Goal: Task Accomplishment & Management: Manage account settings

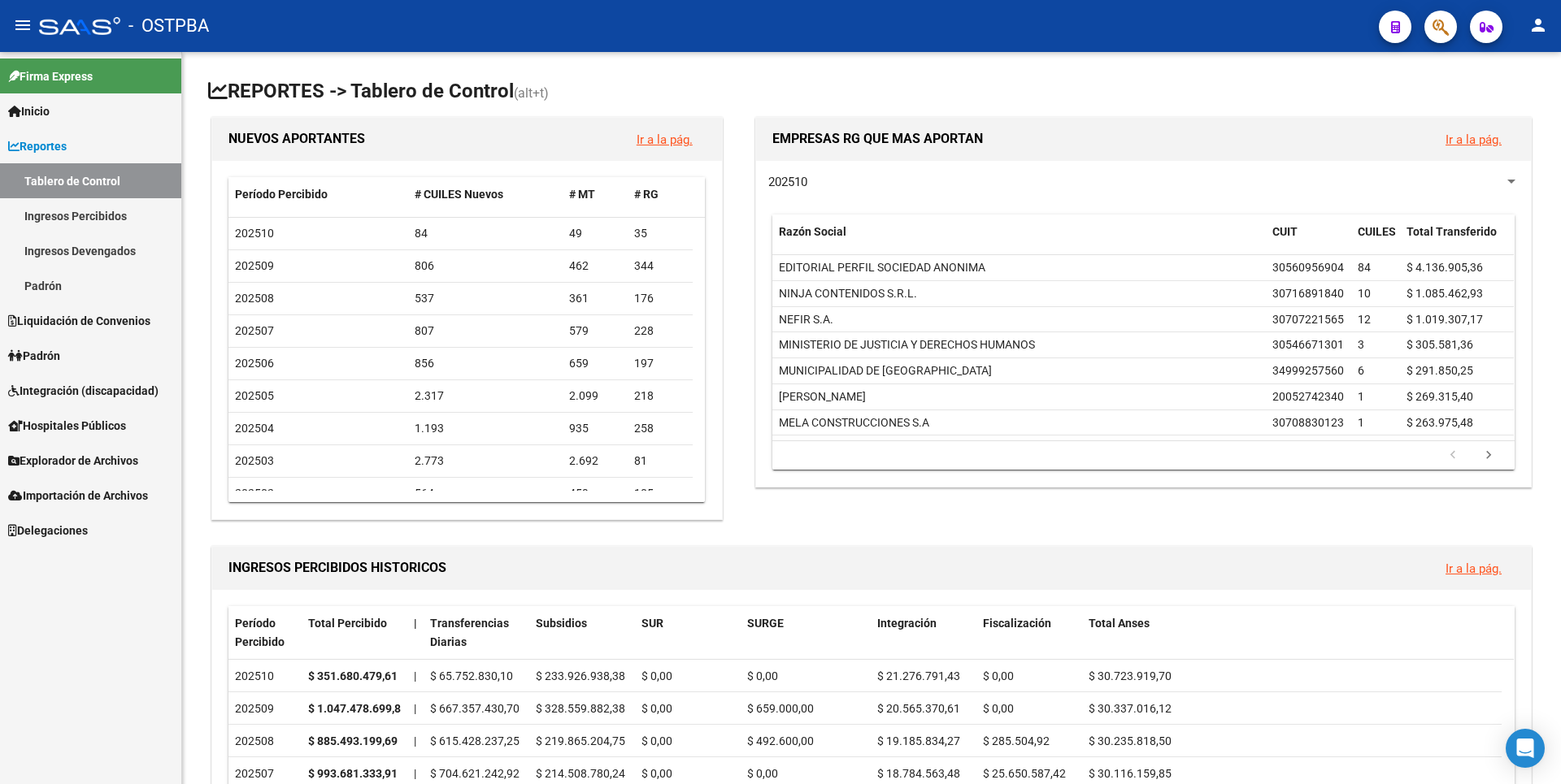
click at [88, 464] on span "Explorador de Archivos" at bounding box center [73, 460] width 130 height 18
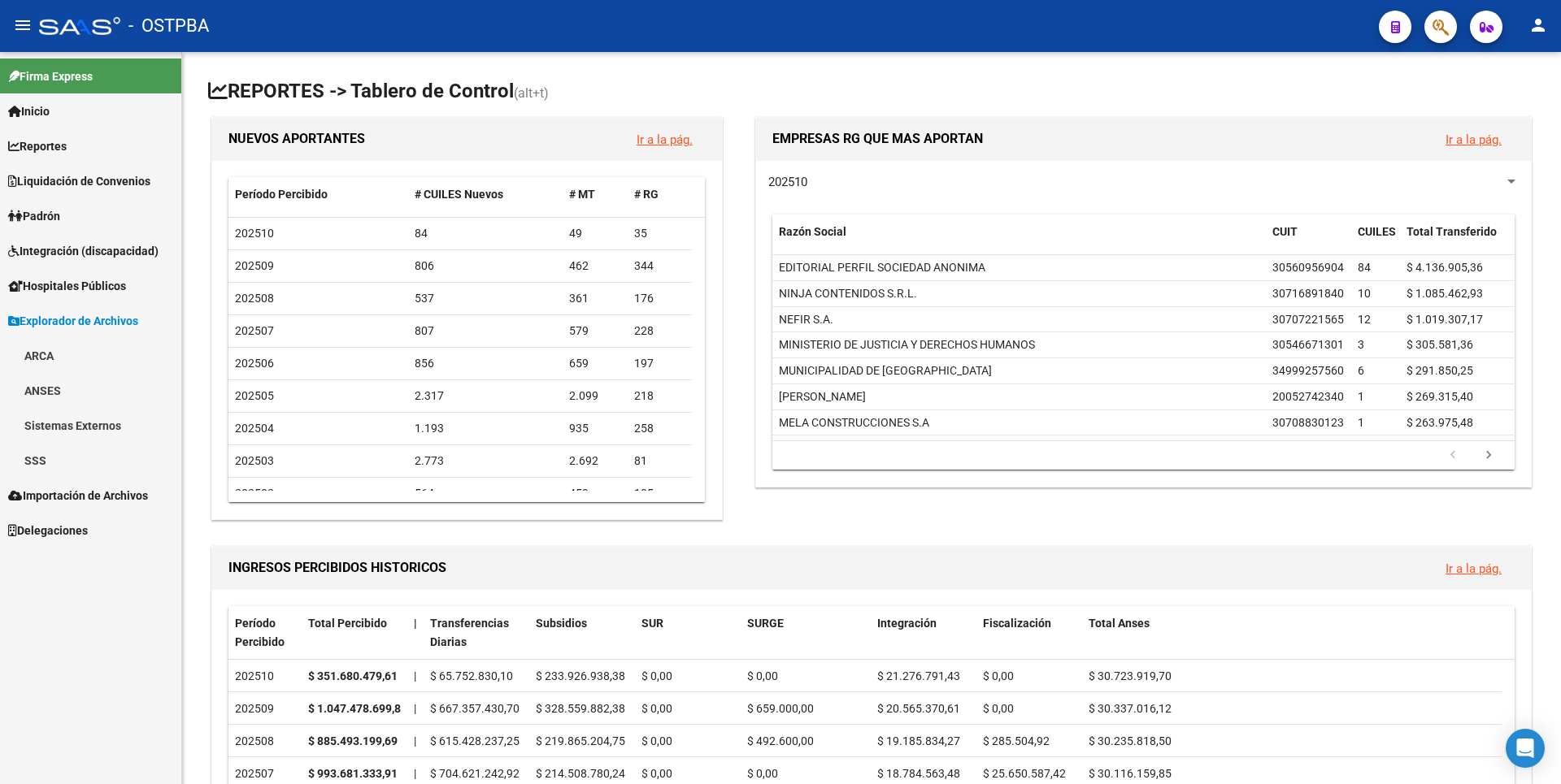
click at [64, 457] on link "SSS" at bounding box center [91, 459] width 181 height 35
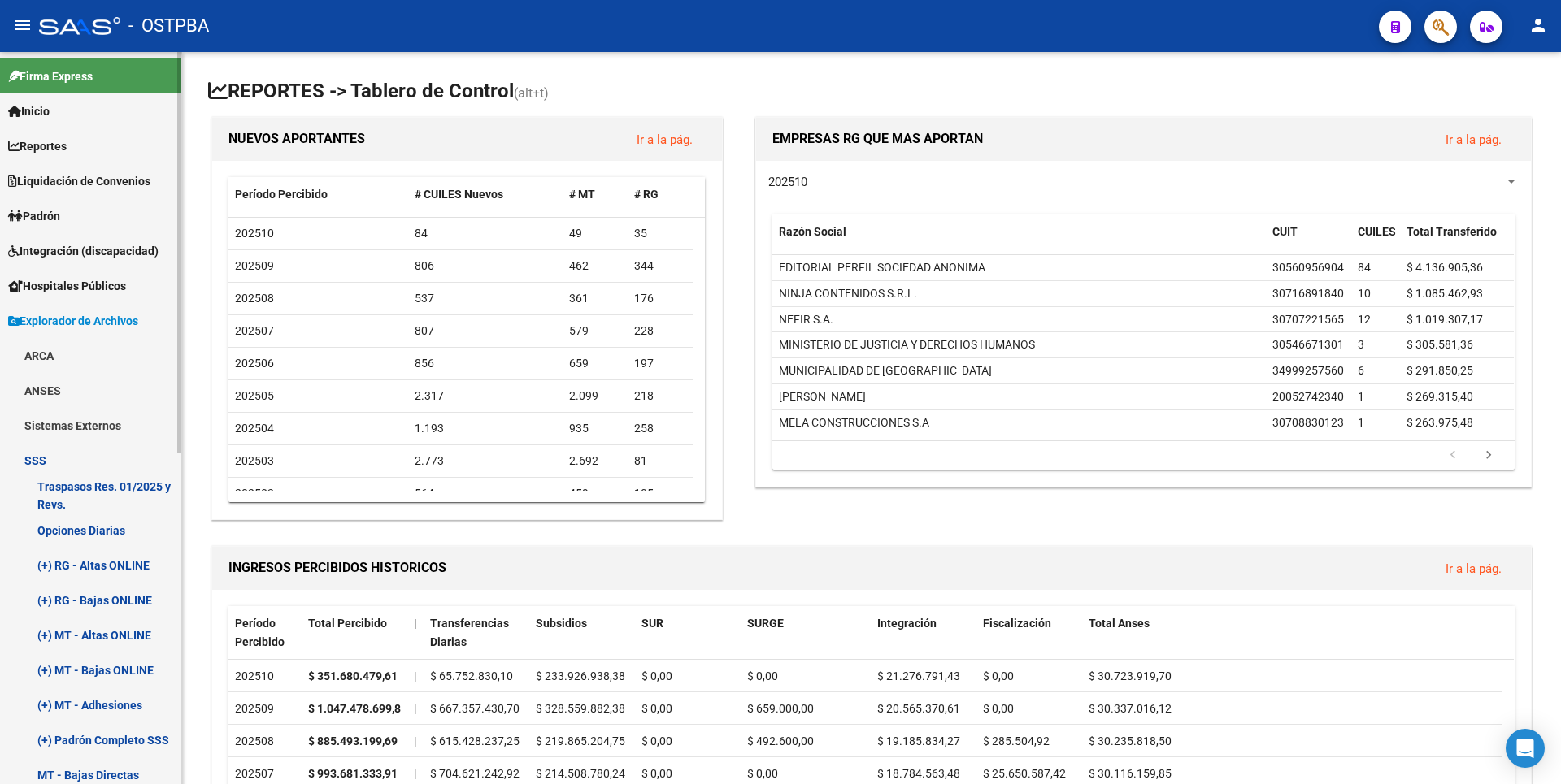
click at [108, 694] on link "(+) MT - Adhesiones" at bounding box center [91, 704] width 181 height 35
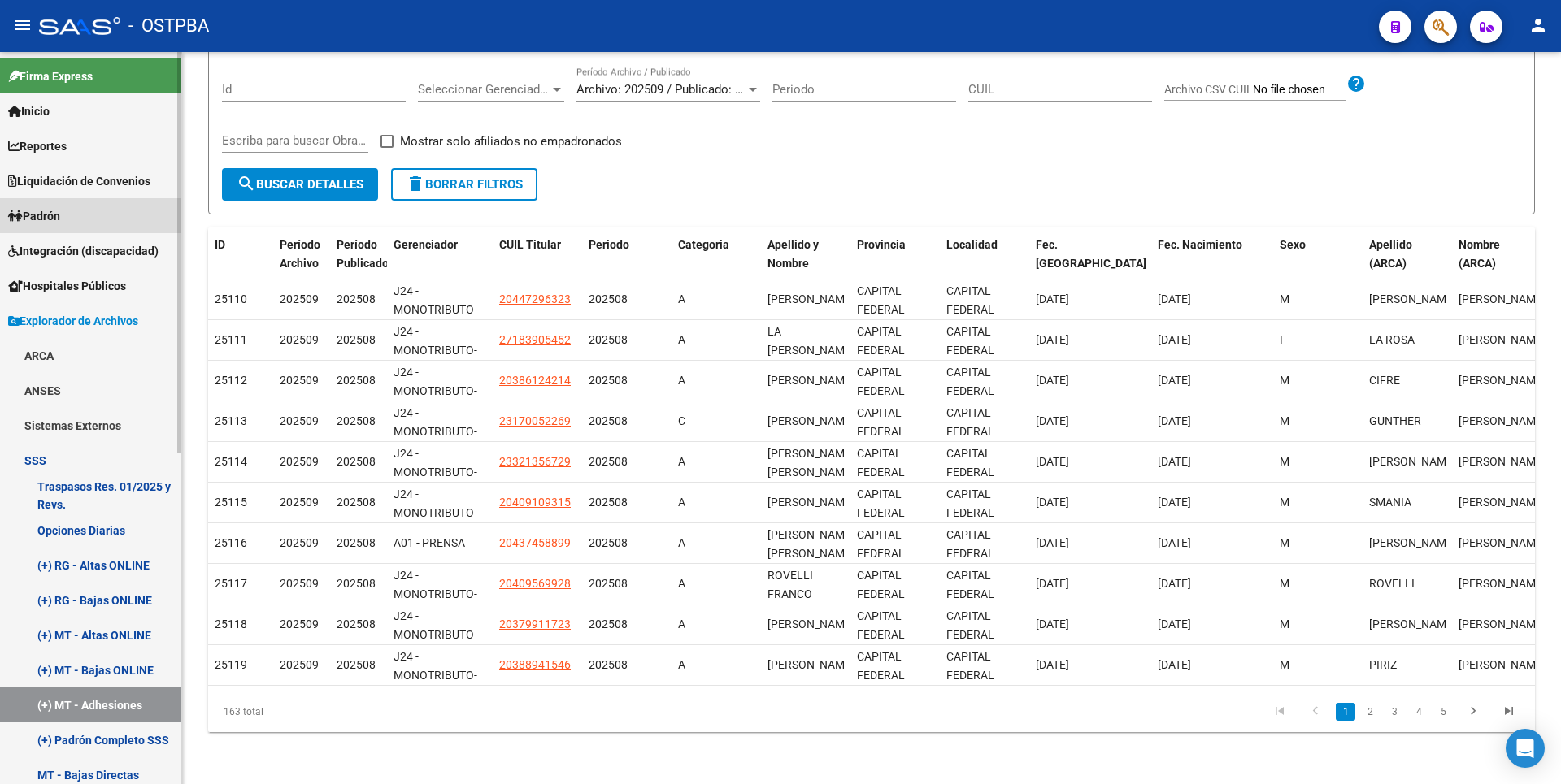
click at [59, 218] on span "Padrón" at bounding box center [34, 215] width 52 height 18
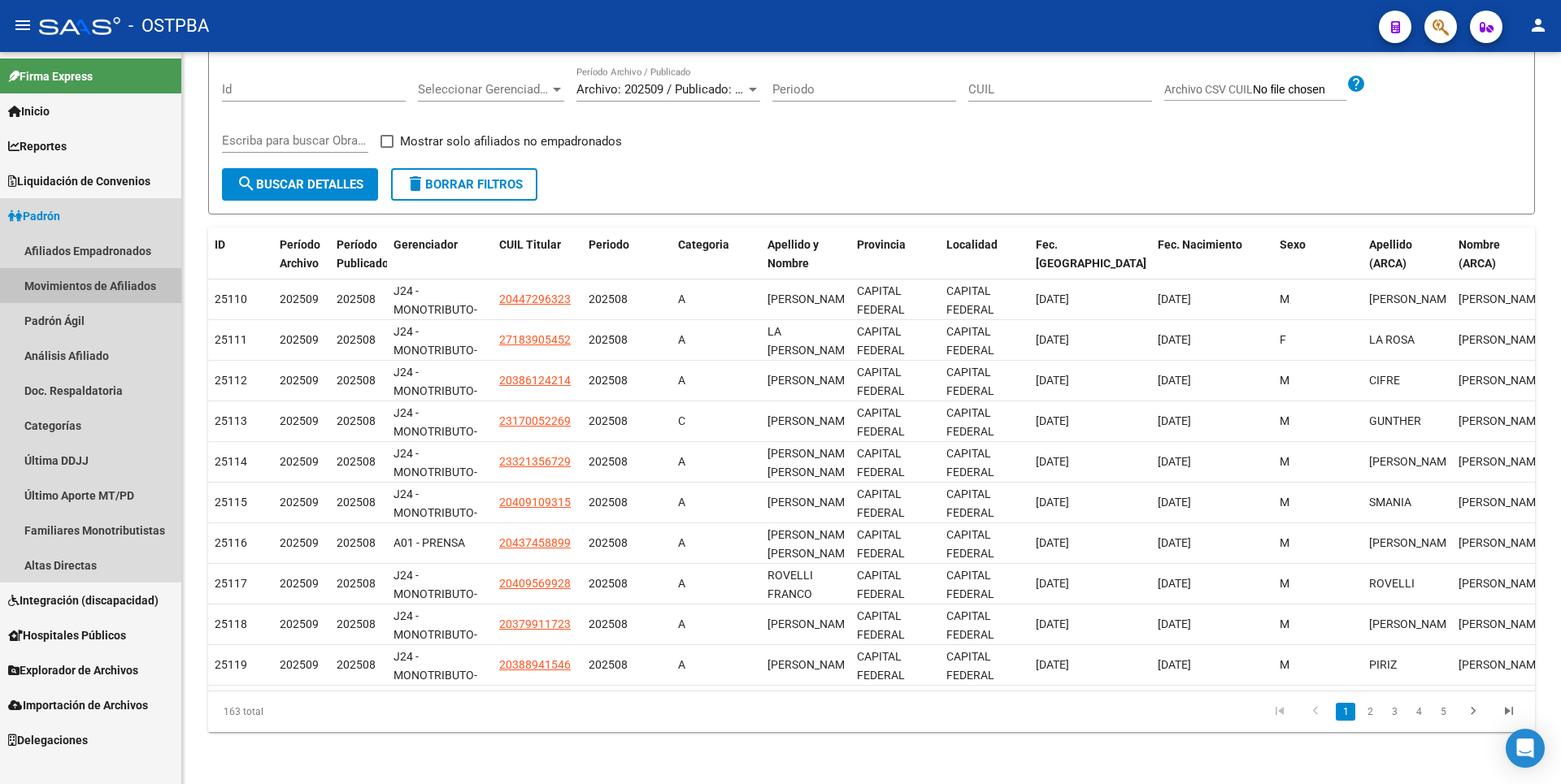
click at [86, 294] on link "Movimientos de Afiliados" at bounding box center [91, 285] width 181 height 35
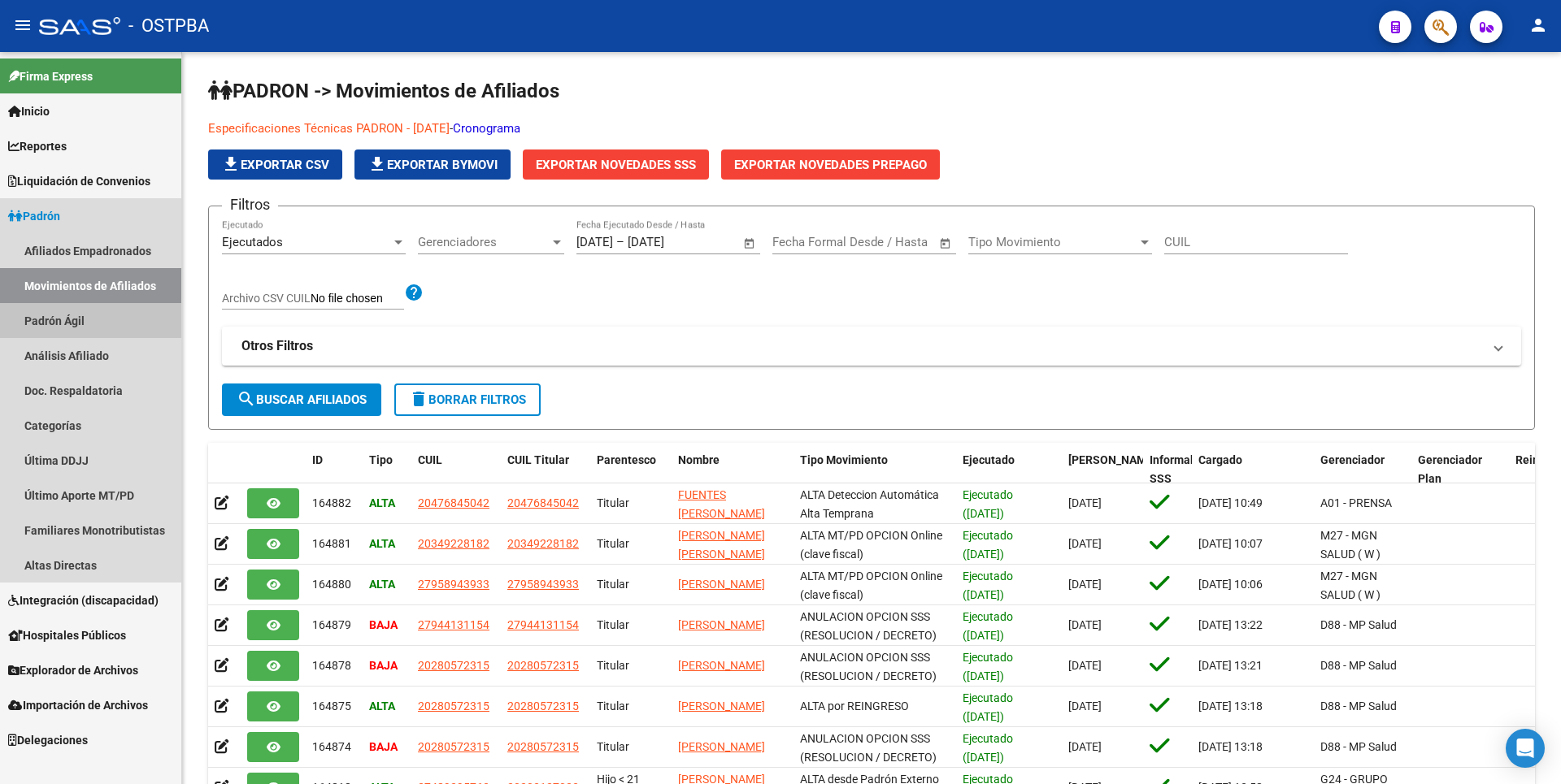
click at [81, 331] on link "Padrón Ágil" at bounding box center [91, 320] width 181 height 35
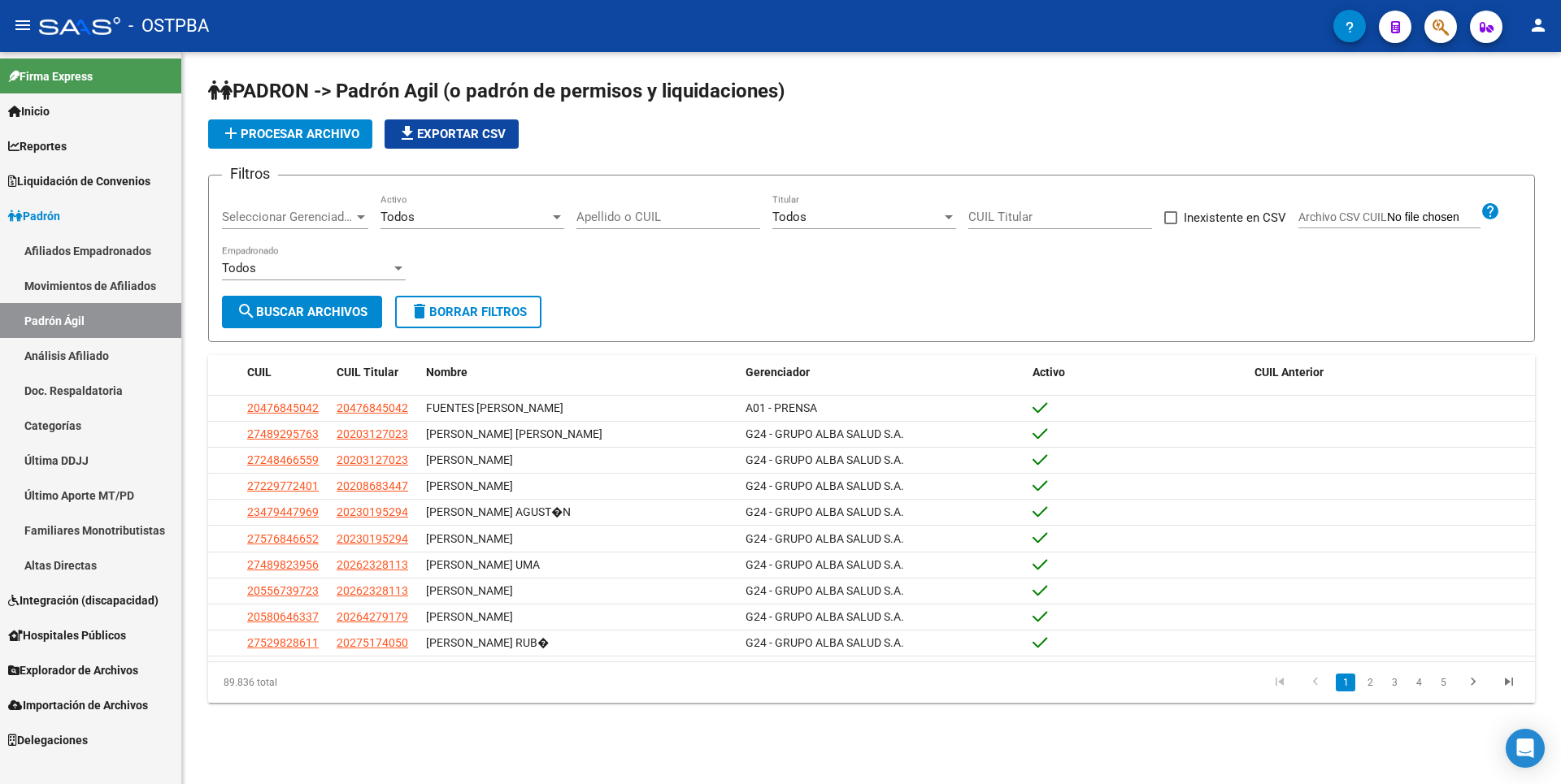
click at [98, 352] on link "Análisis Afiliado" at bounding box center [91, 355] width 181 height 35
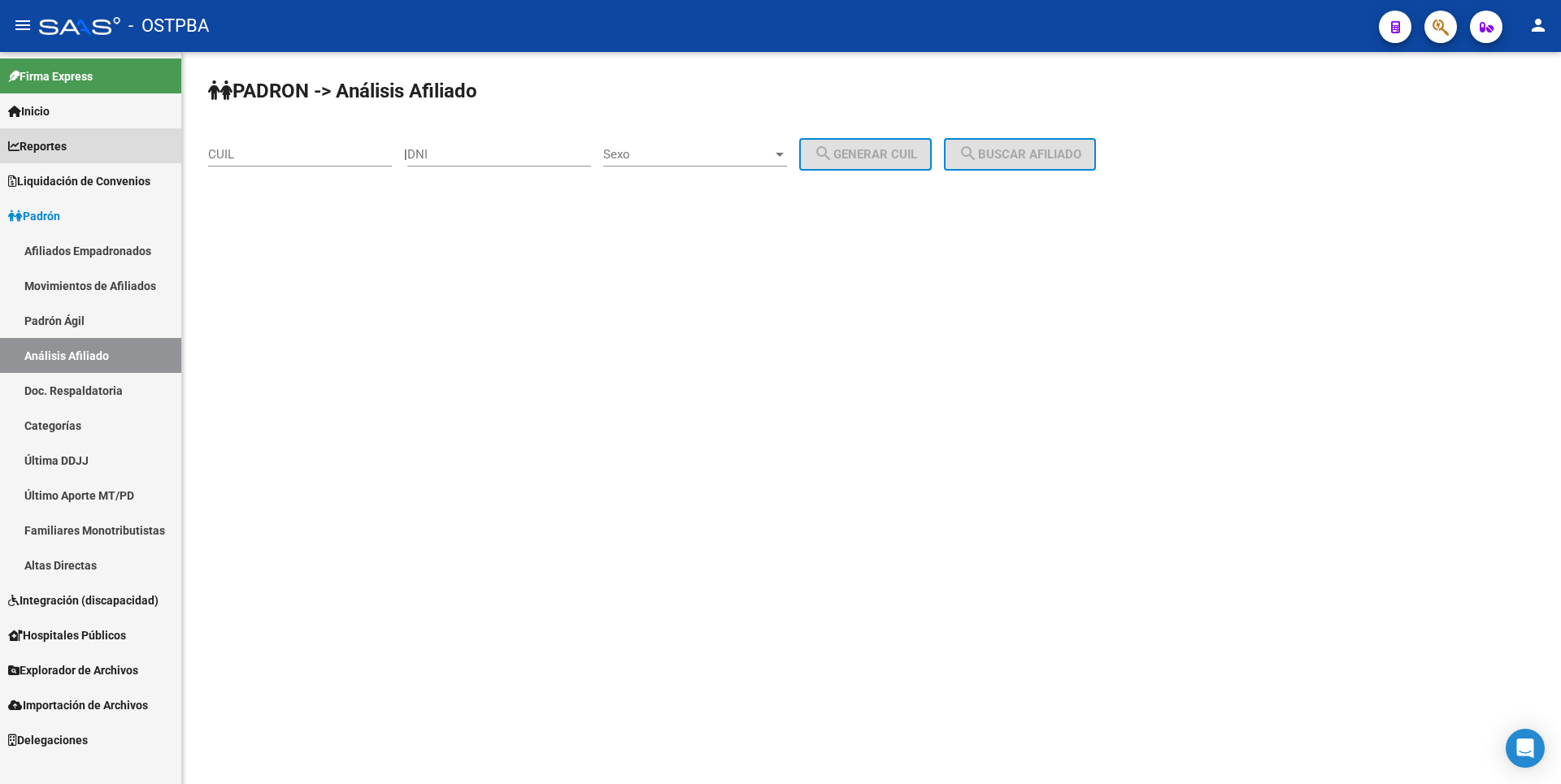
click at [61, 157] on link "Reportes" at bounding box center [91, 145] width 181 height 35
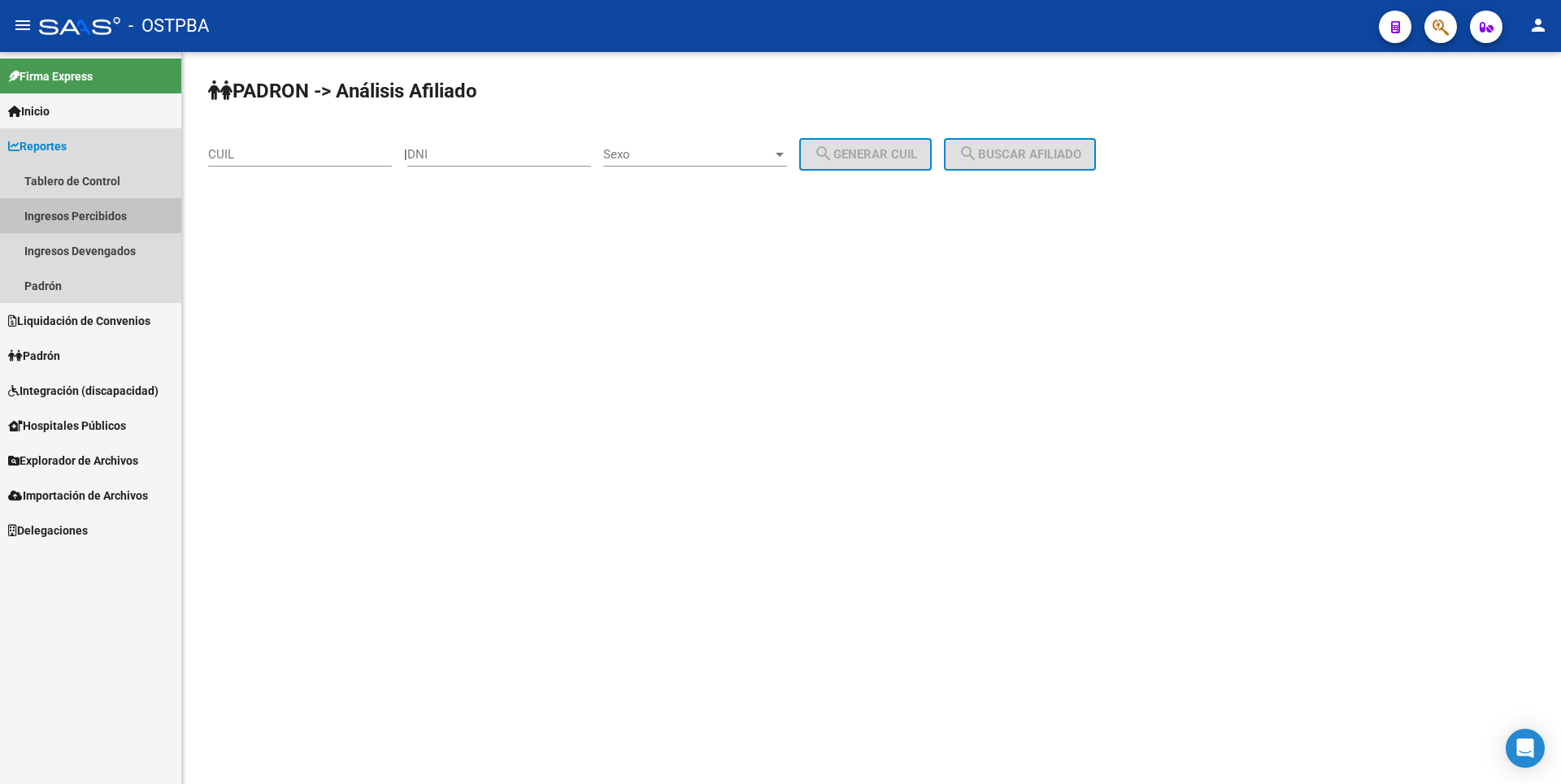
click at [72, 204] on link "Ingresos Percibidos" at bounding box center [91, 215] width 181 height 35
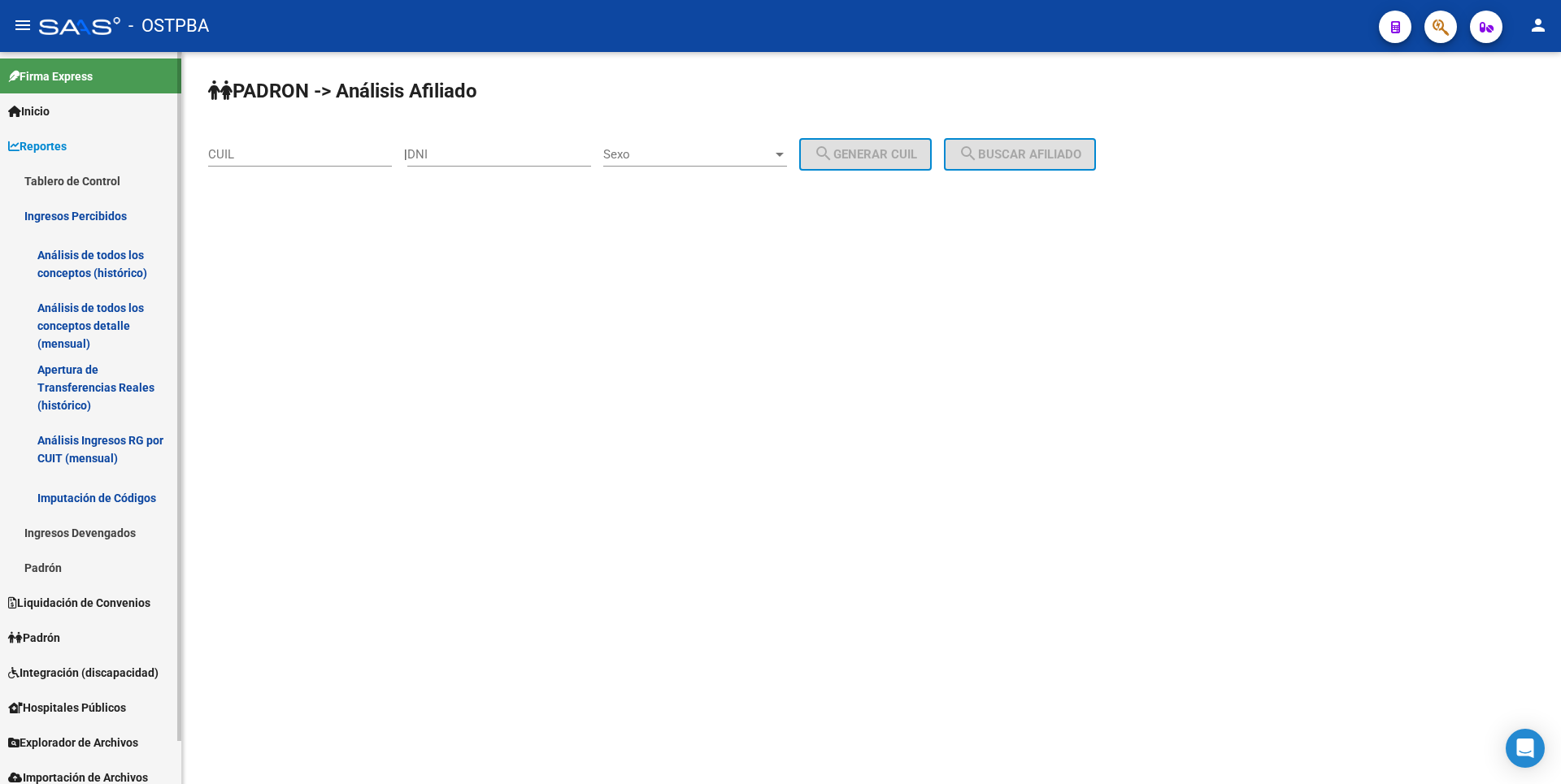
click at [94, 353] on link "Análisis de todos los conceptos detalle (mensual)" at bounding box center [91, 325] width 181 height 62
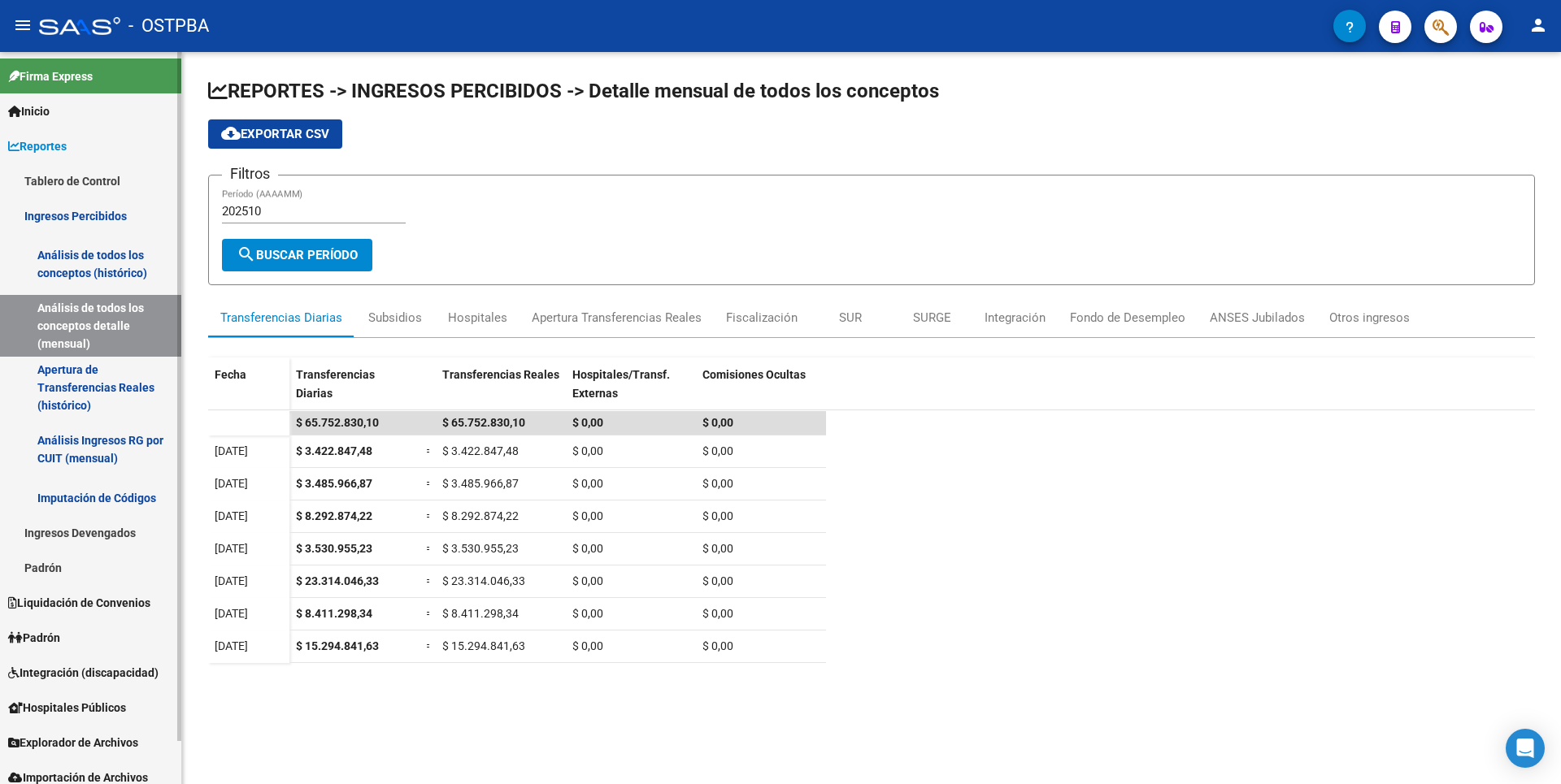
click at [112, 392] on link "Apertura de Transferencias Reales (histórico)" at bounding box center [91, 387] width 181 height 62
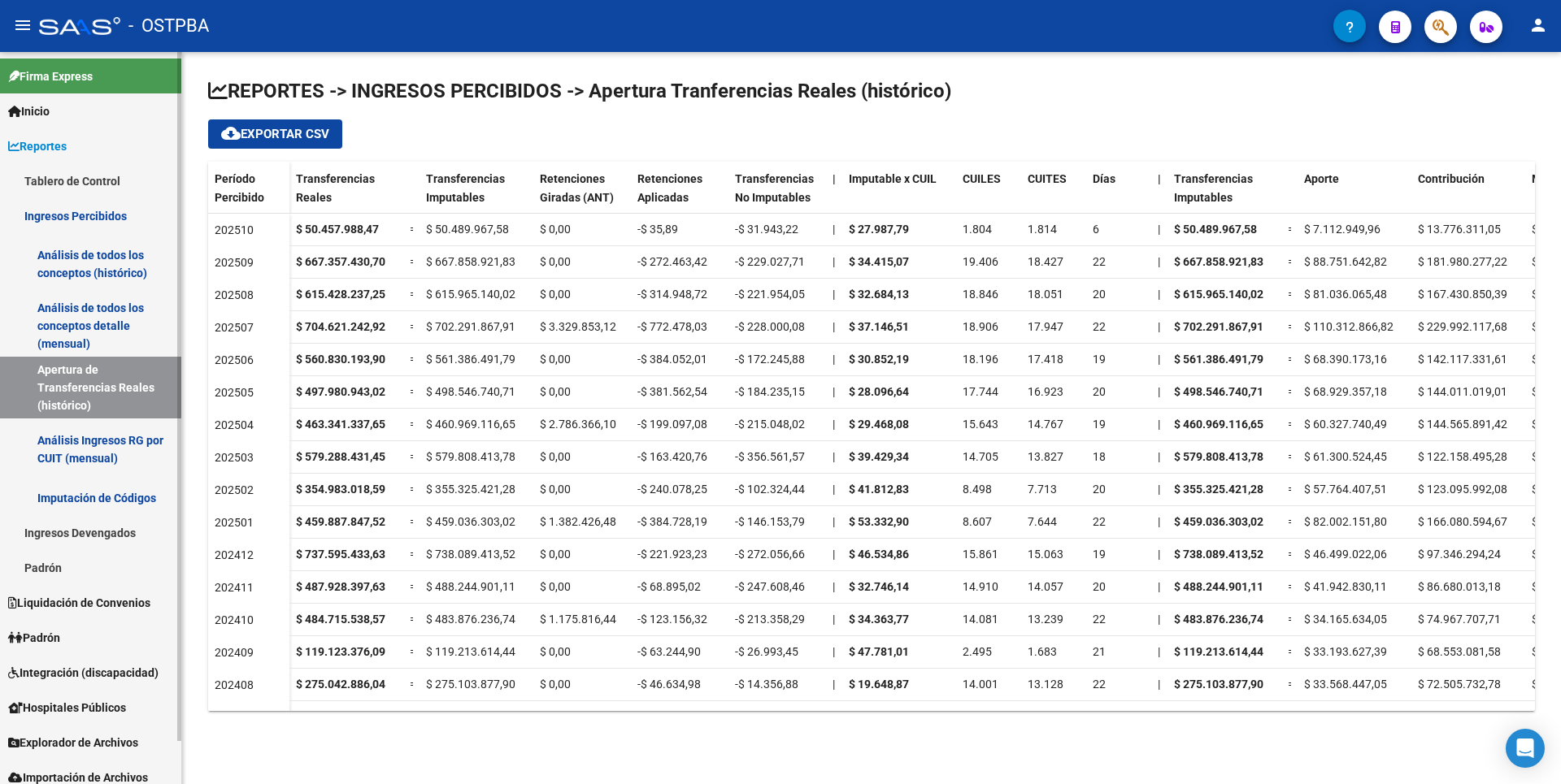
click at [59, 561] on link "Padrón" at bounding box center [91, 567] width 181 height 35
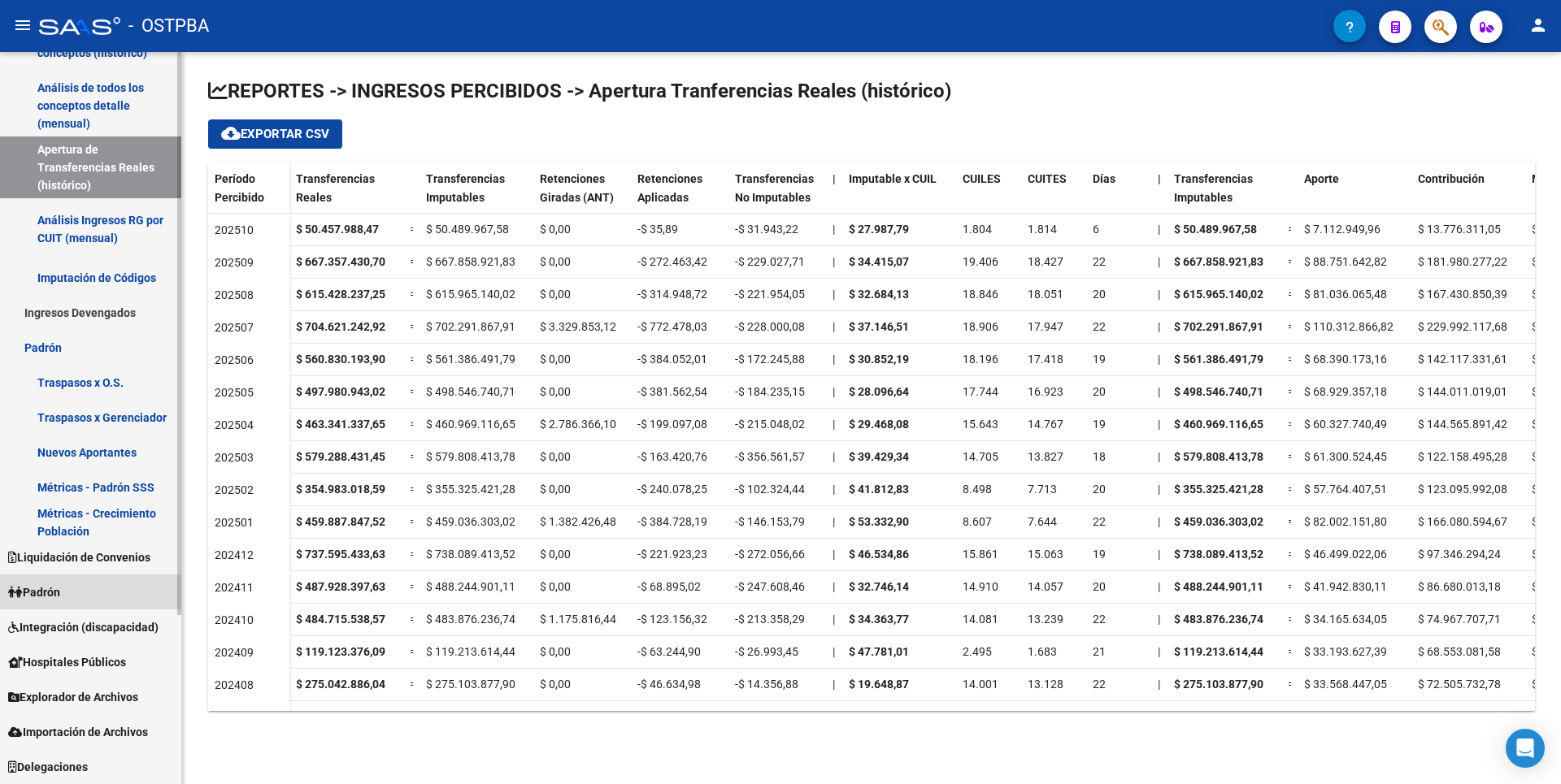
click at [60, 587] on span "Padrón" at bounding box center [34, 592] width 52 height 18
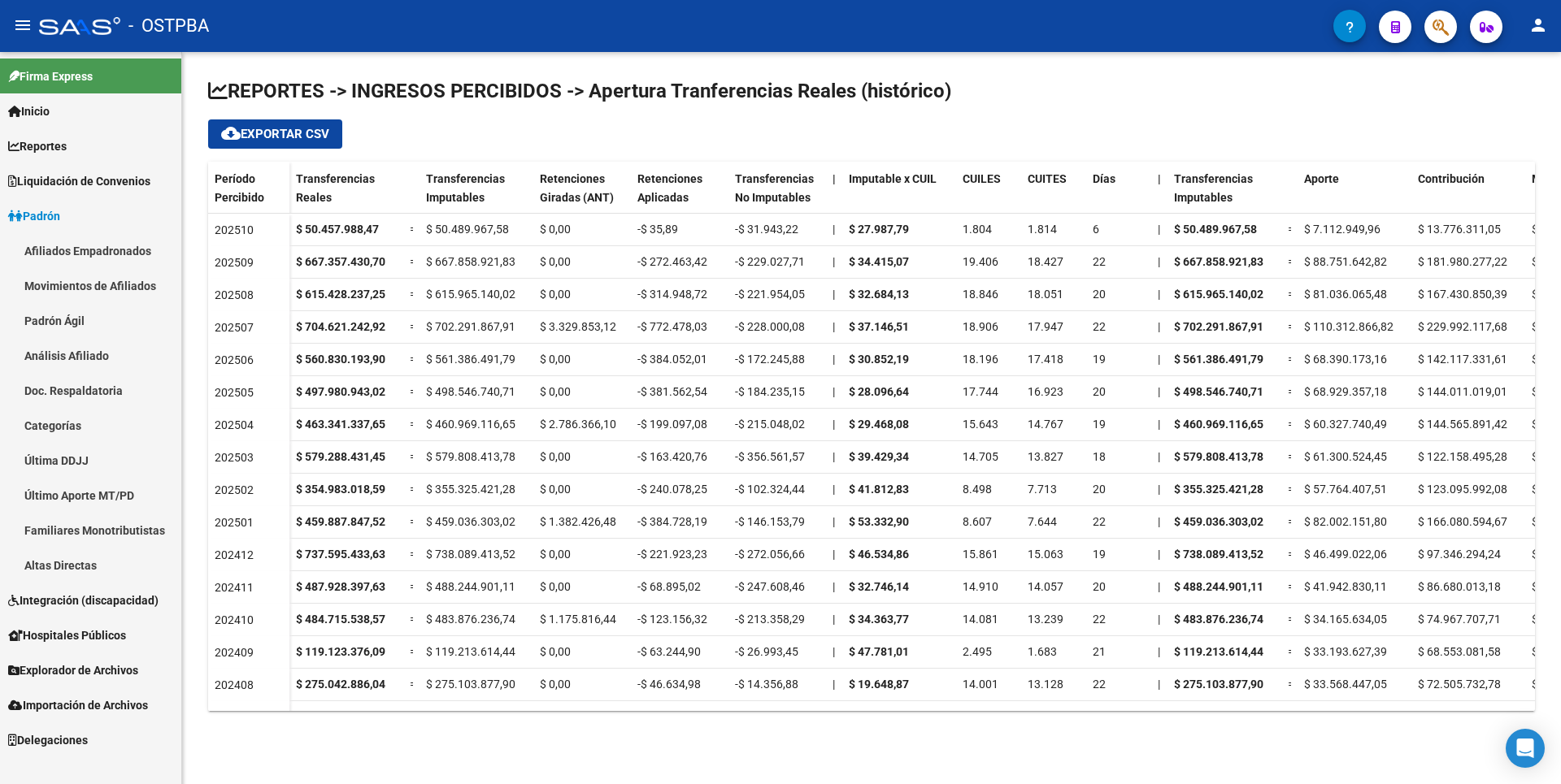
click at [74, 352] on link "Análisis Afiliado" at bounding box center [91, 355] width 181 height 35
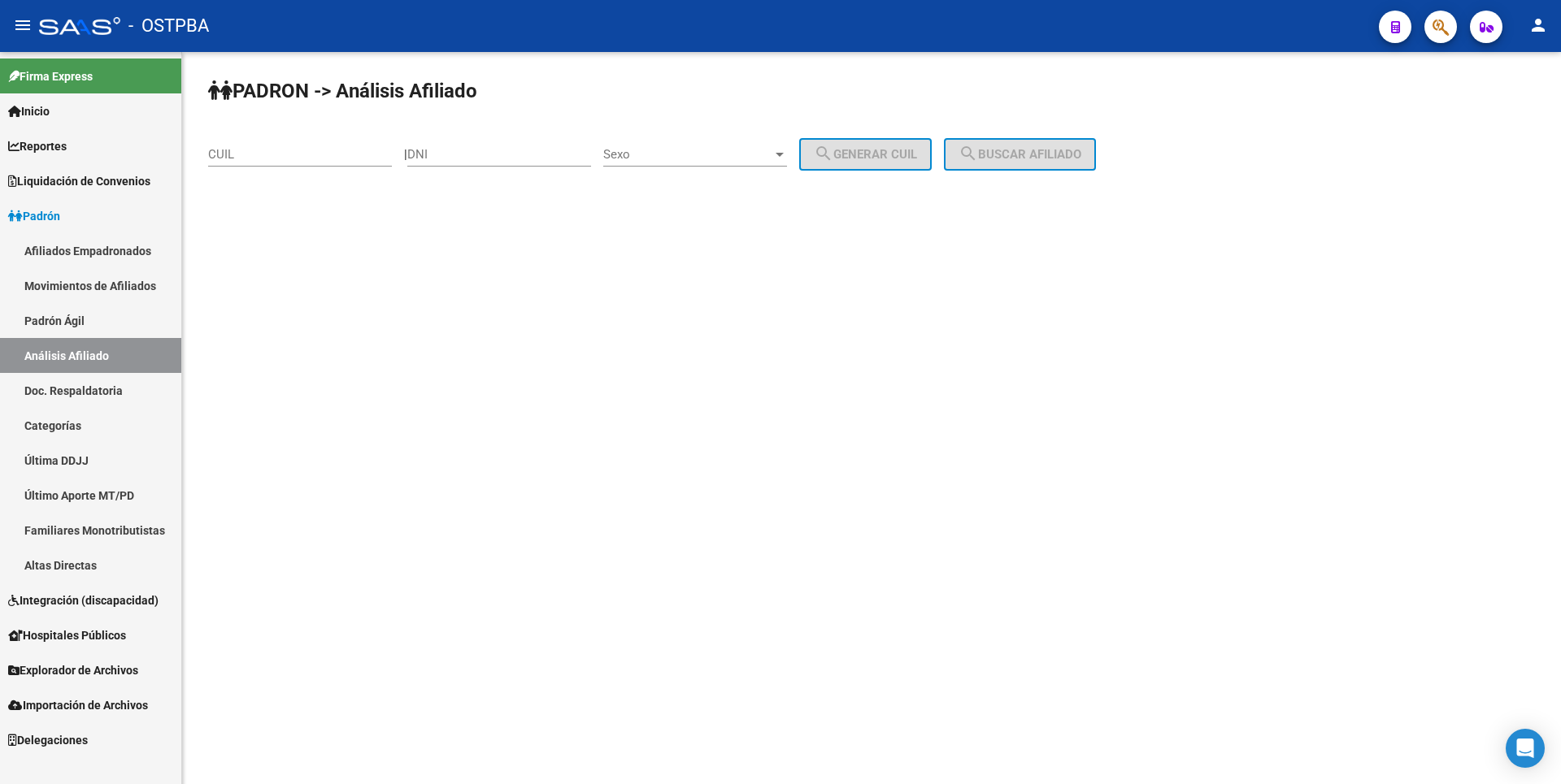
click at [463, 164] on div "DNI" at bounding box center [499, 156] width 184 height 50
drag, startPoint x: 463, startPoint y: 164, endPoint x: 446, endPoint y: 149, distance: 22.7
click at [446, 149] on input "DNI" at bounding box center [499, 154] width 184 height 14
type input "28273621"
click at [772, 157] on span "Sexo" at bounding box center [687, 154] width 169 height 14
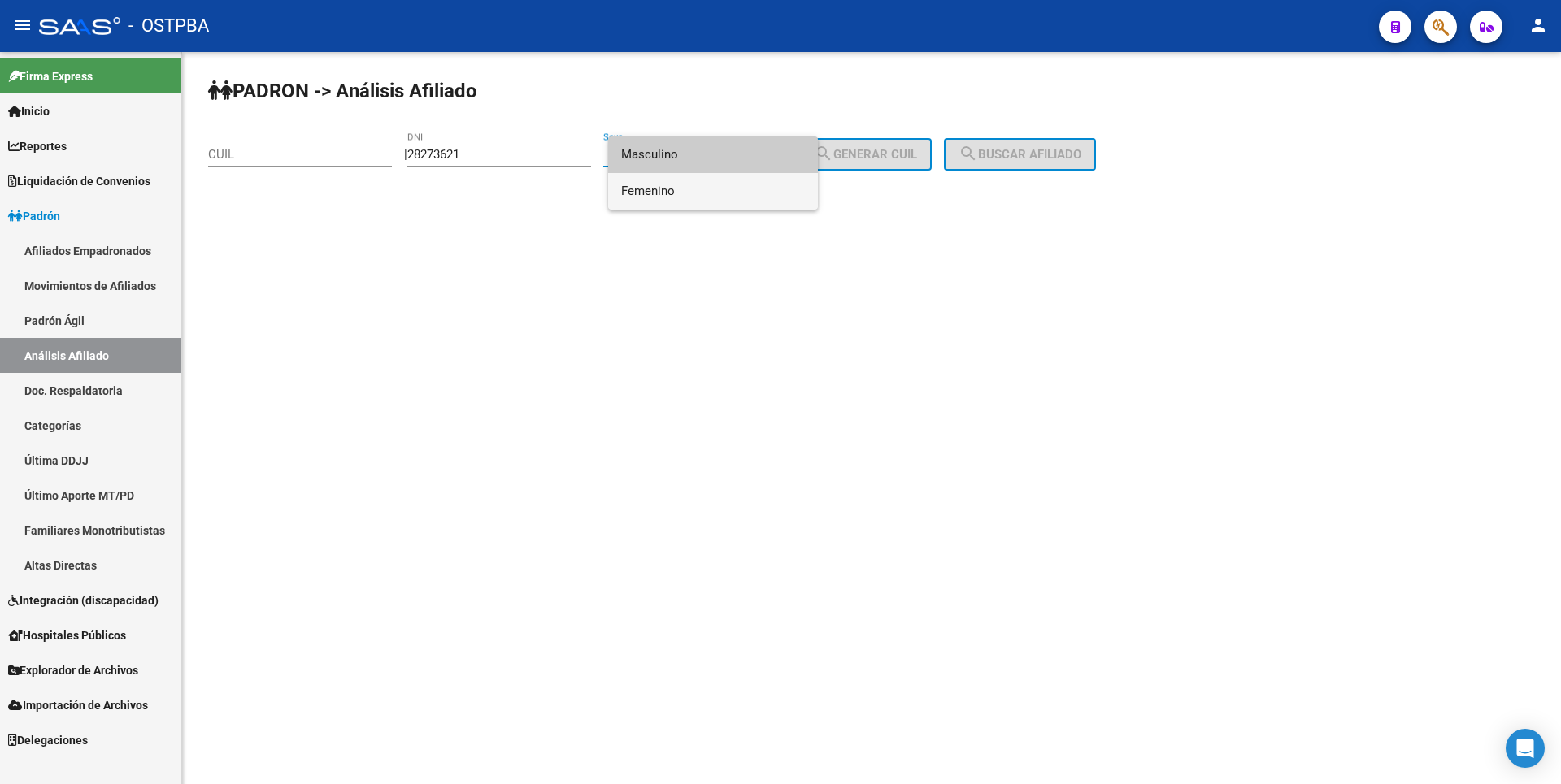
drag, startPoint x: 716, startPoint y: 191, endPoint x: 733, endPoint y: 185, distance: 18.0
click at [724, 187] on span "Femenino" at bounding box center [712, 191] width 184 height 36
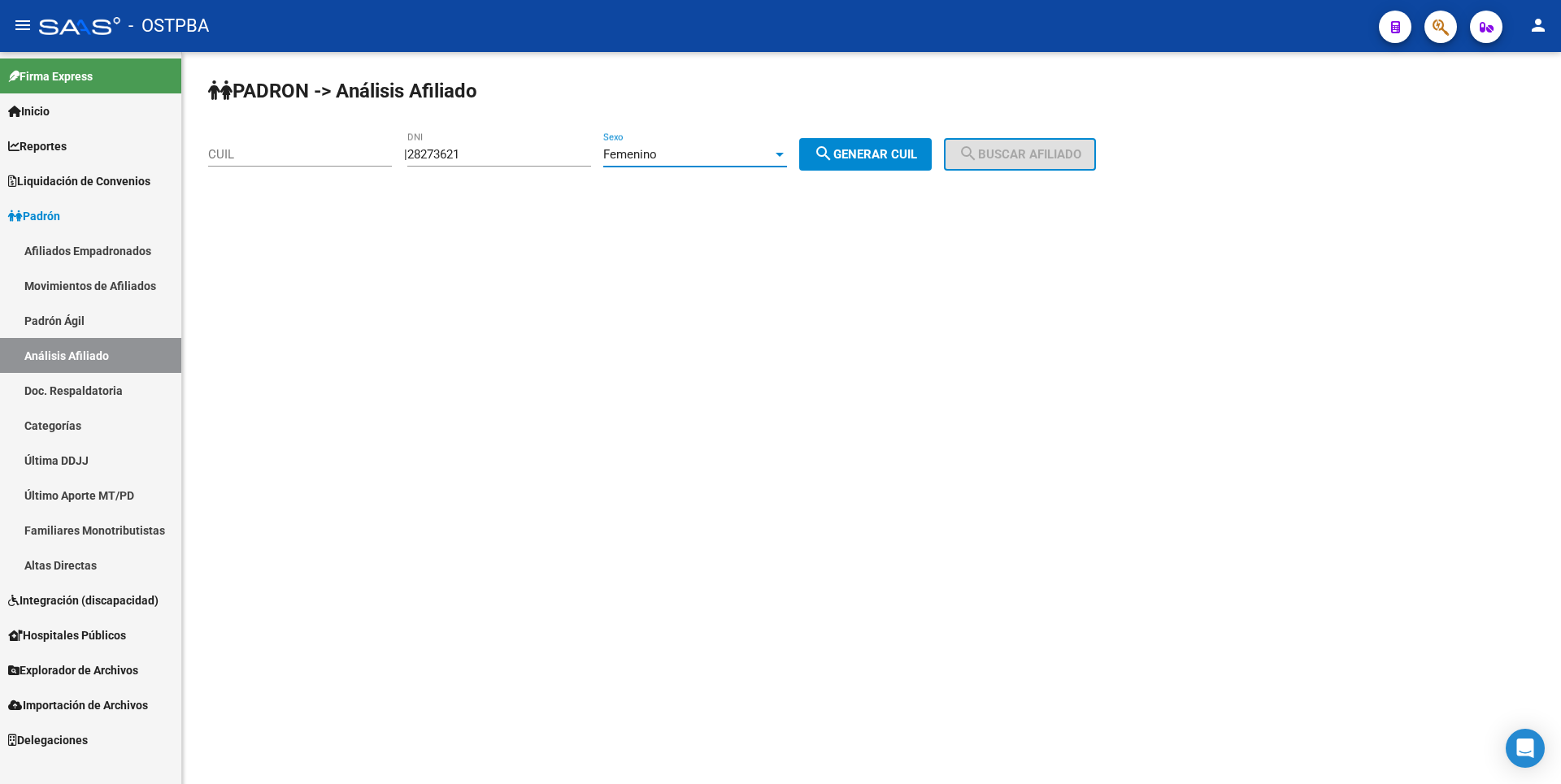
drag, startPoint x: 937, startPoint y: 159, endPoint x: 950, endPoint y: 155, distance: 13.6
click at [932, 158] on button "search Generar CUIL" at bounding box center [865, 154] width 132 height 32
type input "27-28273621-2"
click at [1070, 150] on span "search Buscar afiliado" at bounding box center [1019, 154] width 123 height 14
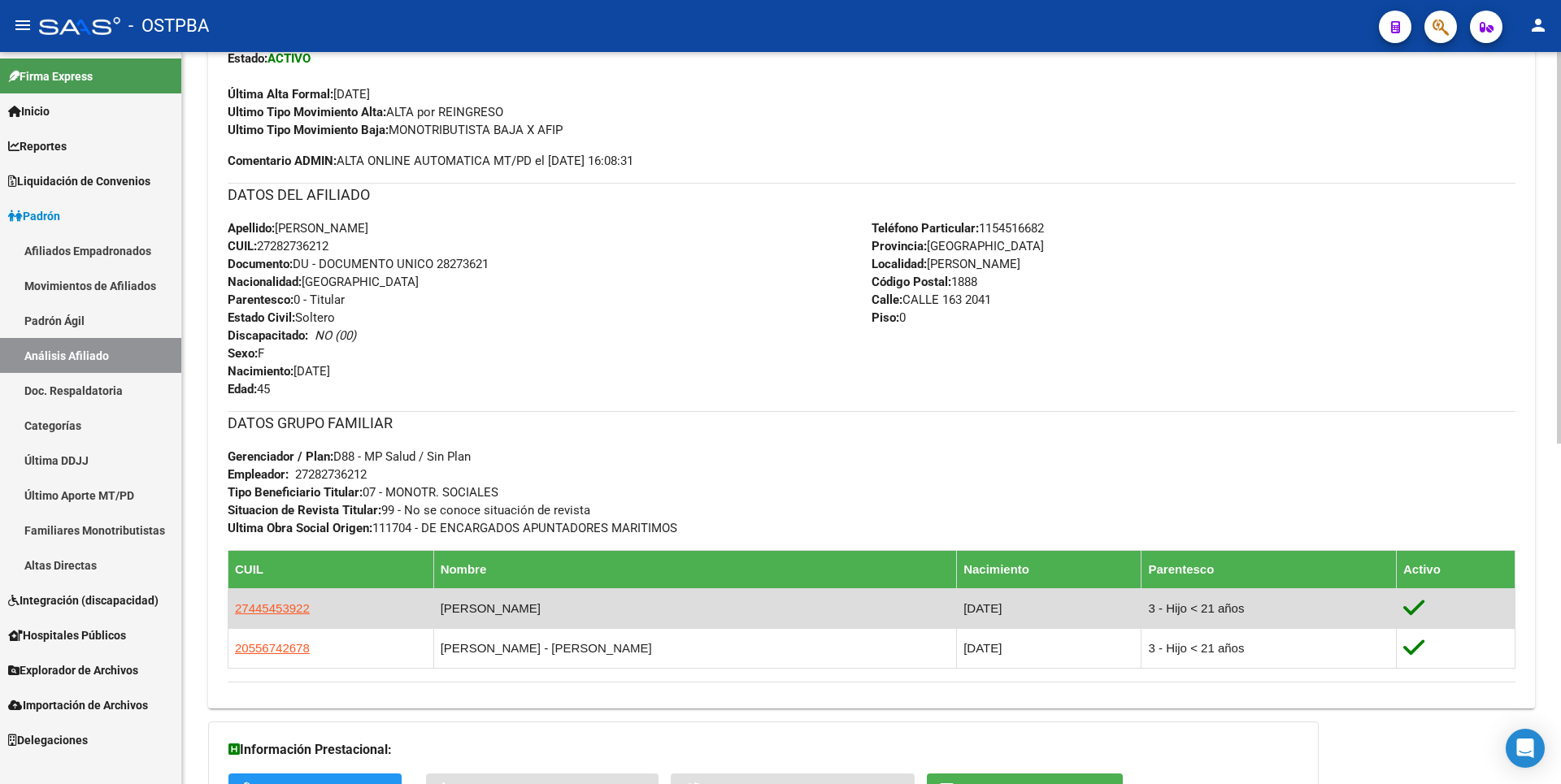
scroll to position [637, 0]
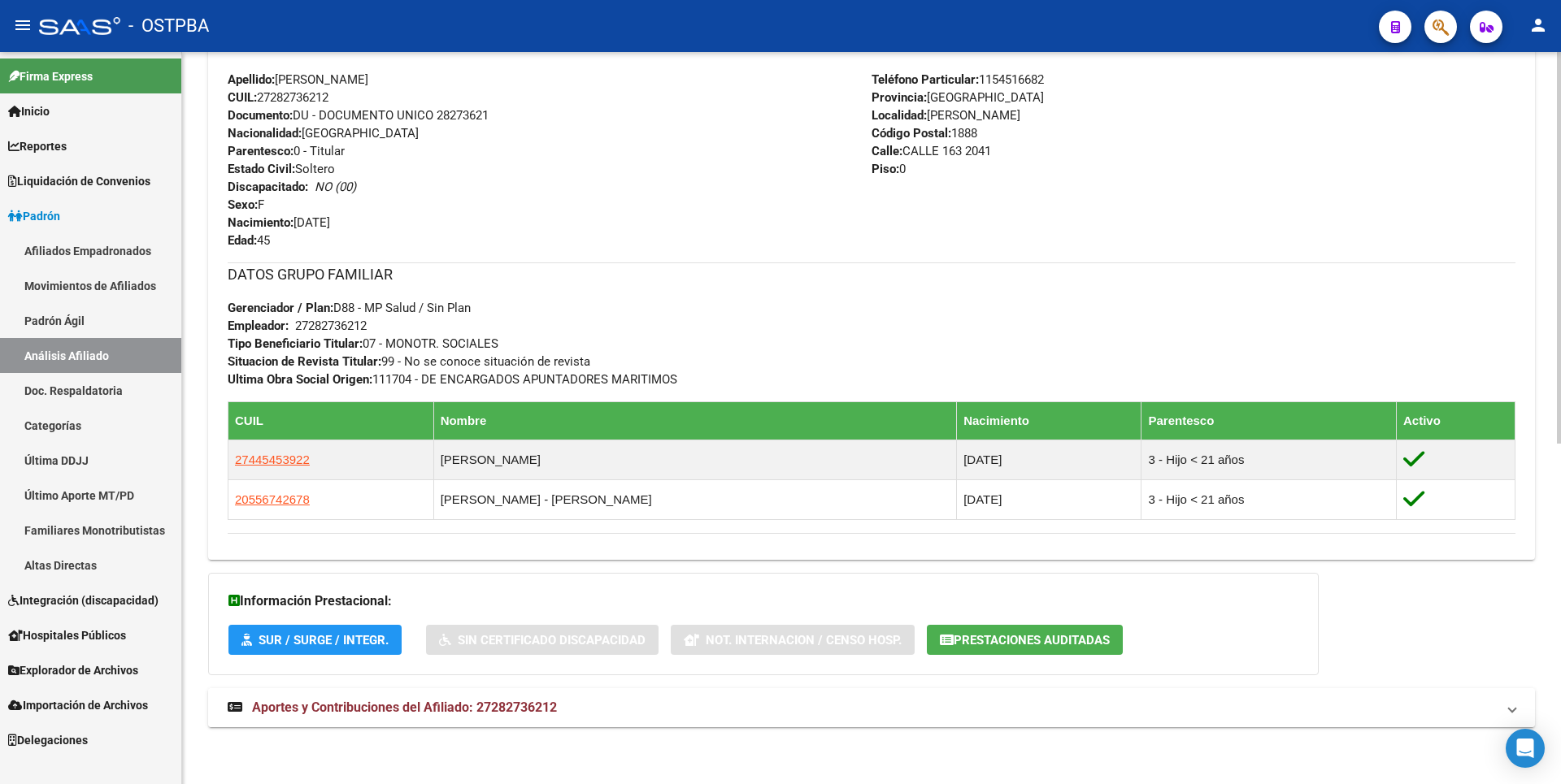
click at [517, 700] on span "Aportes y Contribuciones del Afiliado: 27282736212" at bounding box center [404, 707] width 304 height 15
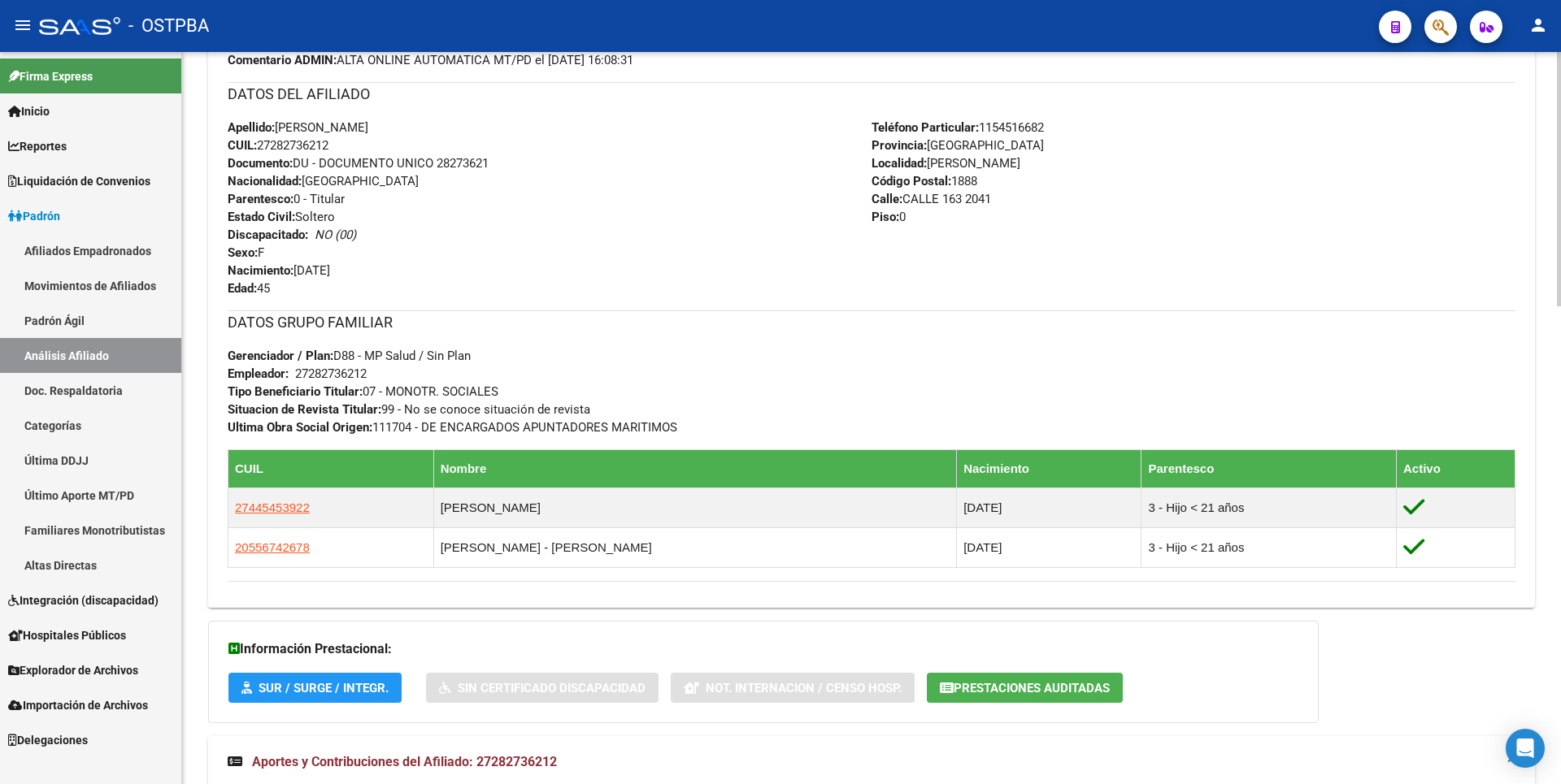
scroll to position [731, 0]
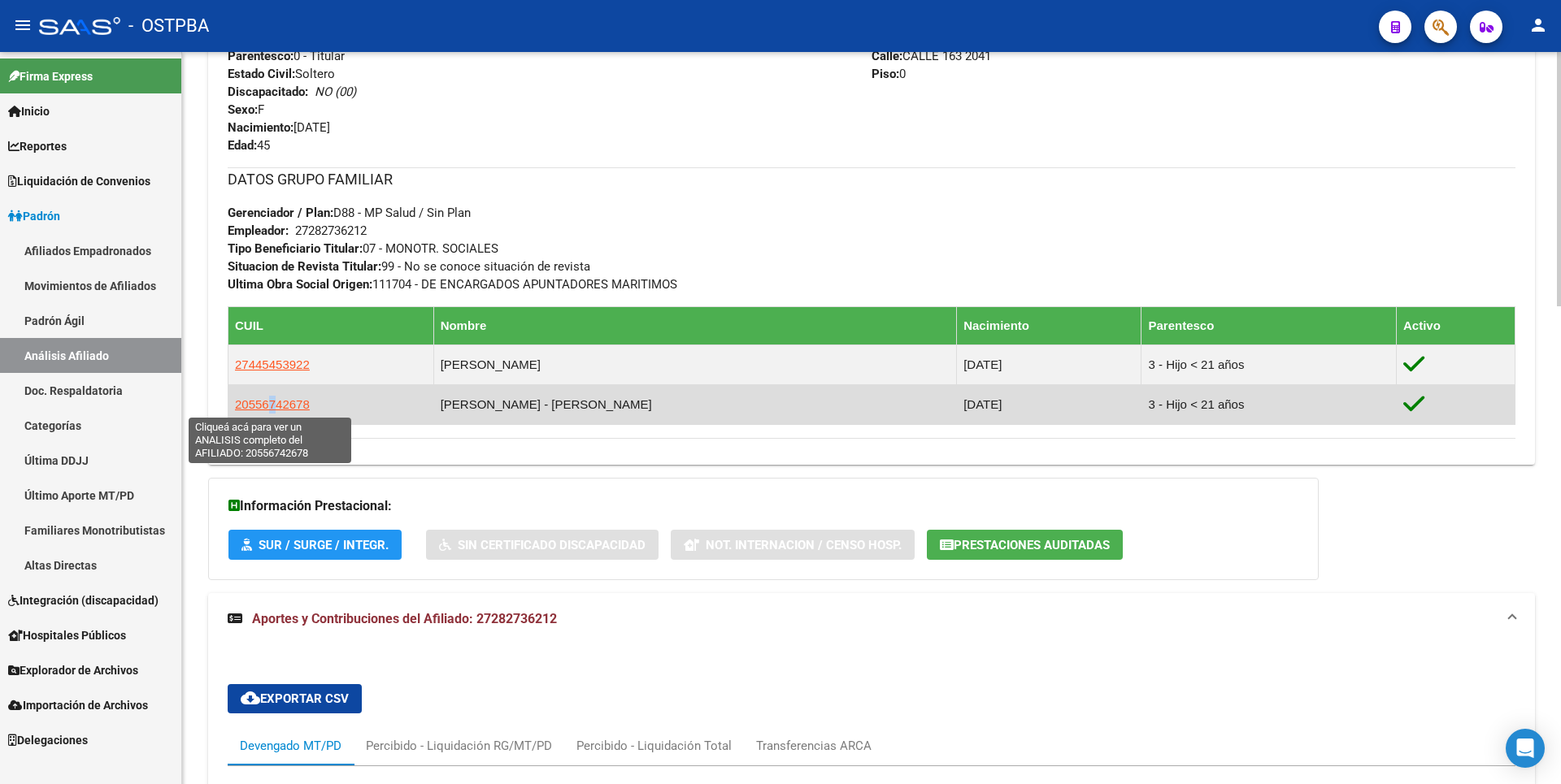
click at [271, 400] on span "20556742678" at bounding box center [272, 404] width 75 height 14
copy span "7"
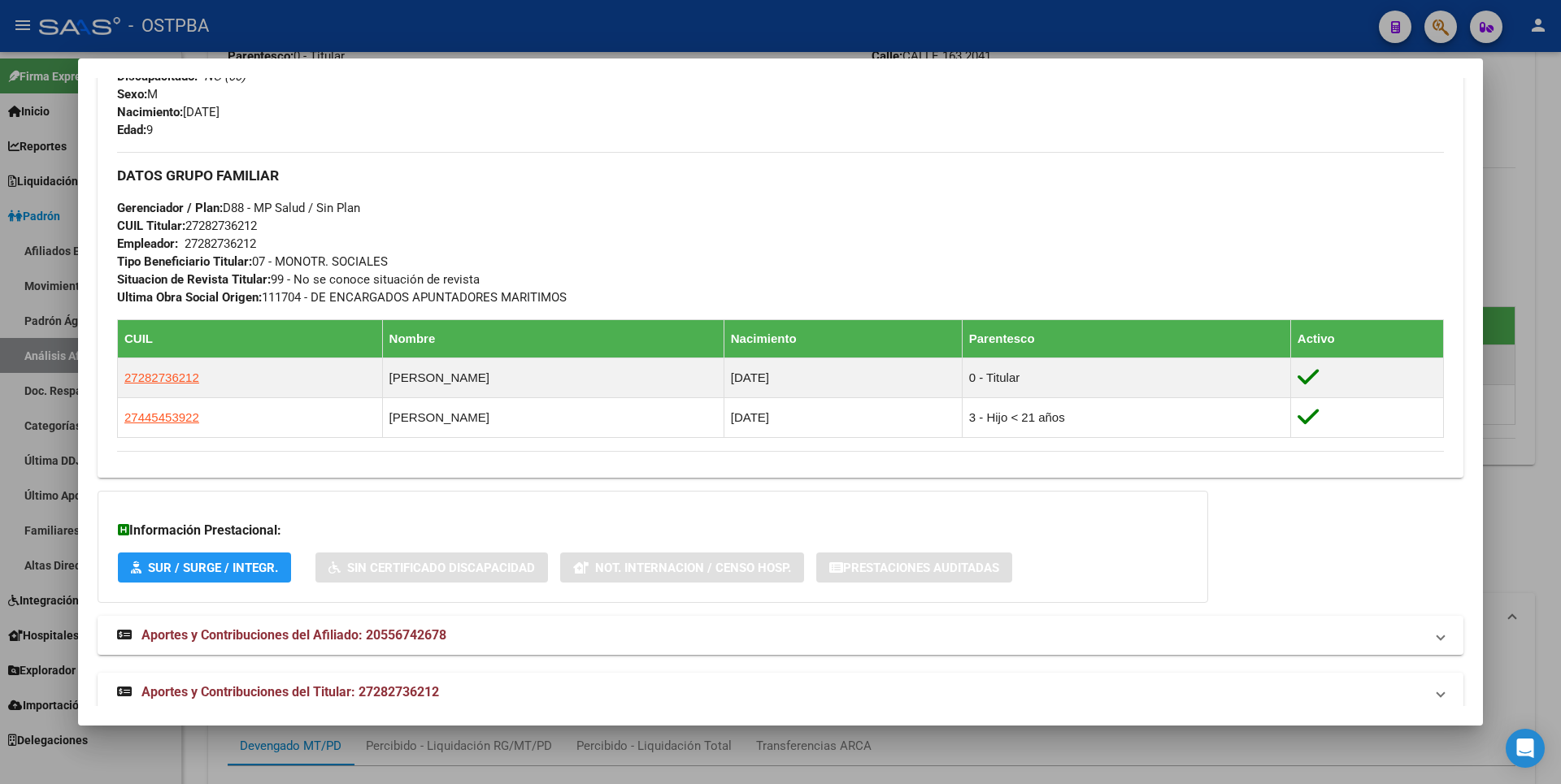
scroll to position [747, 0]
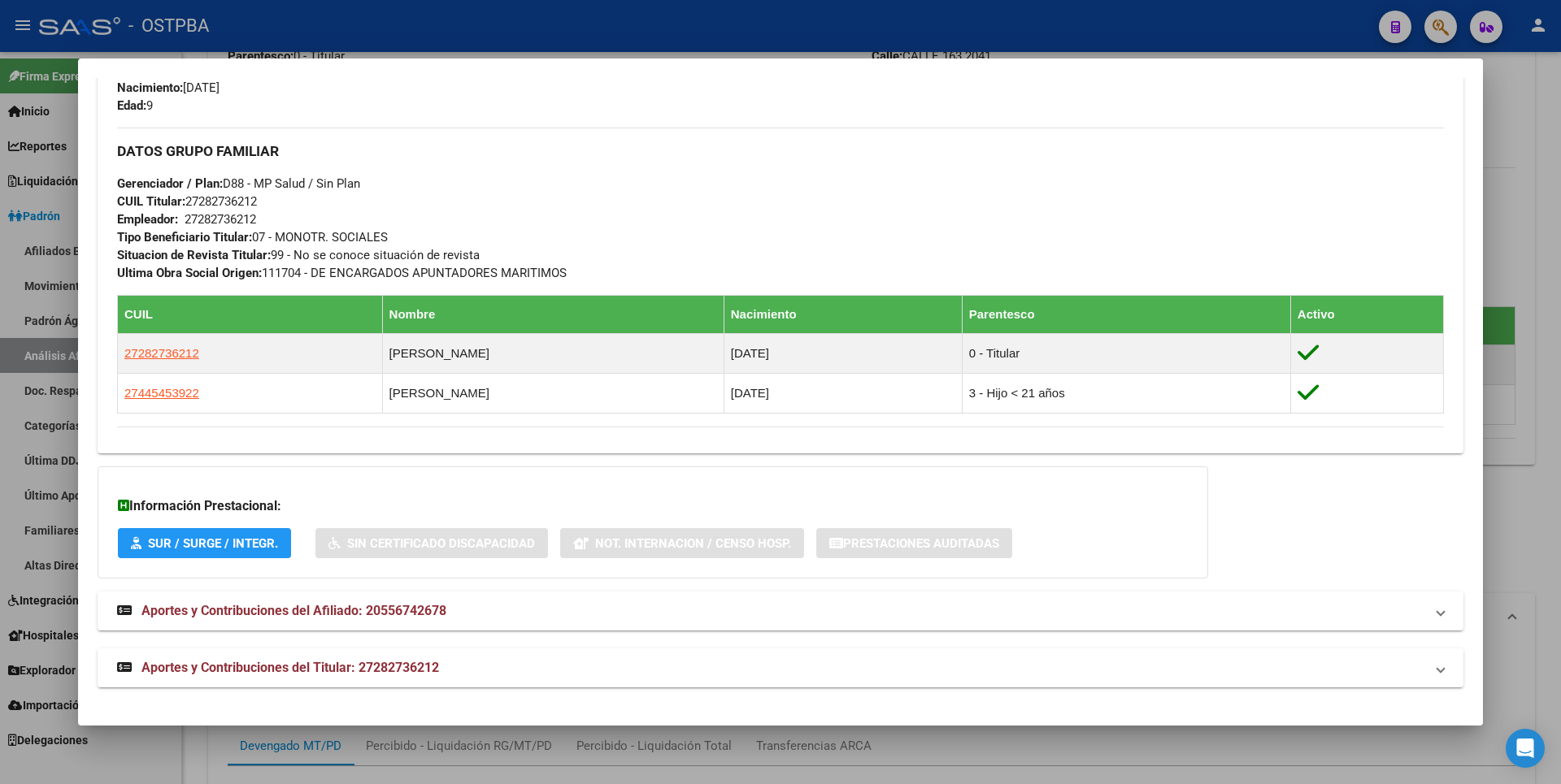
drag, startPoint x: 389, startPoint y: 662, endPoint x: 394, endPoint y: 634, distance: 28.4
click at [389, 661] on span "Aportes y Contribuciones del Titular: 27282736212" at bounding box center [290, 667] width 298 height 15
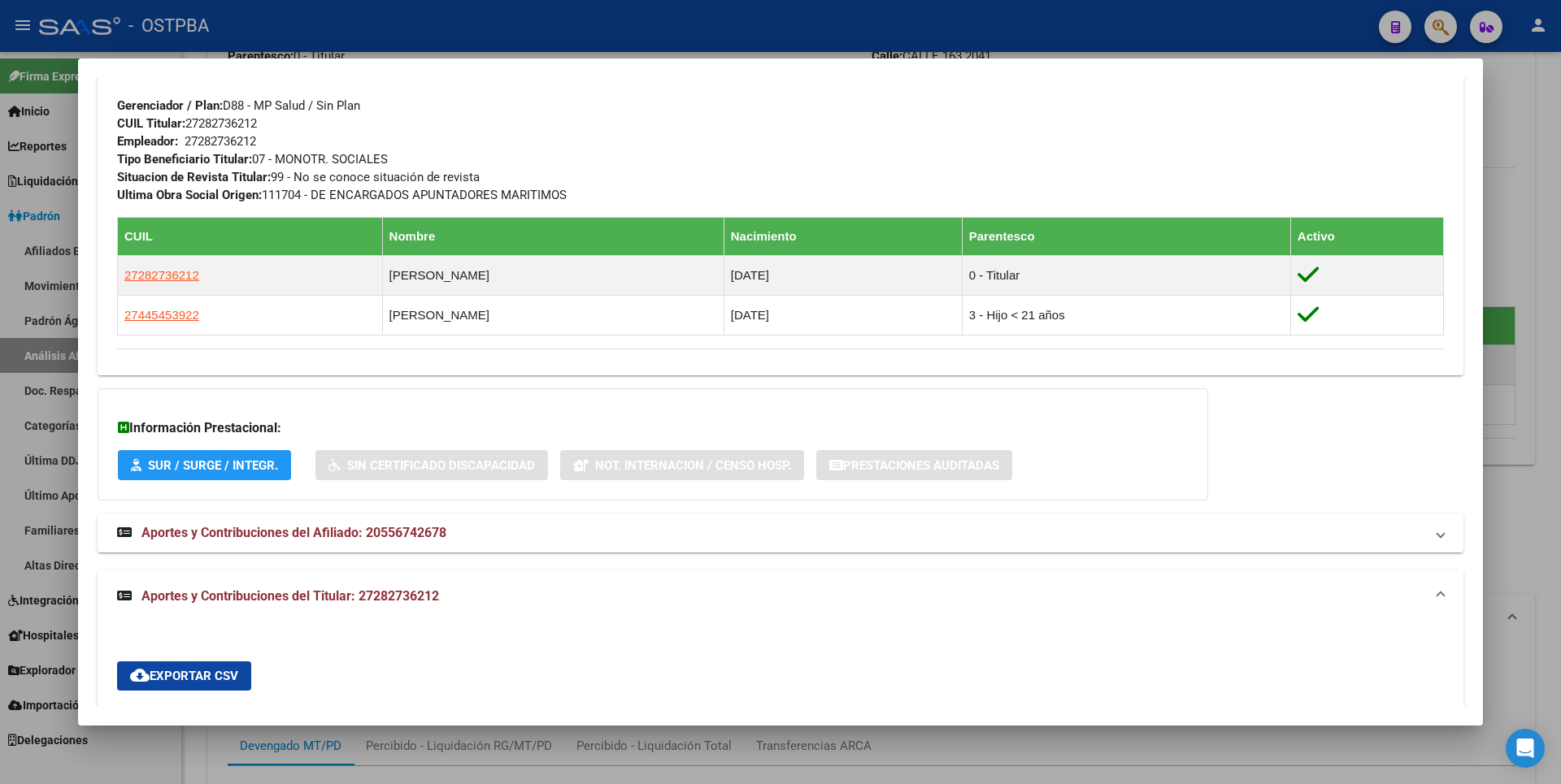
scroll to position [582, 0]
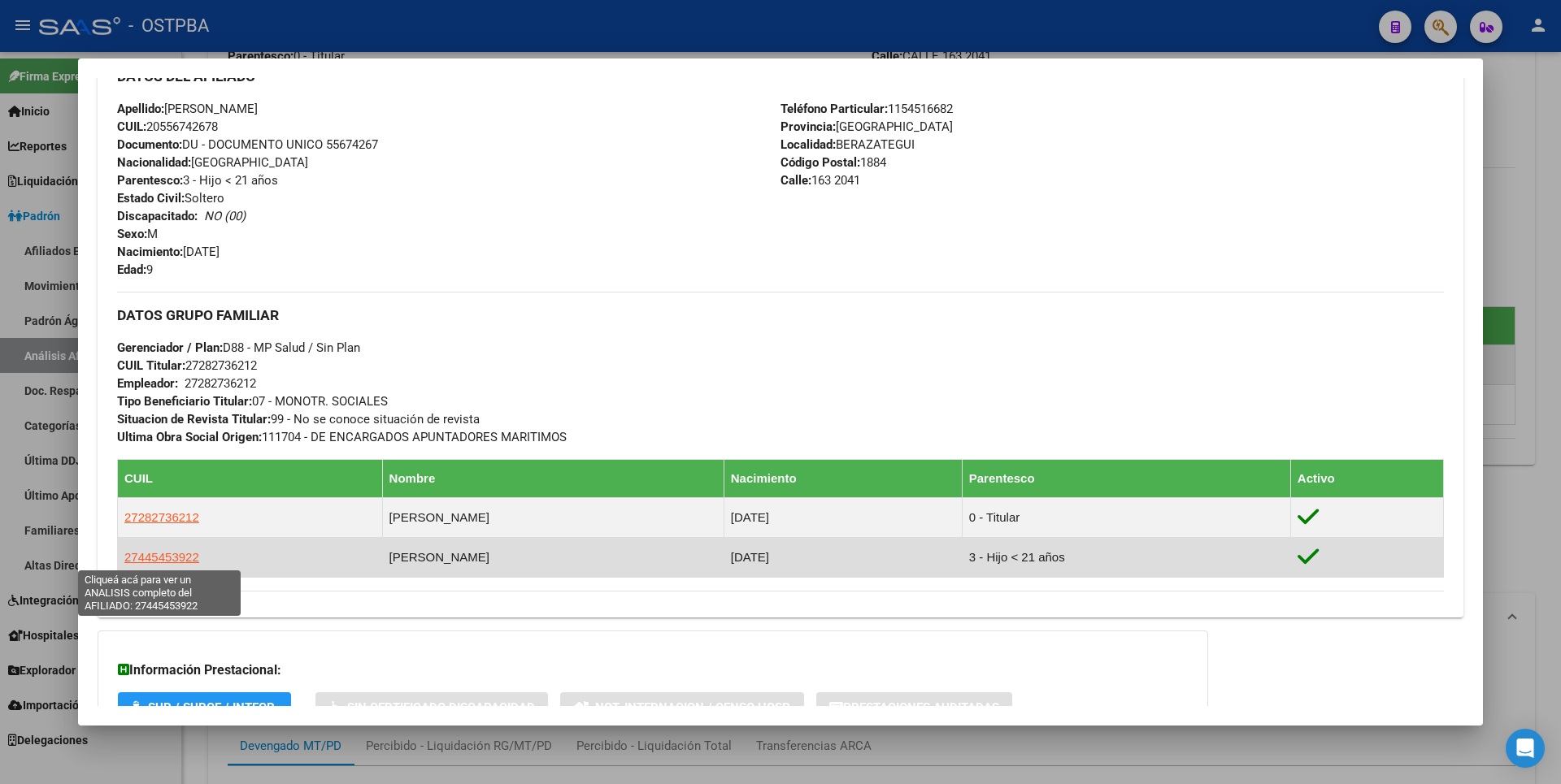
click at [167, 559] on span "27445453922" at bounding box center [162, 557] width 75 height 14
type textarea "27445453922"
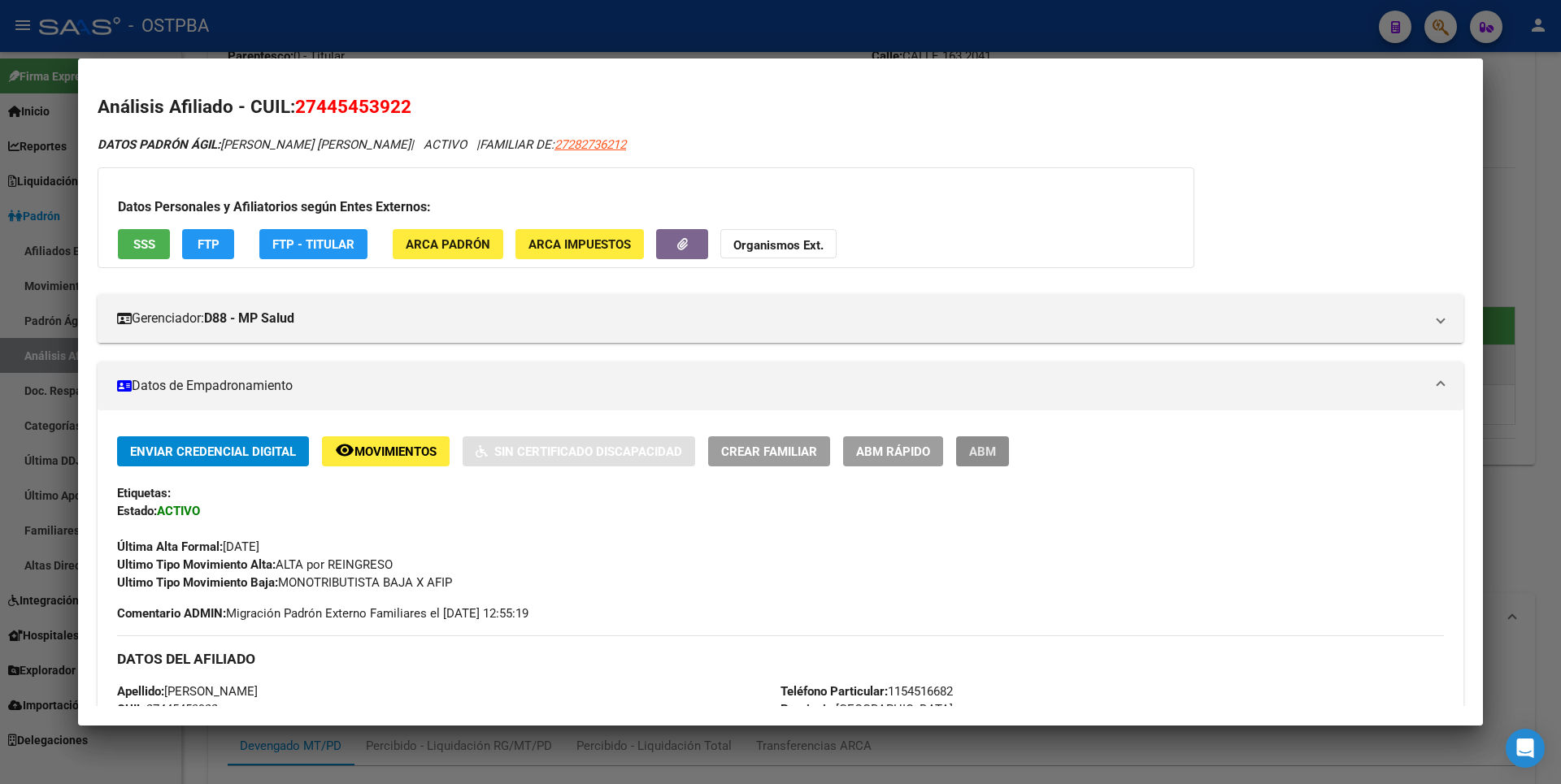
click at [984, 448] on span "ABM" at bounding box center [983, 451] width 27 height 14
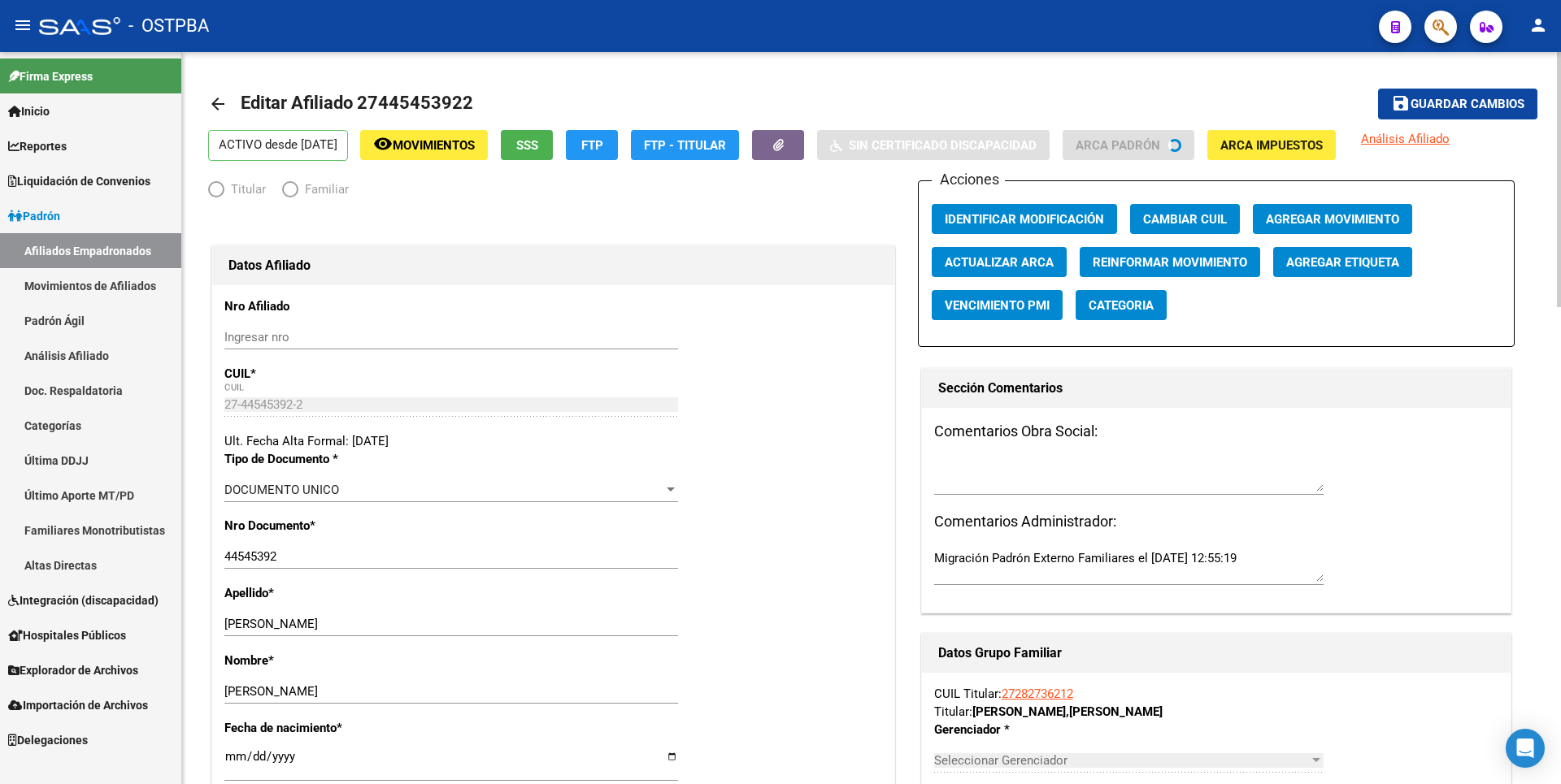
radio input "true"
type input "27-28273621-2"
click at [1322, 217] on span "Agregar Movimiento" at bounding box center [1332, 219] width 133 height 14
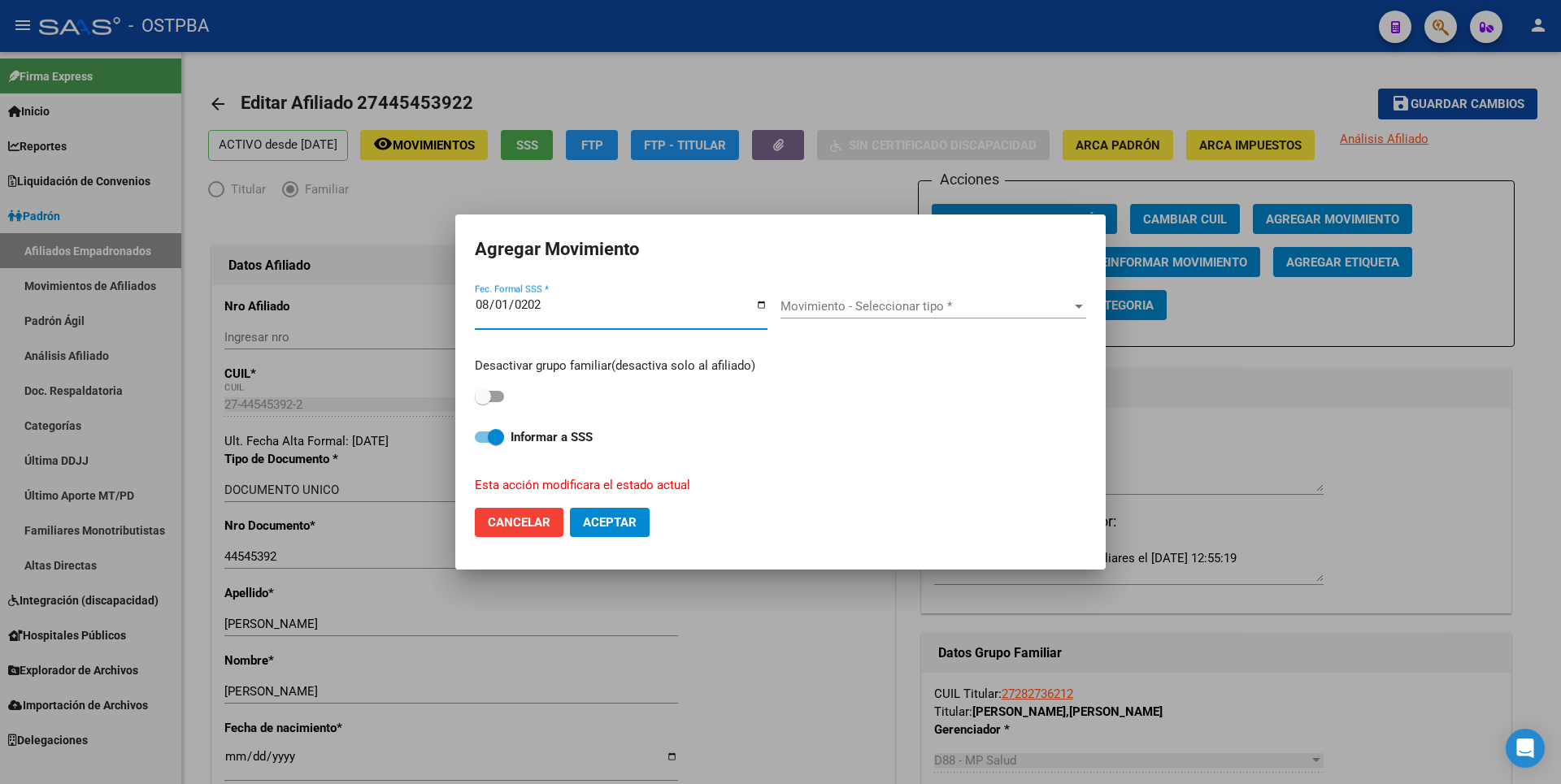
type input "[DATE]"
click at [505, 389] on div "Desactivar grupo familiar(desactiva solo al afiliado)" at bounding box center [780, 382] width 611 height 51
click at [499, 394] on span at bounding box center [489, 396] width 30 height 11
click at [482, 403] on input "checkbox" at bounding box center [482, 403] width 1 height 1
checkbox input "true"
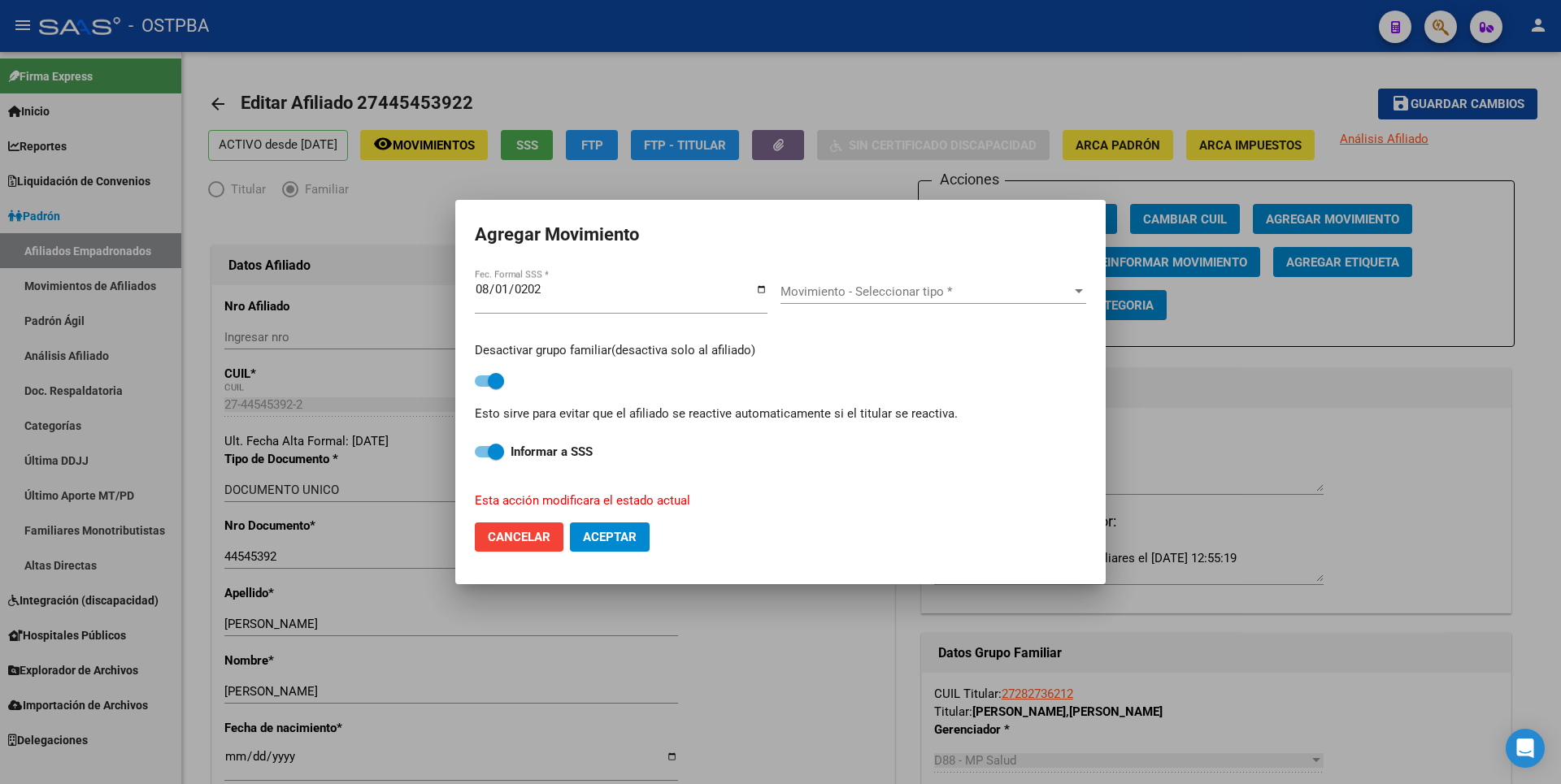
click at [914, 282] on div "Movimiento - Seleccionar tipo * Movimiento - Seleccionar tipo *" at bounding box center [933, 292] width 305 height 25
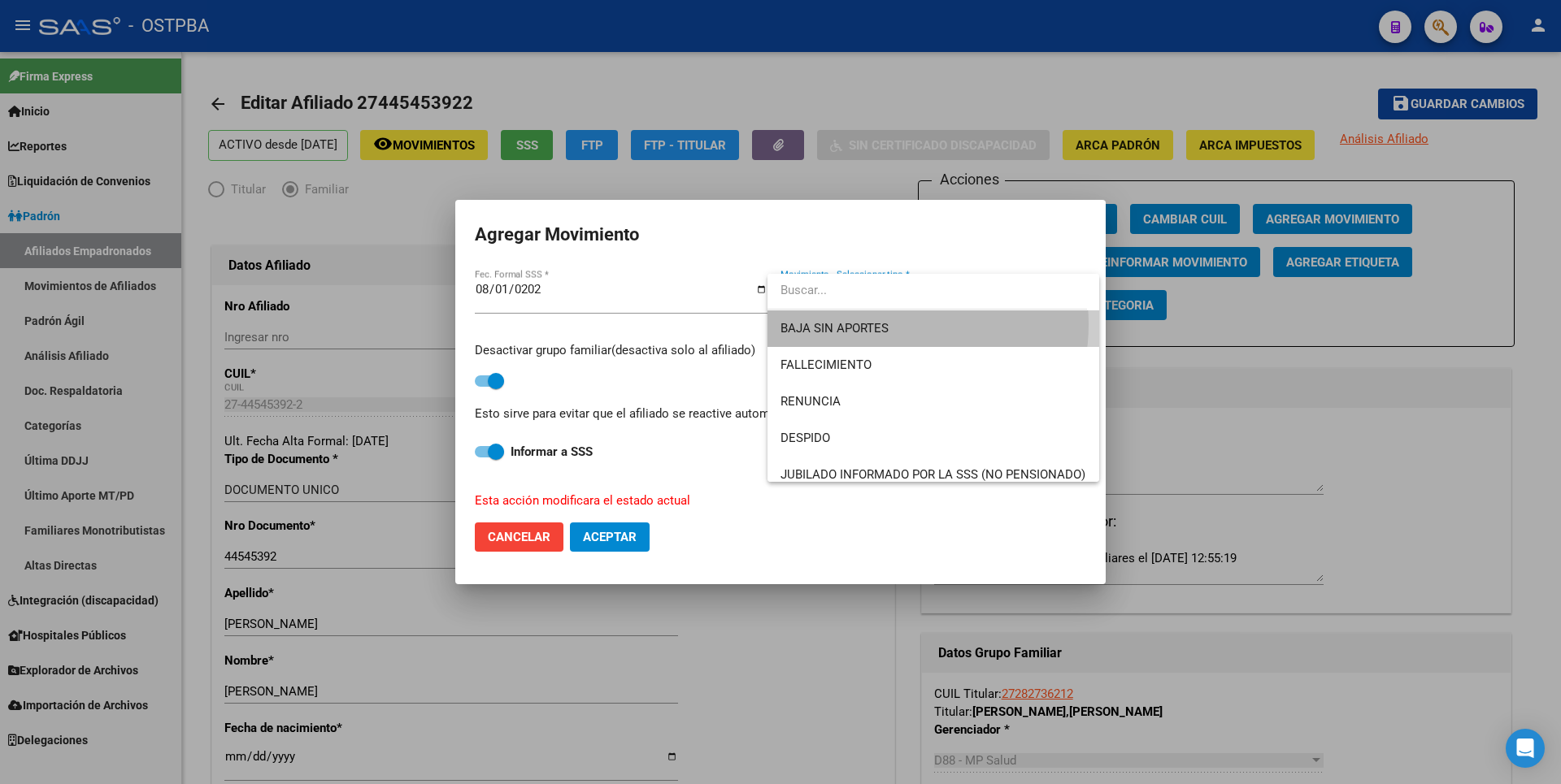
drag, startPoint x: 892, startPoint y: 324, endPoint x: 605, endPoint y: 503, distance: 338.2
click at [889, 324] on span "BAJA SIN APORTES" at bounding box center [933, 328] width 305 height 36
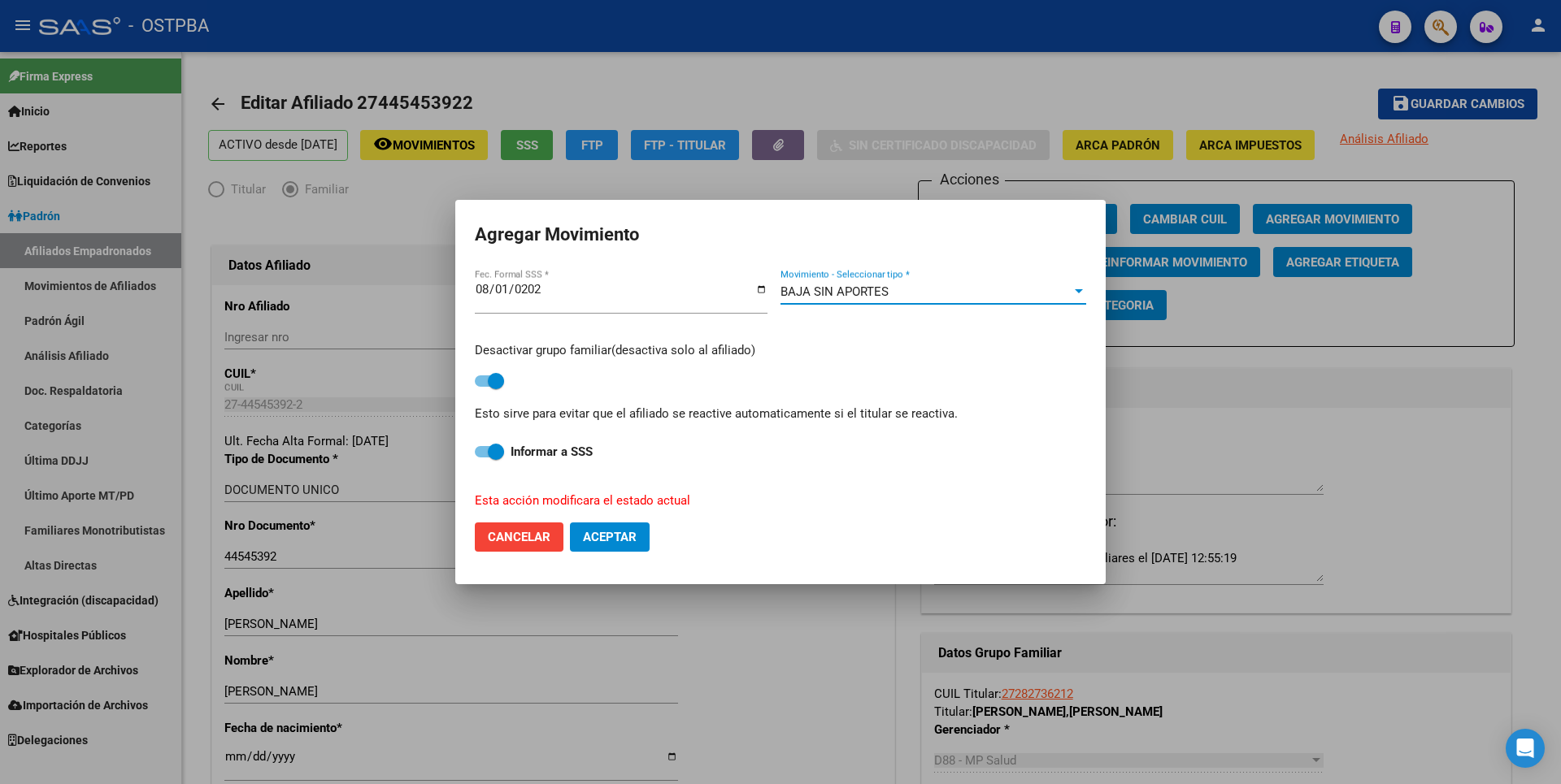
click at [609, 552] on button "Aceptar" at bounding box center [610, 537] width 80 height 30
checkbox input "false"
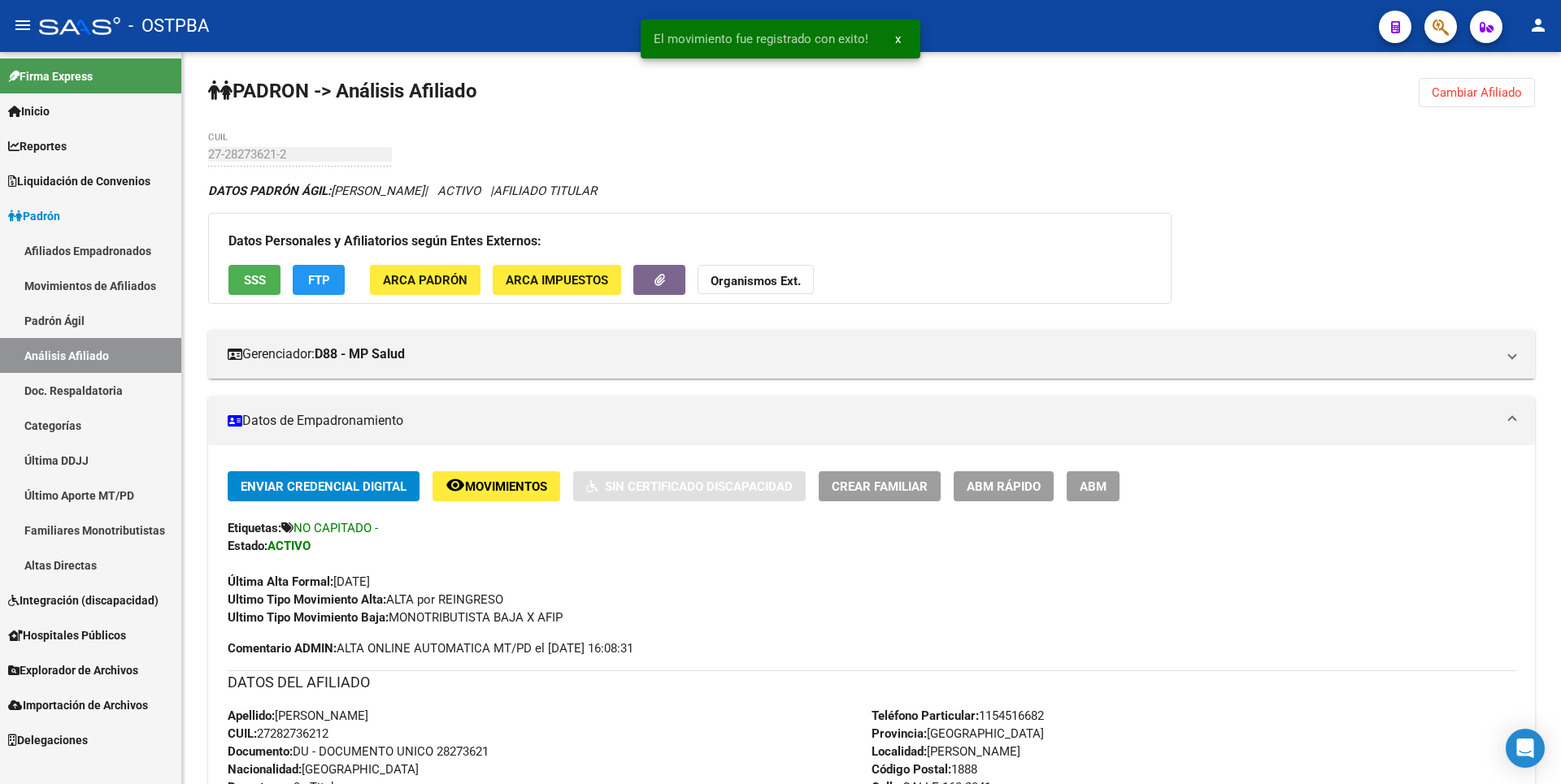
scroll to position [569, 0]
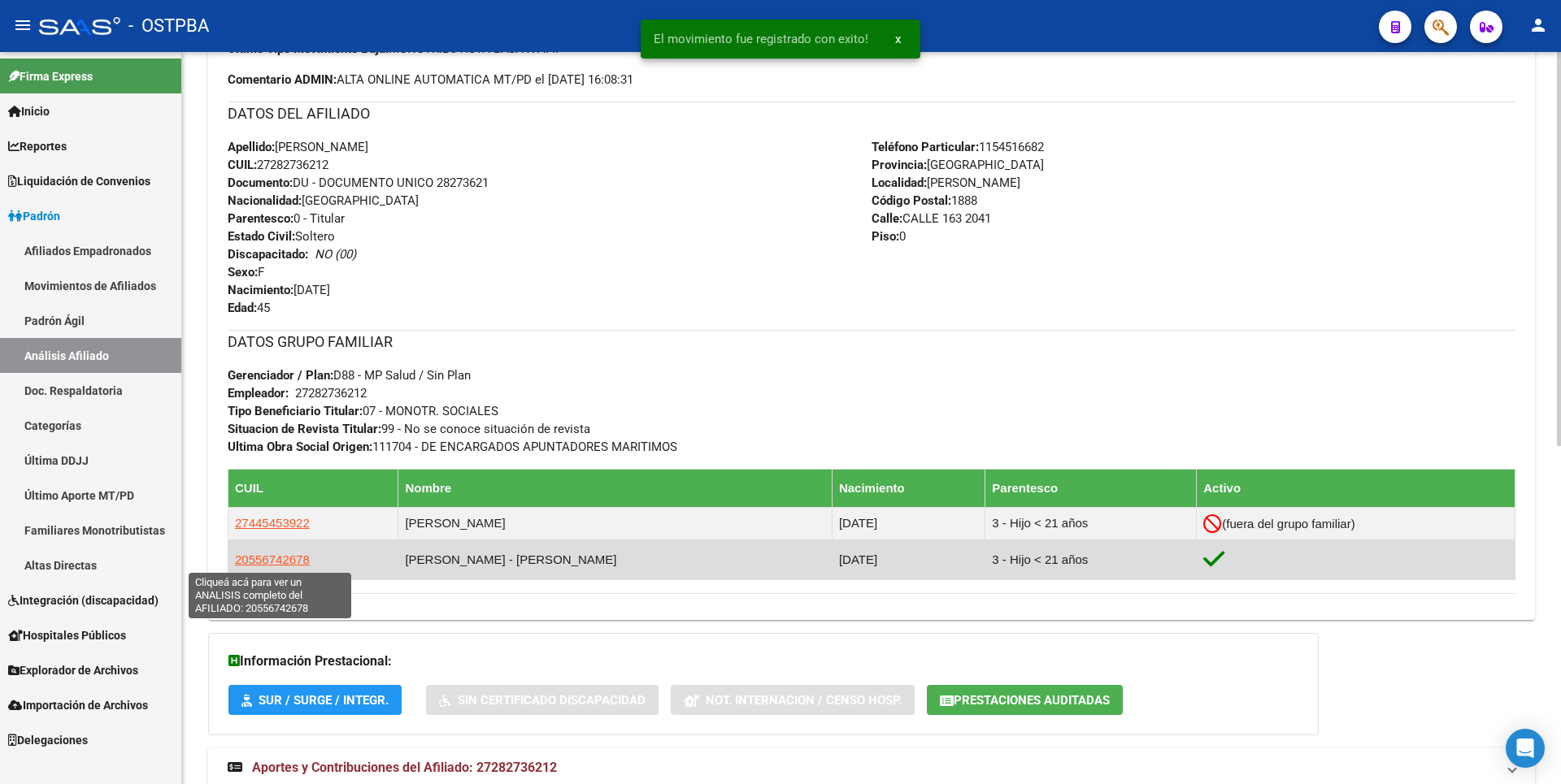
click at [253, 560] on span "20556742678" at bounding box center [272, 559] width 75 height 14
type textarea "20556742678"
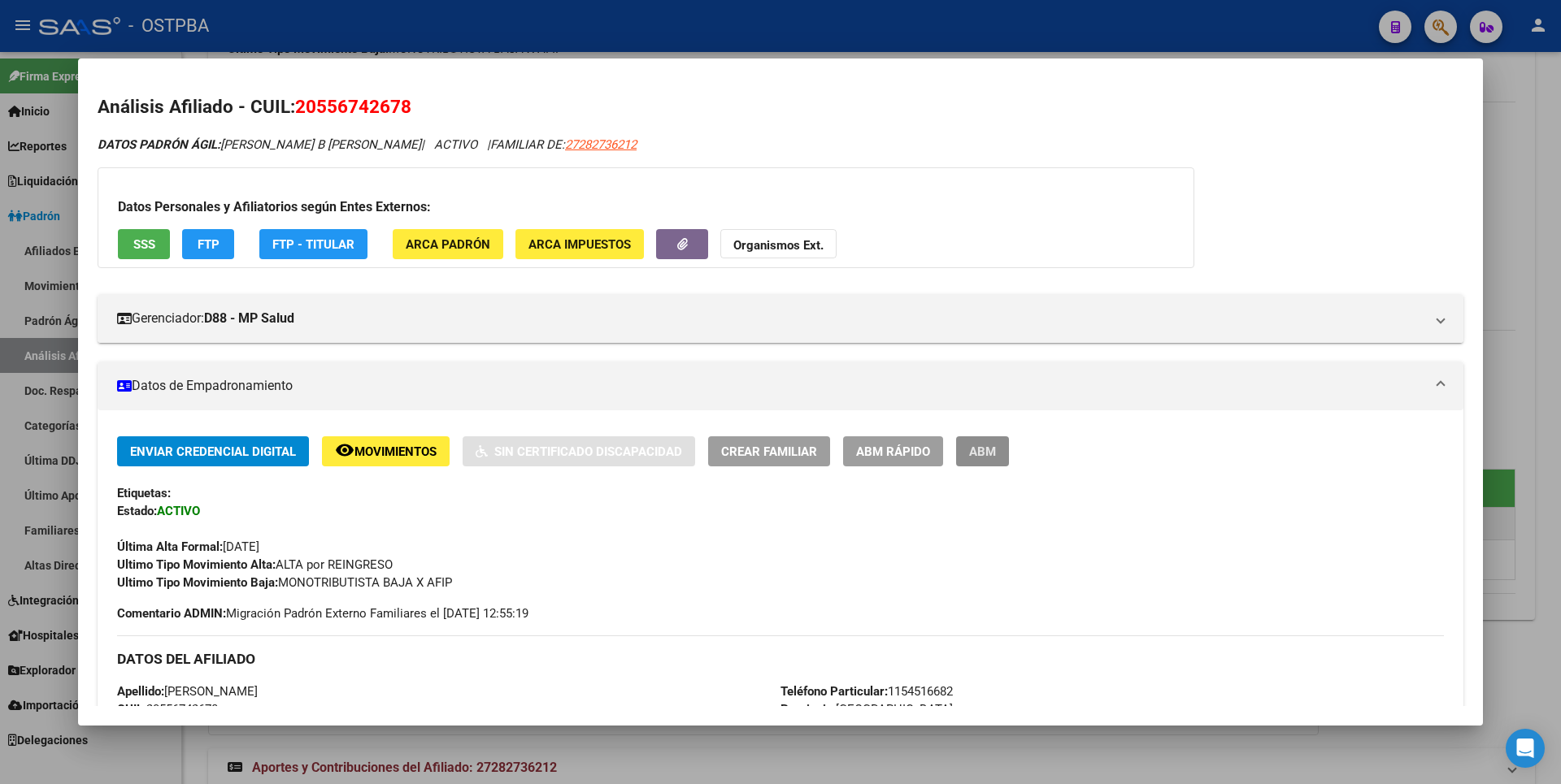
click at [993, 454] on span "ABM" at bounding box center [983, 451] width 27 height 14
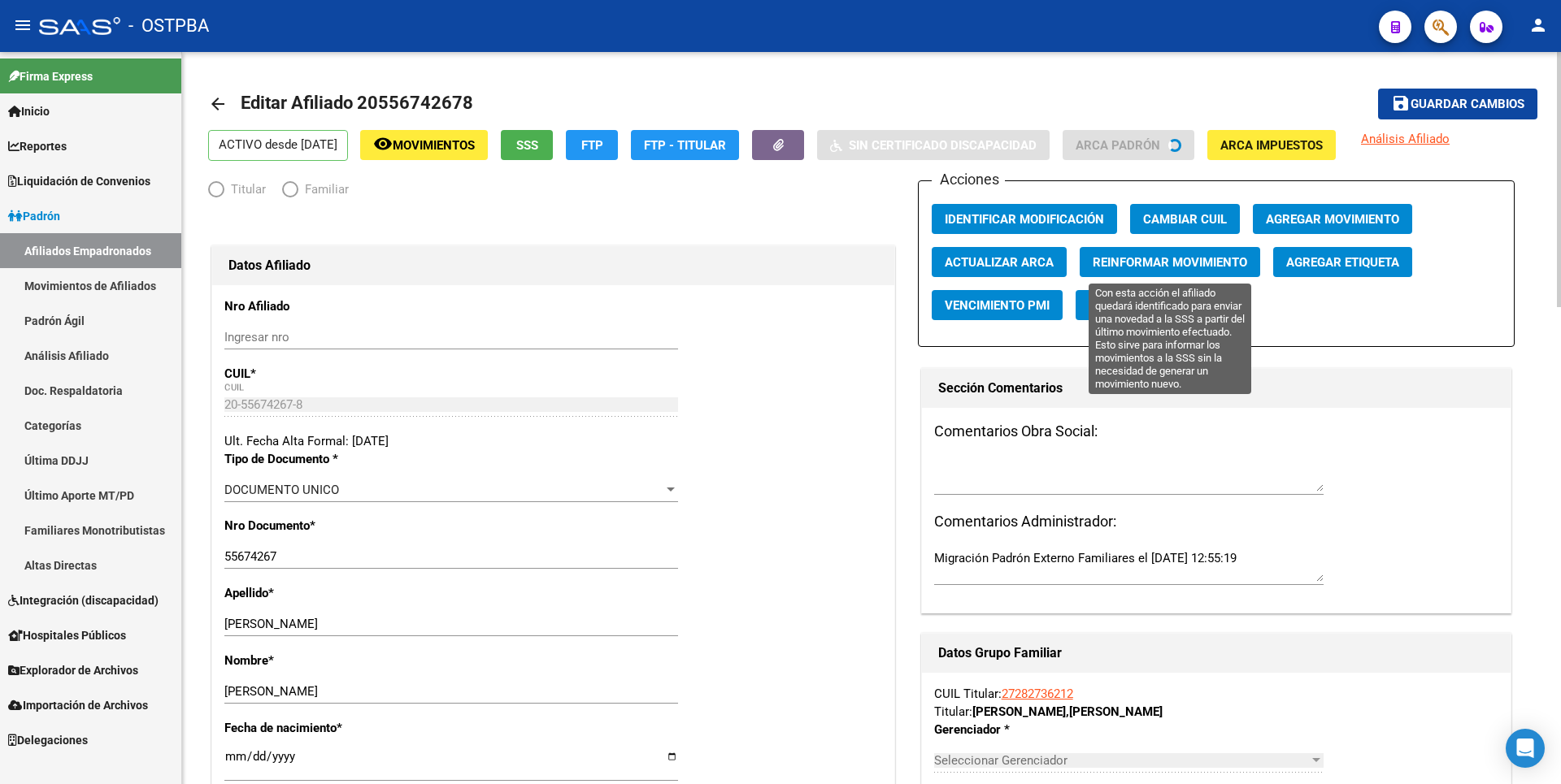
radio input "true"
type input "27-28273621-2"
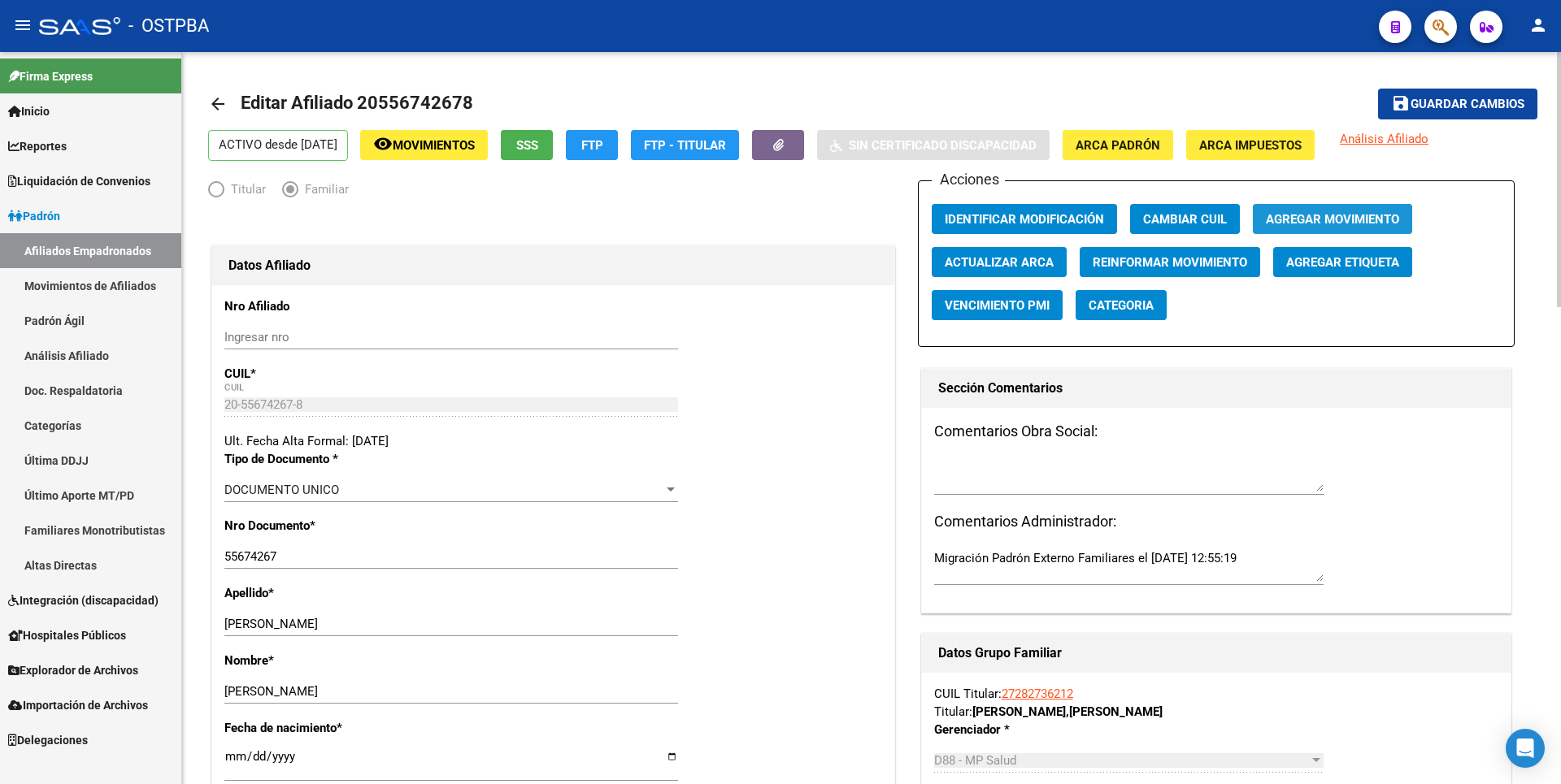
click at [1324, 219] on span "Agregar Movimiento" at bounding box center [1332, 219] width 133 height 14
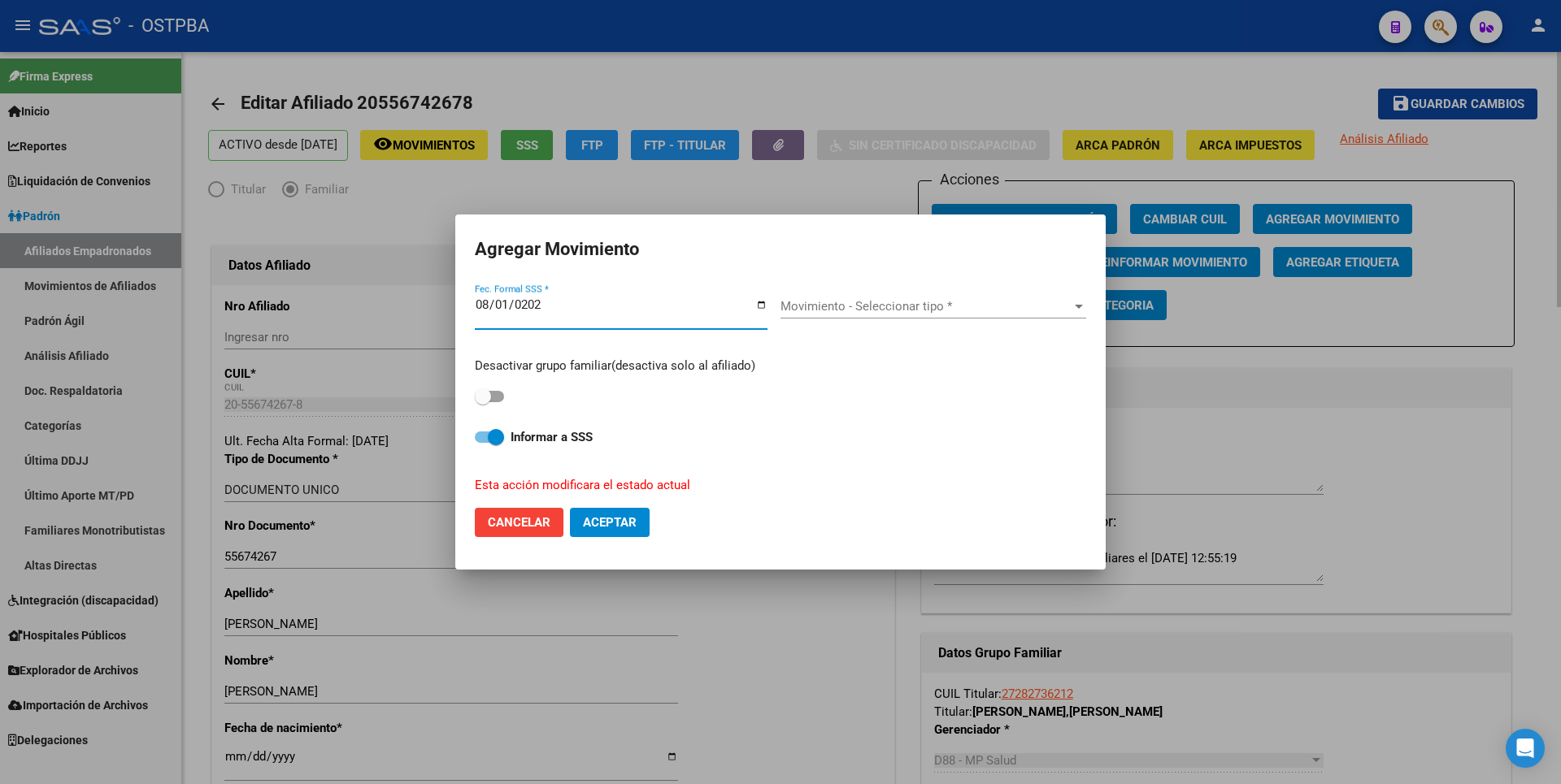
type input "[DATE]"
click at [500, 397] on span at bounding box center [489, 396] width 30 height 11
click at [482, 403] on input "checkbox" at bounding box center [482, 403] width 1 height 1
checkbox input "true"
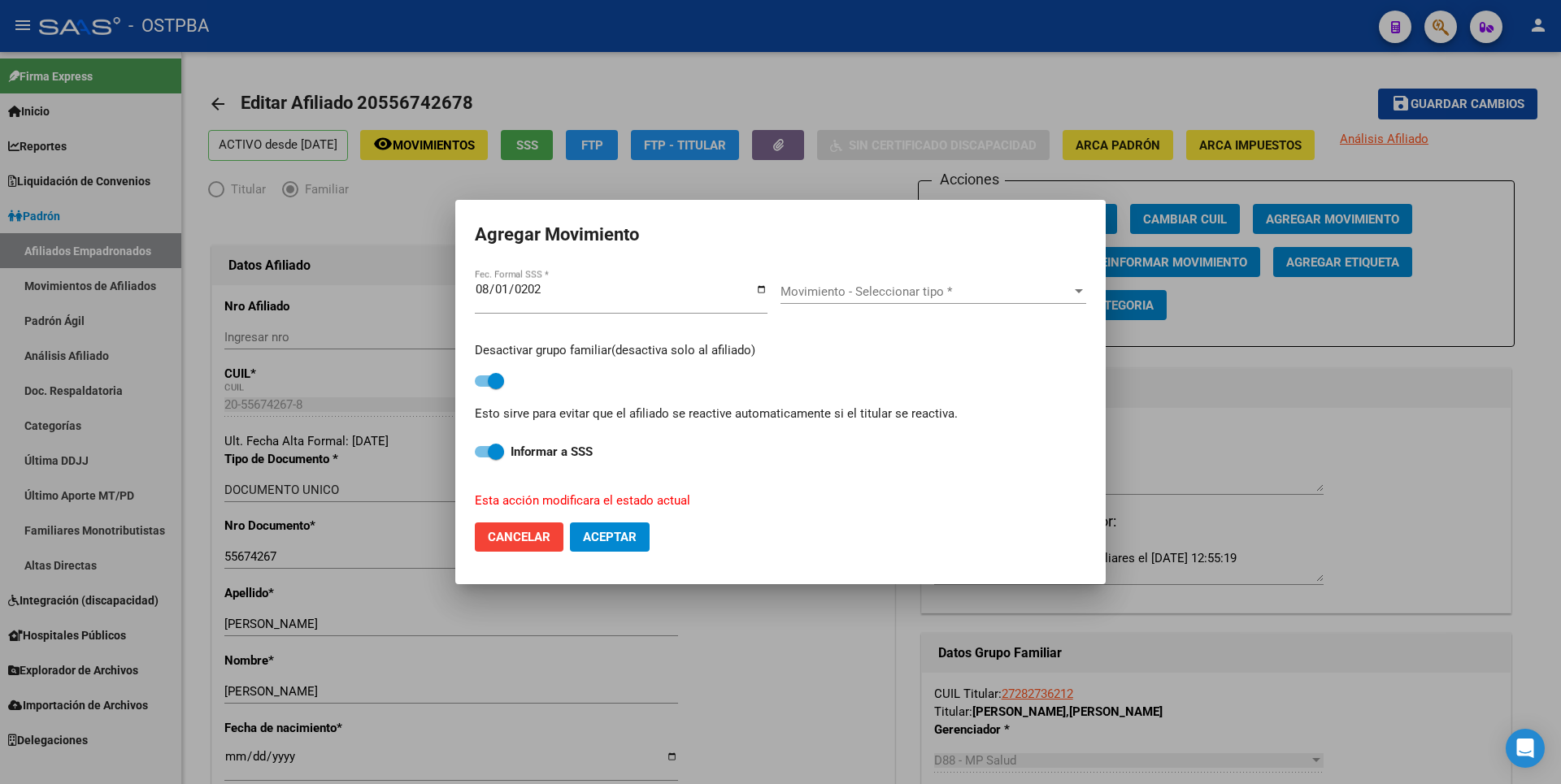
click at [825, 285] on span "Movimiento - Seleccionar tipo *" at bounding box center [925, 292] width 291 height 14
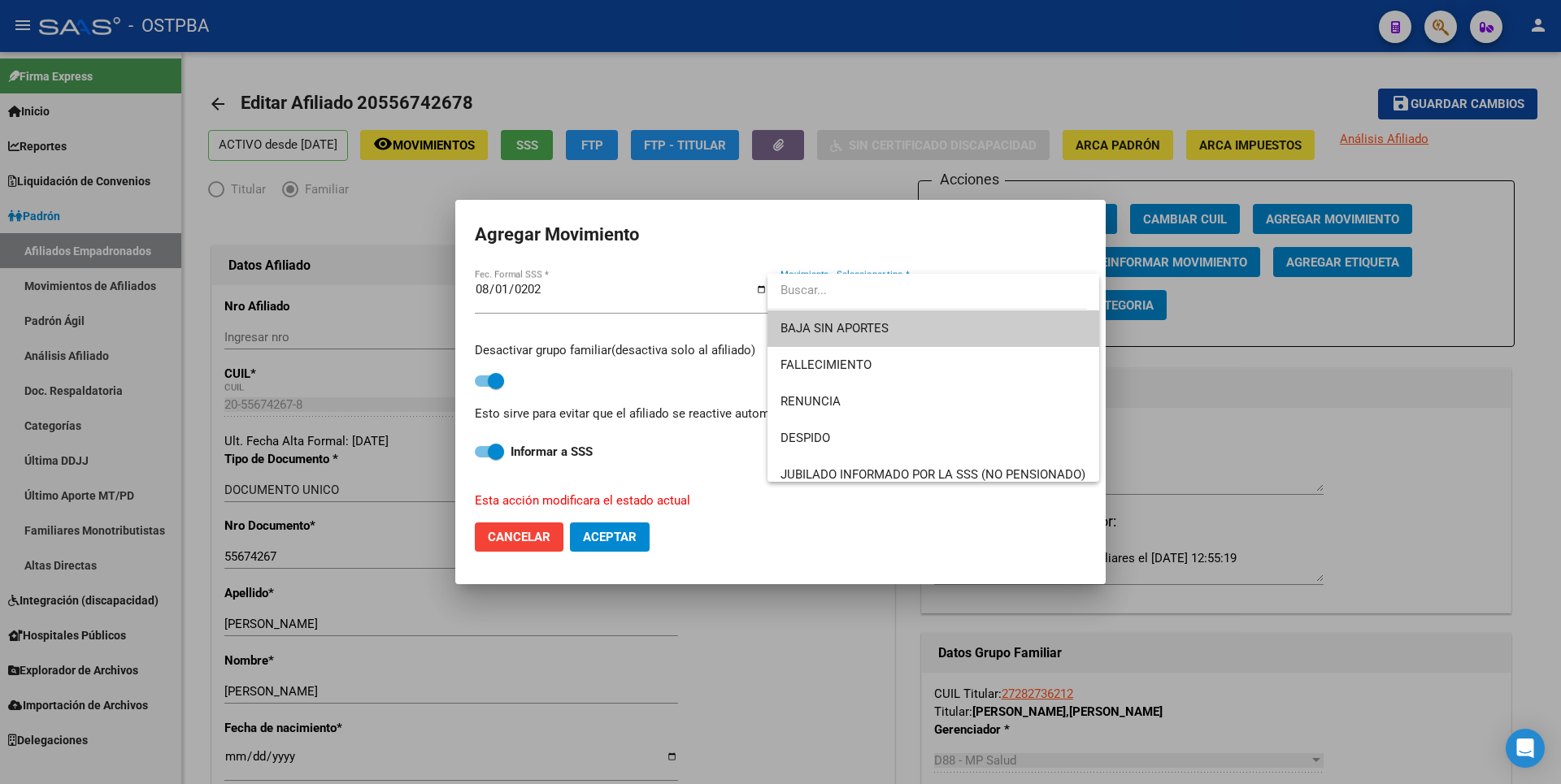
drag, startPoint x: 825, startPoint y: 285, endPoint x: 838, endPoint y: 324, distance: 41.1
click at [838, 324] on span "BAJA SIN APORTES" at bounding box center [833, 328] width 108 height 14
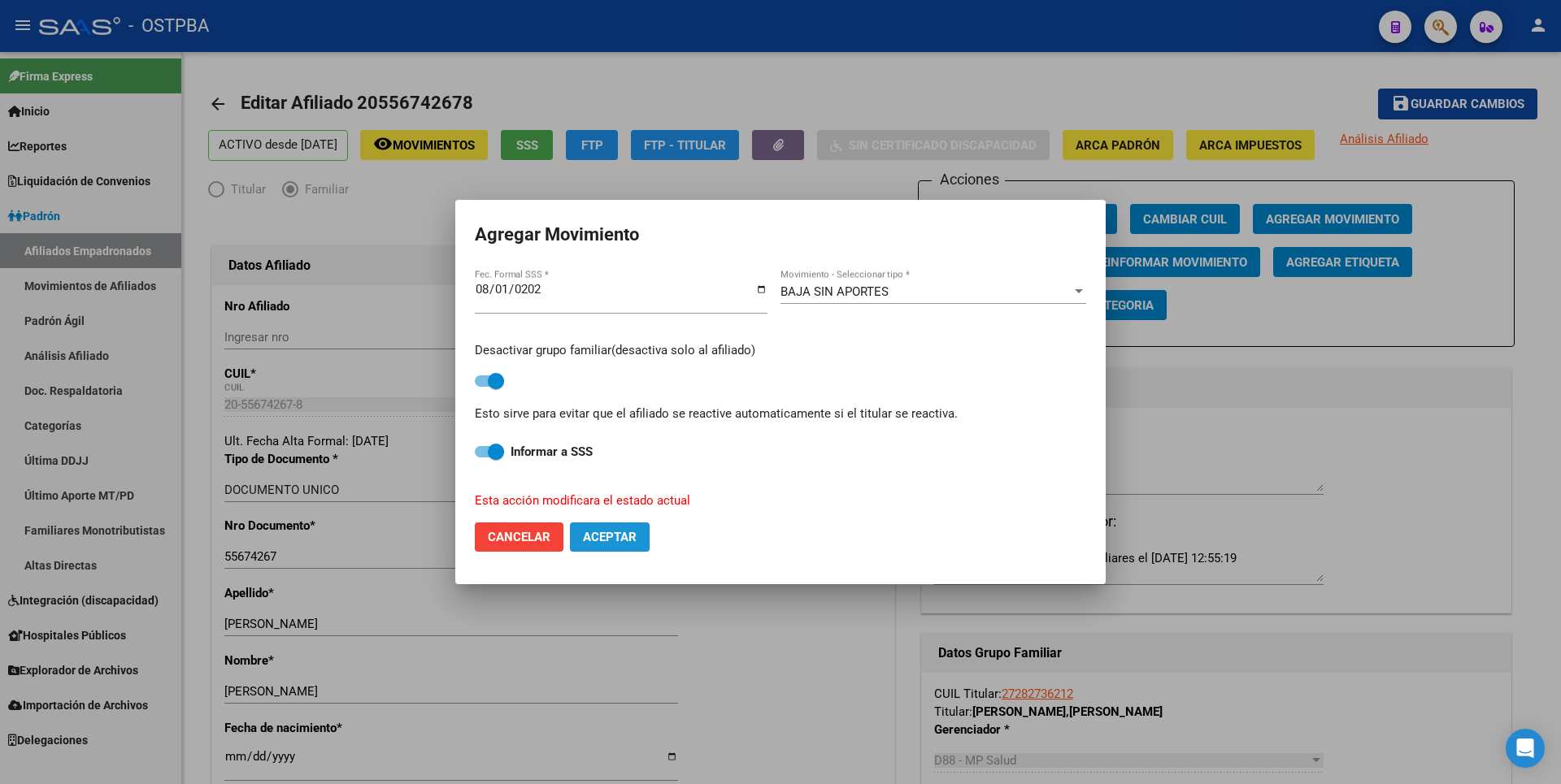
click at [611, 546] on button "Aceptar" at bounding box center [610, 537] width 80 height 30
checkbox input "false"
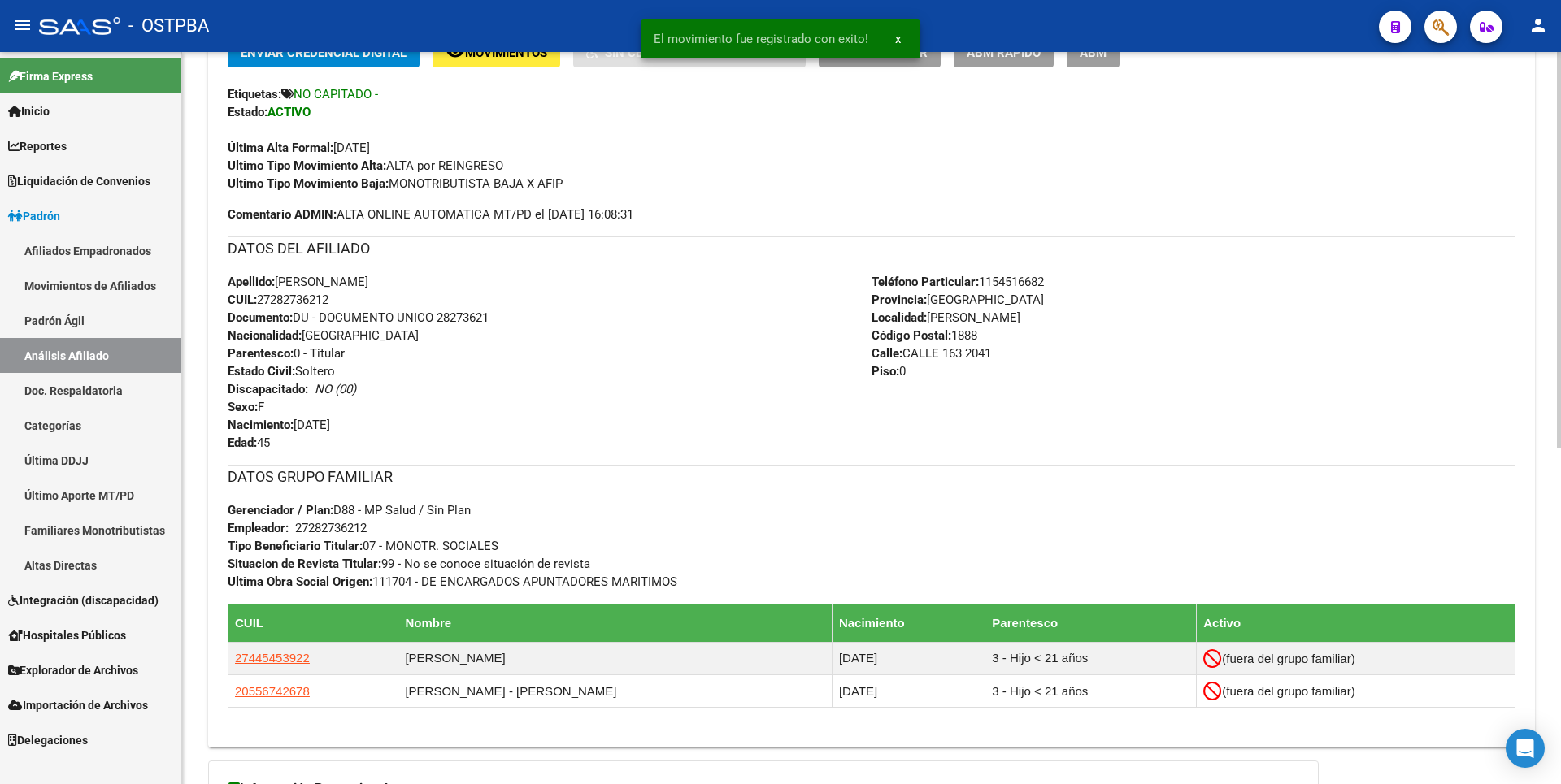
scroll to position [621, 0]
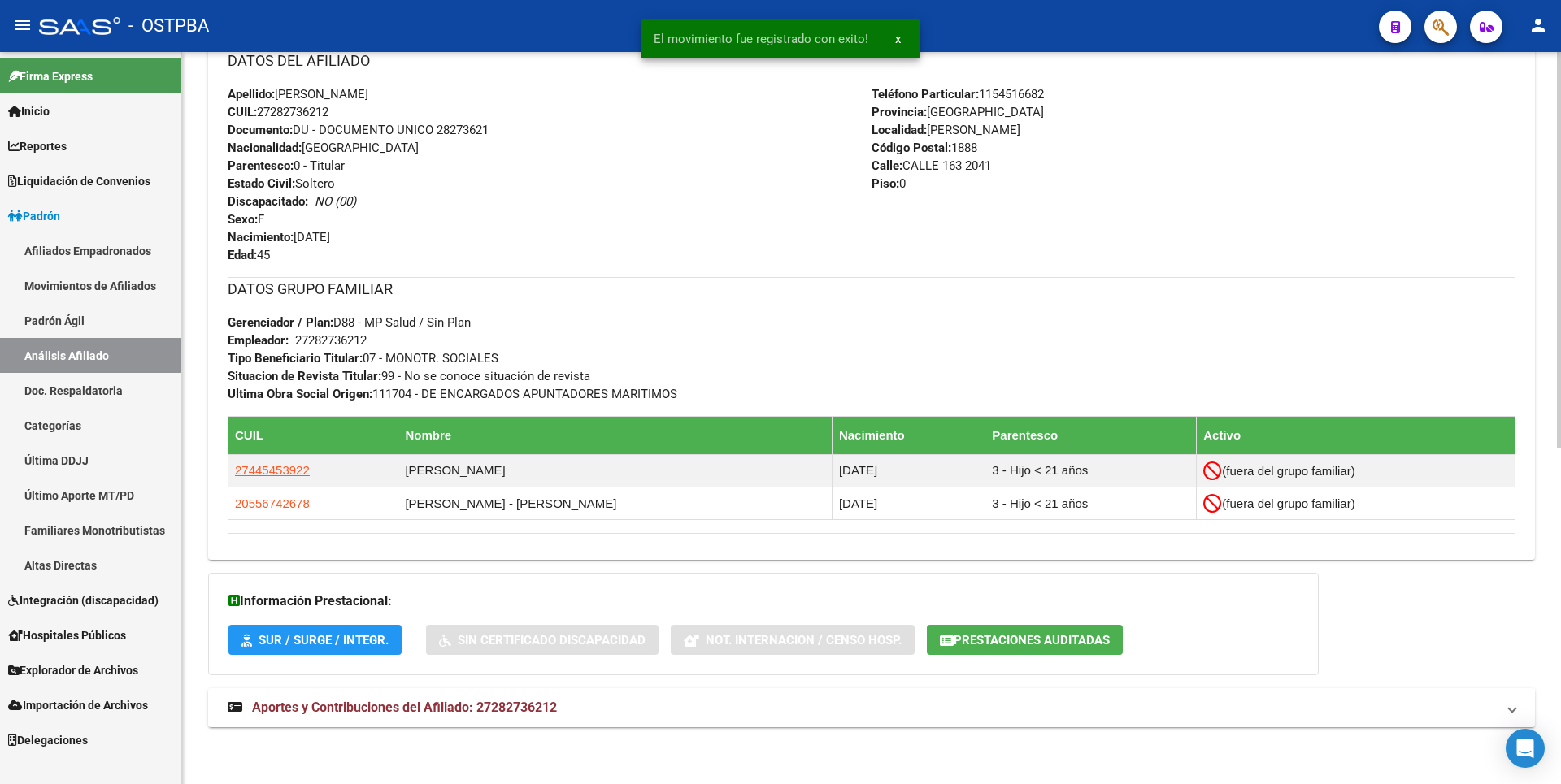
click at [483, 709] on span "Aportes y Contribuciones del Afiliado: 27282736212" at bounding box center [404, 707] width 304 height 15
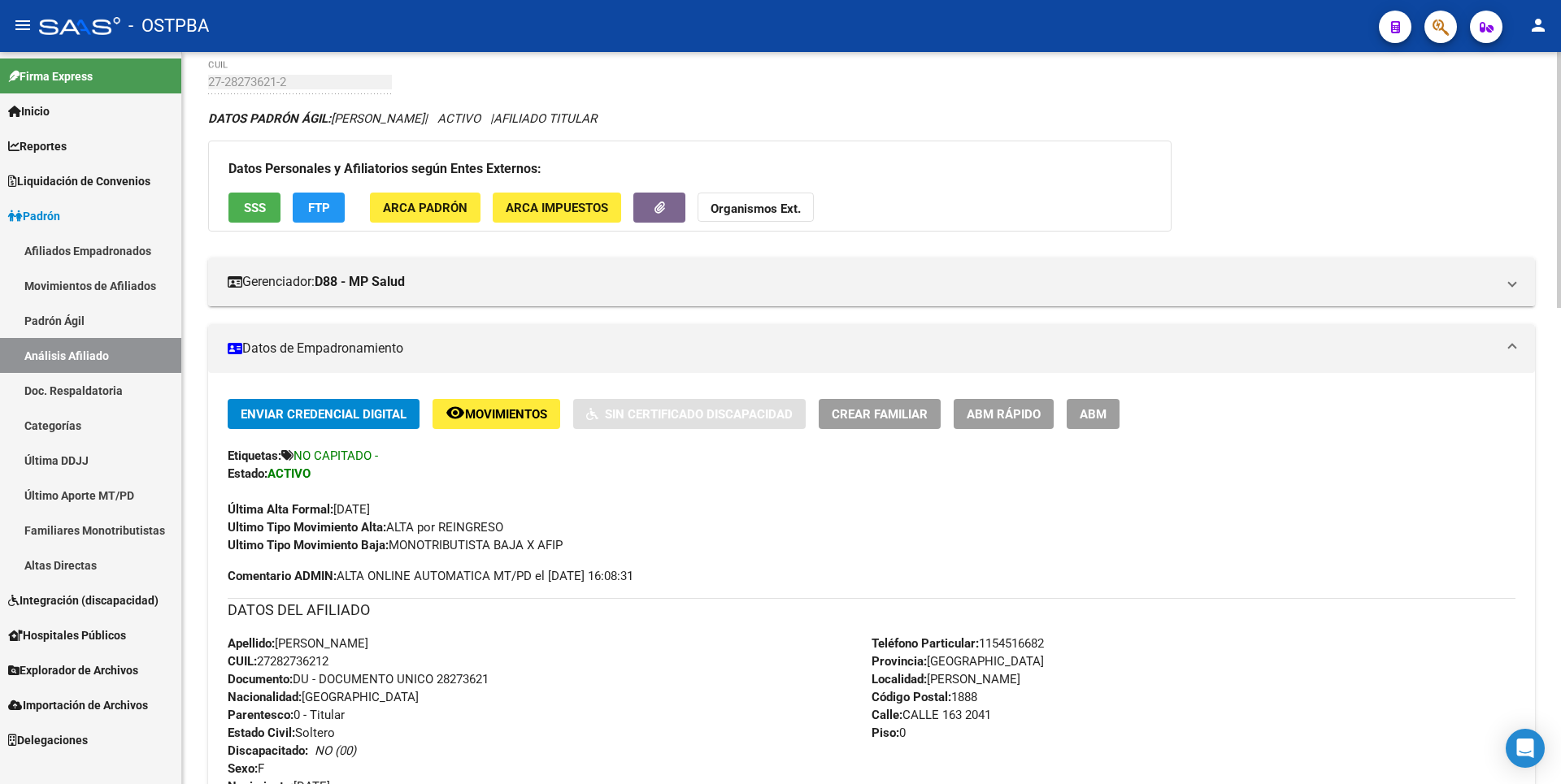
scroll to position [0, 0]
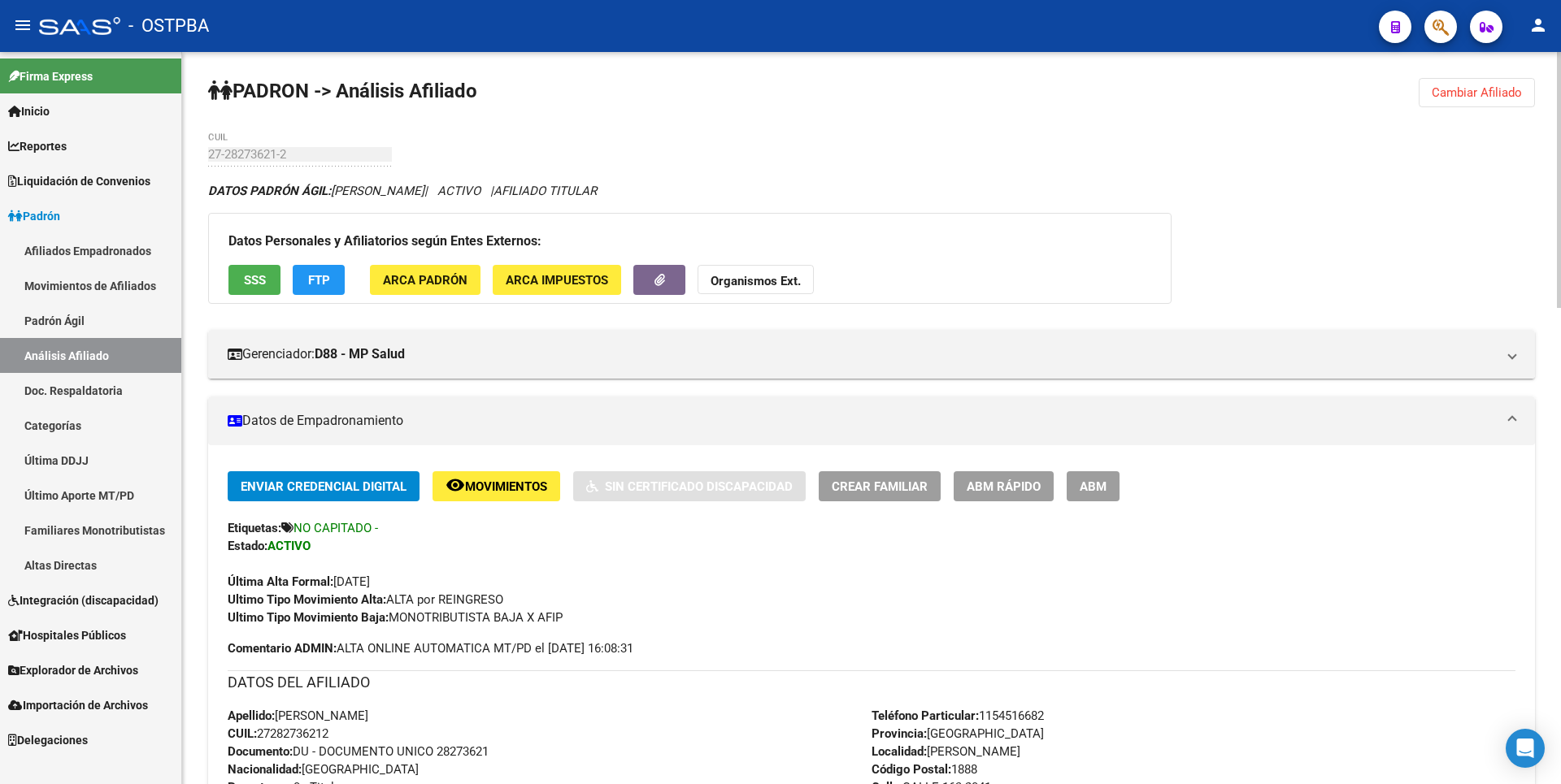
click at [441, 288] on button "ARCA Padrón" at bounding box center [425, 280] width 110 height 30
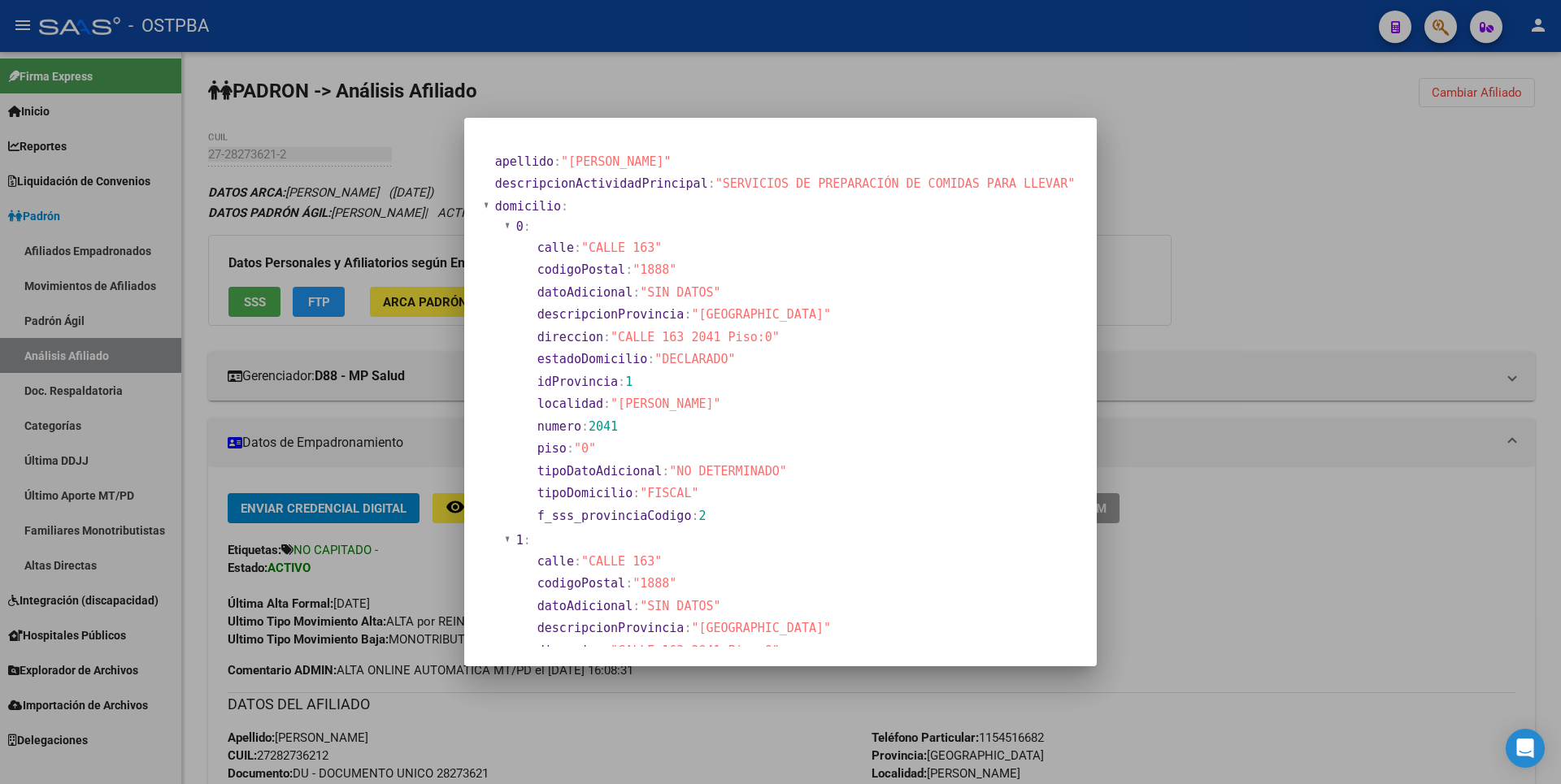
click at [1118, 240] on div at bounding box center [780, 392] width 1561 height 784
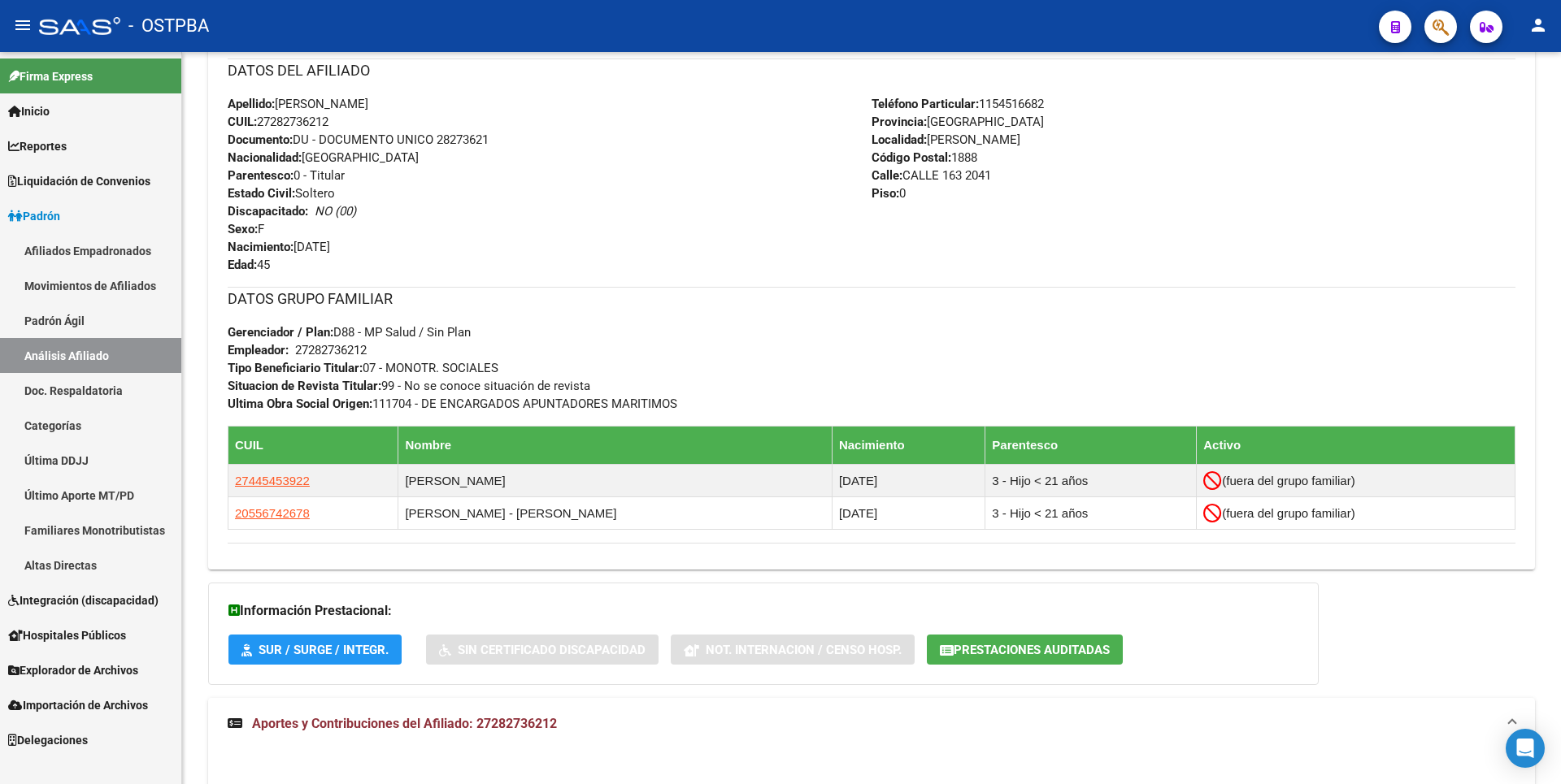
scroll to position [893, 0]
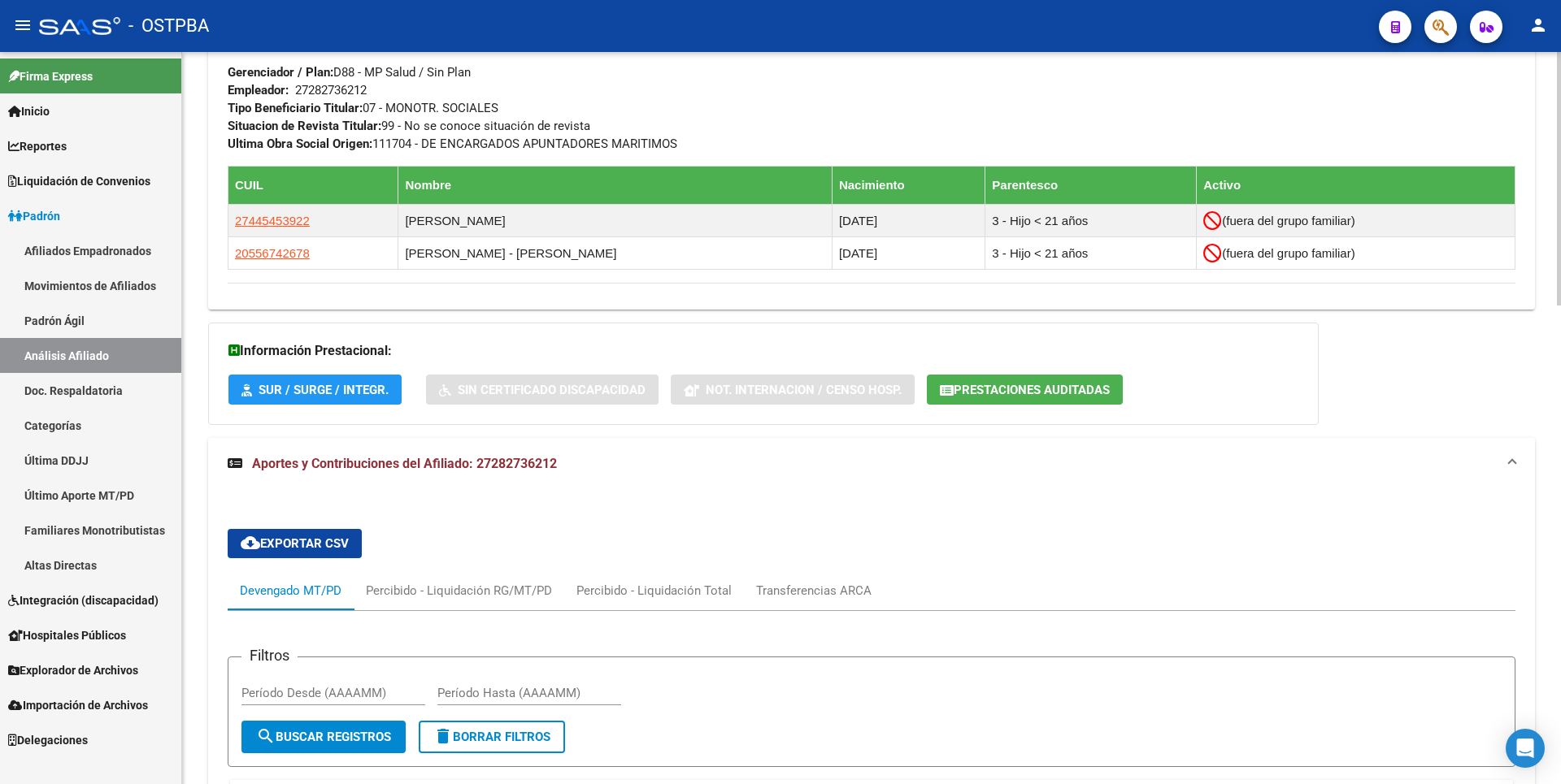
click at [1066, 386] on span "Prestaciones Auditadas" at bounding box center [1031, 390] width 156 height 14
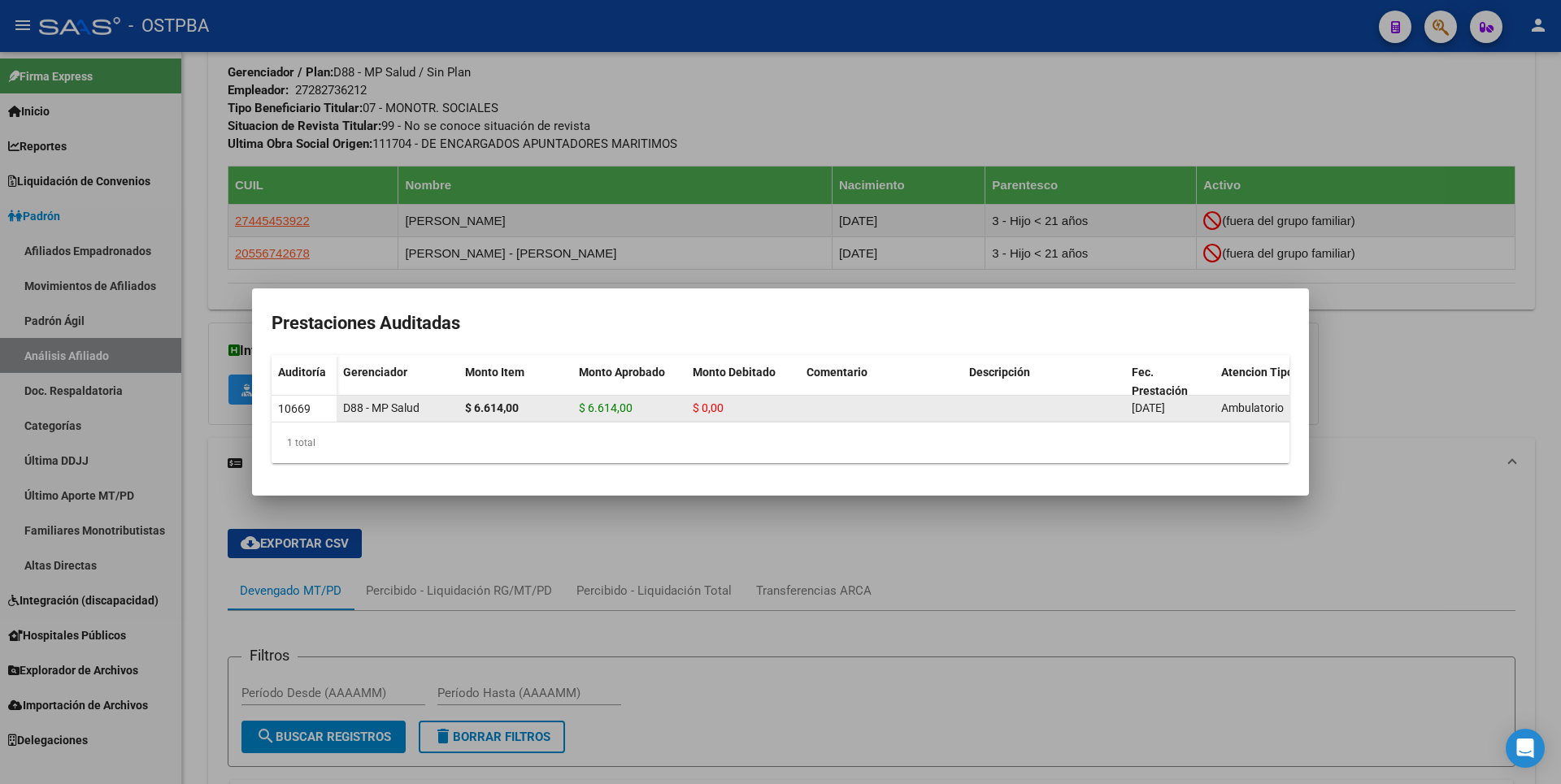
click at [1269, 399] on div "Ambulatorio" at bounding box center [1259, 409] width 76 height 19
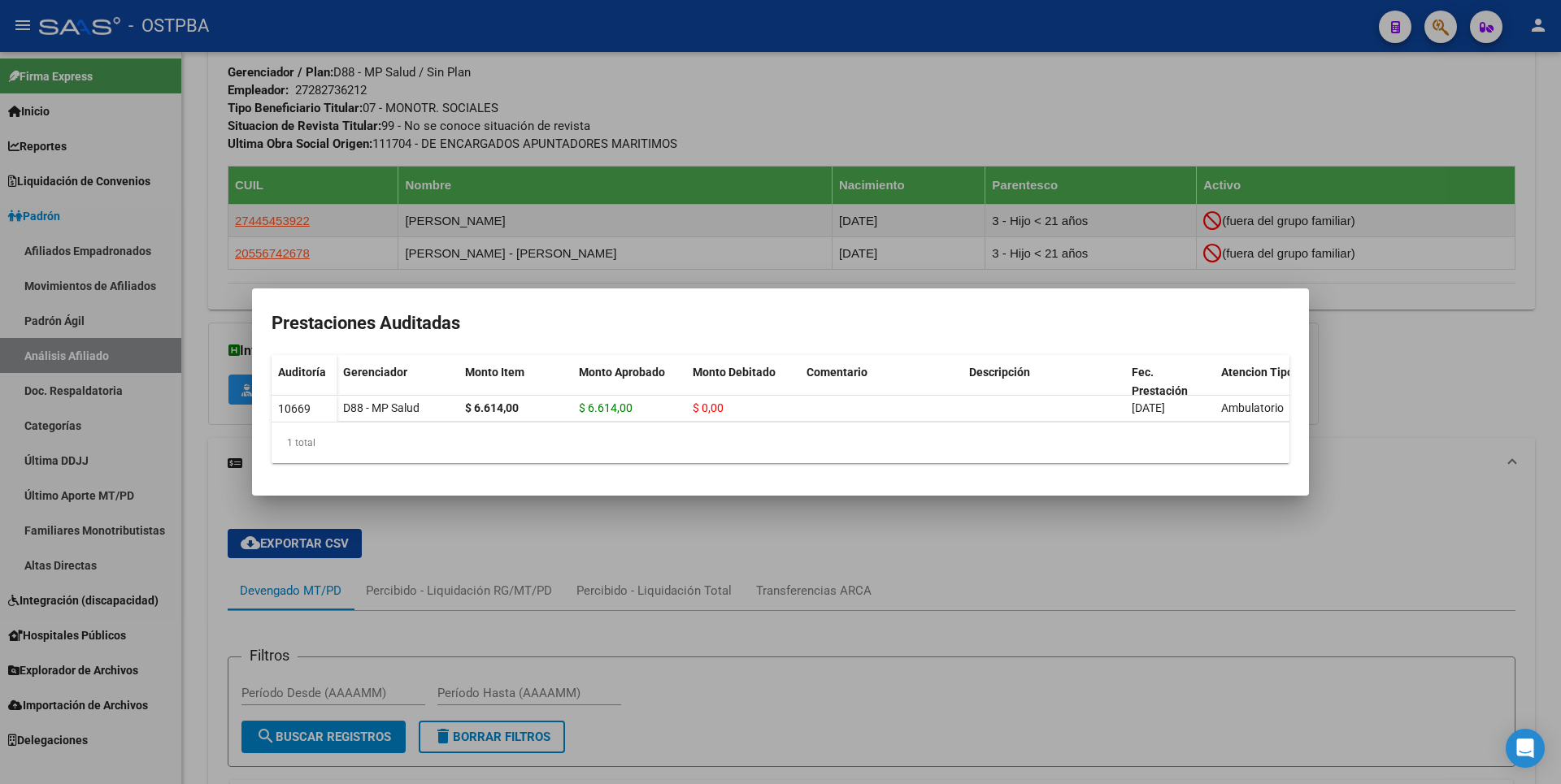
click at [1382, 372] on div at bounding box center [780, 392] width 1561 height 784
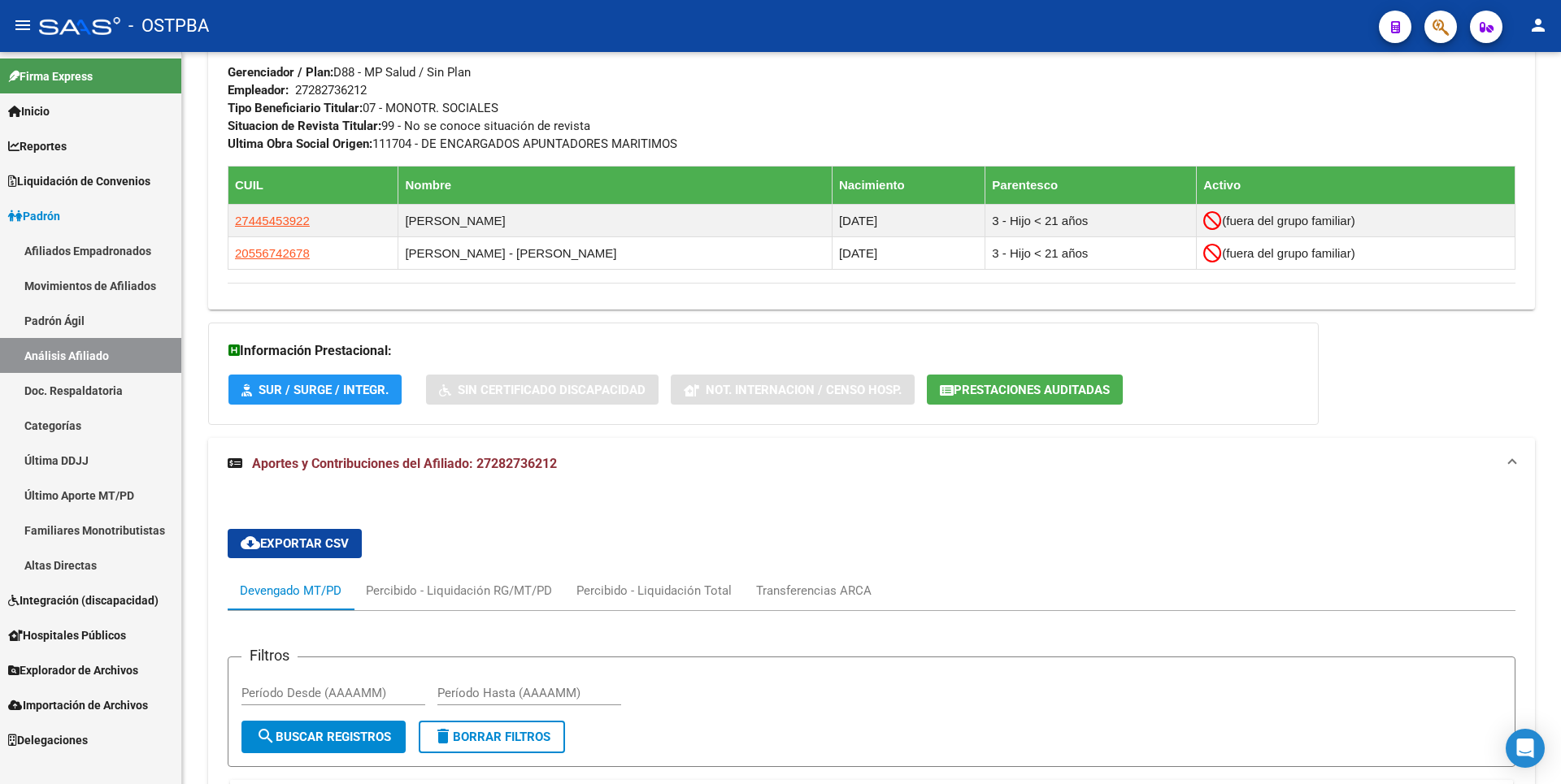
click at [104, 340] on link "Análisis Afiliado" at bounding box center [91, 355] width 181 height 35
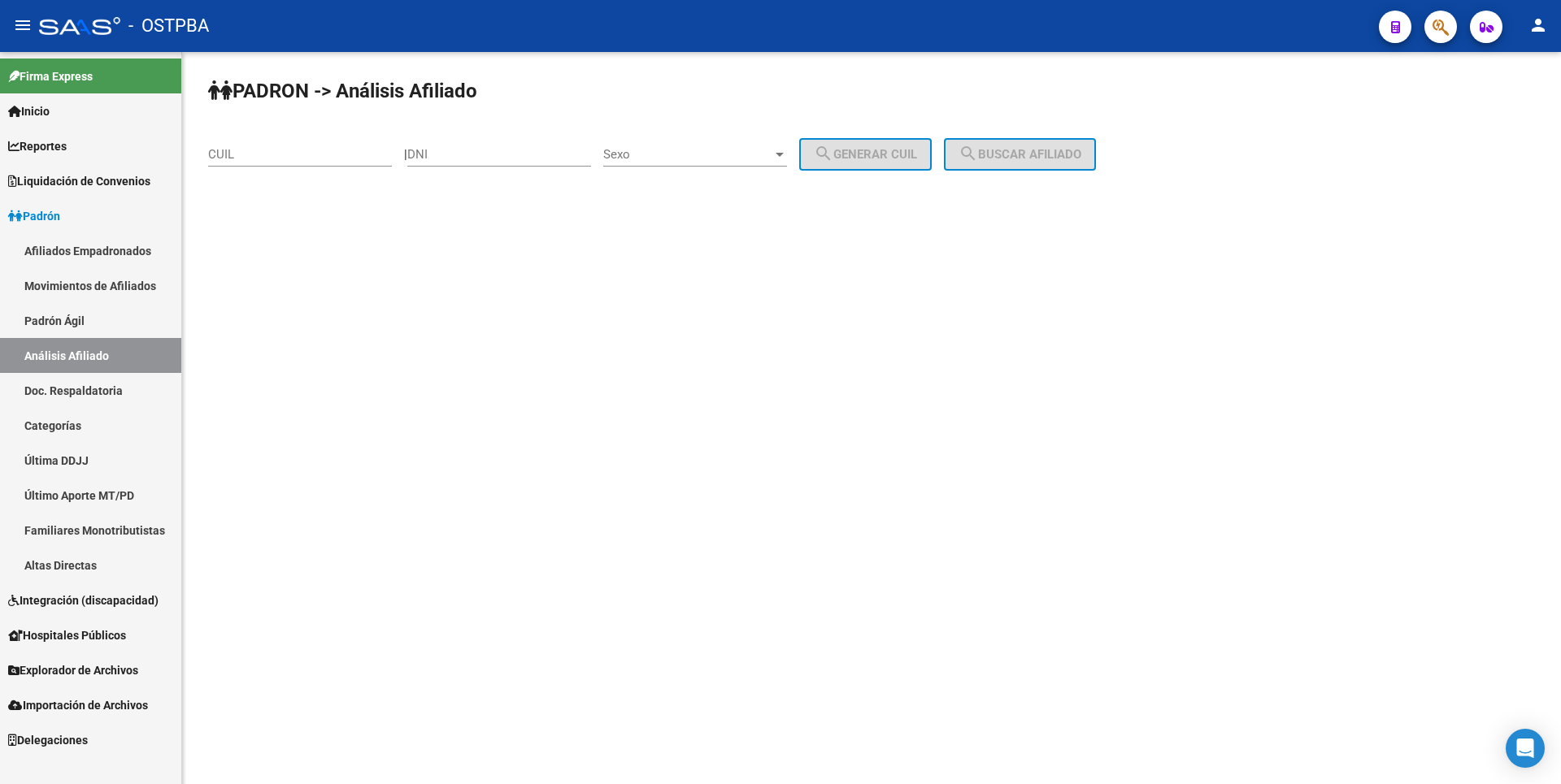
click at [233, 138] on div "CUIL" at bounding box center [299, 148] width 184 height 35
type input "20-34334013-4"
click at [1015, 156] on span "search Buscar afiliado" at bounding box center [1019, 154] width 123 height 14
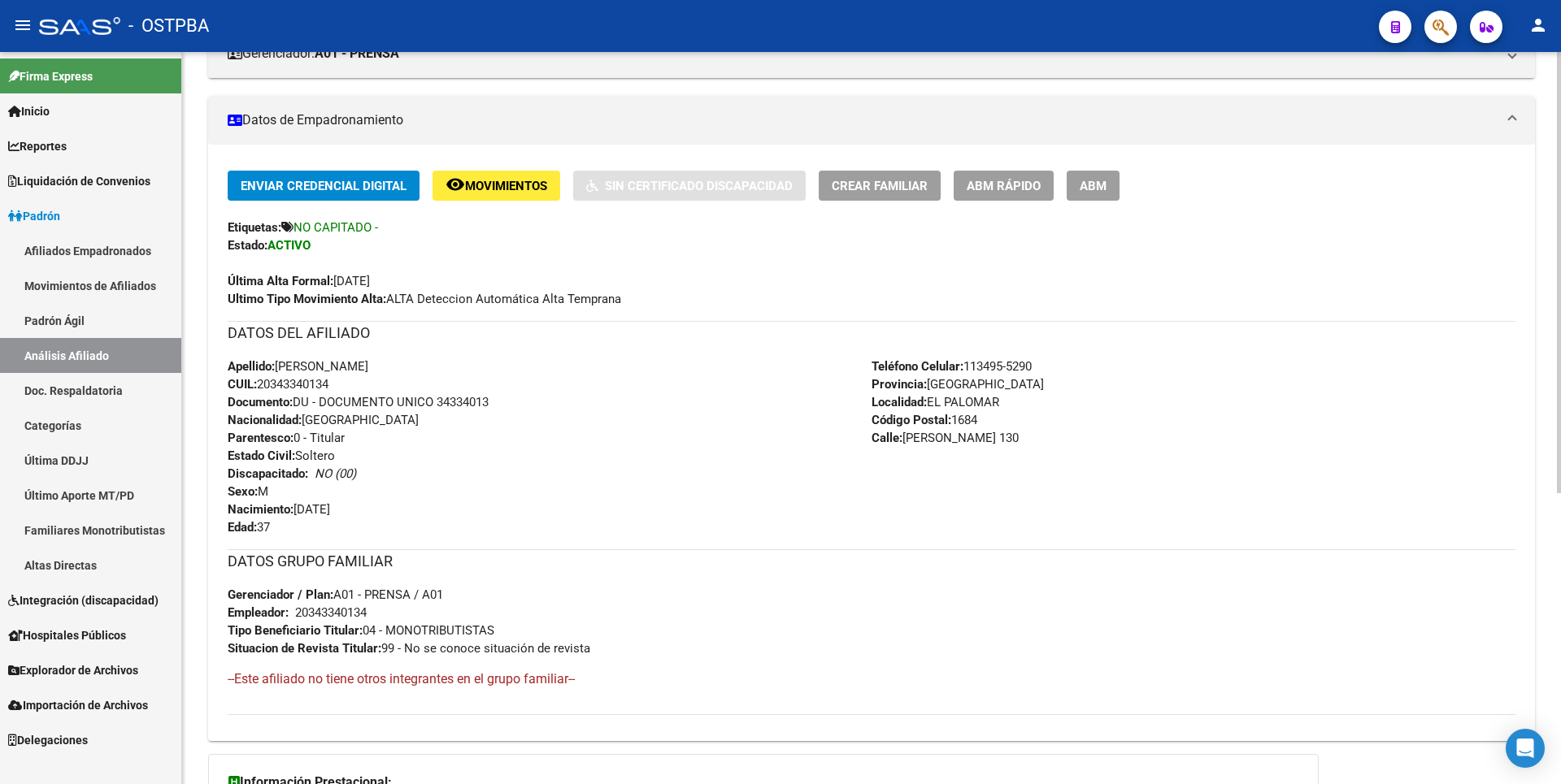
scroll to position [481, 0]
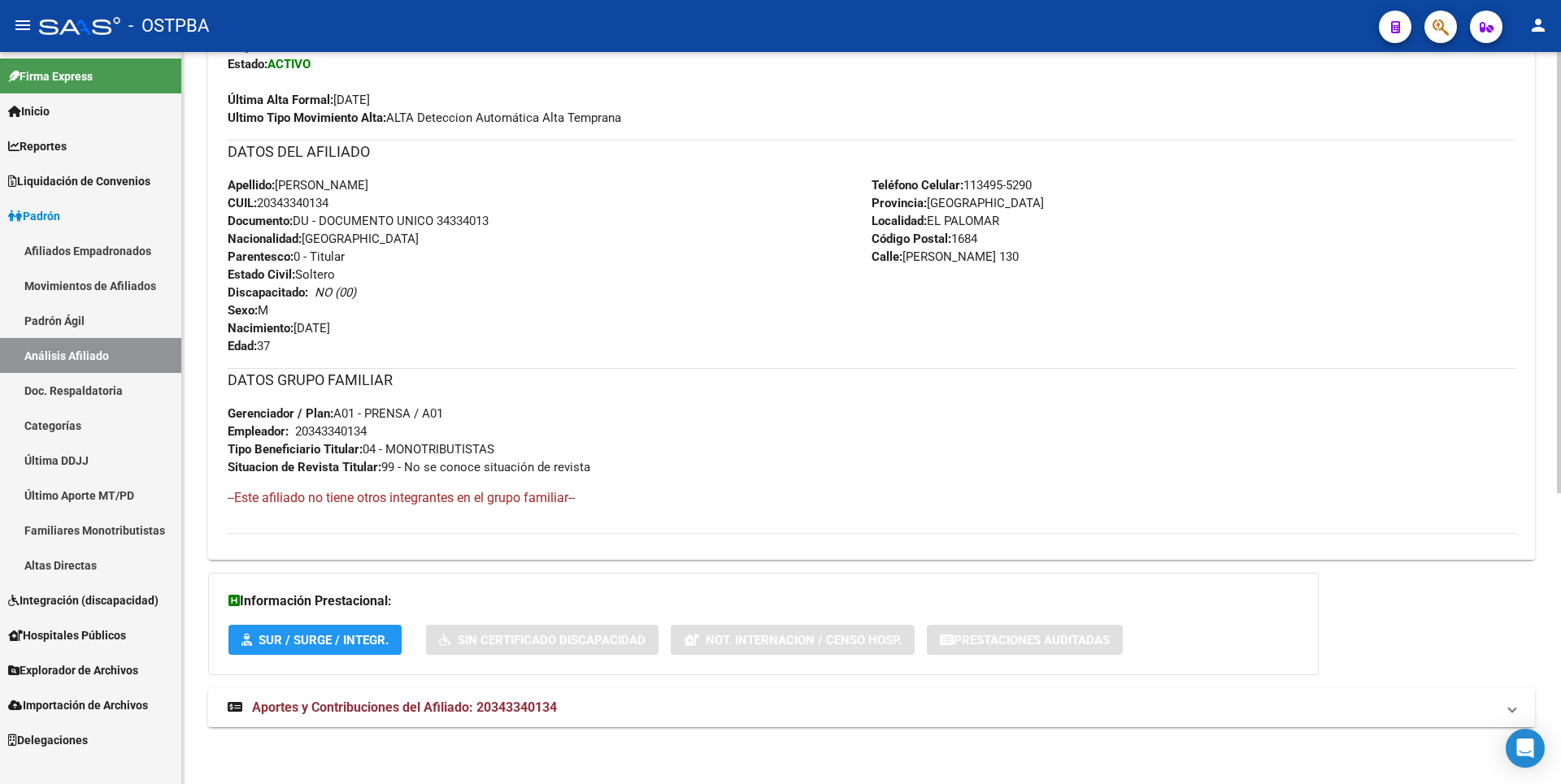
click at [371, 701] on span "Aportes y Contribuciones del Afiliado: 20343340134" at bounding box center [404, 707] width 304 height 15
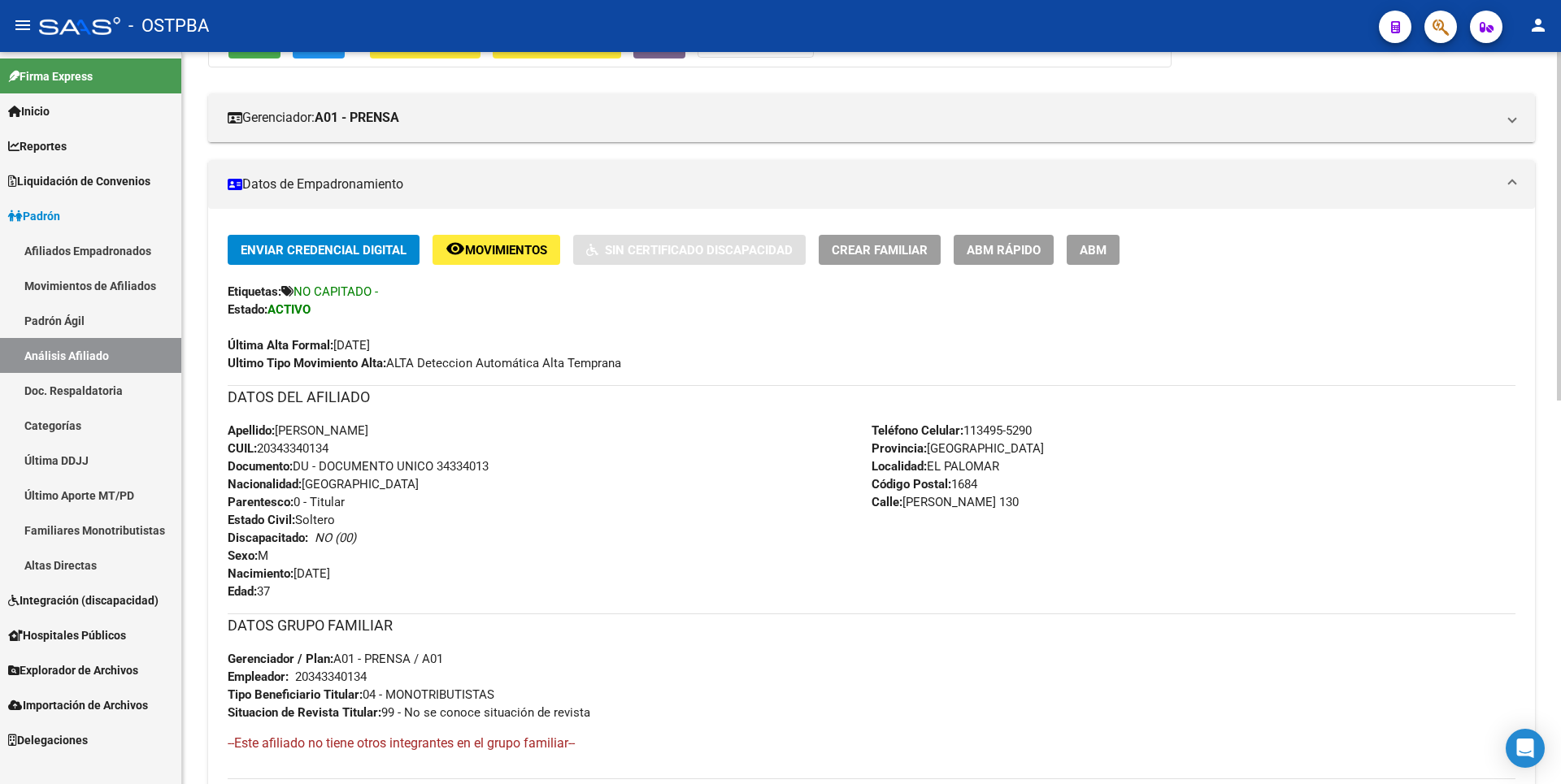
scroll to position [0, 0]
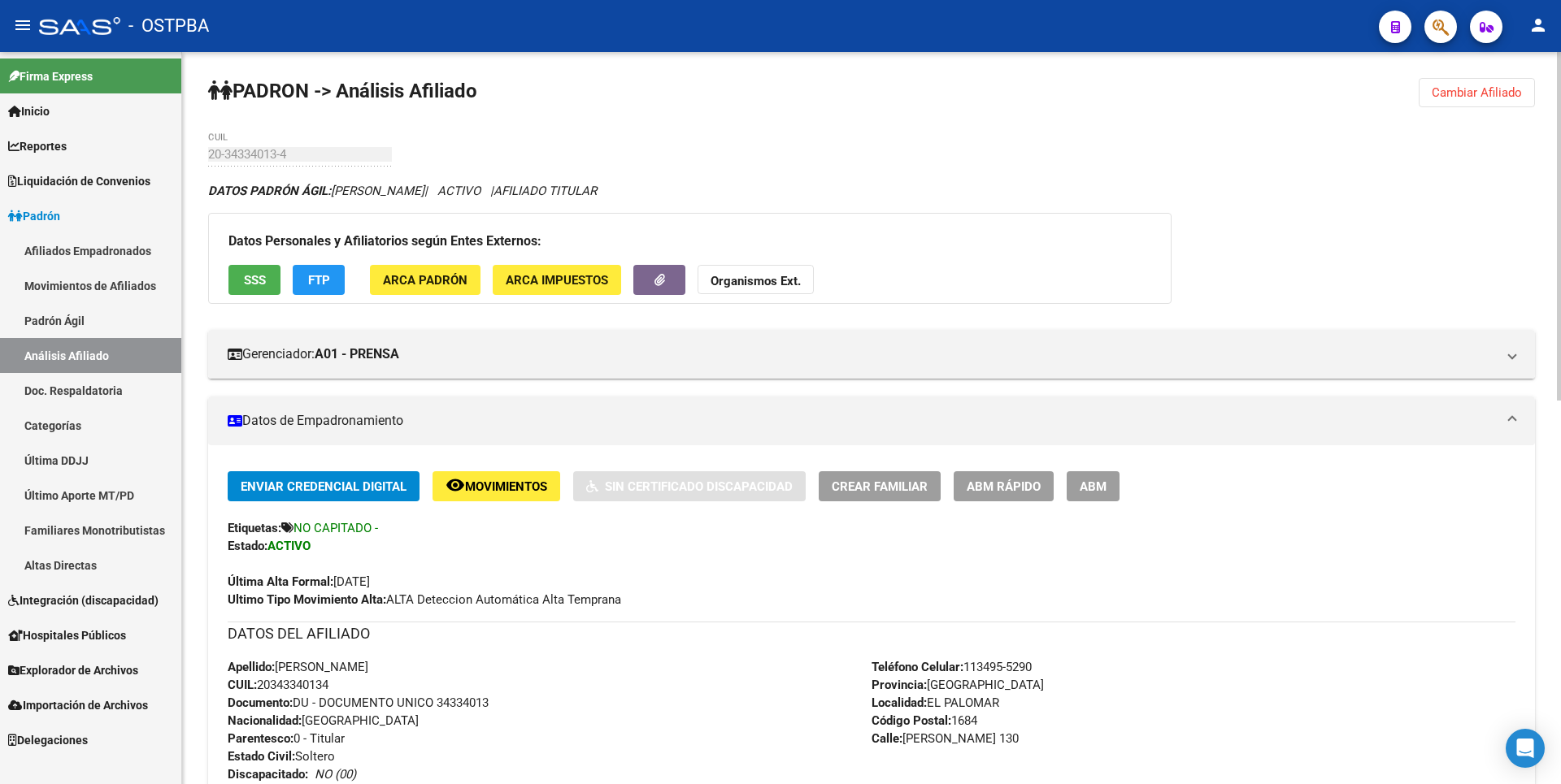
click at [467, 285] on button "ARCA Padrón" at bounding box center [425, 280] width 110 height 30
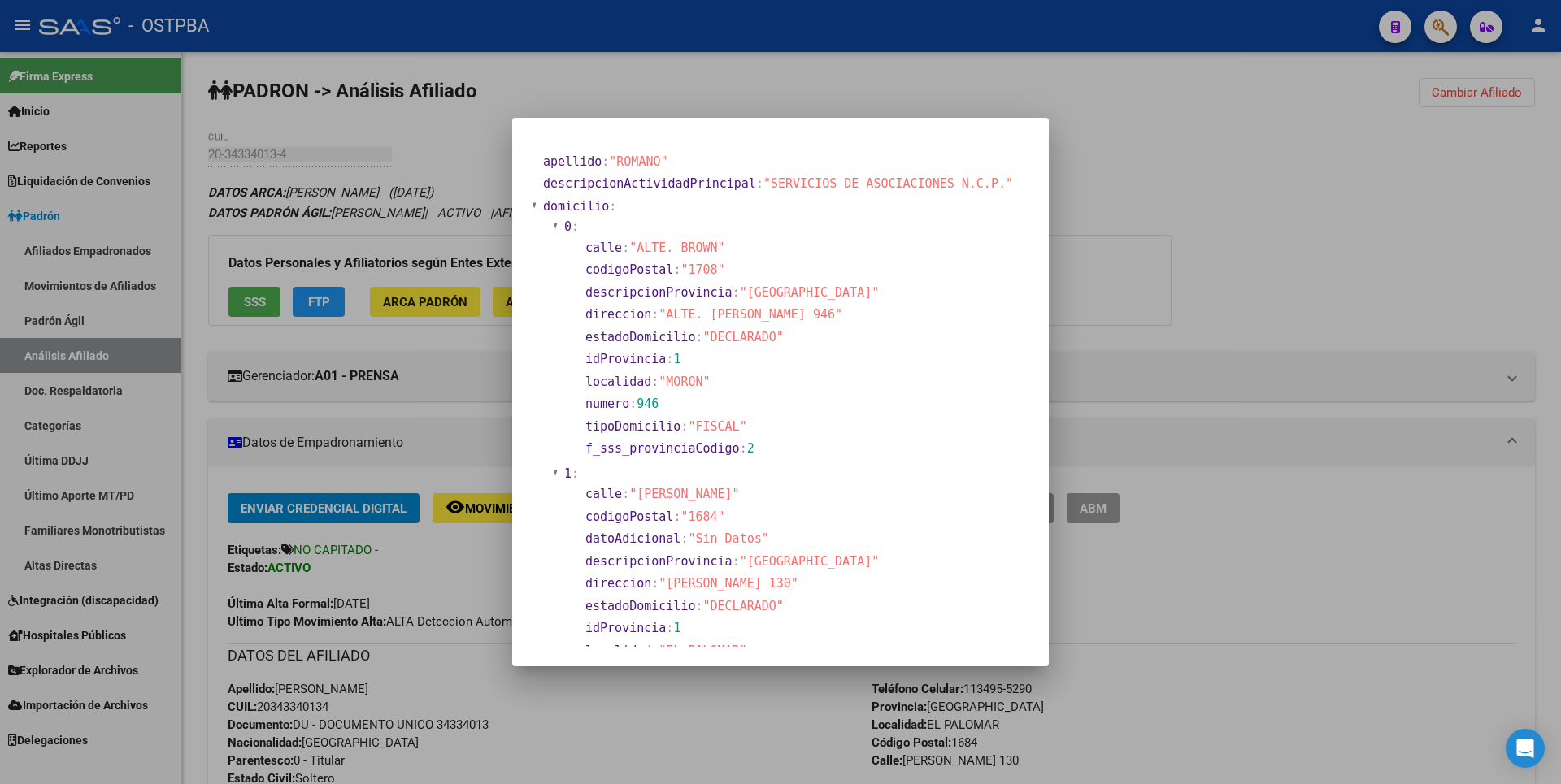
click at [857, 101] on div at bounding box center [780, 392] width 1561 height 784
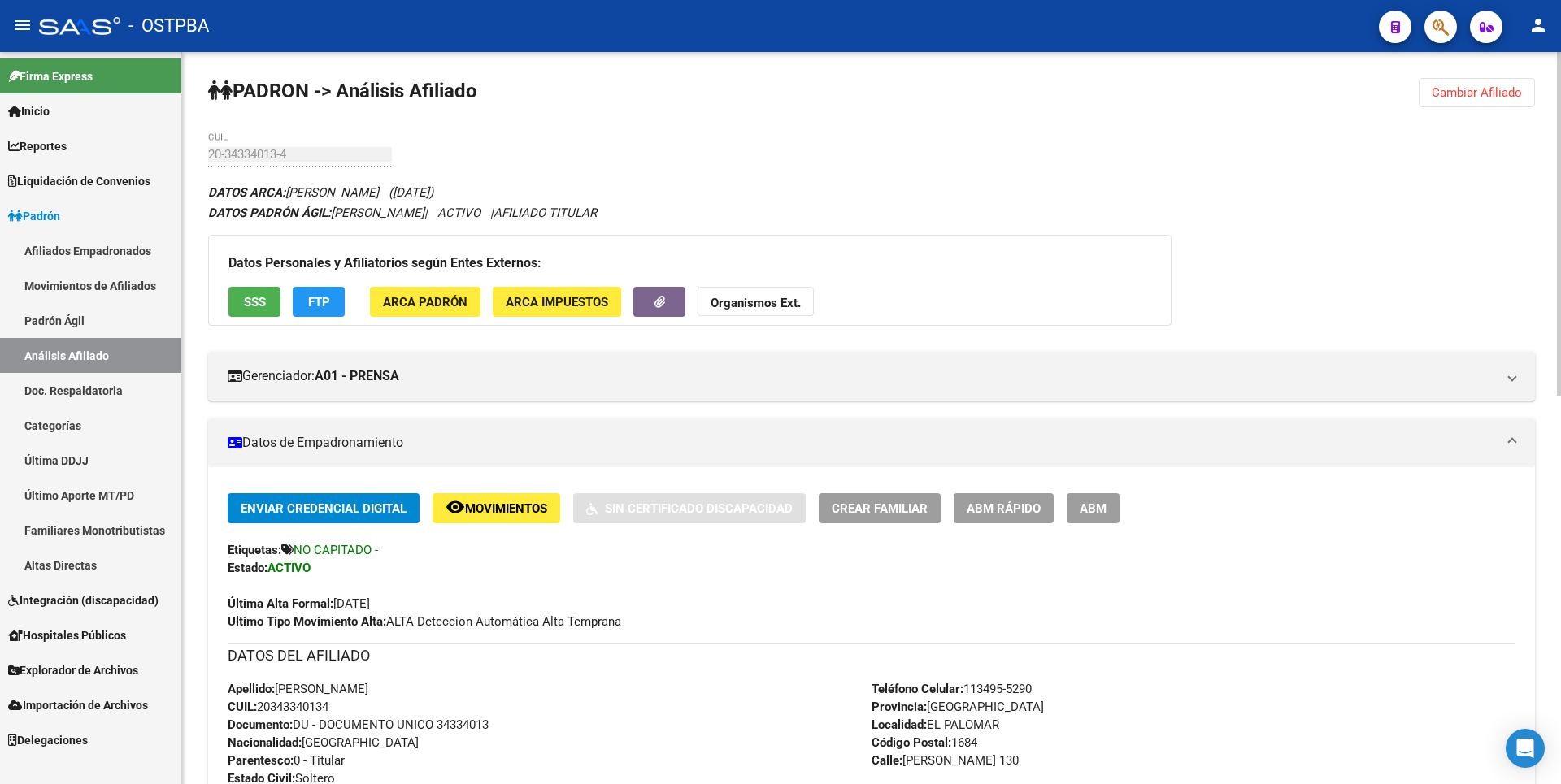
click at [324, 295] on span "FTP" at bounding box center [319, 302] width 22 height 14
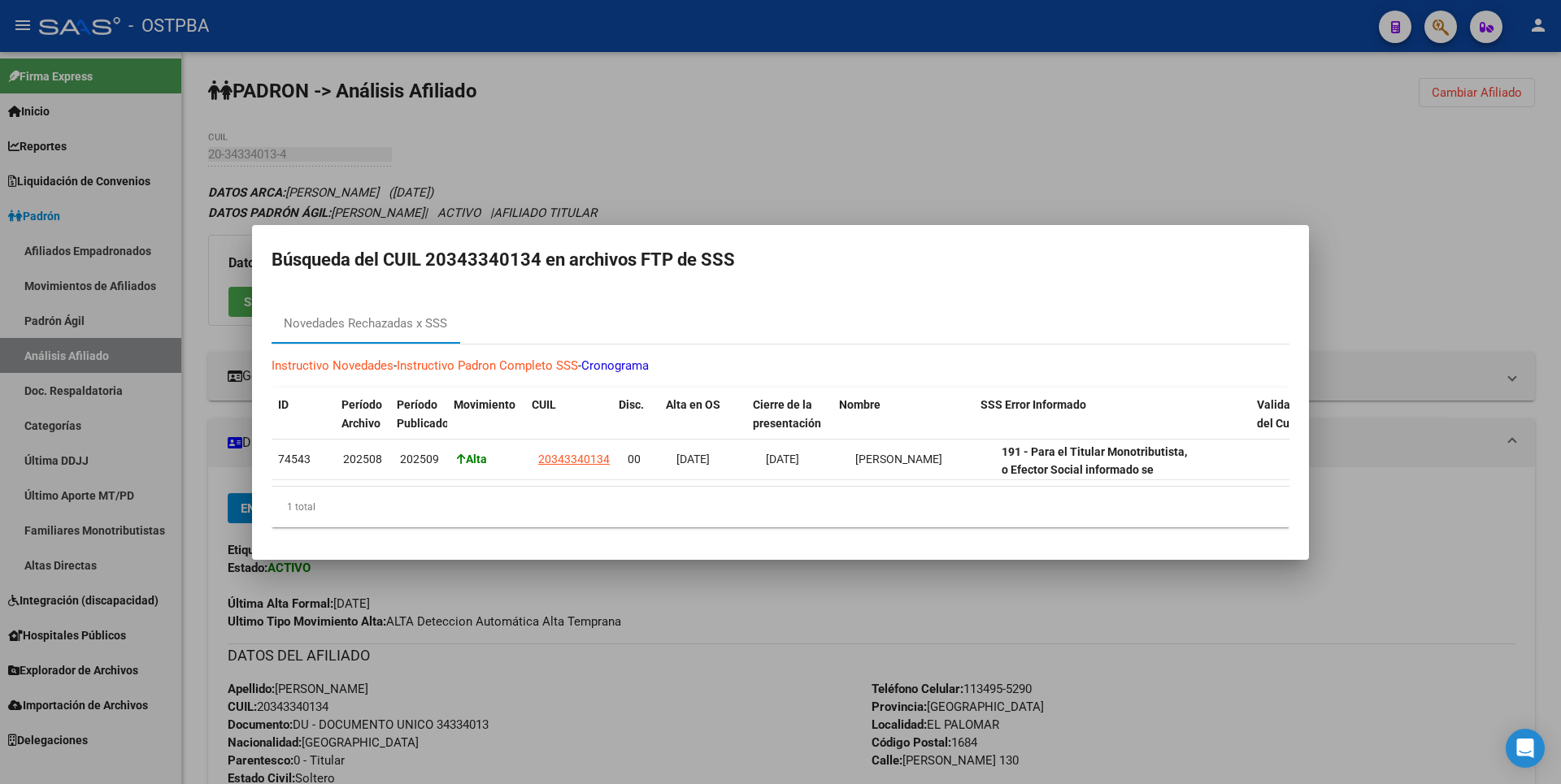
drag, startPoint x: 1194, startPoint y: 413, endPoint x: 1278, endPoint y: 404, distance: 84.5
drag, startPoint x: 598, startPoint y: 478, endPoint x: 671, endPoint y: 478, distance: 73.0
click at [677, 478] on datatable-body "74543 202508 202509 Alta 20343340134 00 [DATE] [DATE] [PERSON_NAME] 191 - Para …" at bounding box center [780, 463] width 1017 height 47
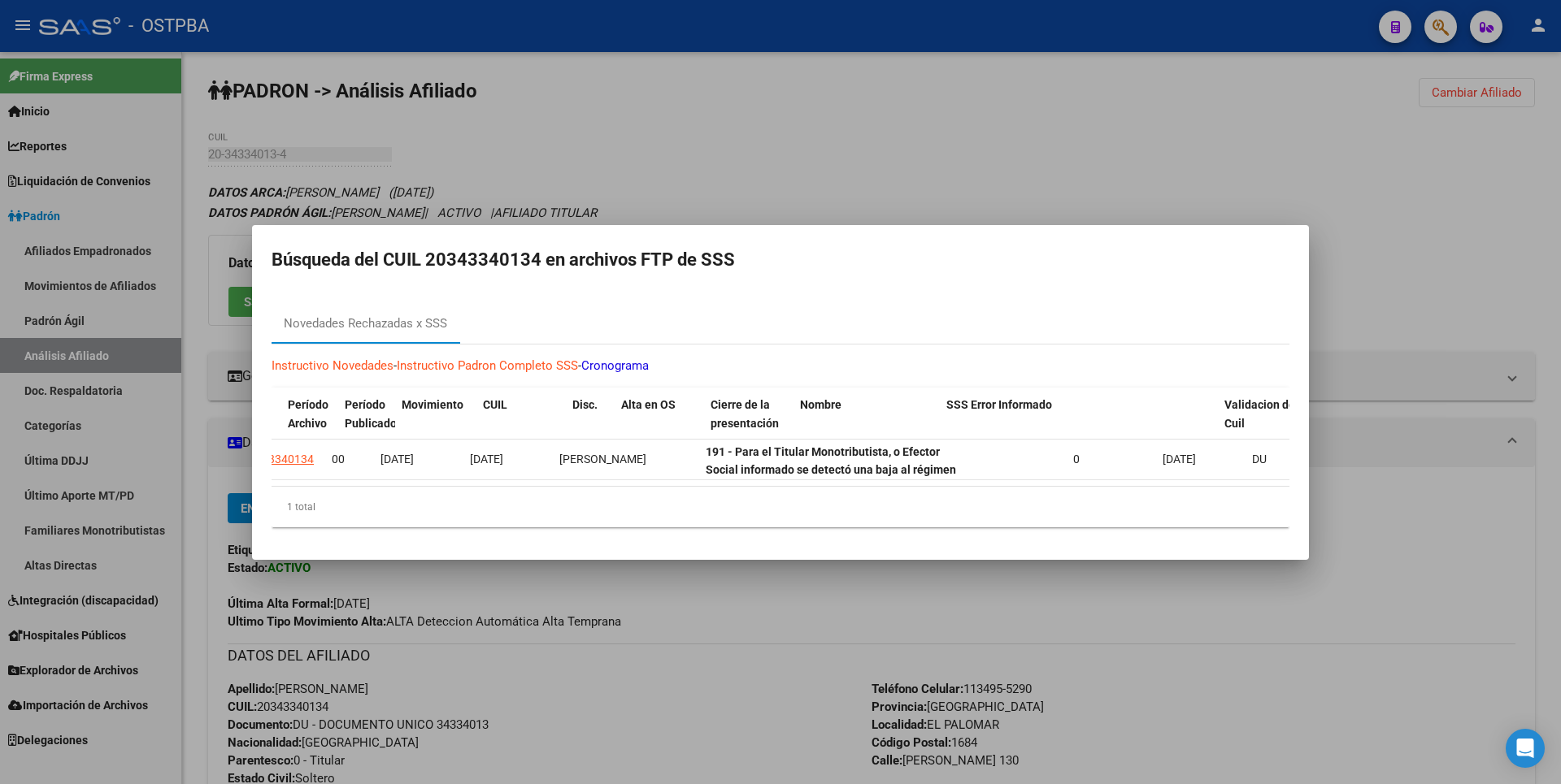
scroll to position [0, 365]
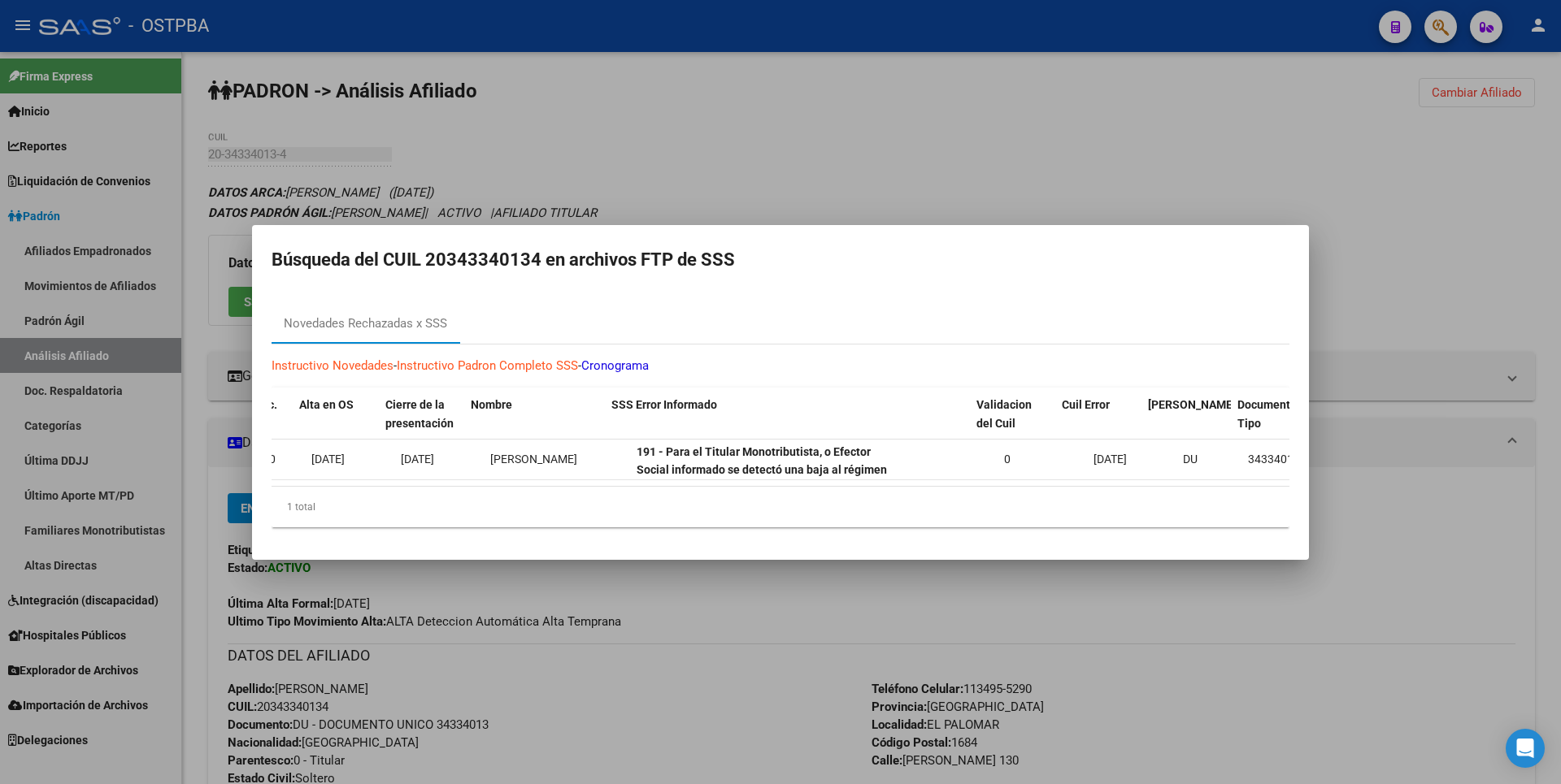
drag, startPoint x: 907, startPoint y: 398, endPoint x: 1013, endPoint y: 380, distance: 107.5
click at [1012, 381] on div "Instructivo Novedades - Instructivo Padron Completo SSS - Cronograma ID Período…" at bounding box center [780, 442] width 1017 height 196
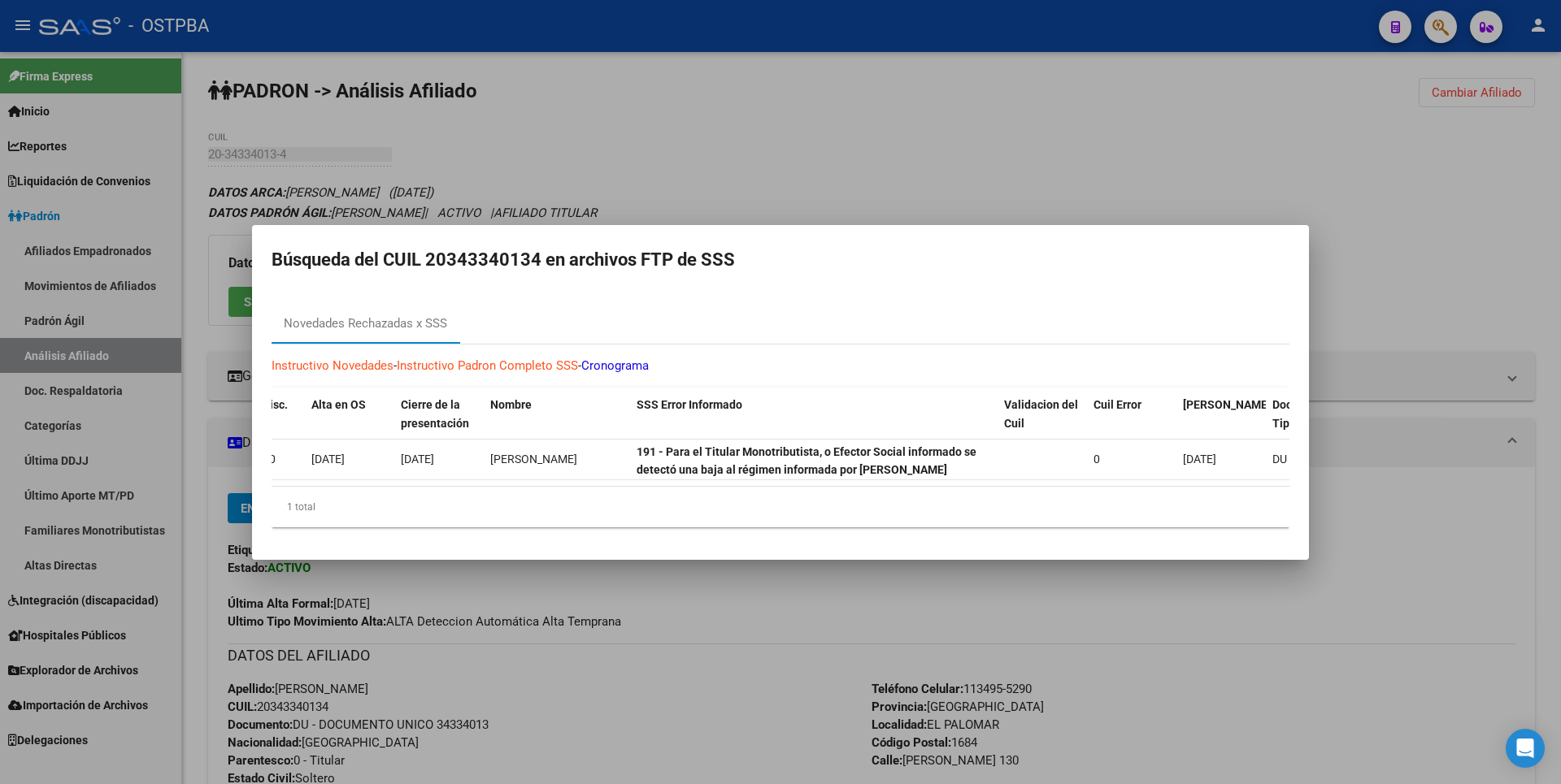
click at [852, 147] on div at bounding box center [780, 392] width 1561 height 784
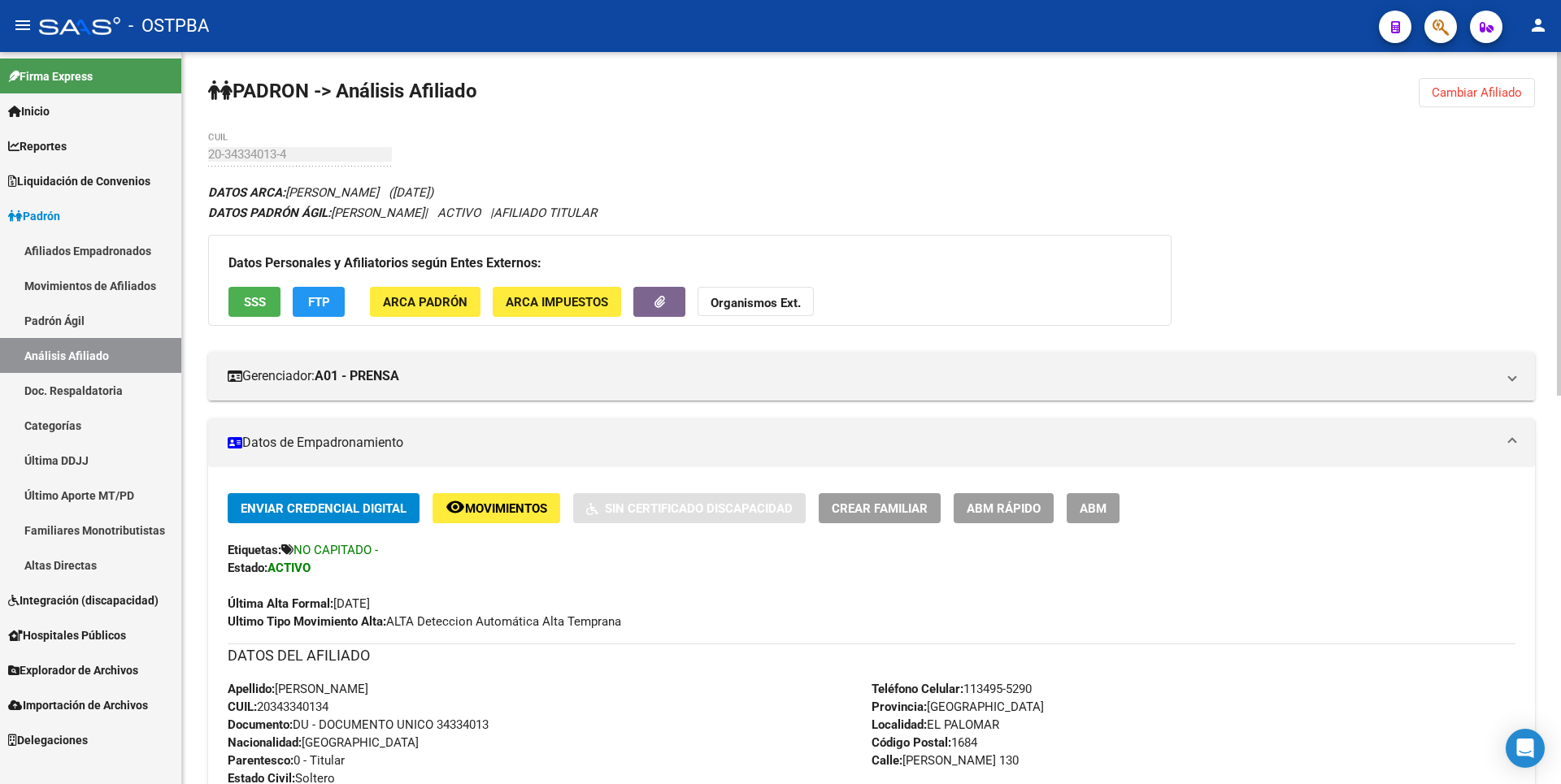
click at [562, 309] on span "ARCA Impuestos" at bounding box center [556, 302] width 103 height 14
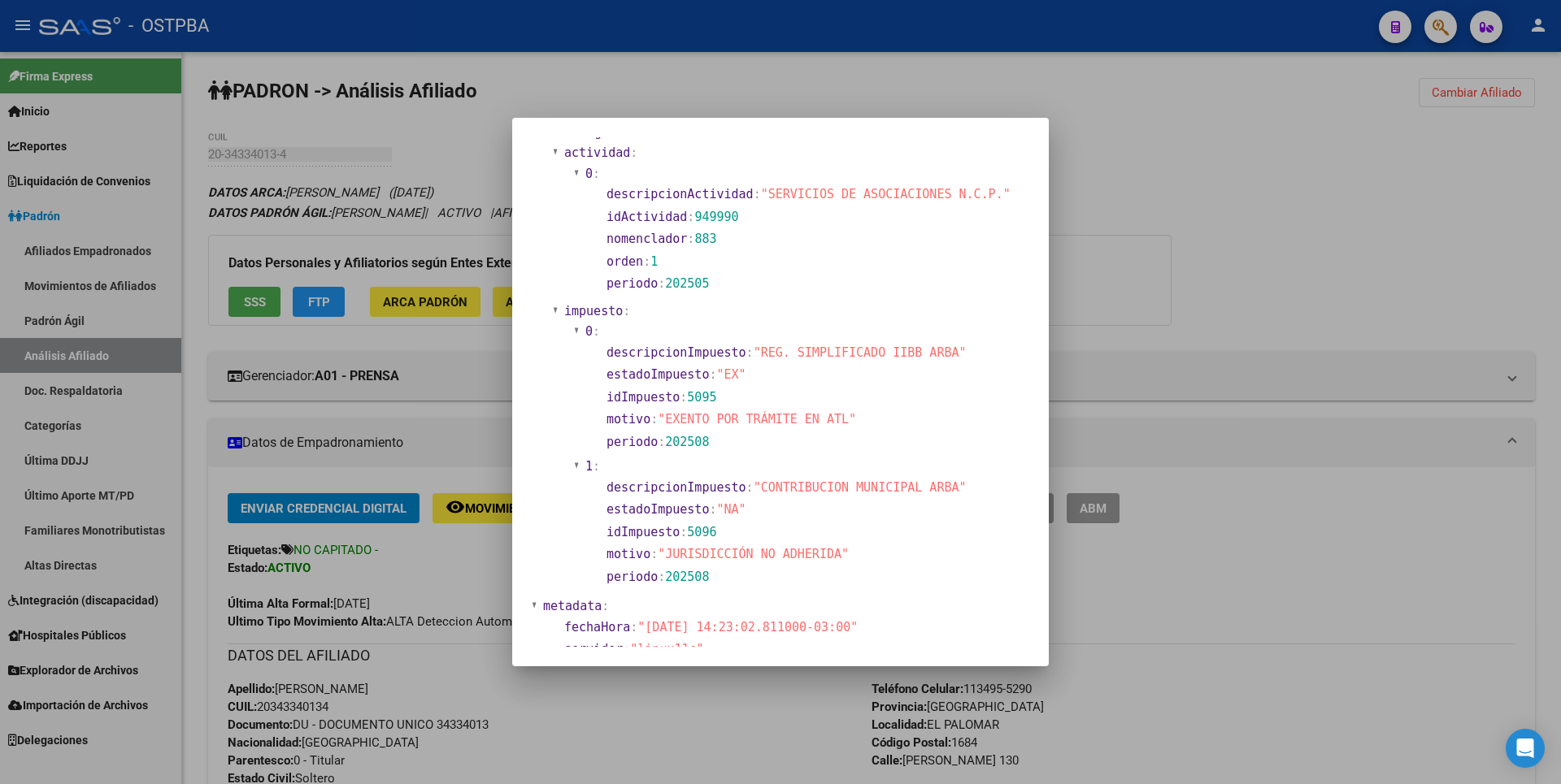
scroll to position [1037, 0]
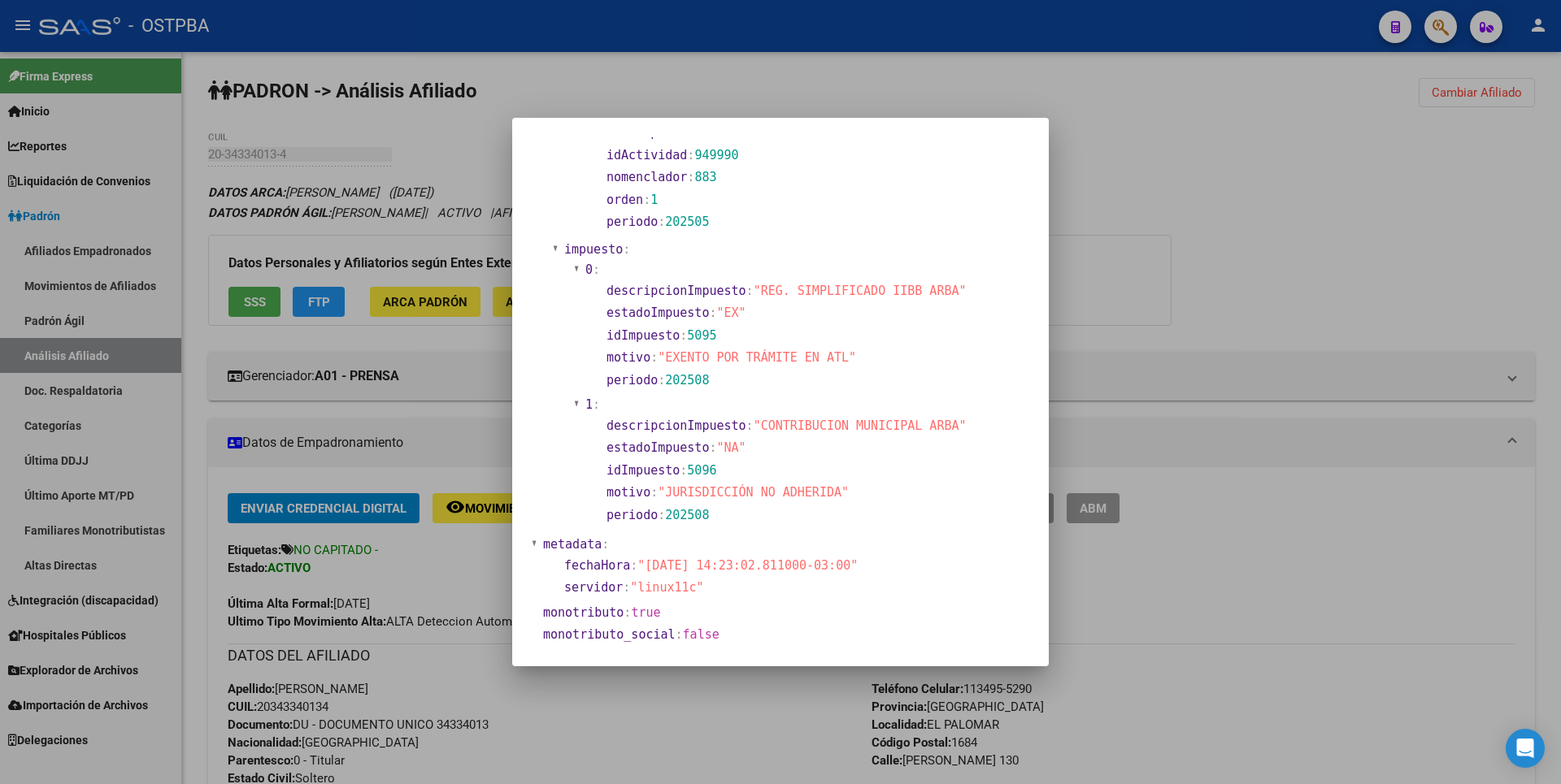
click at [1108, 267] on div at bounding box center [780, 392] width 1561 height 784
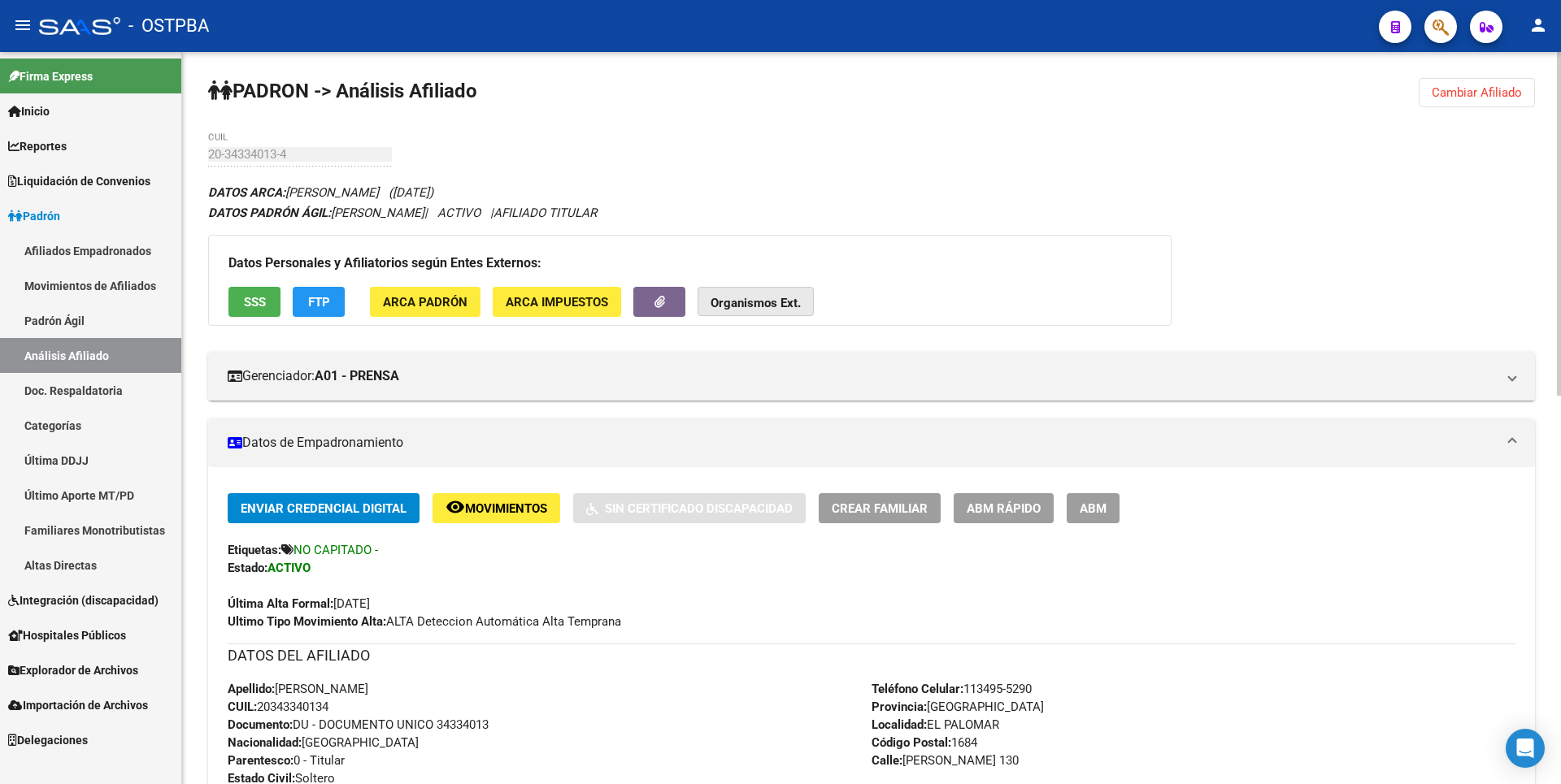
click at [770, 298] on strong "Organismos Ext." at bounding box center [755, 303] width 90 height 14
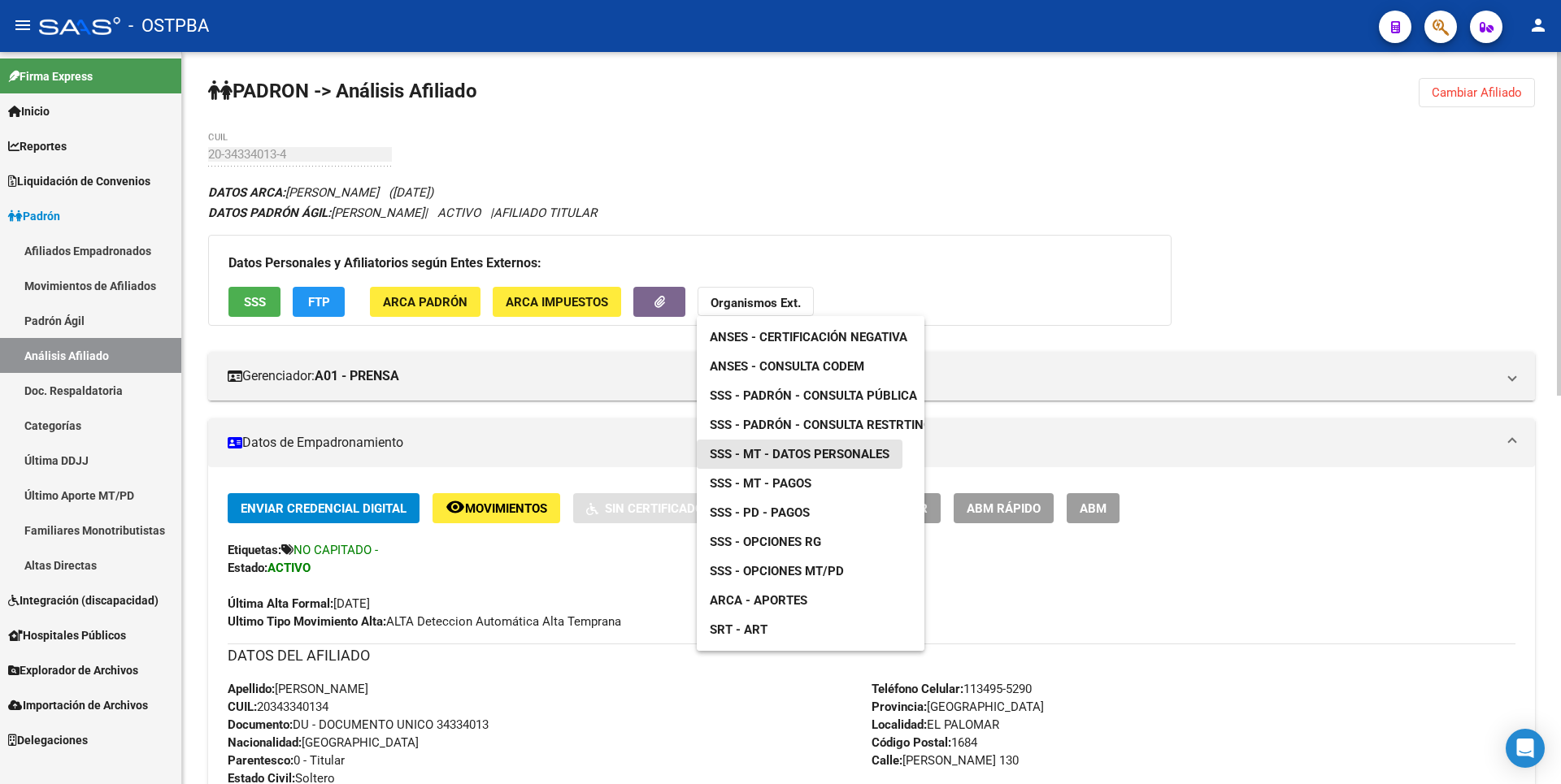
click at [828, 456] on span "SSS - MT - Datos Personales" at bounding box center [800, 453] width 180 height 14
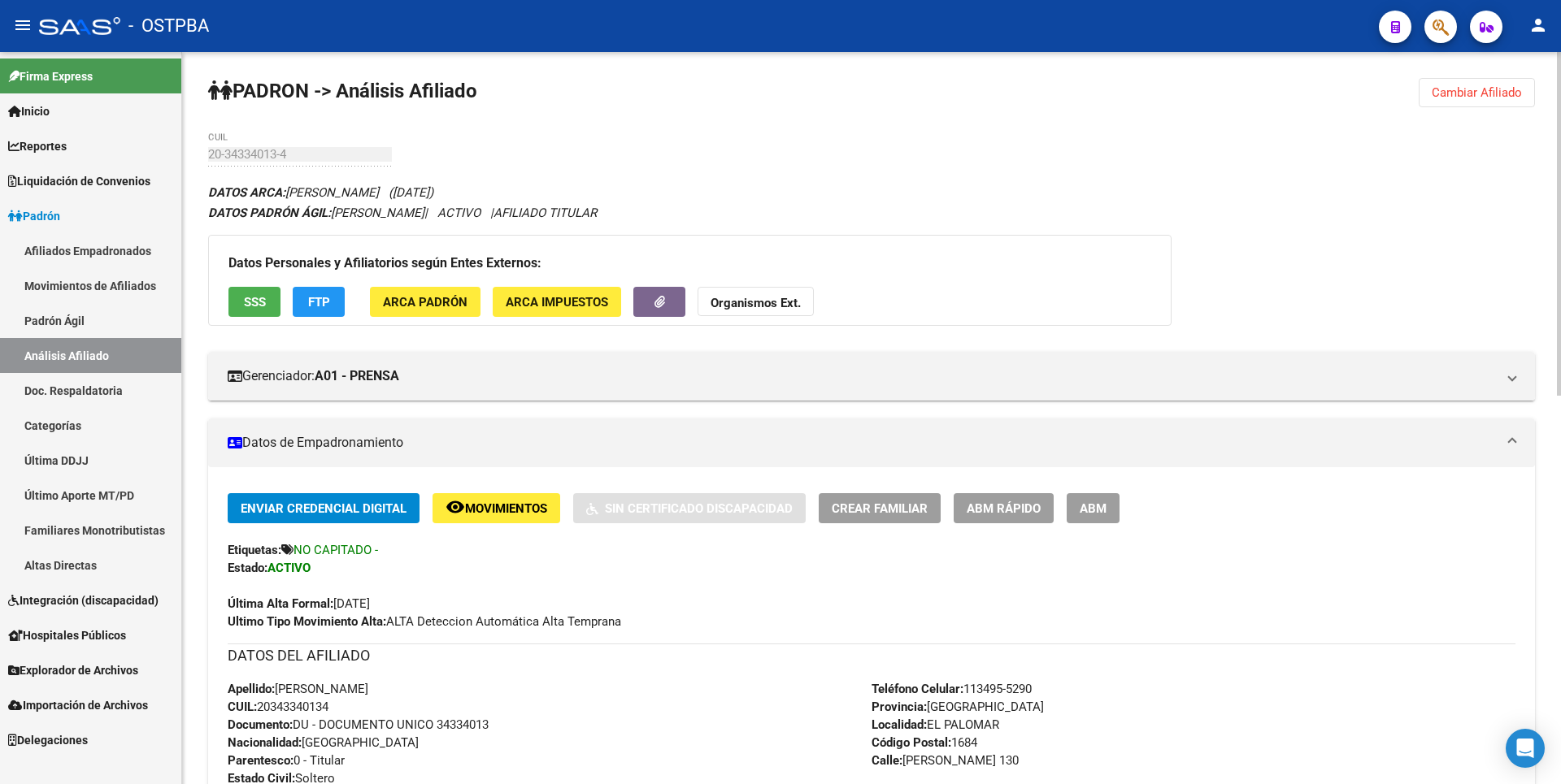
drag, startPoint x: 261, startPoint y: 699, endPoint x: 339, endPoint y: 707, distance: 78.4
click at [339, 707] on div "Apellido: [PERSON_NAME] CUIL: 20343340134 Documento: DU - DOCUMENTO UNICO 34334…" at bounding box center [549, 769] width 644 height 179
copy span "20343340134"
click at [334, 315] on button "FTP" at bounding box center [318, 301] width 52 height 30
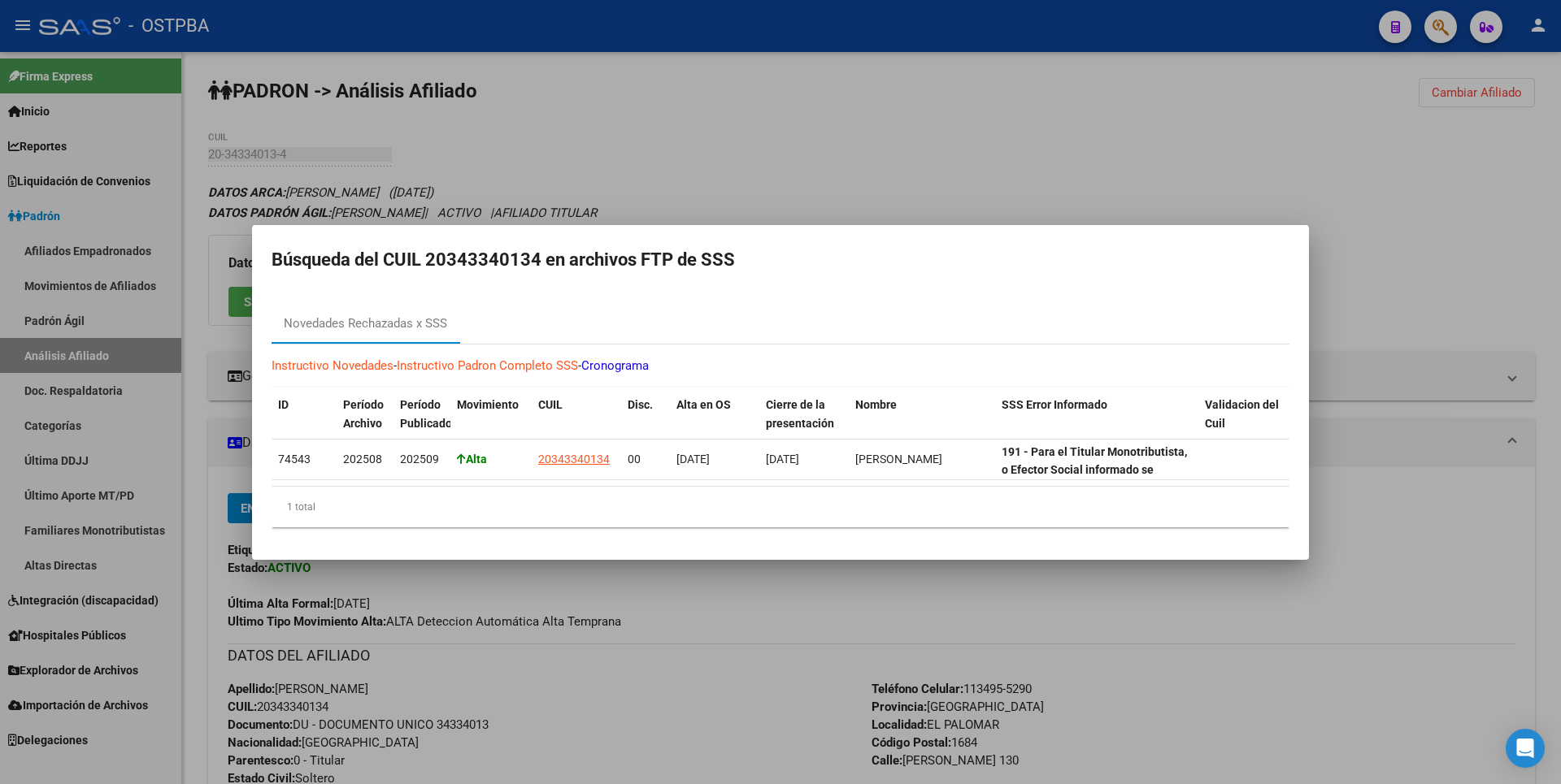
click at [783, 176] on div at bounding box center [780, 392] width 1561 height 784
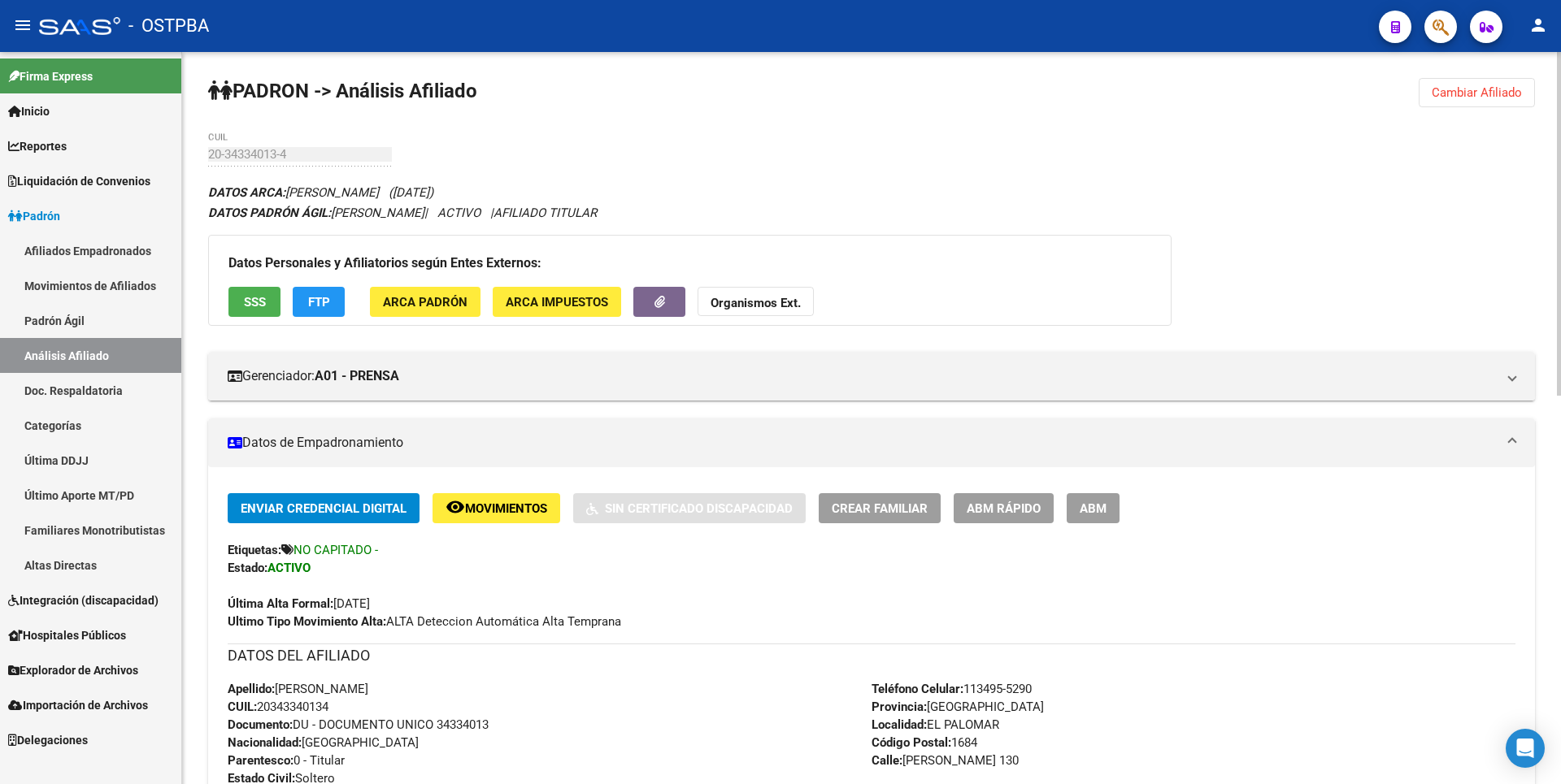
click at [263, 303] on span "SSS" at bounding box center [255, 302] width 22 height 14
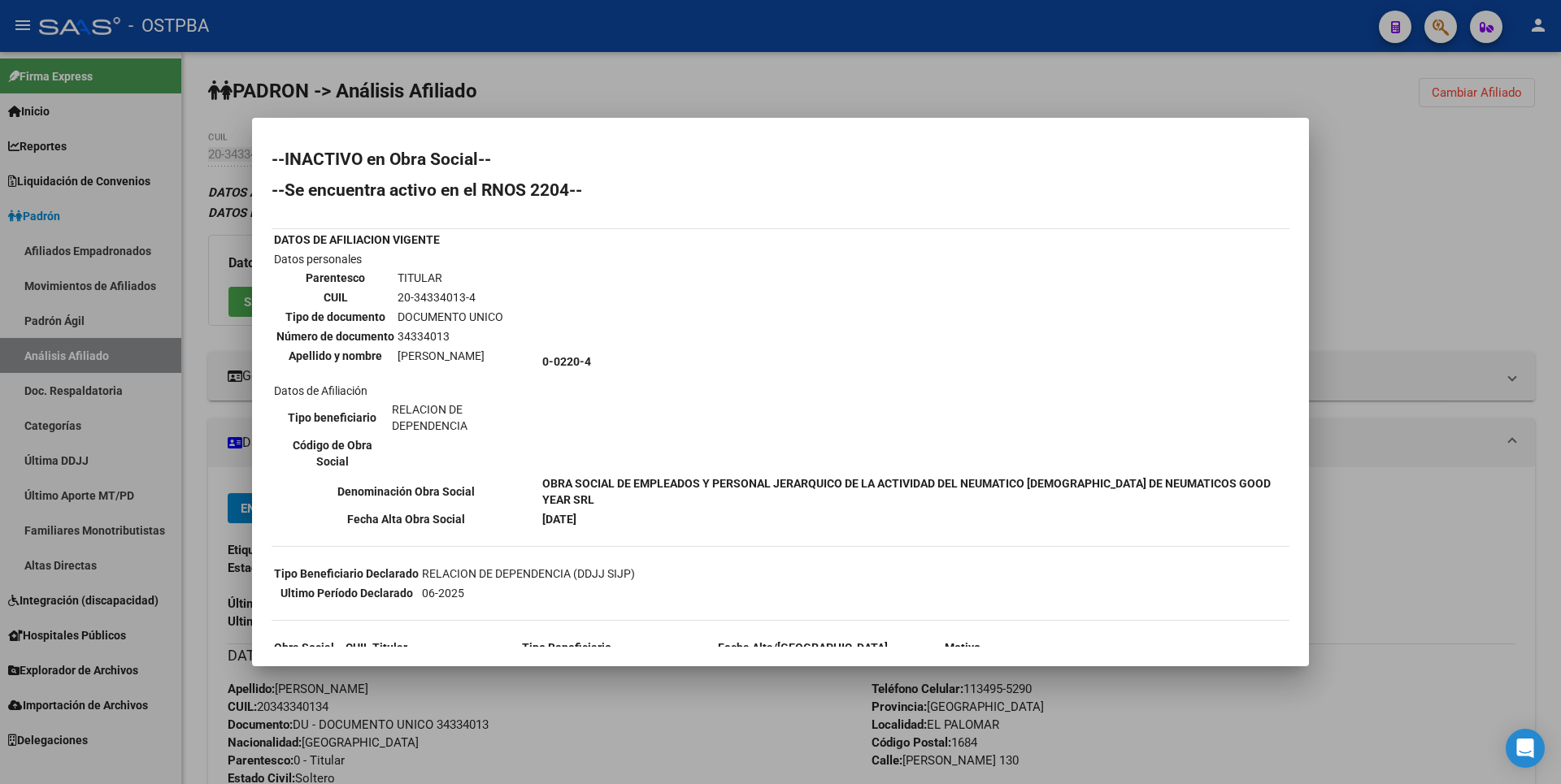
click at [672, 46] on div at bounding box center [780, 392] width 1561 height 784
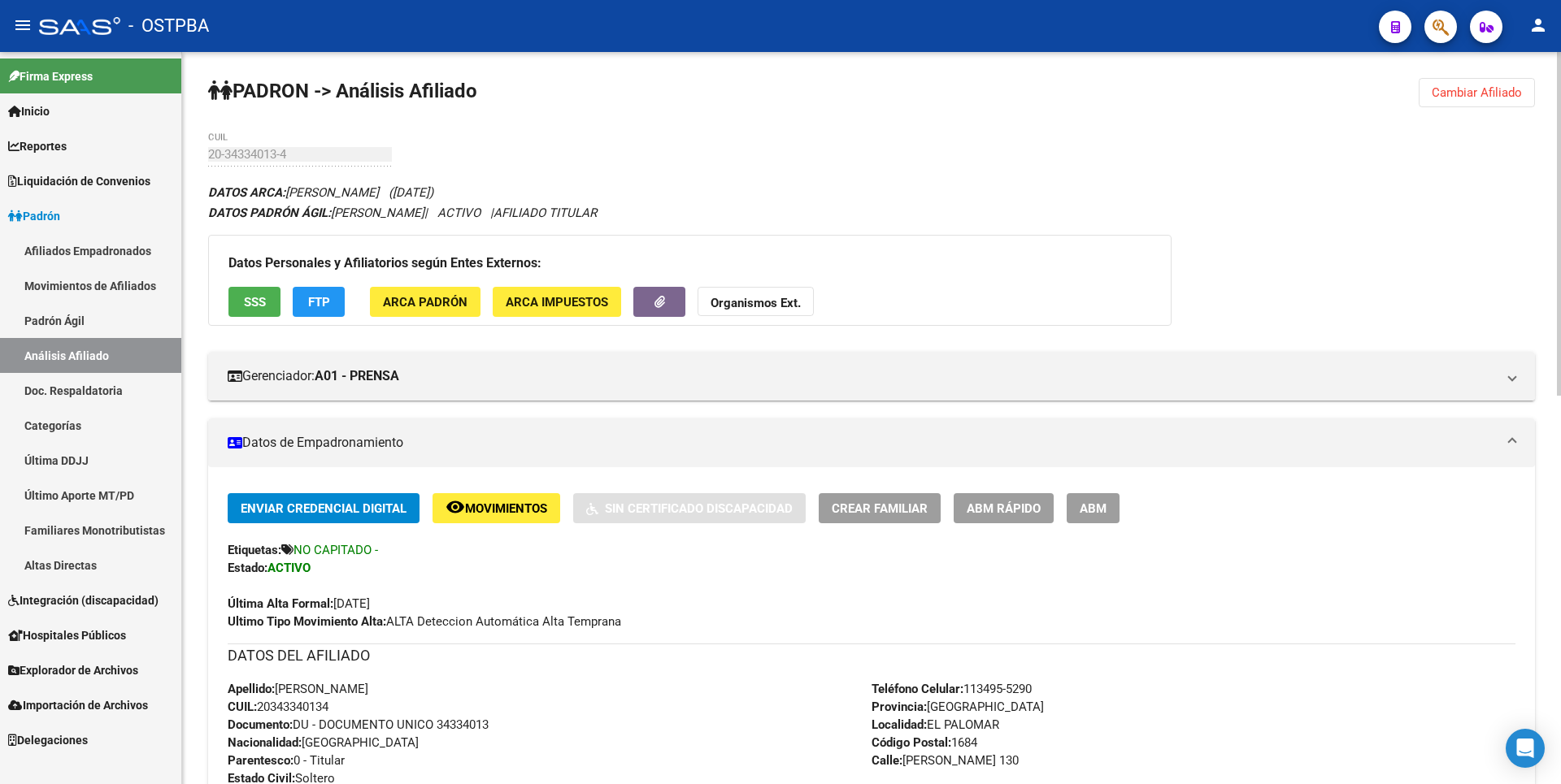
drag, startPoint x: 766, startPoint y: 300, endPoint x: 786, endPoint y: 294, distance: 20.9
click at [767, 298] on strong "Organismos Ext." at bounding box center [755, 303] width 90 height 14
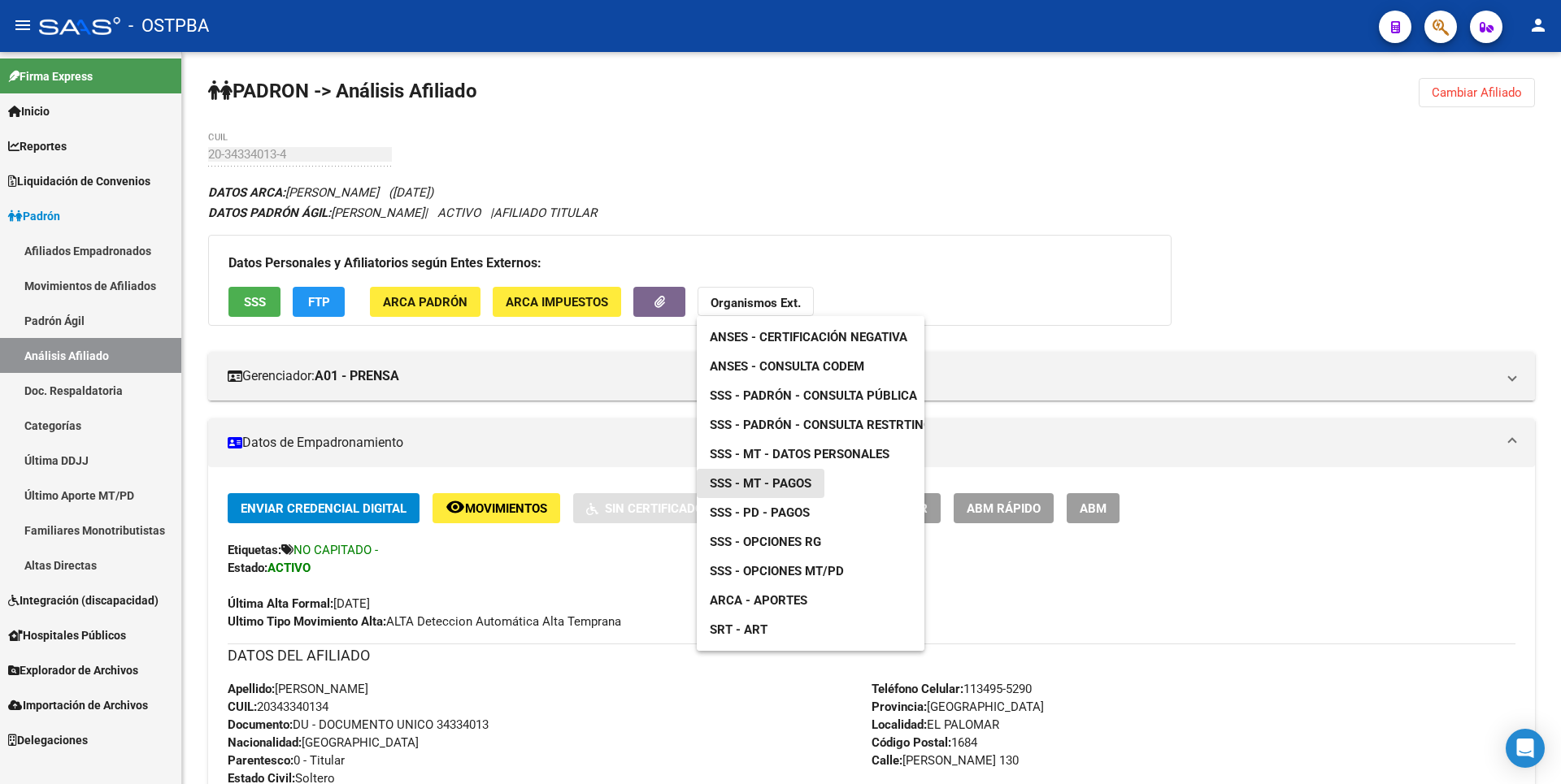
click at [813, 481] on link "SSS - MT - Pagos" at bounding box center [761, 483] width 128 height 30
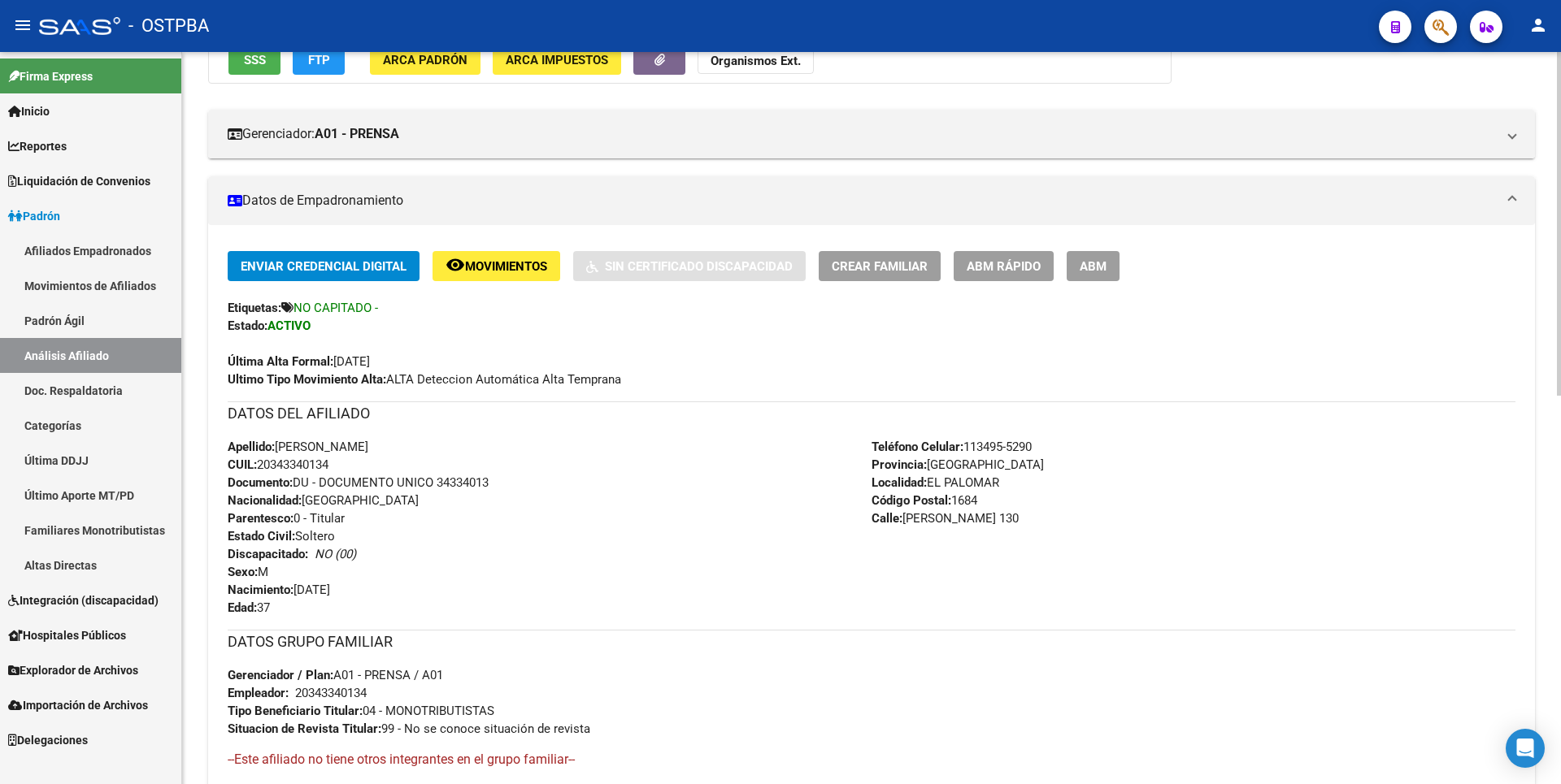
scroll to position [244, 0]
drag, startPoint x: 262, startPoint y: 464, endPoint x: 337, endPoint y: 465, distance: 75.0
click at [337, 465] on div "Apellido: [PERSON_NAME] CUIL: 20343340134 Documento: DU - DOCUMENTO UNICO 34334…" at bounding box center [549, 525] width 644 height 179
copy span "20343340134"
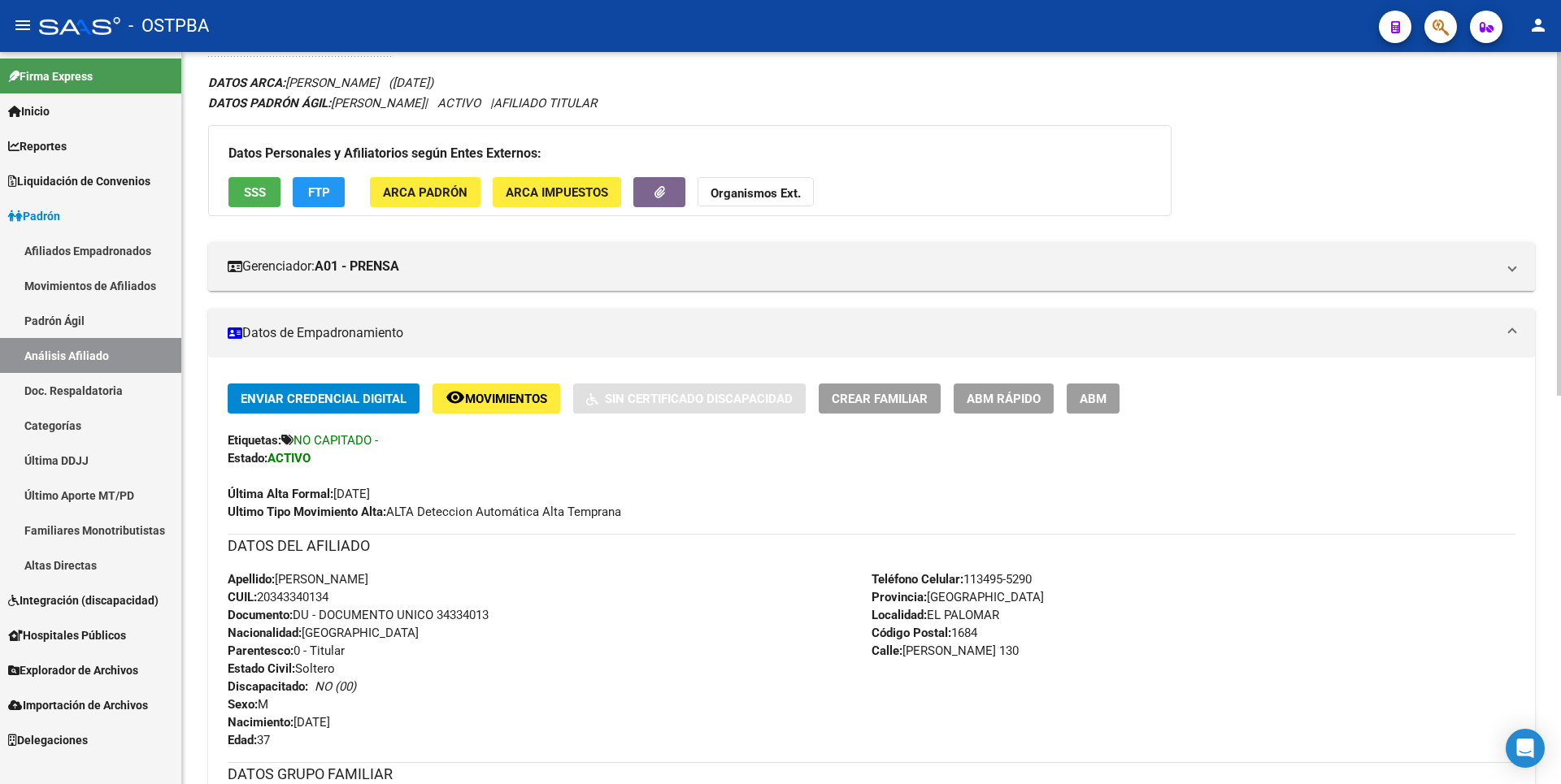
scroll to position [0, 0]
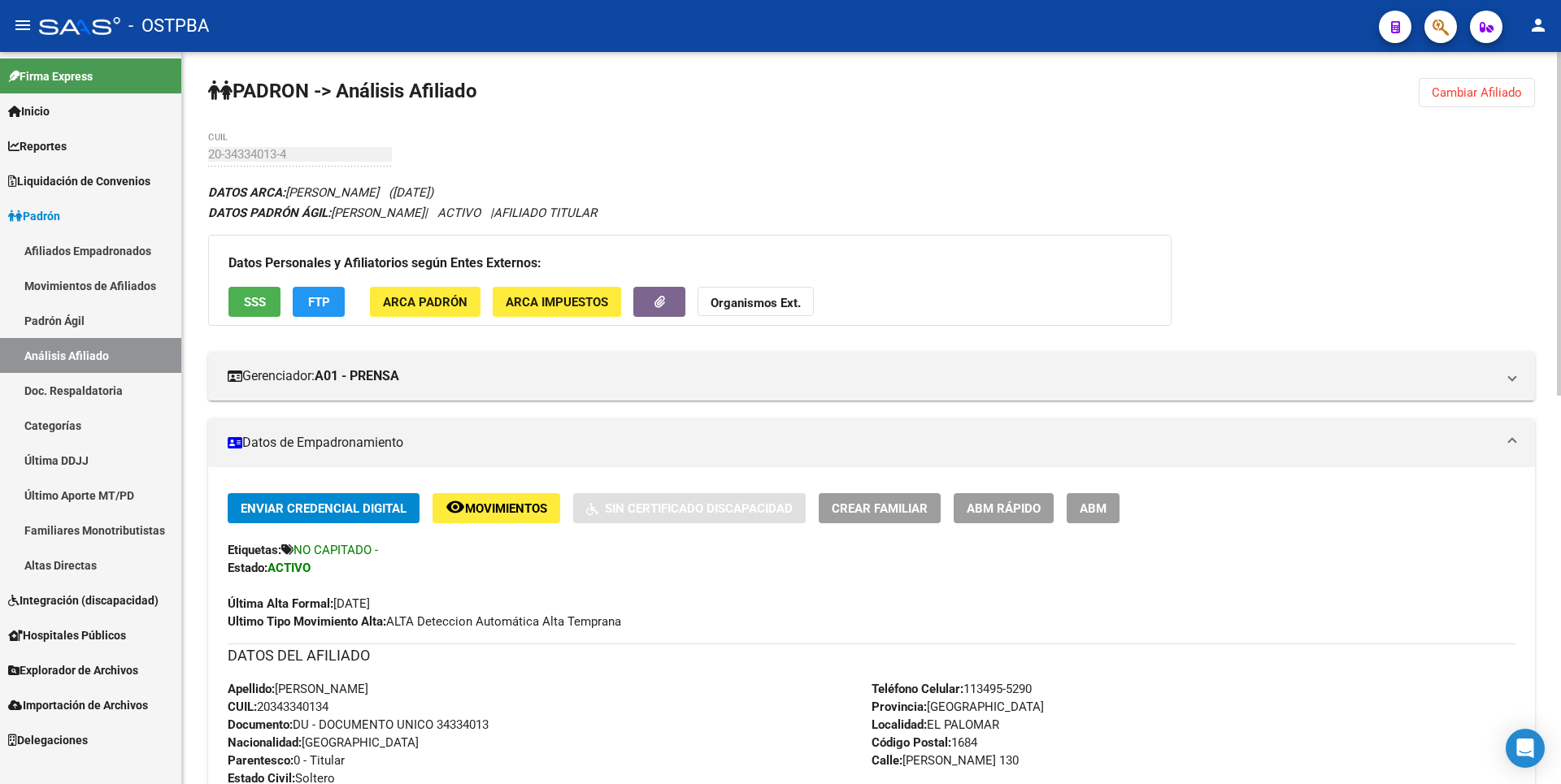
click at [581, 303] on span "ARCA Impuestos" at bounding box center [556, 302] width 103 height 14
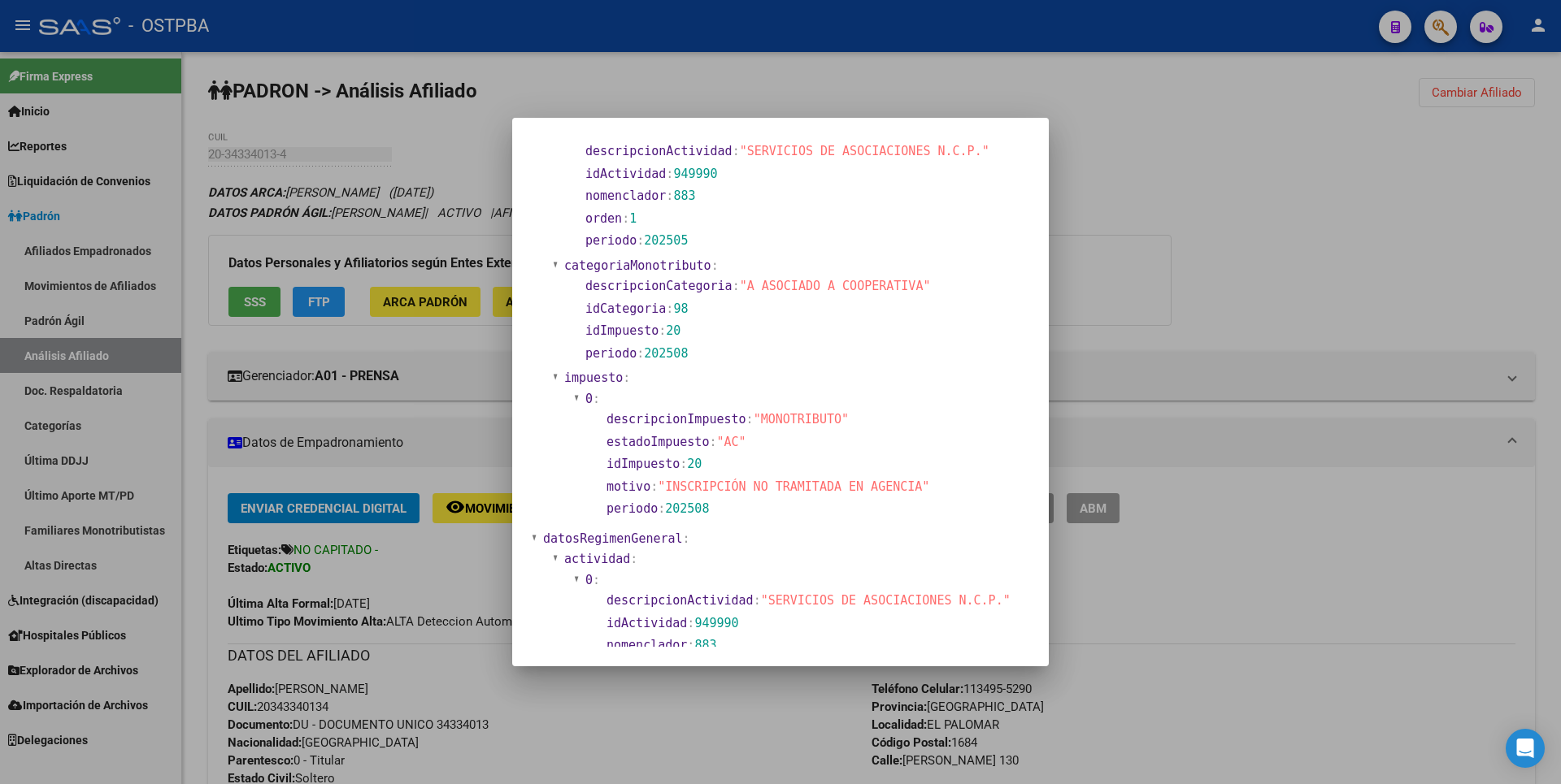
scroll to position [163, 0]
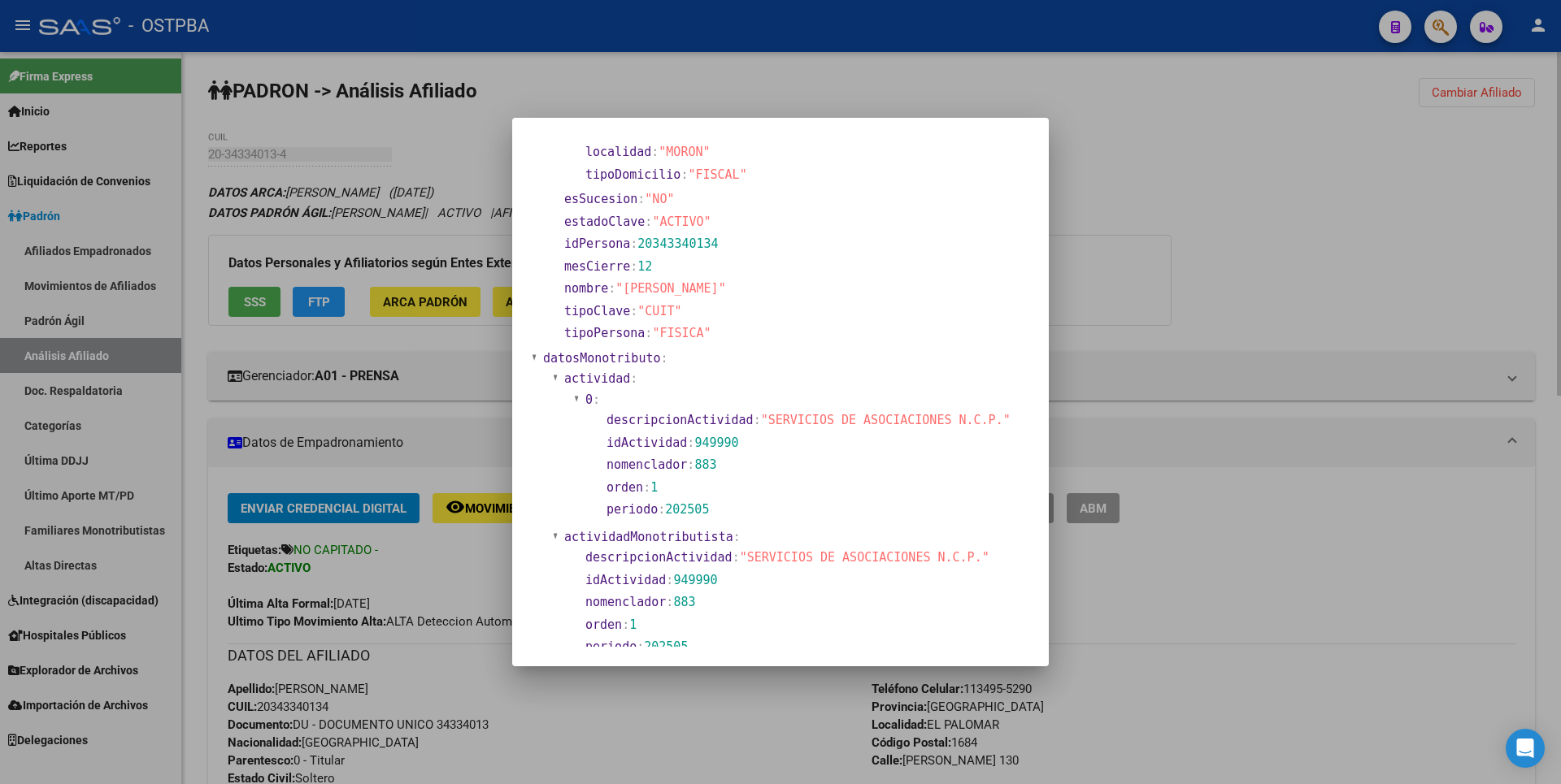
click at [1305, 235] on div at bounding box center [780, 392] width 1561 height 784
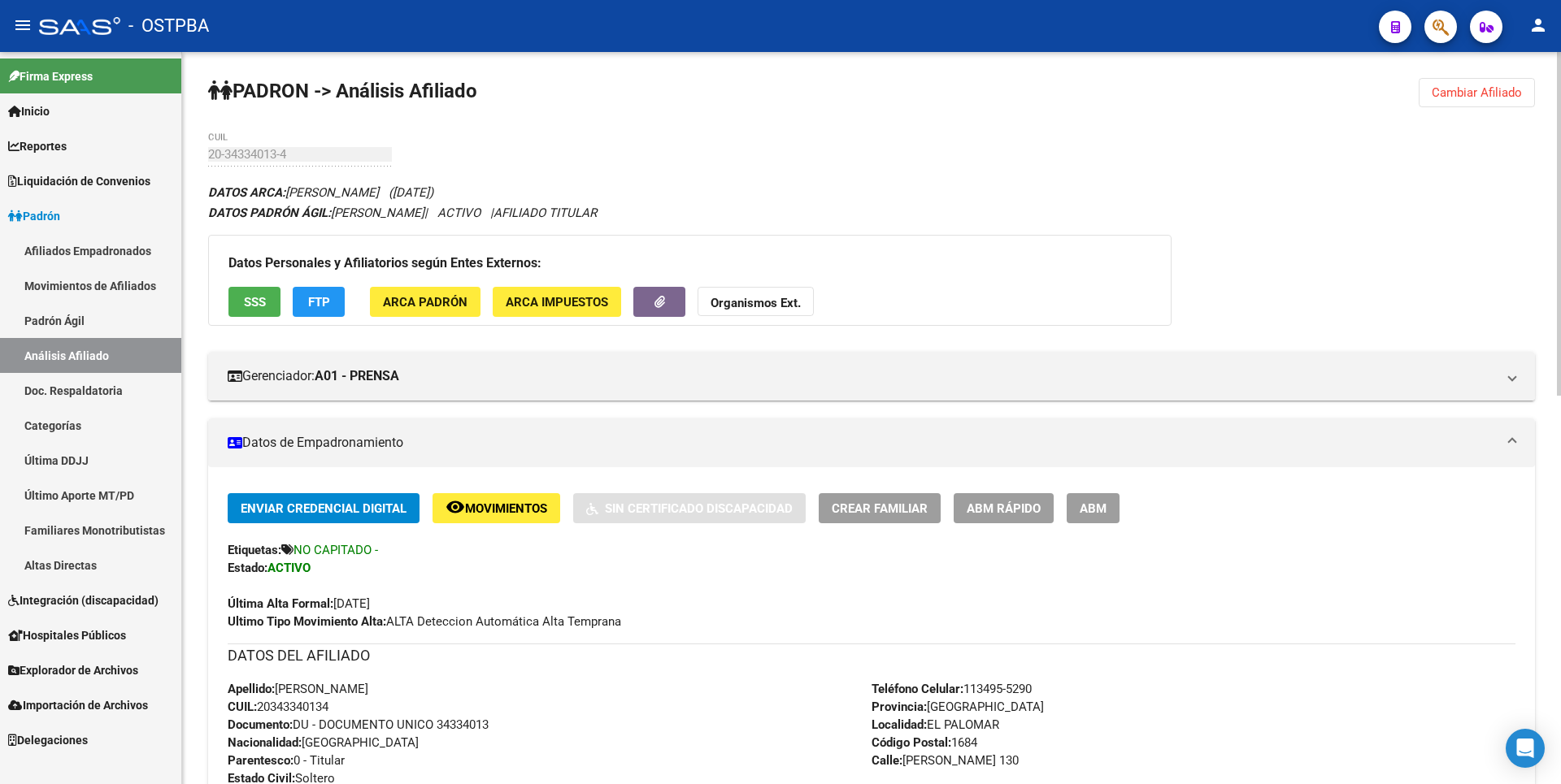
click at [756, 285] on div "Datos Personales y Afiliatorios según Entes Externos: SSS FTP ARCA Padrón ARCA …" at bounding box center [689, 280] width 963 height 91
click at [794, 303] on strong "Organismos Ext." at bounding box center [755, 303] width 90 height 14
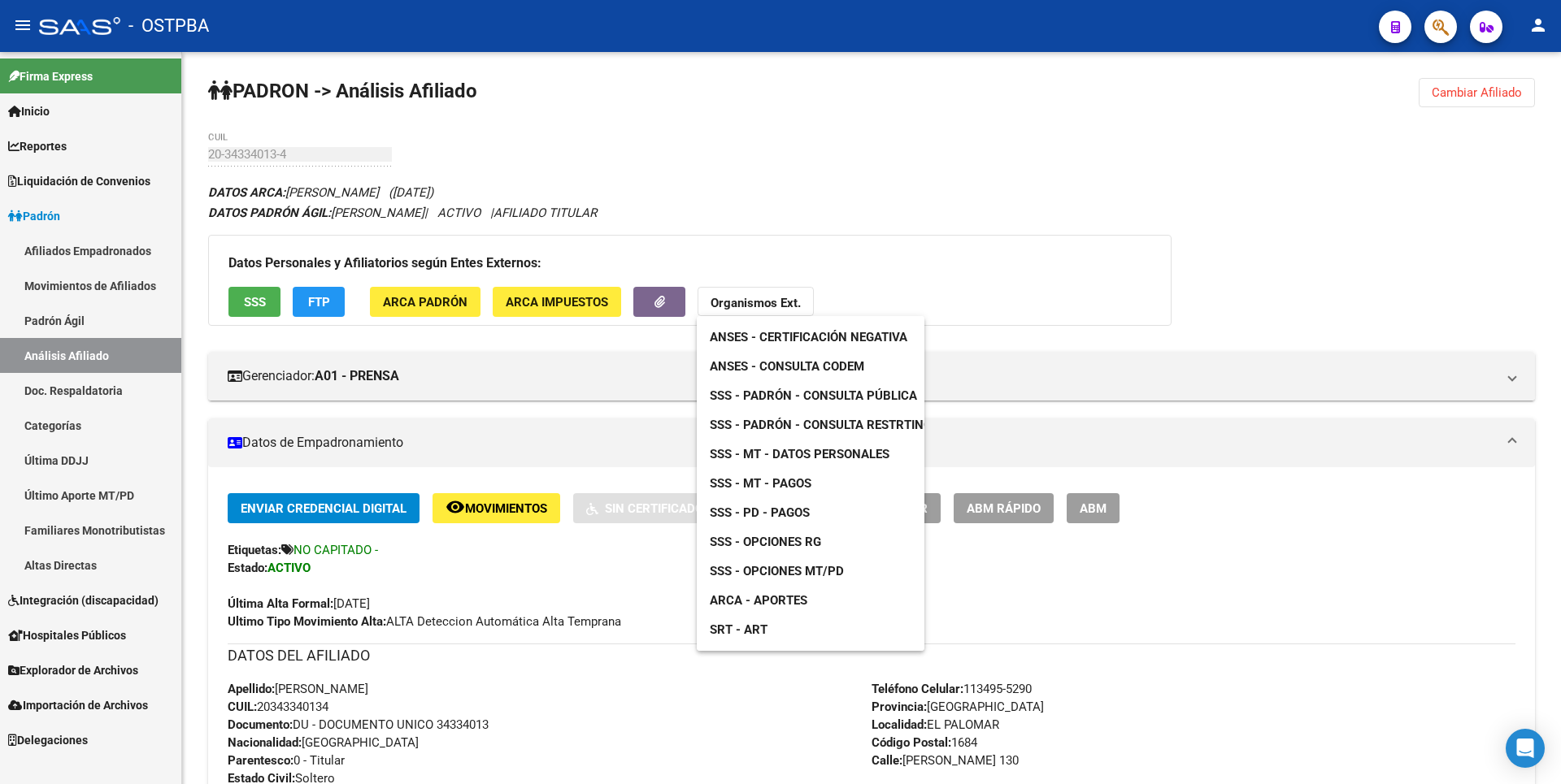
click at [834, 369] on span "ANSES - Consulta CODEM" at bounding box center [787, 366] width 154 height 14
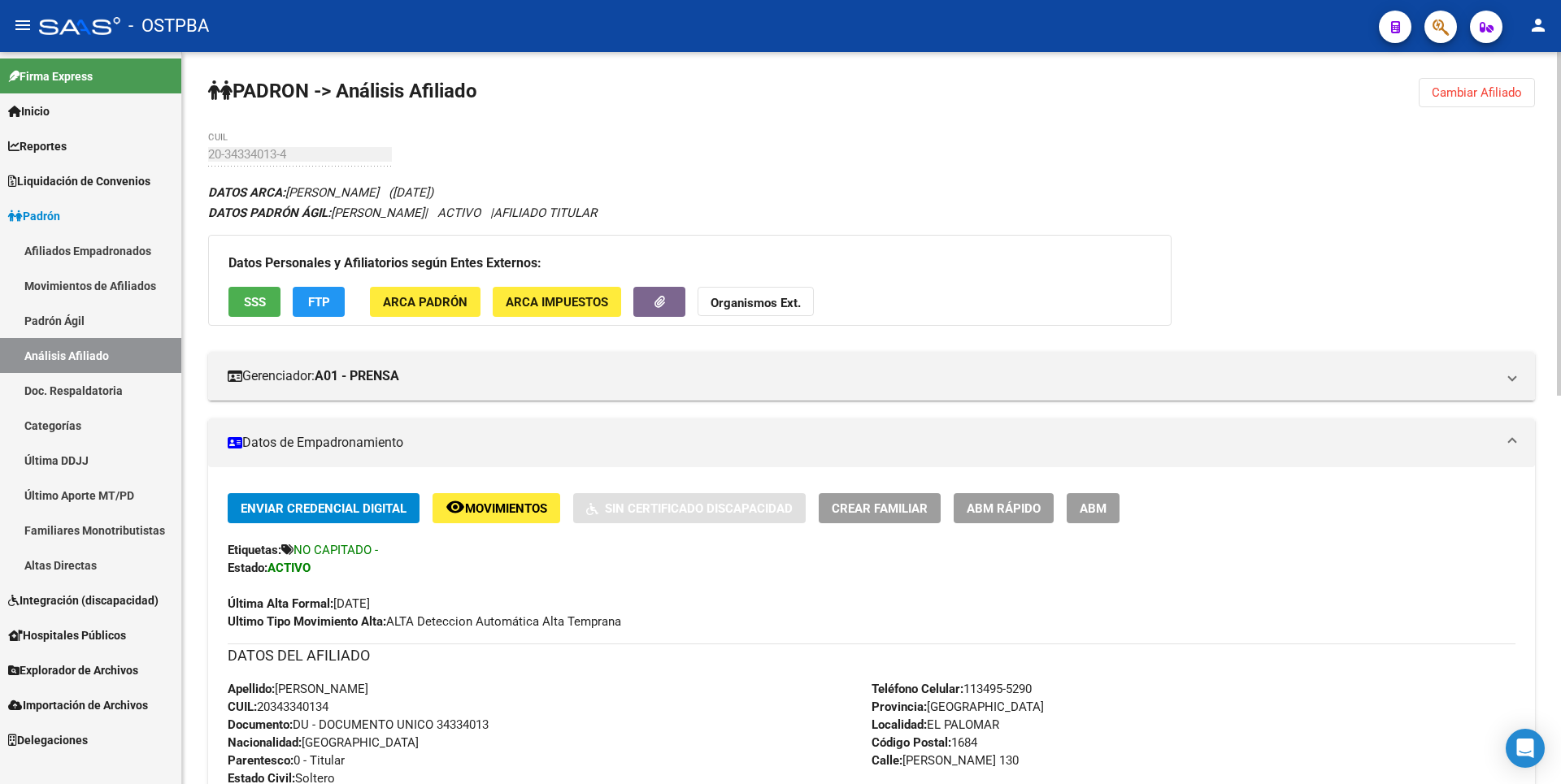
drag, startPoint x: 262, startPoint y: 704, endPoint x: 353, endPoint y: 705, distance: 91.0
click at [353, 705] on div "Apellido: [PERSON_NAME] CUIL: 20343340134 Documento: DU - DOCUMENTO UNICO 34334…" at bounding box center [549, 769] width 644 height 179
copy span "20343340134"
click at [324, 309] on span "FTP" at bounding box center [319, 302] width 22 height 14
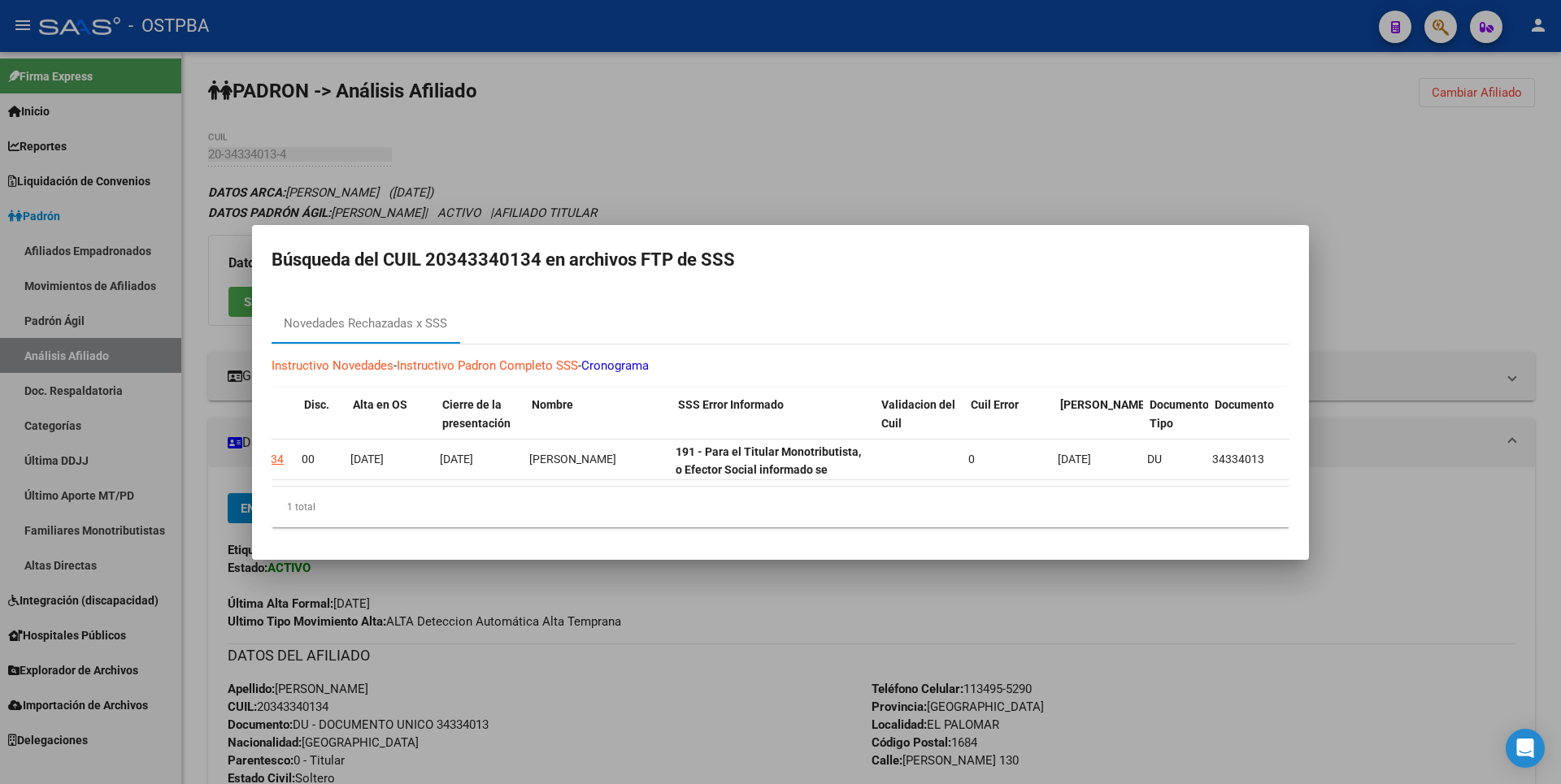
scroll to position [0, 324]
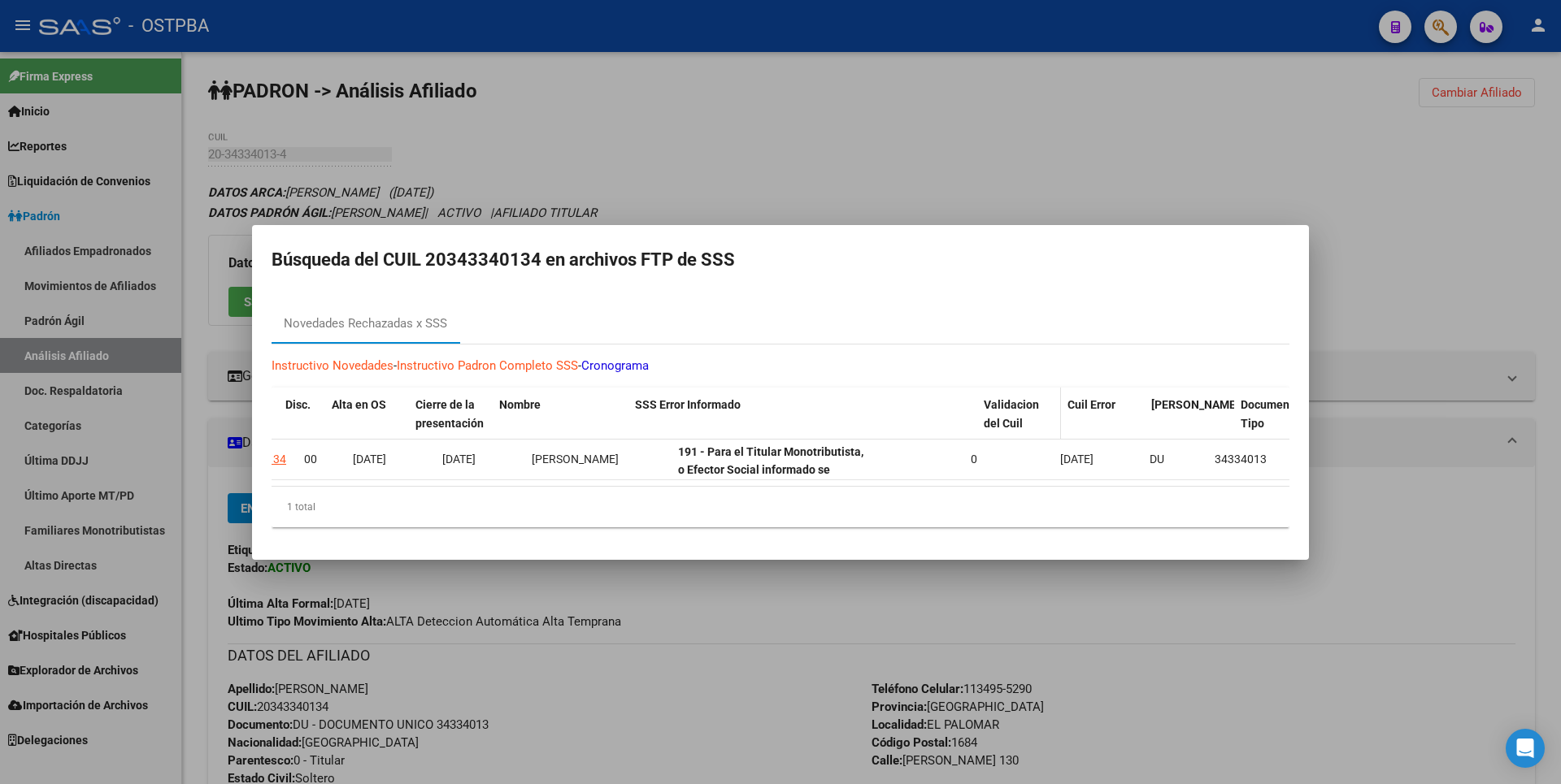
drag, startPoint x: 869, startPoint y: 407, endPoint x: 1043, endPoint y: 404, distance: 174.0
click at [1043, 404] on div "ID Período Archivo Período Publicado Movimiento CUIL Disc. Alta en OS Cierre de…" at bounding box center [1306, 414] width 2715 height 53
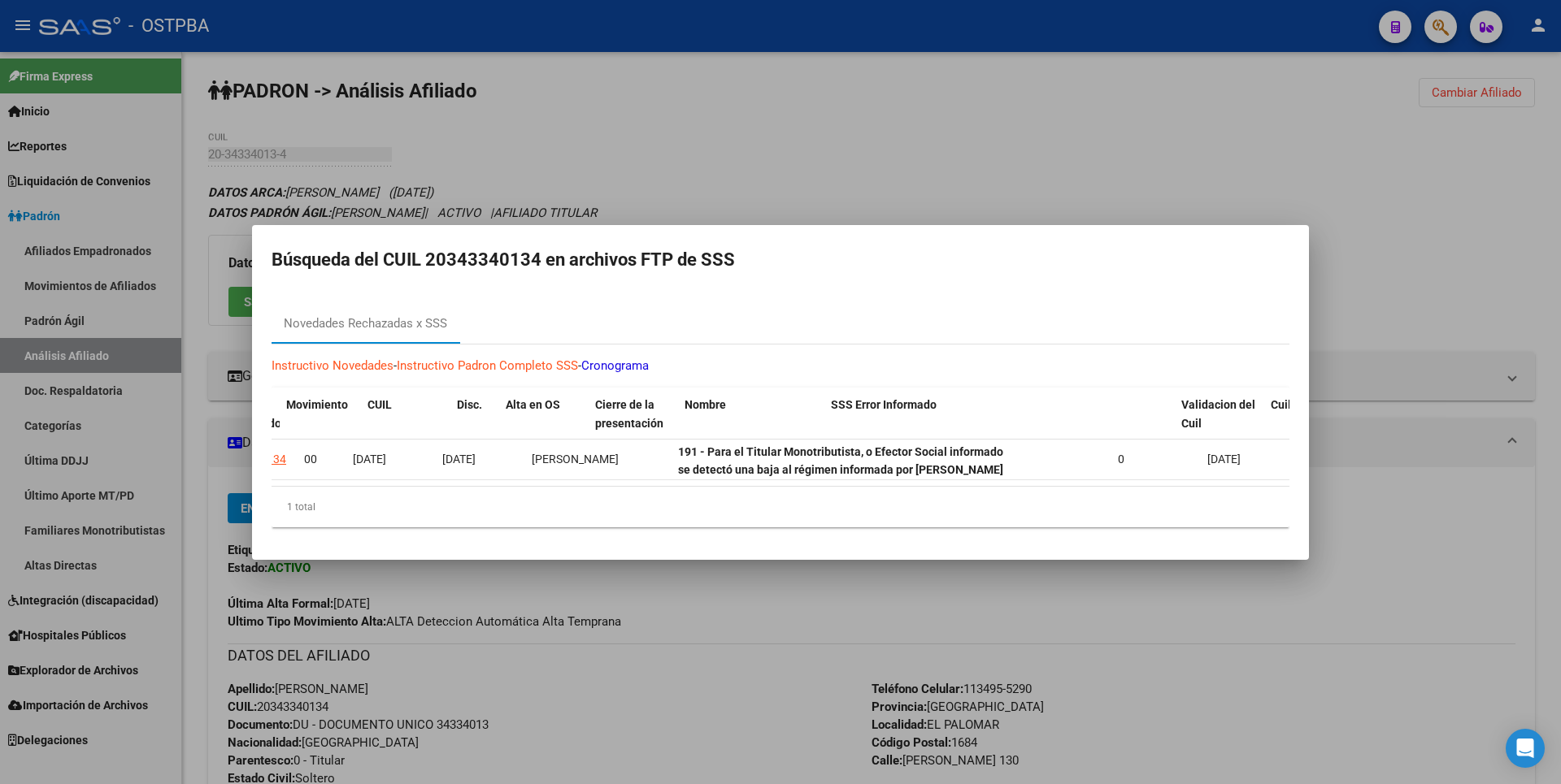
scroll to position [0, 0]
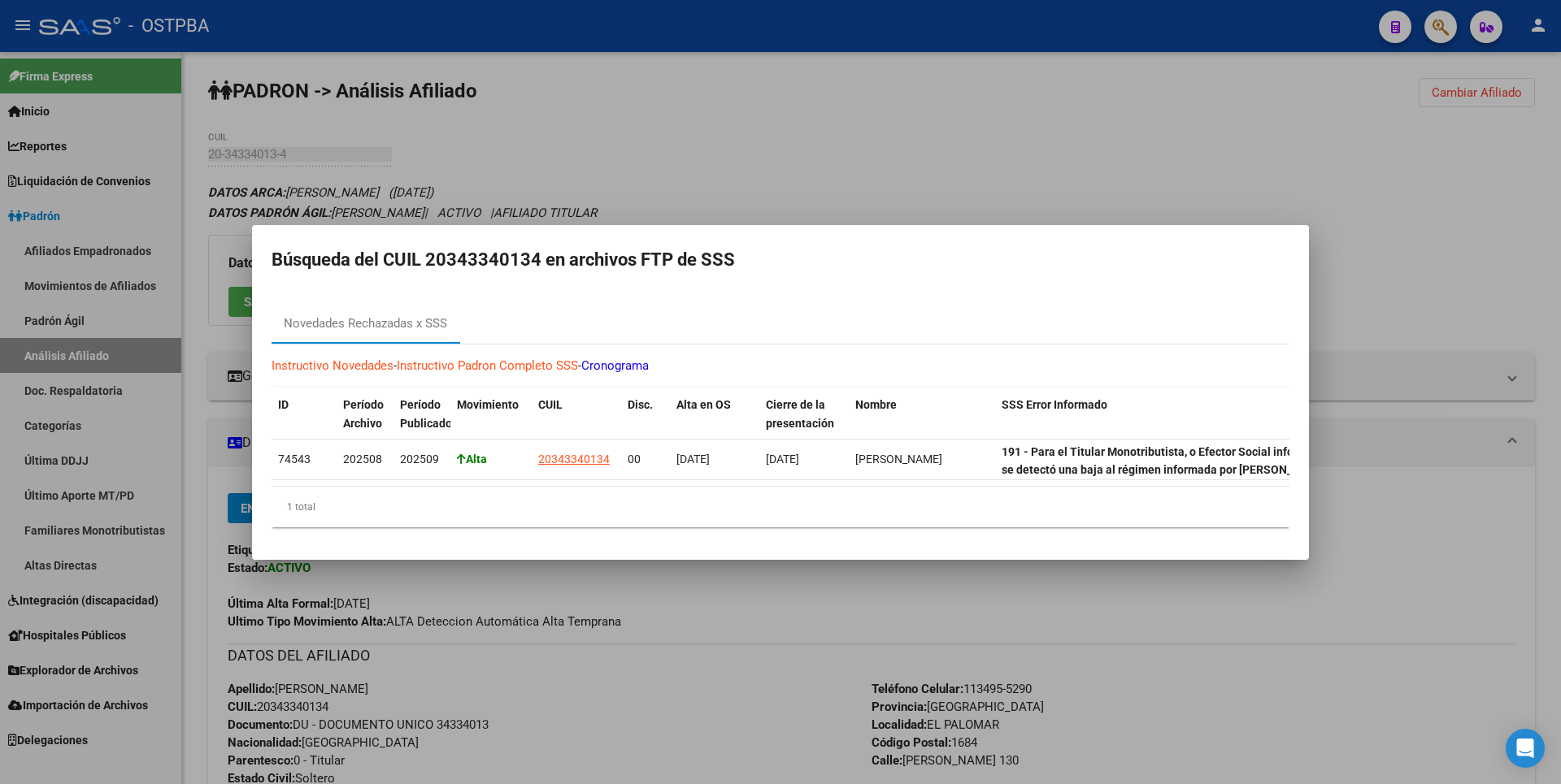
click at [718, 147] on div at bounding box center [780, 392] width 1561 height 784
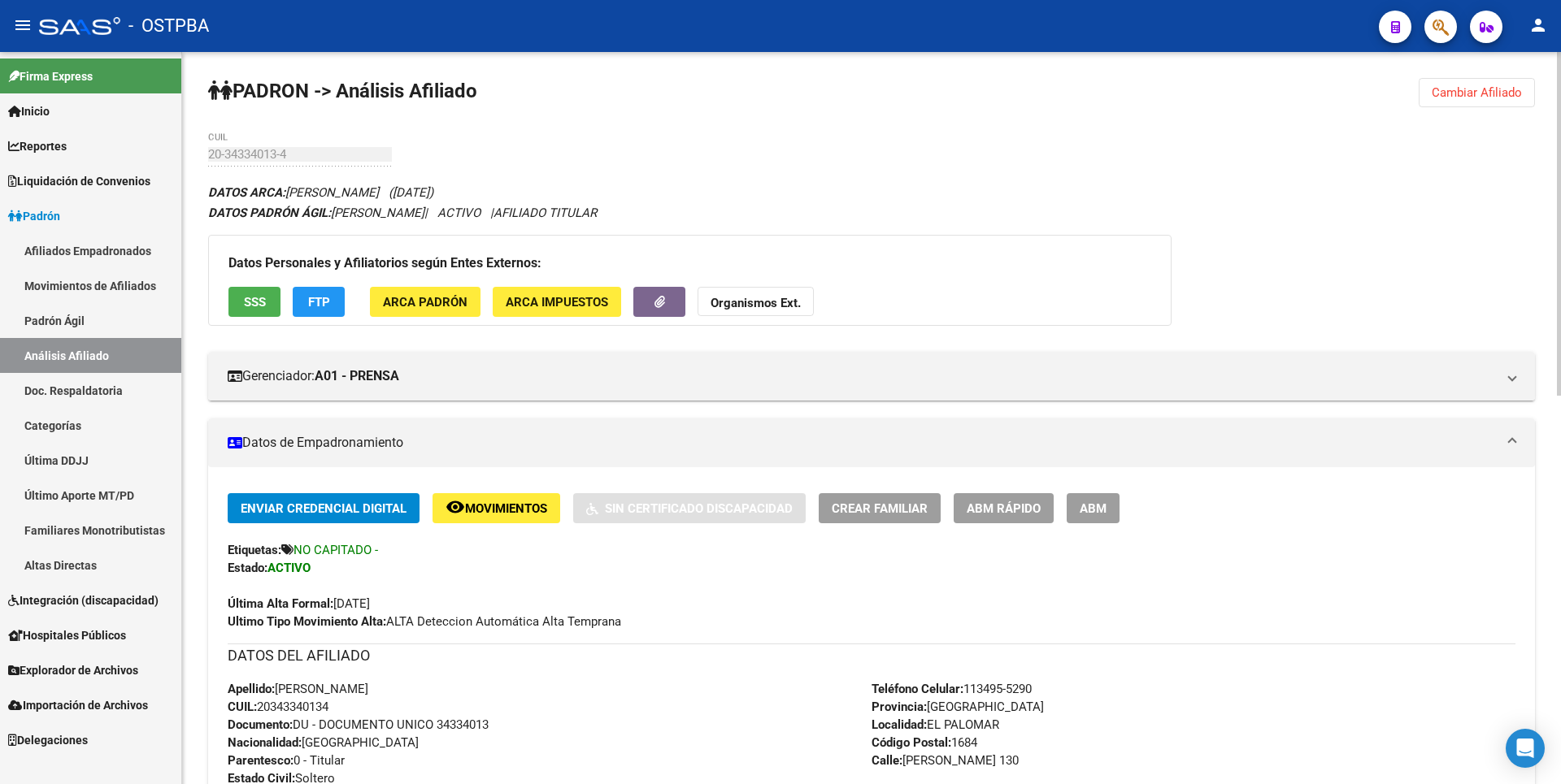
click at [432, 297] on span "ARCA Padrón" at bounding box center [426, 302] width 85 height 14
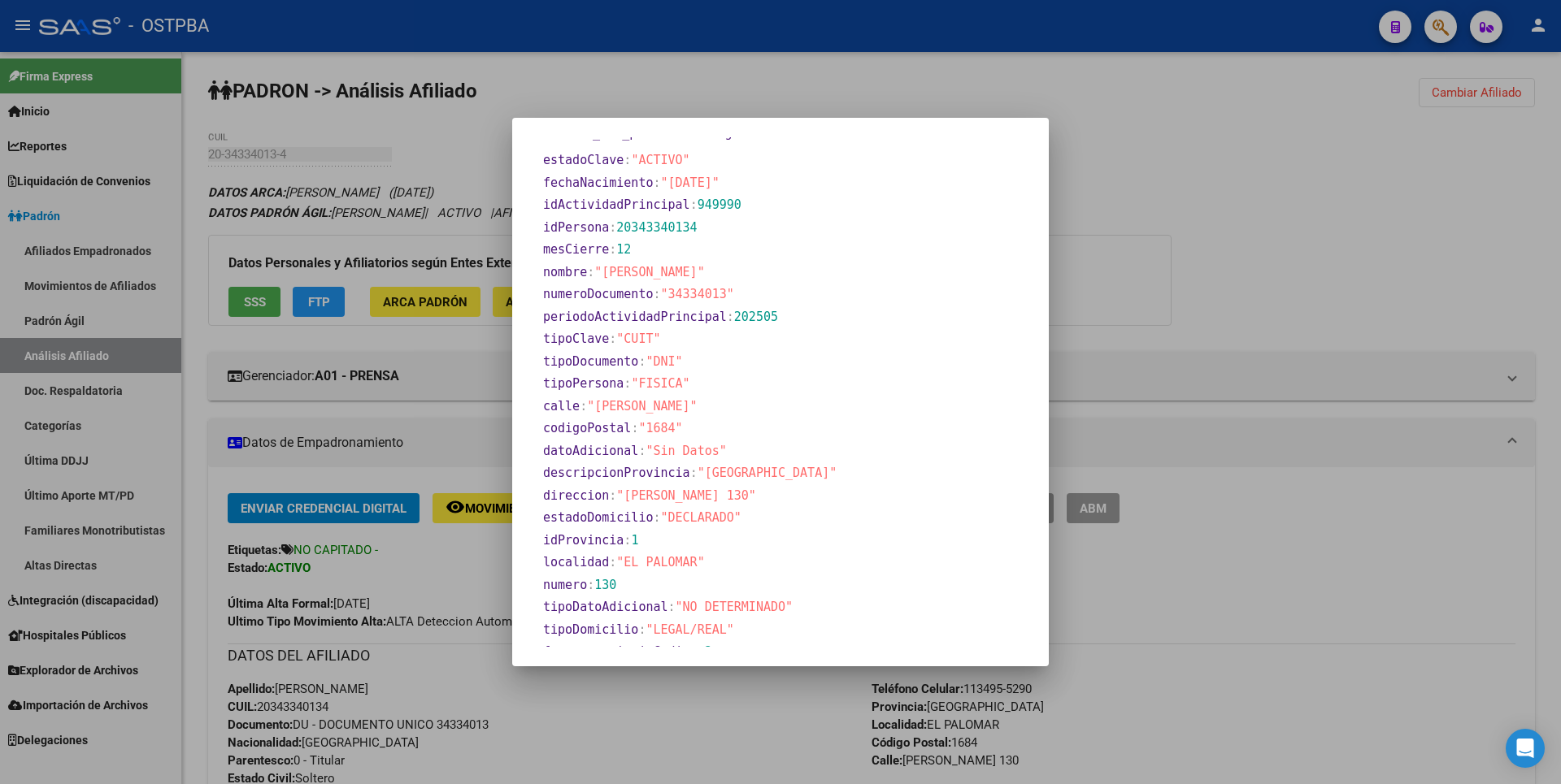
scroll to position [646, 0]
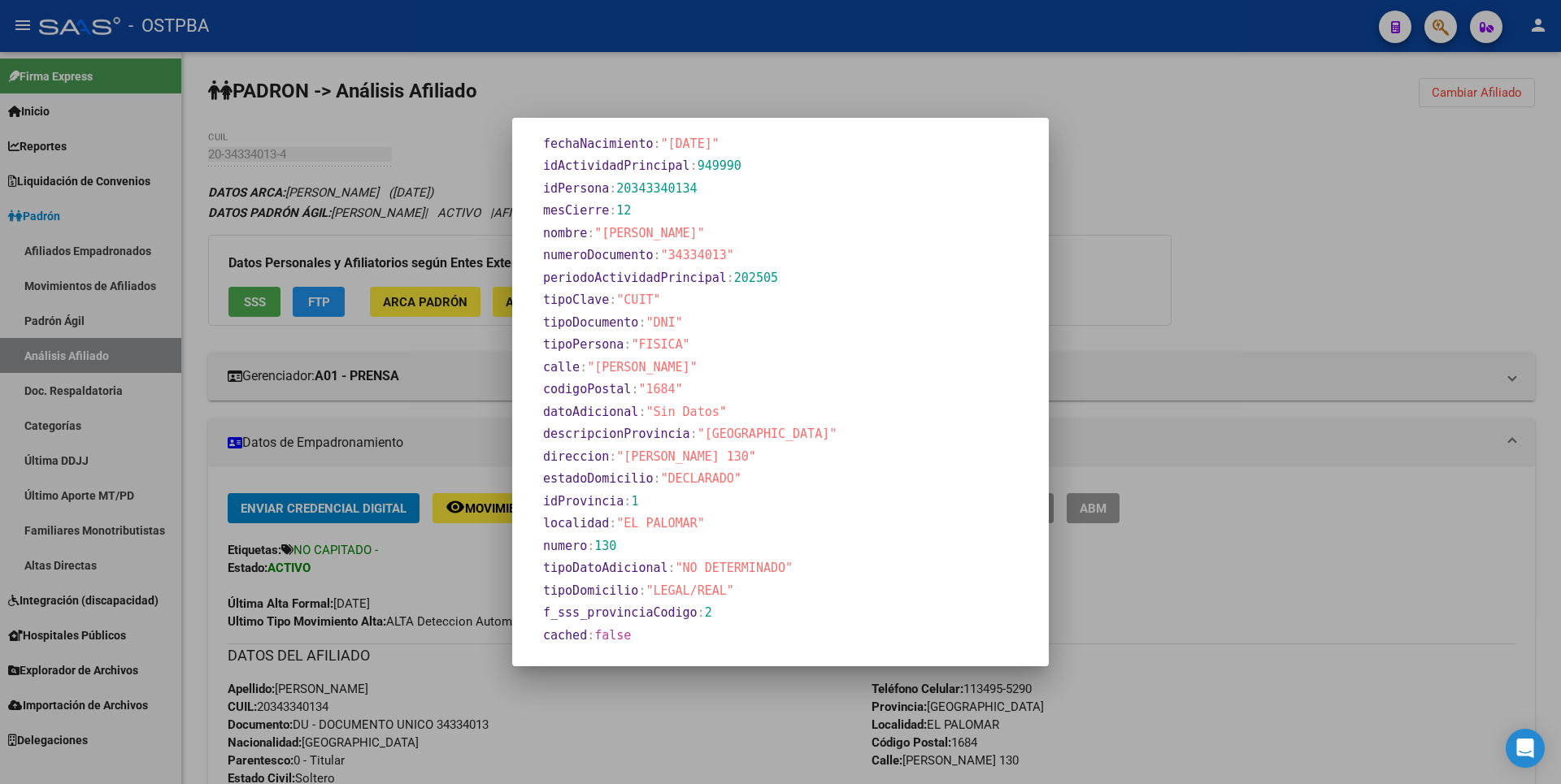
click at [1223, 186] on div at bounding box center [780, 392] width 1561 height 784
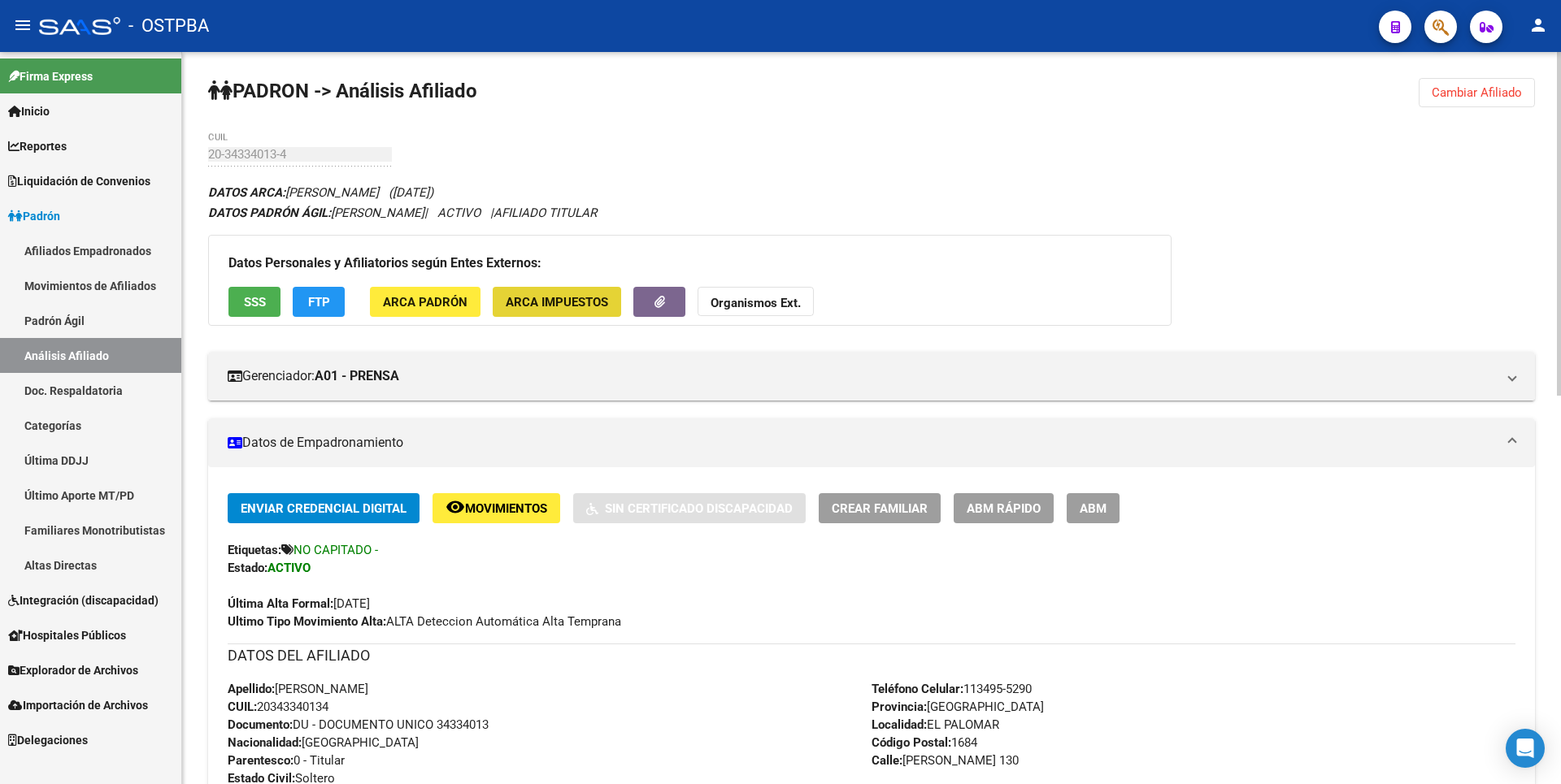
click at [562, 305] on span "ARCA Impuestos" at bounding box center [556, 302] width 103 height 14
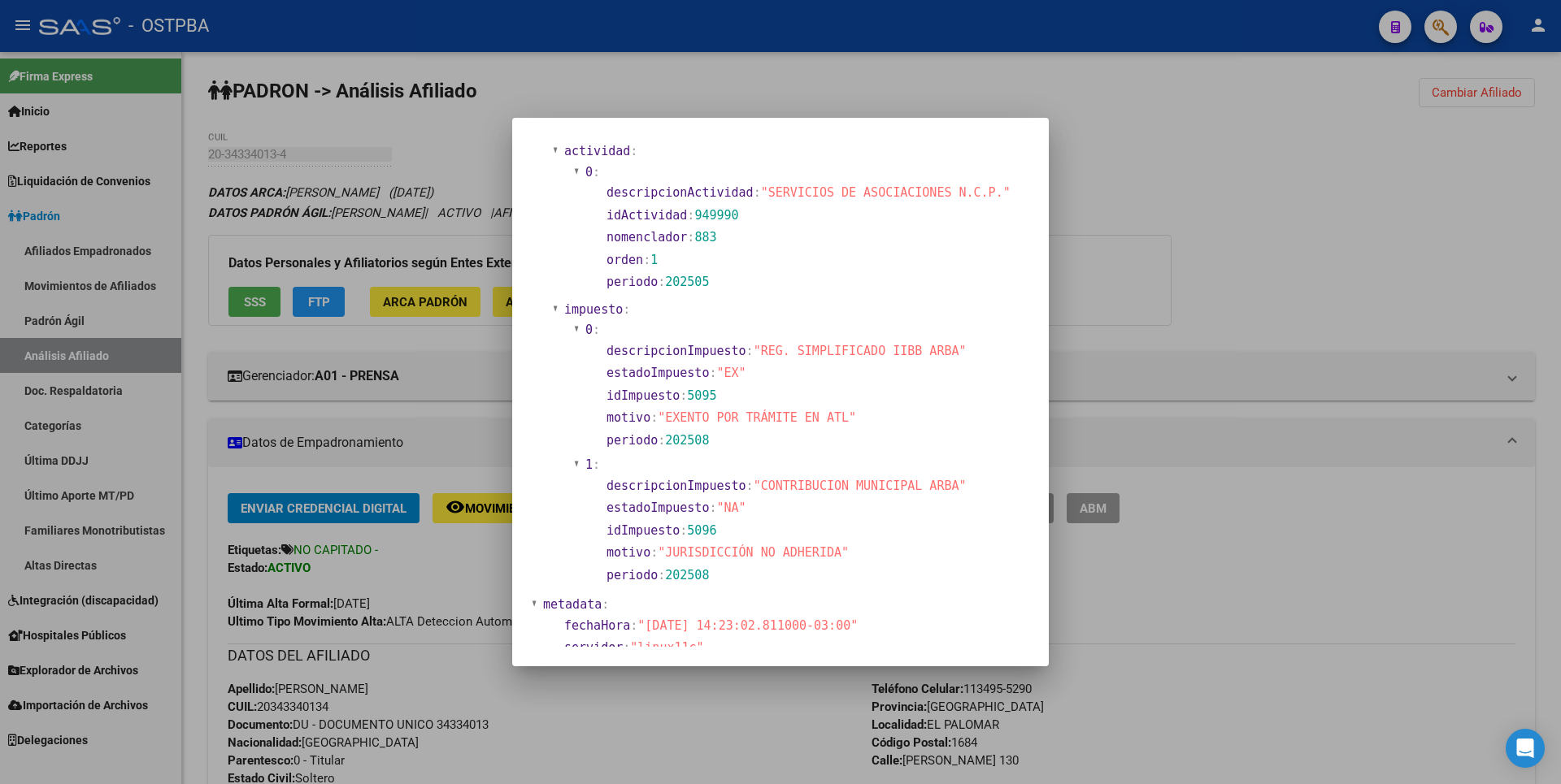
scroll to position [1037, 0]
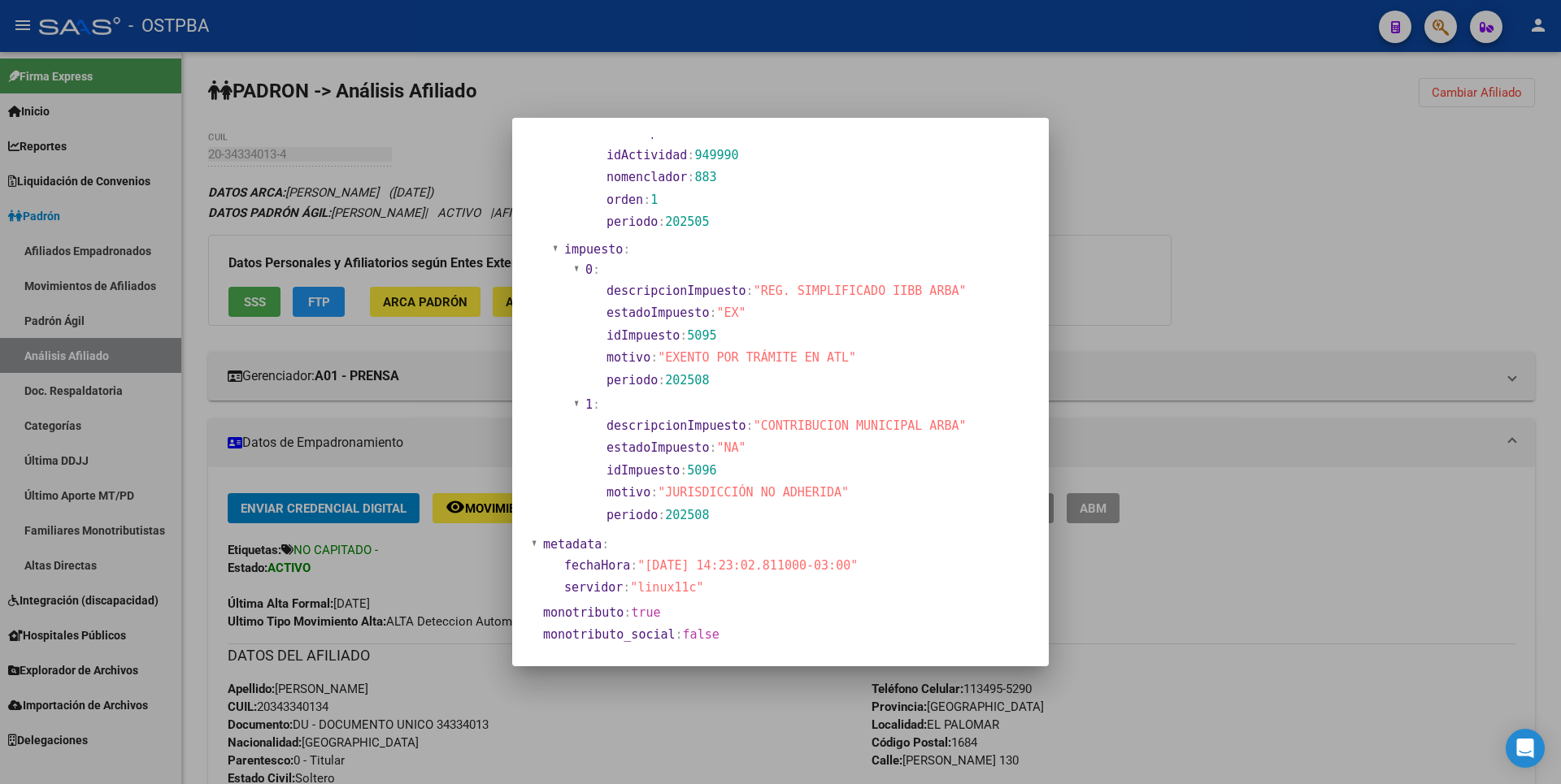
click at [1224, 225] on div at bounding box center [780, 392] width 1561 height 784
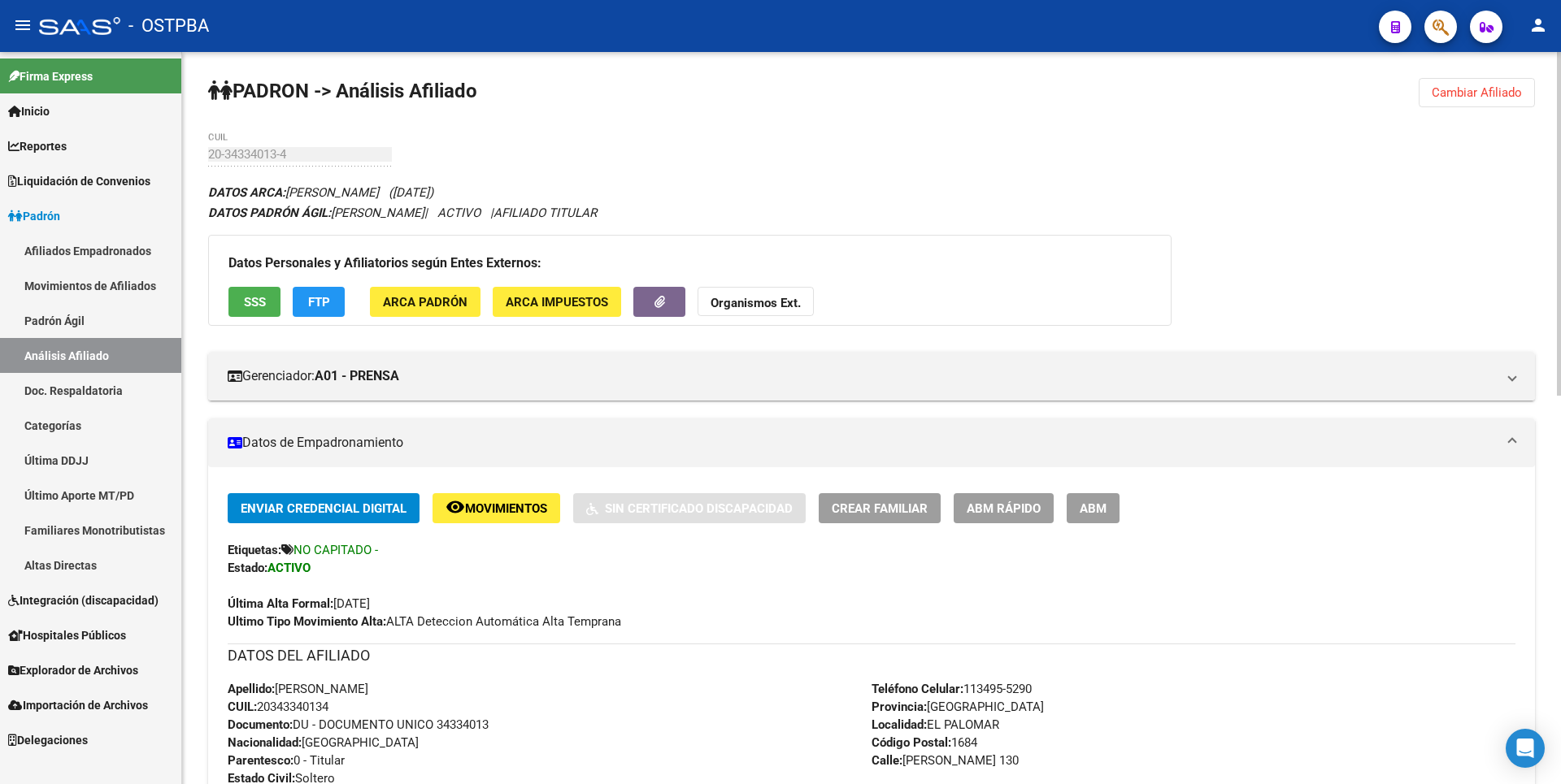
click at [780, 307] on strong "Organismos Ext." at bounding box center [755, 303] width 90 height 14
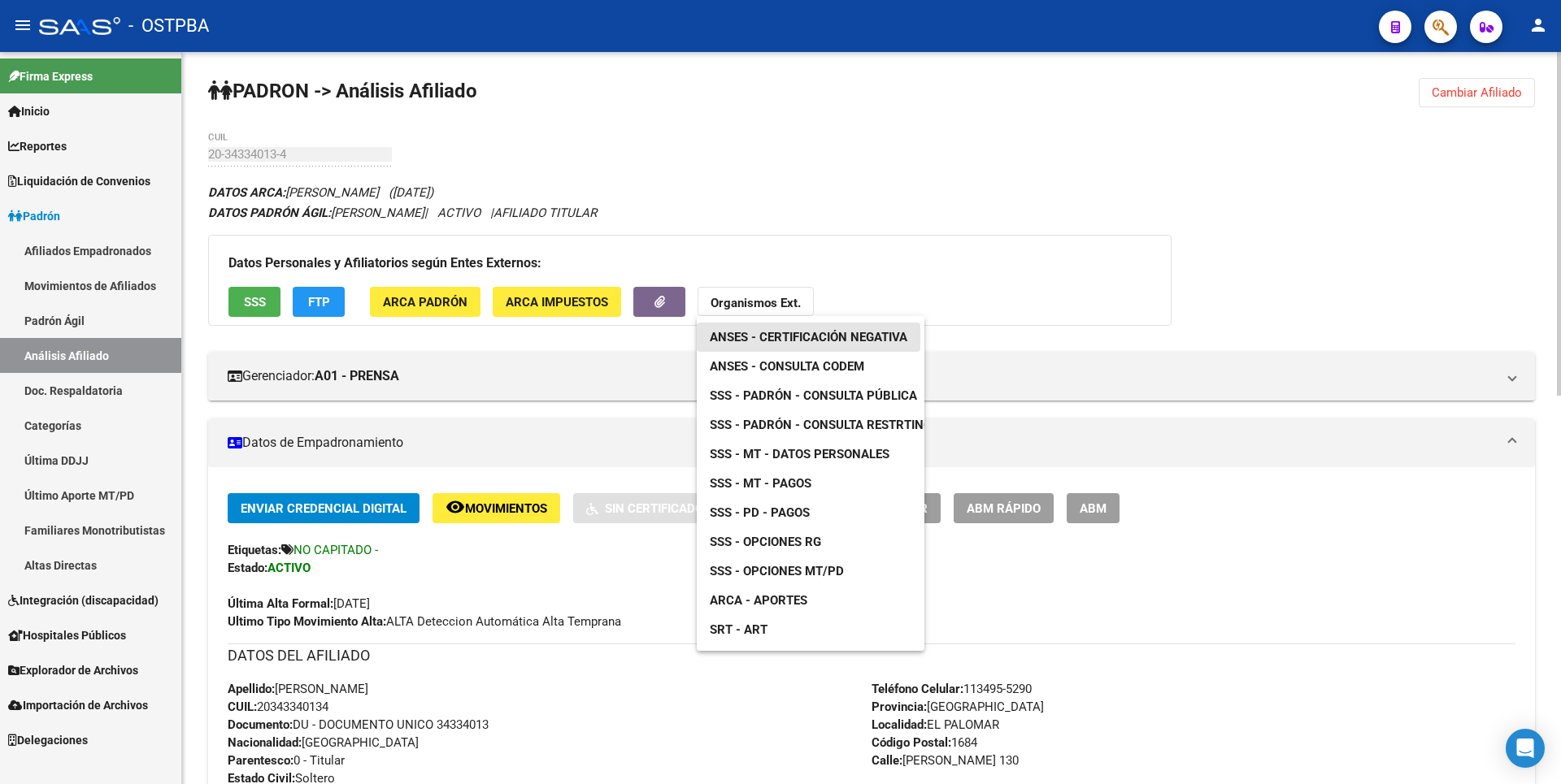
click at [807, 339] on span "ANSES - Certificación Negativa" at bounding box center [808, 336] width 198 height 14
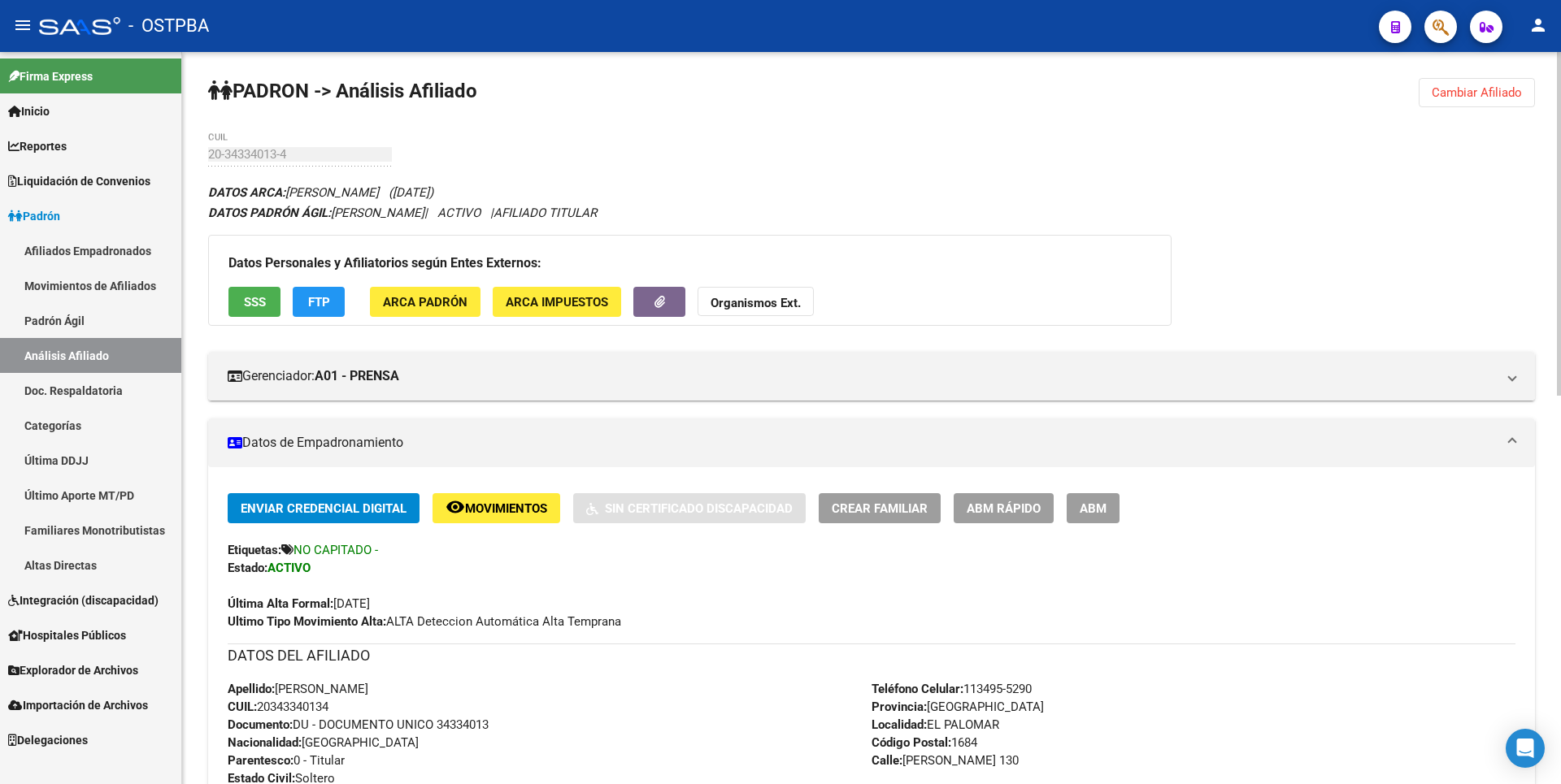
click at [588, 304] on span "ARCA Impuestos" at bounding box center [556, 302] width 103 height 14
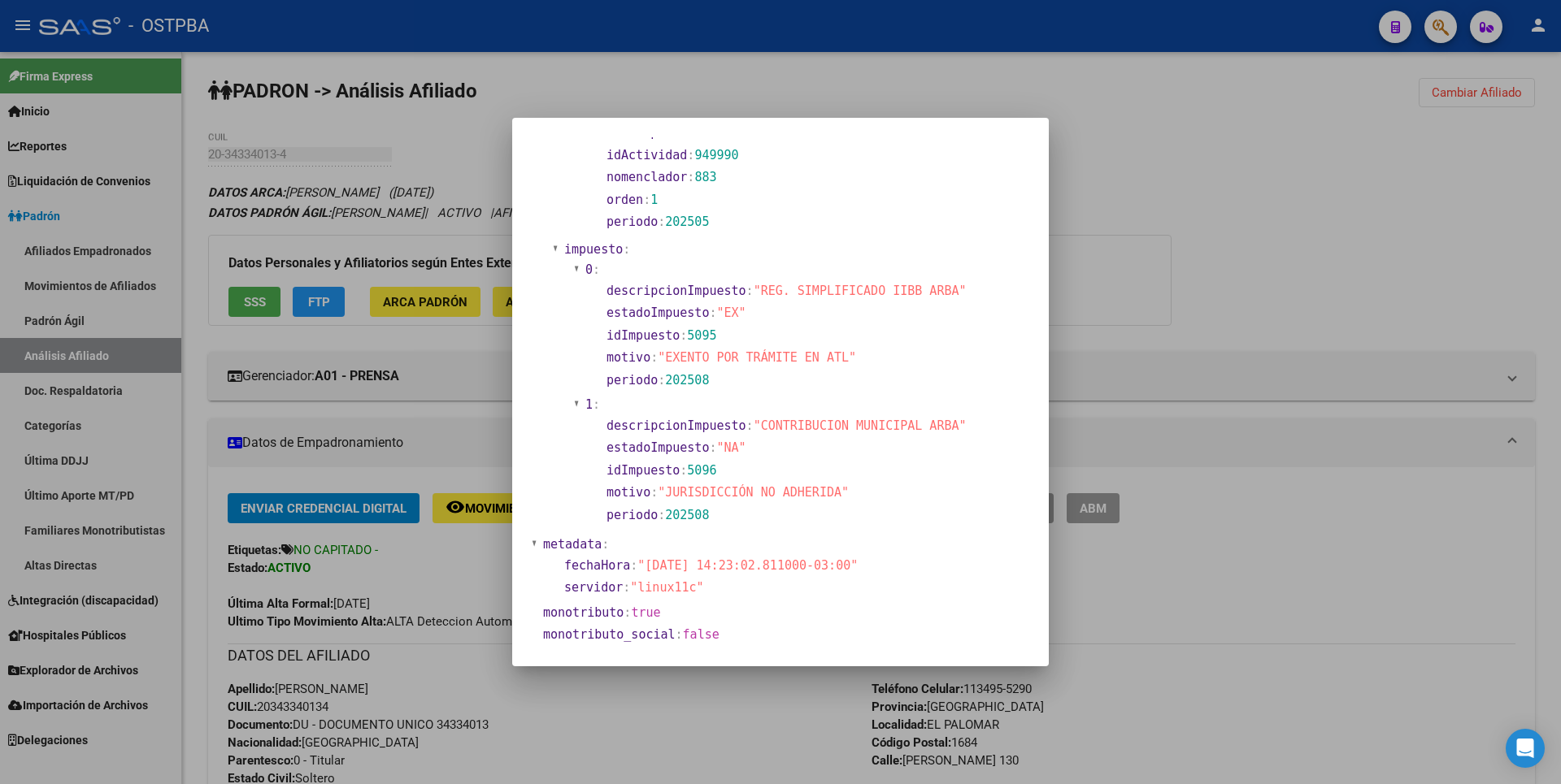
click at [1115, 249] on div at bounding box center [780, 392] width 1561 height 784
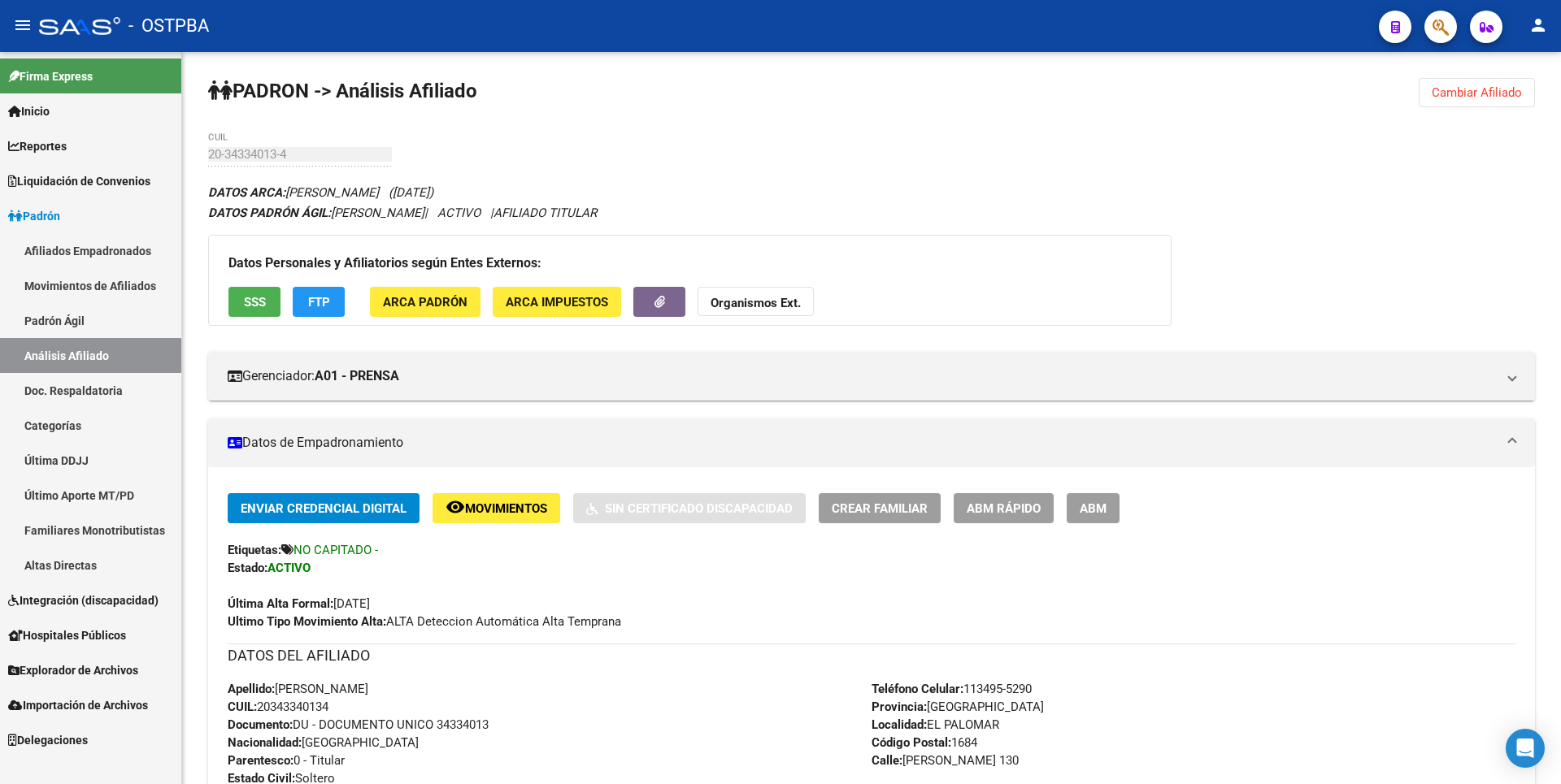
click at [72, 676] on span "Explorador de Archivos" at bounding box center [73, 670] width 130 height 18
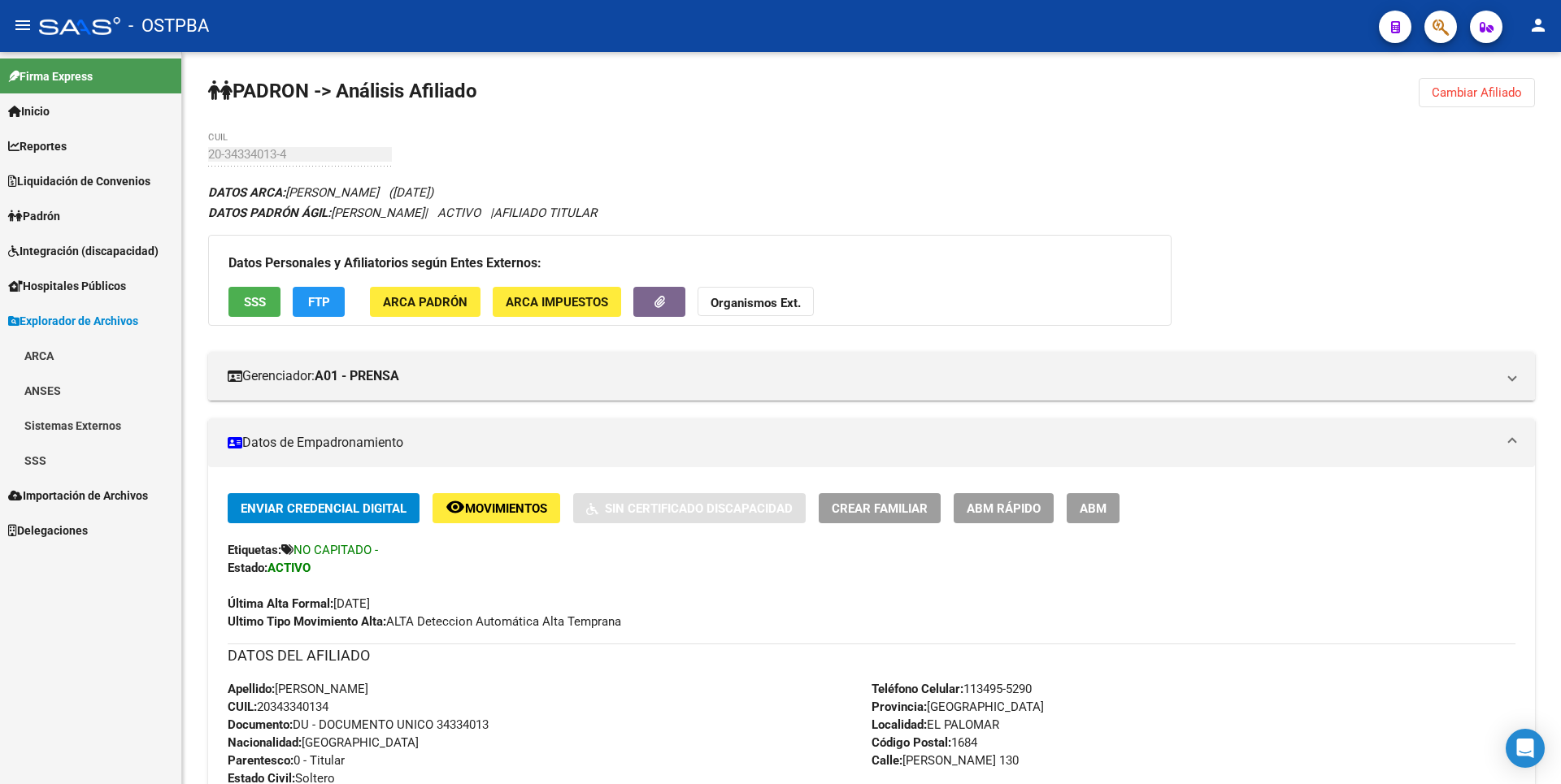
click at [64, 469] on link "SSS" at bounding box center [91, 459] width 181 height 35
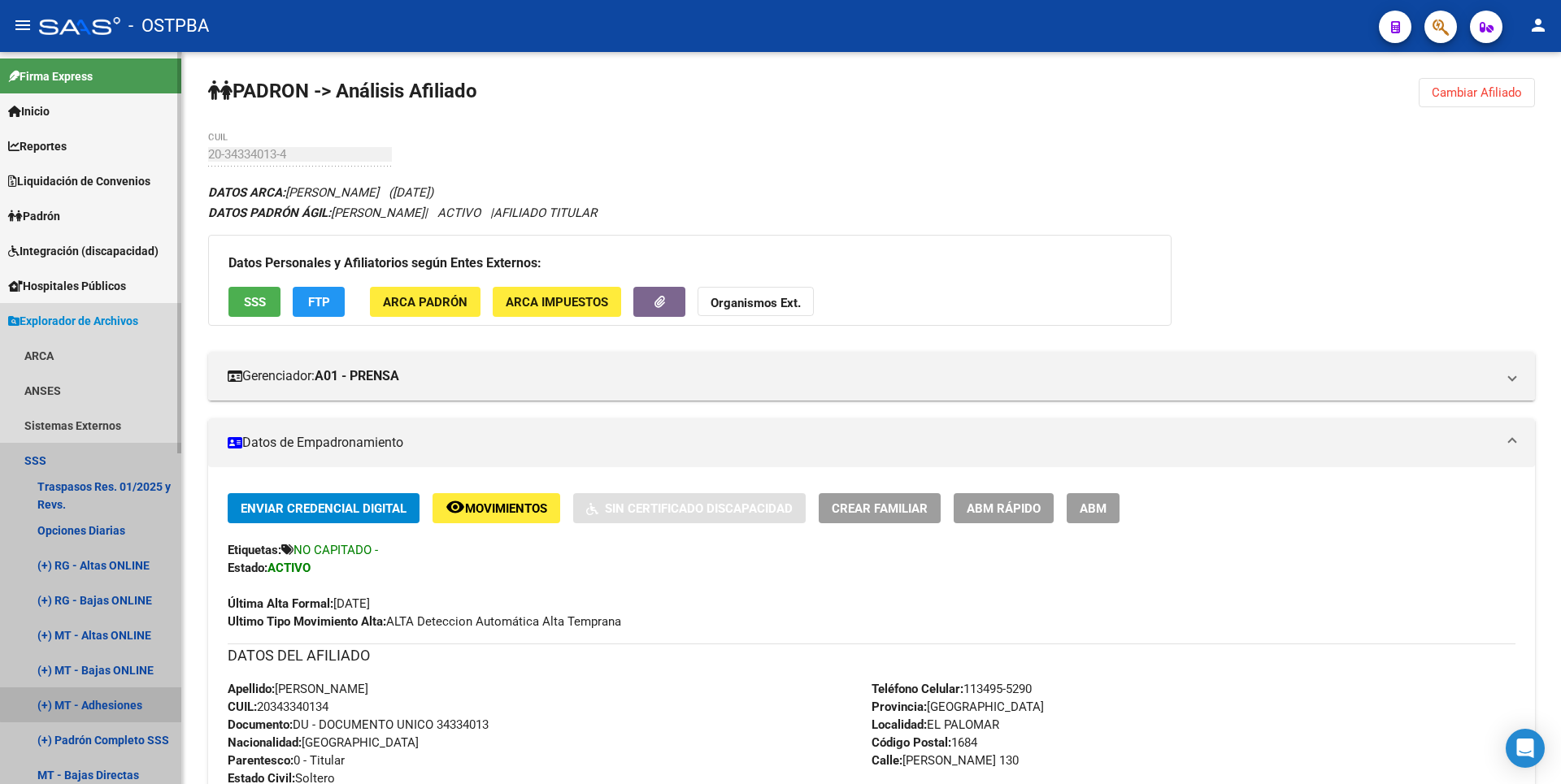
click at [108, 703] on link "(+) MT - Adhesiones" at bounding box center [91, 704] width 181 height 35
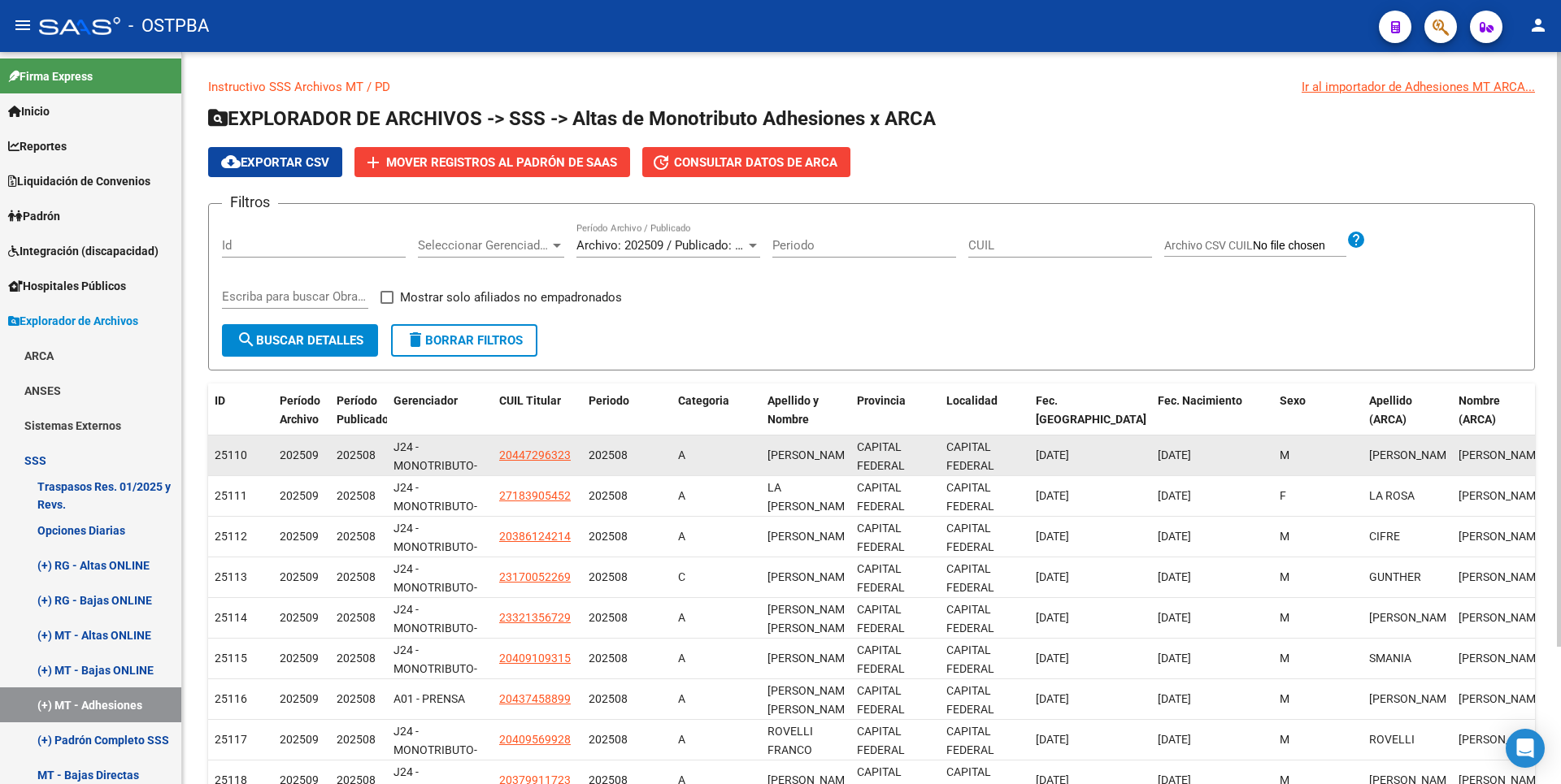
scroll to position [40, 0]
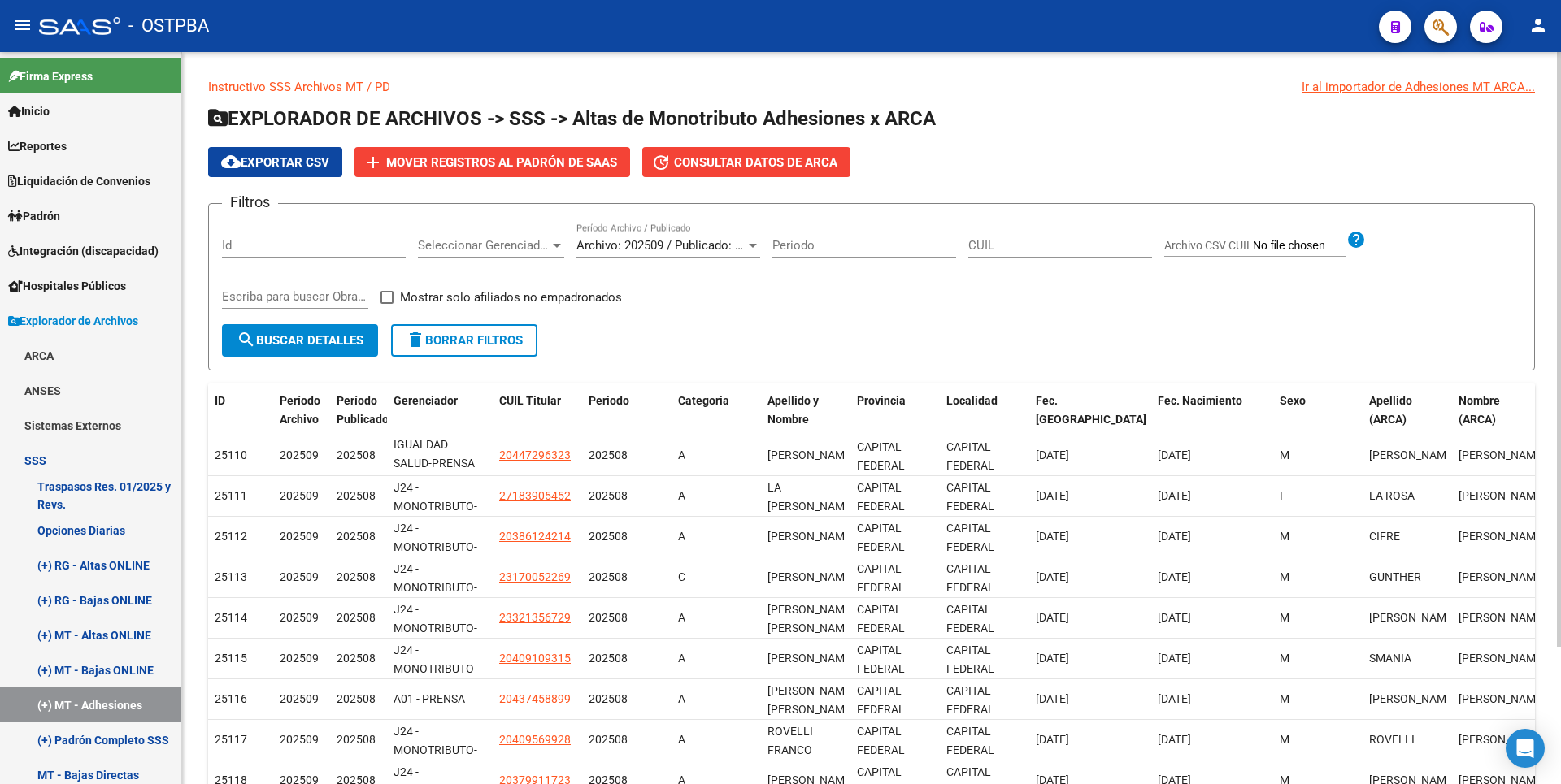
click at [984, 241] on input "CUIL" at bounding box center [1060, 245] width 184 height 14
type input "20-34334013-4"
click at [328, 342] on span "search Buscar Detalles" at bounding box center [300, 340] width 127 height 14
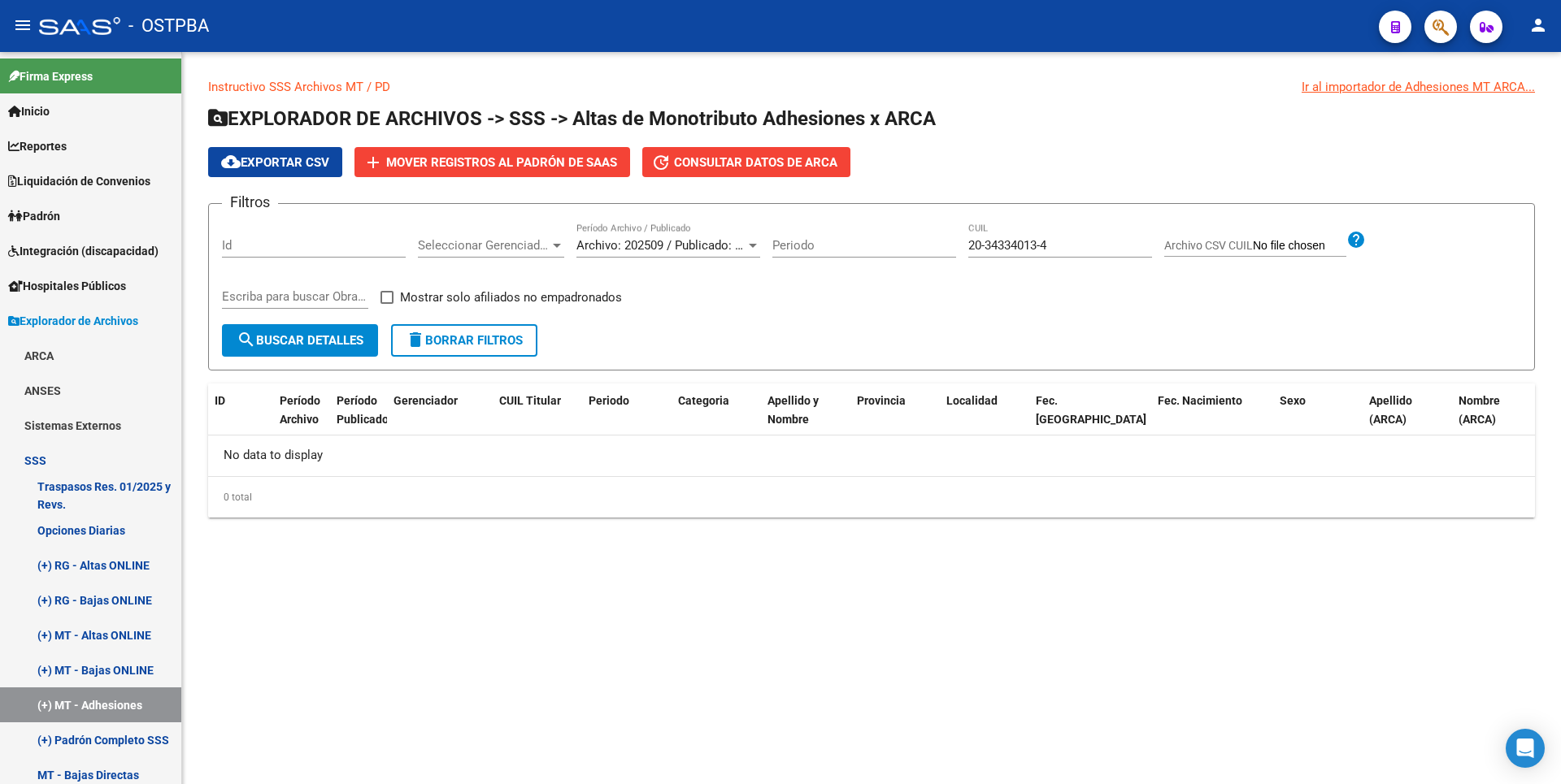
click at [762, 159] on span "Consultar datos de ARCA" at bounding box center [755, 162] width 164 height 14
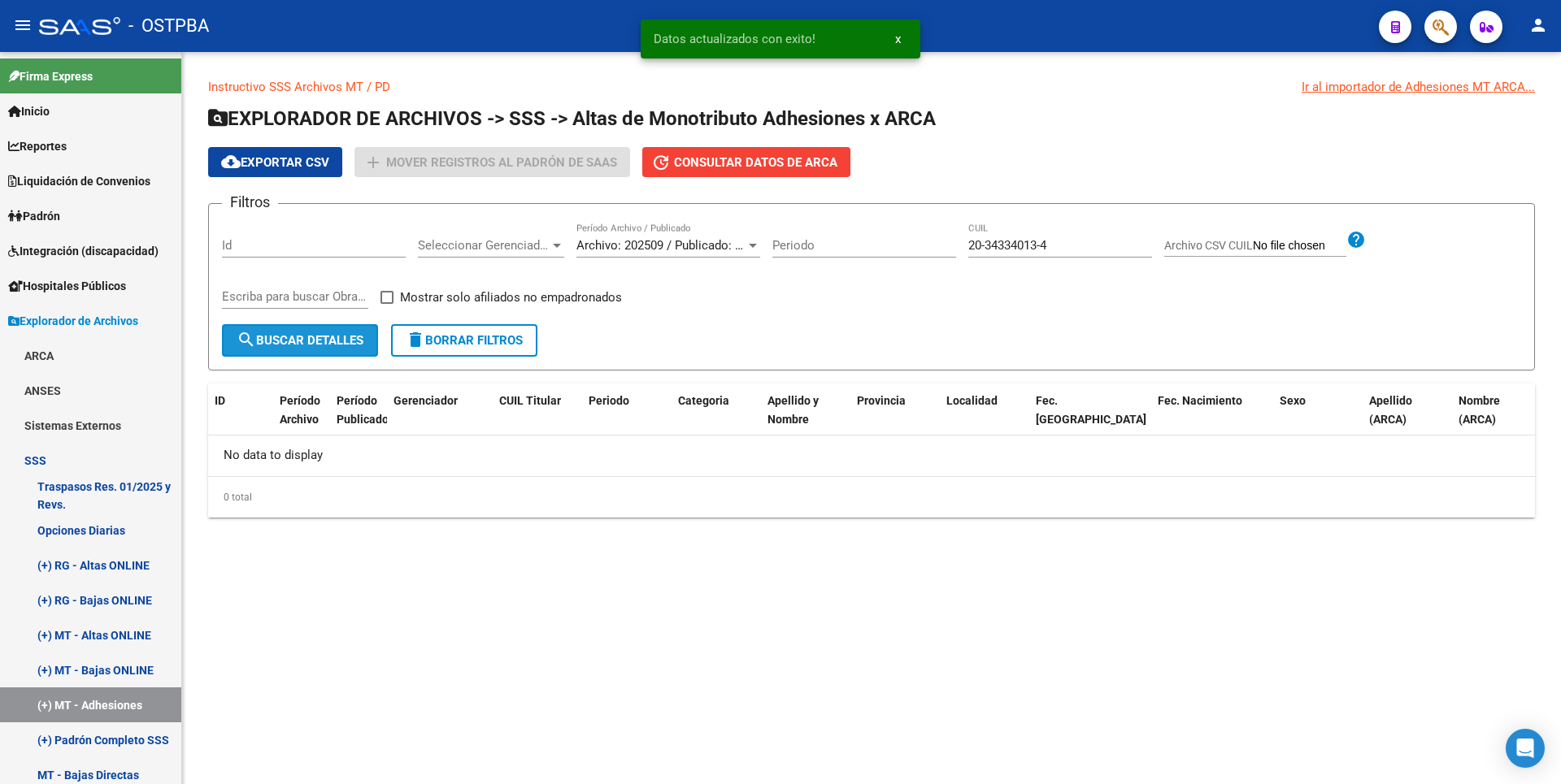
click at [285, 349] on button "search Buscar Detalles" at bounding box center [300, 340] width 156 height 32
click at [453, 298] on span "Mostrar solo afiliados no empadronados" at bounding box center [511, 297] width 222 height 19
click at [387, 304] on input "Mostrar solo afiliados no empadronados" at bounding box center [386, 304] width 1 height 1
checkbox input "true"
click at [120, 671] on link "(+) MT - Bajas ONLINE" at bounding box center [91, 670] width 181 height 35
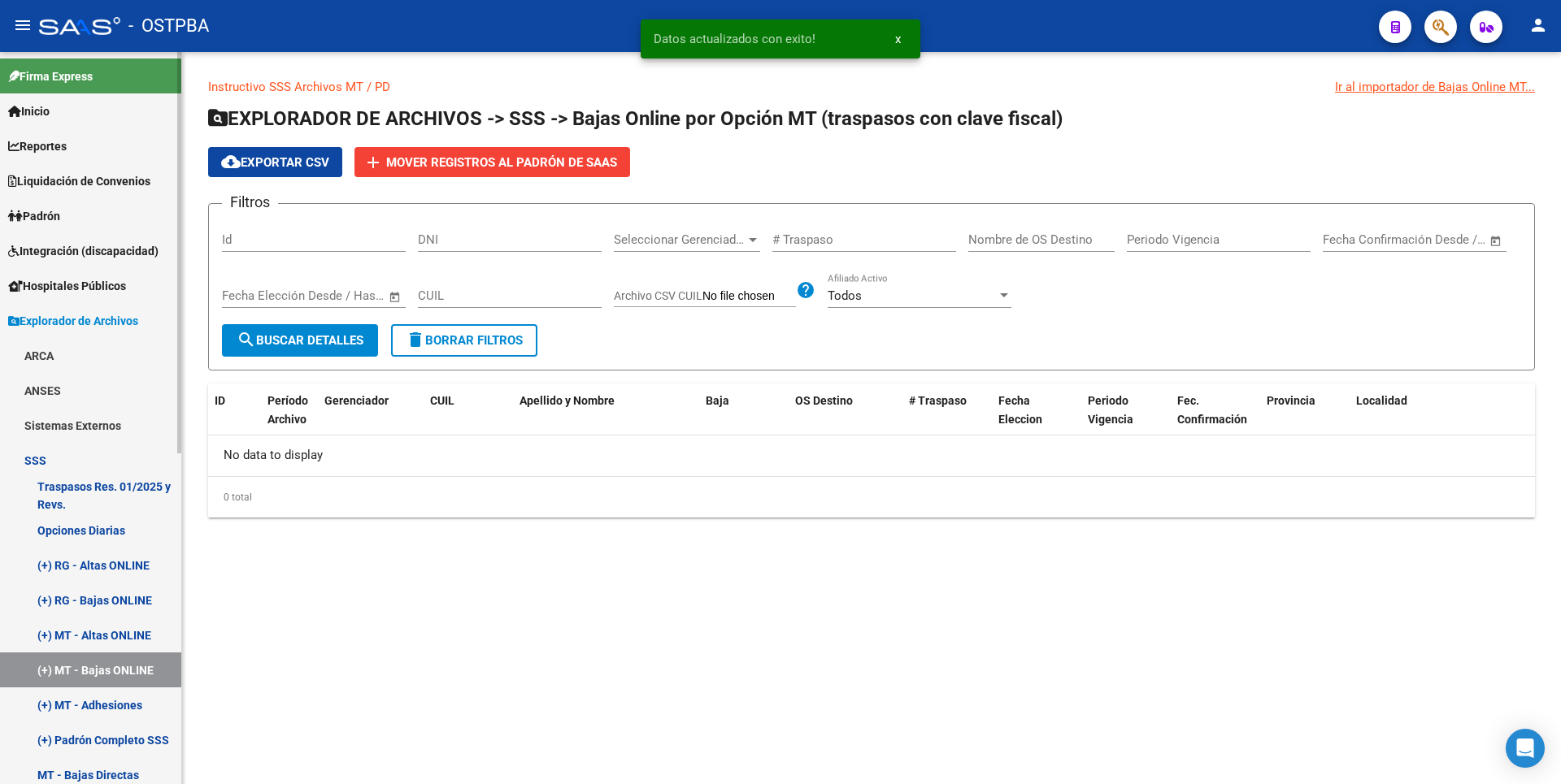
click at [120, 698] on link "(+) MT - Adhesiones" at bounding box center [91, 704] width 181 height 35
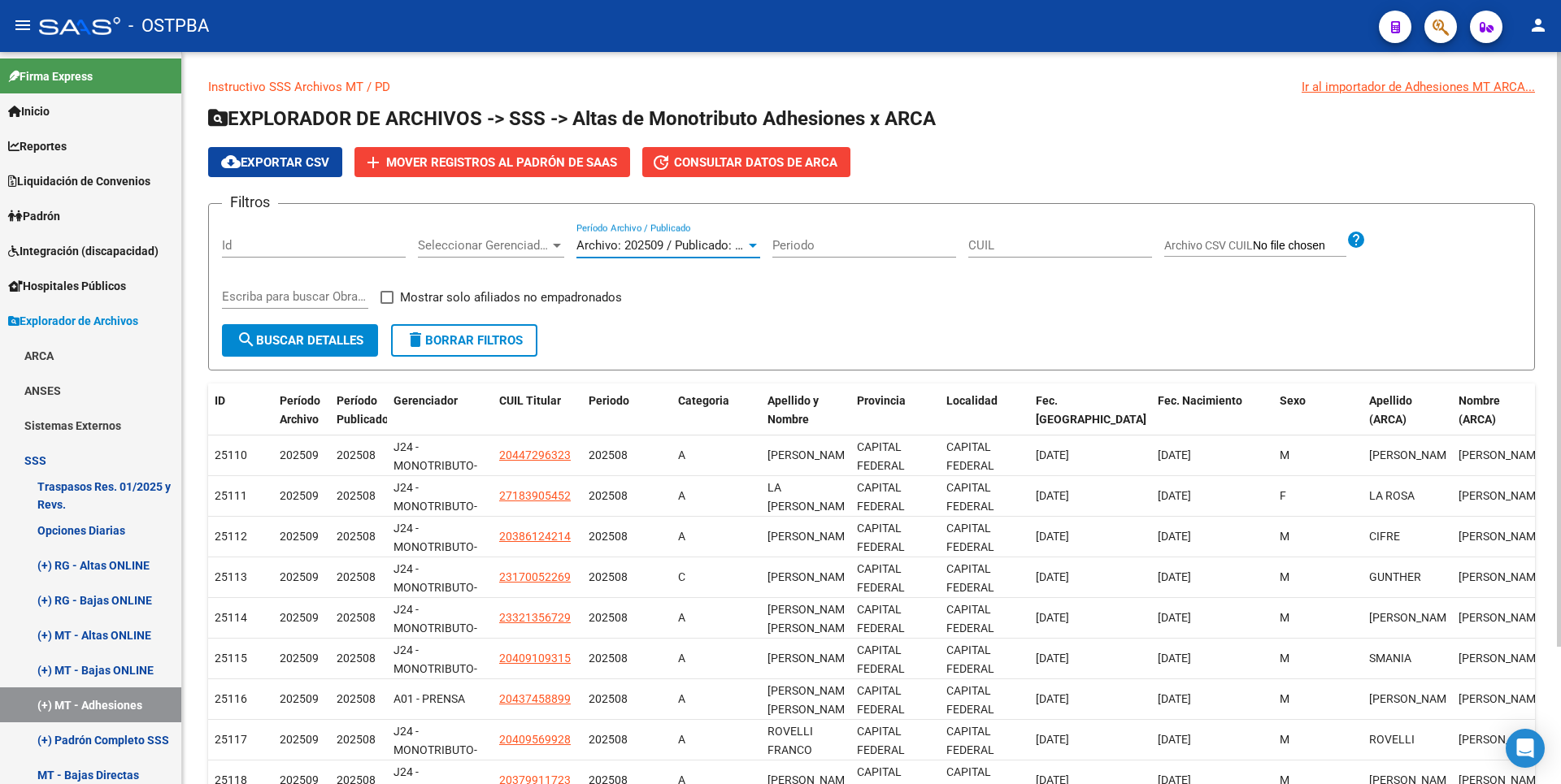
click at [750, 247] on div at bounding box center [753, 246] width 8 height 4
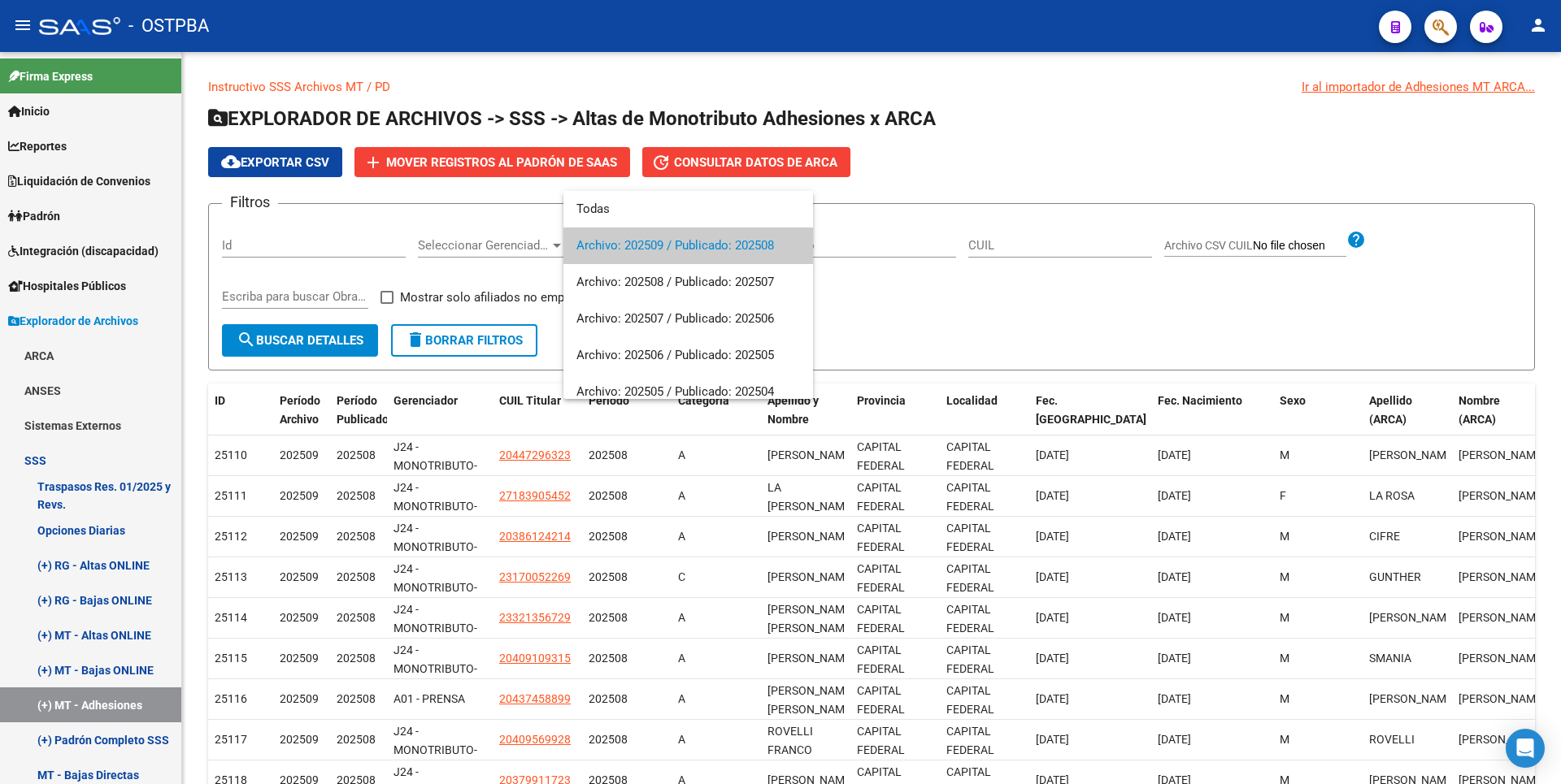
click at [938, 140] on div at bounding box center [780, 392] width 1561 height 784
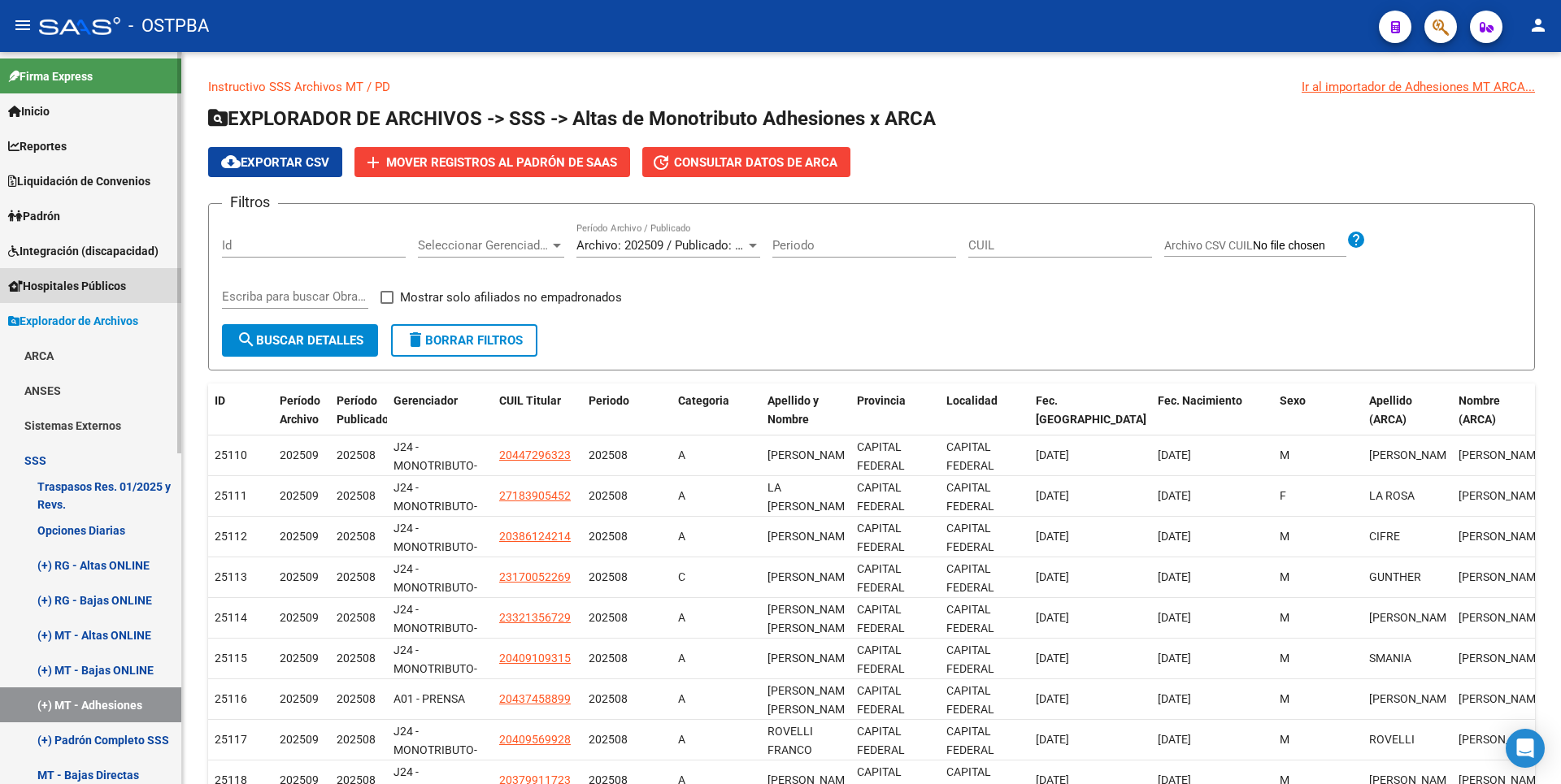
click at [51, 286] on span "Hospitales Públicos" at bounding box center [67, 286] width 118 height 18
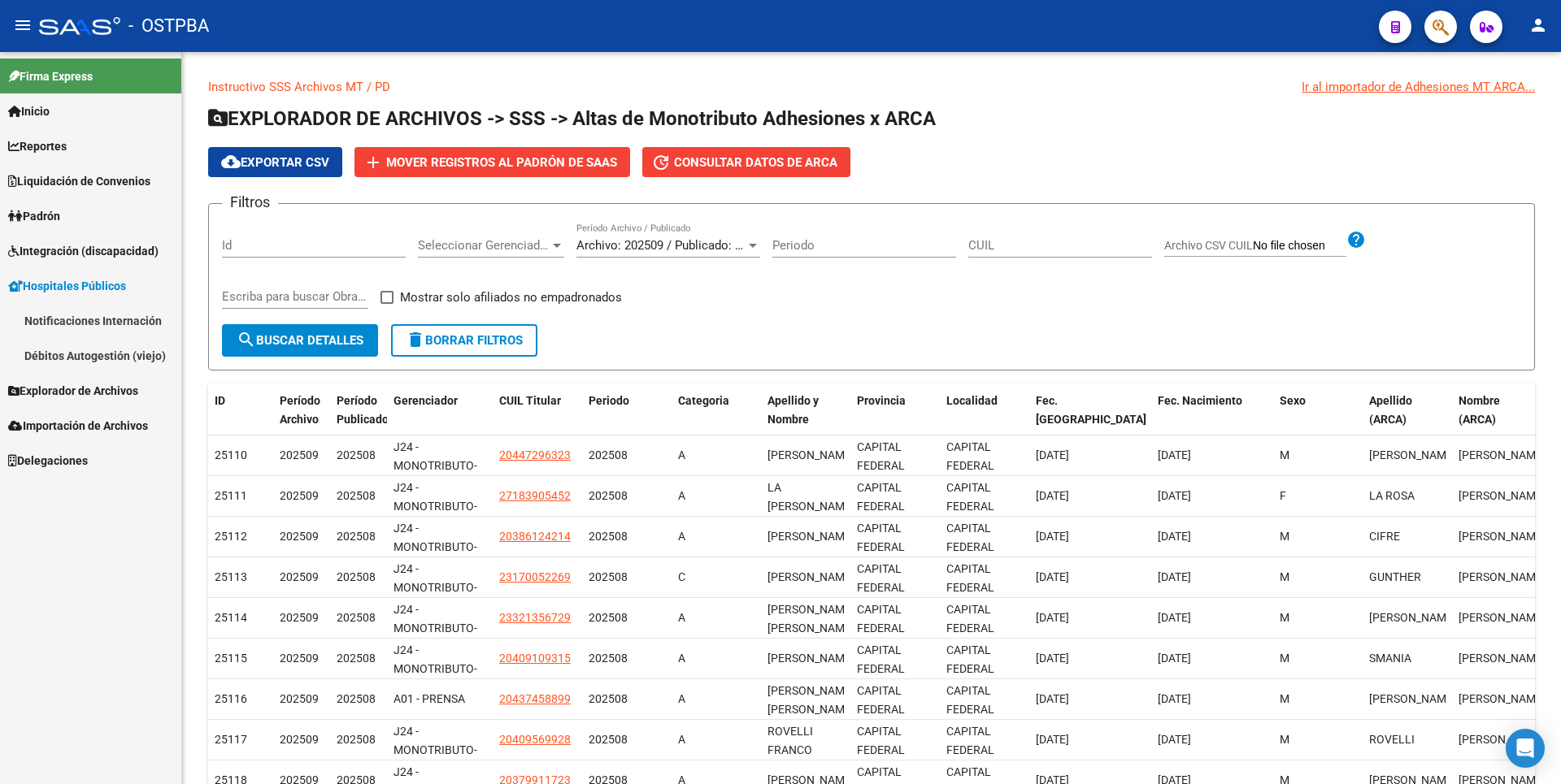
click at [70, 202] on link "Padrón" at bounding box center [91, 215] width 181 height 35
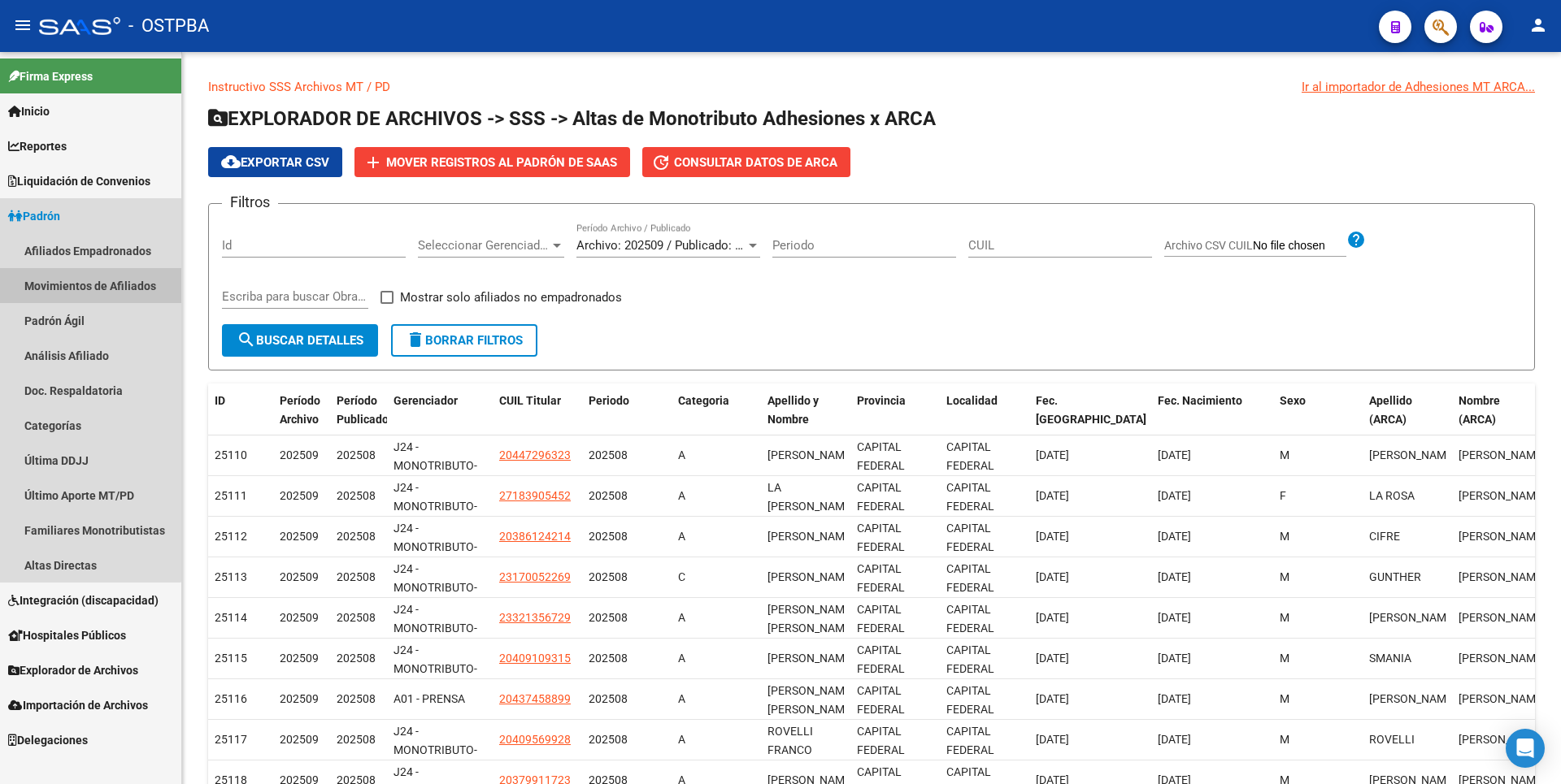
click at [75, 281] on link "Movimientos de Afiliados" at bounding box center [91, 285] width 181 height 35
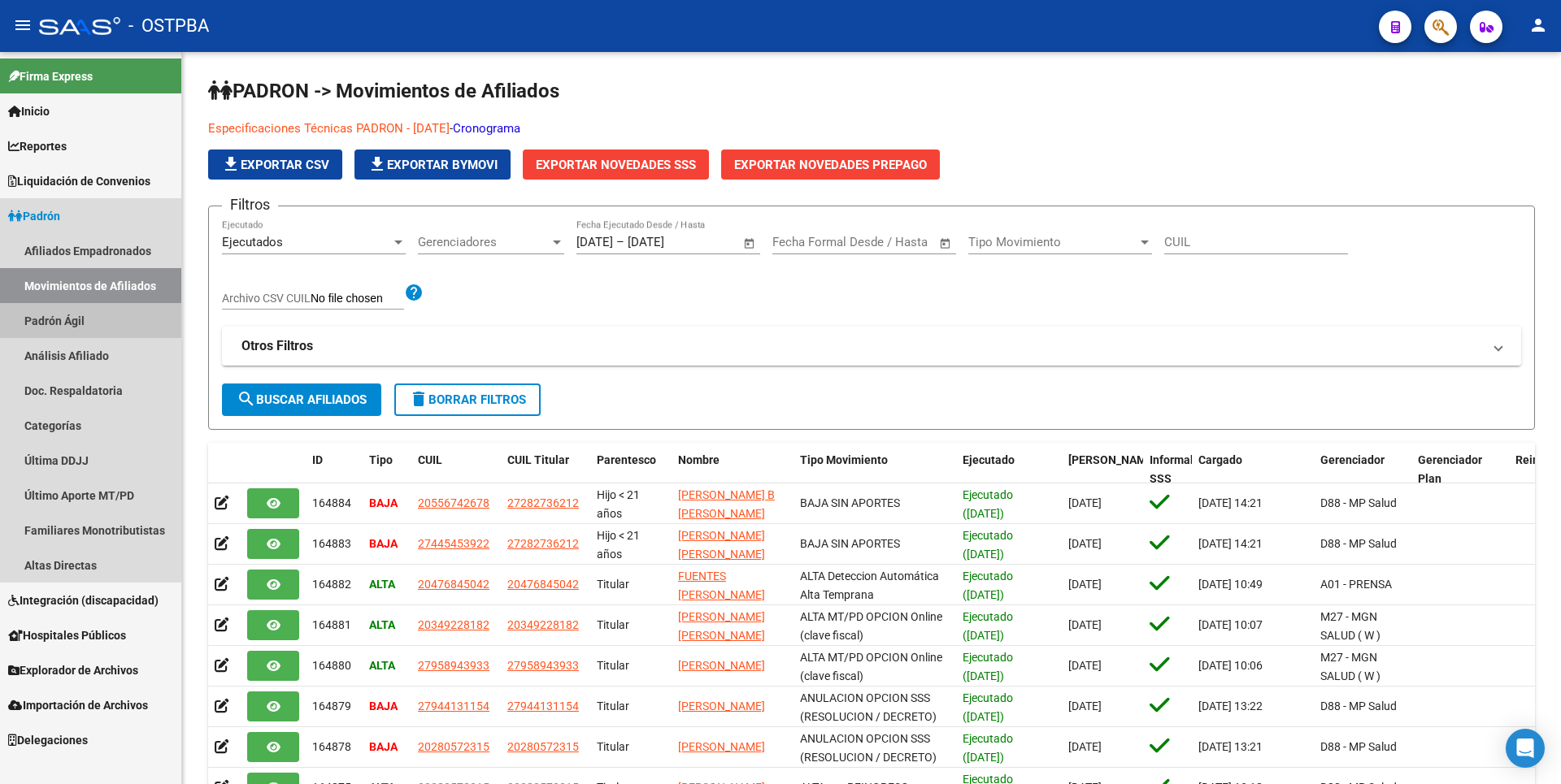
click at [66, 322] on link "Padrón Ágil" at bounding box center [91, 320] width 181 height 35
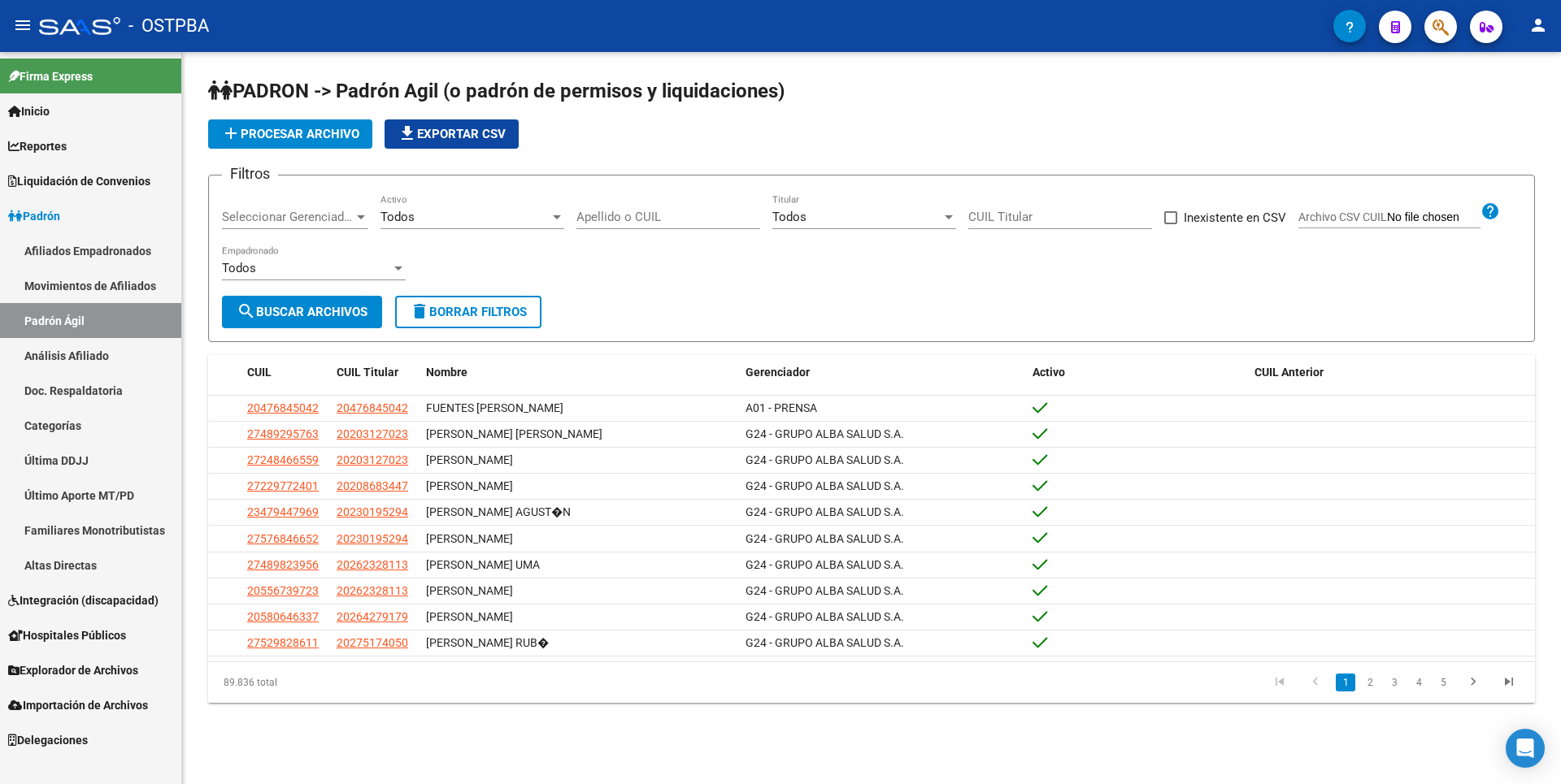
click at [67, 117] on link "Inicio" at bounding box center [91, 110] width 181 height 35
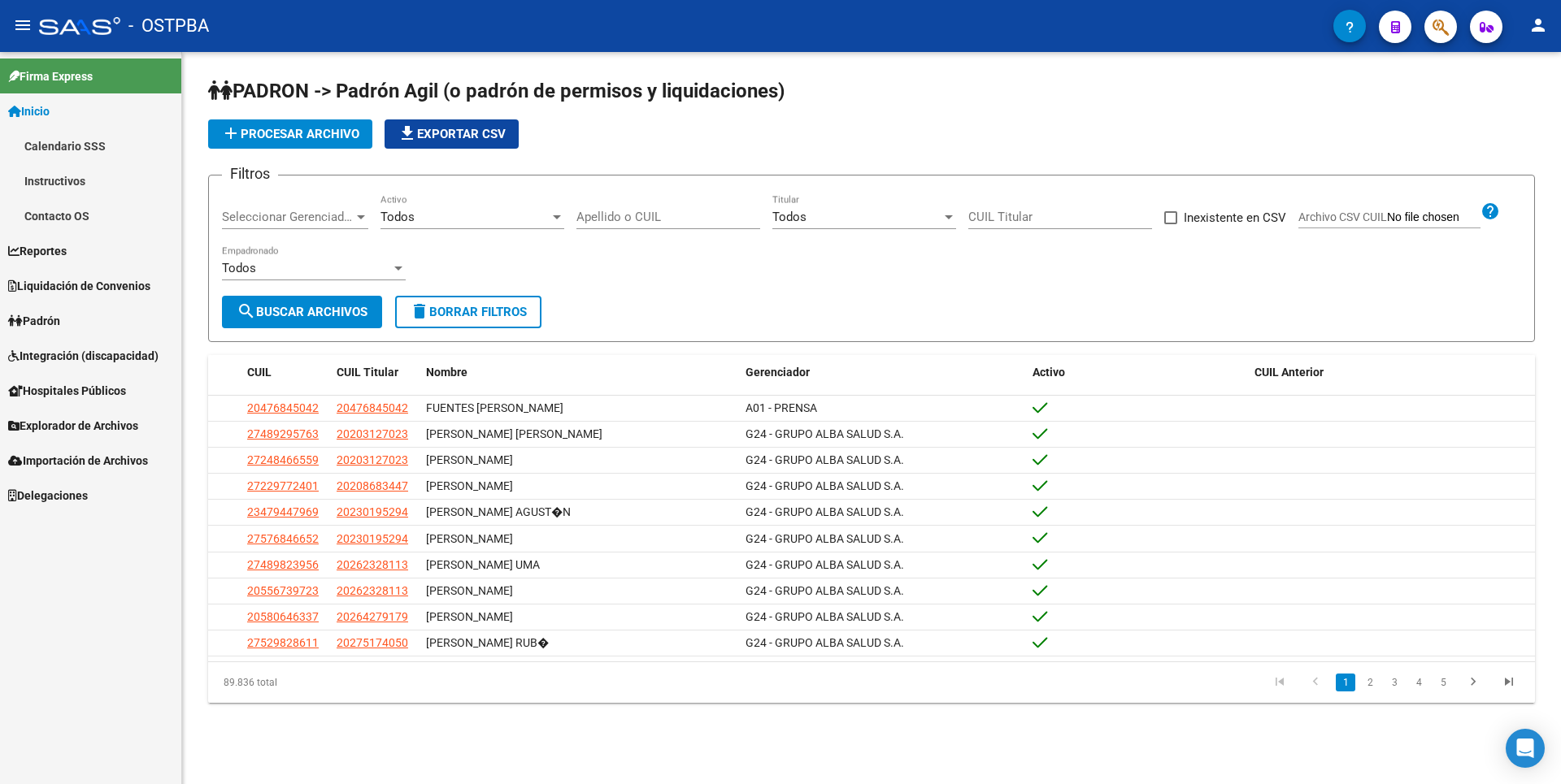
click at [74, 185] on link "Instructivos" at bounding box center [91, 181] width 181 height 35
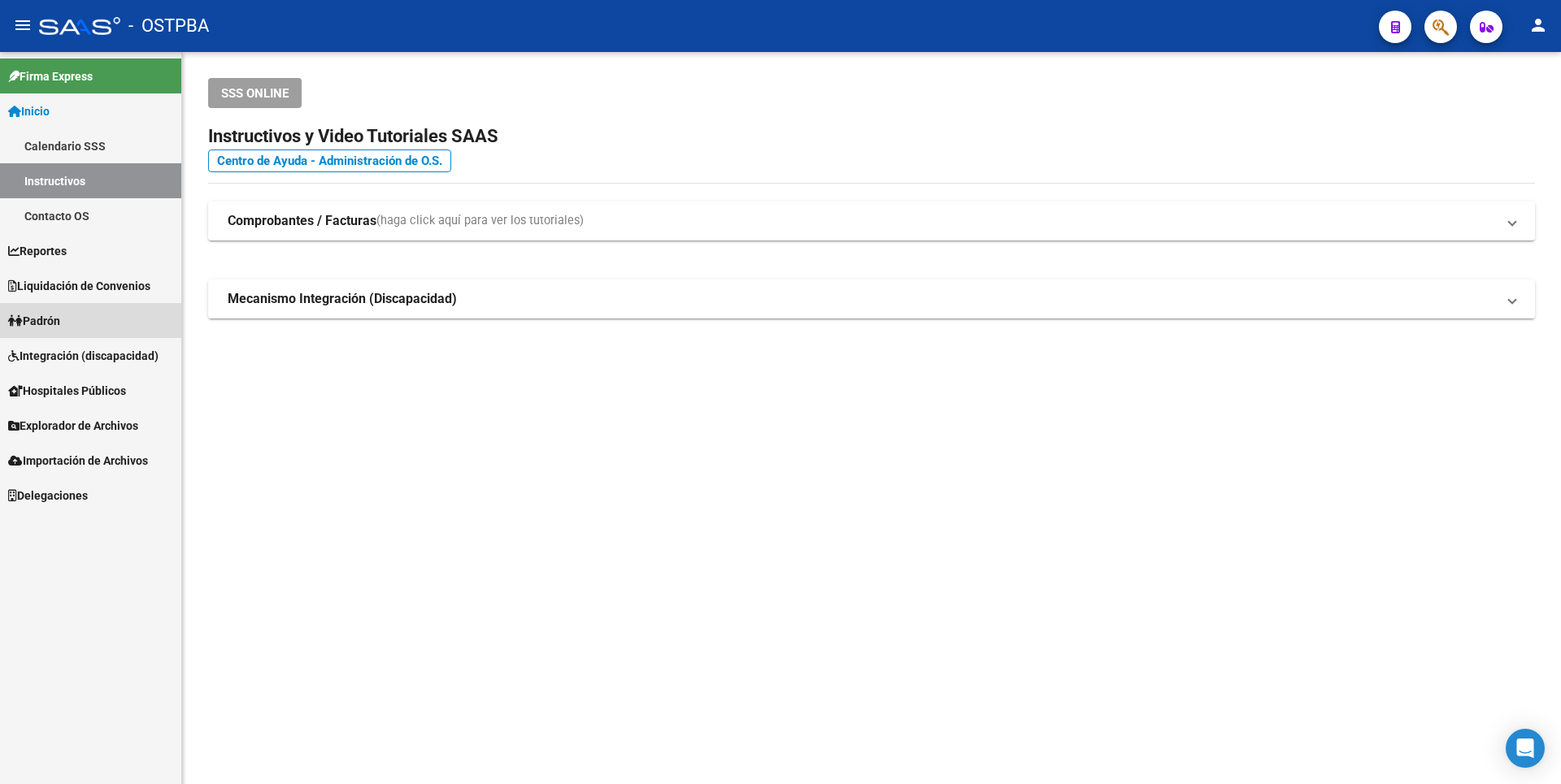
click at [86, 316] on link "Padrón" at bounding box center [91, 320] width 181 height 35
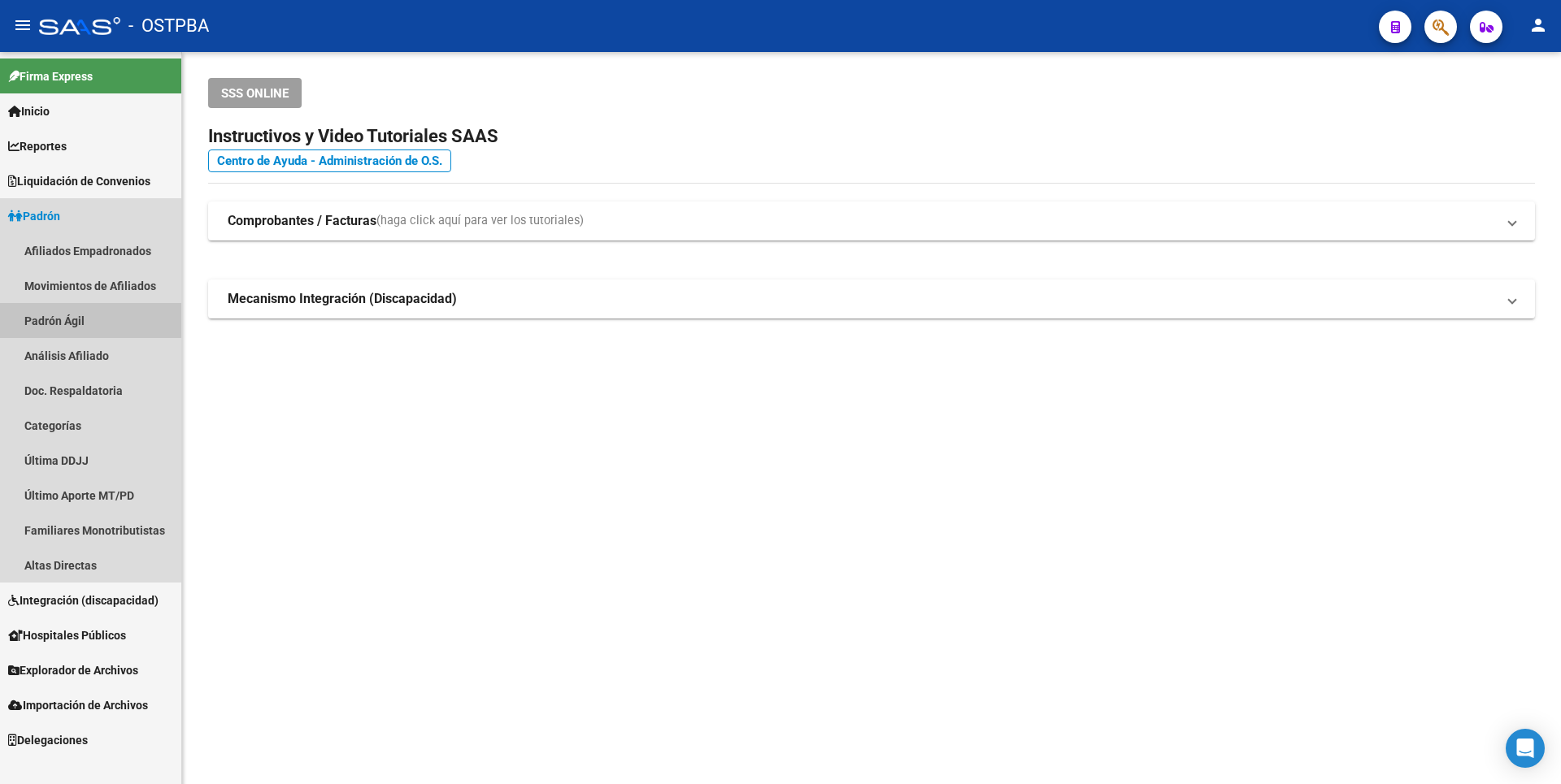
click at [86, 316] on link "Padrón Ágil" at bounding box center [91, 320] width 181 height 35
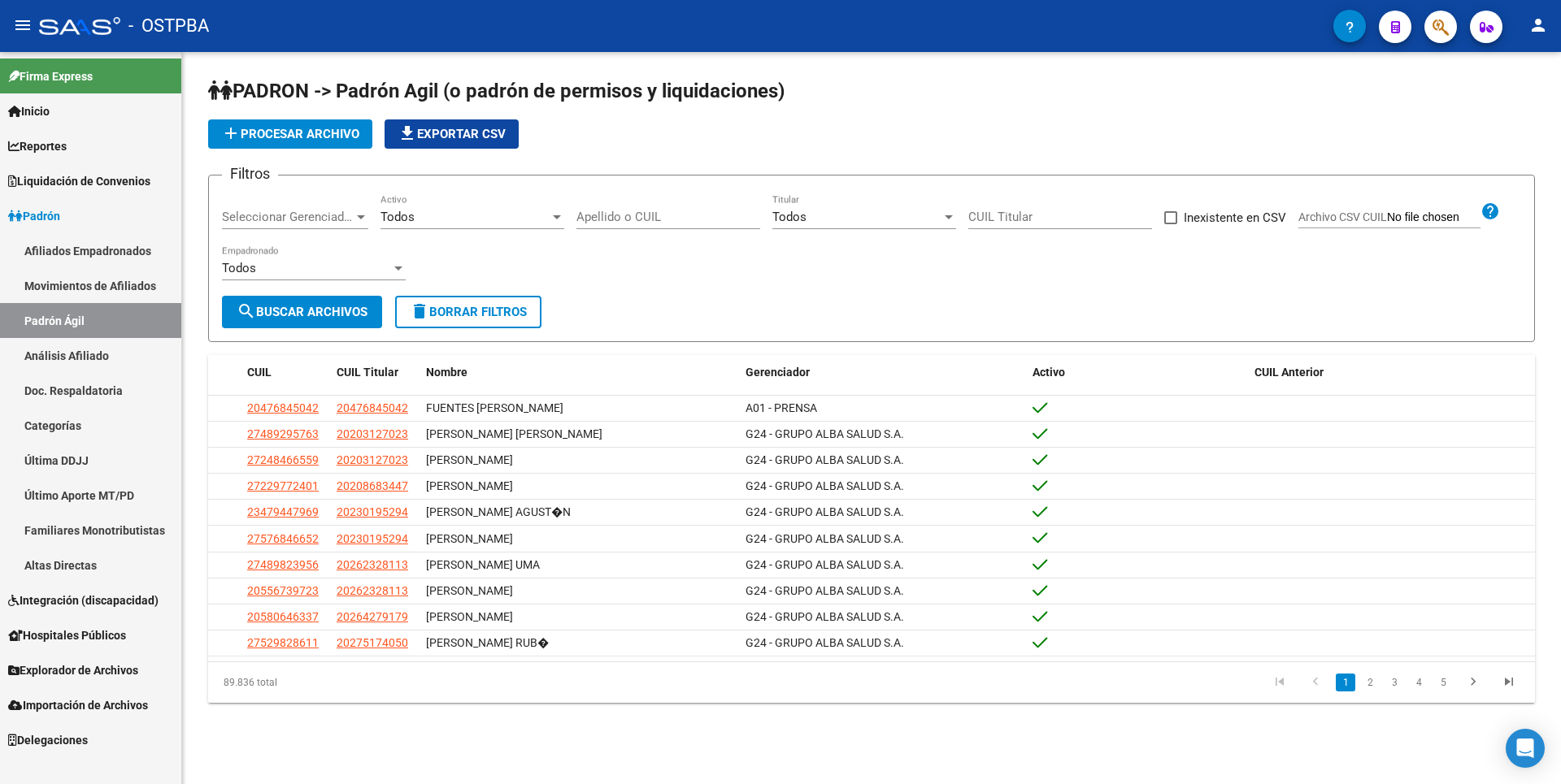
click at [86, 667] on span "Explorador de Archivos" at bounding box center [73, 670] width 130 height 18
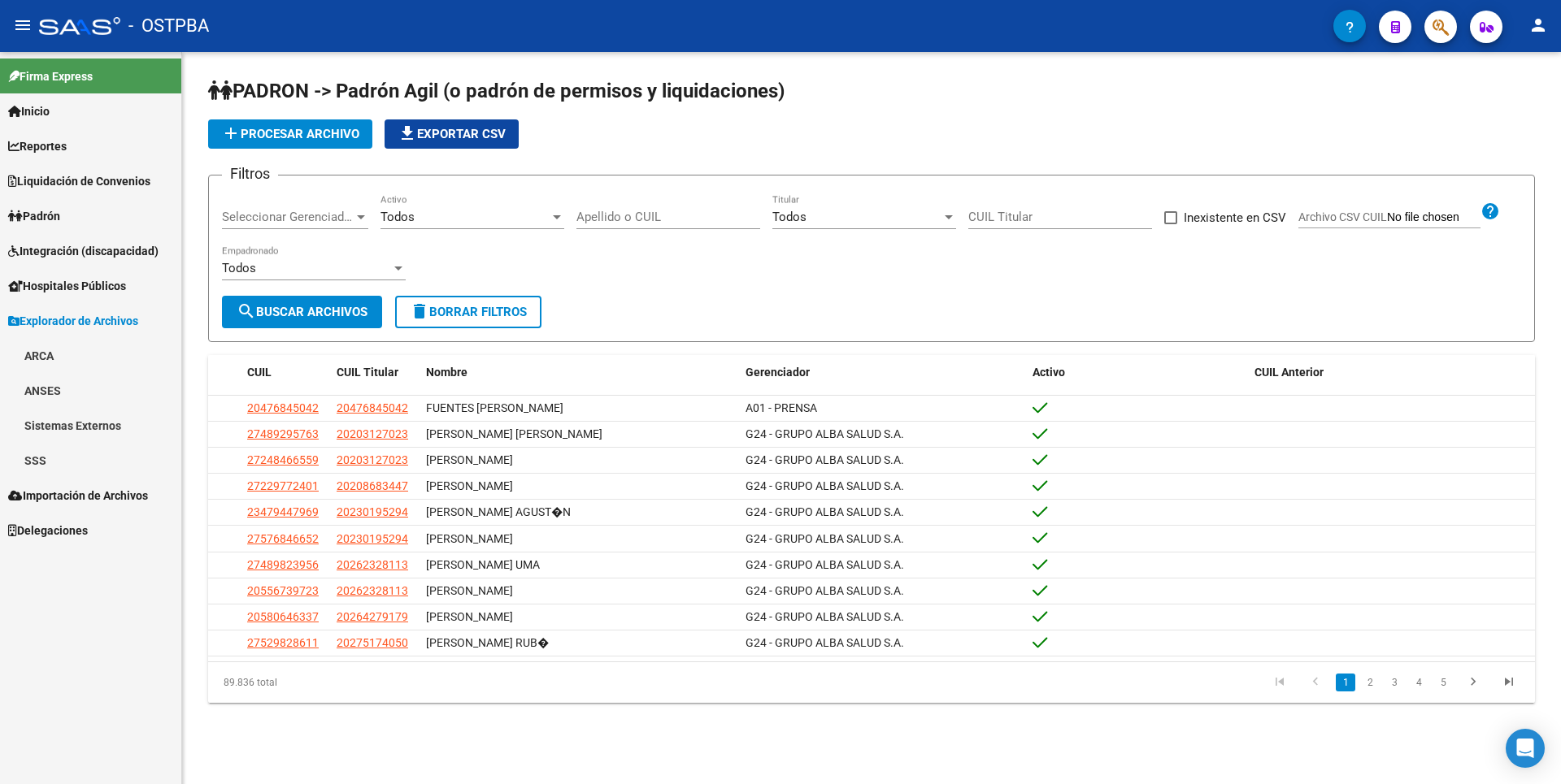
click at [67, 449] on link "SSS" at bounding box center [91, 459] width 181 height 35
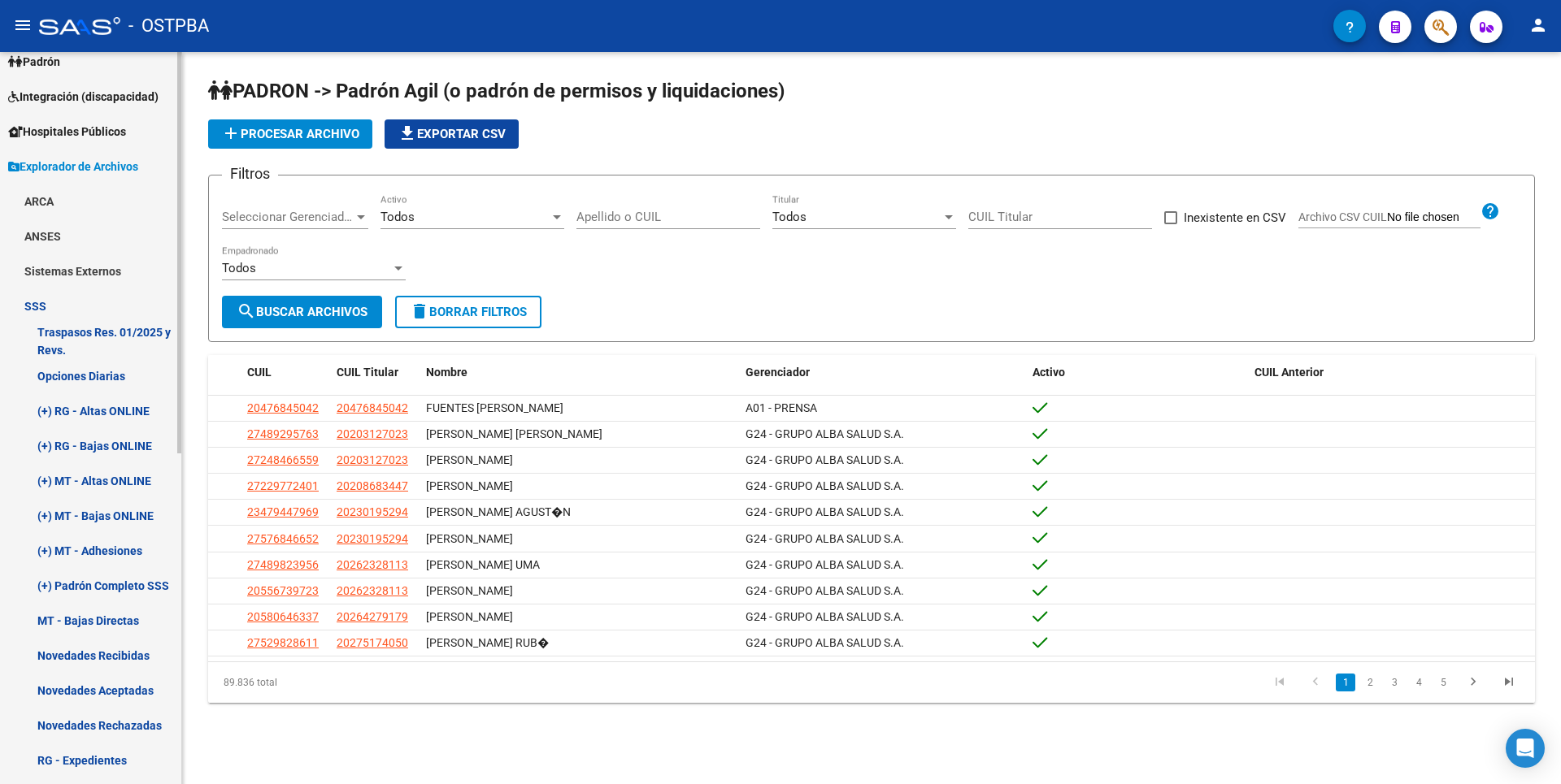
scroll to position [163, 0]
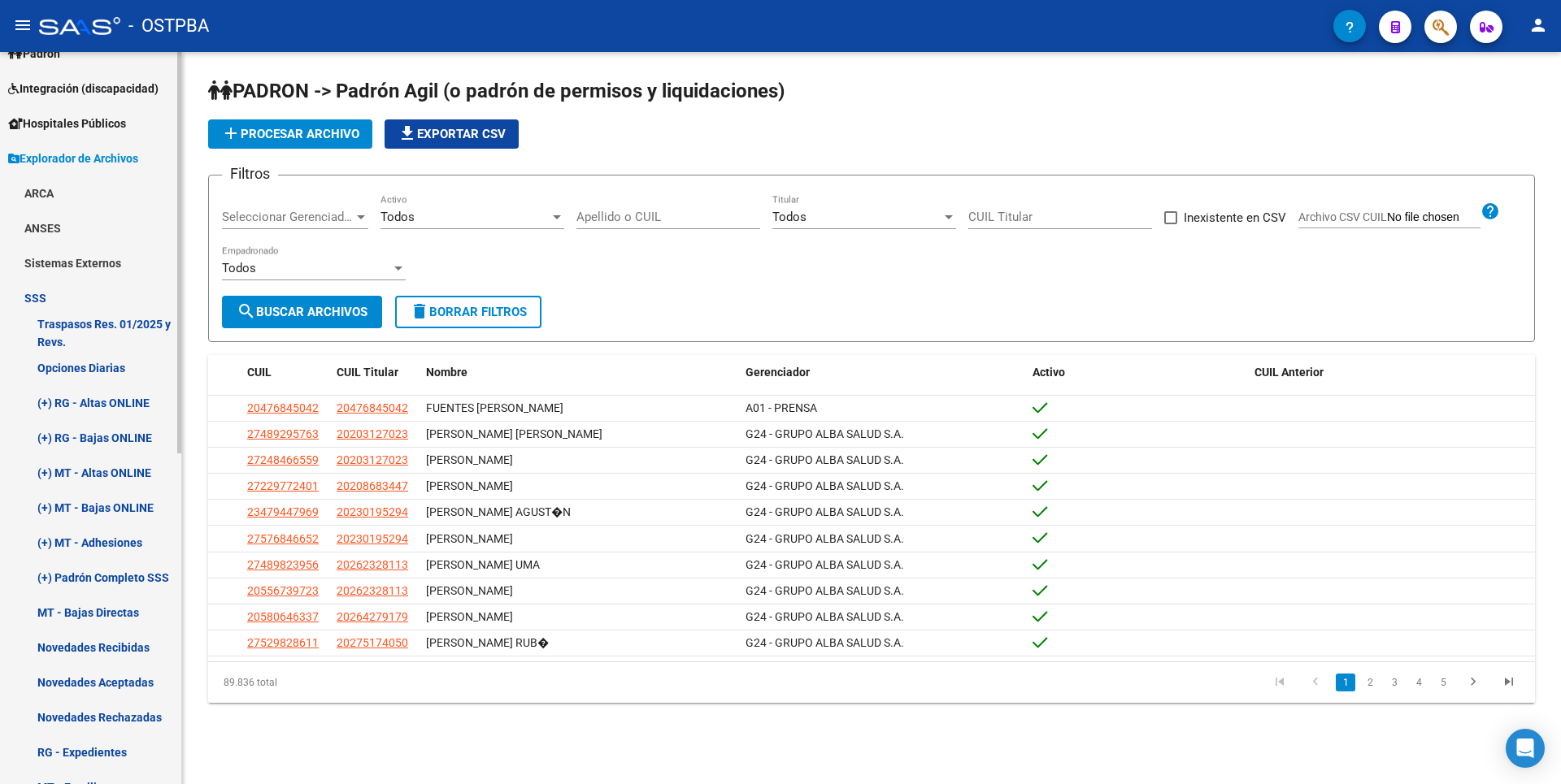
click at [113, 546] on link "(+) MT - Adhesiones" at bounding box center [91, 542] width 181 height 35
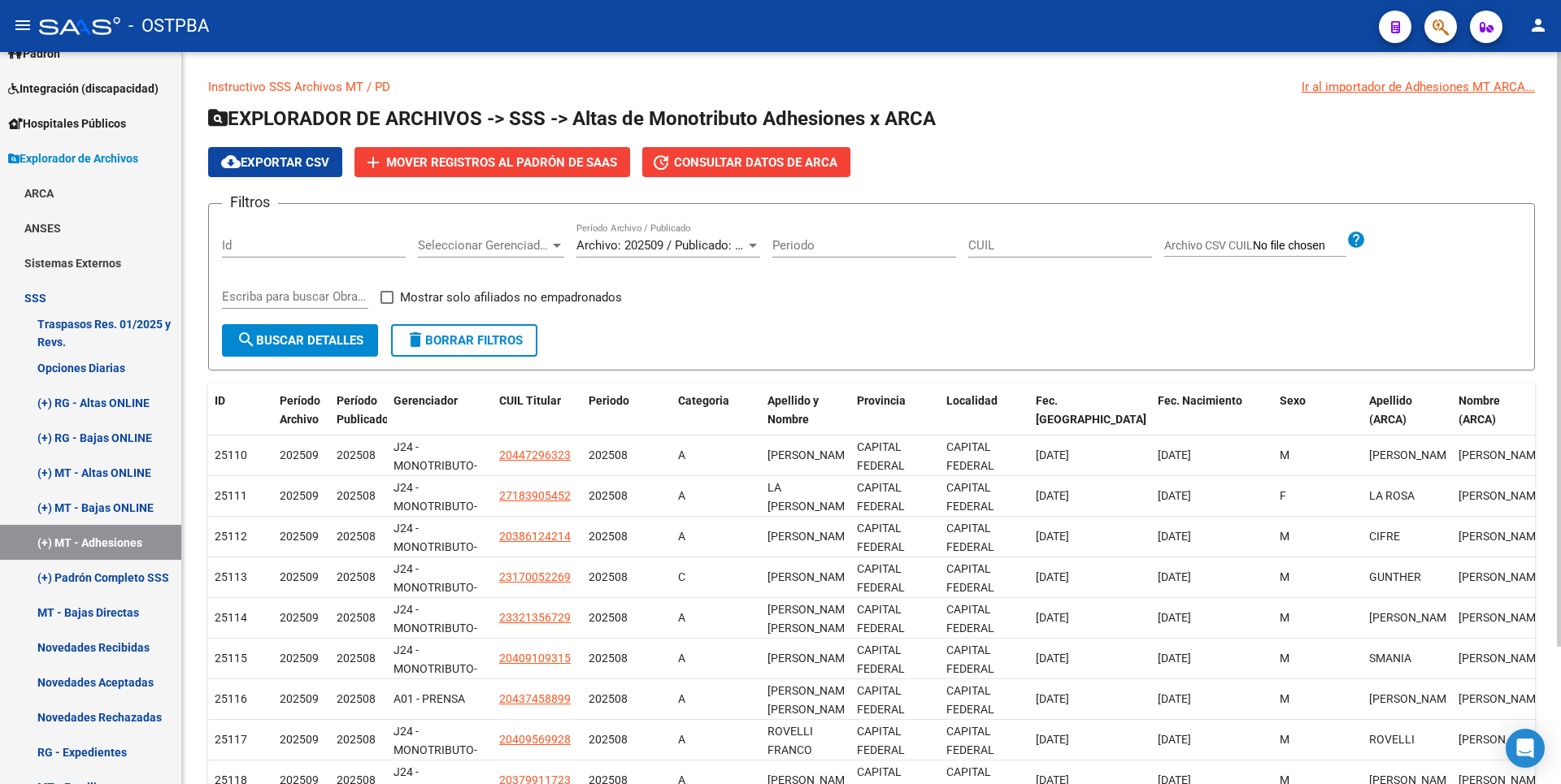
click at [1444, 90] on div "Ir al importador de Adhesiones MT ARCA..." at bounding box center [1418, 86] width 233 height 18
click at [111, 492] on link "(+) MT - Bajas ONLINE" at bounding box center [91, 507] width 181 height 35
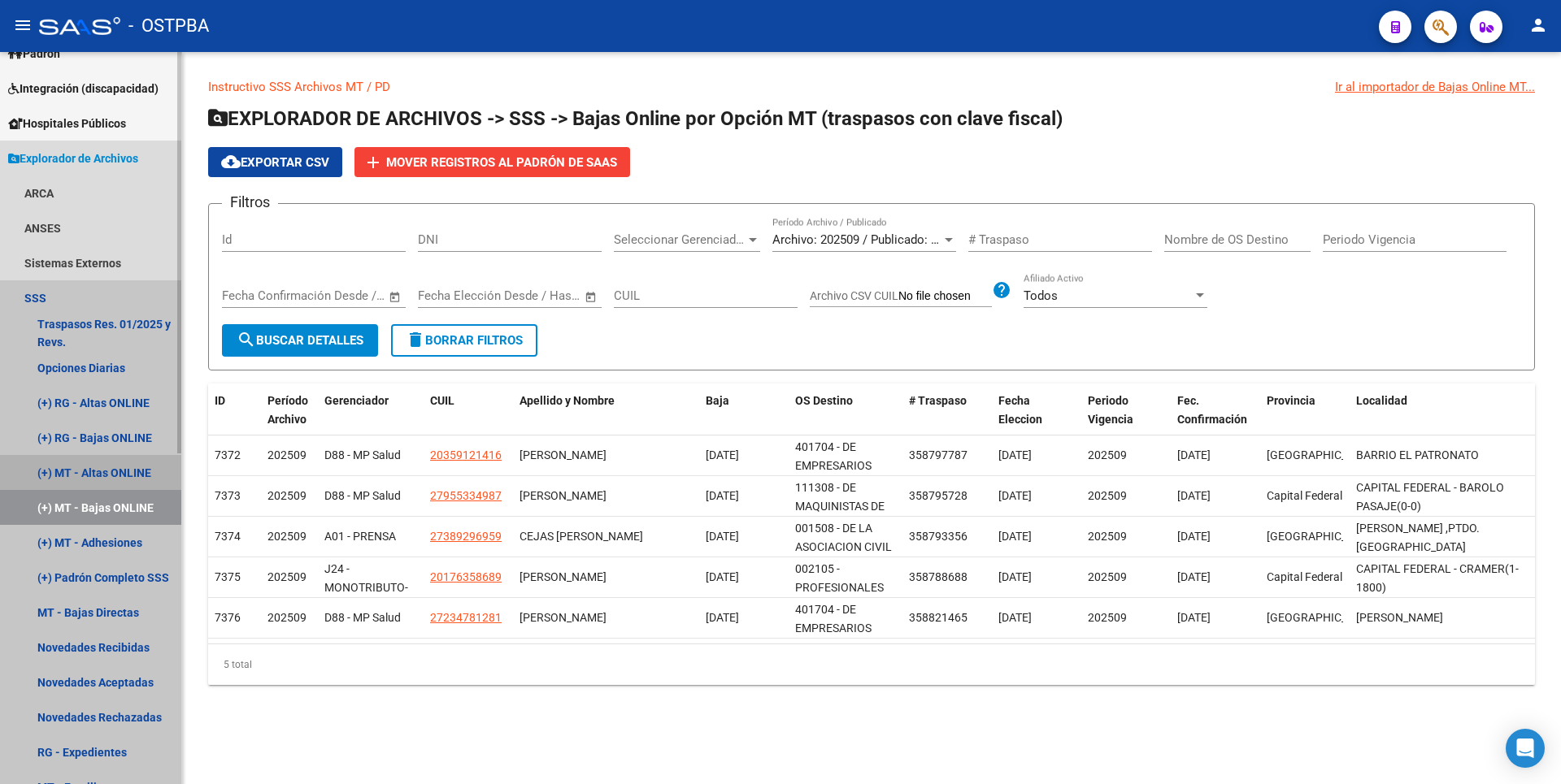
click at [125, 470] on link "(+) MT - Altas ONLINE" at bounding box center [91, 472] width 181 height 35
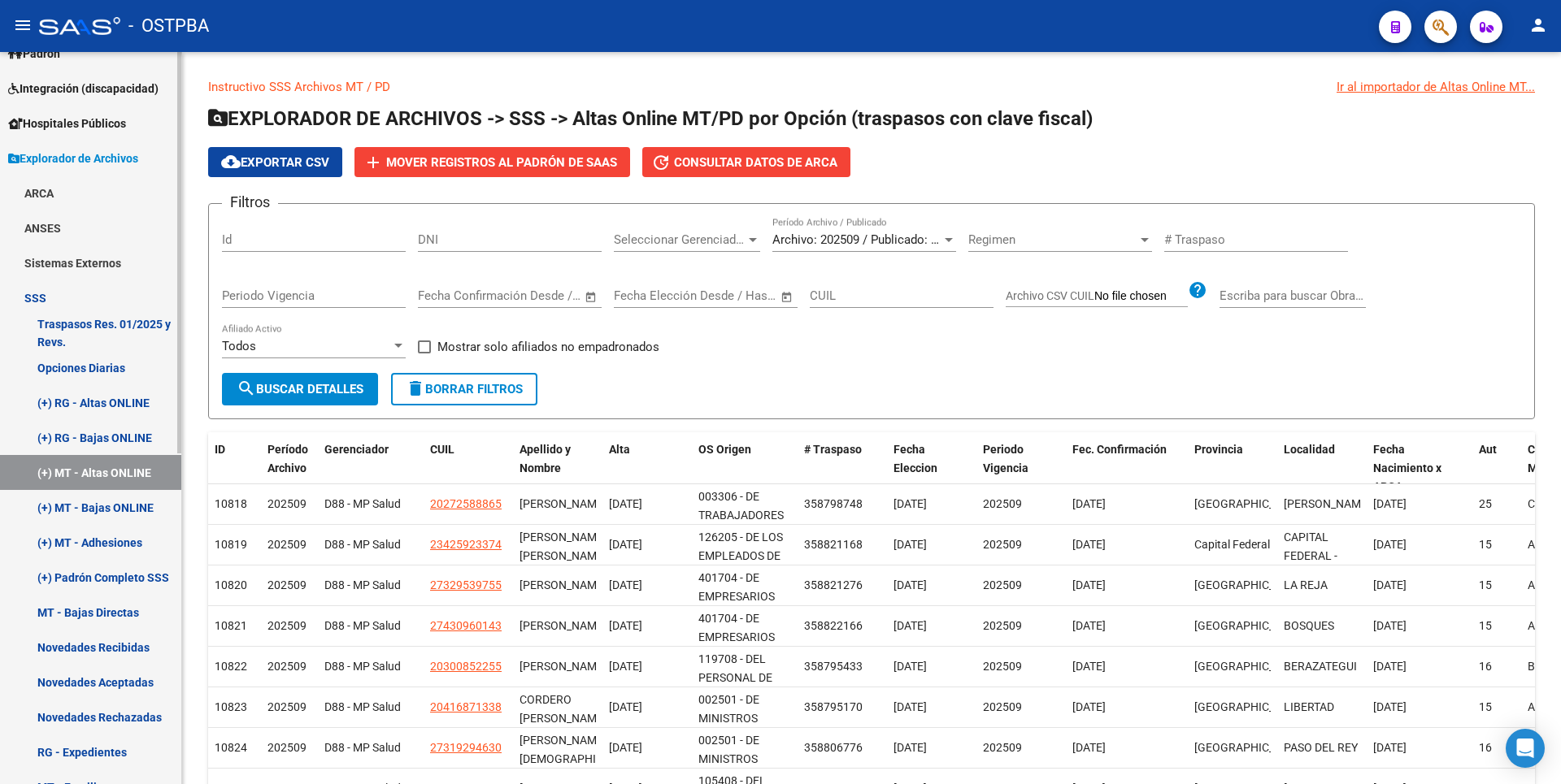
click at [108, 397] on link "(+) RG - Altas ONLINE" at bounding box center [91, 402] width 181 height 35
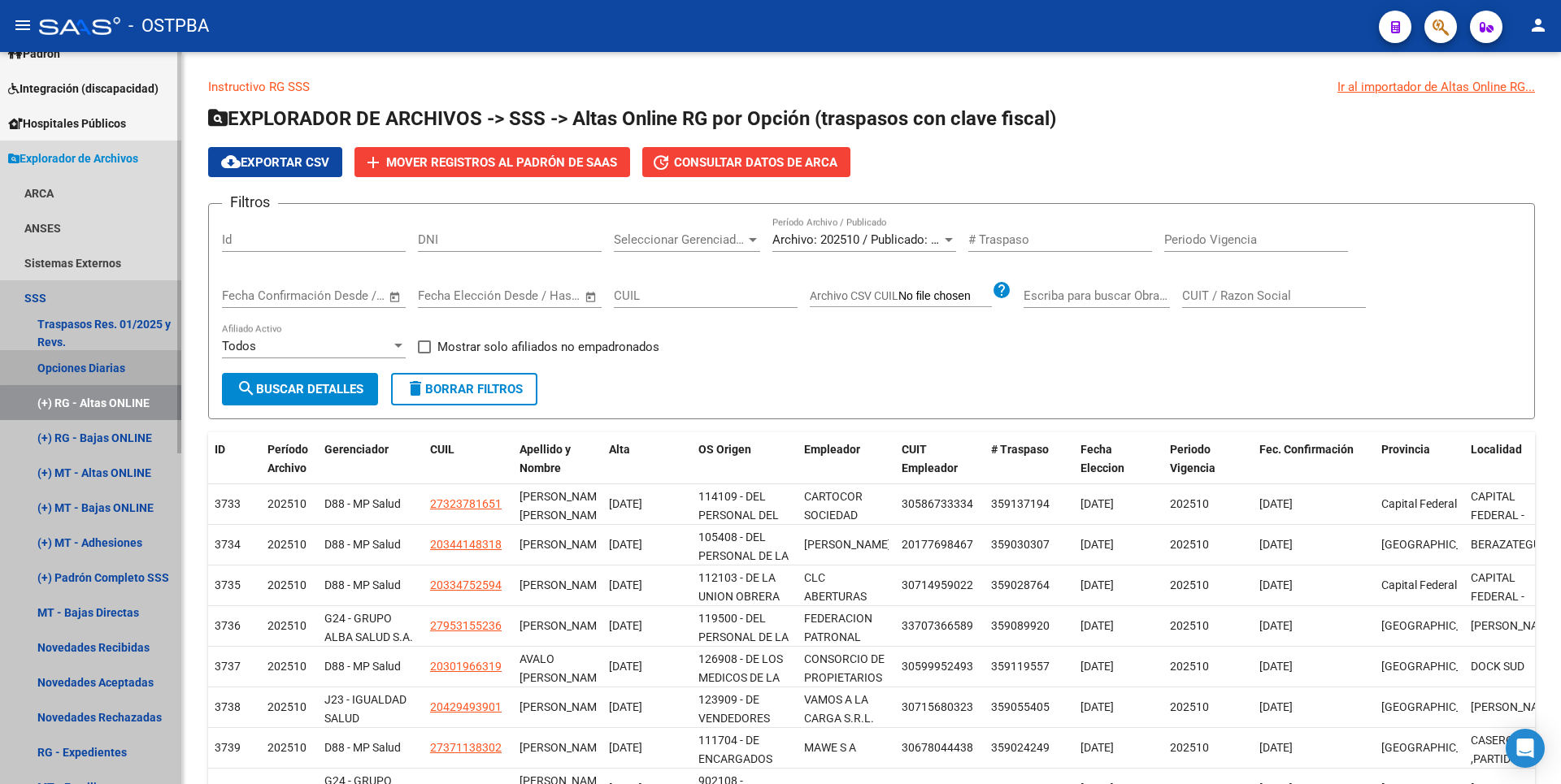
click at [125, 364] on link "Opciones Diarias" at bounding box center [91, 367] width 181 height 35
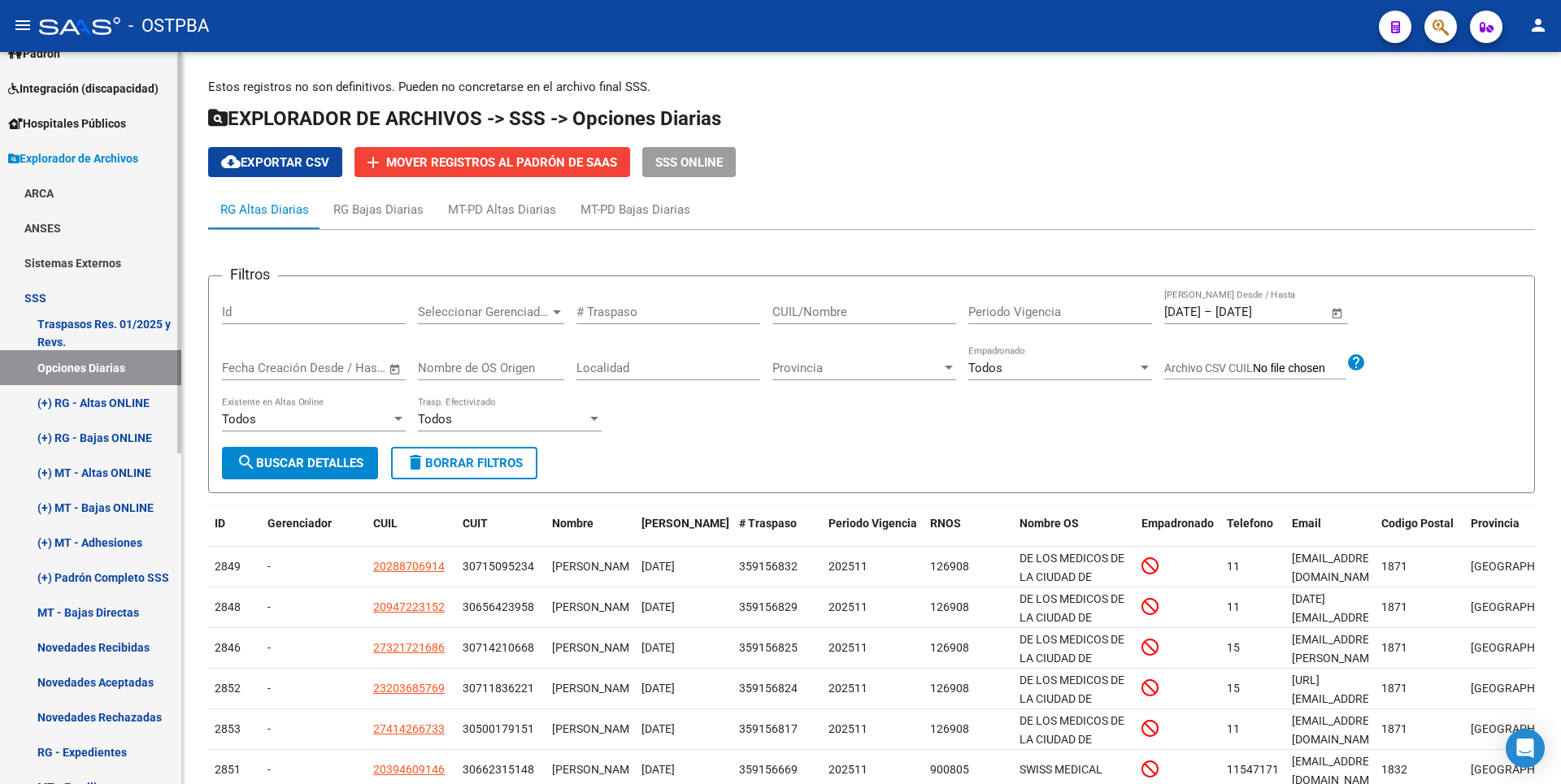
click at [128, 445] on link "(+) RG - Bajas ONLINE" at bounding box center [91, 437] width 181 height 35
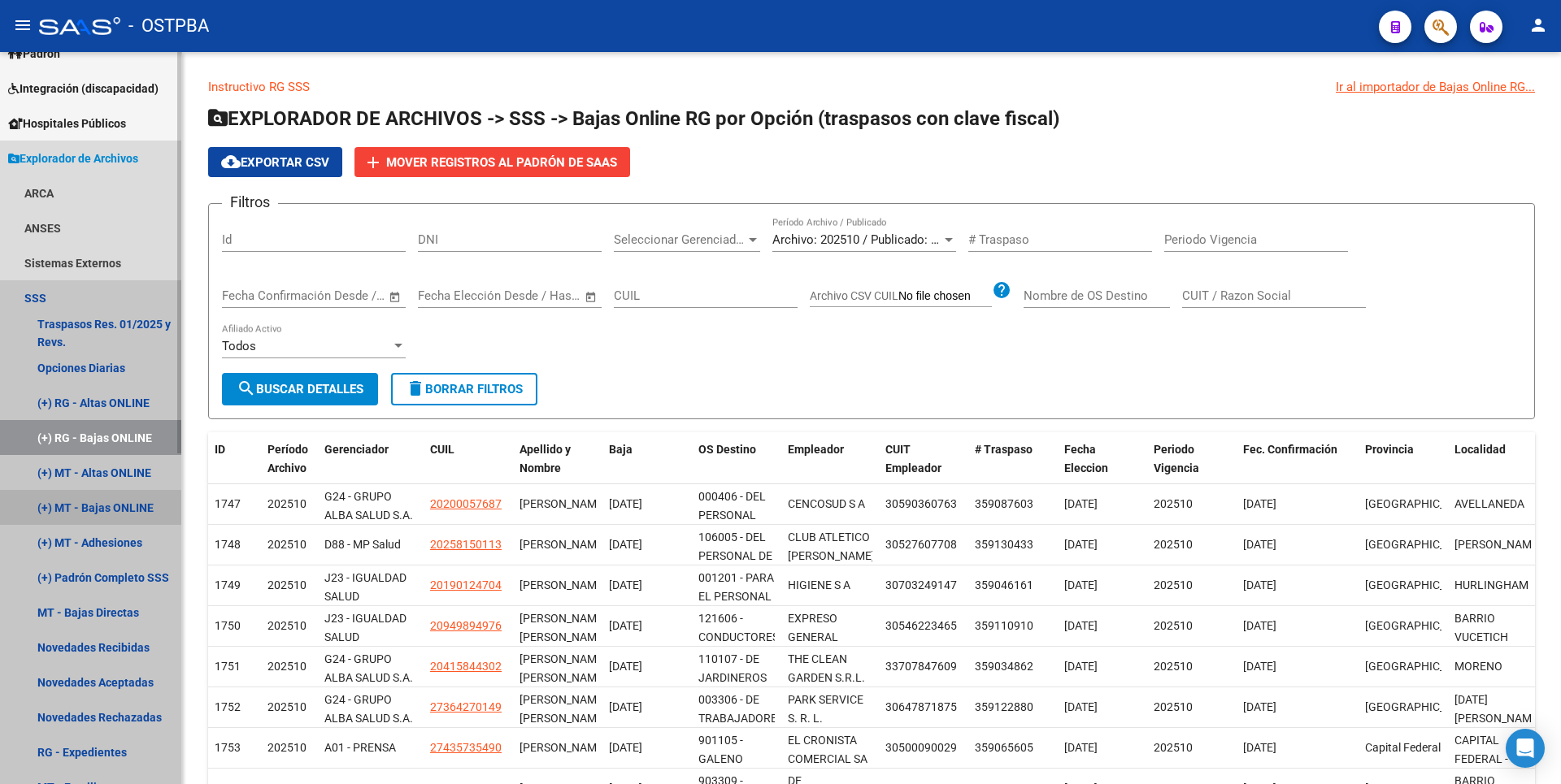
click at [128, 519] on link "(+) MT - Bajas ONLINE" at bounding box center [91, 507] width 181 height 35
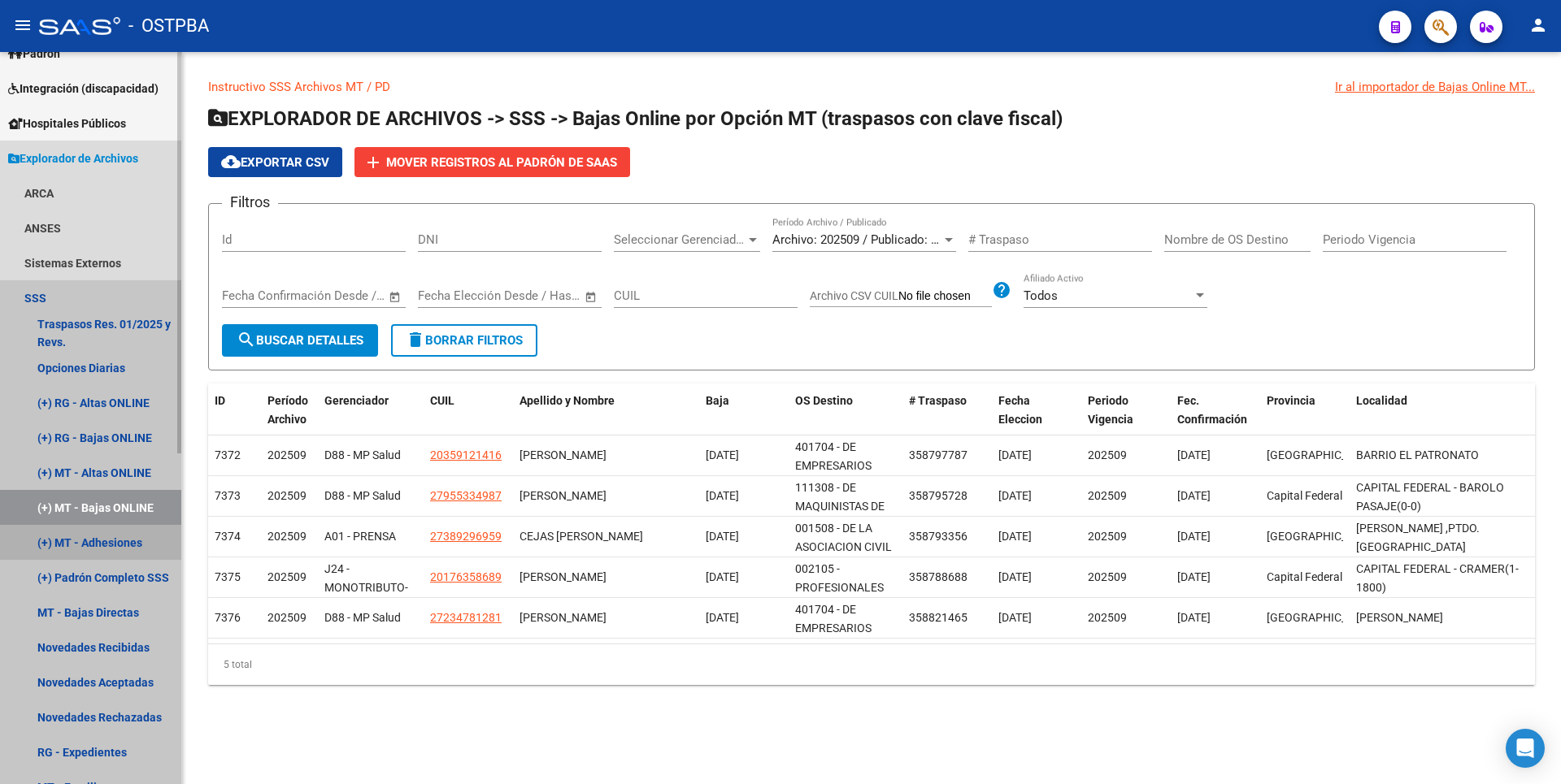
click at [124, 553] on link "(+) MT - Adhesiones" at bounding box center [91, 542] width 181 height 35
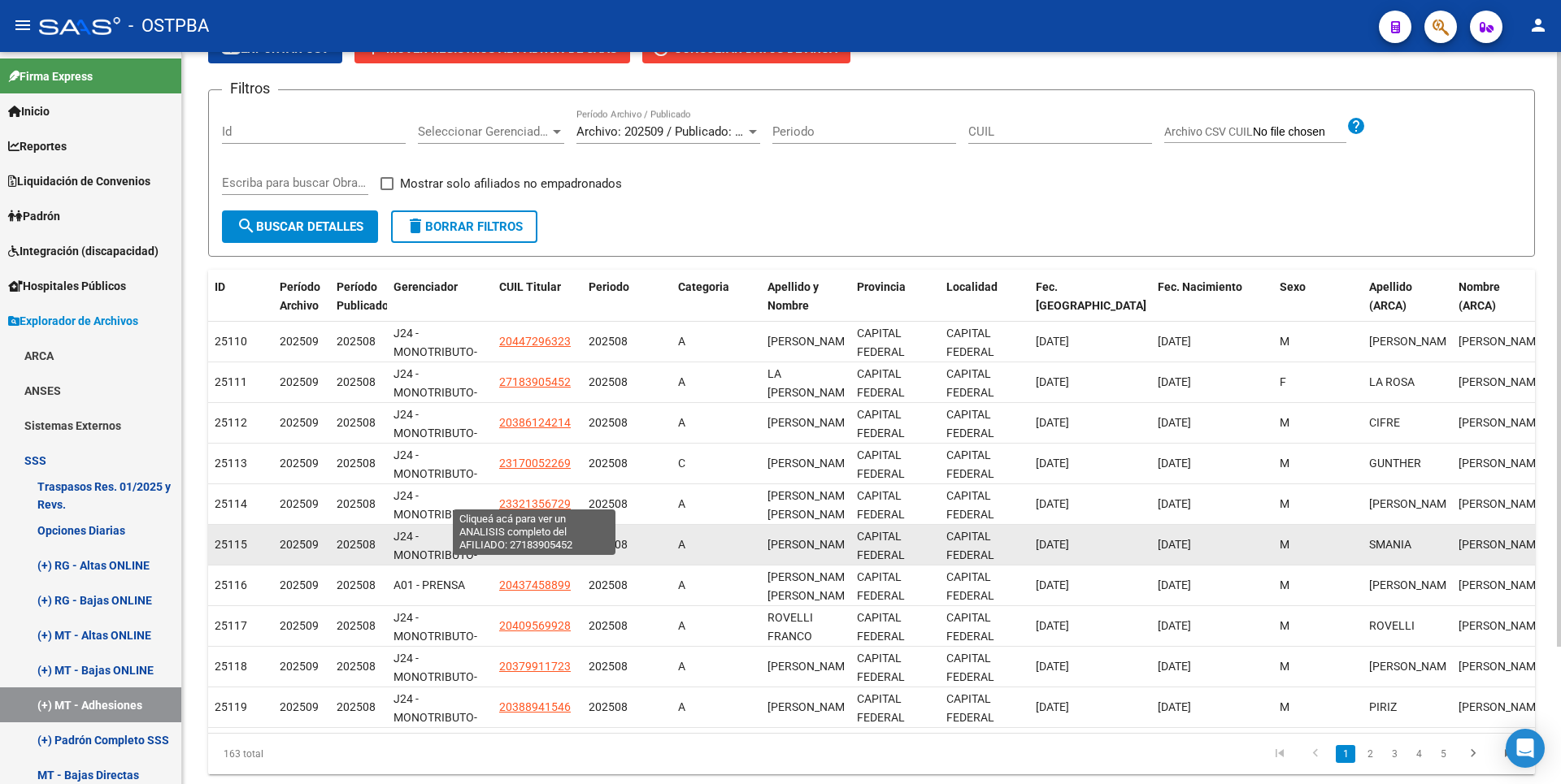
scroll to position [169, 0]
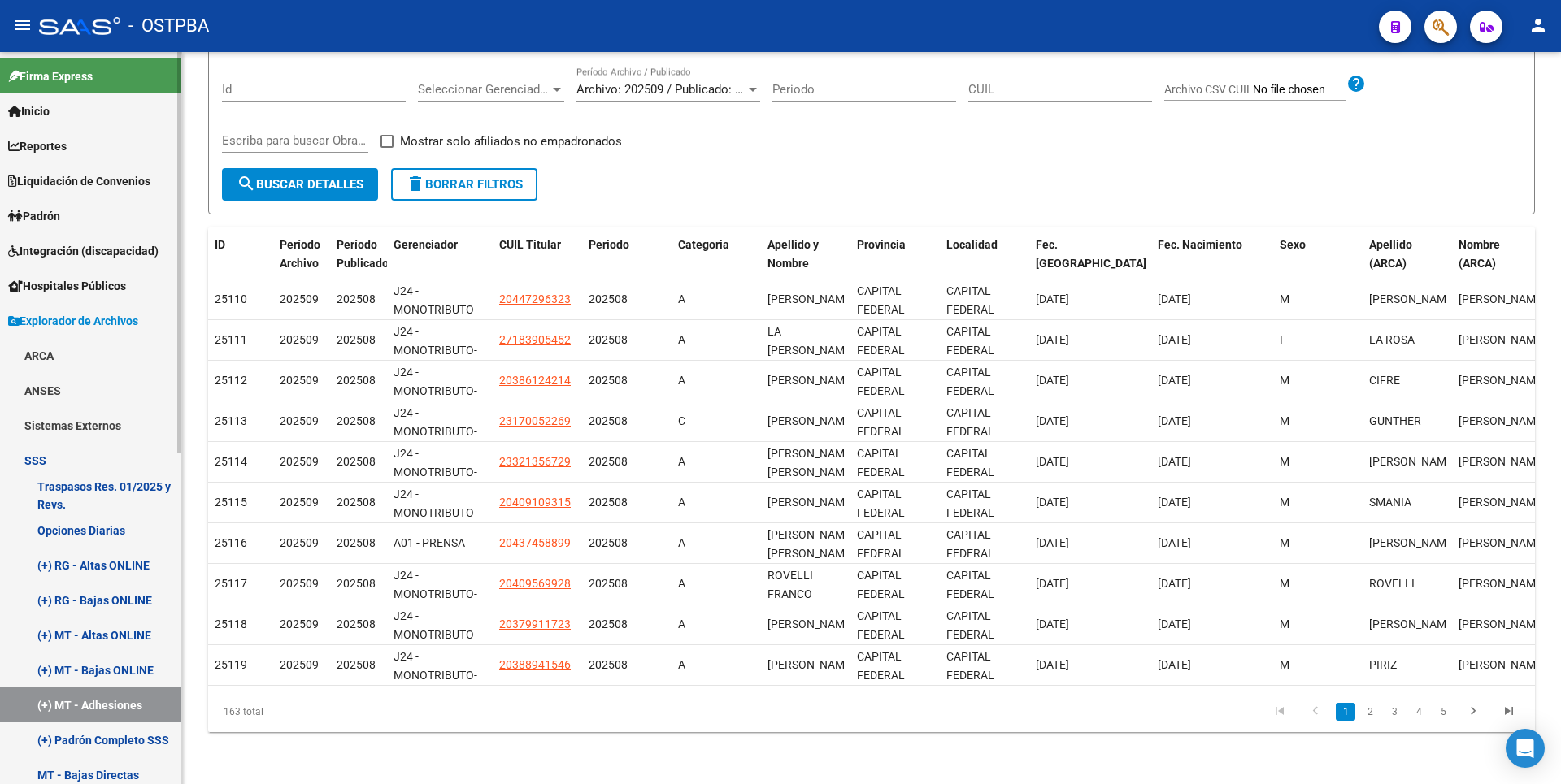
click at [93, 538] on link "Opciones Diarias" at bounding box center [91, 530] width 181 height 35
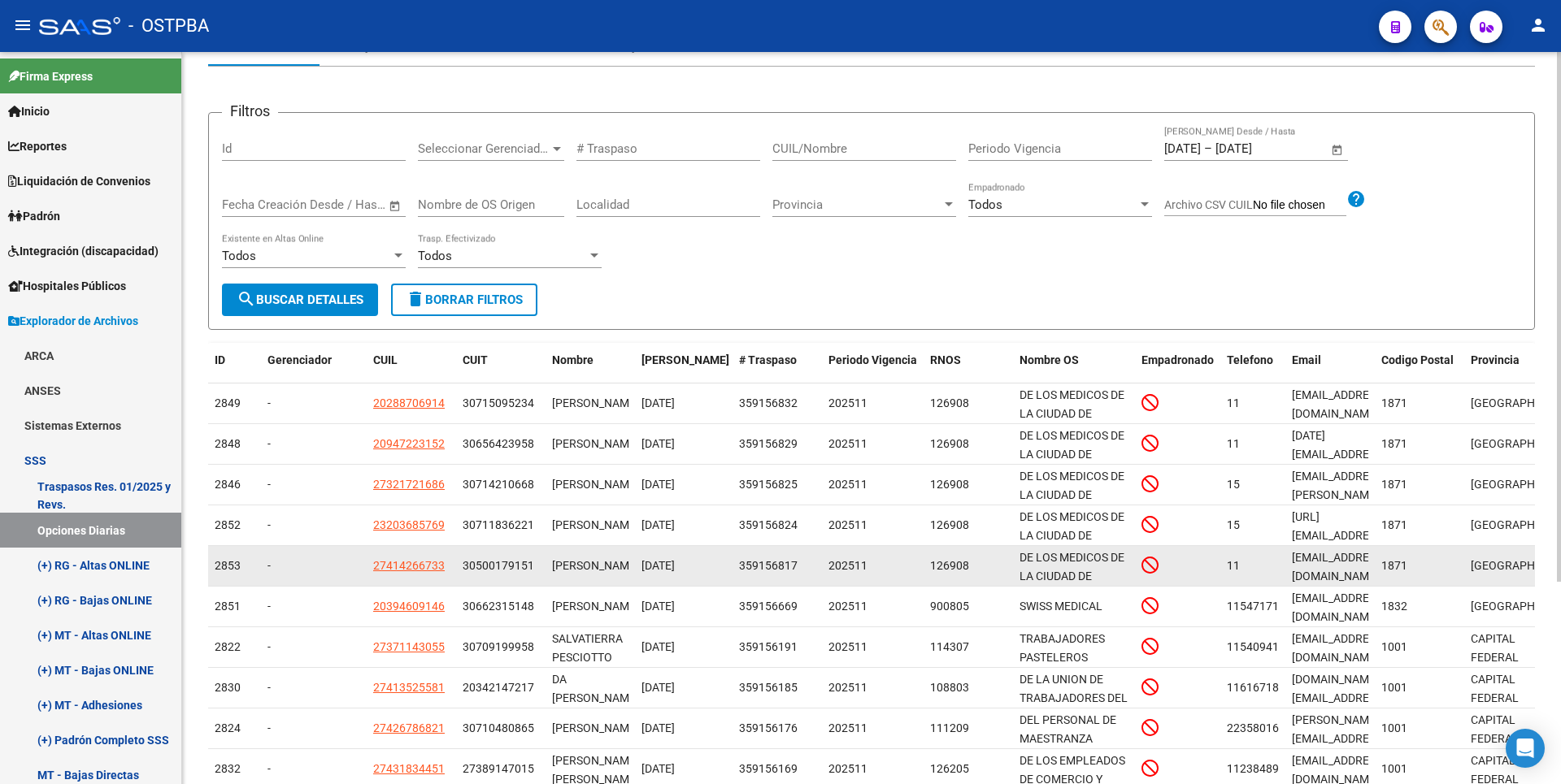
scroll to position [281, 0]
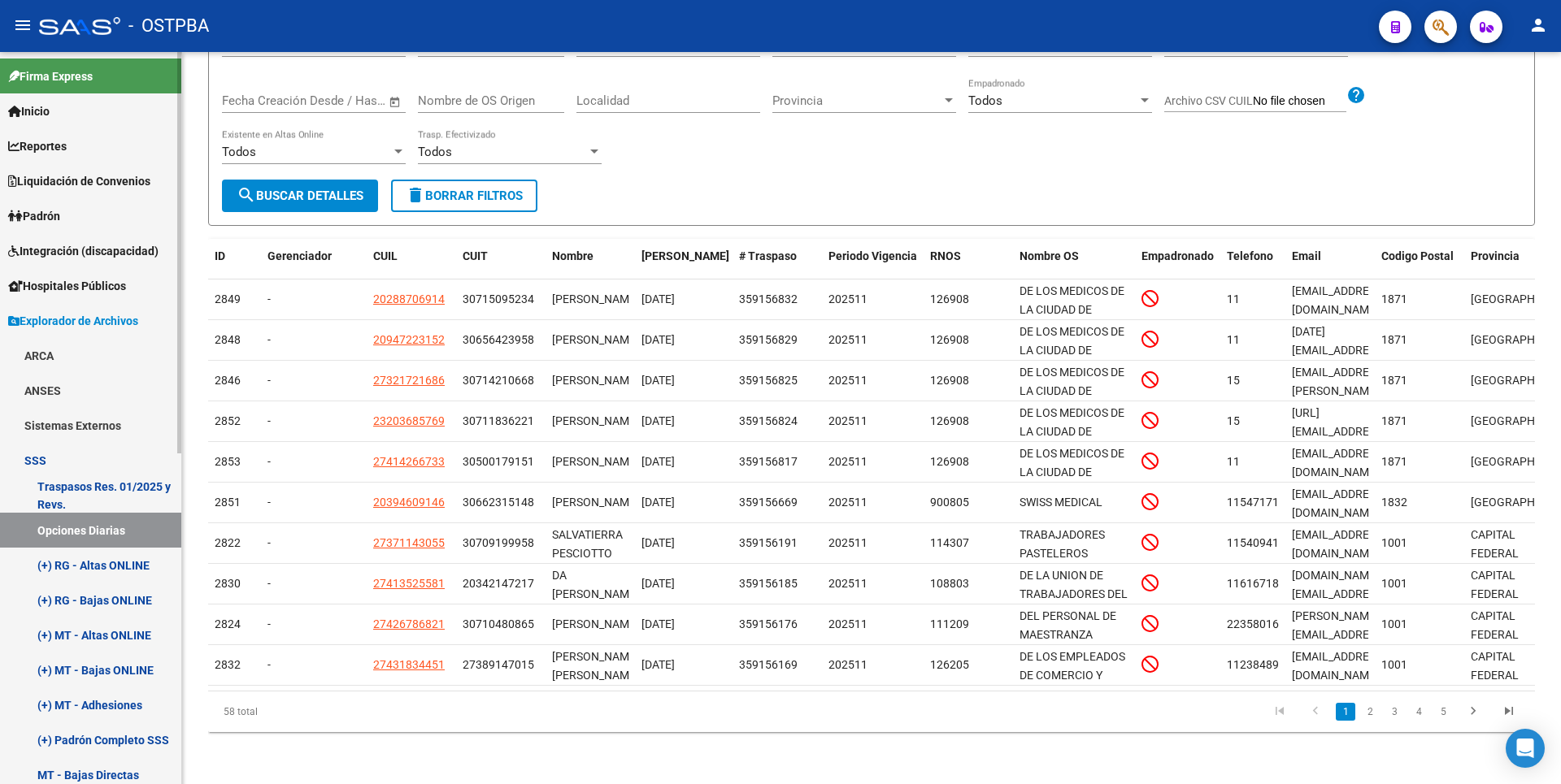
click at [85, 705] on link "(+) MT - Adhesiones" at bounding box center [91, 704] width 181 height 35
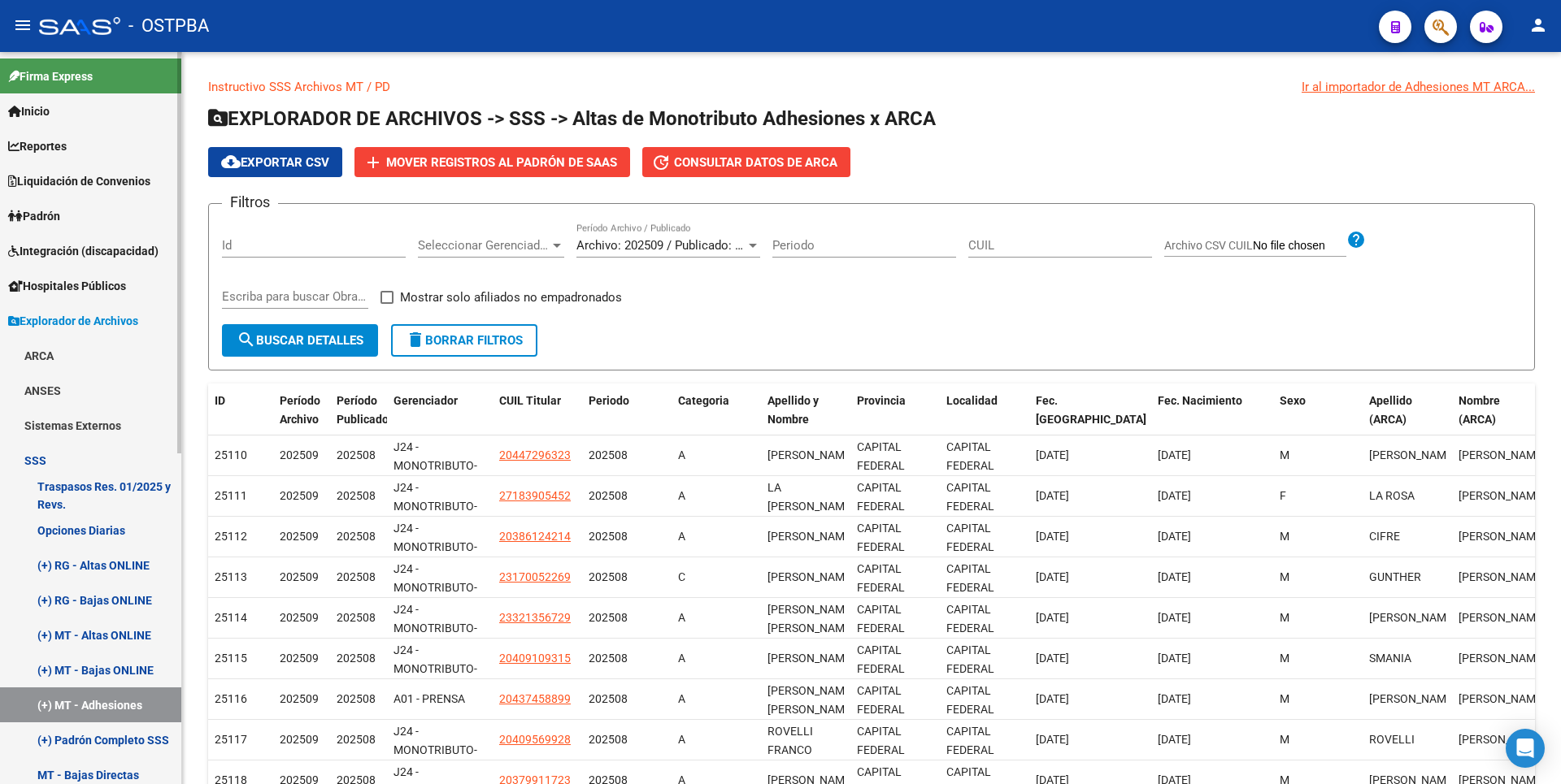
click at [75, 142] on link "Reportes" at bounding box center [91, 145] width 181 height 35
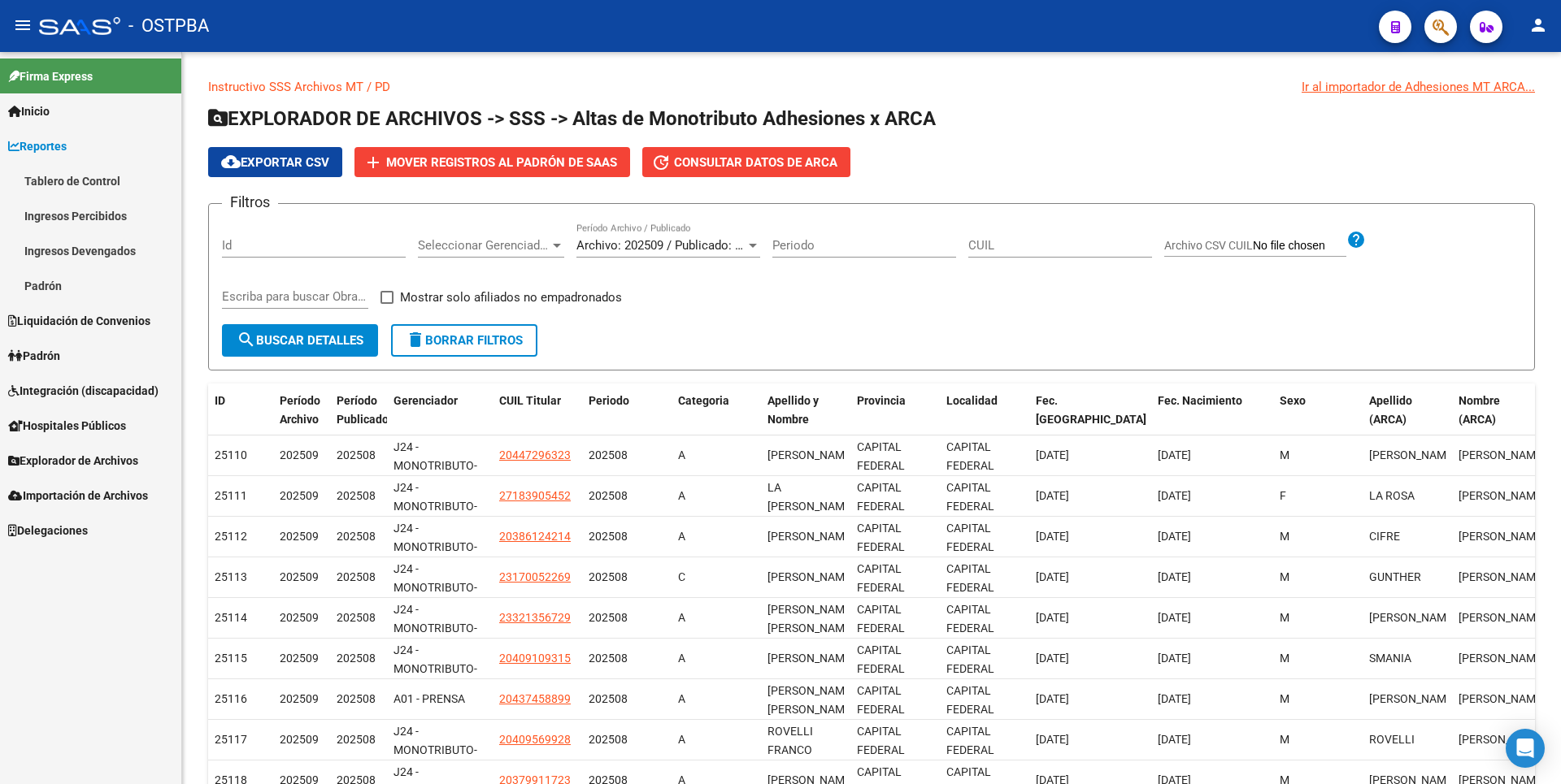
click at [69, 234] on link "Ingresos Devengados" at bounding box center [91, 250] width 181 height 35
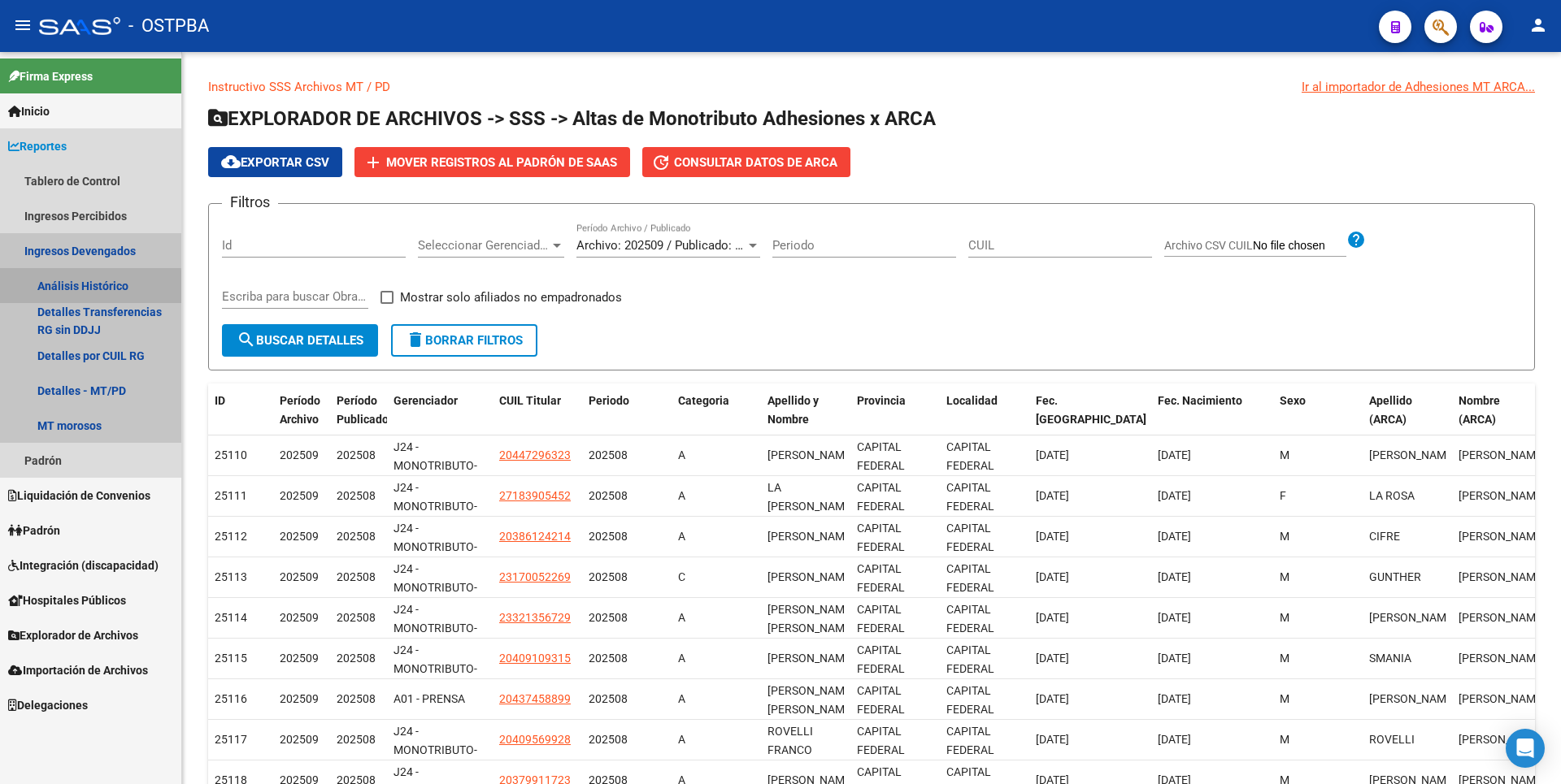
click at [85, 287] on link "Análisis Histórico" at bounding box center [91, 285] width 181 height 35
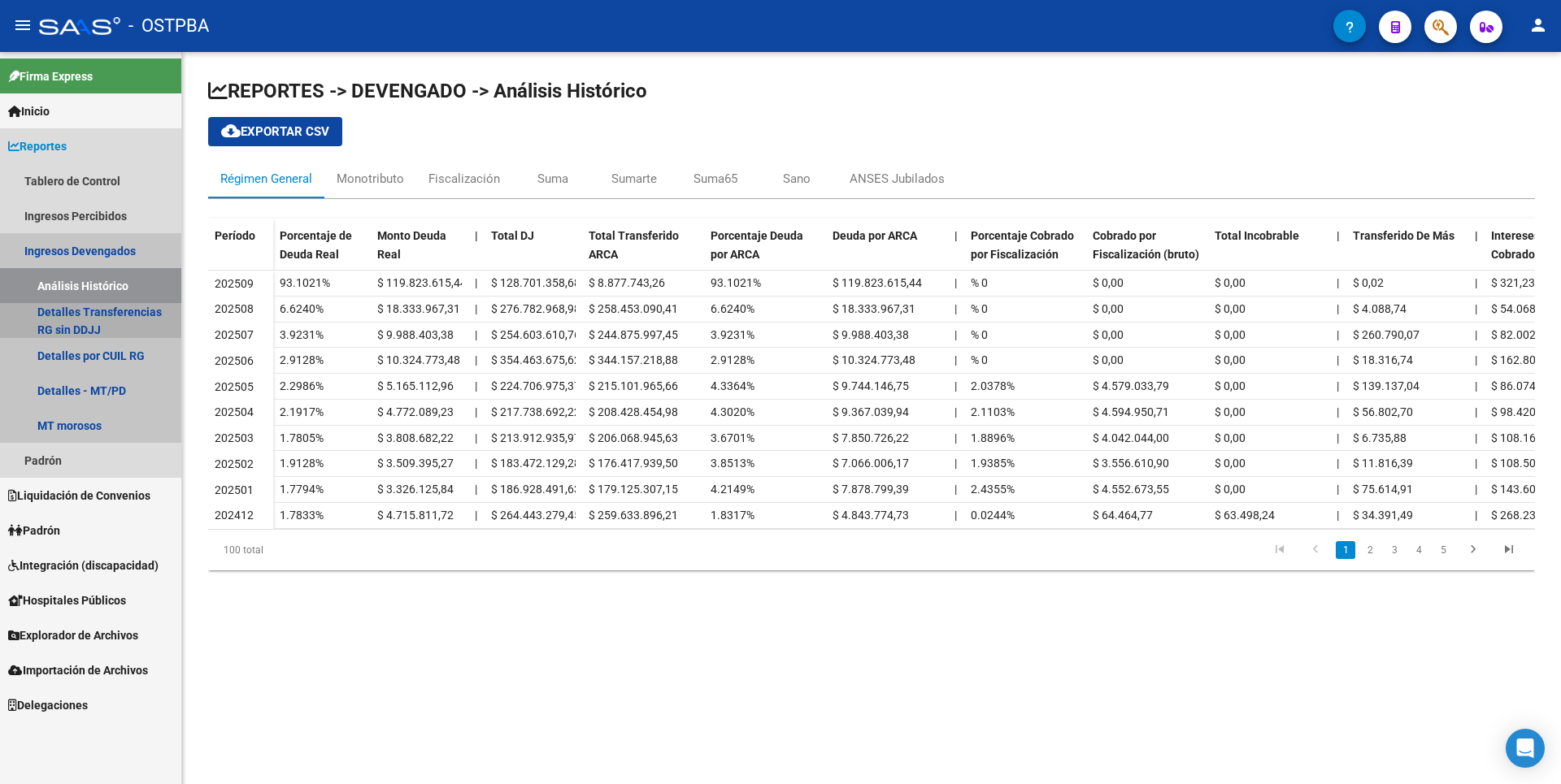
click at [84, 317] on link "Detalles Transferencias RG sin DDJJ" at bounding box center [91, 320] width 181 height 35
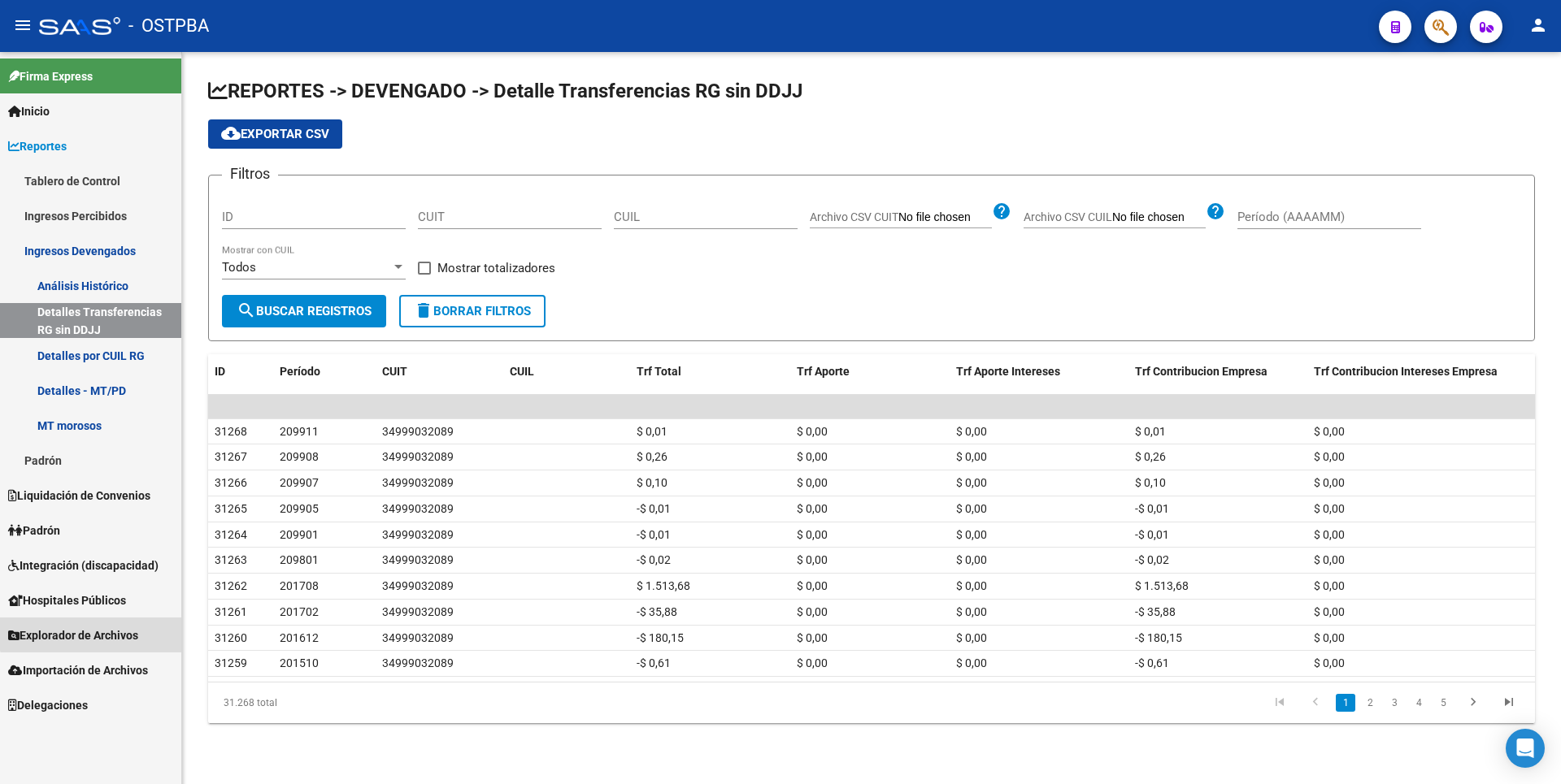
click at [92, 630] on span "Explorador de Archivos" at bounding box center [73, 635] width 130 height 18
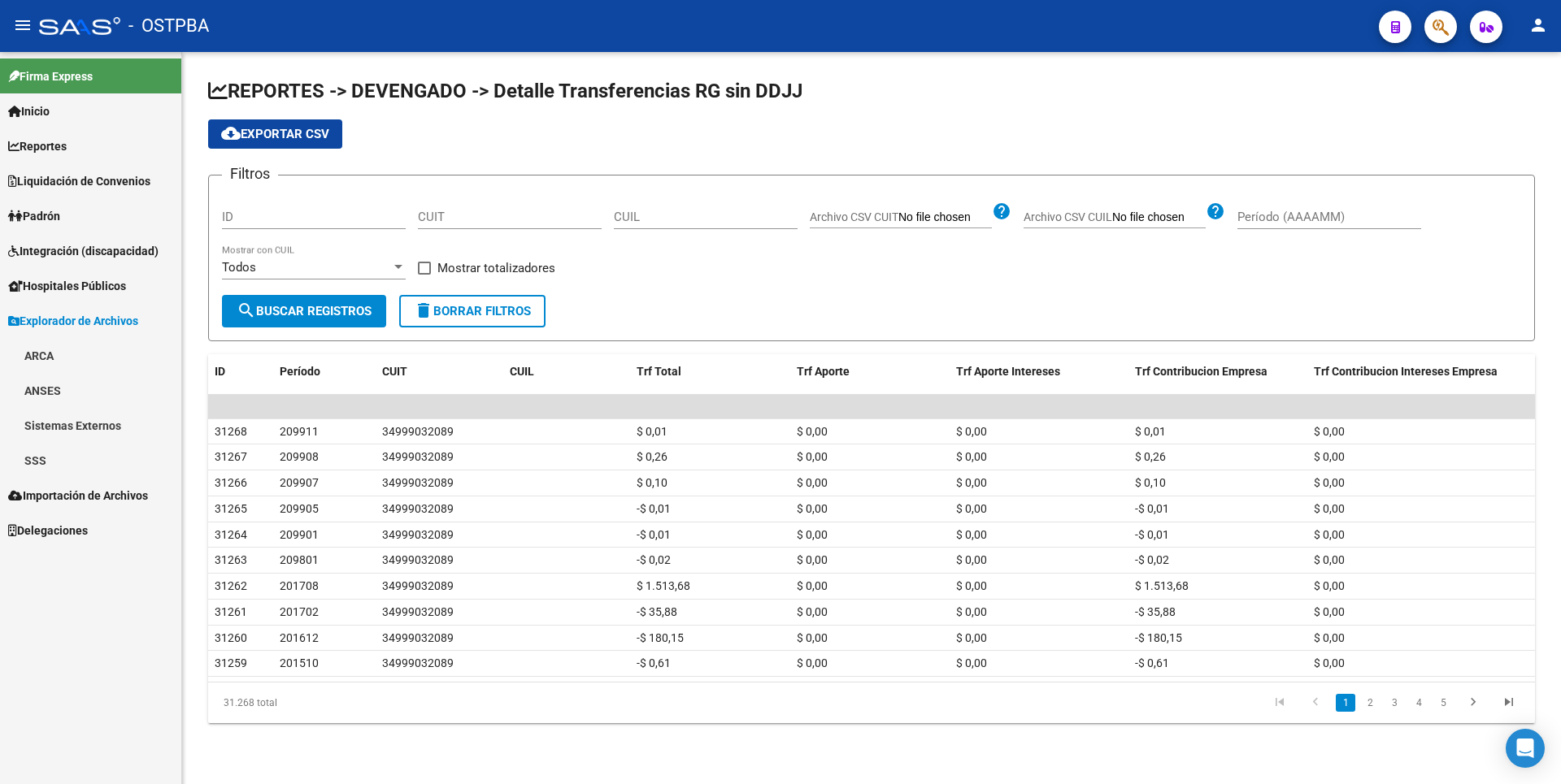
click at [53, 461] on link "SSS" at bounding box center [91, 459] width 181 height 35
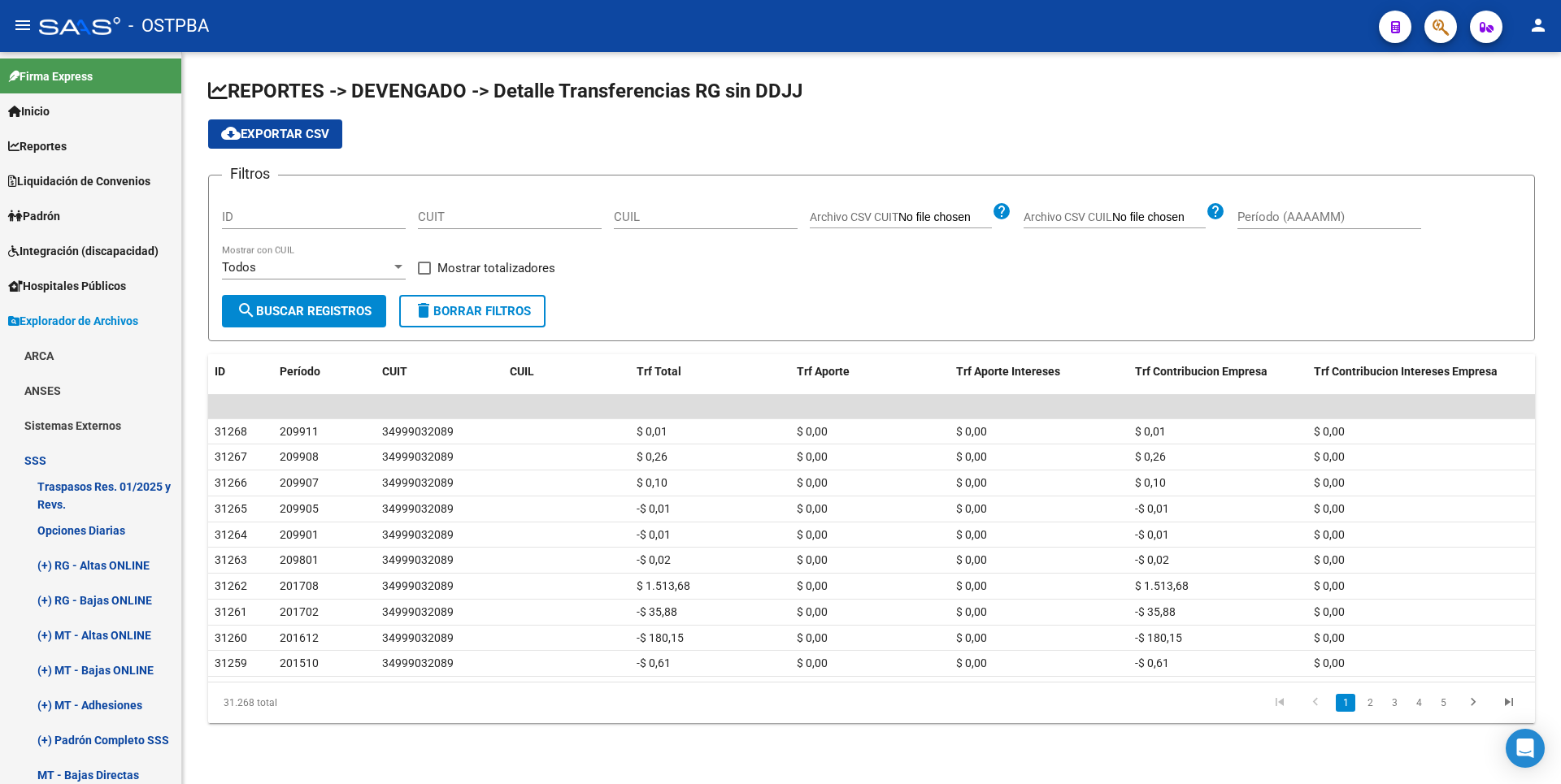
click at [1483, 122] on div "cloud_download Exportar CSV" at bounding box center [871, 134] width 1326 height 30
click at [128, 694] on link "(+) MT - Adhesiones" at bounding box center [91, 704] width 181 height 35
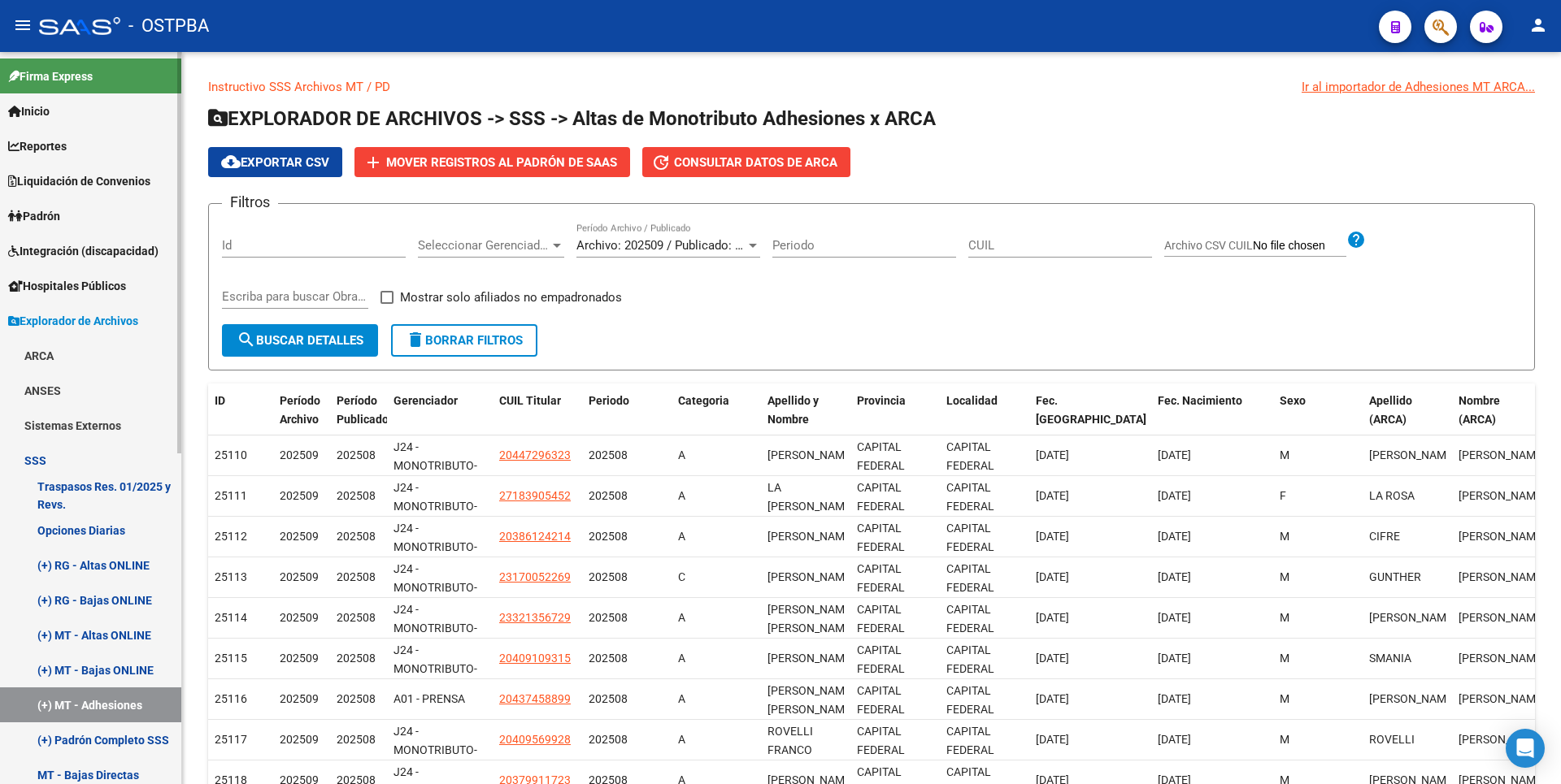
click at [114, 524] on link "Opciones Diarias" at bounding box center [91, 530] width 181 height 35
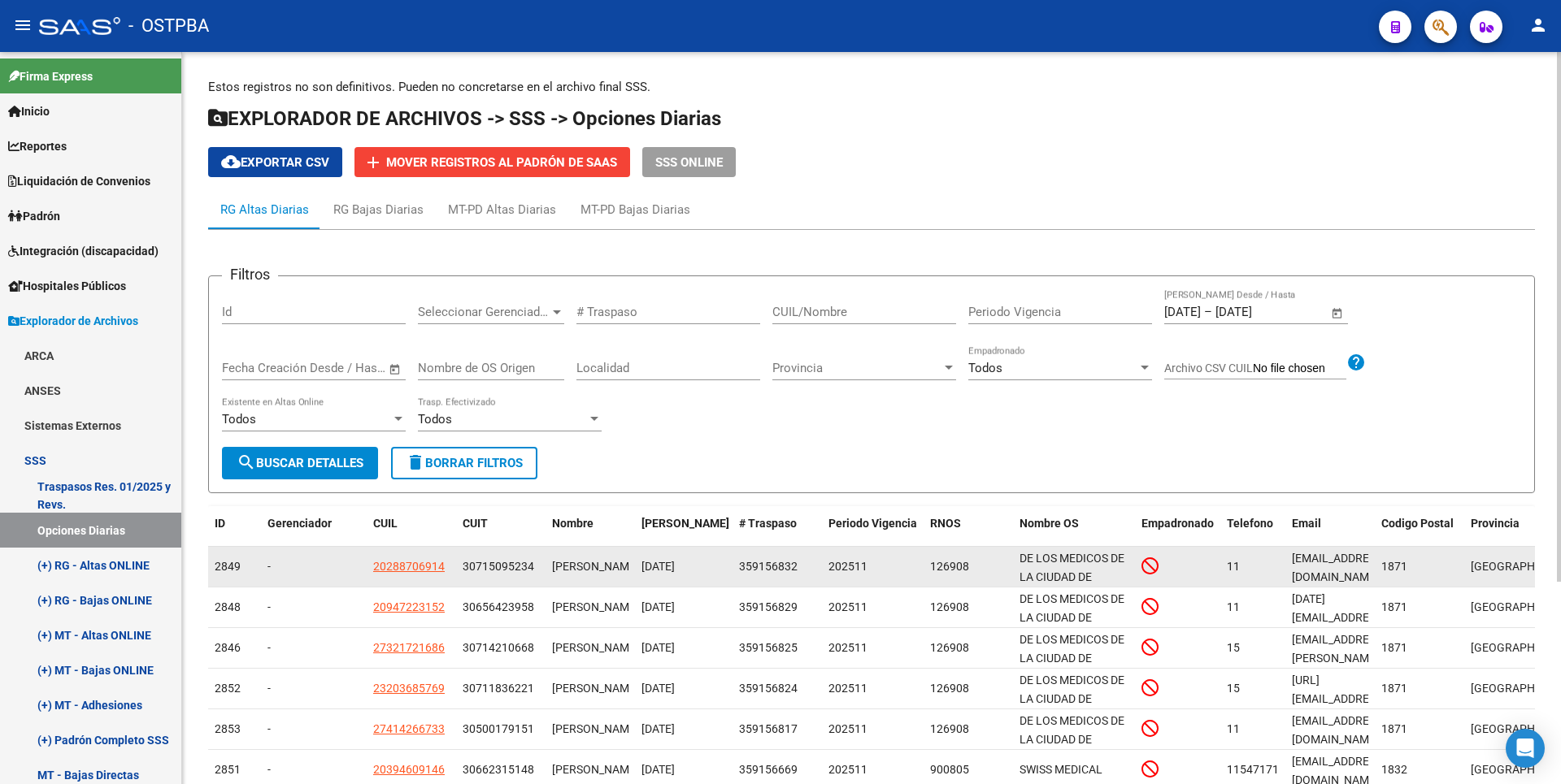
scroll to position [281, 0]
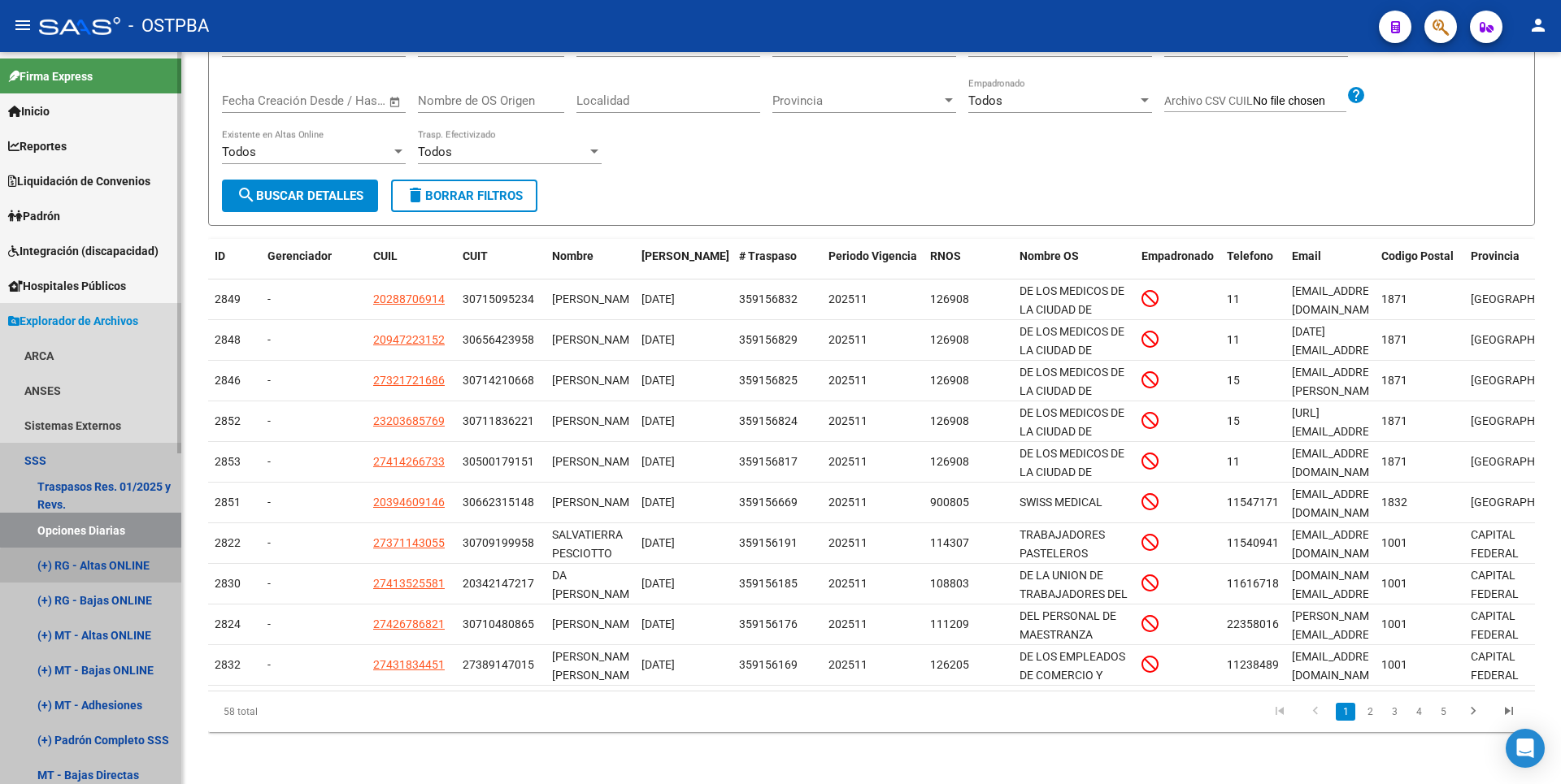
click at [109, 568] on link "(+) RG - Altas ONLINE" at bounding box center [91, 564] width 181 height 35
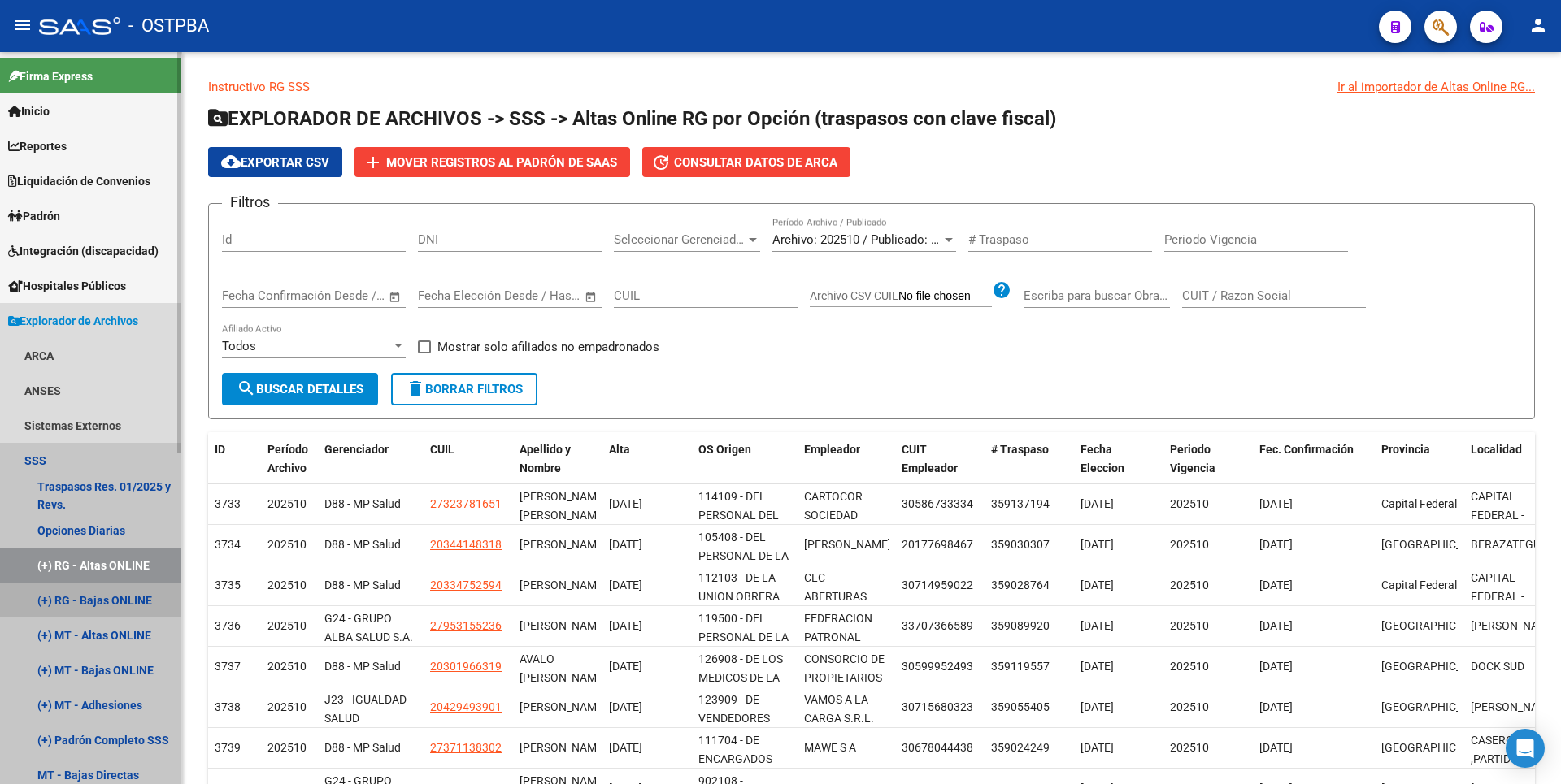
click at [113, 596] on link "(+) RG - Bajas ONLINE" at bounding box center [91, 599] width 181 height 35
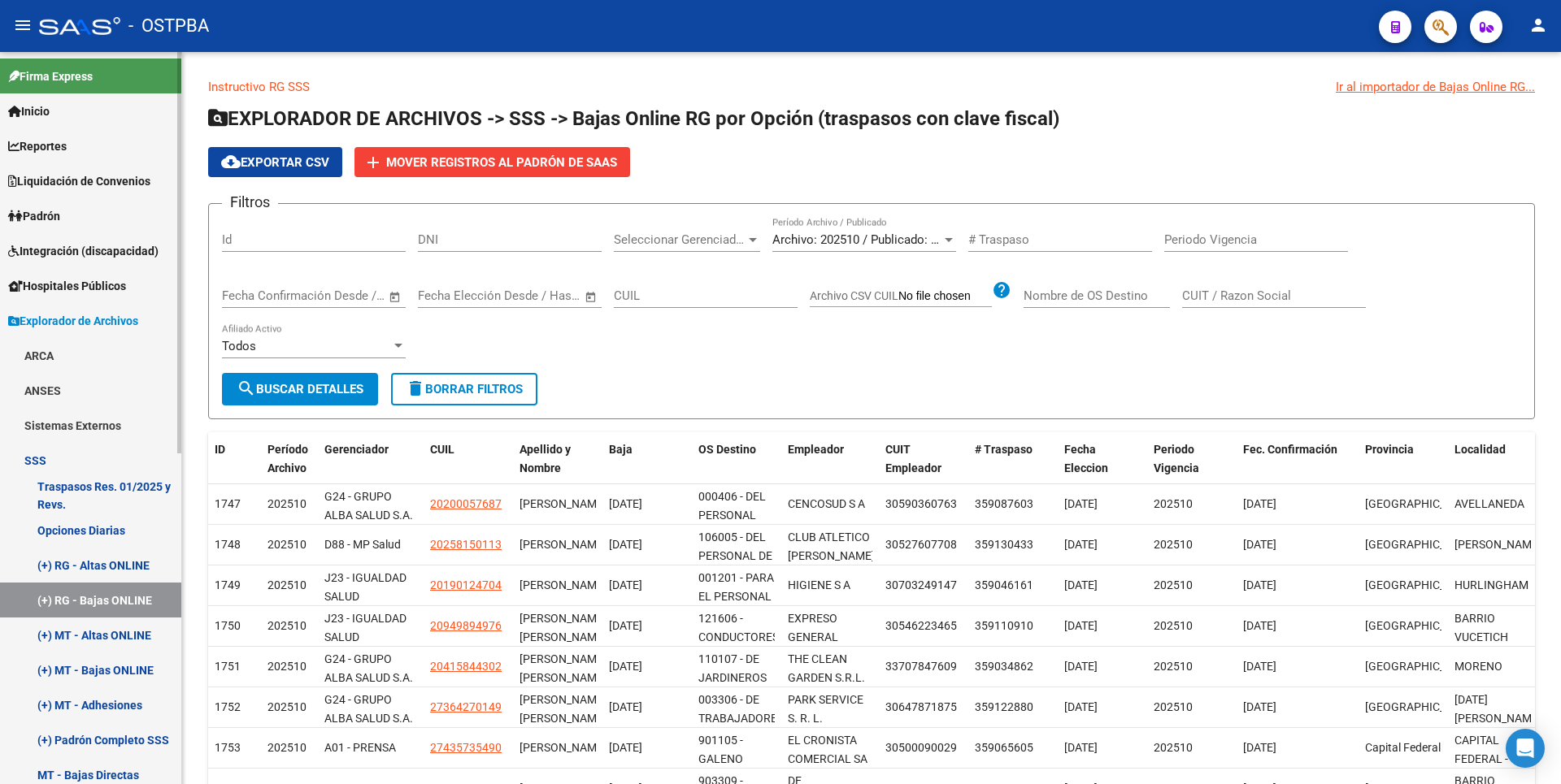
click at [114, 634] on link "(+) MT - Altas ONLINE" at bounding box center [91, 635] width 181 height 35
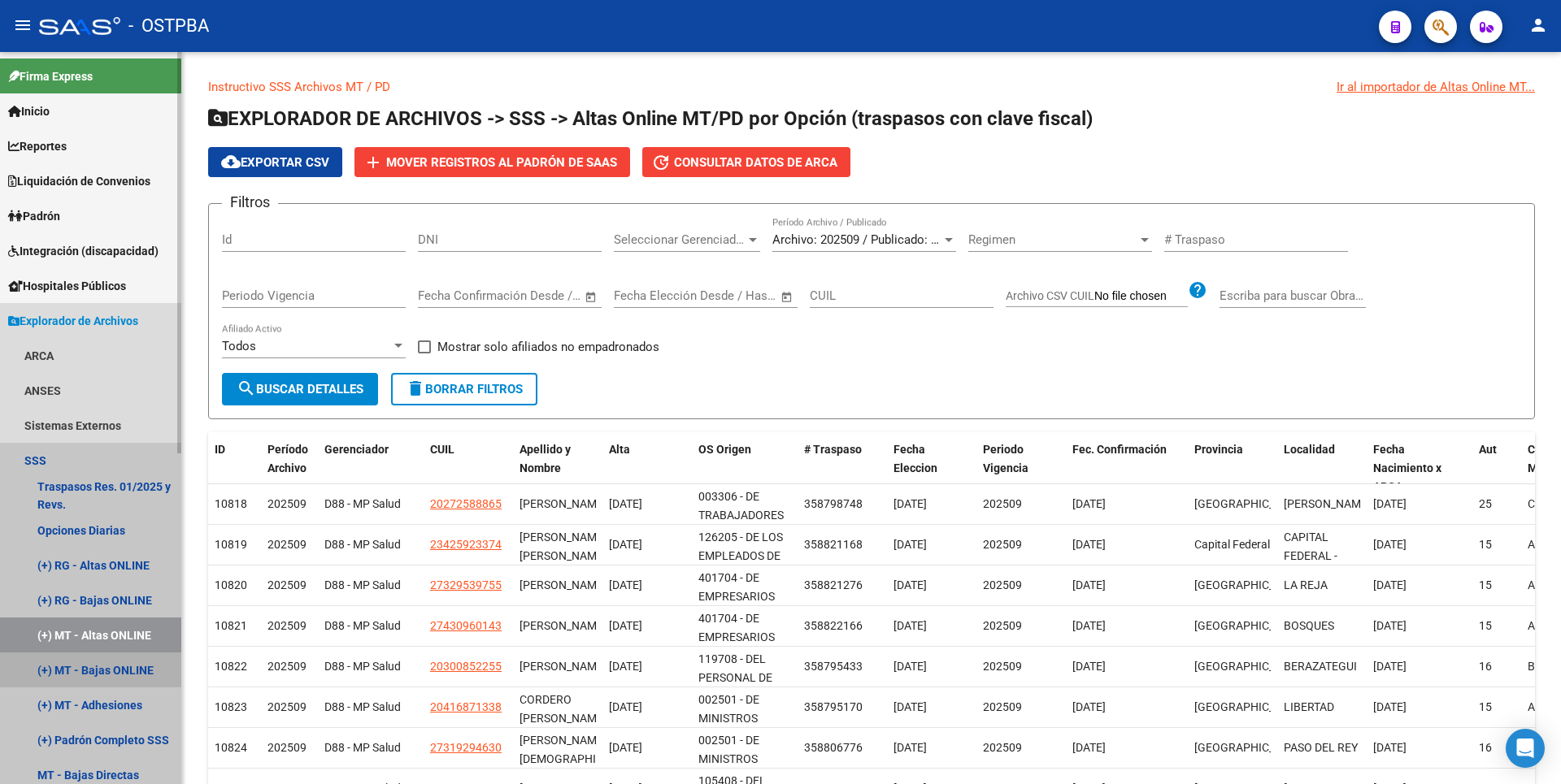
click at [114, 662] on link "(+) MT - Bajas ONLINE" at bounding box center [91, 670] width 181 height 35
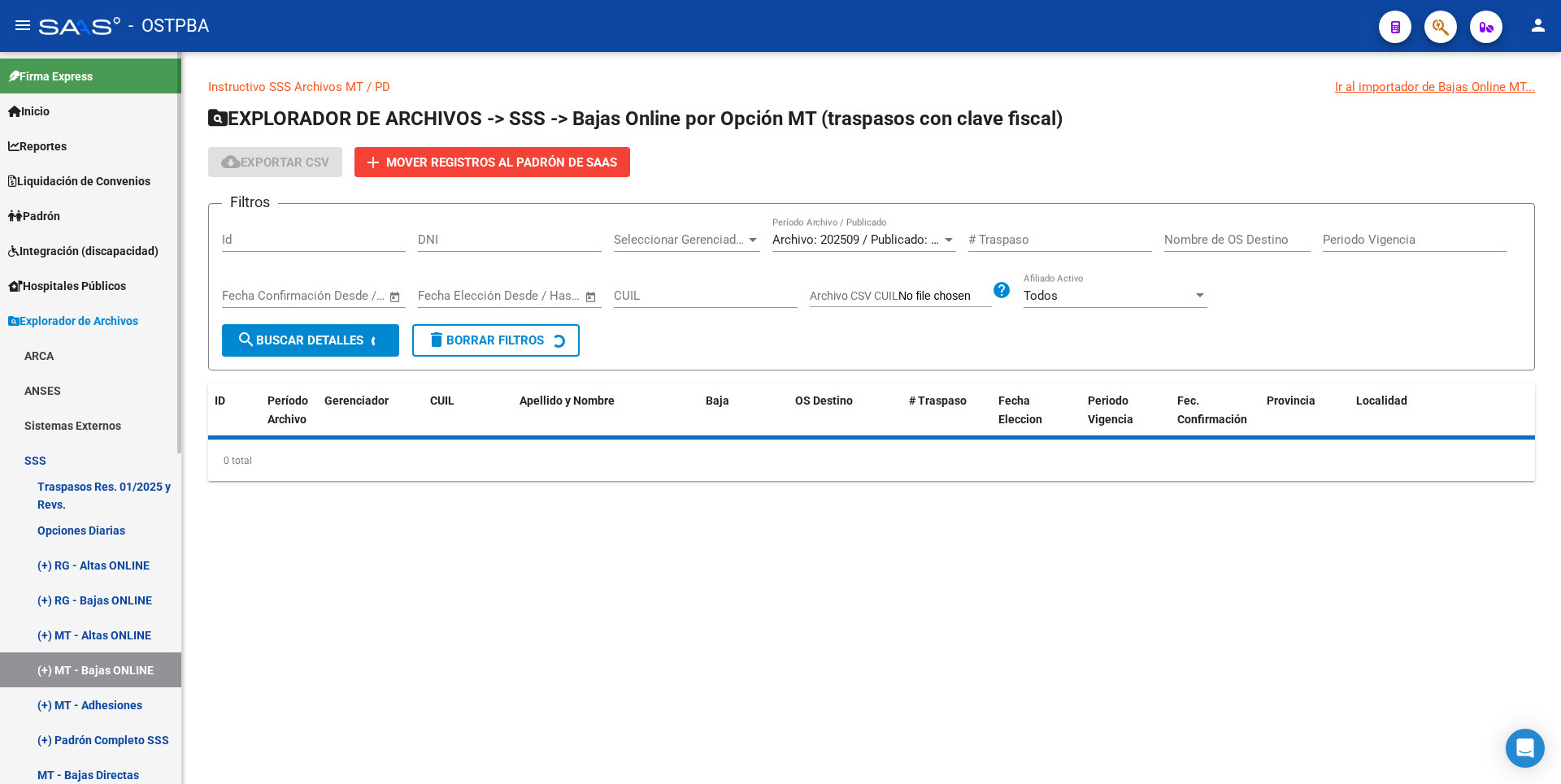
scroll to position [487, 0]
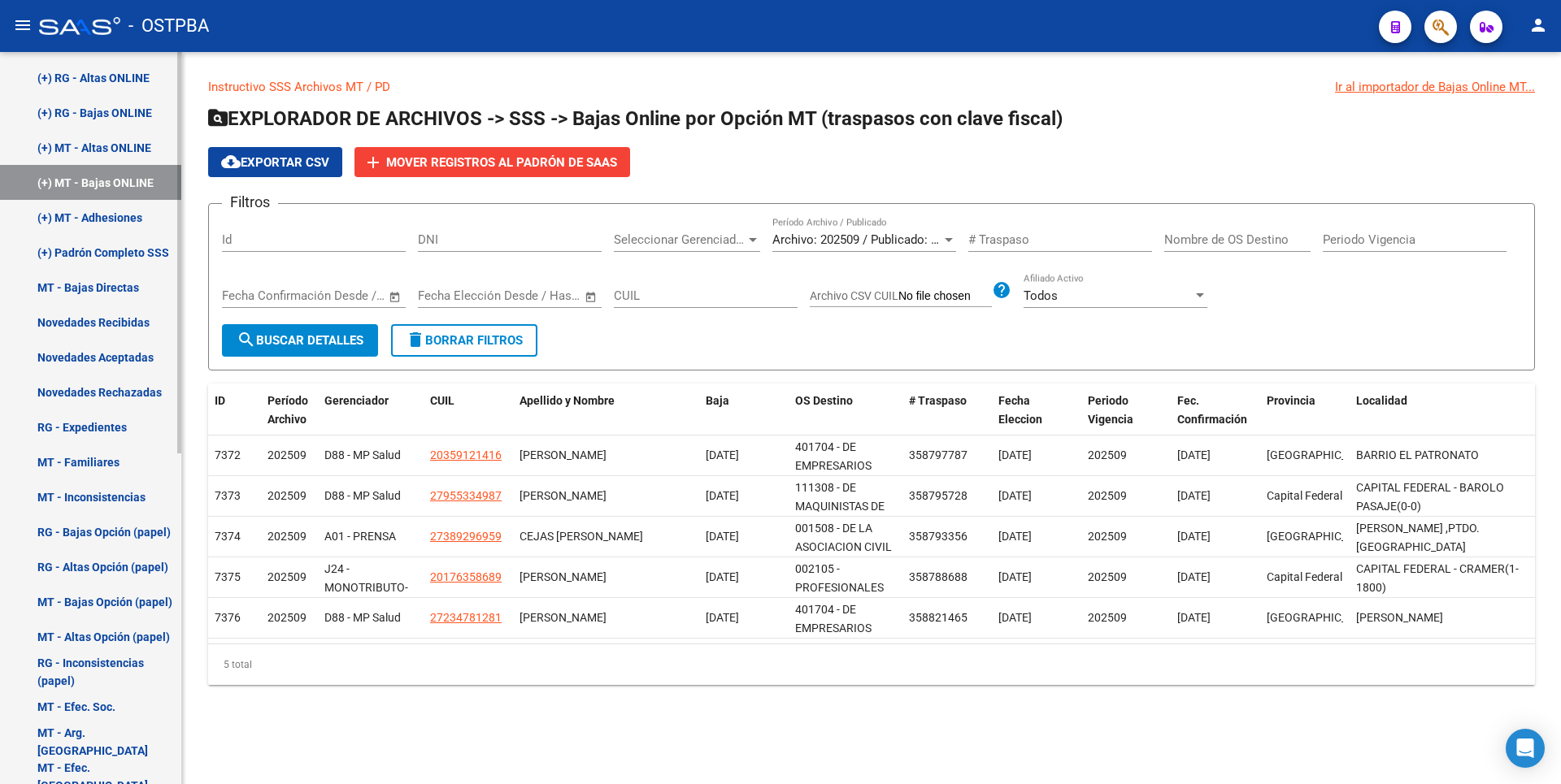
click at [97, 216] on link "(+) MT - Adhesiones" at bounding box center [91, 217] width 181 height 35
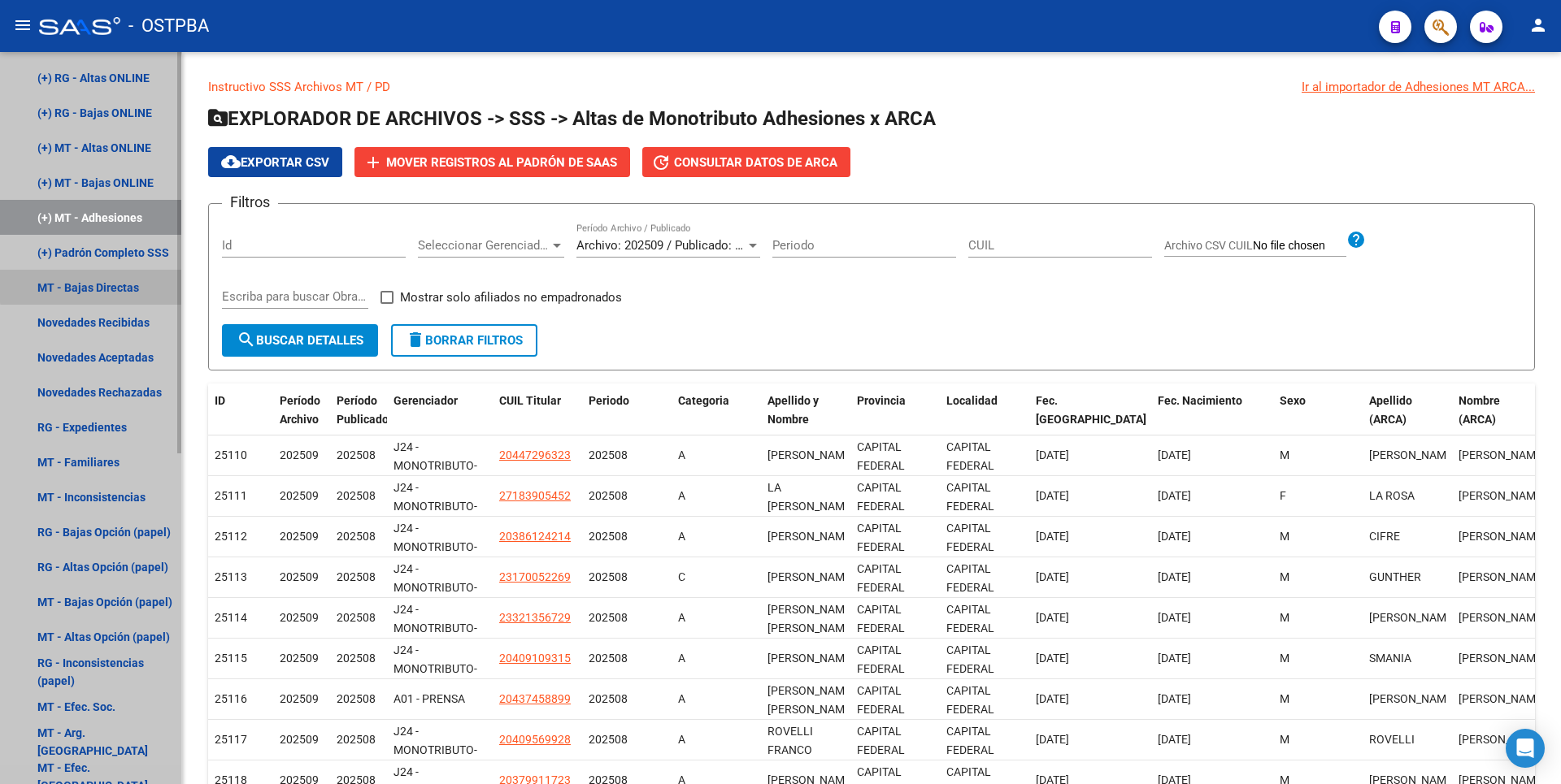
click at [102, 285] on link "MT - Bajas Directas" at bounding box center [91, 286] width 181 height 35
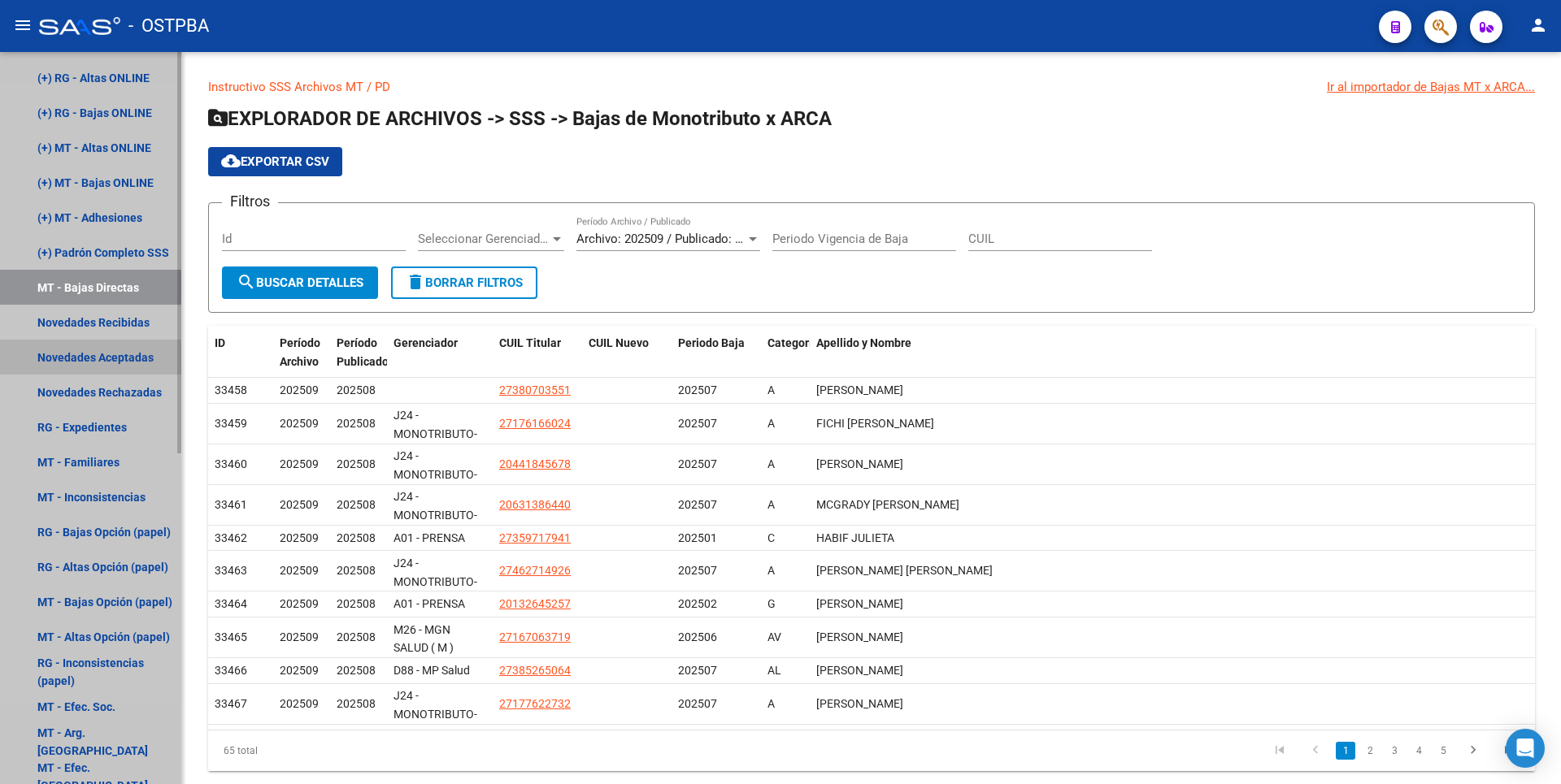
click at [83, 358] on link "Novedades Aceptadas" at bounding box center [91, 357] width 181 height 35
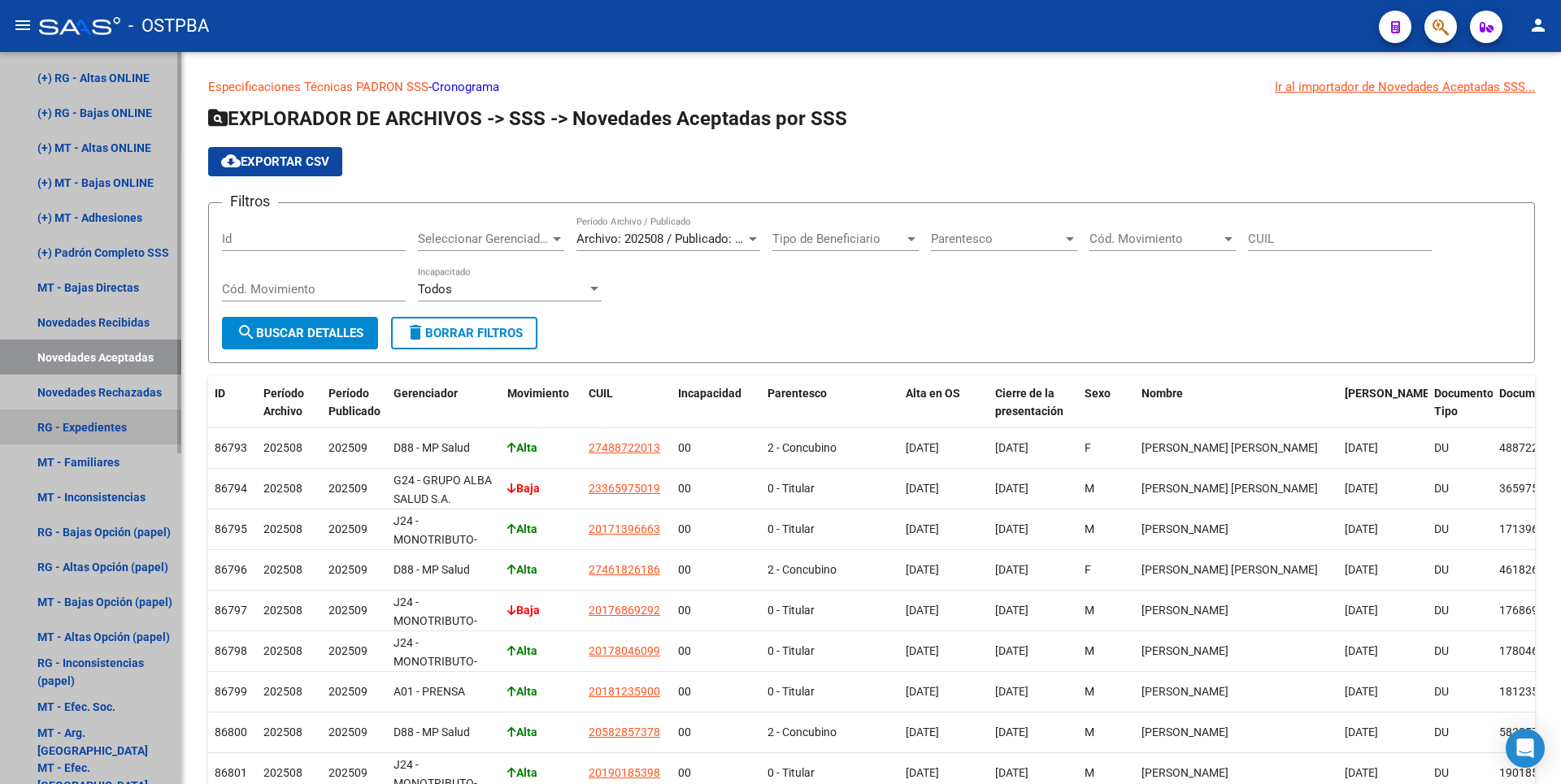
click at [98, 442] on link "RG - Expedientes" at bounding box center [91, 426] width 181 height 35
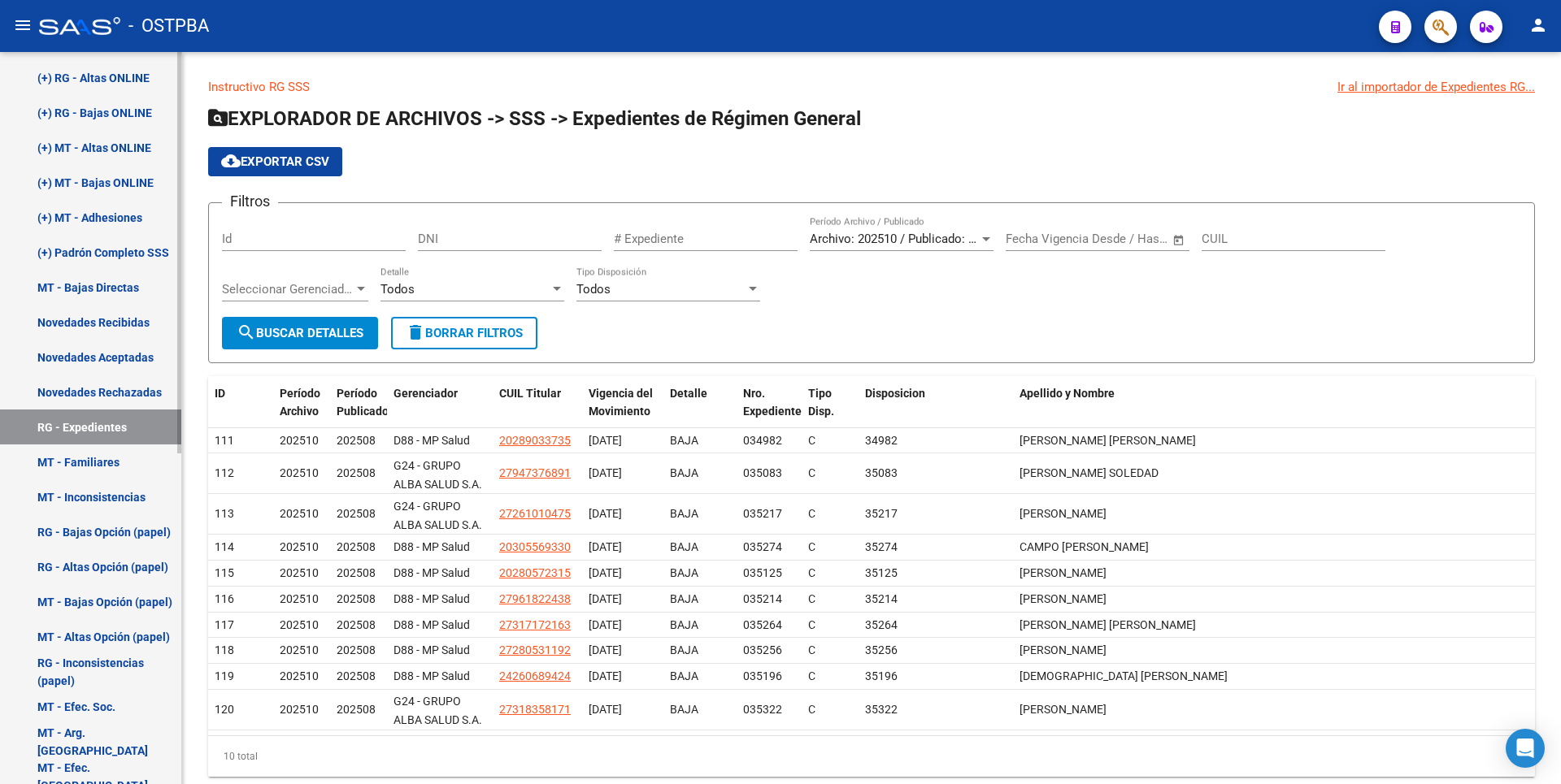
click at [102, 464] on link "MT - Familiares" at bounding box center [91, 461] width 181 height 35
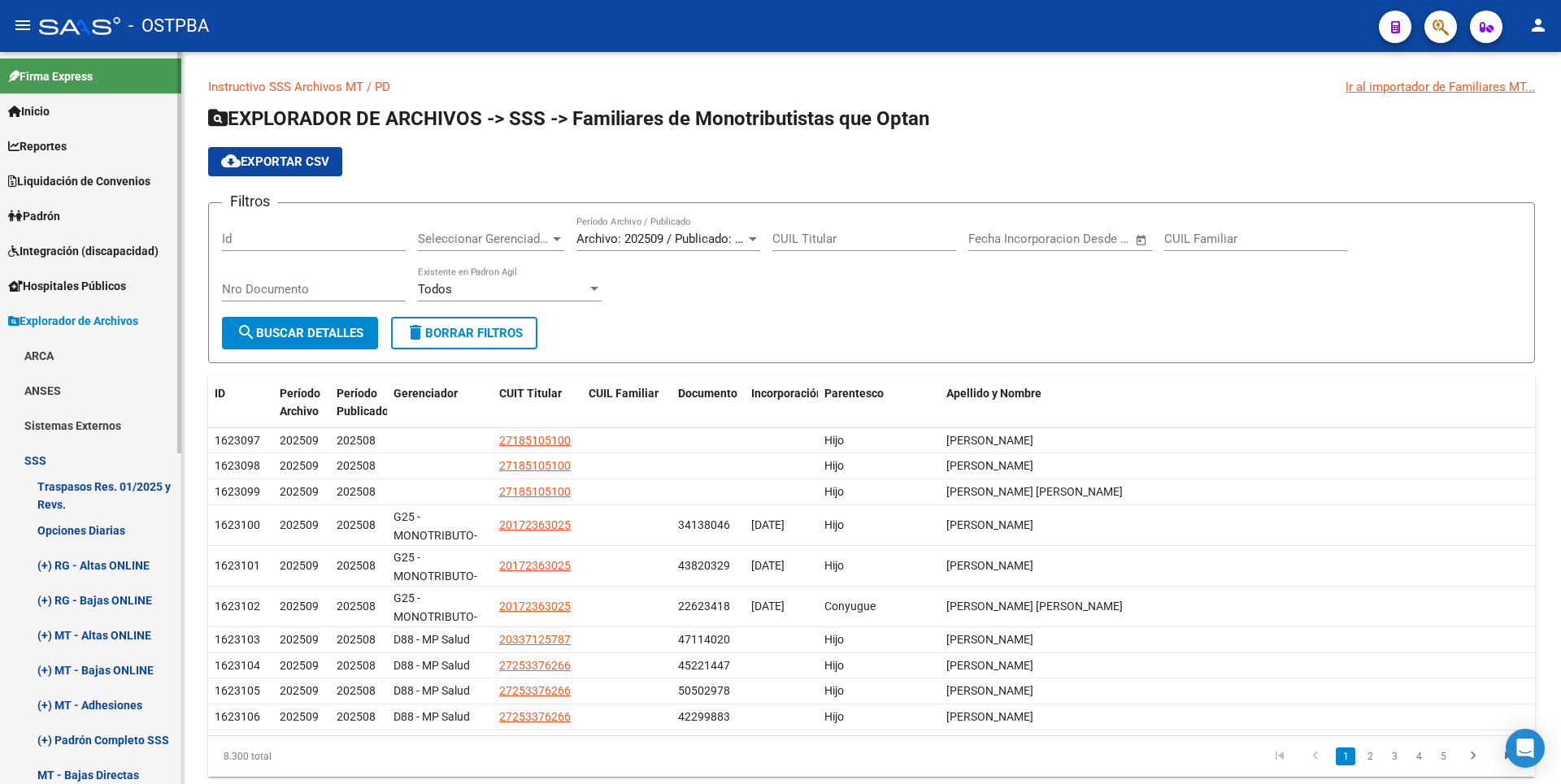
click at [54, 210] on span "Padrón" at bounding box center [34, 215] width 52 height 18
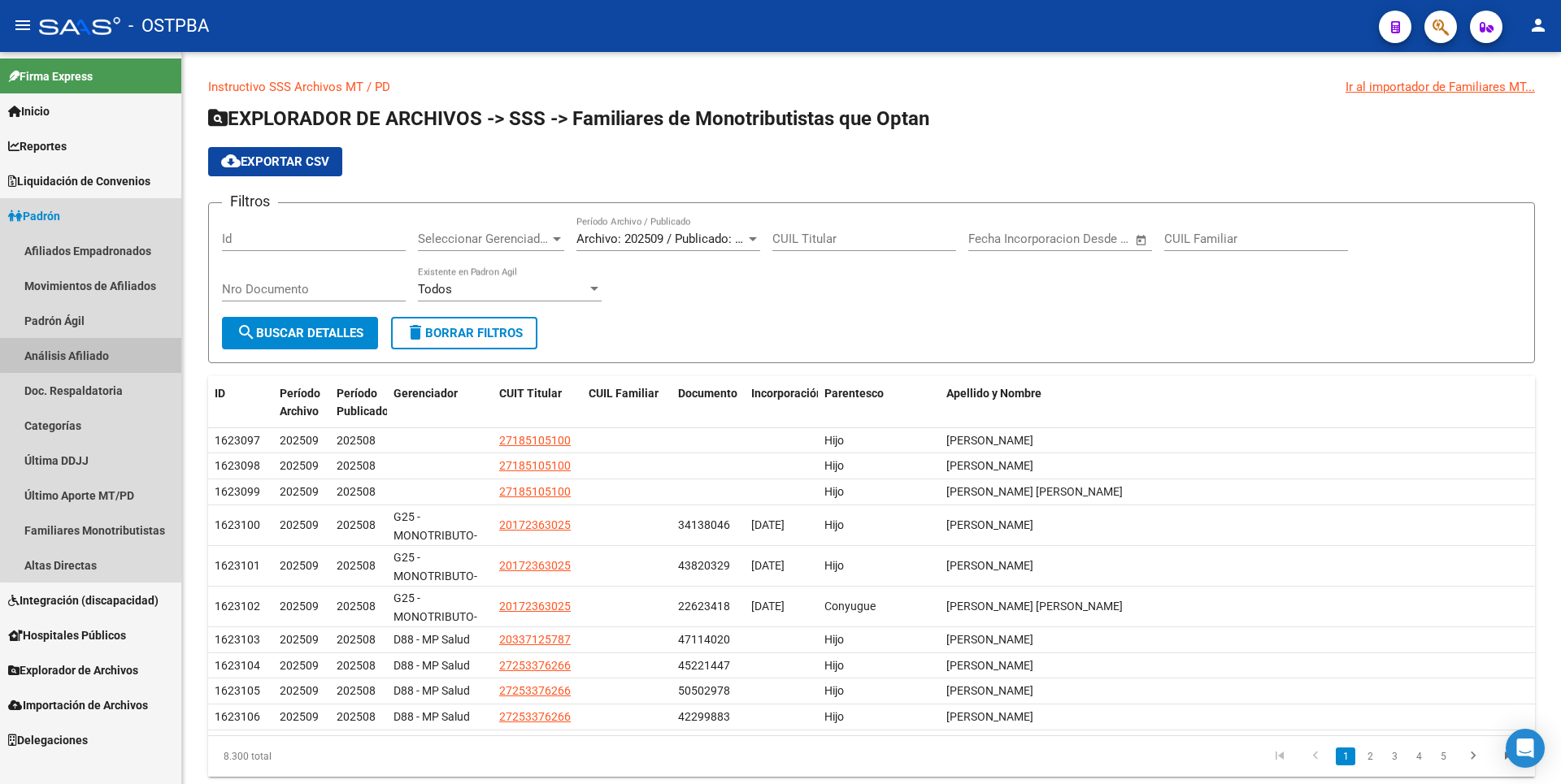
click at [101, 354] on link "Análisis Afiliado" at bounding box center [91, 355] width 181 height 35
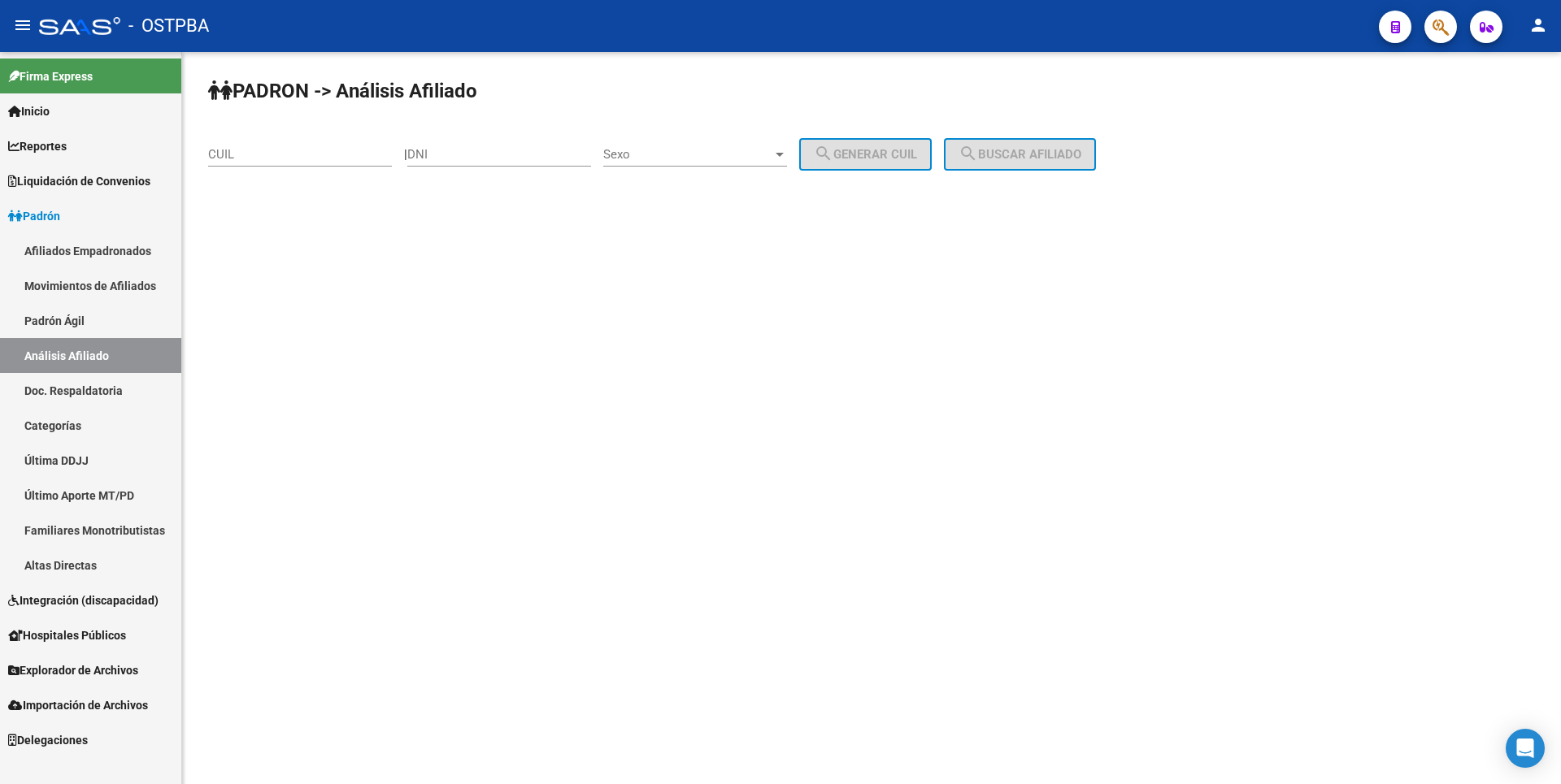
click at [253, 107] on div "PADRON -> Análisis Afiliado CUIL | DNI Sexo Sexo search Generar CUIL search Bus…" at bounding box center [872, 136] width 1379 height 170
click at [229, 166] on div "CUIL" at bounding box center [299, 156] width 184 height 50
click at [236, 161] on input "CUIL" at bounding box center [299, 154] width 184 height 14
paste input "23-33903354-4"
type input "23-33903354-4"
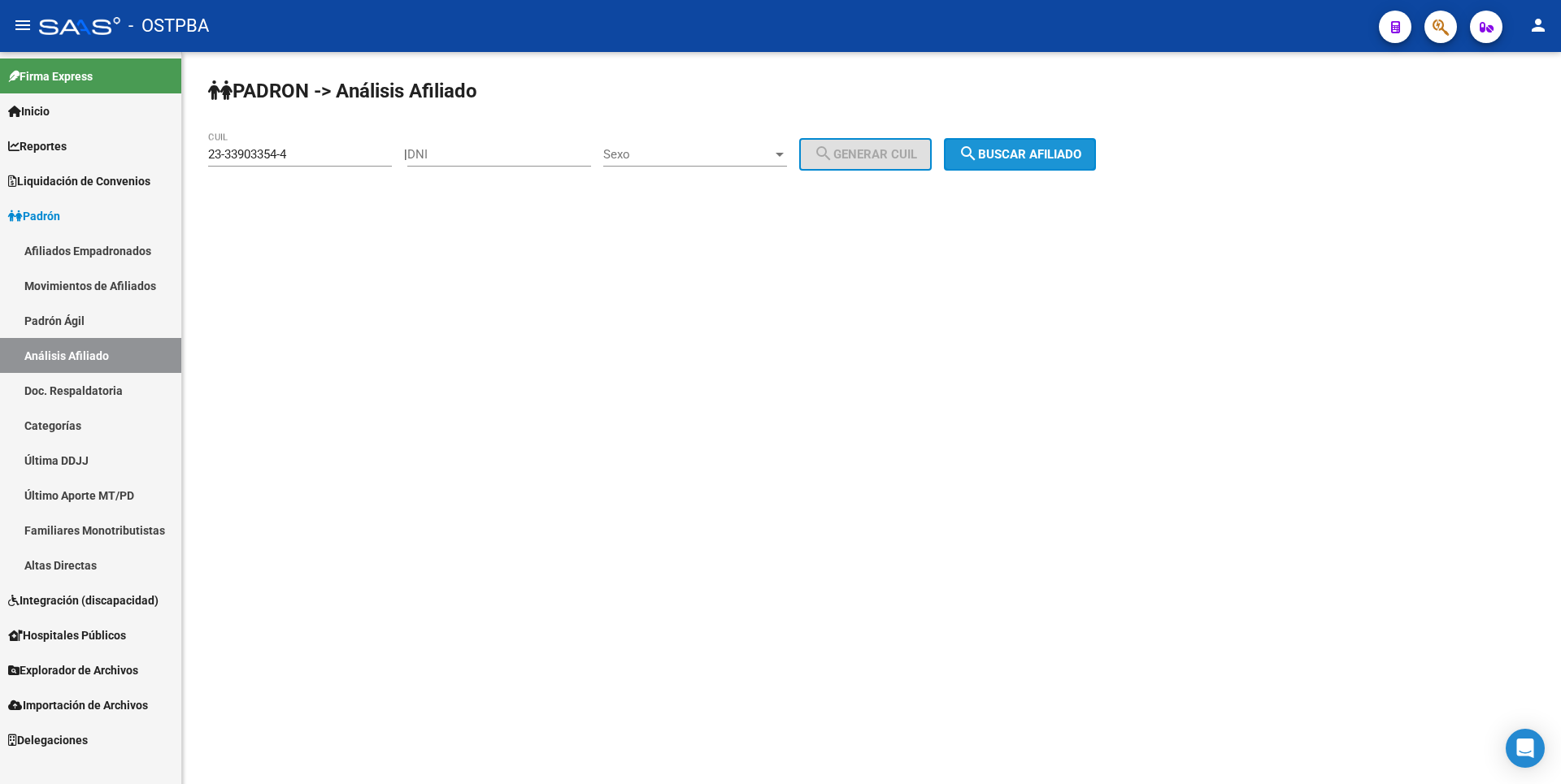
click at [1015, 158] on span "search Buscar afiliado" at bounding box center [1019, 154] width 123 height 14
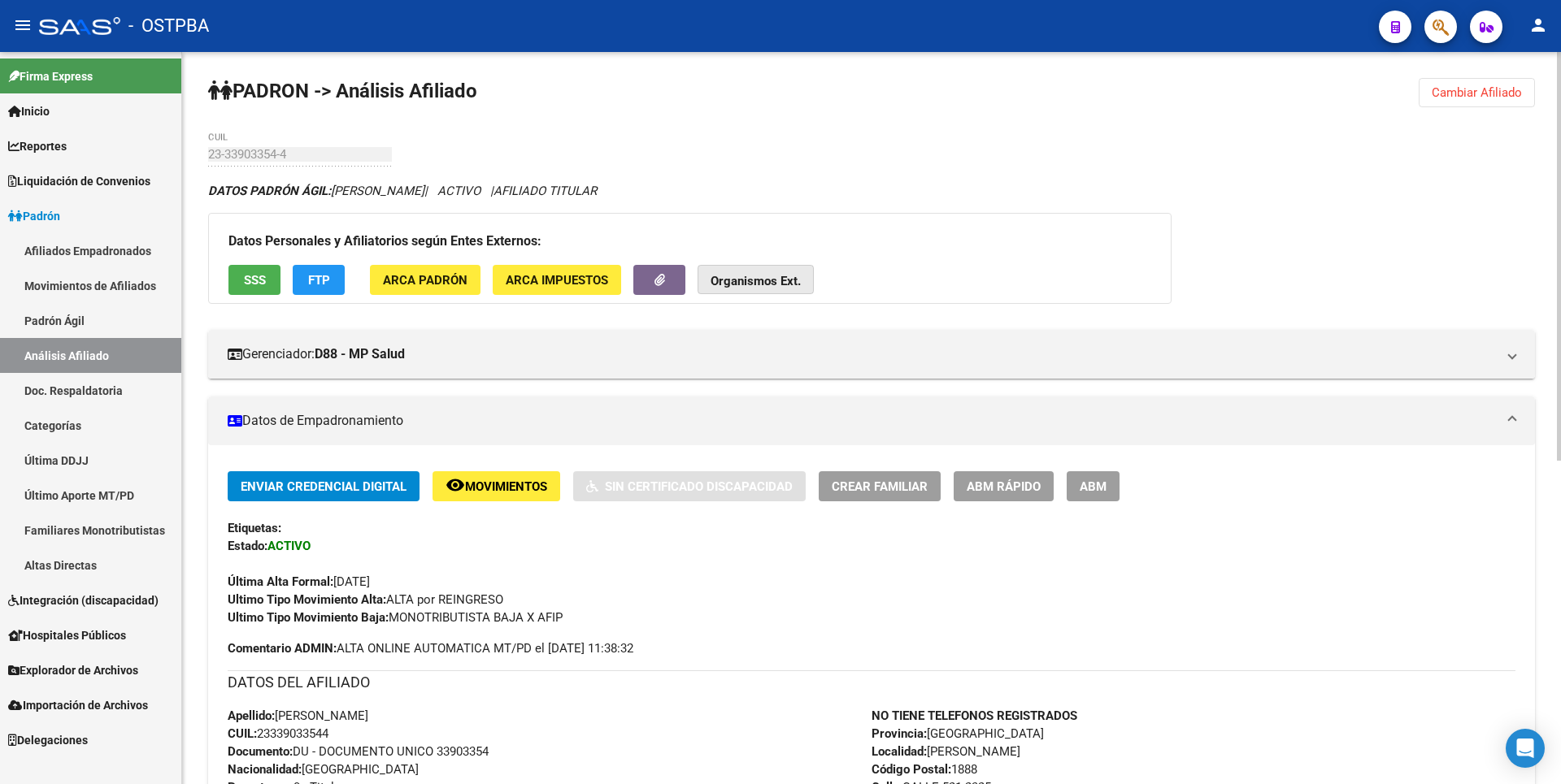
click at [789, 286] on strong "Organismos Ext." at bounding box center [755, 281] width 90 height 14
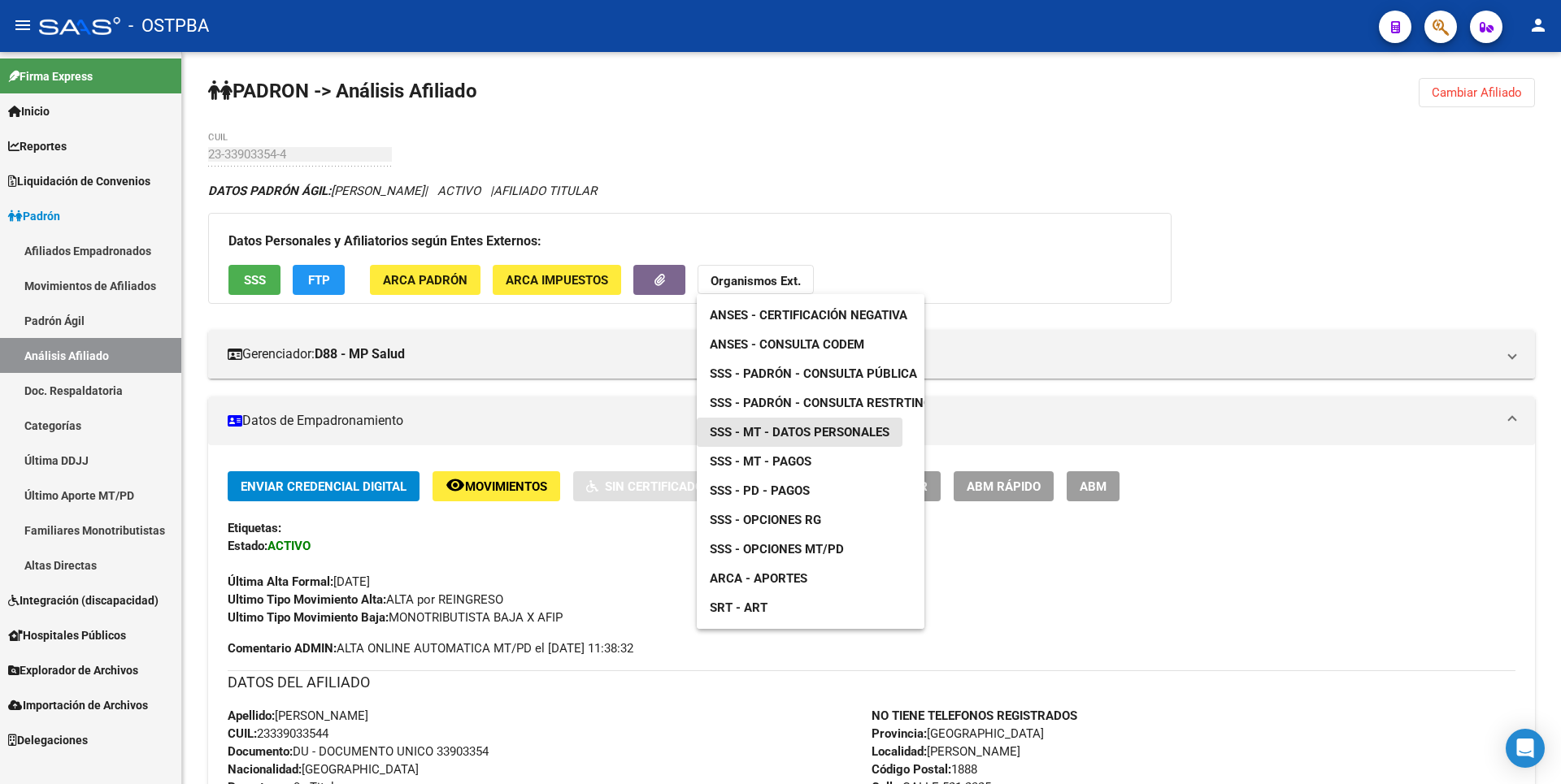
click at [810, 436] on span "SSS - MT - Datos Personales" at bounding box center [800, 431] width 180 height 14
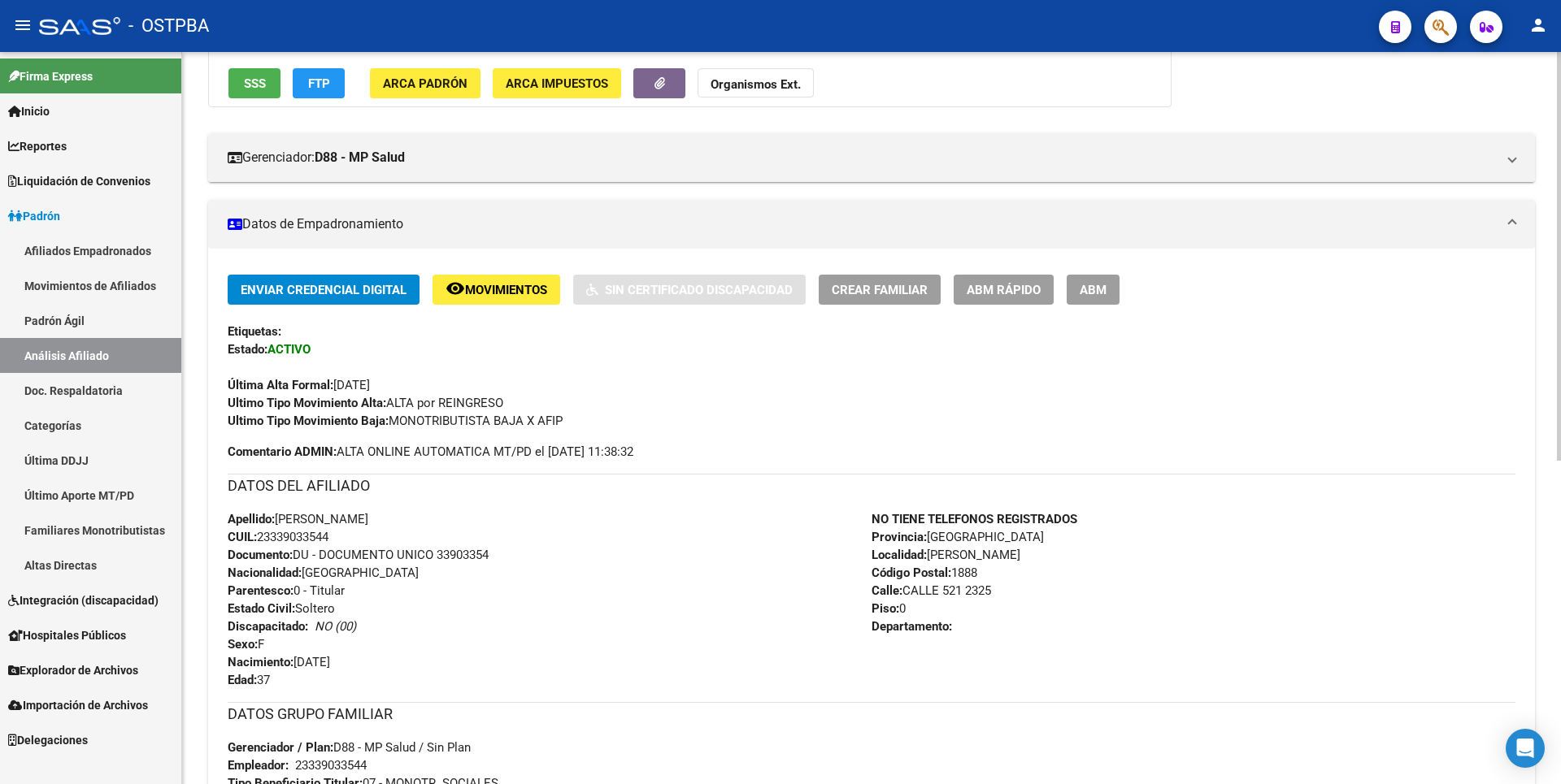
scroll to position [406, 0]
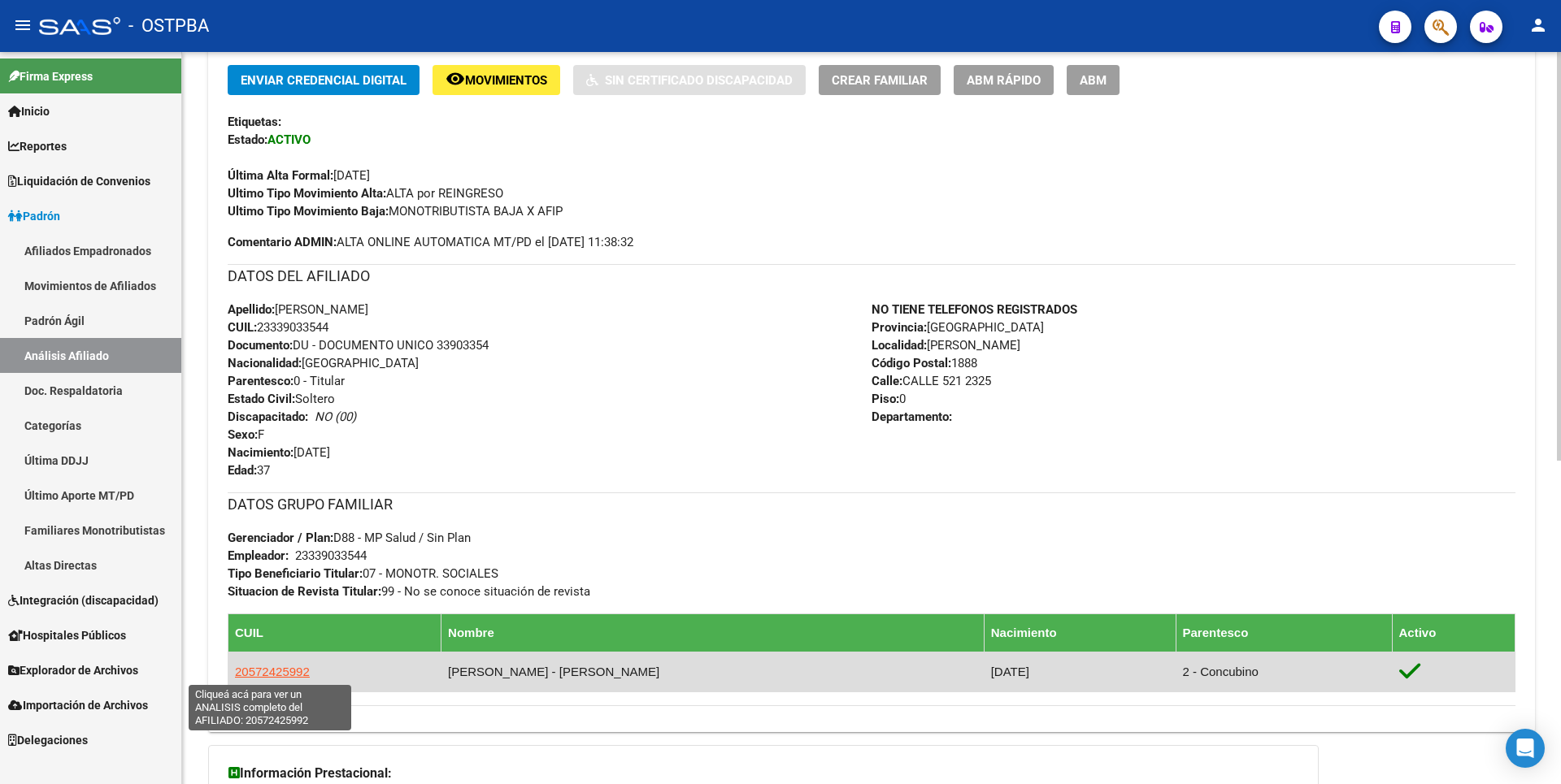
click at [282, 666] on span "20572425992" at bounding box center [272, 671] width 75 height 14
type textarea "20572425992"
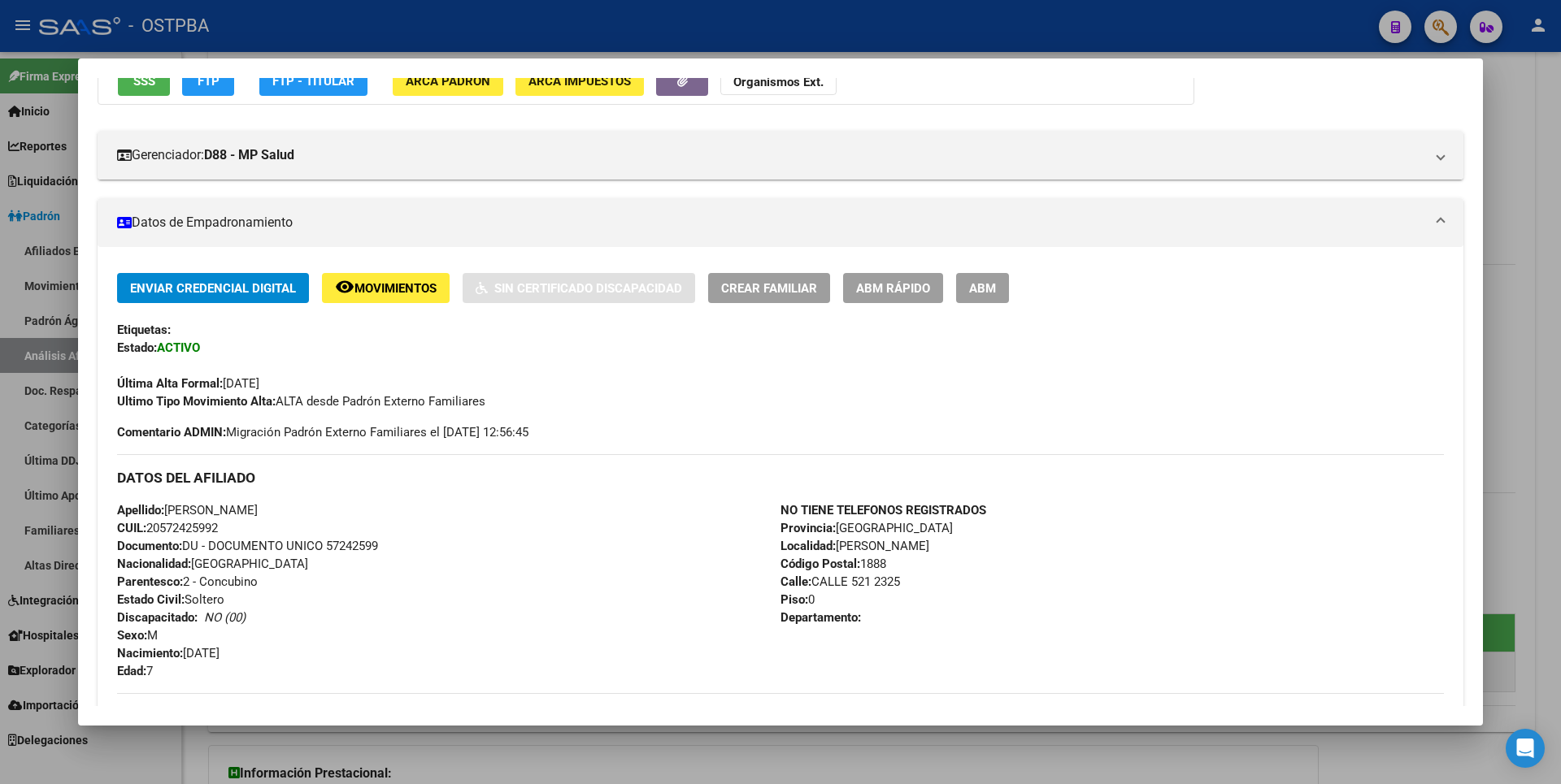
scroll to position [163, 0]
click at [995, 291] on span "ABM" at bounding box center [983, 289] width 27 height 14
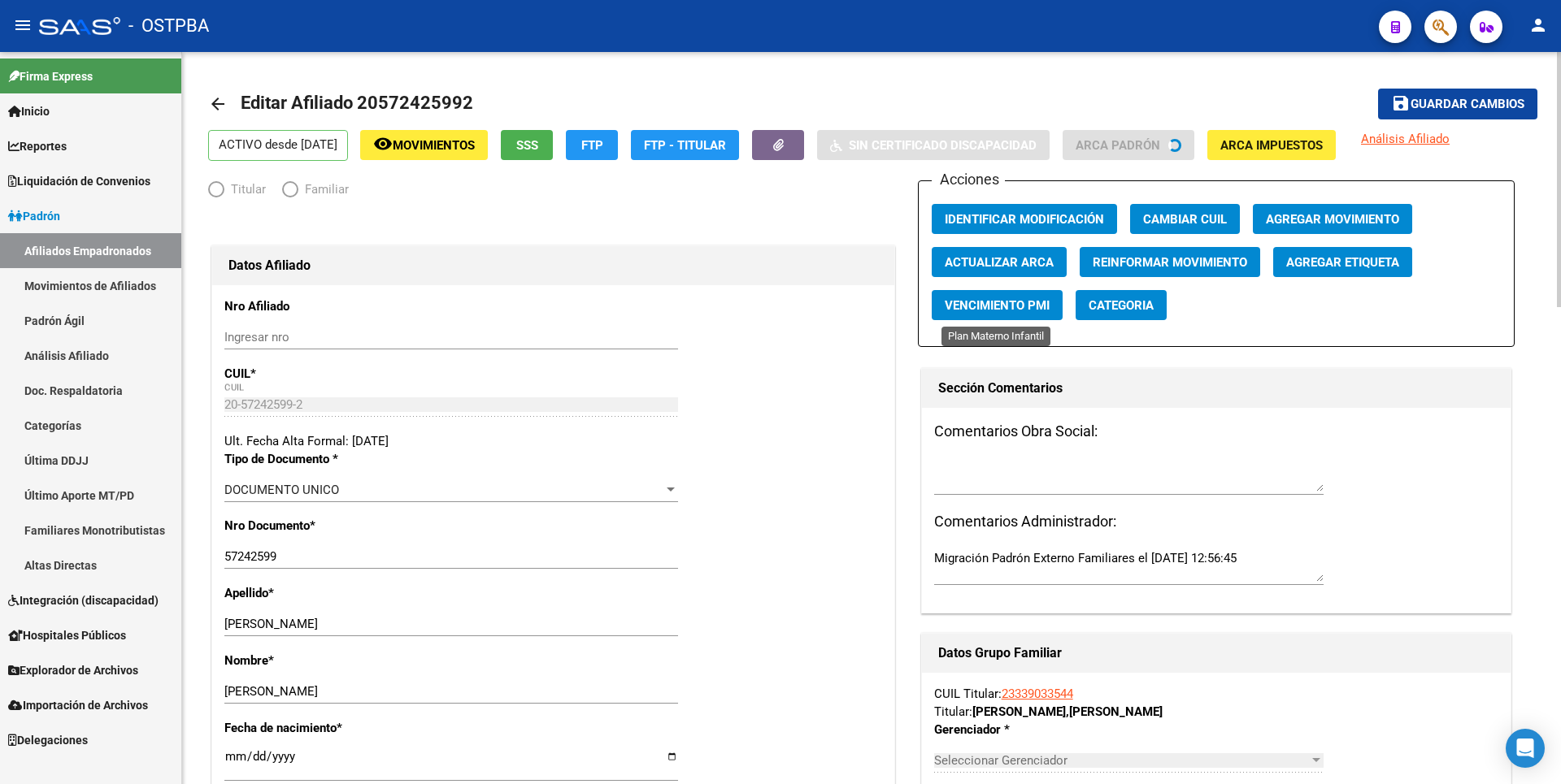
radio input "true"
type input "23-33903354-4"
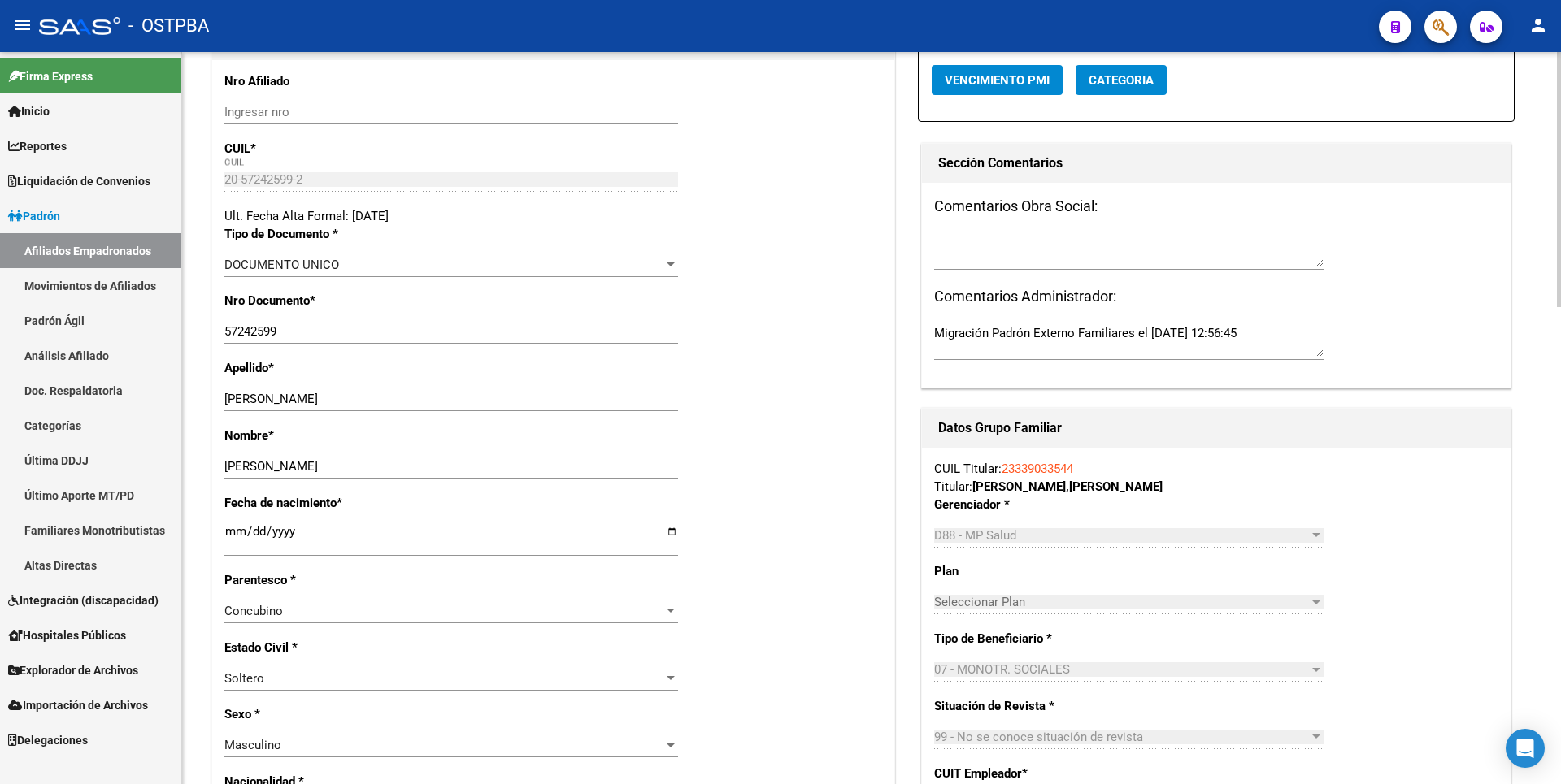
scroll to position [487, 0]
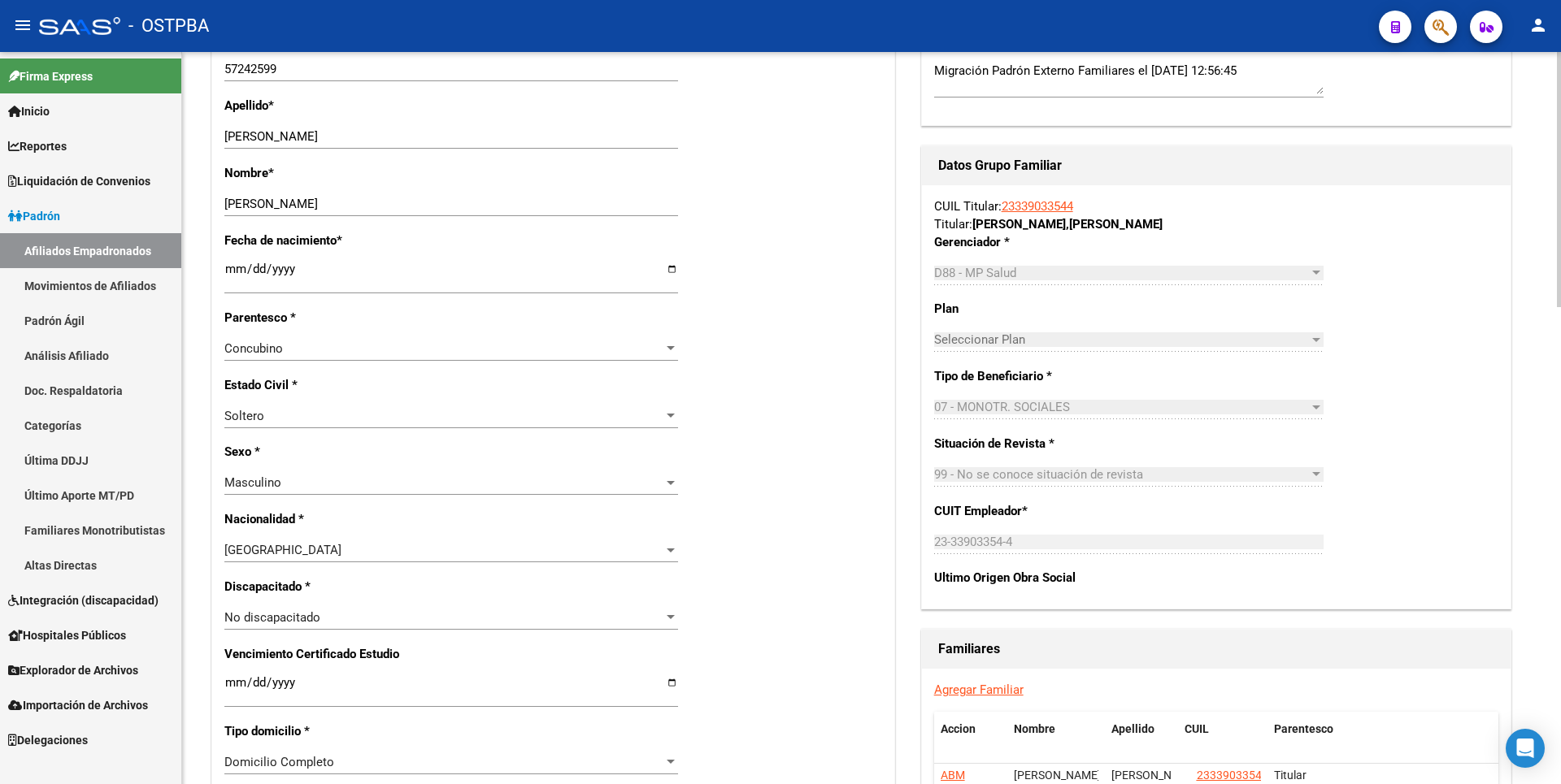
click at [669, 342] on div "Concubino" at bounding box center [451, 348] width 454 height 14
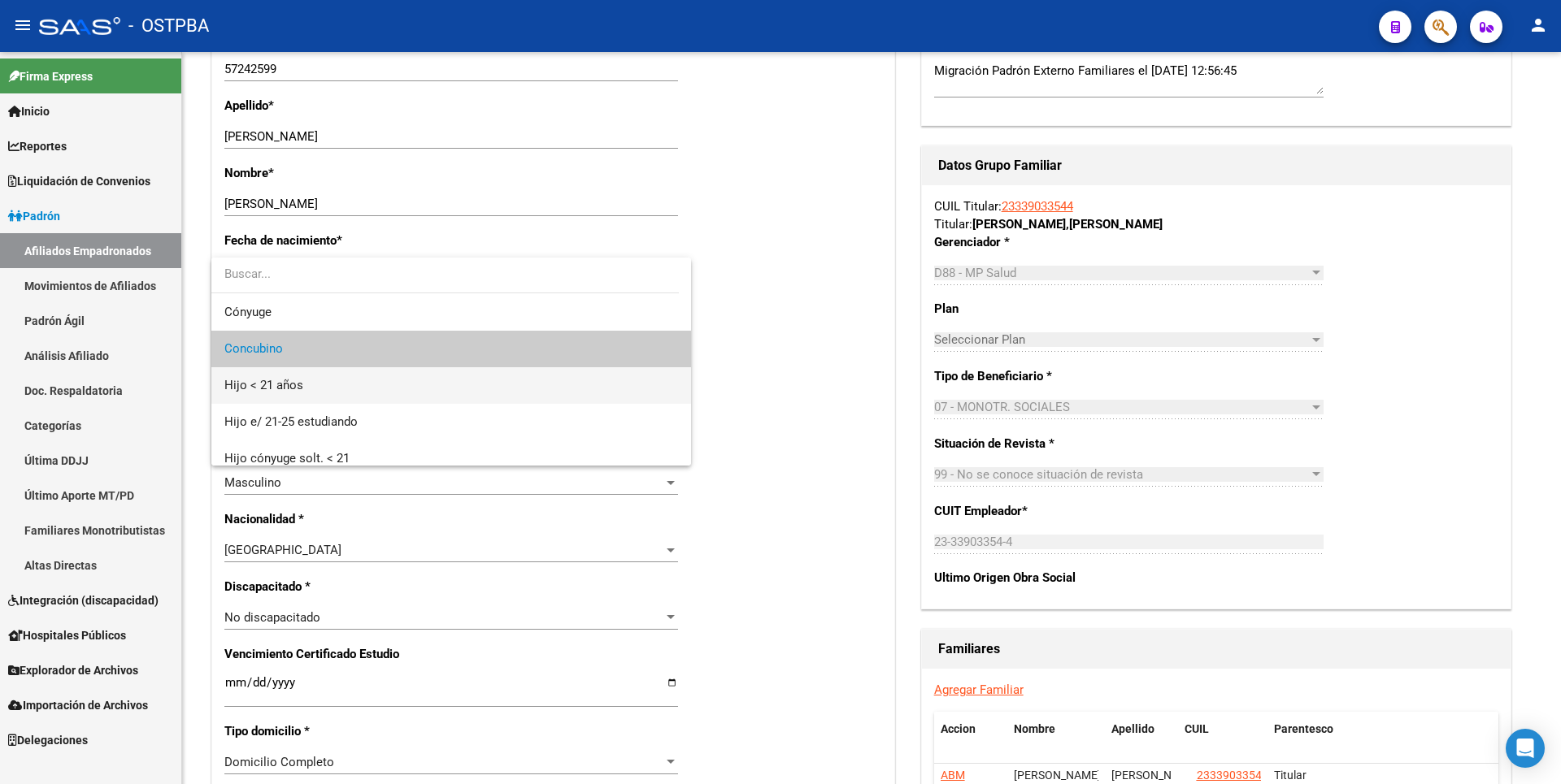
click at [328, 390] on span "Hijo < 21 años" at bounding box center [451, 385] width 454 height 36
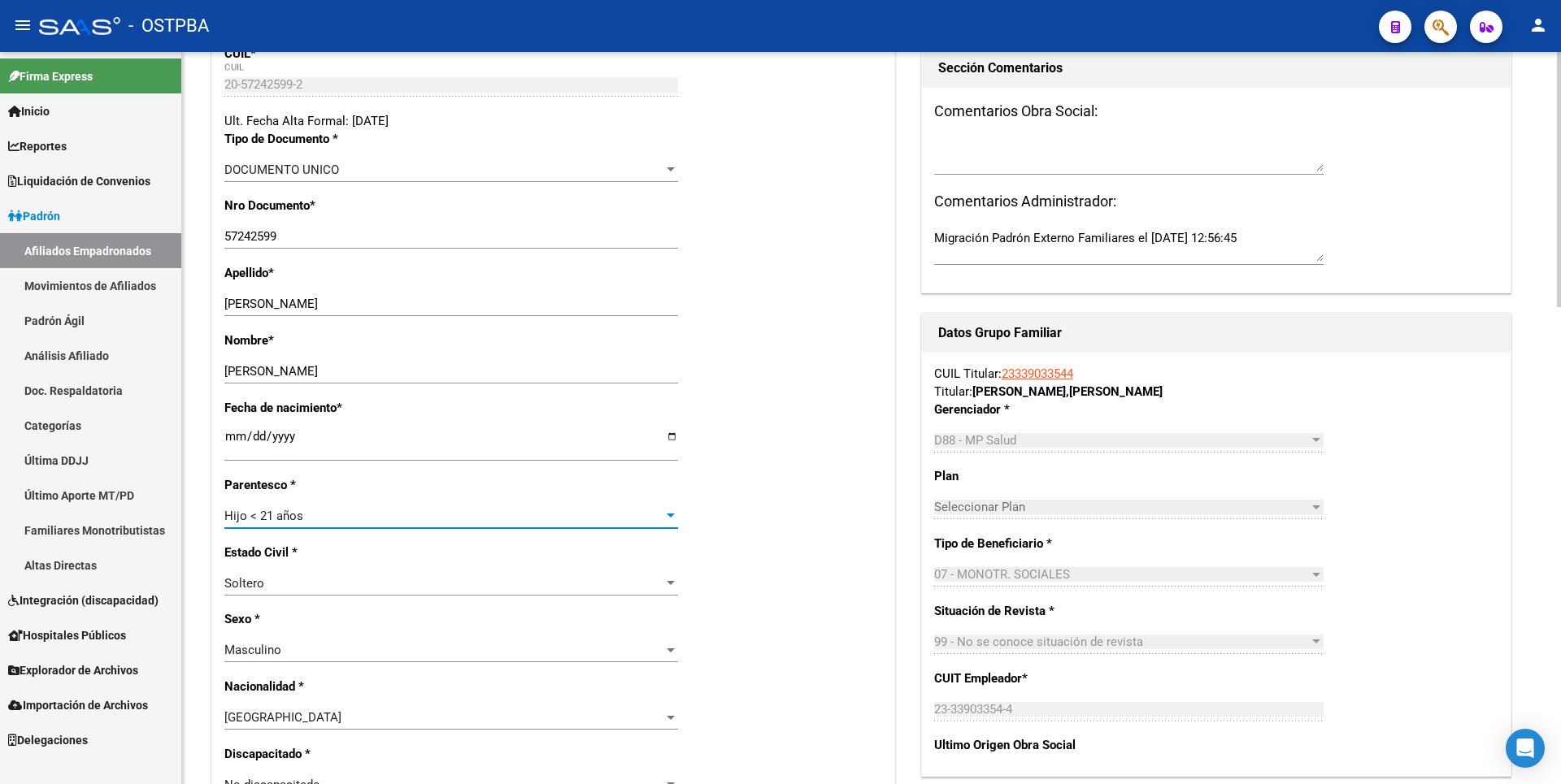
scroll to position [0, 0]
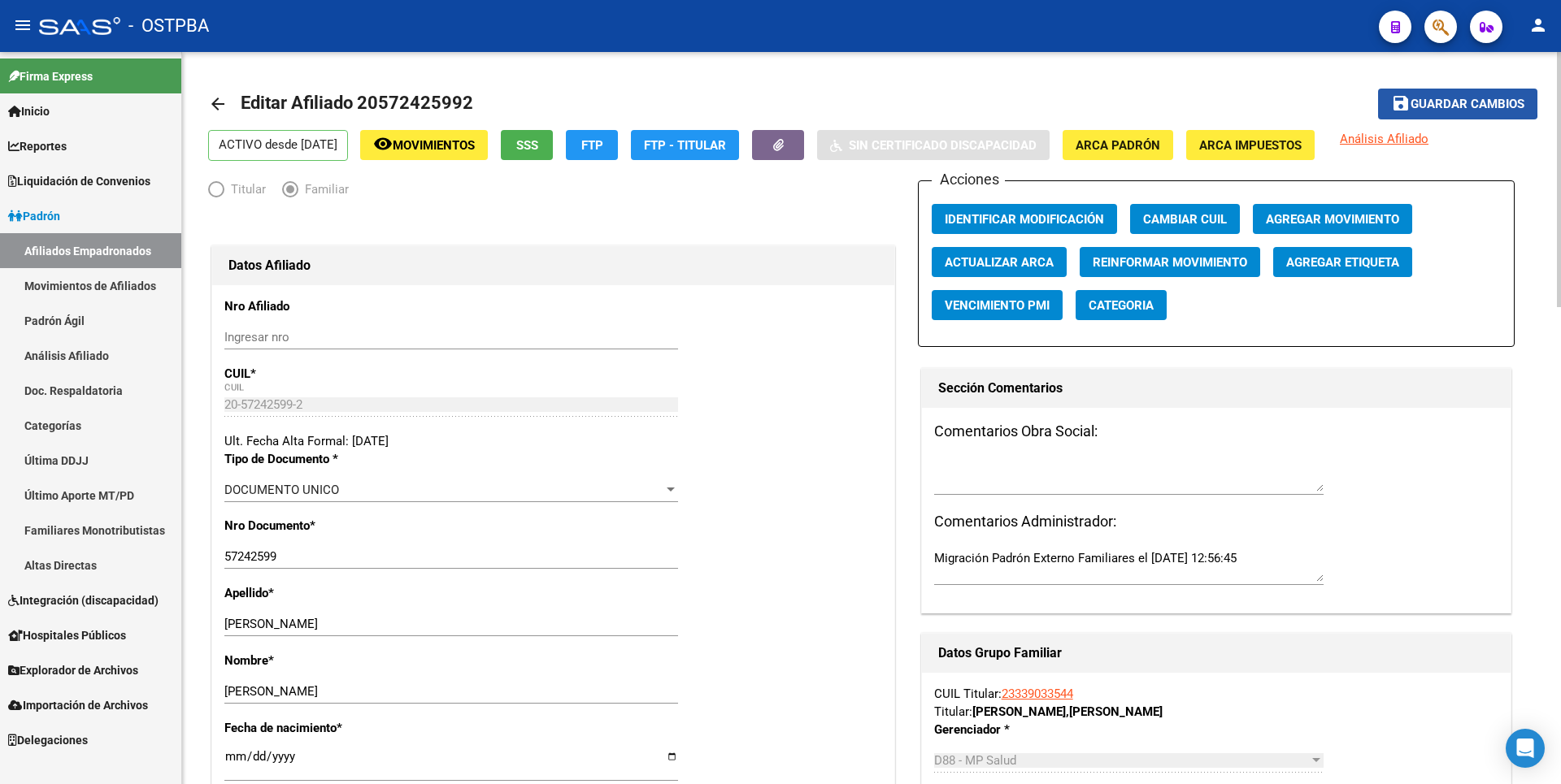
click at [1440, 101] on span "Guardar cambios" at bounding box center [1467, 104] width 114 height 14
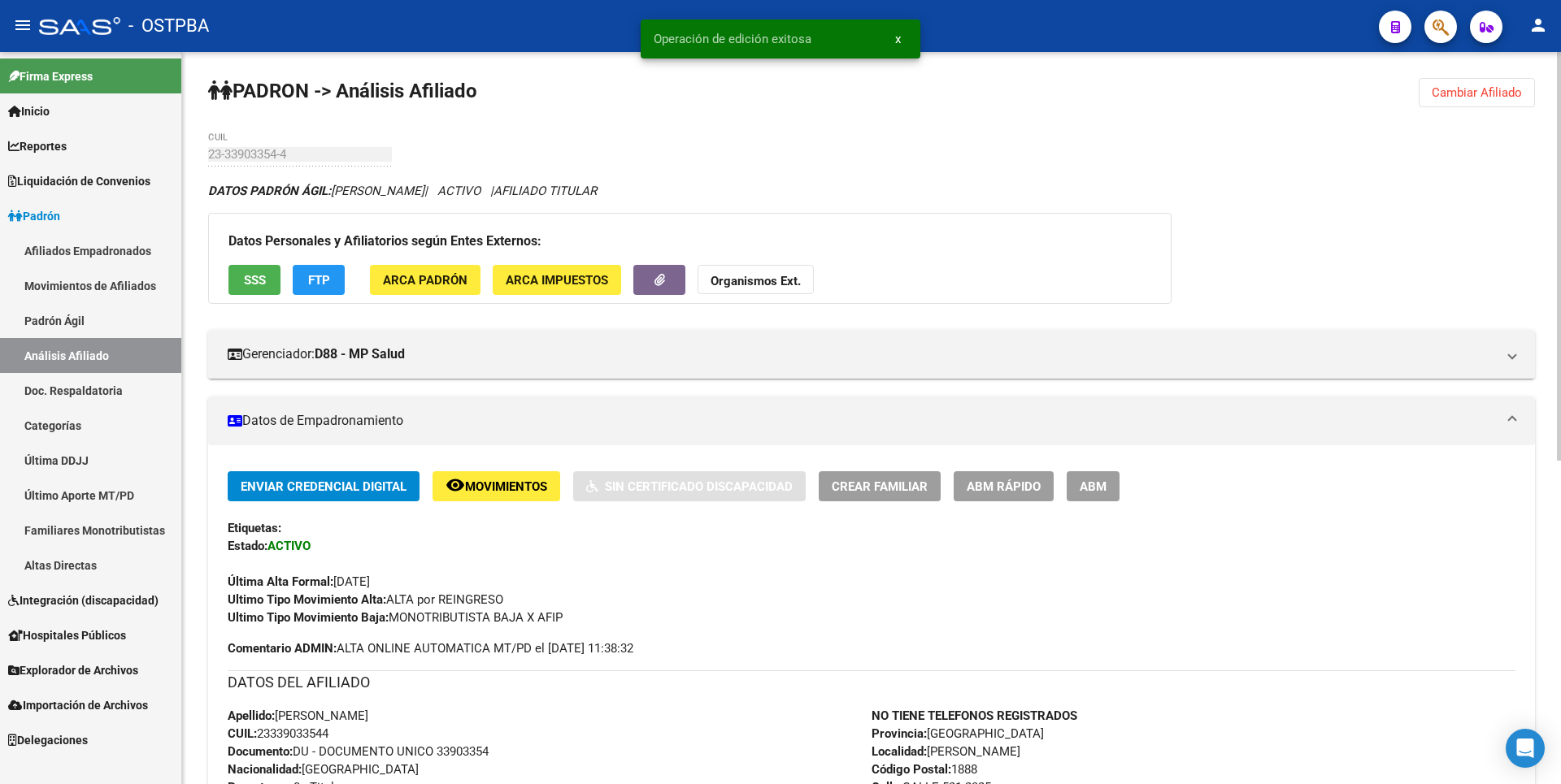
click at [265, 277] on span "SSS" at bounding box center [255, 280] width 22 height 14
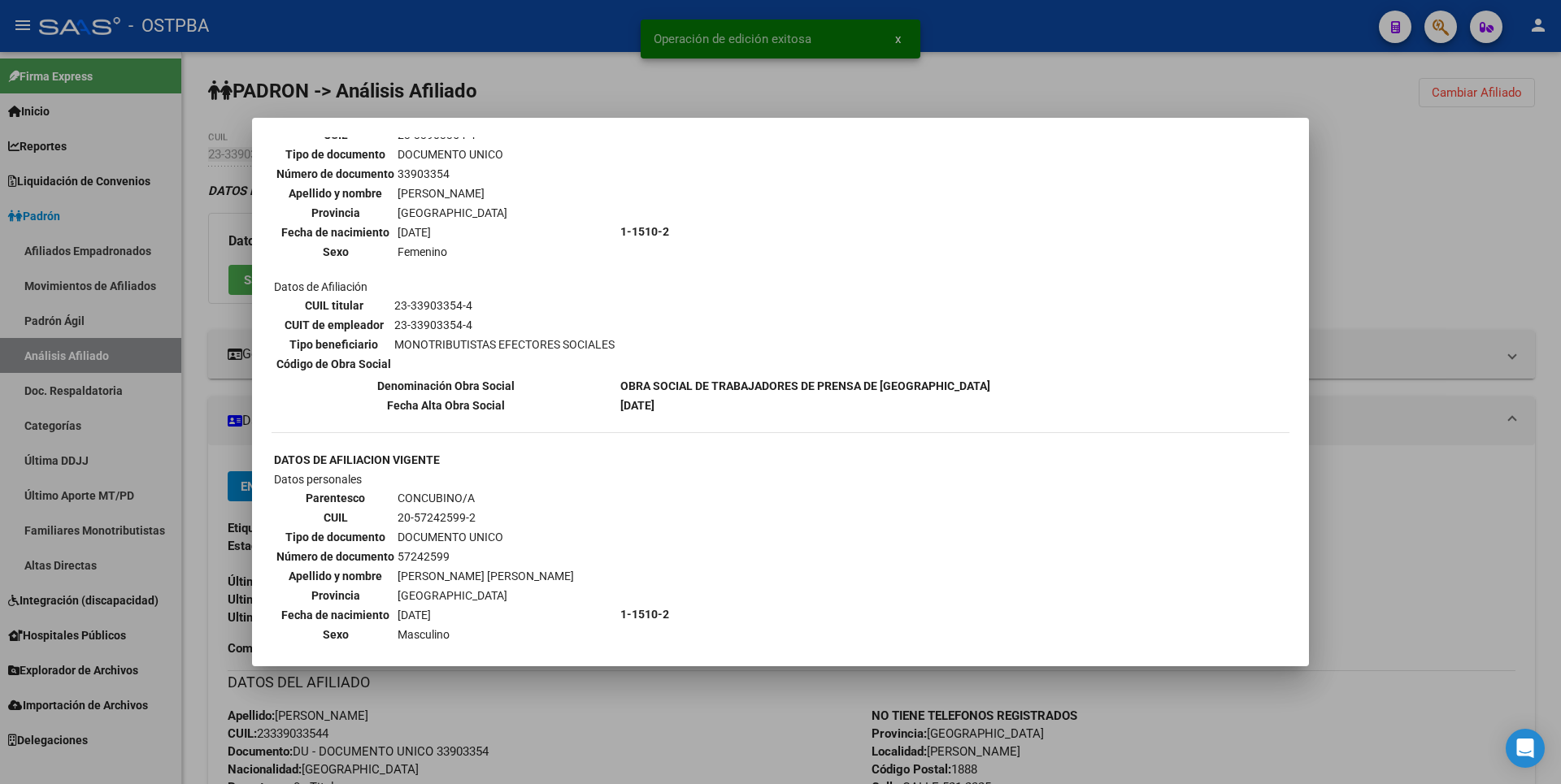
scroll to position [406, 0]
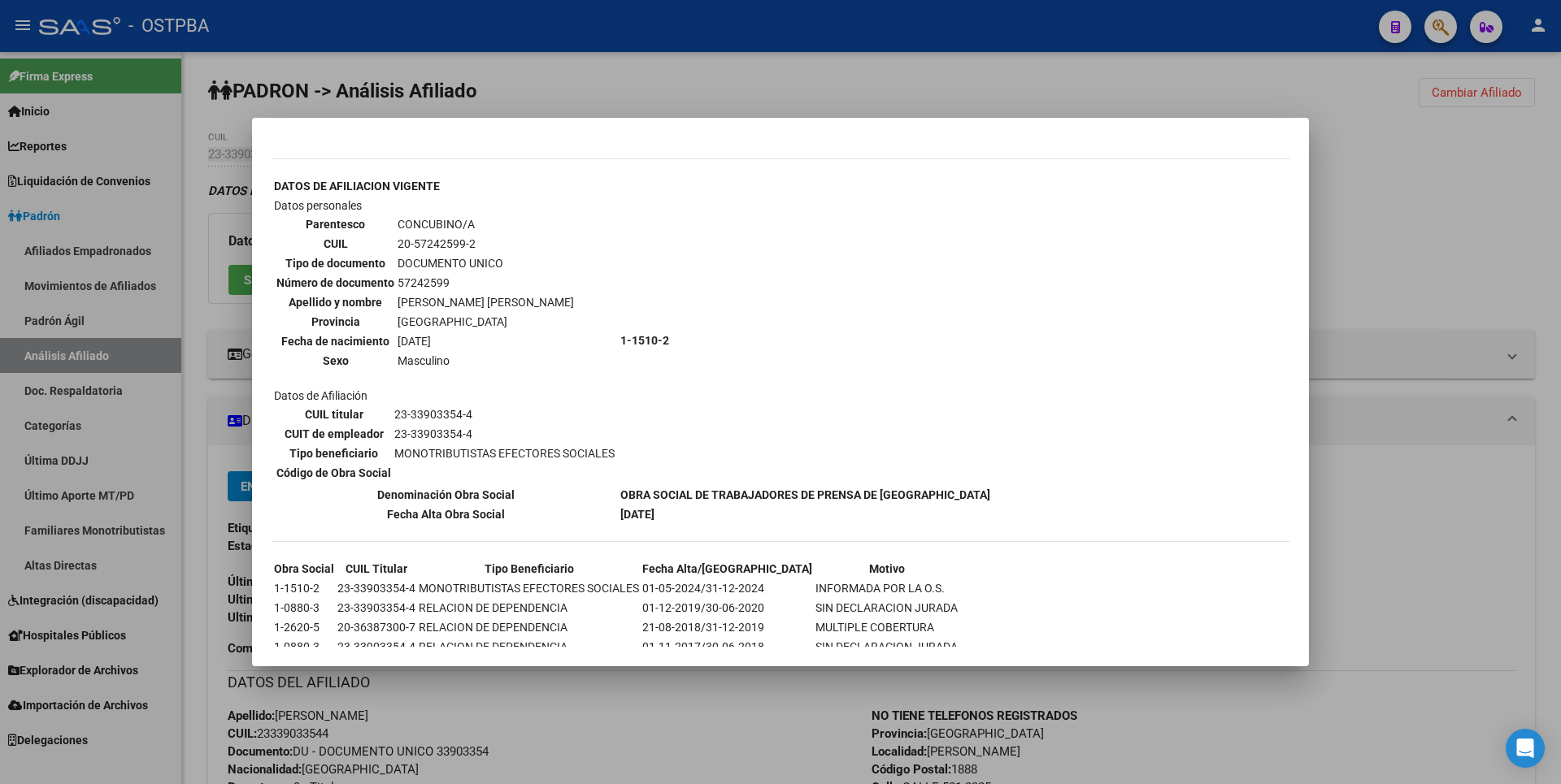
click at [1347, 236] on div at bounding box center [780, 392] width 1561 height 784
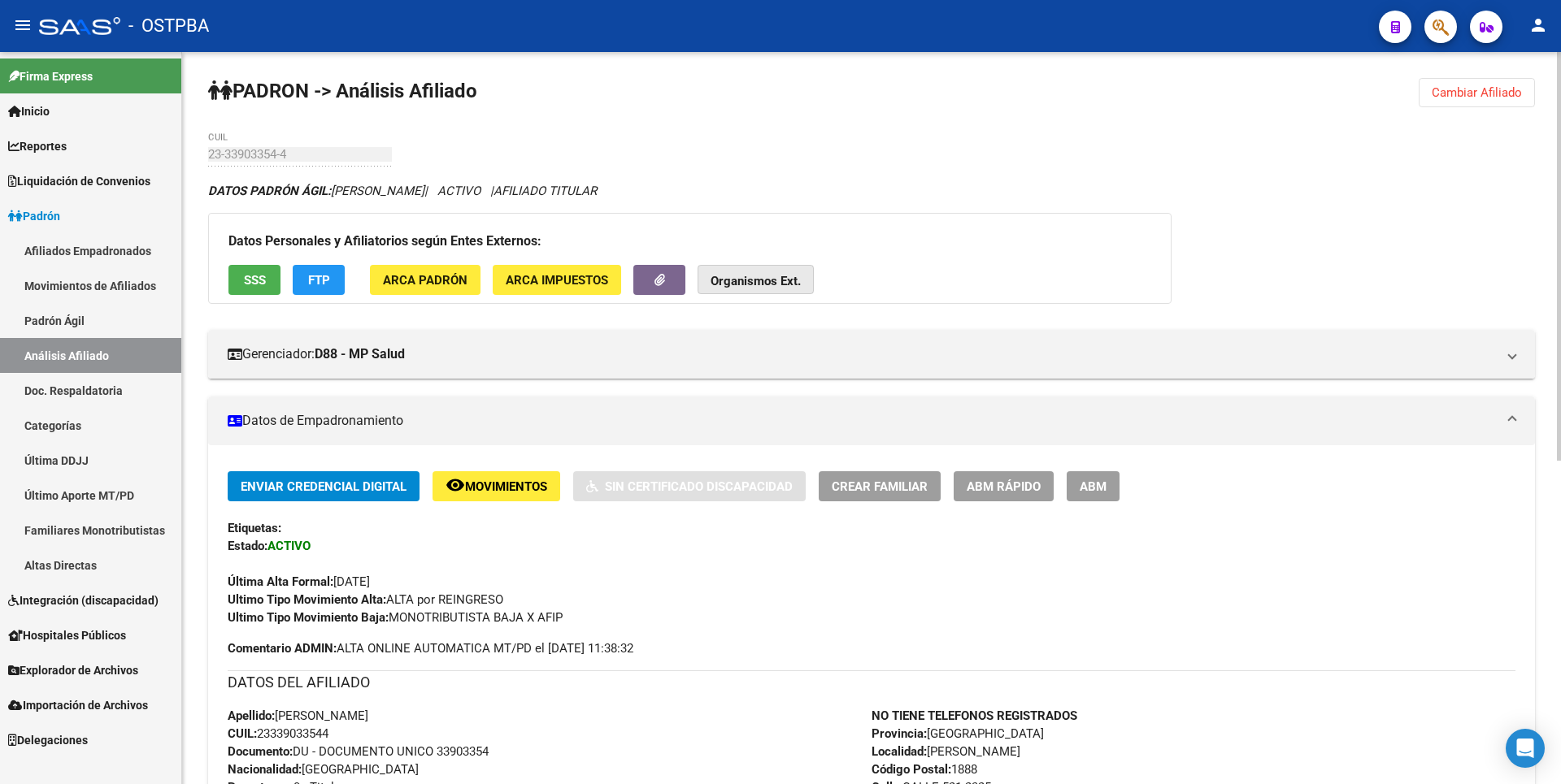
click at [792, 284] on strong "Organismos Ext." at bounding box center [755, 281] width 90 height 14
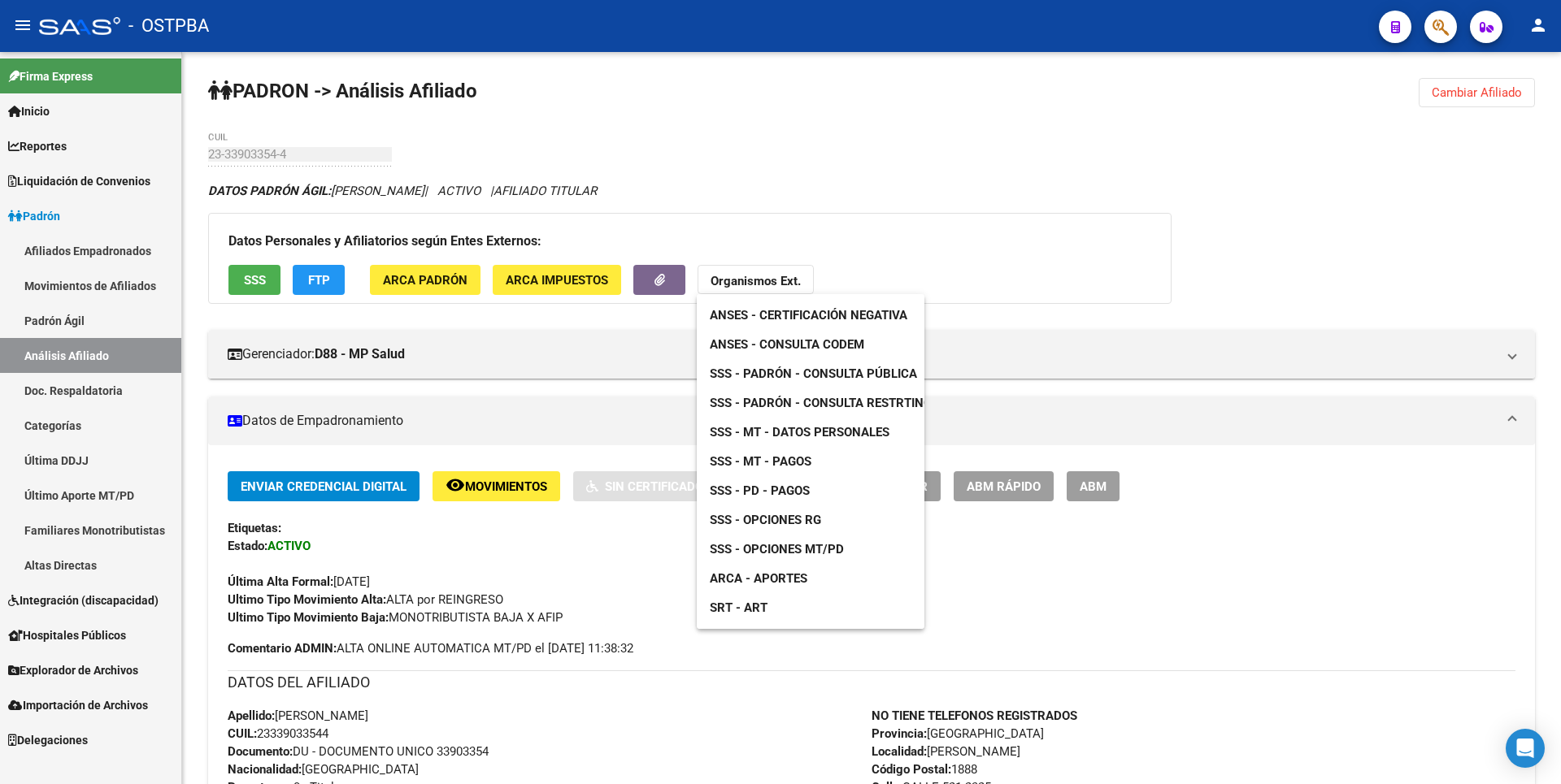
click at [266, 731] on div at bounding box center [780, 392] width 1561 height 784
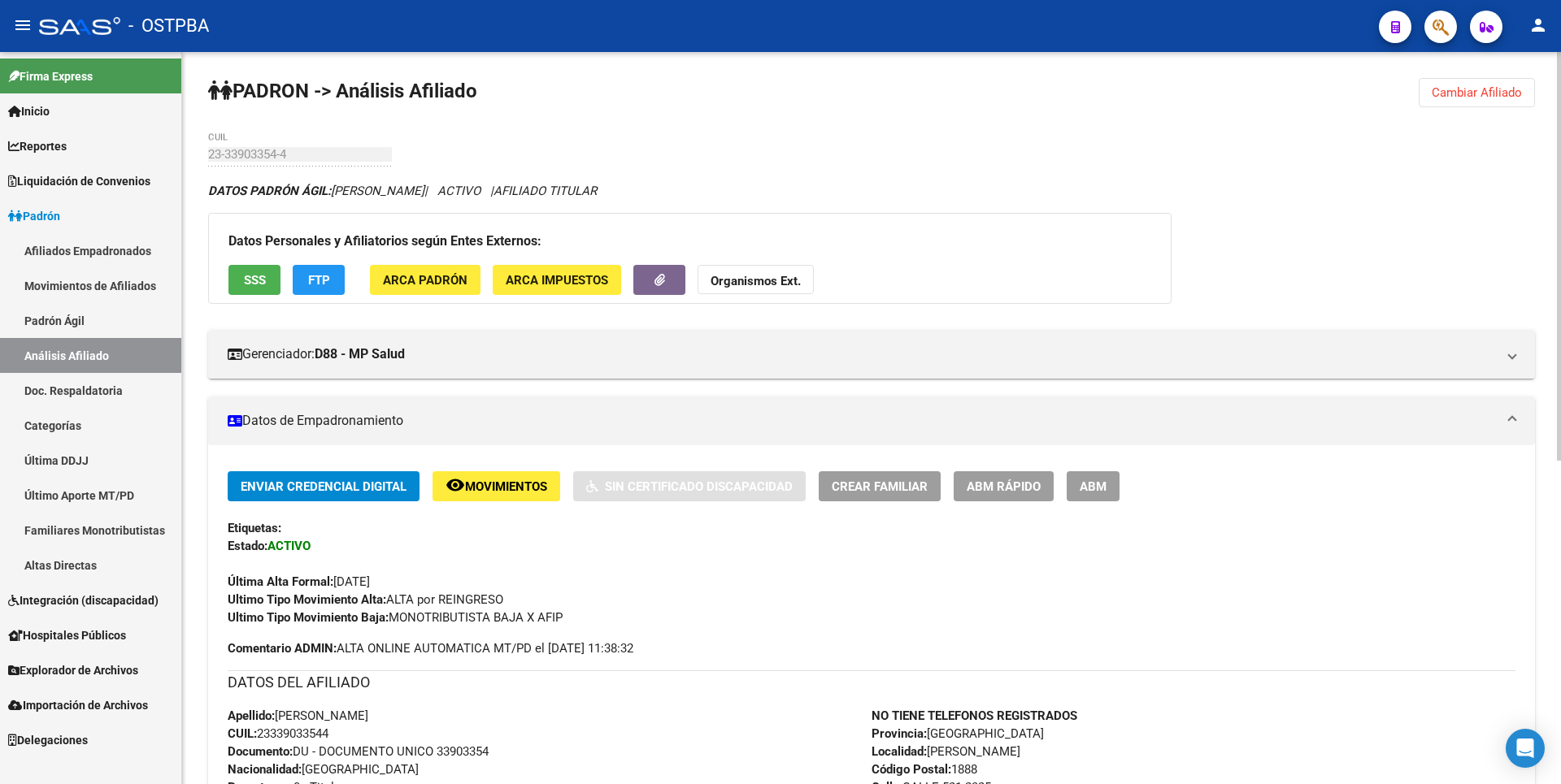
drag, startPoint x: 261, startPoint y: 732, endPoint x: 338, endPoint y: 737, distance: 77.2
click at [338, 737] on div "Apellido: [PERSON_NAME]: 23339033544 Documento: DU - DOCUMENTO UNICO 33903354 N…" at bounding box center [549, 796] width 644 height 179
copy span "23339033544"
click at [434, 286] on span "ARCA Padrón" at bounding box center [426, 280] width 85 height 14
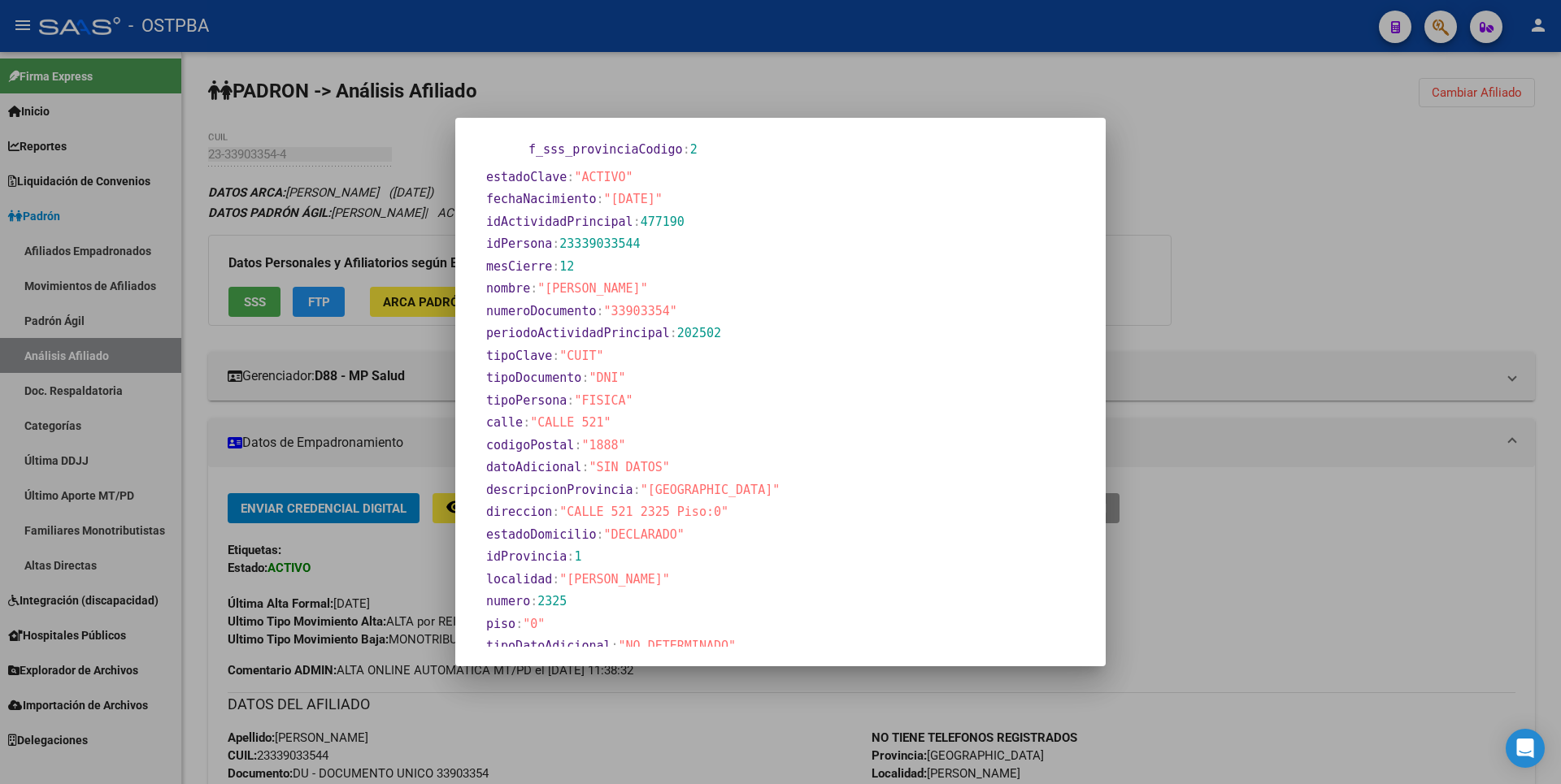
scroll to position [731, 0]
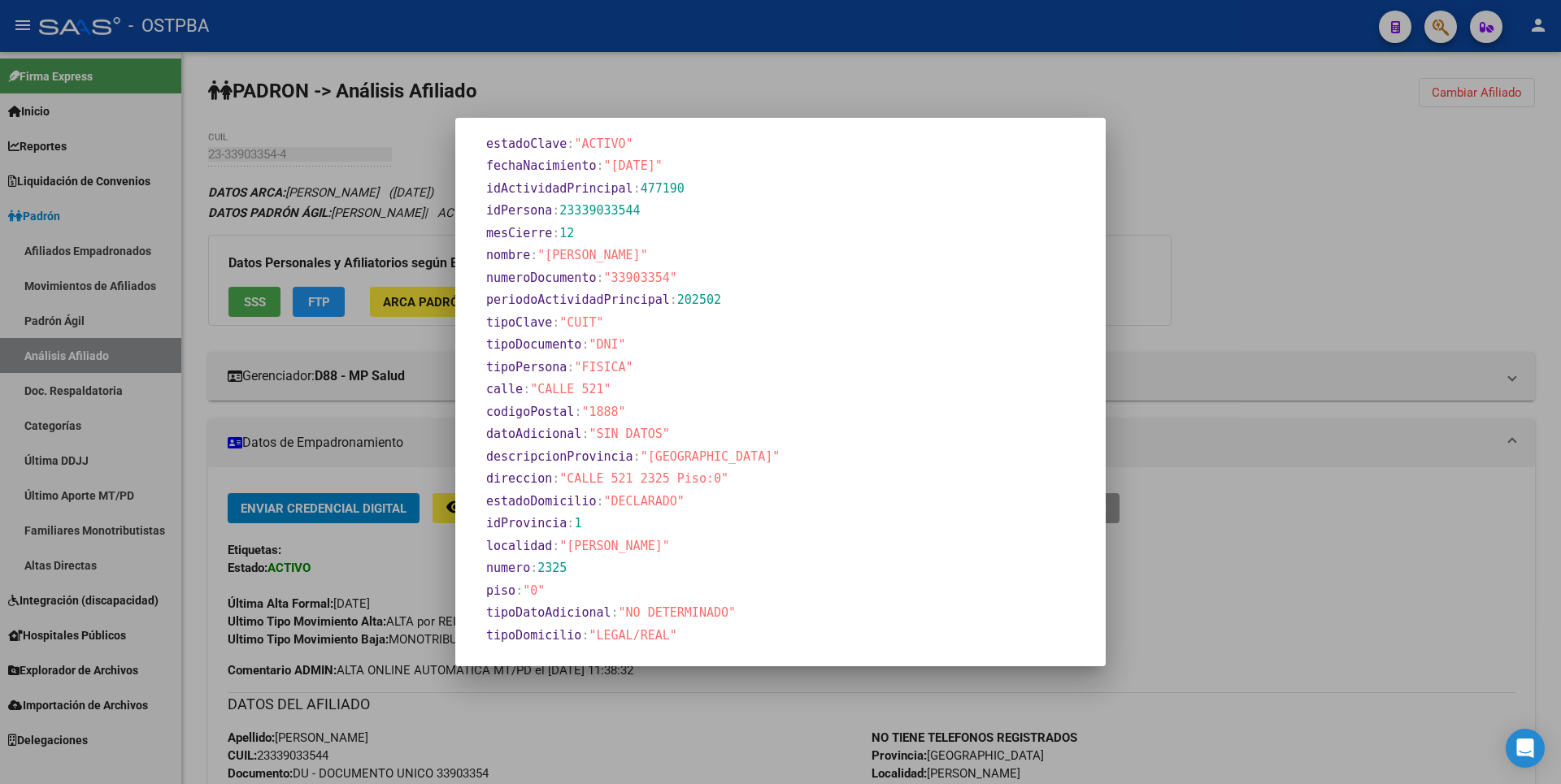
click at [1225, 248] on div at bounding box center [780, 392] width 1561 height 784
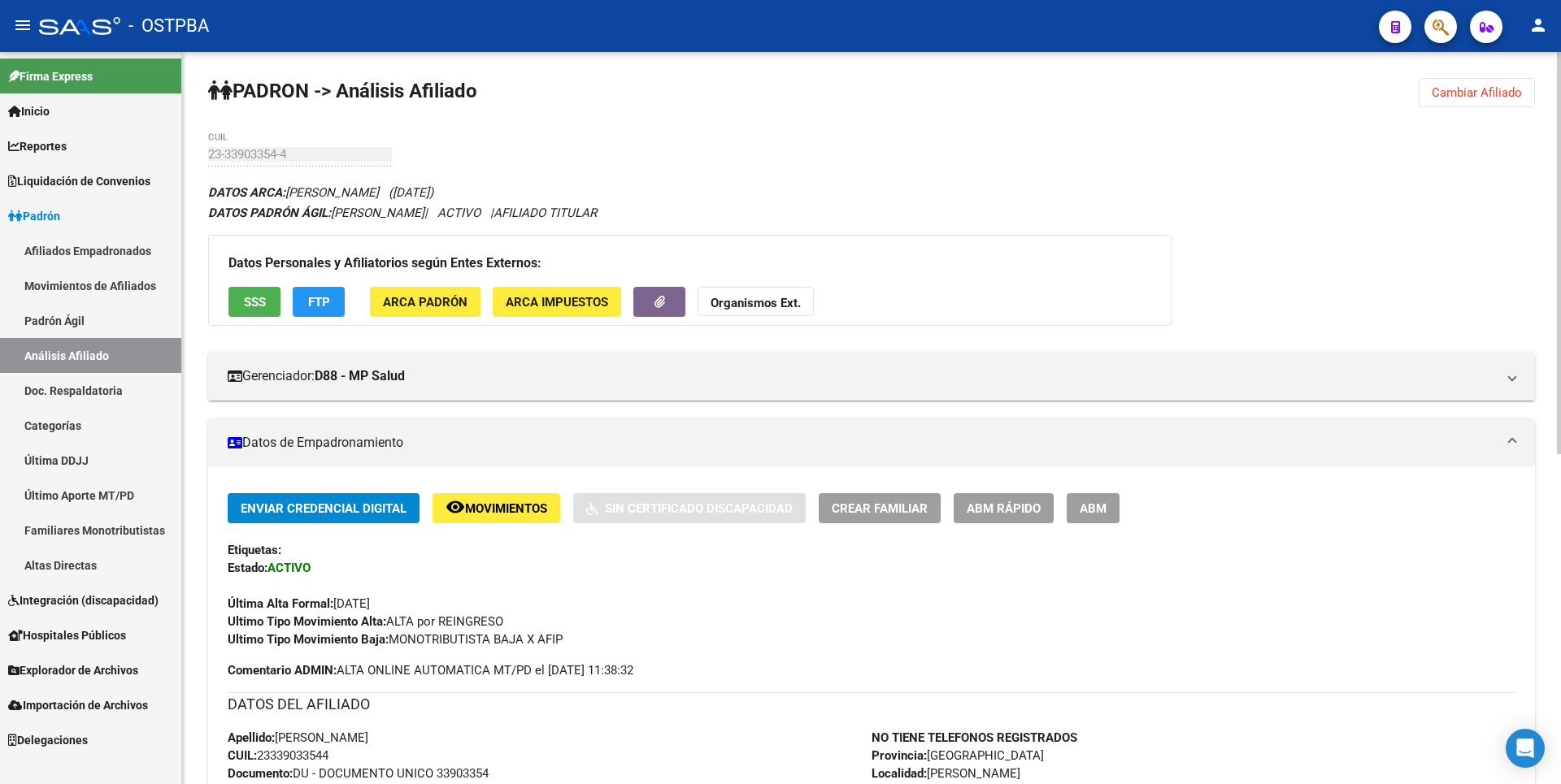
click at [776, 316] on button "Organismos Ext." at bounding box center [755, 301] width 116 height 30
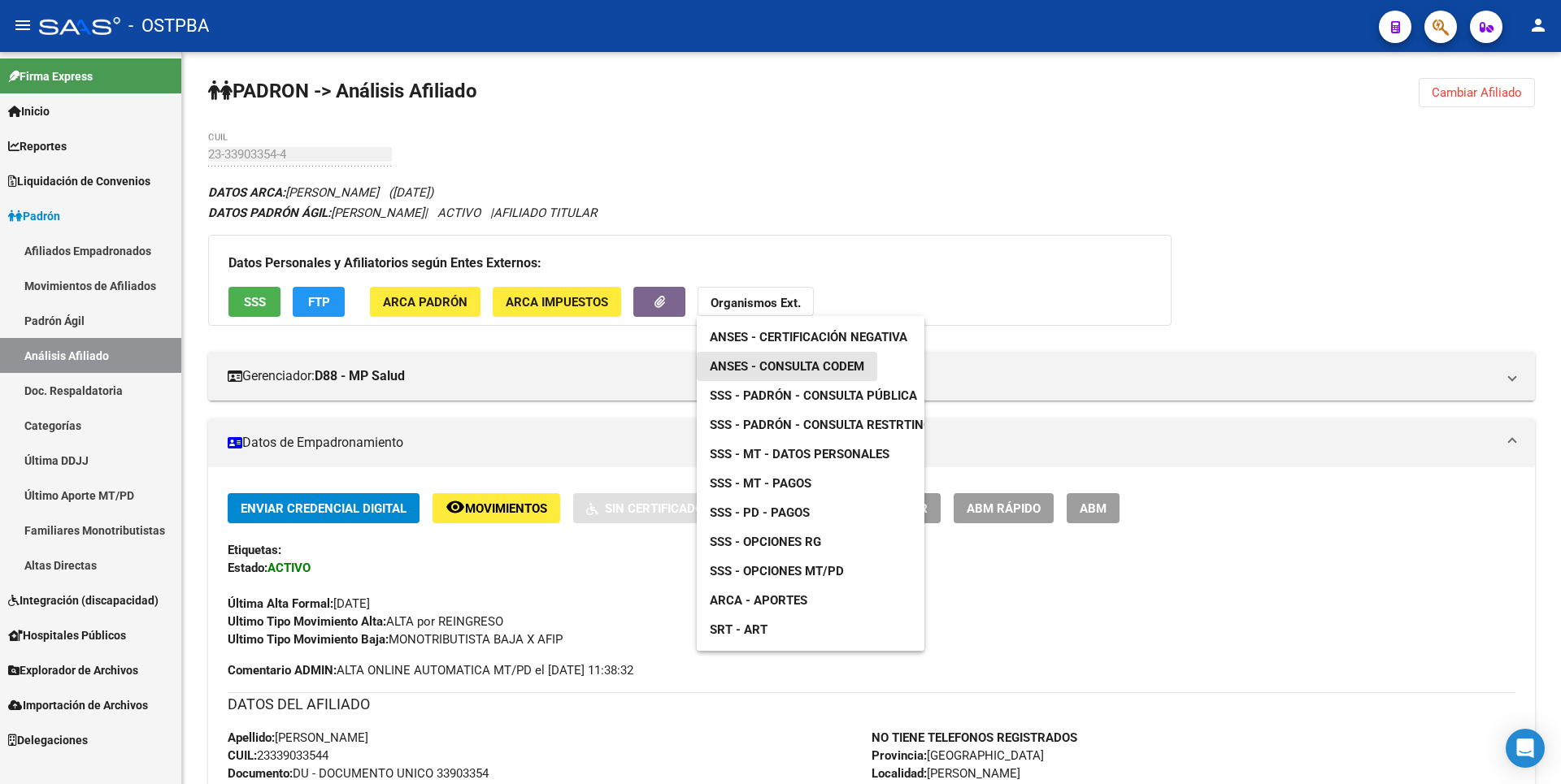
click at [828, 373] on span "ANSES - Consulta CODEM" at bounding box center [787, 366] width 154 height 14
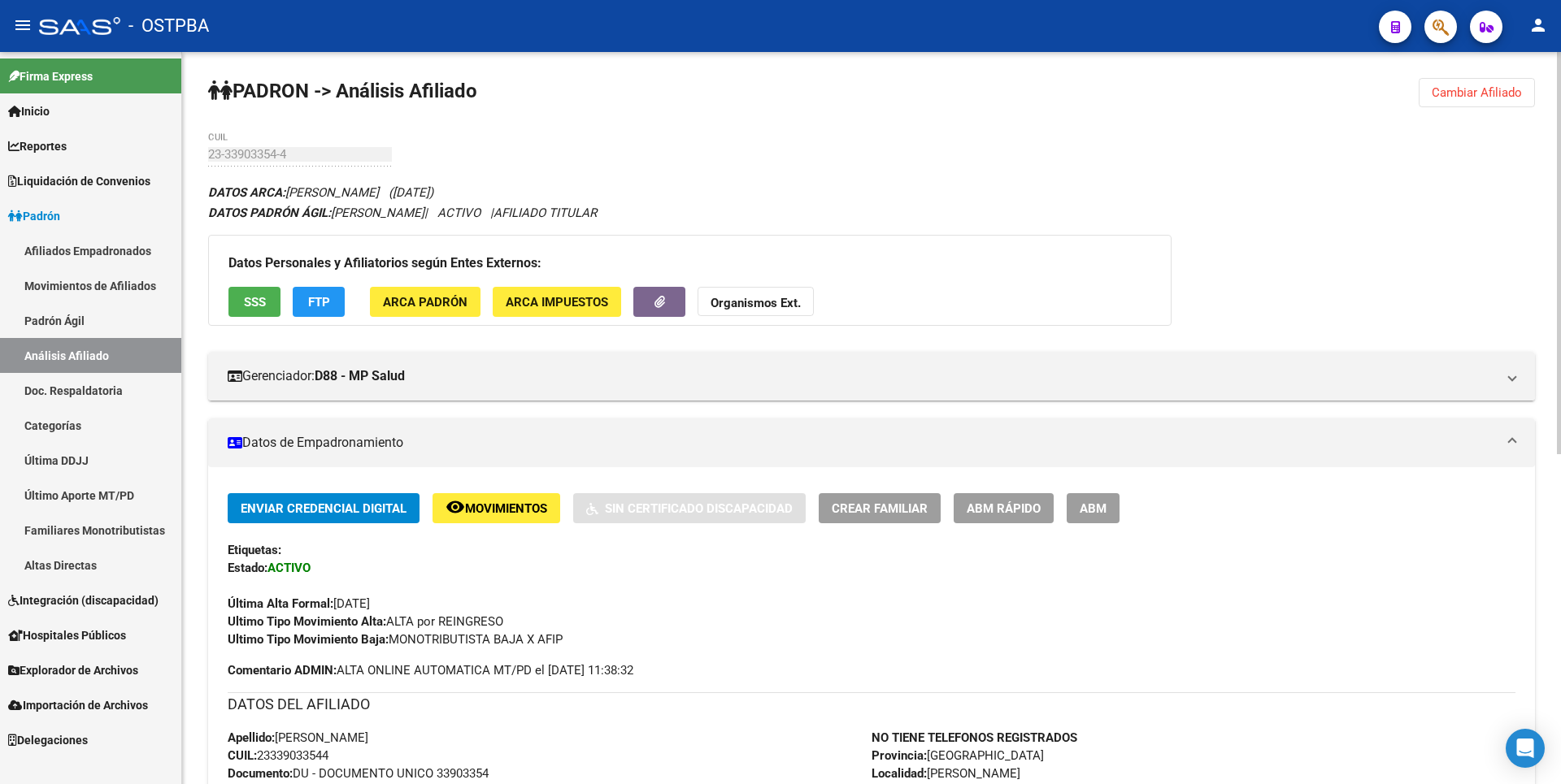
drag, startPoint x: 263, startPoint y: 756, endPoint x: 340, endPoint y: 749, distance: 77.3
copy span "23339033544"
click at [437, 306] on span "ARCA Padrón" at bounding box center [426, 302] width 85 height 14
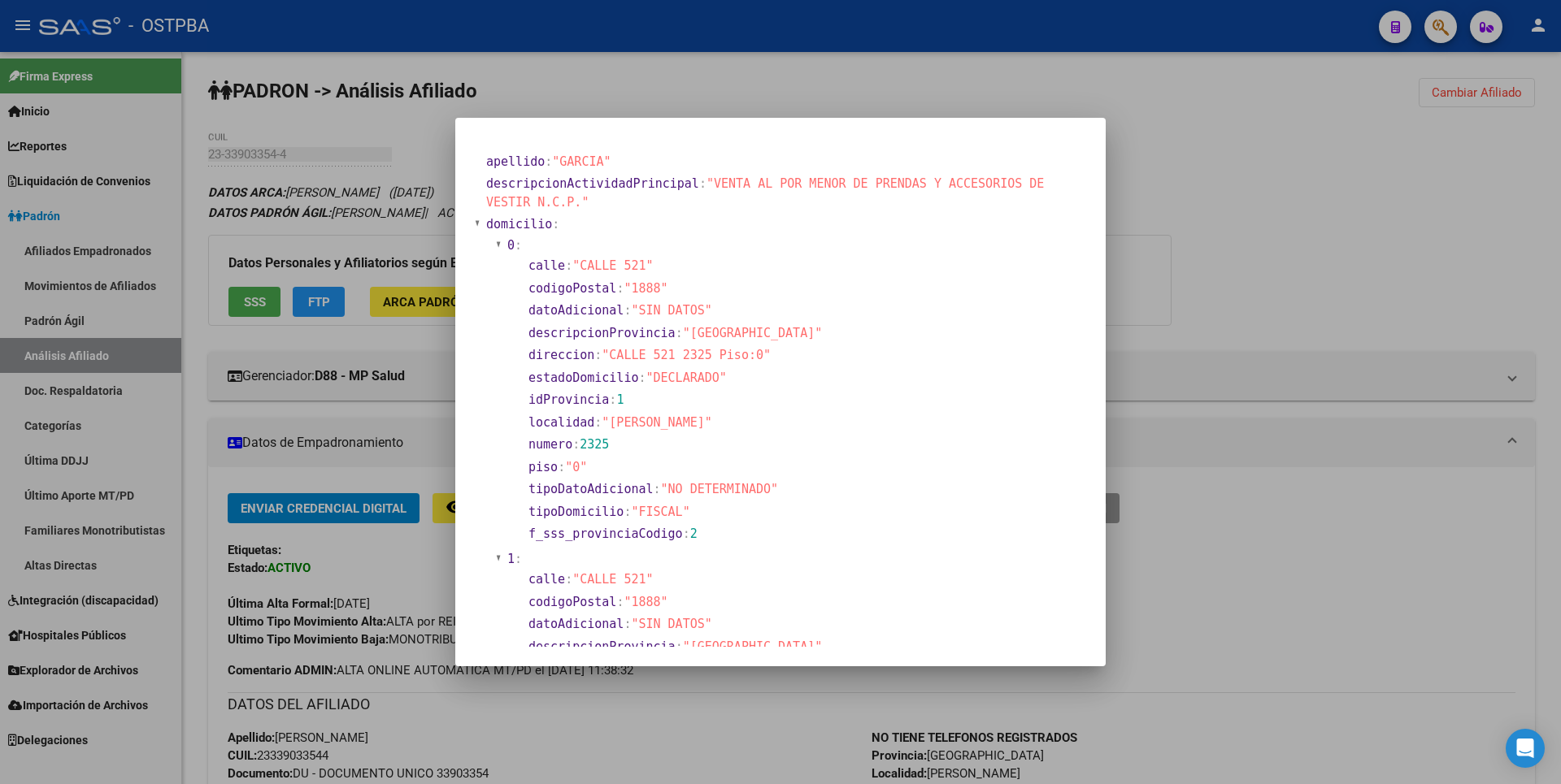
click at [1196, 248] on div at bounding box center [780, 392] width 1561 height 784
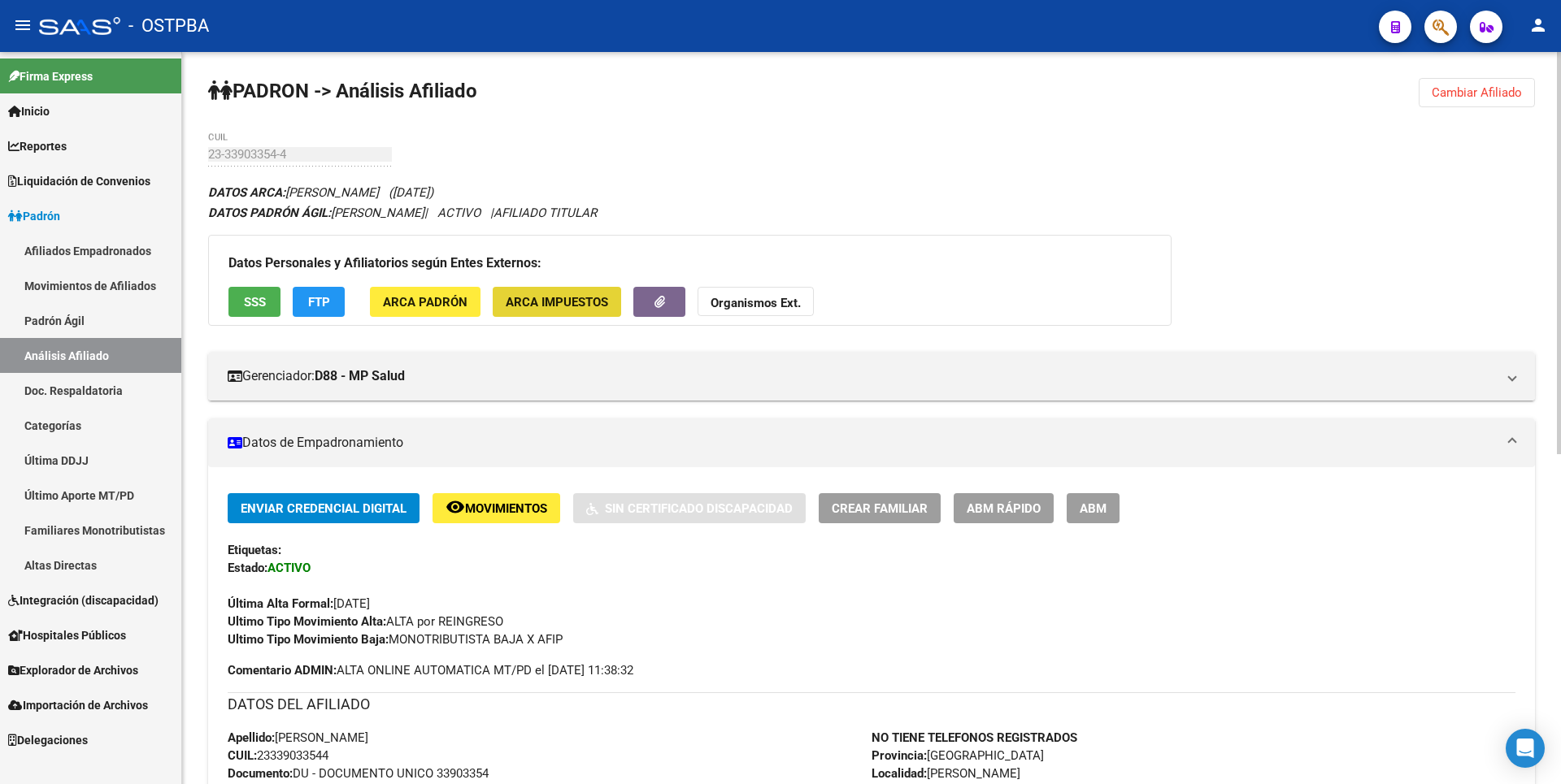
click at [596, 304] on span "ARCA Impuestos" at bounding box center [556, 302] width 103 height 14
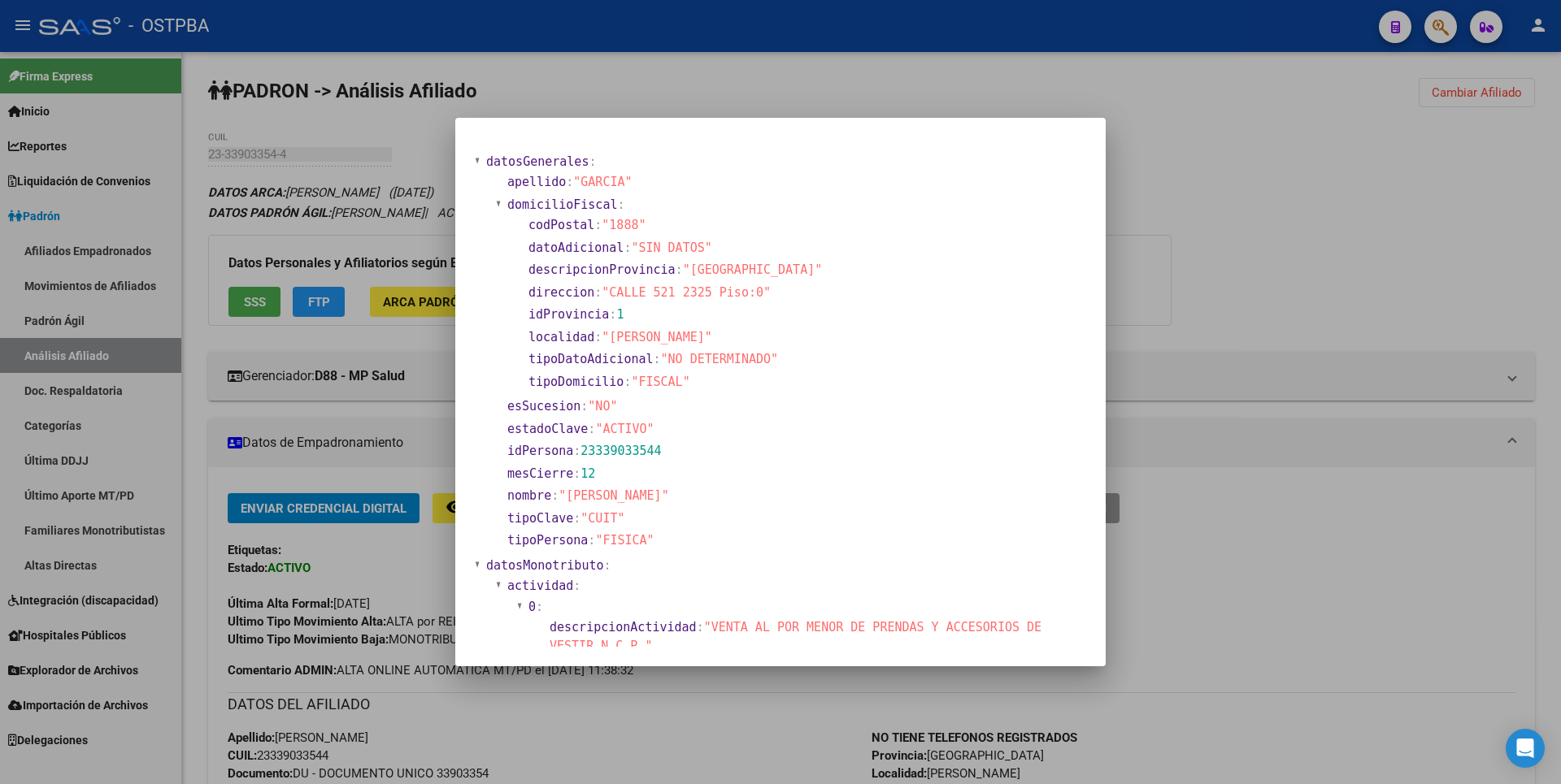
click at [1139, 189] on div at bounding box center [780, 392] width 1561 height 784
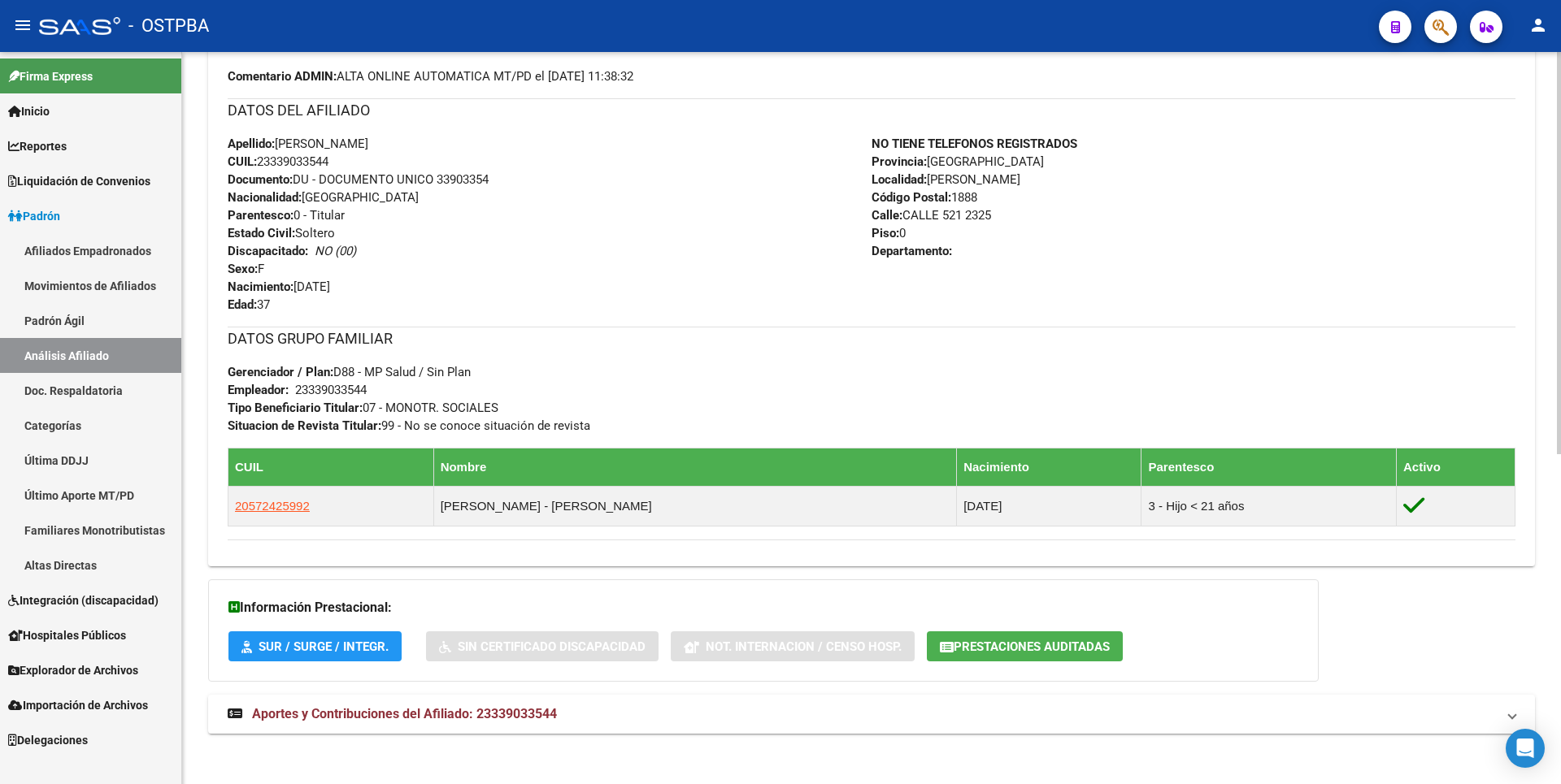
scroll to position [600, 0]
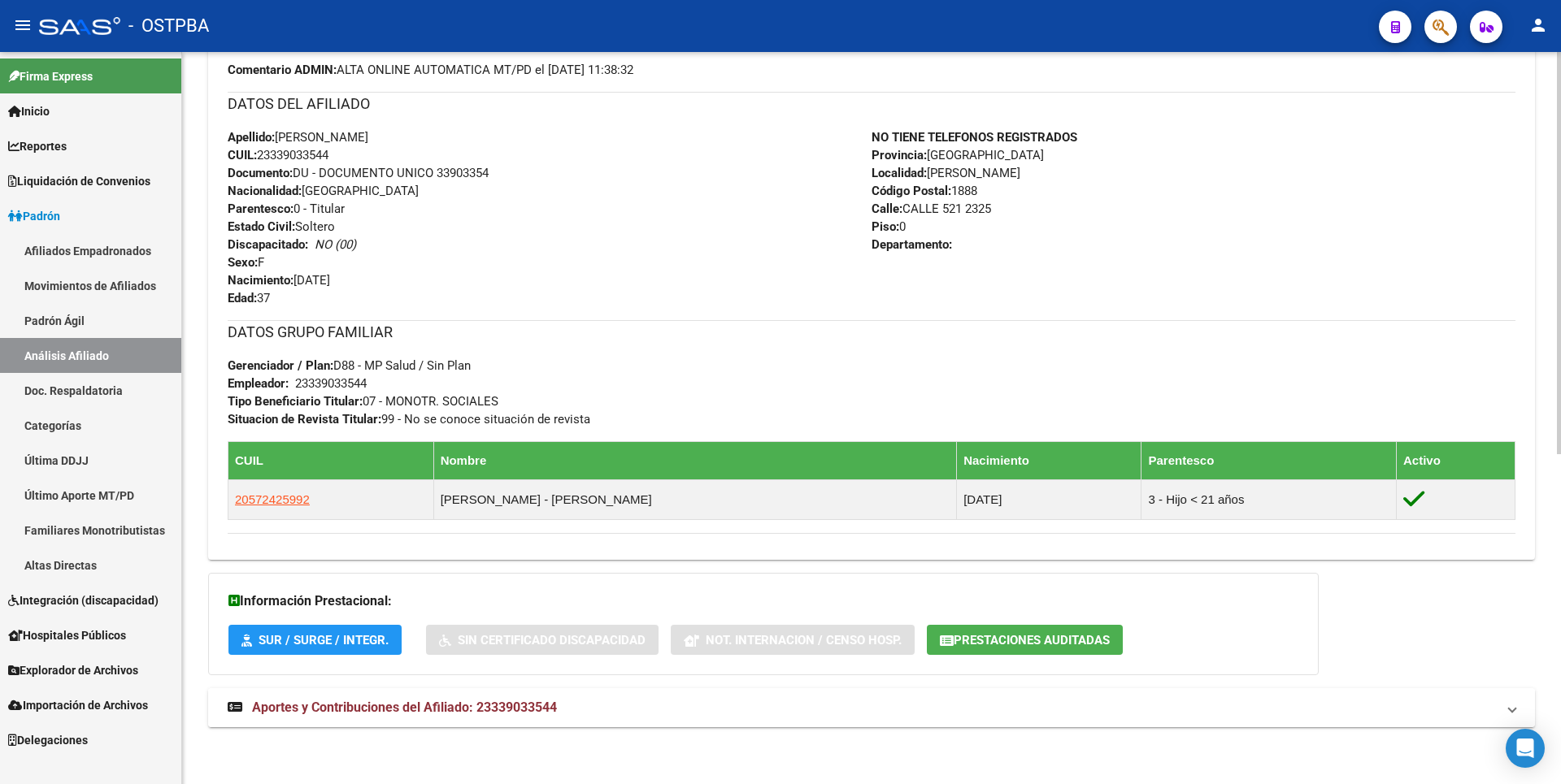
click at [542, 704] on span "Aportes y Contribuciones del Afiliado: 23339033544" at bounding box center [404, 707] width 304 height 15
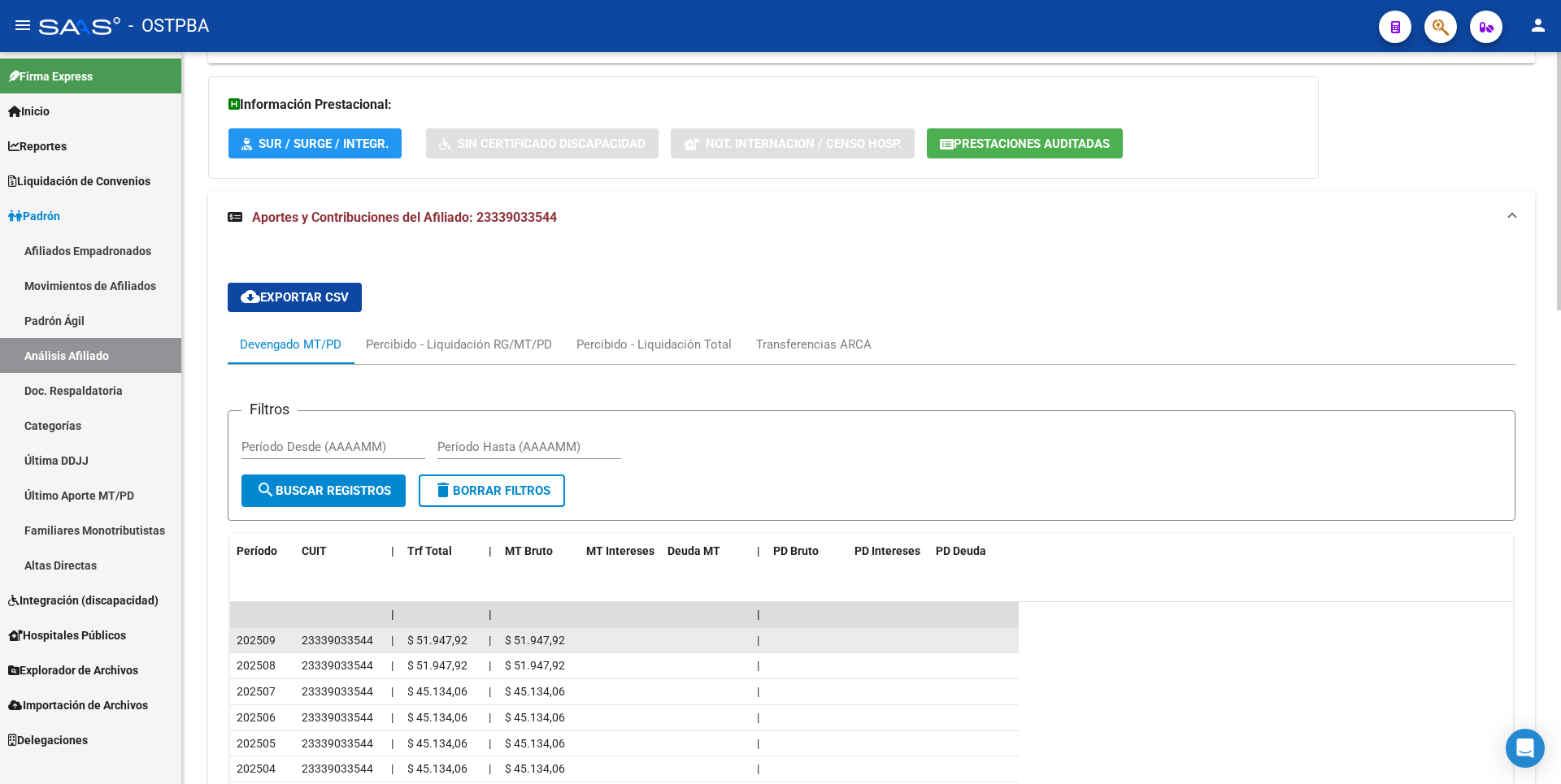
scroll to position [934, 0]
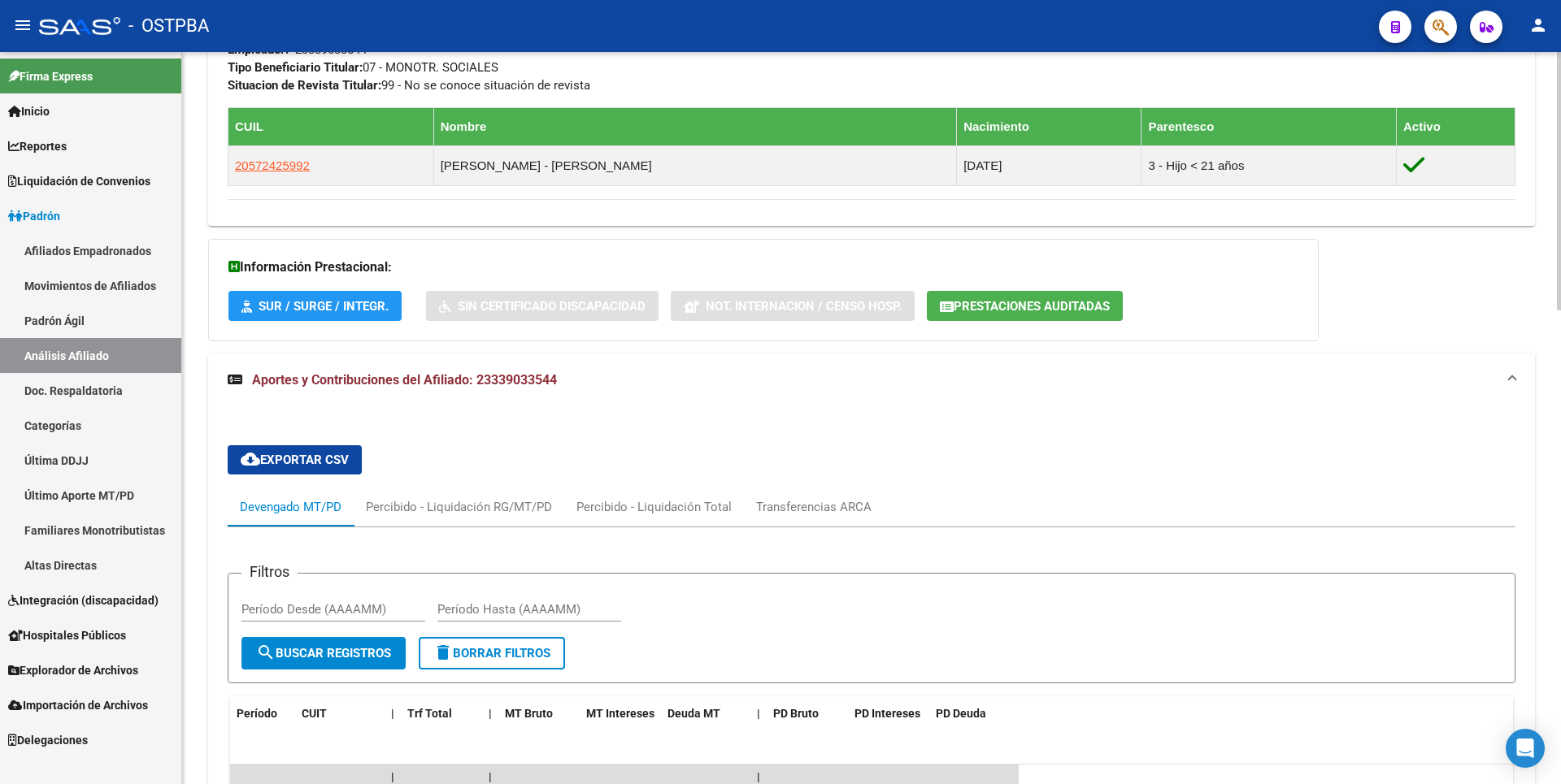
click at [1065, 310] on span "Prestaciones Auditadas" at bounding box center [1031, 306] width 156 height 14
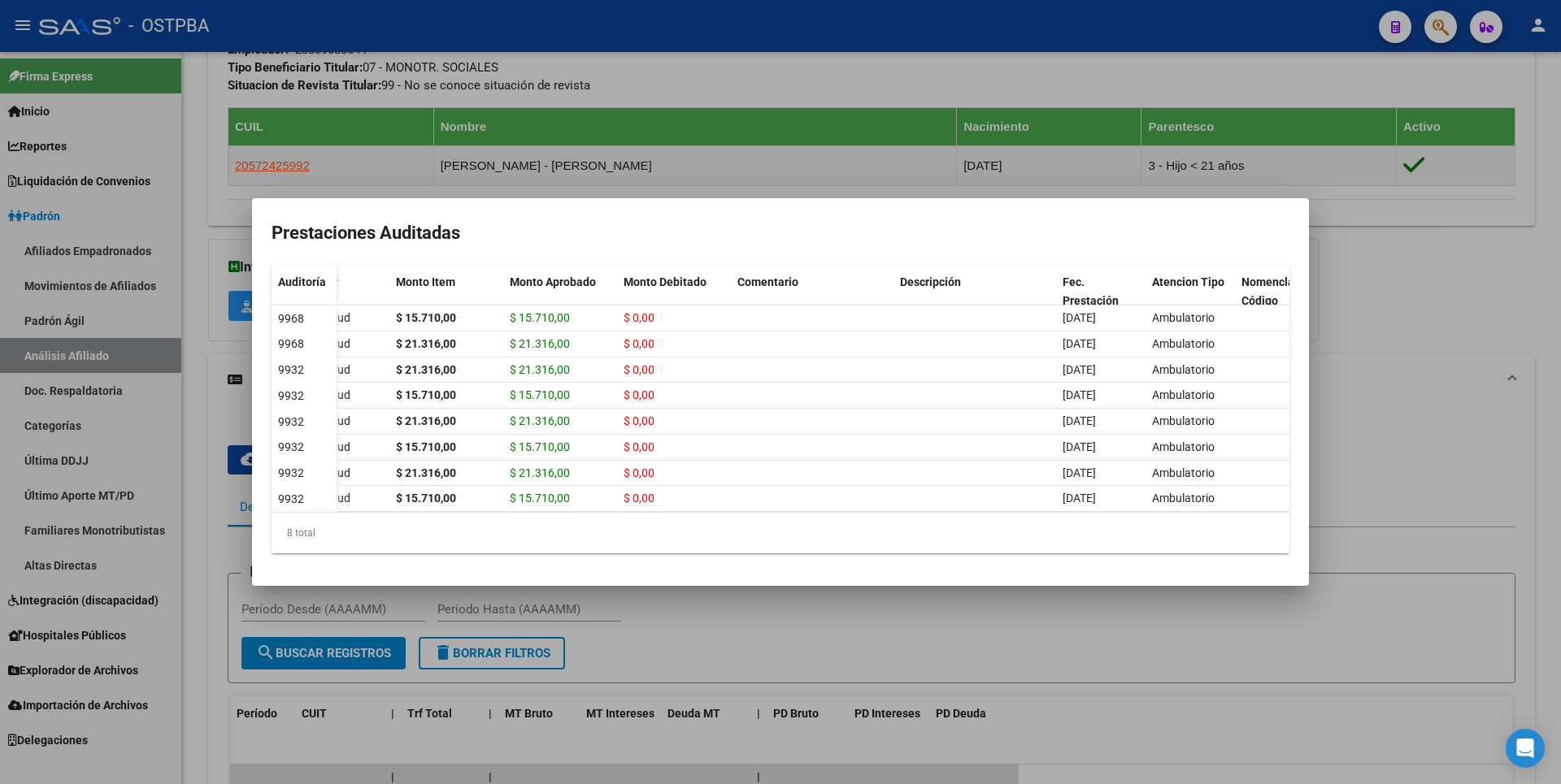
scroll to position [0, 0]
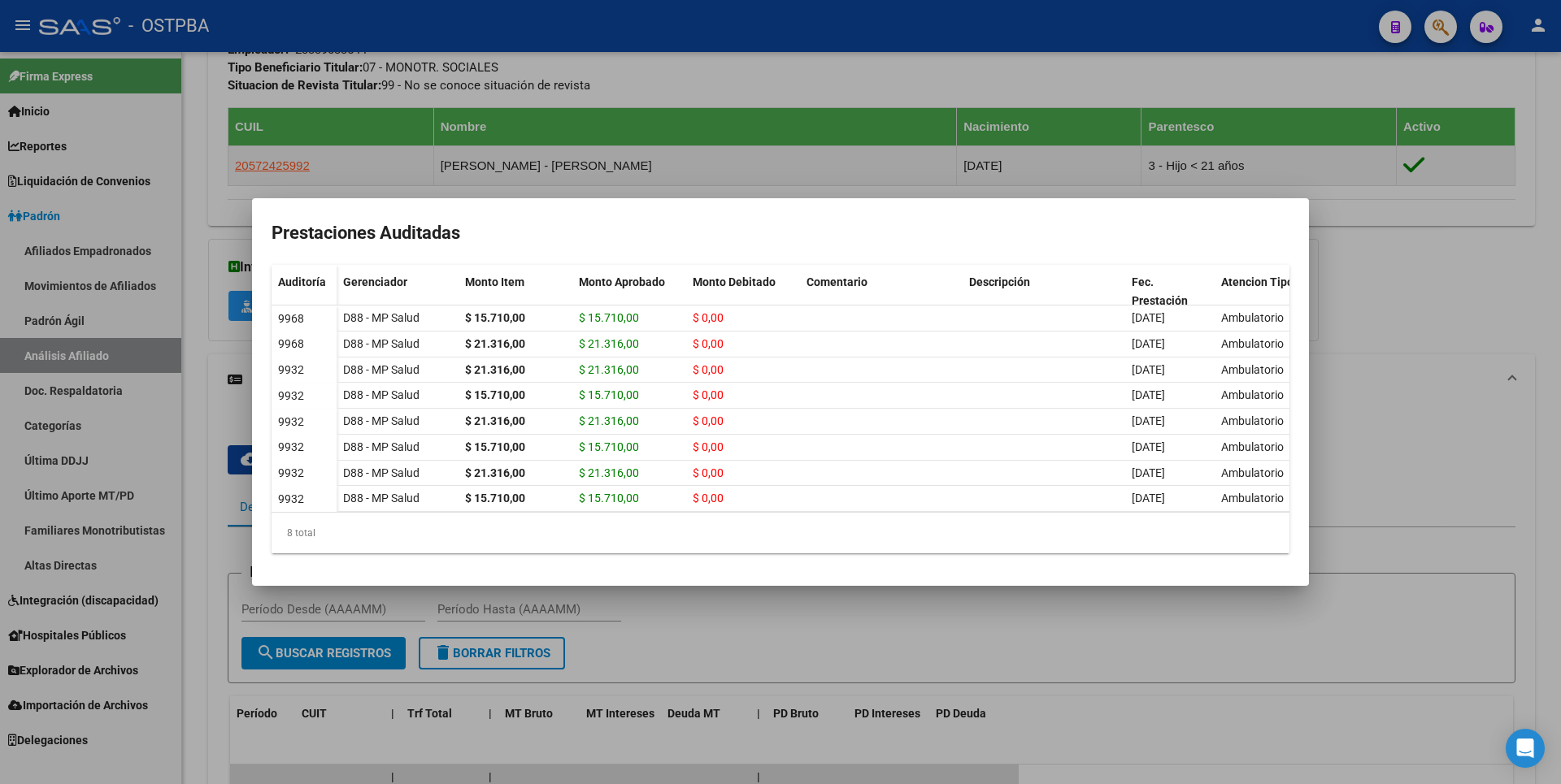
click at [1359, 356] on div at bounding box center [780, 392] width 1561 height 784
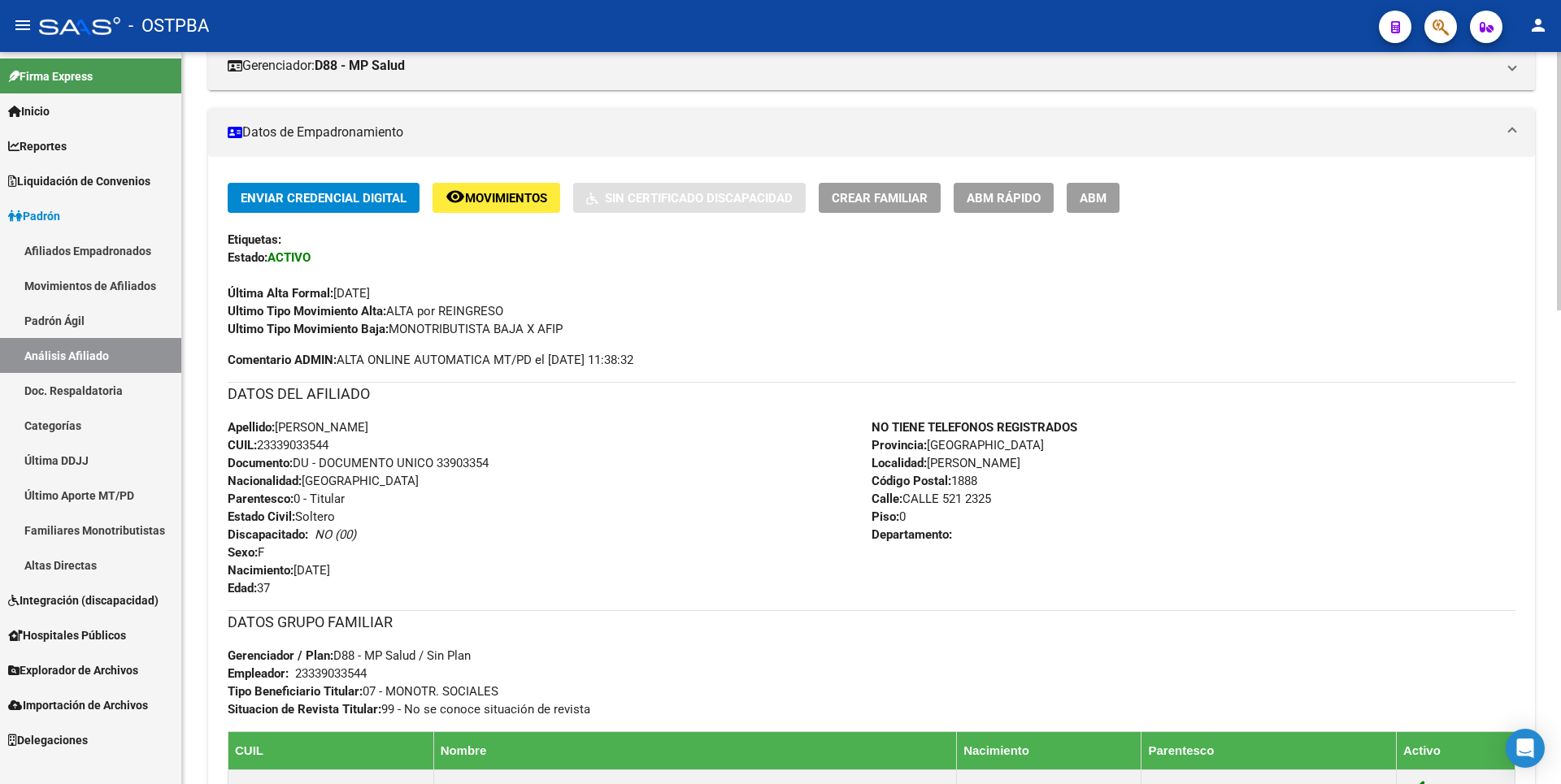
scroll to position [41, 0]
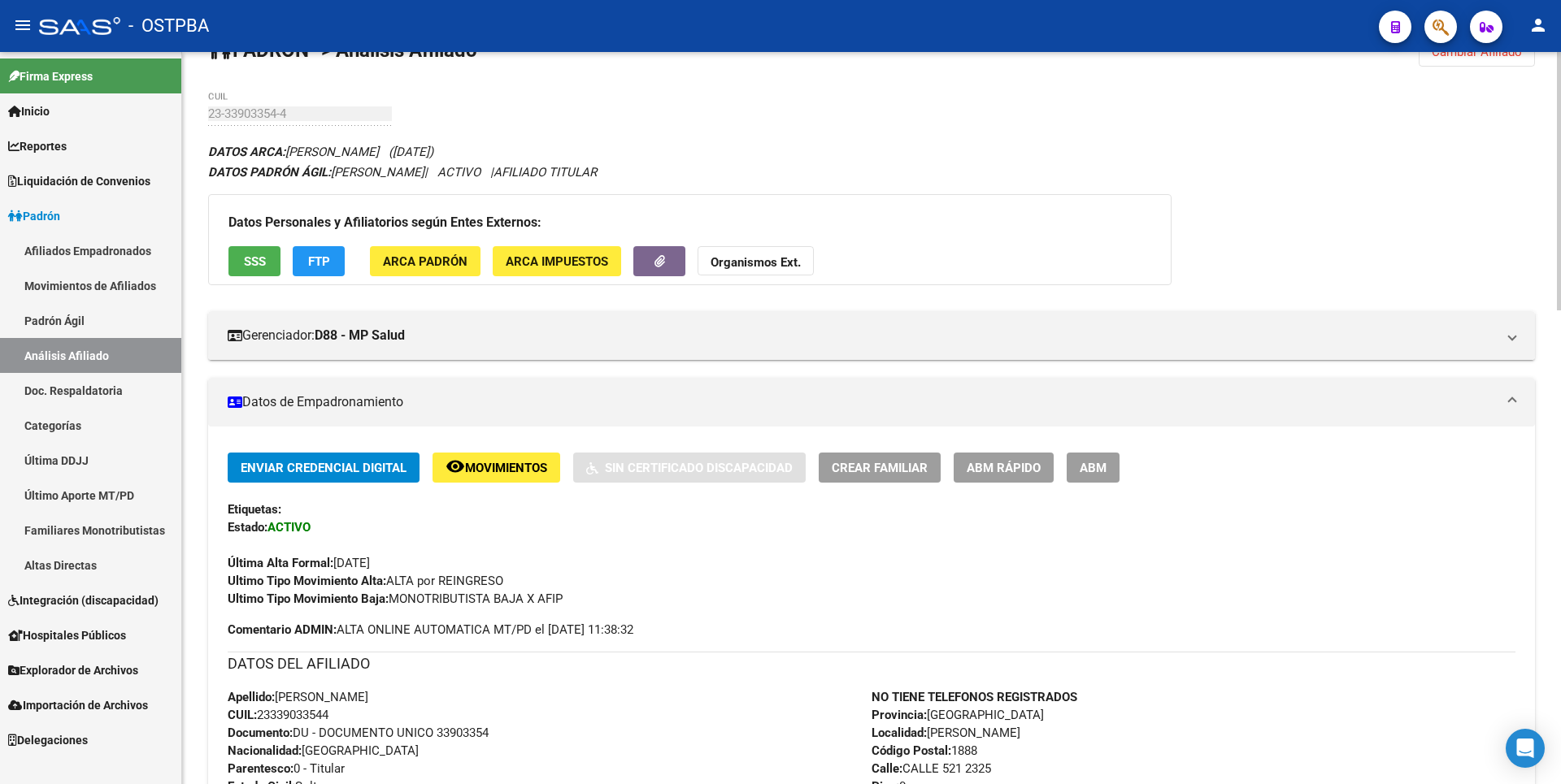
click at [555, 269] on button "ARCA Impuestos" at bounding box center [556, 260] width 128 height 30
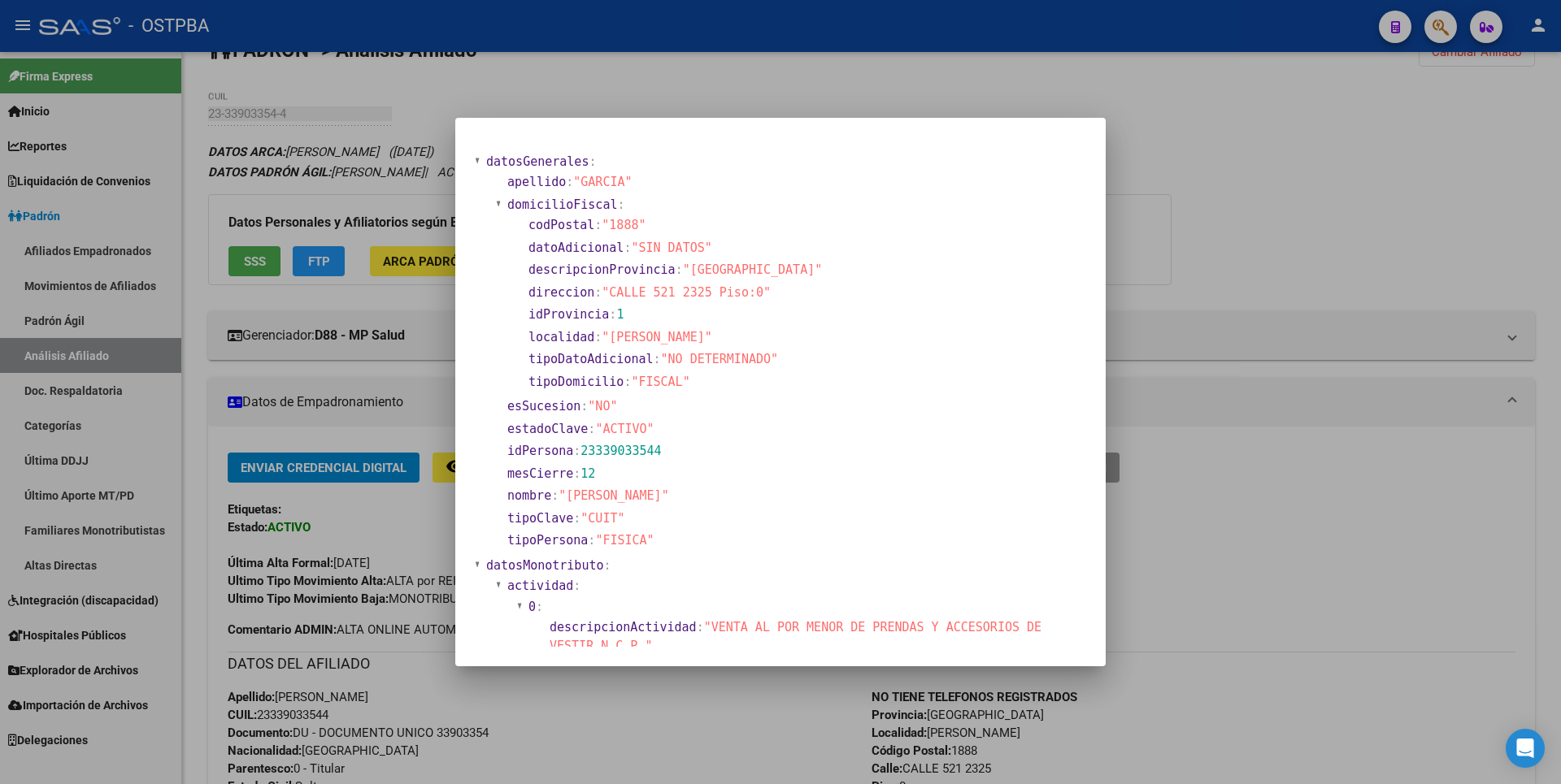
click at [1284, 303] on div at bounding box center [780, 392] width 1561 height 784
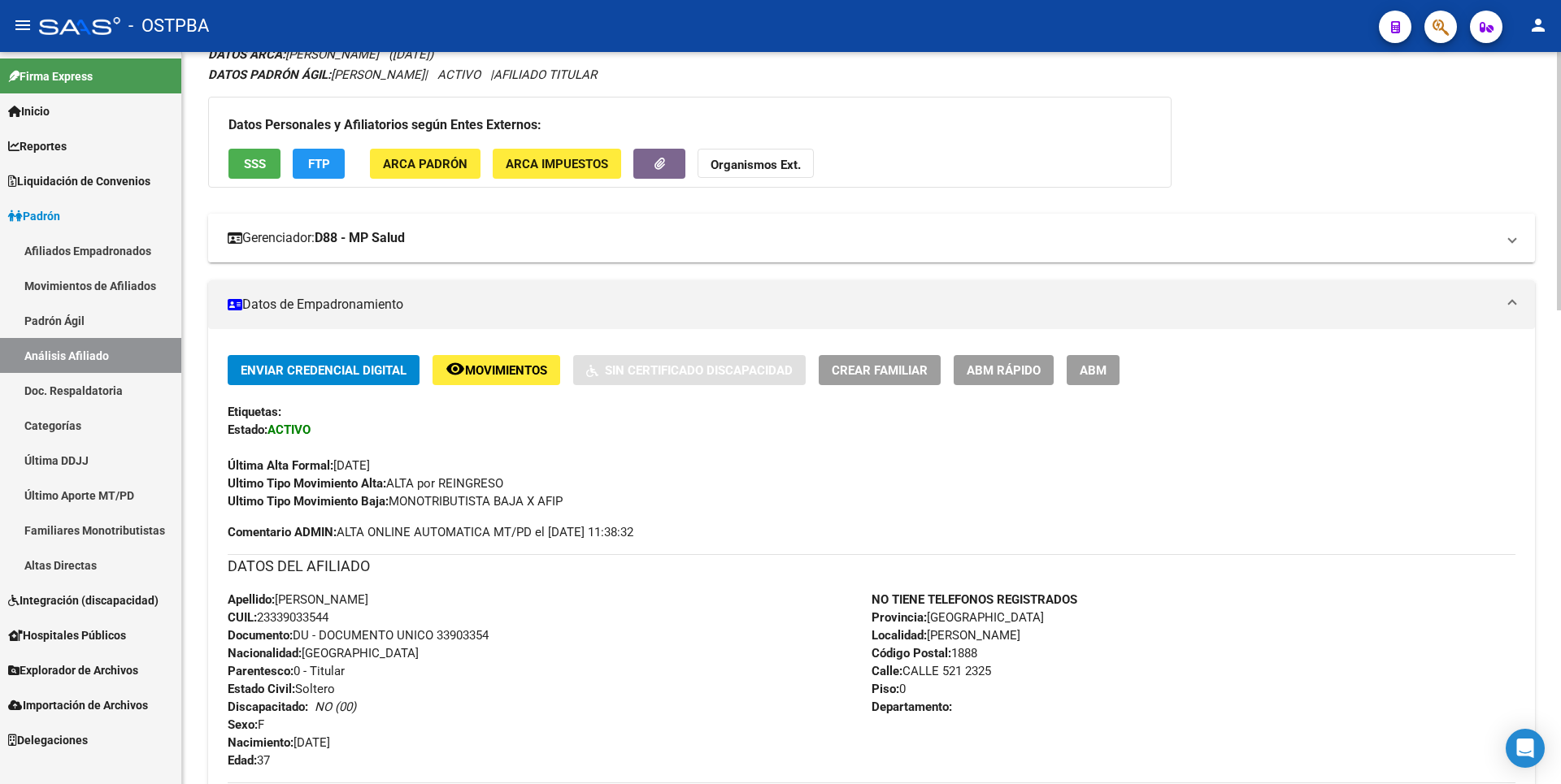
scroll to position [122, 0]
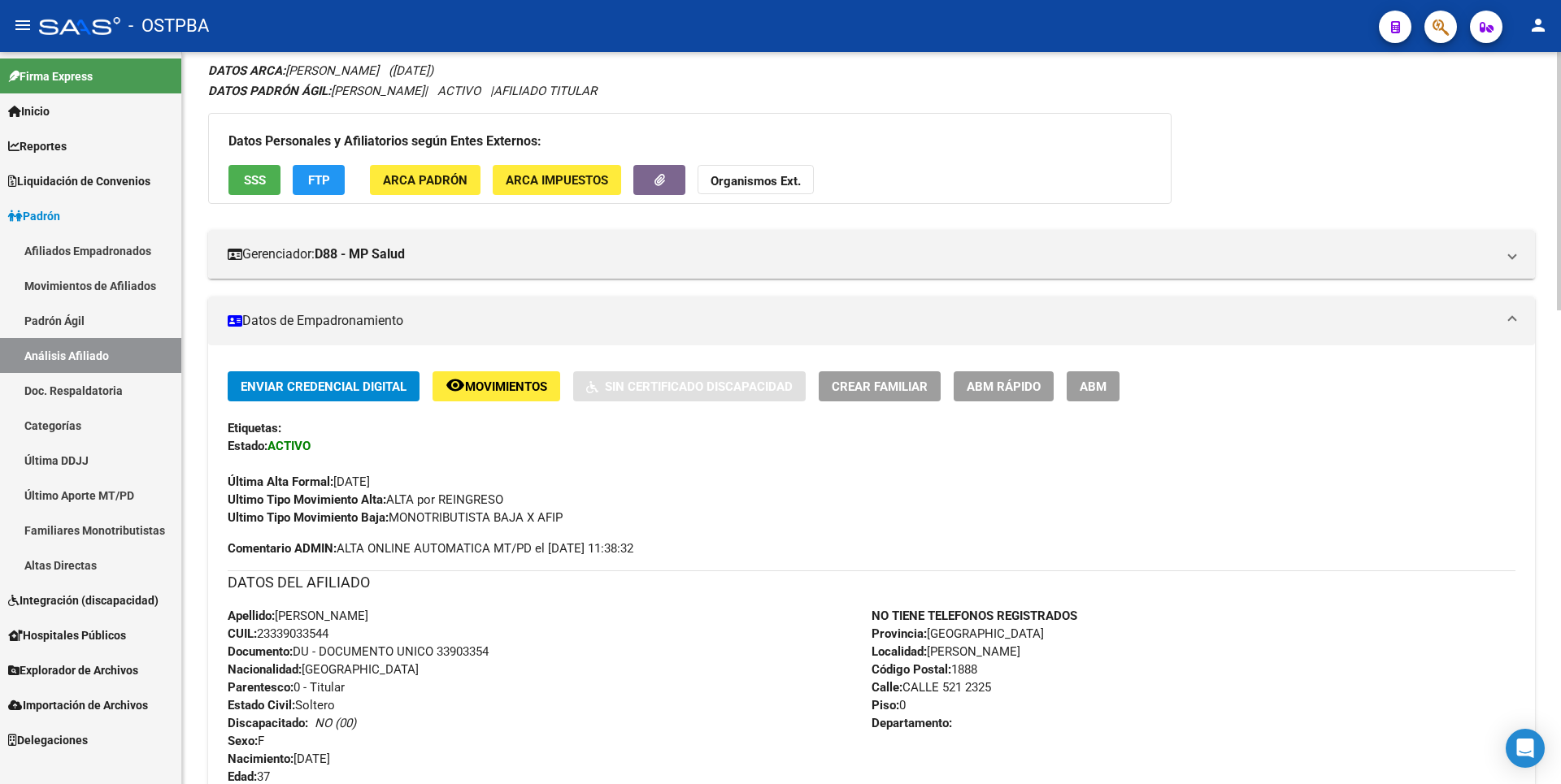
click at [312, 182] on span "FTP" at bounding box center [319, 180] width 22 height 14
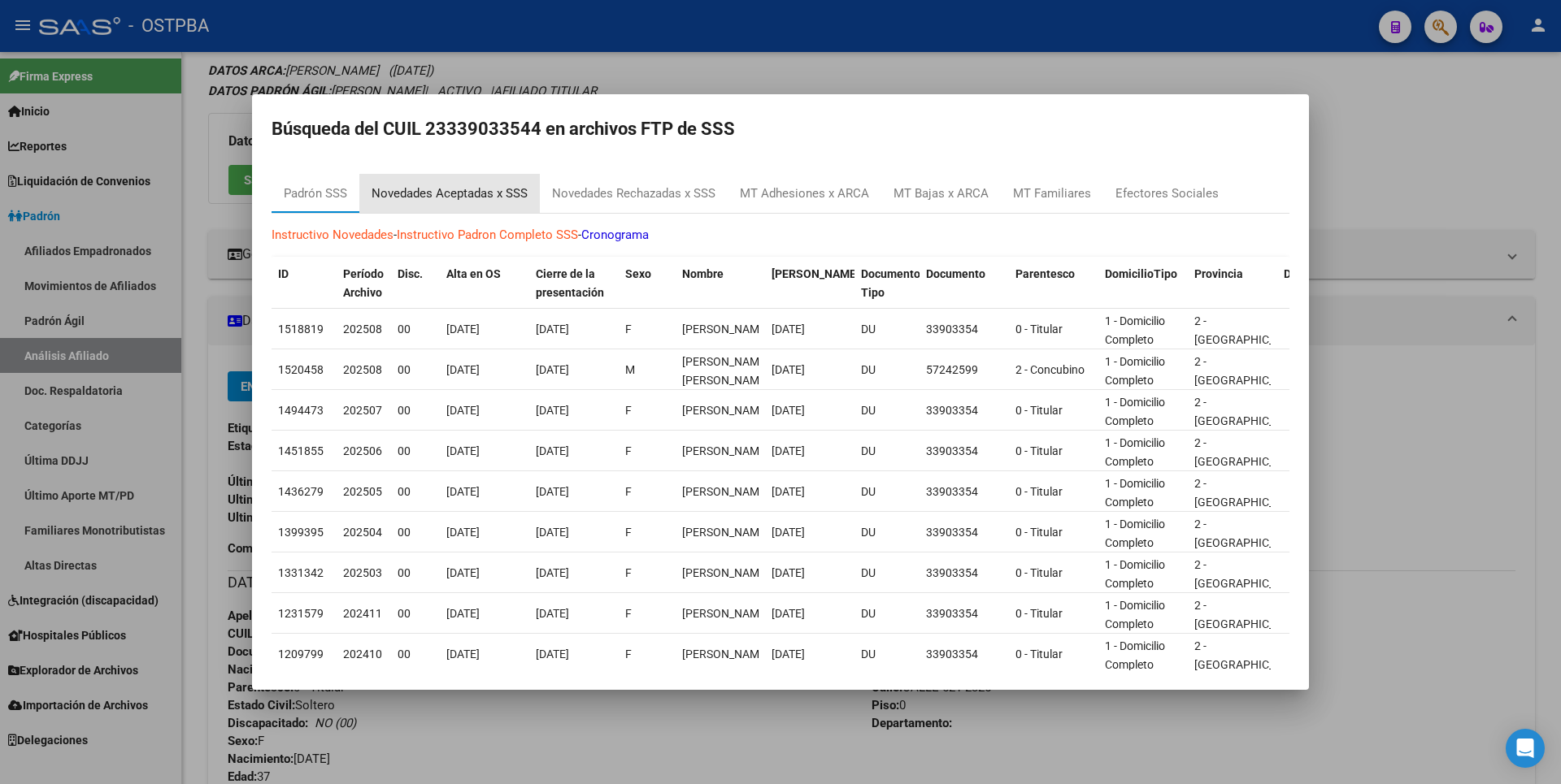
click at [492, 194] on div "Novedades Aceptadas x SSS" at bounding box center [449, 194] width 156 height 19
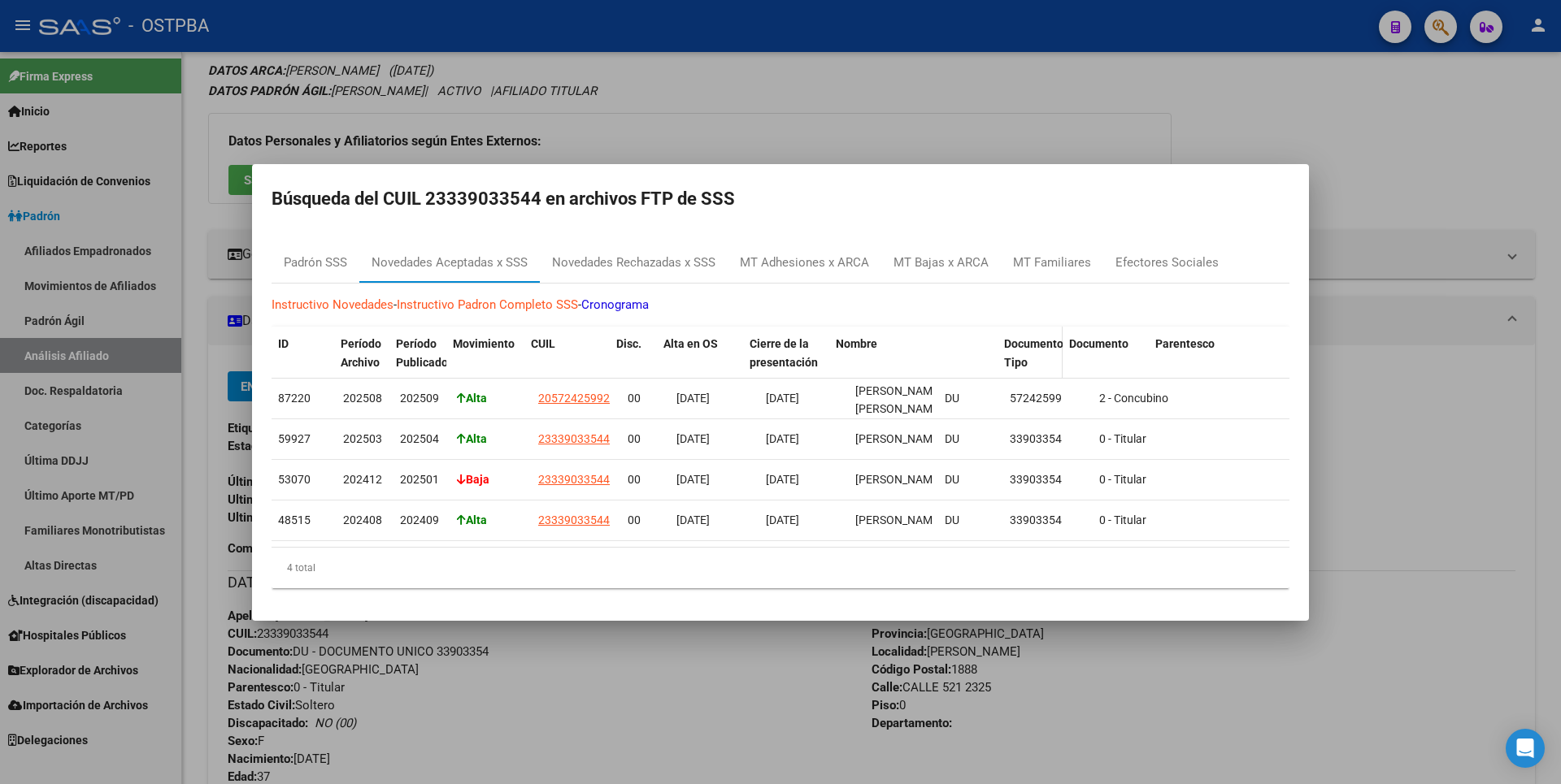
drag, startPoint x: 934, startPoint y: 336, endPoint x: 1021, endPoint y: 333, distance: 87.1
click at [1021, 333] on div "ID Período Archivo Período Publicado Movimiento CUIL Disc. Alta en OS Cierre de…" at bounding box center [1401, 362] width 2260 height 71
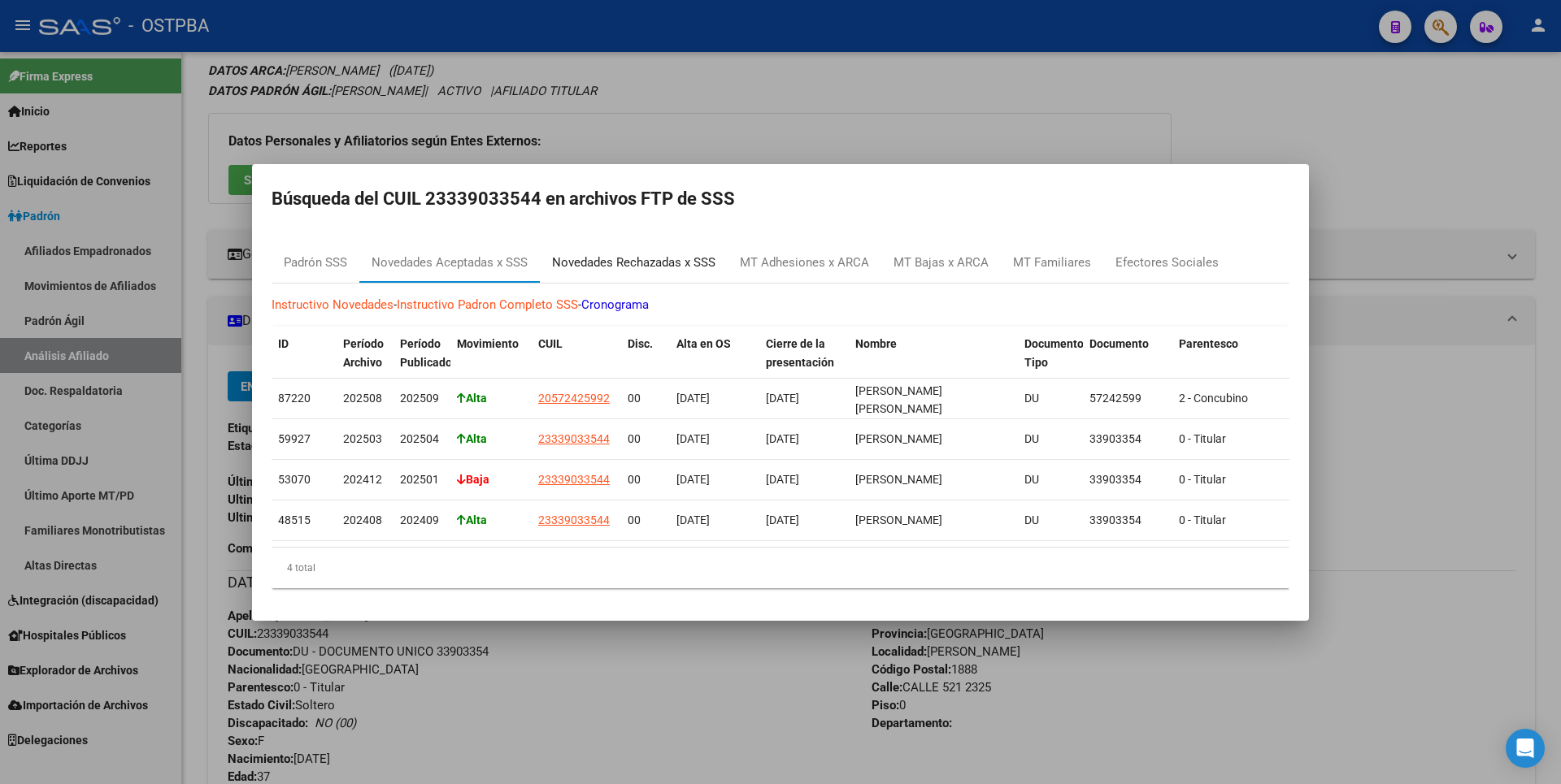
click at [621, 259] on div "Novedades Rechazadas x SSS" at bounding box center [633, 263] width 164 height 19
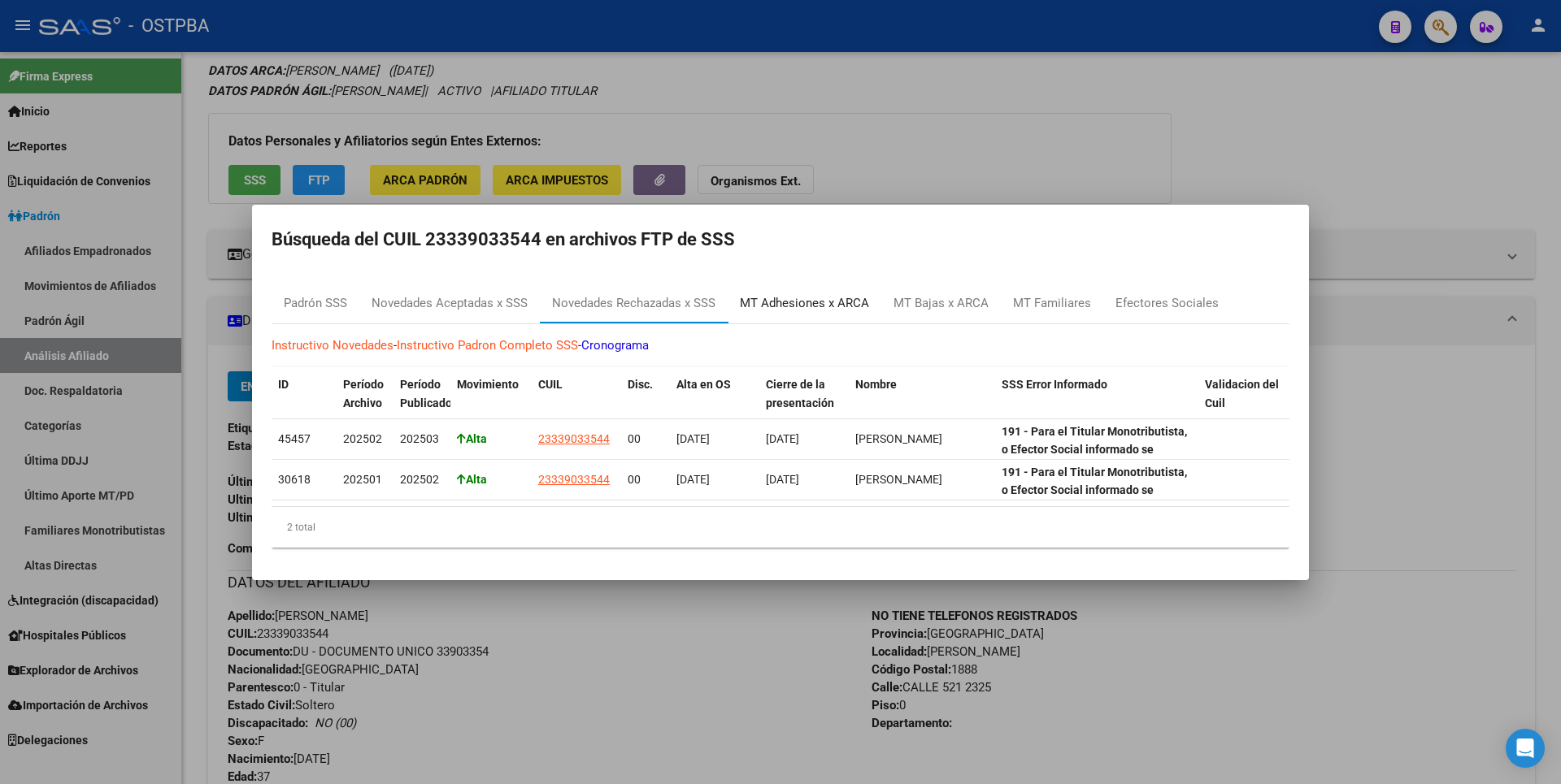
click at [828, 294] on div "MT Adhesiones x ARCA" at bounding box center [804, 303] width 129 height 19
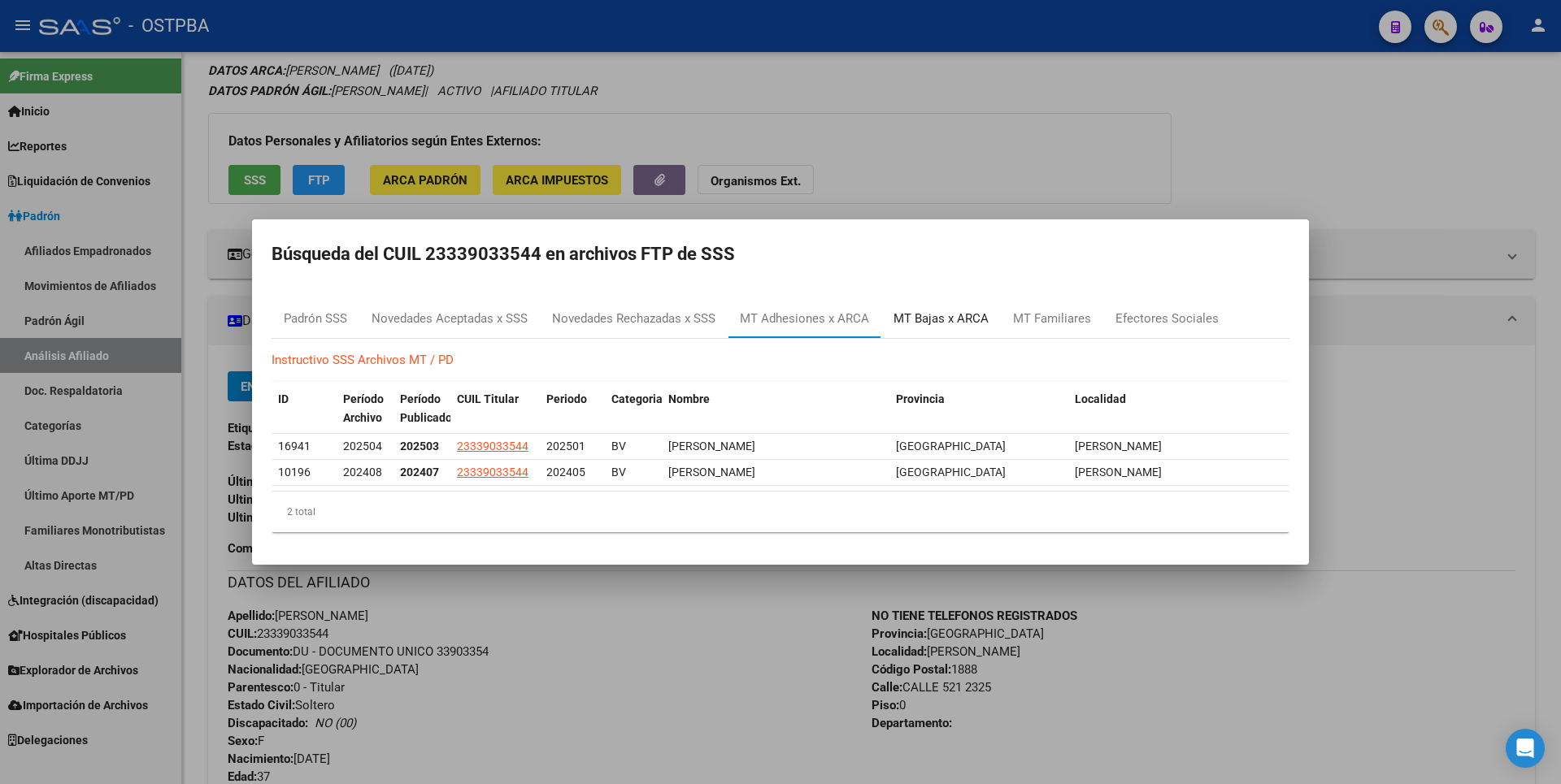
click at [932, 316] on div "MT Bajas x ARCA" at bounding box center [941, 319] width 95 height 19
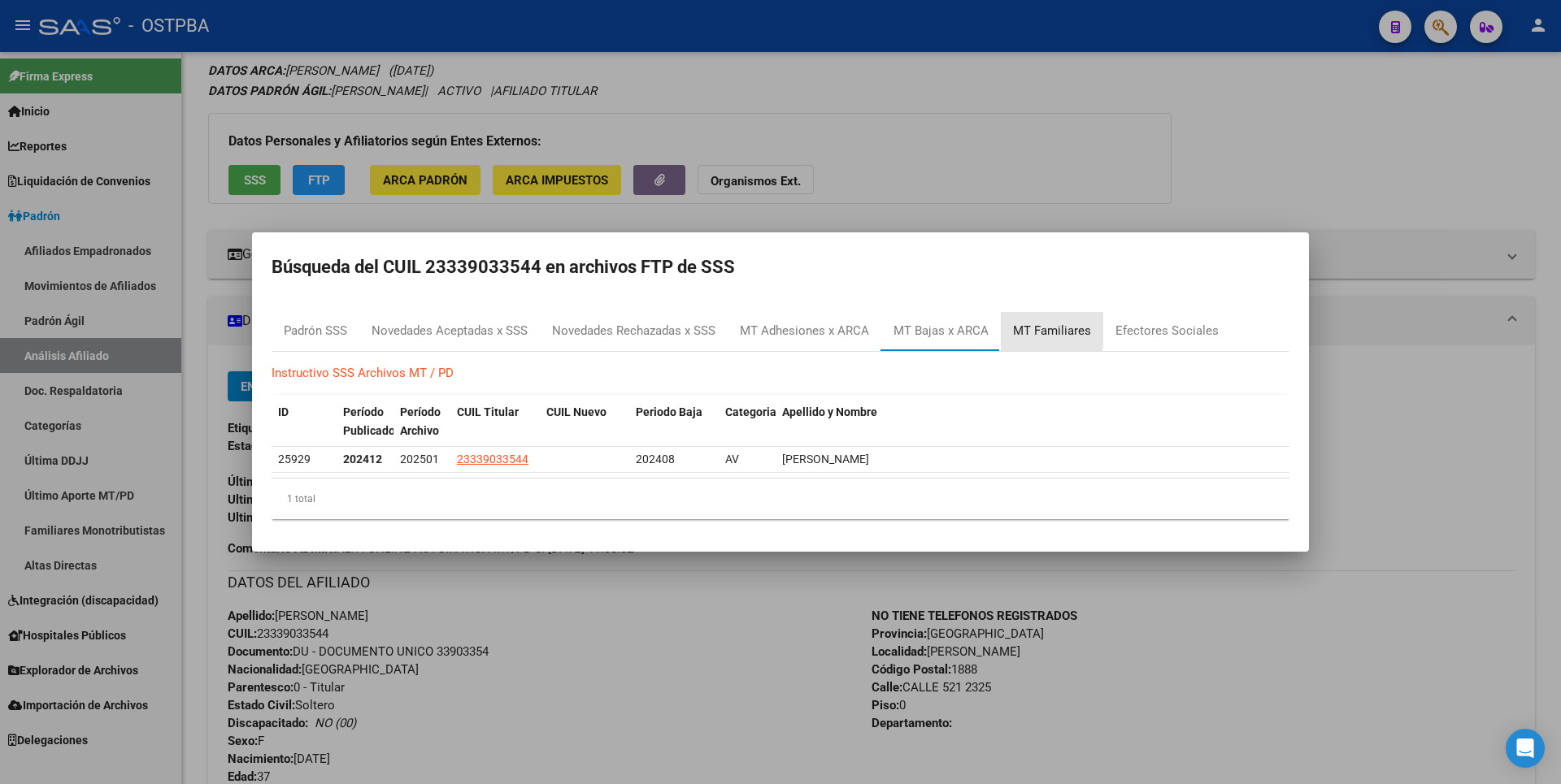
click at [1034, 325] on div "MT Familiares" at bounding box center [1051, 331] width 78 height 19
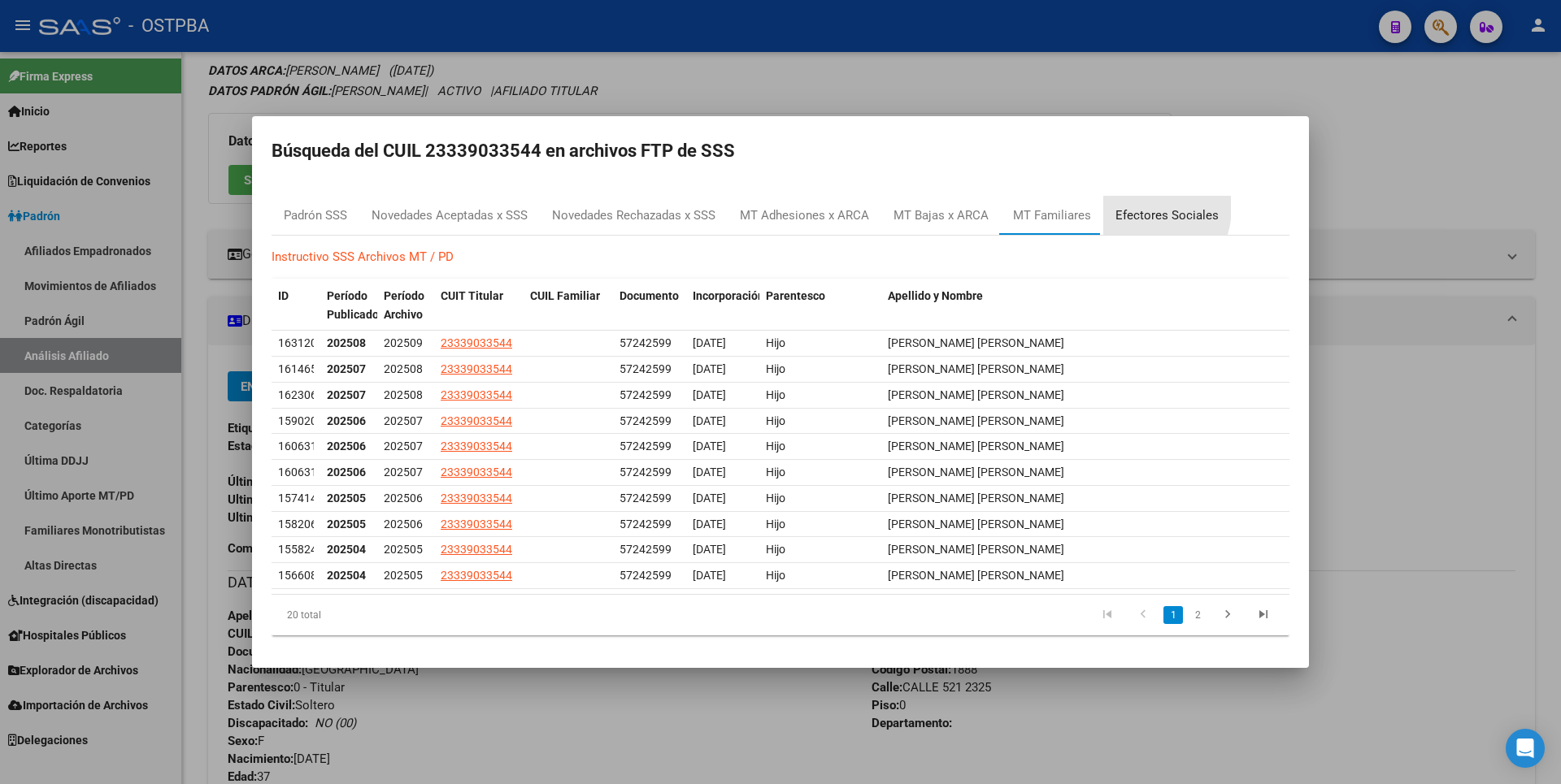
click at [1137, 208] on div "Efectores Sociales" at bounding box center [1167, 215] width 103 height 19
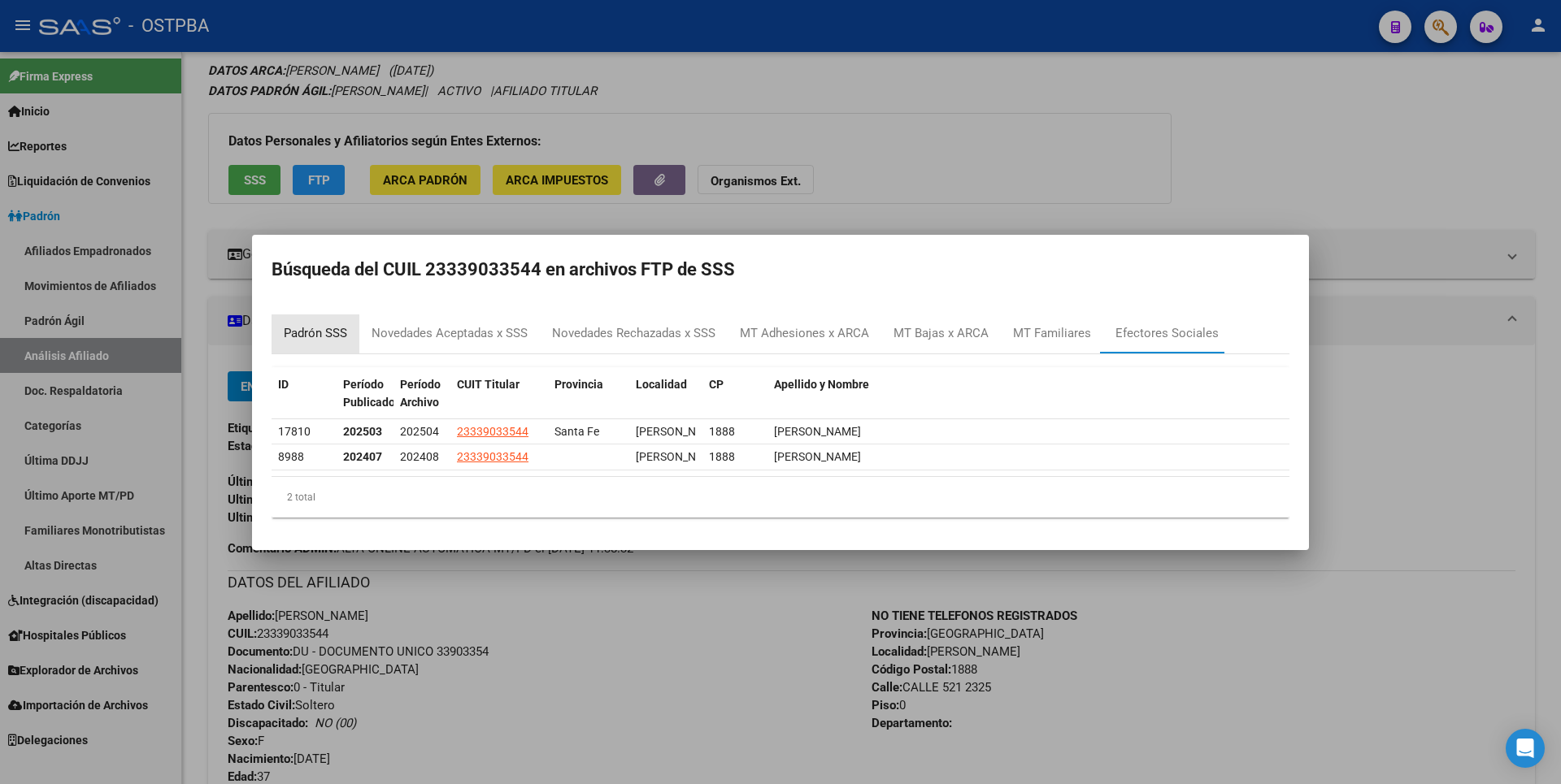
click at [343, 324] on div "Padrón SSS" at bounding box center [315, 333] width 64 height 19
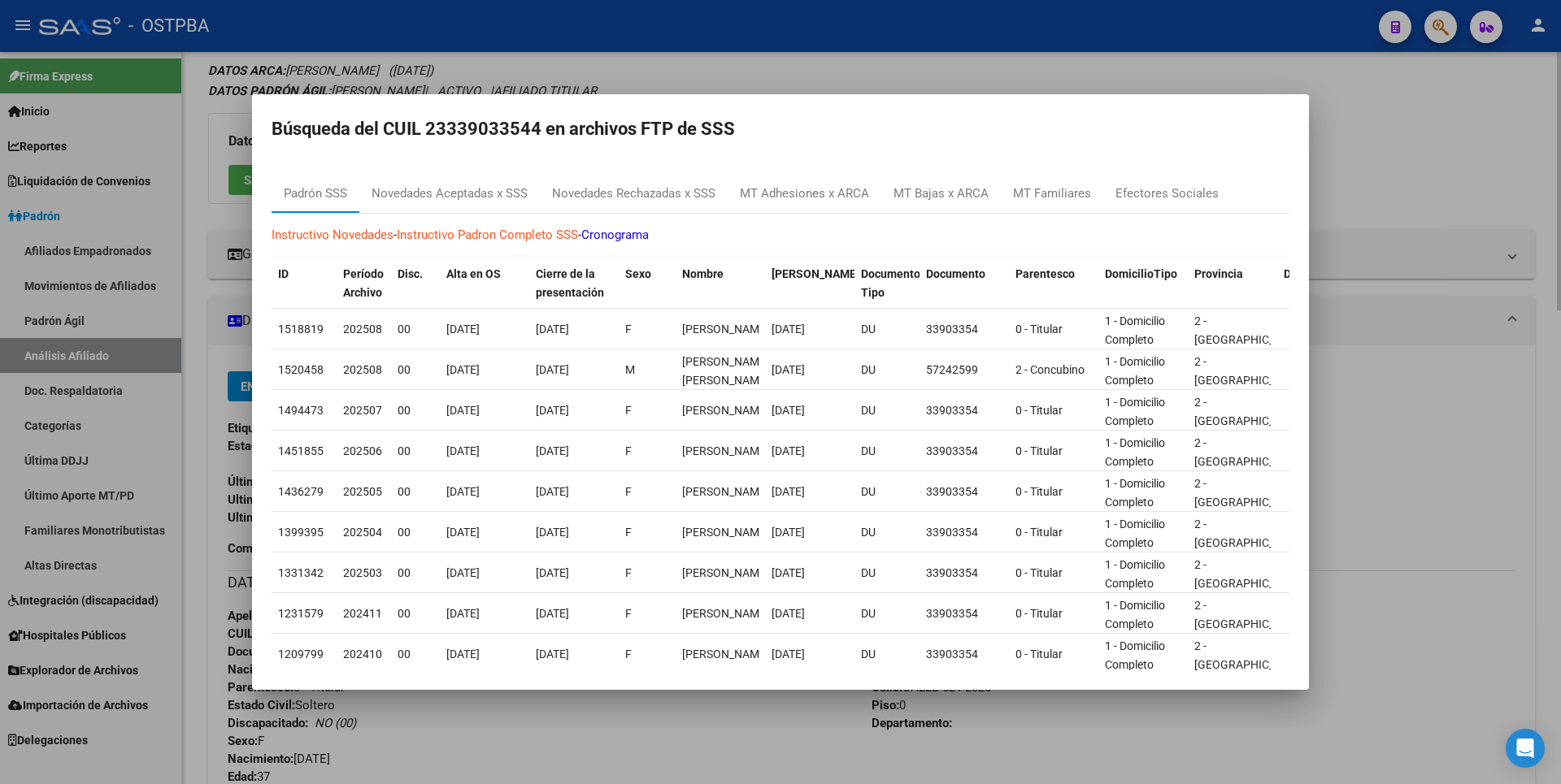
click at [1368, 220] on div at bounding box center [780, 392] width 1561 height 784
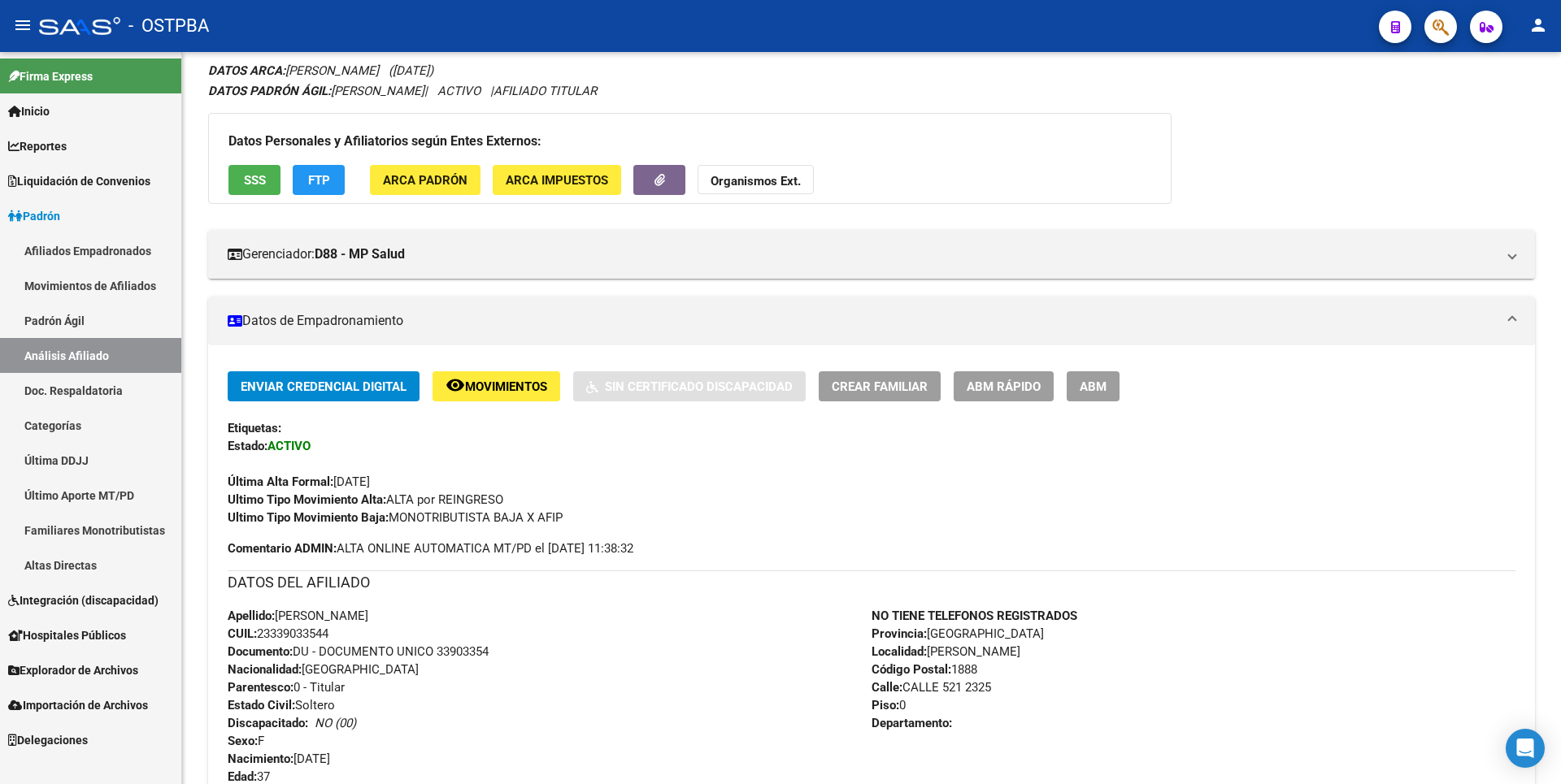
click at [64, 671] on span "Explorador de Archivos" at bounding box center [73, 670] width 130 height 18
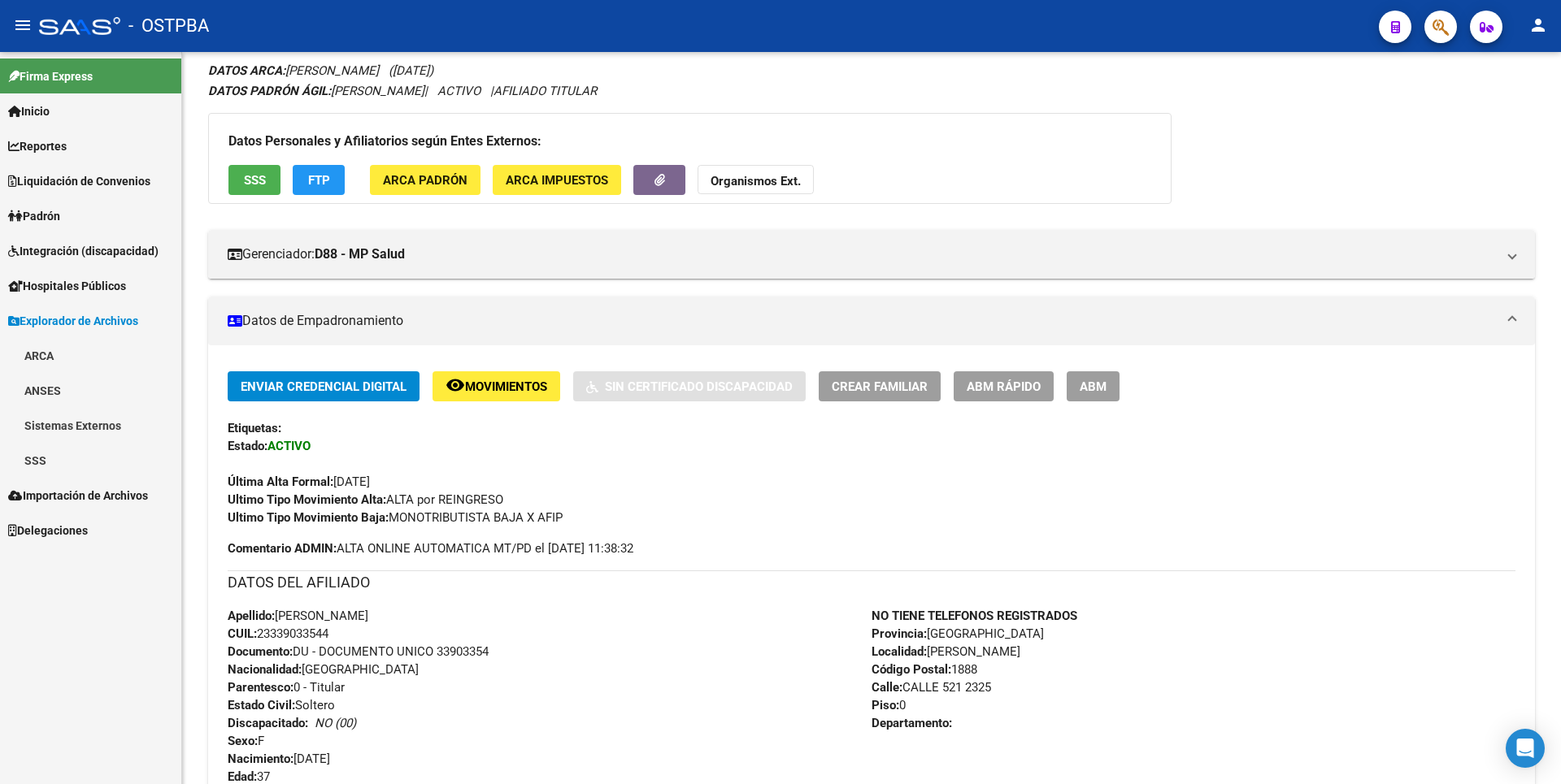
click at [42, 463] on link "SSS" at bounding box center [91, 459] width 181 height 35
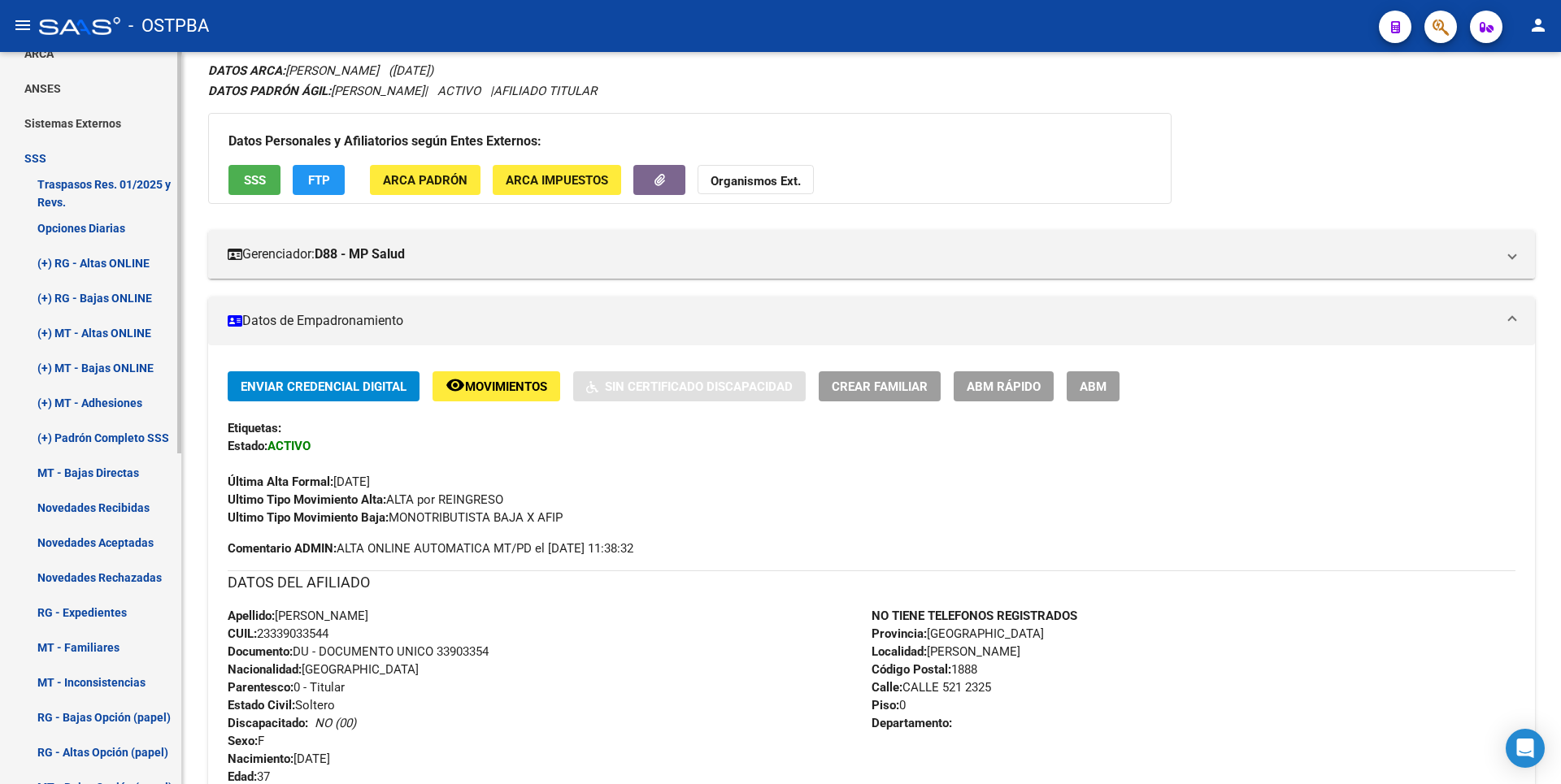
scroll to position [244, 0]
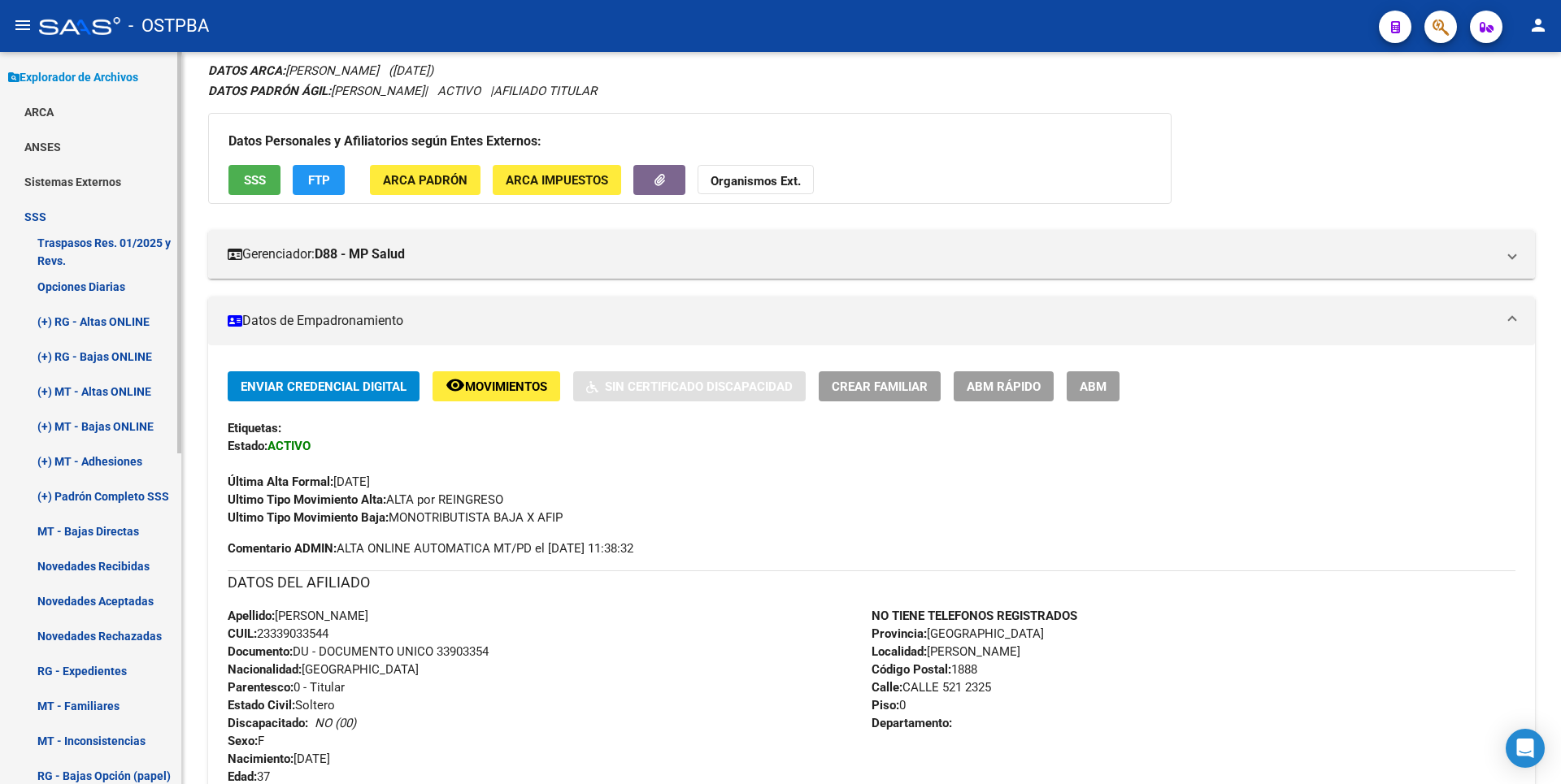
click at [75, 463] on link "(+) MT - Adhesiones" at bounding box center [91, 460] width 181 height 35
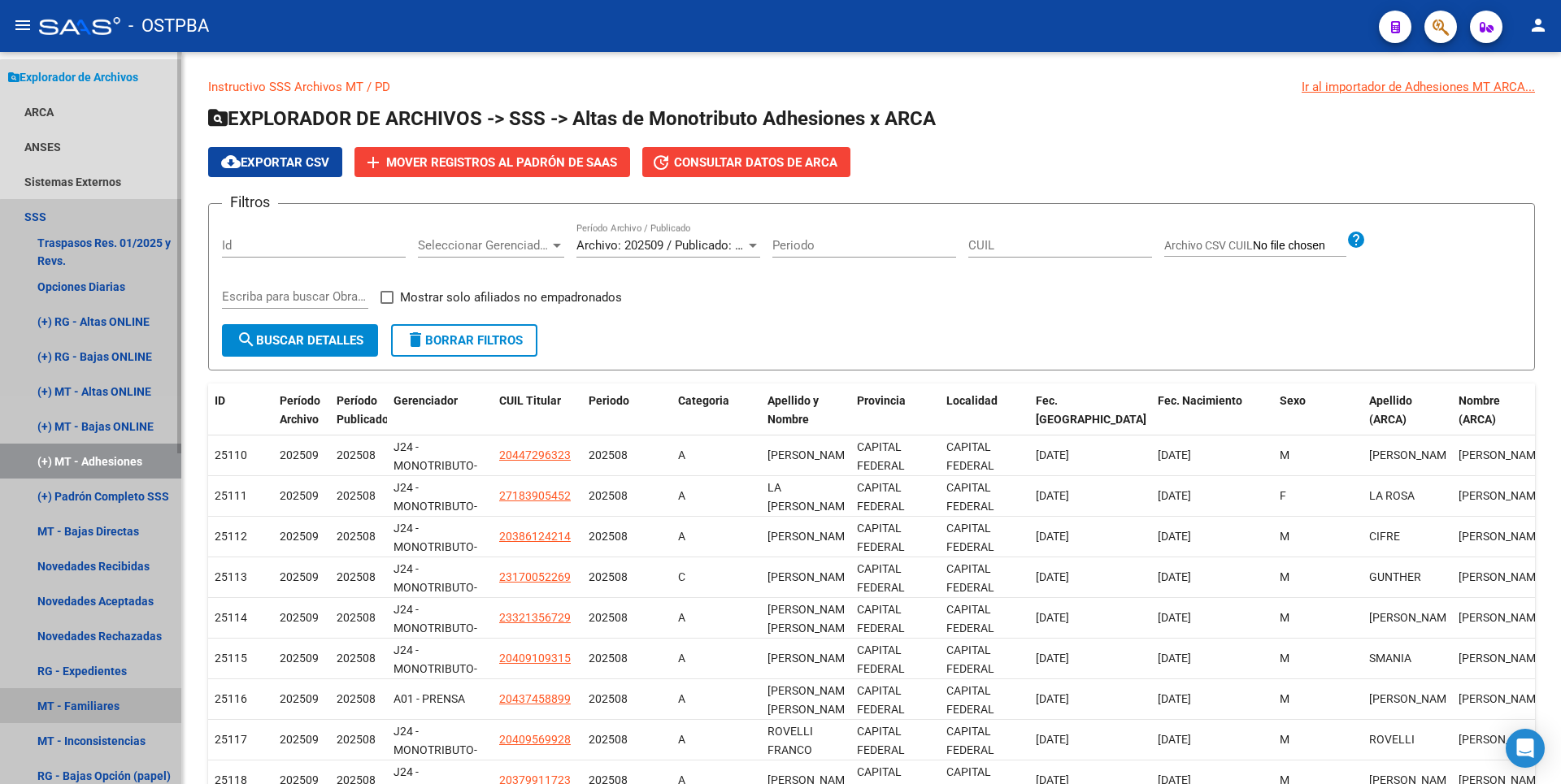
click at [99, 695] on link "MT - Familiares" at bounding box center [91, 705] width 181 height 35
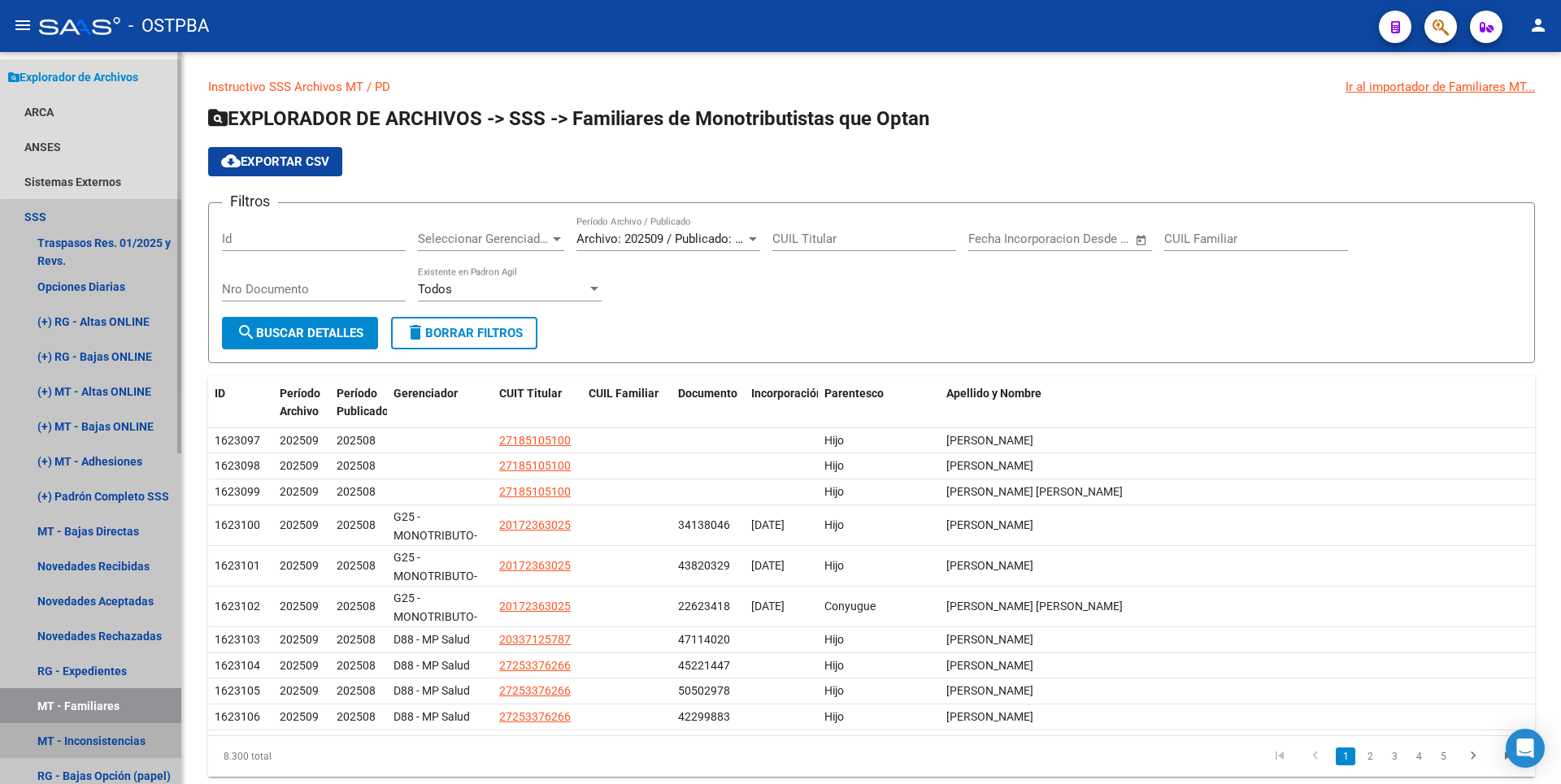
click at [128, 751] on link "MT - Inconsistencias" at bounding box center [91, 740] width 181 height 35
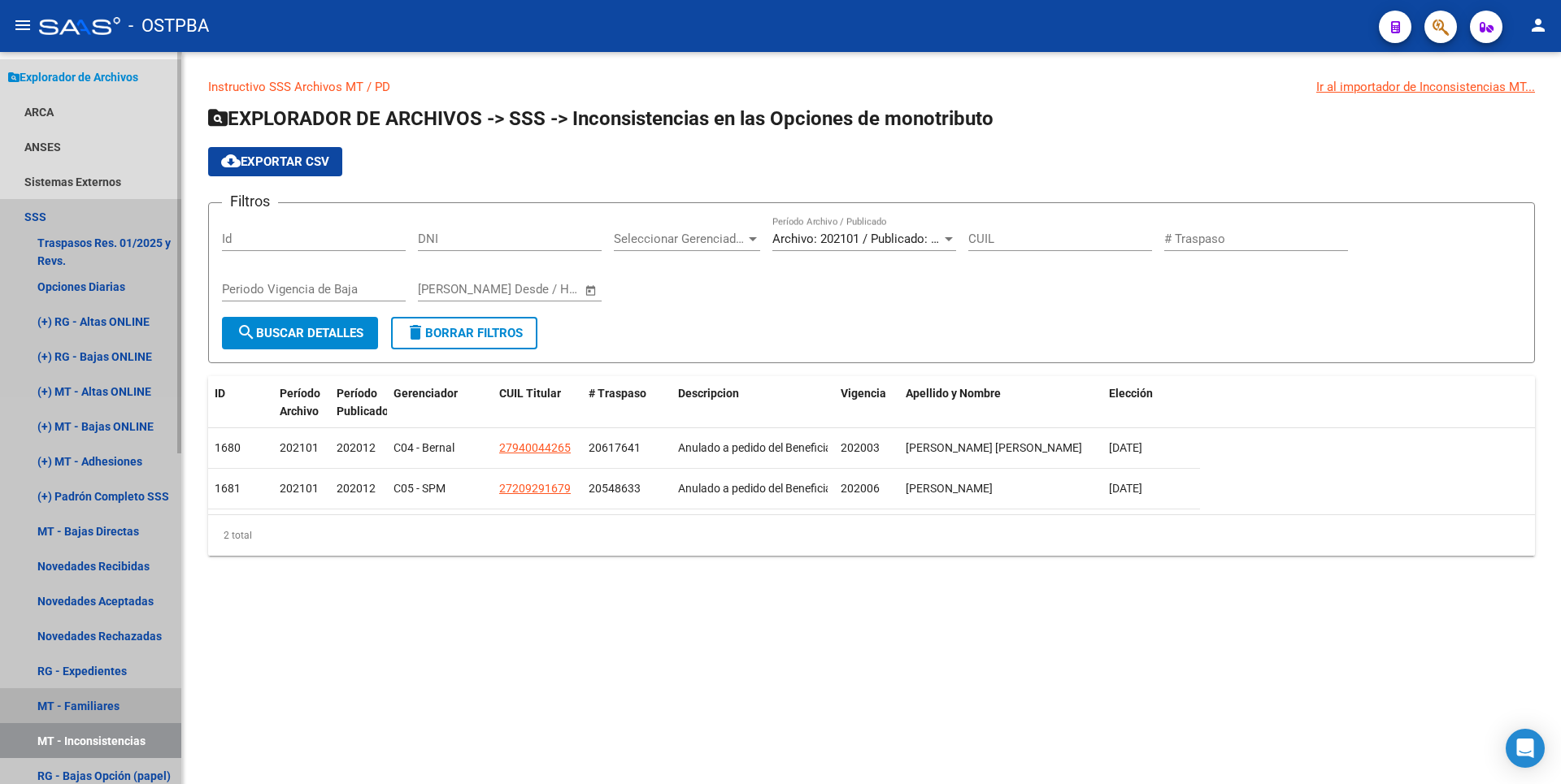
click at [96, 698] on link "MT - Familiares" at bounding box center [91, 705] width 181 height 35
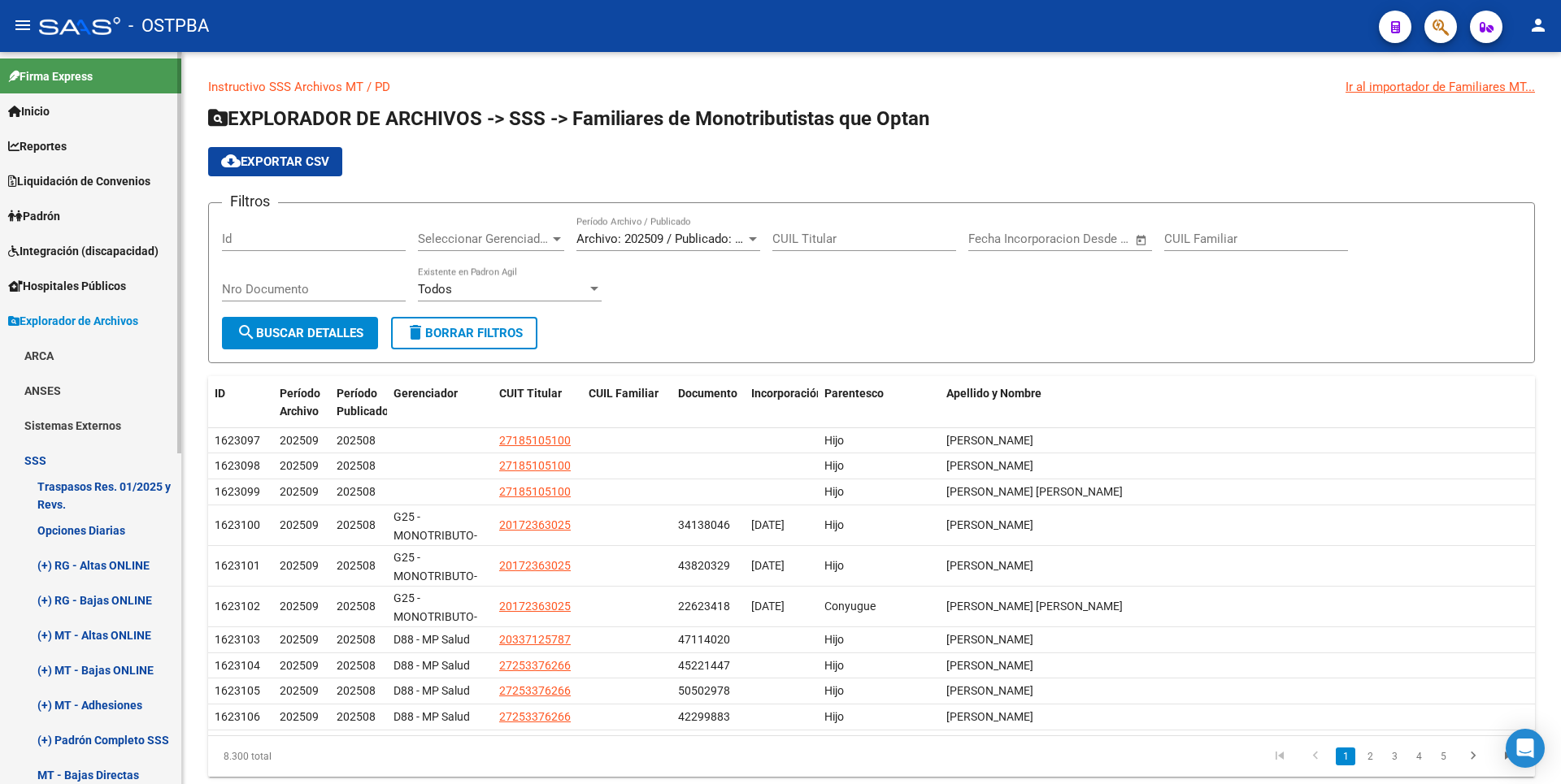
click at [53, 213] on span "Padrón" at bounding box center [34, 215] width 52 height 18
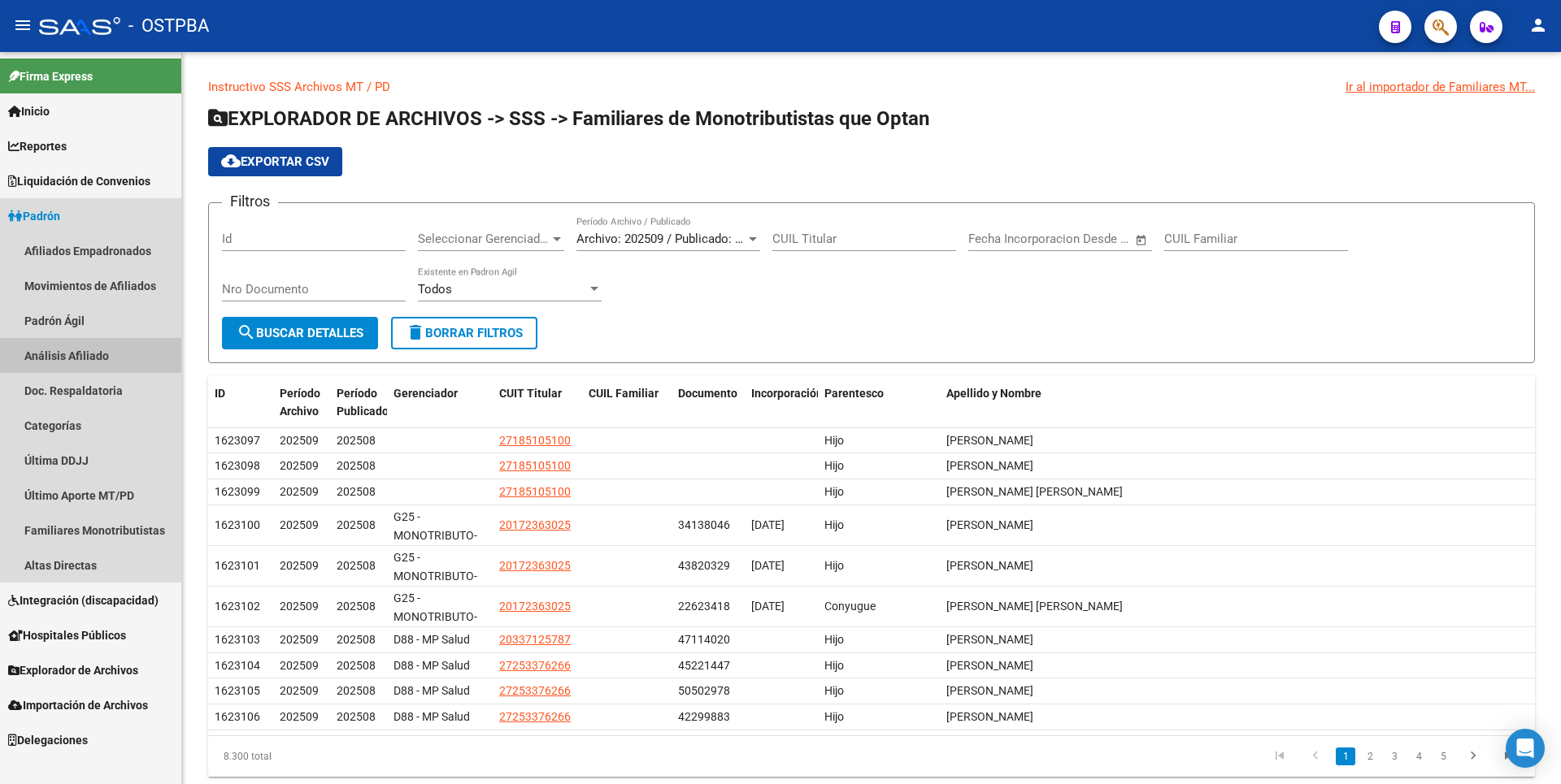
drag, startPoint x: 80, startPoint y: 363, endPoint x: 118, endPoint y: 308, distance: 66.9
click at [81, 363] on link "Análisis Afiliado" at bounding box center [91, 355] width 181 height 35
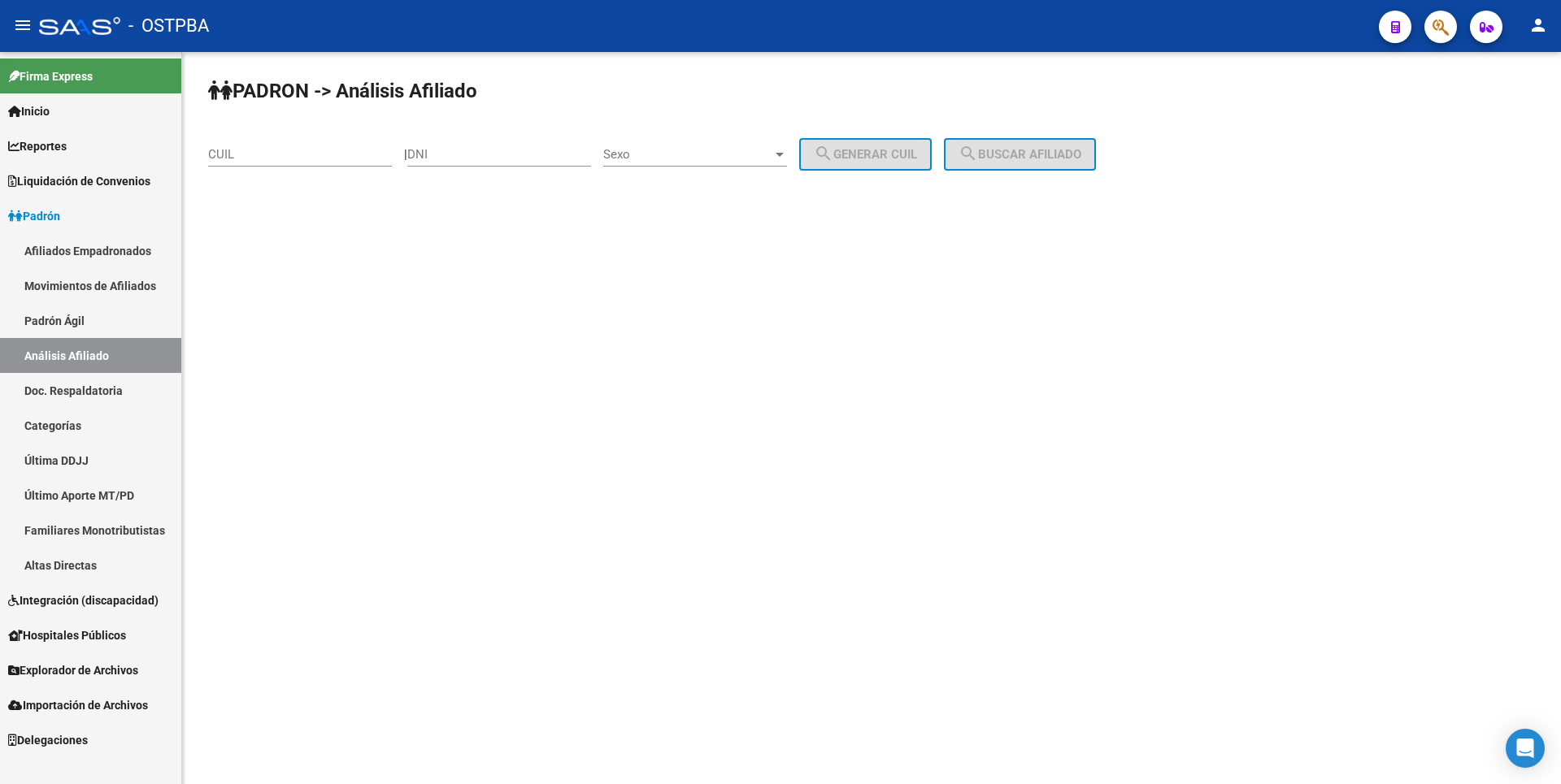
click at [235, 160] on input "CUIL" at bounding box center [299, 154] width 184 height 14
type input "23-33903354-4"
click at [1043, 164] on button "search Buscar afiliado" at bounding box center [1019, 154] width 152 height 32
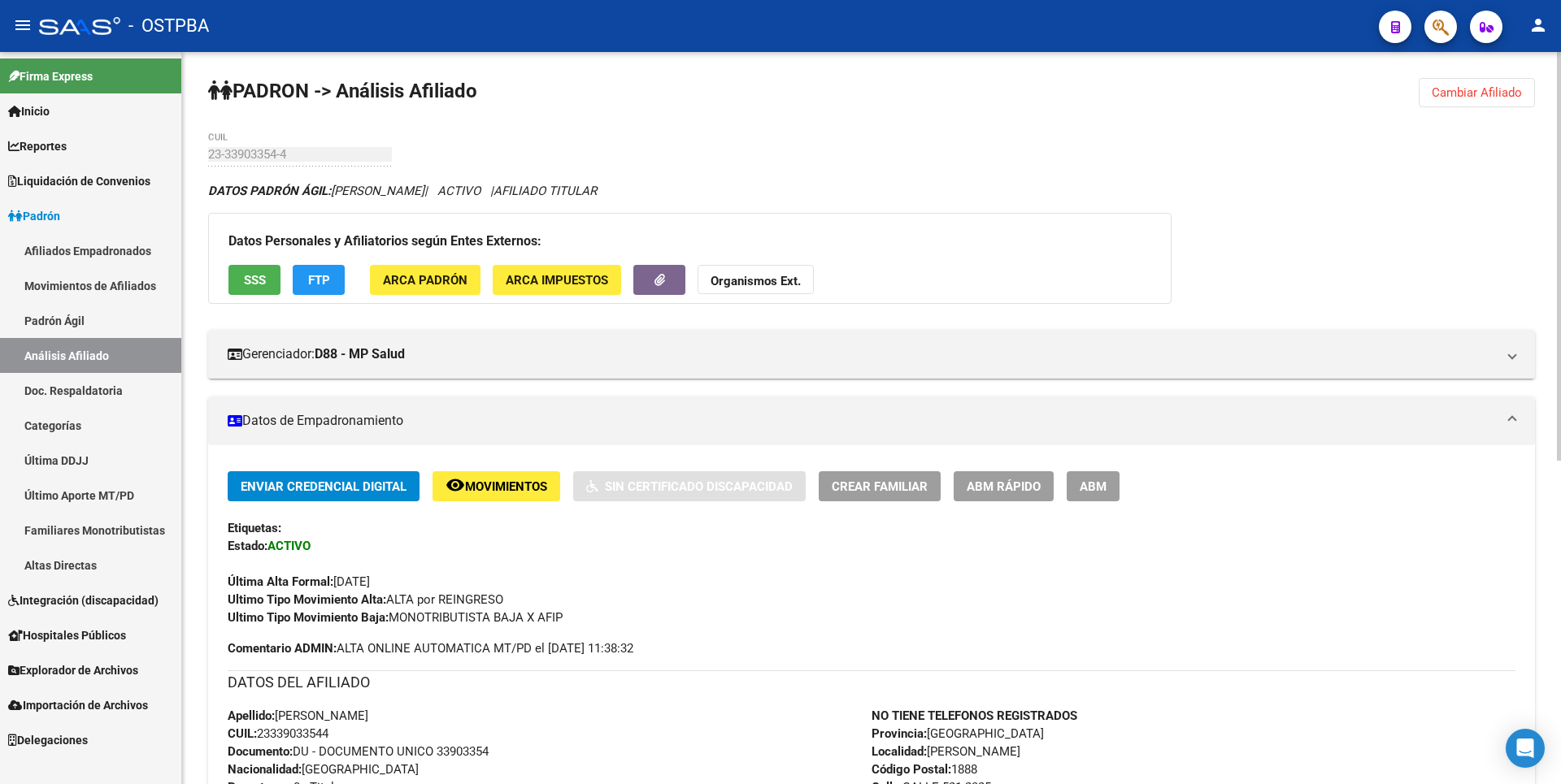
click at [758, 283] on strong "Organismos Ext." at bounding box center [755, 281] width 90 height 14
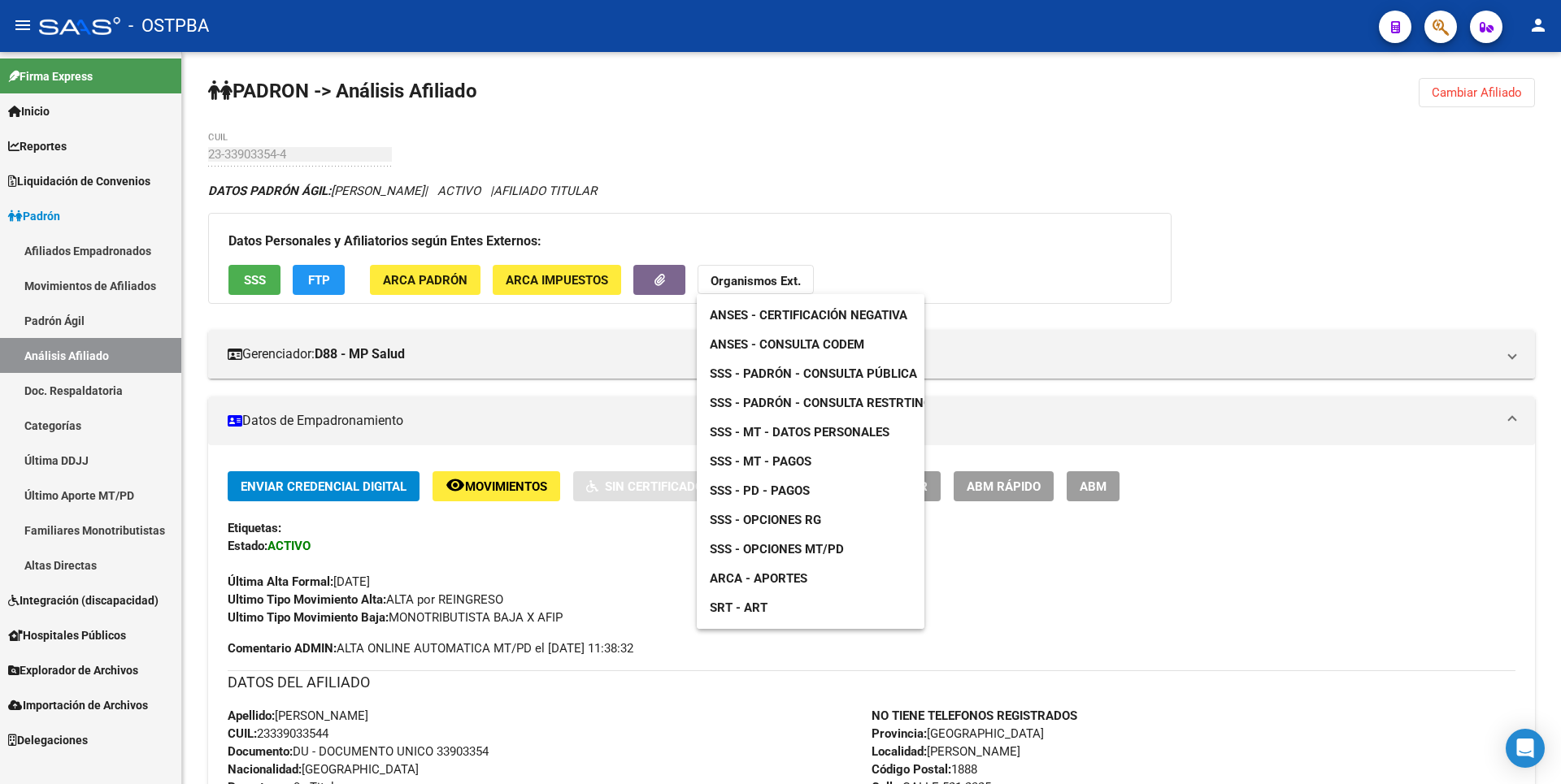
click at [822, 434] on span "SSS - MT - Datos Personales" at bounding box center [800, 431] width 180 height 14
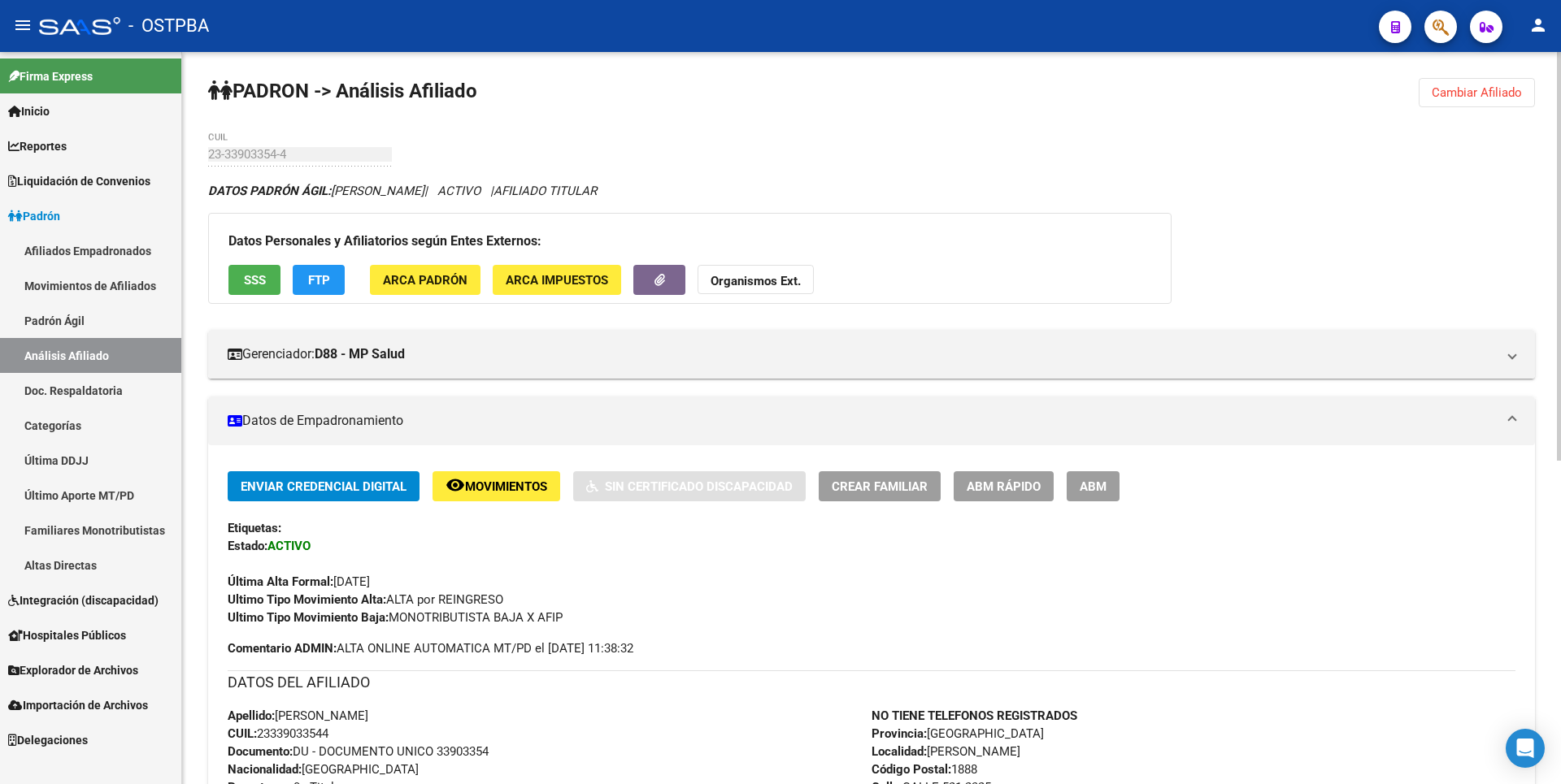
drag, startPoint x: 260, startPoint y: 737, endPoint x: 340, endPoint y: 731, distance: 80.2
click at [340, 731] on div "Apellido: [PERSON_NAME]: 23339033544 Documento: DU - DOCUMENTO UNICO 33903354 N…" at bounding box center [549, 796] width 644 height 179
copy span "23339033544"
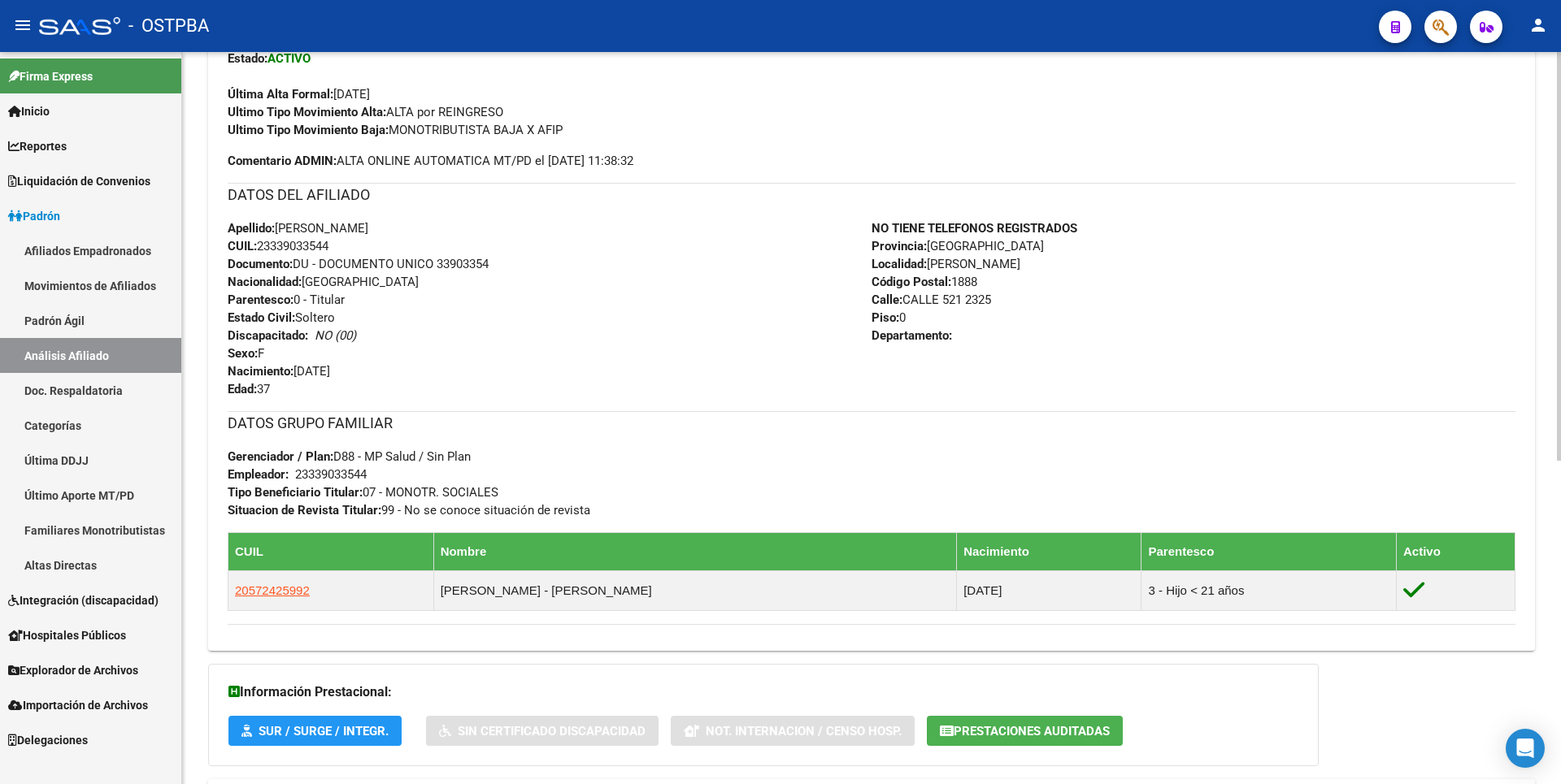
scroll to position [579, 0]
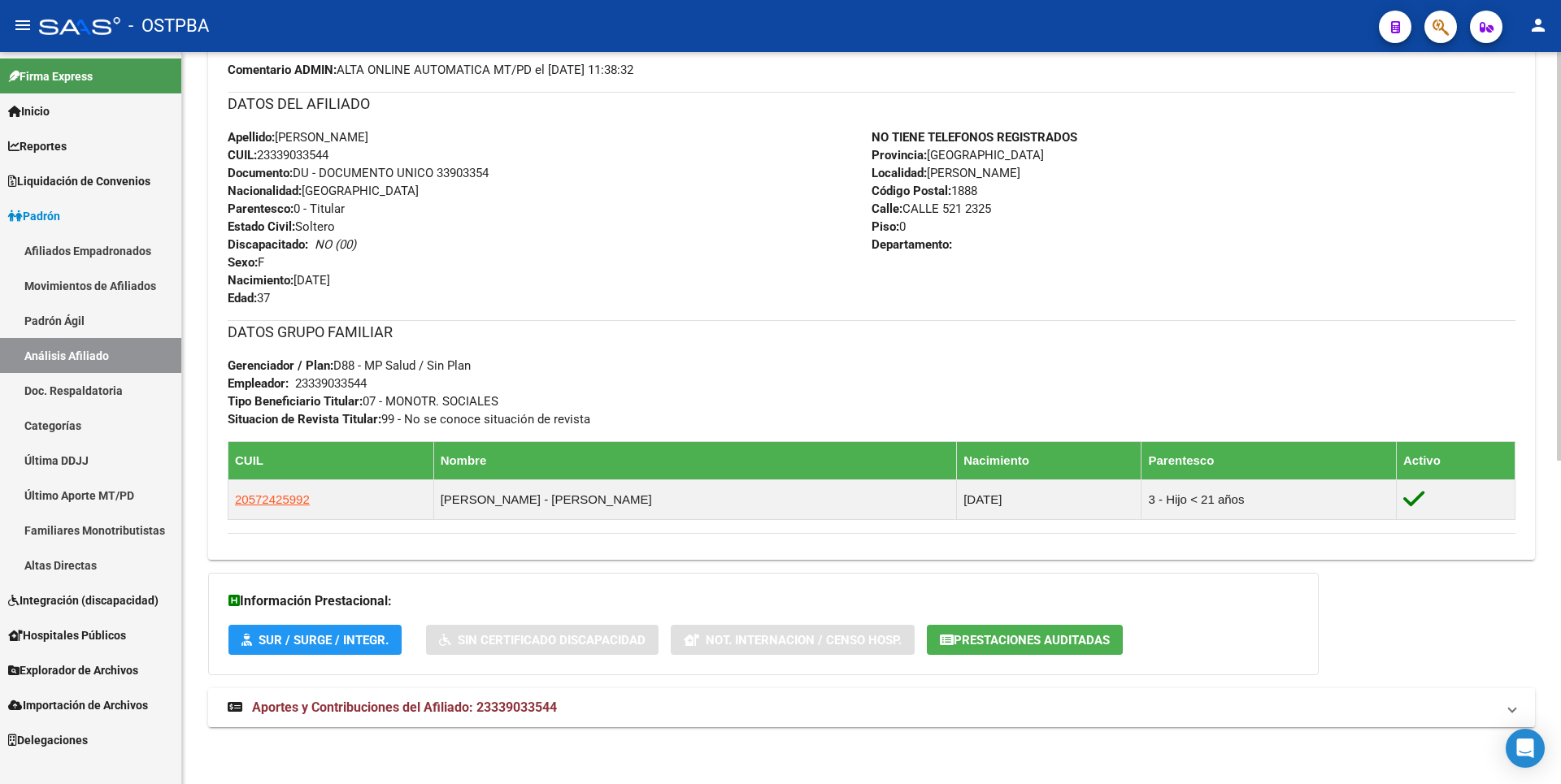
click at [490, 723] on mat-expansion-panel-header "Aportes y Contribuciones del Afiliado: 23339033544" at bounding box center [871, 708] width 1326 height 39
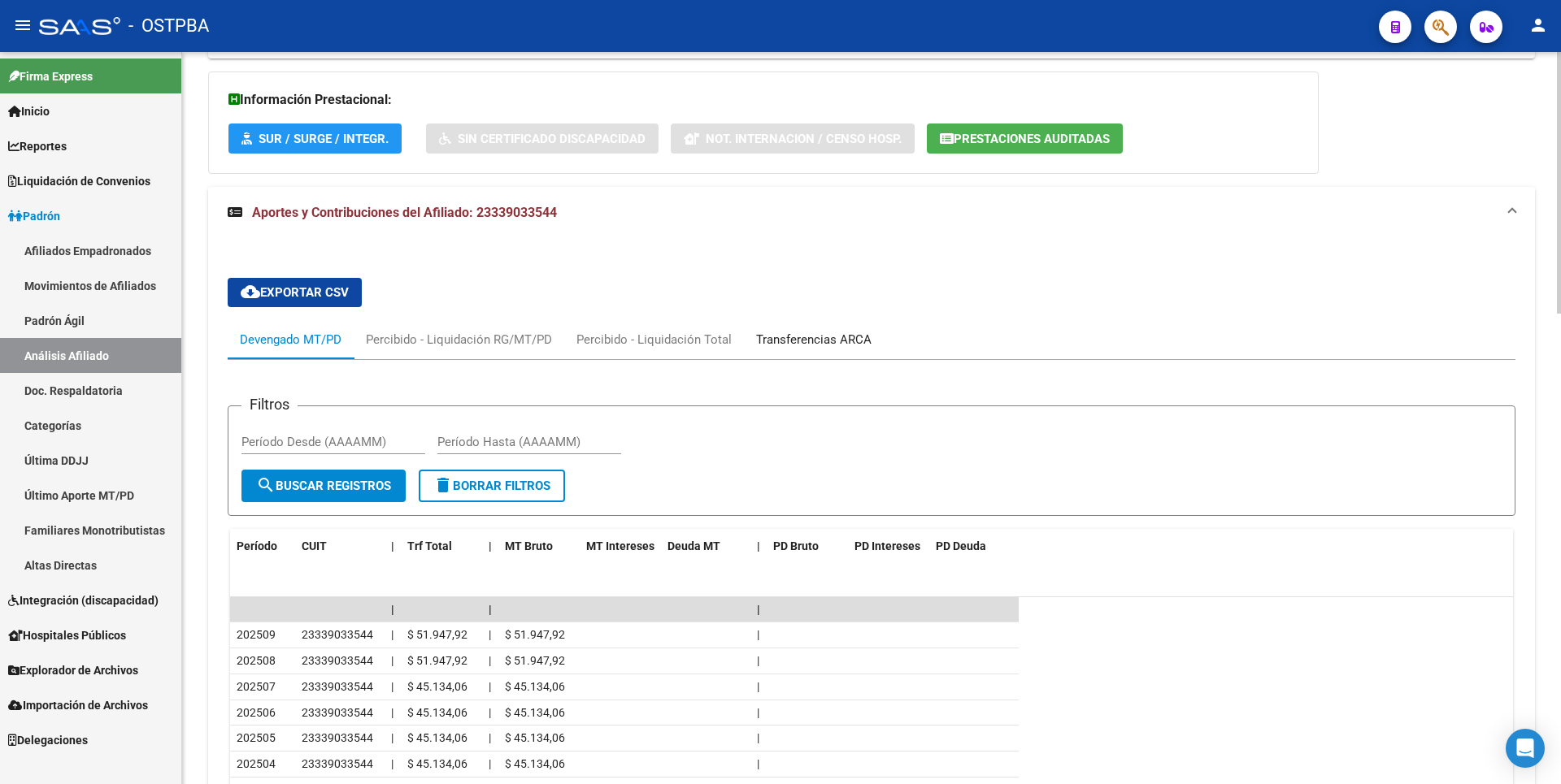
click at [852, 347] on div "Transferencias ARCA" at bounding box center [814, 339] width 115 height 18
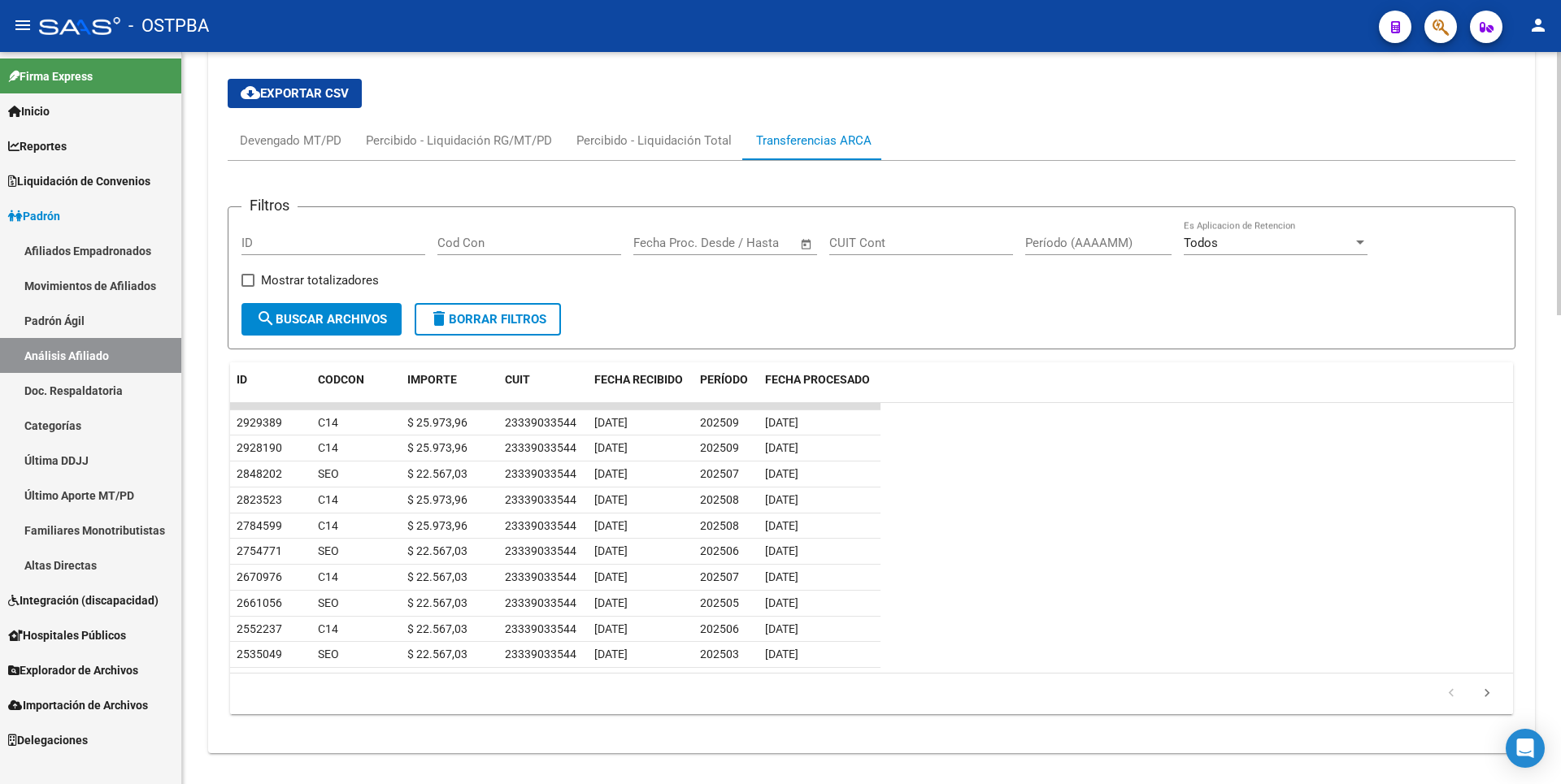
scroll to position [1305, 0]
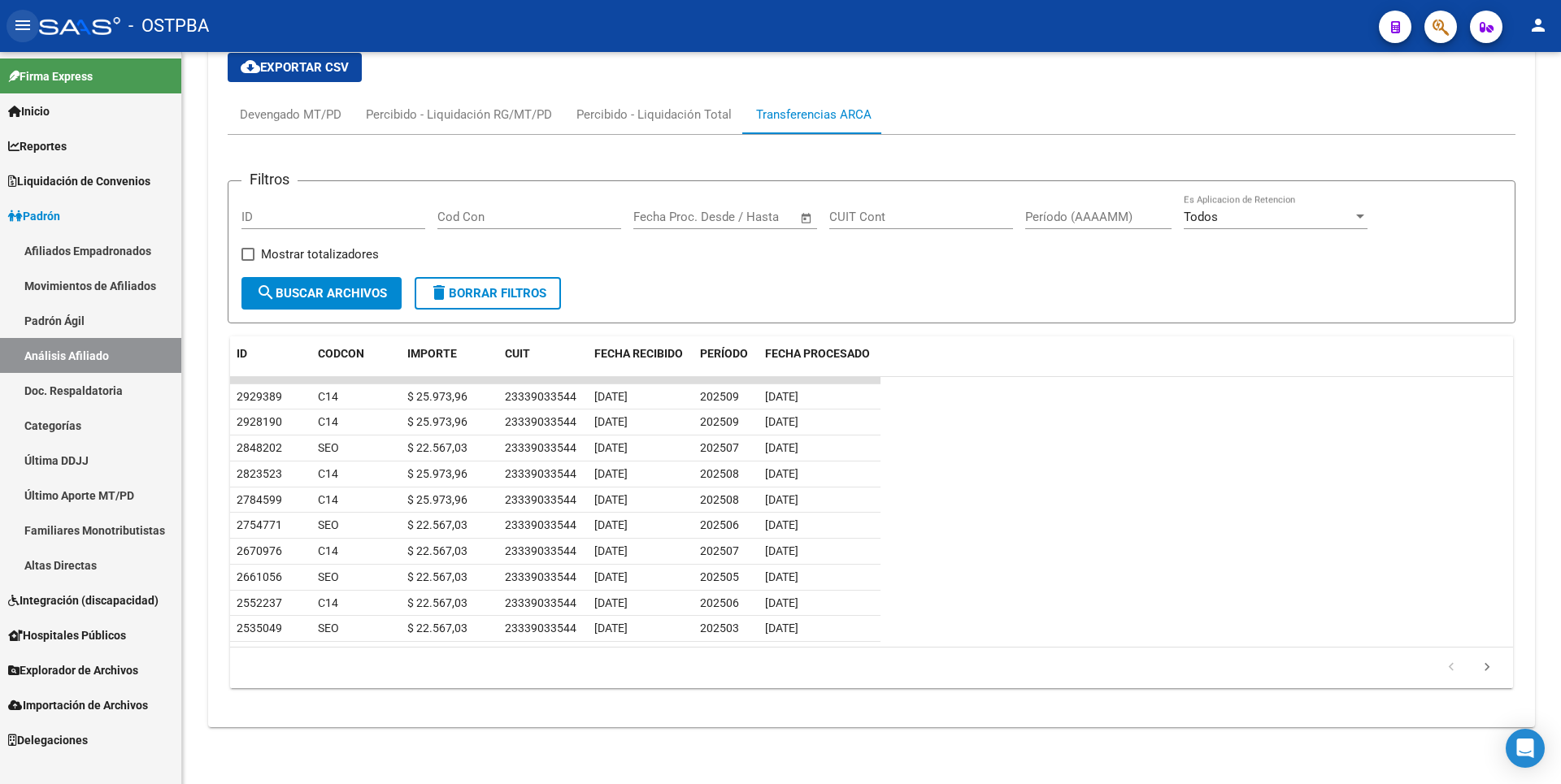
click at [21, 19] on mat-icon "menu" at bounding box center [22, 25] width 20 height 19
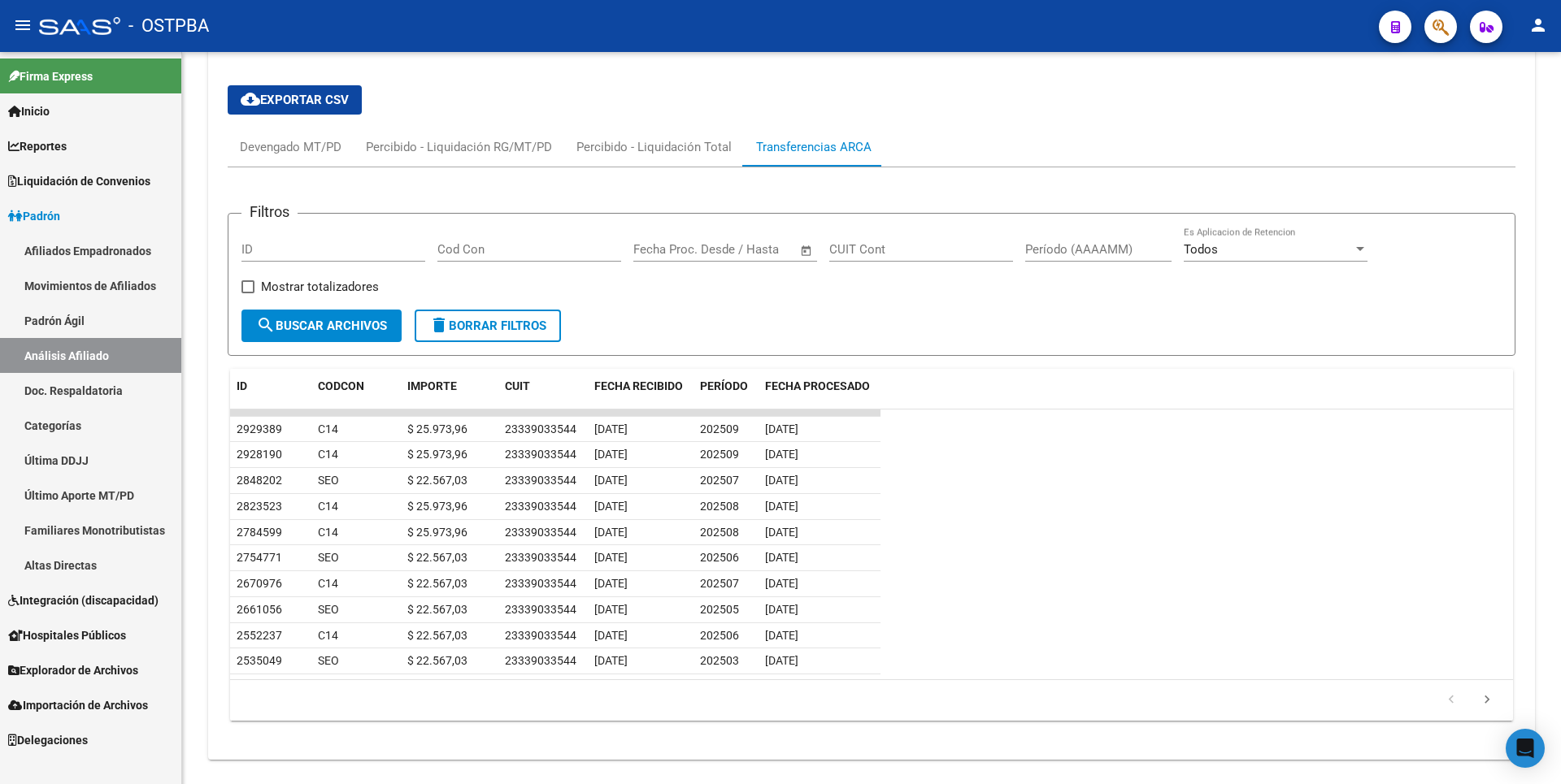
click at [25, 27] on mat-icon "menu" at bounding box center [22, 25] width 20 height 19
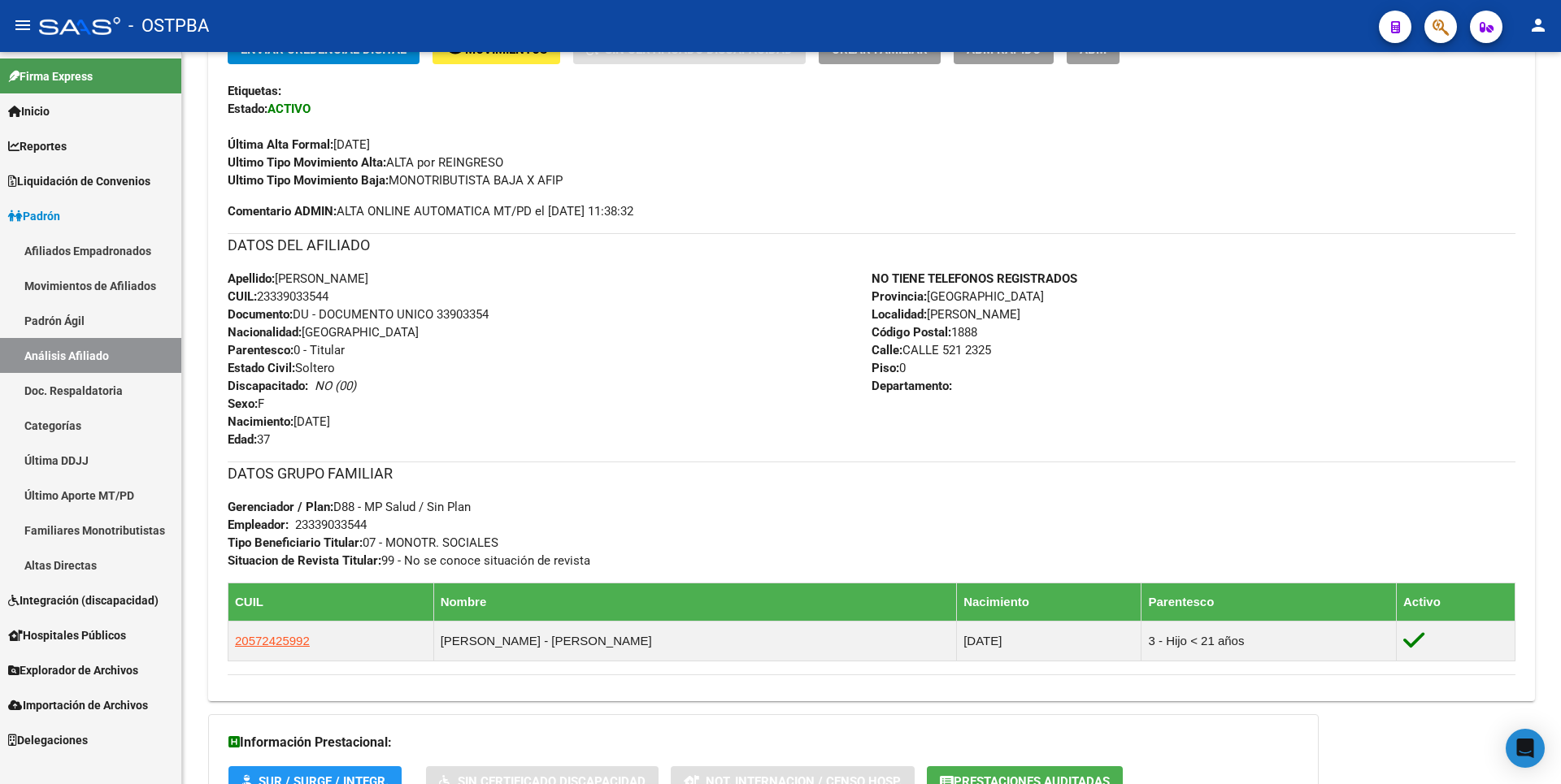
scroll to position [216, 0]
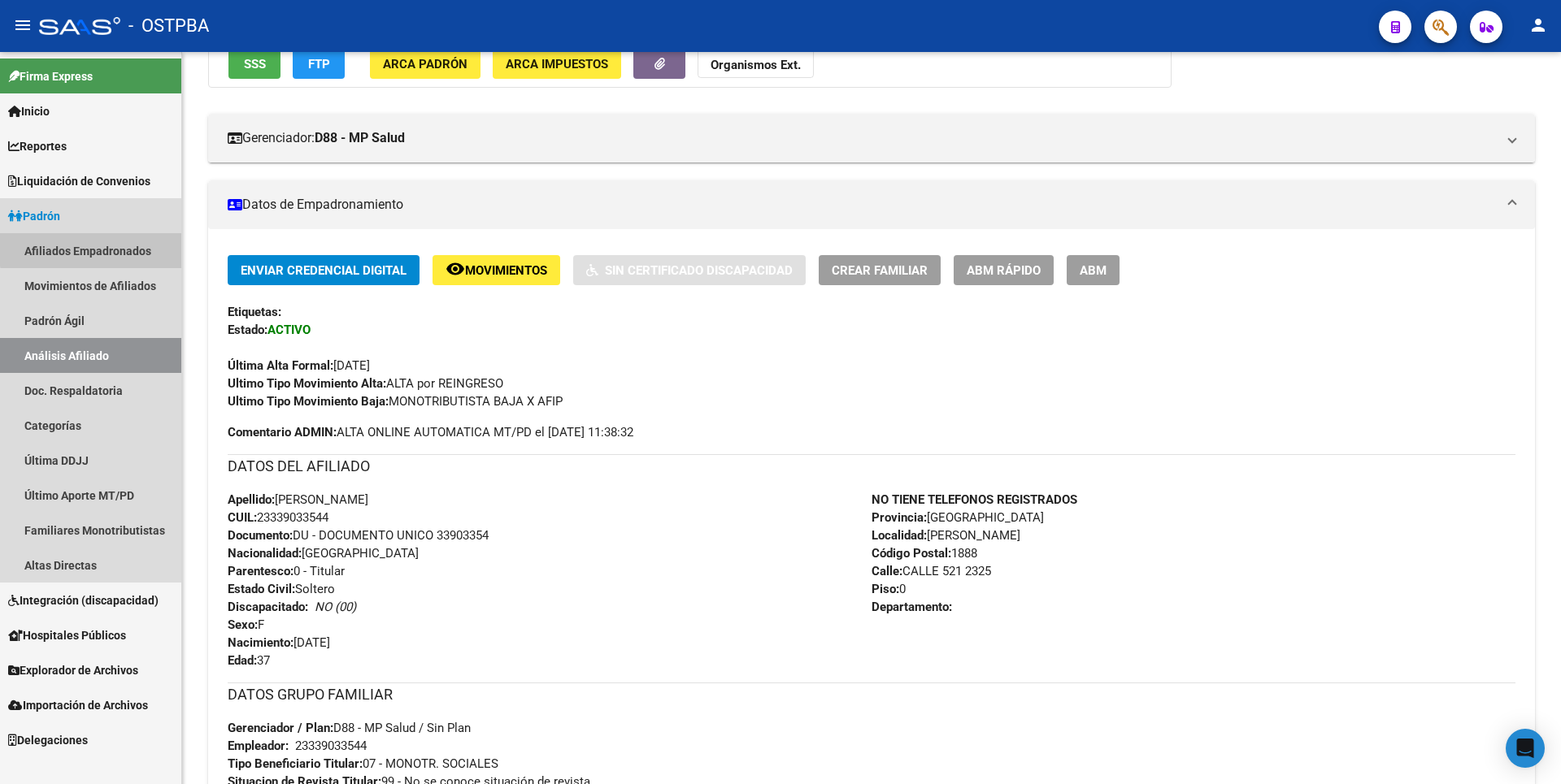
click at [155, 244] on link "Afiliados Empadronados" at bounding box center [91, 250] width 181 height 35
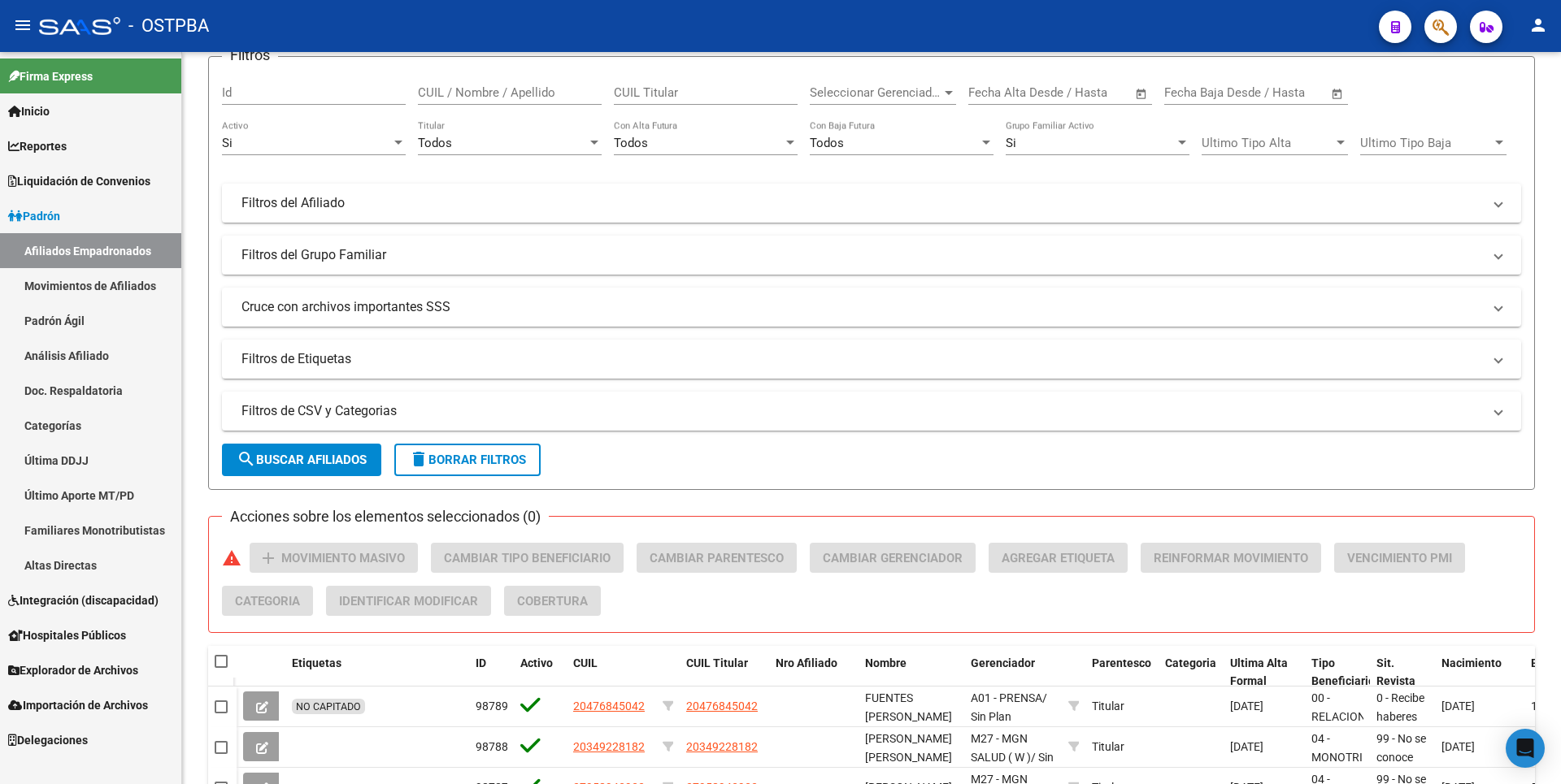
scroll to position [216, 0]
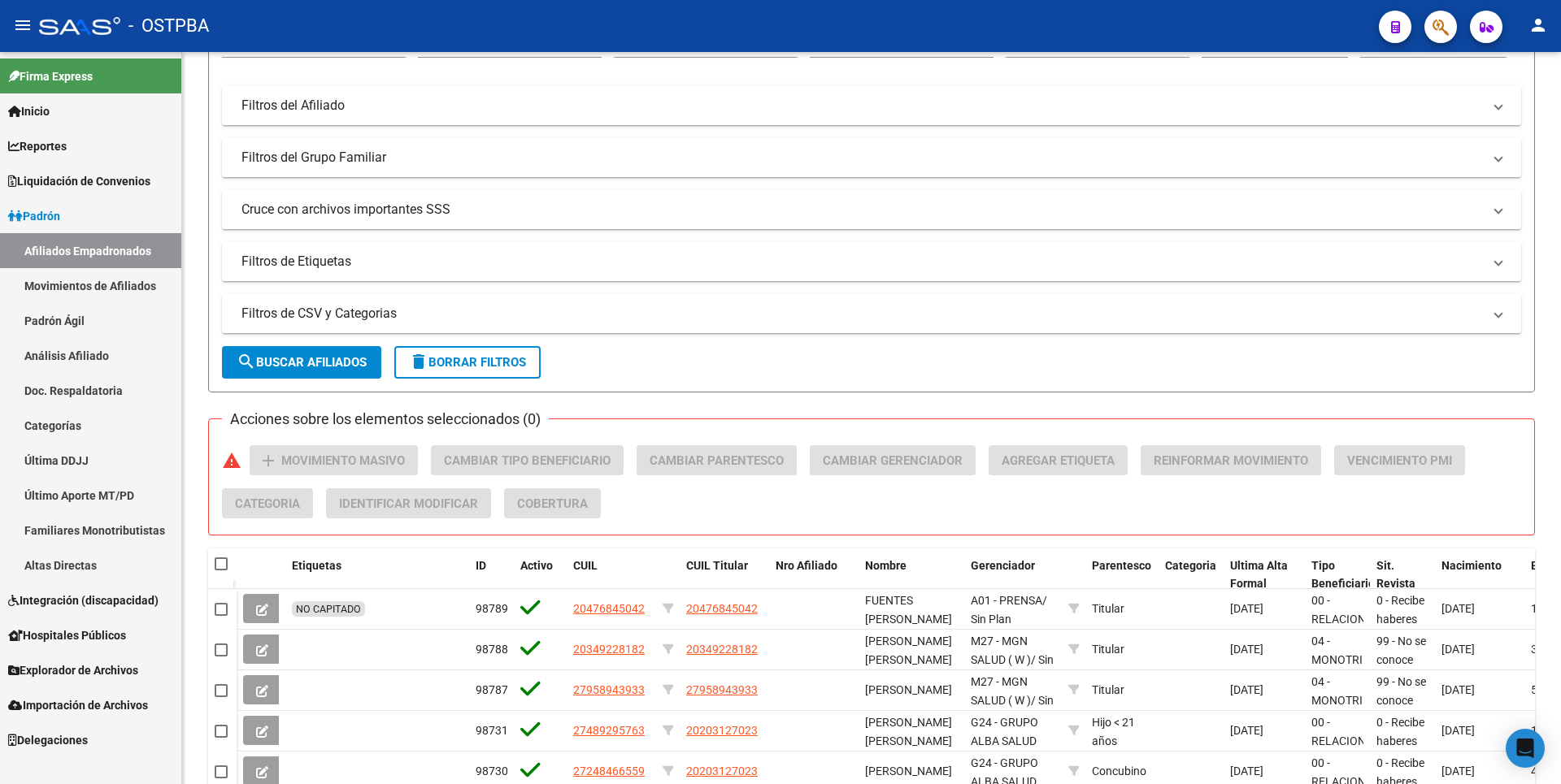
click at [69, 280] on link "Movimientos de Afiliados" at bounding box center [91, 285] width 181 height 35
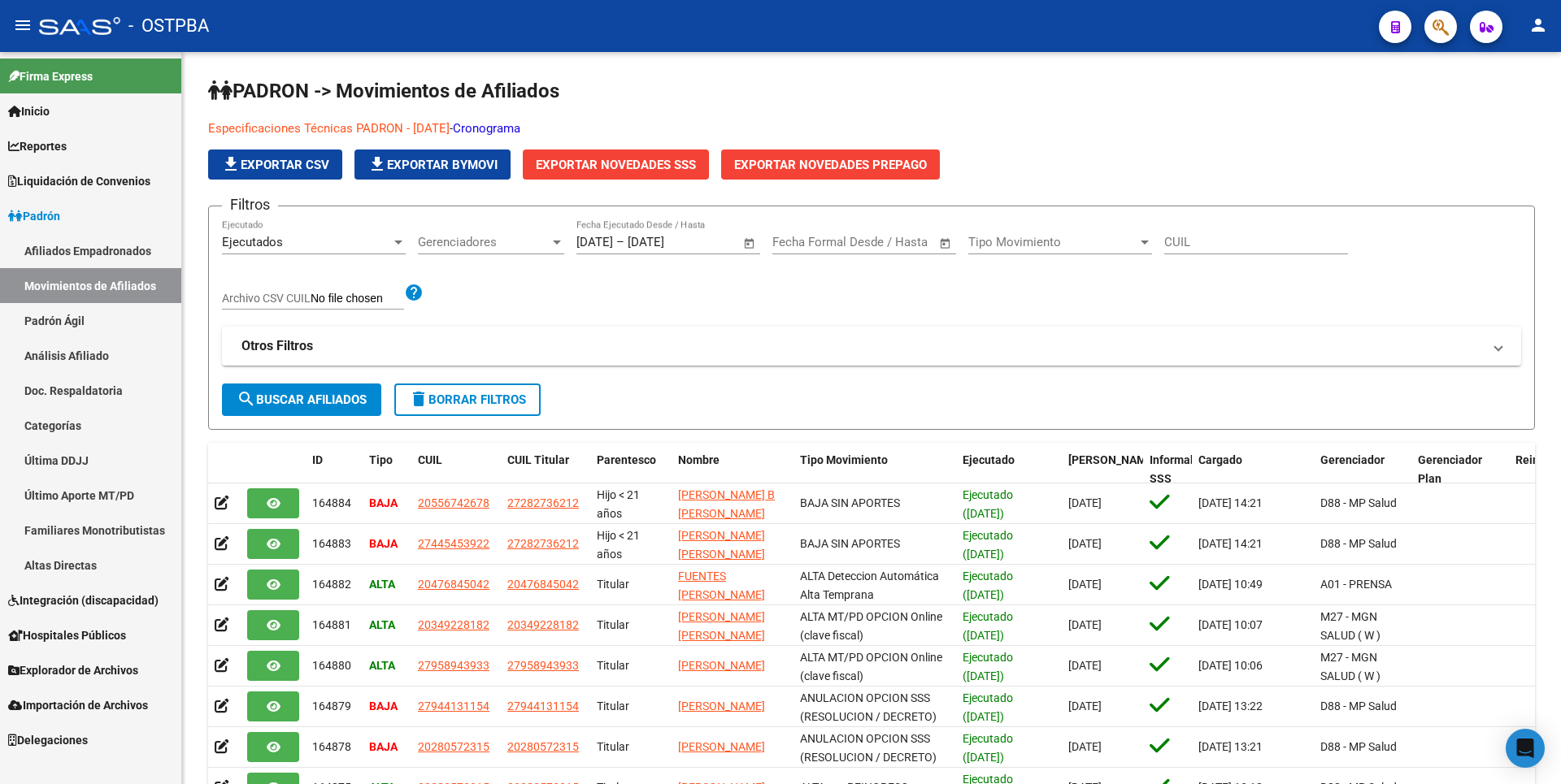
click at [101, 351] on link "Análisis Afiliado" at bounding box center [91, 355] width 181 height 35
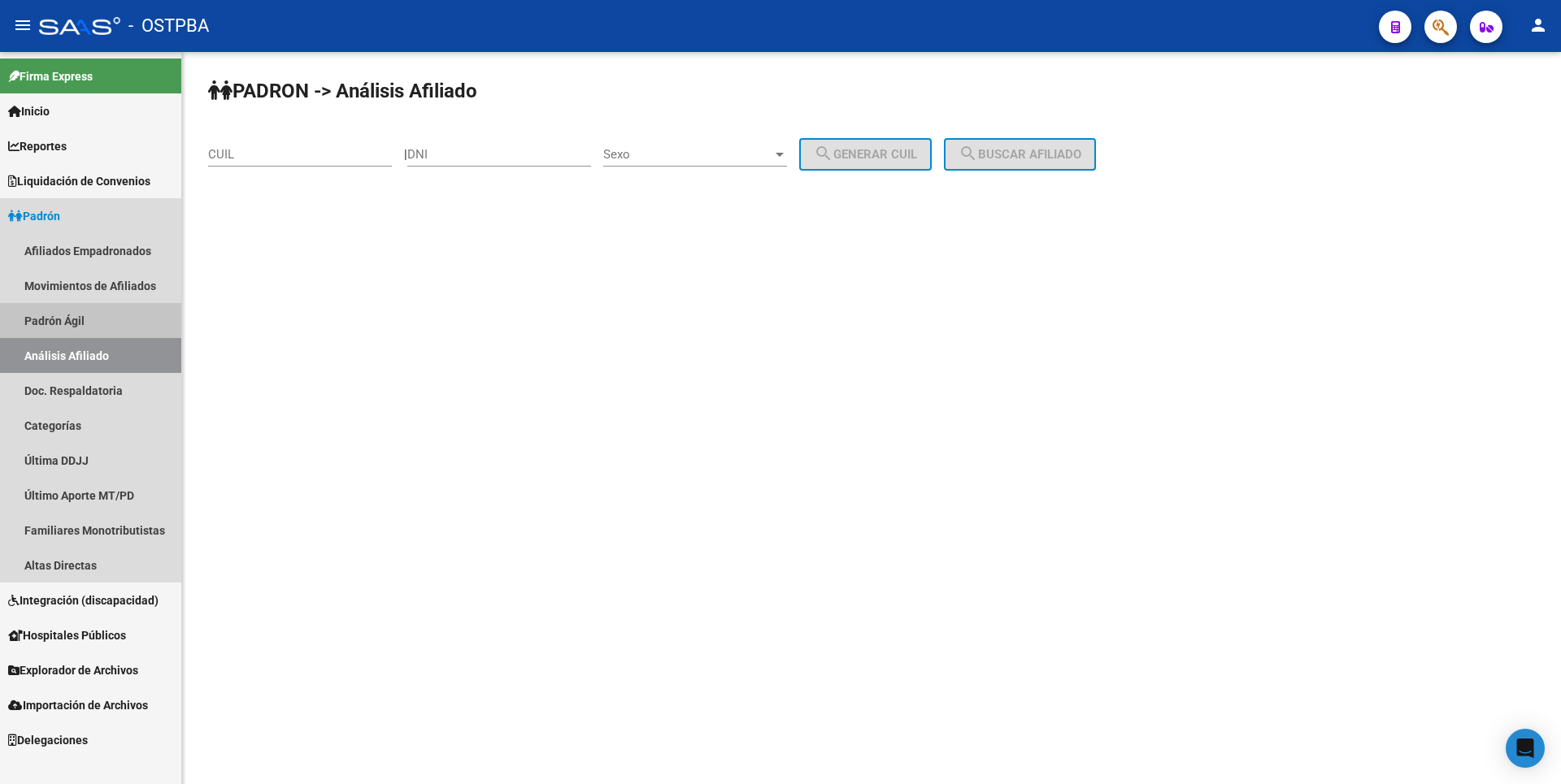
click at [87, 320] on link "Padrón Ágil" at bounding box center [91, 320] width 181 height 35
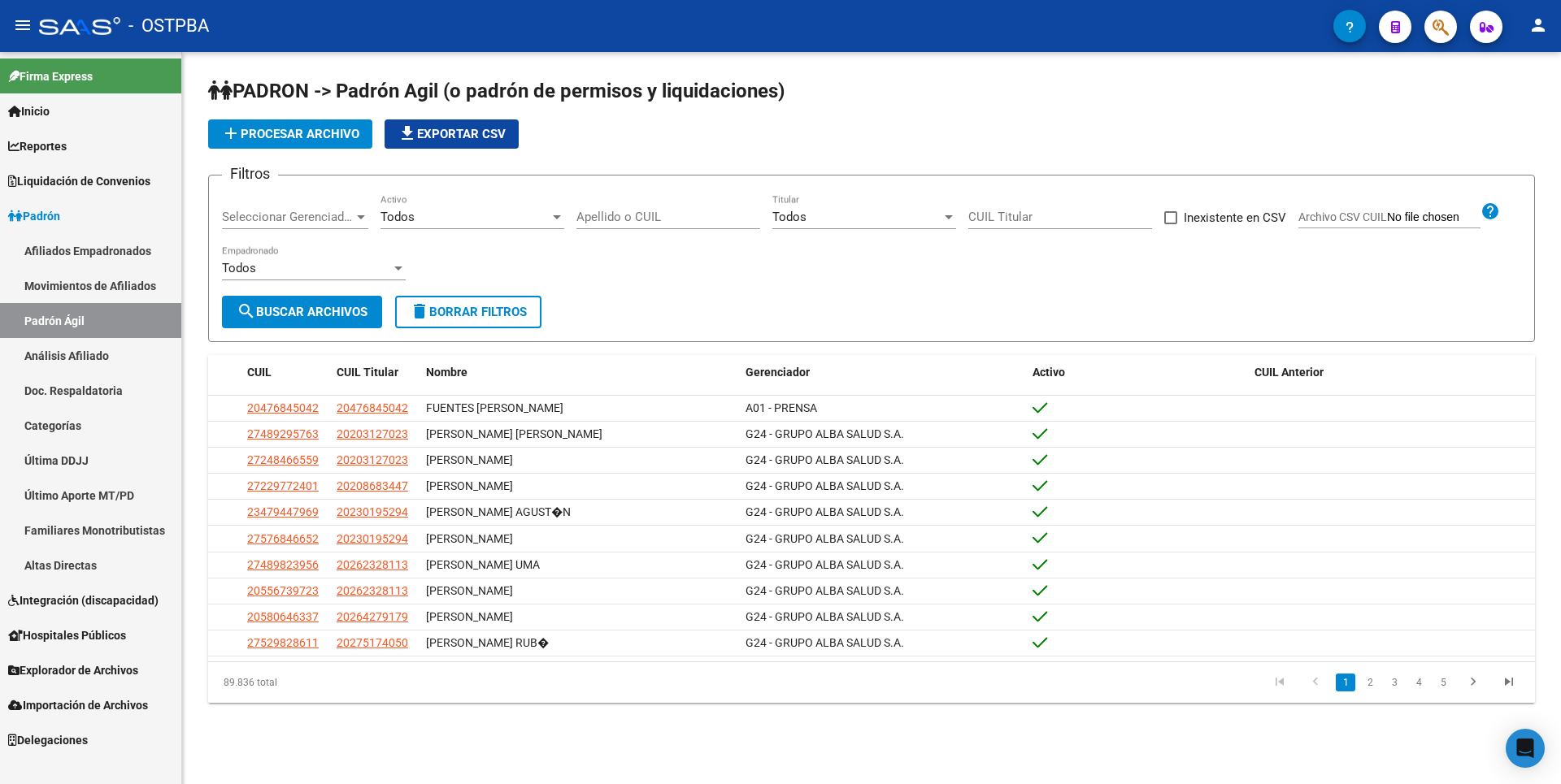
click at [139, 282] on link "Movimientos de Afiliados" at bounding box center [91, 285] width 181 height 35
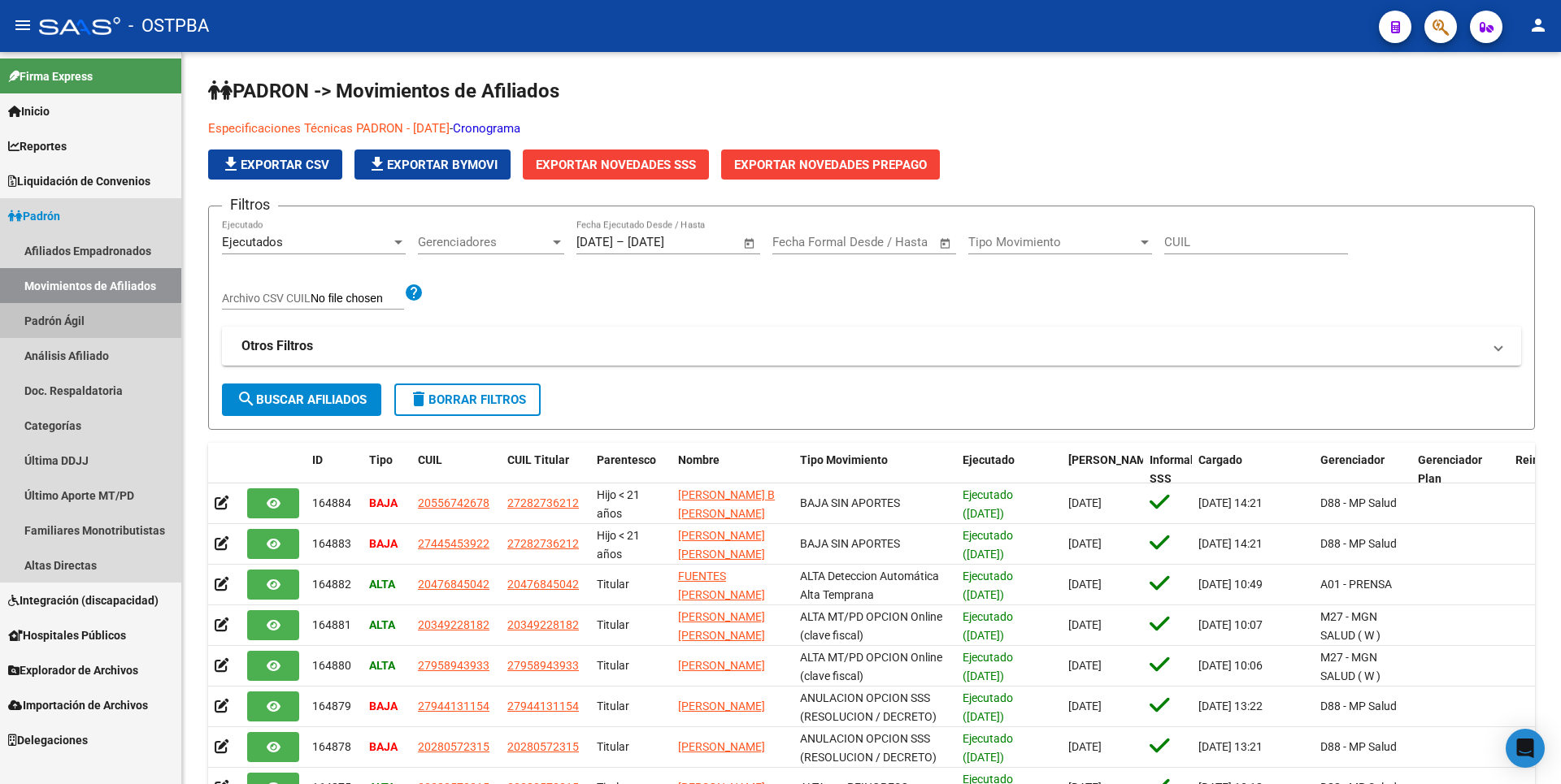
click at [60, 324] on link "Padrón Ágil" at bounding box center [91, 320] width 181 height 35
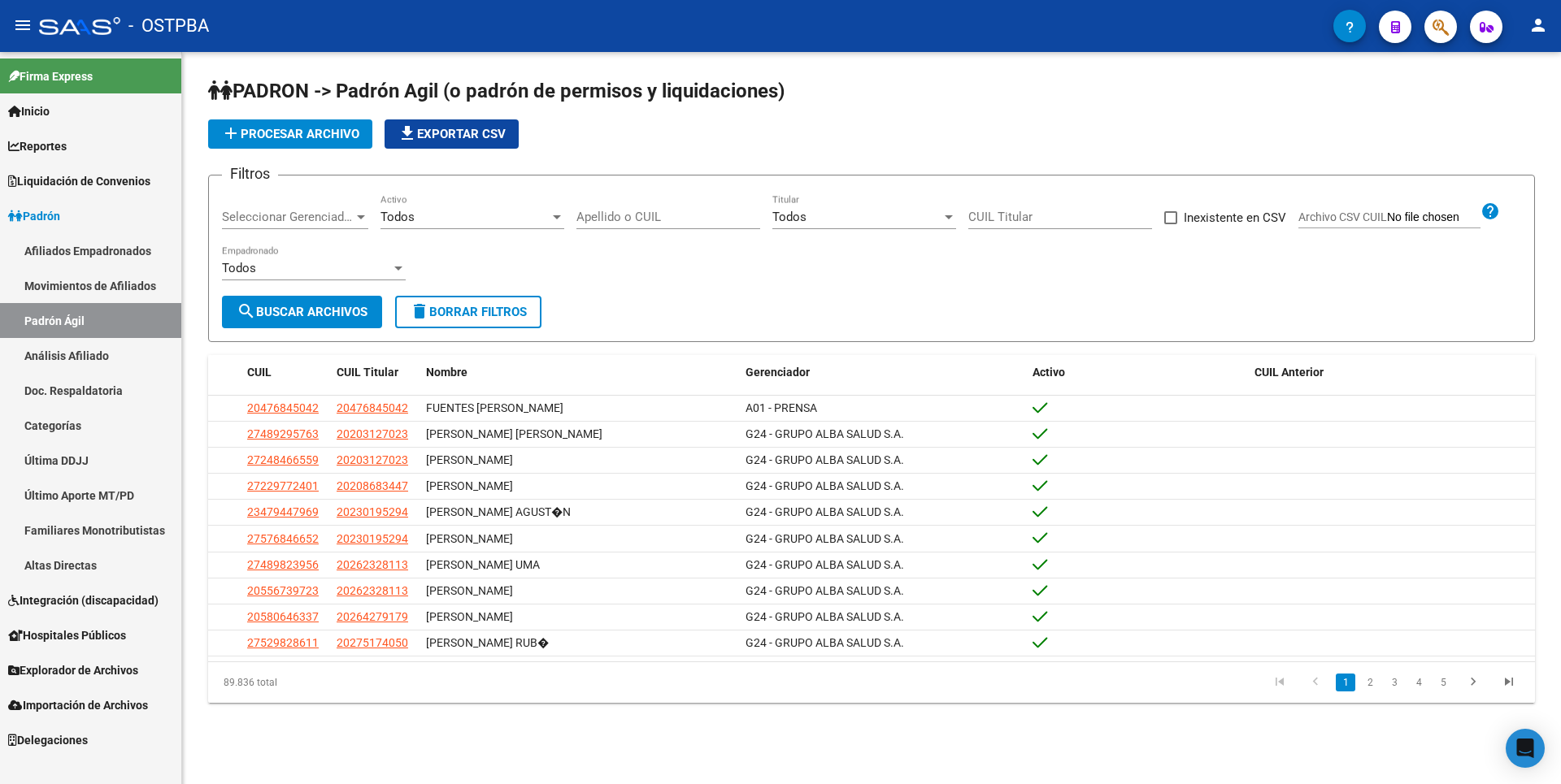
click at [95, 285] on link "Movimientos de Afiliados" at bounding box center [91, 285] width 181 height 35
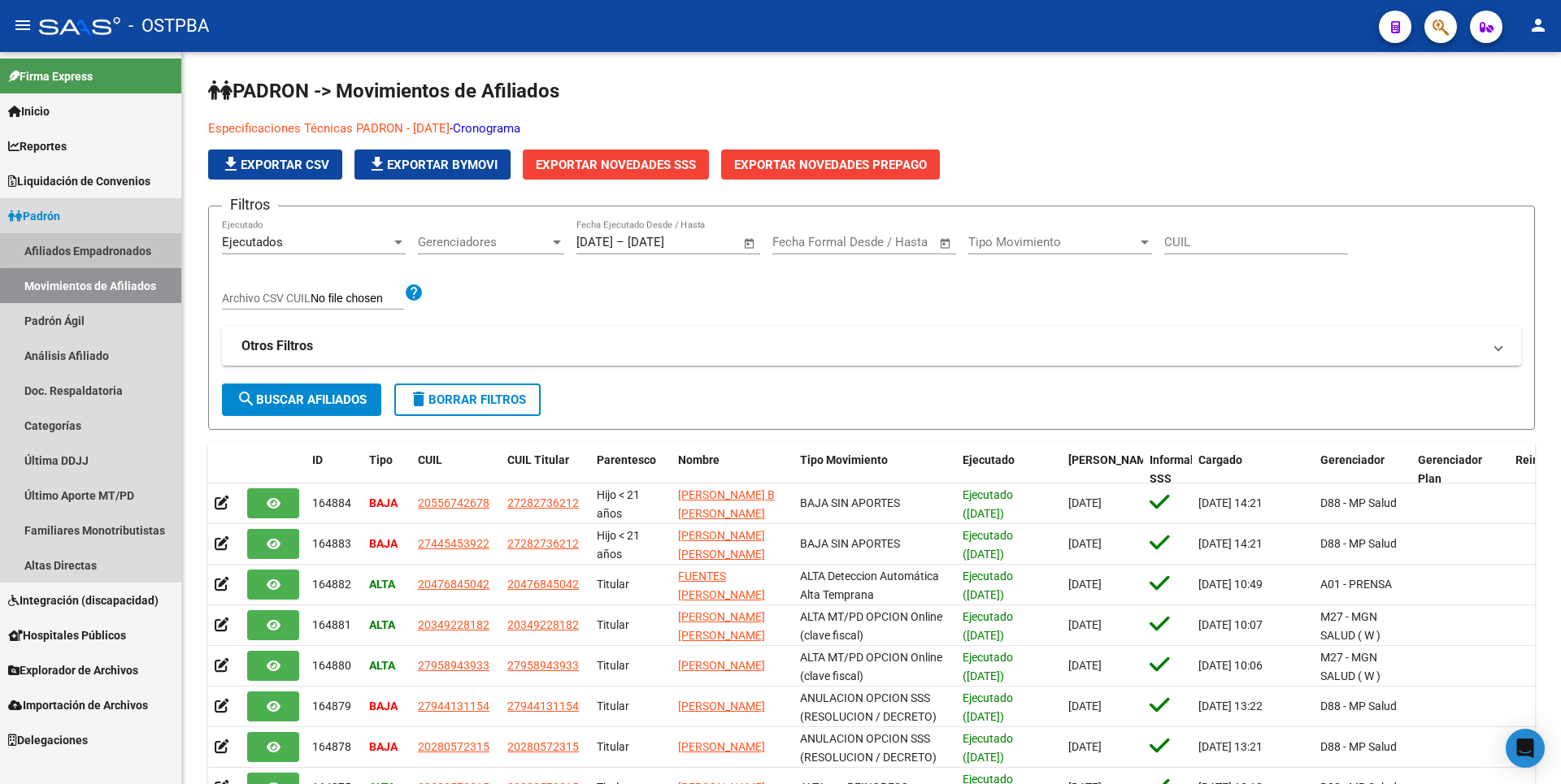
click at [115, 247] on link "Afiliados Empadronados" at bounding box center [91, 250] width 181 height 35
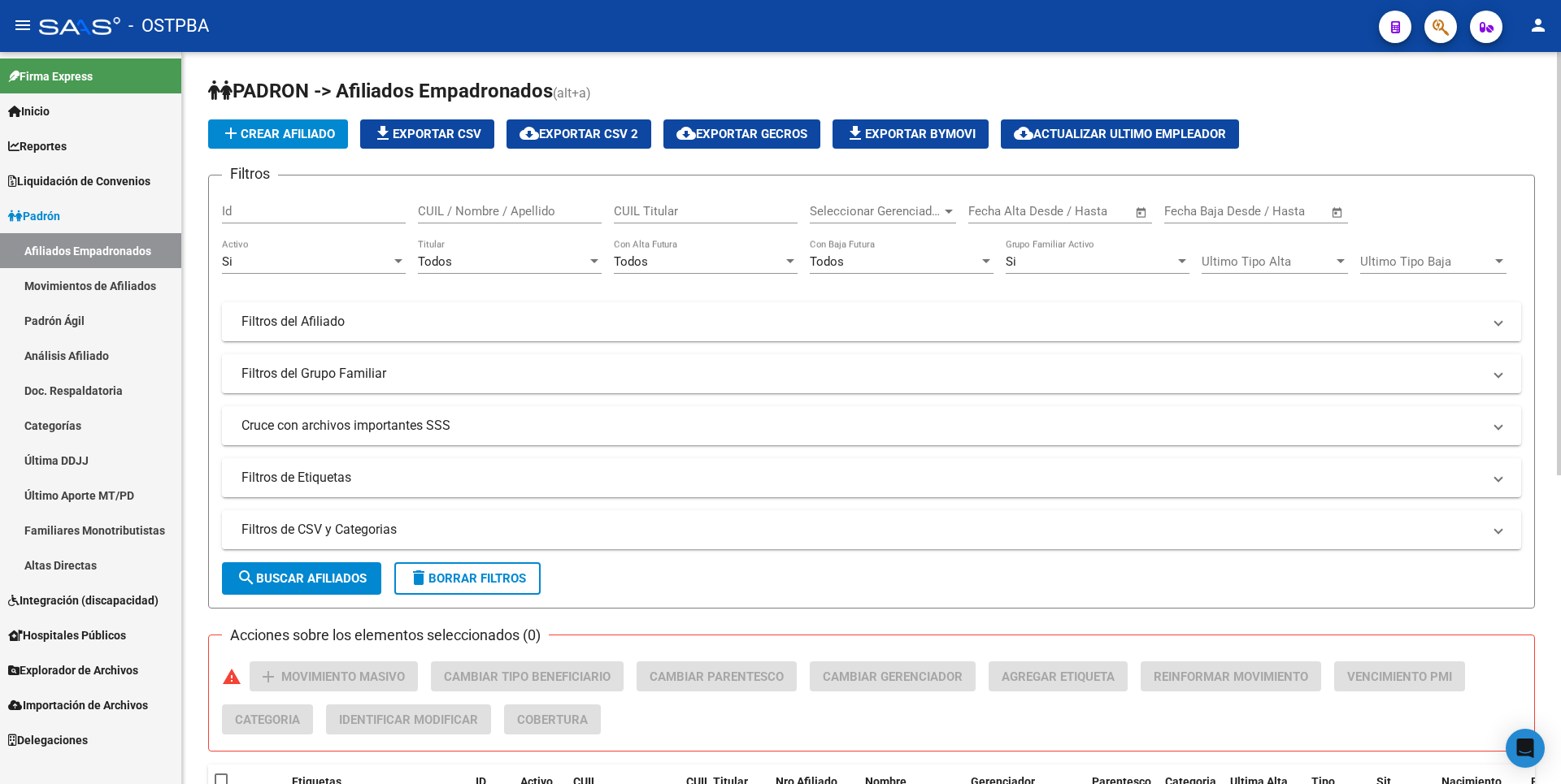
click at [403, 309] on mat-expansion-panel-header "Filtros del Afiliado" at bounding box center [872, 322] width 1299 height 39
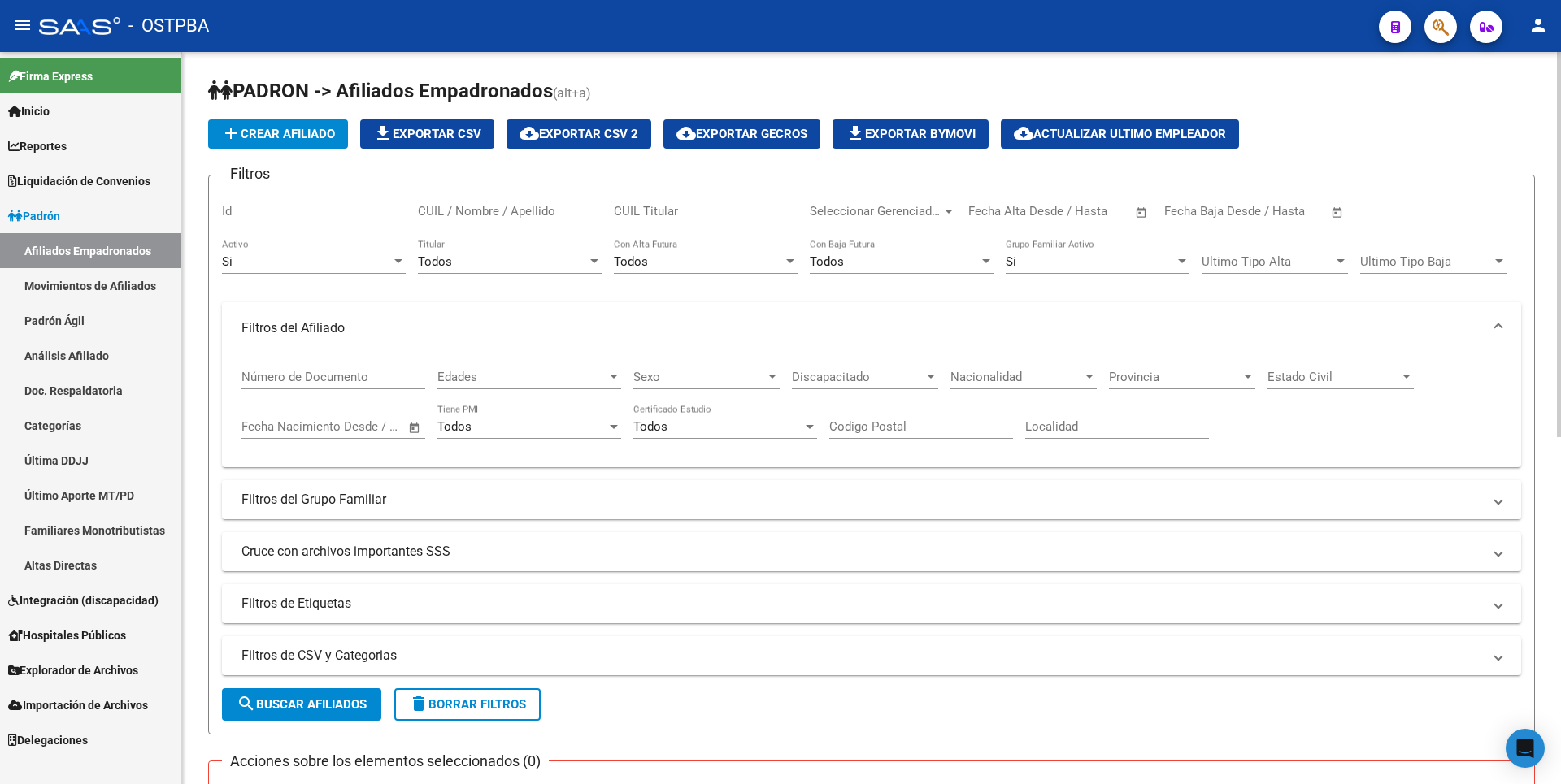
click at [399, 502] on mat-panel-title "Filtros del Grupo Familiar" at bounding box center [861, 499] width 1240 height 18
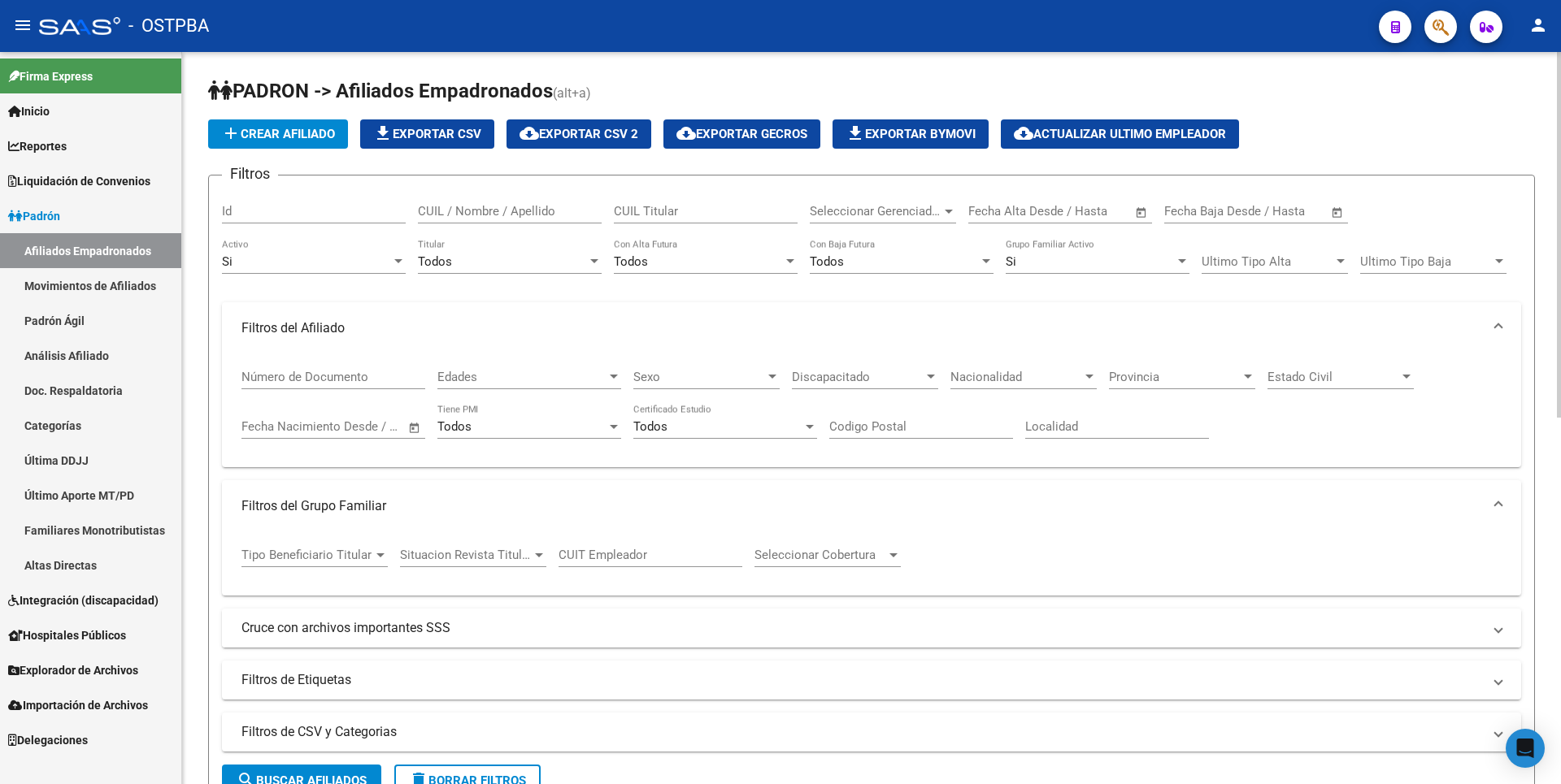
click at [422, 640] on mat-expansion-panel-header "Cruce con archivos importantes SSS" at bounding box center [872, 628] width 1299 height 39
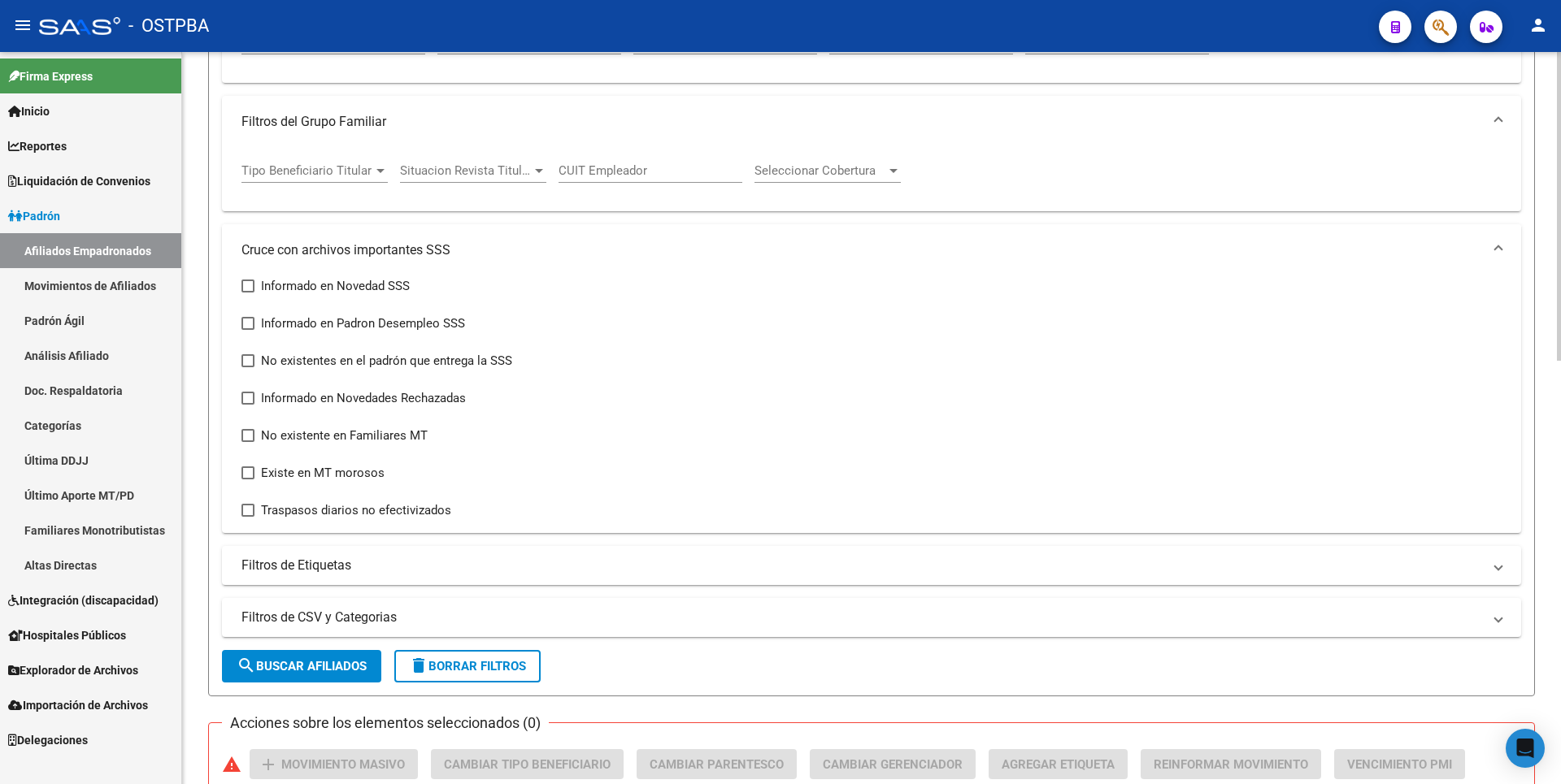
scroll to position [406, 0]
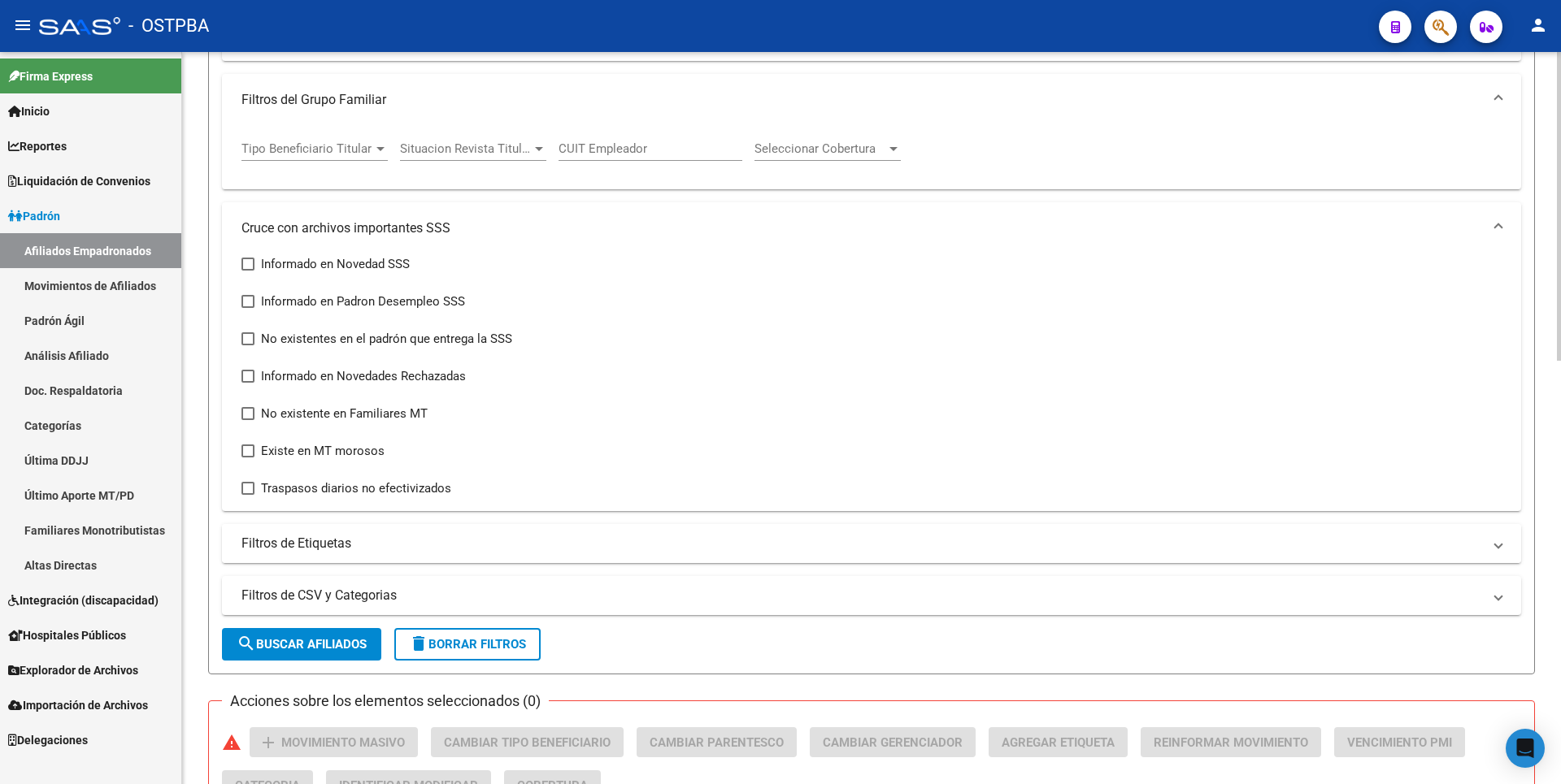
click at [434, 541] on mat-panel-title "Filtros de Etiquetas" at bounding box center [861, 543] width 1240 height 18
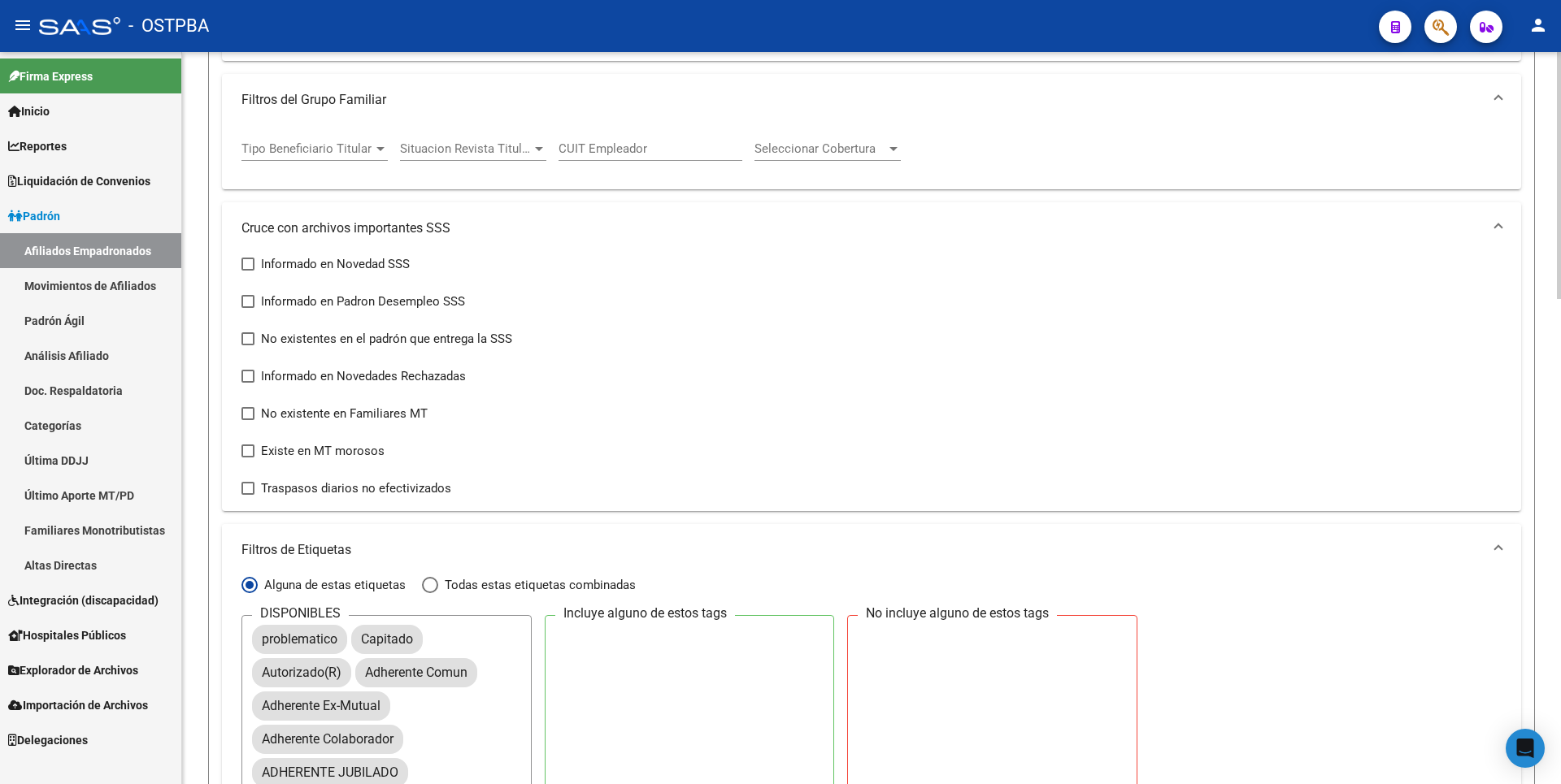
scroll to position [813, 0]
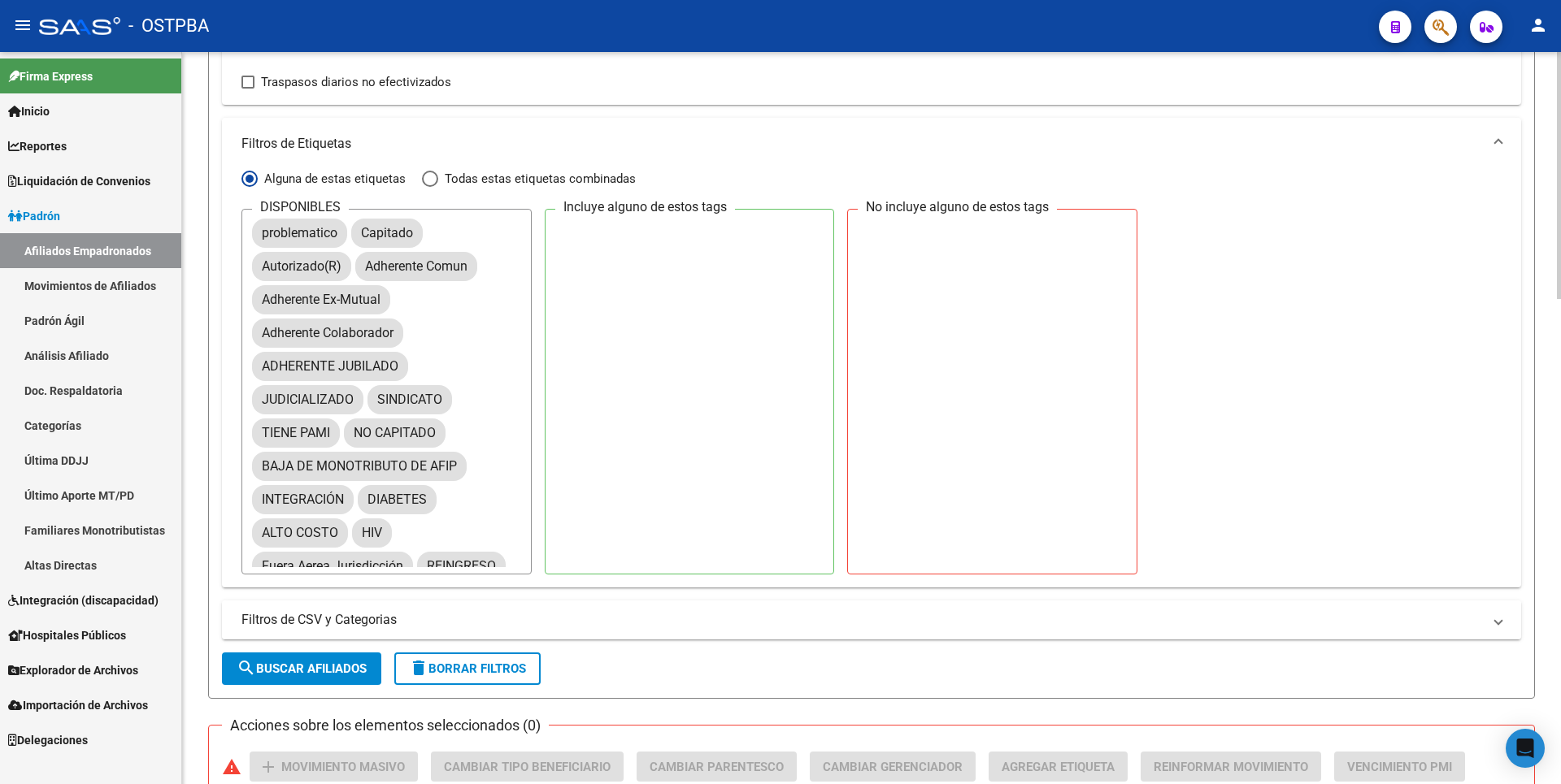
click at [410, 620] on mat-panel-title "Filtros de CSV y Categorias" at bounding box center [861, 620] width 1240 height 18
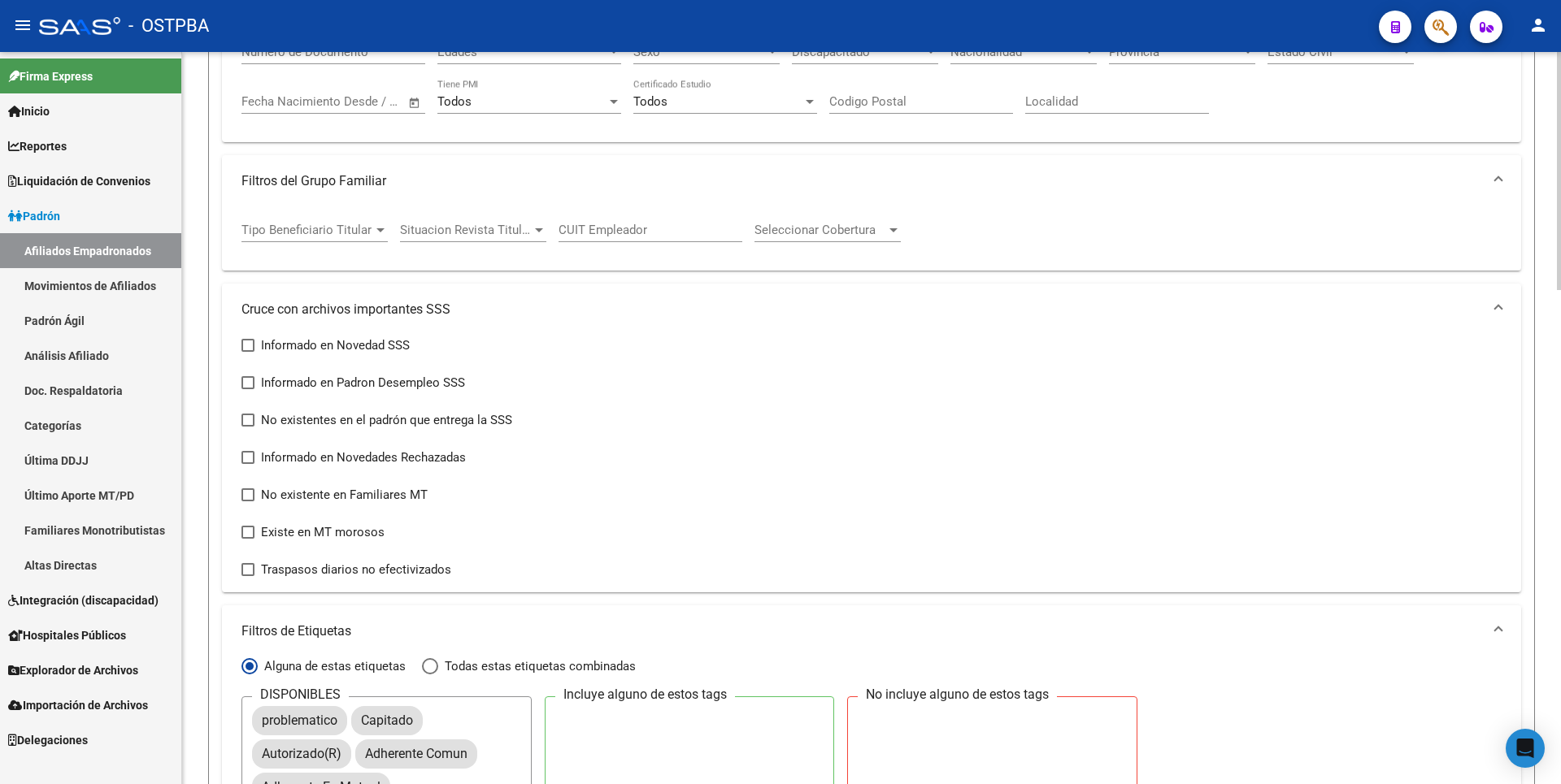
scroll to position [0, 0]
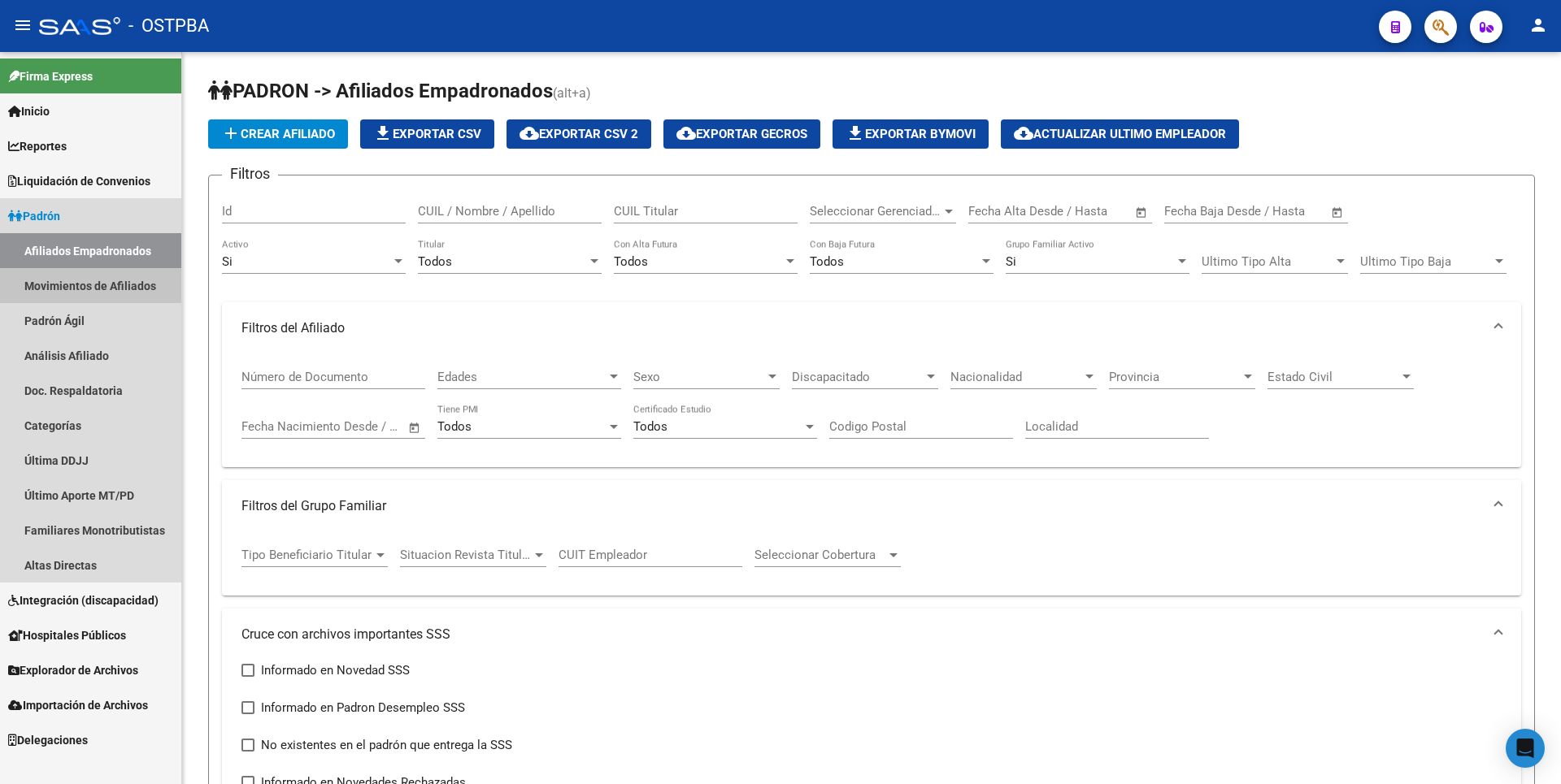
click at [123, 286] on link "Movimientos de Afiliados" at bounding box center [91, 285] width 181 height 35
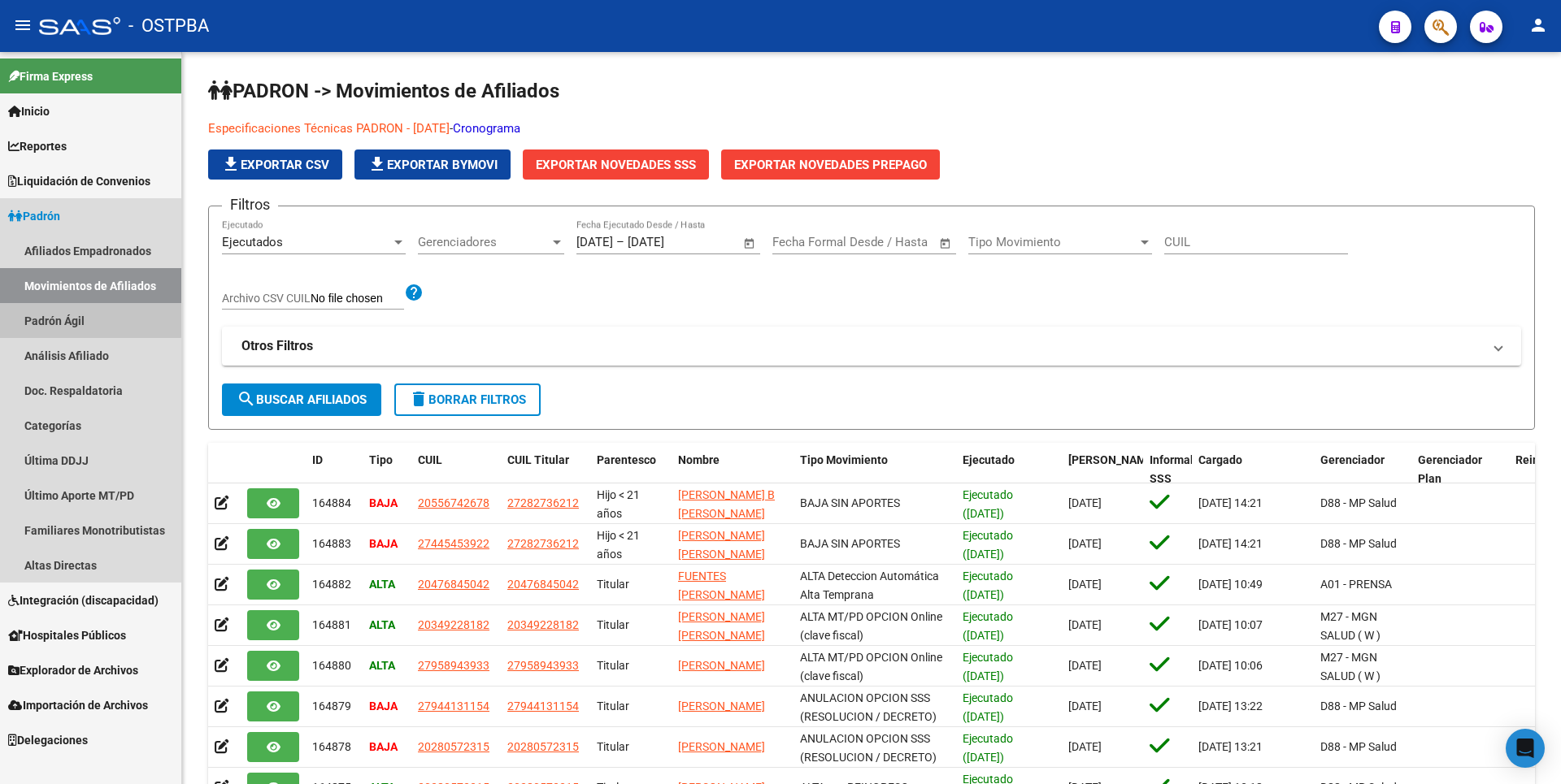
click at [84, 320] on link "Padrón Ágil" at bounding box center [91, 320] width 181 height 35
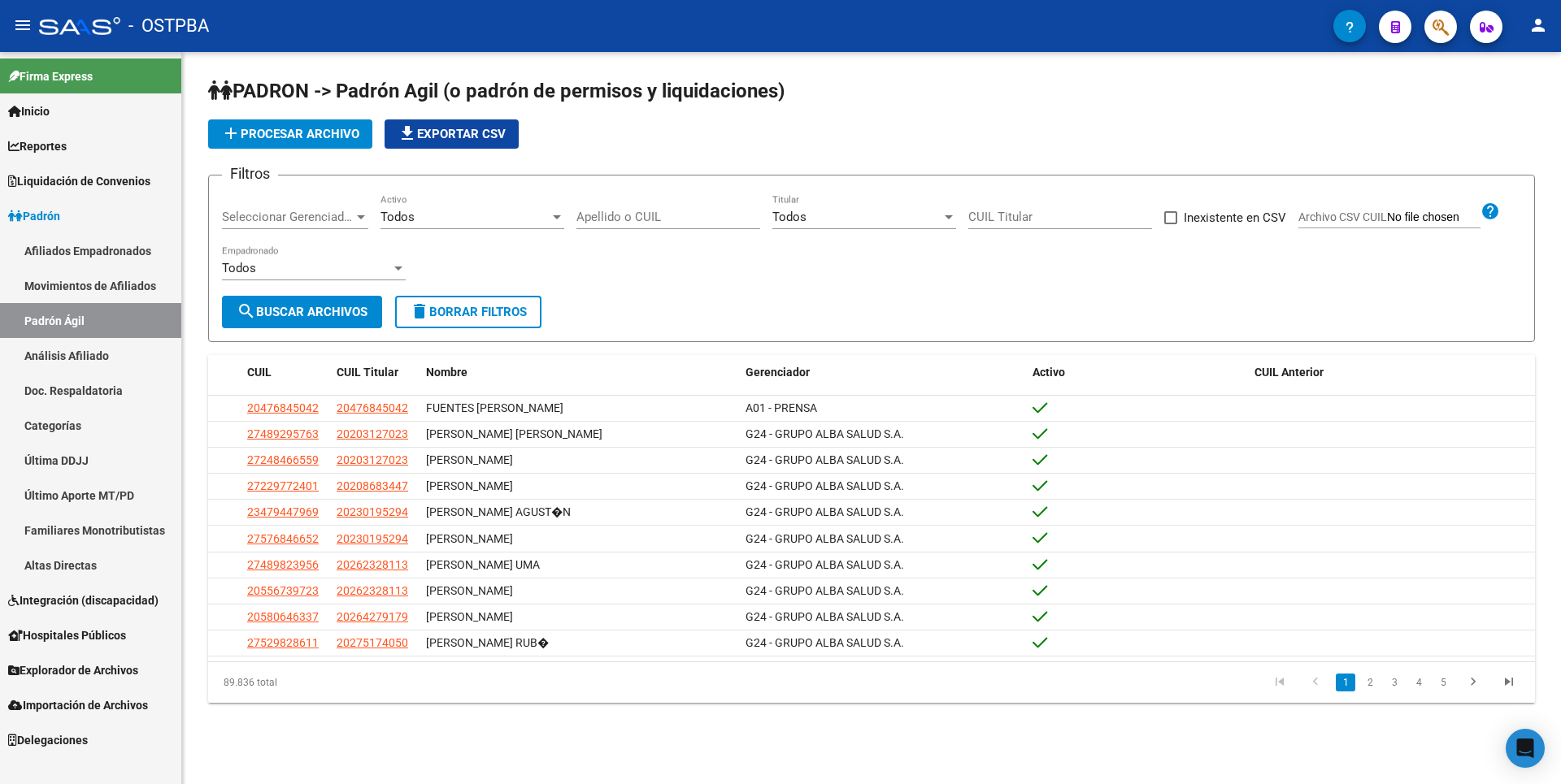
click at [150, 238] on link "Afiliados Empadronados" at bounding box center [91, 250] width 181 height 35
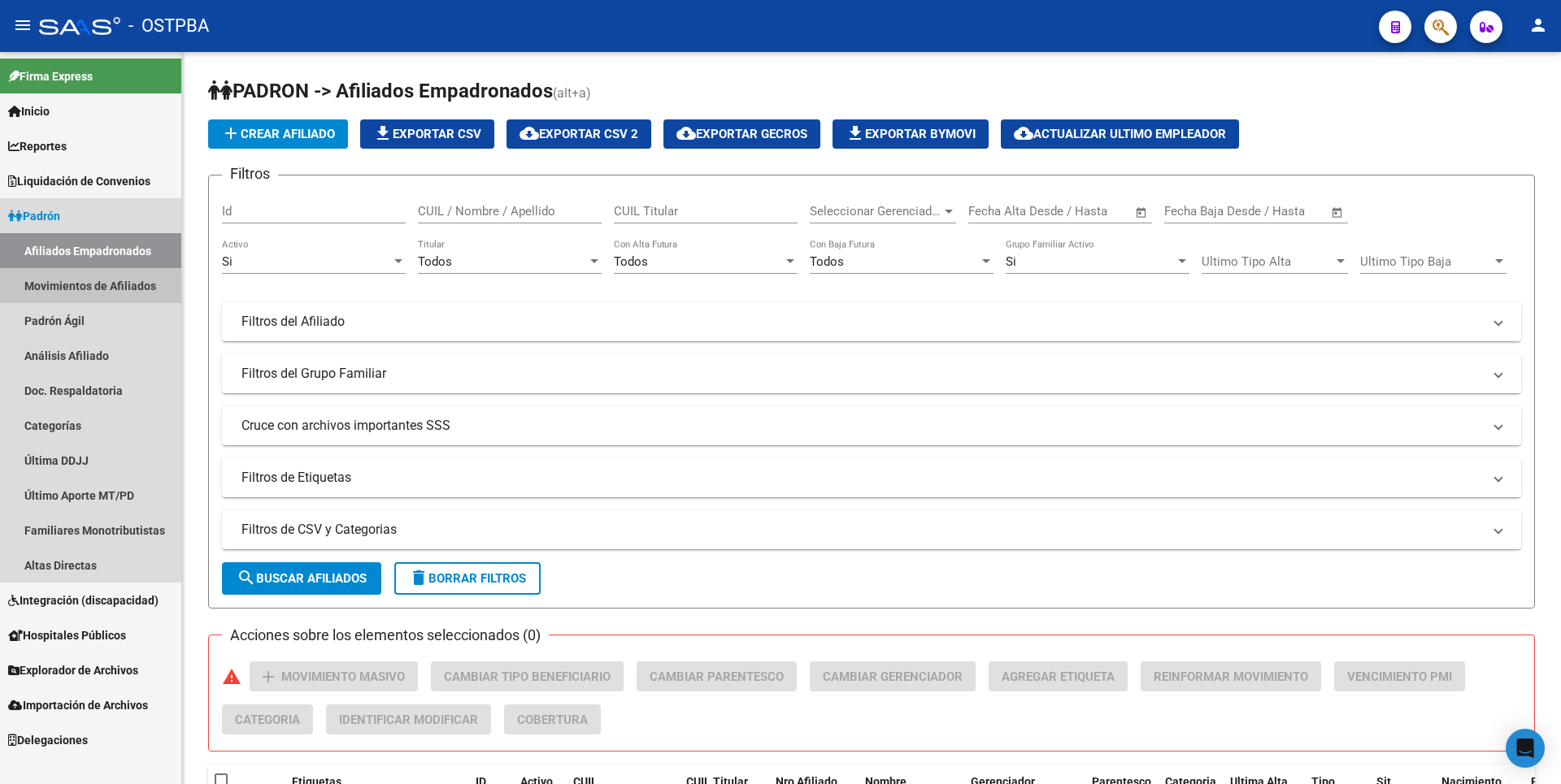
click at [114, 285] on link "Movimientos de Afiliados" at bounding box center [91, 285] width 181 height 35
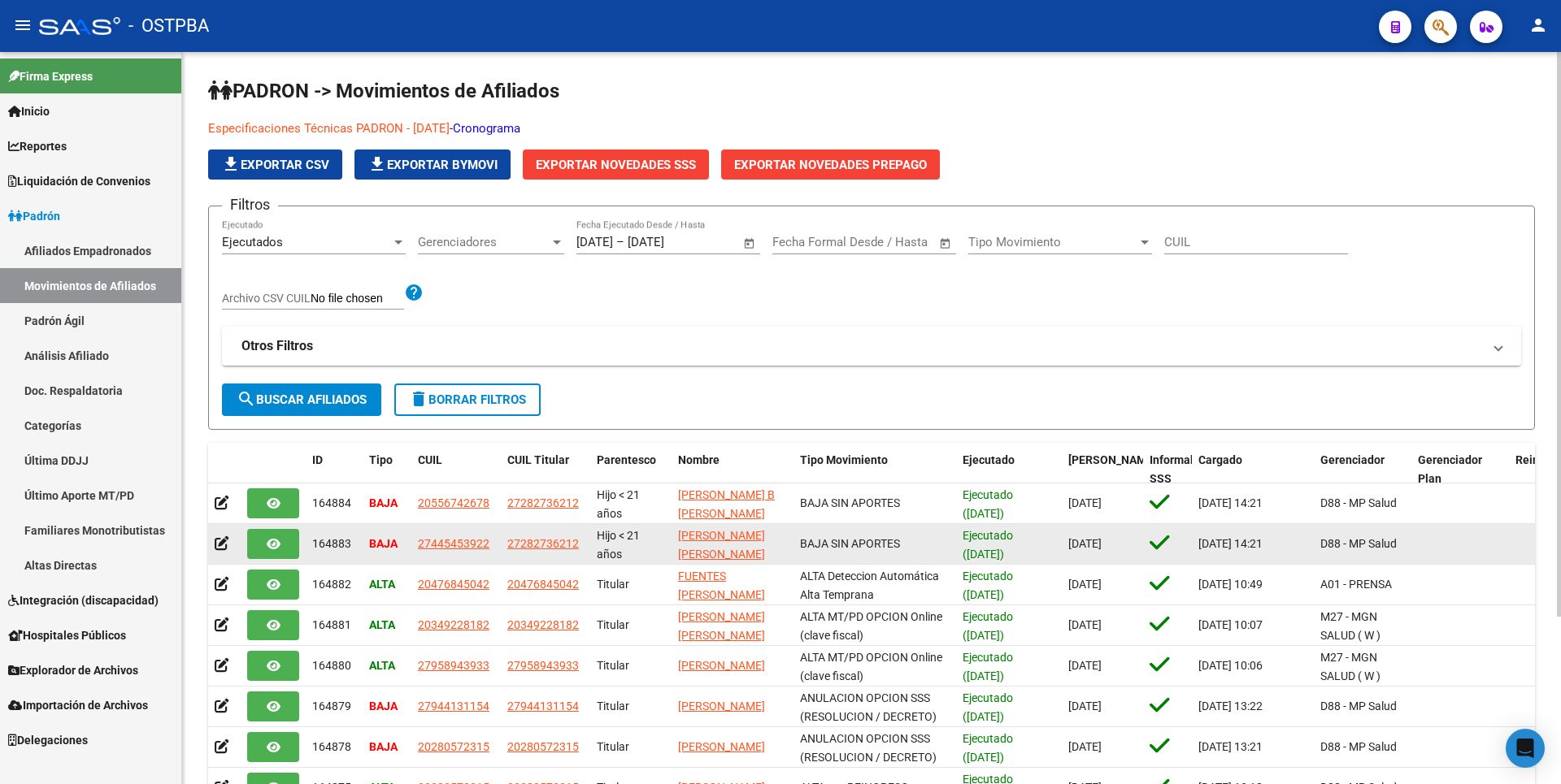
scroll to position [217, 0]
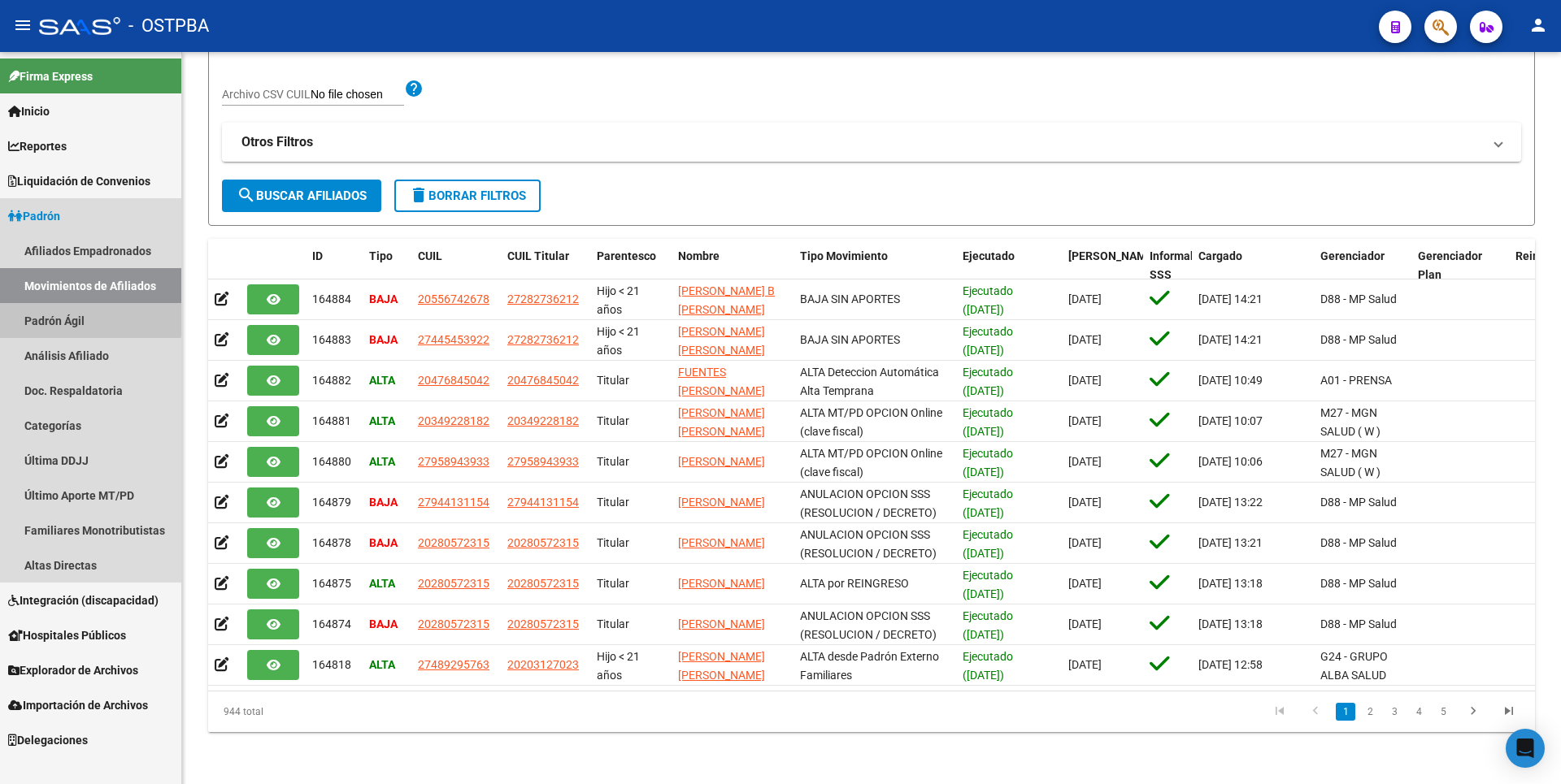
click at [71, 317] on link "Padrón Ágil" at bounding box center [91, 320] width 181 height 35
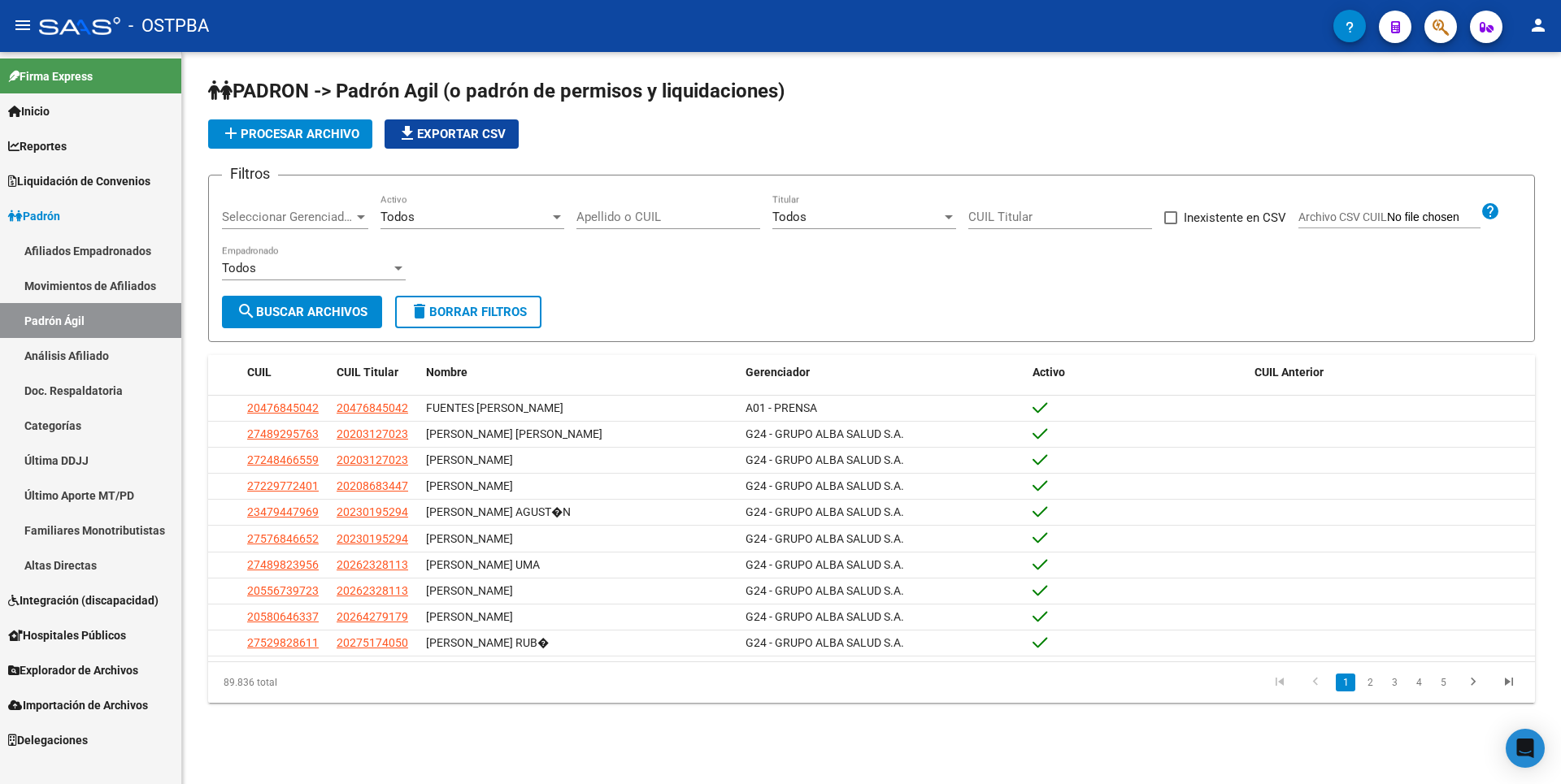
click at [79, 363] on link "Análisis Afiliado" at bounding box center [91, 355] width 181 height 35
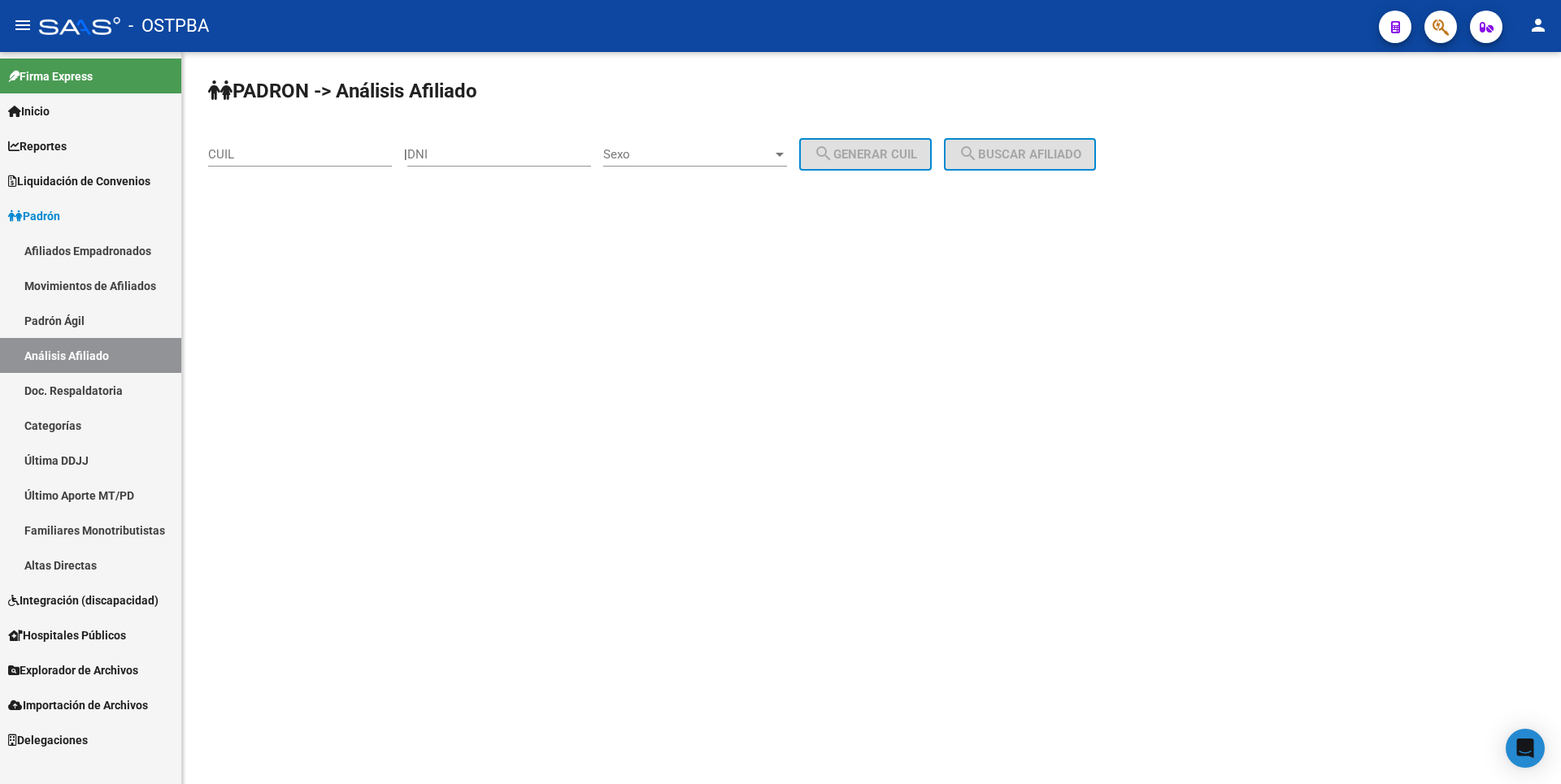
click at [89, 394] on link "Doc. Respaldatoria" at bounding box center [91, 390] width 181 height 35
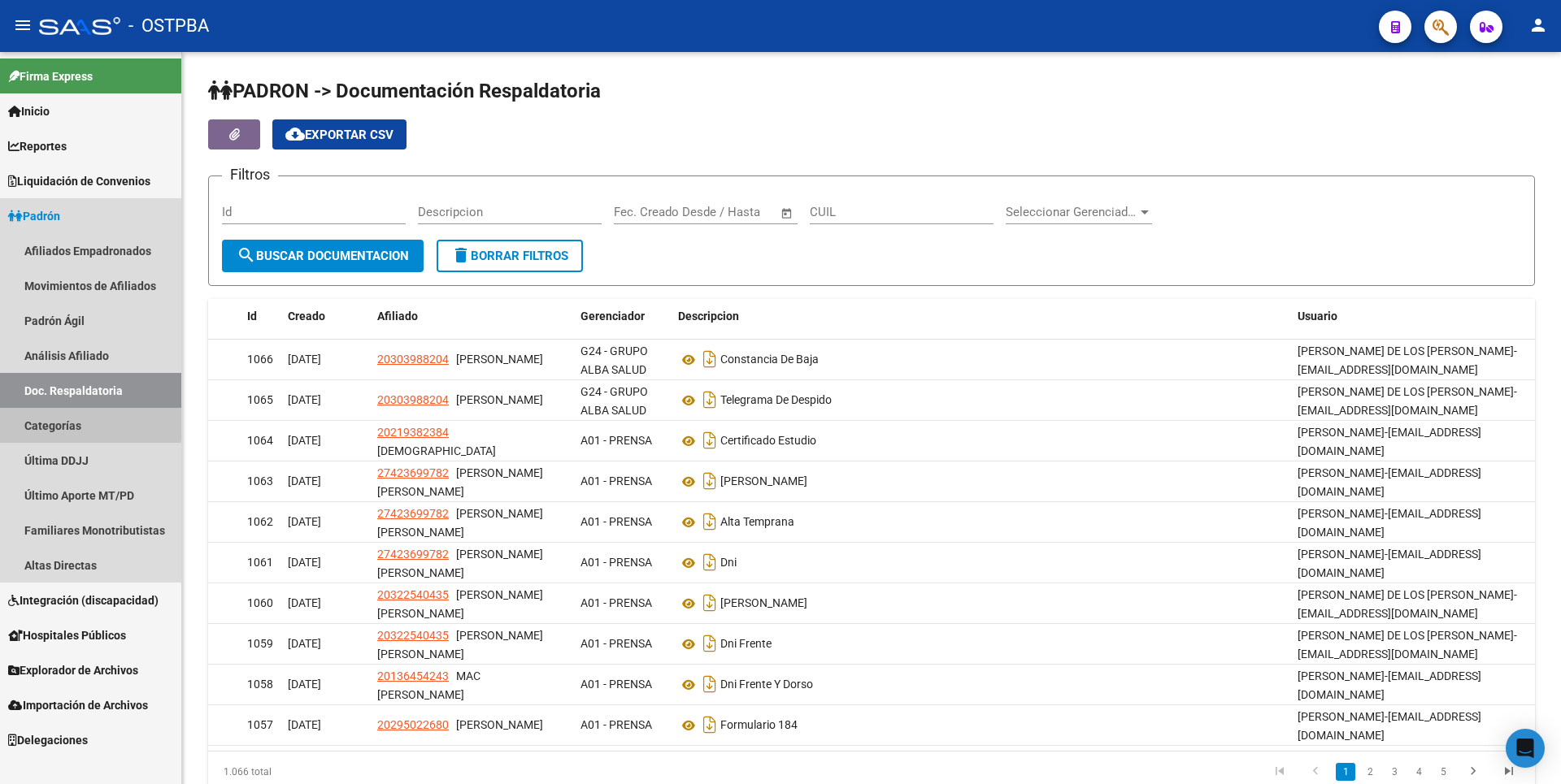
click at [57, 421] on link "Categorías" at bounding box center [91, 425] width 181 height 35
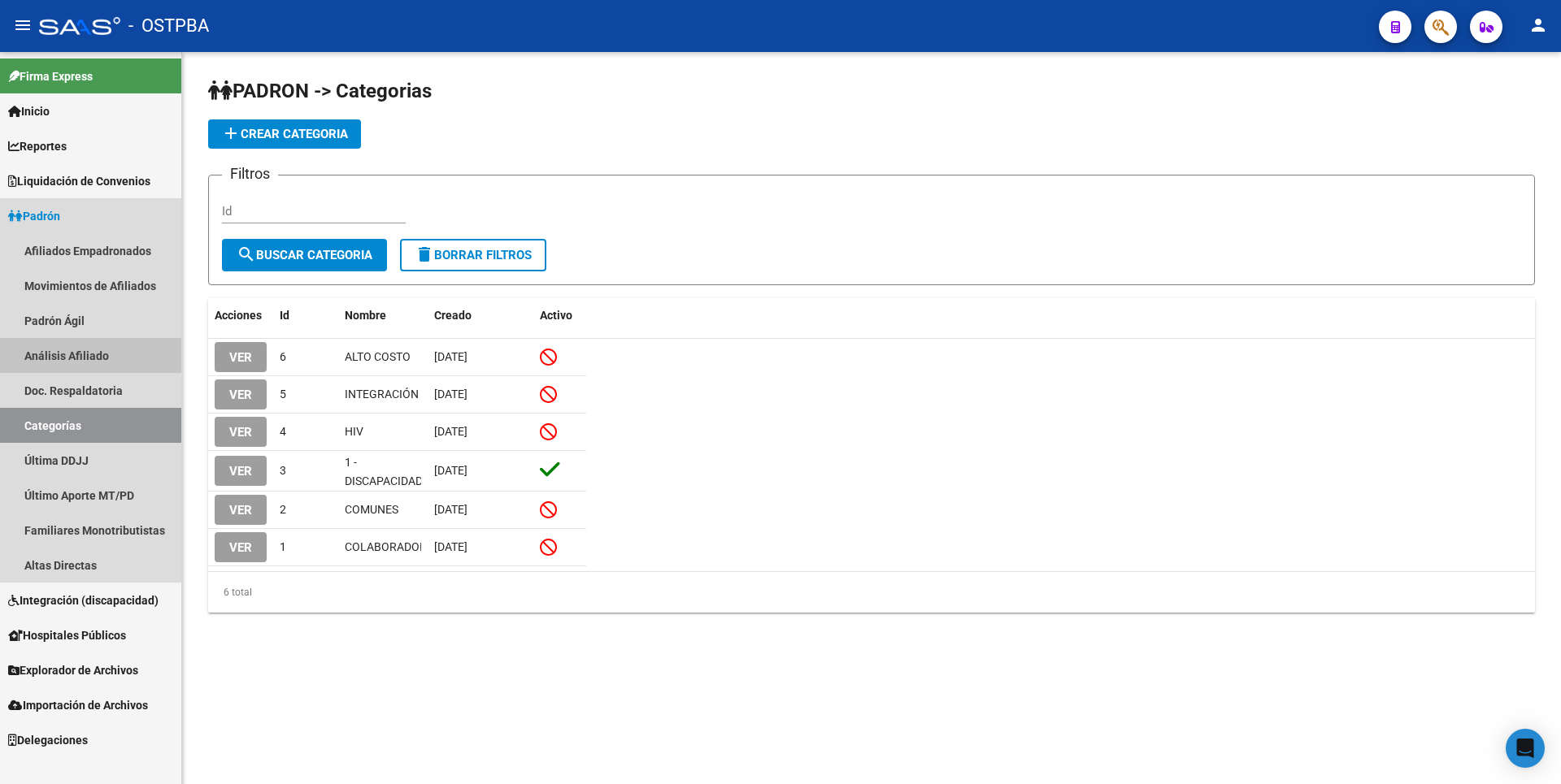
click at [78, 359] on link "Análisis Afiliado" at bounding box center [91, 355] width 181 height 35
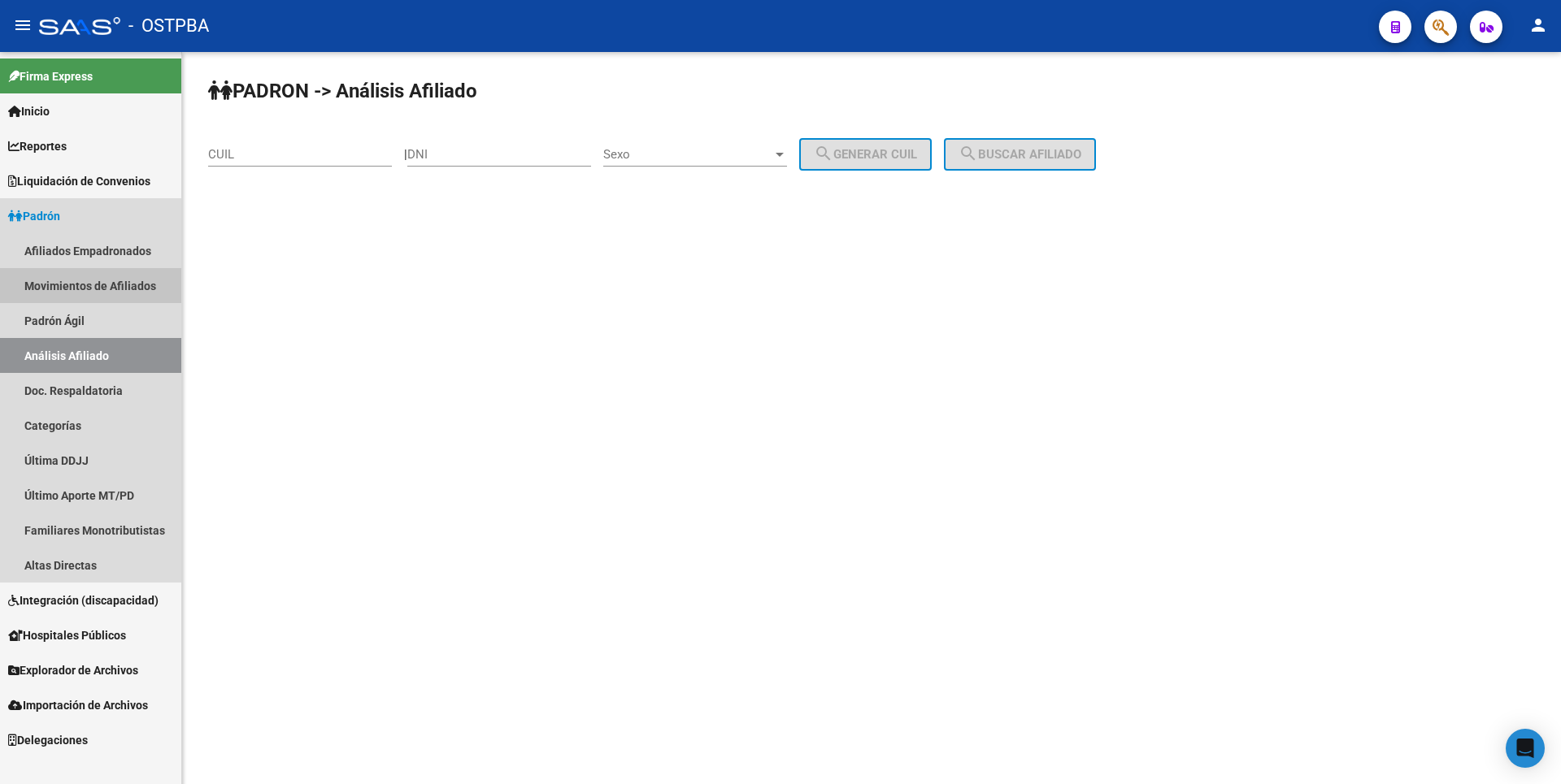
click at [85, 270] on link "Movimientos de Afiliados" at bounding box center [91, 285] width 181 height 35
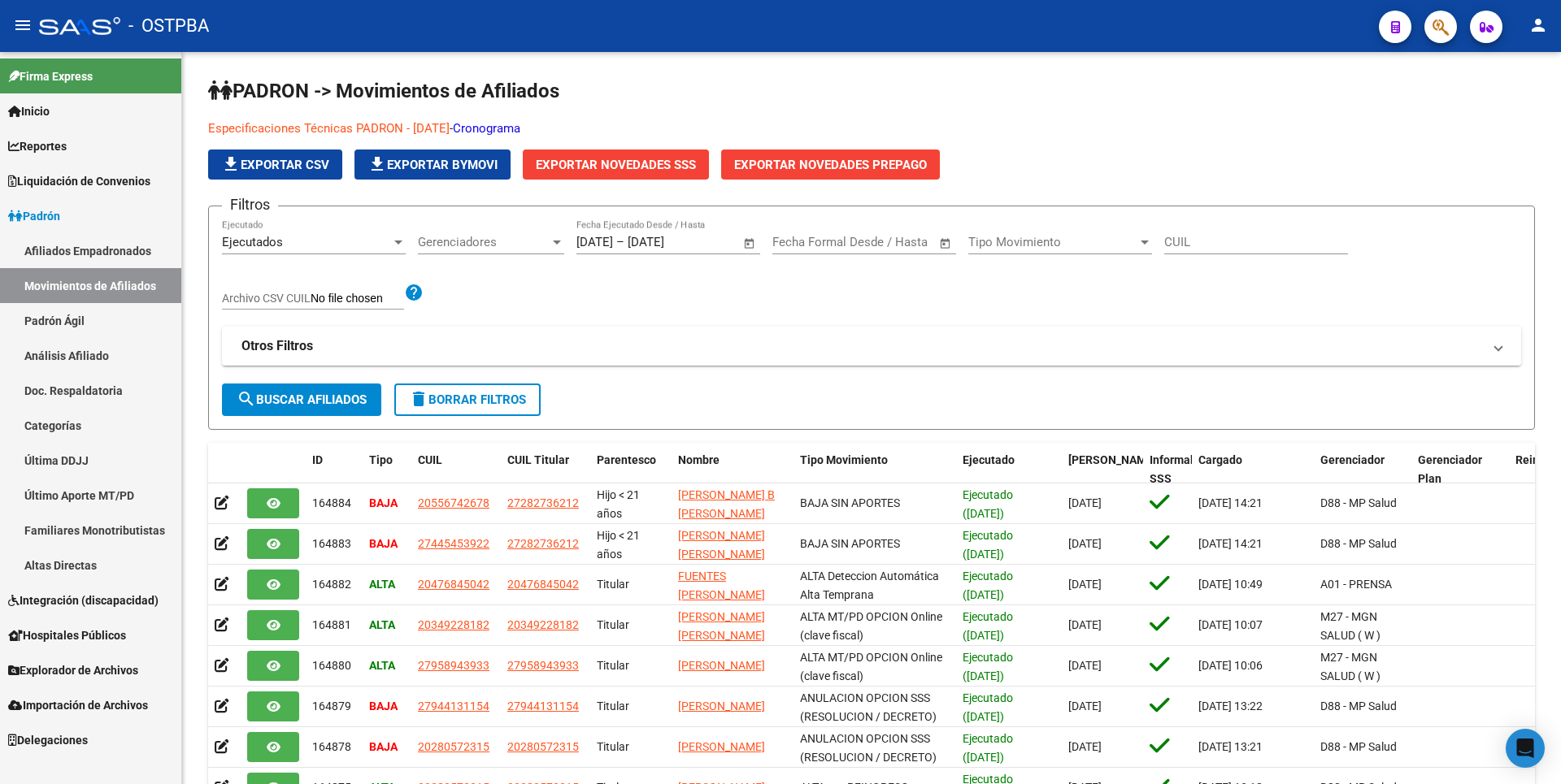
click at [98, 188] on span "Liquidación de Convenios" at bounding box center [80, 181] width 142 height 18
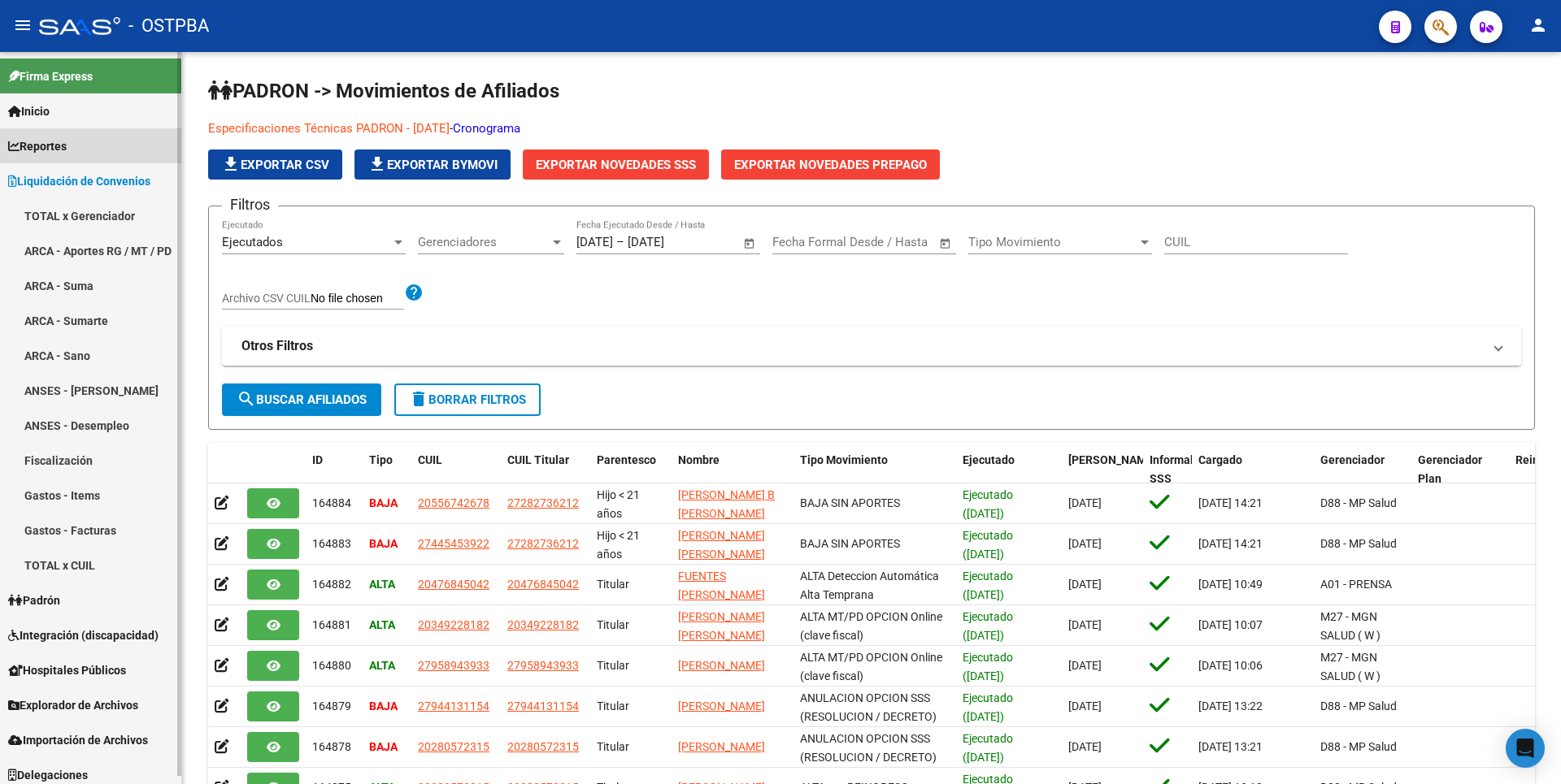
click at [62, 145] on span "Reportes" at bounding box center [37, 146] width 59 height 18
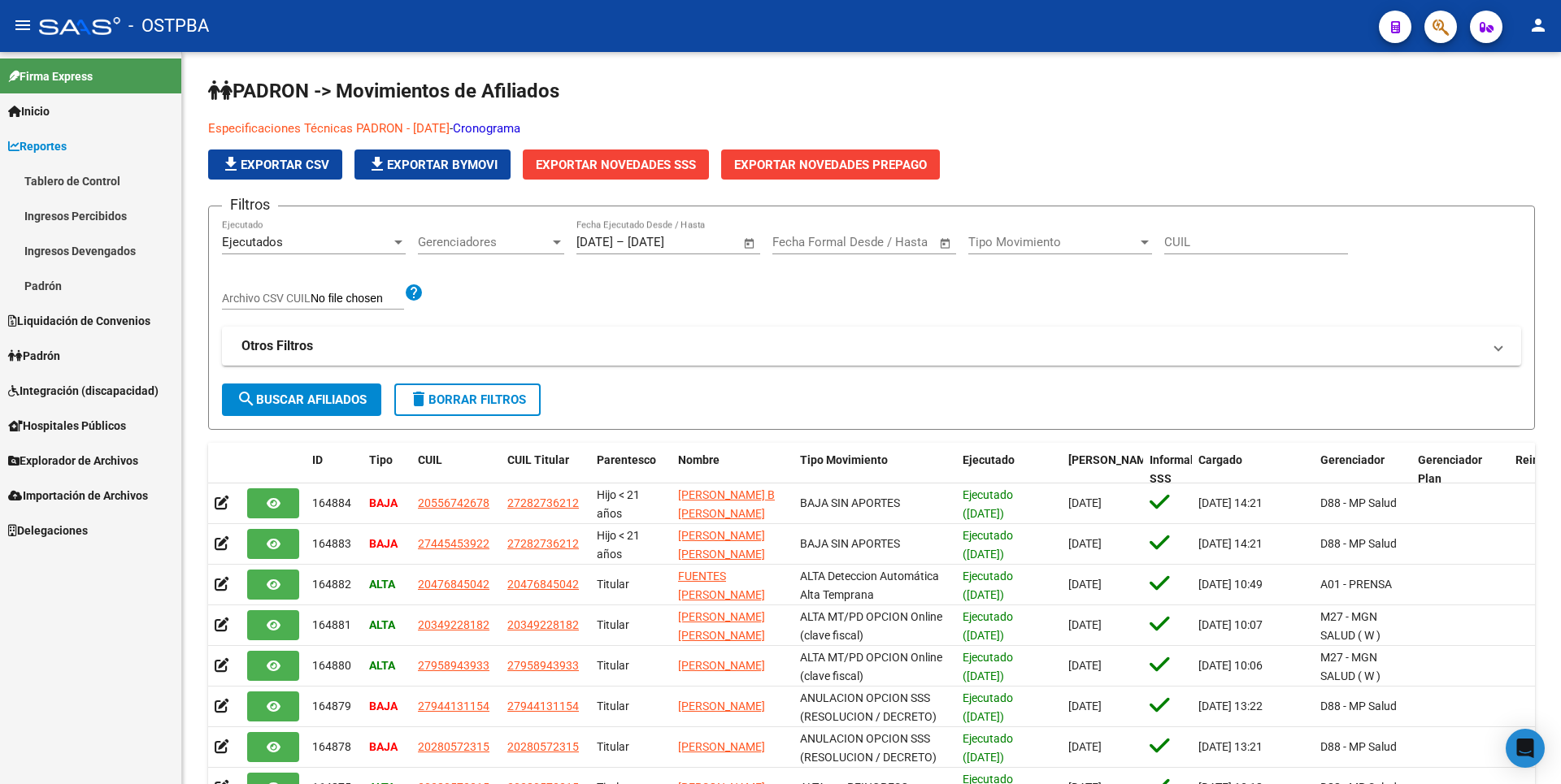
click at [81, 215] on link "Ingresos Percibidos" at bounding box center [91, 215] width 181 height 35
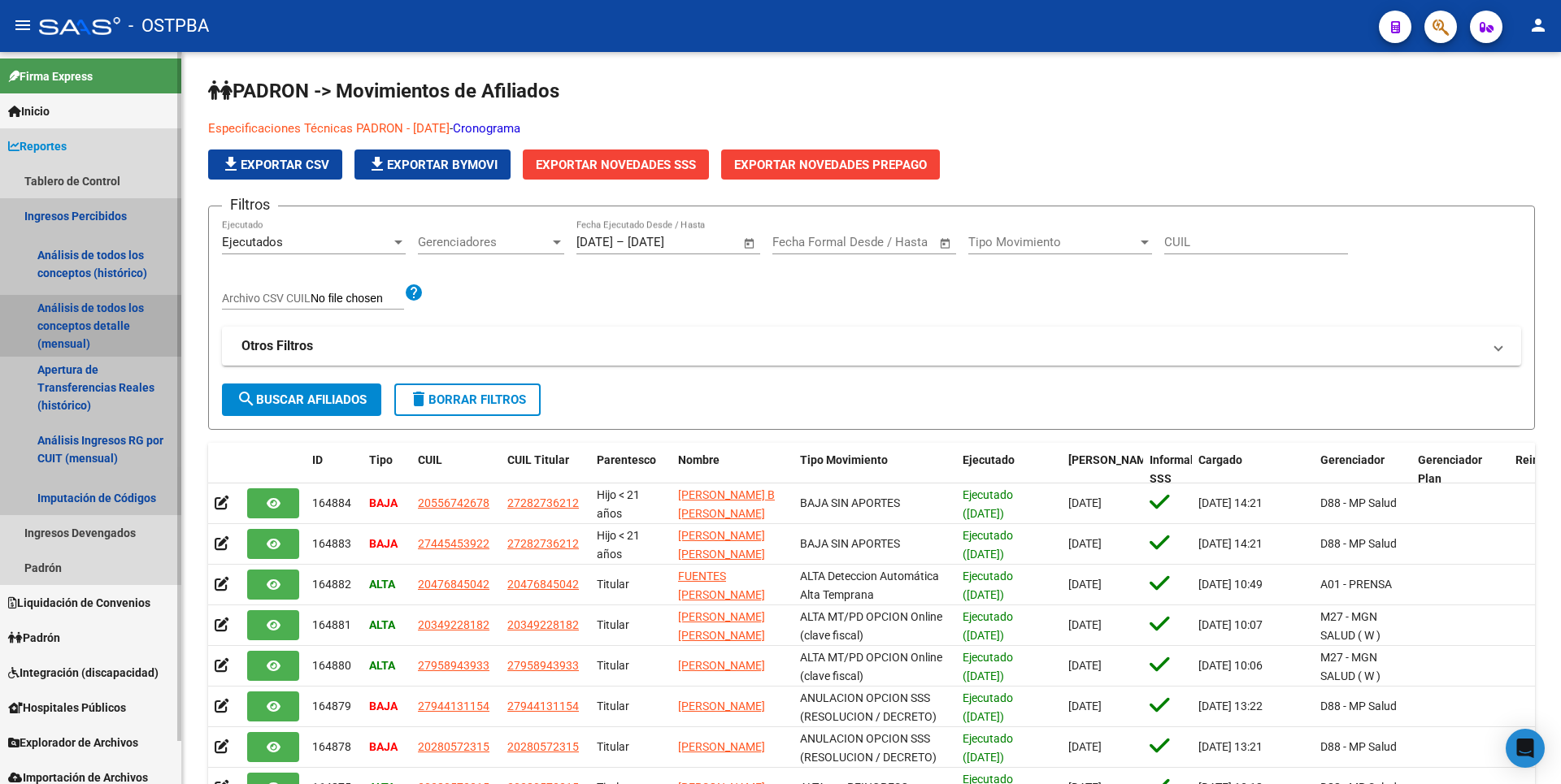
click at [107, 334] on link "Análisis de todos los conceptos detalle (mensual)" at bounding box center [91, 325] width 181 height 62
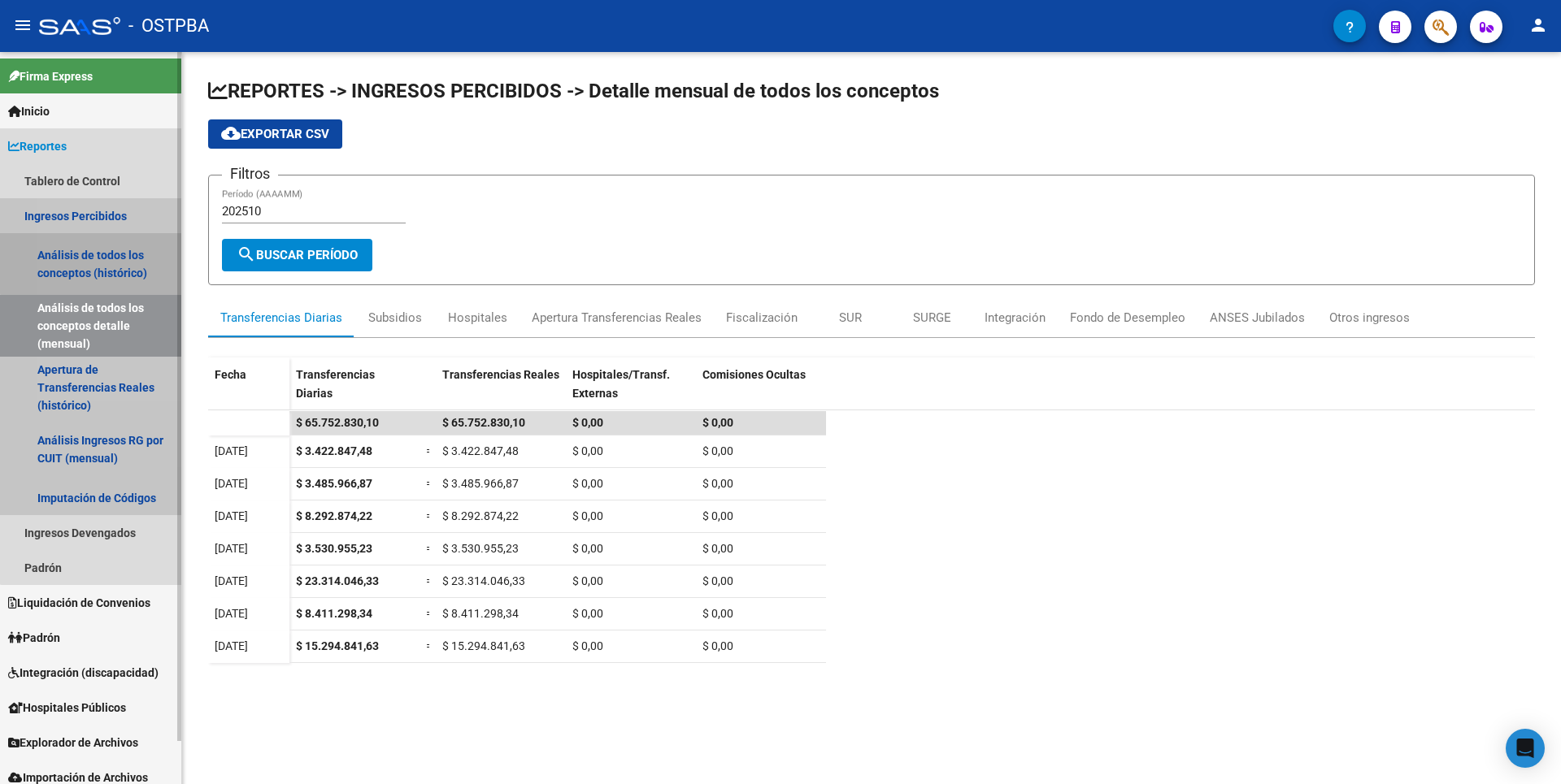
click at [105, 262] on link "Análisis de todos los conceptos (histórico)" at bounding box center [91, 264] width 181 height 62
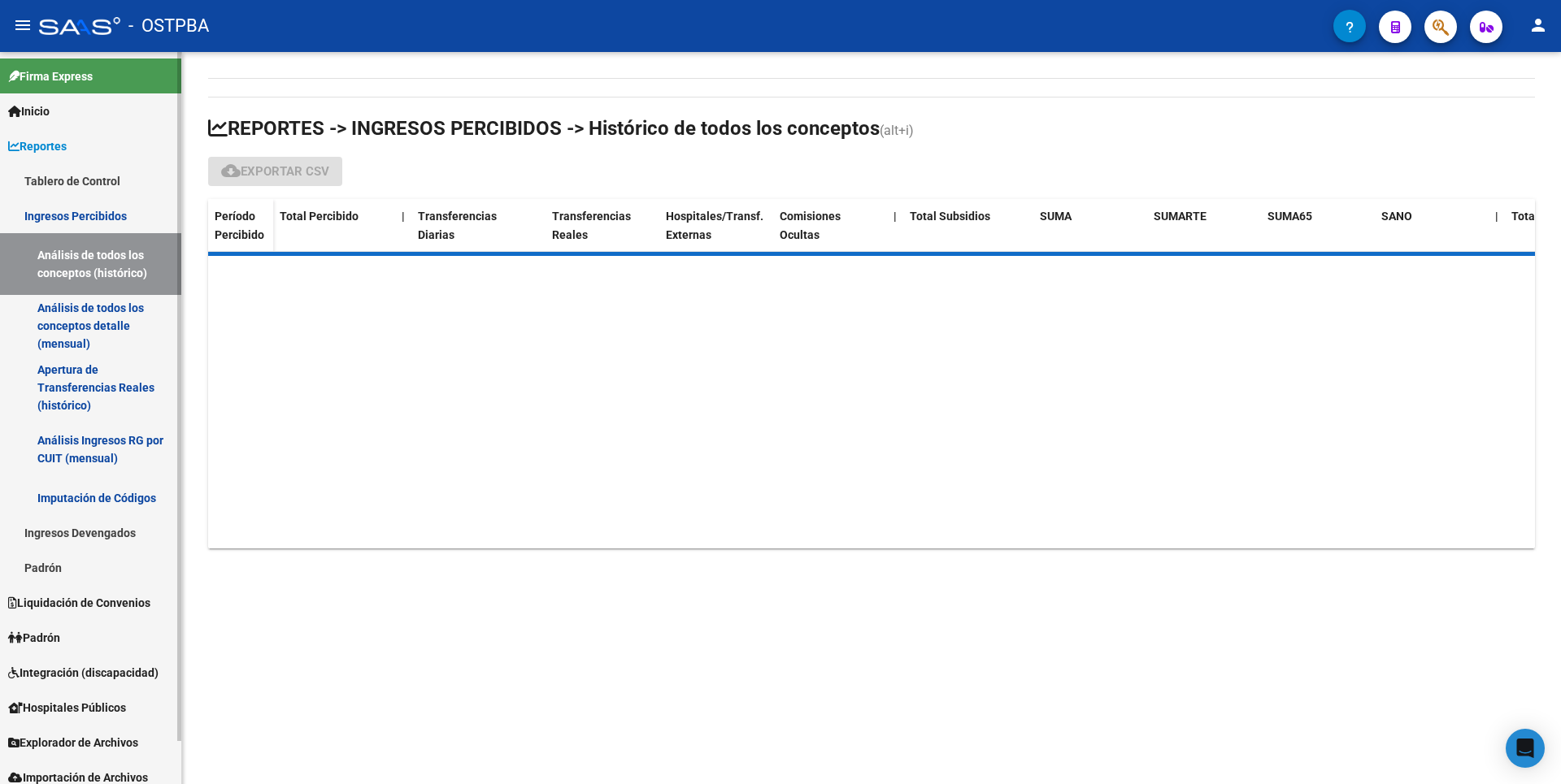
click at [131, 332] on link "Análisis de todos los conceptos detalle (mensual)" at bounding box center [91, 325] width 181 height 62
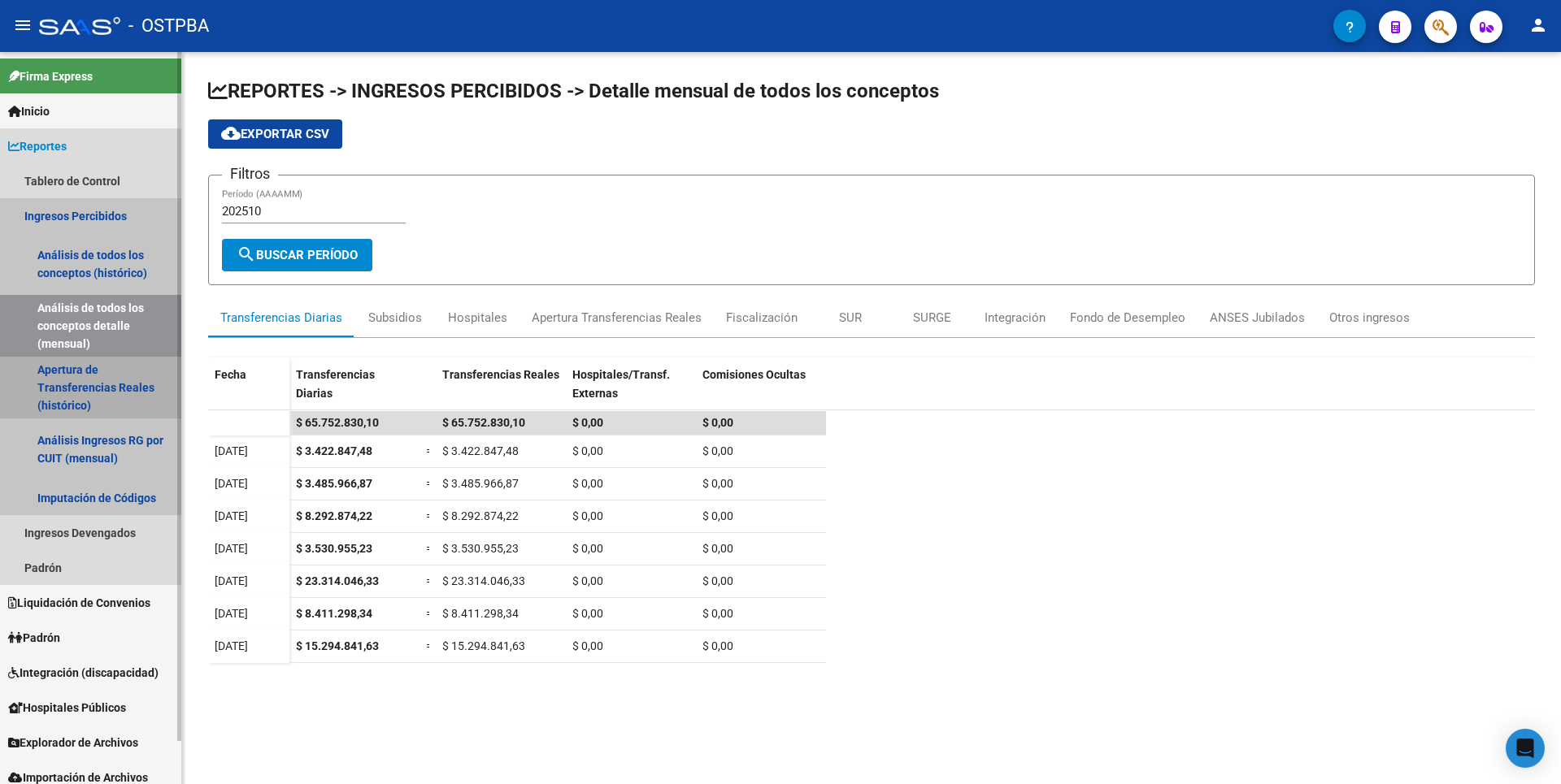
click at [89, 399] on link "Apertura de Transferencias Reales (histórico)" at bounding box center [91, 387] width 181 height 62
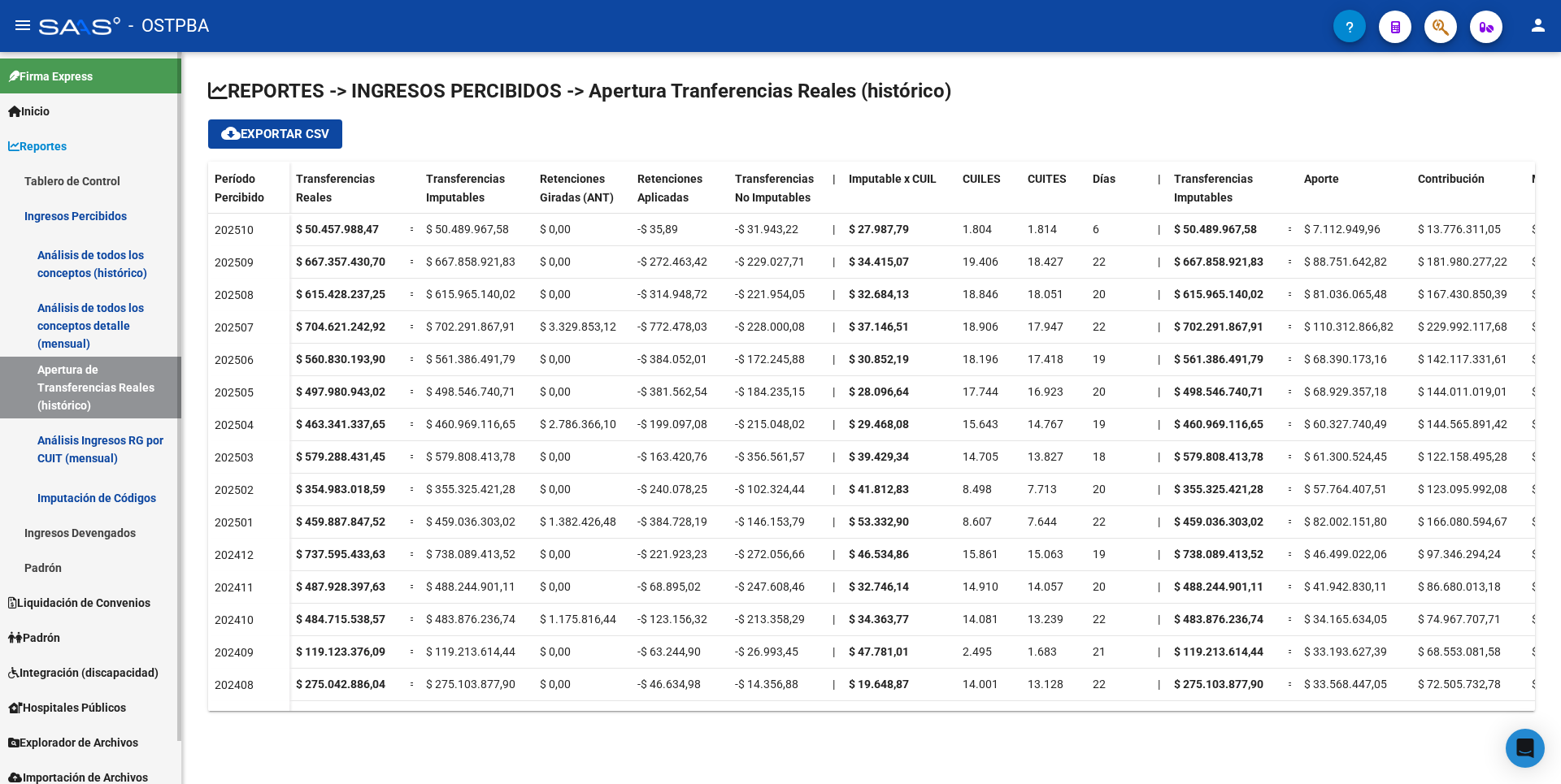
click at [108, 454] on link "Análisis Ingresos RG por CUIT (mensual)" at bounding box center [91, 449] width 181 height 62
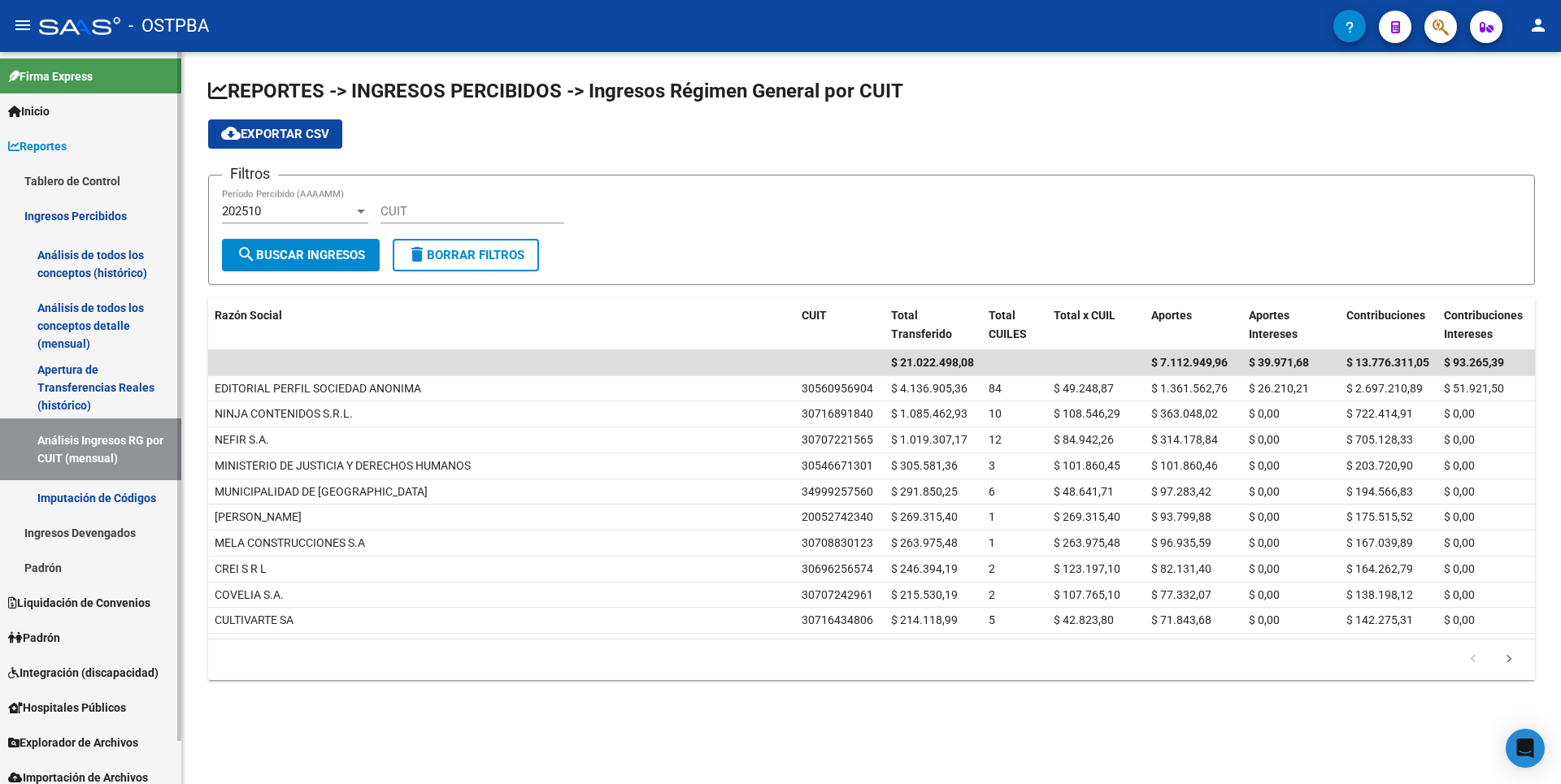
click at [91, 384] on link "Apertura de Transferencias Reales (histórico)" at bounding box center [91, 387] width 181 height 62
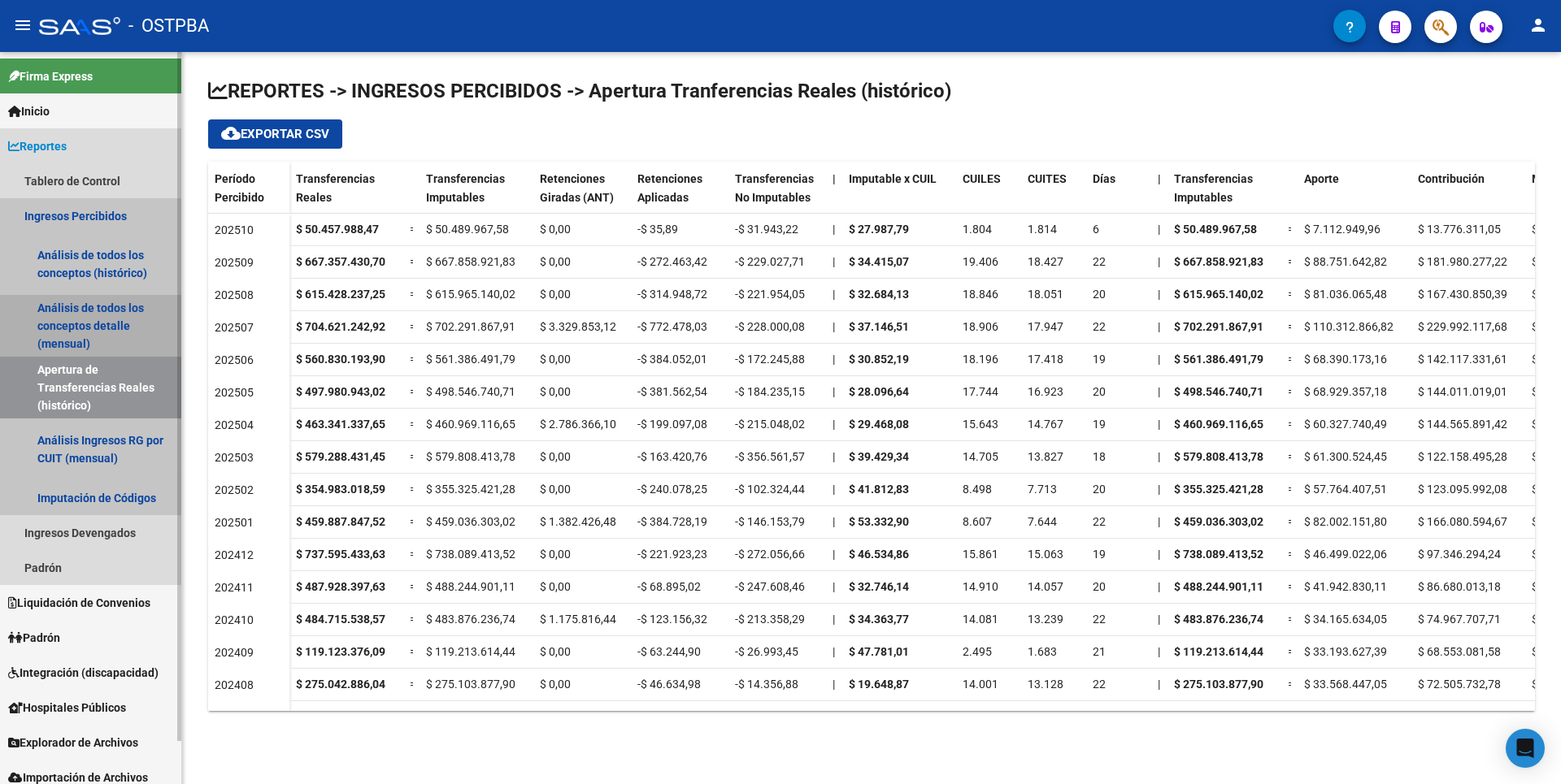
click at [109, 322] on link "Análisis de todos los conceptos detalle (mensual)" at bounding box center [91, 325] width 181 height 62
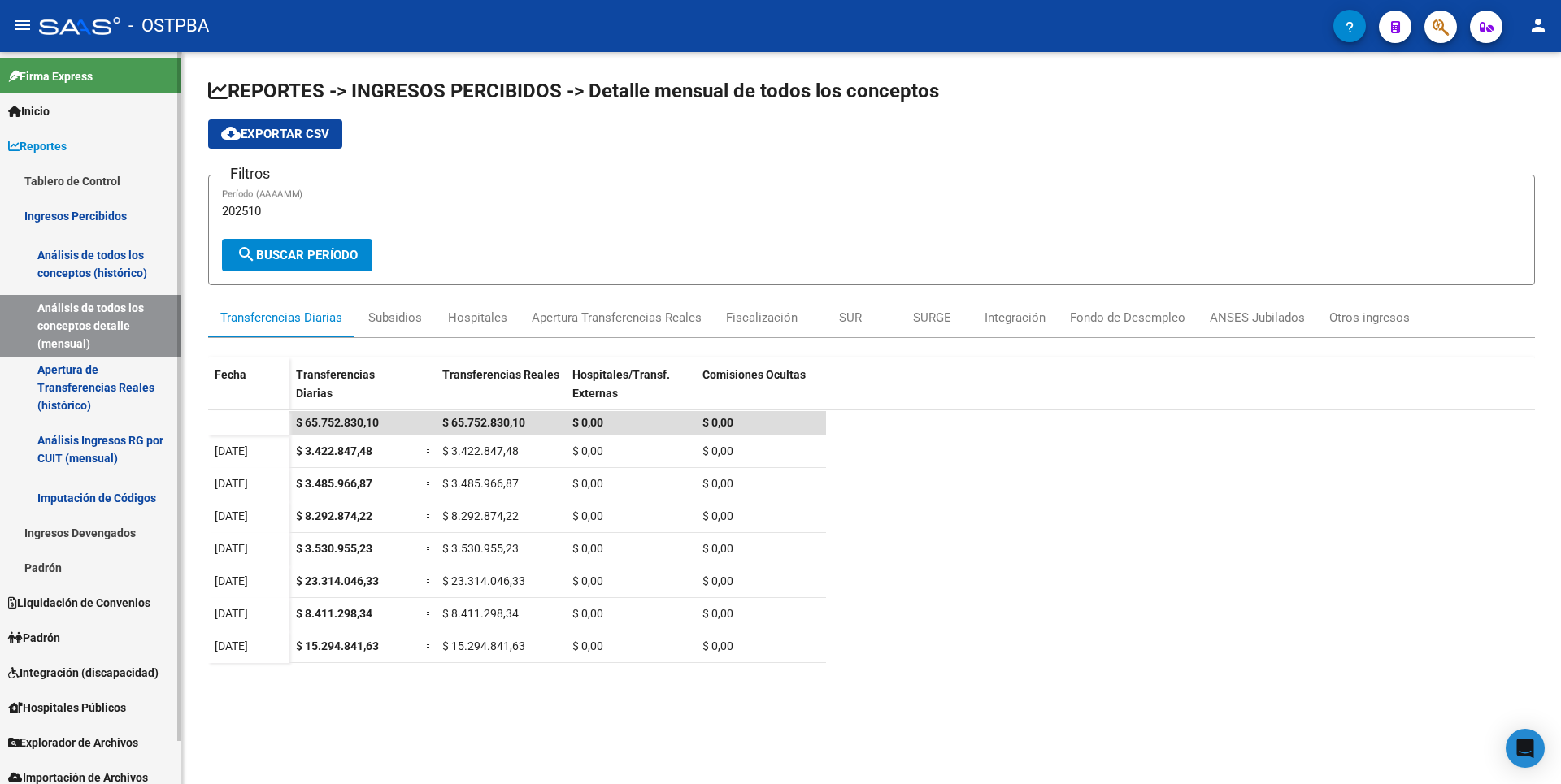
click at [114, 375] on link "Apertura de Transferencias Reales (histórico)" at bounding box center [91, 387] width 181 height 62
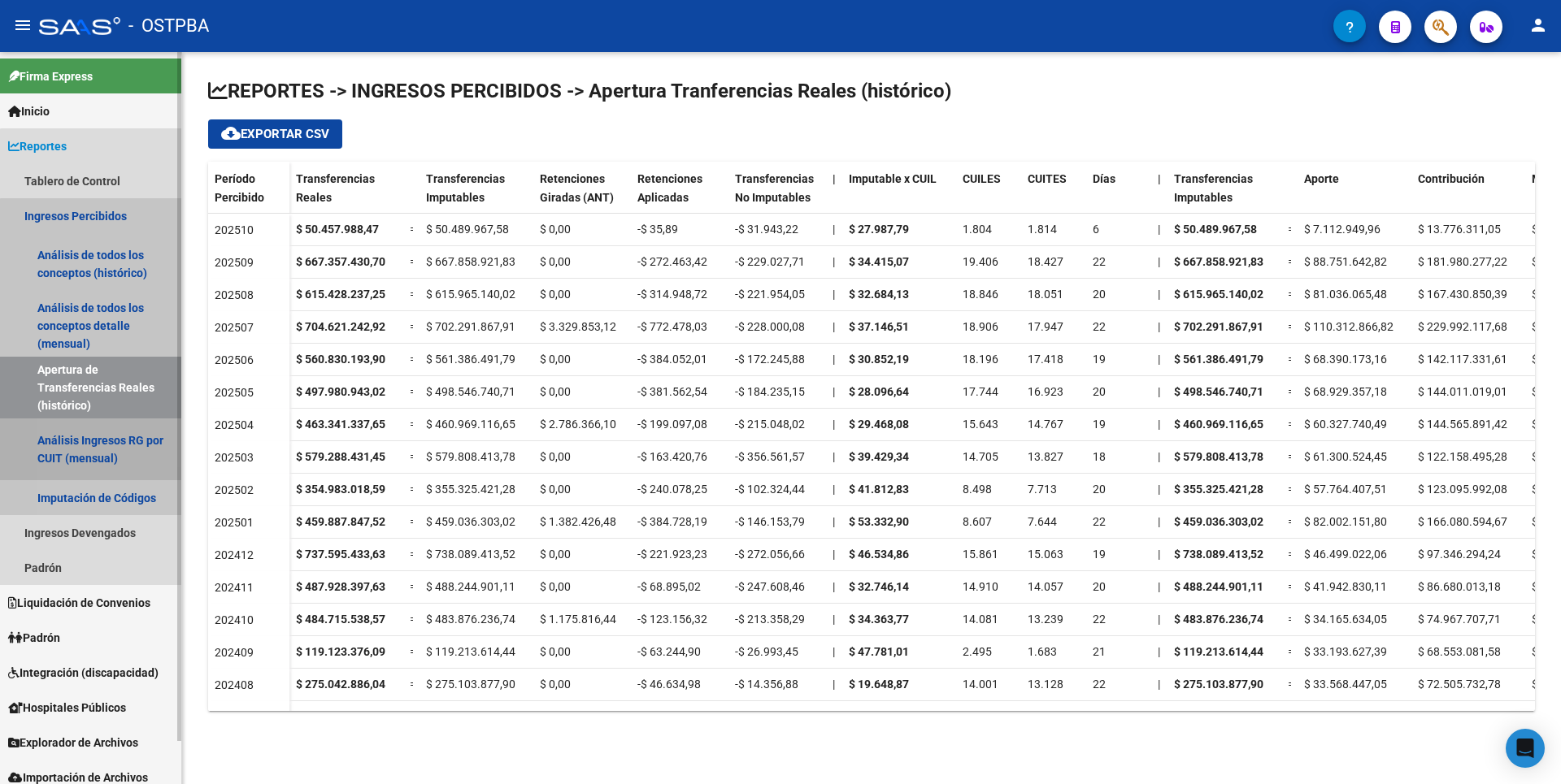
click at [99, 449] on link "Análisis Ingresos RG por CUIT (mensual)" at bounding box center [91, 449] width 181 height 62
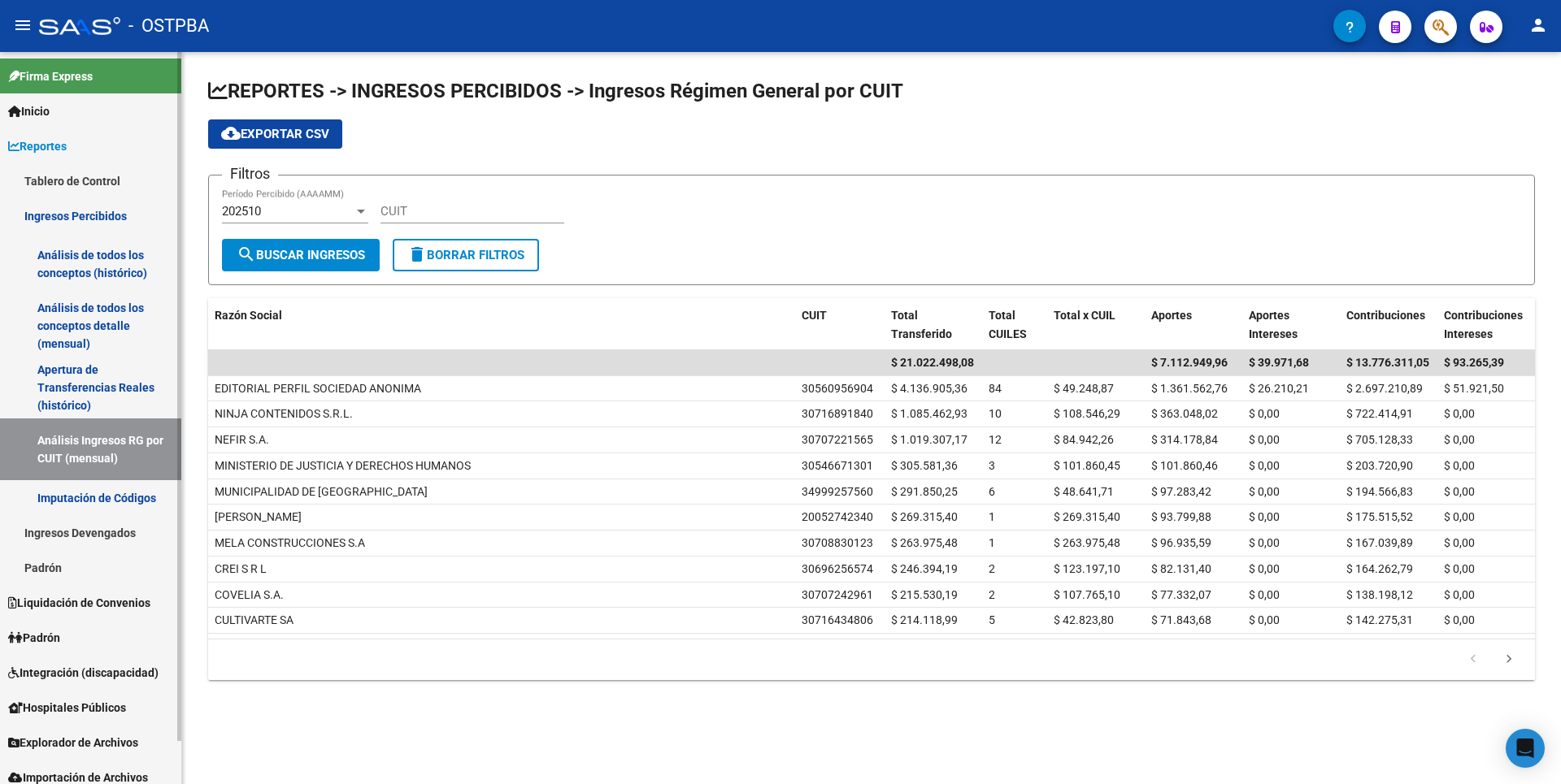
click at [119, 526] on link "Ingresos Devengados" at bounding box center [91, 532] width 181 height 35
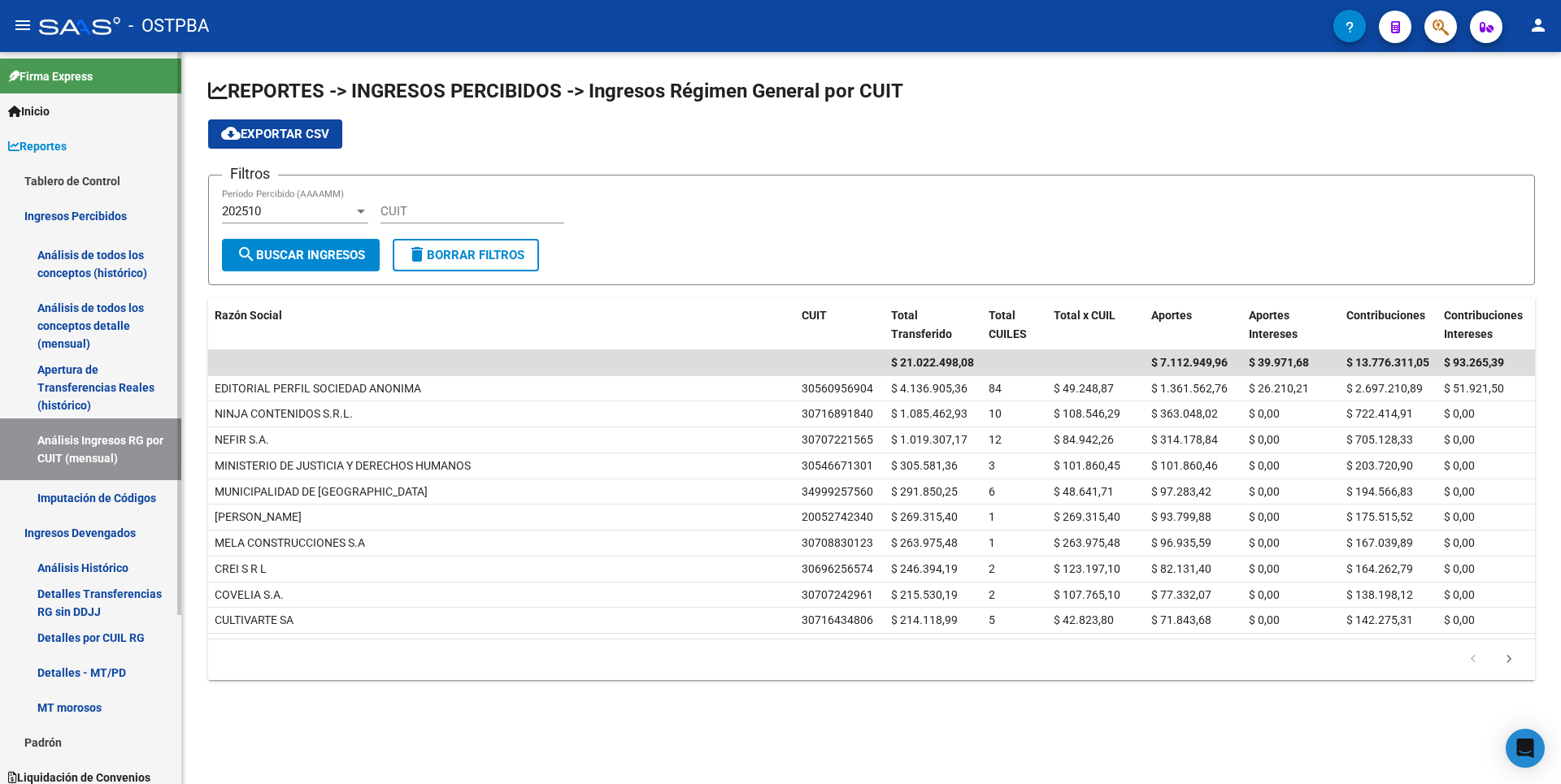
click at [92, 387] on link "Apertura de Transferencias Reales (histórico)" at bounding box center [91, 387] width 181 height 62
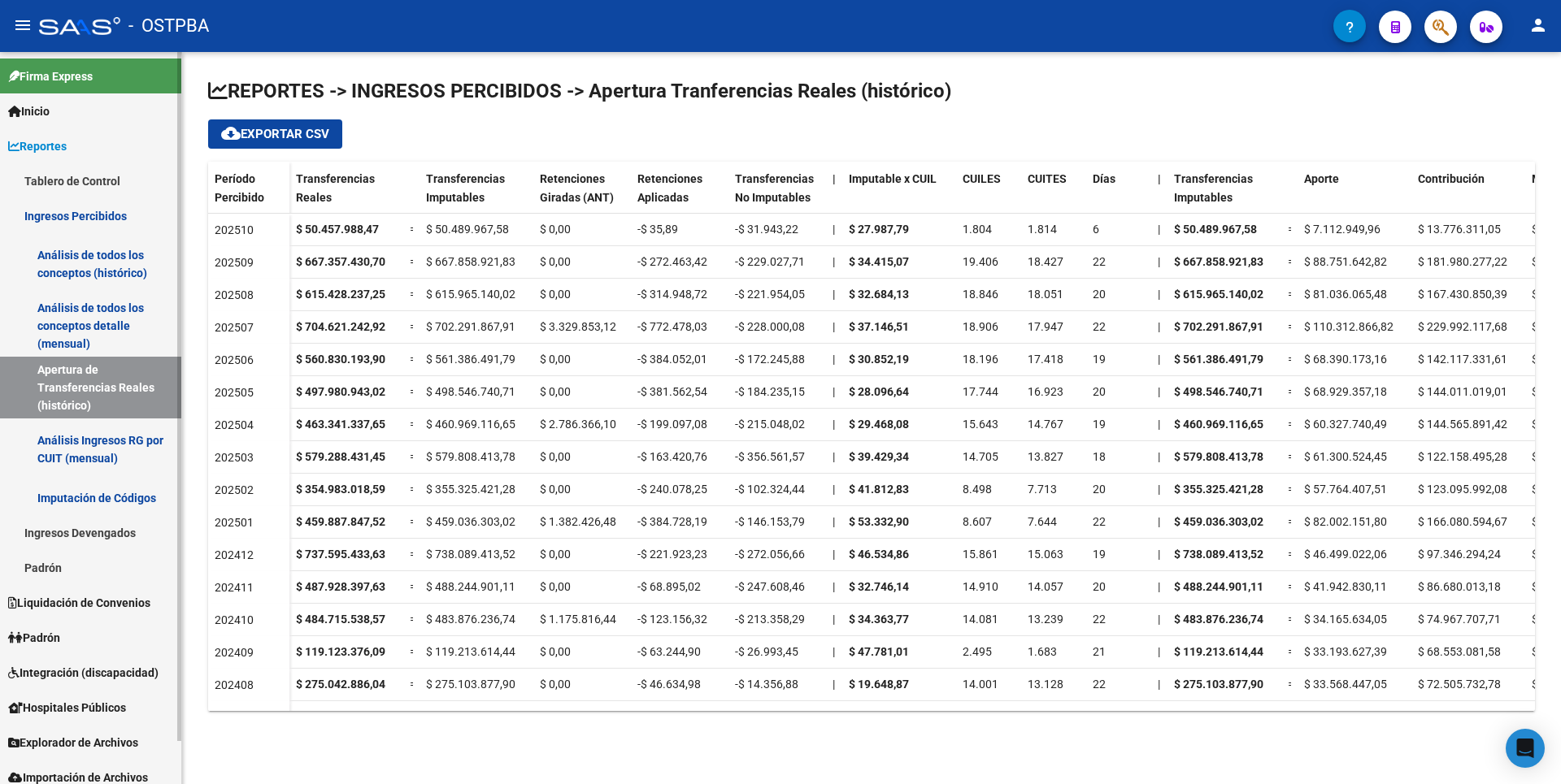
click at [92, 446] on link "Análisis Ingresos RG por CUIT (mensual)" at bounding box center [91, 449] width 181 height 62
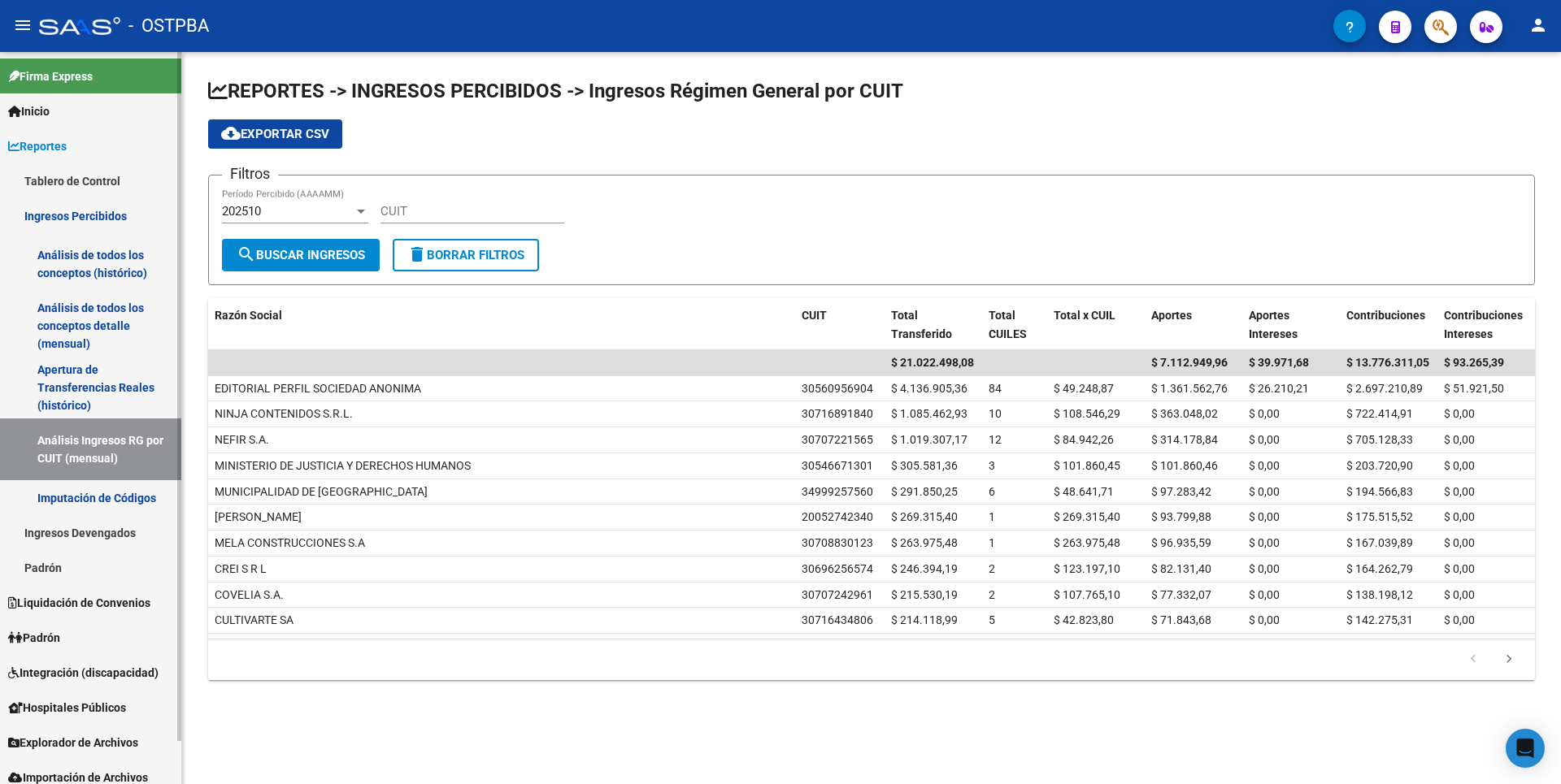
click at [100, 335] on link "Análisis de todos los conceptos detalle (mensual)" at bounding box center [91, 325] width 181 height 62
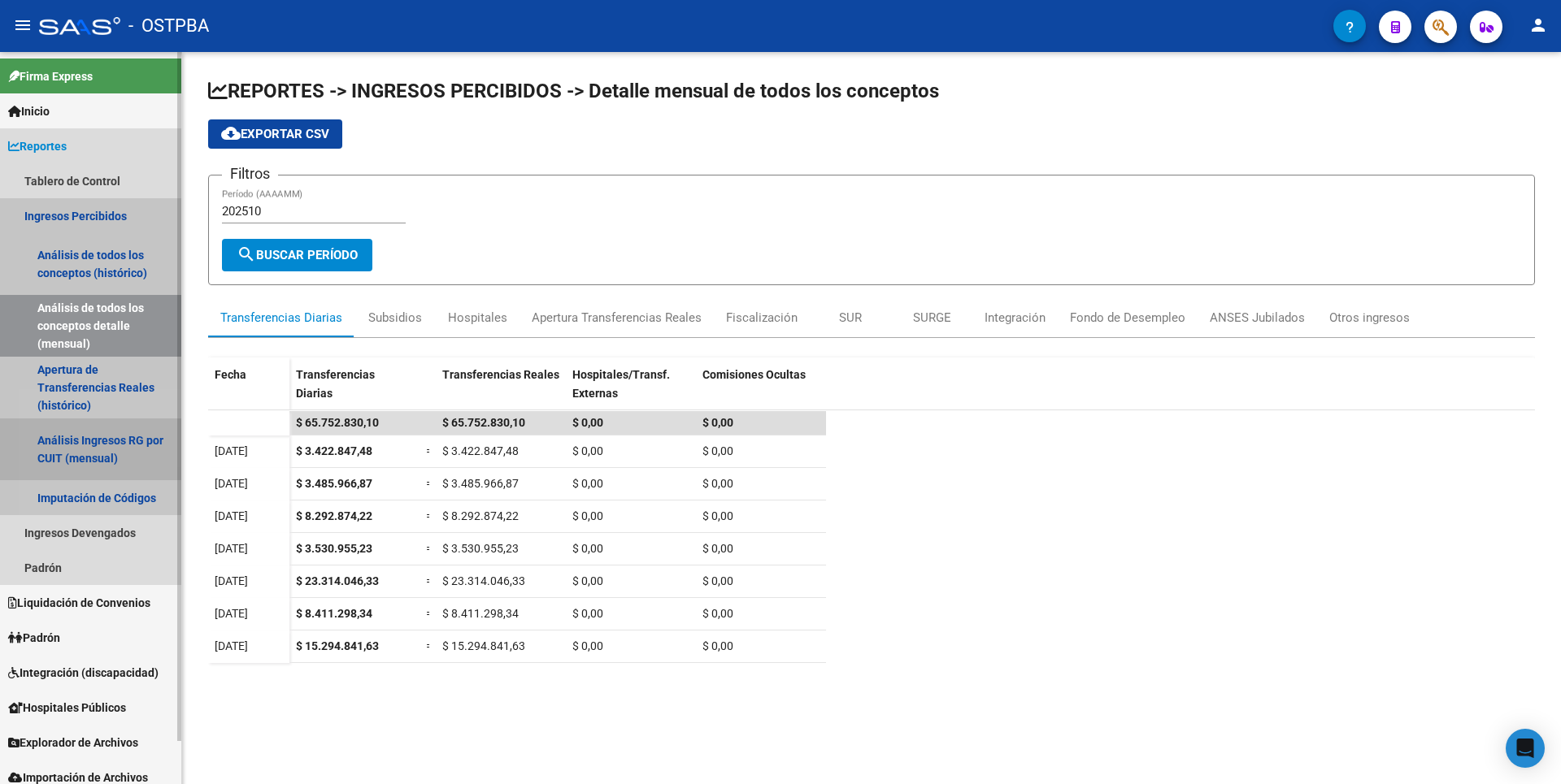
click at [88, 459] on link "Análisis Ingresos RG por CUIT (mensual)" at bounding box center [91, 449] width 181 height 62
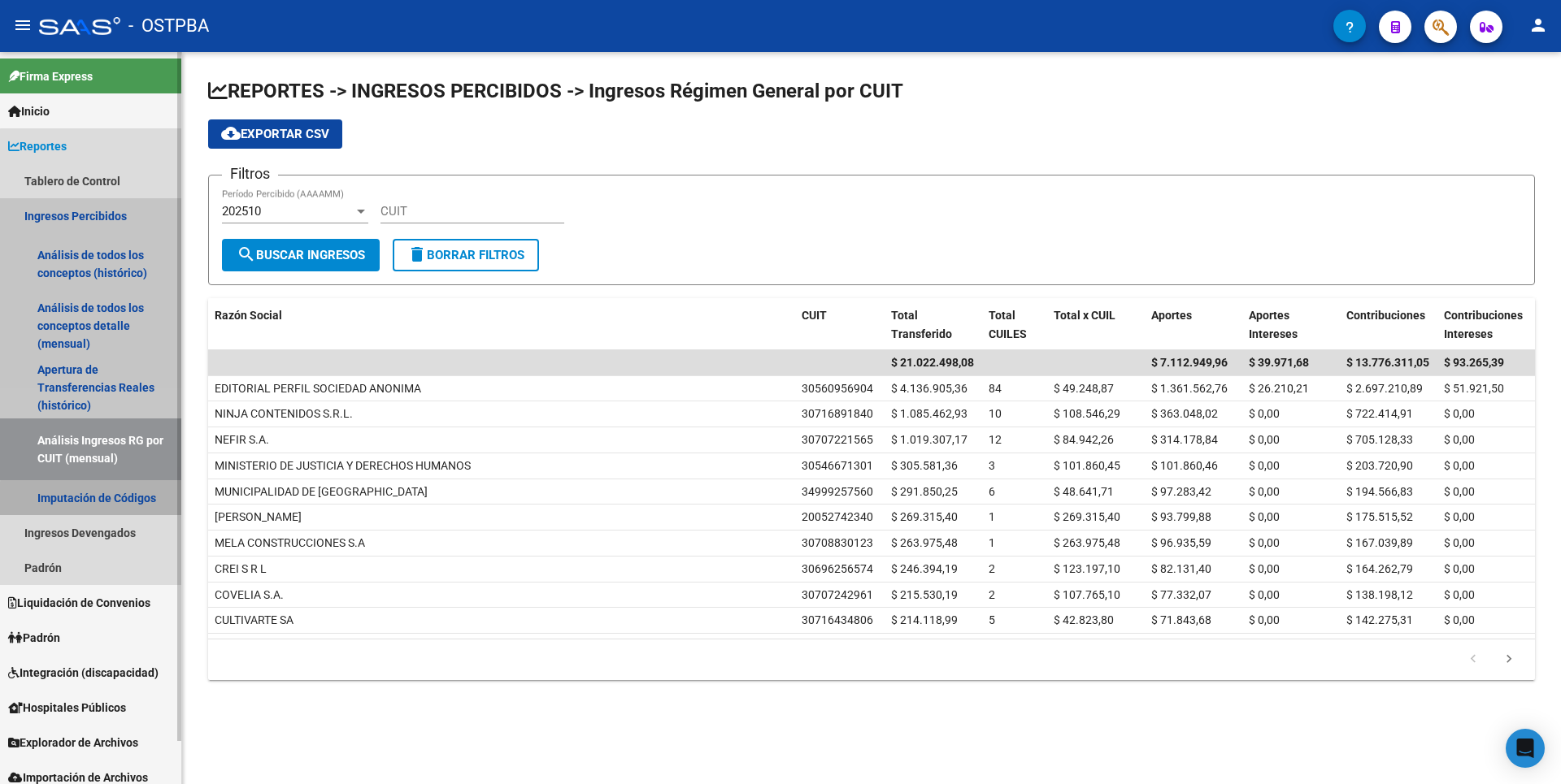
click at [103, 500] on link "Imputación de Códigos" at bounding box center [91, 498] width 181 height 35
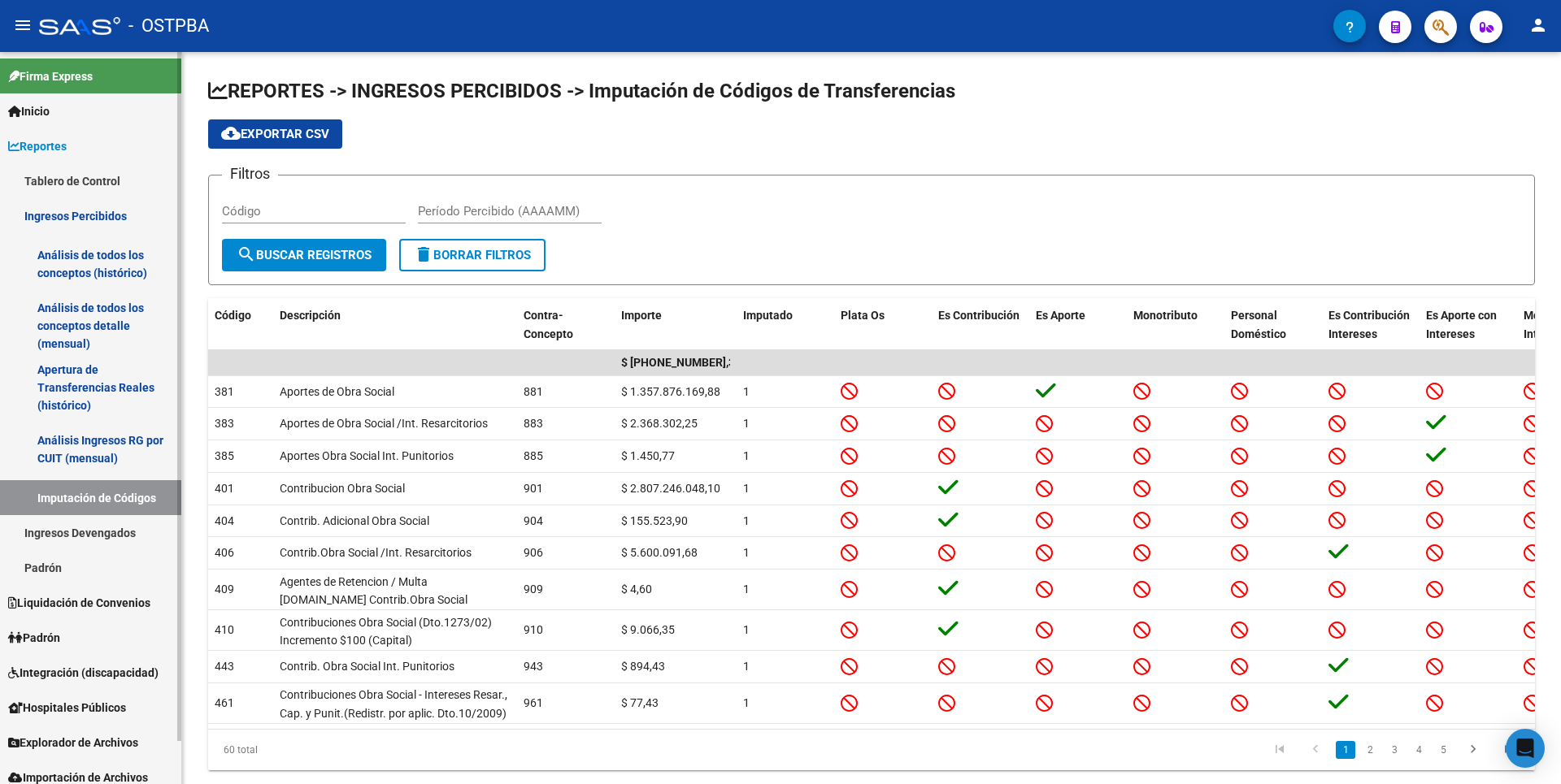
click at [107, 523] on link "Ingresos Devengados" at bounding box center [91, 532] width 181 height 35
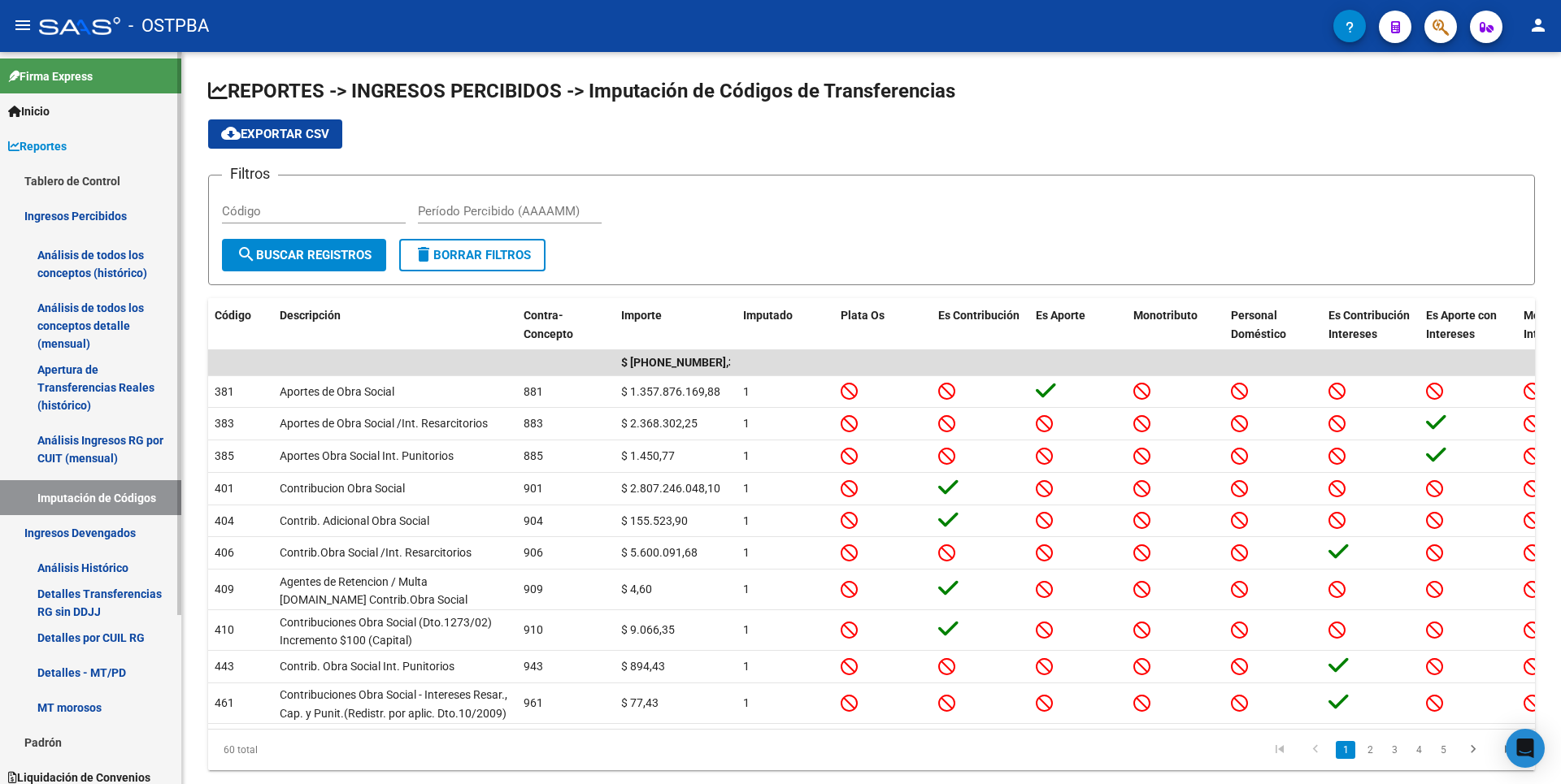
click at [88, 564] on link "Análisis Histórico" at bounding box center [91, 567] width 181 height 35
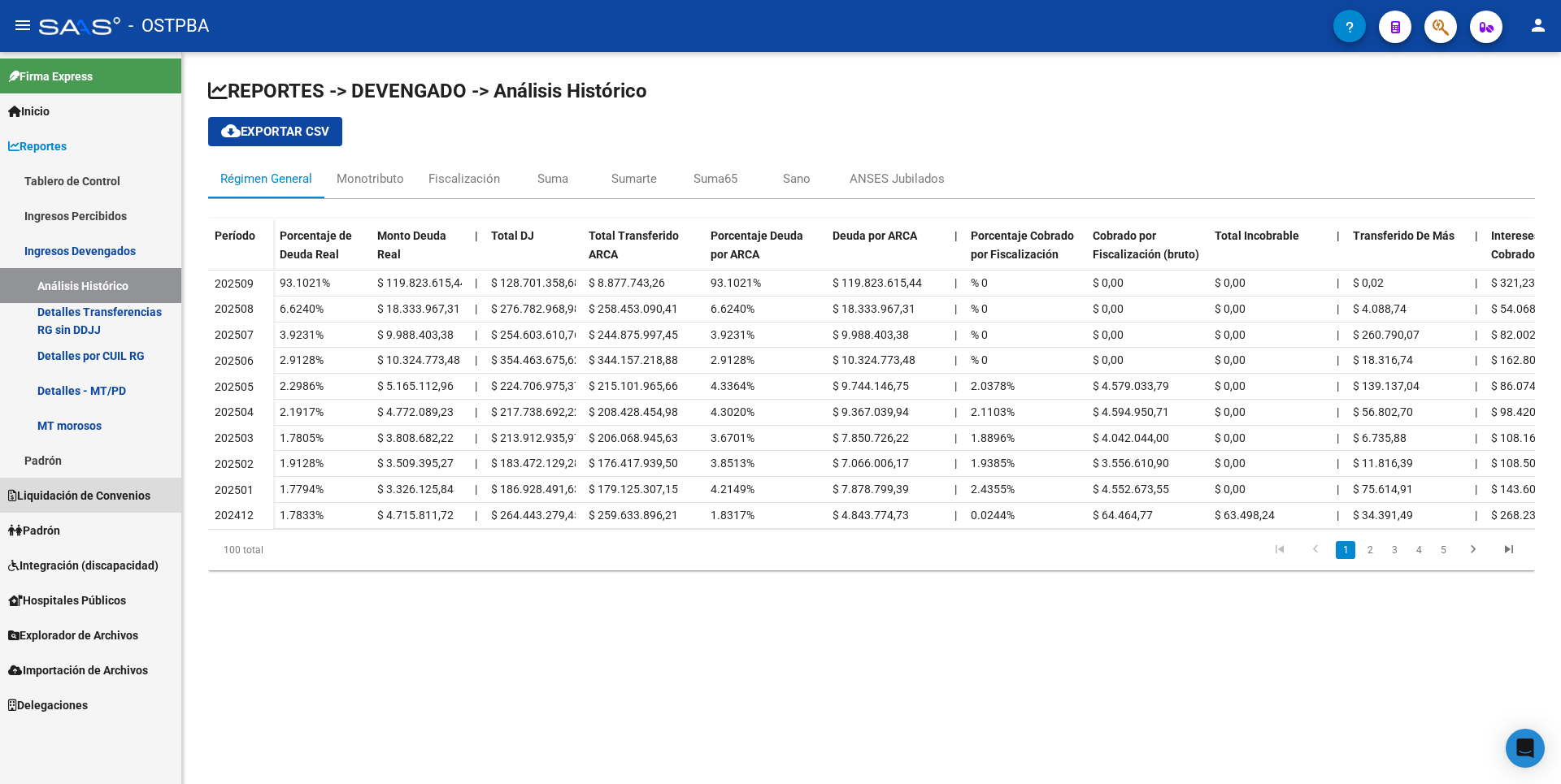
click at [81, 503] on span "Liquidación de Convenios" at bounding box center [80, 495] width 142 height 18
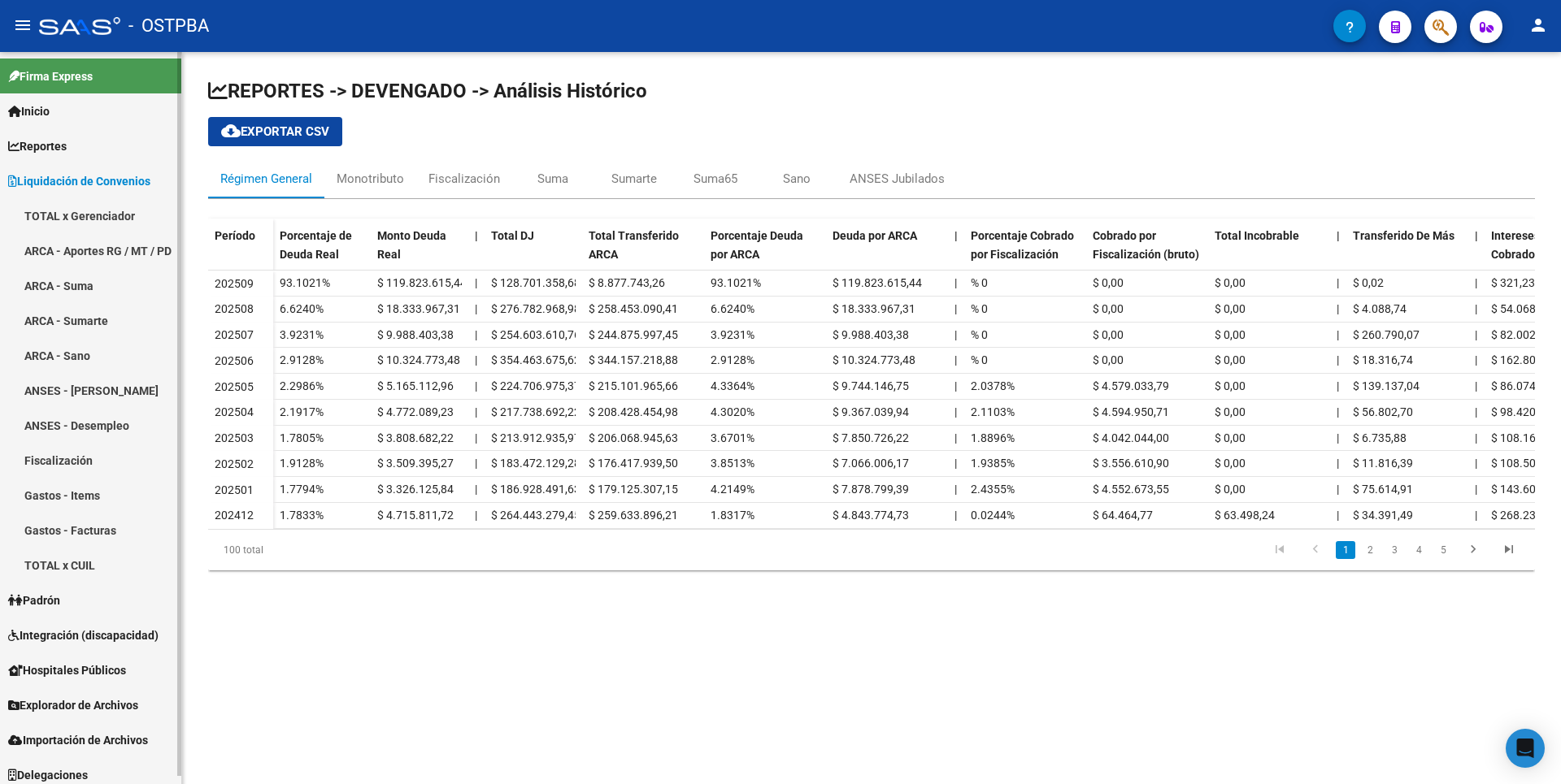
click at [98, 314] on link "ARCA - Sumarte" at bounding box center [91, 320] width 181 height 35
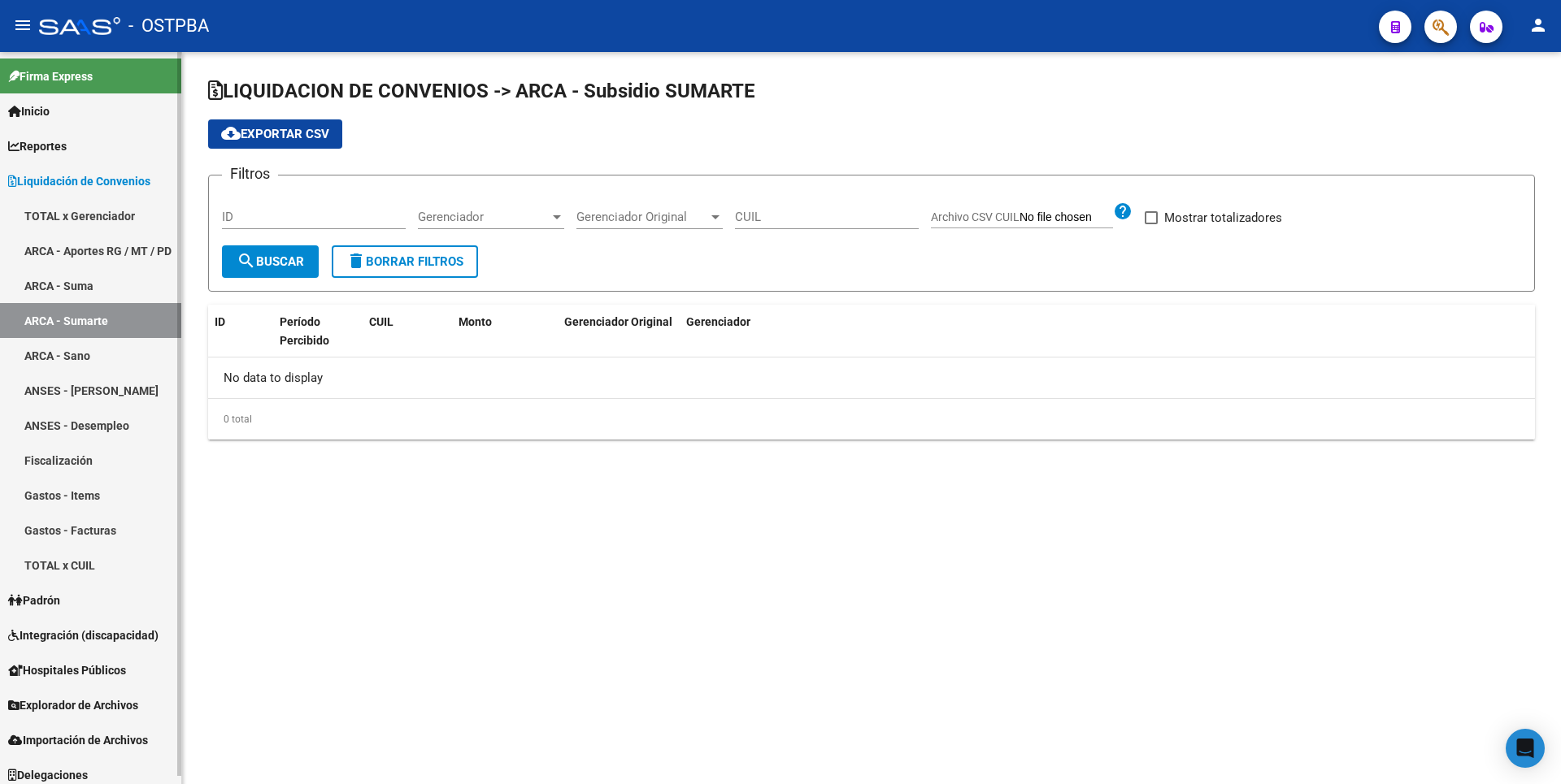
checkbox input "true"
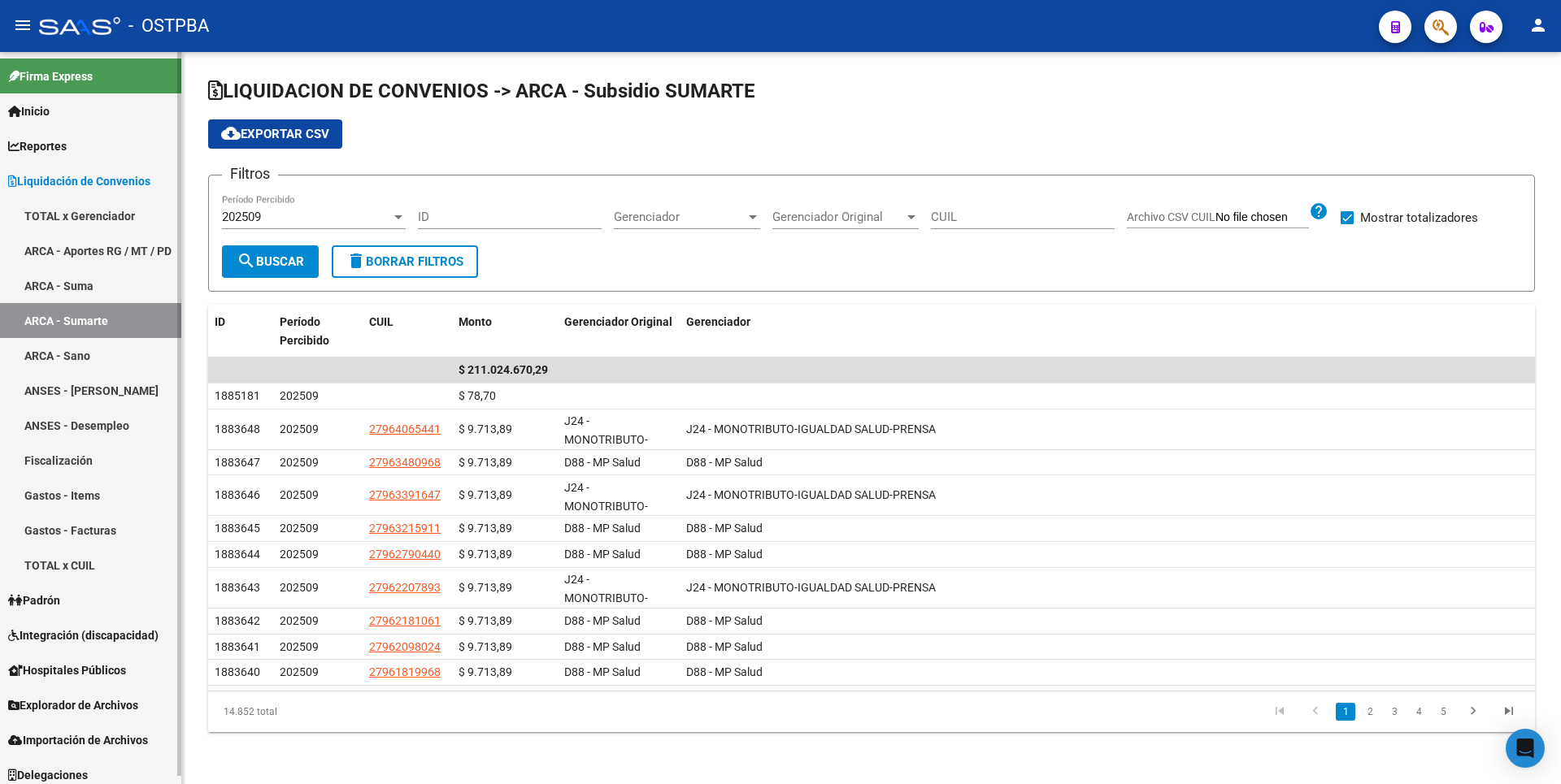
click at [84, 275] on link "ARCA - Suma" at bounding box center [91, 285] width 181 height 35
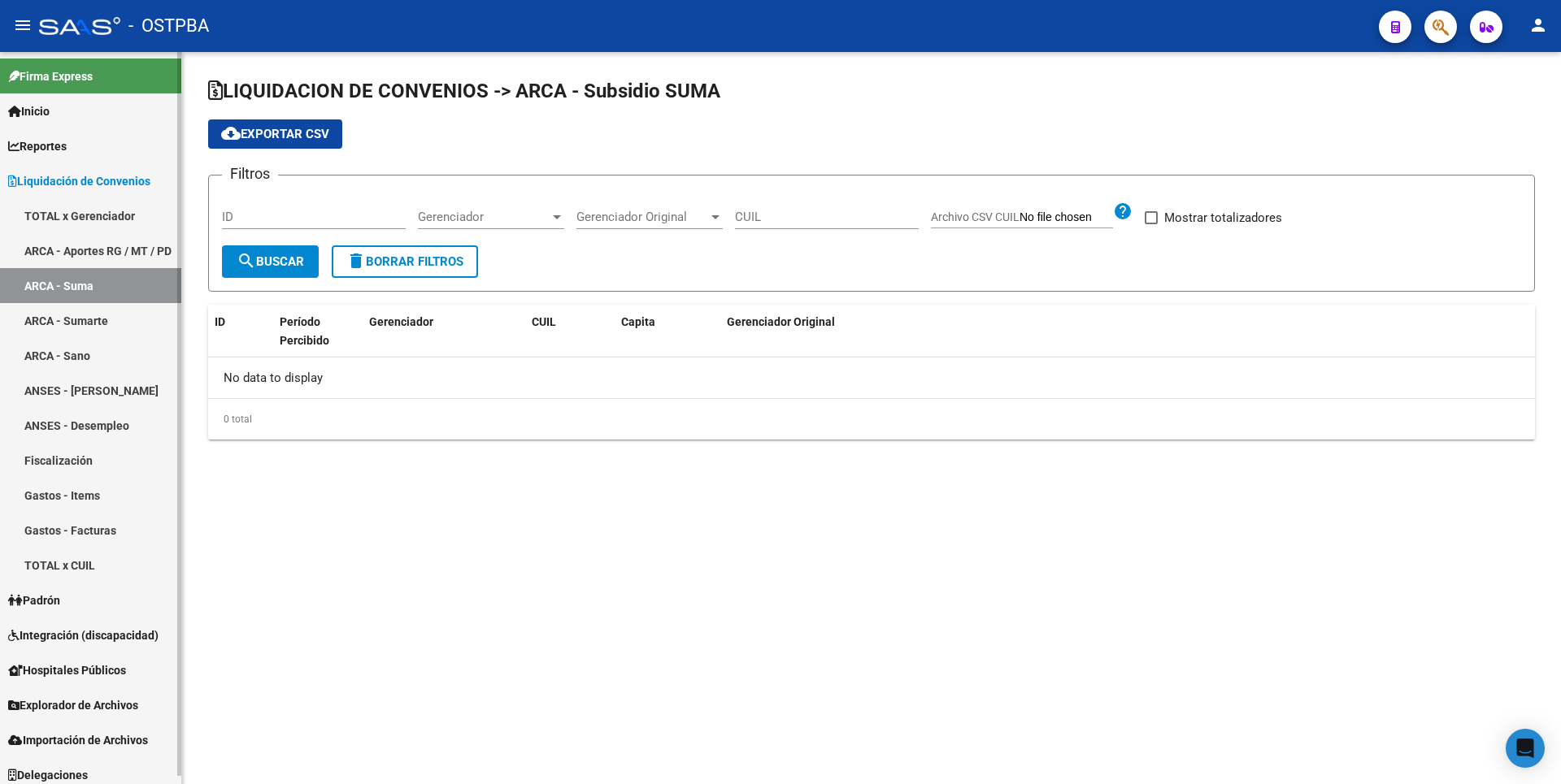
checkbox input "true"
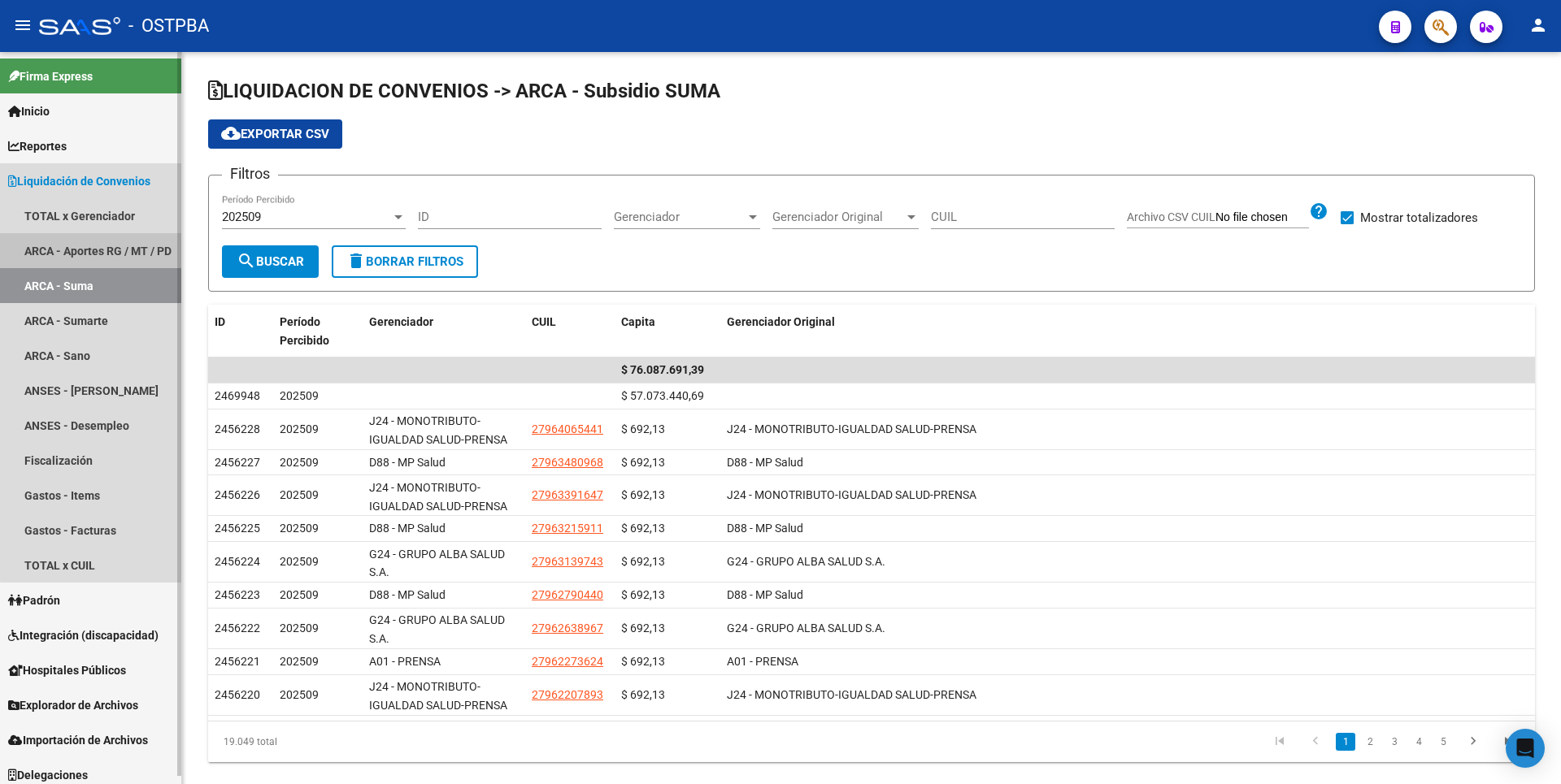
click at [114, 245] on link "ARCA - Aportes RG / MT / PD" at bounding box center [91, 250] width 181 height 35
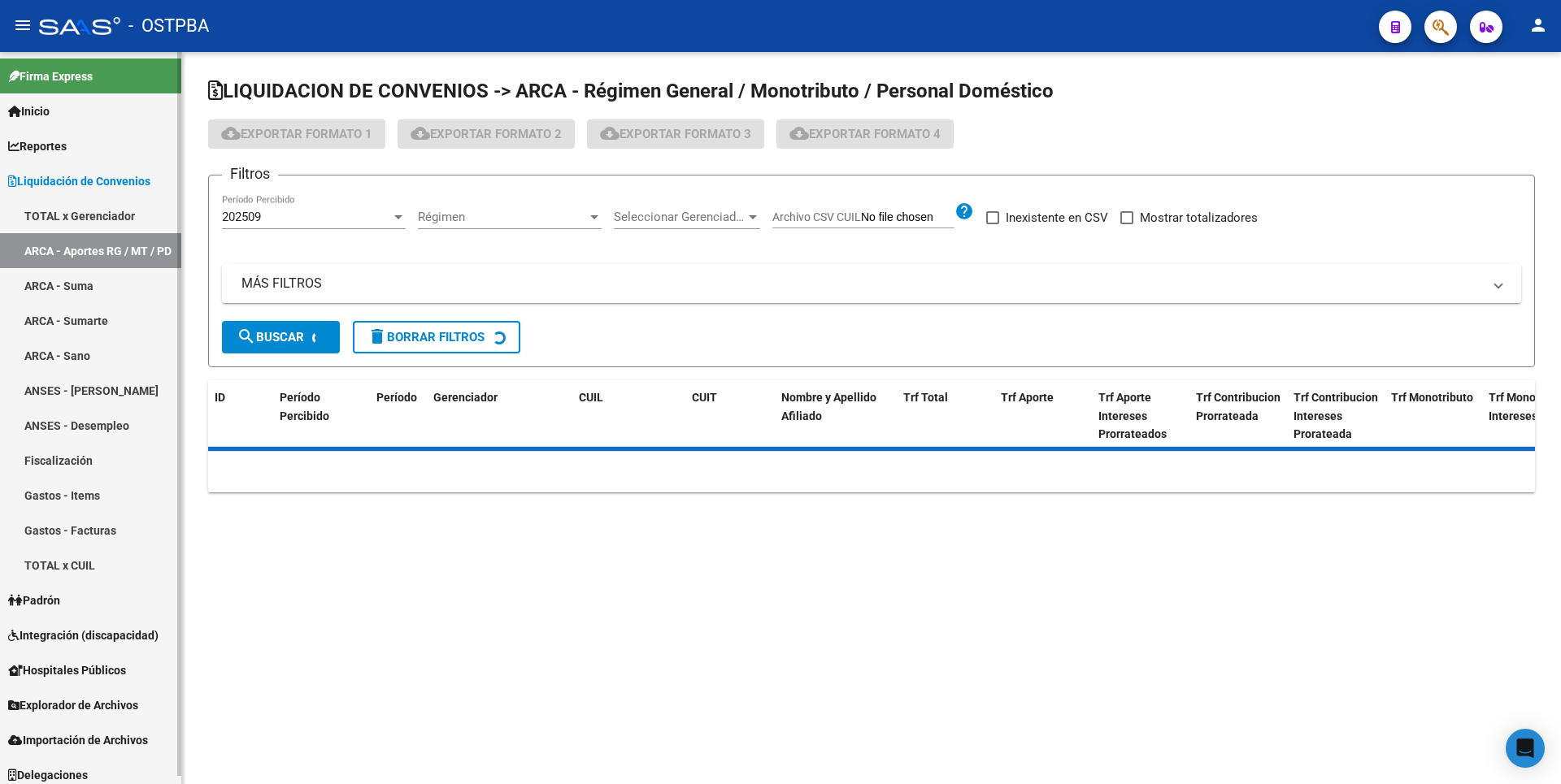
click at [114, 211] on link "TOTAL x Gerenciador" at bounding box center [91, 215] width 181 height 35
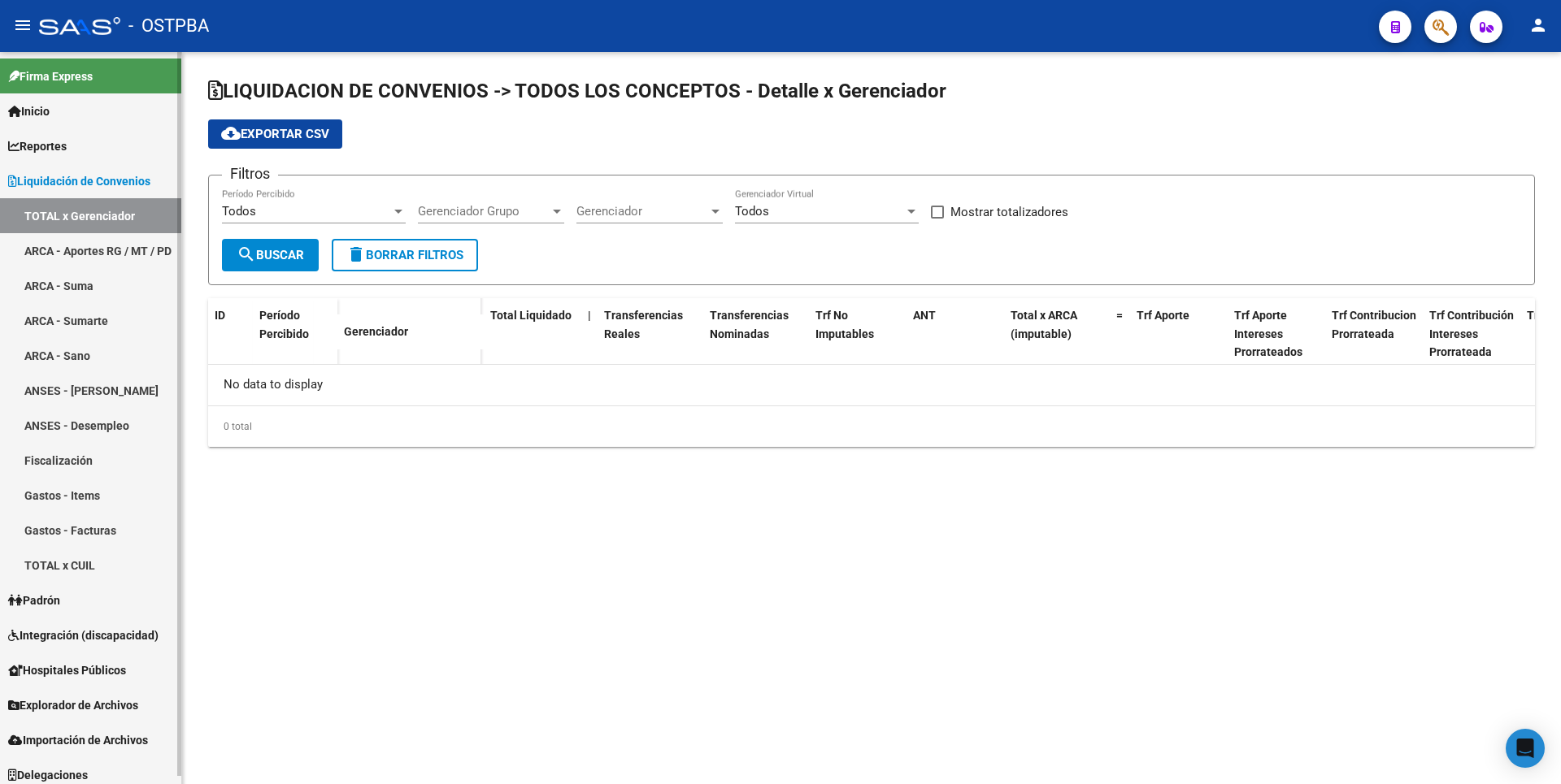
checkbox input "true"
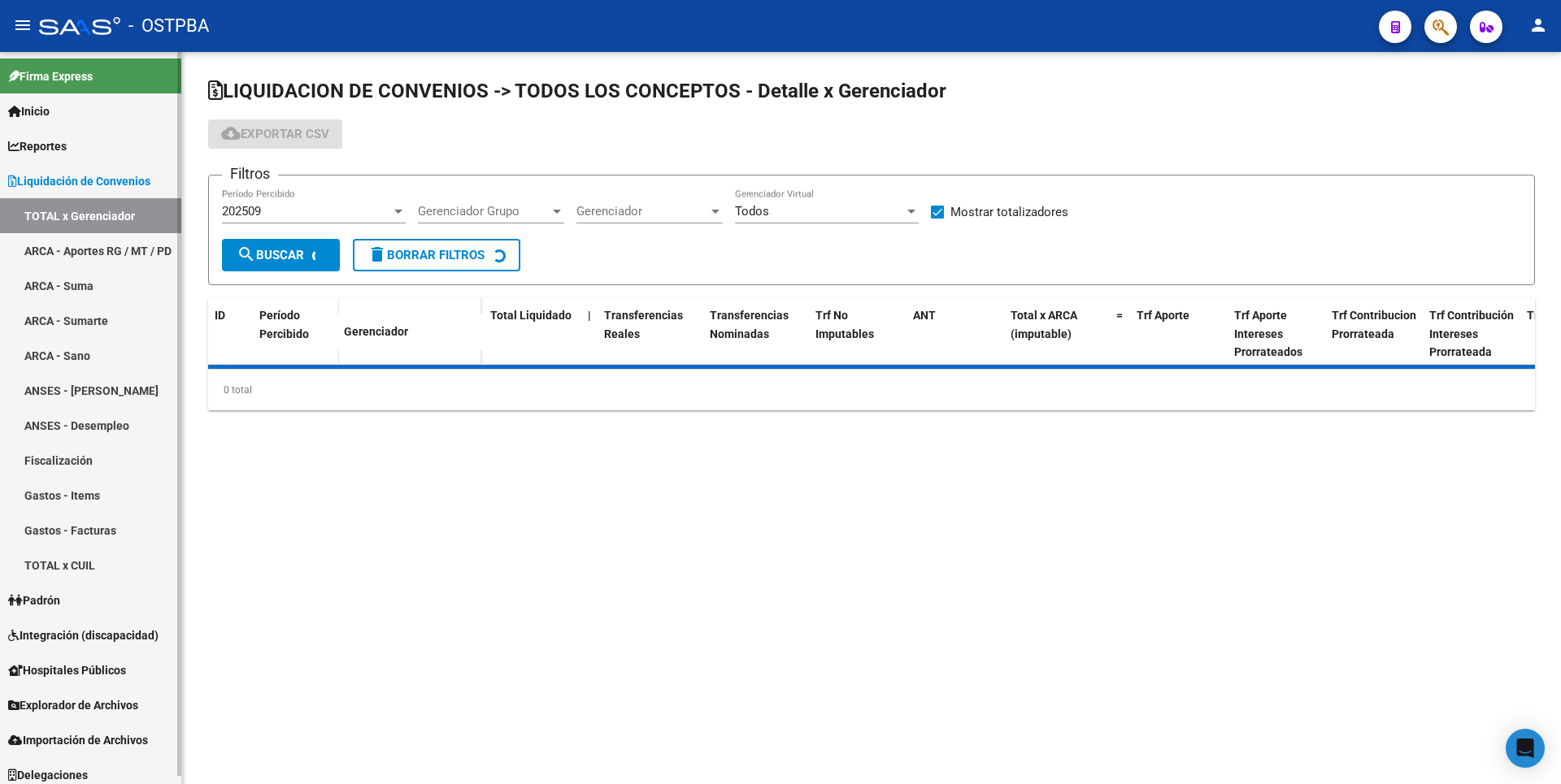
click at [118, 255] on link "ARCA - Aportes RG / MT / PD" at bounding box center [91, 250] width 181 height 35
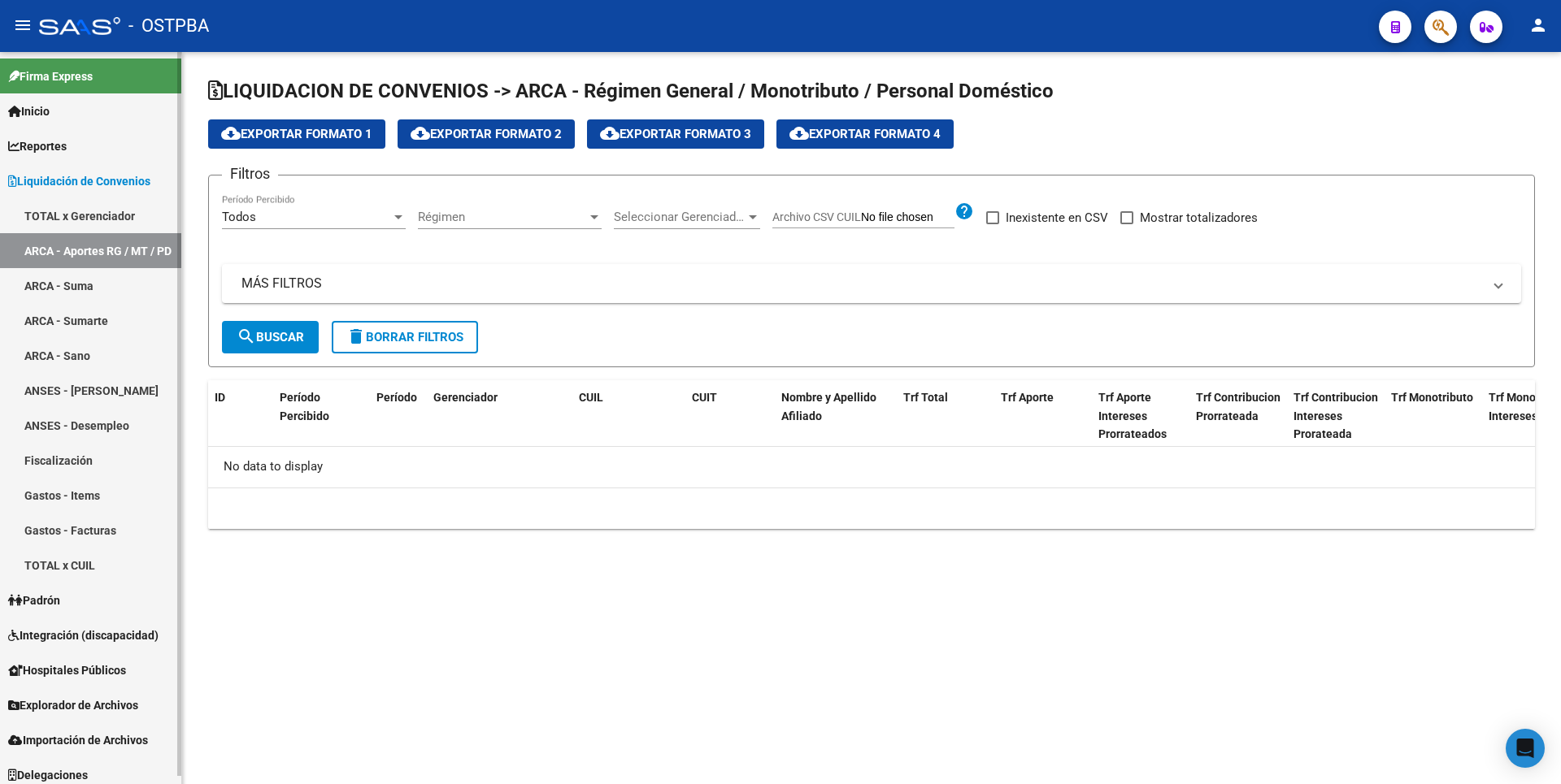
click at [100, 283] on link "ARCA - Suma" at bounding box center [91, 285] width 181 height 35
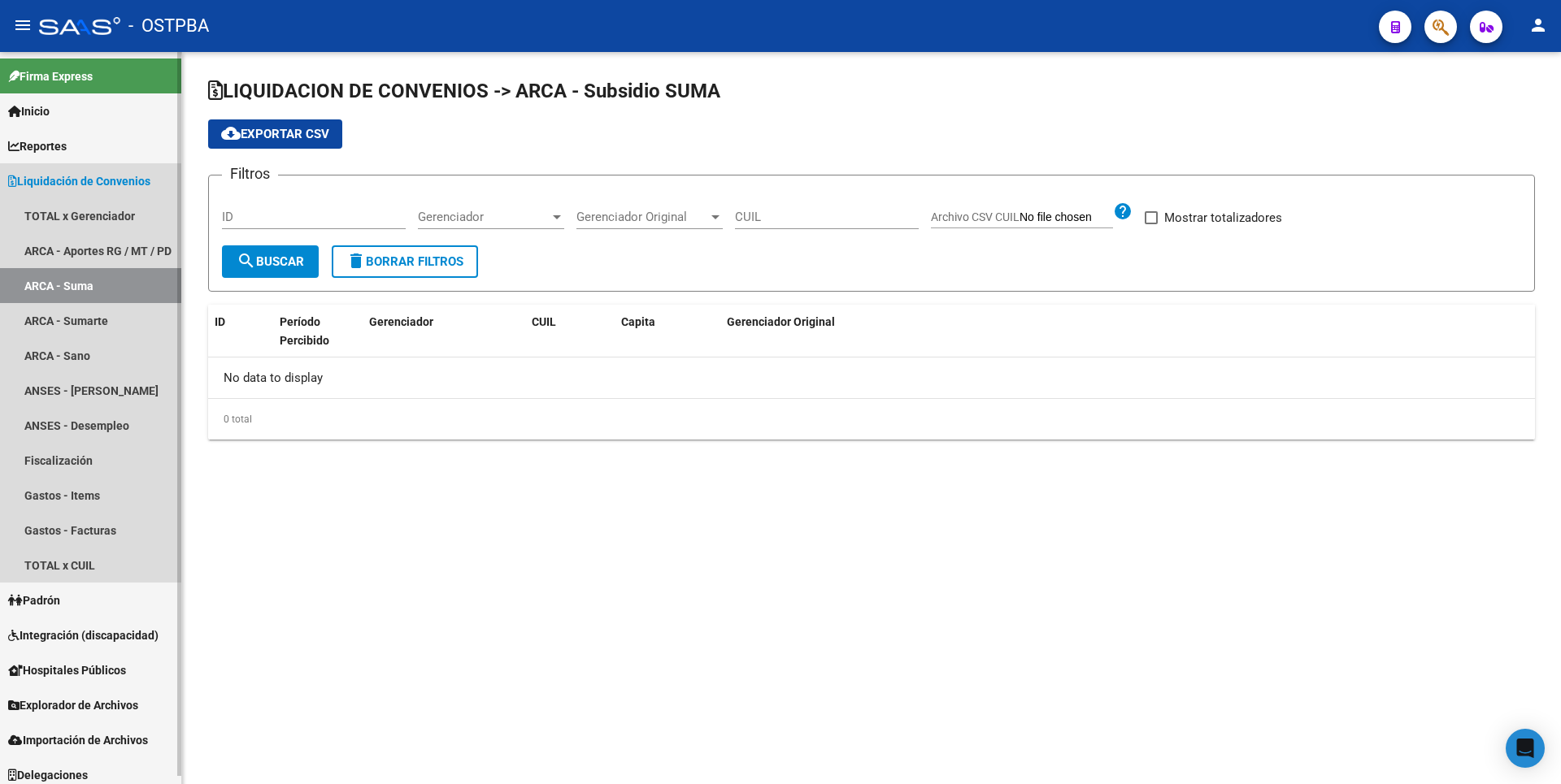
checkbox input "true"
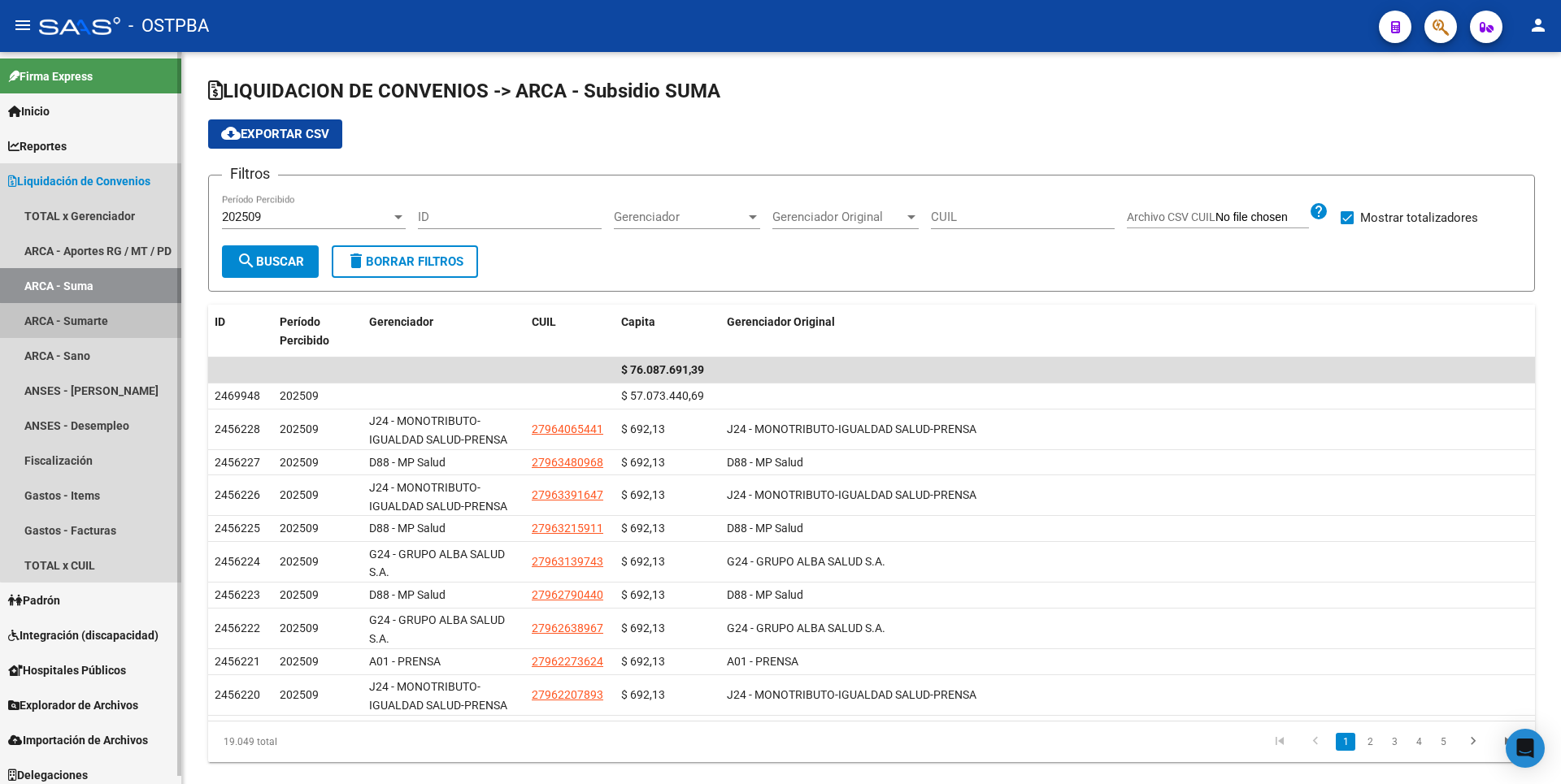
click at [103, 329] on link "ARCA - Sumarte" at bounding box center [91, 320] width 181 height 35
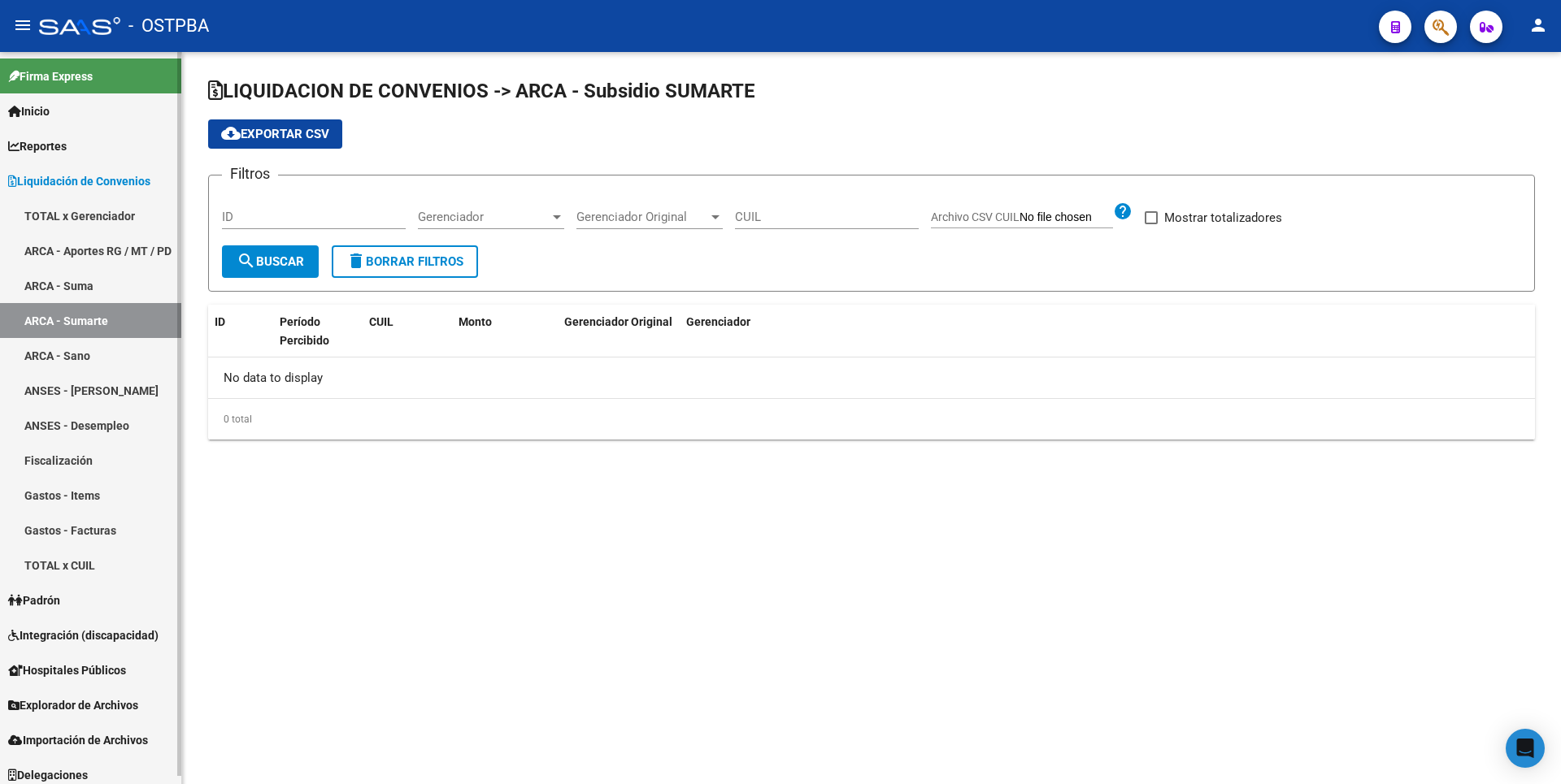
checkbox input "true"
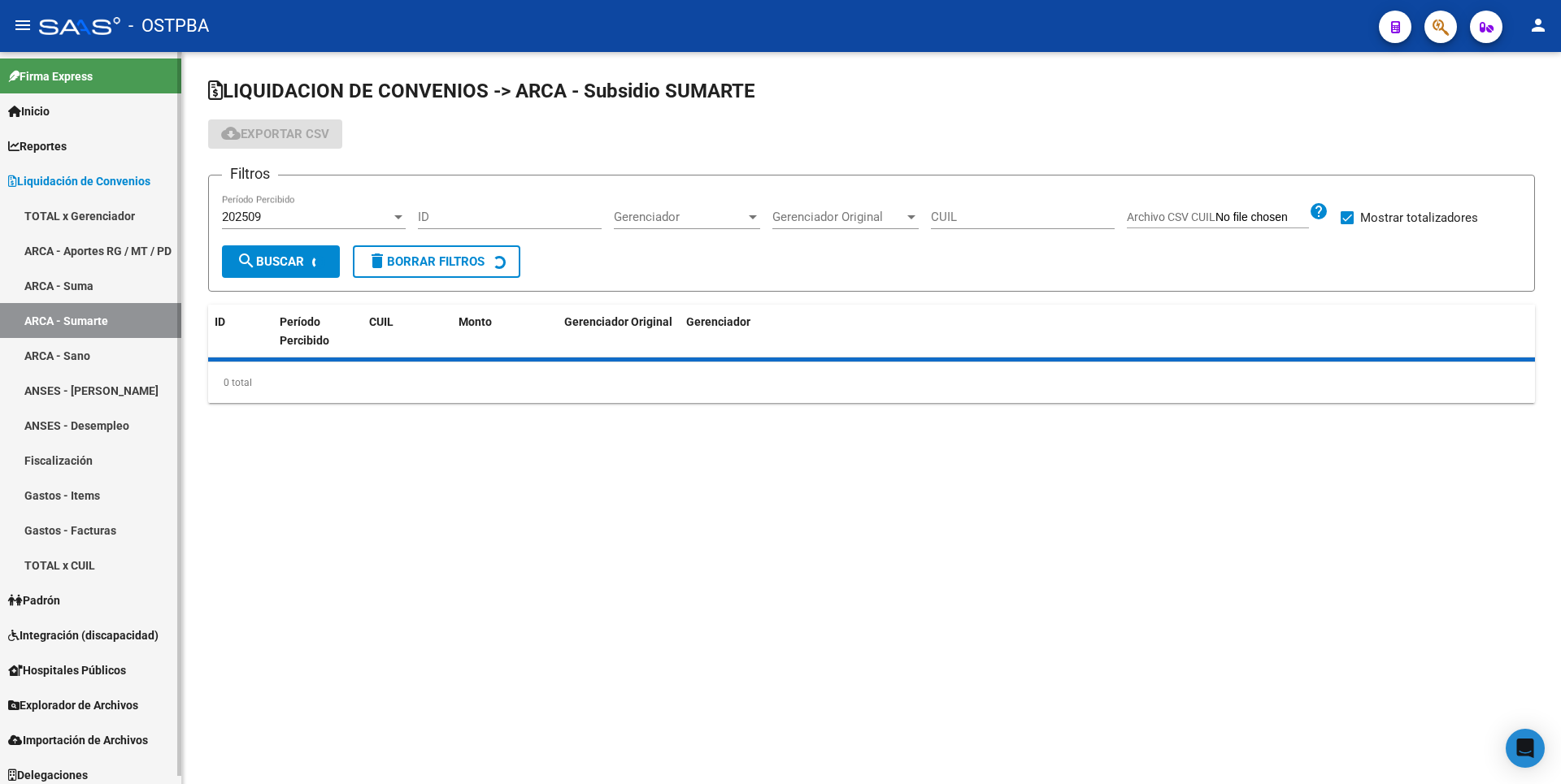
click at [98, 360] on link "ARCA - Sano" at bounding box center [91, 355] width 181 height 35
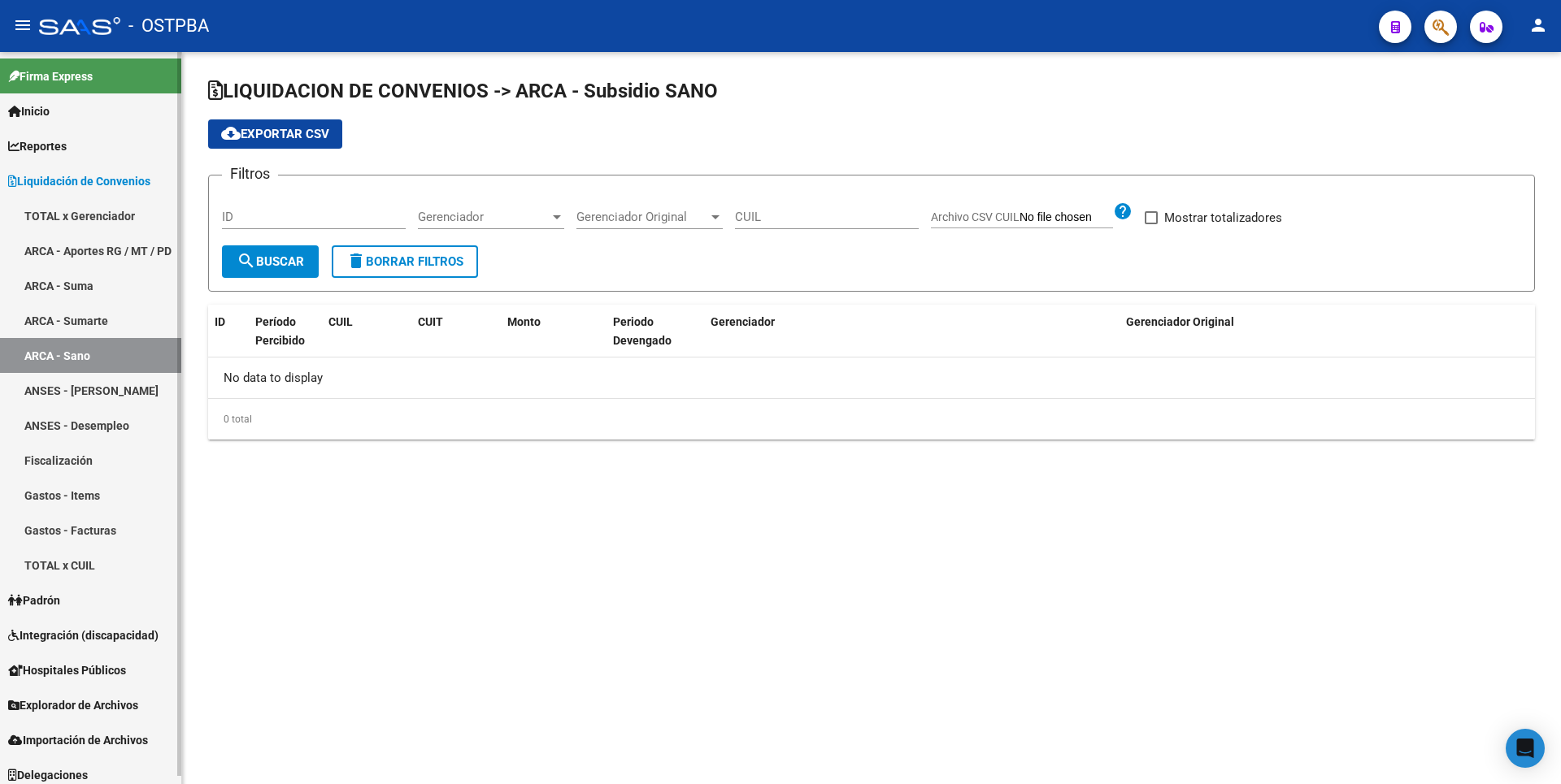
checkbox input "true"
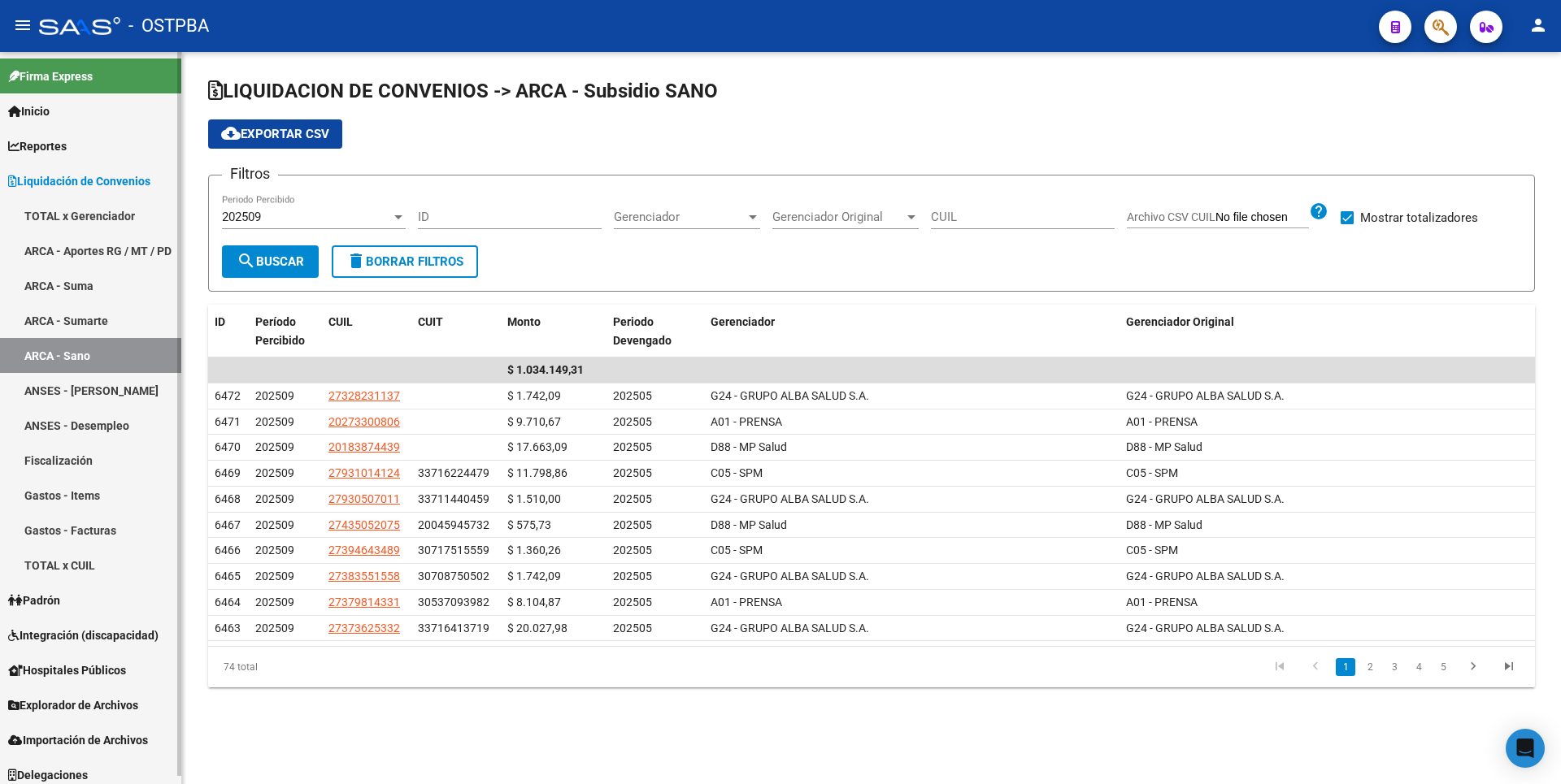
click at [125, 399] on link "ANSES - [PERSON_NAME]" at bounding box center [91, 390] width 181 height 35
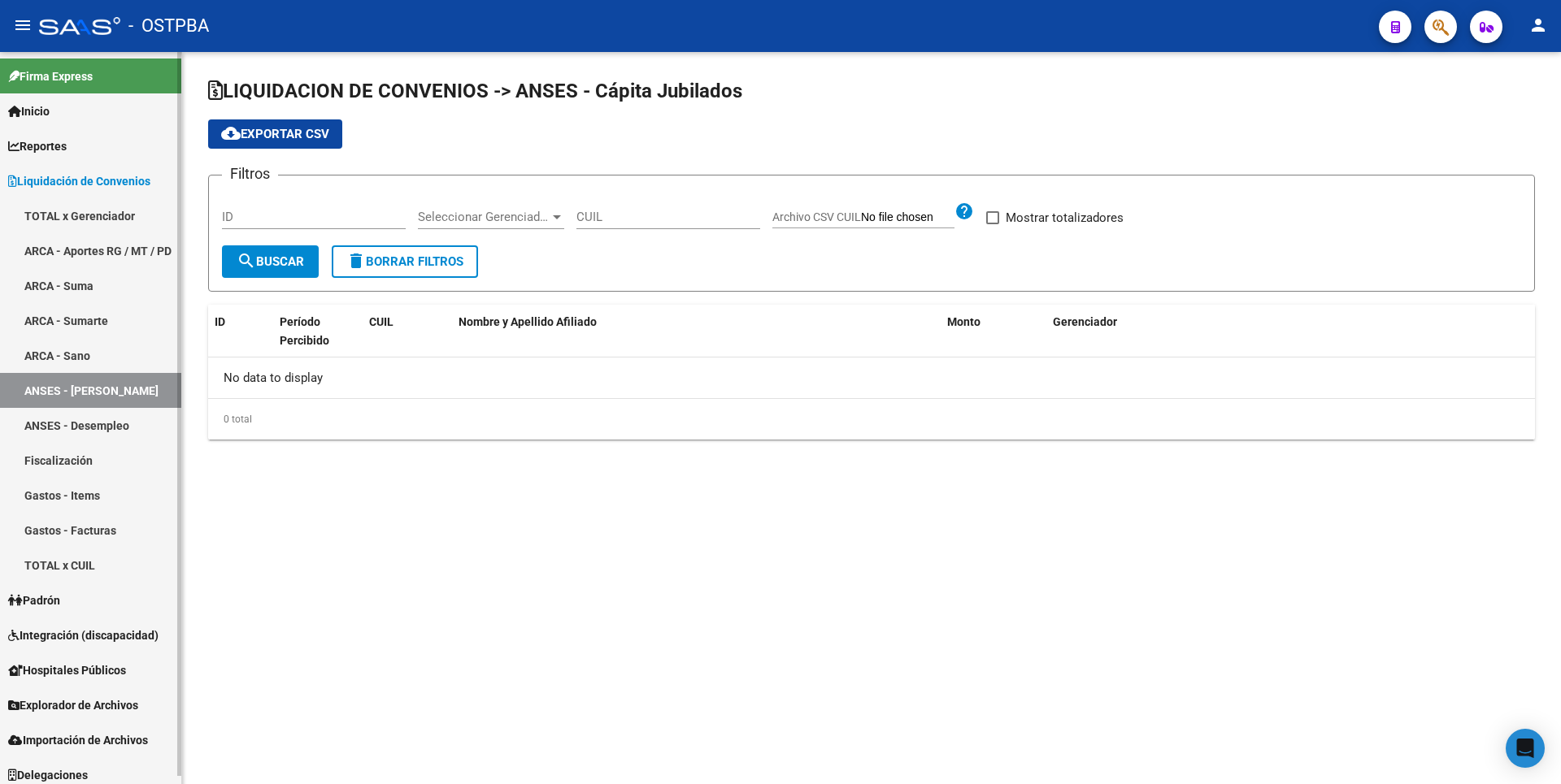
checkbox input "true"
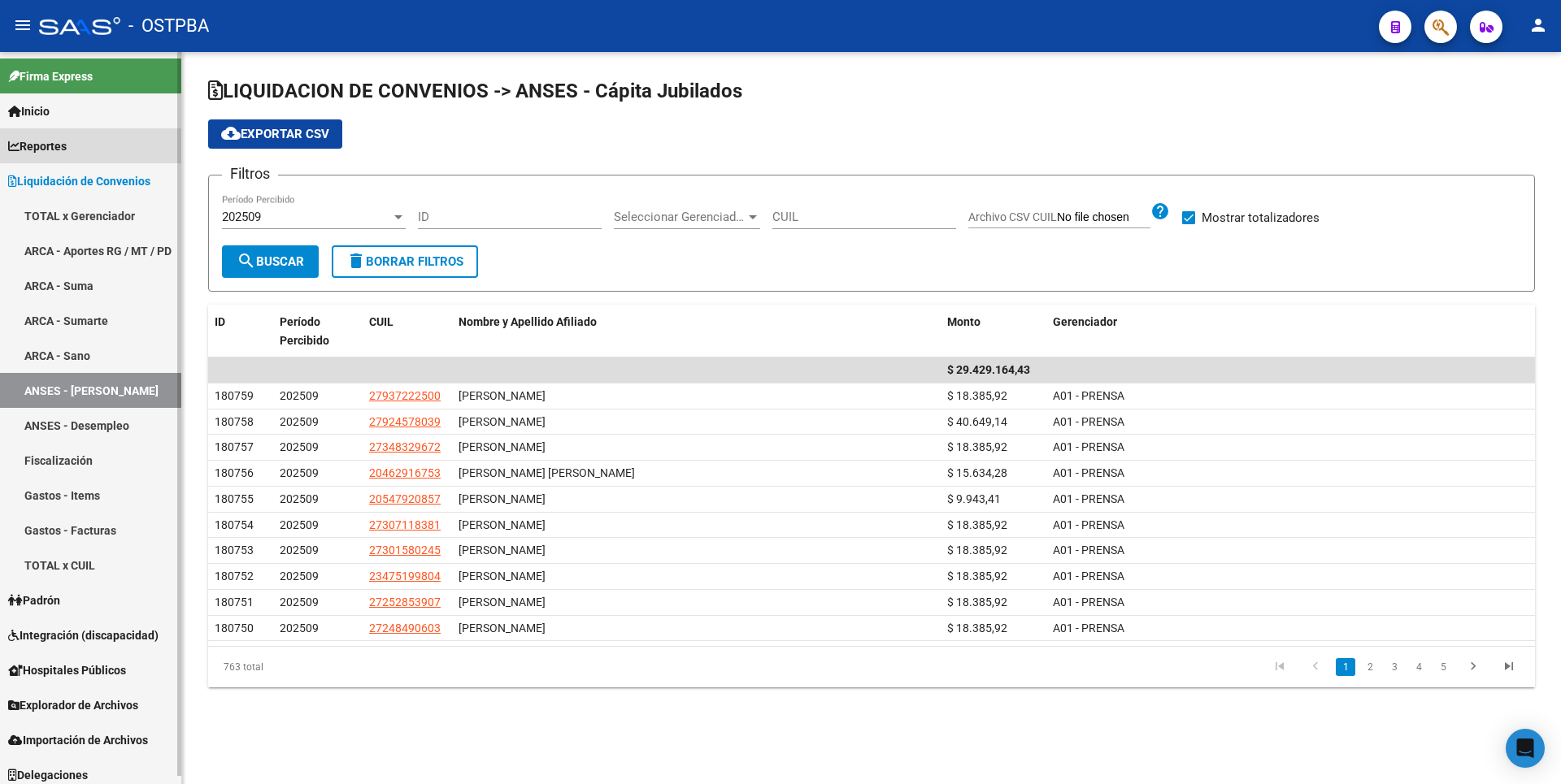
click at [67, 151] on span "Reportes" at bounding box center [37, 146] width 59 height 18
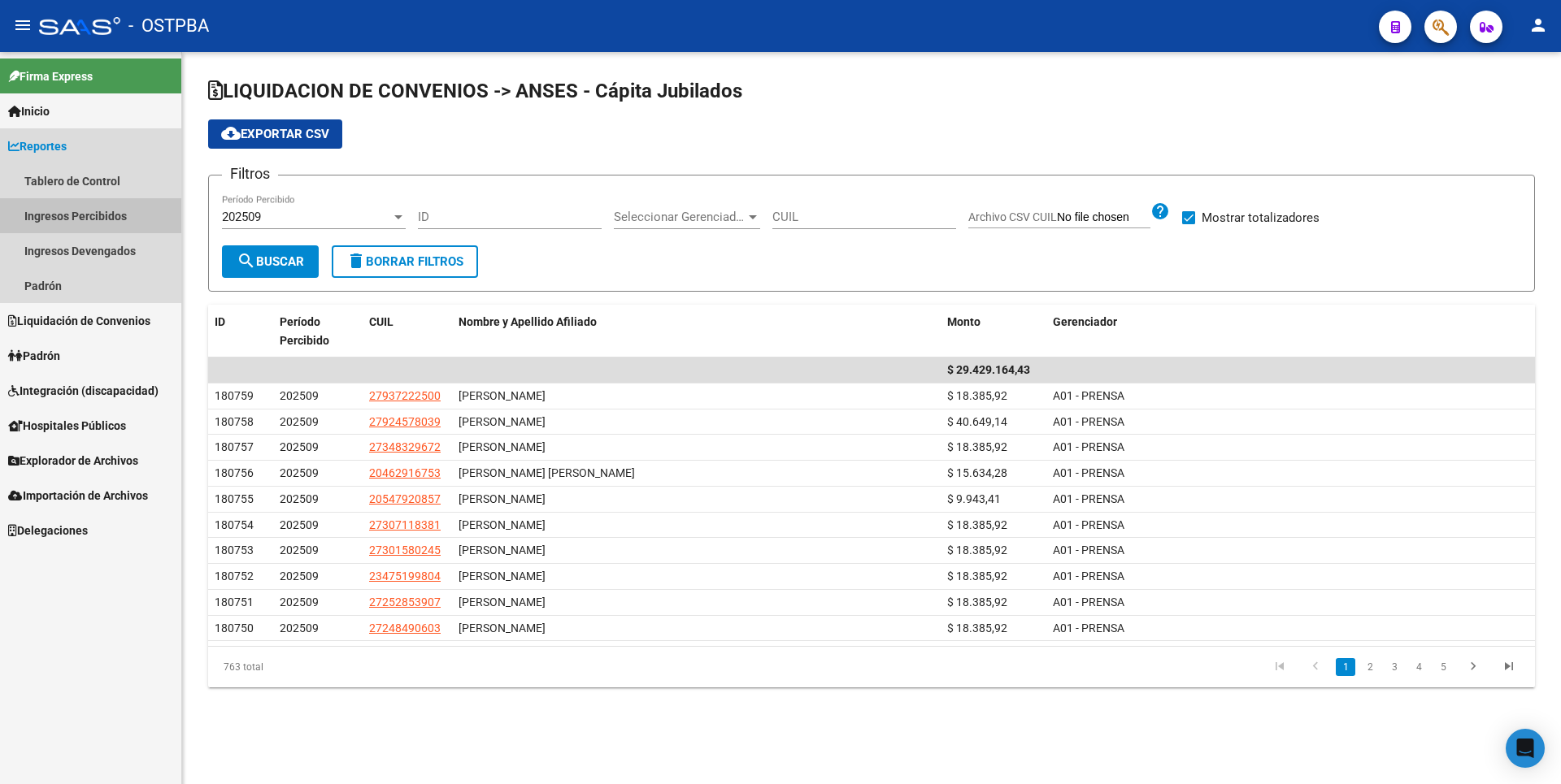
click at [70, 214] on link "Ingresos Percibidos" at bounding box center [91, 215] width 181 height 35
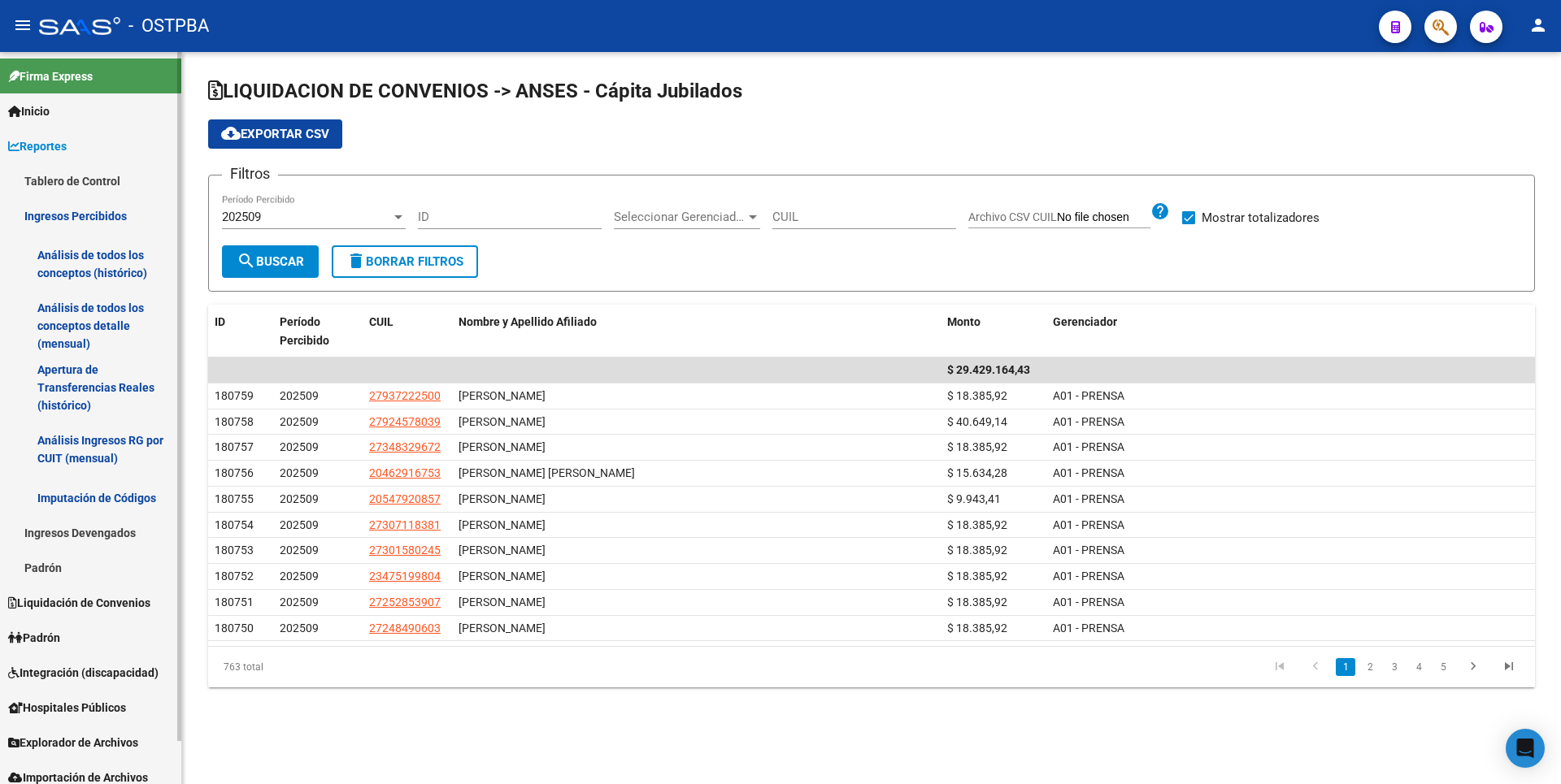
click at [78, 331] on link "Análisis de todos los conceptos detalle (mensual)" at bounding box center [91, 325] width 181 height 62
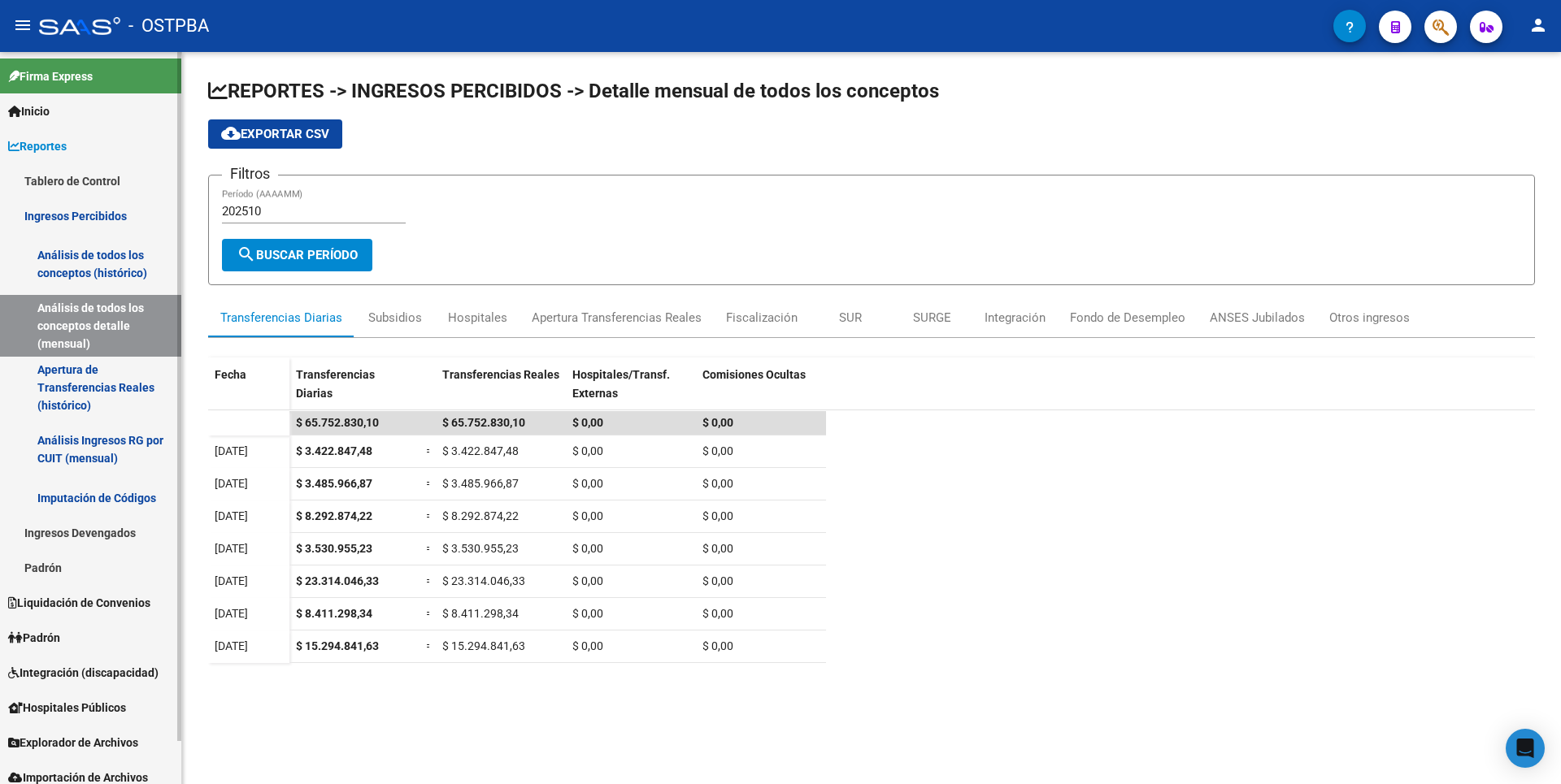
click at [86, 380] on link "Apertura de Transferencias Reales (histórico)" at bounding box center [91, 387] width 181 height 62
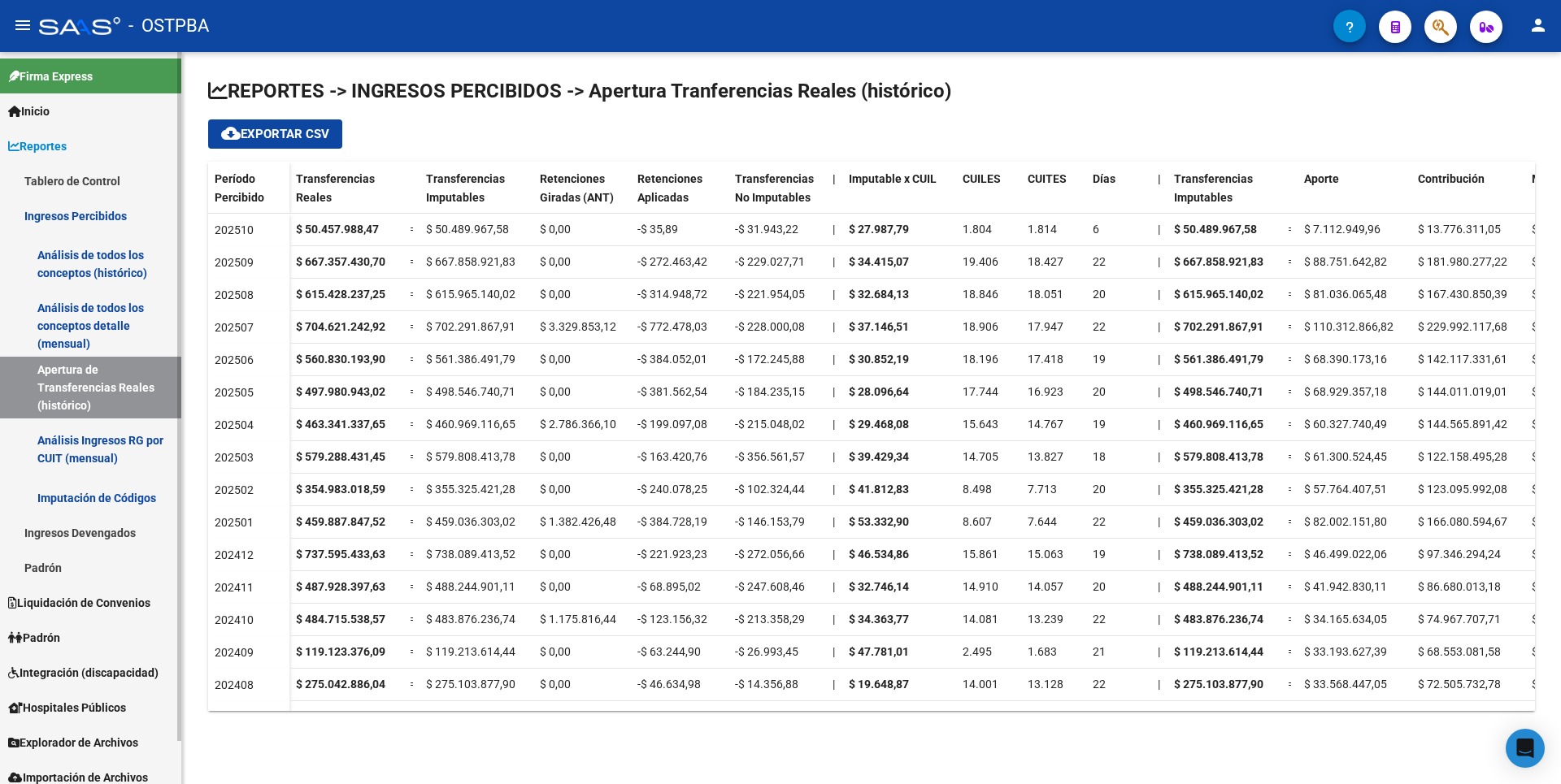
click at [134, 265] on link "Análisis de todos los conceptos (histórico)" at bounding box center [91, 264] width 181 height 62
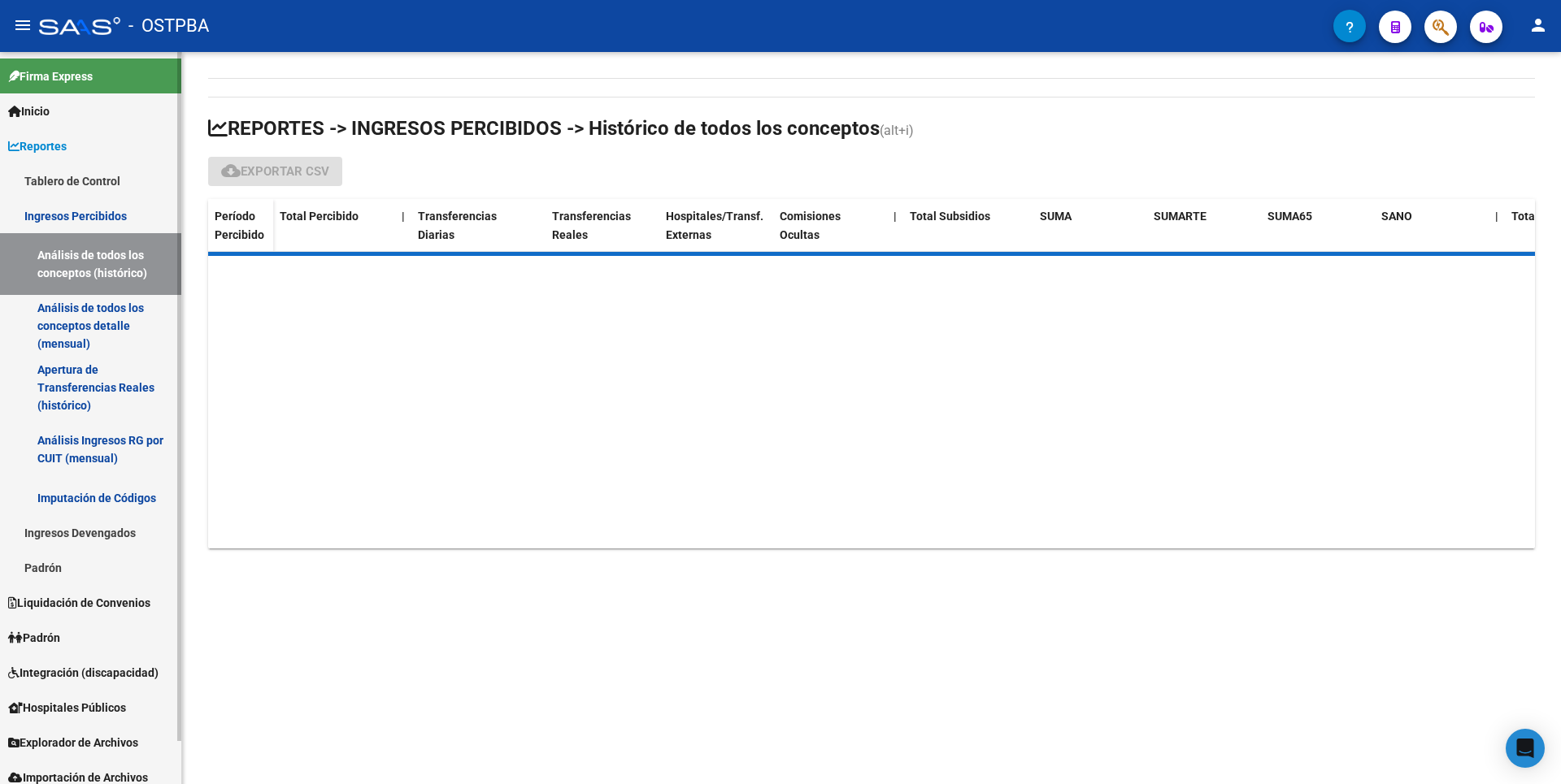
click at [85, 325] on link "Análisis de todos los conceptos detalle (mensual)" at bounding box center [91, 325] width 181 height 62
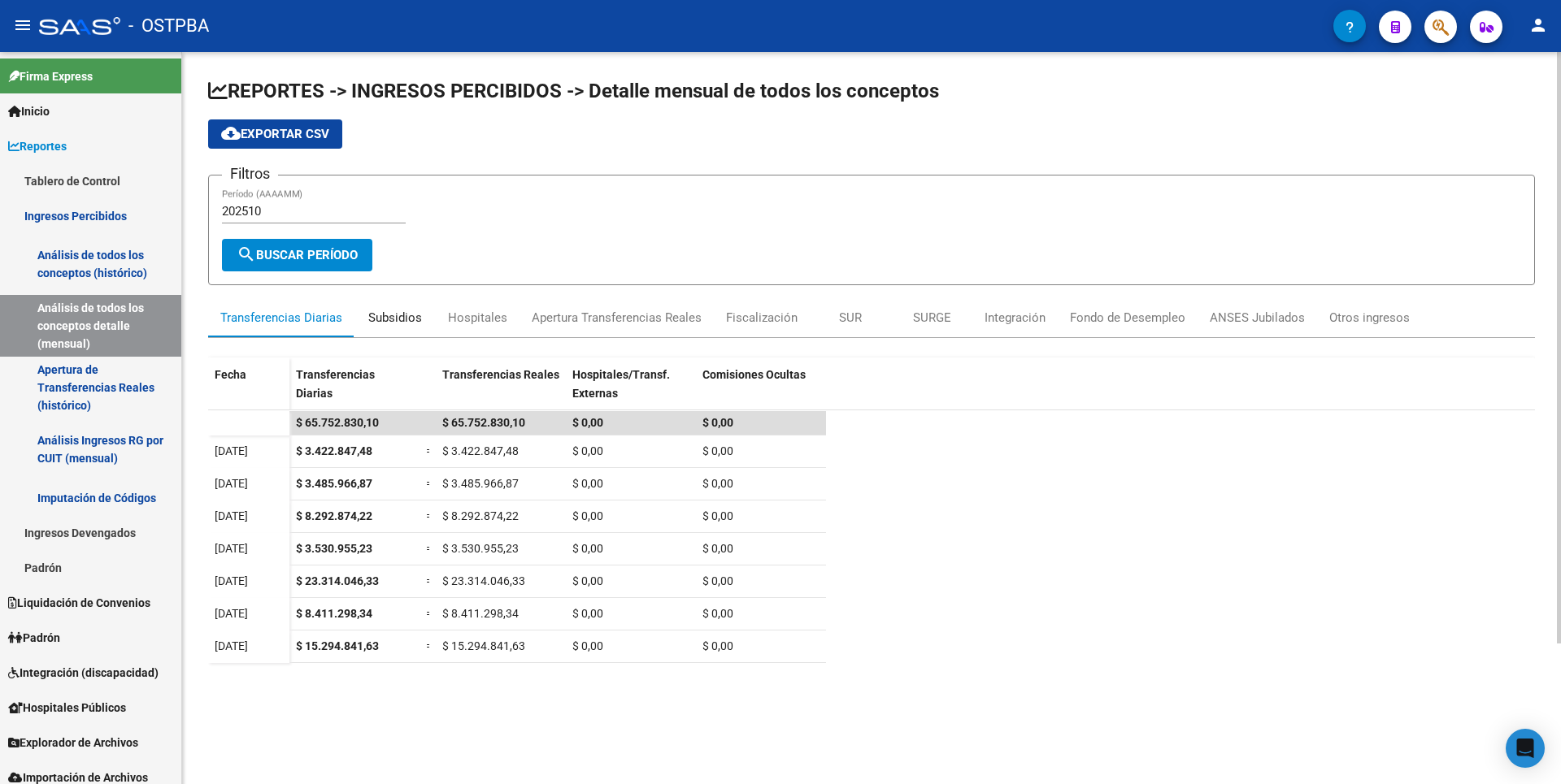
click at [403, 312] on div "Subsidios" at bounding box center [394, 317] width 53 height 18
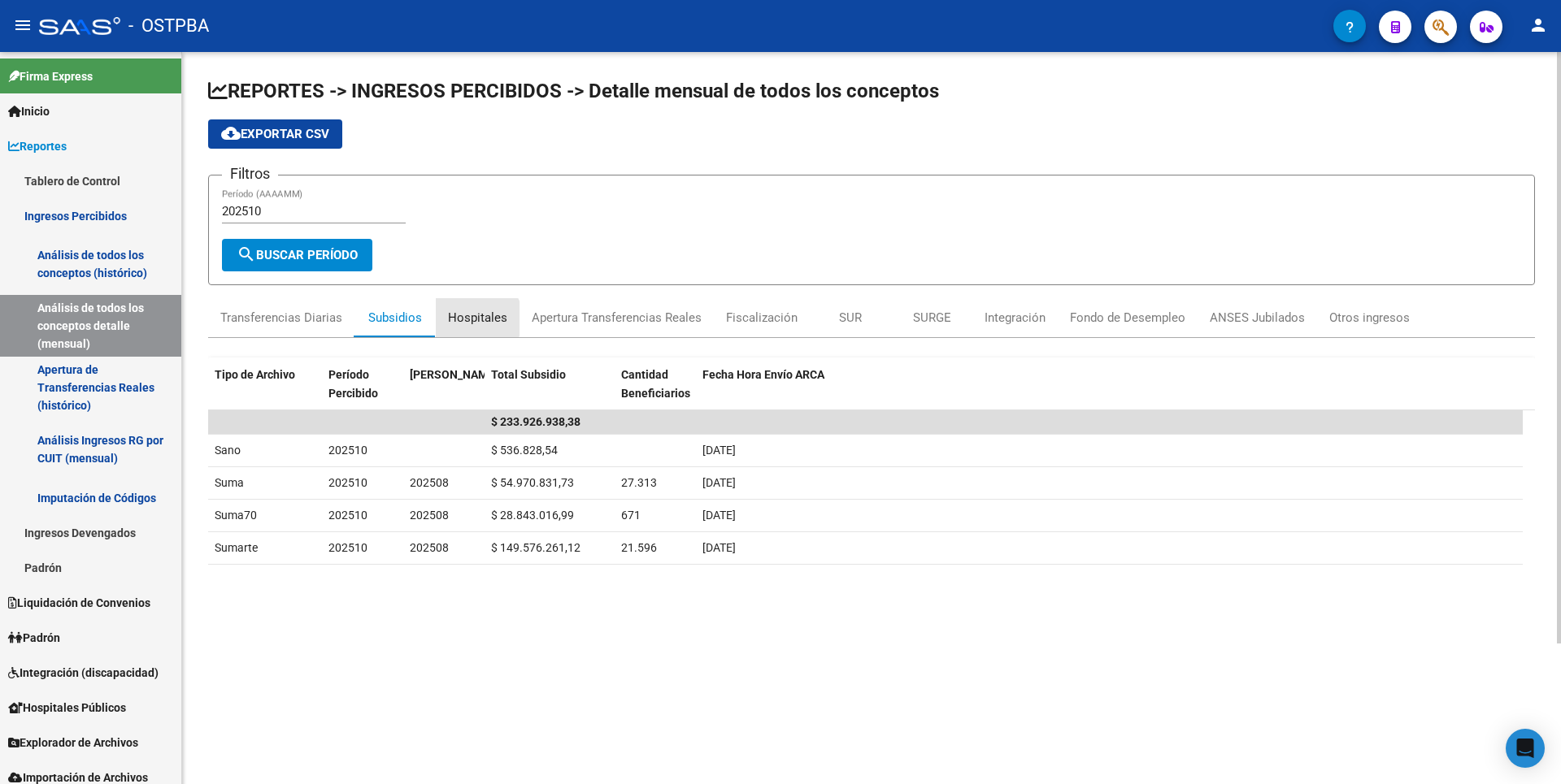
click at [475, 319] on div "Hospitales" at bounding box center [477, 317] width 59 height 18
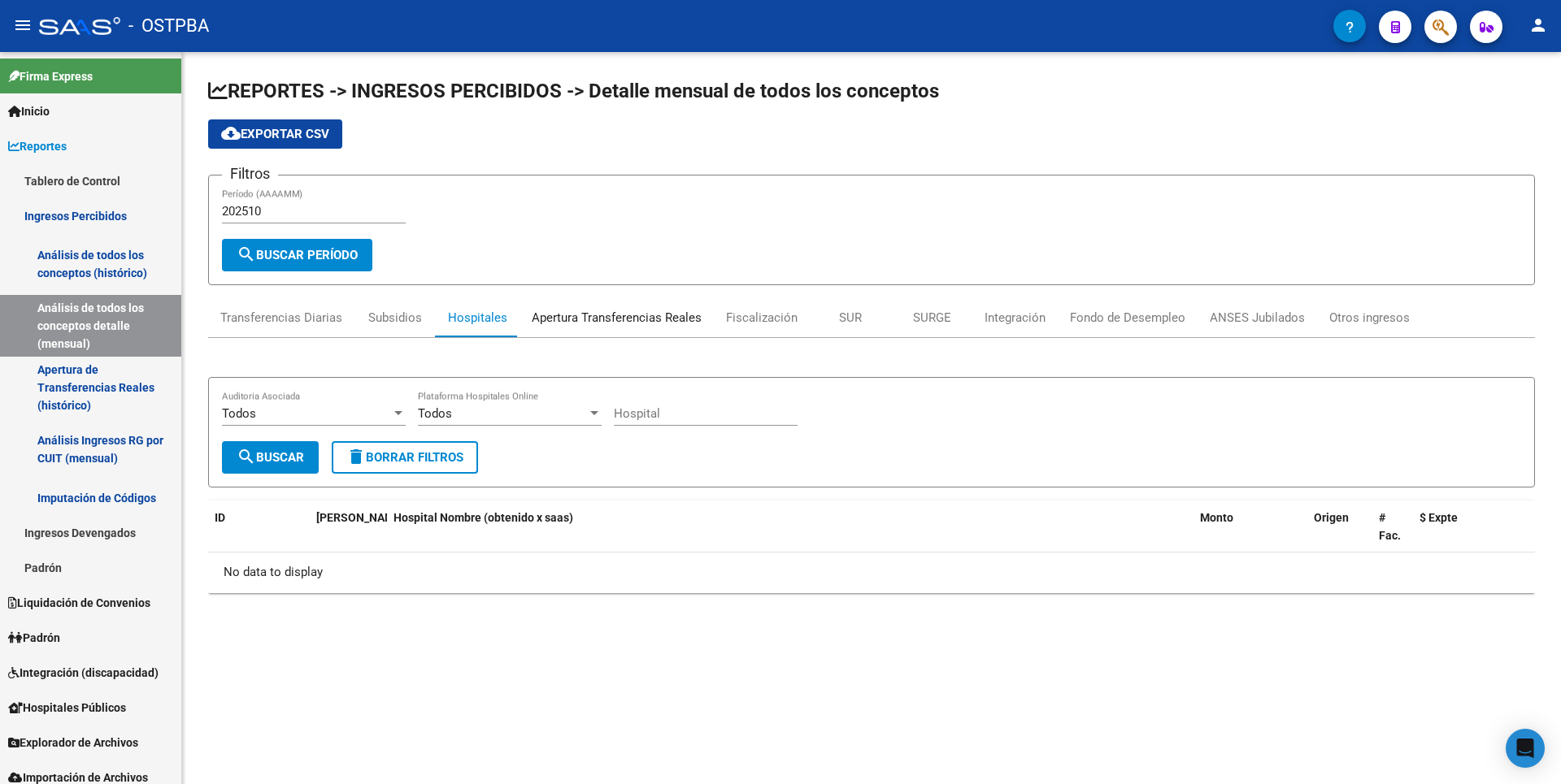
click at [568, 314] on div "Apertura Transferencias Reales" at bounding box center [616, 317] width 170 height 18
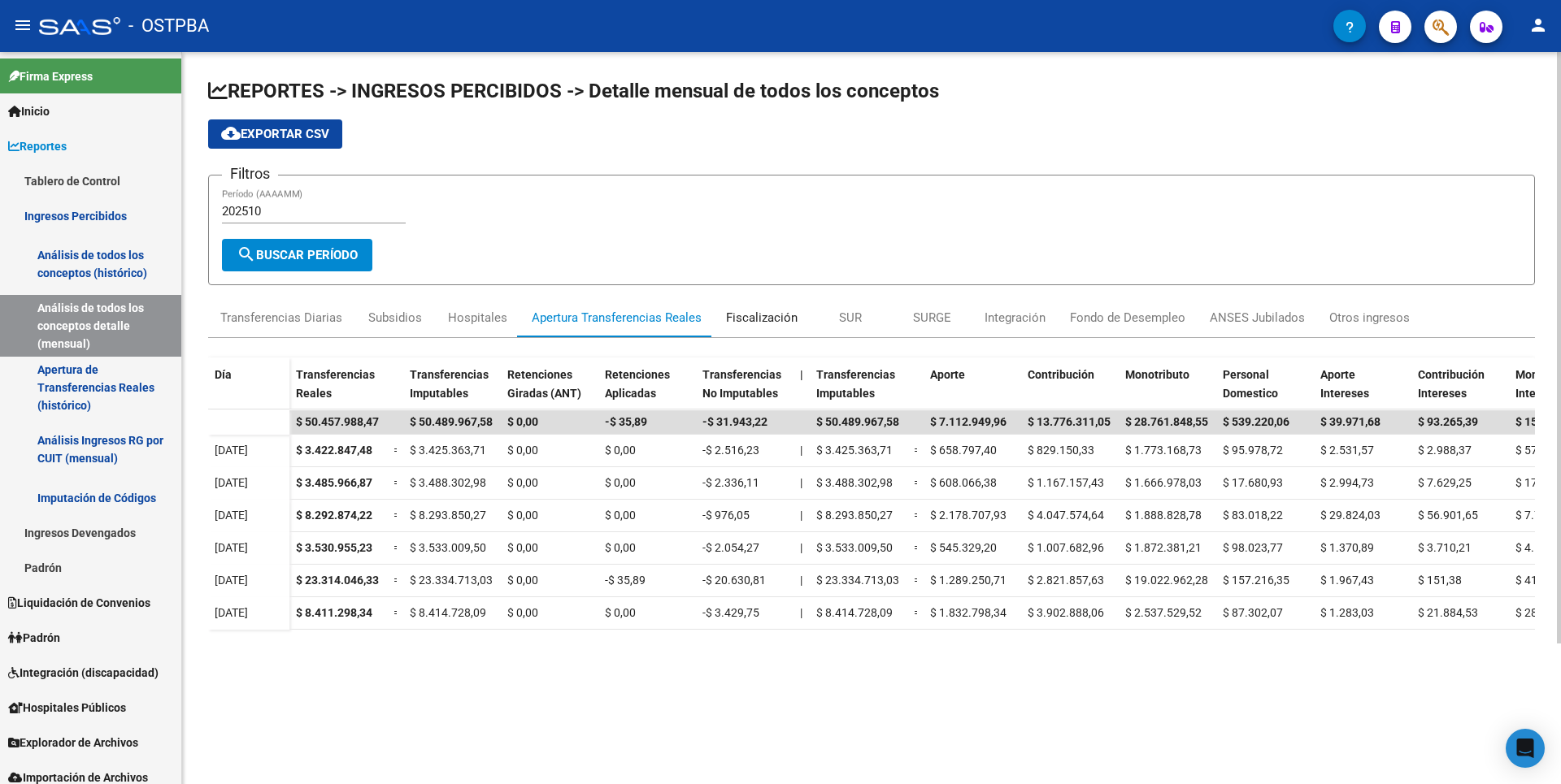
drag, startPoint x: 568, startPoint y: 314, endPoint x: 762, endPoint y: 310, distance: 194.0
click at [762, 310] on div "Fiscalización" at bounding box center [761, 317] width 71 height 18
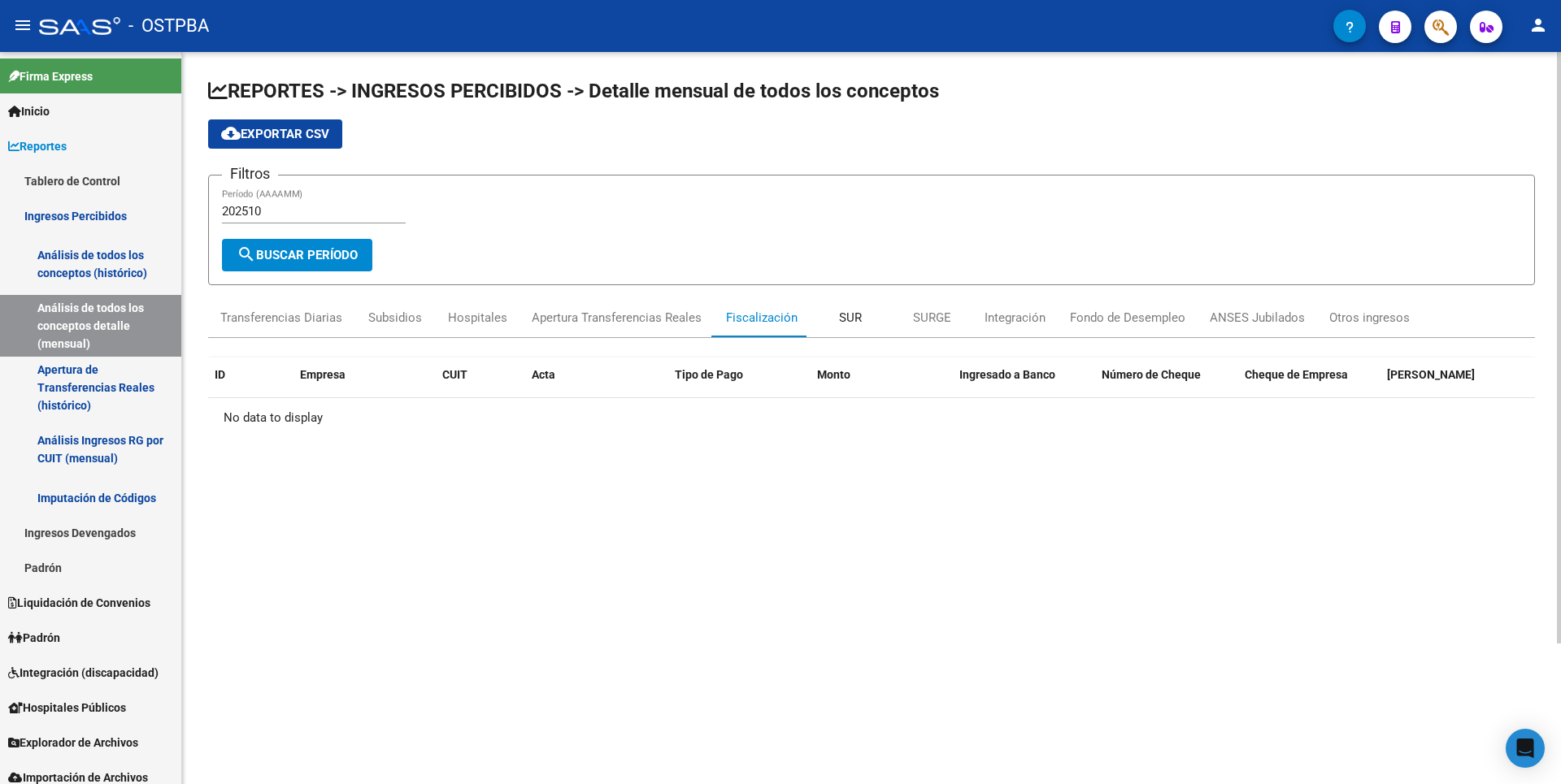
click at [839, 313] on div "SUR" at bounding box center [850, 317] width 23 height 18
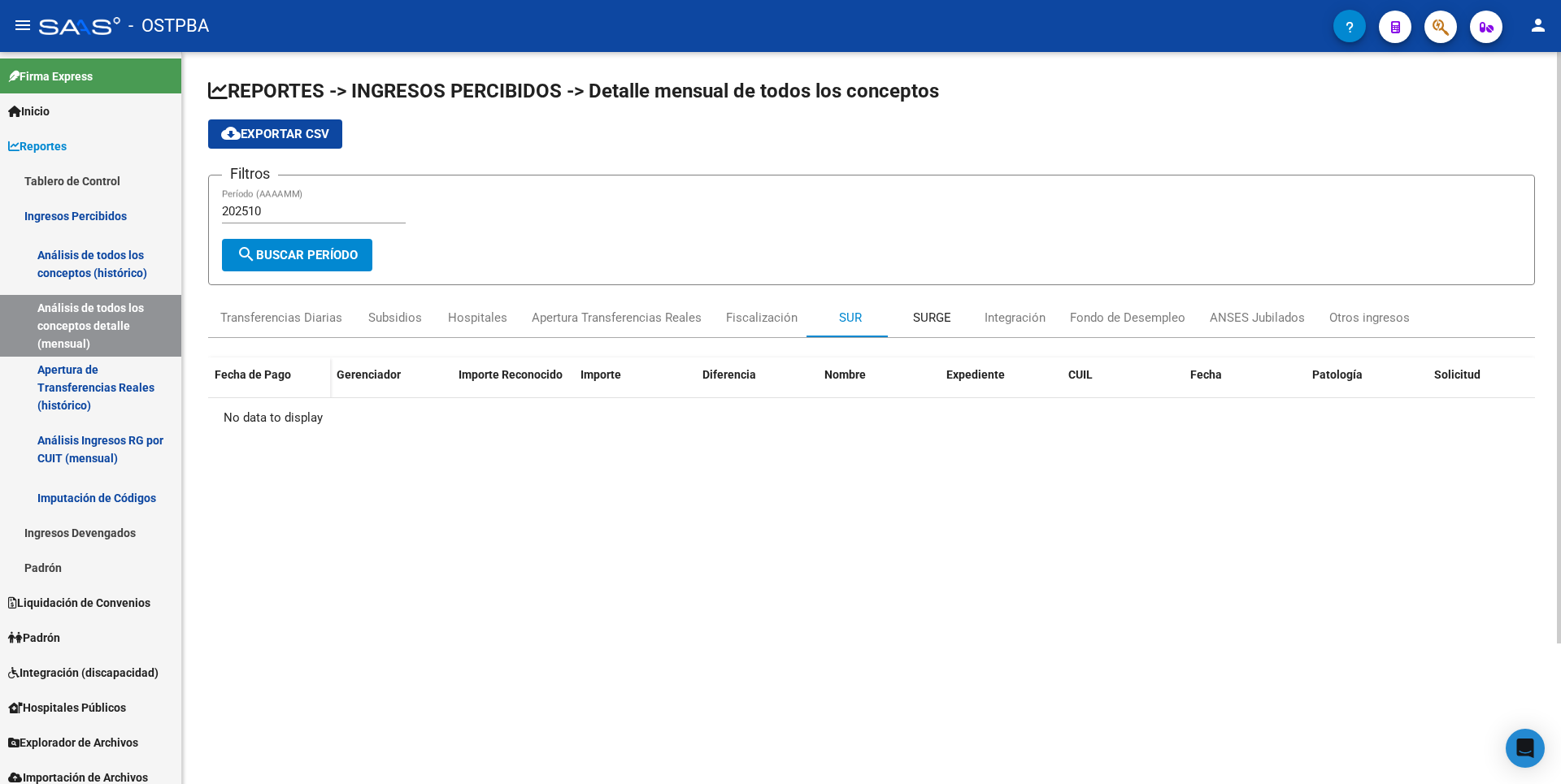
click at [933, 321] on div "SURGE" at bounding box center [932, 317] width 38 height 18
click at [1016, 323] on div "Integración" at bounding box center [1015, 317] width 61 height 18
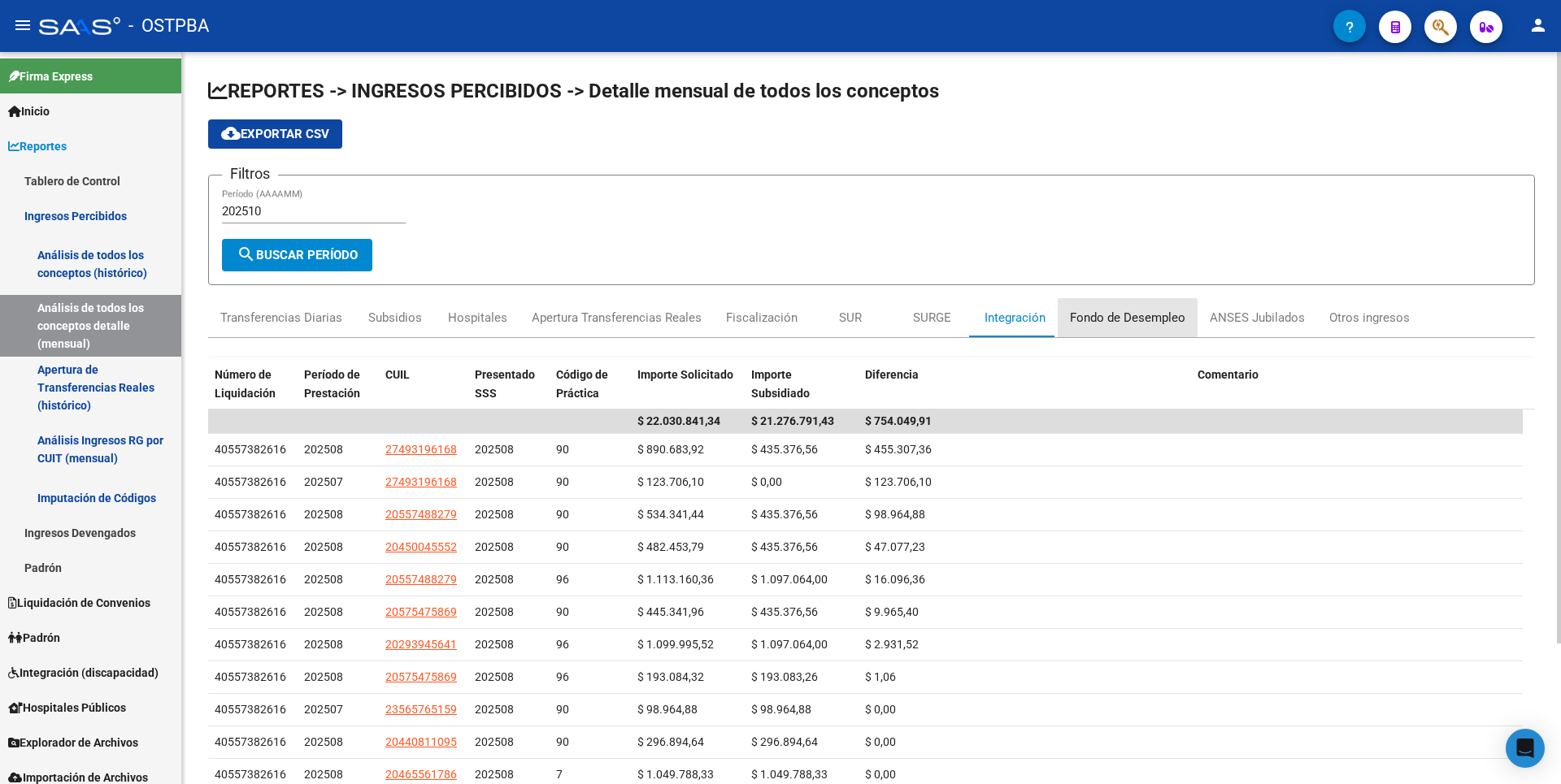
click at [1110, 318] on div "Fondo de Desempleo" at bounding box center [1128, 317] width 115 height 18
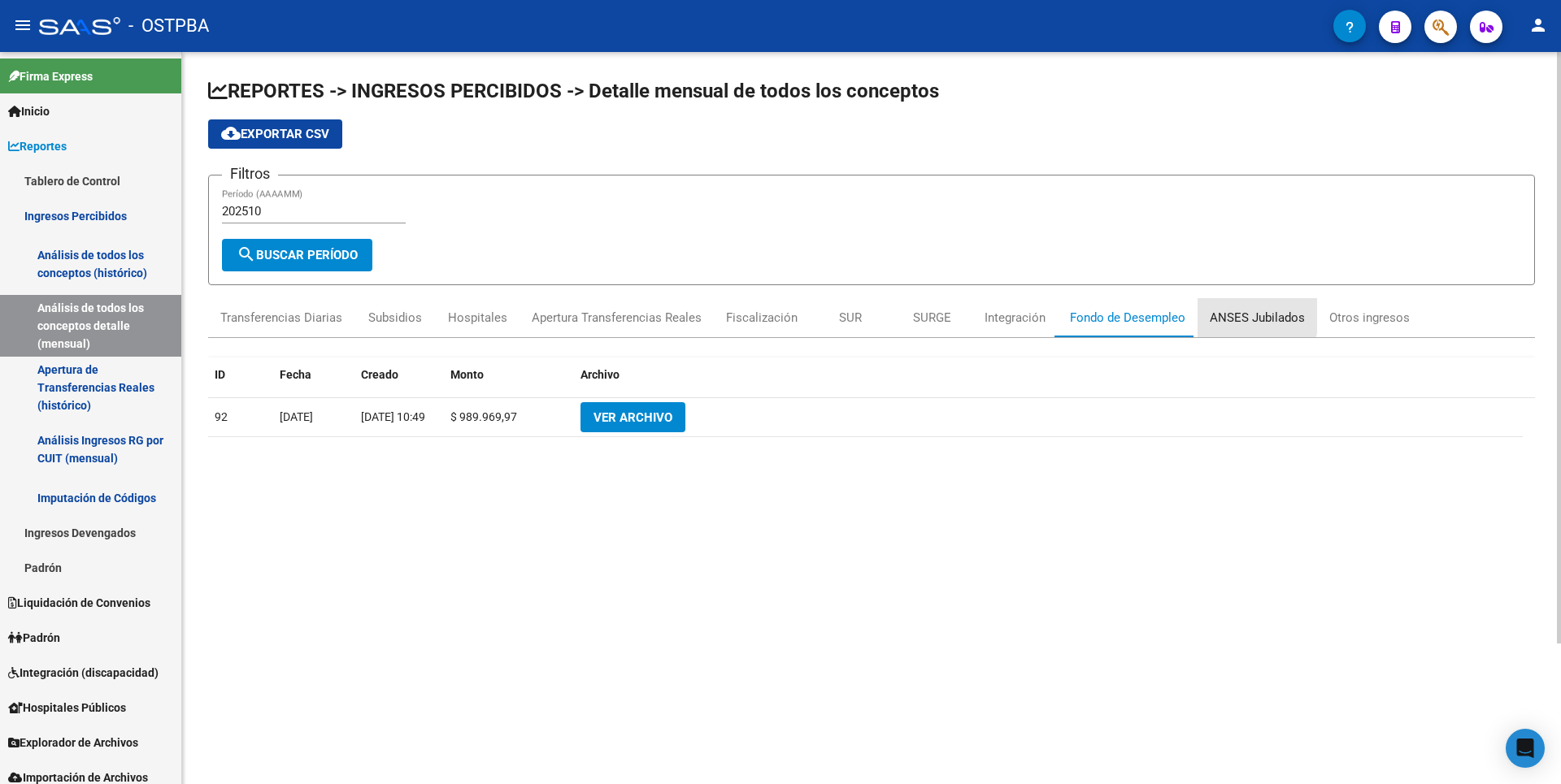
click at [1218, 315] on div "ANSES Jubilados" at bounding box center [1257, 317] width 95 height 18
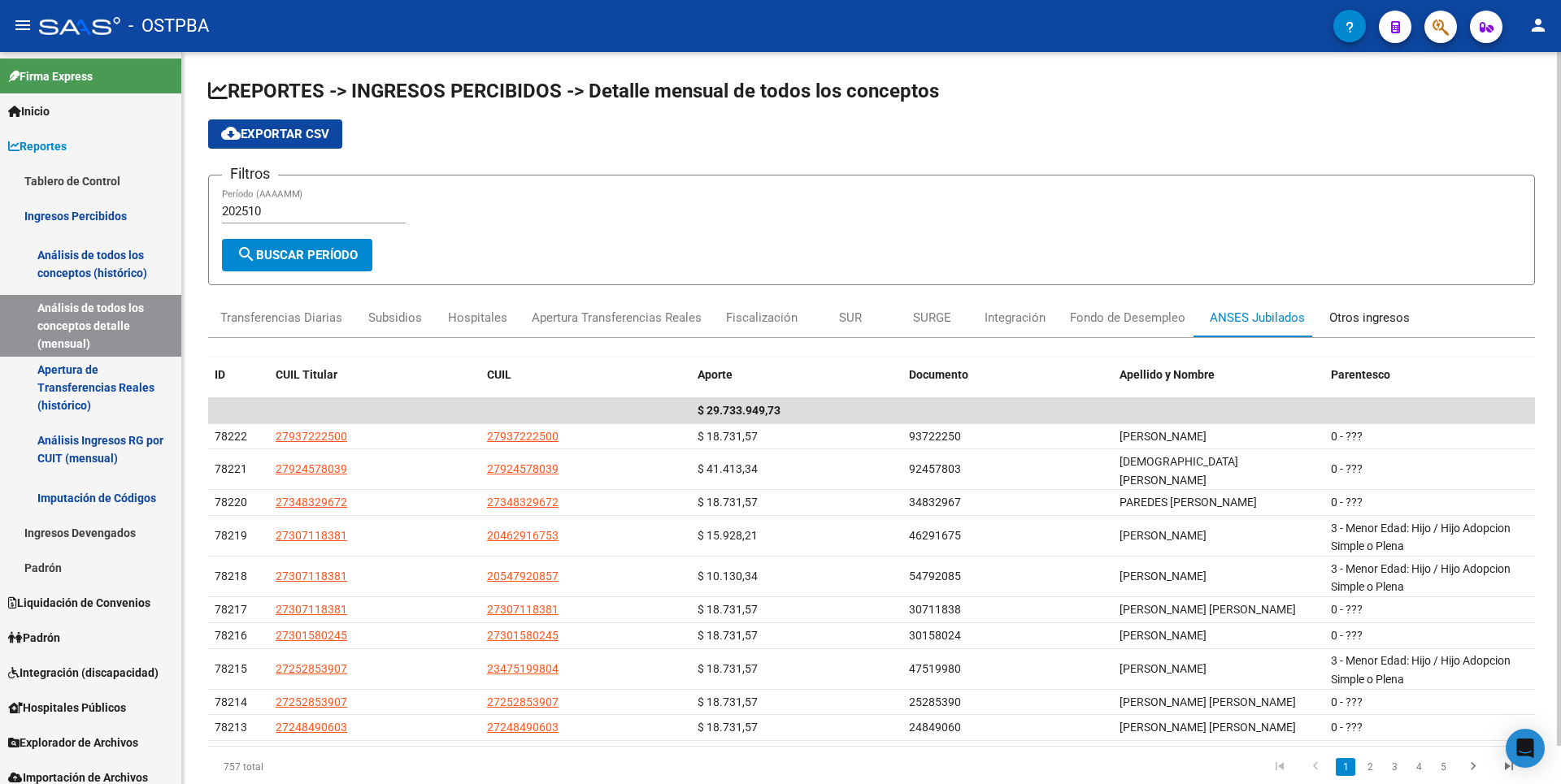
click at [1364, 314] on div "Otros ingresos" at bounding box center [1369, 317] width 81 height 18
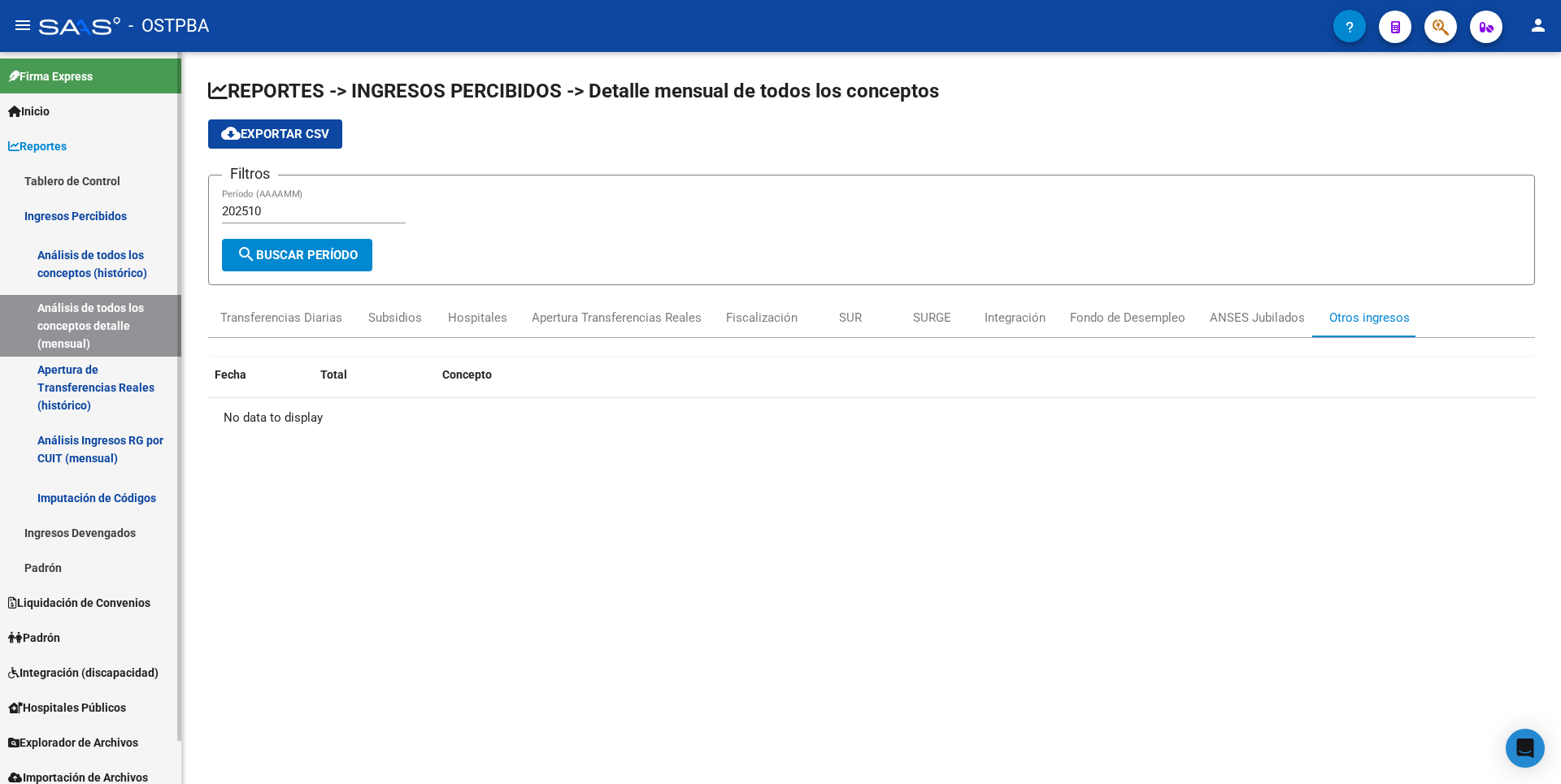
click at [93, 388] on link "Apertura de Transferencias Reales (histórico)" at bounding box center [91, 387] width 181 height 62
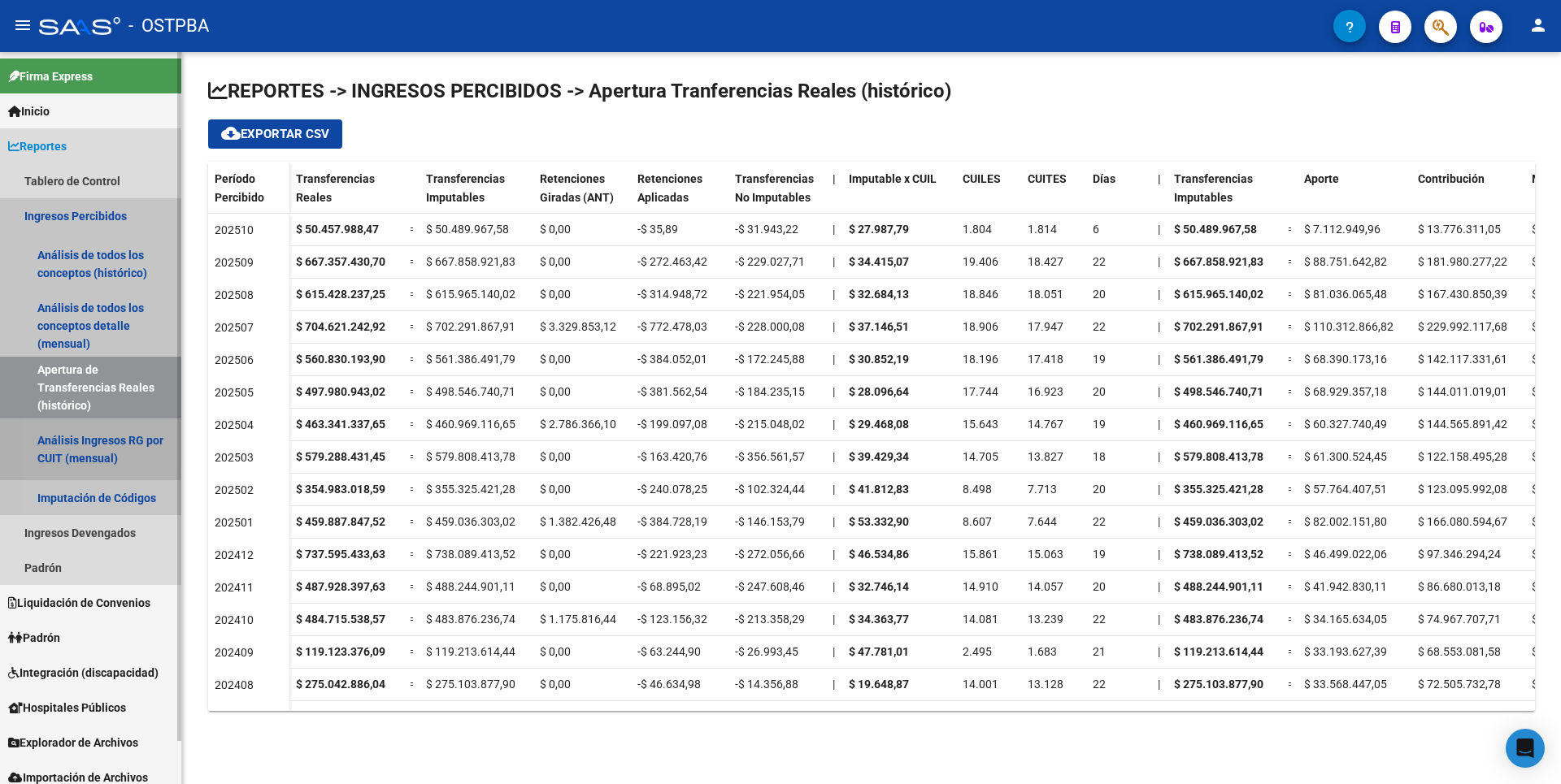
click at [85, 448] on link "Análisis Ingresos RG por CUIT (mensual)" at bounding box center [91, 449] width 181 height 62
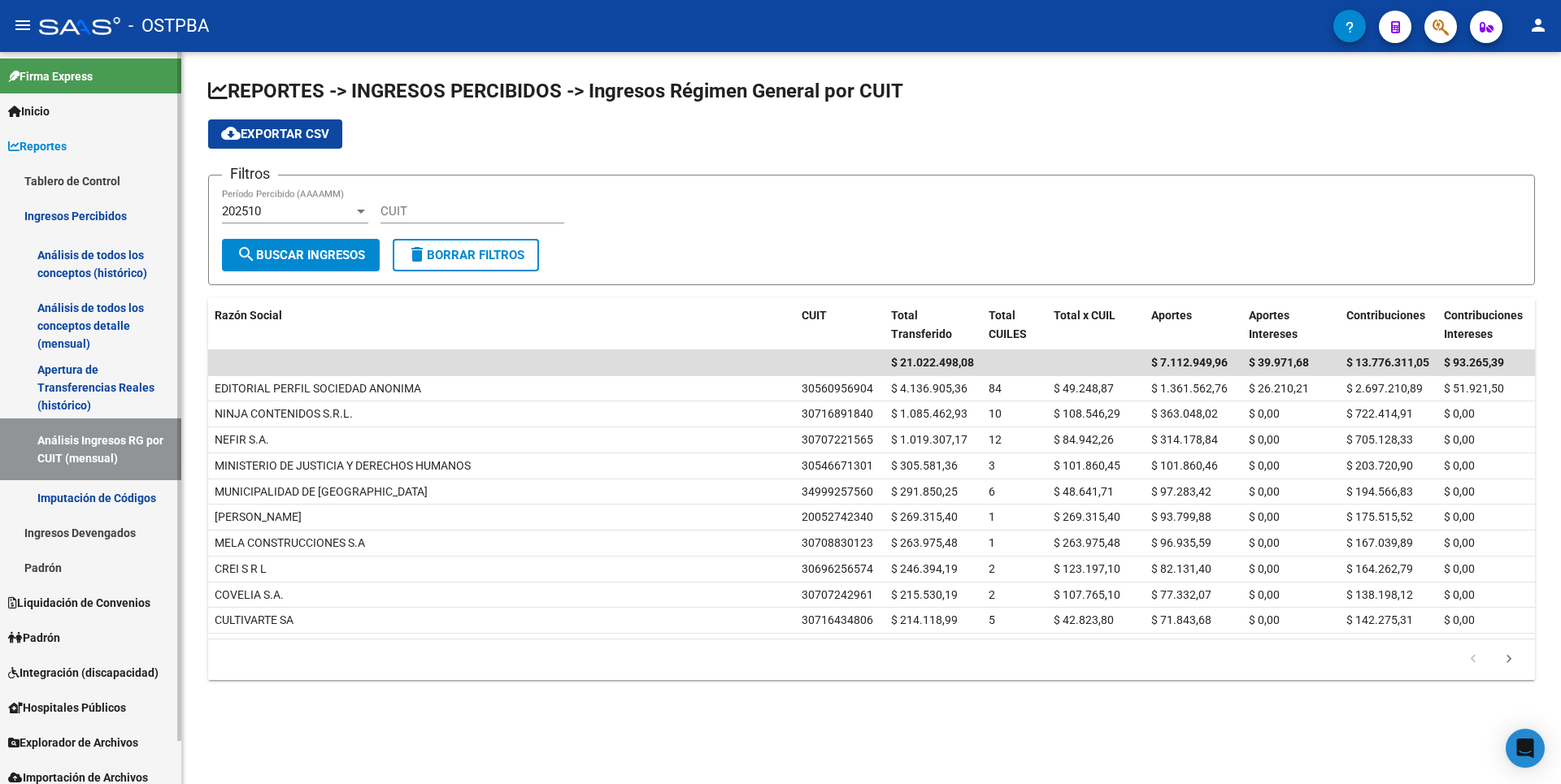
click at [83, 370] on link "Apertura de Transferencias Reales (histórico)" at bounding box center [91, 387] width 181 height 62
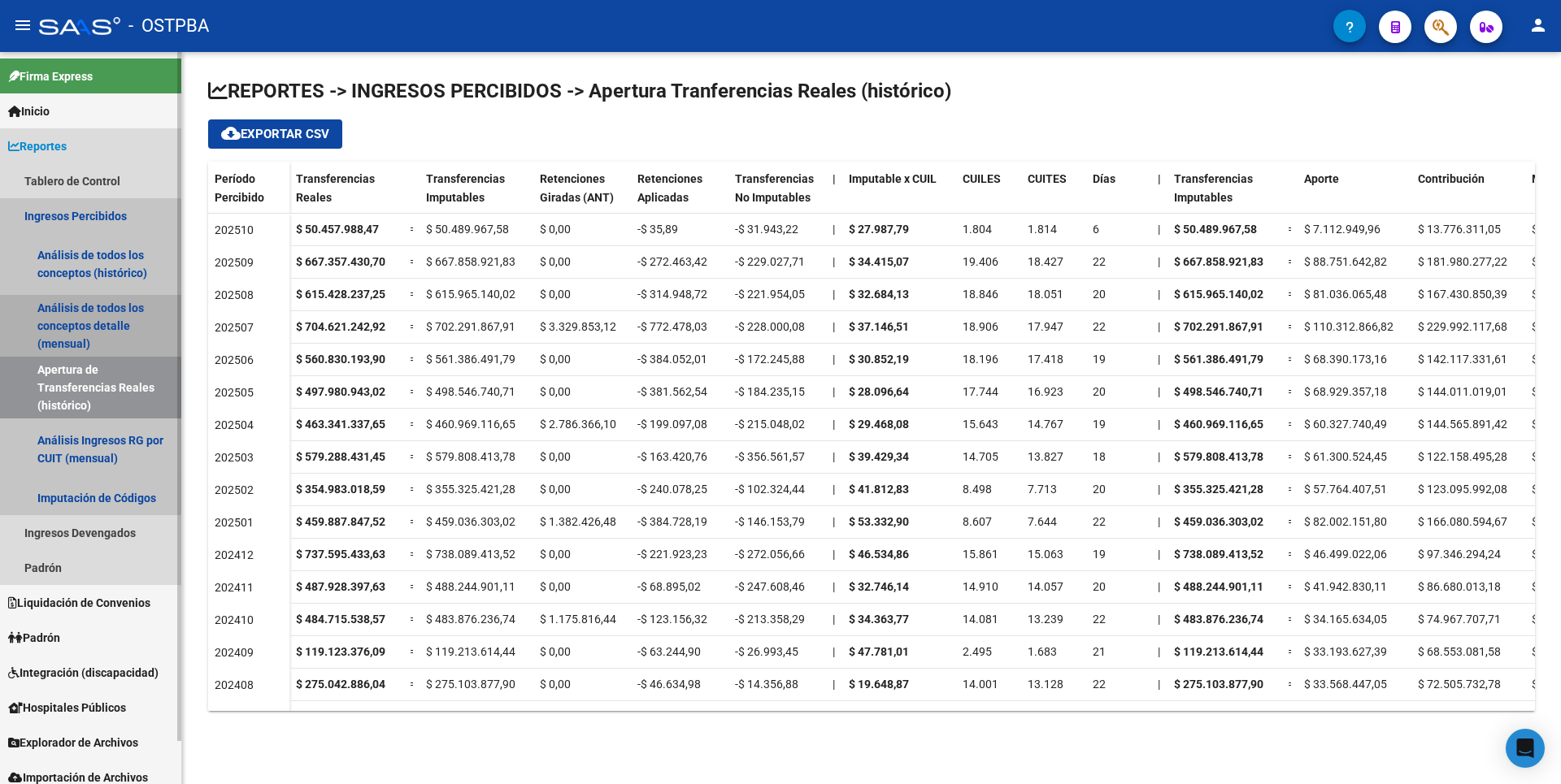
click at [81, 334] on link "Análisis de todos los conceptos detalle (mensual)" at bounding box center [91, 325] width 181 height 62
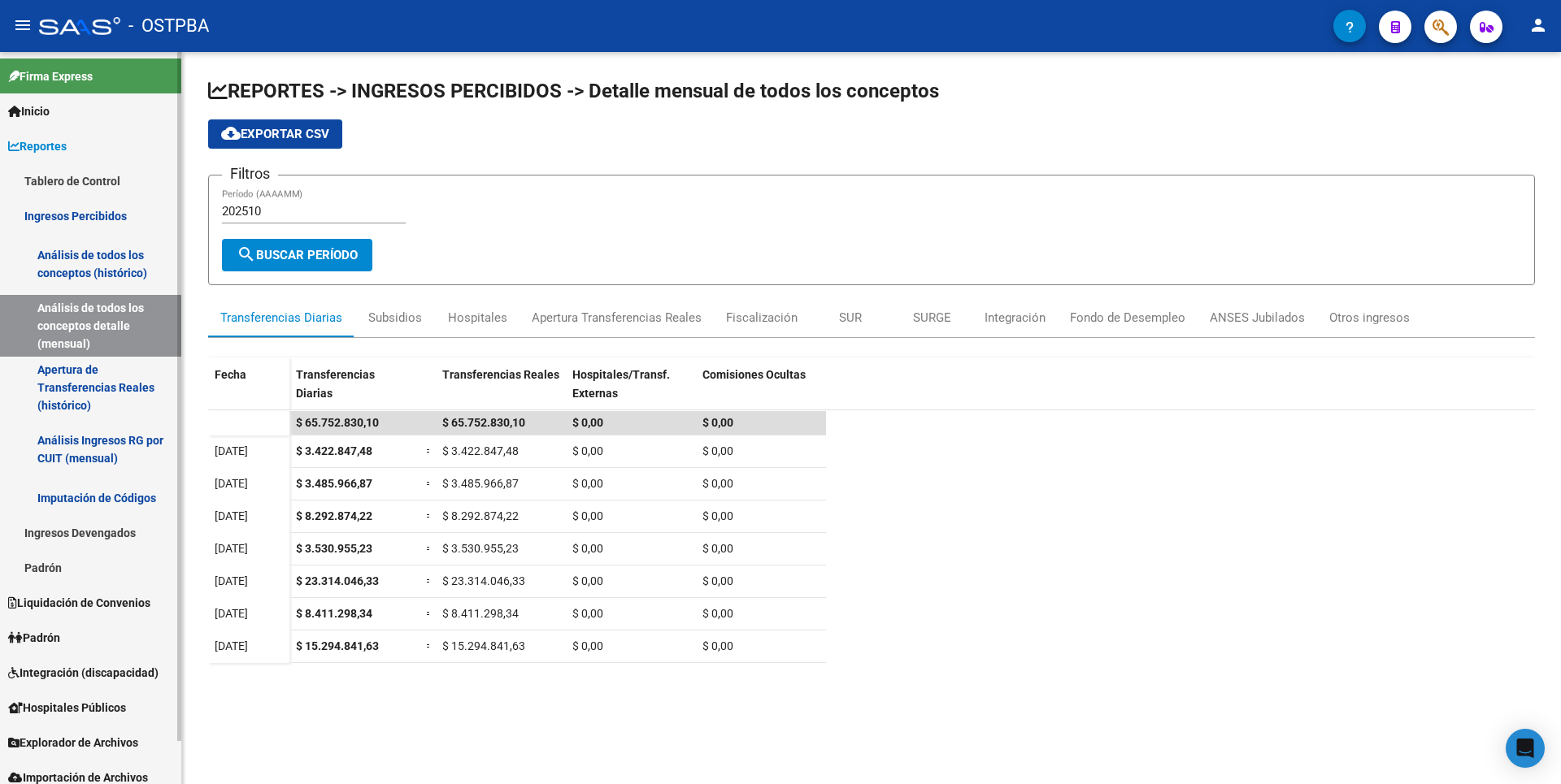
click at [112, 263] on link "Análisis de todos los conceptos (histórico)" at bounding box center [91, 264] width 181 height 62
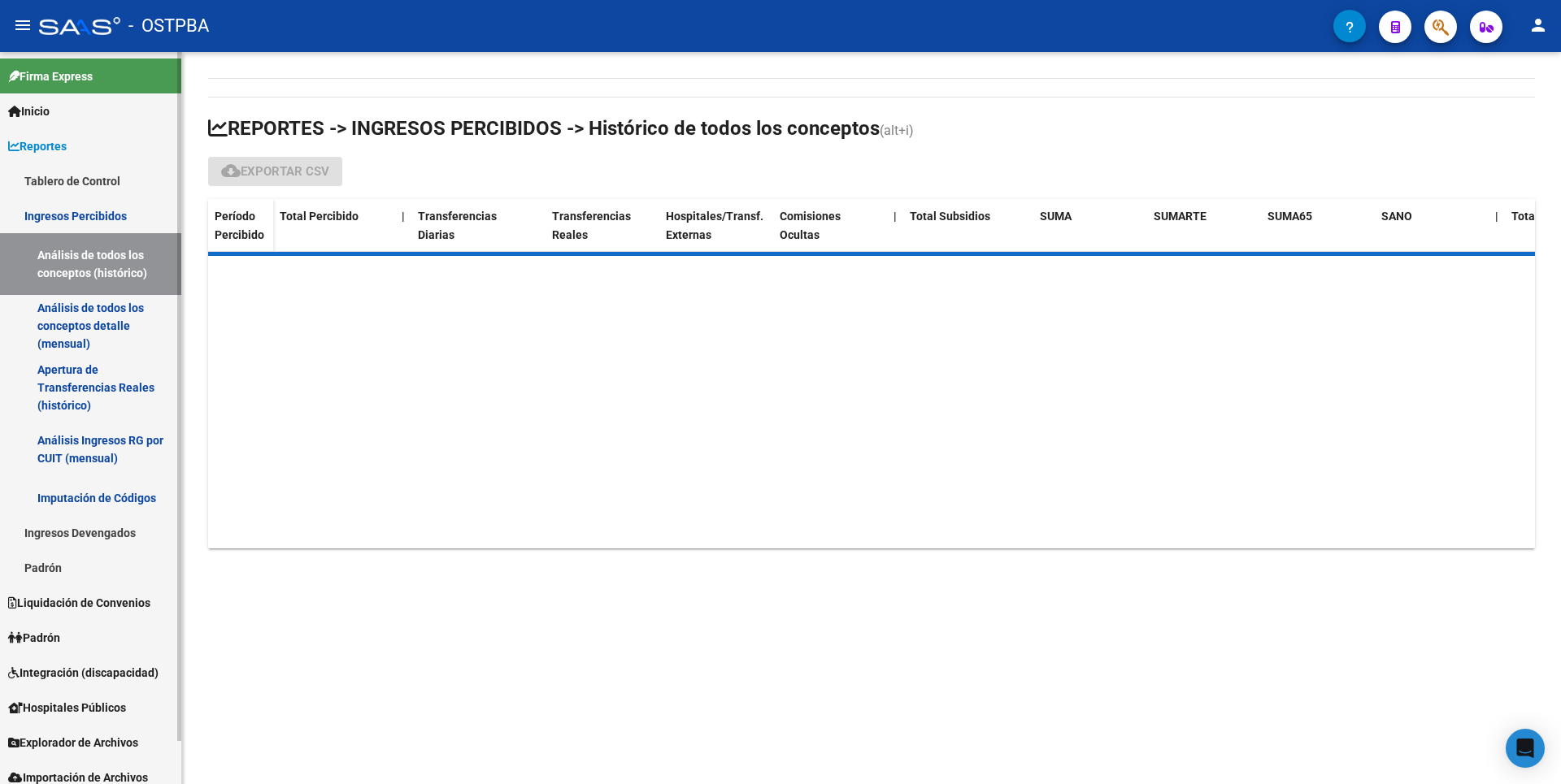
click at [111, 335] on link "Análisis de todos los conceptos detalle (mensual)" at bounding box center [91, 325] width 181 height 62
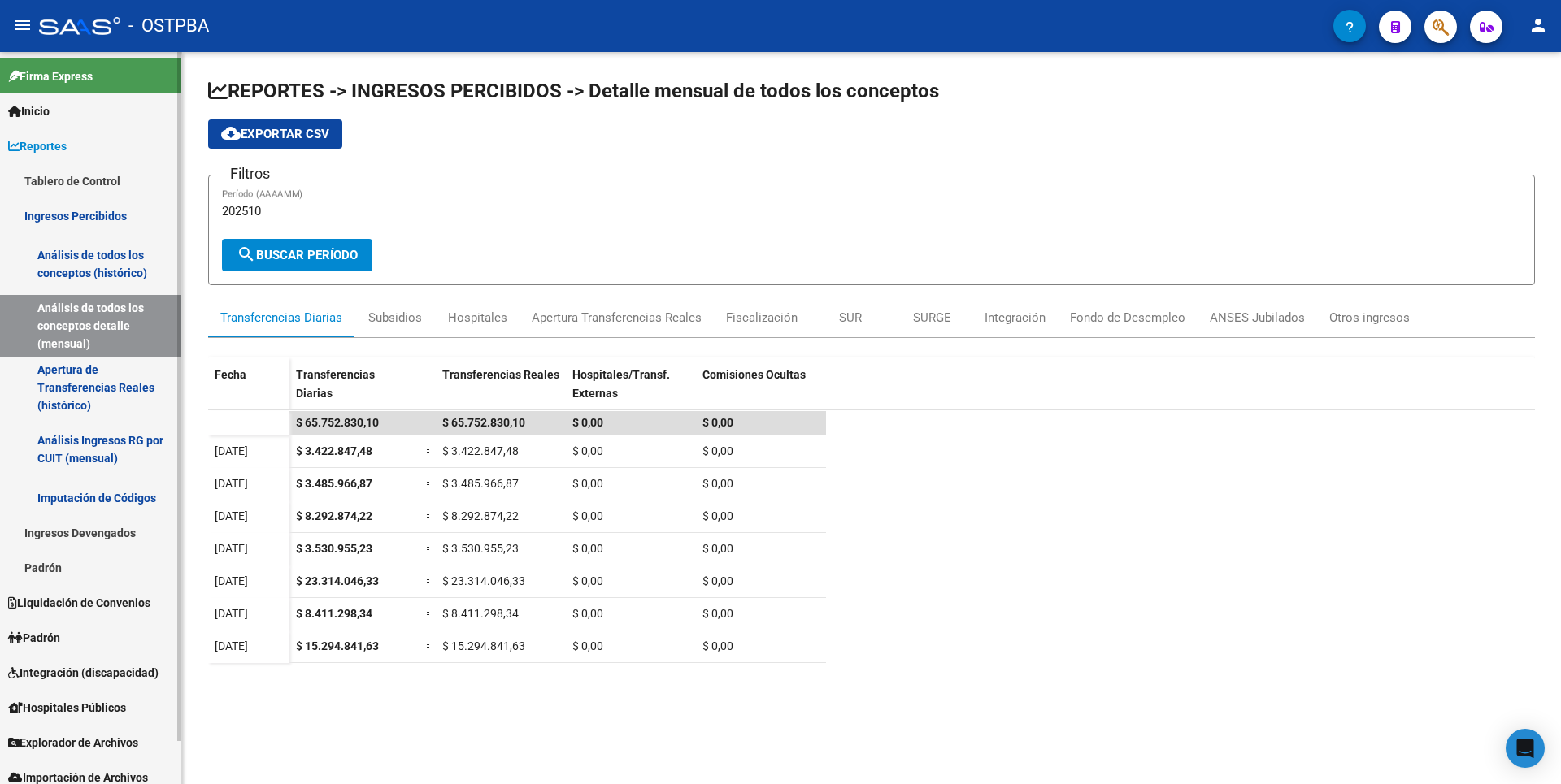
click at [59, 378] on link "Apertura de Transferencias Reales (histórico)" at bounding box center [91, 387] width 181 height 62
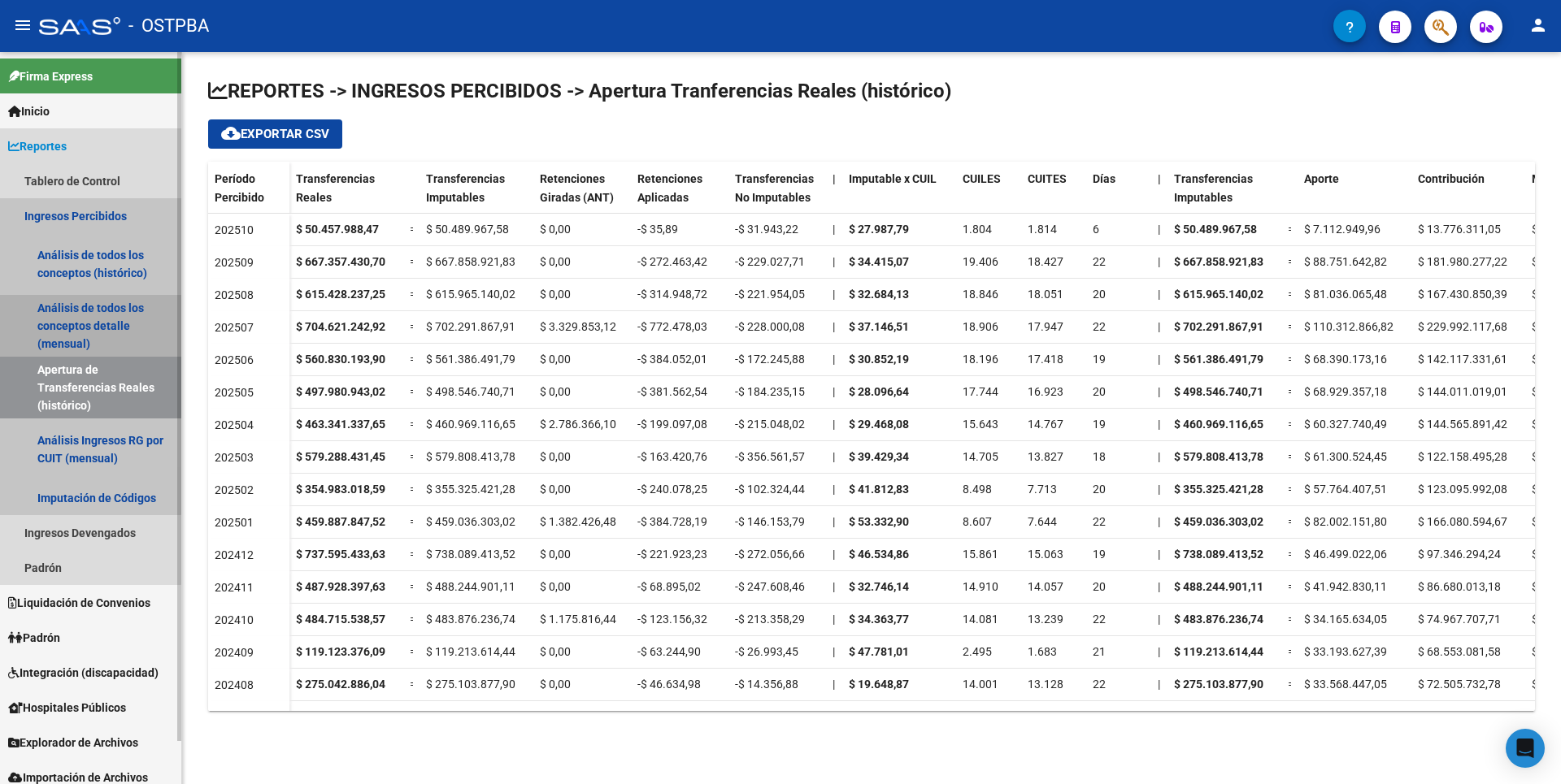
click at [88, 314] on link "Análisis de todos los conceptos detalle (mensual)" at bounding box center [91, 325] width 181 height 62
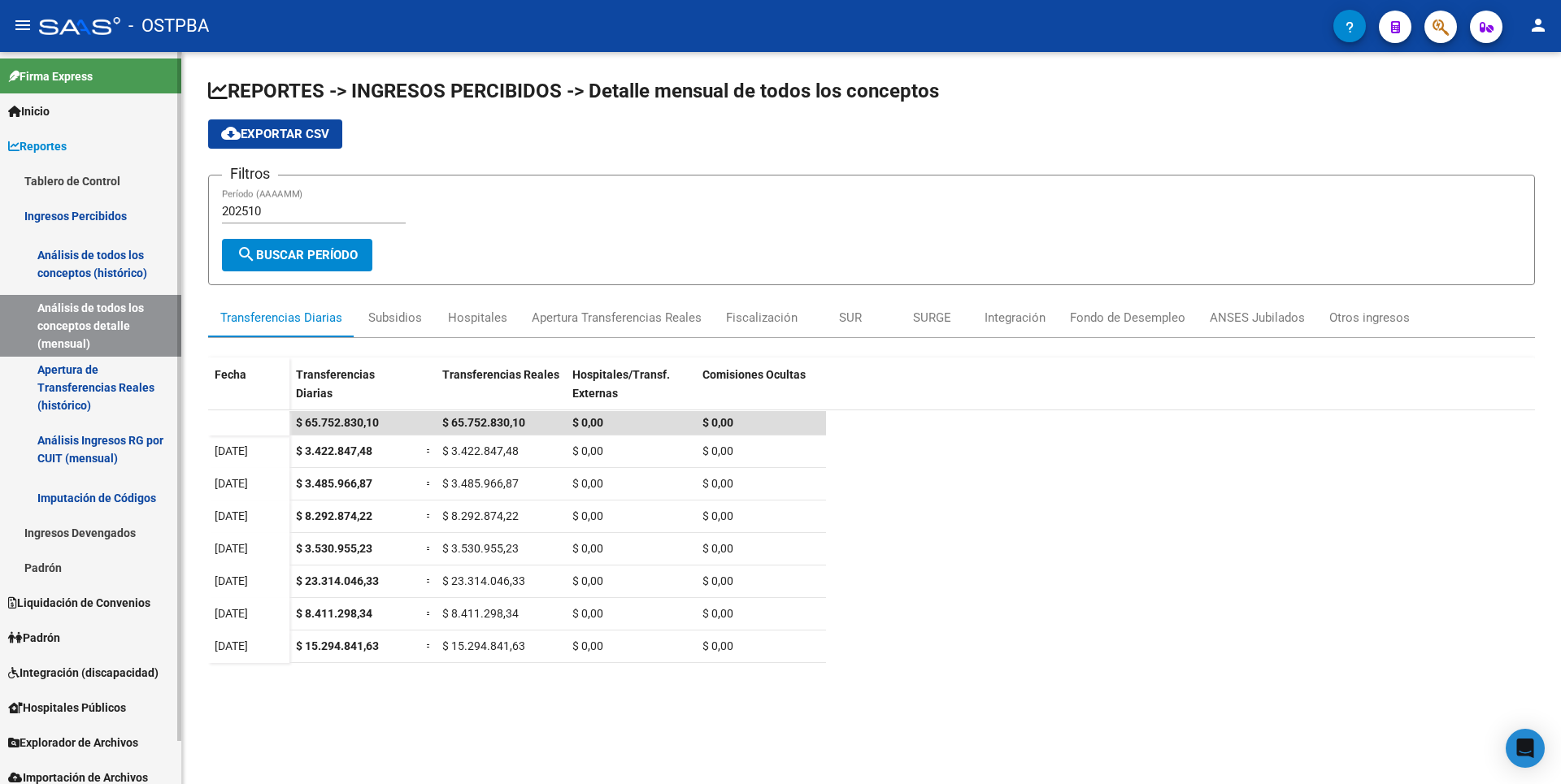
click at [71, 269] on link "Análisis de todos los conceptos (histórico)" at bounding box center [91, 264] width 181 height 62
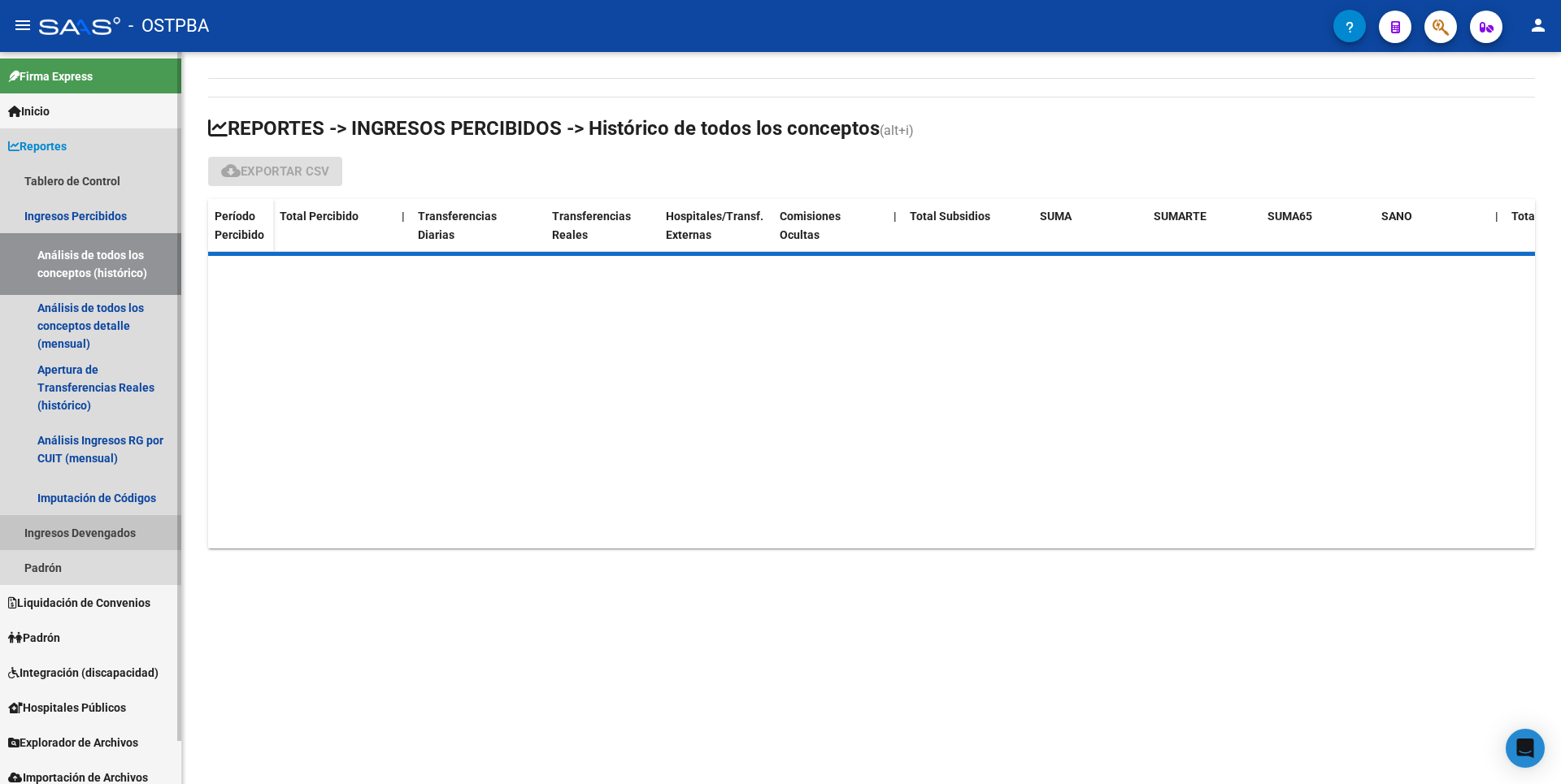
click at [75, 541] on link "Ingresos Devengados" at bounding box center [91, 532] width 181 height 35
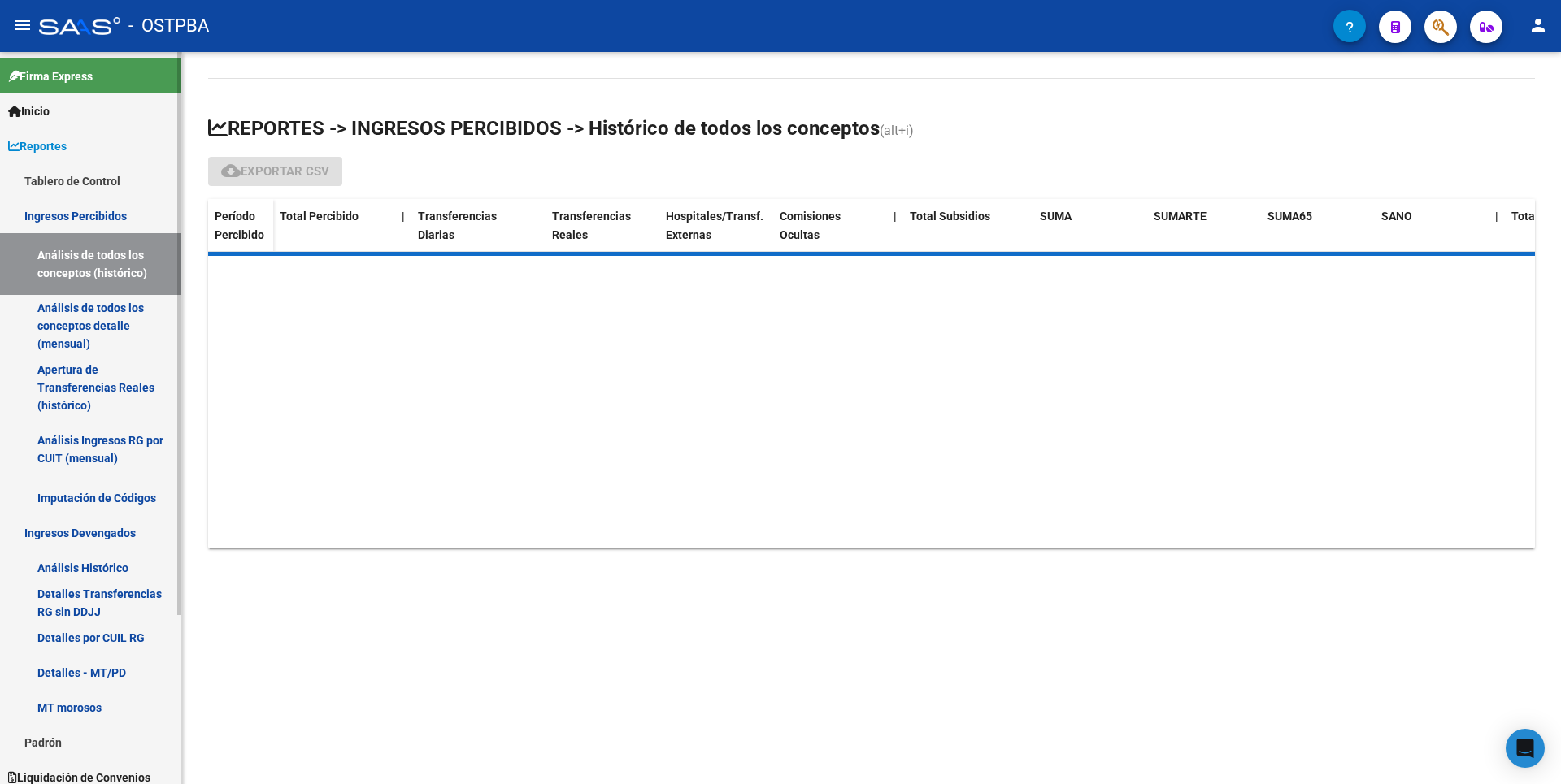
click at [74, 569] on link "Análisis Histórico" at bounding box center [91, 567] width 181 height 35
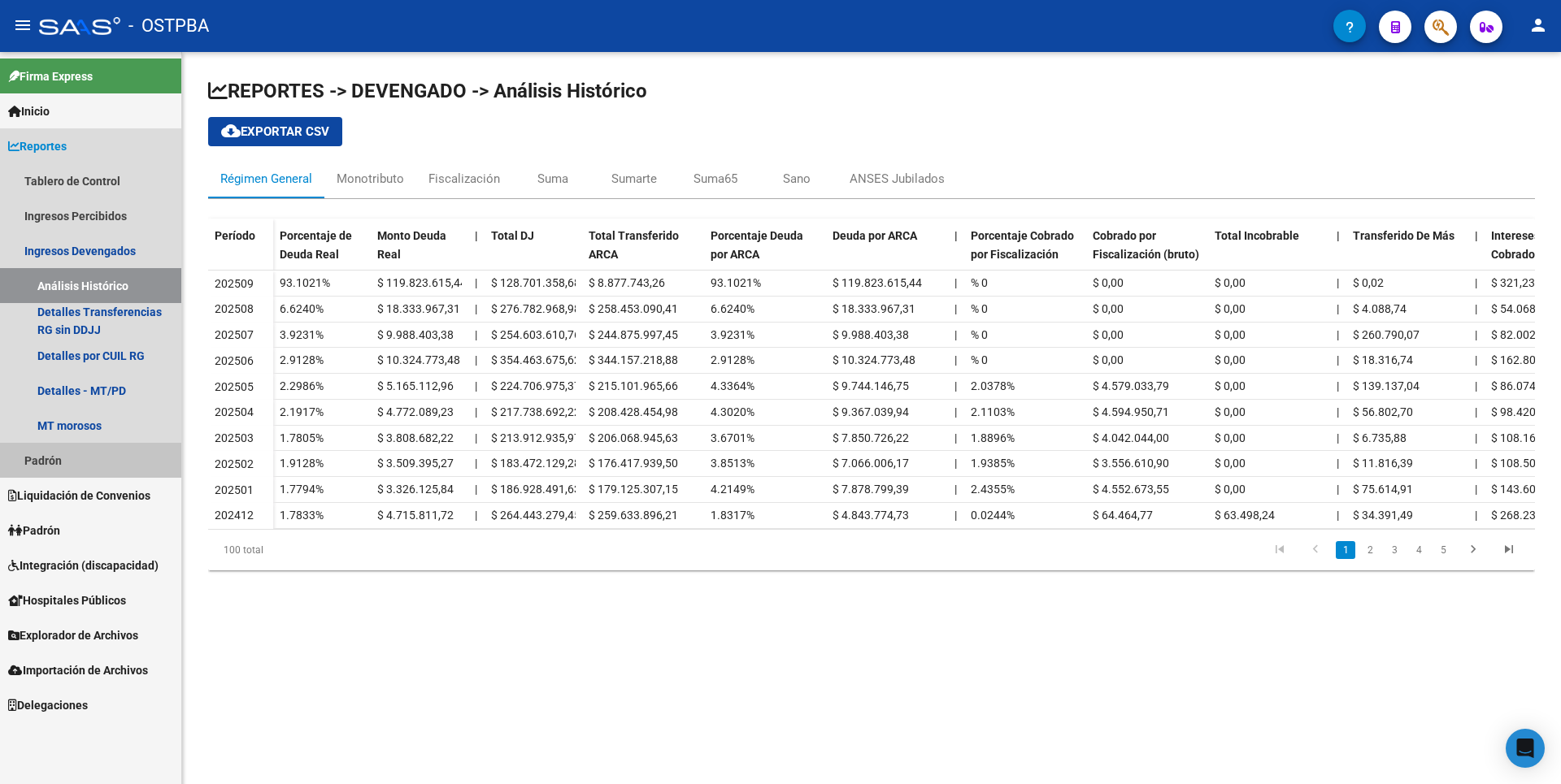
click at [64, 470] on link "Padrón" at bounding box center [91, 459] width 181 height 35
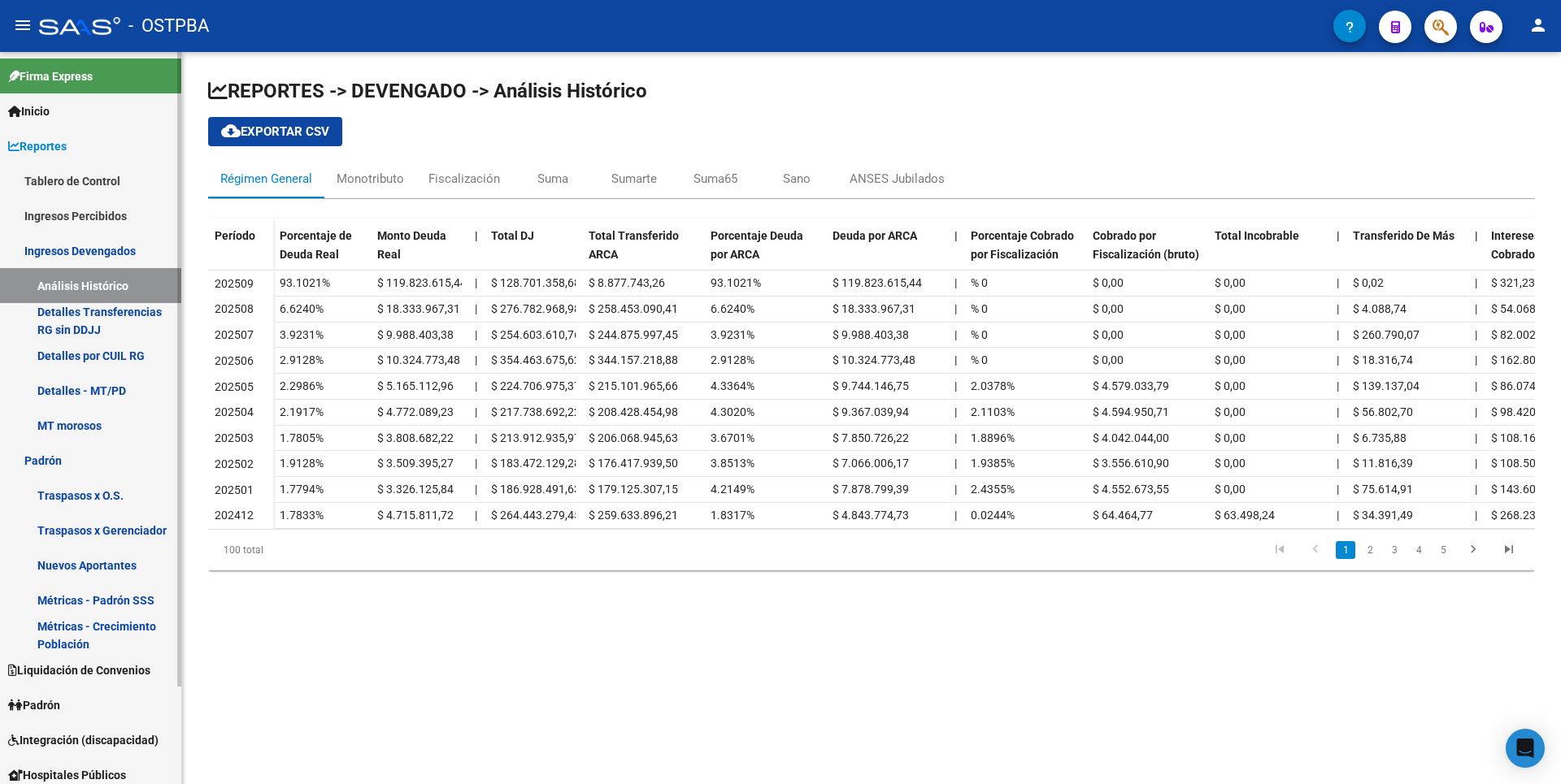
click at [82, 529] on link "Traspasos x Gerenciador" at bounding box center [91, 530] width 181 height 35
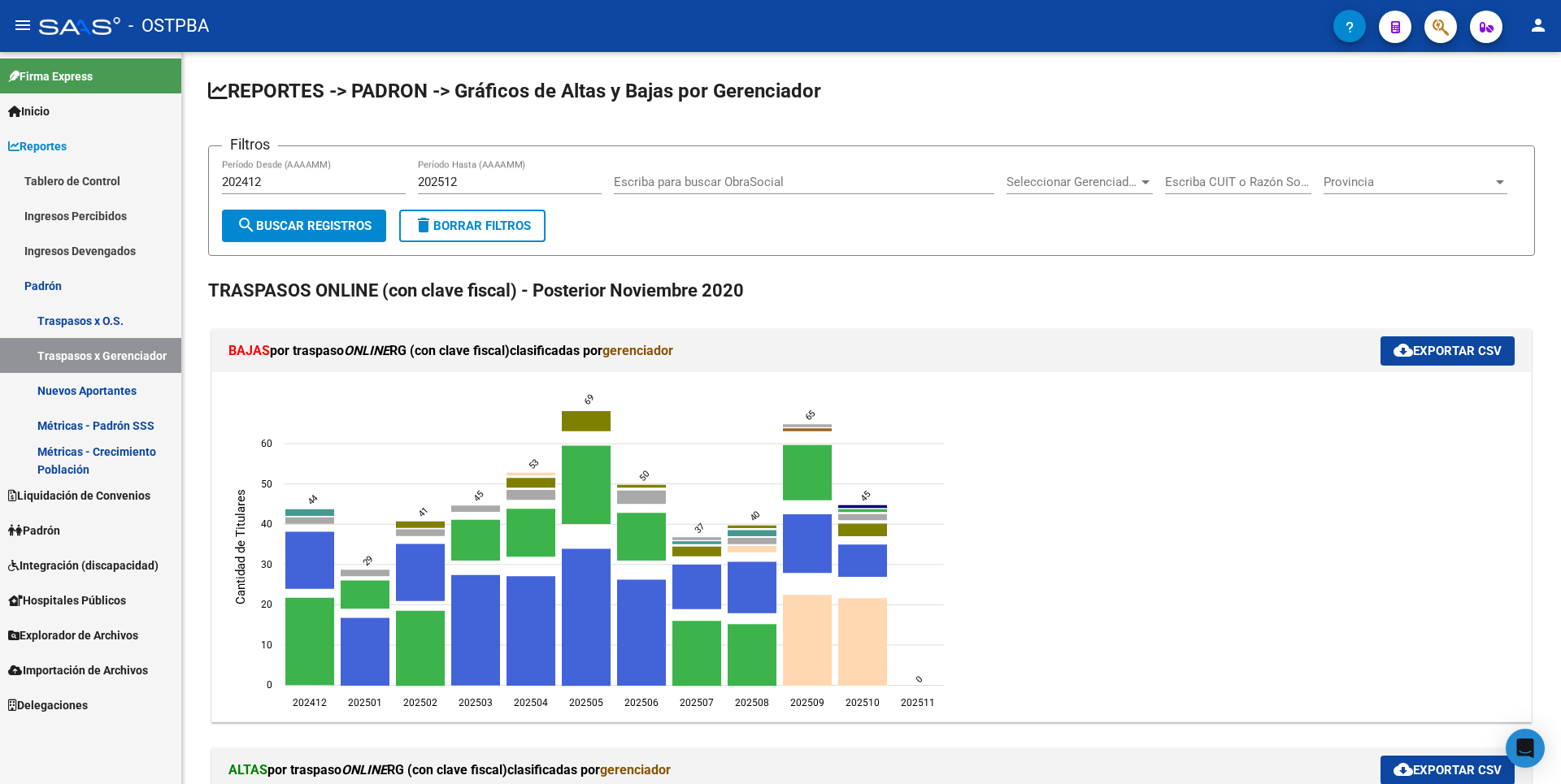
click at [79, 501] on span "Liquidación de Convenios" at bounding box center [80, 495] width 142 height 18
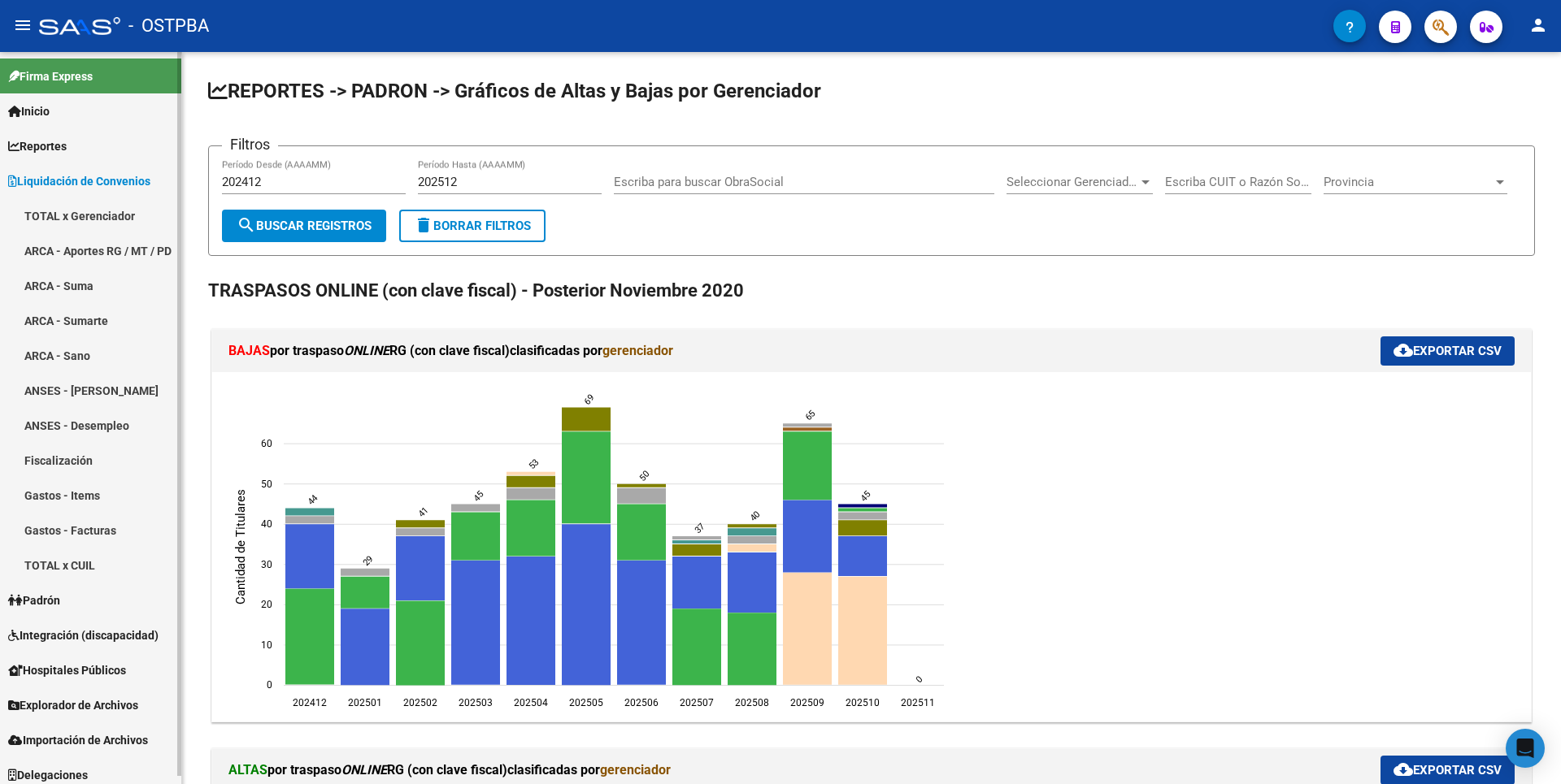
click at [75, 360] on link "ARCA - Sano" at bounding box center [91, 355] width 181 height 35
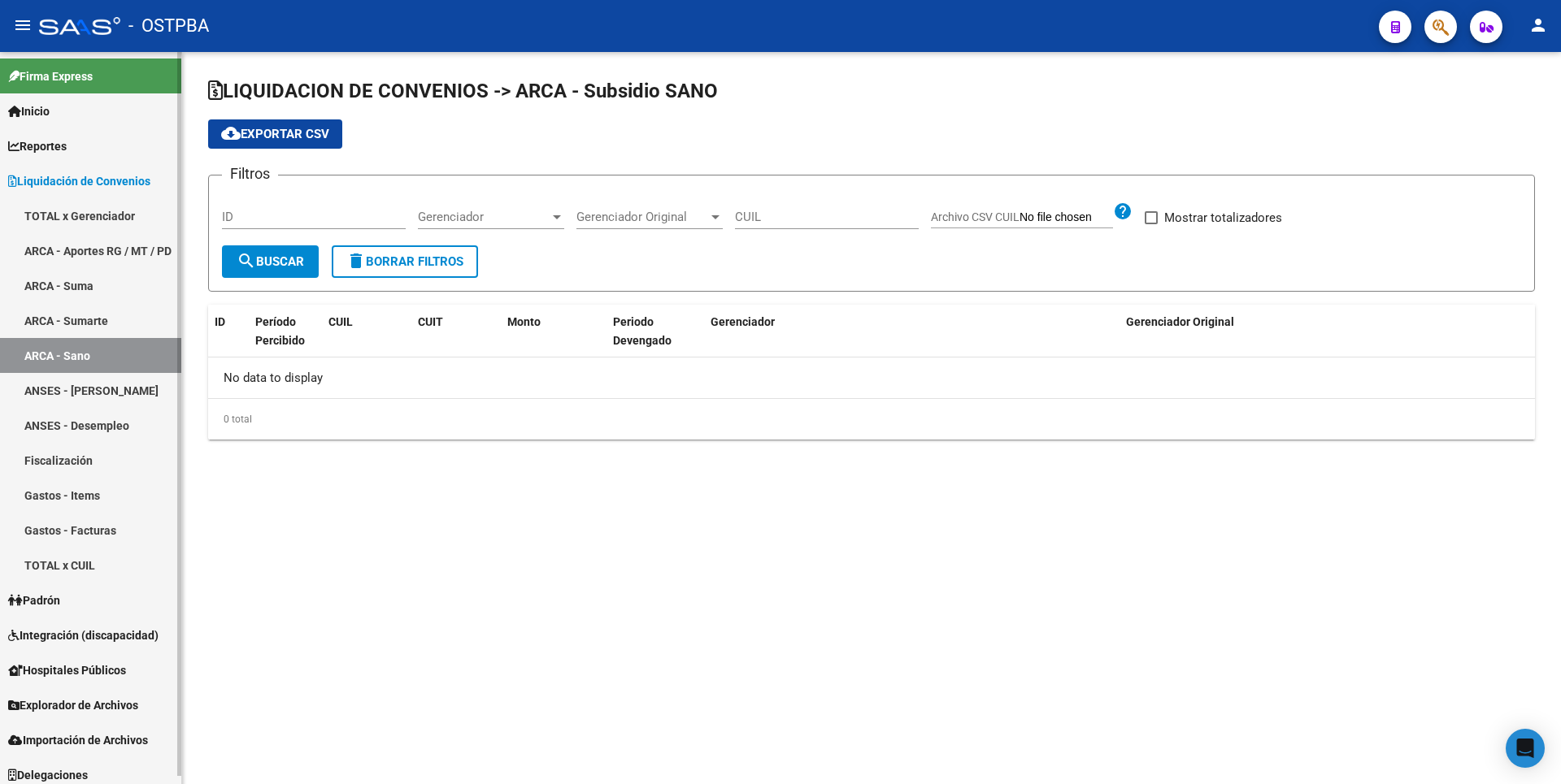
checkbox input "true"
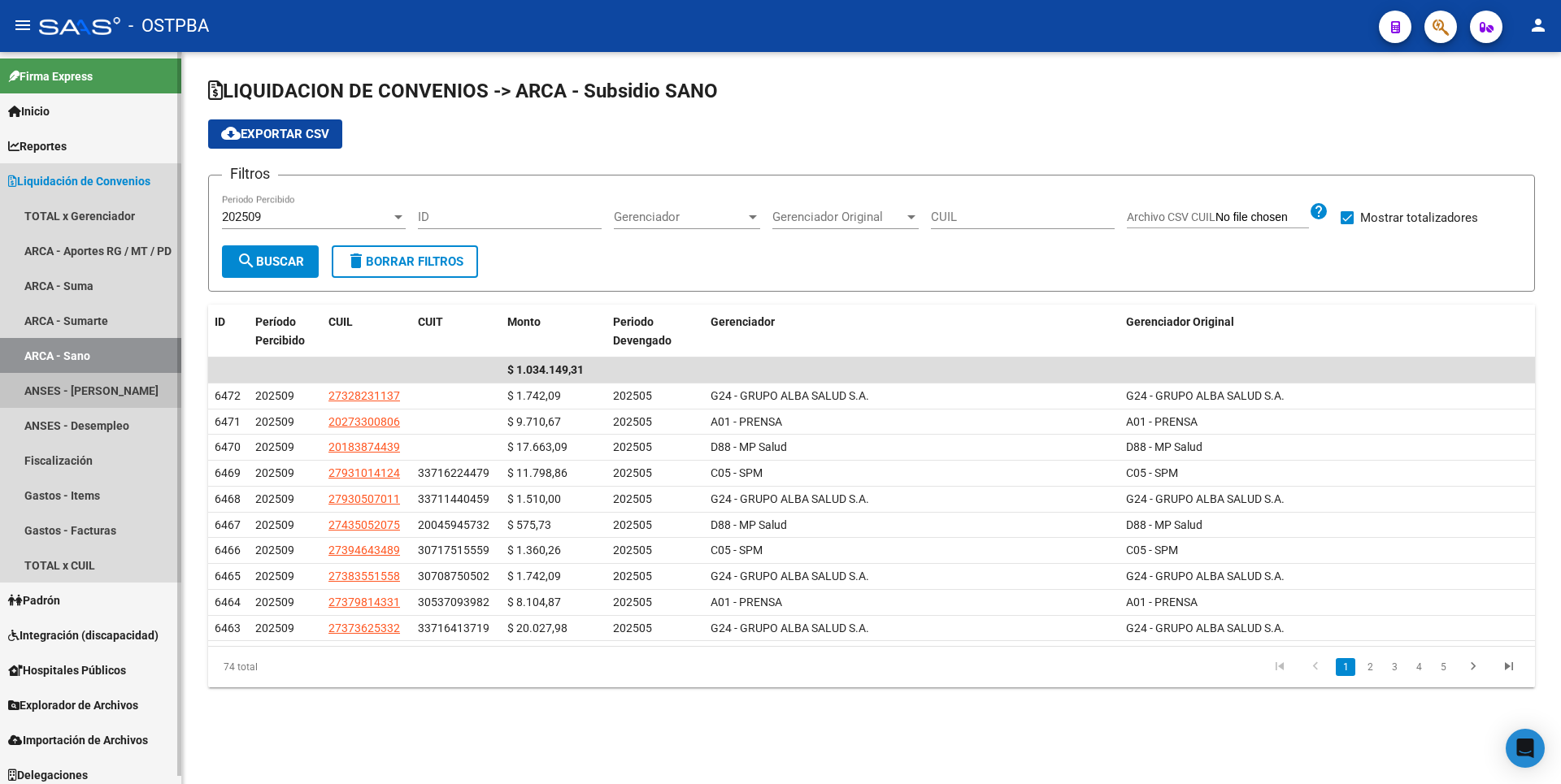
click at [82, 401] on link "ANSES - [PERSON_NAME]" at bounding box center [91, 390] width 181 height 35
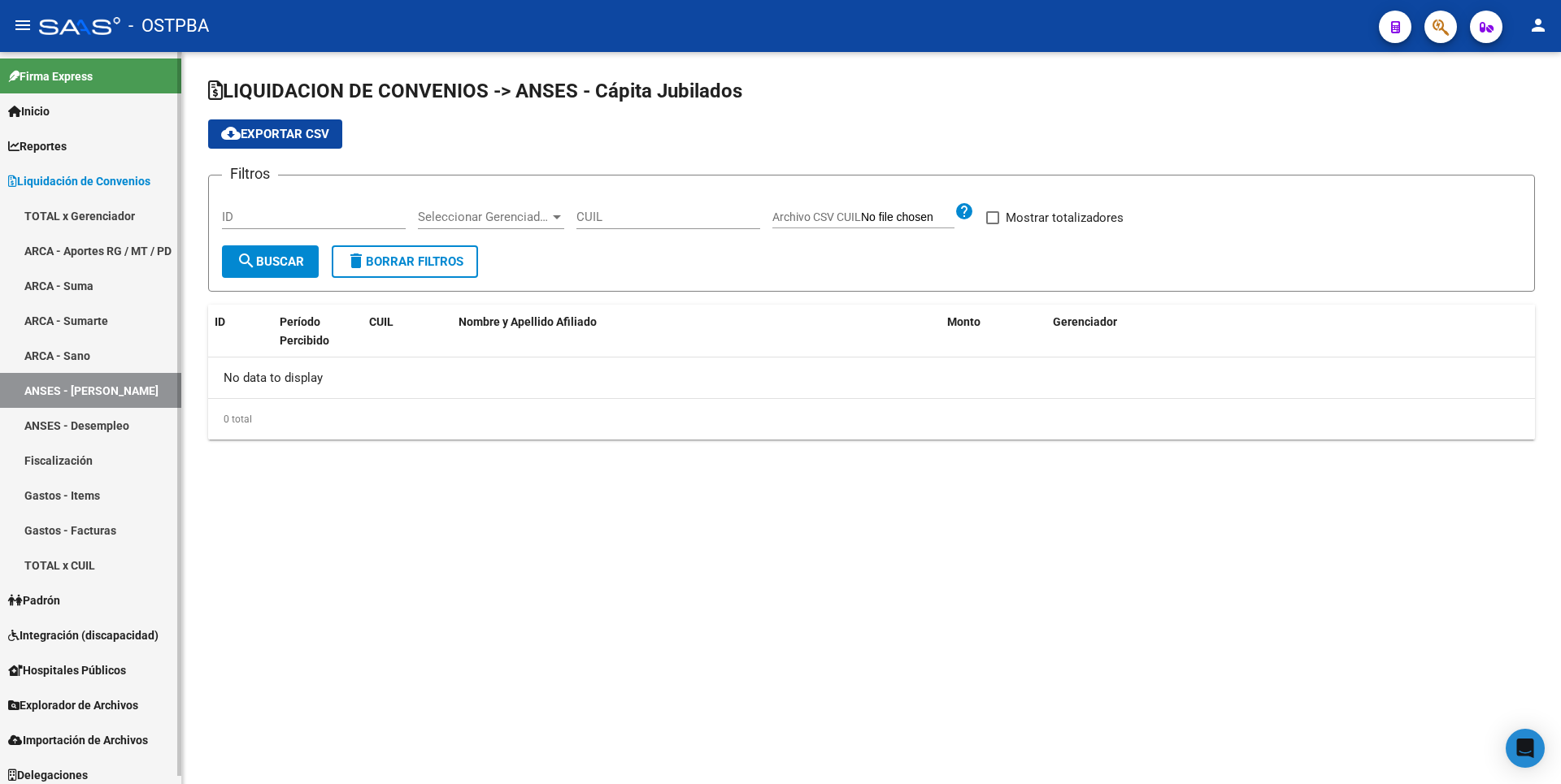
checkbox input "true"
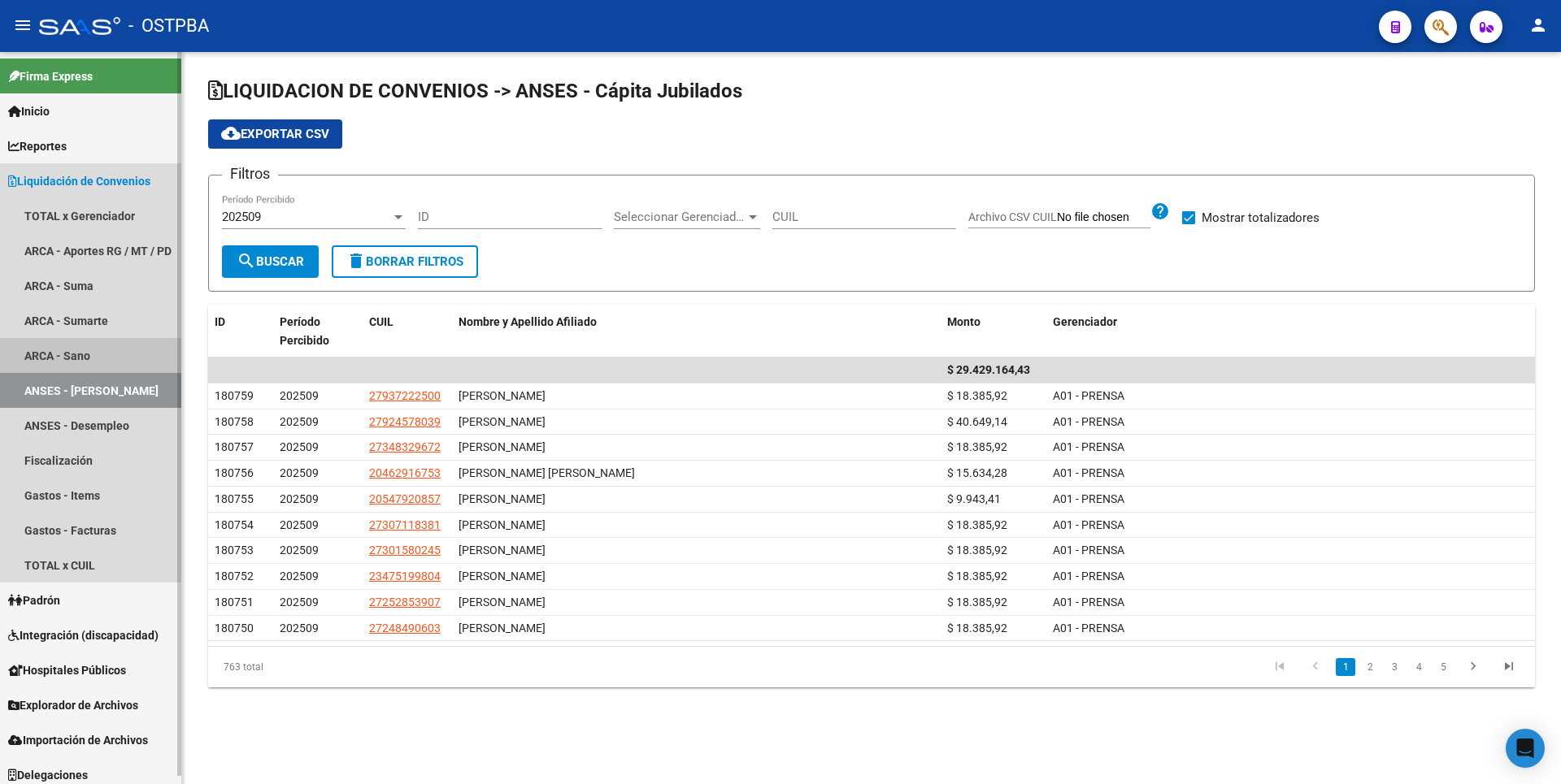
click at [64, 344] on link "ARCA - Sano" at bounding box center [91, 355] width 181 height 35
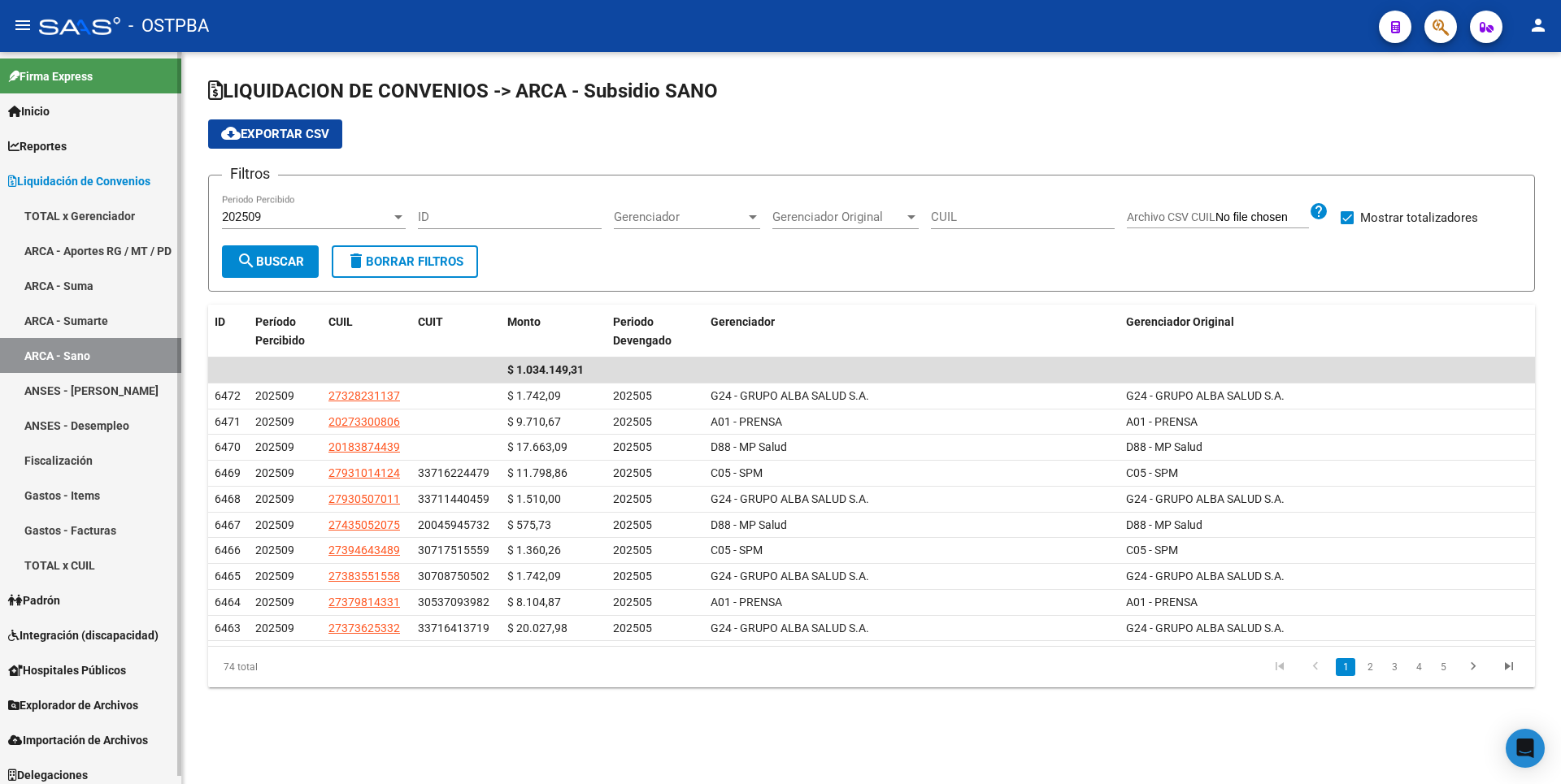
click at [96, 306] on link "ARCA - Sumarte" at bounding box center [91, 320] width 181 height 35
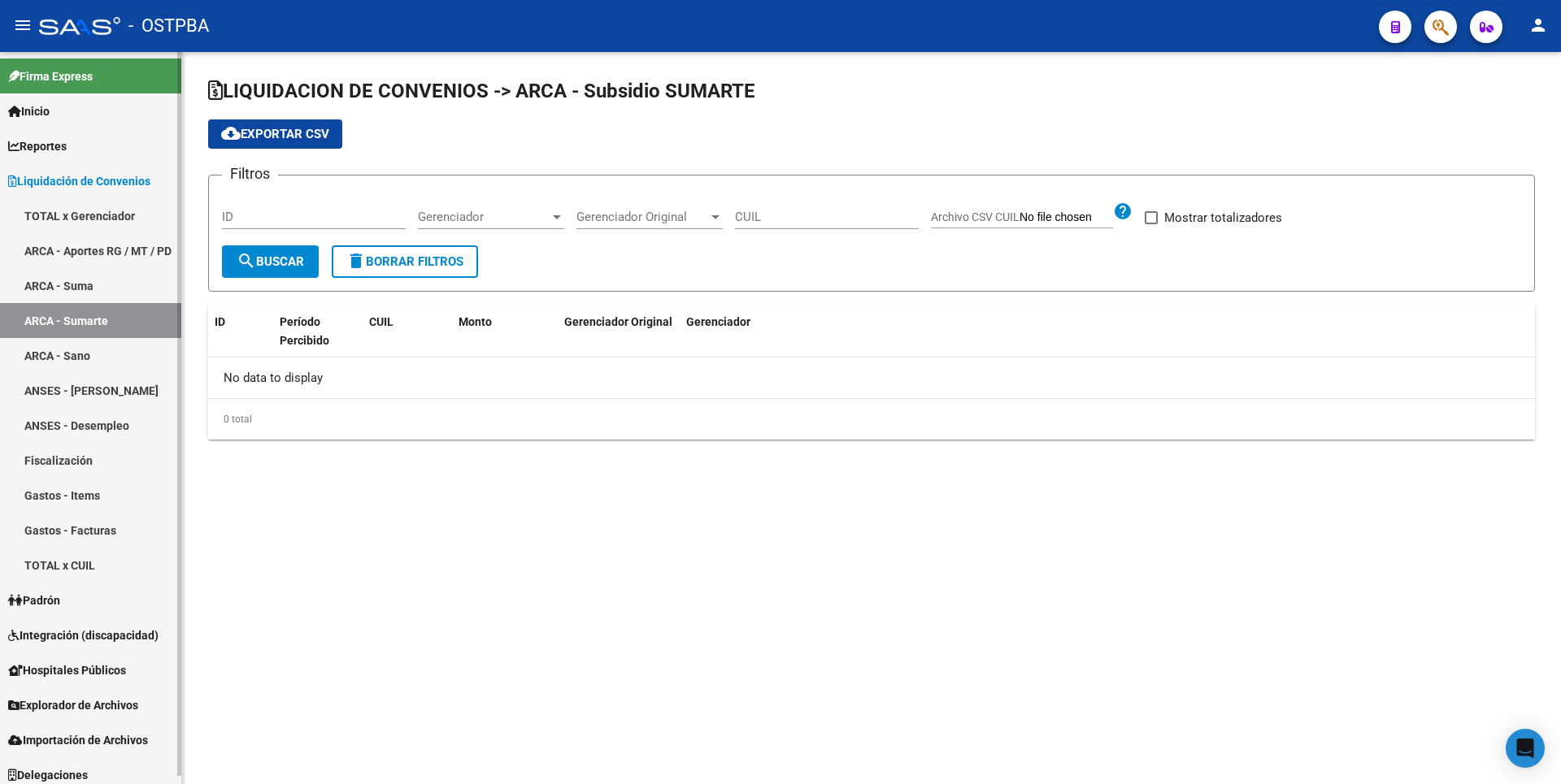
checkbox input "true"
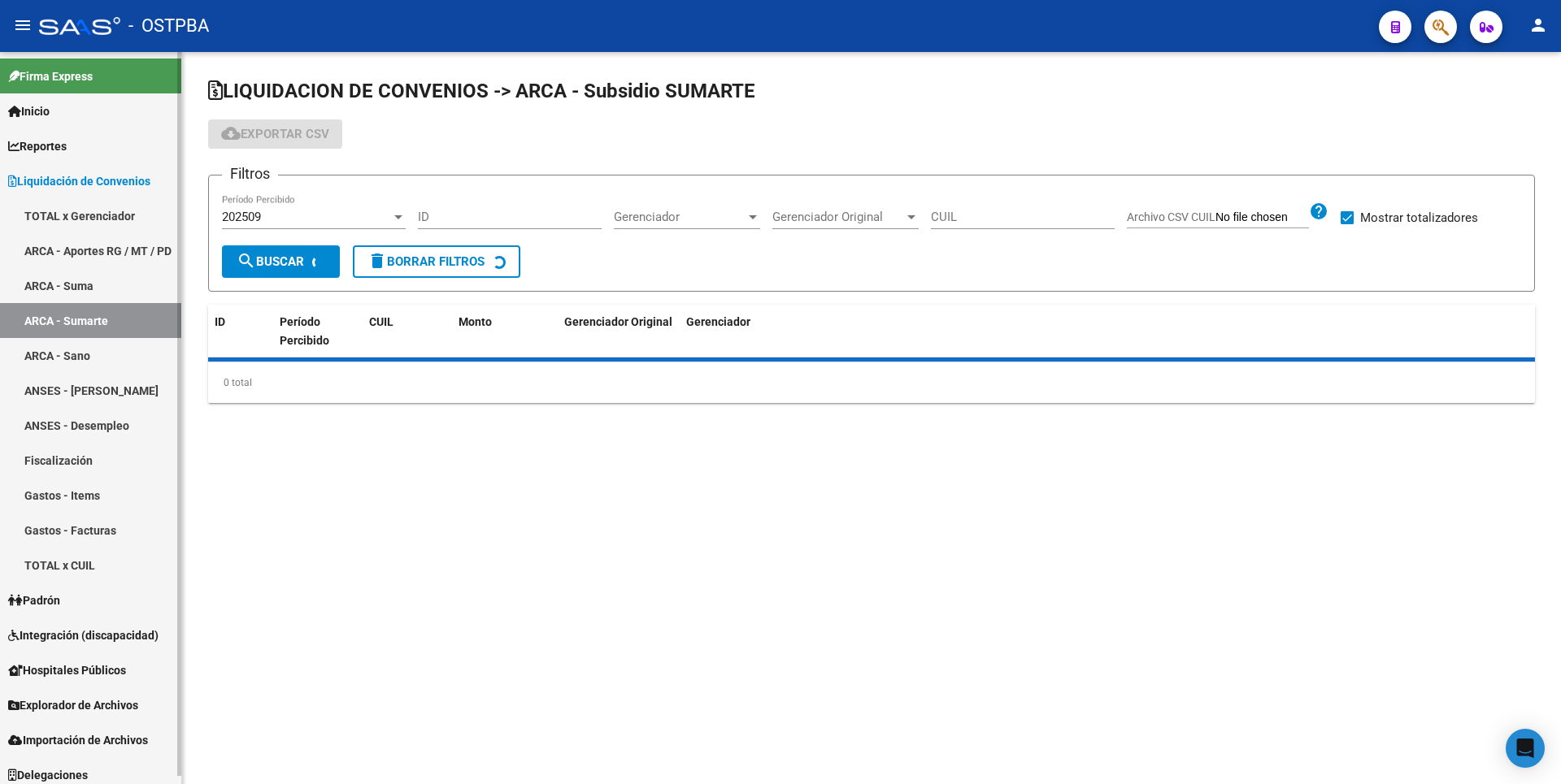
click at [81, 287] on link "ARCA - Suma" at bounding box center [91, 285] width 181 height 35
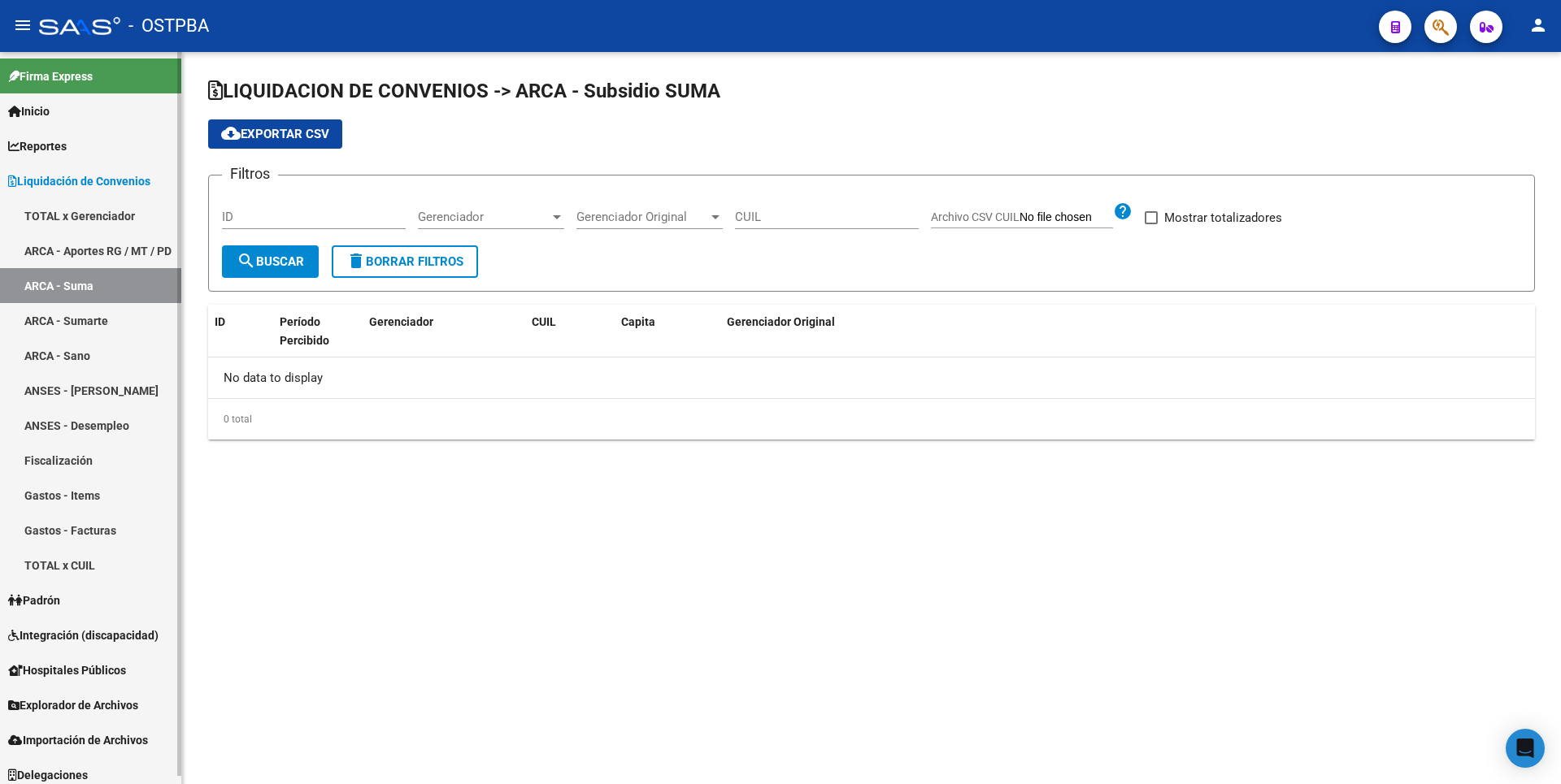
checkbox input "true"
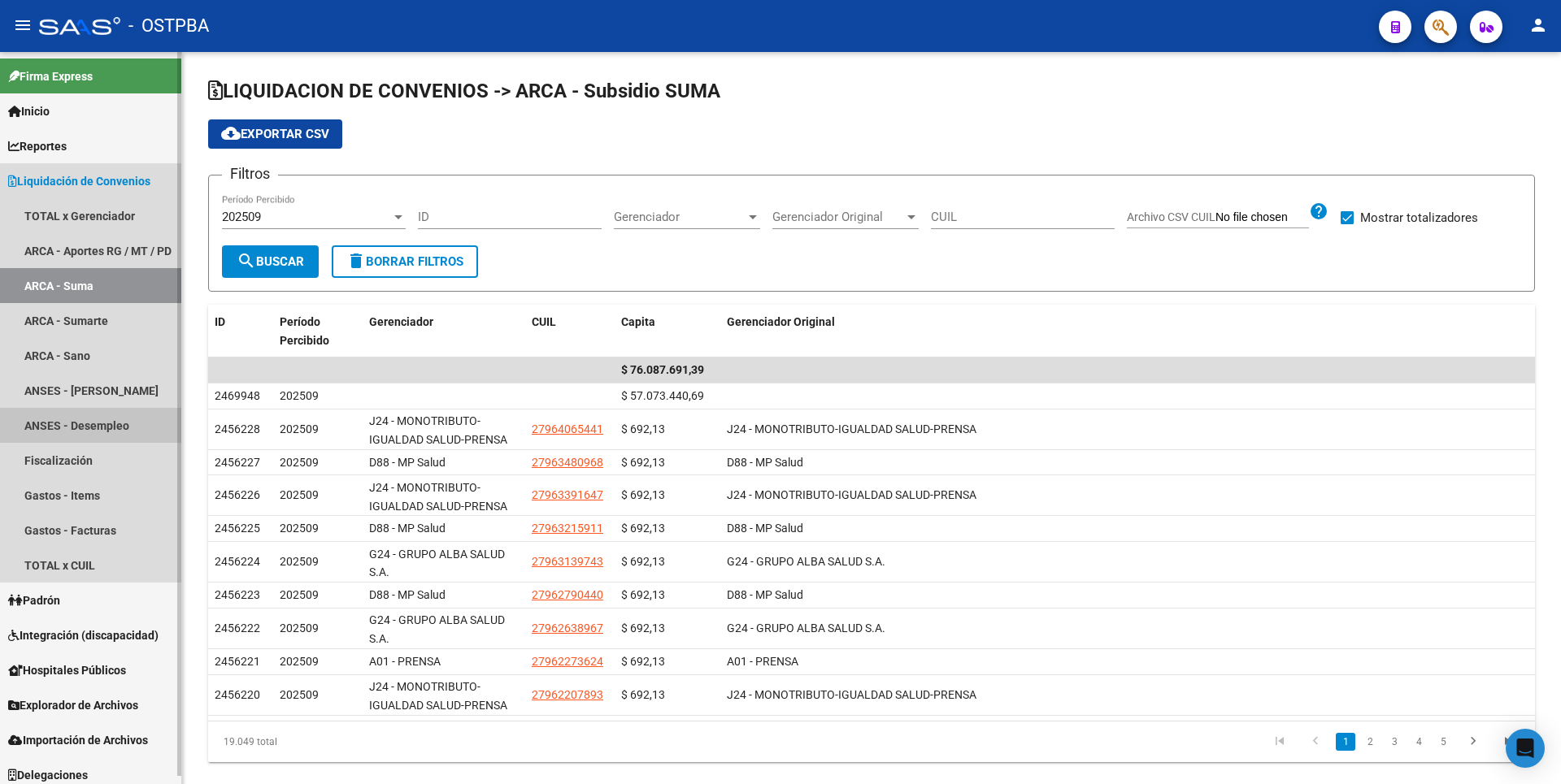
click at [89, 421] on link "ANSES - Desempleo" at bounding box center [91, 425] width 181 height 35
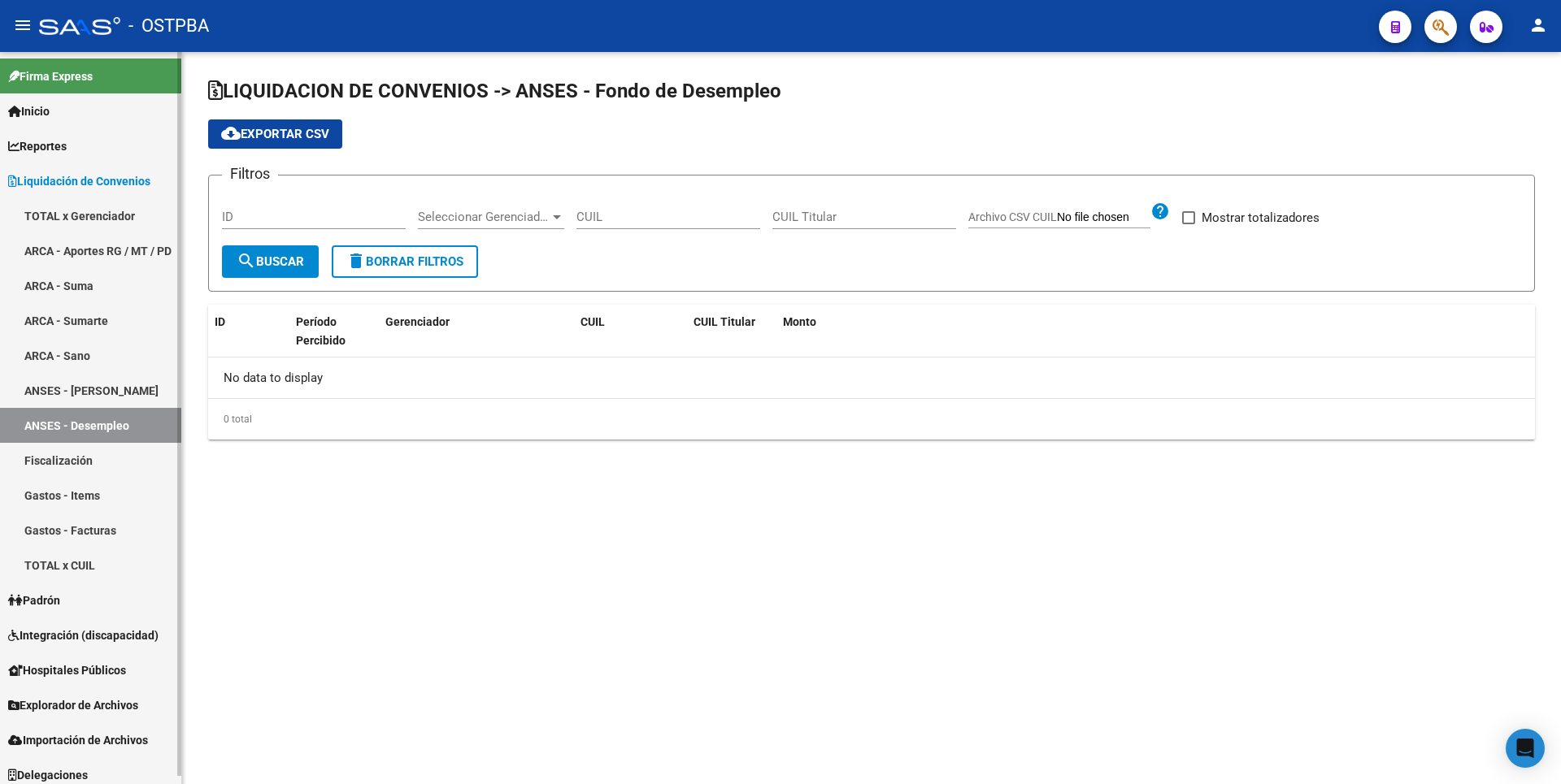
checkbox input "true"
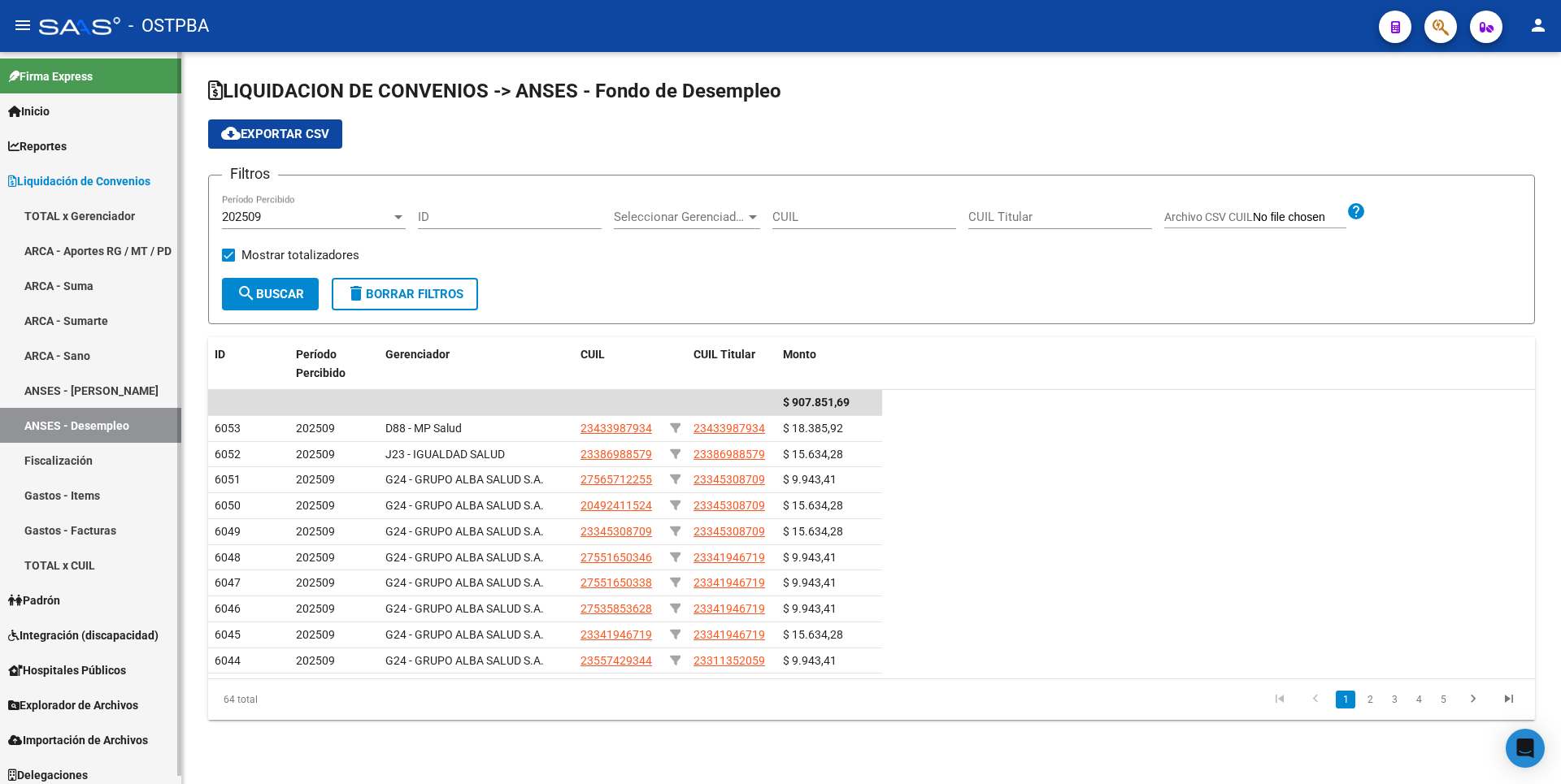
click at [48, 468] on link "Fiscalización" at bounding box center [91, 459] width 181 height 35
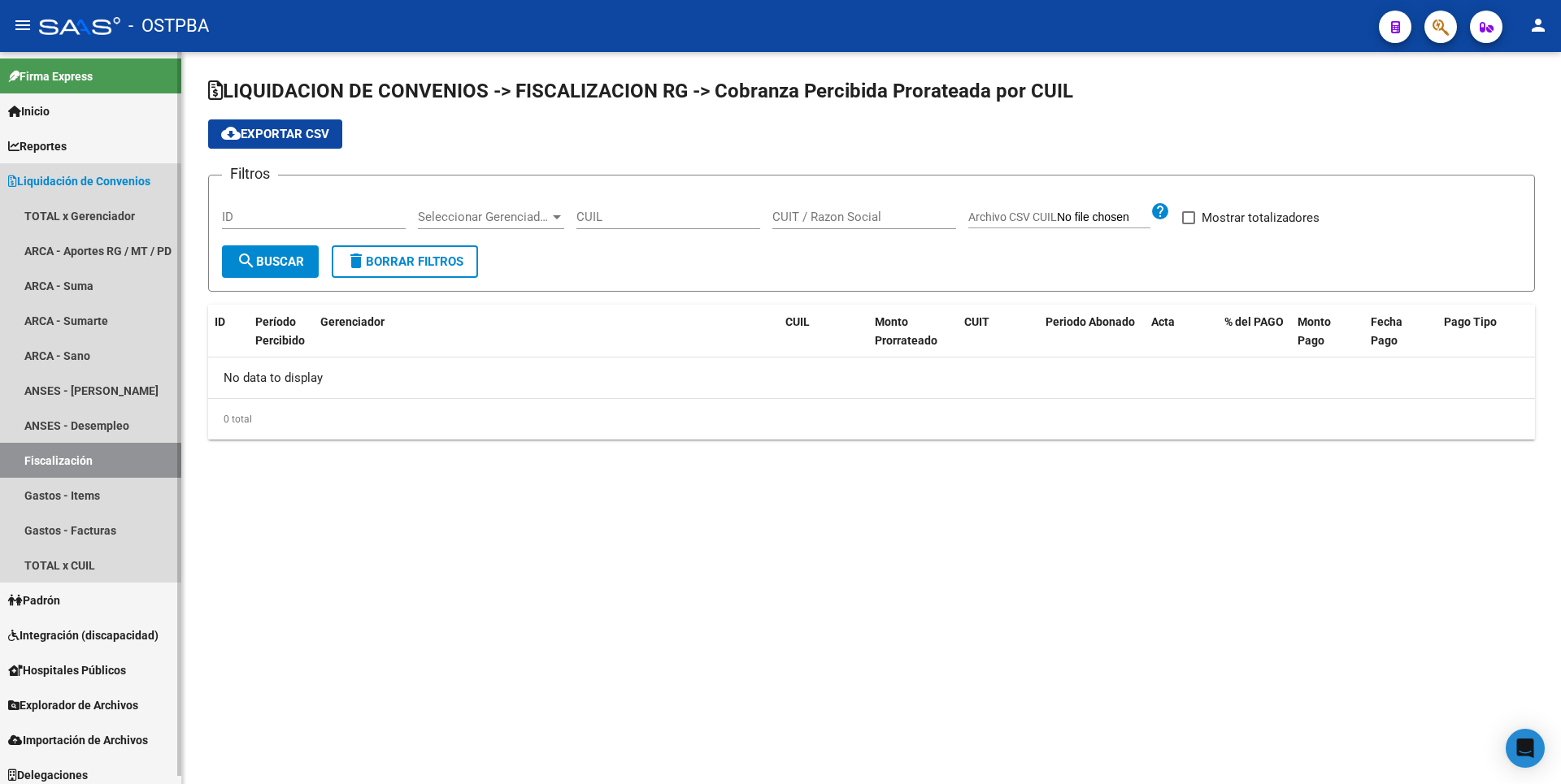
checkbox input "true"
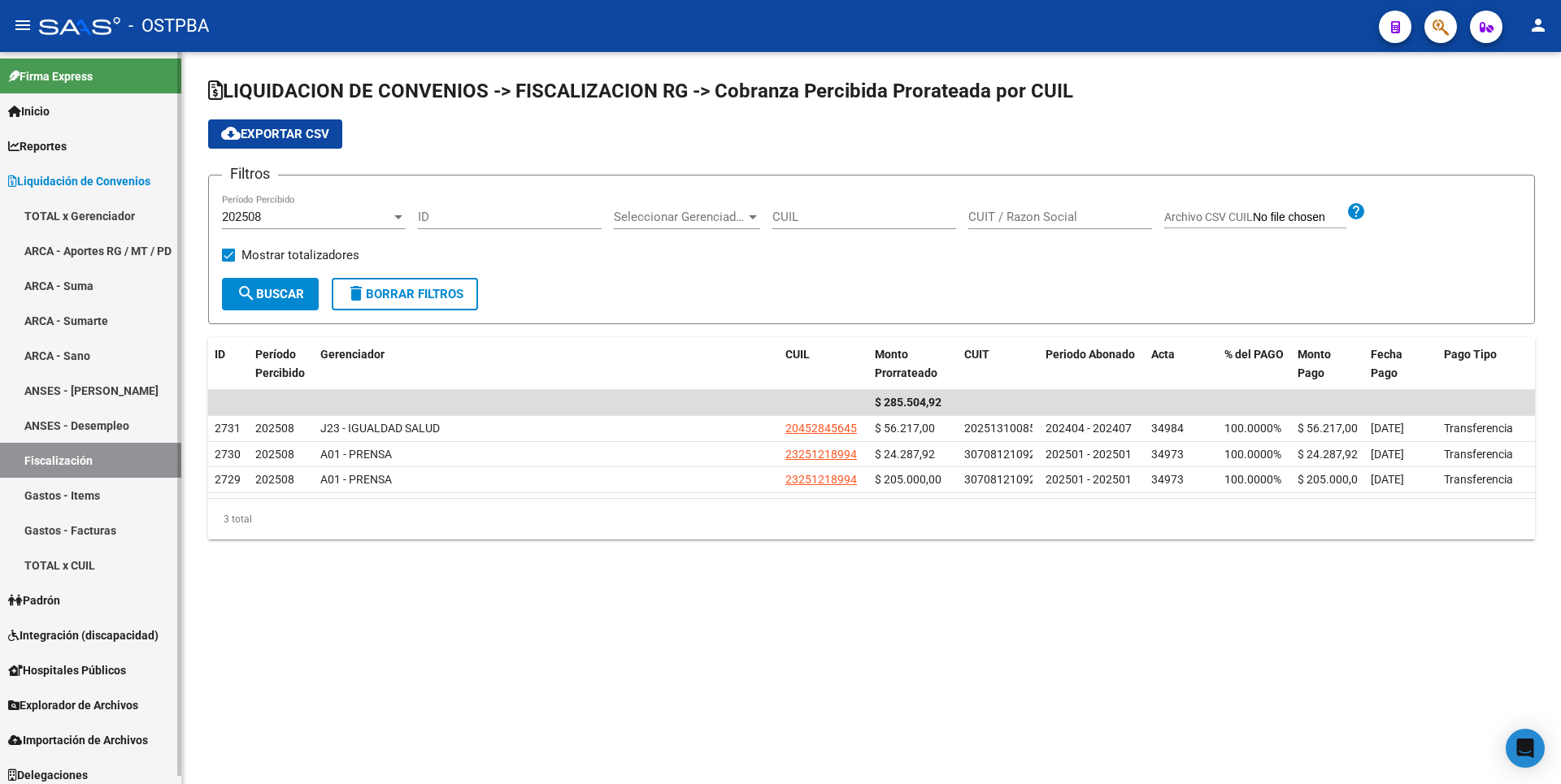
click at [83, 496] on link "Gastos - Items" at bounding box center [91, 495] width 181 height 35
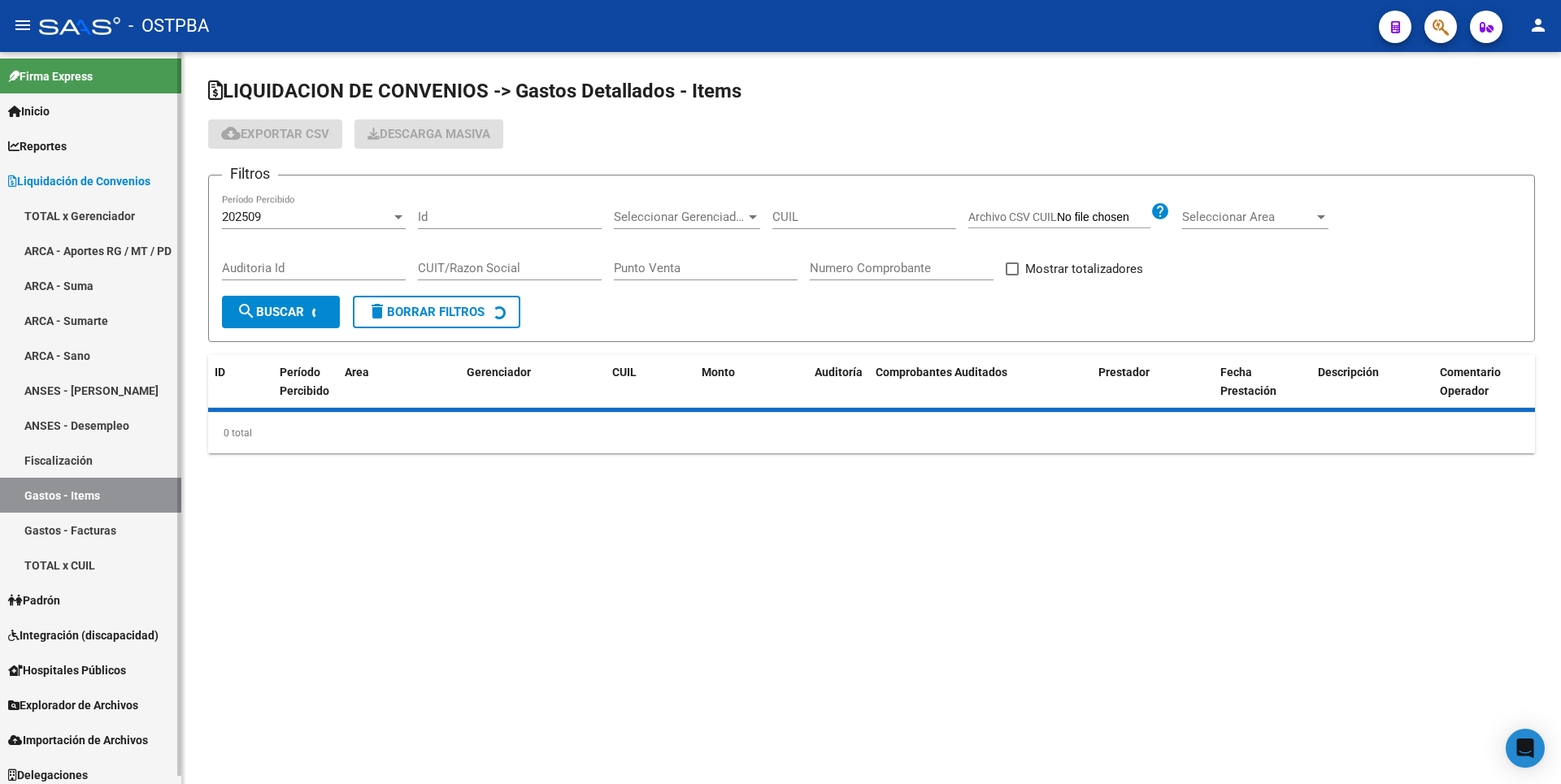
click at [87, 529] on link "Gastos - Facturas" at bounding box center [91, 530] width 181 height 35
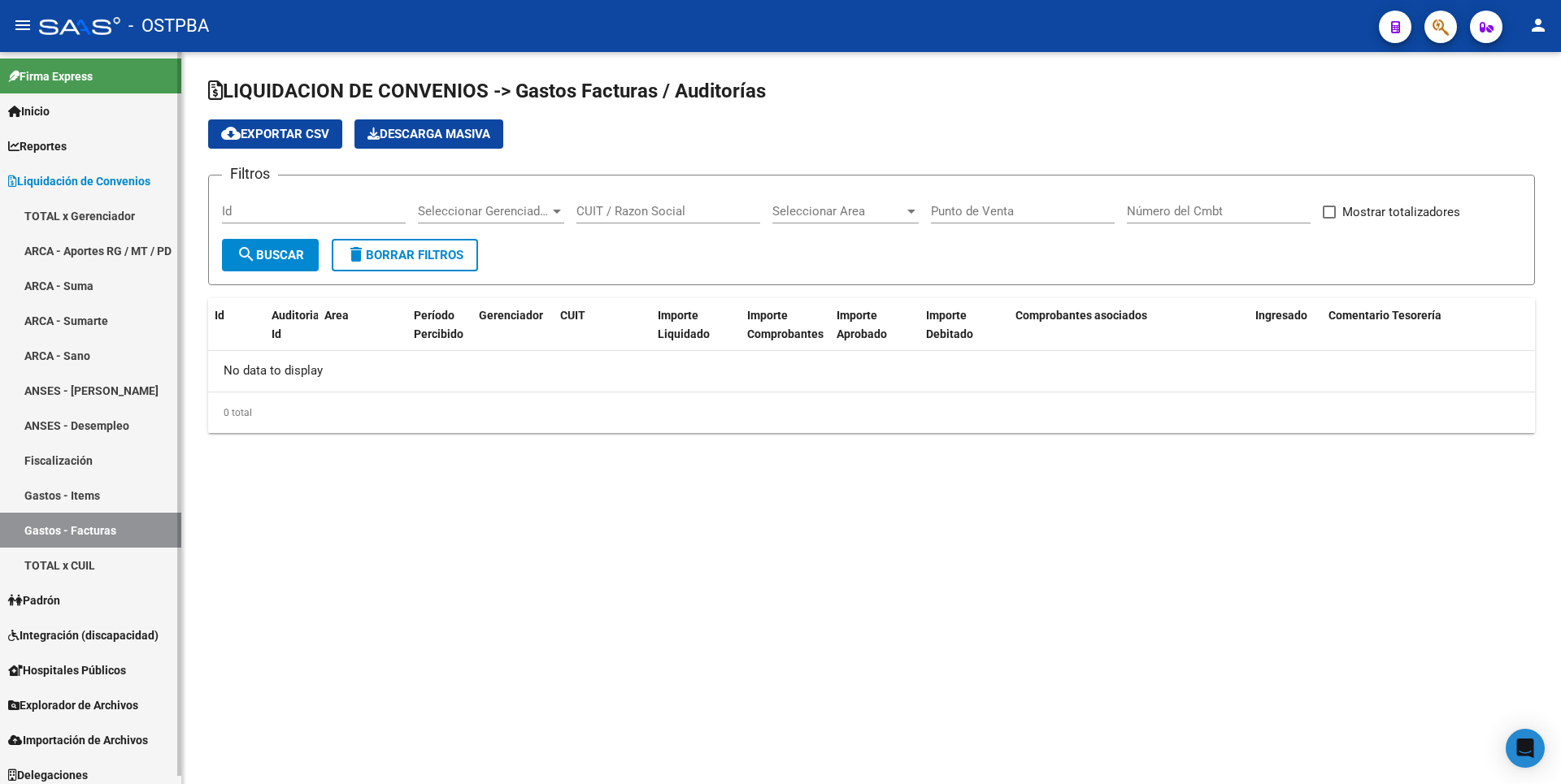
checkbox input "true"
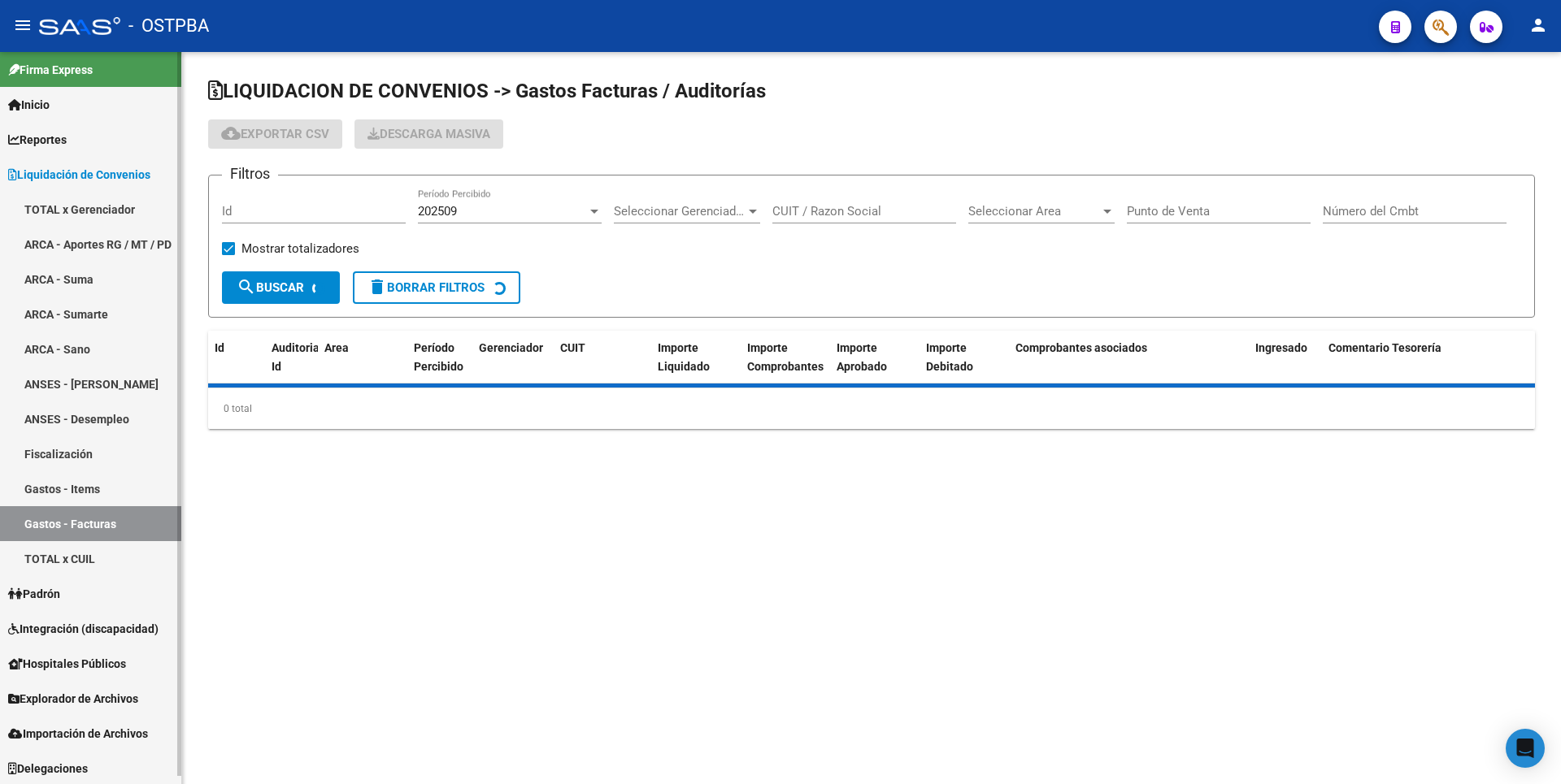
scroll to position [8, 0]
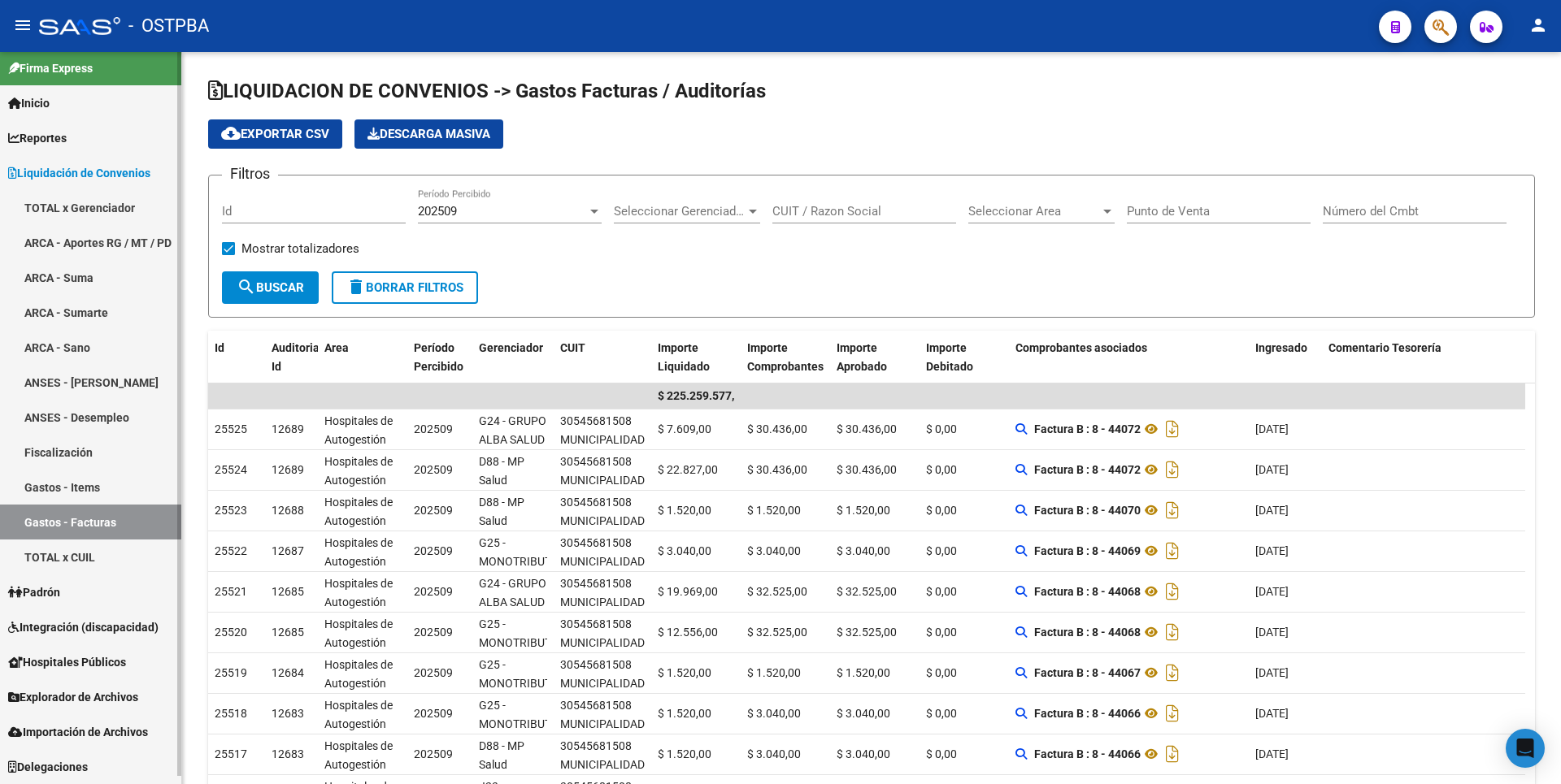
click at [83, 549] on link "TOTAL x CUIL" at bounding box center [91, 557] width 181 height 35
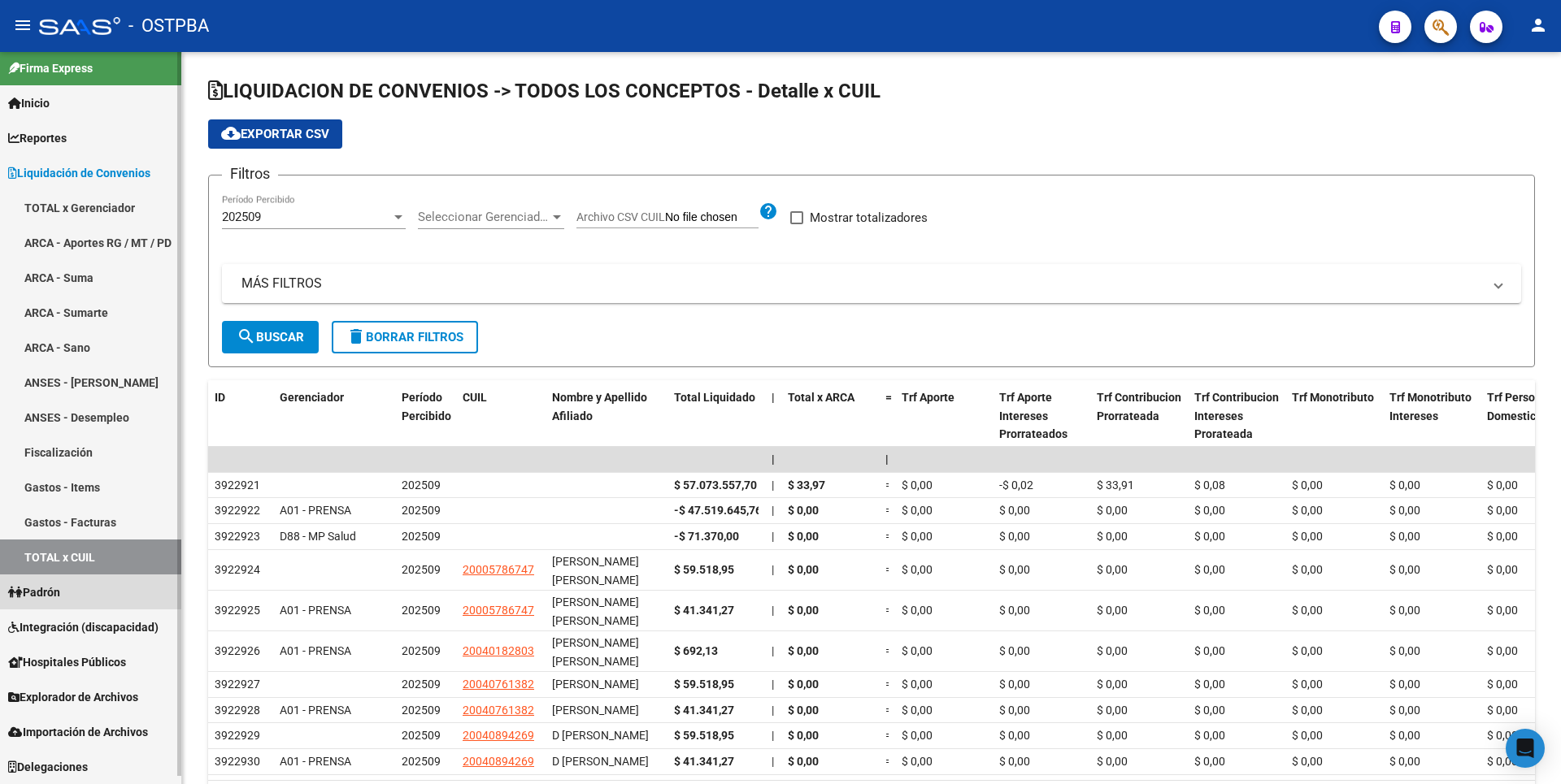
click at [71, 599] on link "Padrón" at bounding box center [91, 592] width 181 height 35
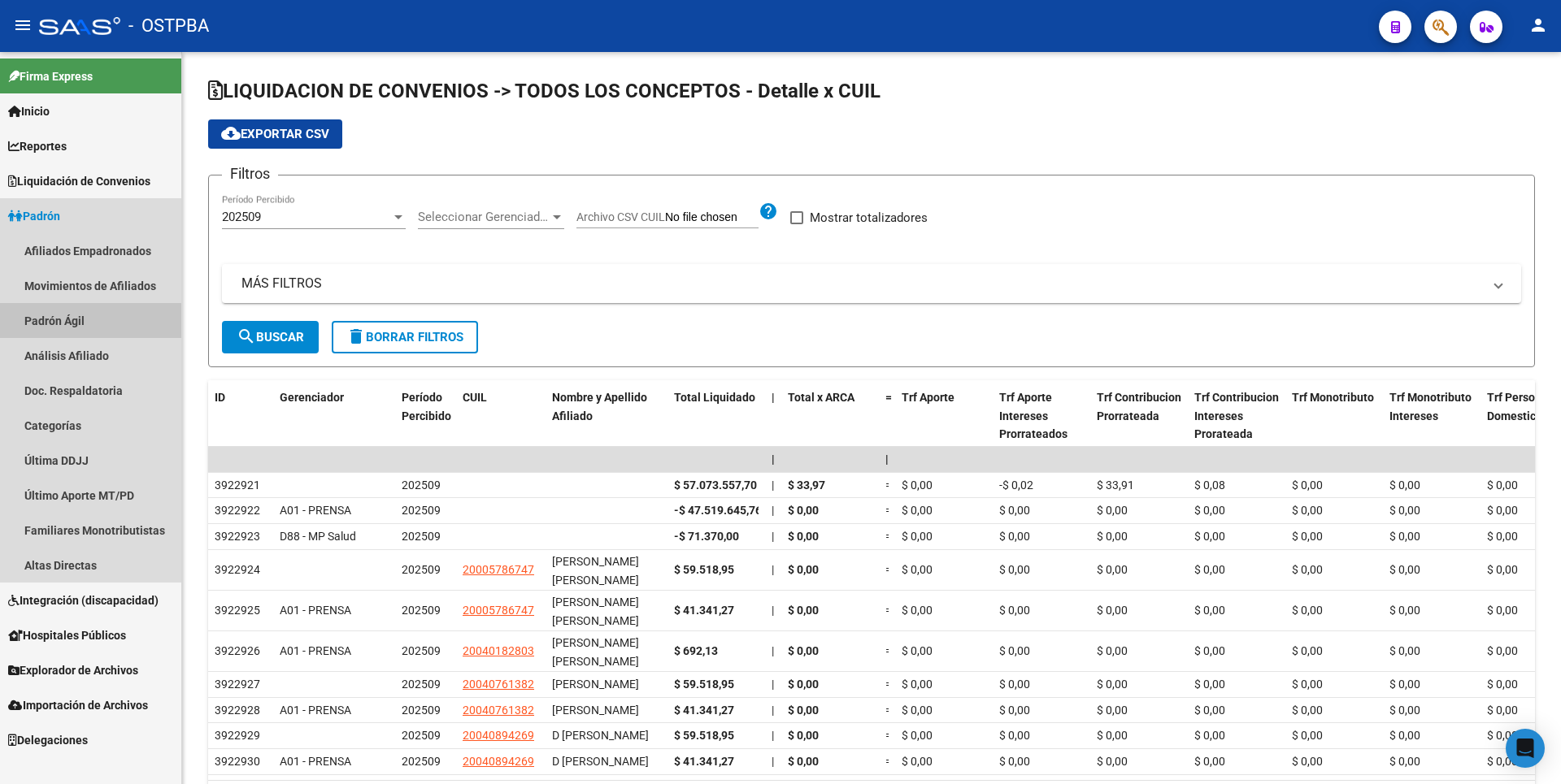
click at [80, 325] on link "Padrón Ágil" at bounding box center [91, 320] width 181 height 35
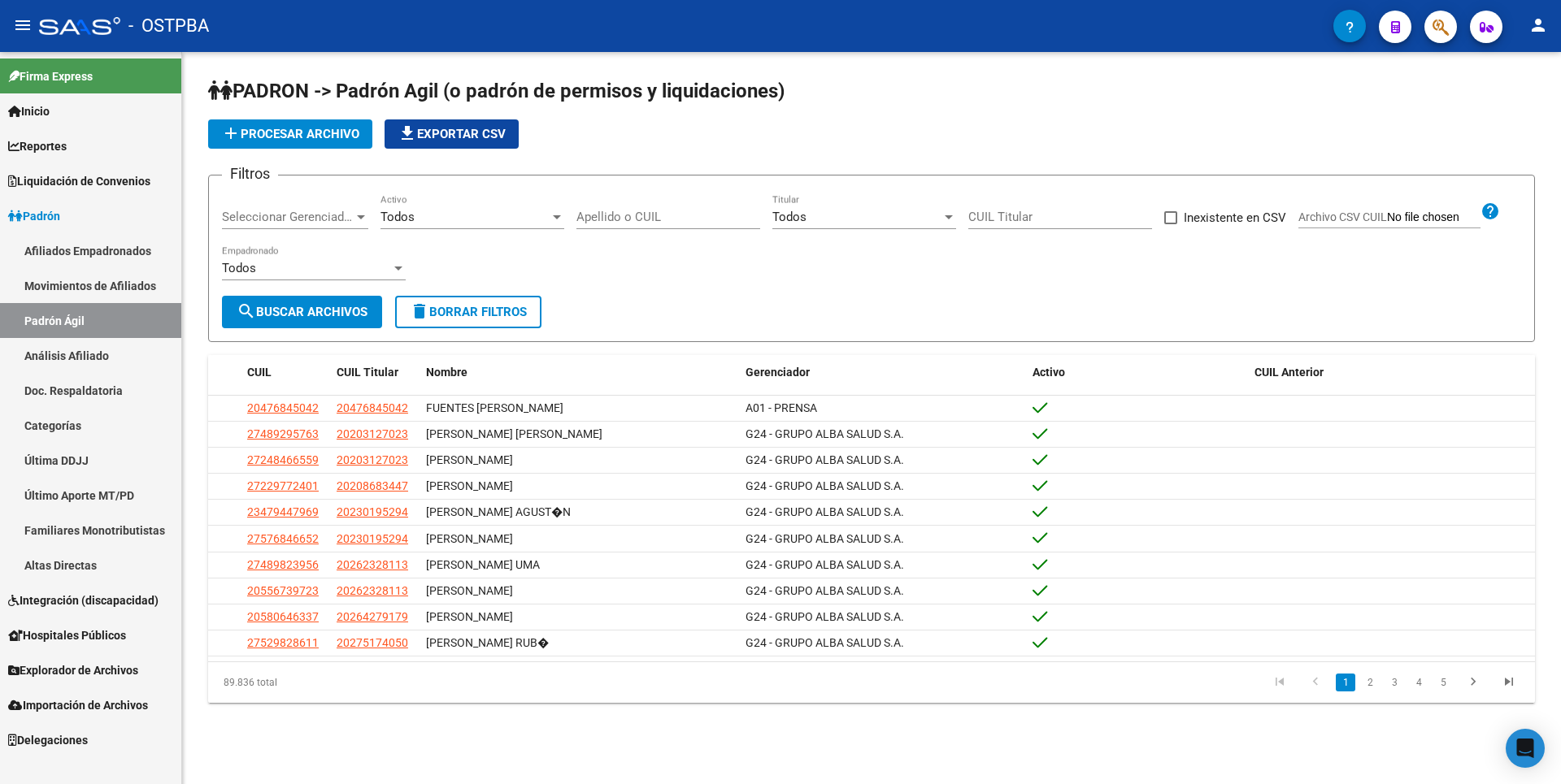
click at [81, 351] on link "Análisis Afiliado" at bounding box center [91, 355] width 181 height 35
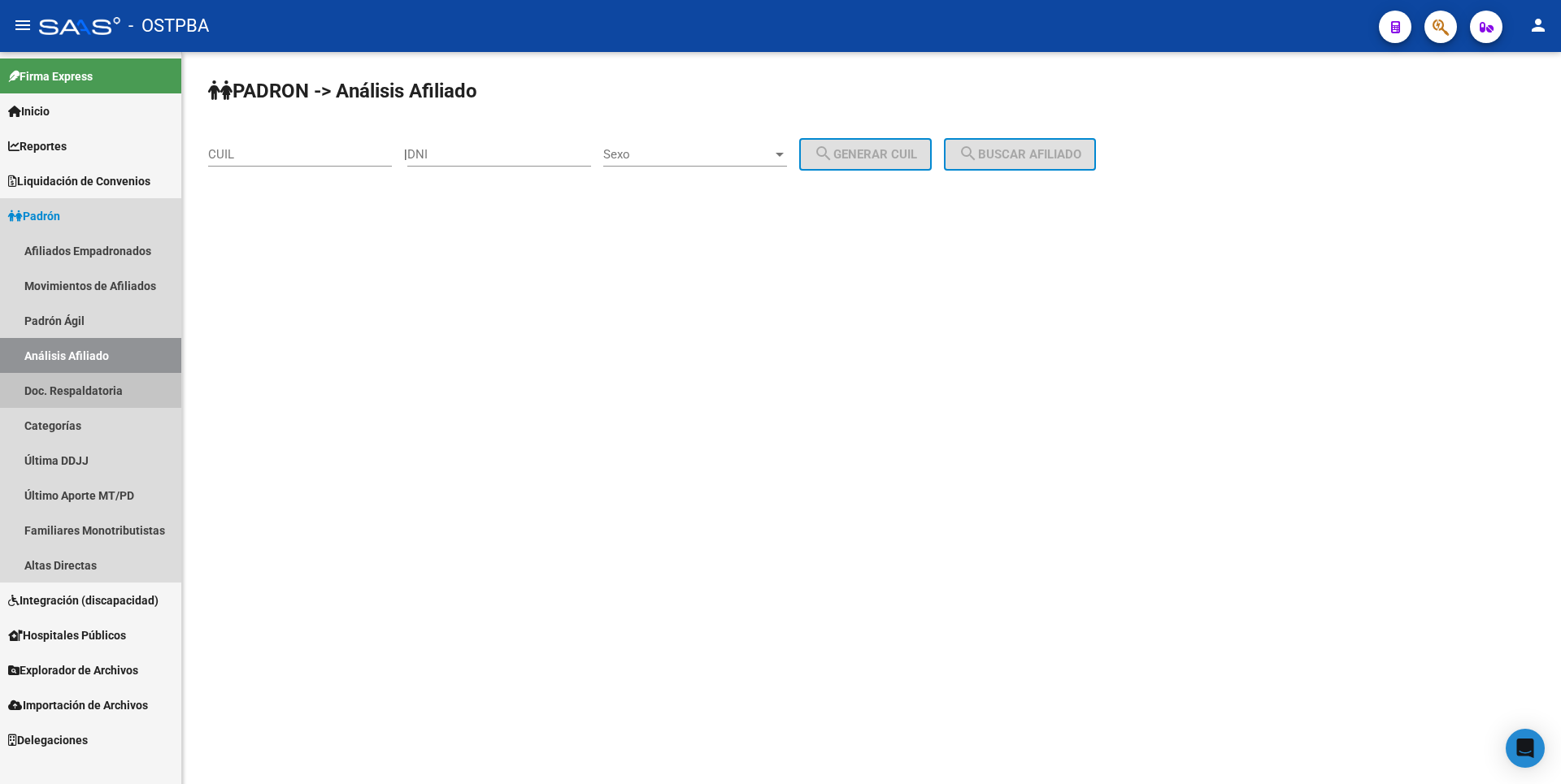
click at [61, 393] on link "Doc. Respaldatoria" at bounding box center [91, 390] width 181 height 35
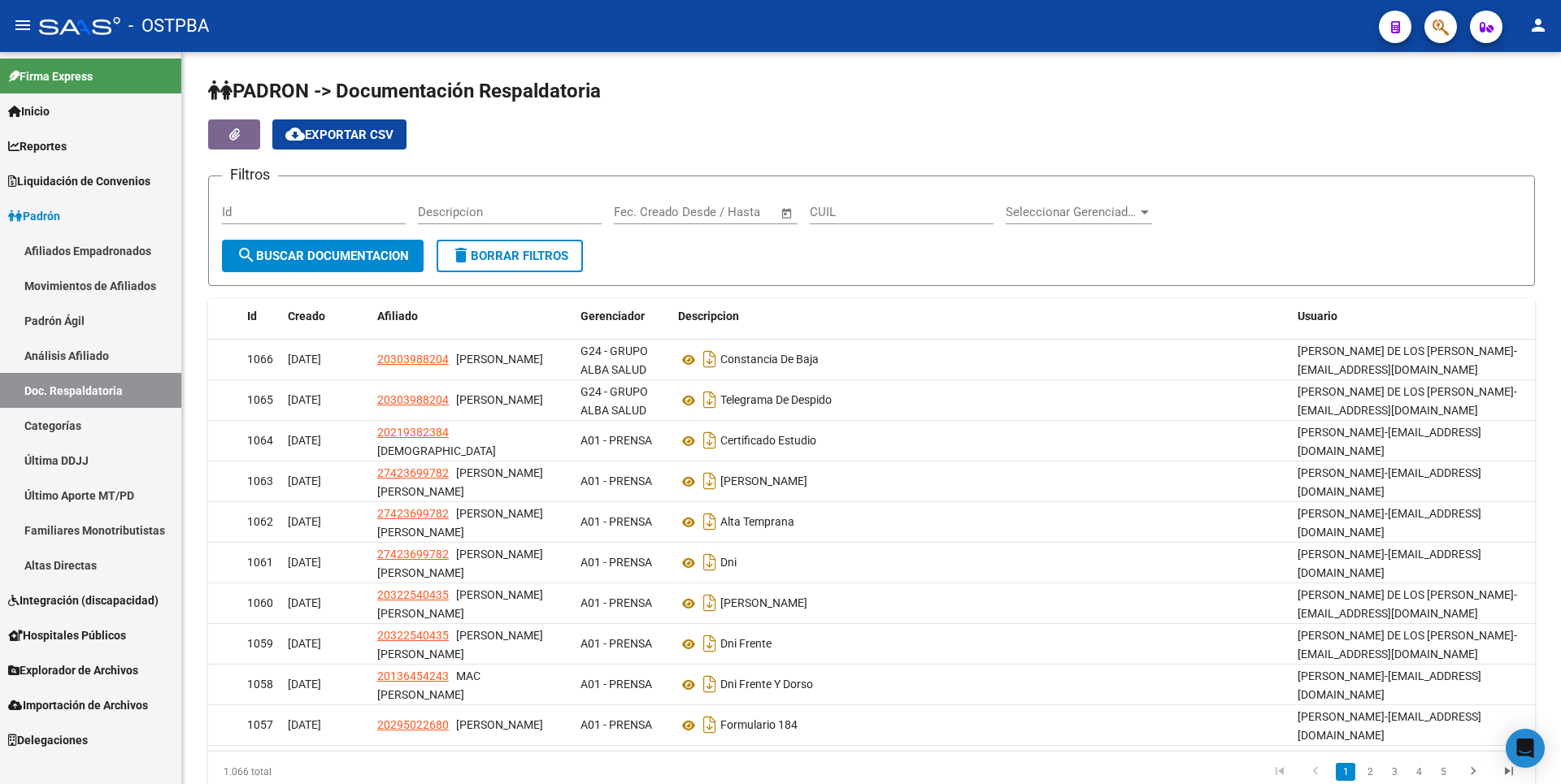
click at [51, 428] on link "Categorías" at bounding box center [91, 425] width 181 height 35
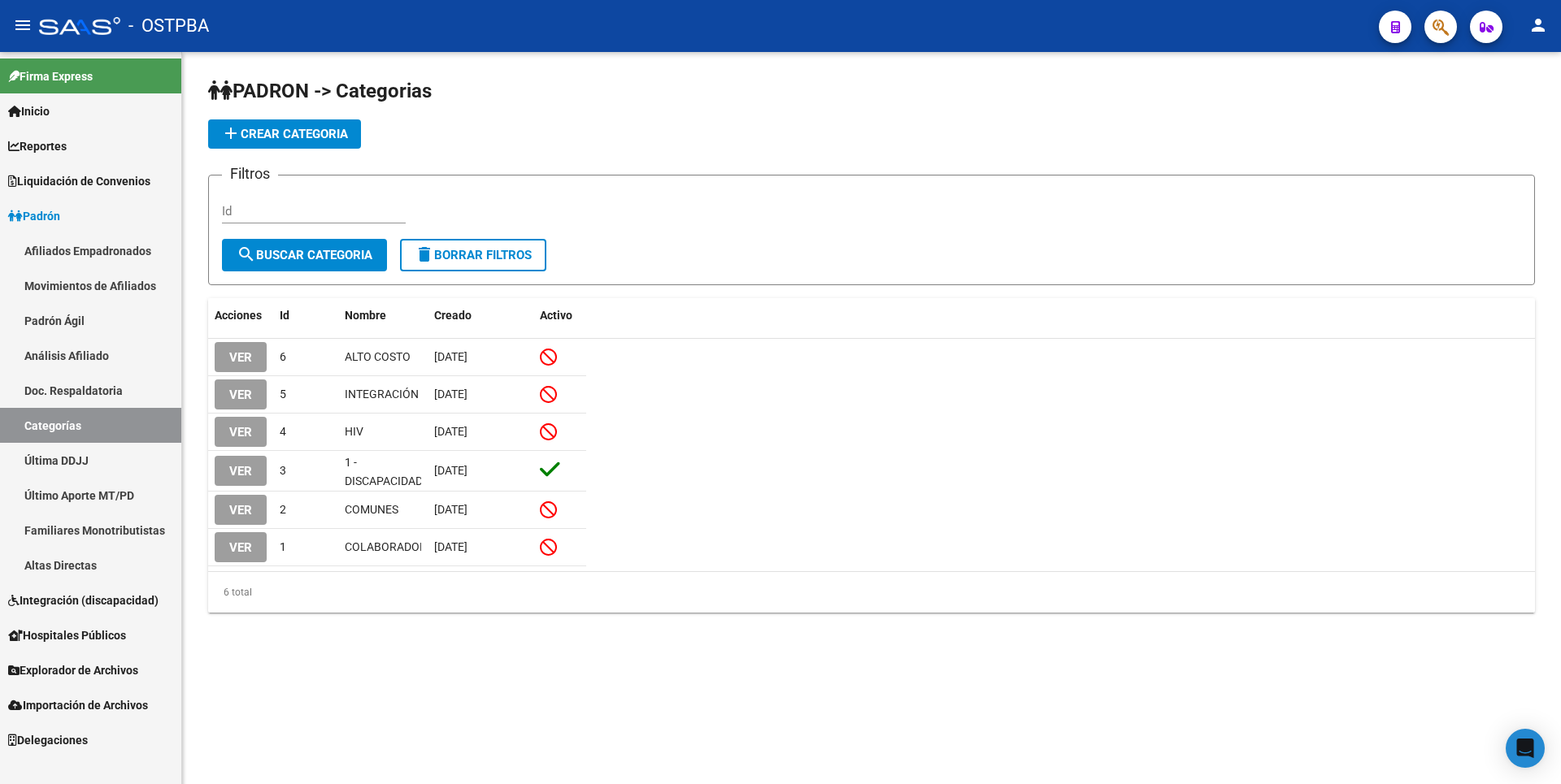
click at [59, 151] on span "Reportes" at bounding box center [37, 146] width 59 height 18
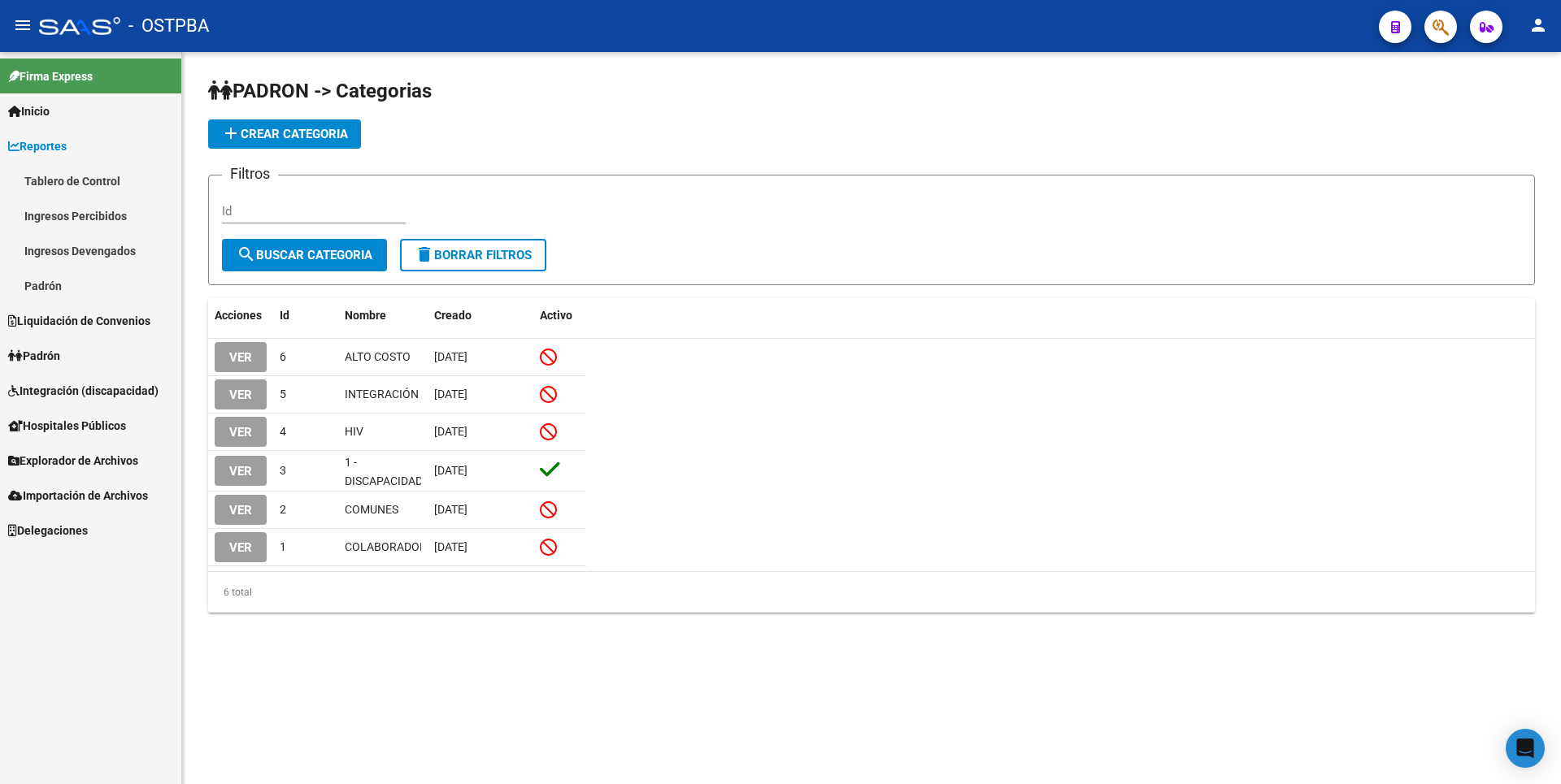
click at [47, 292] on link "Padrón" at bounding box center [91, 285] width 181 height 35
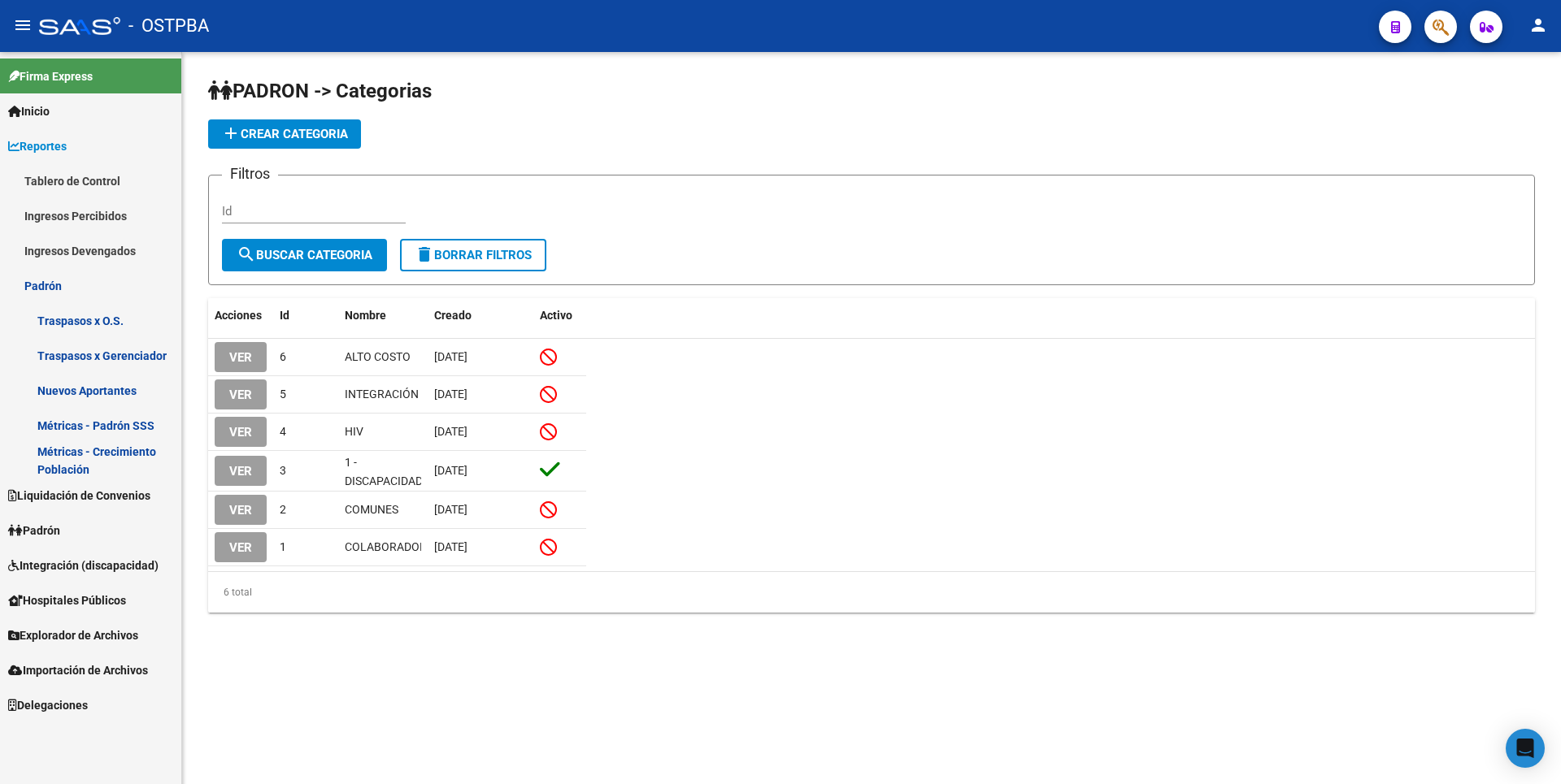
click at [77, 403] on link "Nuevos Aportantes" at bounding box center [91, 390] width 181 height 35
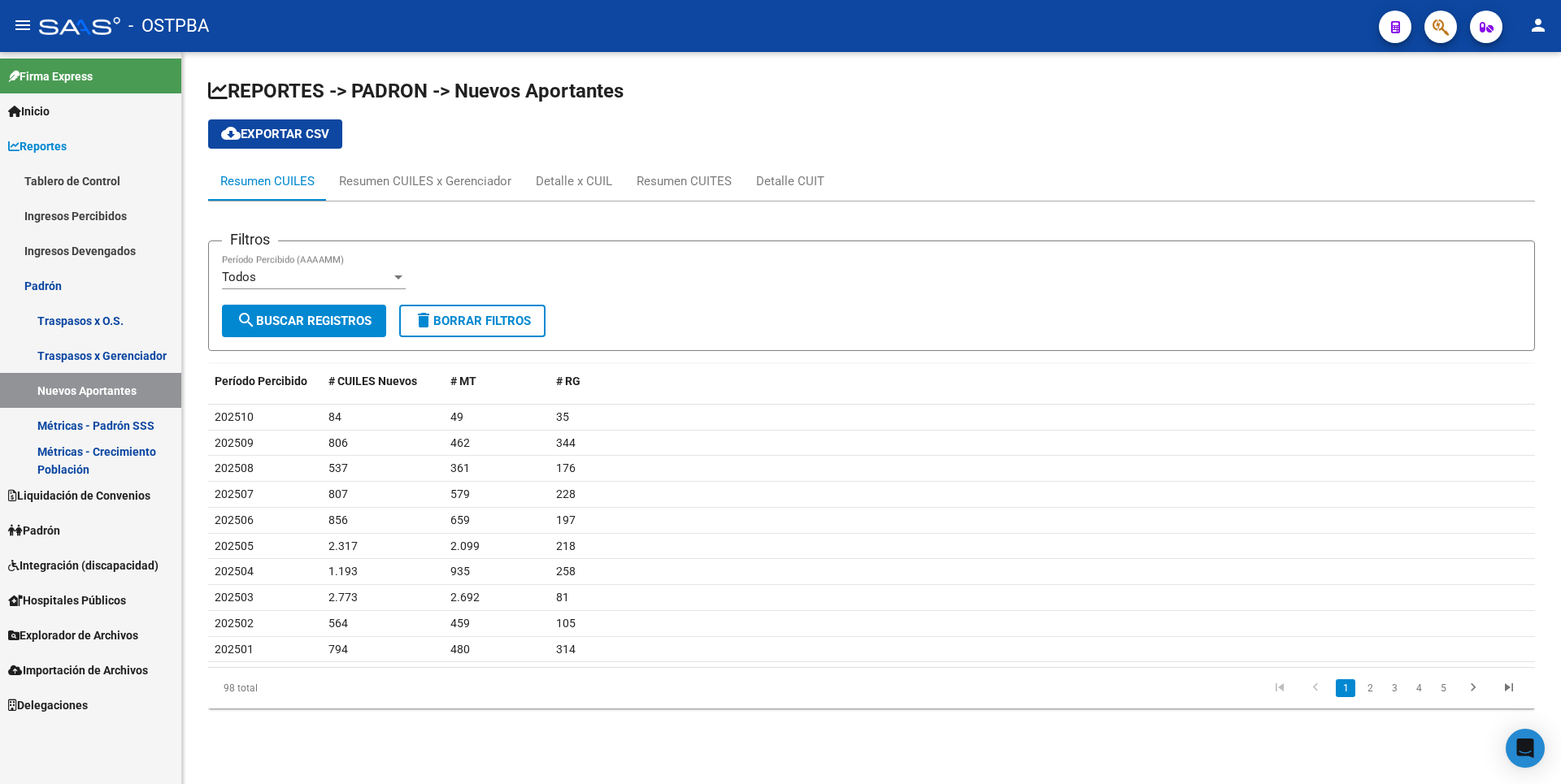
click at [118, 352] on link "Traspasos x Gerenciador" at bounding box center [91, 355] width 181 height 35
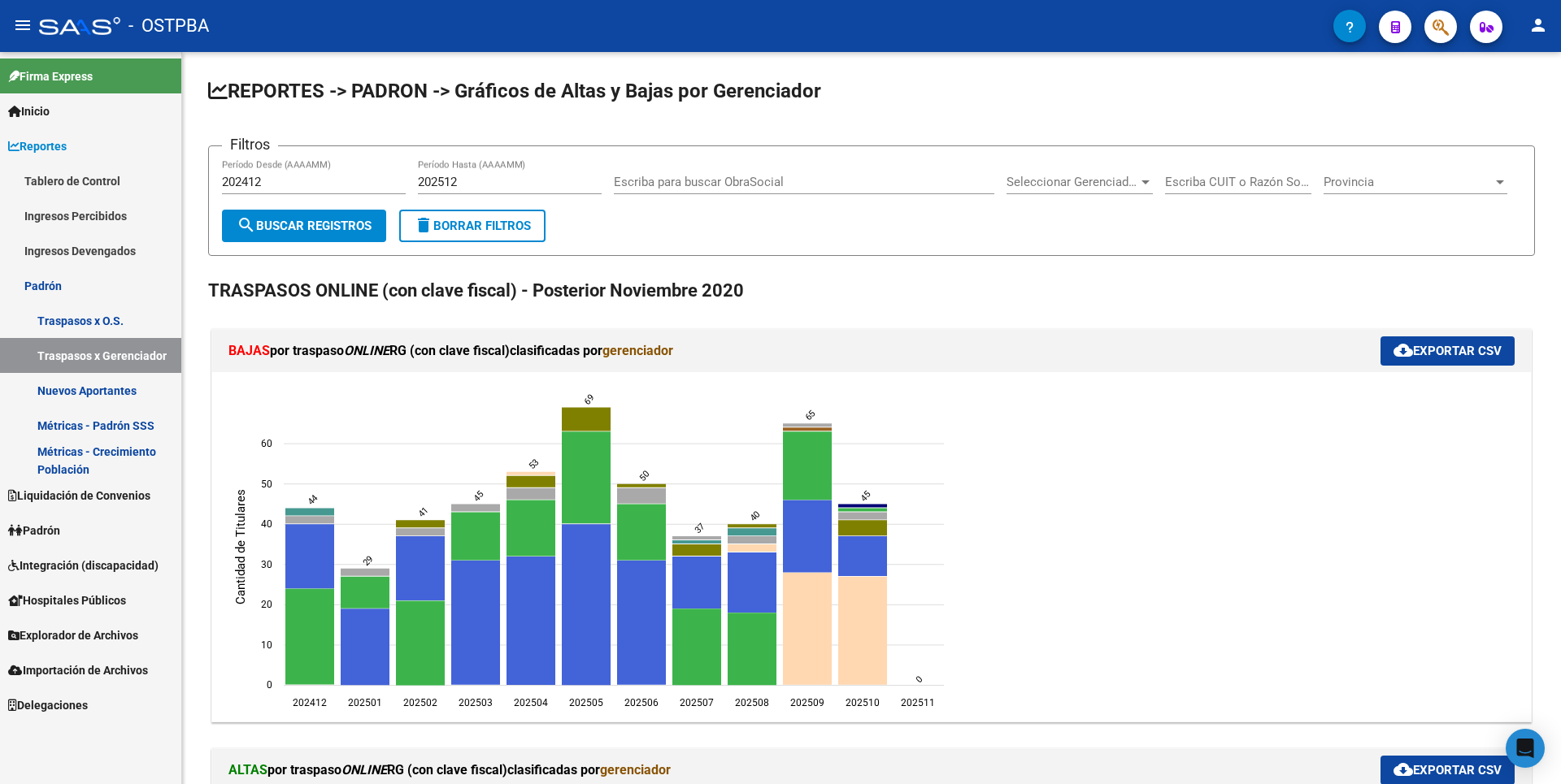
click at [101, 392] on link "Nuevos Aportantes" at bounding box center [91, 390] width 181 height 35
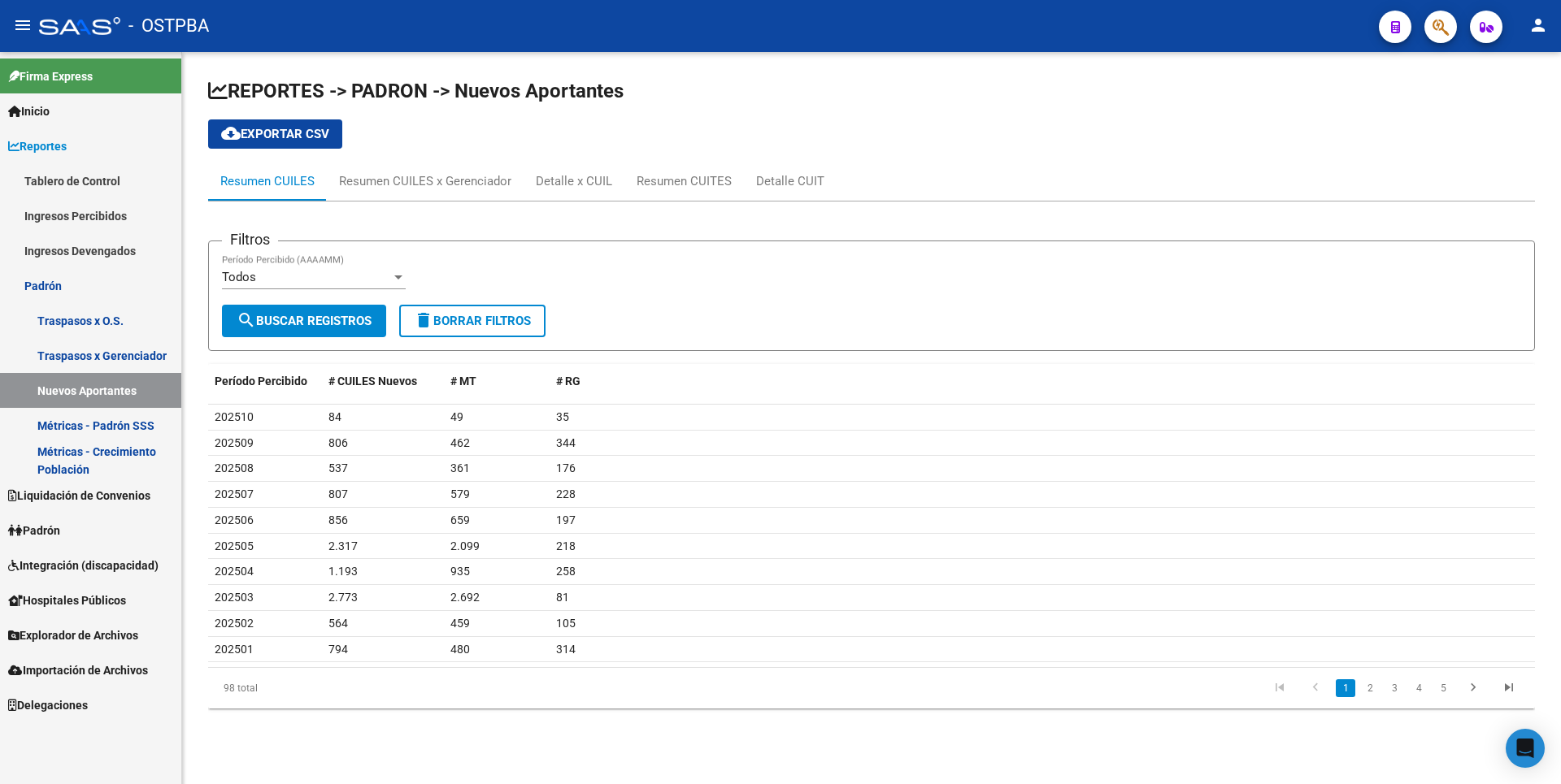
click at [126, 433] on link "Métricas - Padrón SSS" at bounding box center [91, 425] width 181 height 35
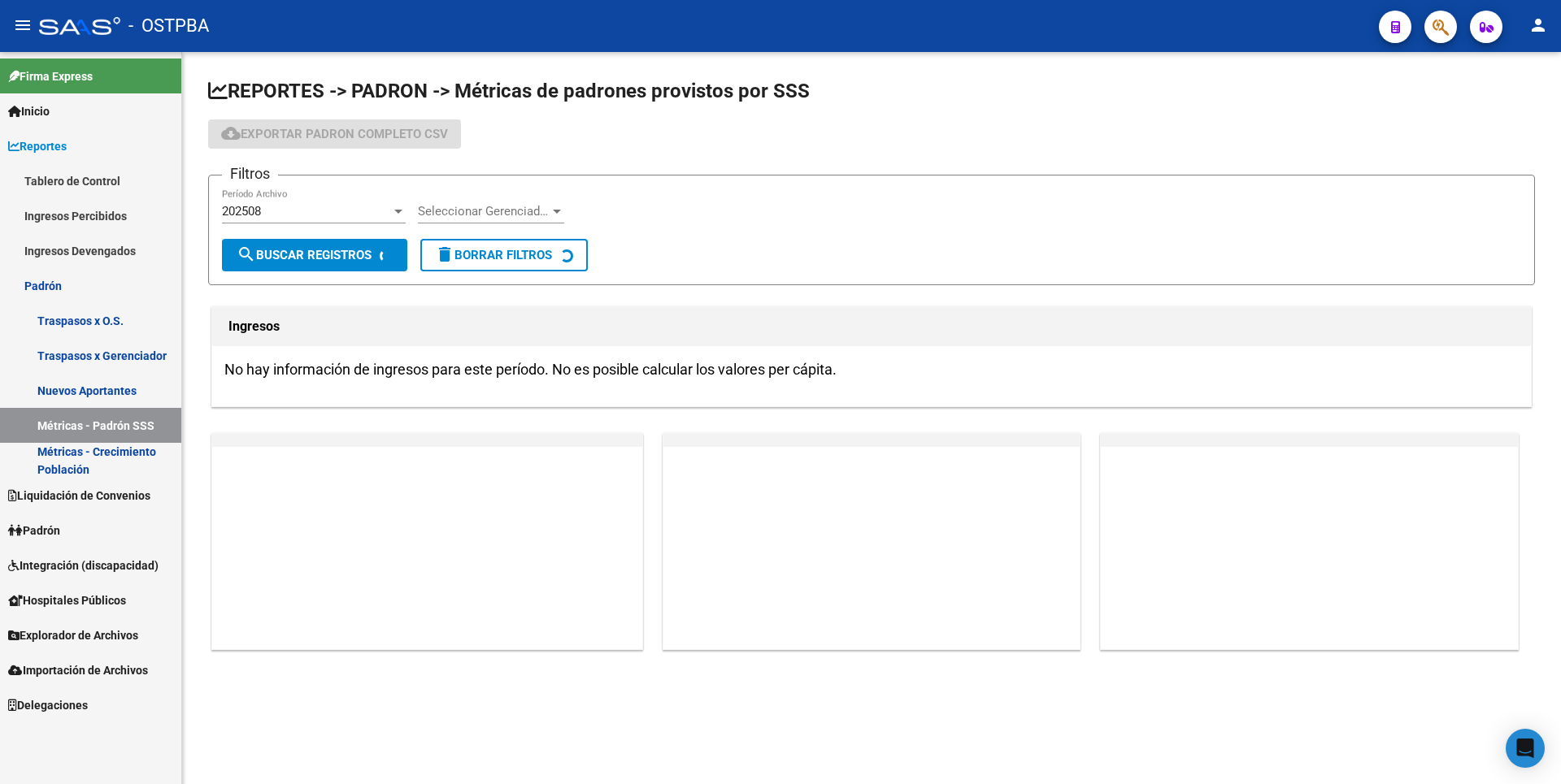
click at [130, 384] on link "Nuevos Aportantes" at bounding box center [91, 390] width 181 height 35
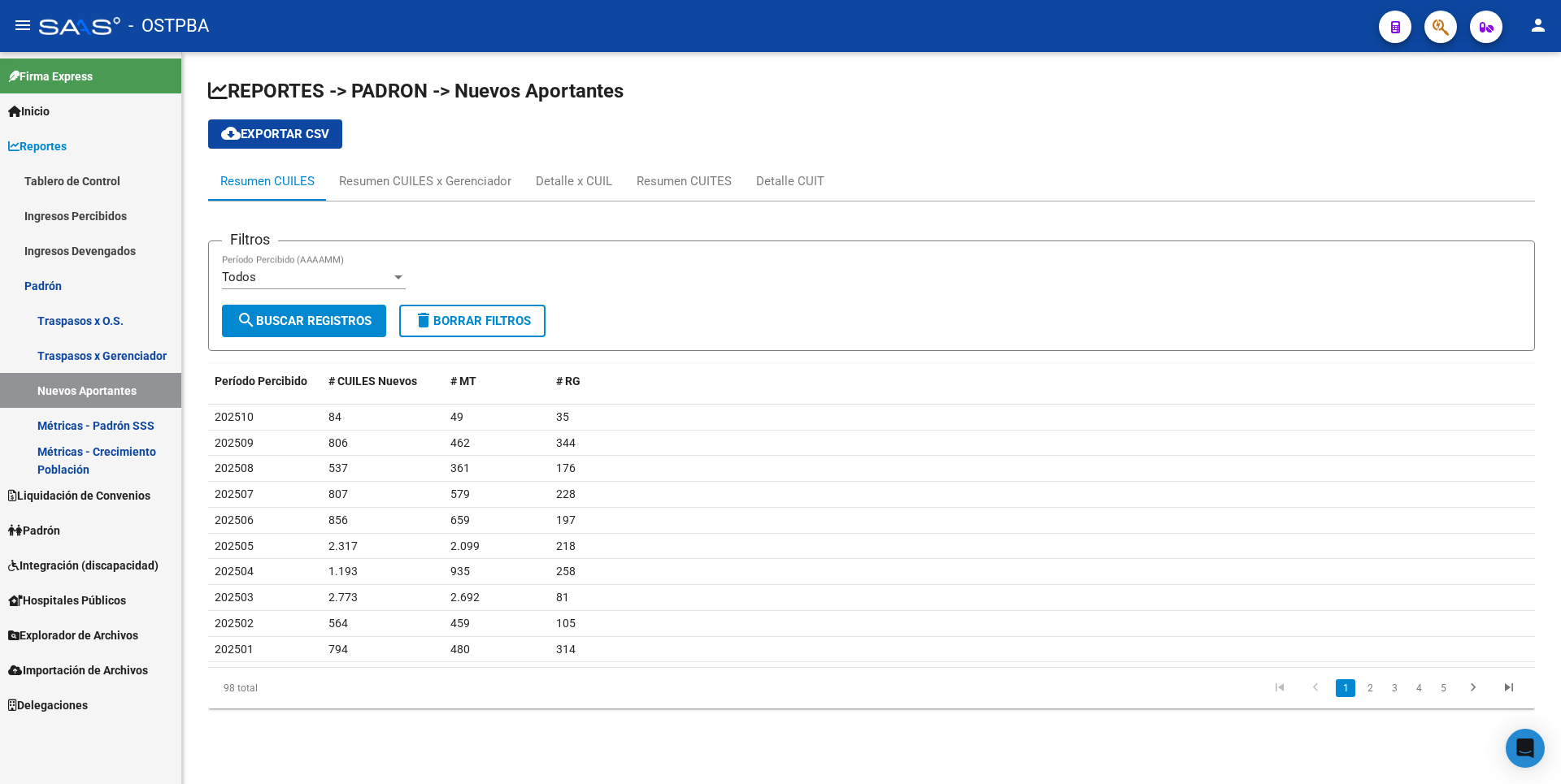
click at [138, 355] on link "Traspasos x Gerenciador" at bounding box center [91, 355] width 181 height 35
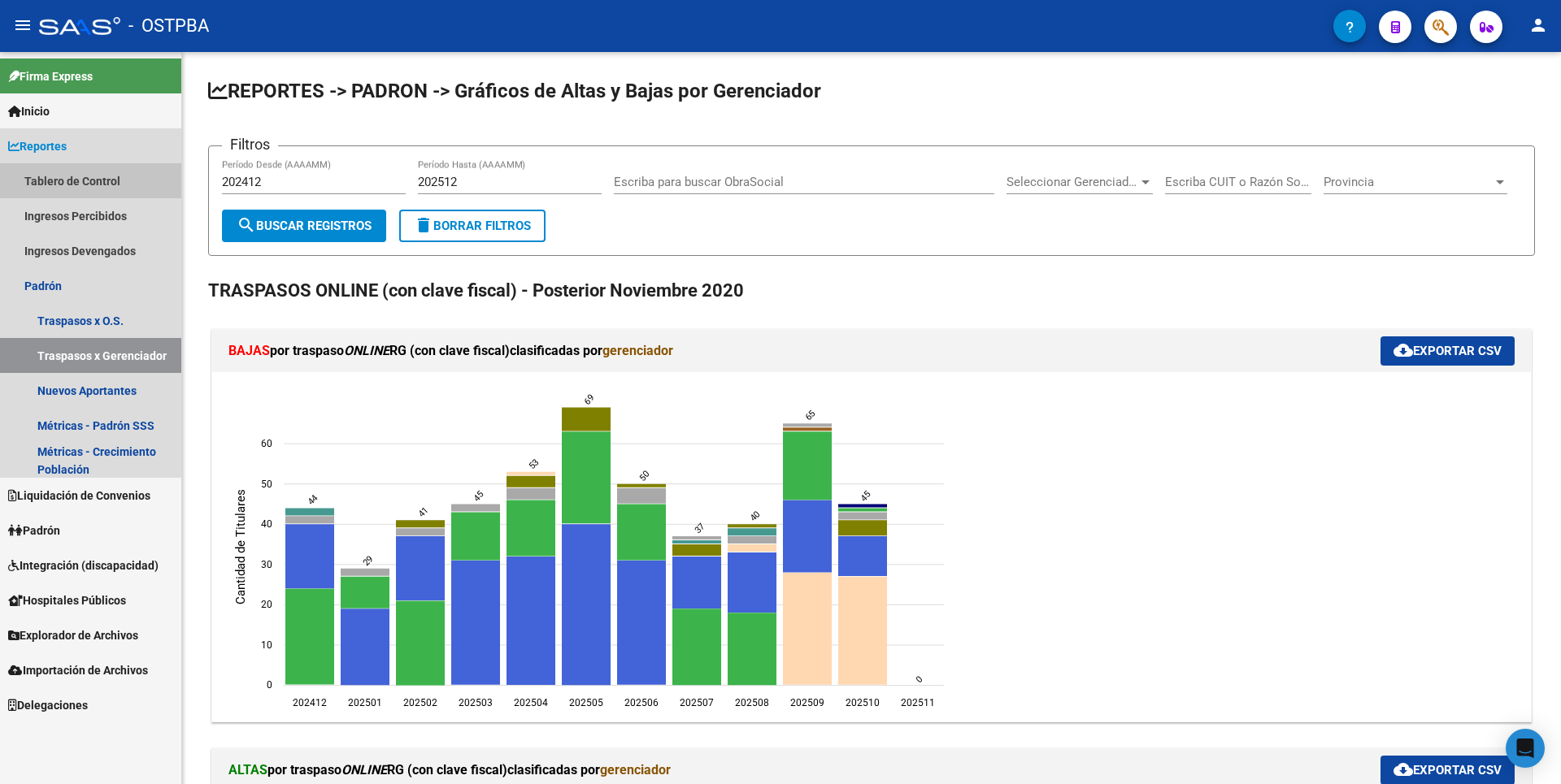
click at [70, 186] on link "Tablero de Control" at bounding box center [91, 181] width 181 height 35
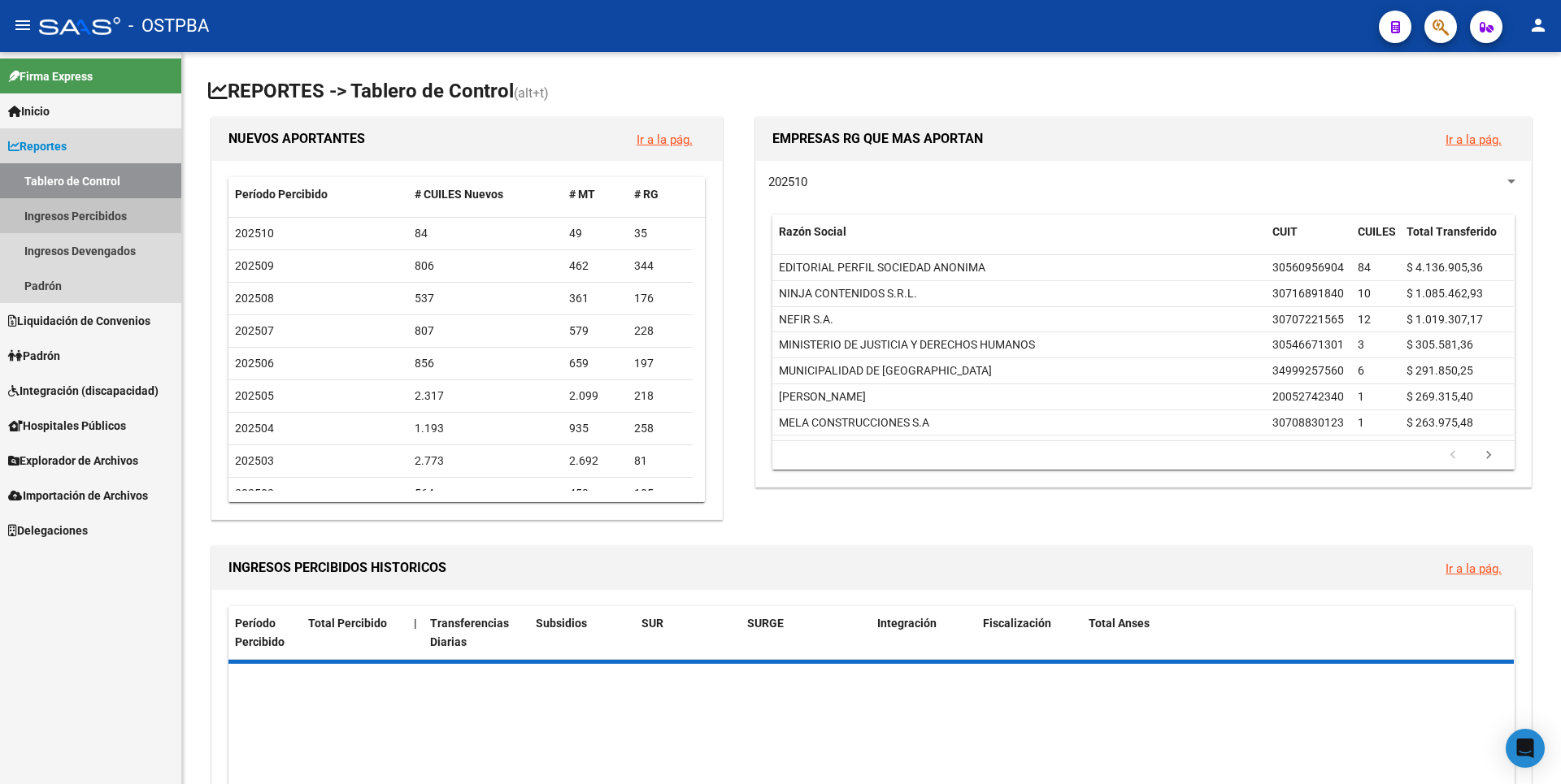
click at [86, 218] on link "Ingresos Percibidos" at bounding box center [91, 215] width 181 height 35
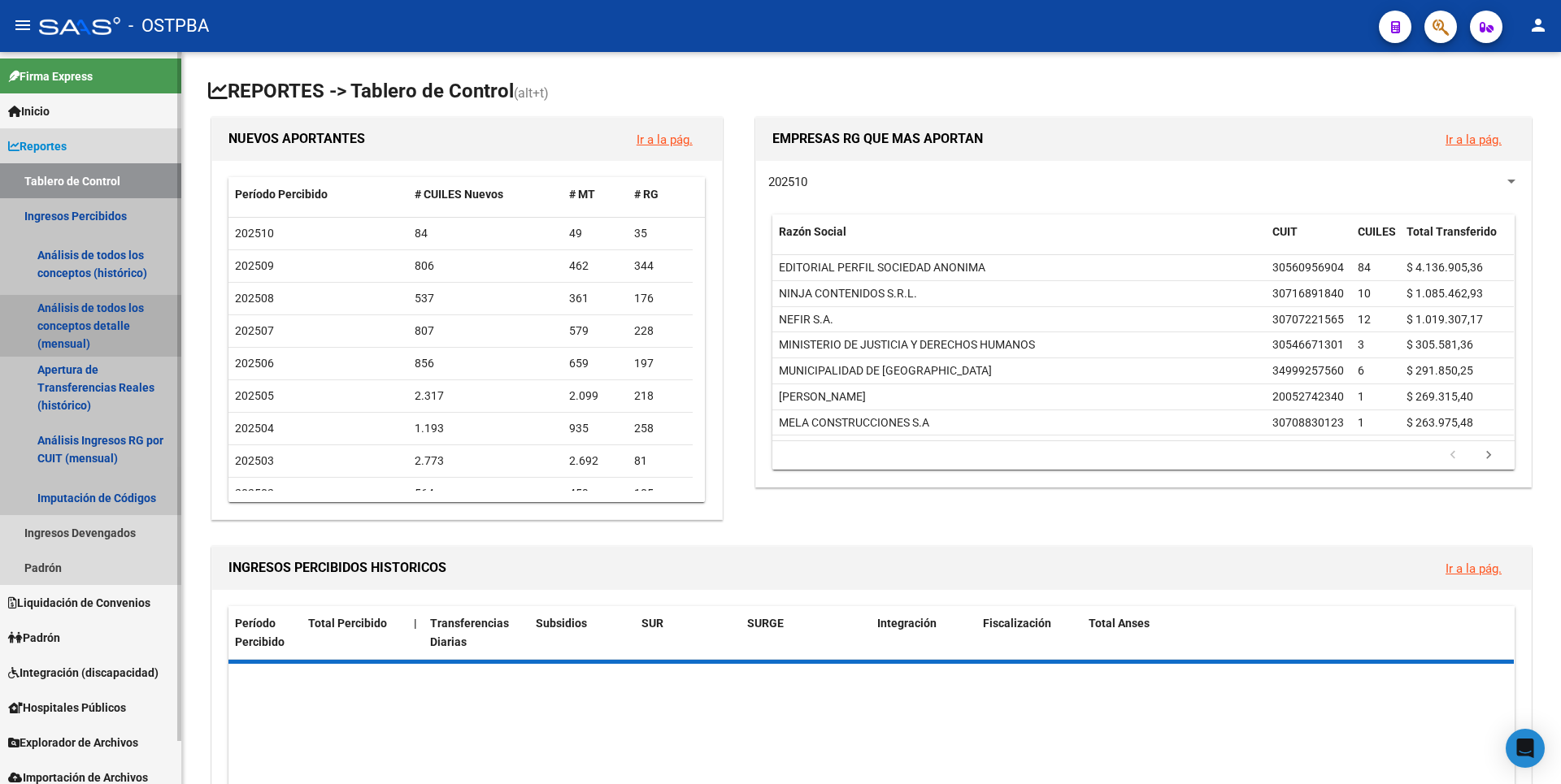
click at [92, 342] on link "Análisis de todos los conceptos detalle (mensual)" at bounding box center [91, 325] width 181 height 62
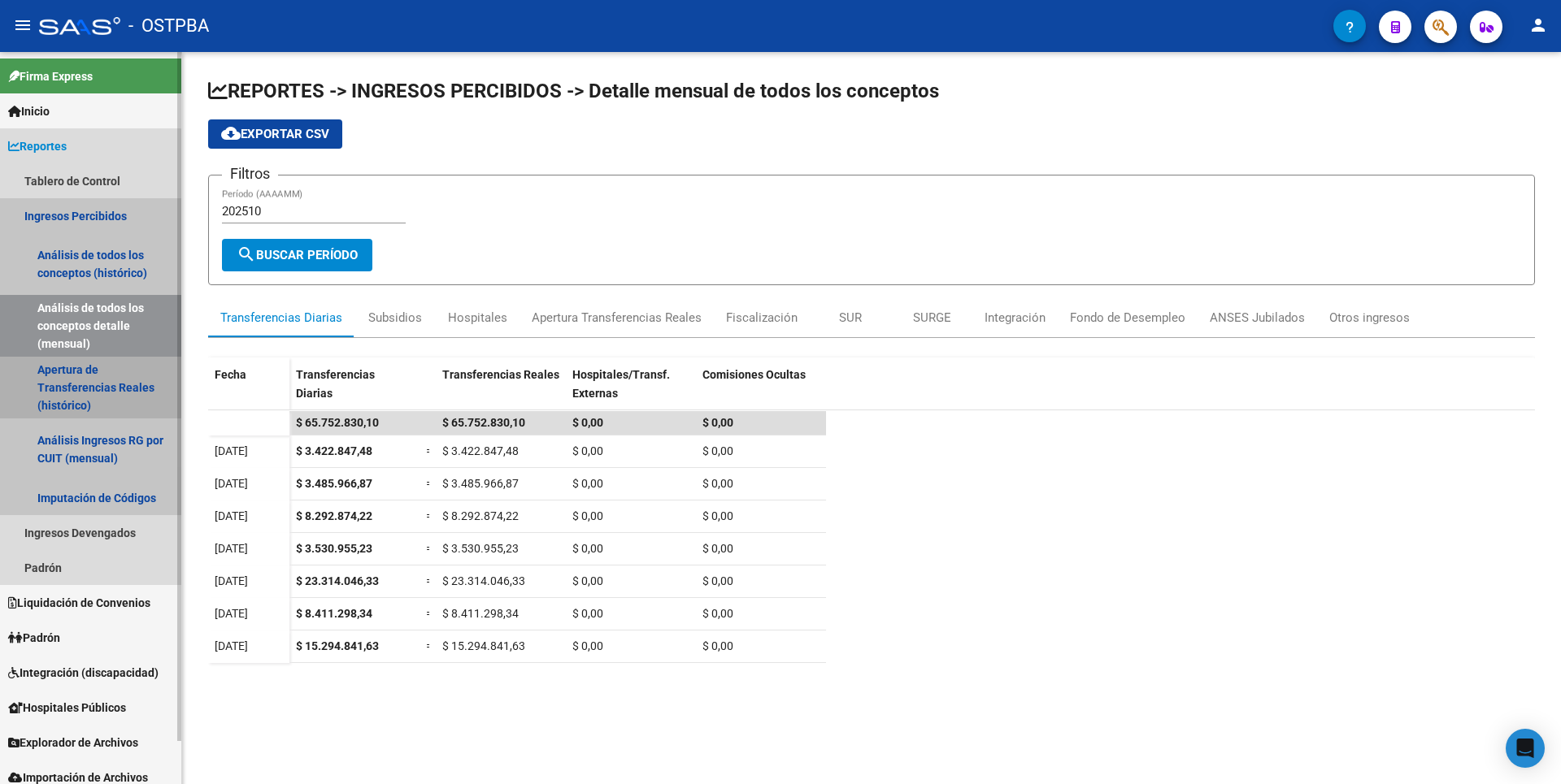
click at [88, 403] on link "Apertura de Transferencias Reales (histórico)" at bounding box center [91, 387] width 181 height 62
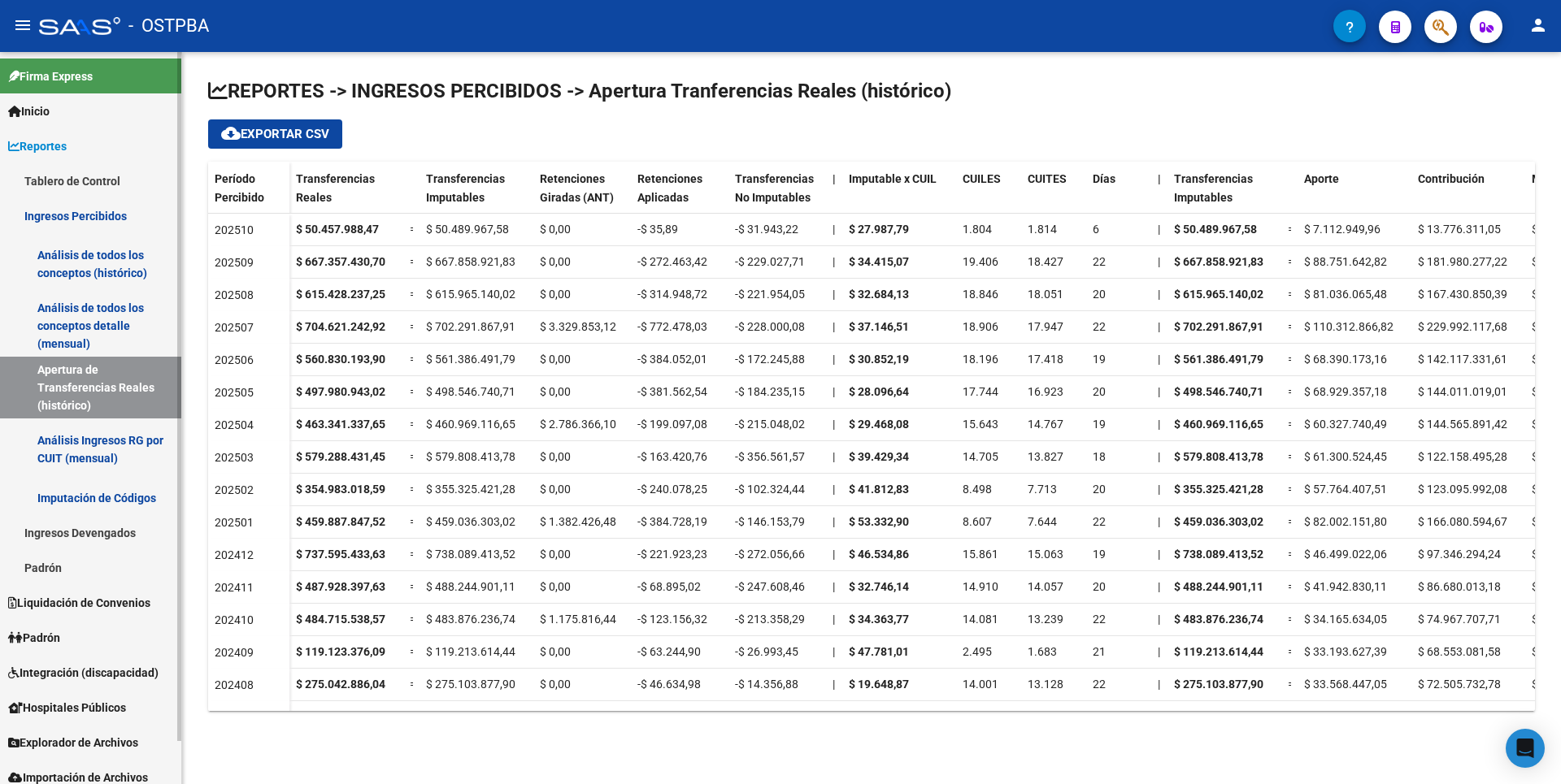
click at [81, 336] on link "Análisis de todos los conceptos detalle (mensual)" at bounding box center [91, 325] width 181 height 62
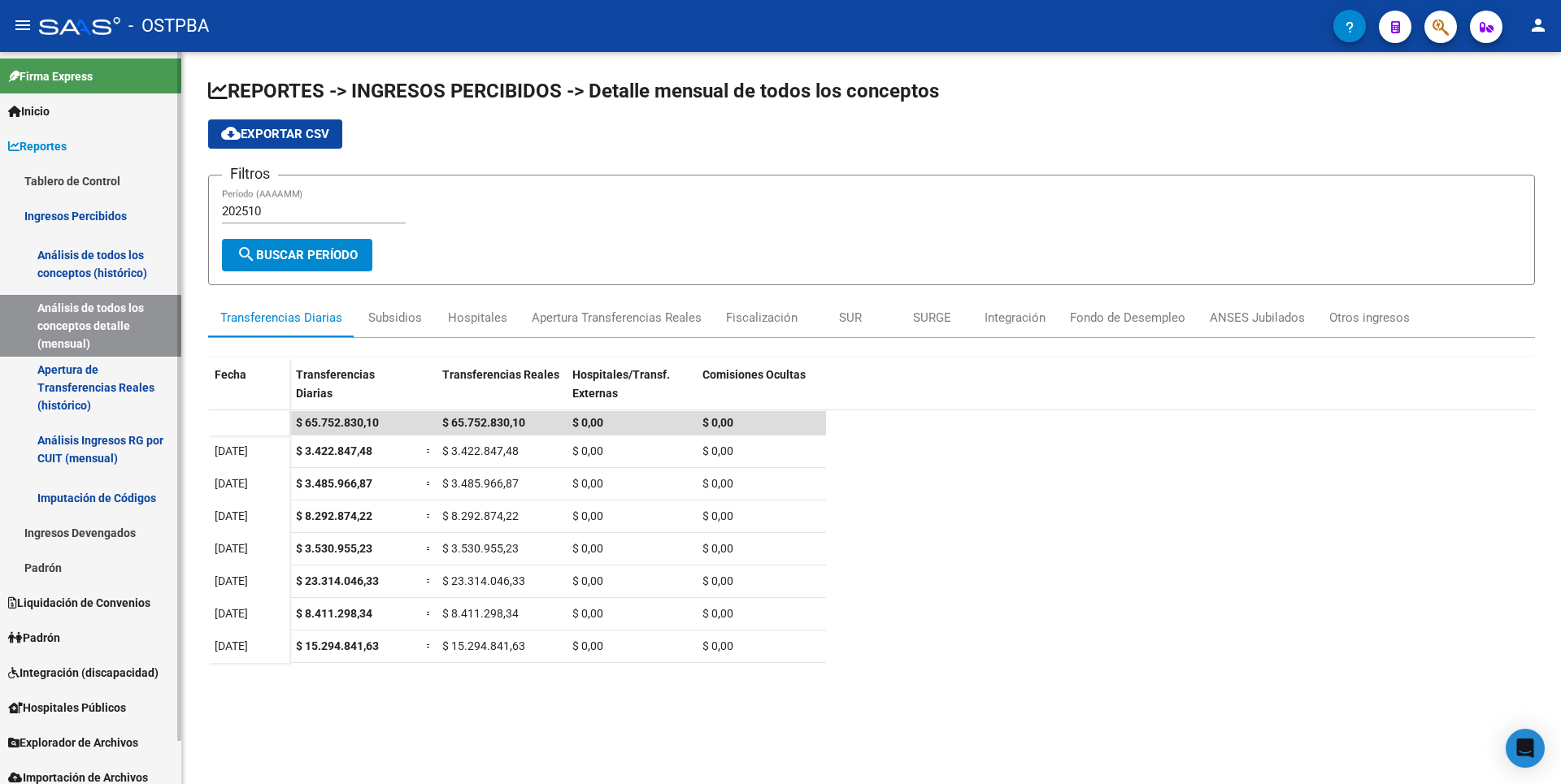
click at [92, 259] on link "Análisis de todos los conceptos (histórico)" at bounding box center [91, 264] width 181 height 62
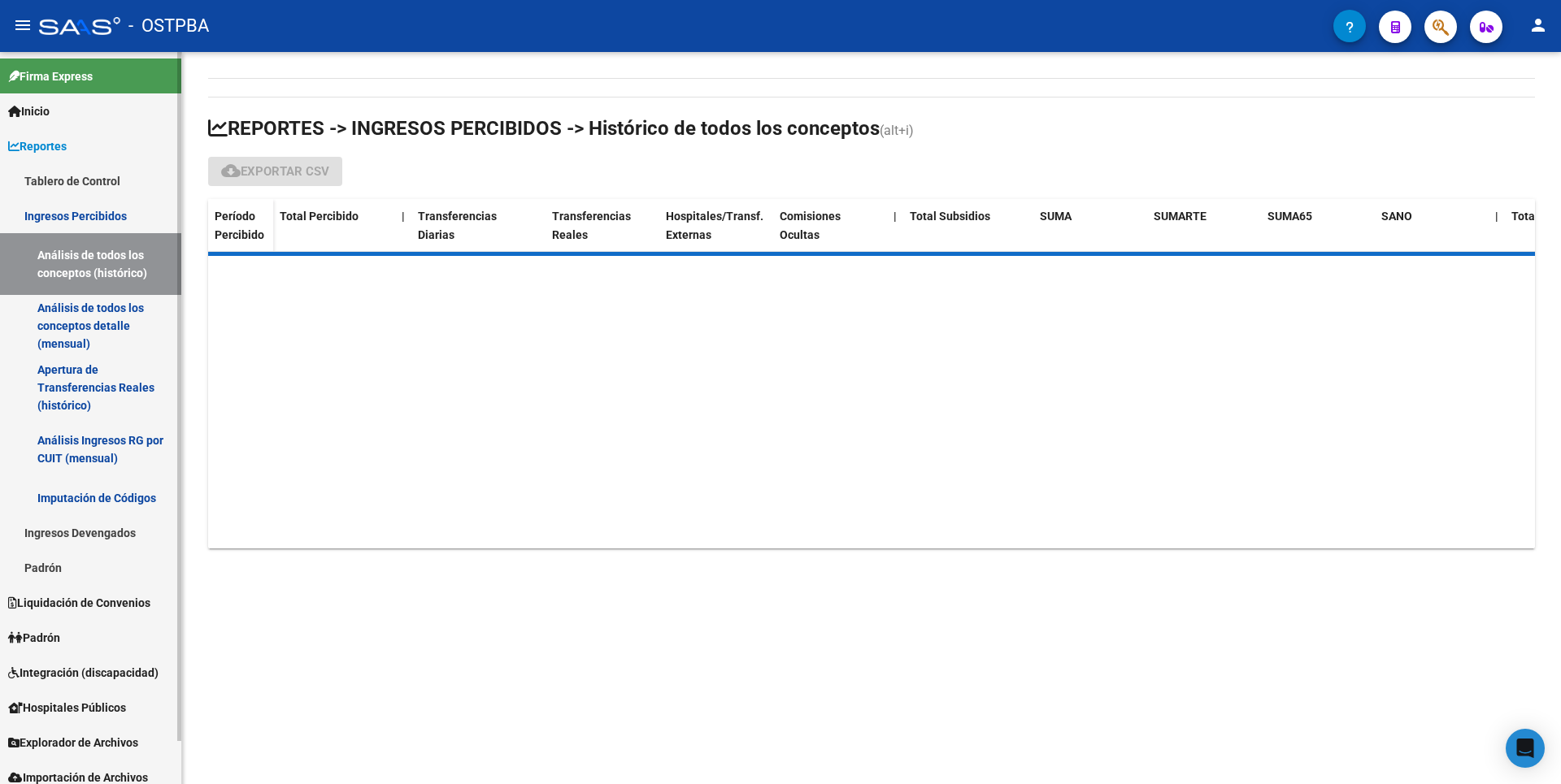
click at [98, 332] on link "Análisis de todos los conceptos detalle (mensual)" at bounding box center [91, 325] width 181 height 62
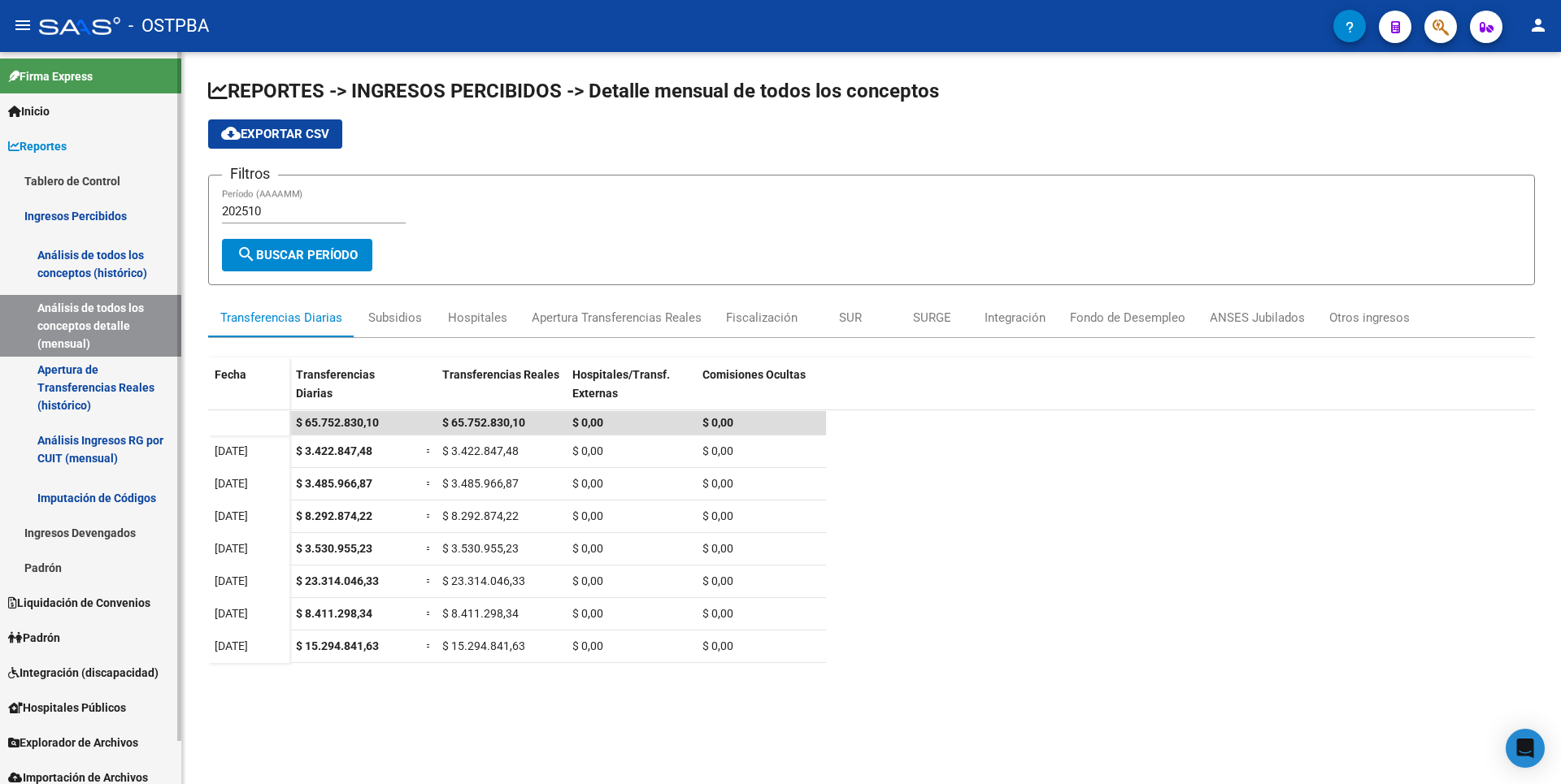
click at [93, 403] on link "Apertura de Transferencias Reales (histórico)" at bounding box center [91, 387] width 181 height 62
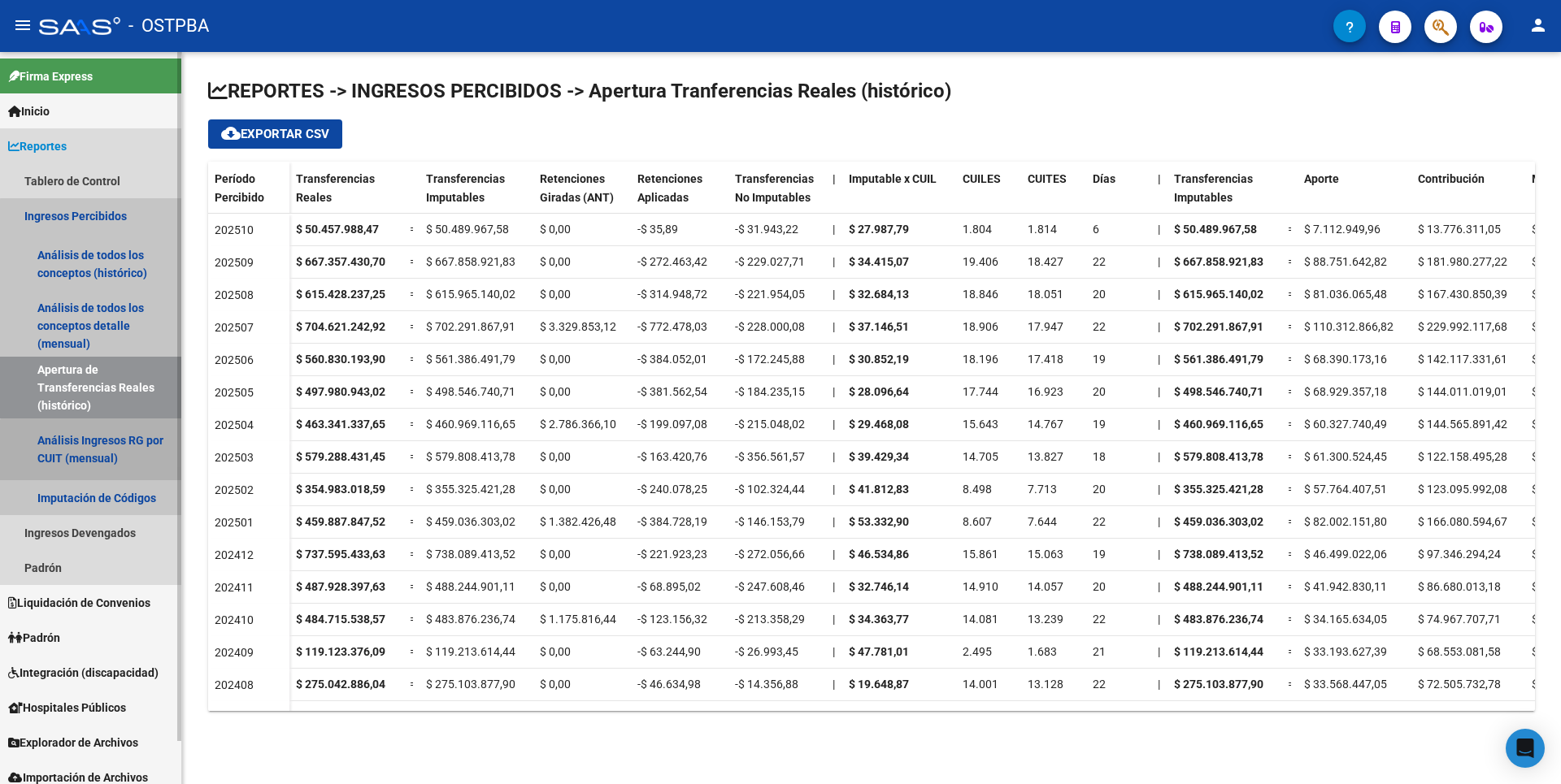
click at [98, 456] on link "Análisis Ingresos RG por CUIT (mensual)" at bounding box center [91, 449] width 181 height 62
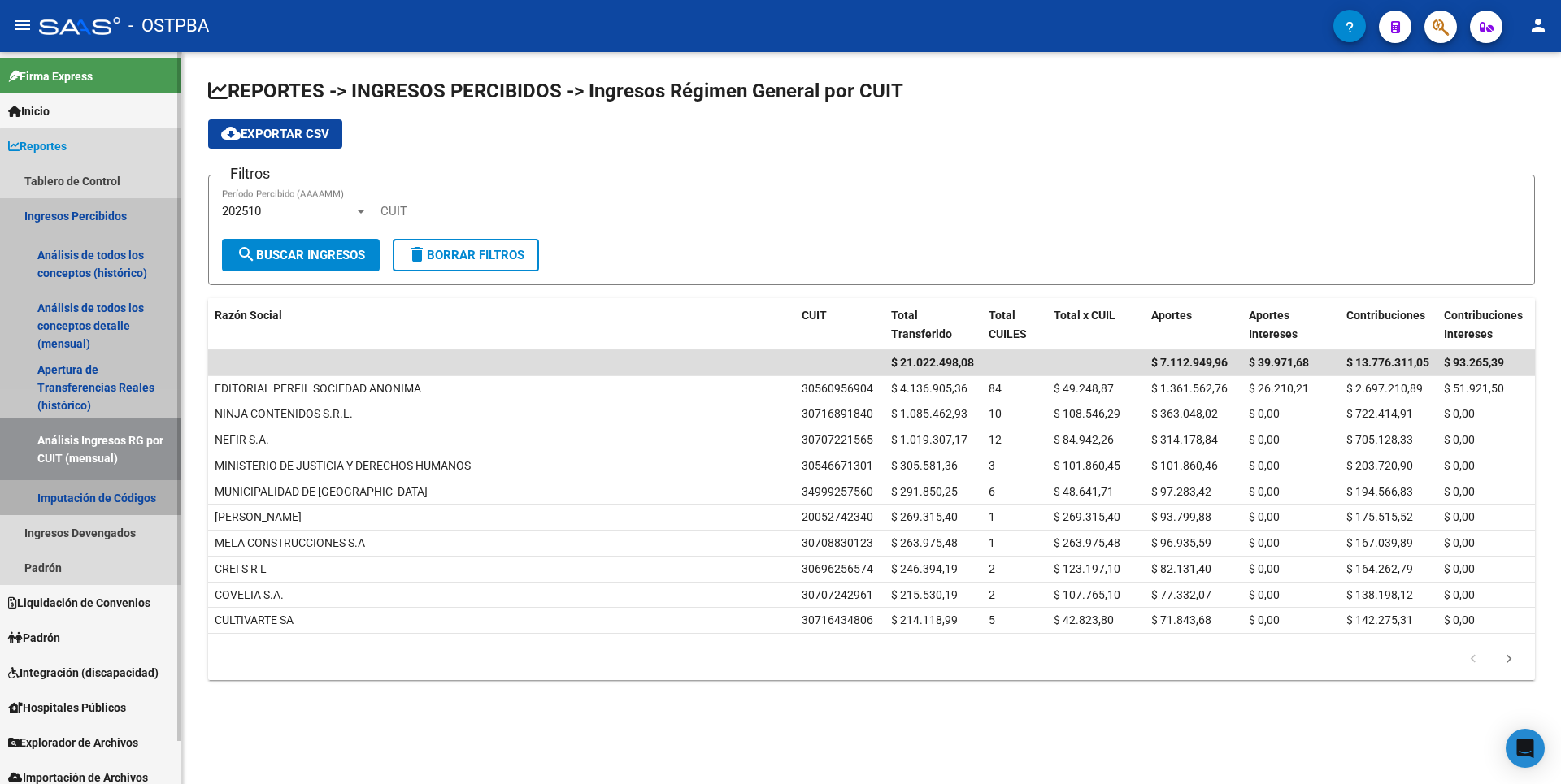
click at [98, 493] on link "Imputación de Códigos" at bounding box center [91, 498] width 181 height 35
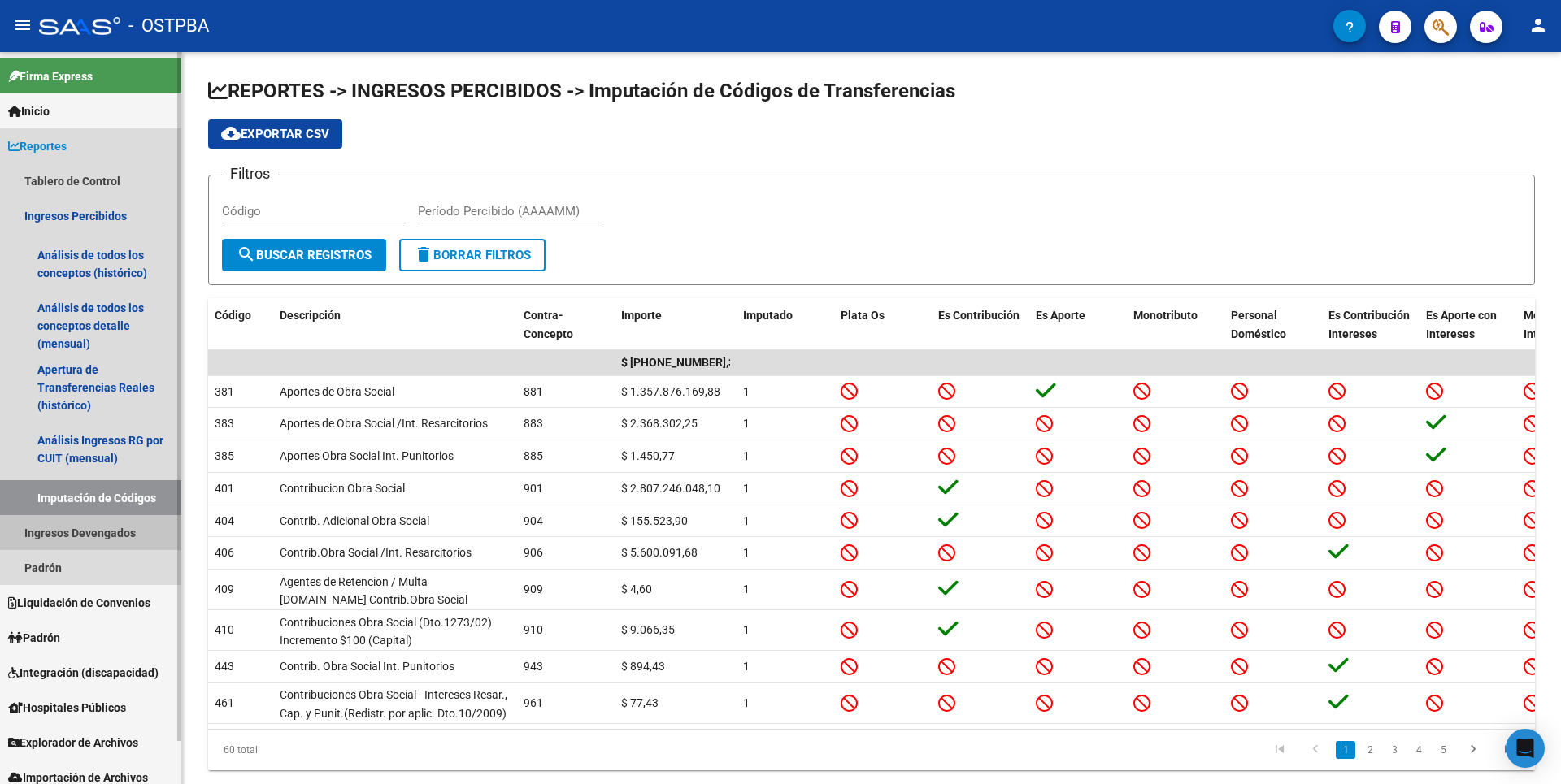
click at [85, 536] on link "Ingresos Devengados" at bounding box center [91, 532] width 181 height 35
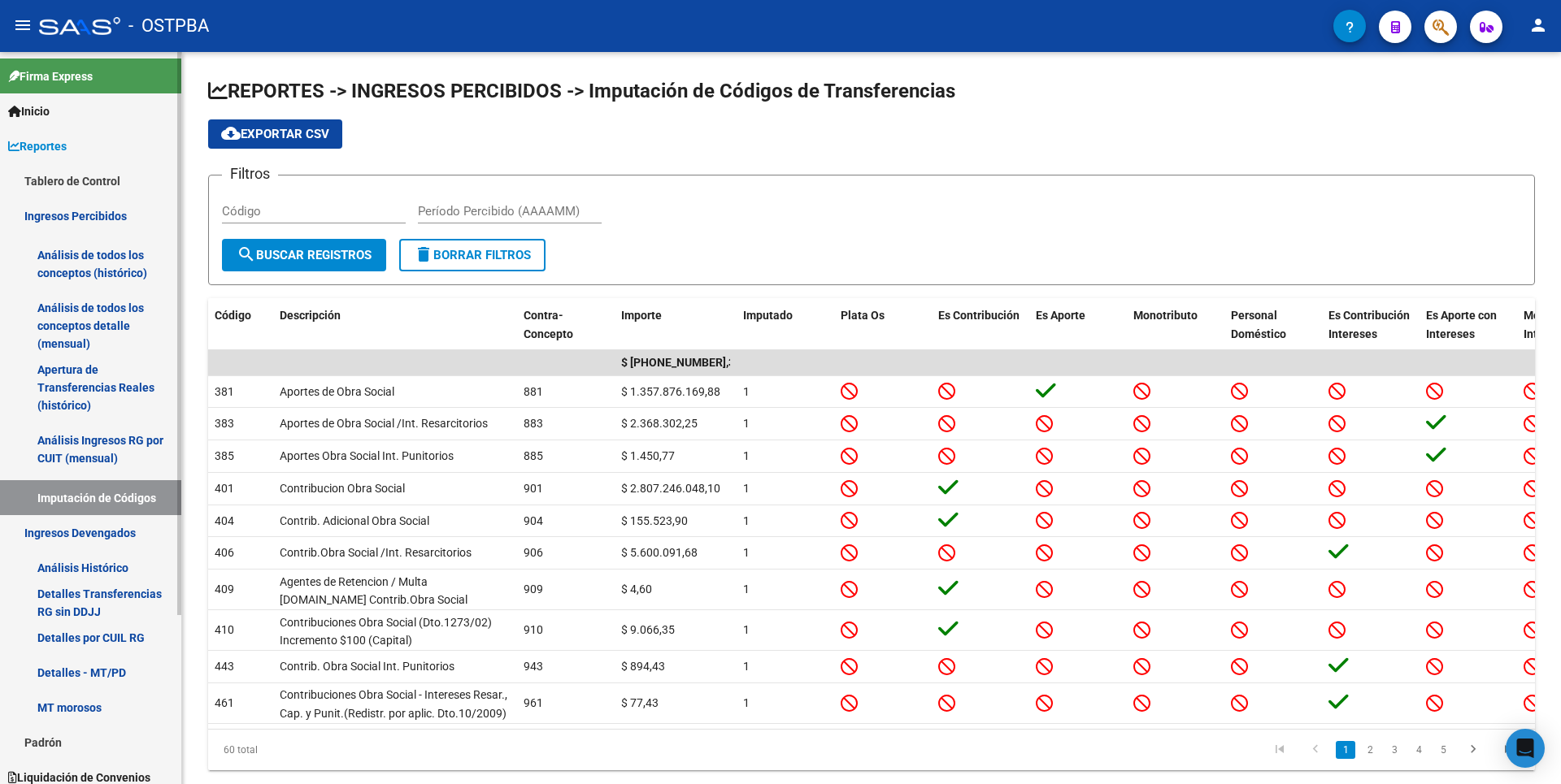
click at [77, 570] on link "Análisis Histórico" at bounding box center [91, 567] width 181 height 35
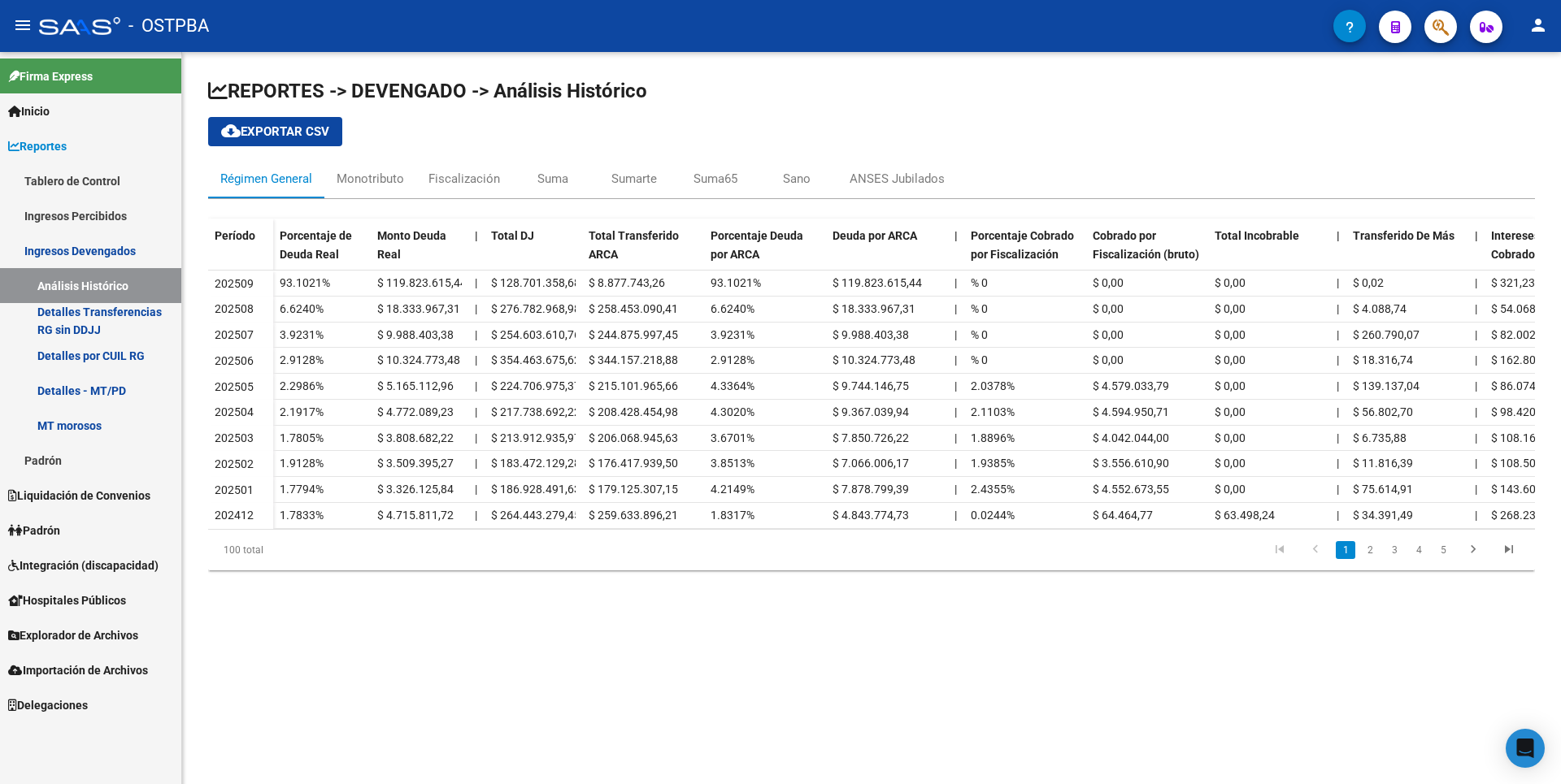
click at [114, 330] on link "Detalles Transferencias RG sin DDJJ" at bounding box center [91, 320] width 181 height 35
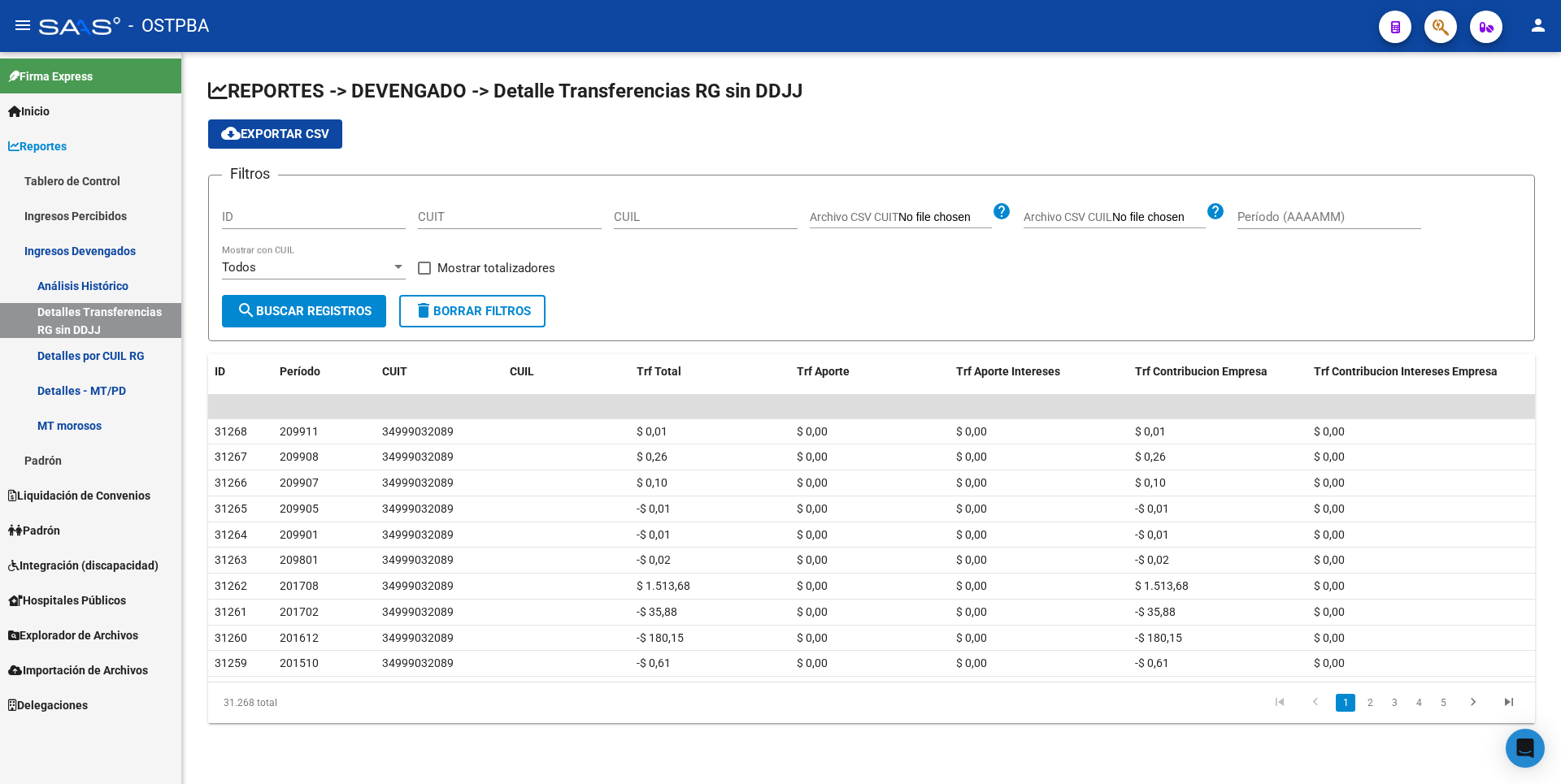
click at [113, 361] on link "Detalles por CUIL RG" at bounding box center [91, 355] width 181 height 35
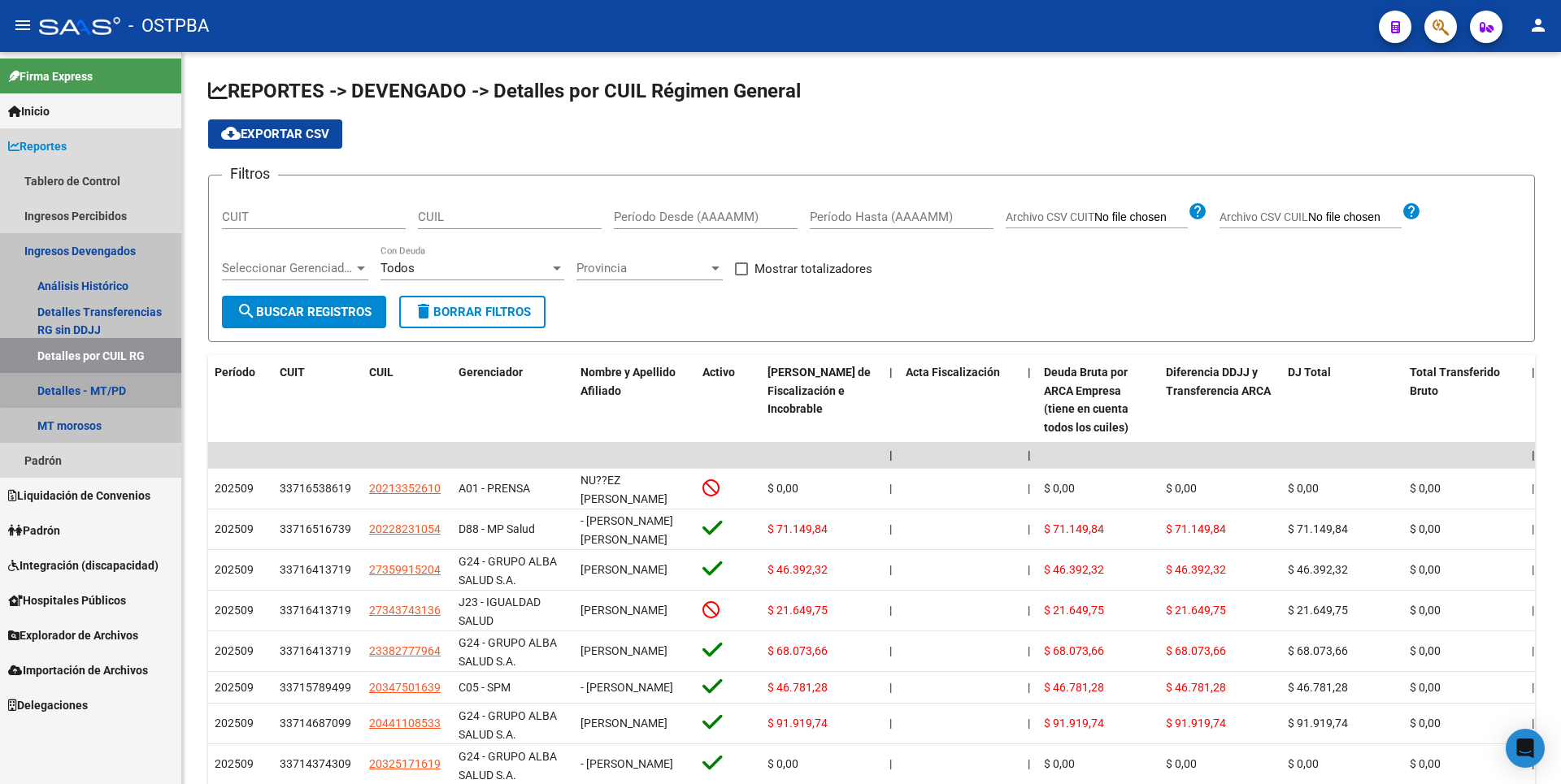
click at [99, 388] on link "Detalles - MT/PD" at bounding box center [91, 390] width 181 height 35
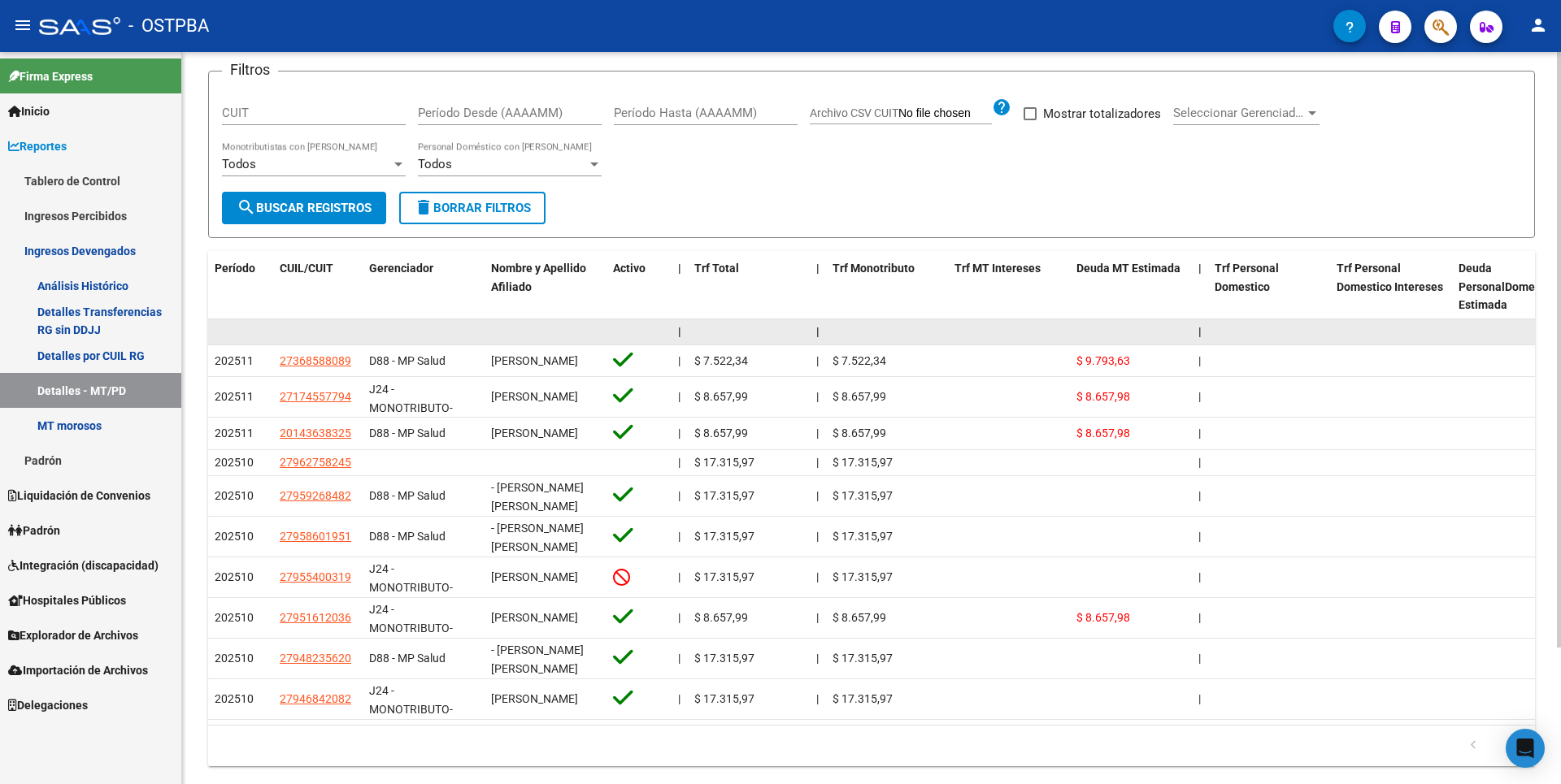
scroll to position [167, 0]
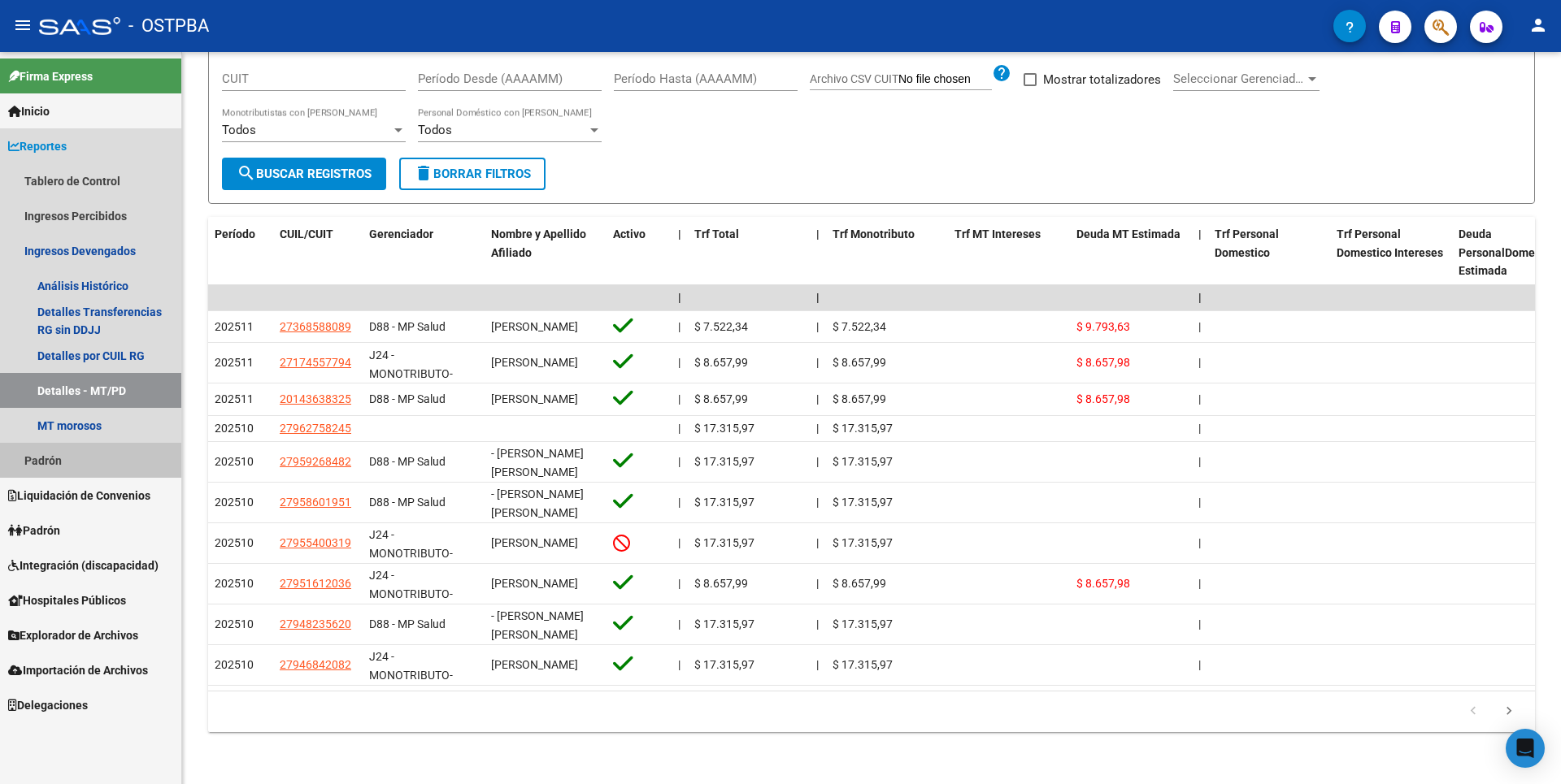
click at [42, 458] on link "Padrón" at bounding box center [91, 459] width 181 height 35
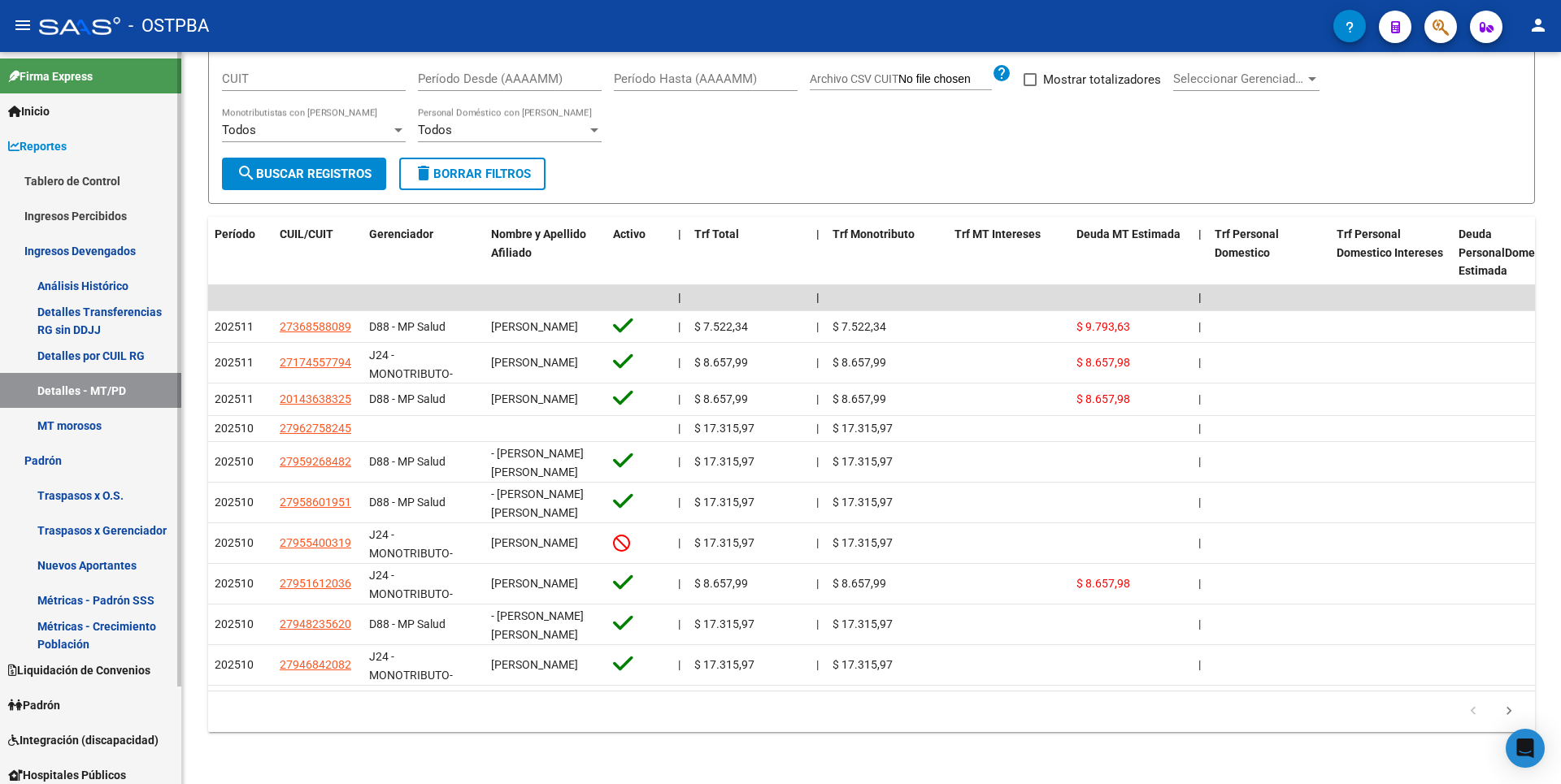
click at [72, 484] on link "Traspasos x O.S." at bounding box center [91, 495] width 181 height 35
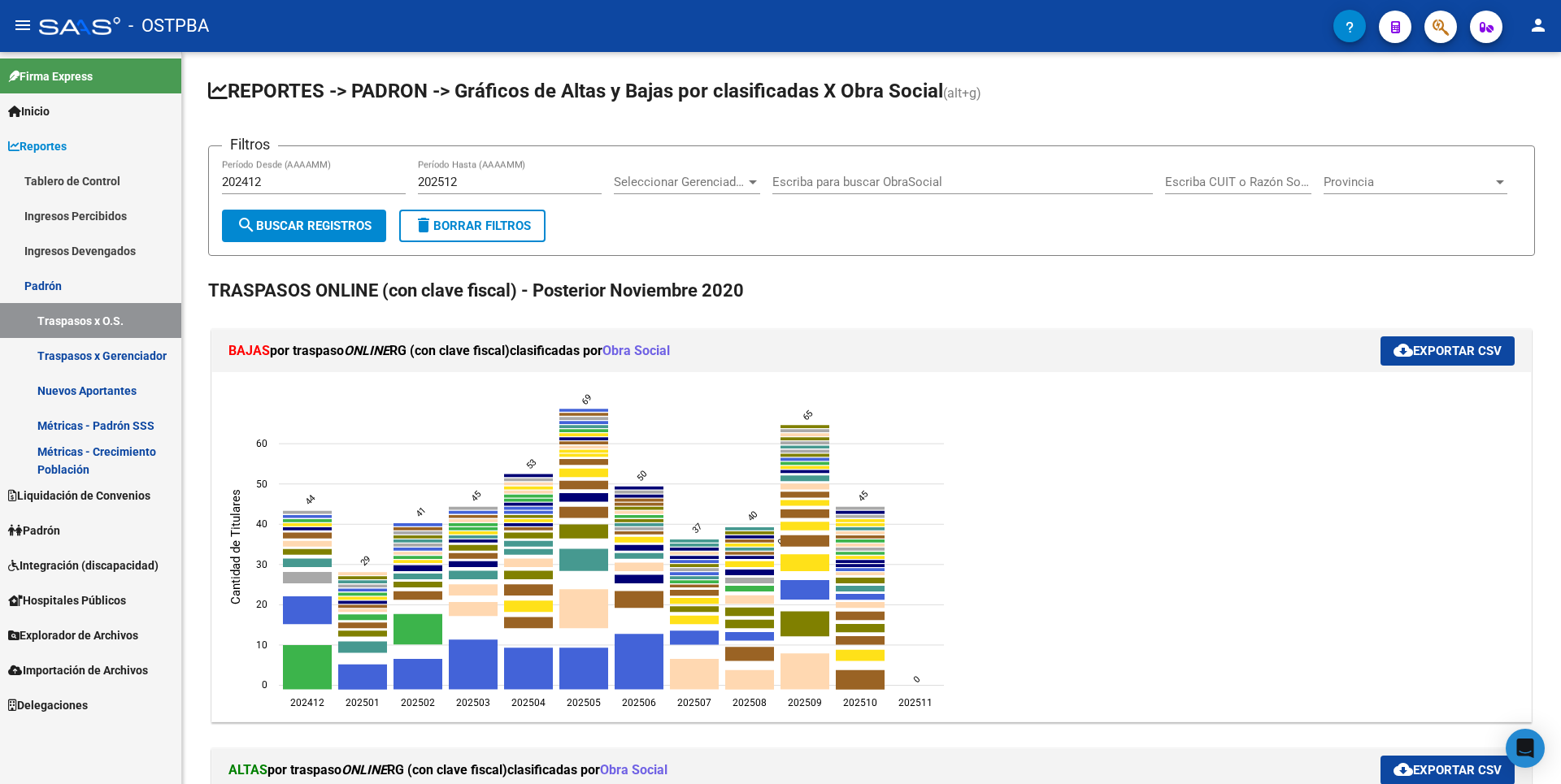
click at [99, 381] on link "Nuevos Aportantes" at bounding box center [91, 390] width 181 height 35
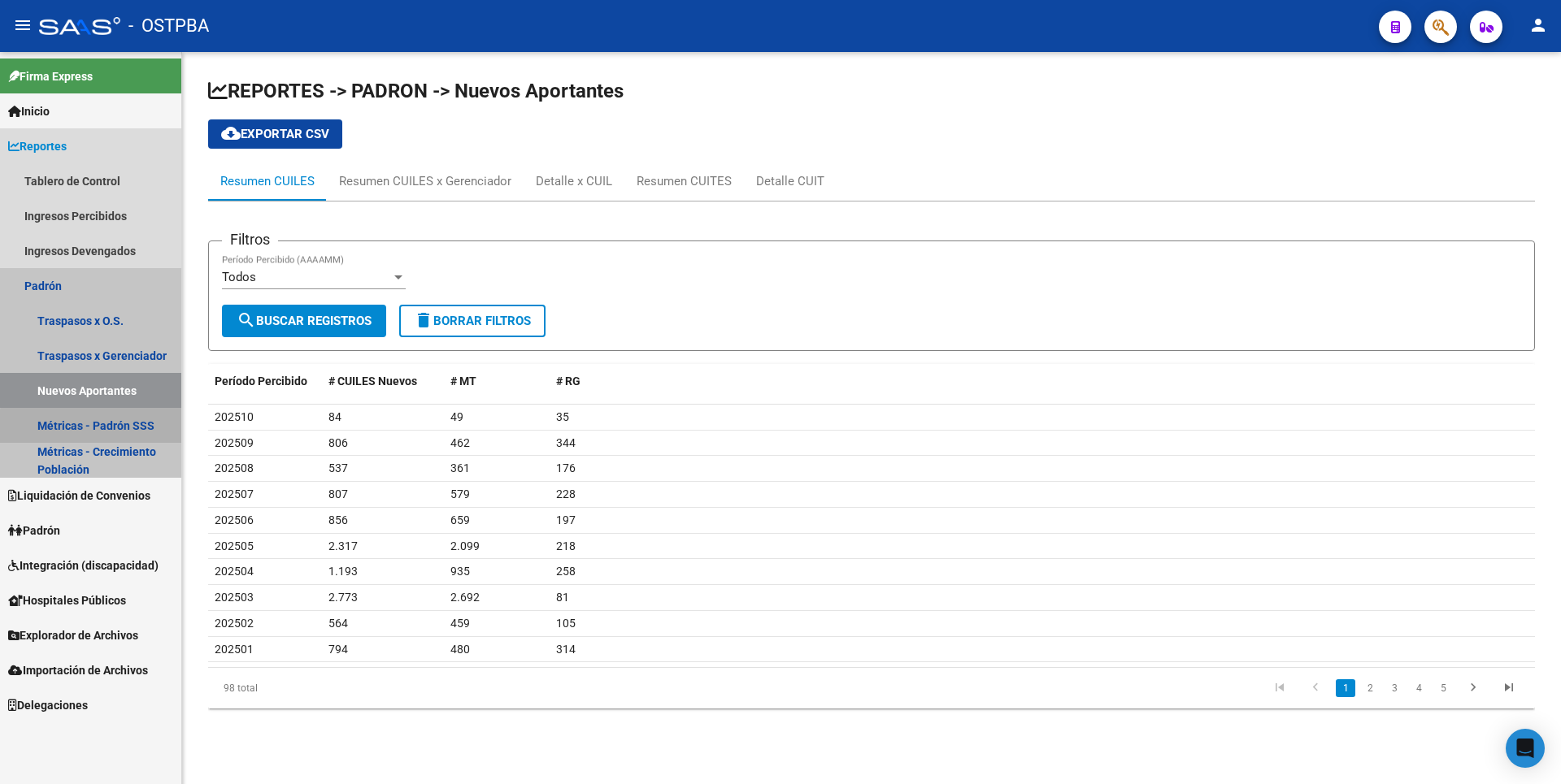
click at [94, 426] on link "Métricas - Padrón SSS" at bounding box center [91, 425] width 181 height 35
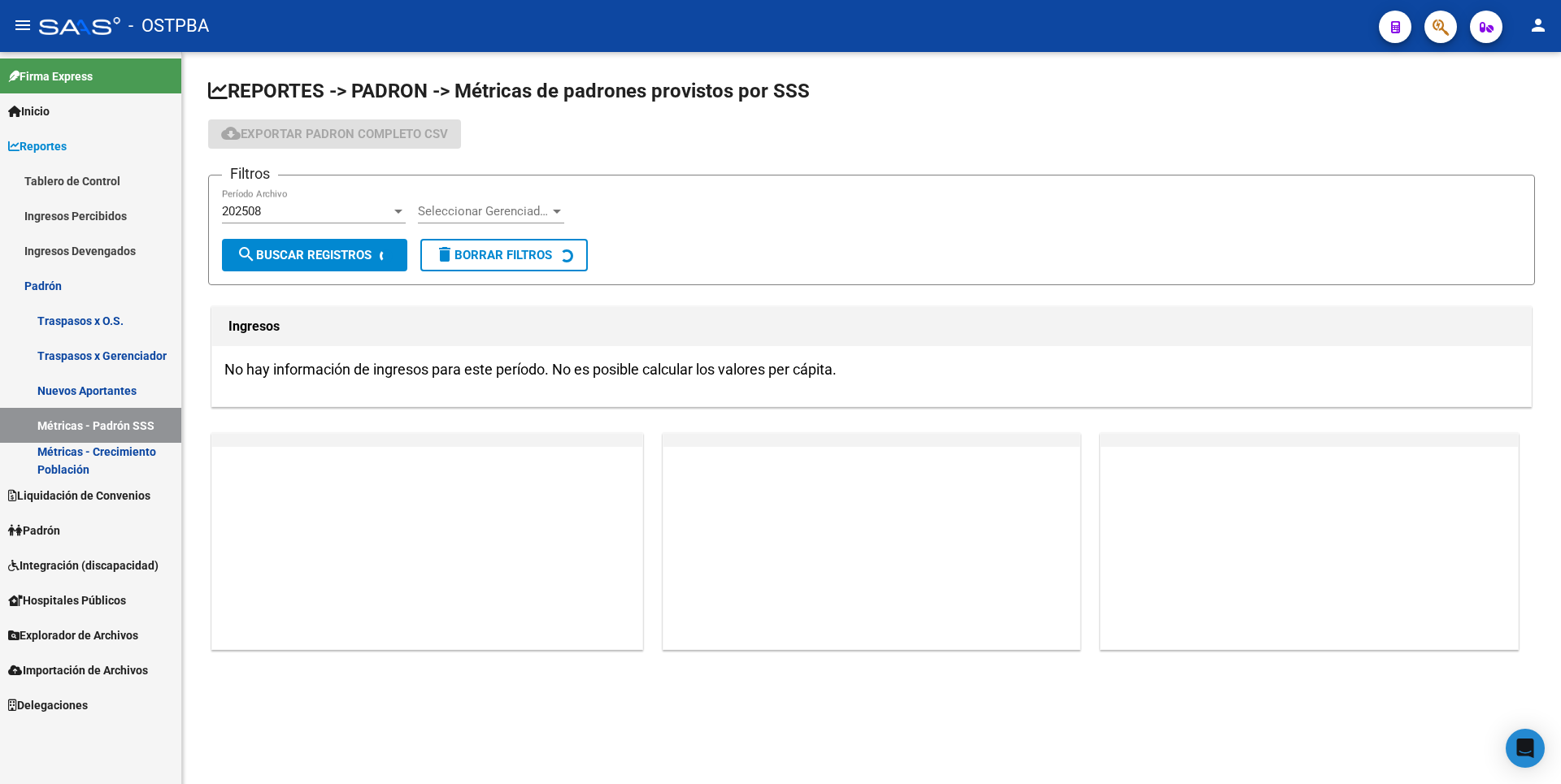
click at [92, 457] on link "Métricas - Crecimiento Población" at bounding box center [91, 459] width 181 height 35
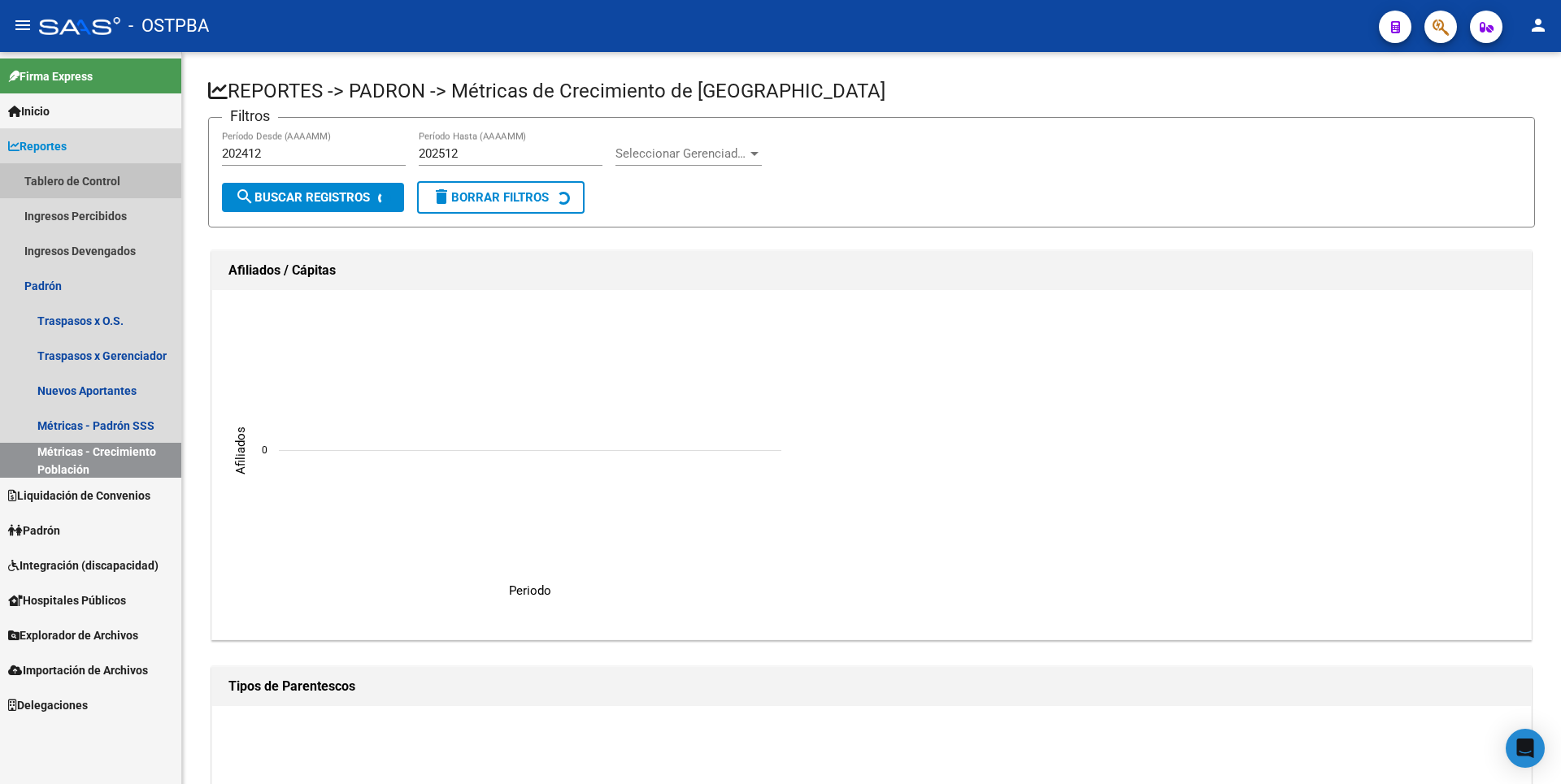
click at [85, 181] on link "Tablero de Control" at bounding box center [91, 181] width 181 height 35
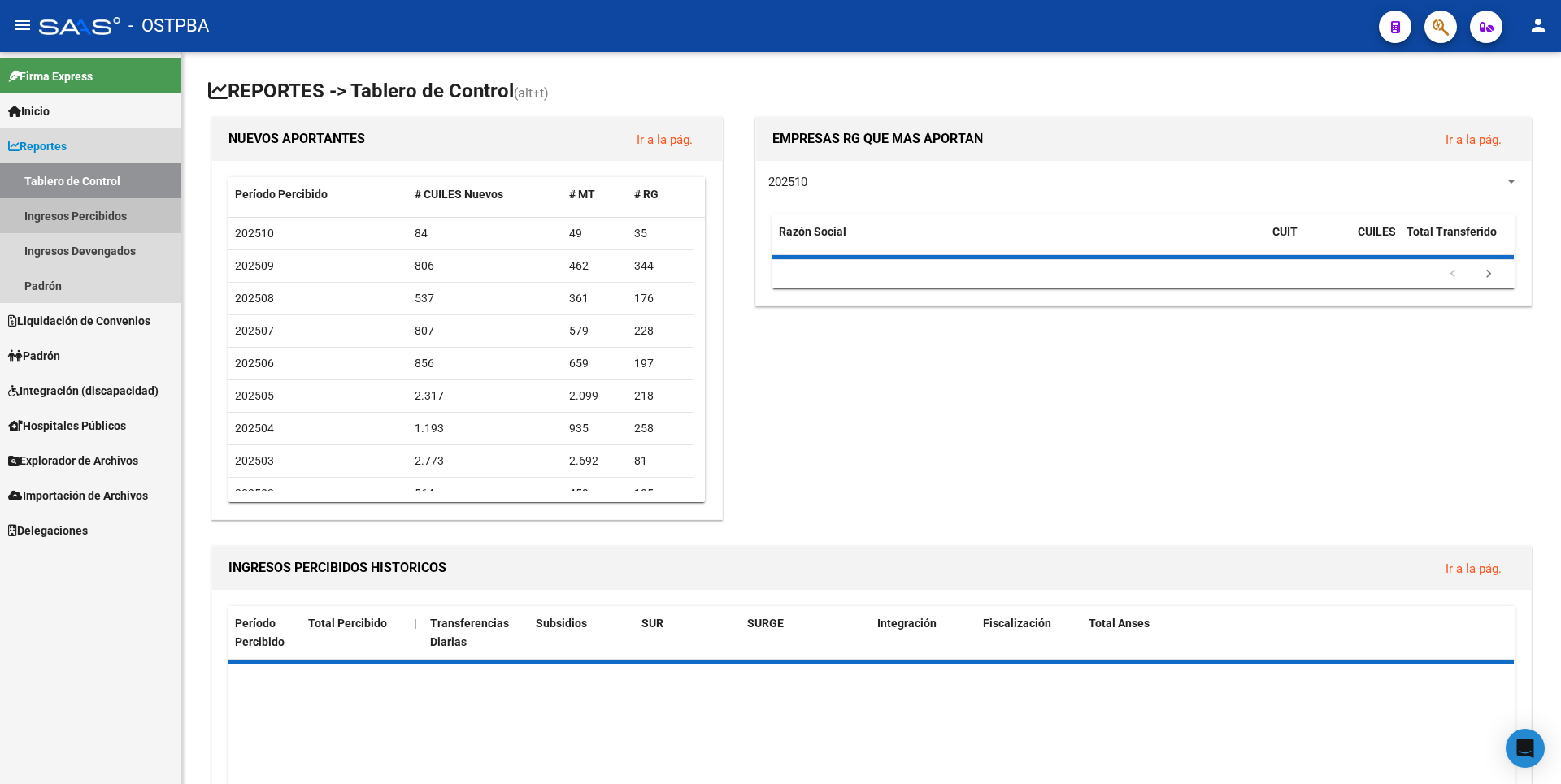
click at [78, 215] on link "Ingresos Percibidos" at bounding box center [91, 215] width 181 height 35
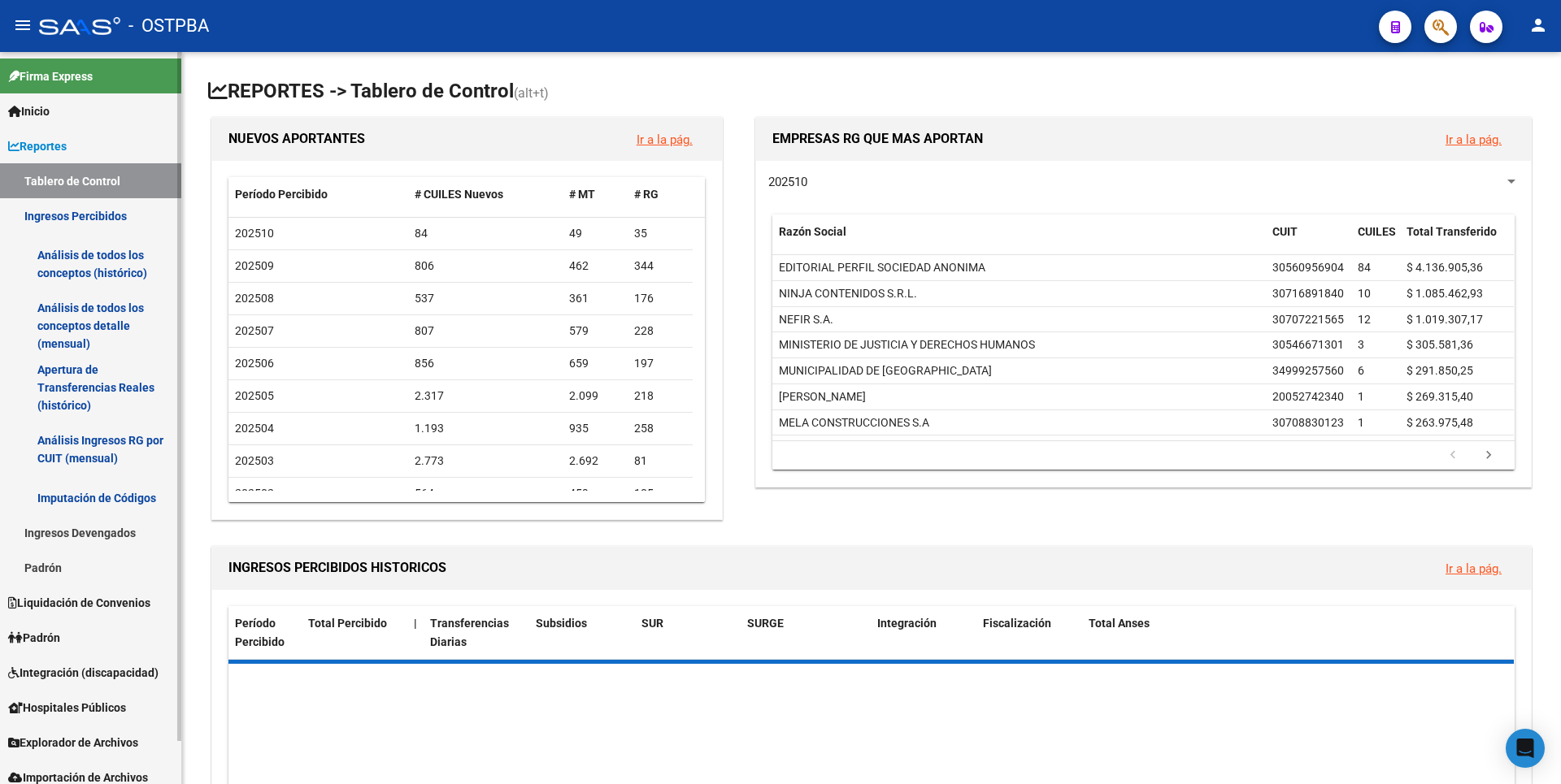
click at [84, 265] on link "Análisis de todos los conceptos (histórico)" at bounding box center [91, 264] width 181 height 62
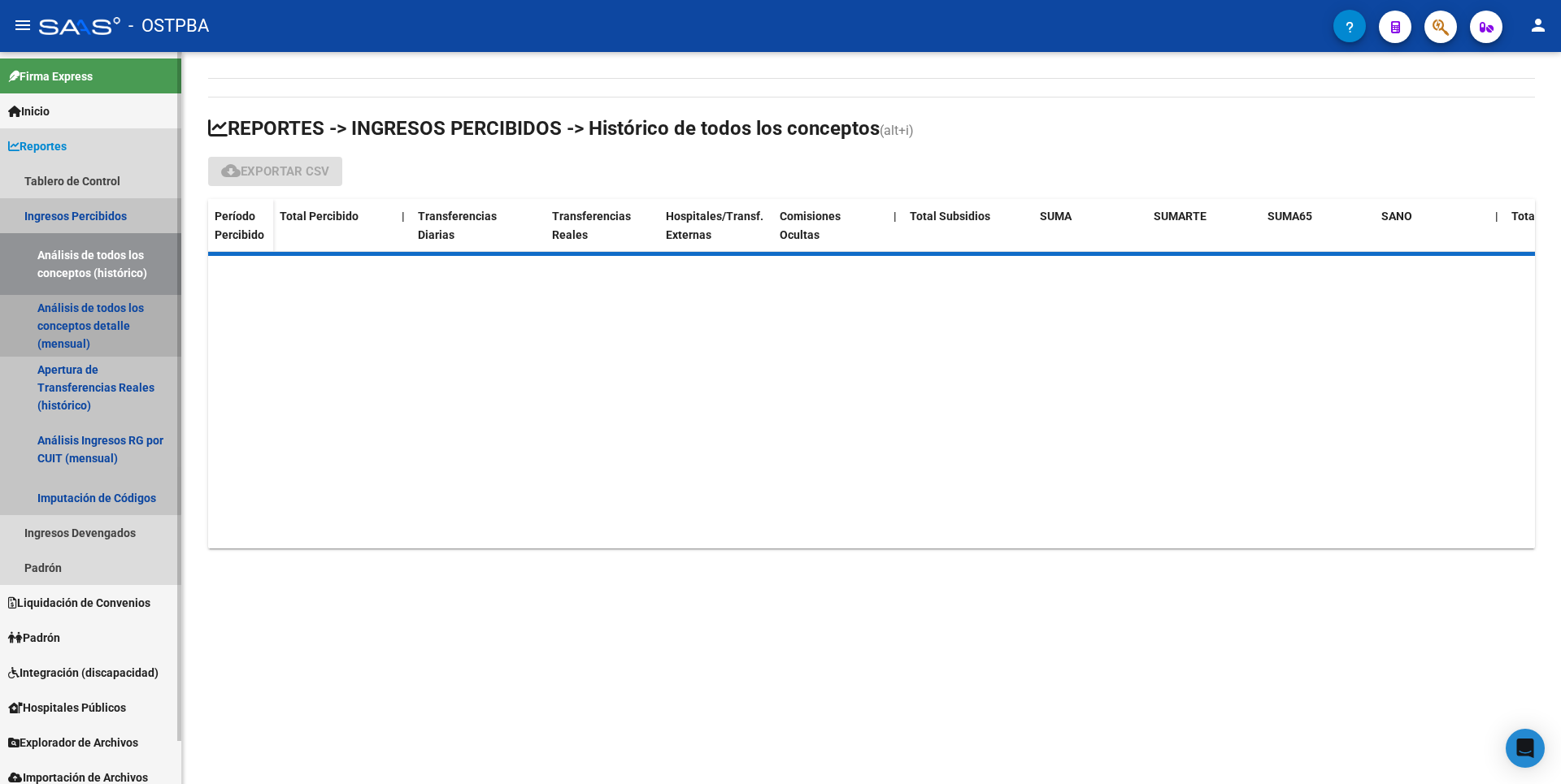
click at [85, 324] on link "Análisis de todos los conceptos detalle (mensual)" at bounding box center [91, 325] width 181 height 62
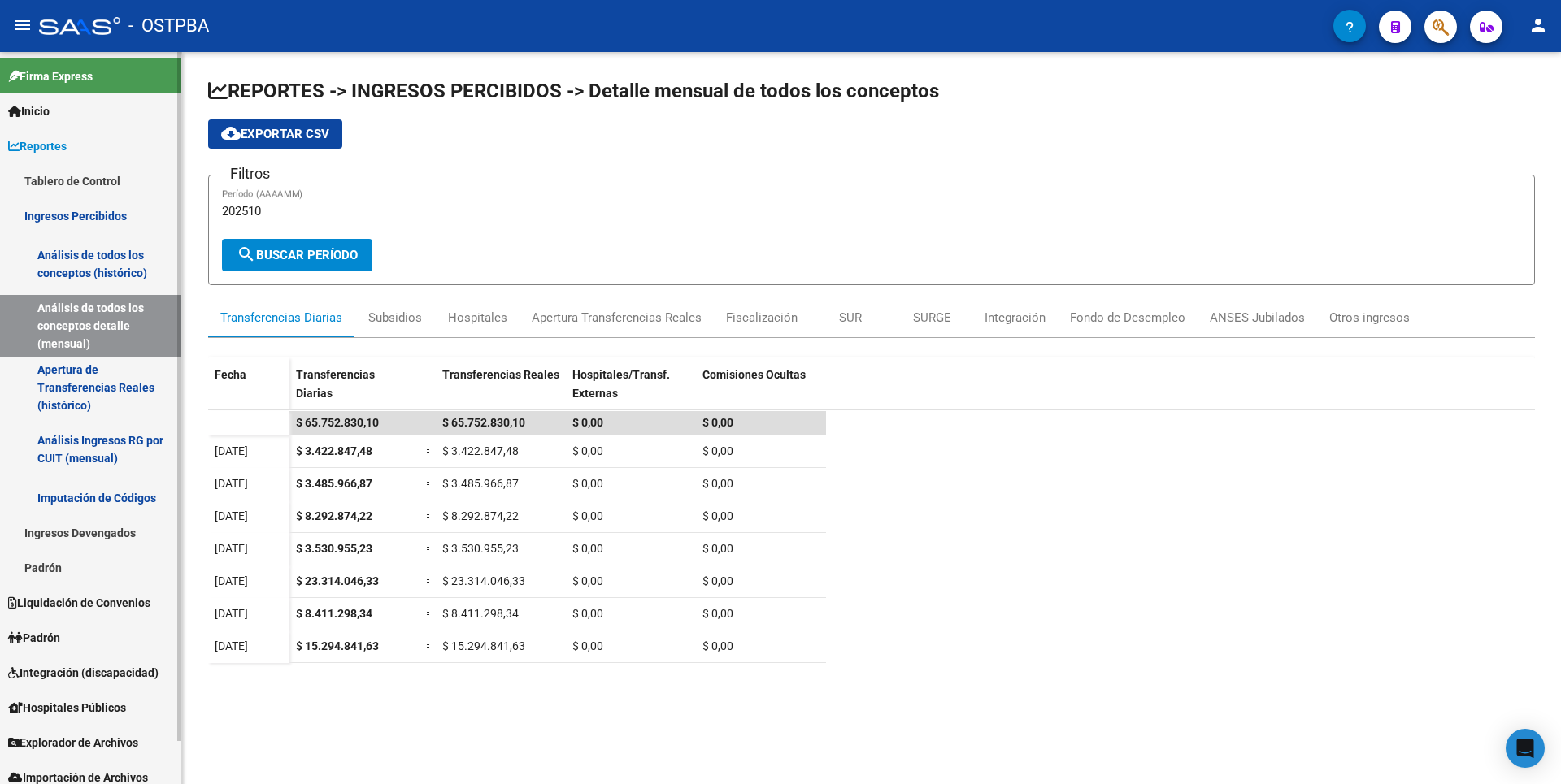
click at [75, 364] on link "Apertura de Transferencias Reales (histórico)" at bounding box center [91, 387] width 181 height 62
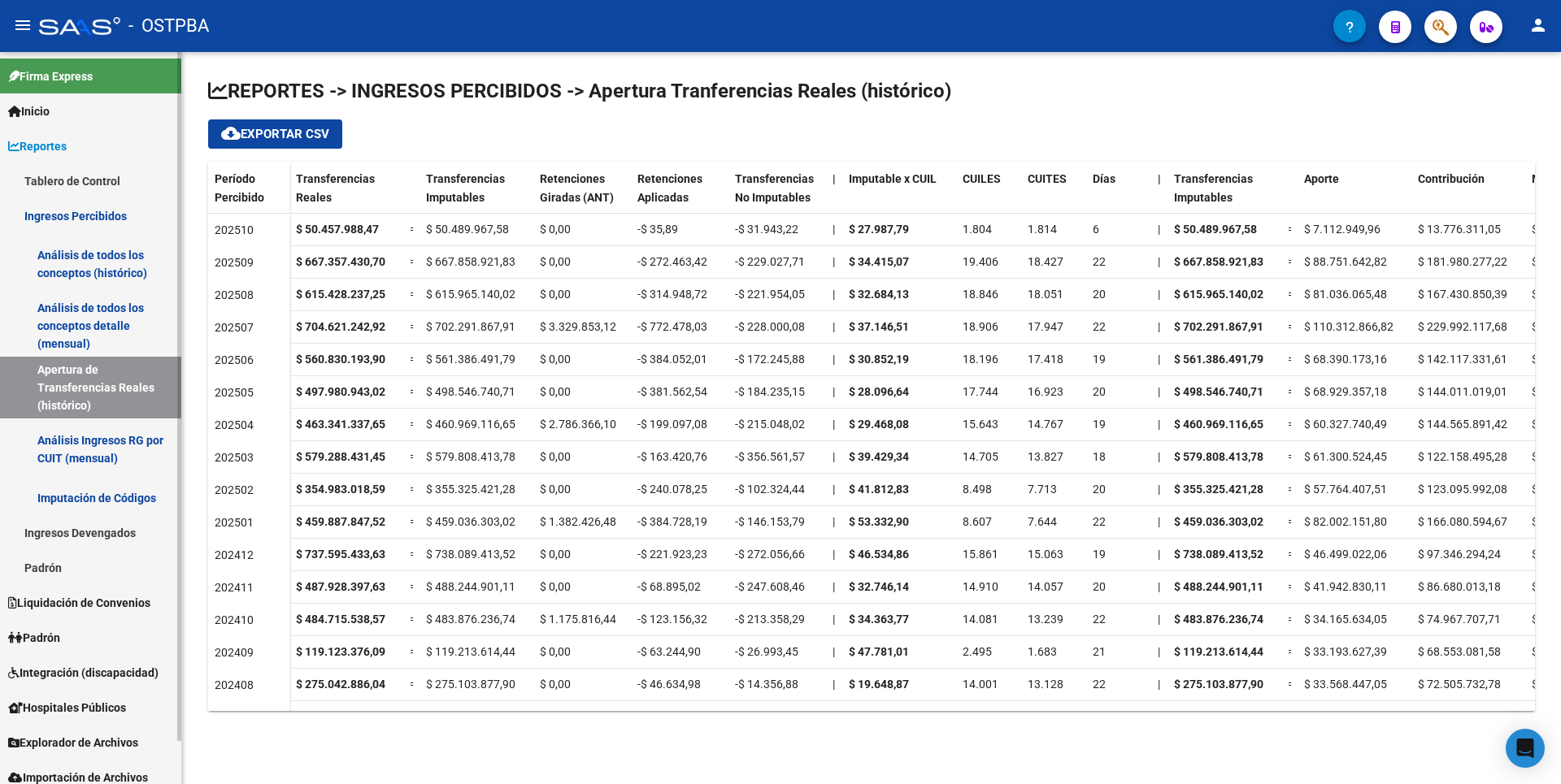
click at [80, 335] on link "Análisis de todos los conceptos detalle (mensual)" at bounding box center [91, 325] width 181 height 62
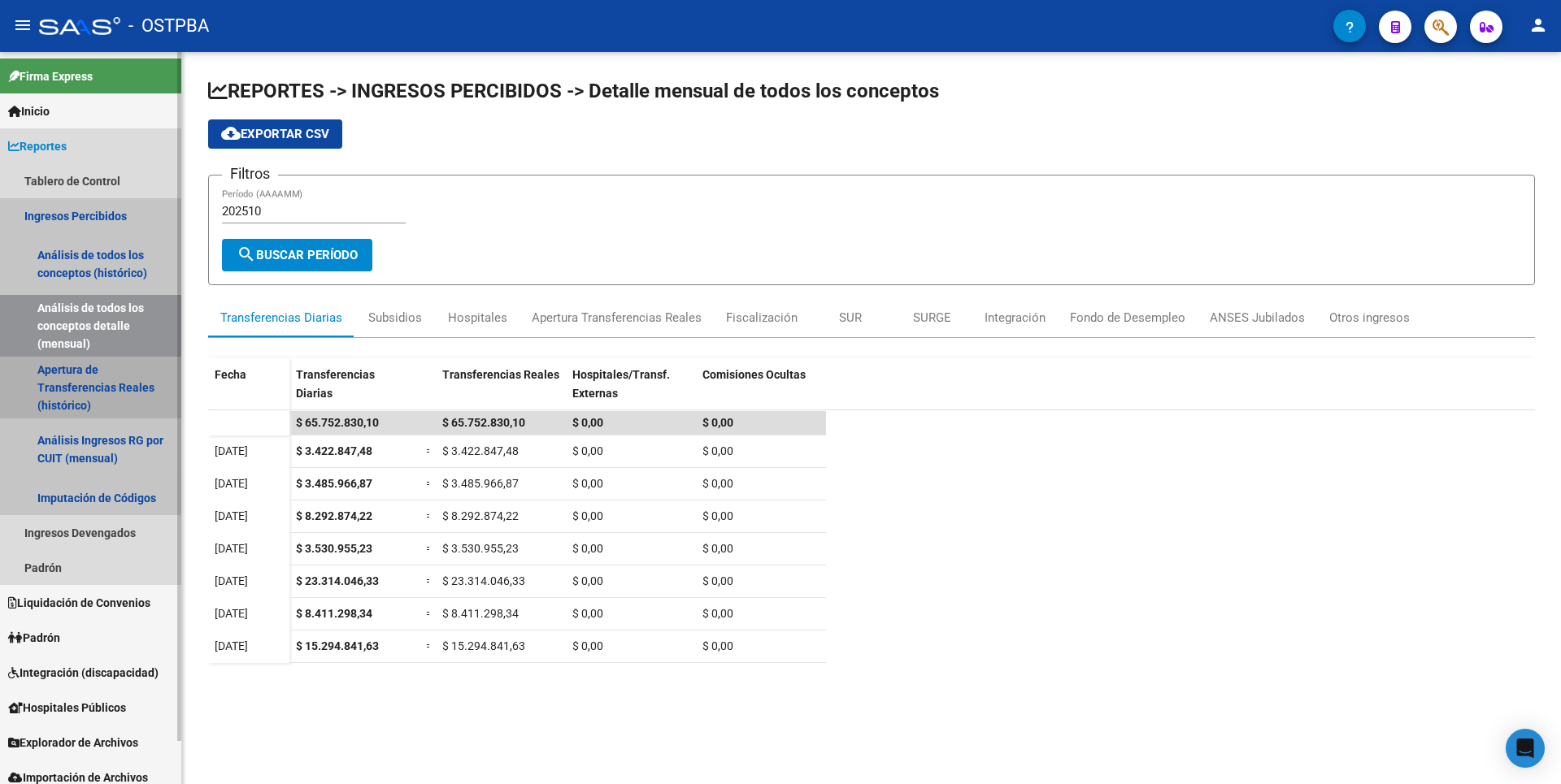
click at [75, 380] on link "Apertura de Transferencias Reales (histórico)" at bounding box center [91, 387] width 181 height 62
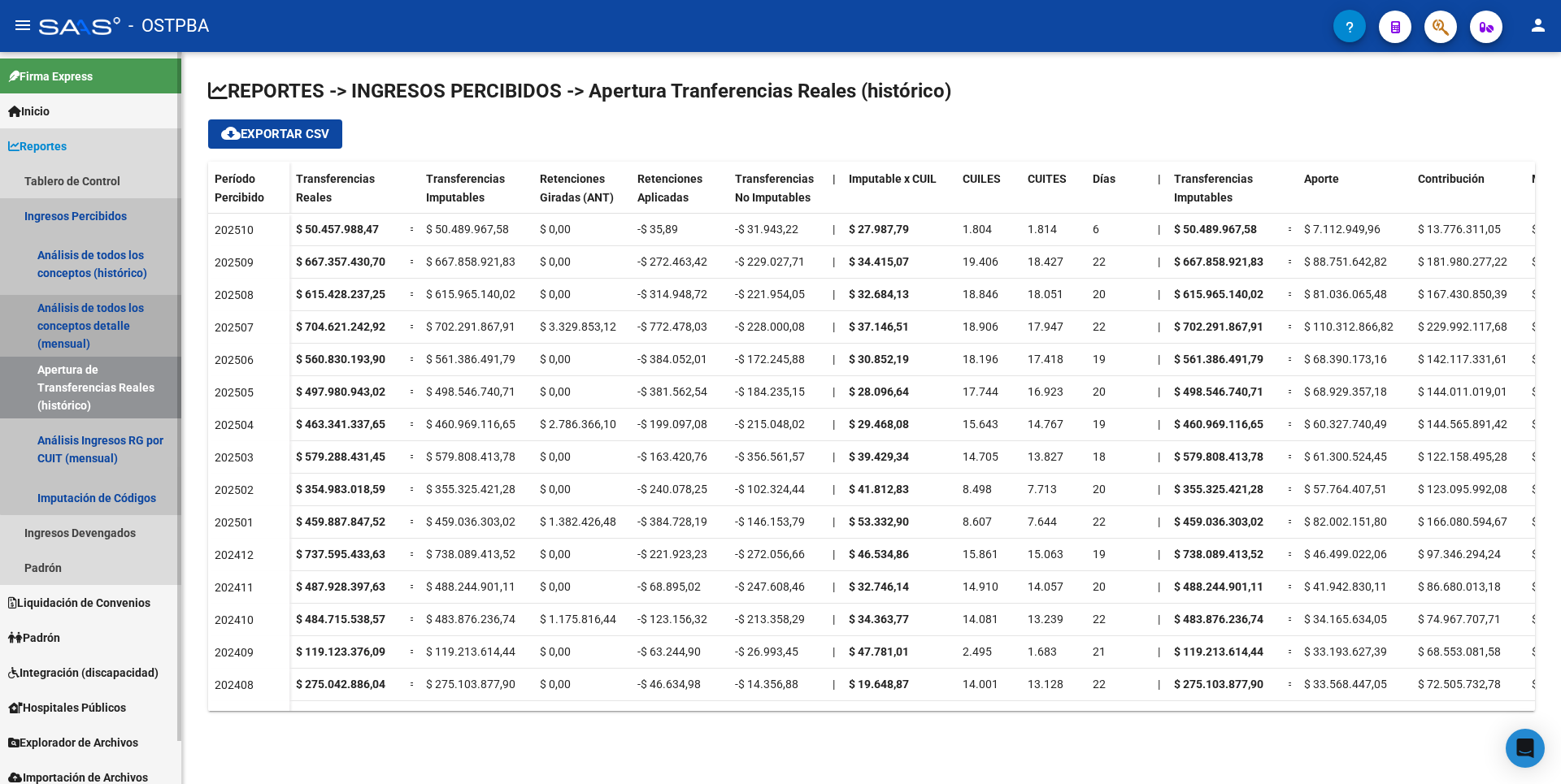
click at [100, 338] on link "Análisis de todos los conceptos detalle (mensual)" at bounding box center [91, 325] width 181 height 62
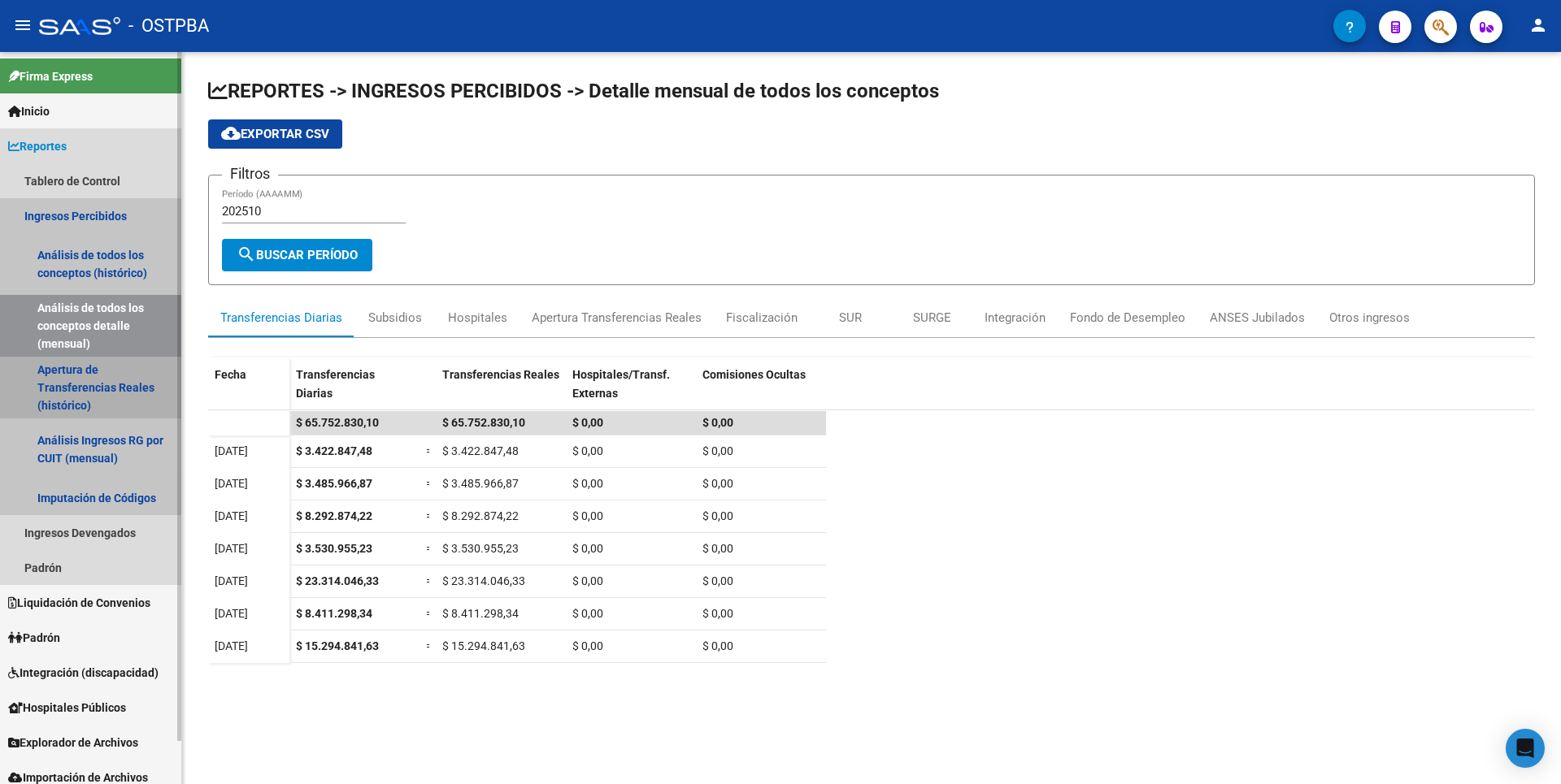
click at [88, 398] on link "Apertura de Transferencias Reales (histórico)" at bounding box center [91, 387] width 181 height 62
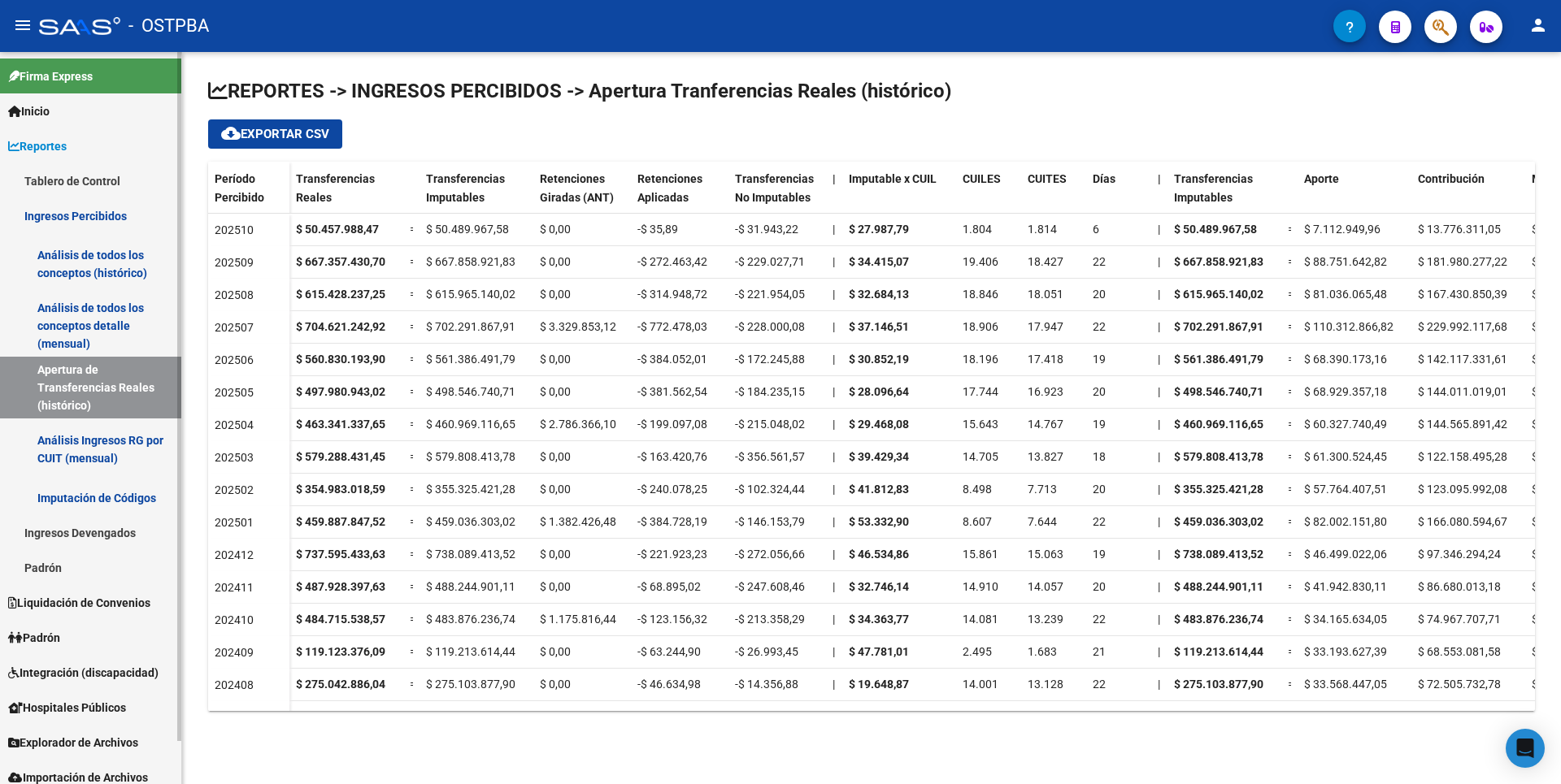
click at [71, 321] on link "Análisis de todos los conceptos detalle (mensual)" at bounding box center [91, 325] width 181 height 62
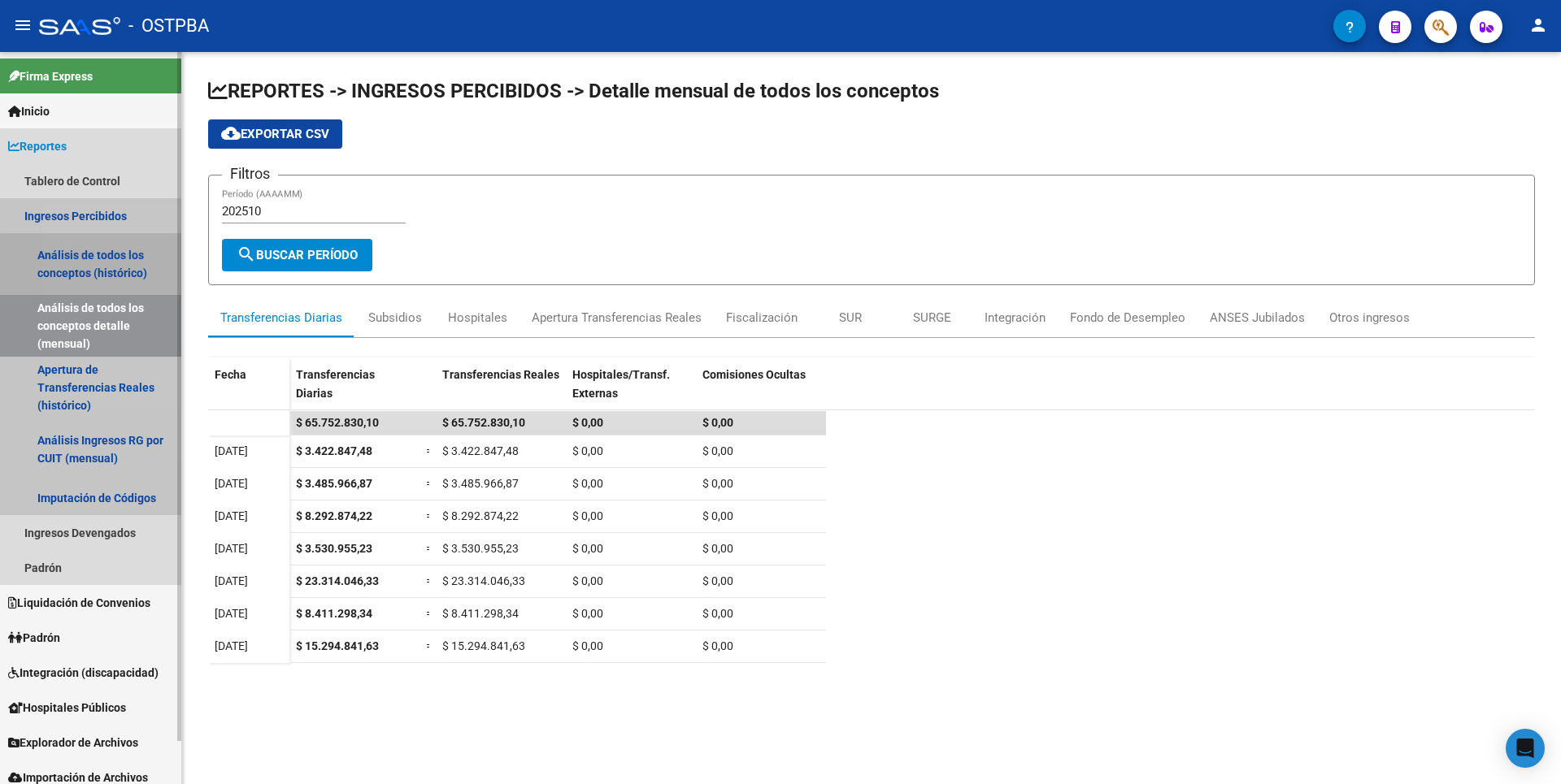
click at [105, 266] on link "Análisis de todos los conceptos (histórico)" at bounding box center [91, 264] width 181 height 62
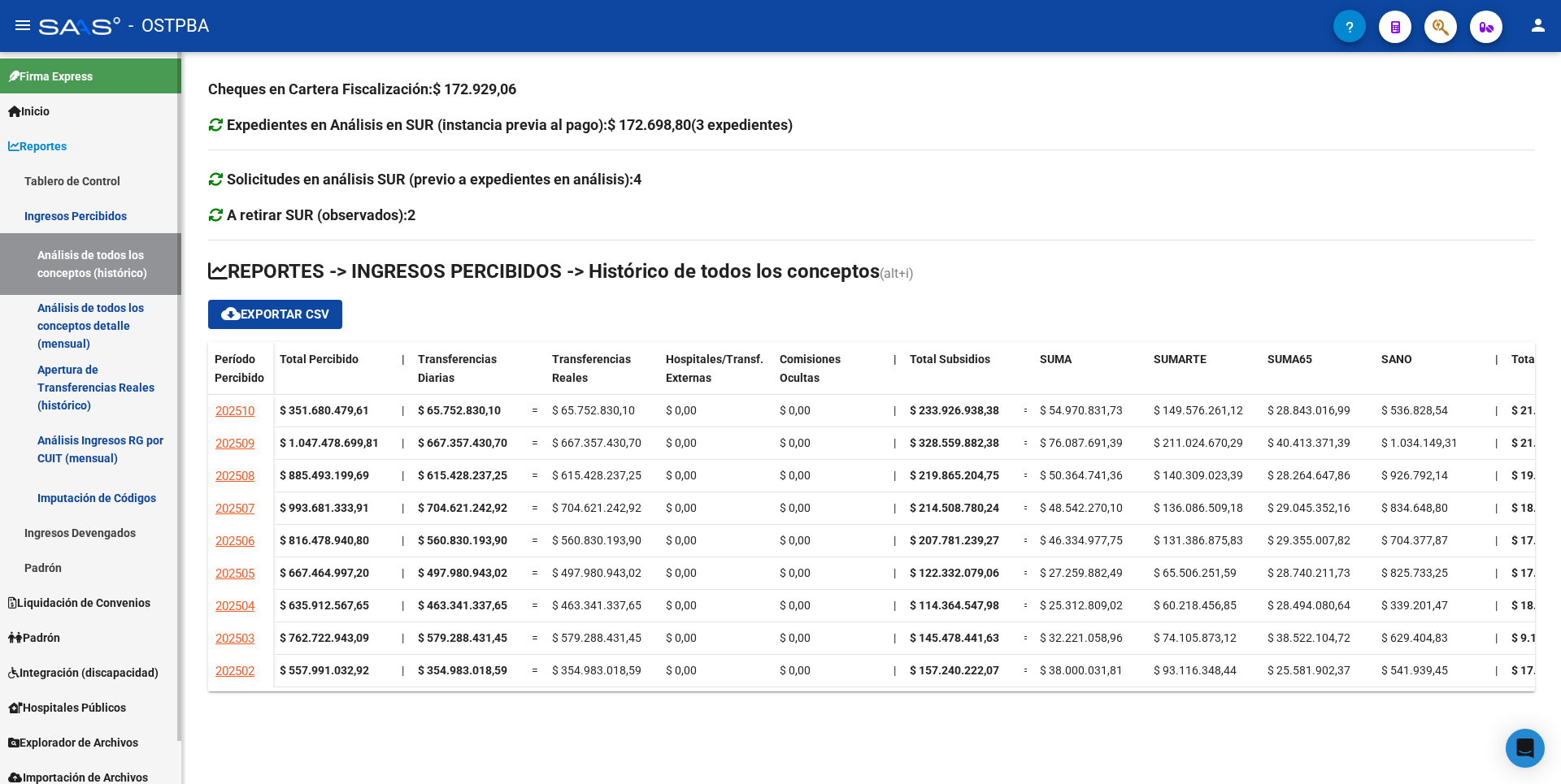
click at [31, 333] on link "Análisis de todos los conceptos detalle (mensual)" at bounding box center [91, 325] width 181 height 62
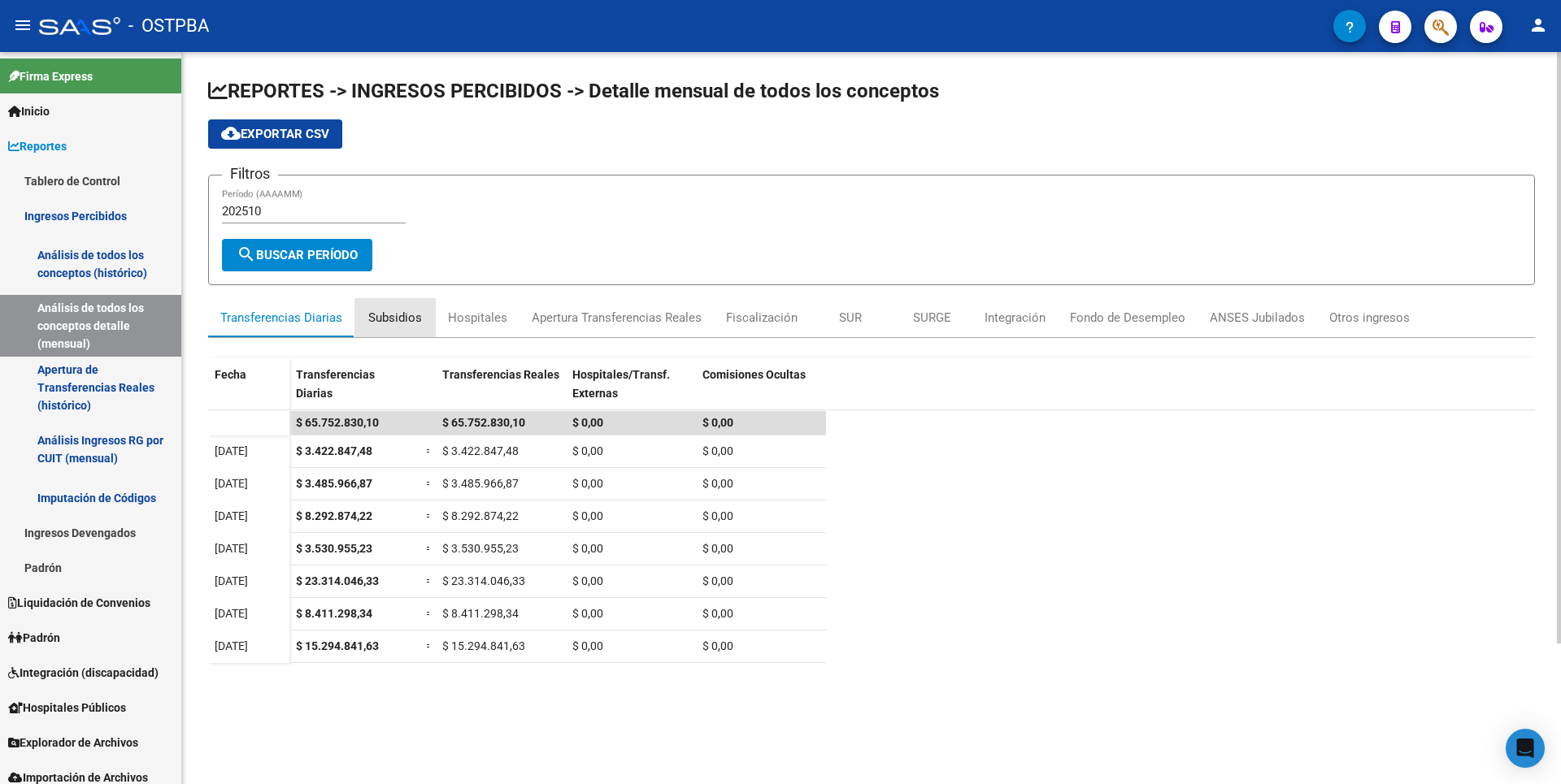
click at [403, 321] on div "Subsidios" at bounding box center [394, 317] width 53 height 18
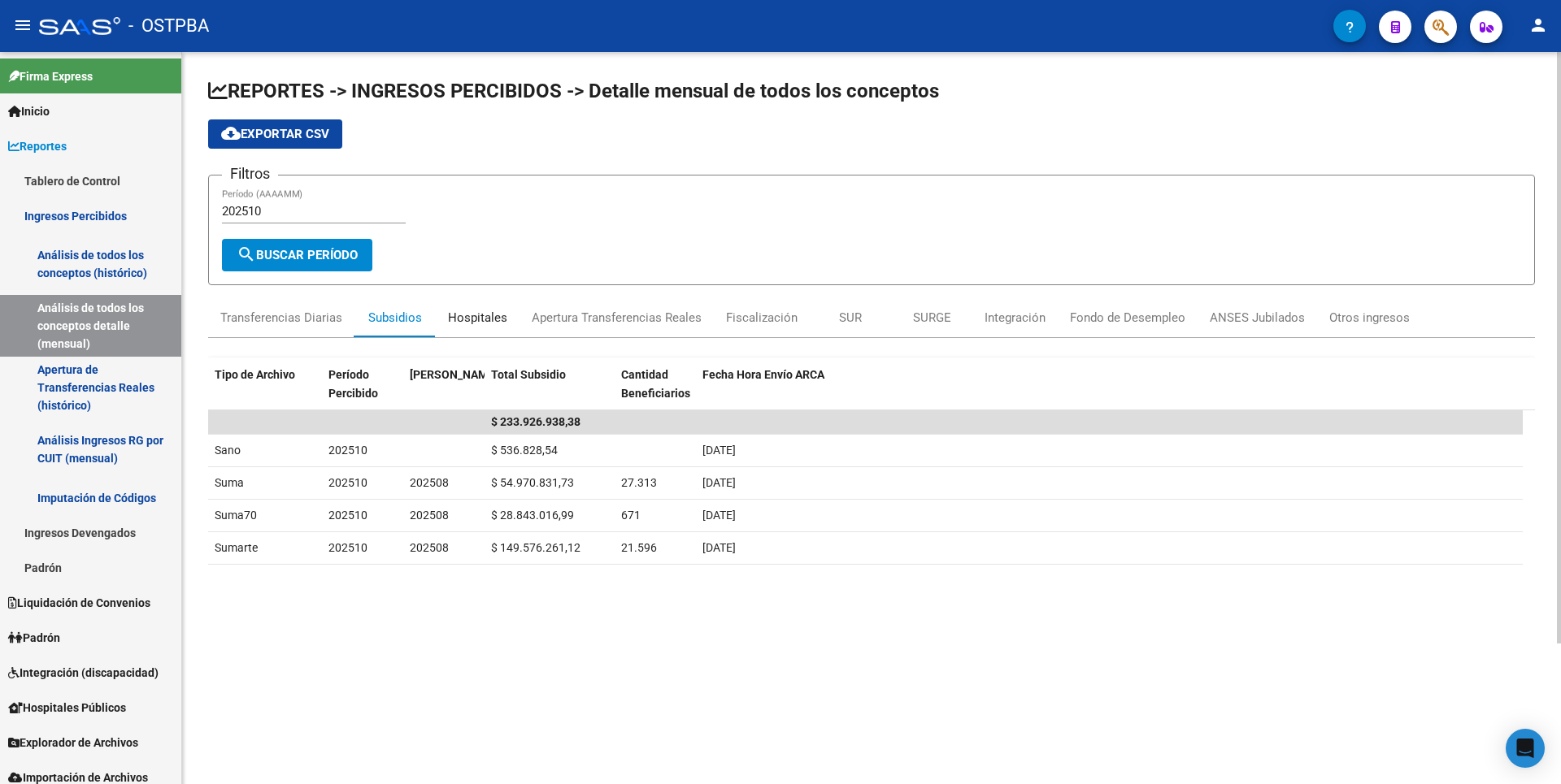
click at [493, 318] on div "Hospitales" at bounding box center [477, 317] width 59 height 18
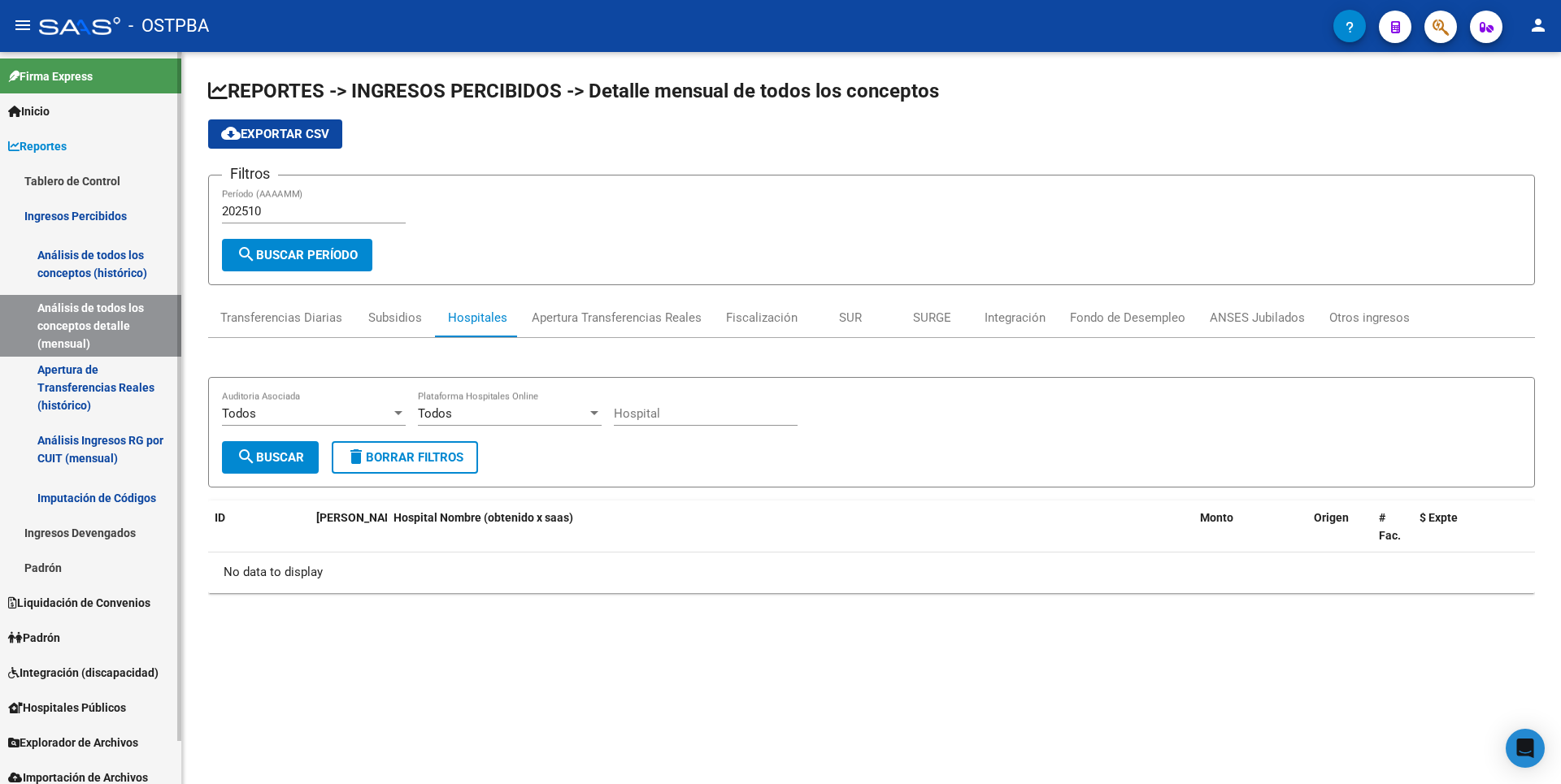
click at [96, 382] on link "Apertura de Transferencias Reales (histórico)" at bounding box center [91, 387] width 181 height 62
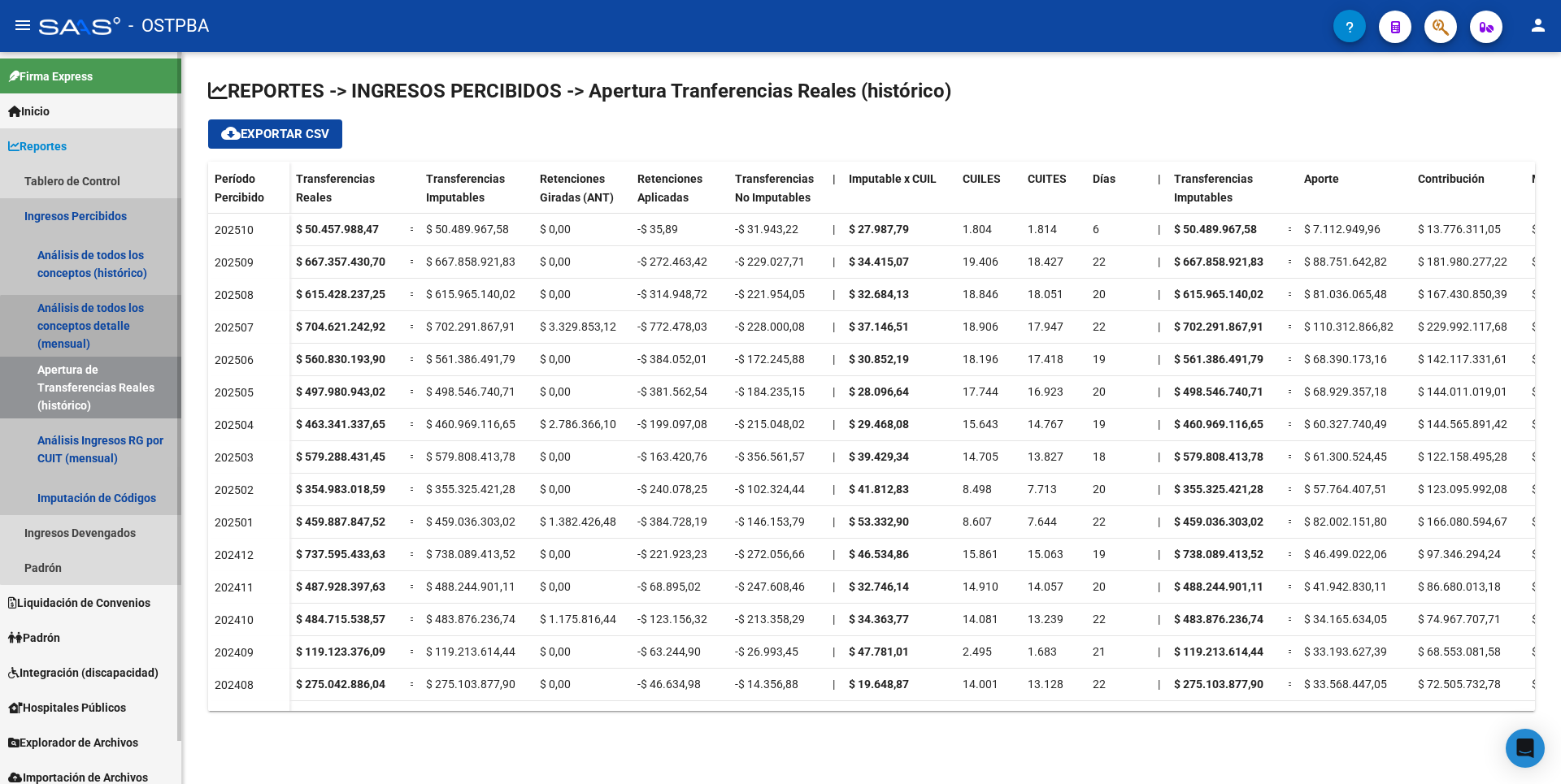
click at [121, 336] on link "Análisis de todos los conceptos detalle (mensual)" at bounding box center [91, 325] width 181 height 62
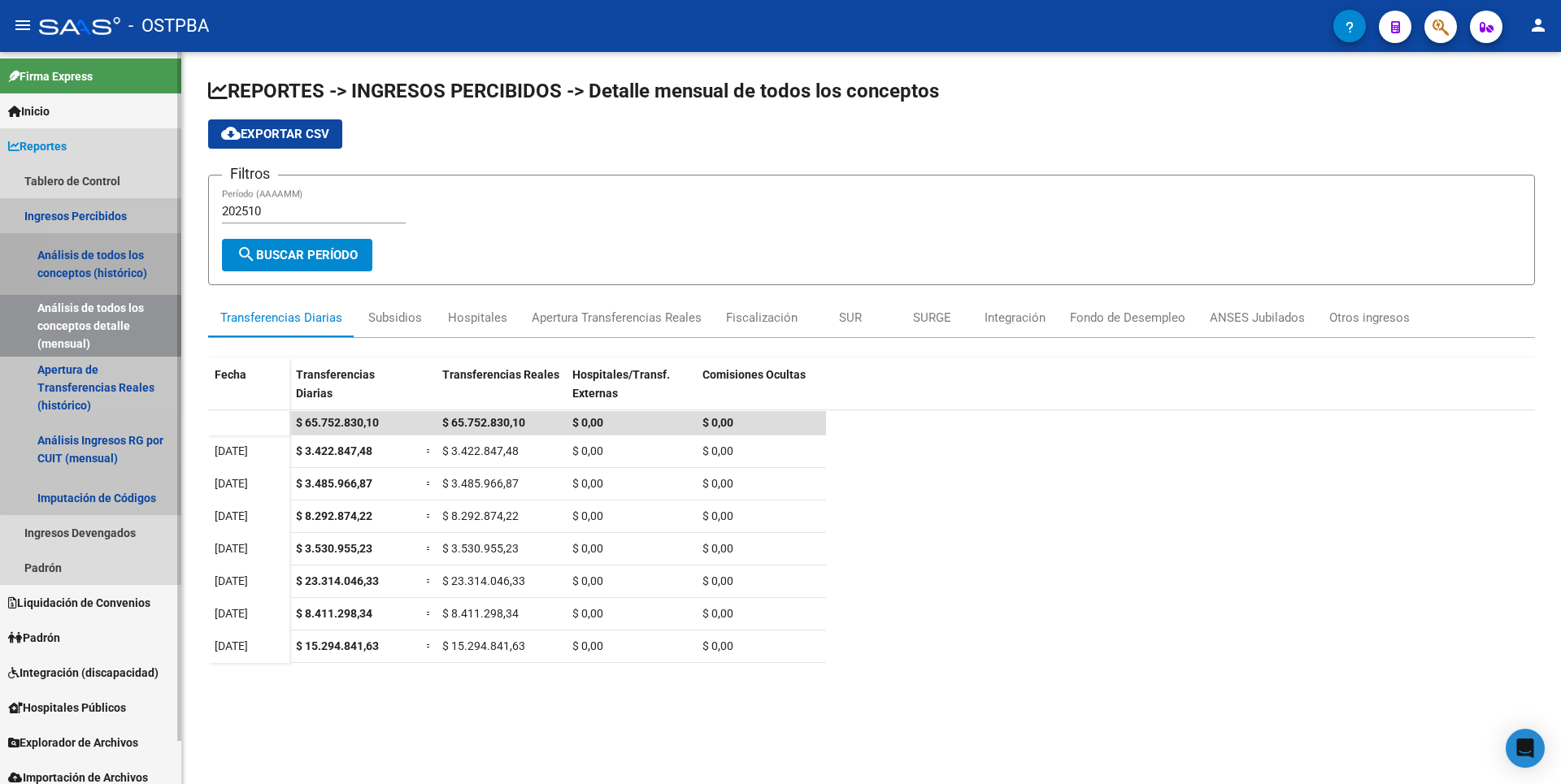
click at [108, 268] on link "Análisis de todos los conceptos (histórico)" at bounding box center [91, 264] width 181 height 62
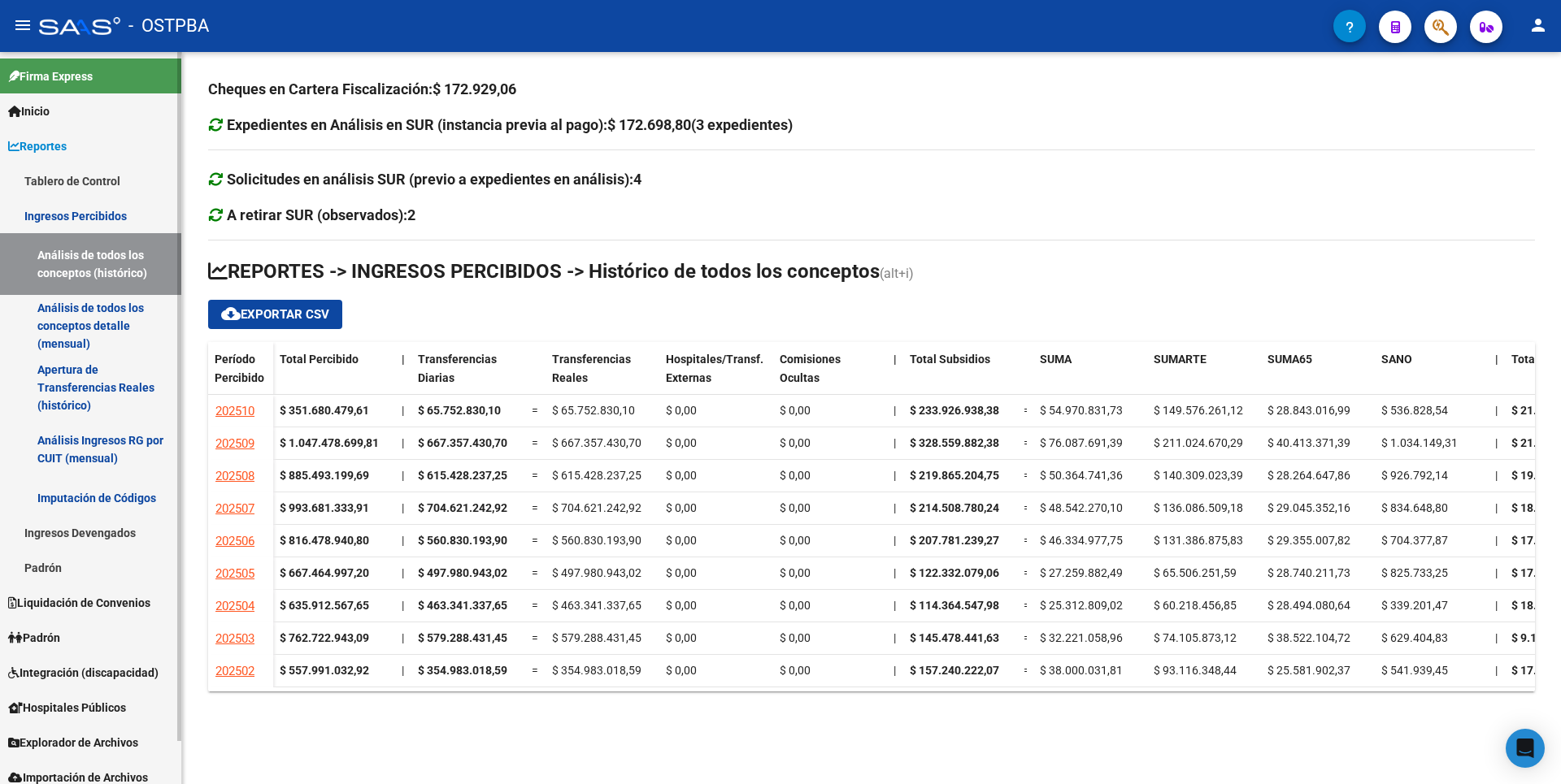
click at [77, 336] on link "Análisis de todos los conceptos detalle (mensual)" at bounding box center [91, 325] width 181 height 62
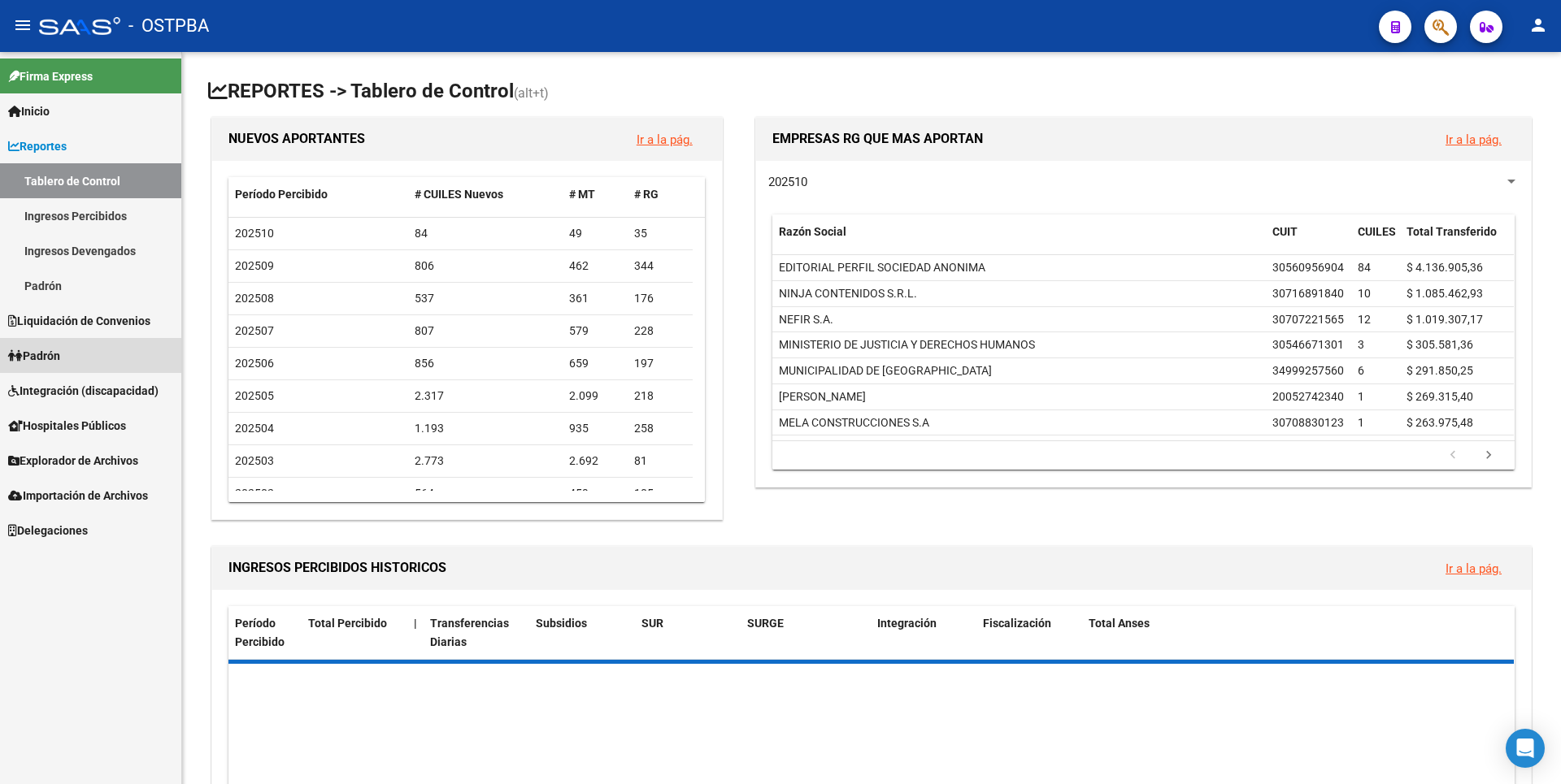
click at [91, 364] on link "Padrón" at bounding box center [91, 355] width 181 height 35
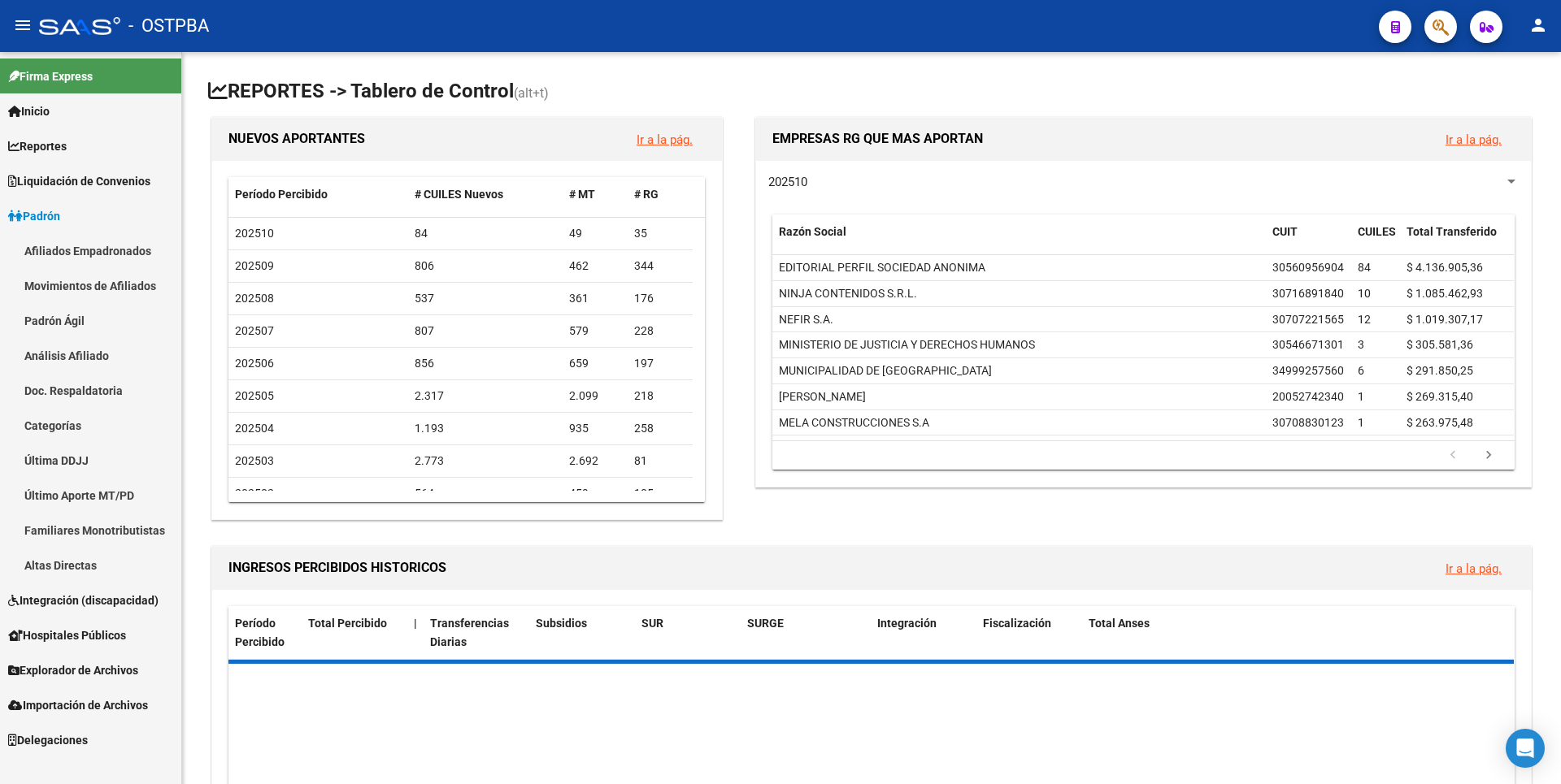
click at [93, 359] on link "Análisis Afiliado" at bounding box center [91, 355] width 181 height 35
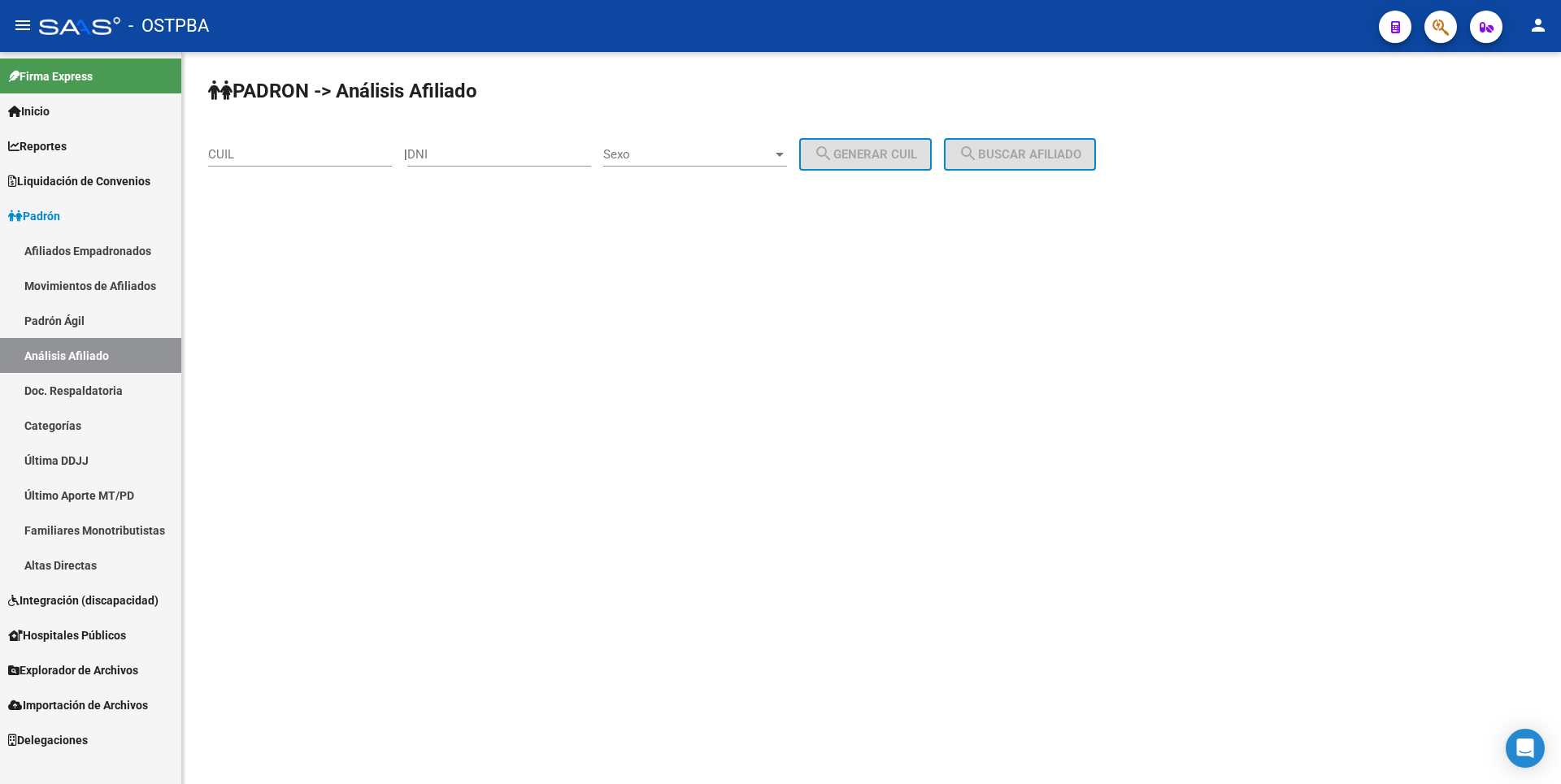
click at [444, 158] on input "DNI" at bounding box center [499, 154] width 184 height 14
type input "50026021"
click at [757, 159] on span "Sexo" at bounding box center [687, 154] width 169 height 14
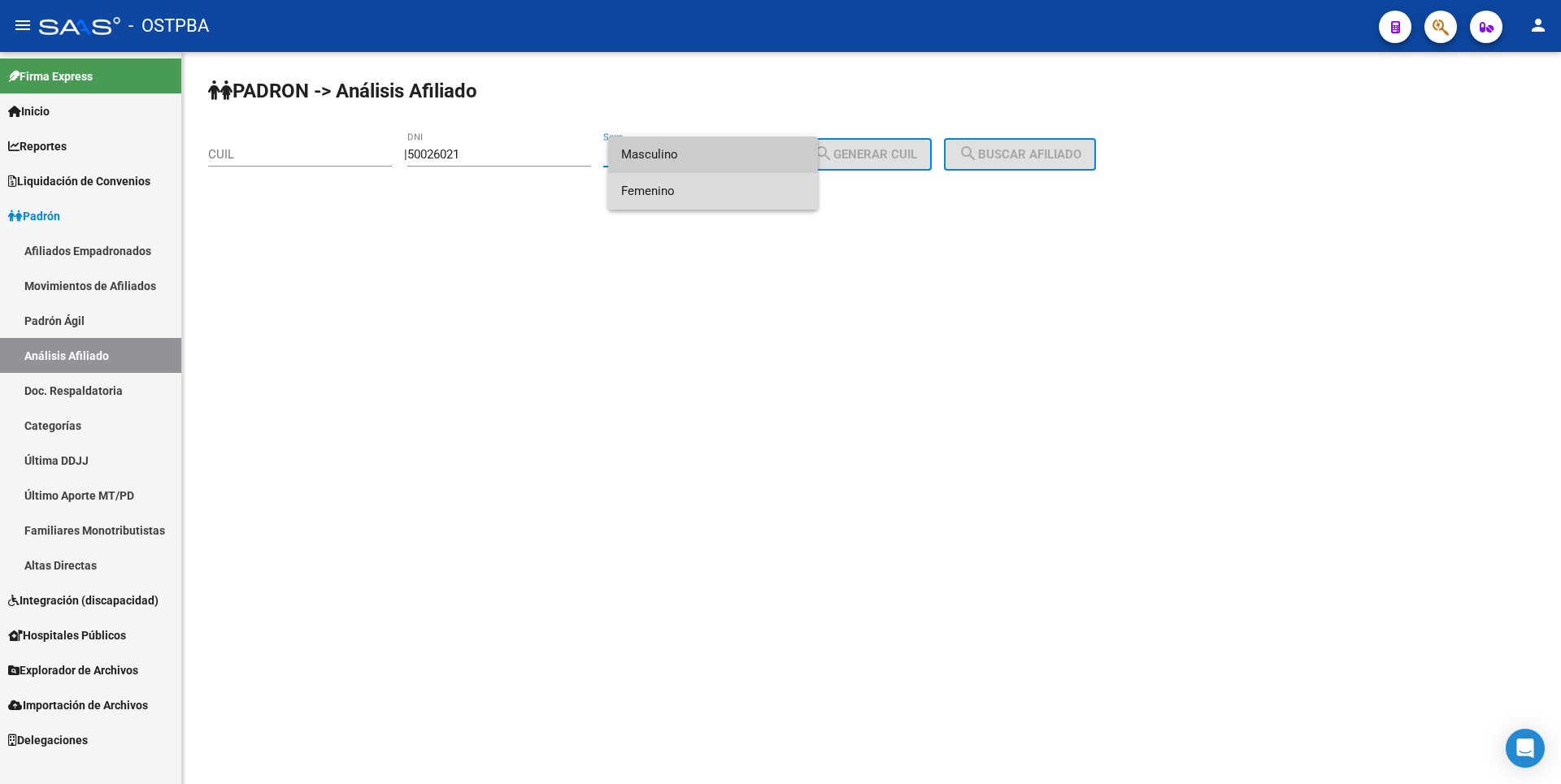
drag, startPoint x: 688, startPoint y: 192, endPoint x: 849, endPoint y: 164, distance: 163.4
click at [694, 190] on span "Femenino" at bounding box center [712, 191] width 184 height 36
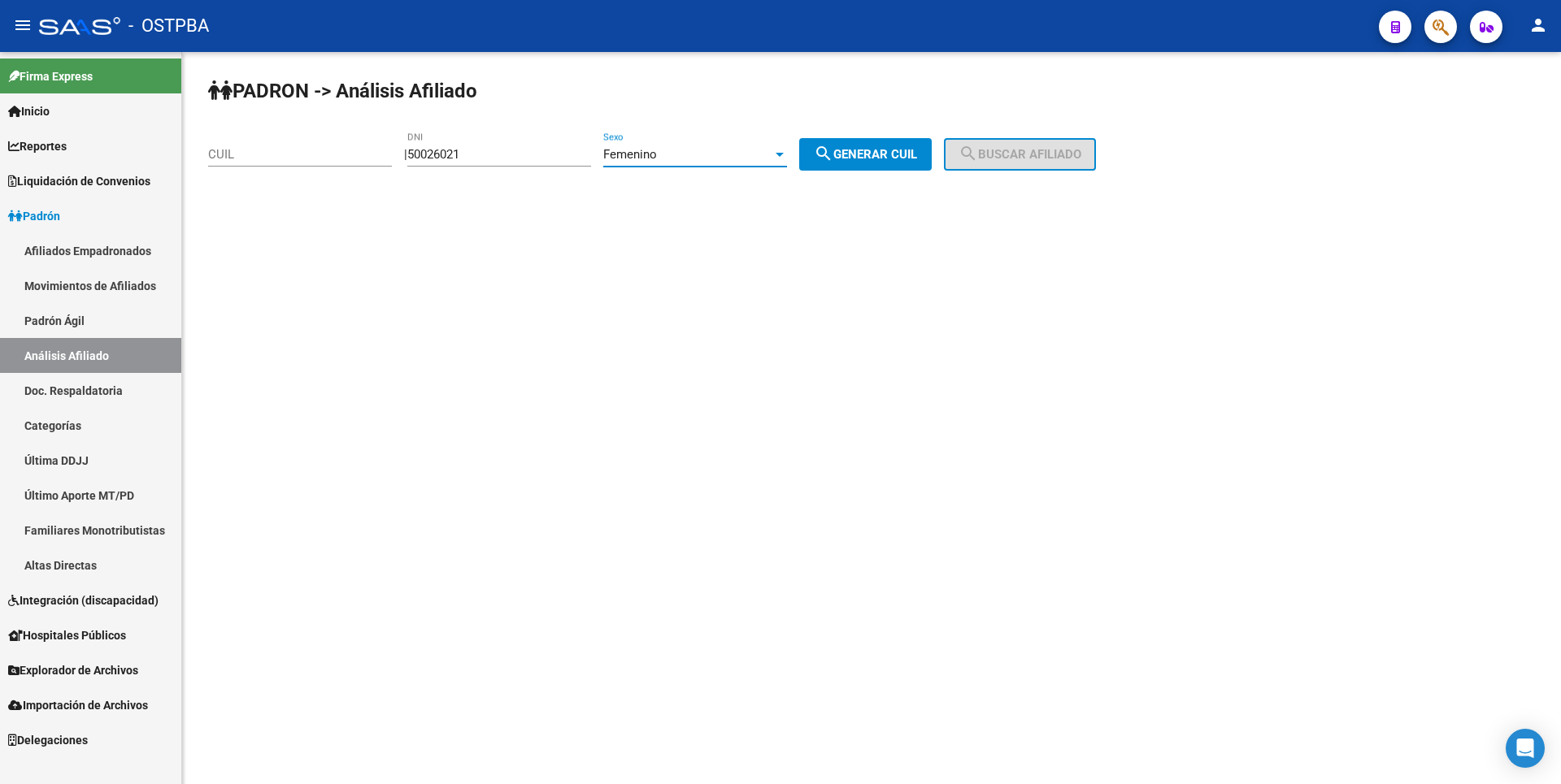
click at [877, 153] on span "search Generar CUIL" at bounding box center [866, 154] width 103 height 14
click at [1012, 152] on span "search Buscar afiliado" at bounding box center [1019, 154] width 123 height 14
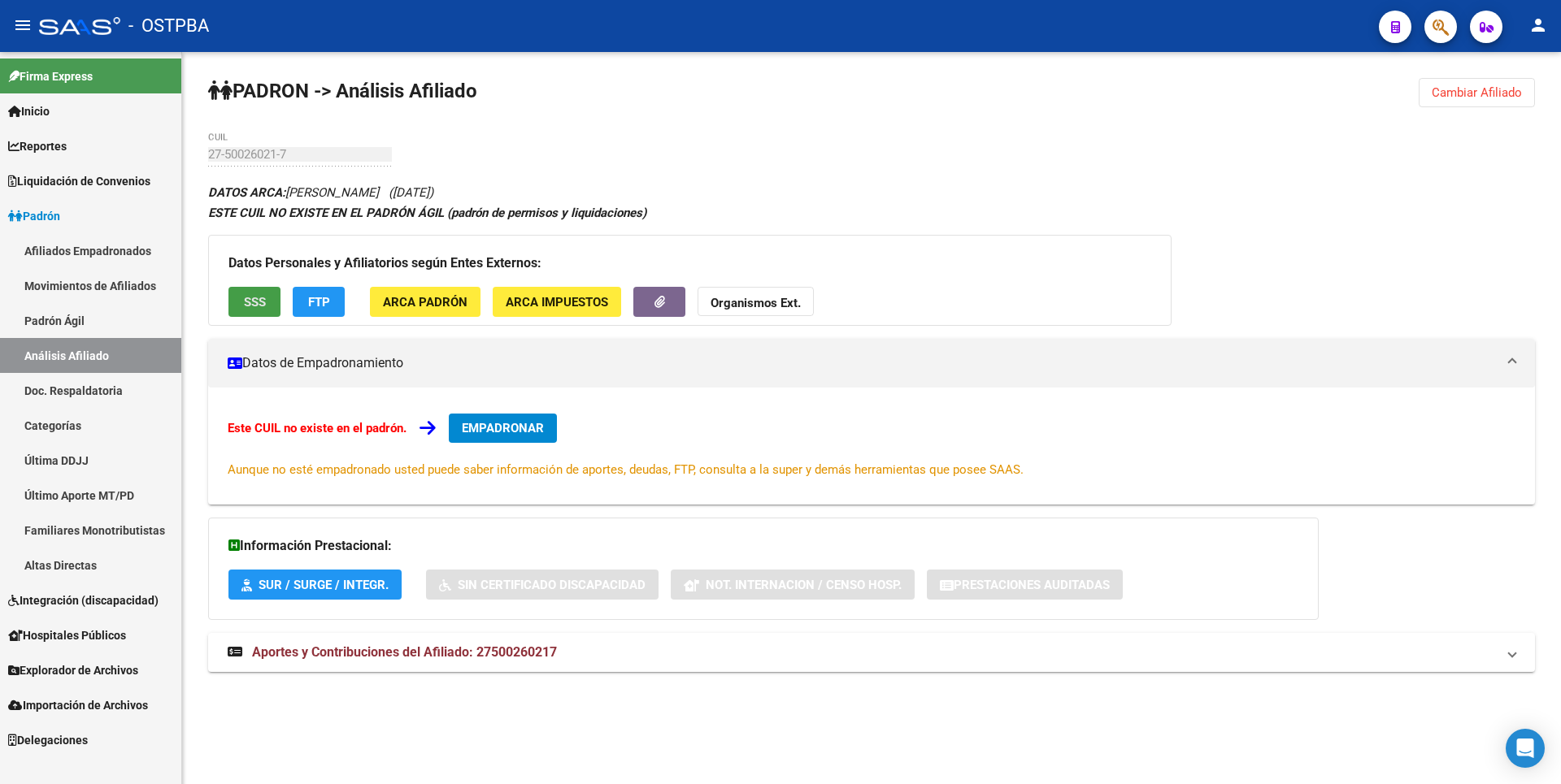
click at [259, 316] on button "SSS" at bounding box center [254, 301] width 52 height 30
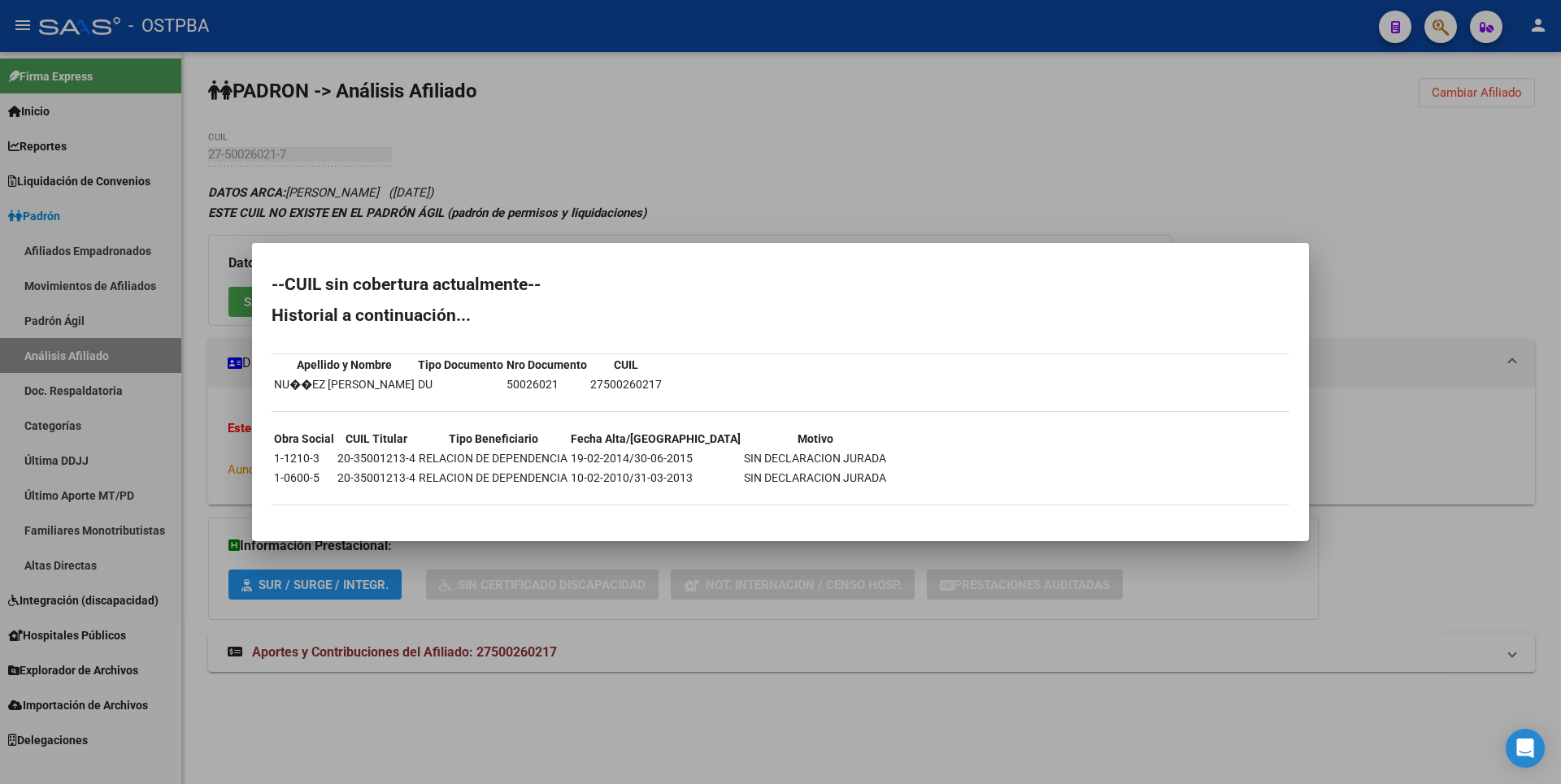
click at [774, 215] on div at bounding box center [780, 392] width 1561 height 784
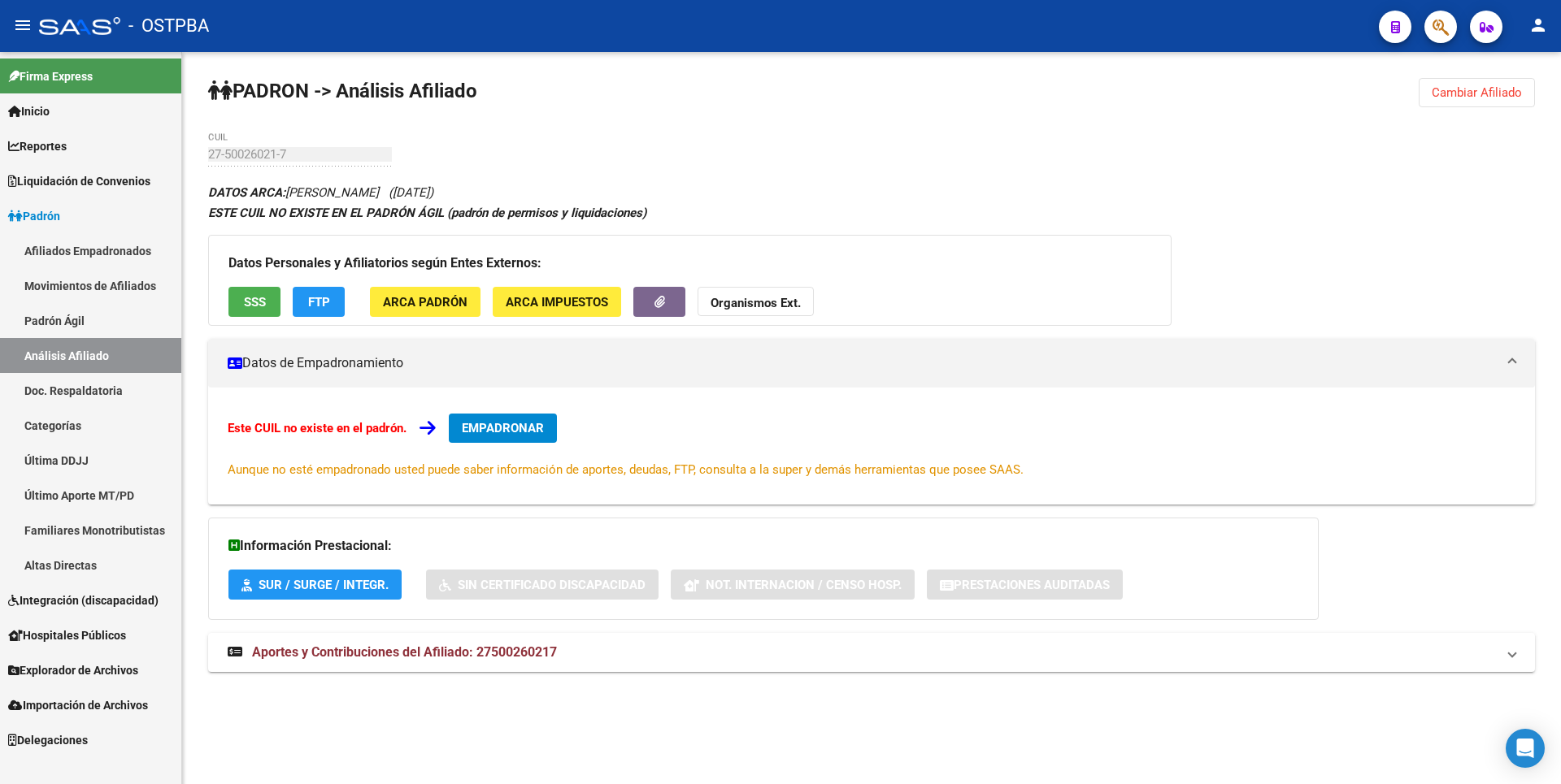
click at [431, 308] on span "ARCA Padrón" at bounding box center [426, 302] width 85 height 14
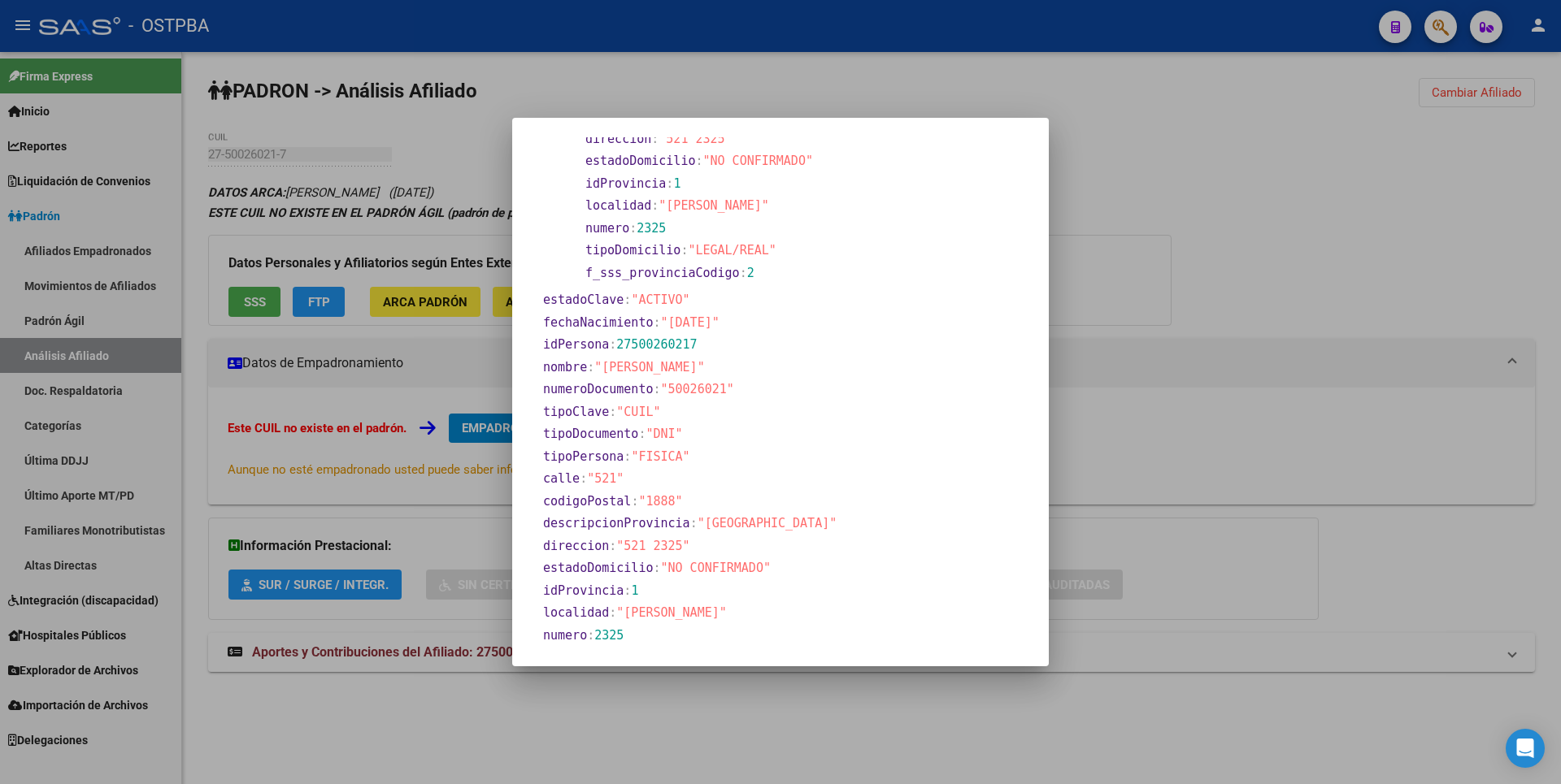
scroll to position [221, 0]
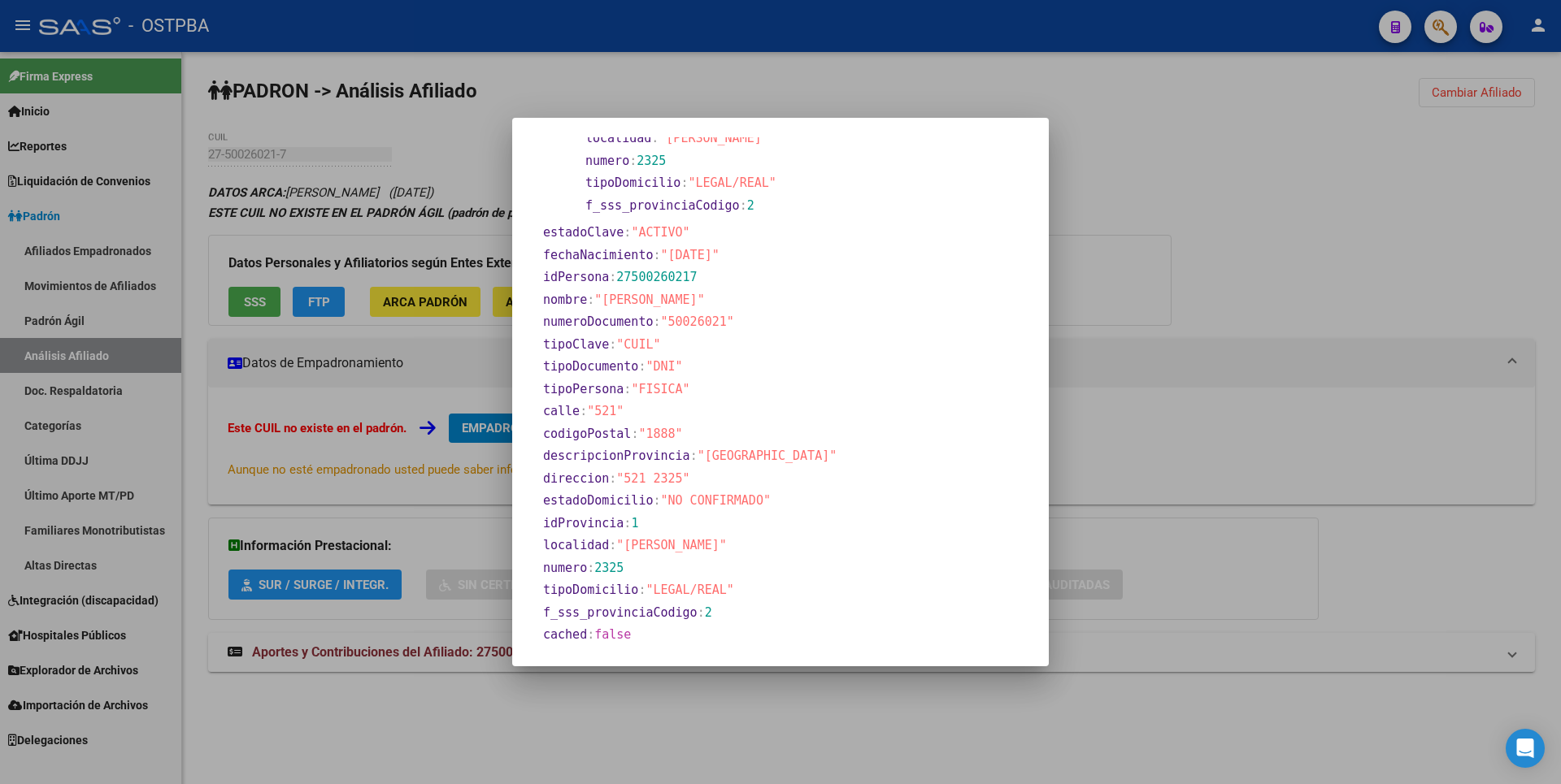
drag, startPoint x: 1218, startPoint y: 227, endPoint x: 1195, endPoint y: 226, distance: 23.0
click at [1219, 226] on div at bounding box center [780, 392] width 1561 height 784
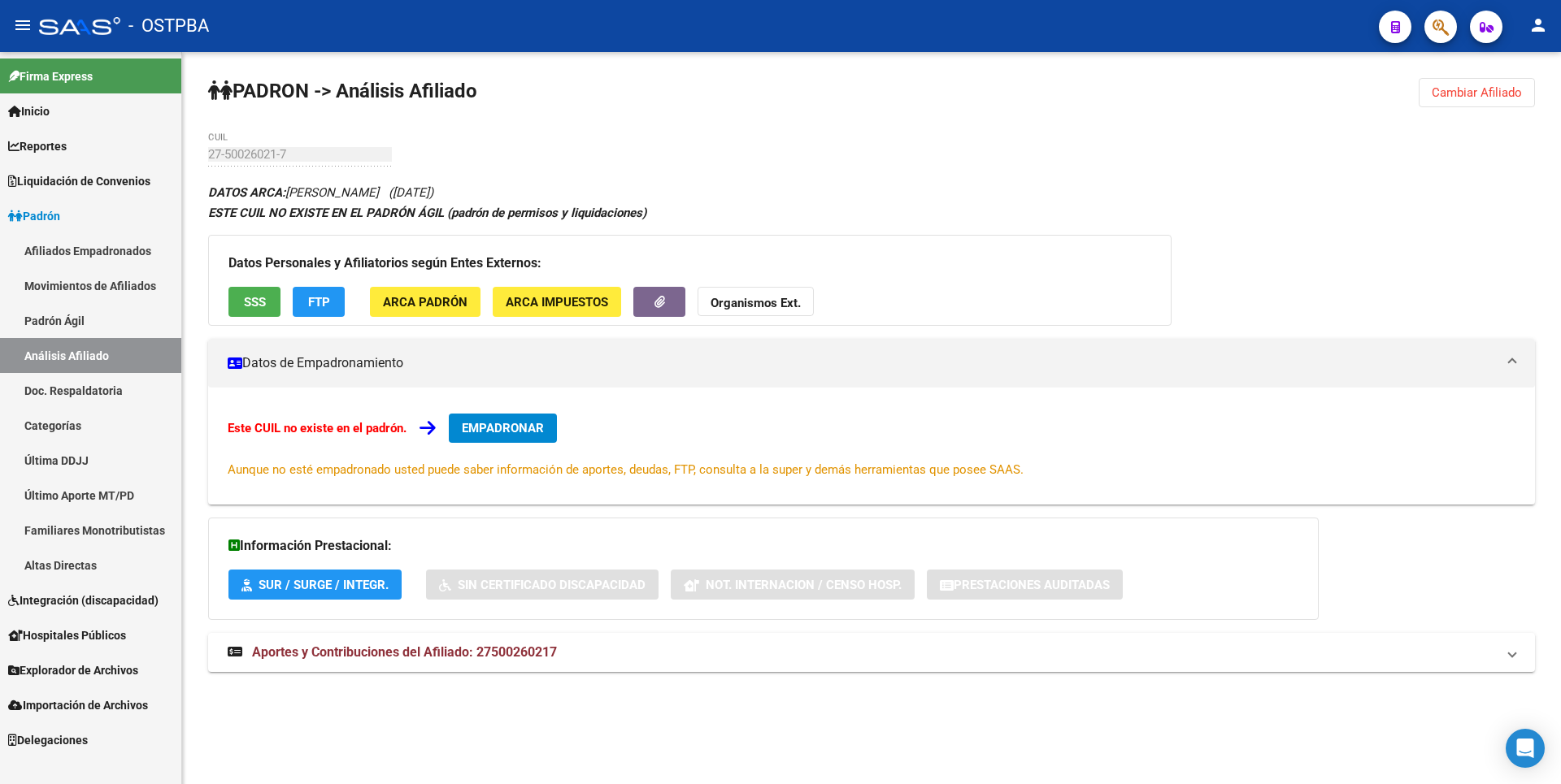
click at [595, 299] on span "ARCA Impuestos" at bounding box center [556, 302] width 103 height 14
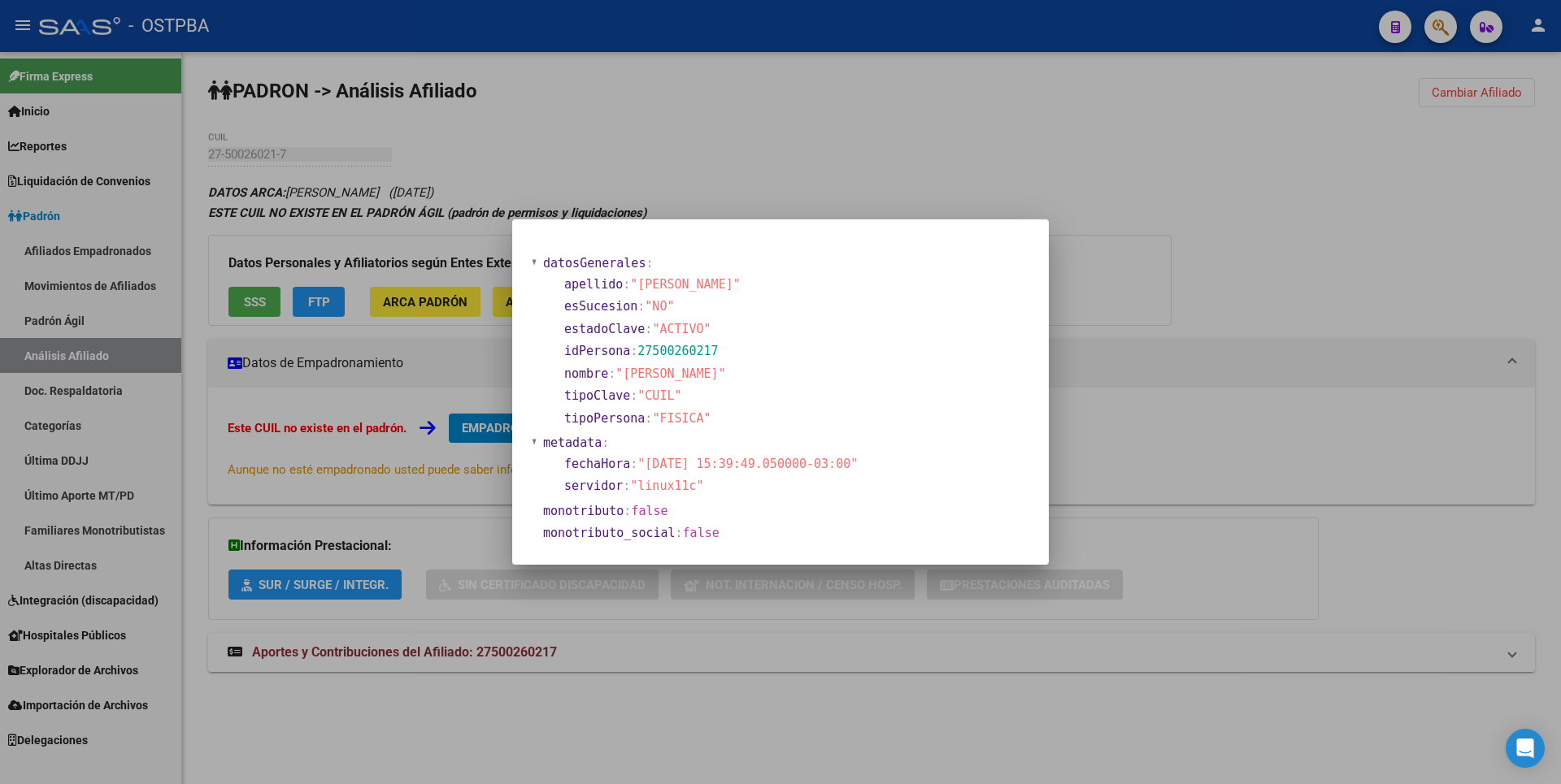
click at [1026, 170] on div at bounding box center [780, 392] width 1561 height 784
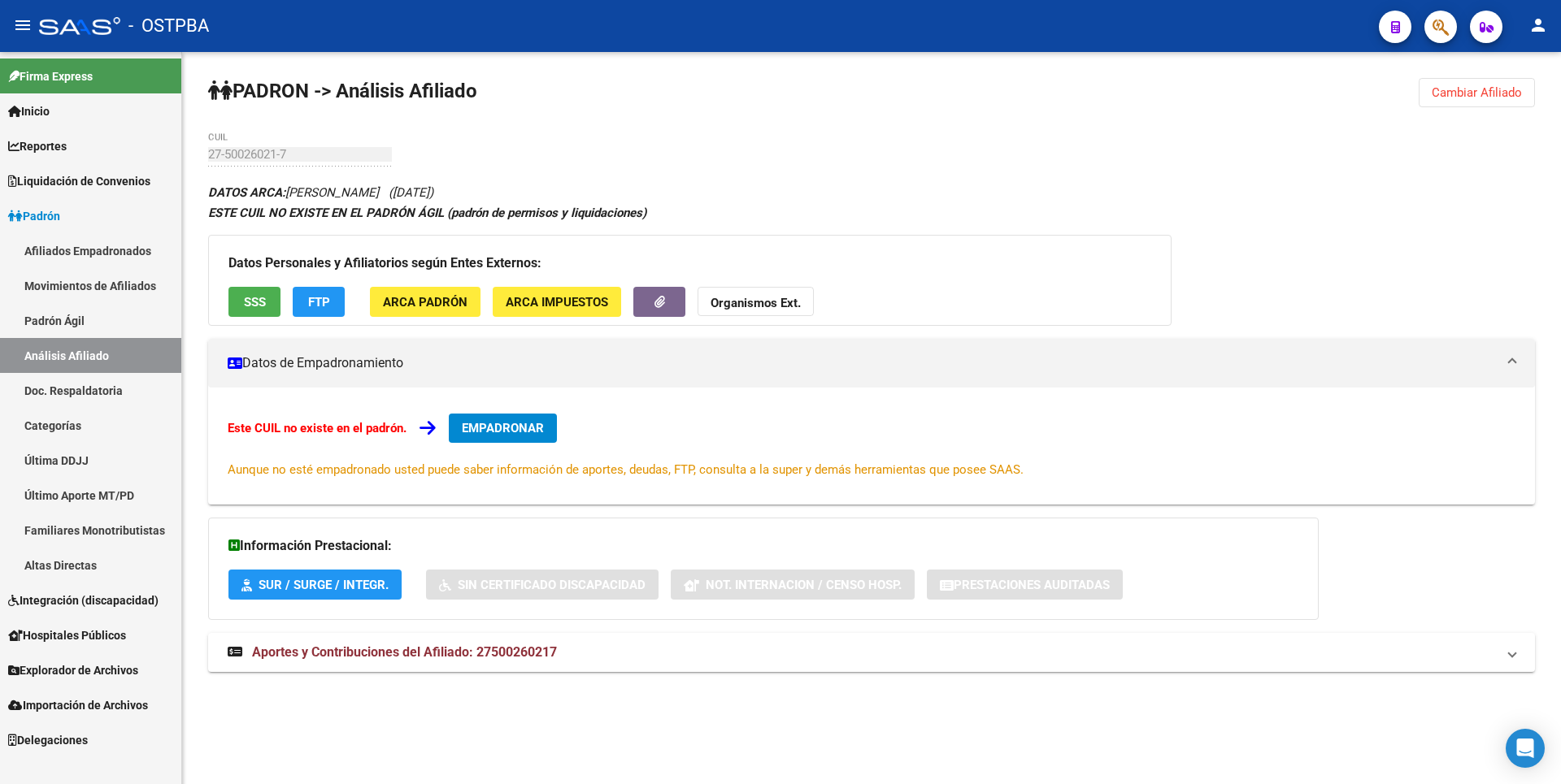
click at [291, 297] on div "Datos Personales y Afiliatorios según Entes Externos: SSS FTP ARCA Padrón ARCA …" at bounding box center [689, 280] width 963 height 91
click at [310, 301] on span "FTP" at bounding box center [319, 302] width 22 height 14
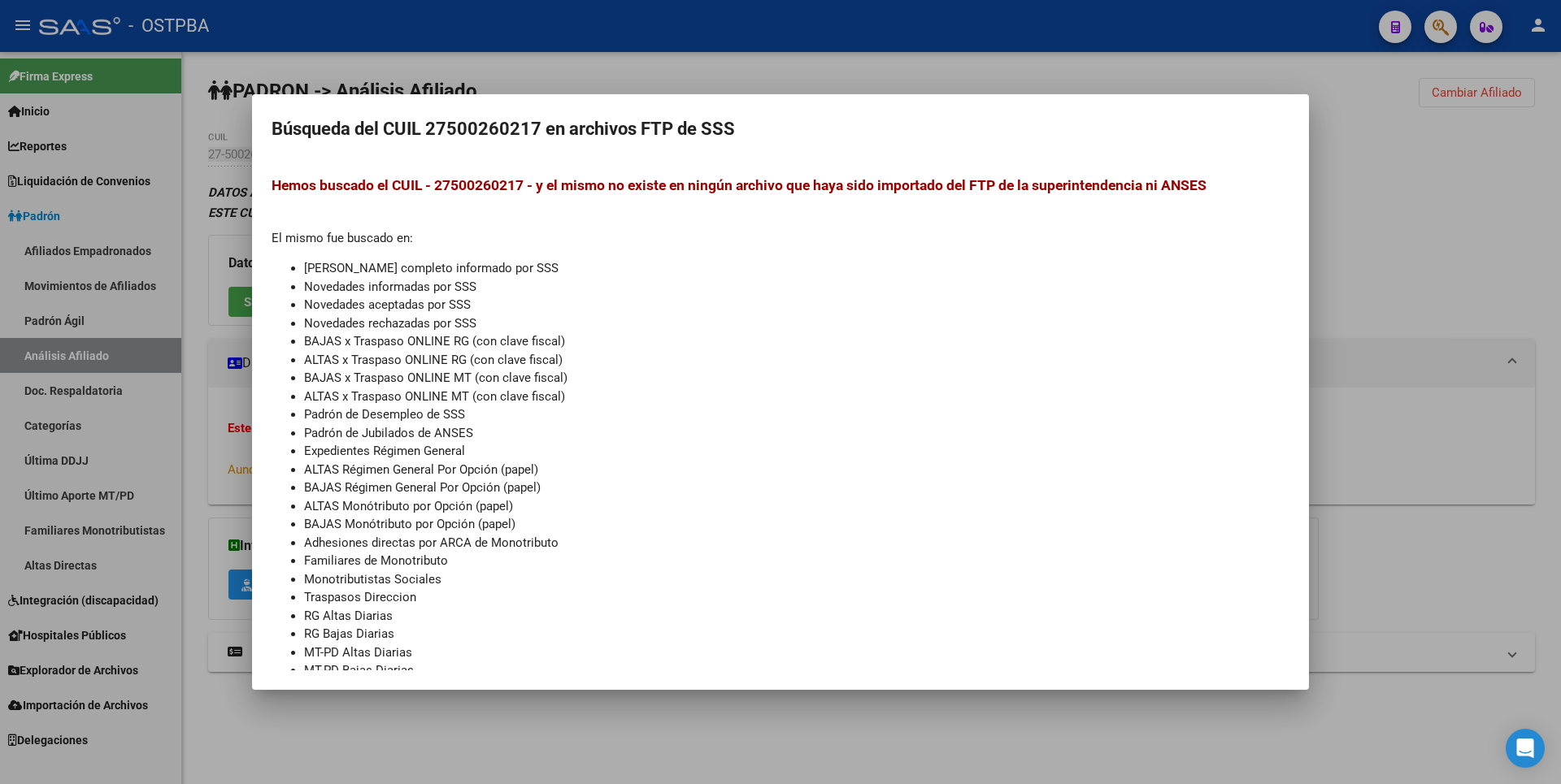
drag, startPoint x: 816, startPoint y: 81, endPoint x: 679, endPoint y: 97, distance: 137.9
click at [816, 81] on div at bounding box center [780, 392] width 1561 height 784
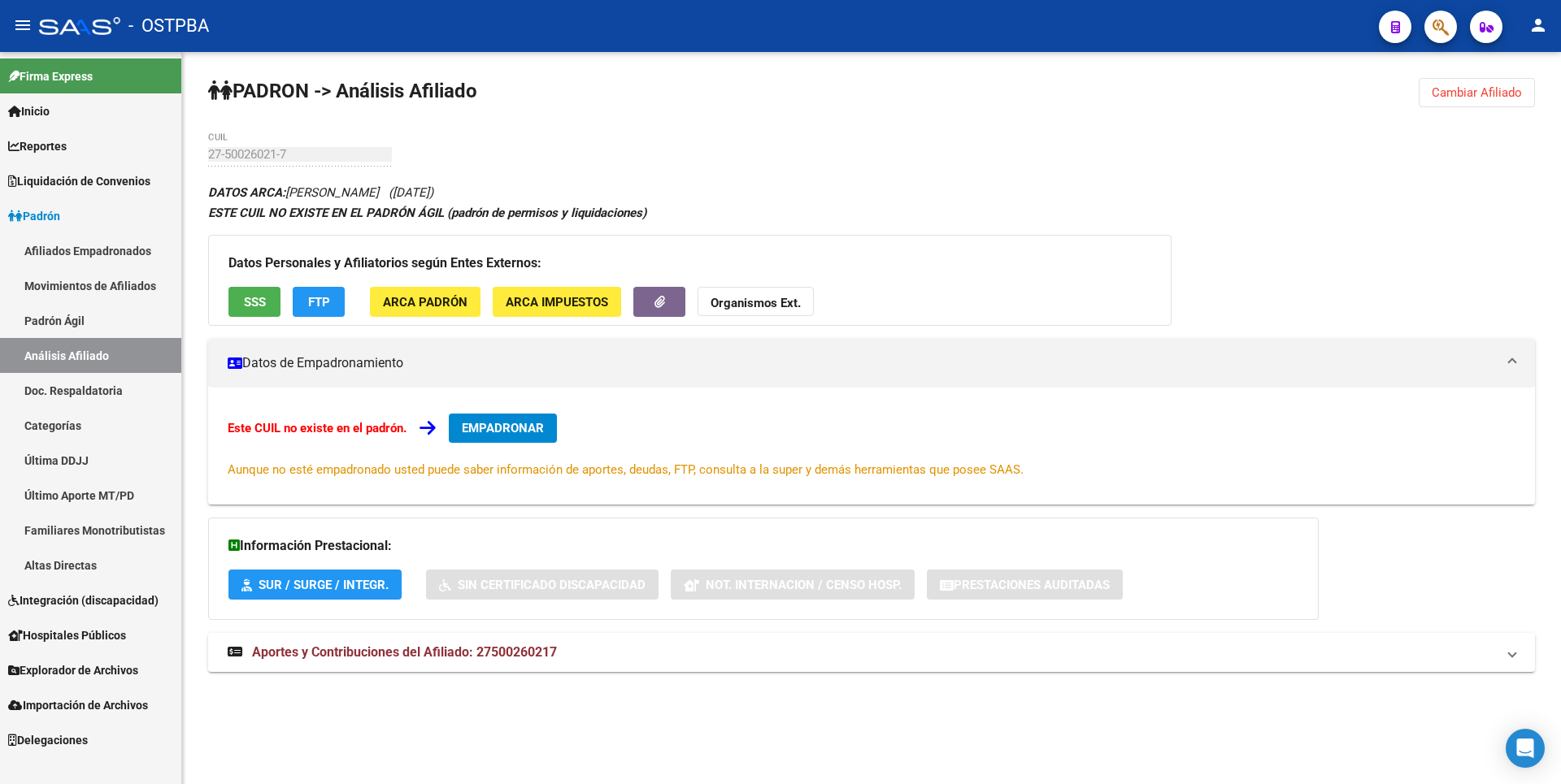
click at [239, 302] on button "SSS" at bounding box center [254, 301] width 52 height 30
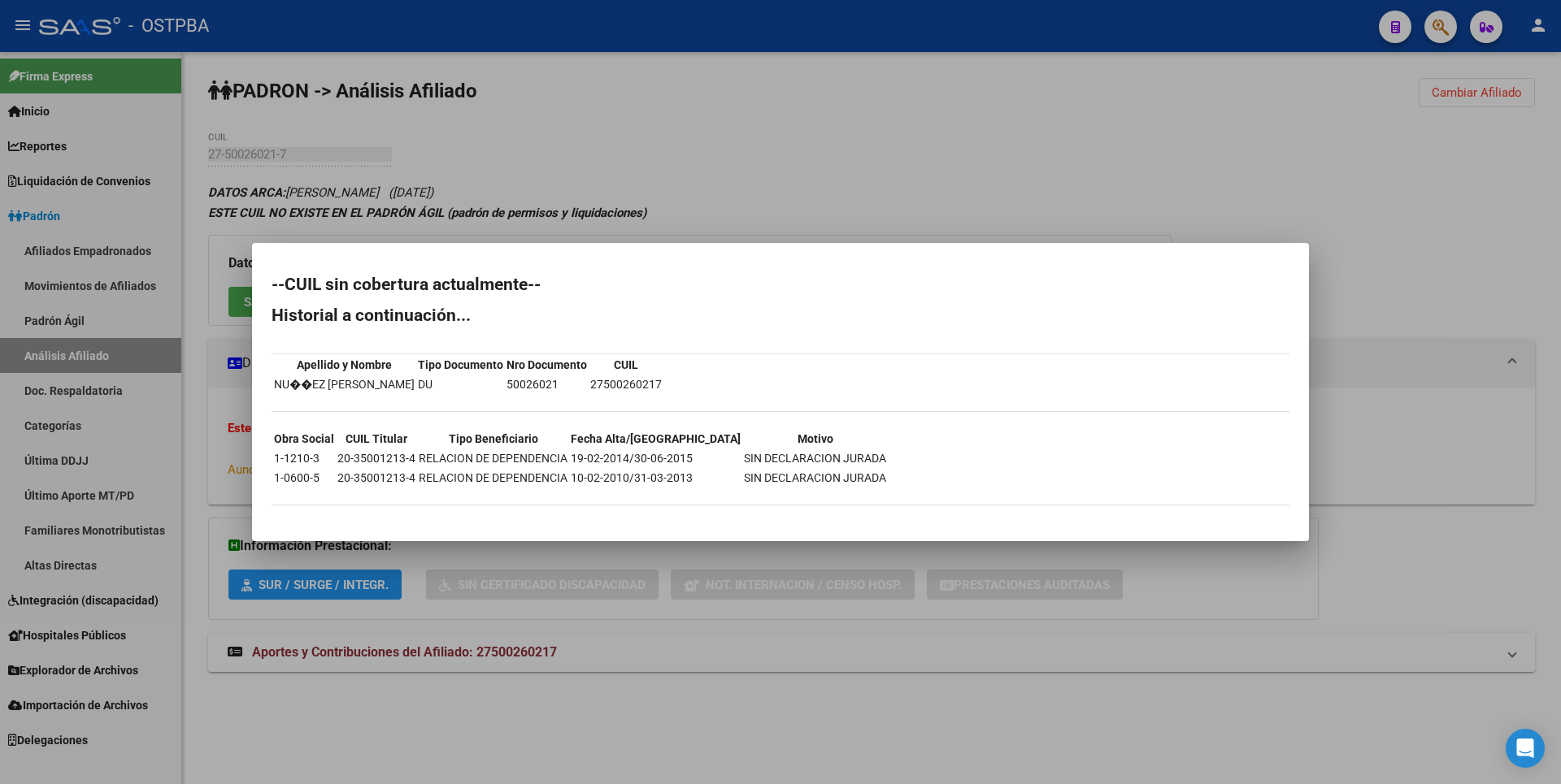
copy td "20-35001213-4"
drag, startPoint x: 337, startPoint y: 476, endPoint x: 411, endPoint y: 484, distance: 74.4
click at [411, 484] on td "20-35001213-4" at bounding box center [376, 477] width 80 height 18
drag, startPoint x: 683, startPoint y: 136, endPoint x: 1296, endPoint y: 92, distance: 614.6
click at [685, 136] on div at bounding box center [780, 392] width 1561 height 784
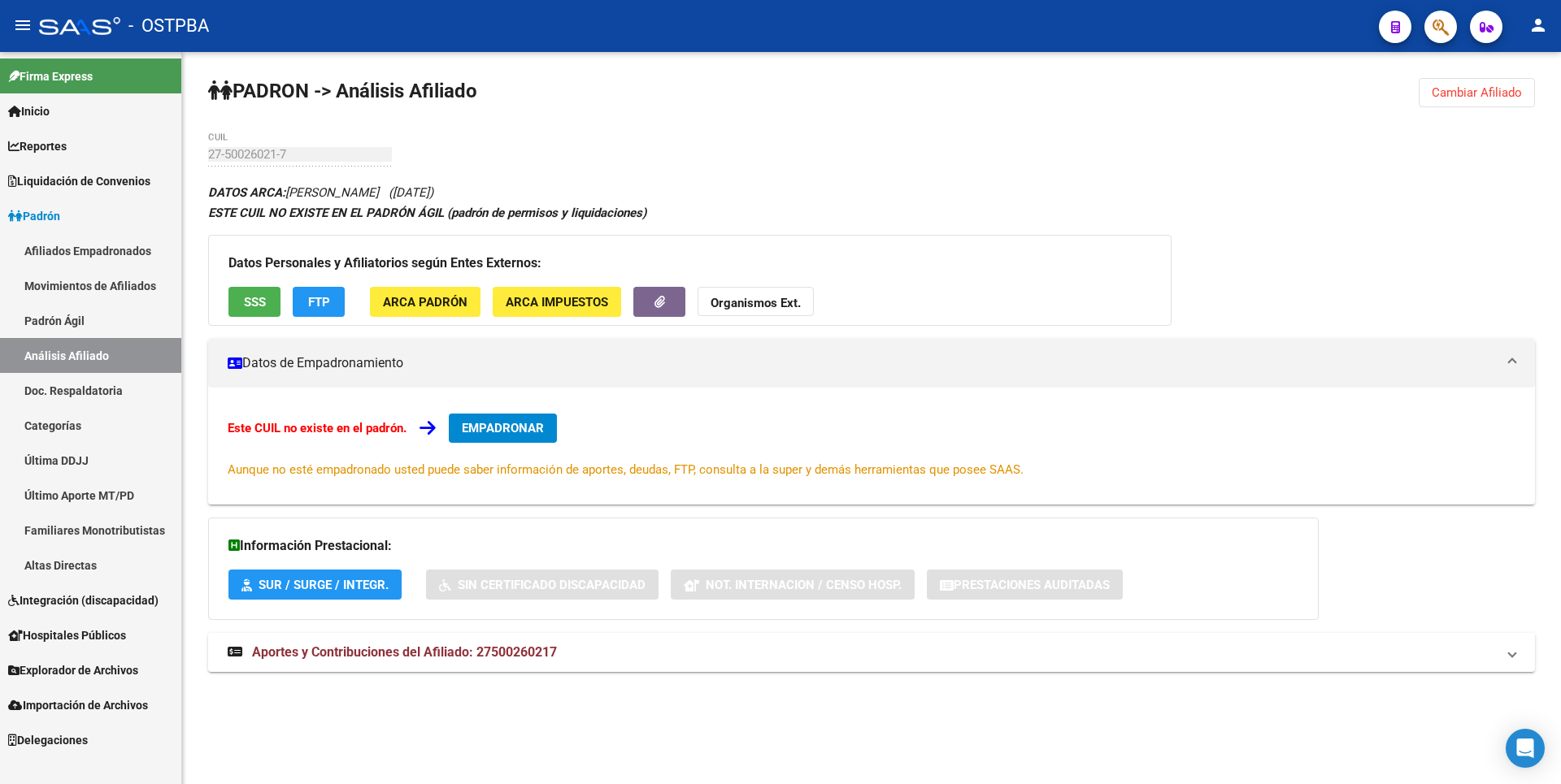
click at [1490, 89] on span "Cambiar Afiliado" at bounding box center [1476, 92] width 90 height 14
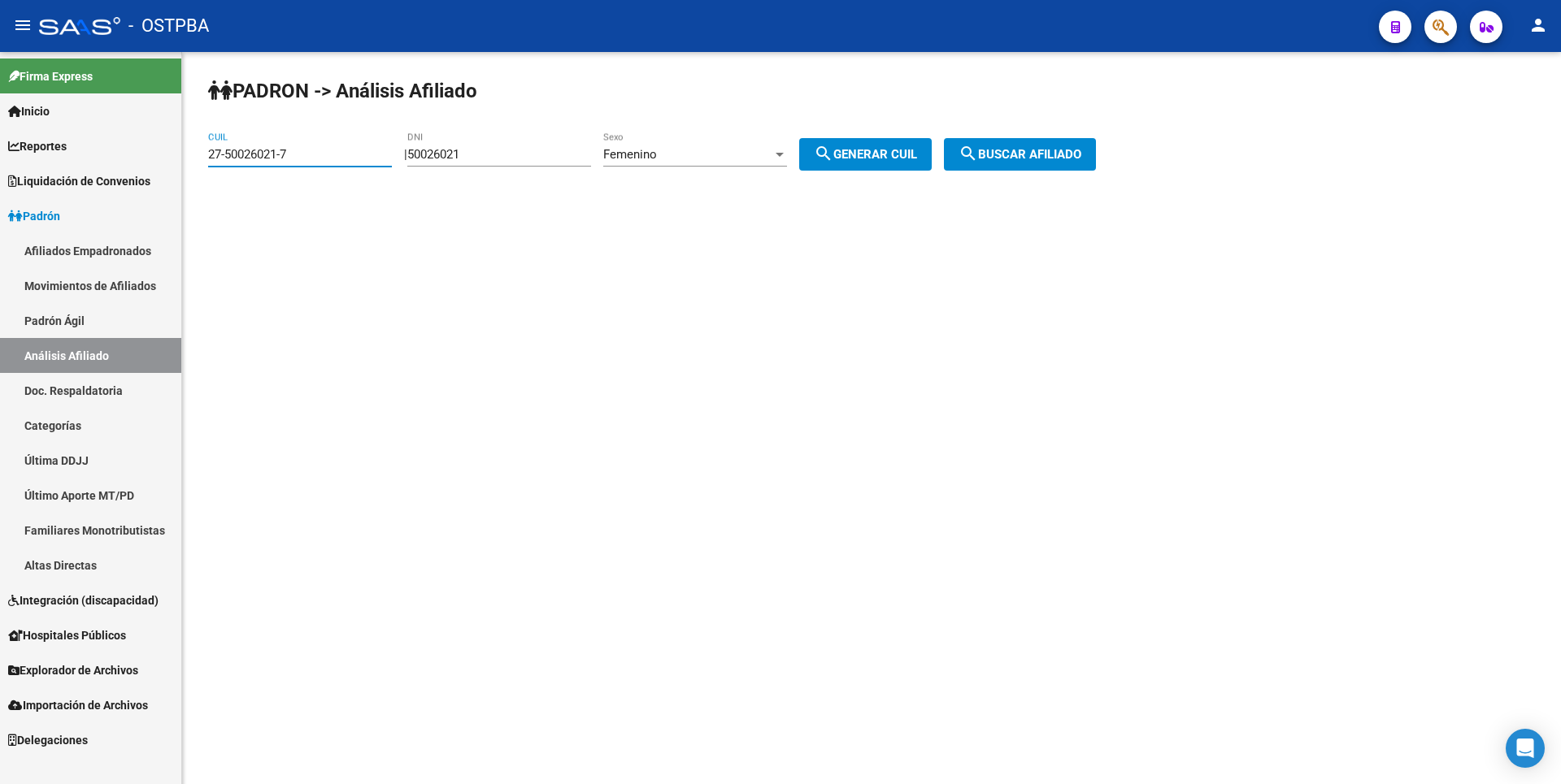
drag, startPoint x: 300, startPoint y: 153, endPoint x: 100, endPoint y: 161, distance: 200.2
click at [100, 161] on mat-sidenav-container "Firma Express Inicio Calendario SSS Instructivos Contacto OS Reportes Tablero d…" at bounding box center [780, 418] width 1561 height 732
paste input "0-35001213-4"
type input "20-35001213-4"
click at [1033, 158] on span "search Buscar afiliado" at bounding box center [1019, 154] width 123 height 14
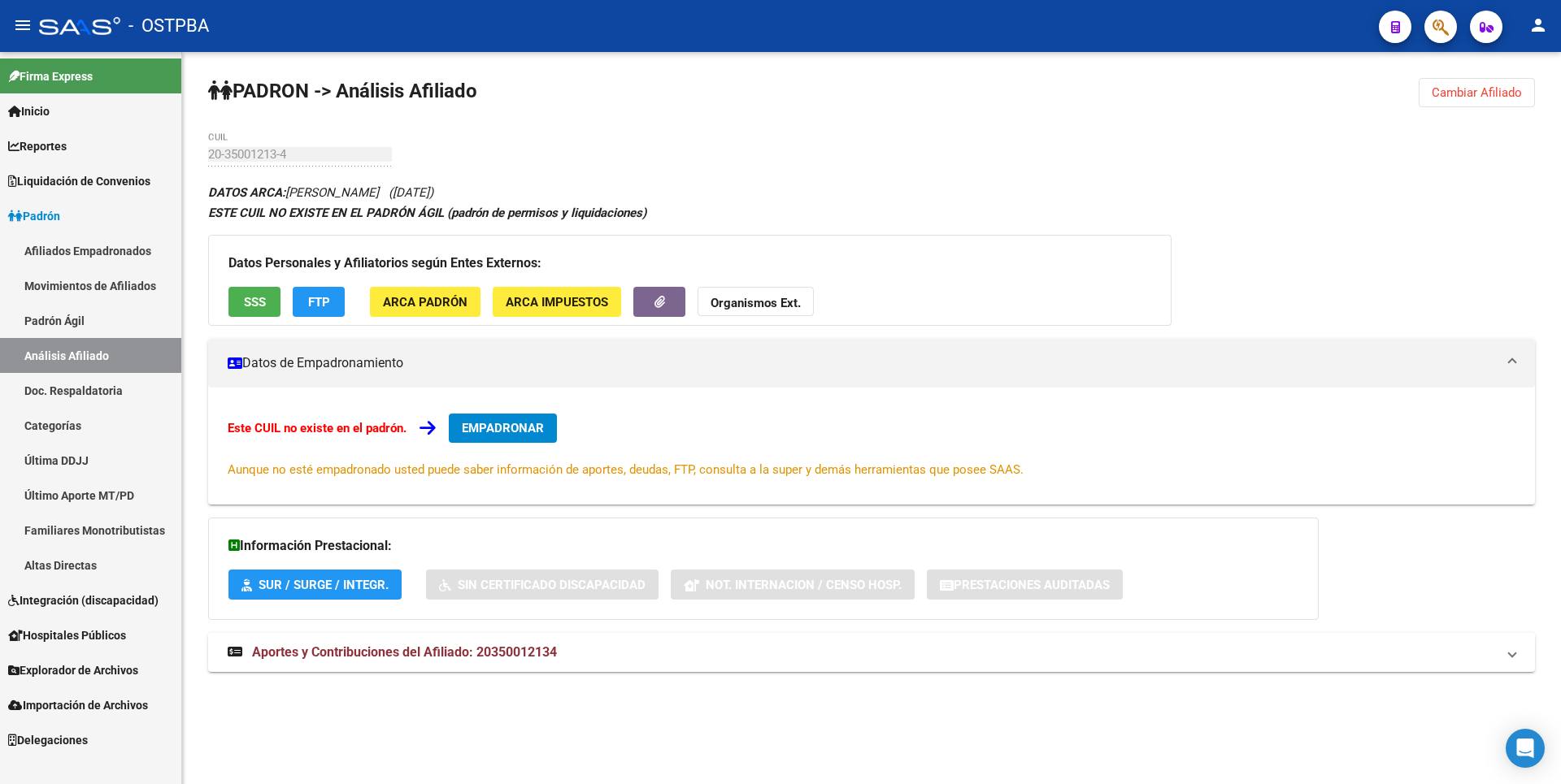
click at [258, 281] on div "Datos Personales y Afiliatorios según Entes Externos: SSS FTP ARCA Padrón ARCA …" at bounding box center [689, 280] width 963 height 91
click at [263, 304] on span "SSS" at bounding box center [255, 302] width 22 height 14
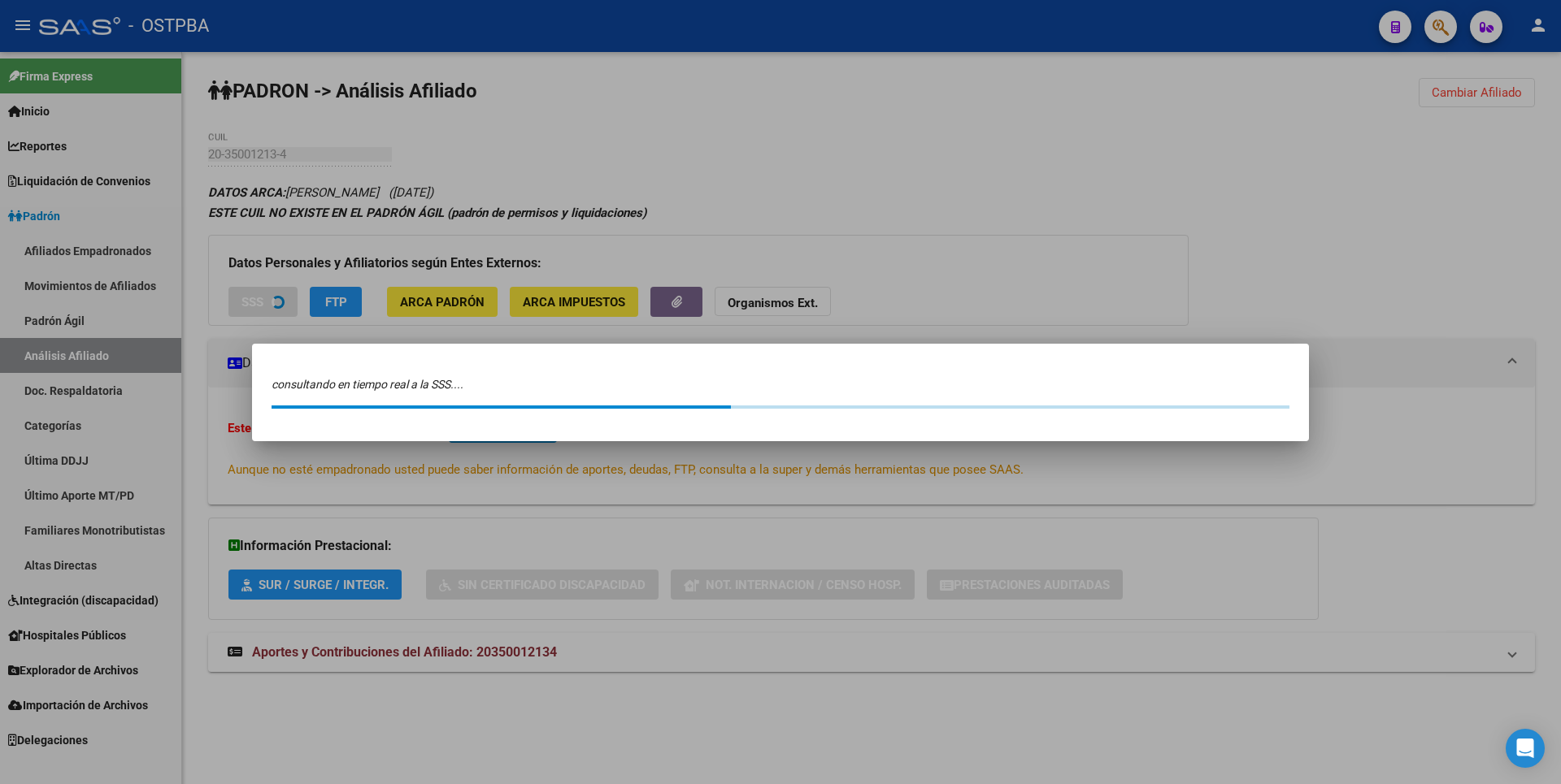
click at [664, 163] on div at bounding box center [780, 392] width 1561 height 784
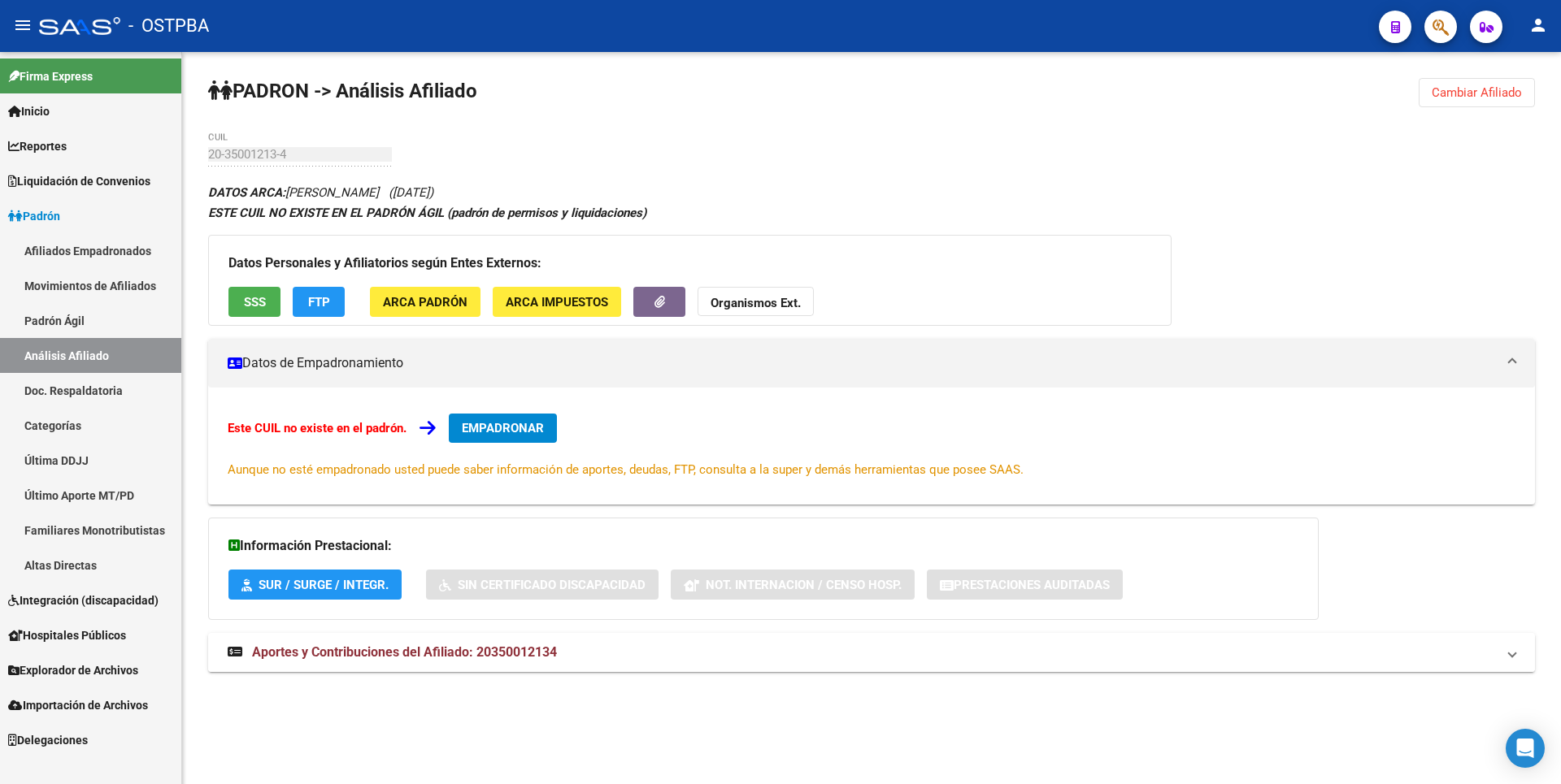
click at [537, 653] on span "Aportes y Contribuciones del Afiliado: 20350012134" at bounding box center [404, 652] width 304 height 15
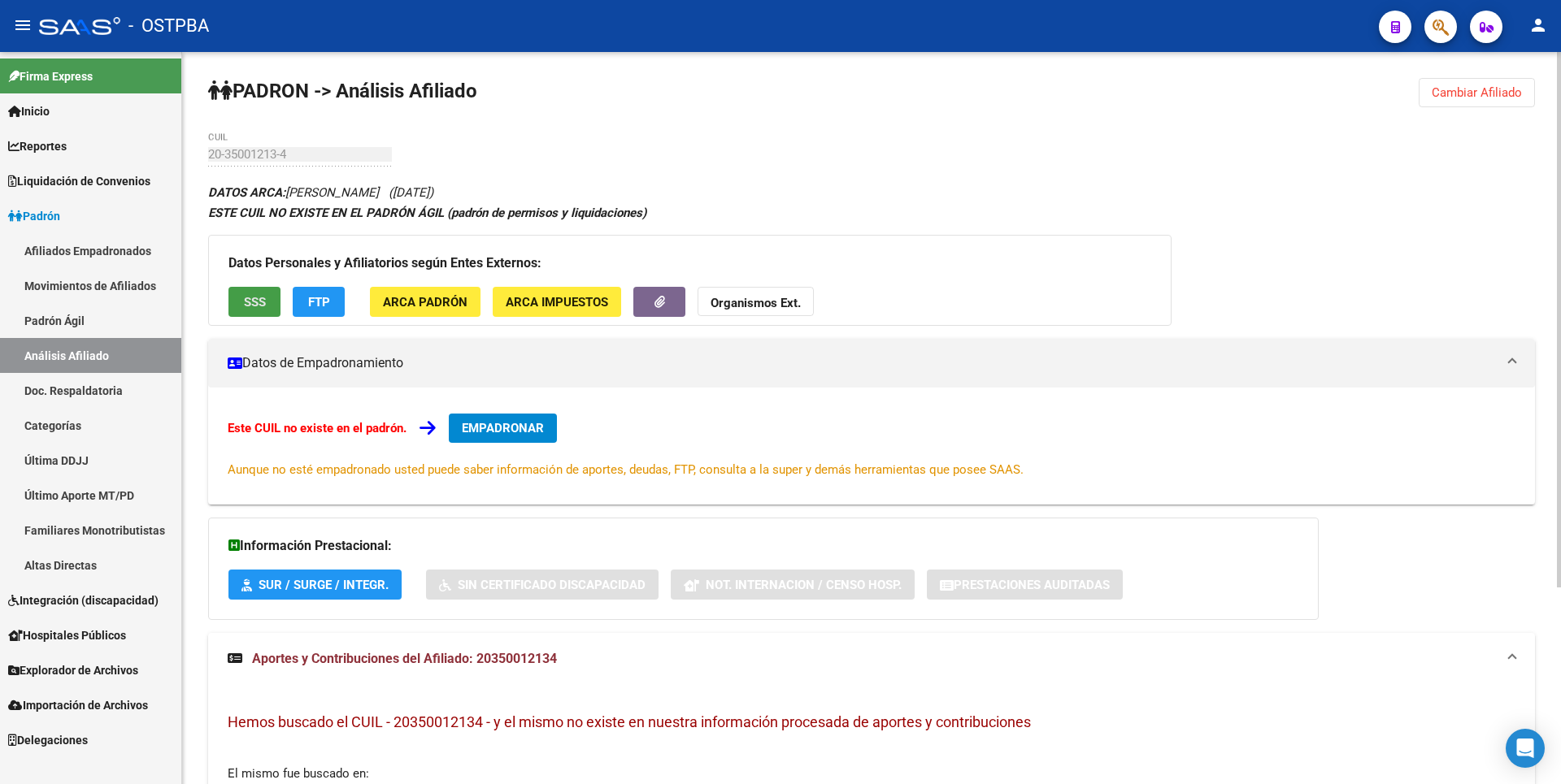
click at [264, 302] on span "SSS" at bounding box center [255, 302] width 22 height 14
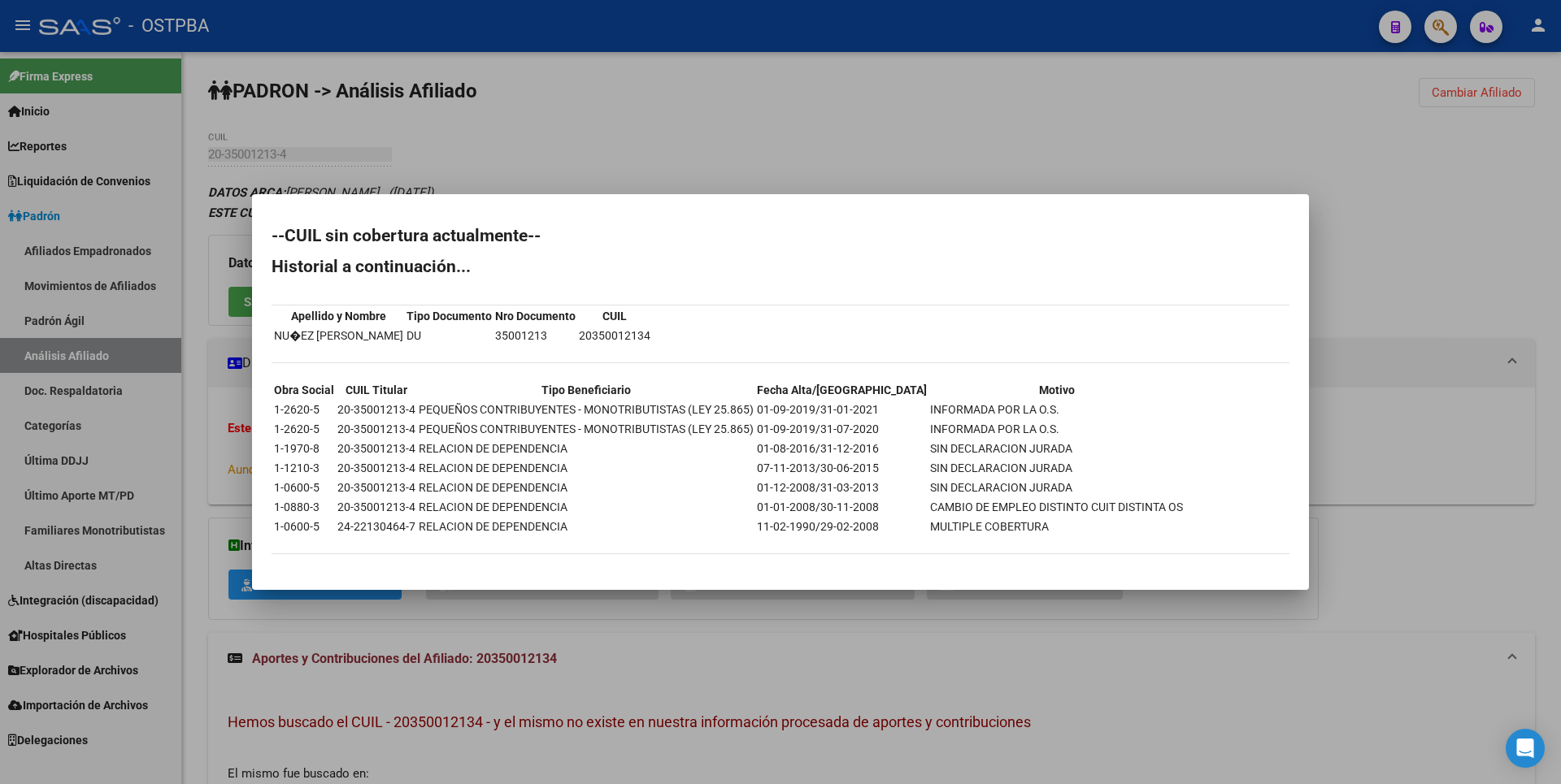
drag, startPoint x: 337, startPoint y: 528, endPoint x: 415, endPoint y: 525, distance: 78.1
click at [415, 525] on tr "1-0600-5 24-22130464-7 RELACION DE DEPENDENCIA 11-02-1990/29-02-2008 MULTIPLE C…" at bounding box center [728, 526] width 911 height 18
copy td "24-22130464-7"
click at [661, 152] on div at bounding box center [780, 392] width 1561 height 784
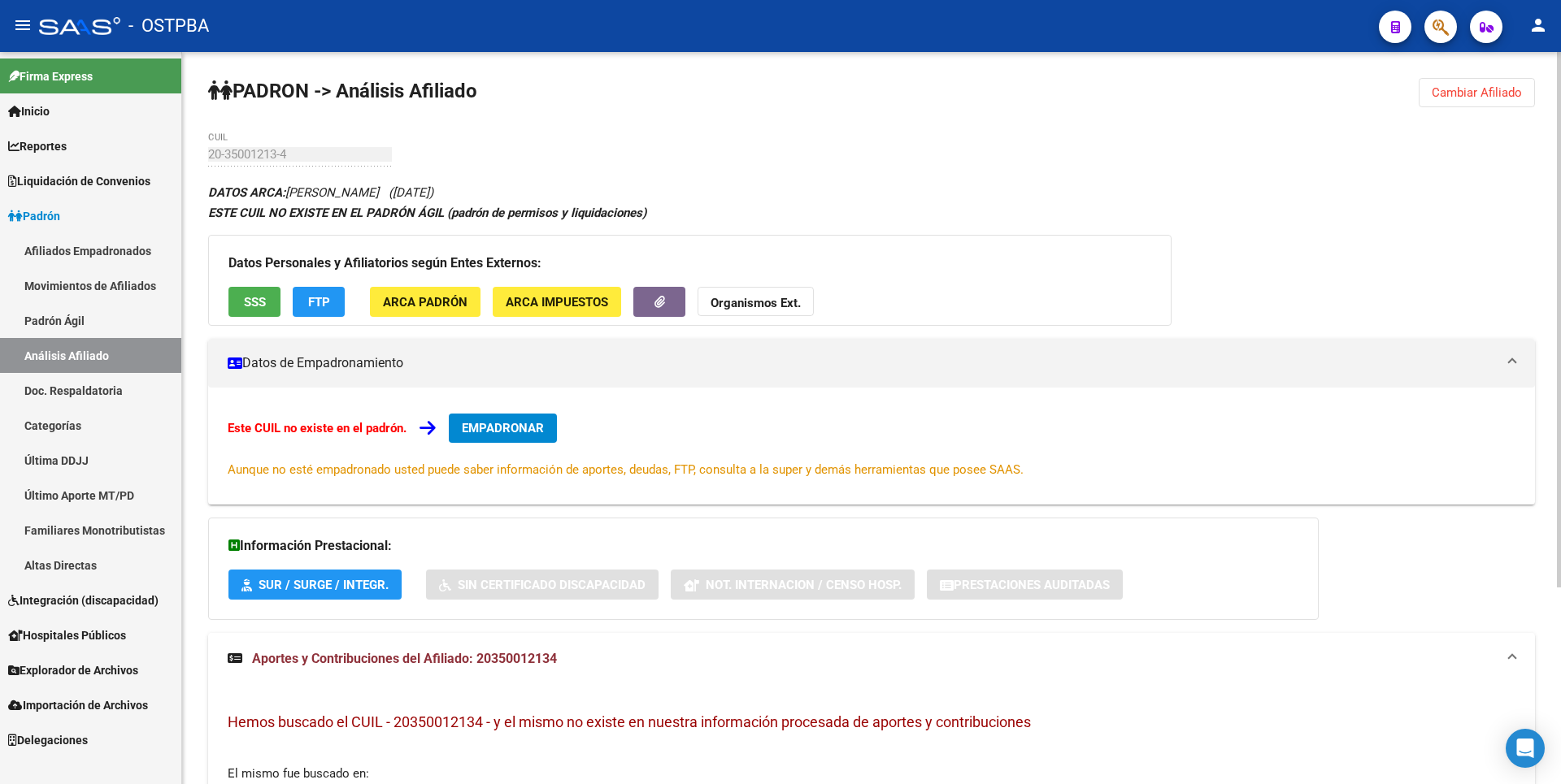
click at [256, 295] on span "SSS" at bounding box center [255, 302] width 22 height 14
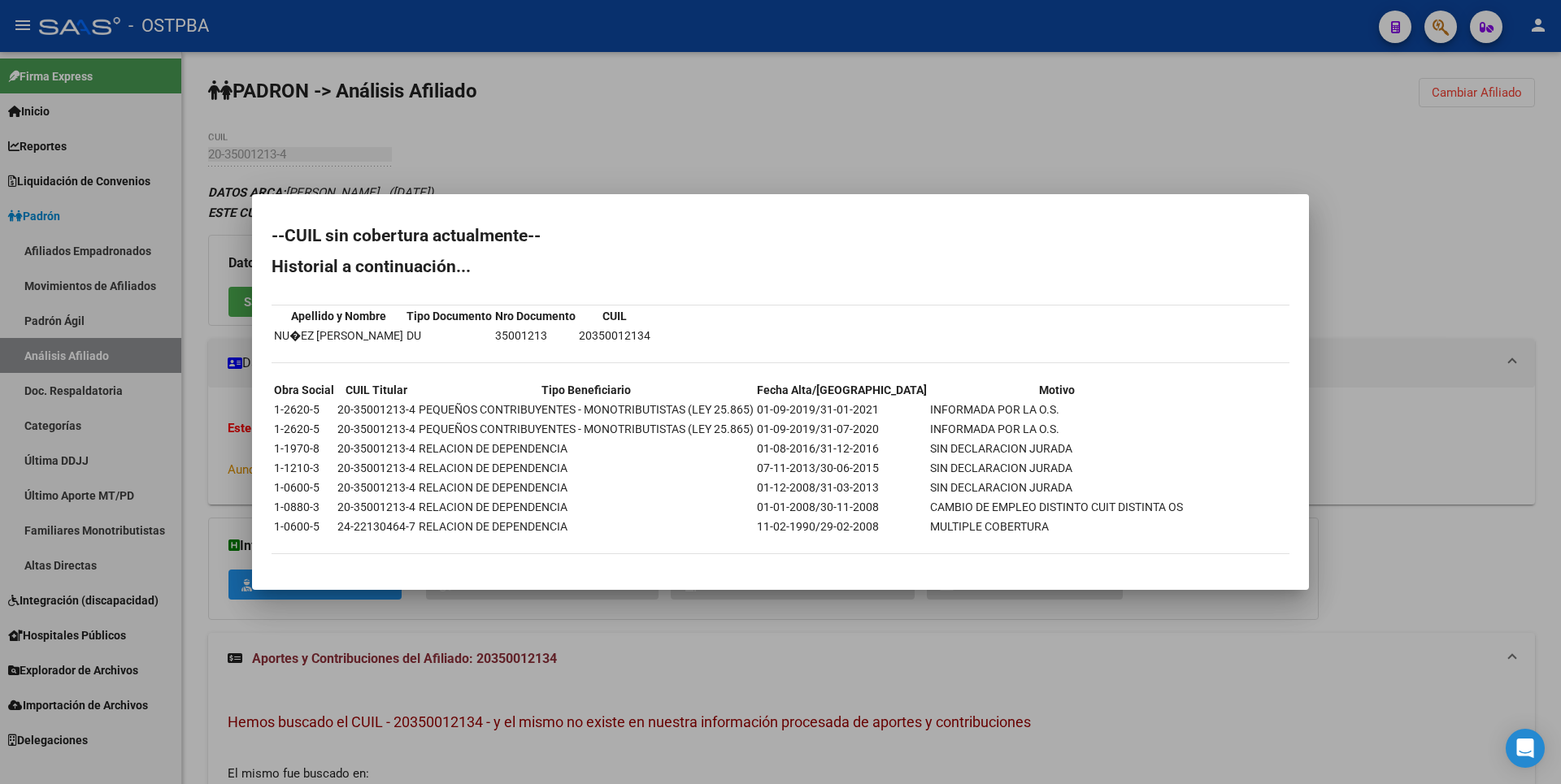
click at [858, 153] on div at bounding box center [780, 392] width 1561 height 784
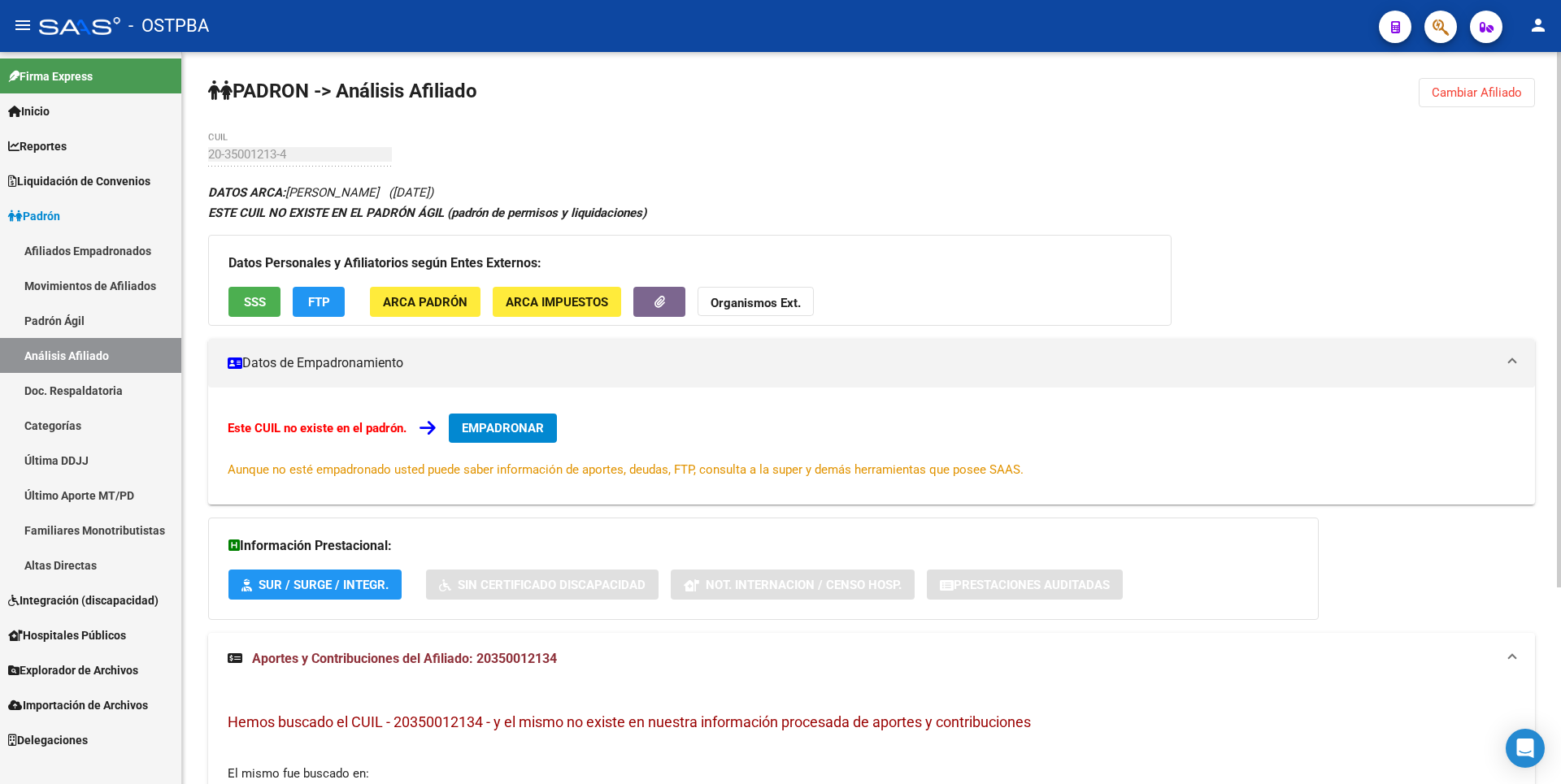
click at [553, 304] on span "ARCA Impuestos" at bounding box center [556, 302] width 103 height 14
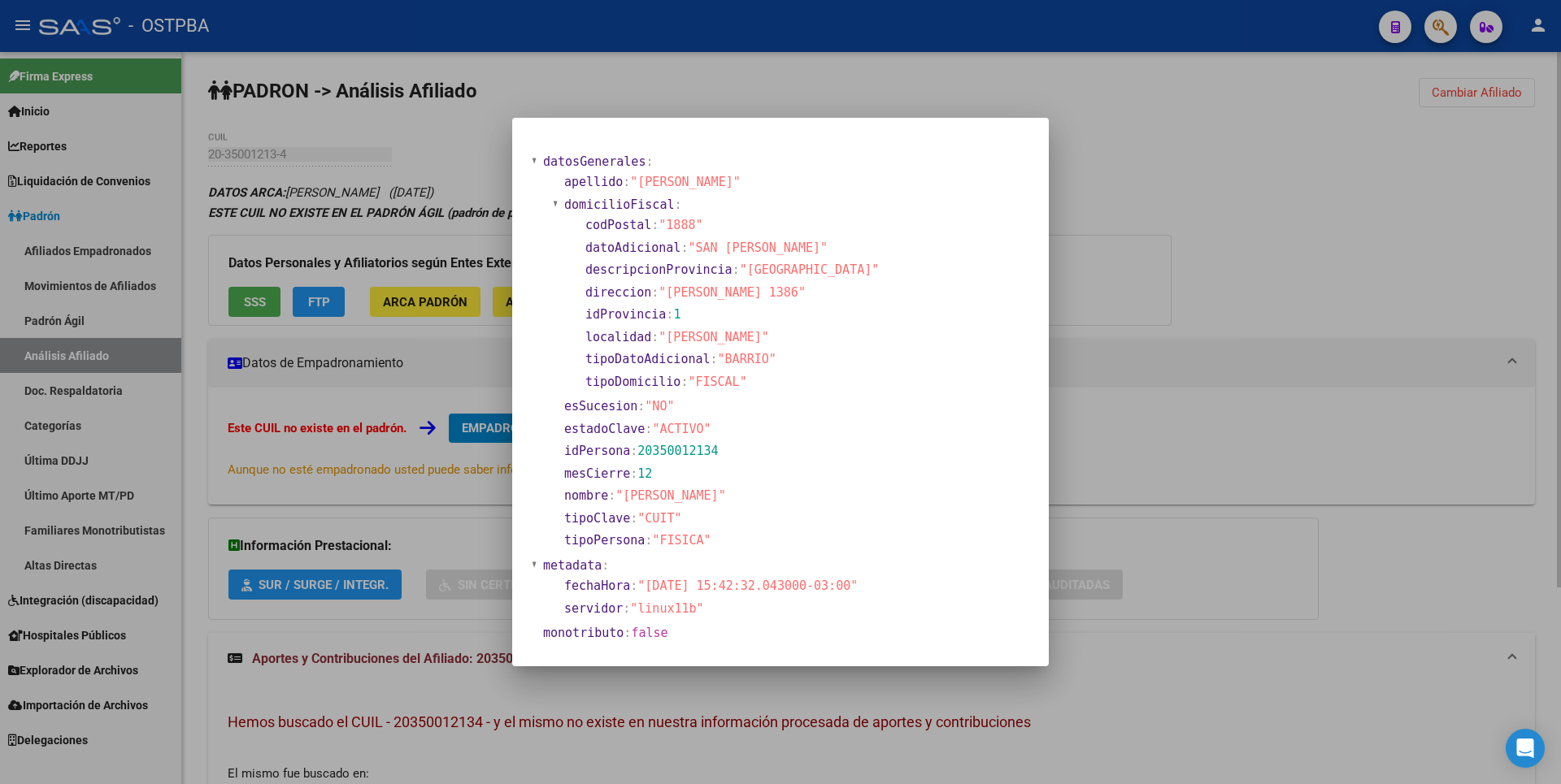
drag, startPoint x: 1197, startPoint y: 237, endPoint x: 1109, endPoint y: 241, distance: 88.1
click at [1183, 237] on div at bounding box center [780, 392] width 1561 height 784
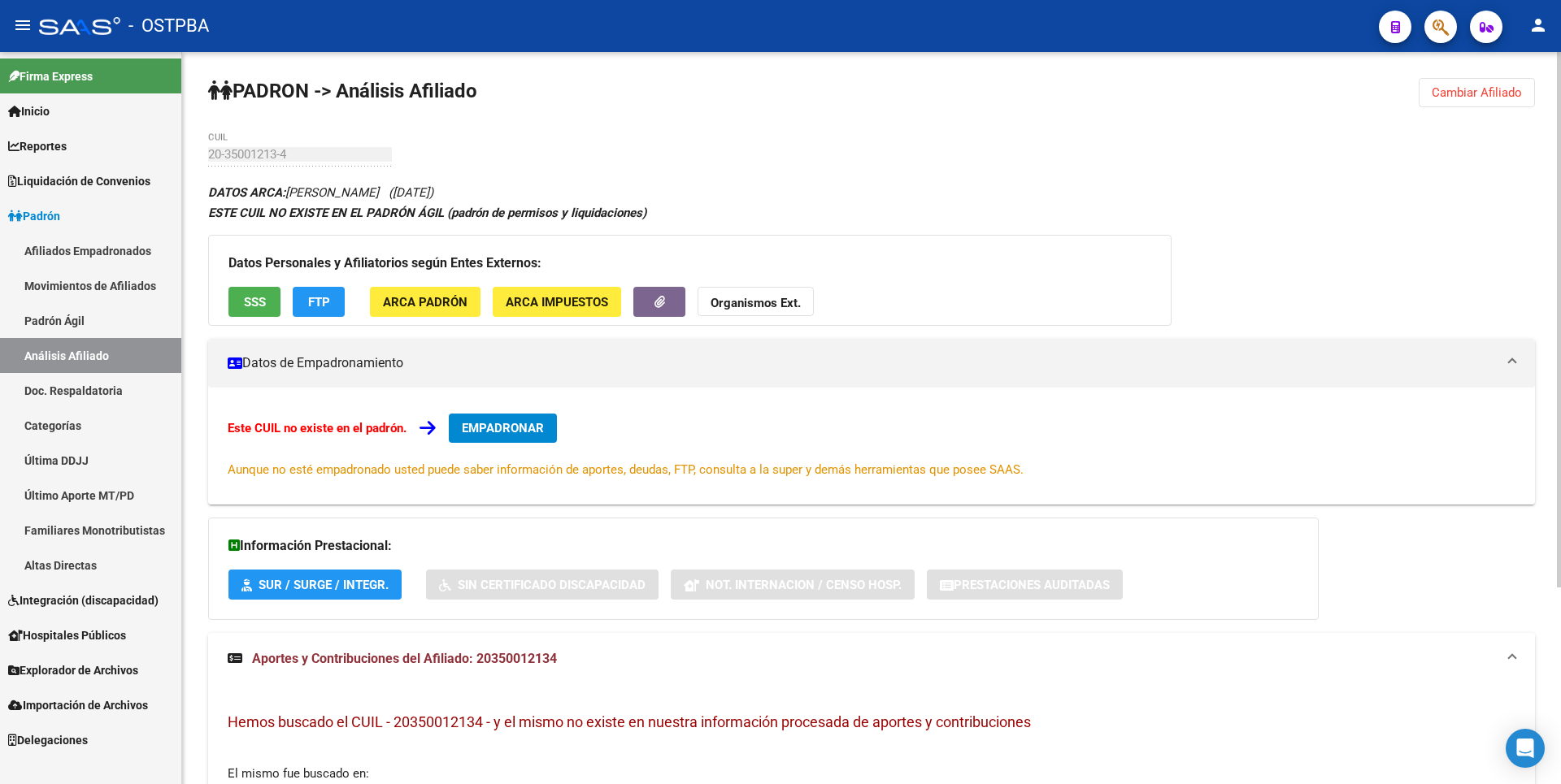
click at [481, 305] on div "Datos Personales y Afiliatorios según Entes Externos: SSS FTP ARCA Padrón ARCA …" at bounding box center [689, 280] width 963 height 91
click at [445, 305] on span "ARCA Padrón" at bounding box center [426, 302] width 85 height 14
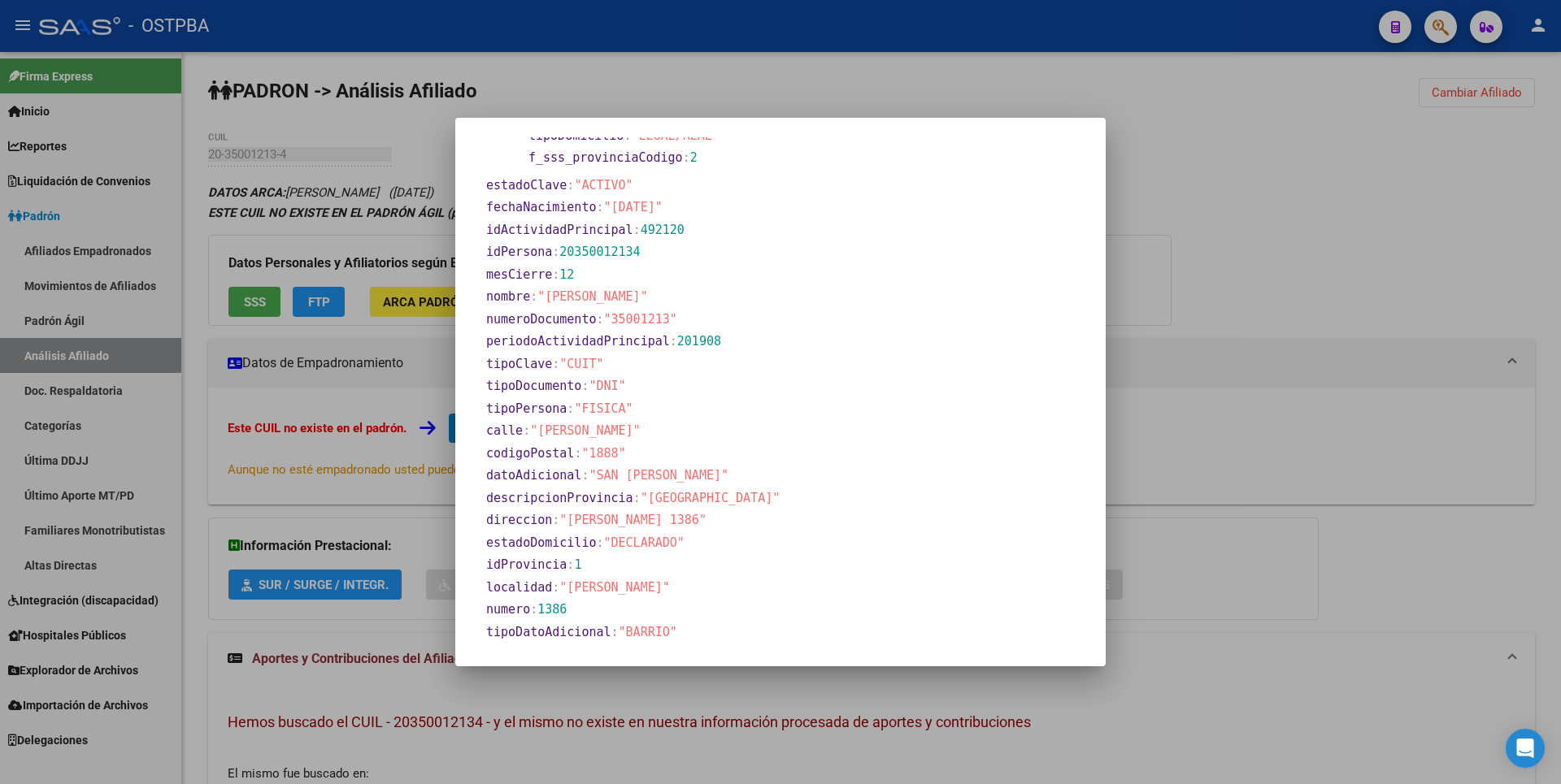
scroll to position [650, 0]
click at [1385, 212] on div at bounding box center [780, 392] width 1561 height 784
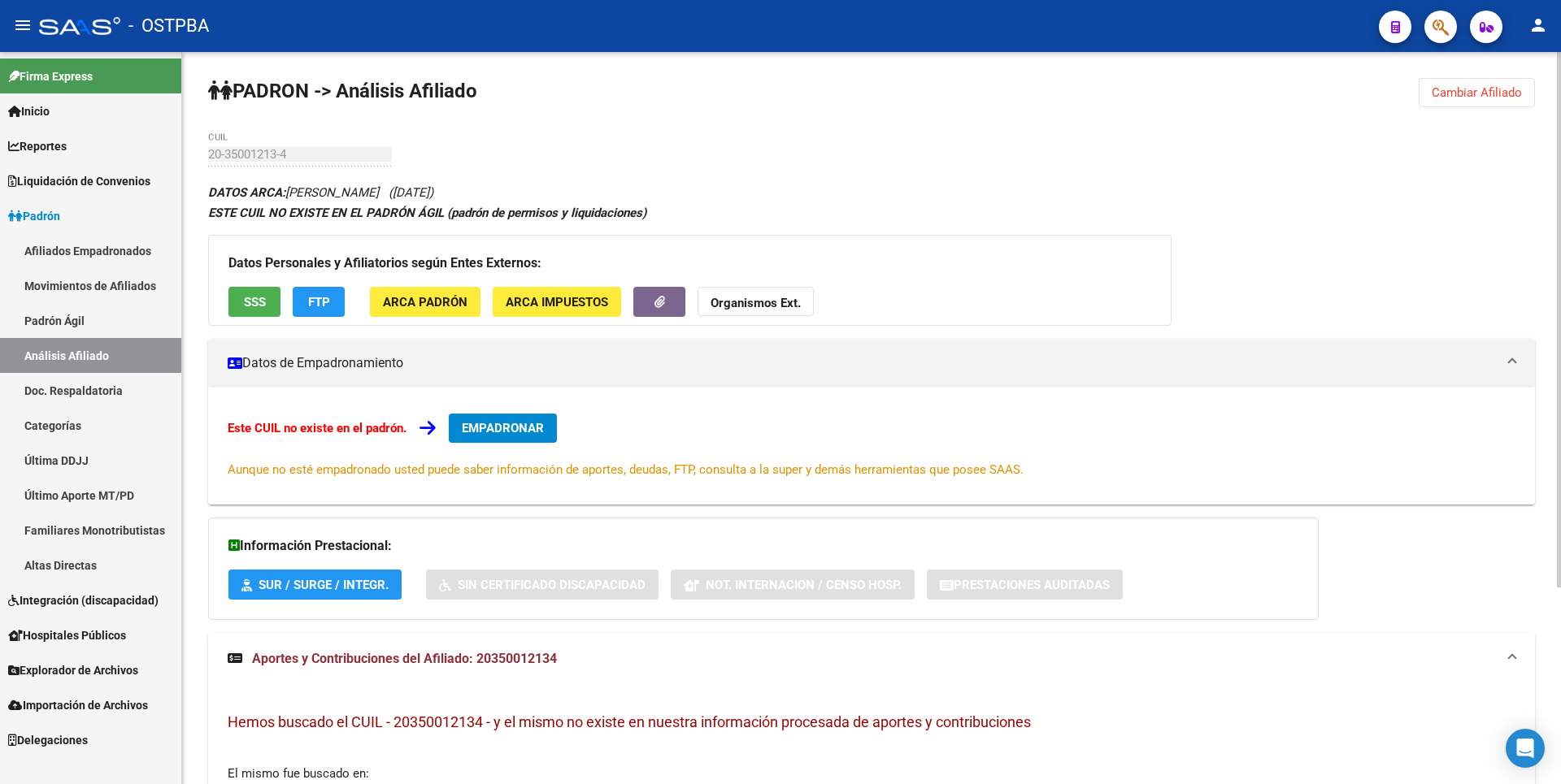
click at [785, 307] on strong "Organismos Ext." at bounding box center [755, 303] width 90 height 14
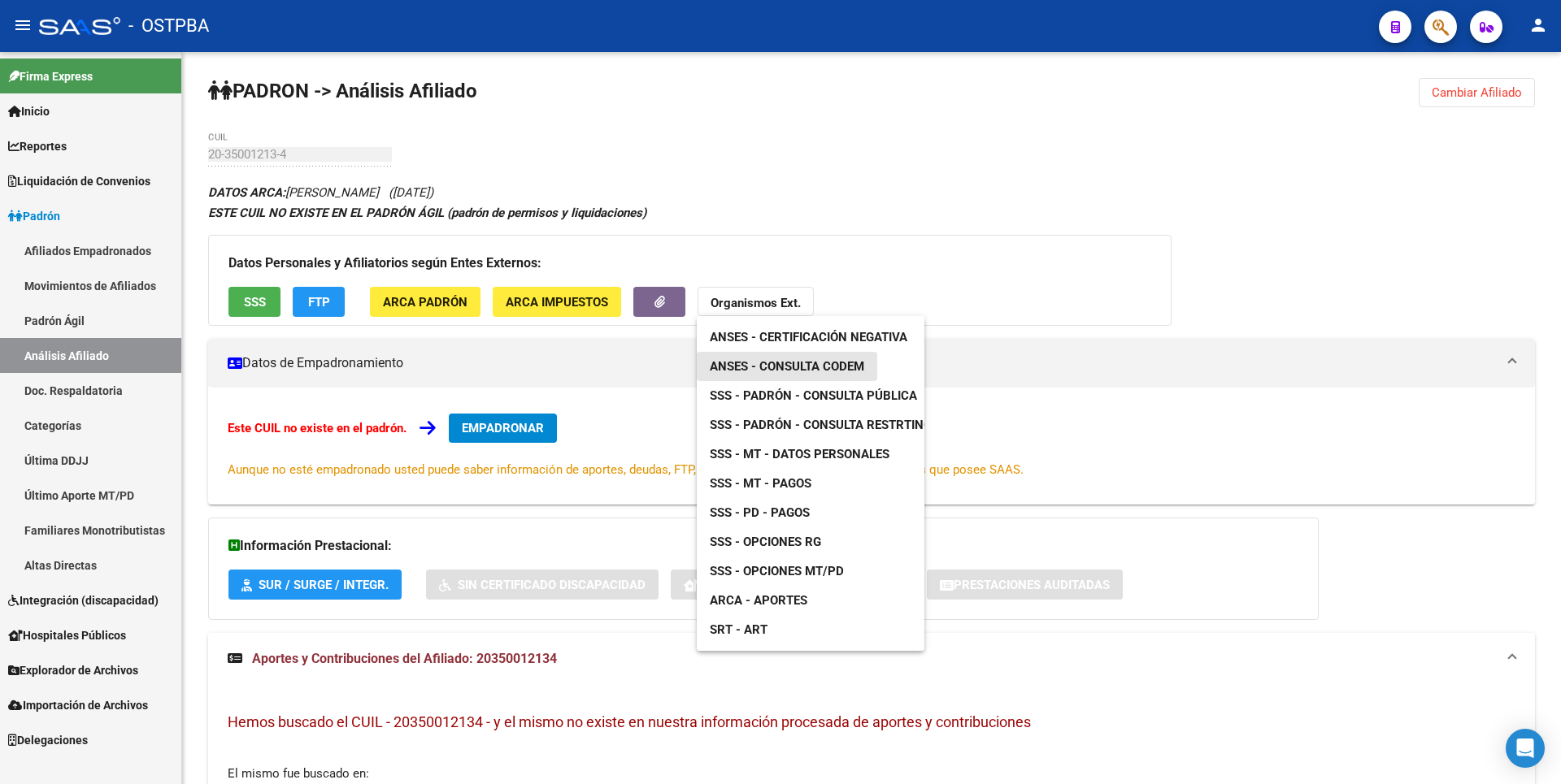
click at [815, 359] on link "ANSES - Consulta CODEM" at bounding box center [787, 366] width 181 height 30
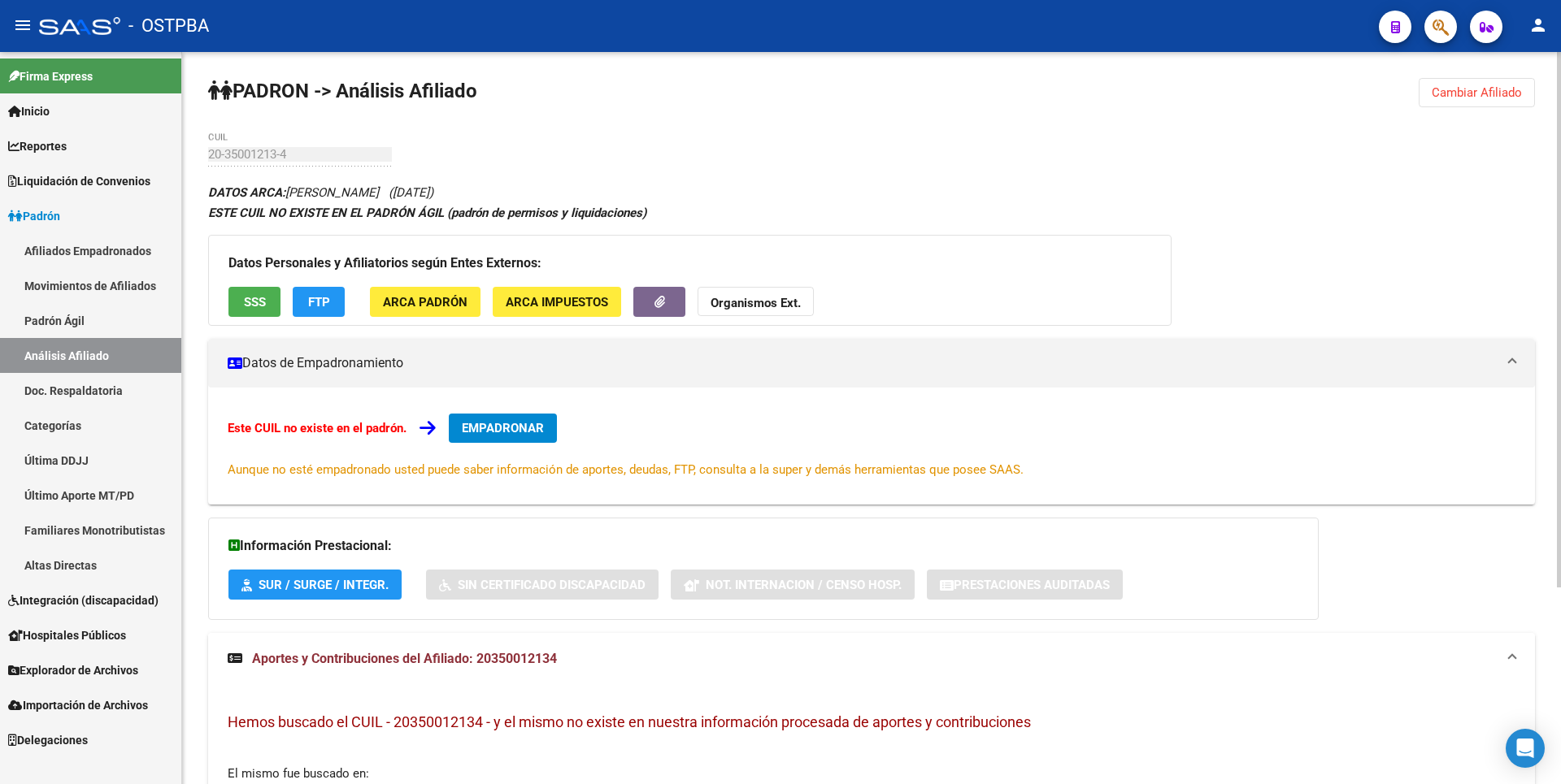
copy span "20350012134"
drag, startPoint x: 480, startPoint y: 662, endPoint x: 561, endPoint y: 658, distance: 81.1
click at [561, 658] on mat-panel-title "Aportes y Contribuciones del Afiliado: 20350012134" at bounding box center [861, 659] width 1268 height 18
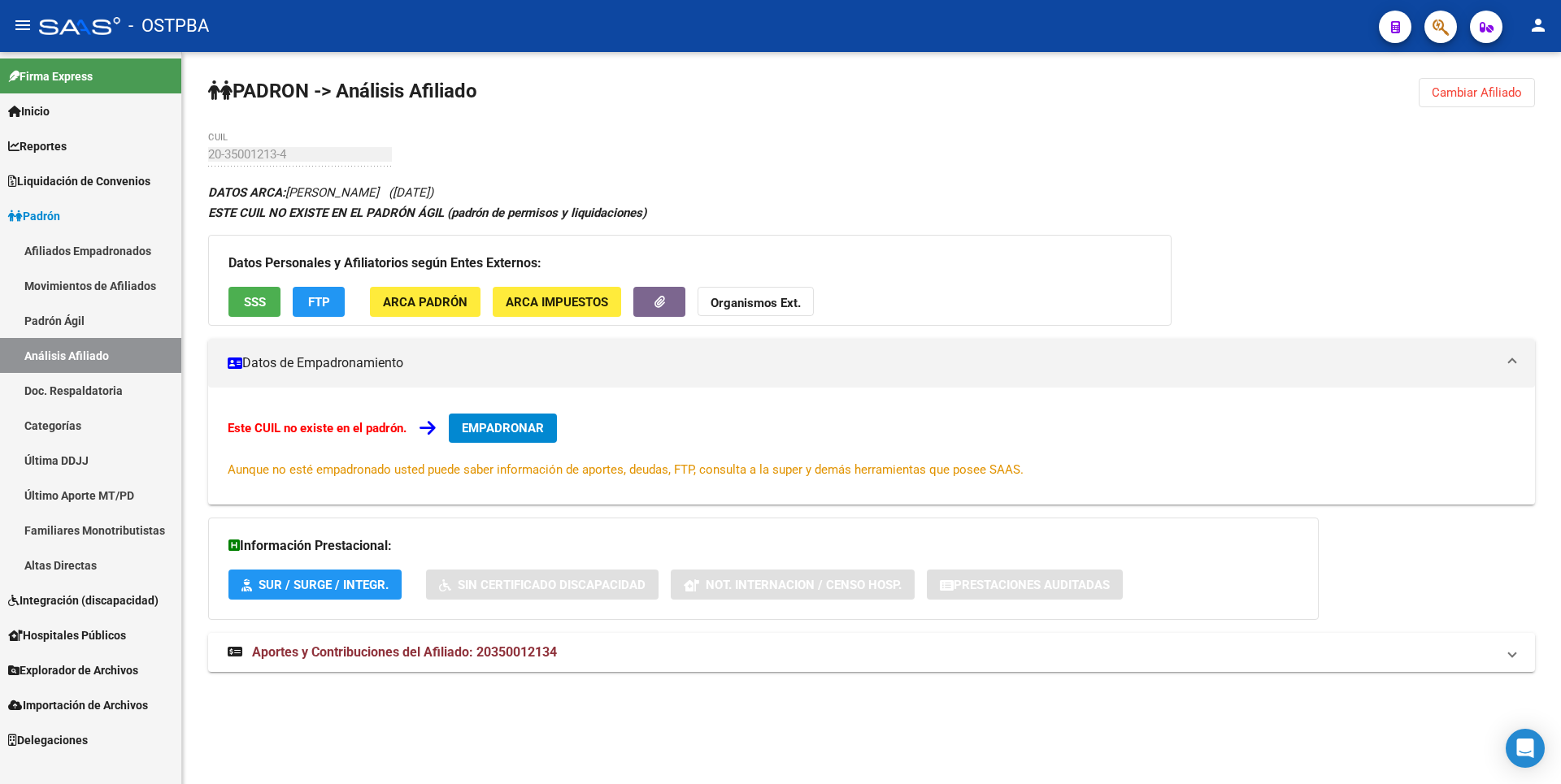
click at [59, 181] on span "Liquidación de Convenios" at bounding box center [80, 181] width 142 height 18
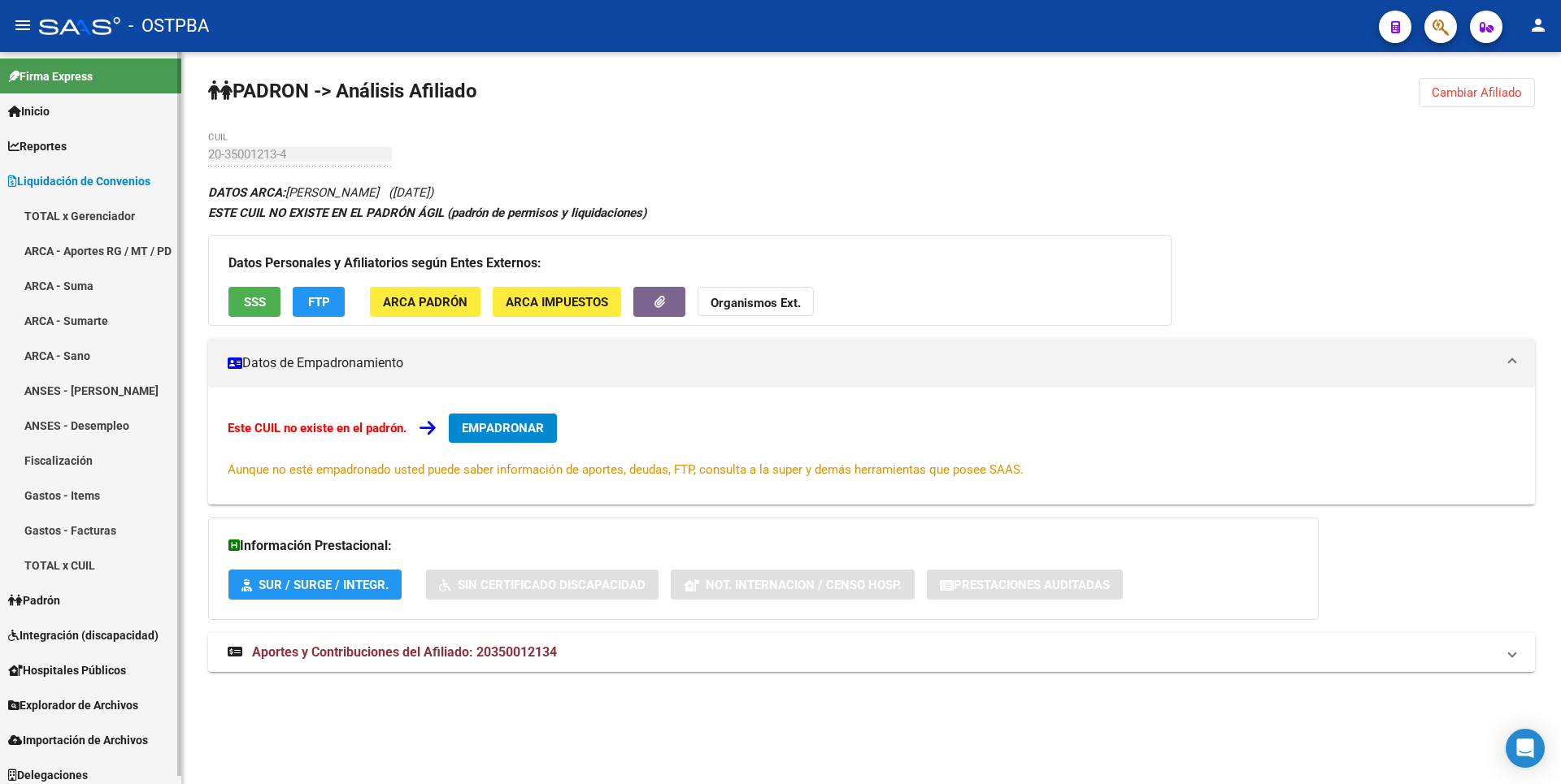
click at [57, 292] on link "ARCA - Suma" at bounding box center [91, 285] width 181 height 35
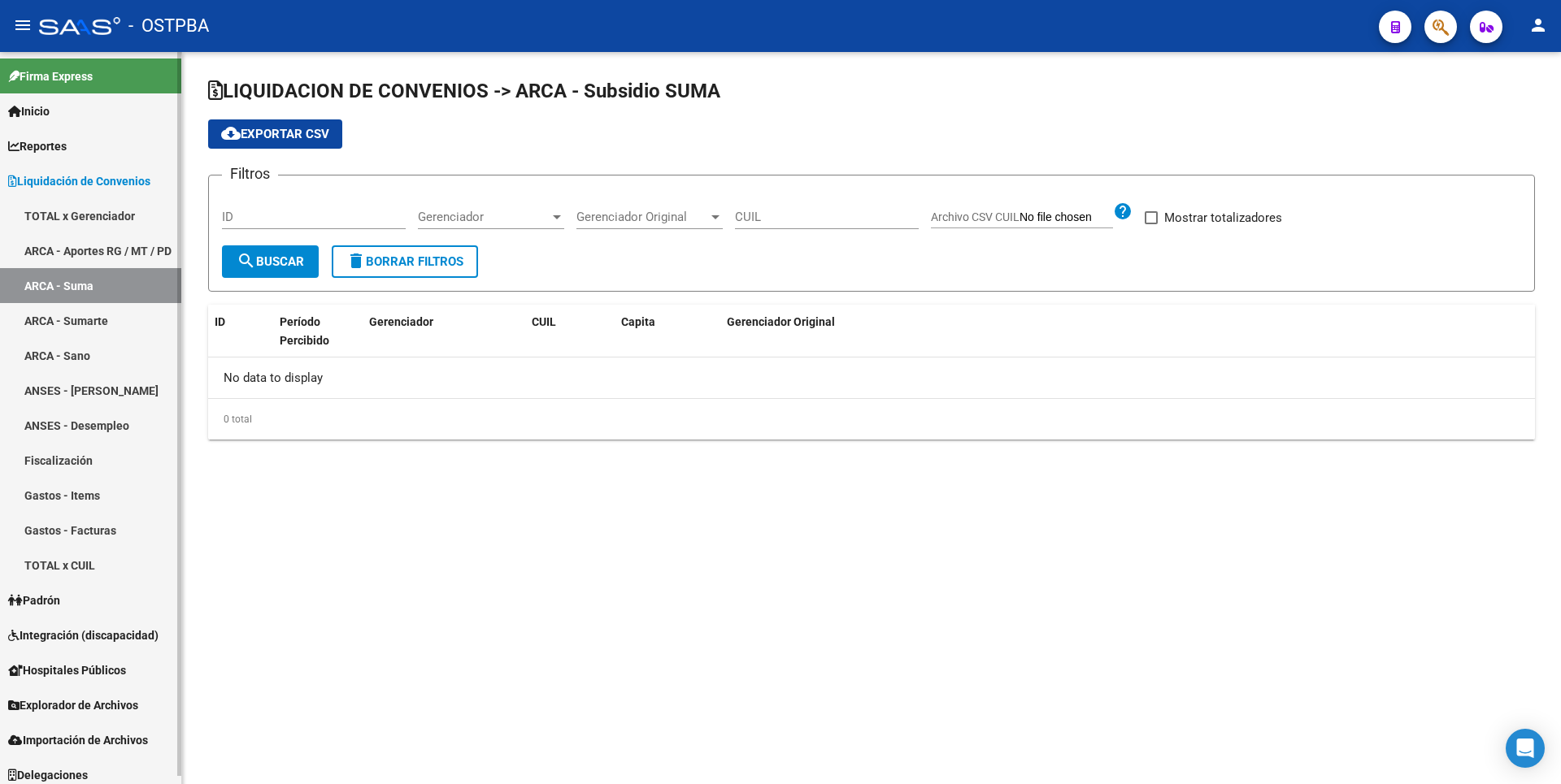
checkbox input "true"
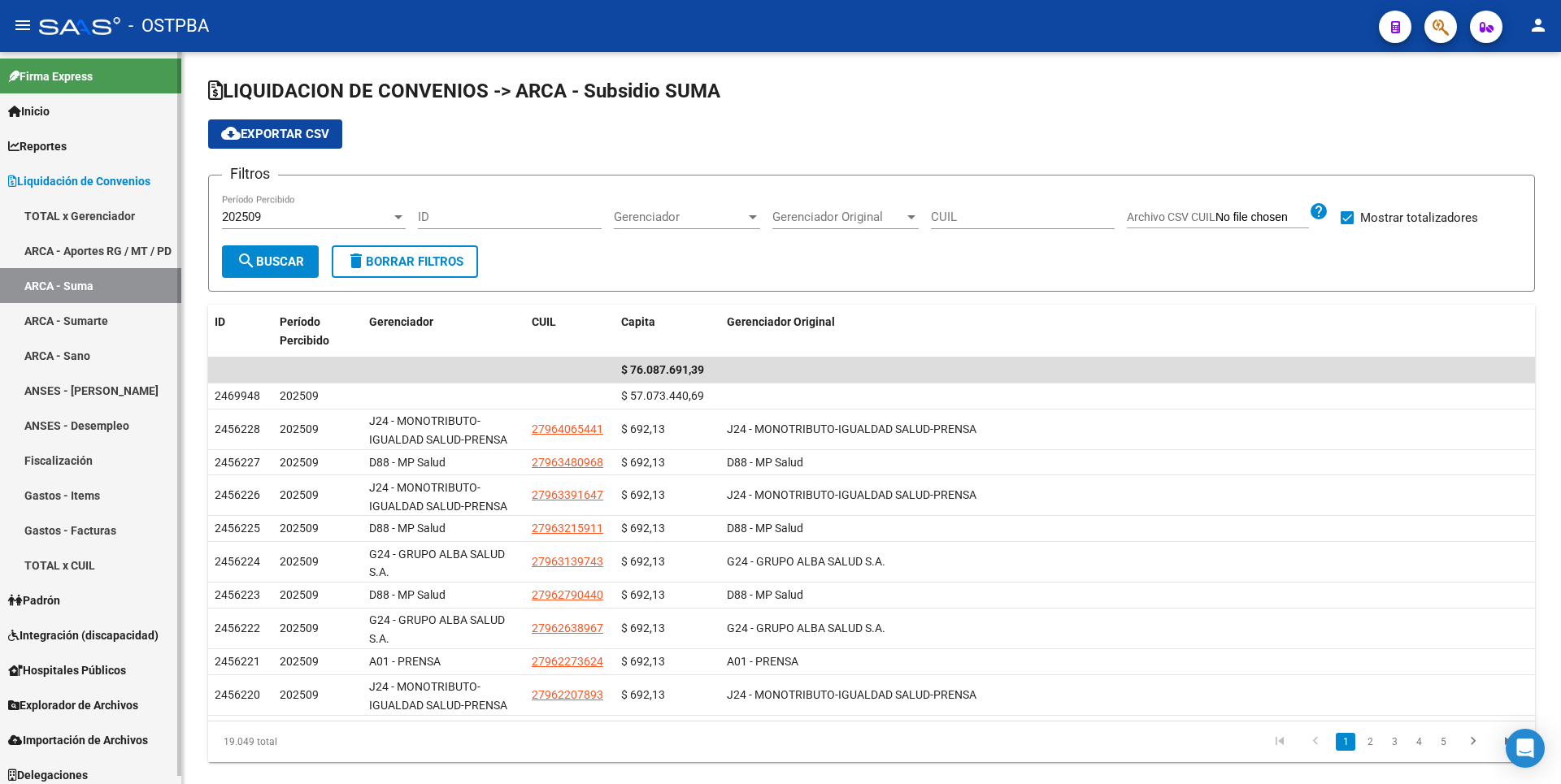
click at [75, 317] on link "ARCA - Sumarte" at bounding box center [91, 320] width 181 height 35
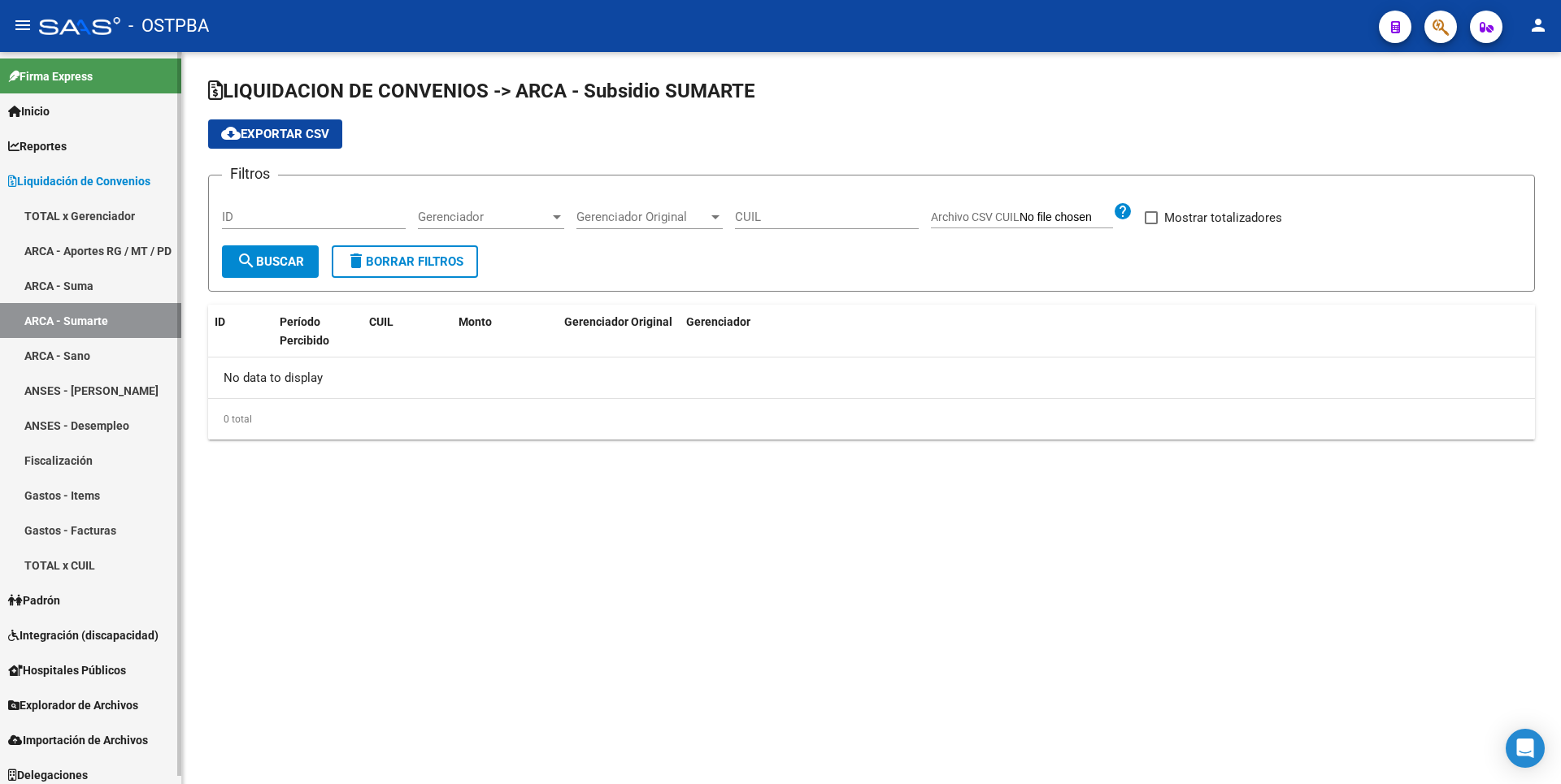
checkbox input "true"
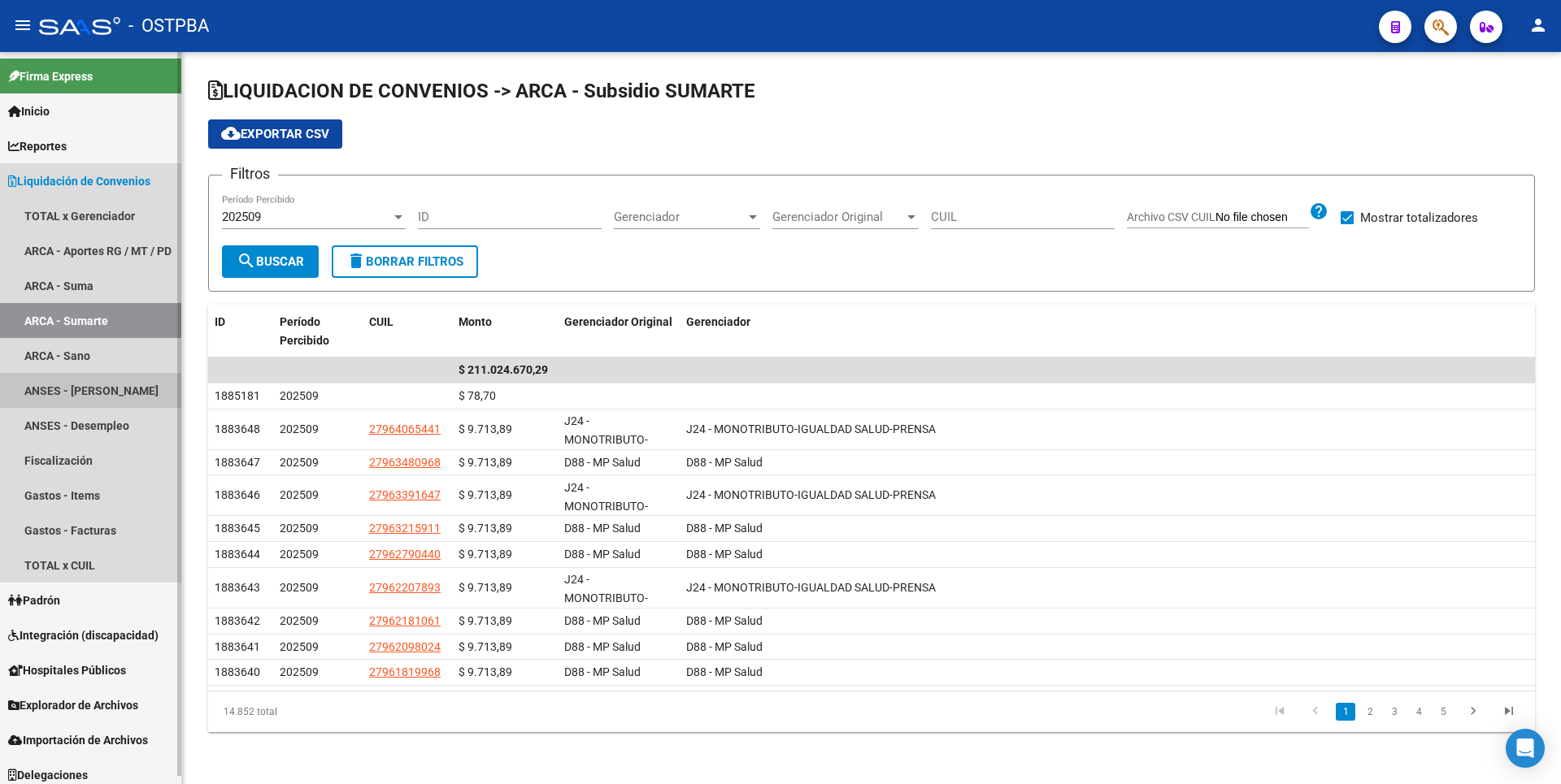
click at [93, 388] on link "ANSES - [PERSON_NAME]" at bounding box center [91, 390] width 181 height 35
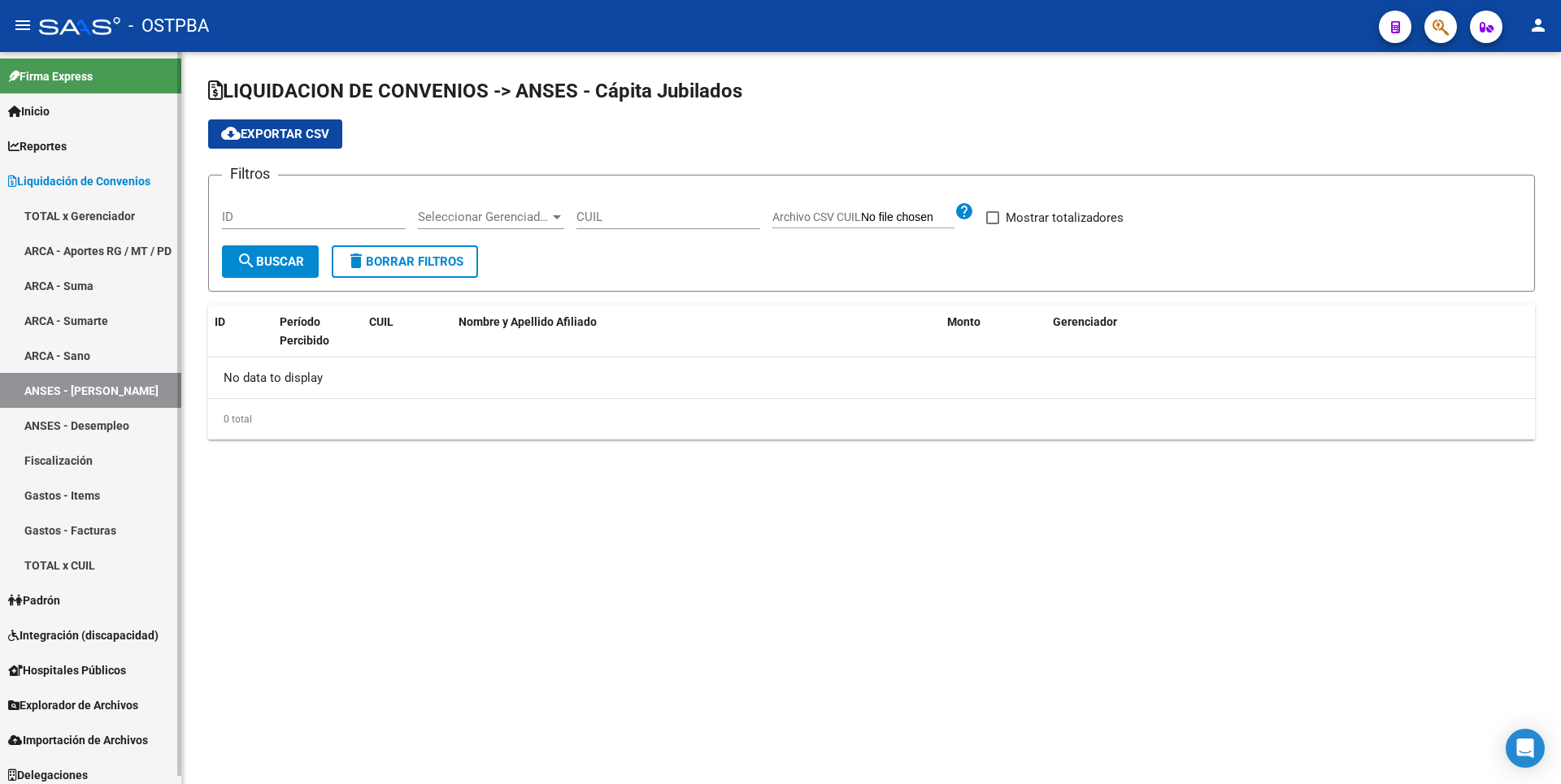
checkbox input "true"
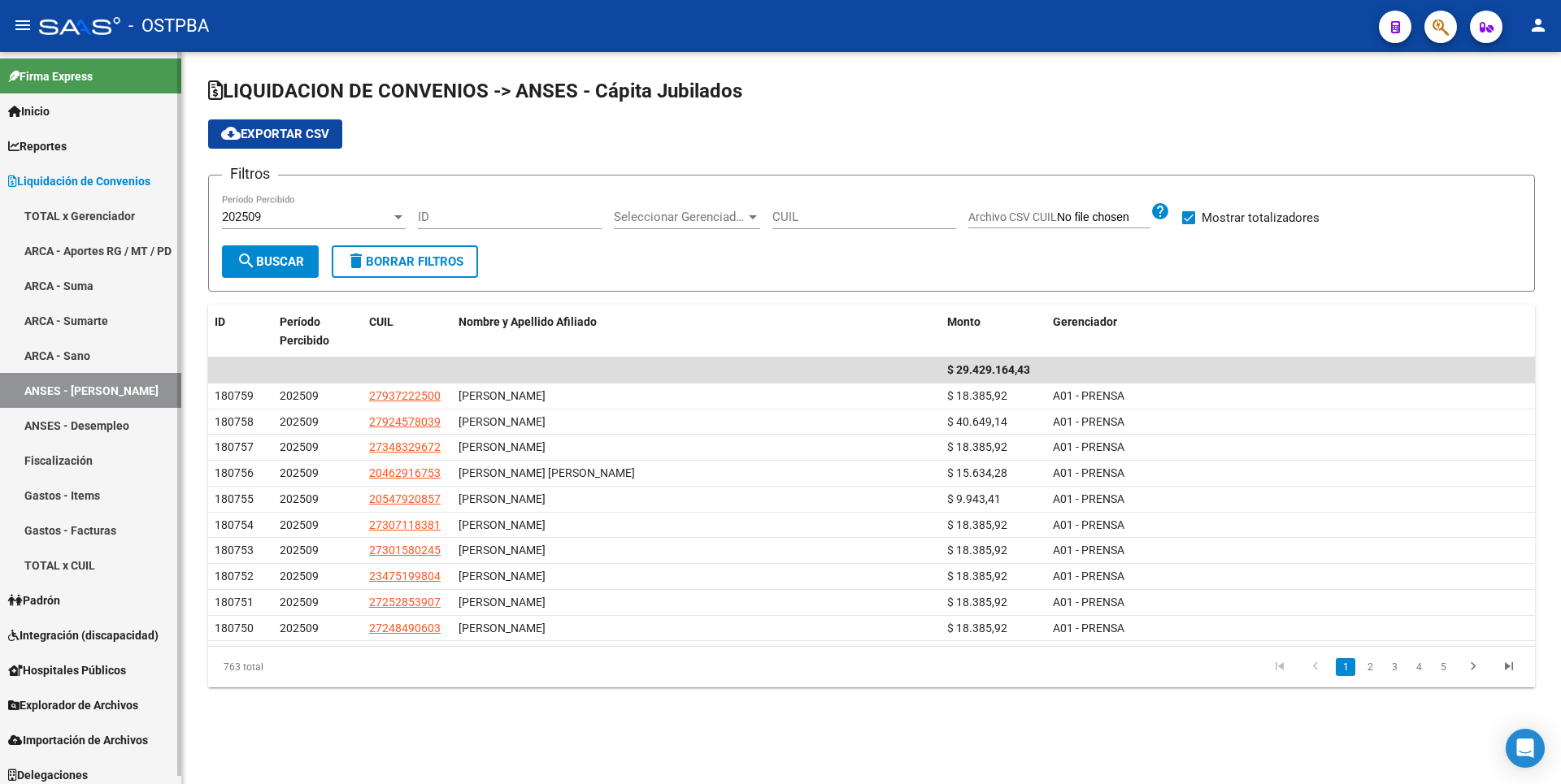
click at [93, 424] on link "ANSES - Desempleo" at bounding box center [91, 425] width 181 height 35
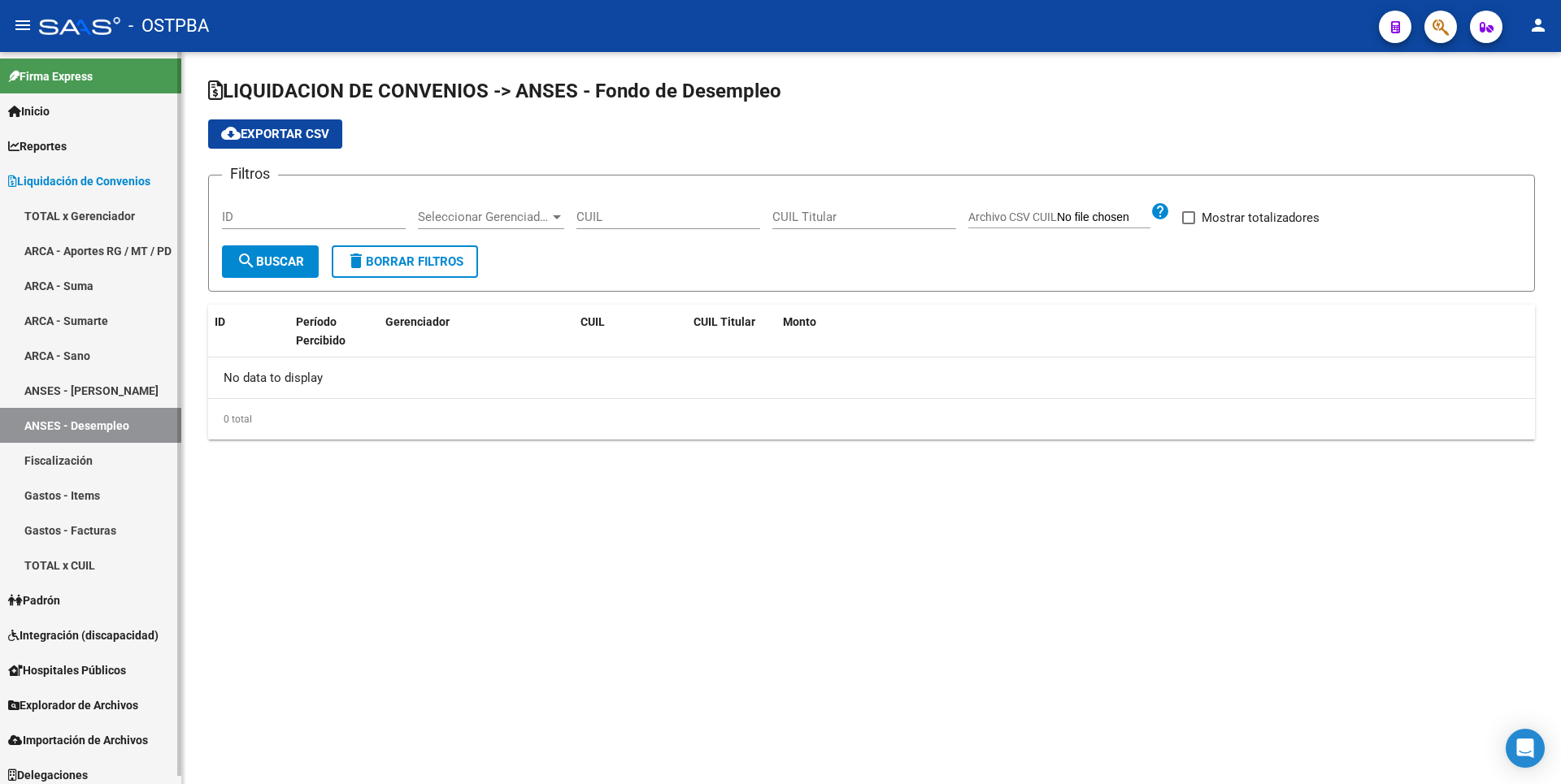
checkbox input "true"
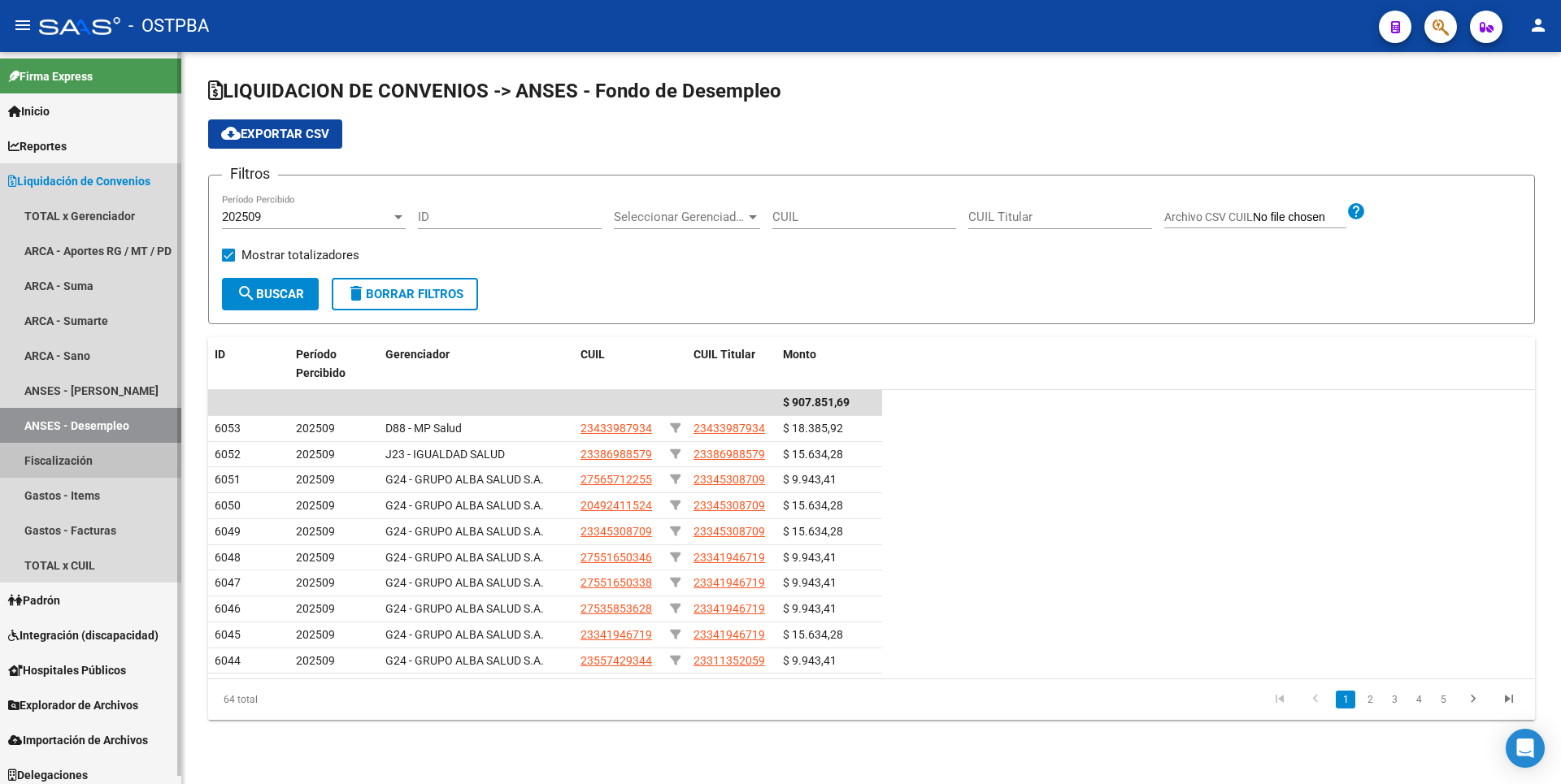
click at [79, 461] on link "Fiscalización" at bounding box center [91, 459] width 181 height 35
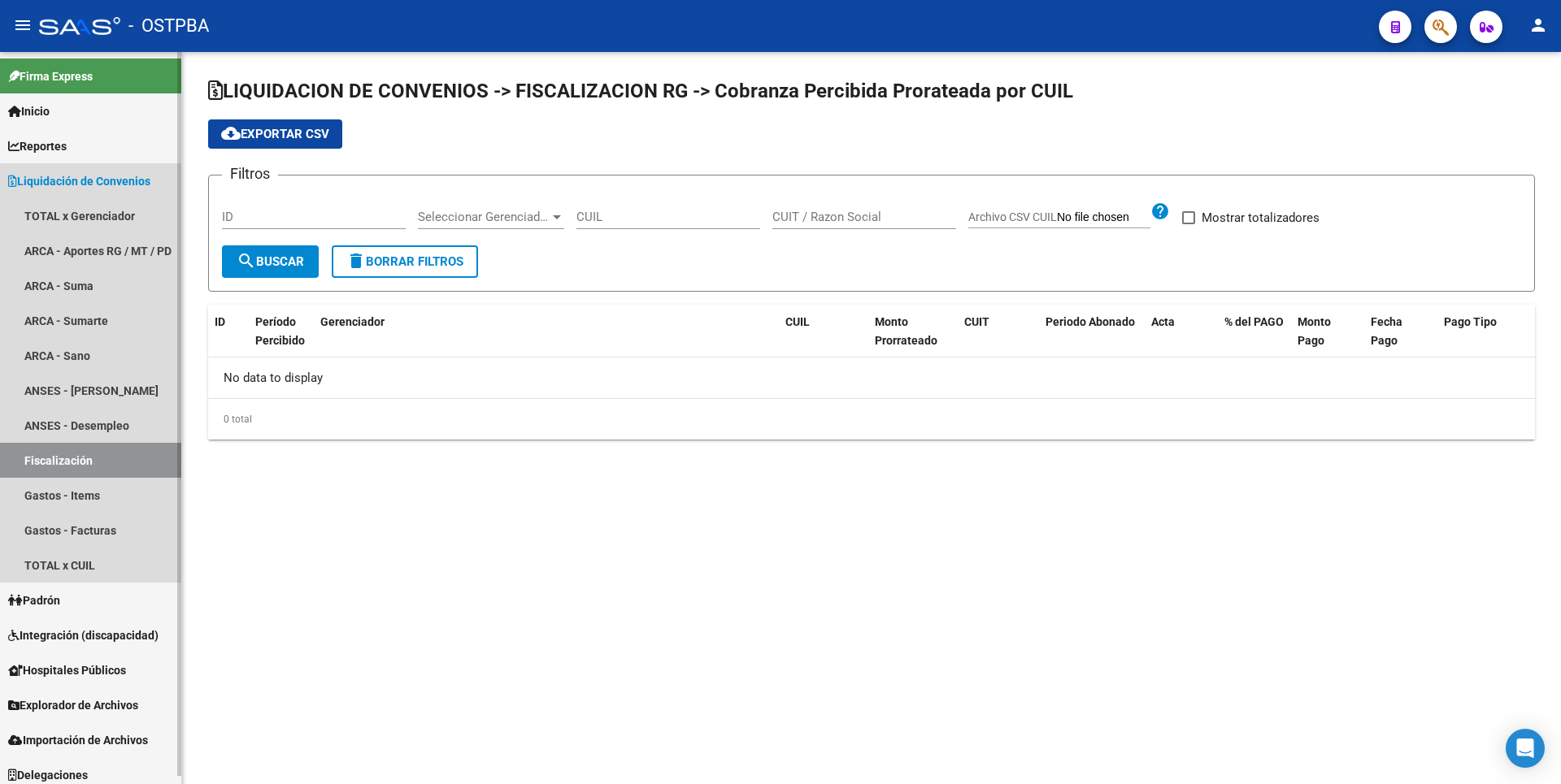
checkbox input "true"
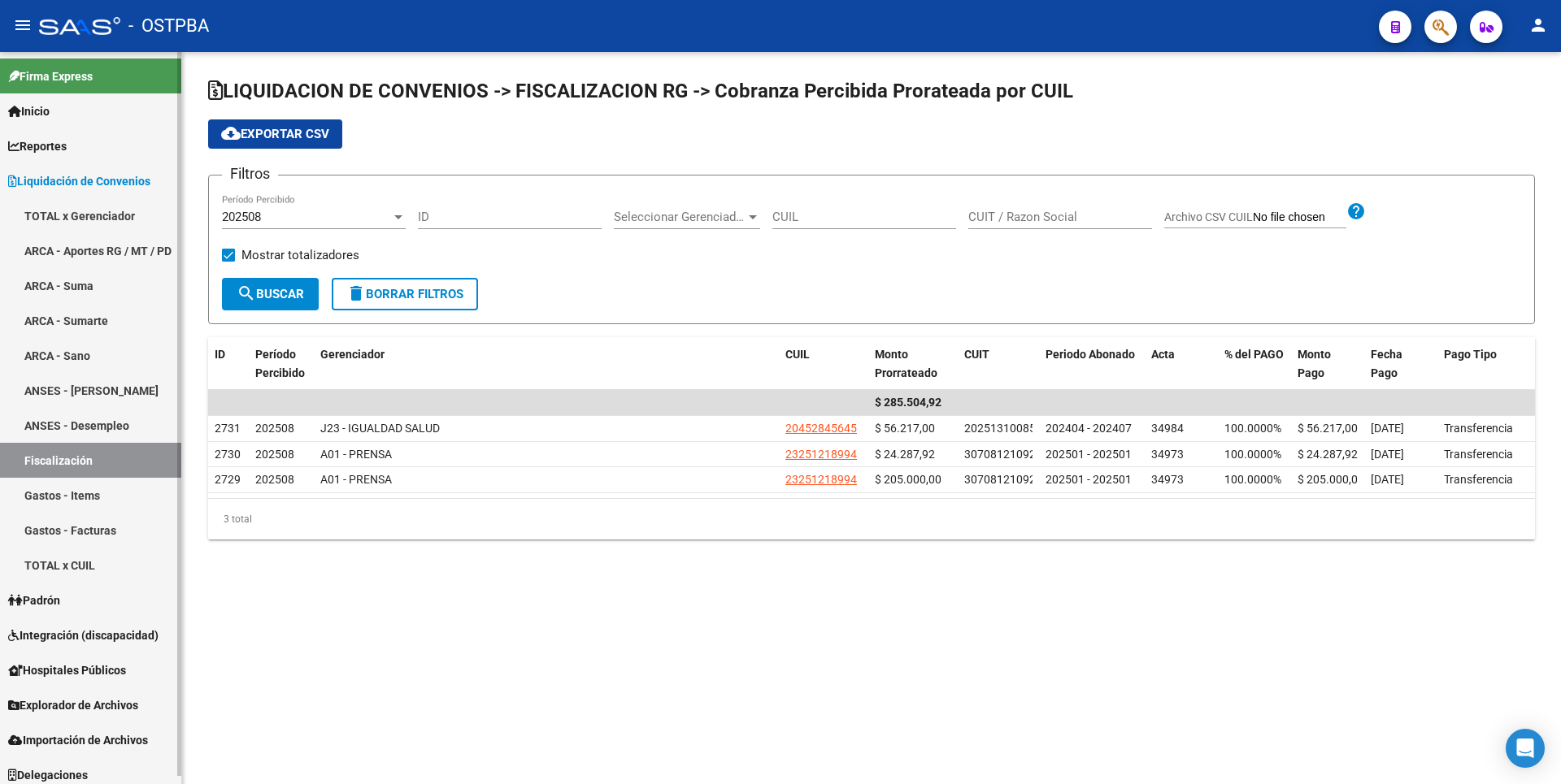
click at [80, 499] on link "Gastos - Items" at bounding box center [91, 495] width 181 height 35
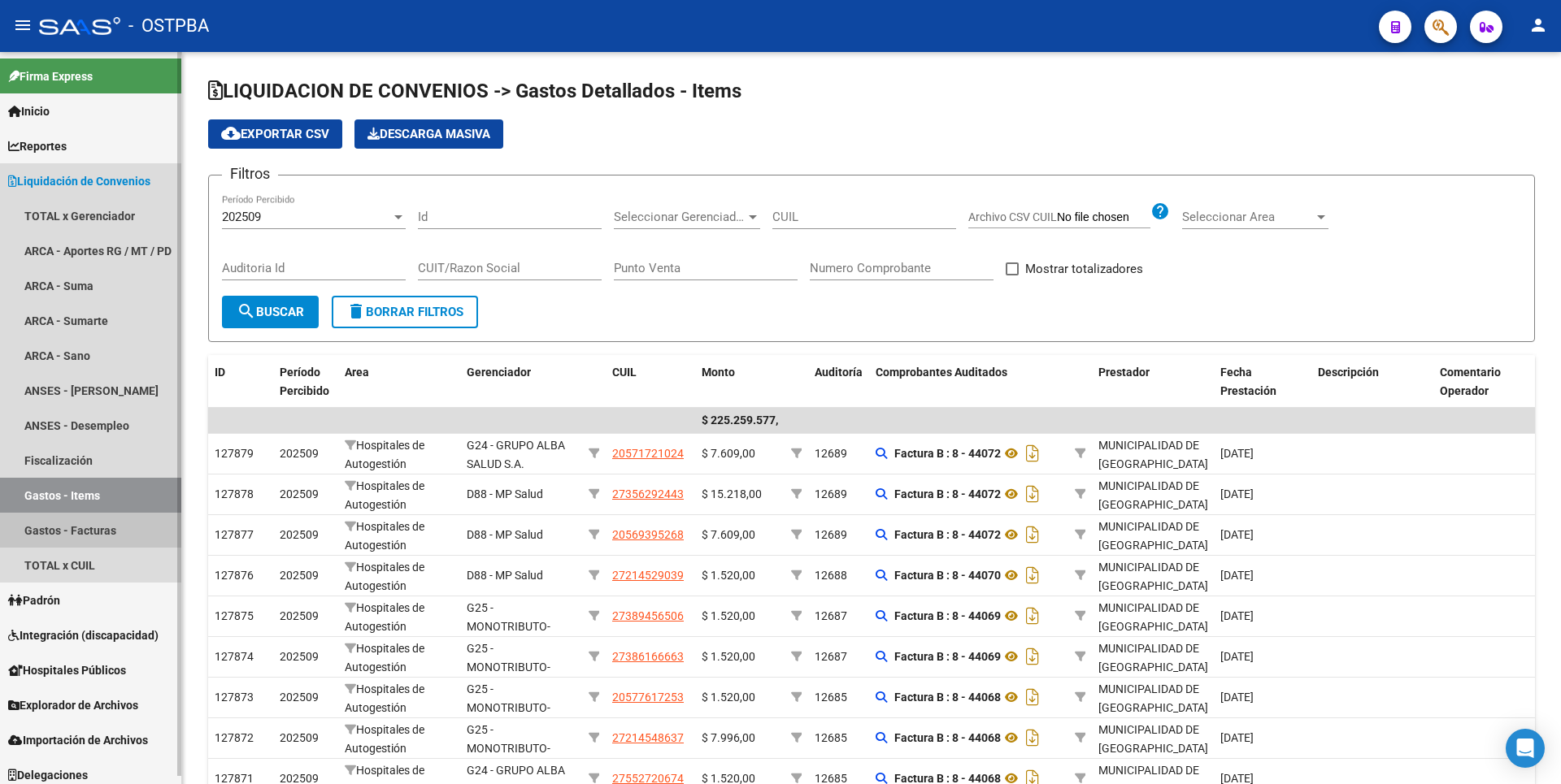
click at [106, 526] on link "Gastos - Facturas" at bounding box center [91, 530] width 181 height 35
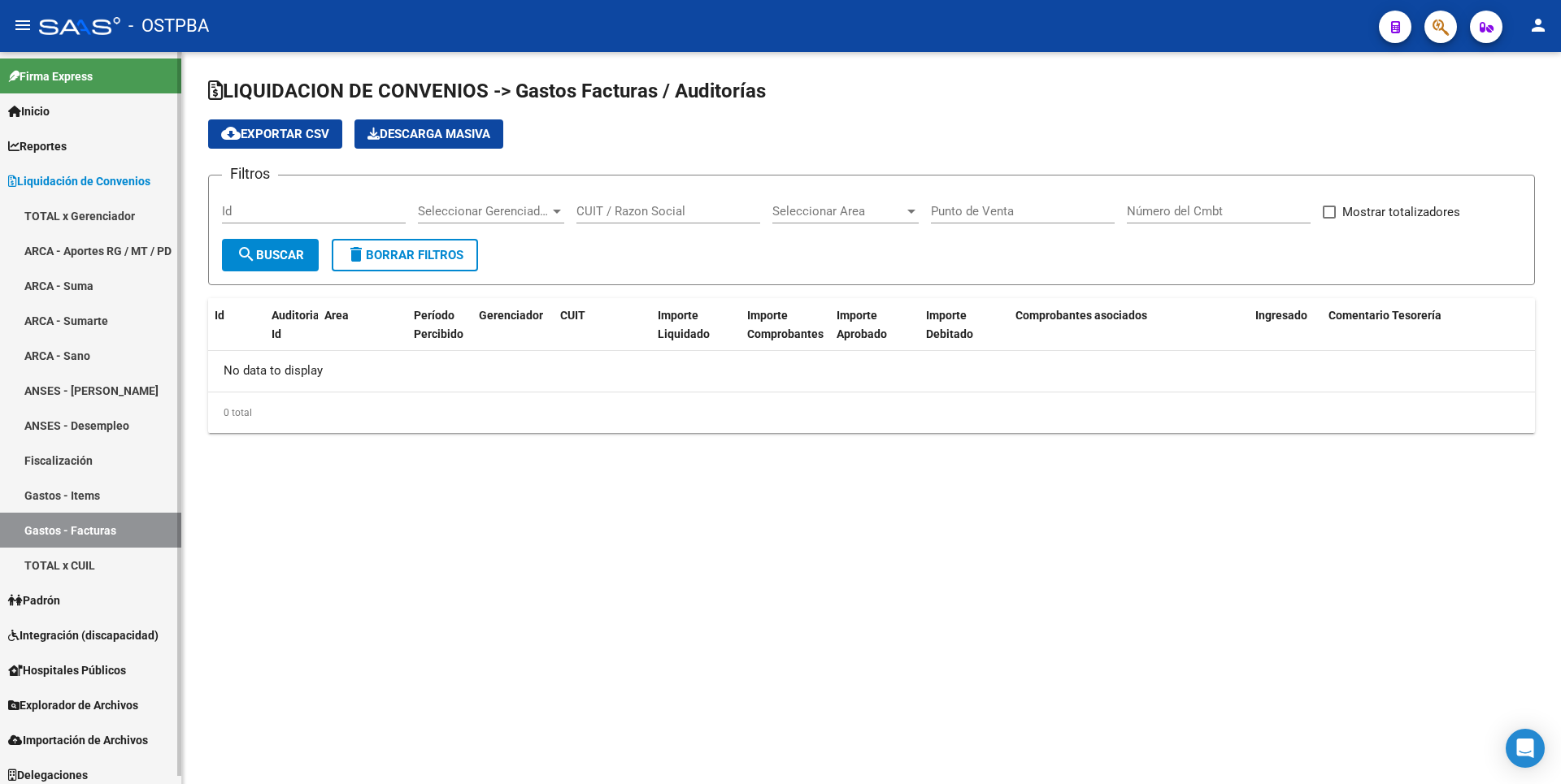
checkbox input "true"
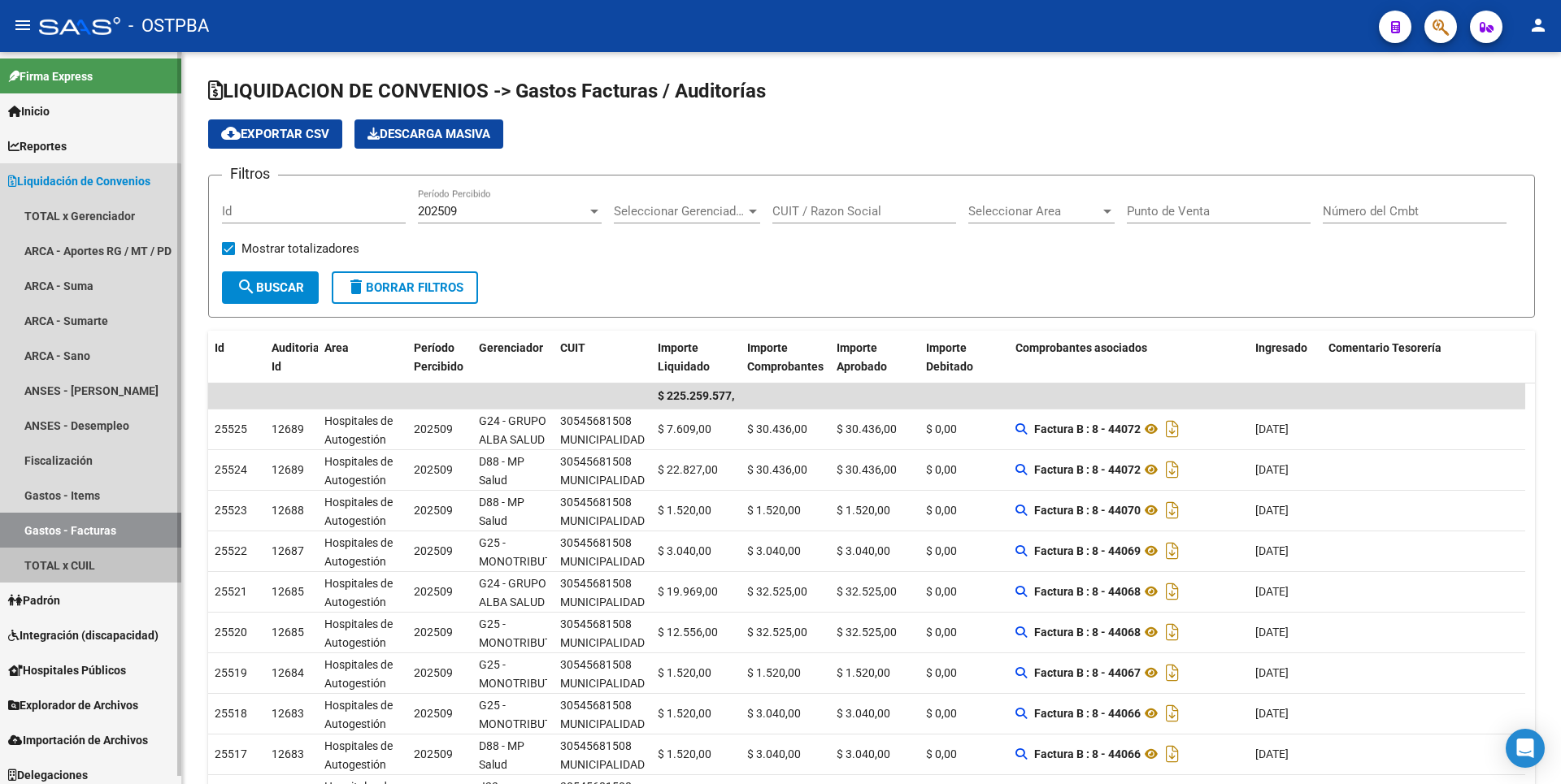
click at [81, 562] on link "TOTAL x CUIL" at bounding box center [91, 564] width 181 height 35
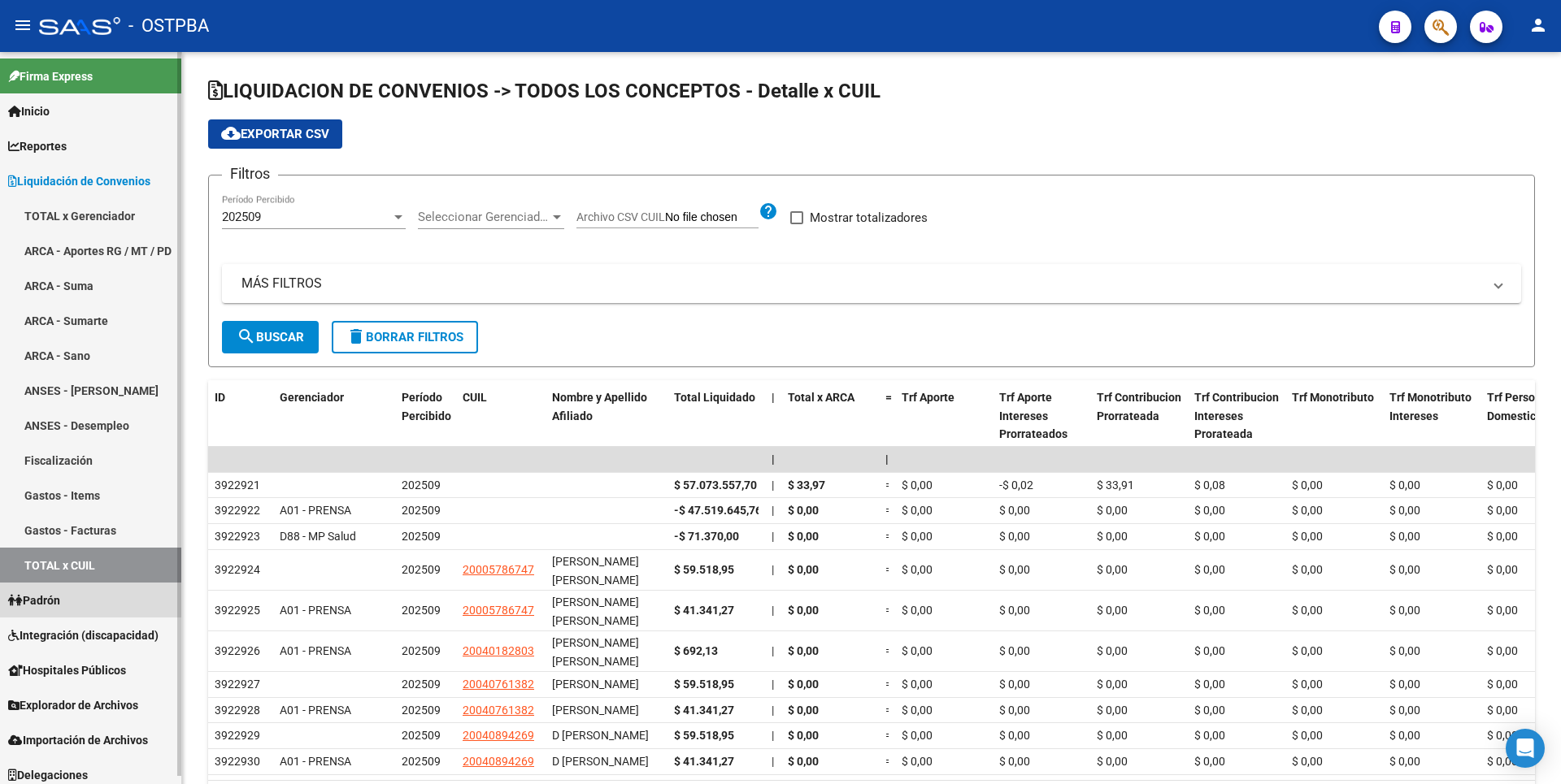
click at [69, 609] on link "Padrón" at bounding box center [91, 599] width 181 height 35
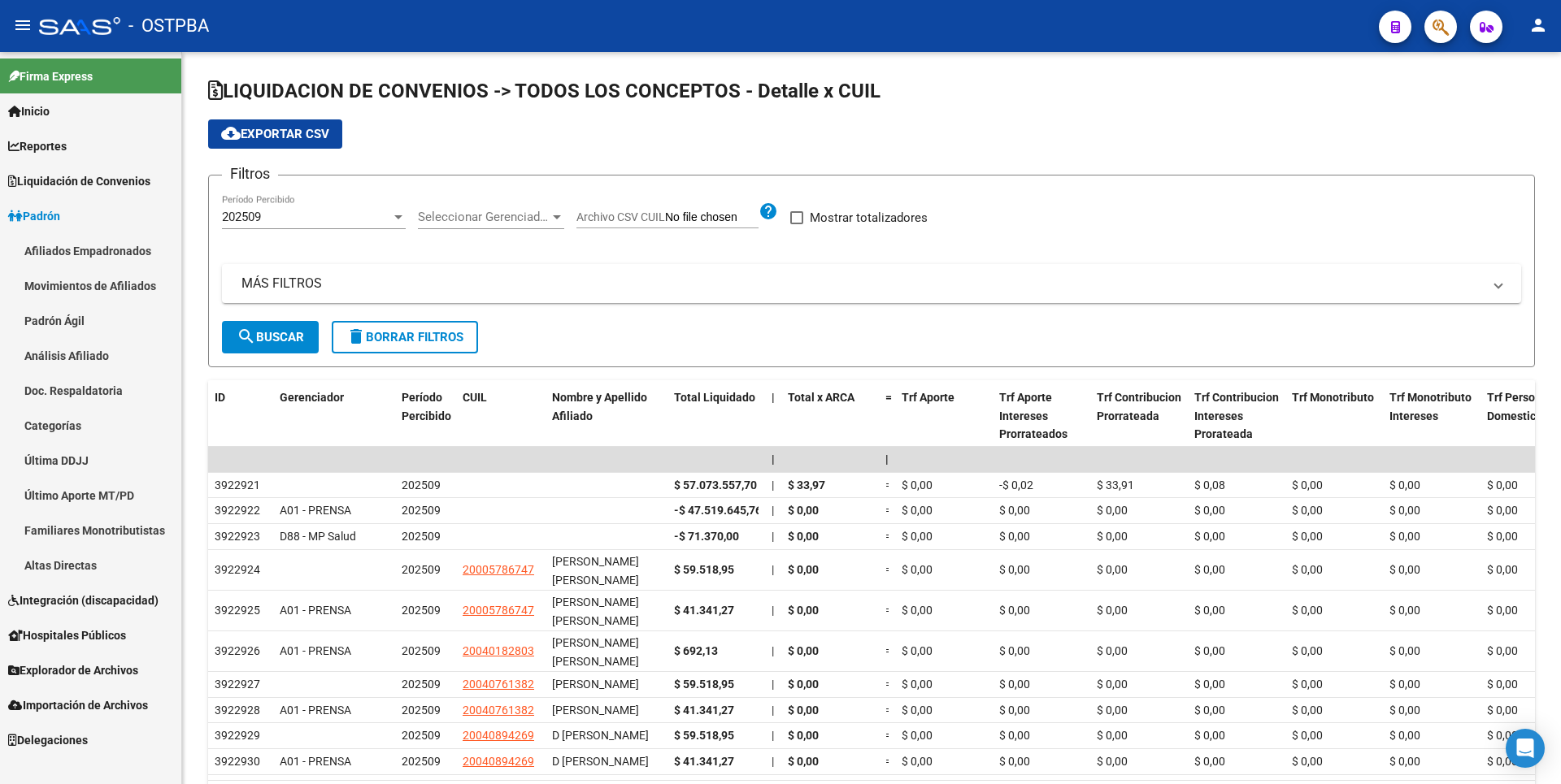
click at [72, 494] on link "Último Aporte MT/PD" at bounding box center [91, 495] width 181 height 35
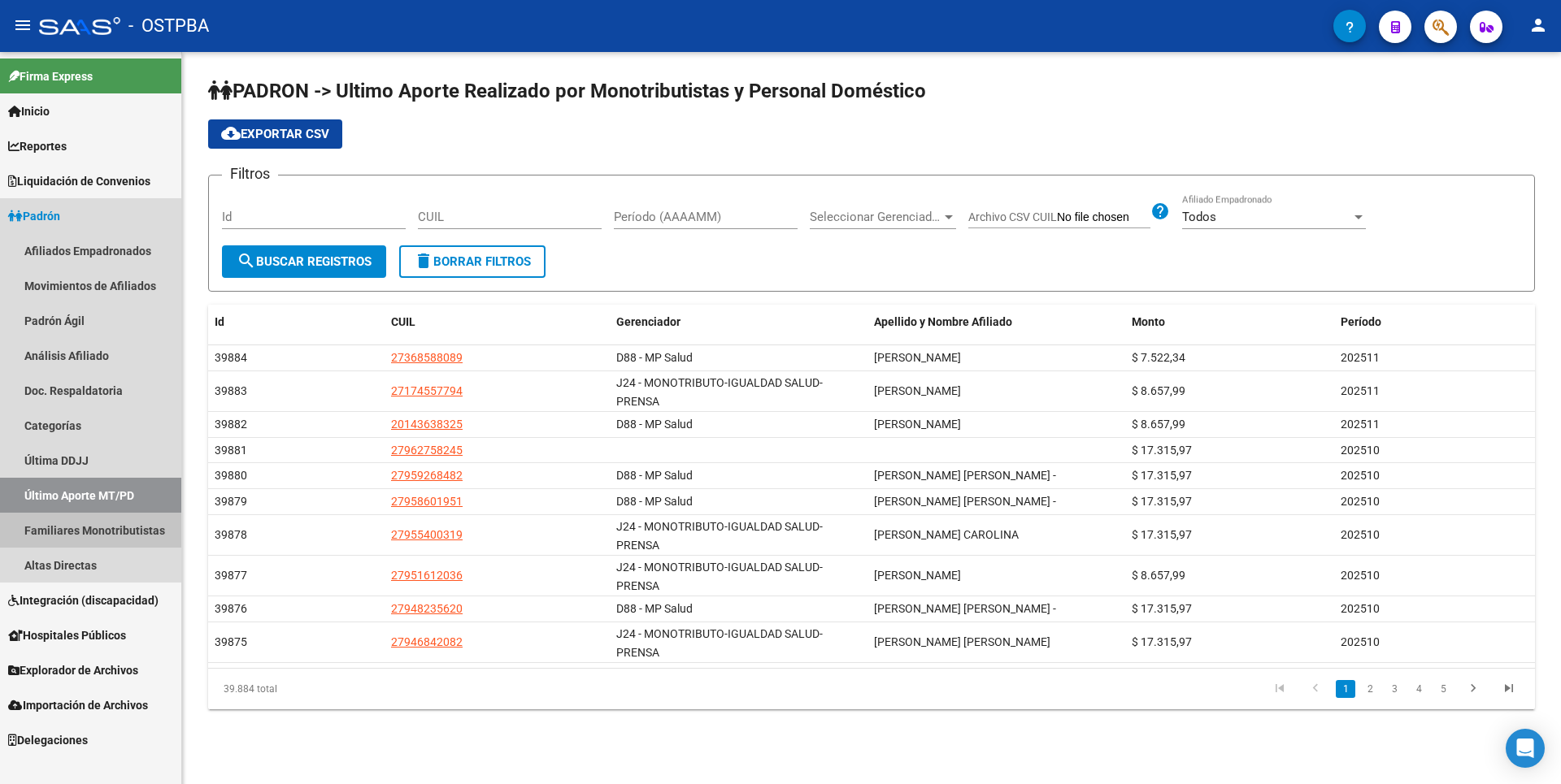
click at [100, 537] on link "Familiares Monotributistas" at bounding box center [91, 530] width 181 height 35
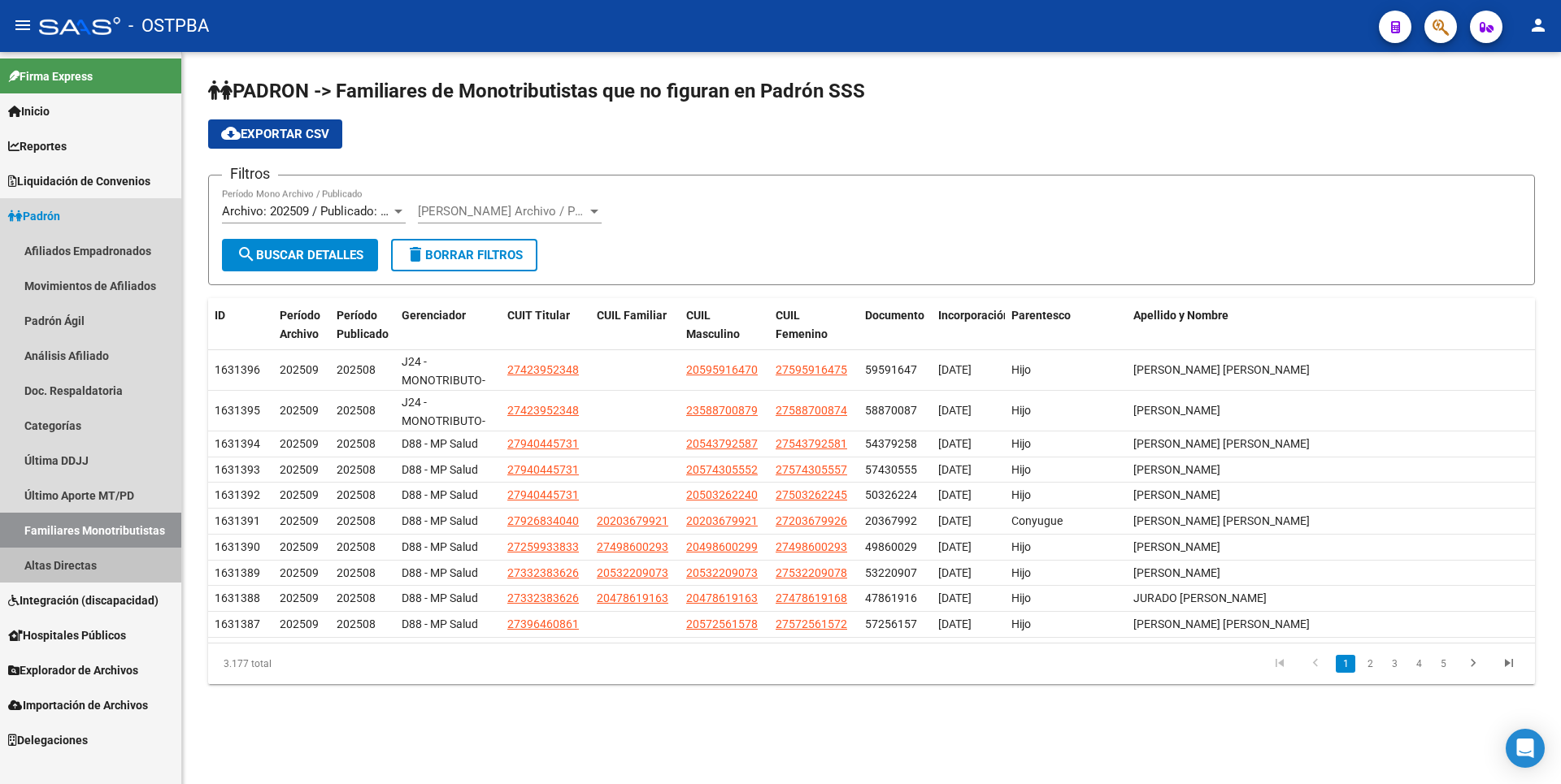
click at [83, 560] on link "Altas Directas" at bounding box center [91, 564] width 181 height 35
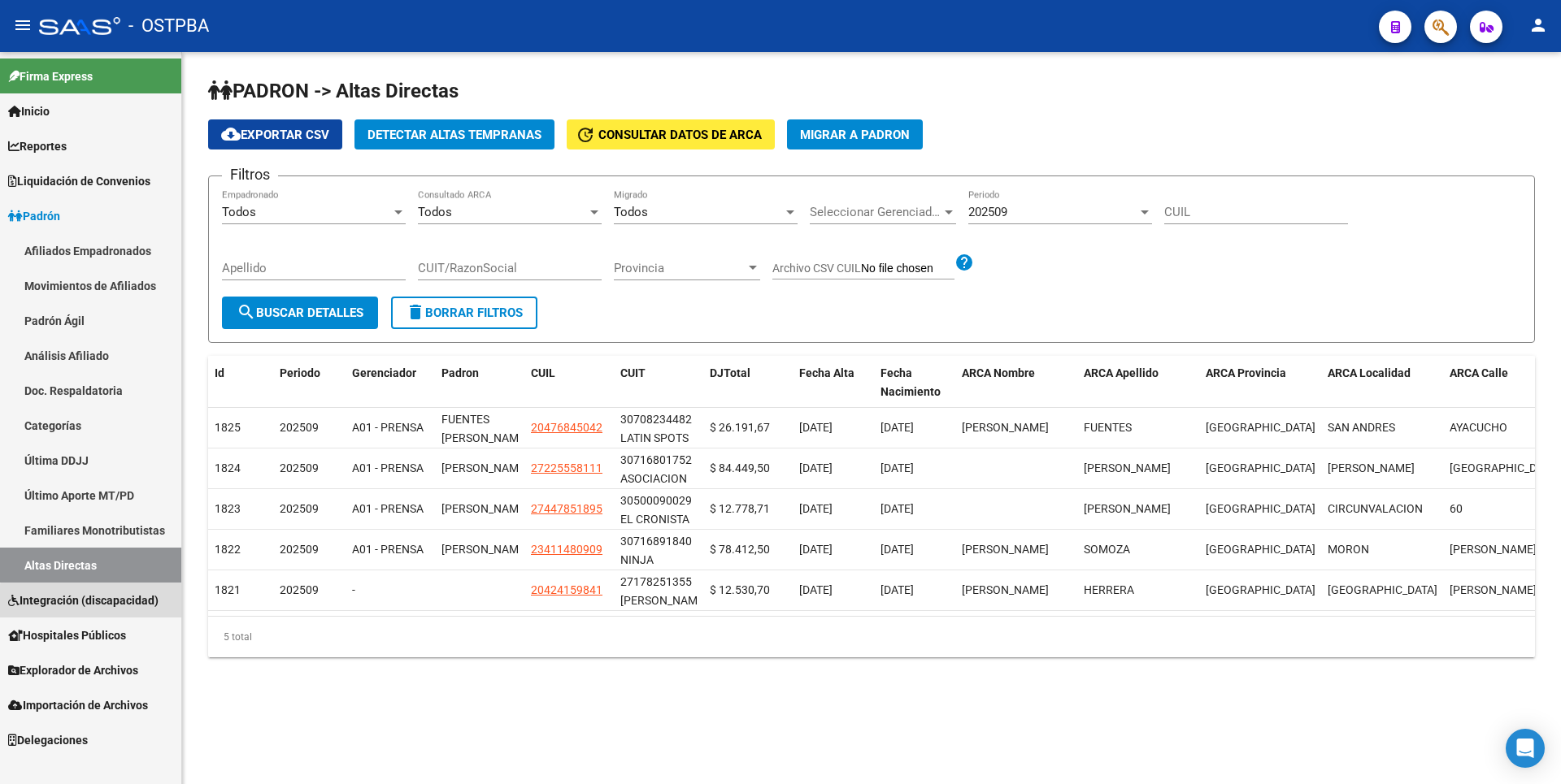
click at [96, 602] on span "Integración (discapacidad)" at bounding box center [83, 600] width 150 height 18
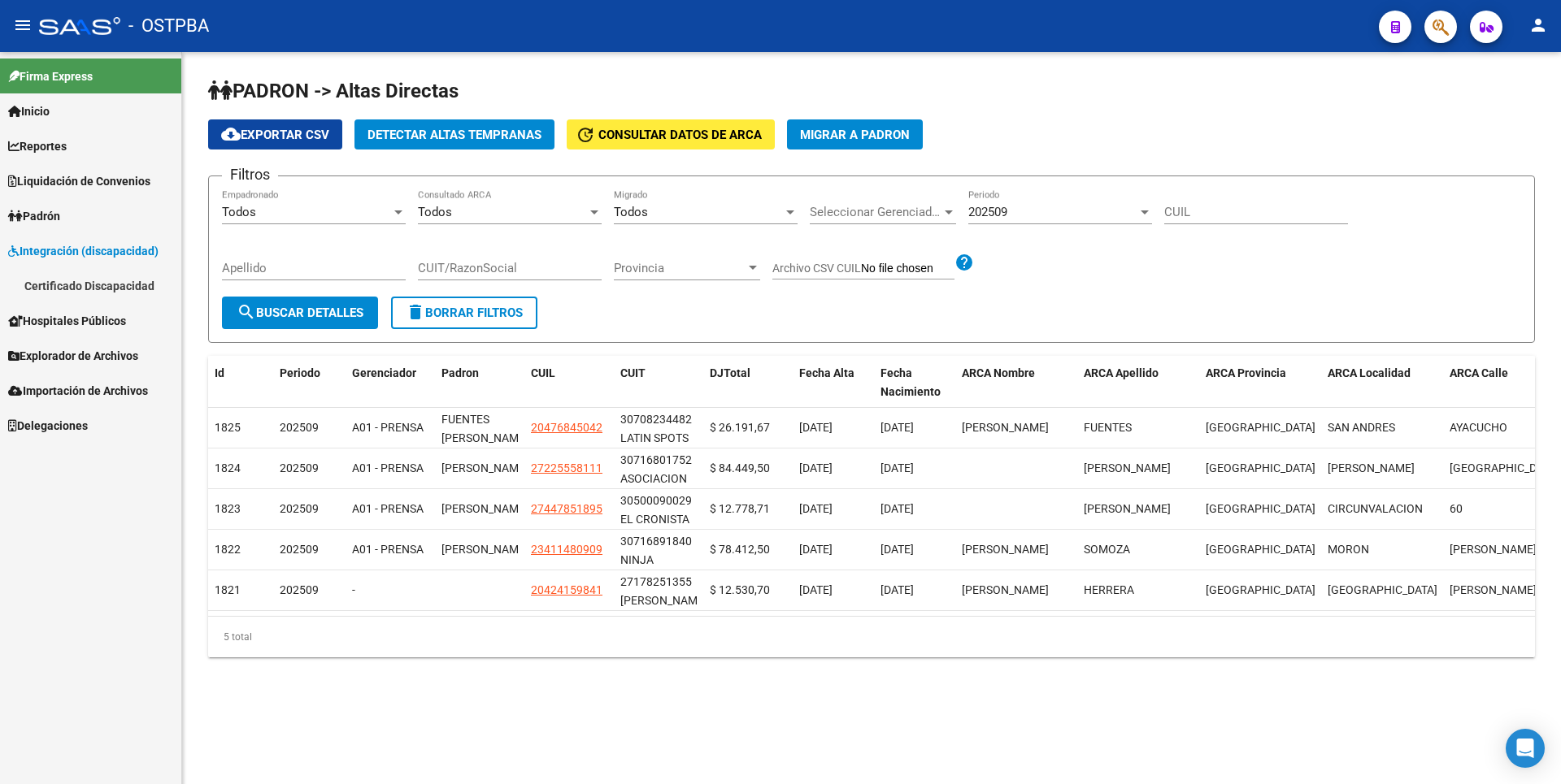
click at [88, 312] on span "Hospitales Públicos" at bounding box center [67, 320] width 118 height 18
click at [83, 378] on link "Explorador de Archivos" at bounding box center [91, 390] width 181 height 35
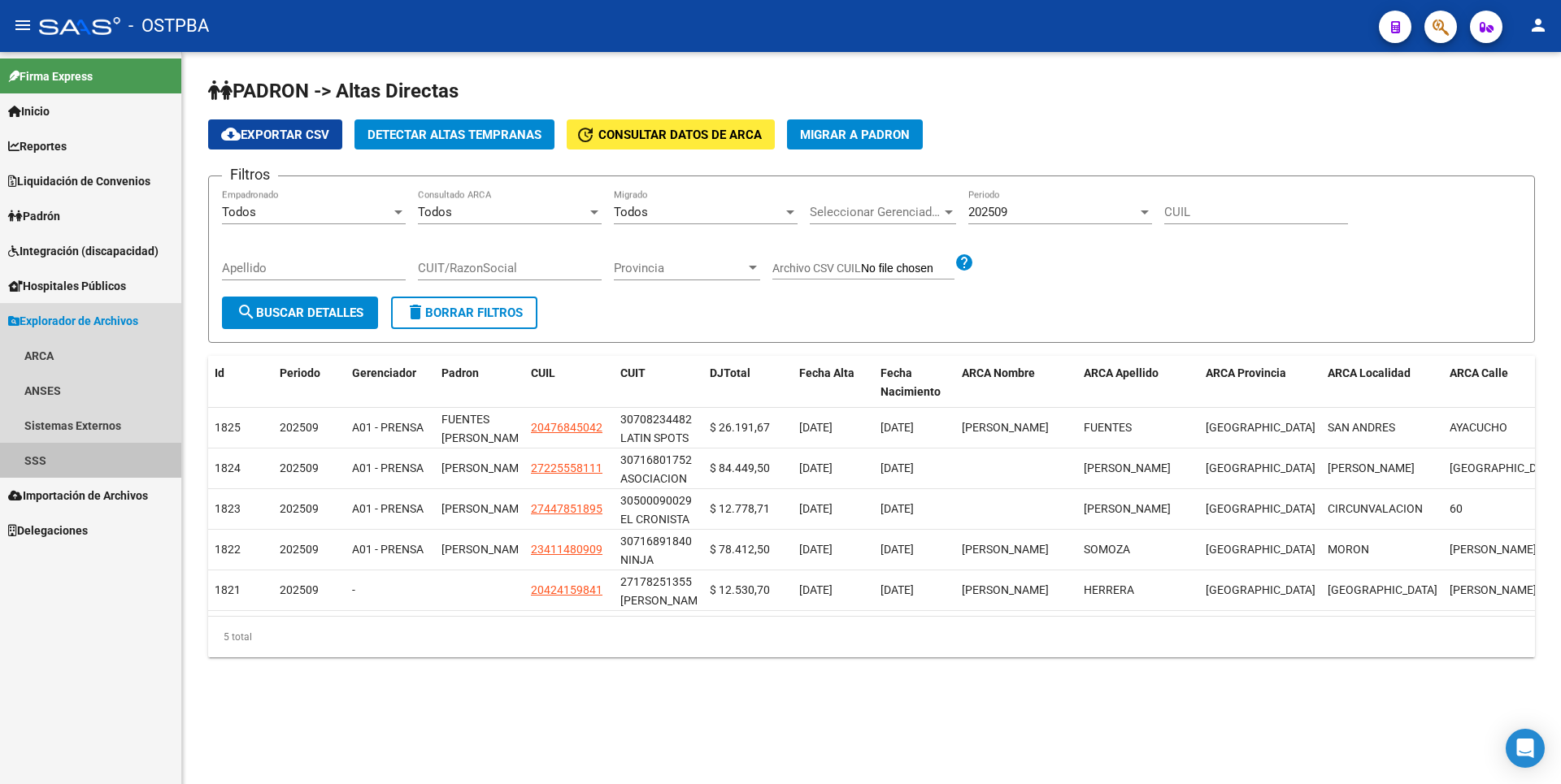
click at [76, 452] on link "SSS" at bounding box center [91, 459] width 181 height 35
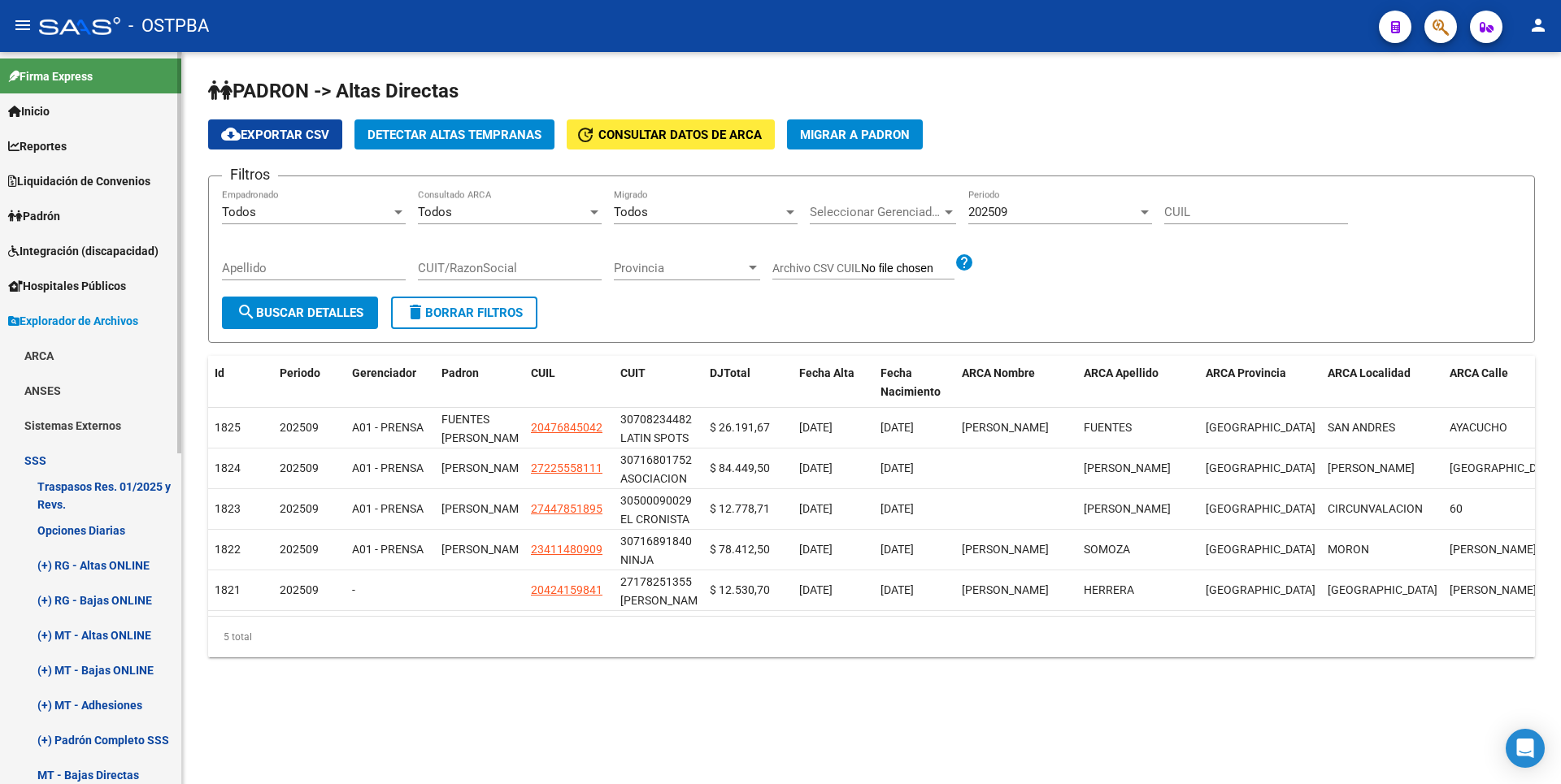
click at [86, 221] on link "Padrón" at bounding box center [91, 215] width 181 height 35
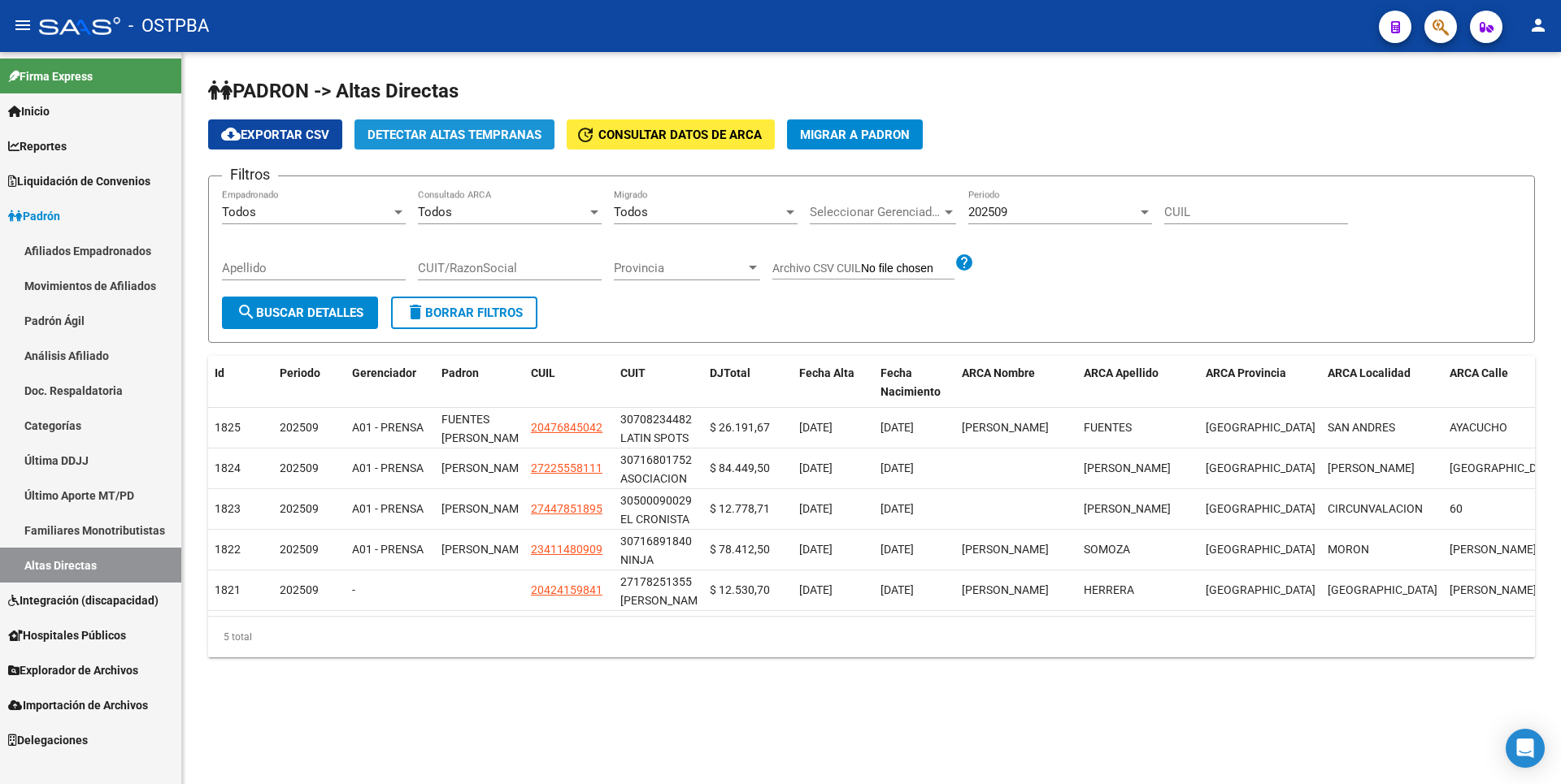
click at [479, 134] on span "Detectar Altas Tempranas" at bounding box center [454, 135] width 174 height 14
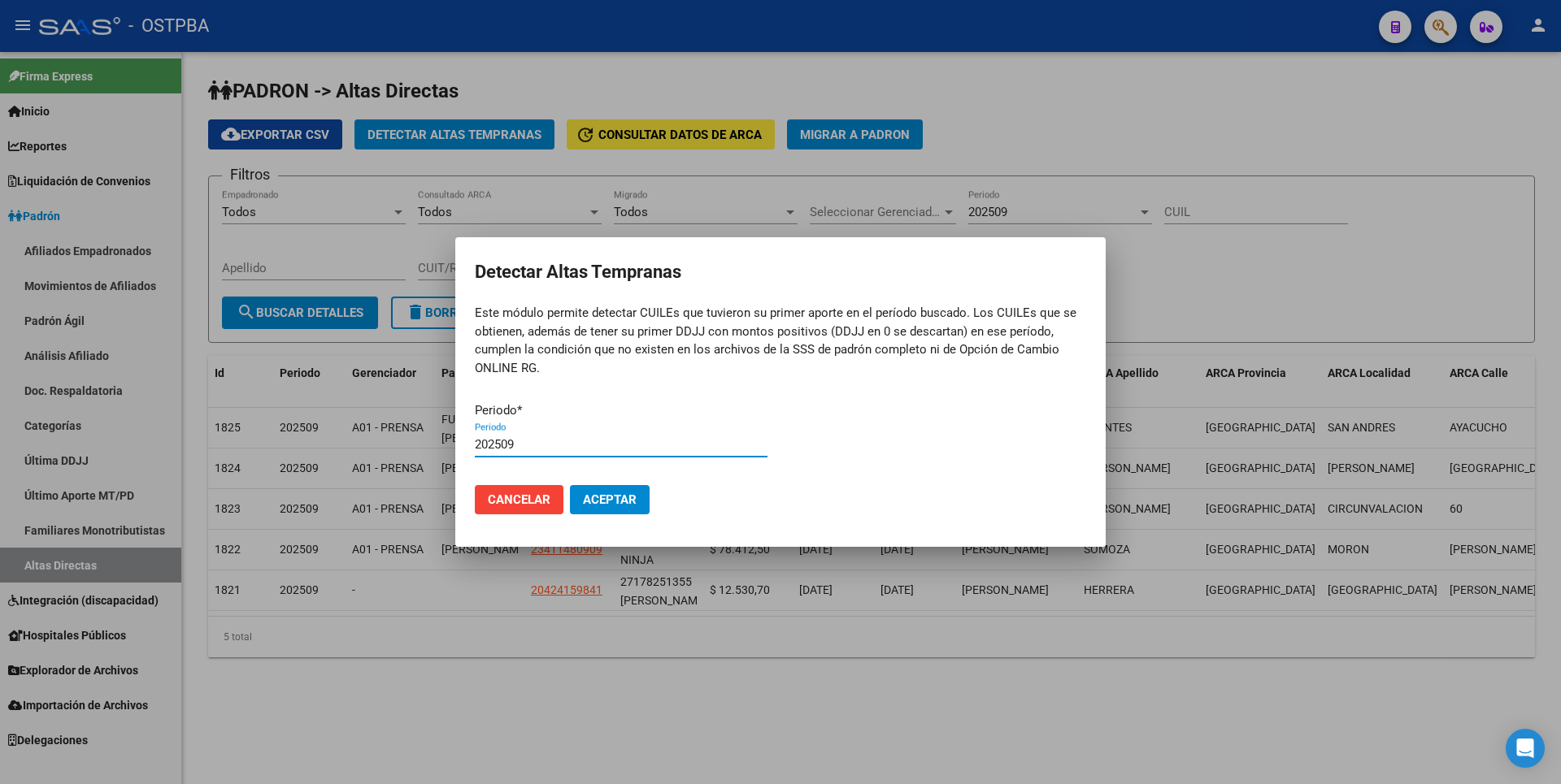
type input "202509"
click at [570, 485] on button "Aceptar" at bounding box center [610, 499] width 80 height 30
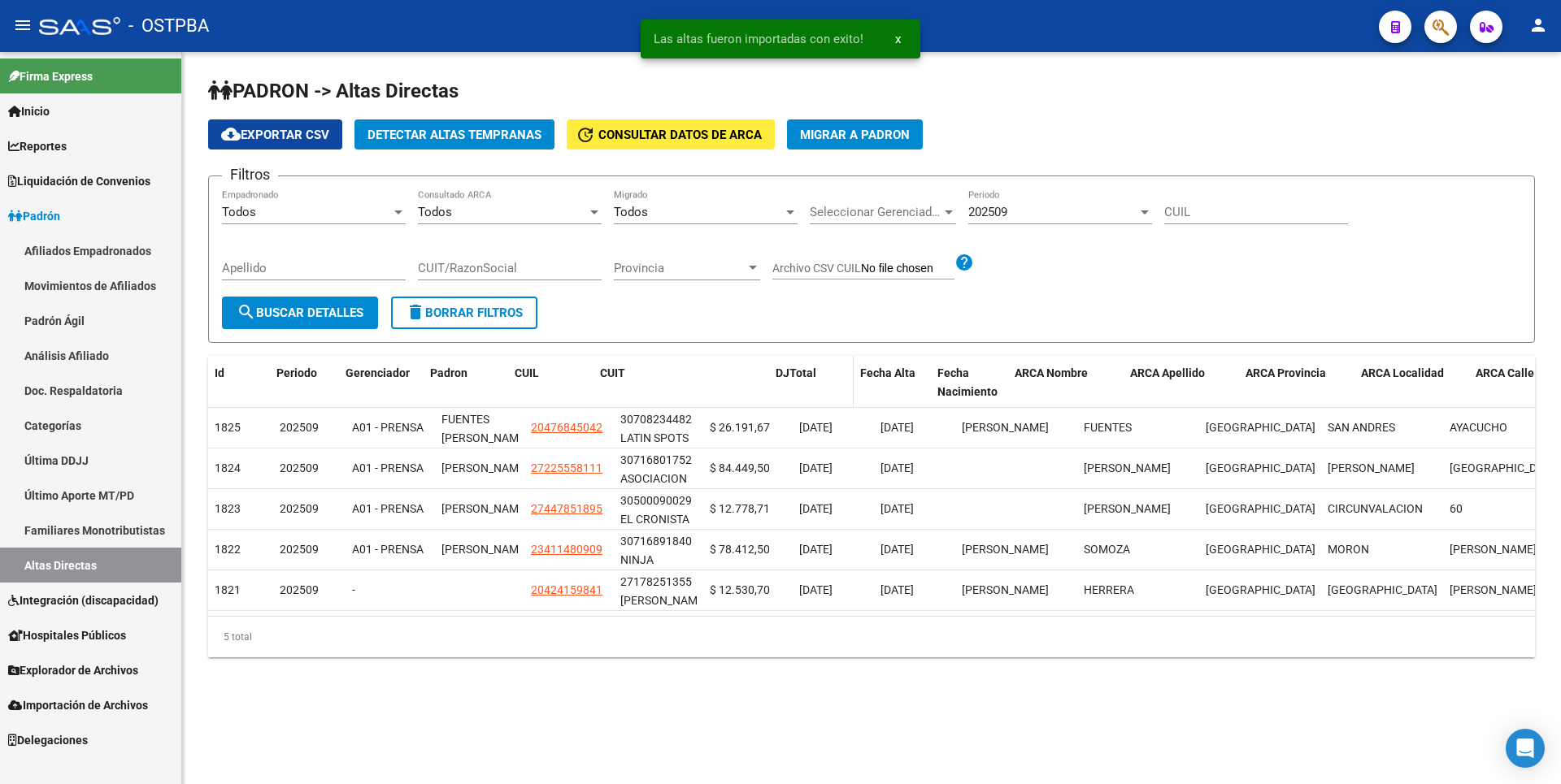
drag, startPoint x: 698, startPoint y: 387, endPoint x: 797, endPoint y: 386, distance: 99.0
click at [797, 386] on div "Id Periodo Gerenciador Padron CUIL CUIT DJTotal Fecha Alta Fecha Nacimiento ARC…" at bounding box center [1068, 382] width 1722 height 53
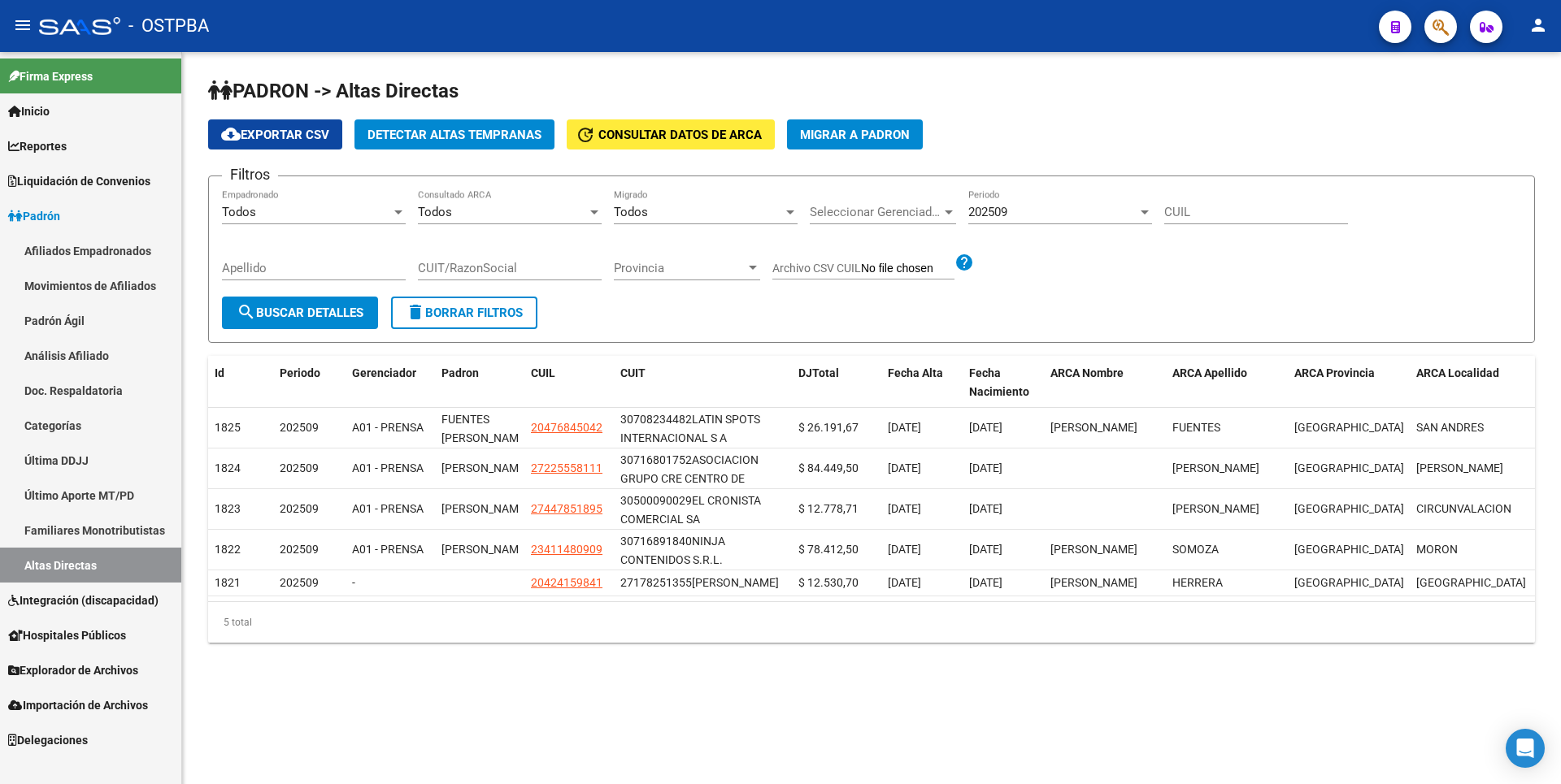
click at [115, 352] on link "Análisis Afiliado" at bounding box center [91, 355] width 181 height 35
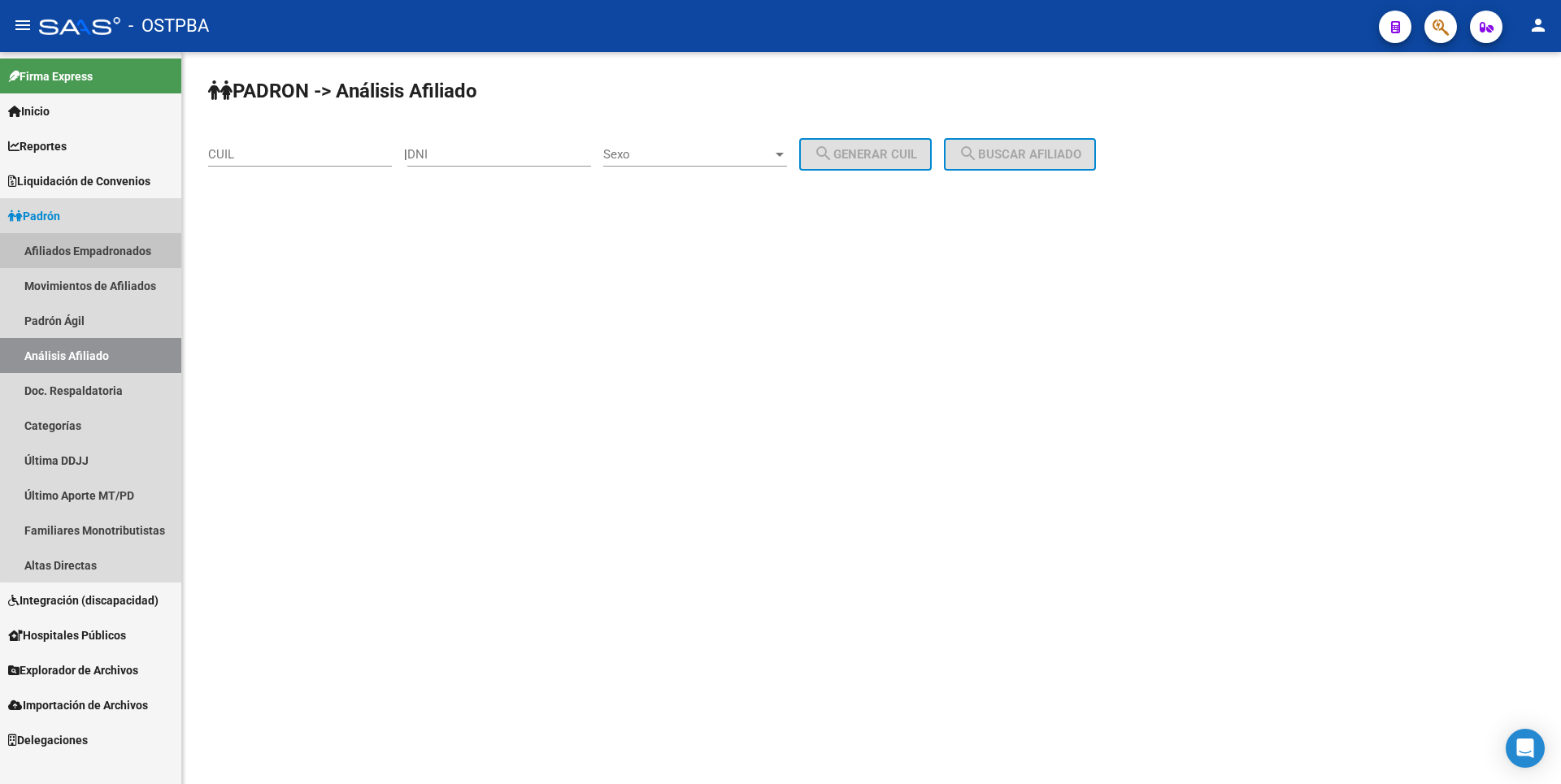
click at [106, 265] on link "Afiliados Empadronados" at bounding box center [91, 250] width 181 height 35
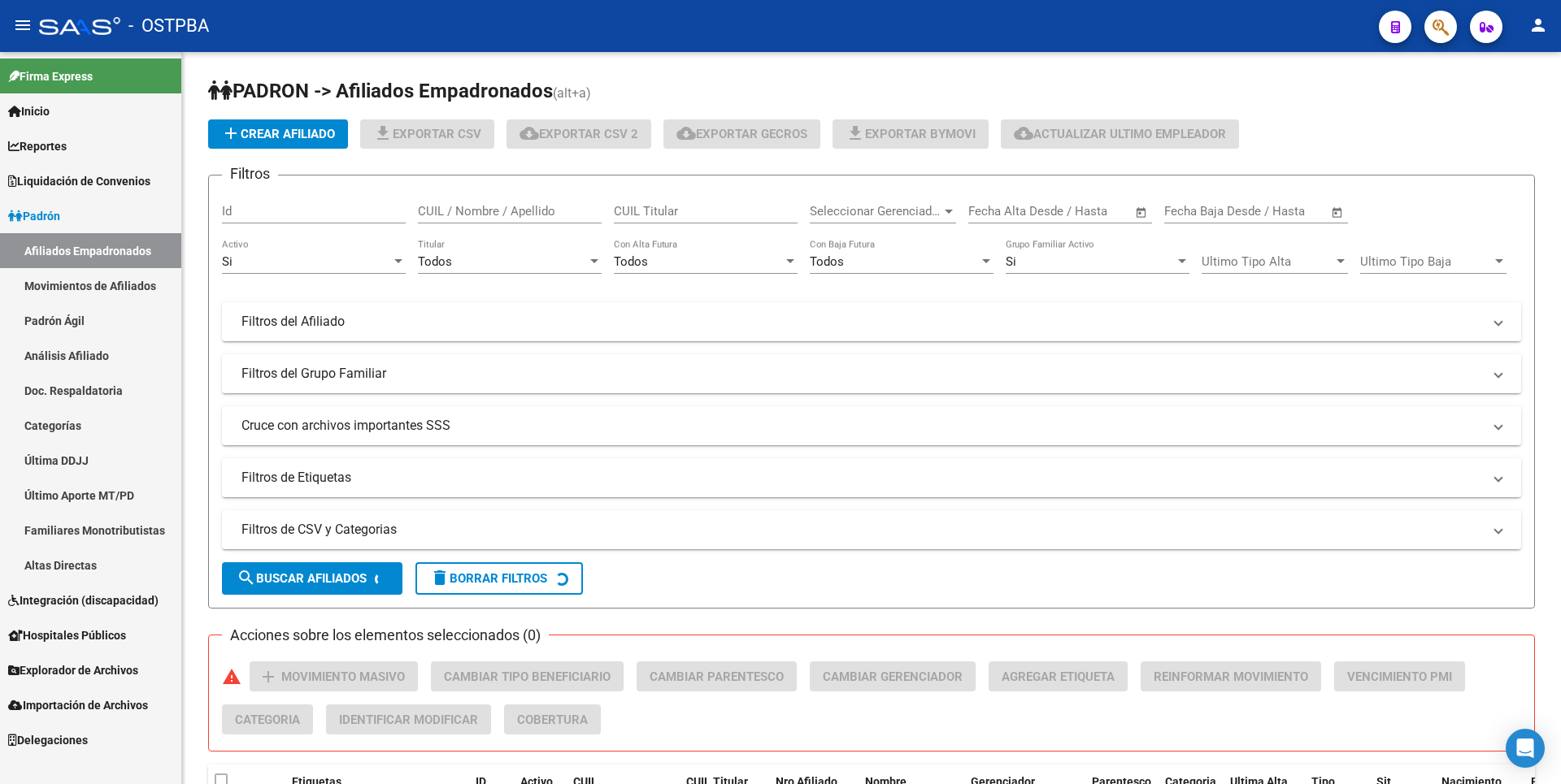
click at [102, 182] on span "Liquidación de Convenios" at bounding box center [80, 181] width 142 height 18
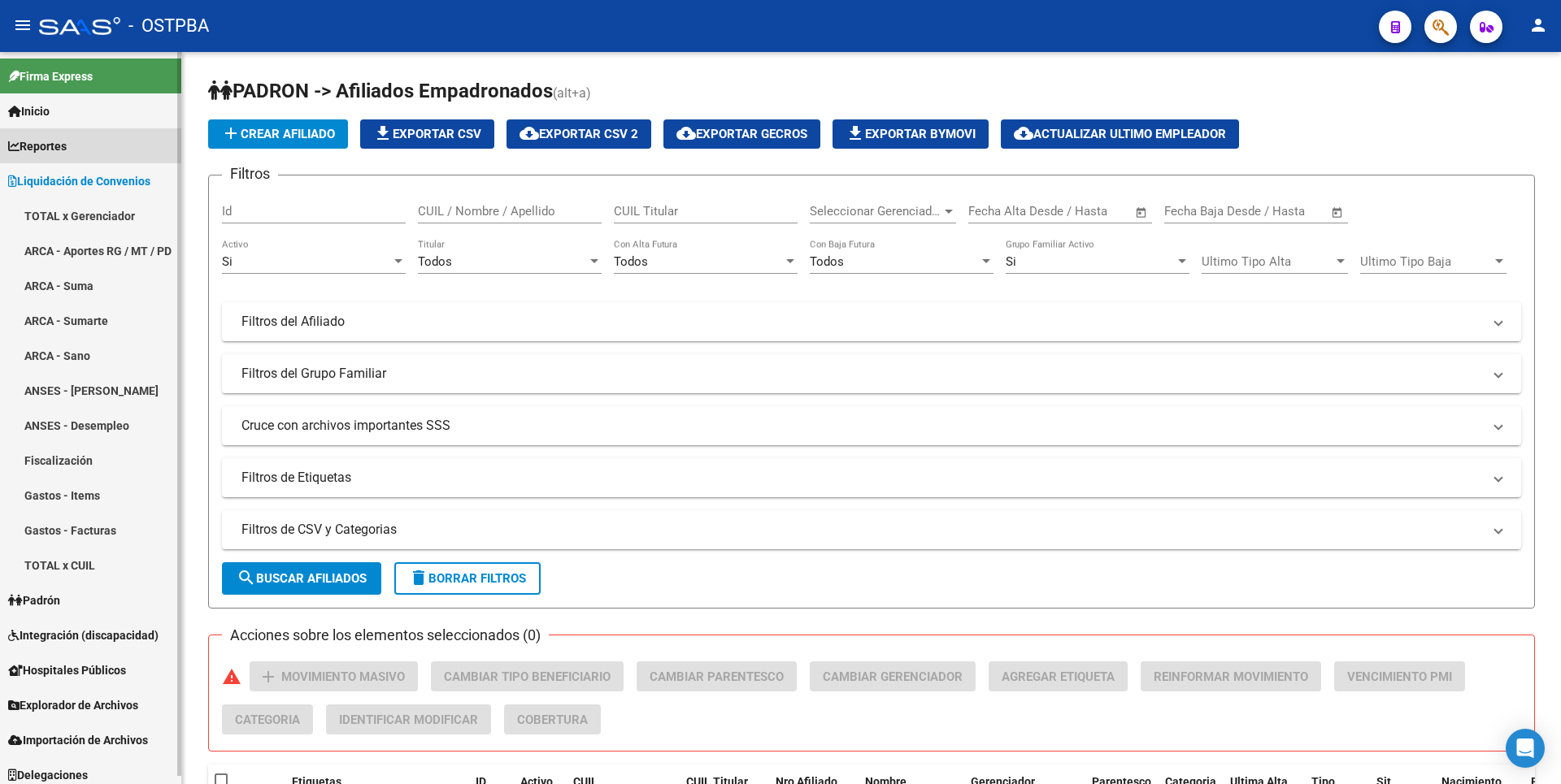
click at [70, 133] on link "Reportes" at bounding box center [91, 145] width 181 height 35
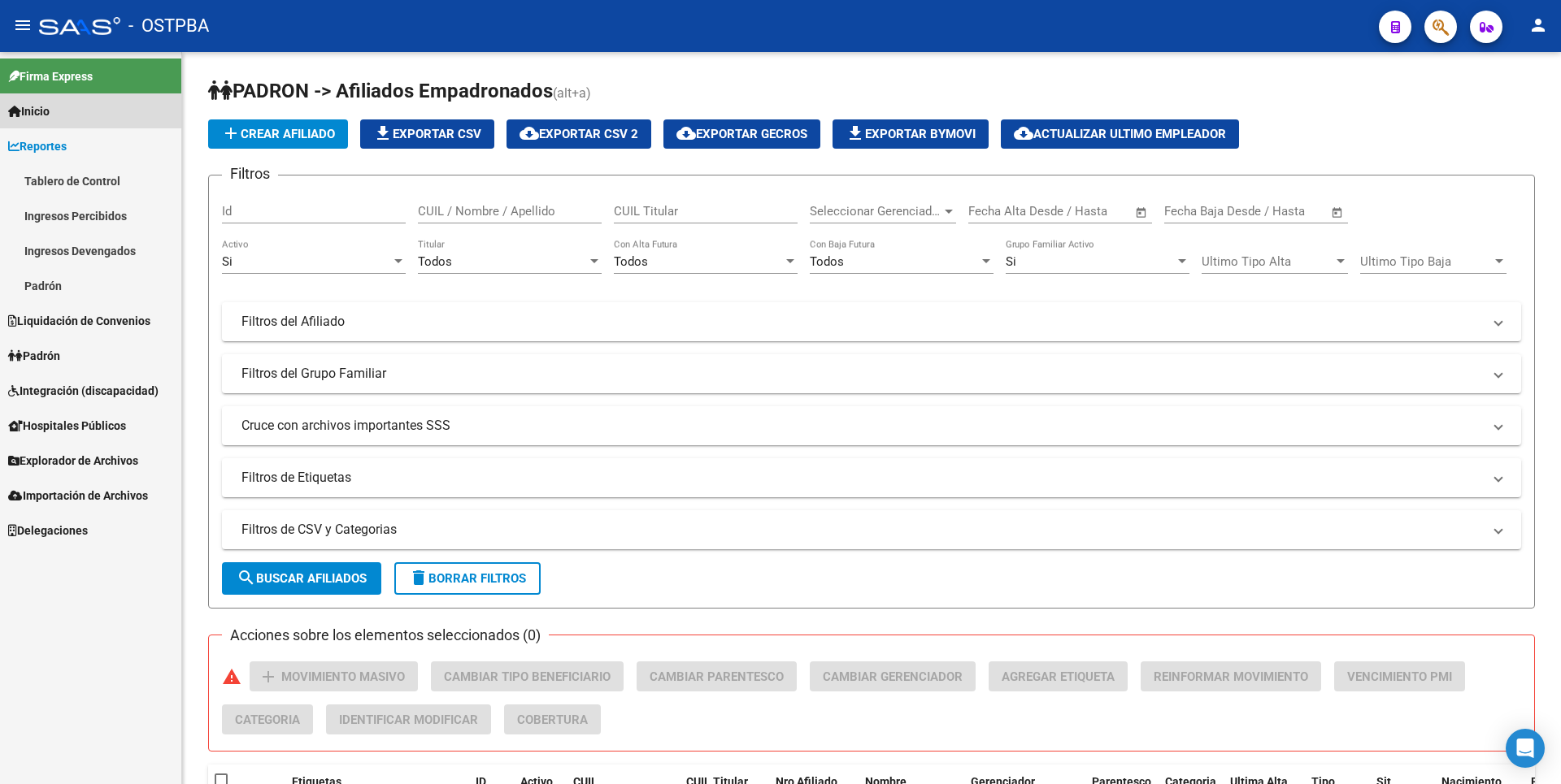
click at [37, 114] on span "Inicio" at bounding box center [29, 111] width 42 height 18
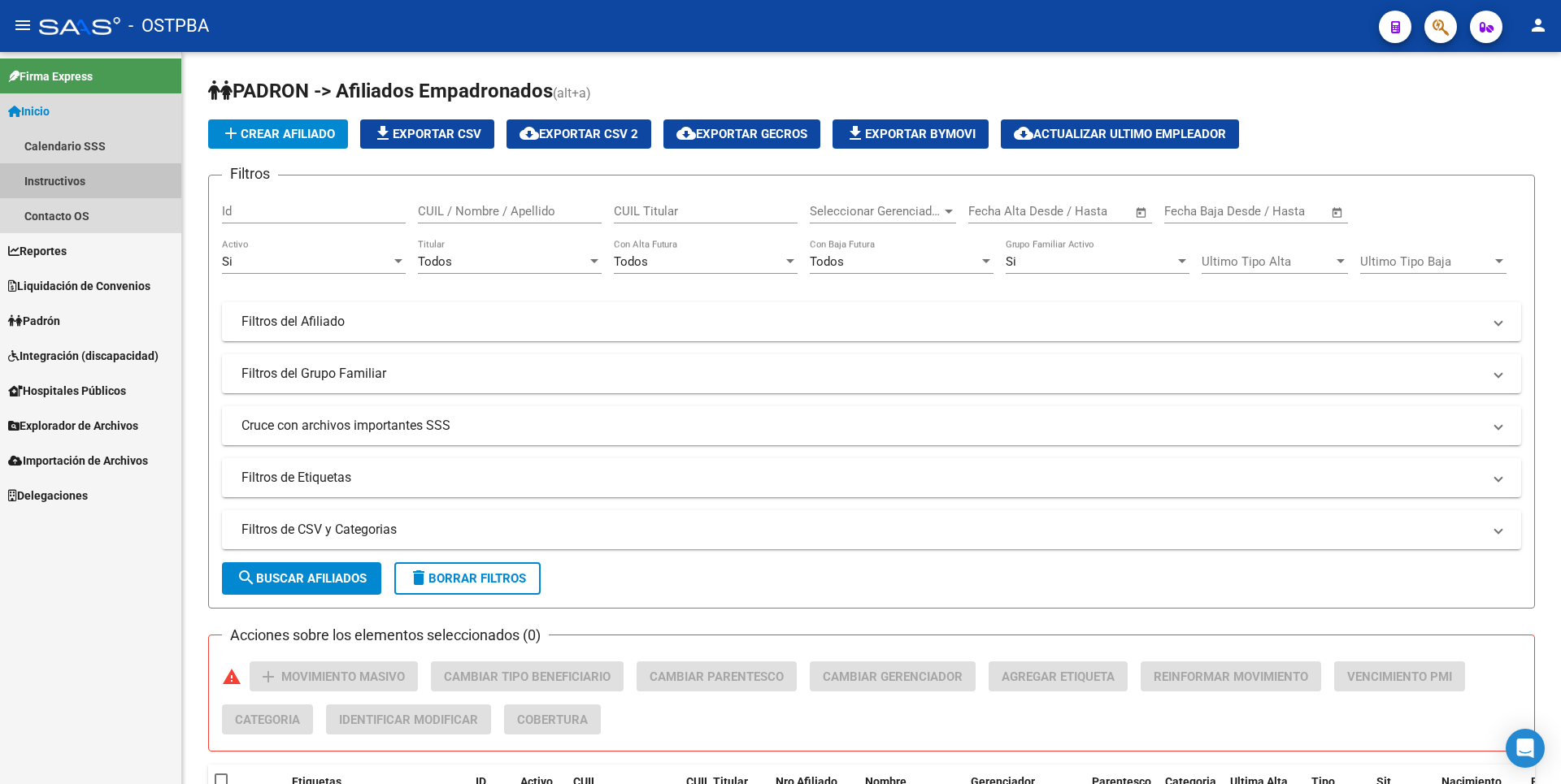
click at [52, 174] on link "Instructivos" at bounding box center [91, 181] width 181 height 35
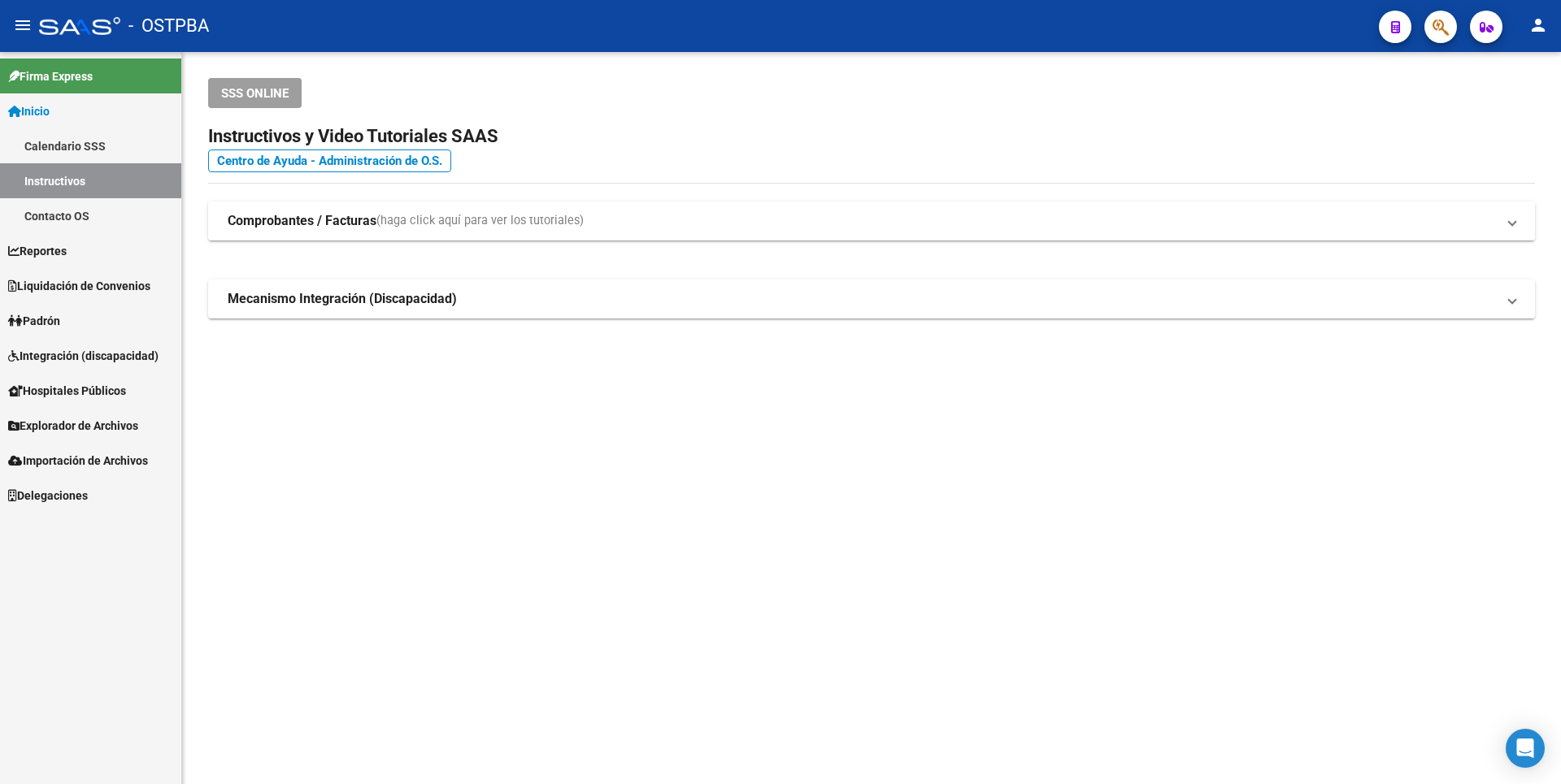
click at [345, 220] on strong "Comprobantes / Facturas" at bounding box center [301, 220] width 148 height 18
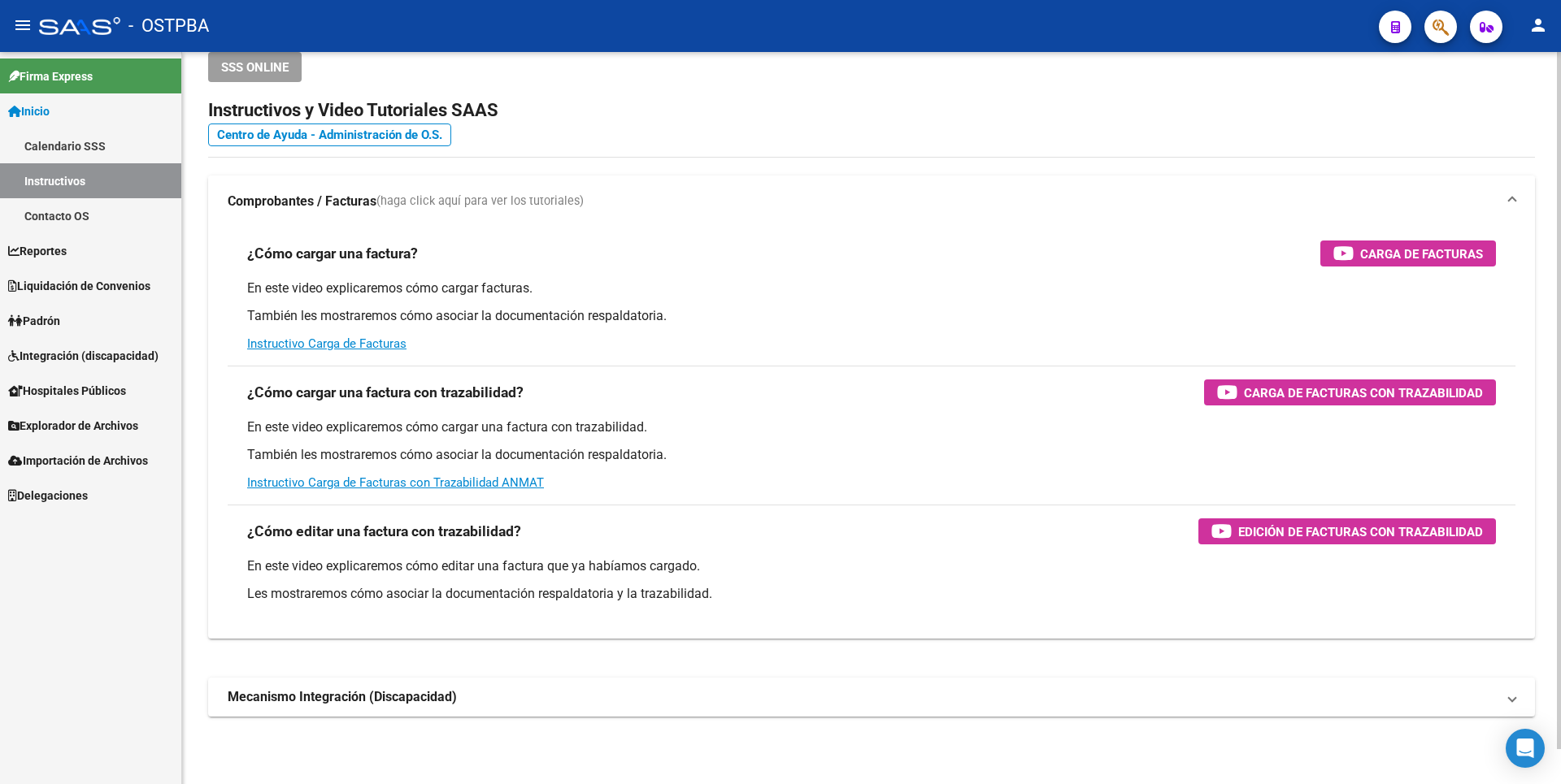
scroll to position [36, 0]
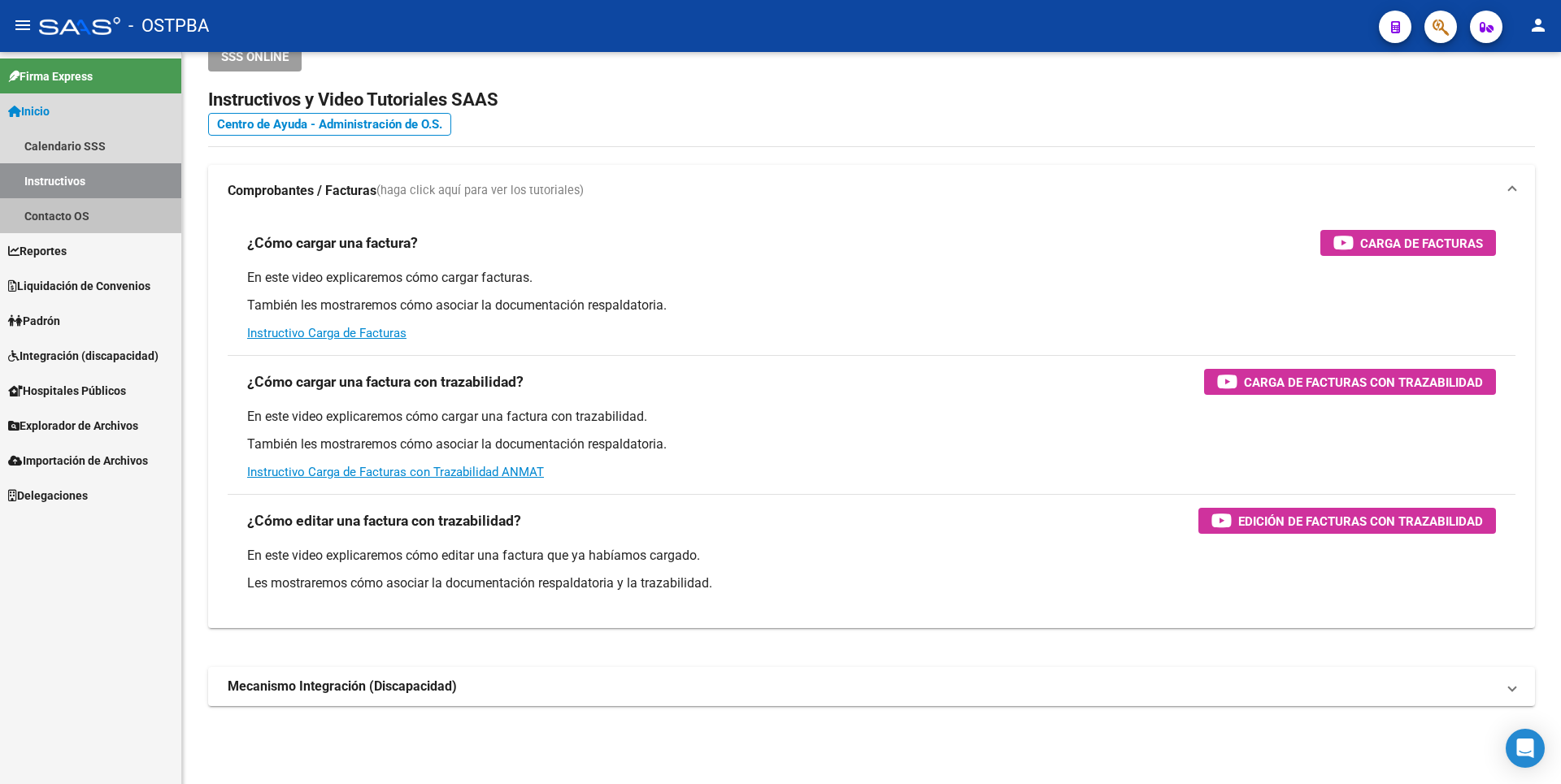
click at [77, 214] on link "Contacto OS" at bounding box center [91, 215] width 181 height 35
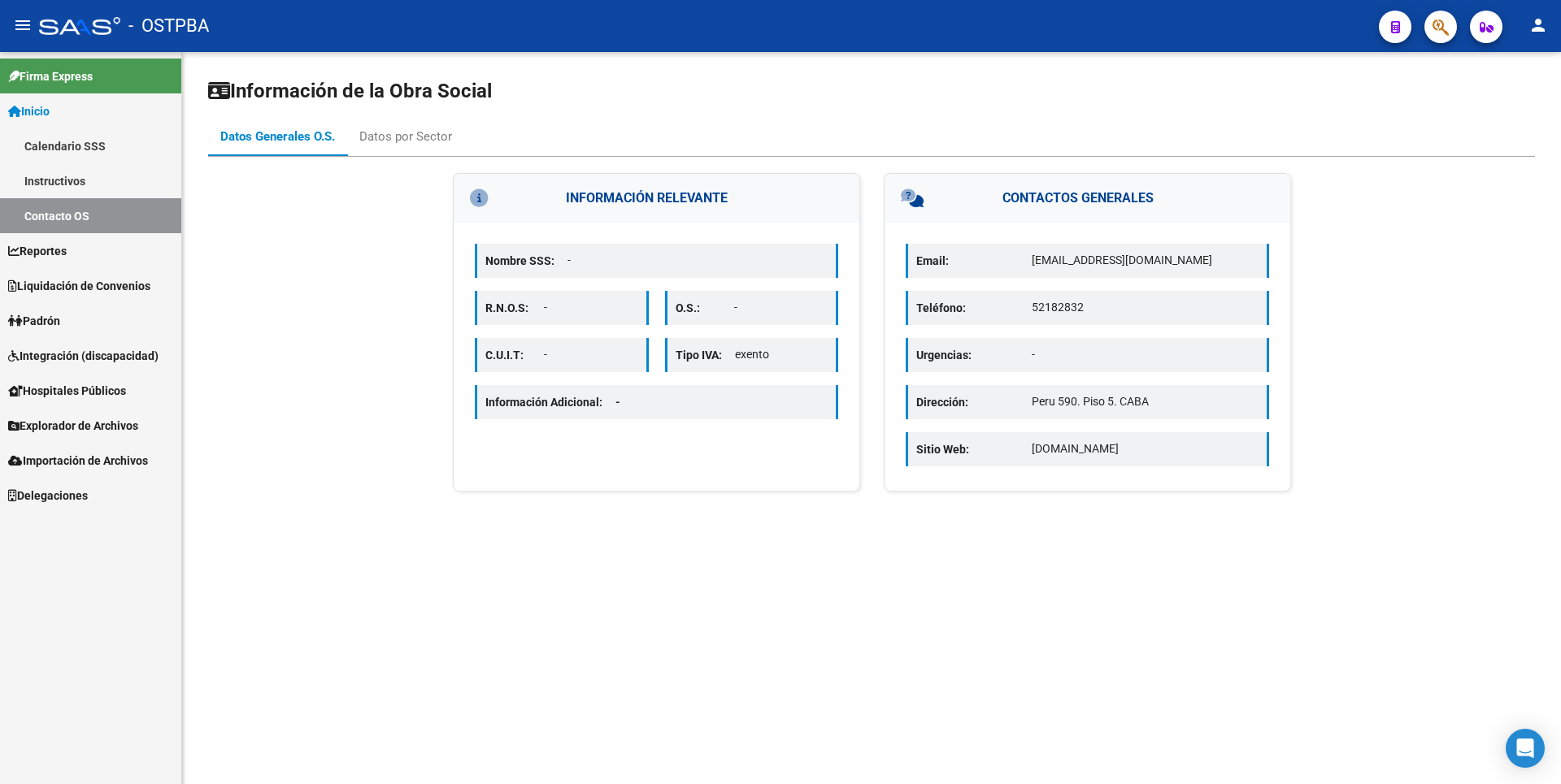
click at [69, 260] on link "Reportes" at bounding box center [91, 250] width 181 height 35
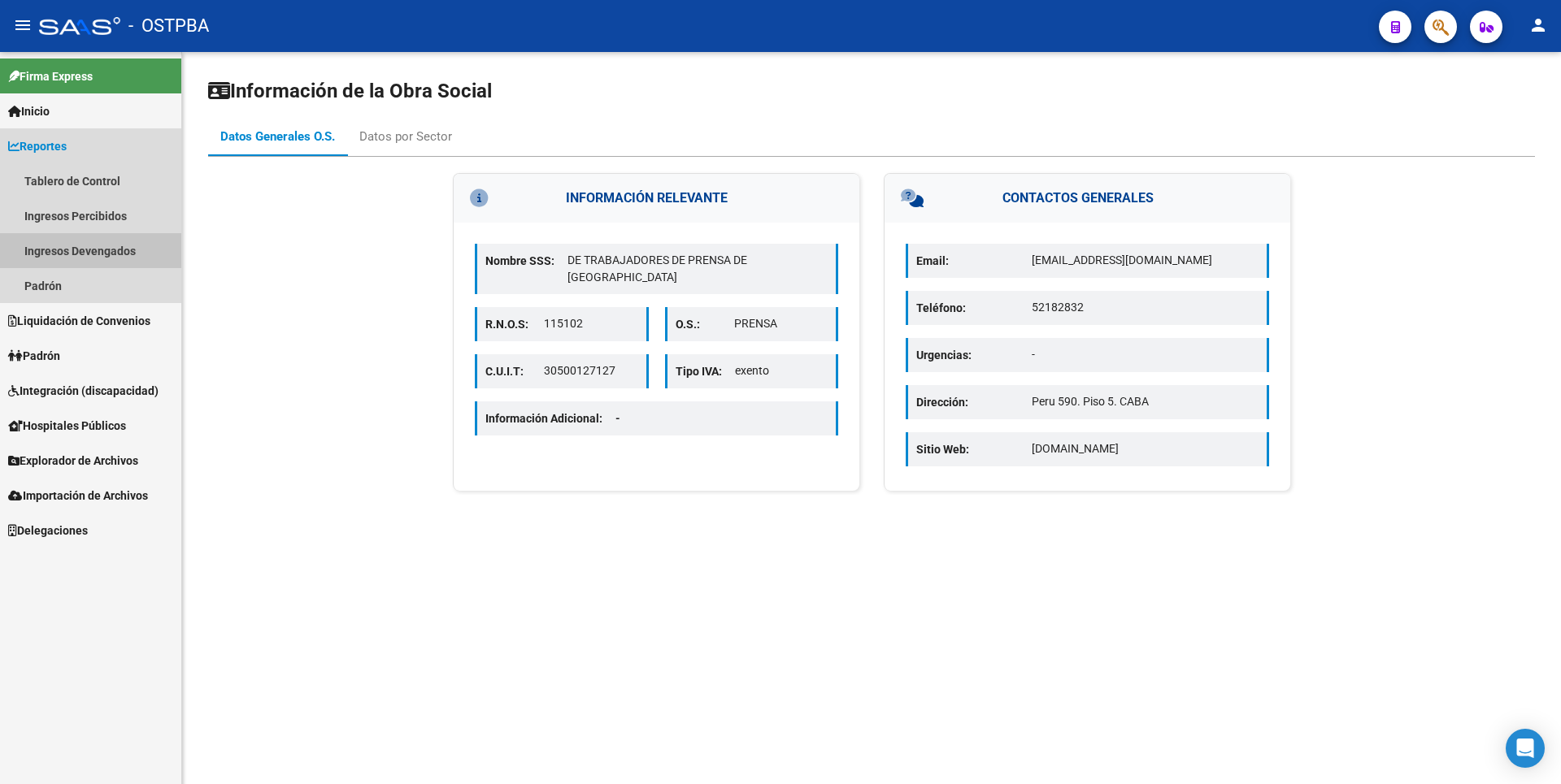
click at [75, 247] on link "Ingresos Devengados" at bounding box center [91, 250] width 181 height 35
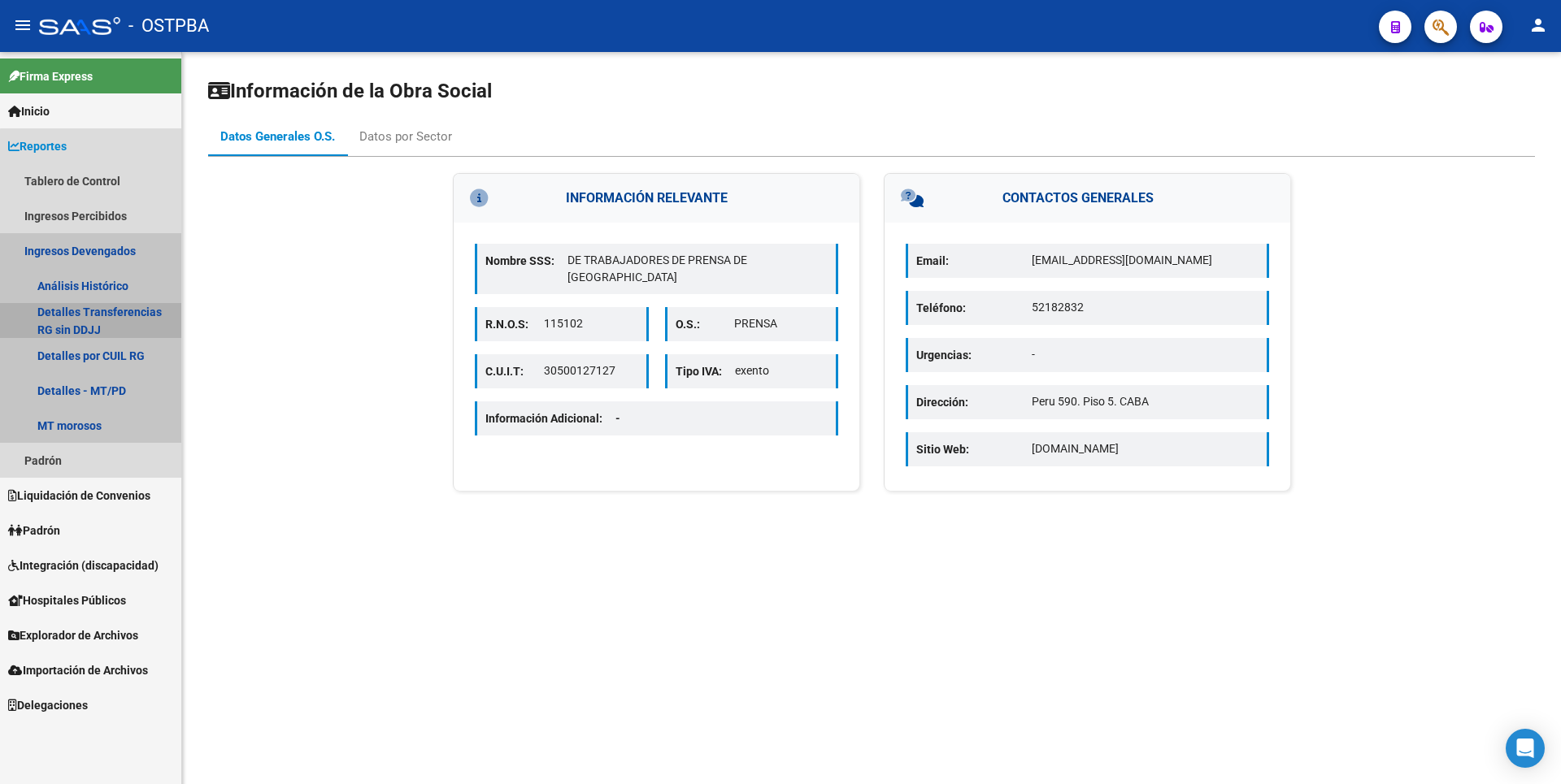
click at [122, 311] on link "Detalles Transferencias RG sin DDJJ" at bounding box center [91, 320] width 181 height 35
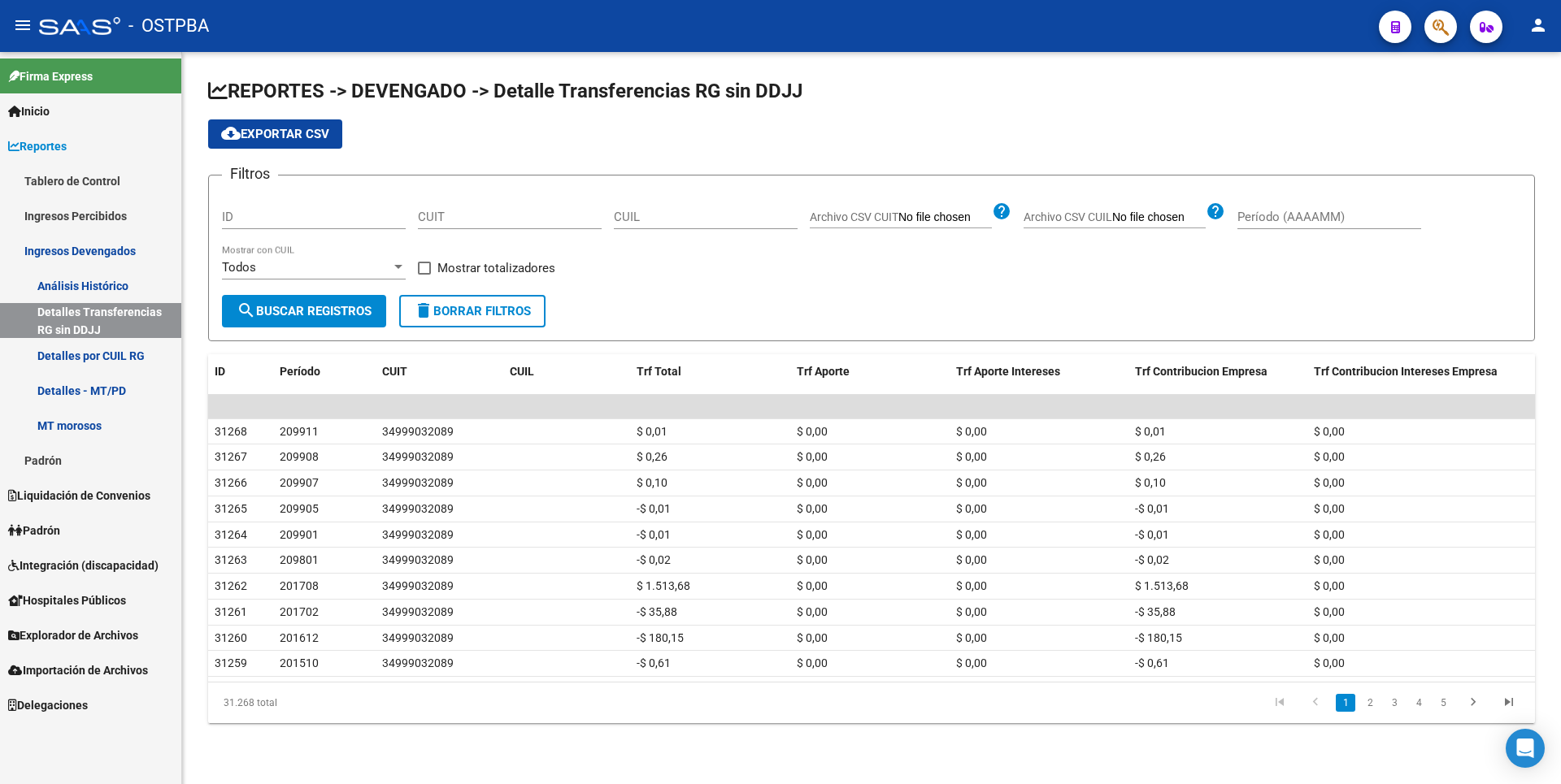
click at [122, 362] on link "Detalles por CUIL RG" at bounding box center [91, 355] width 181 height 35
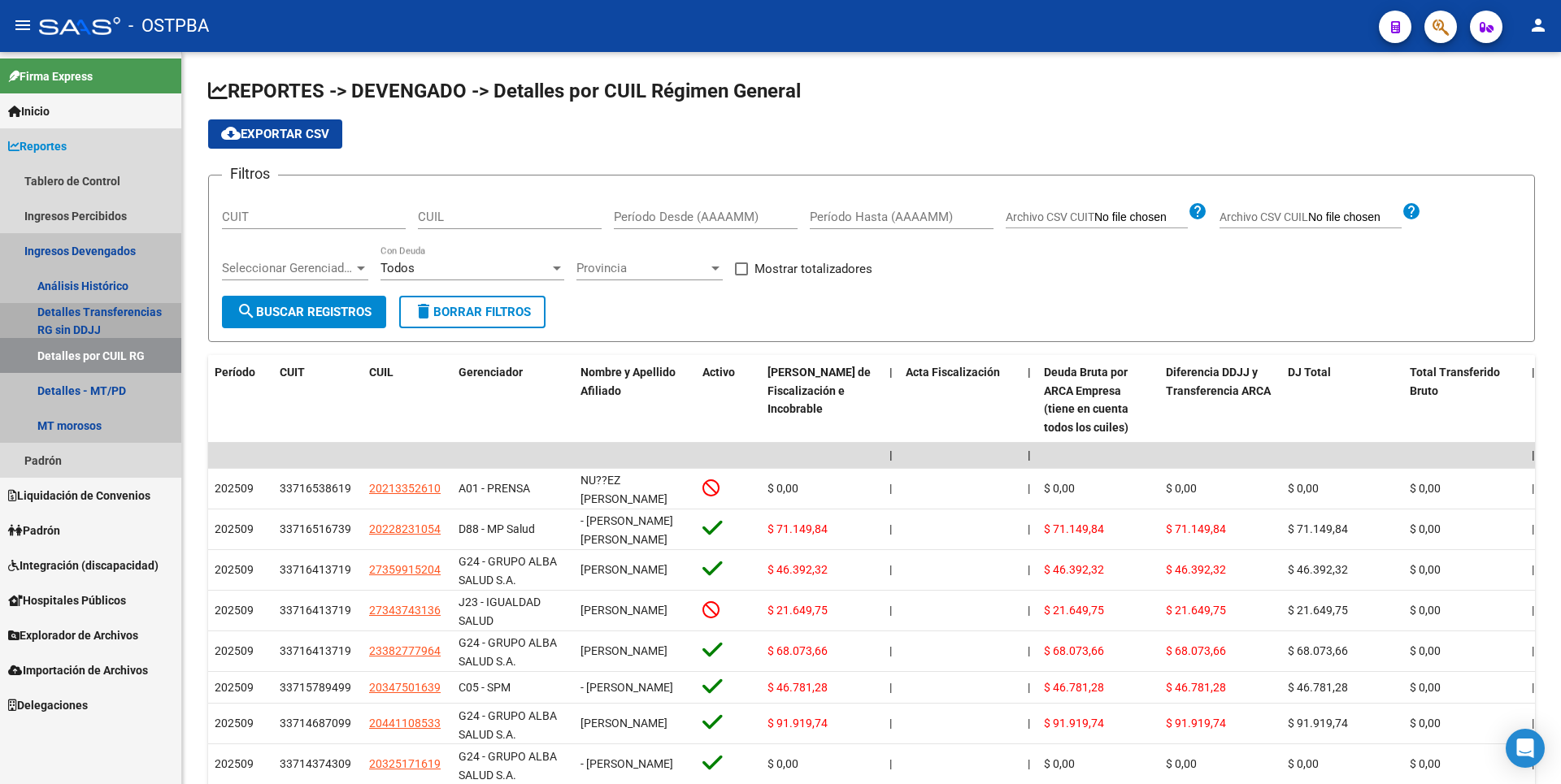
click at [136, 312] on link "Detalles Transferencias RG sin DDJJ" at bounding box center [91, 320] width 181 height 35
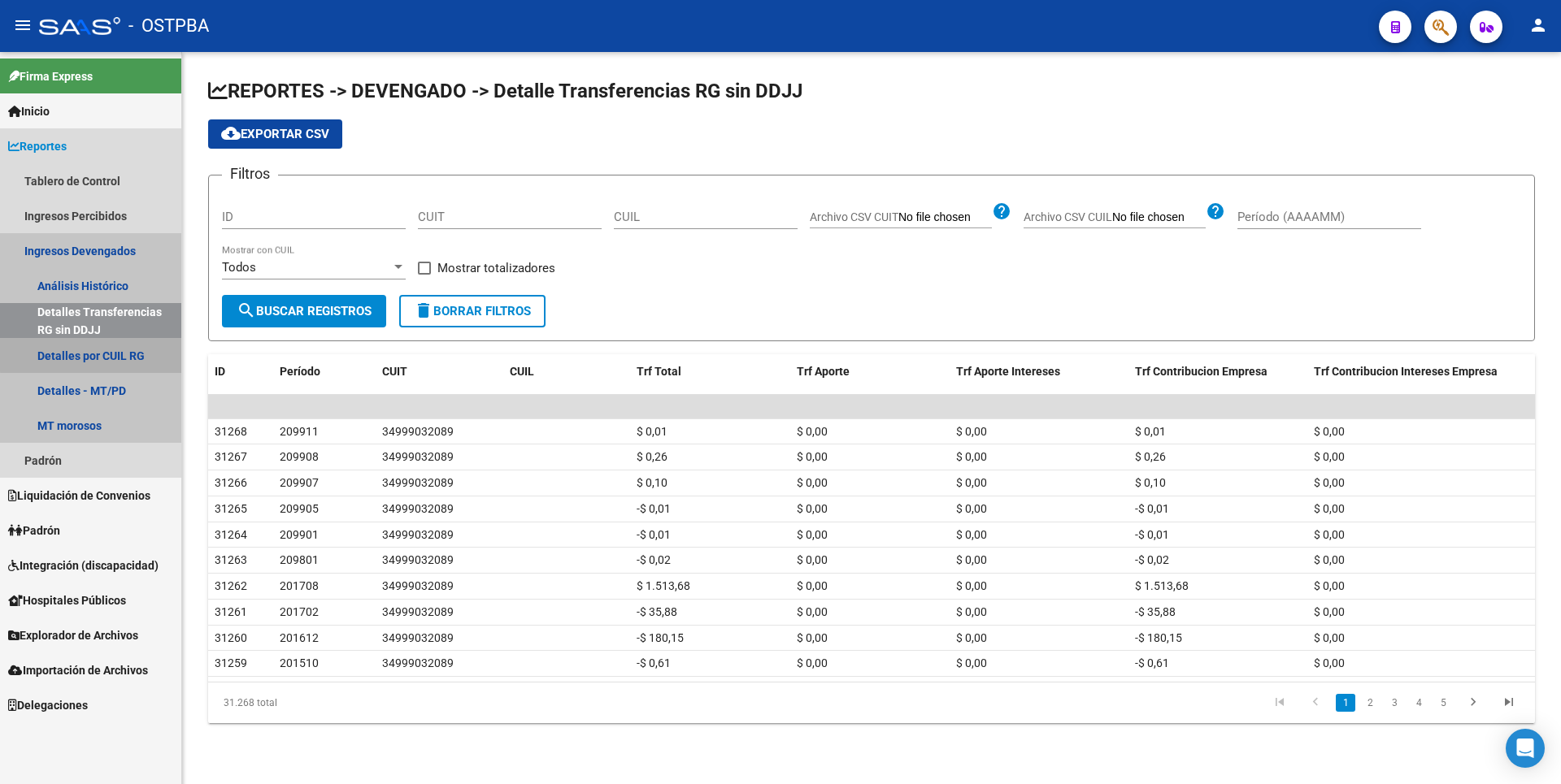
click at [98, 350] on link "Detalles por CUIL RG" at bounding box center [91, 355] width 181 height 35
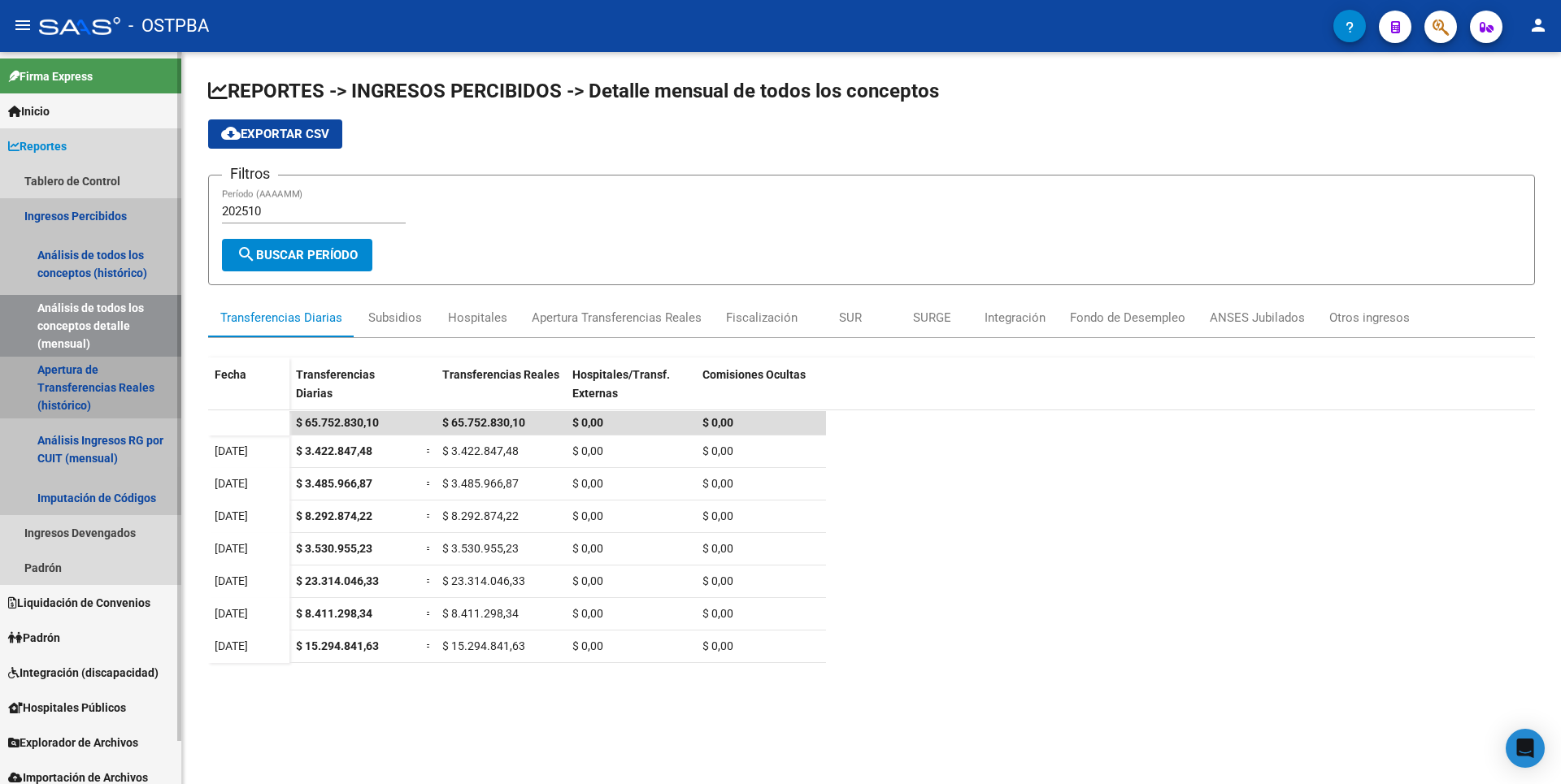
click at [83, 387] on link "Apertura de Transferencias Reales (histórico)" at bounding box center [91, 387] width 181 height 62
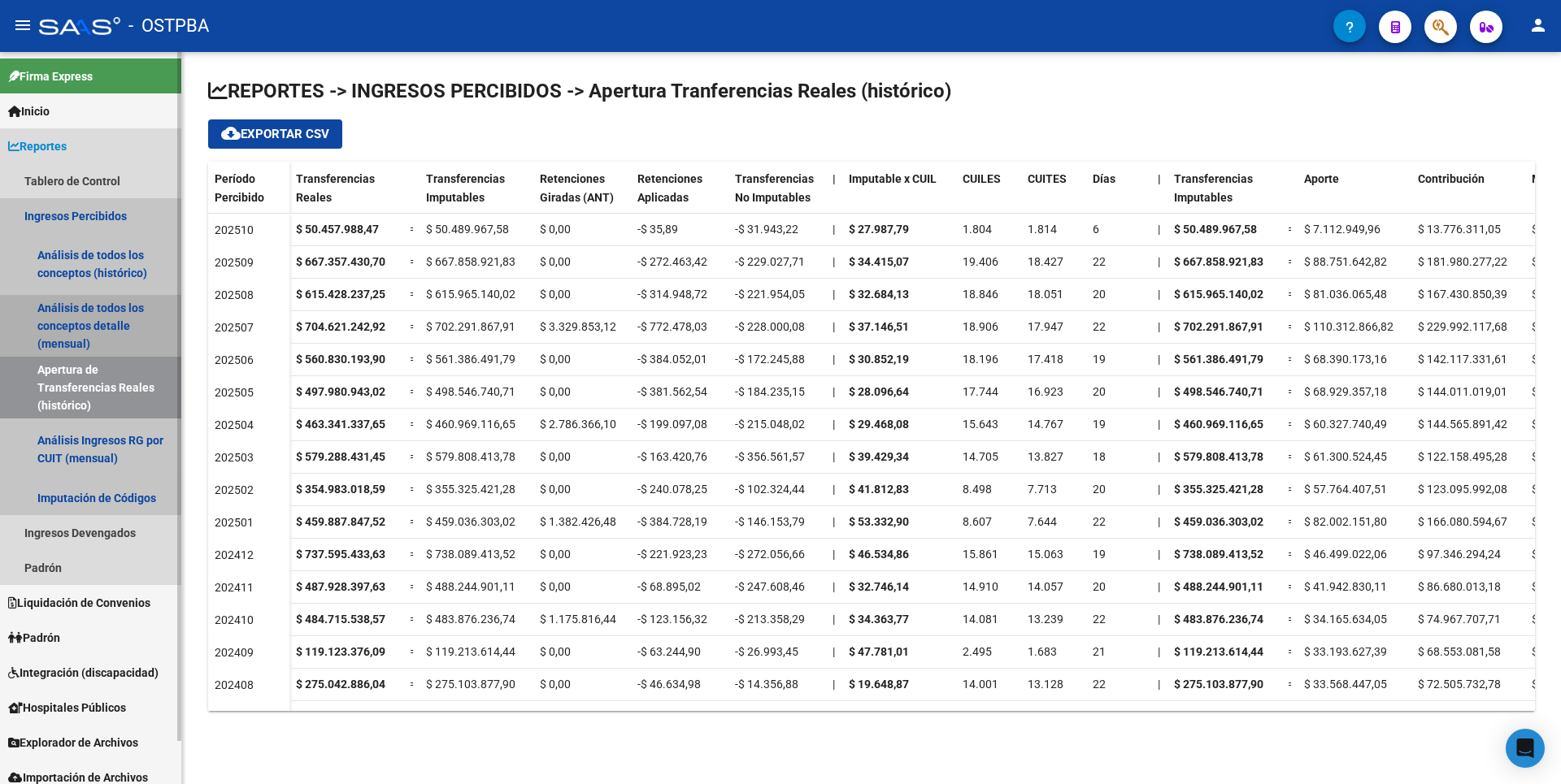
click at [103, 315] on link "Análisis de todos los conceptos detalle (mensual)" at bounding box center [91, 325] width 181 height 62
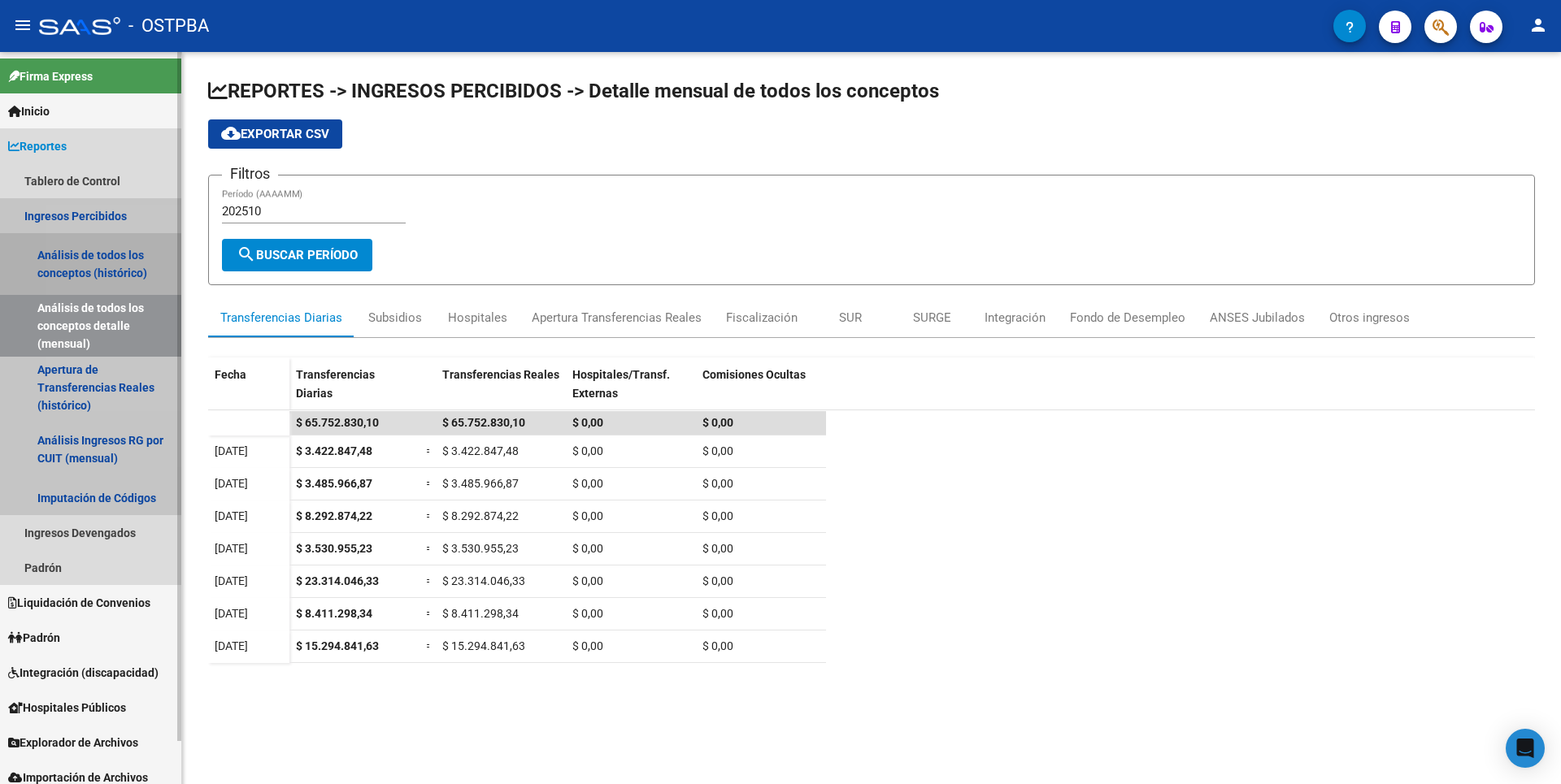
click at [109, 268] on link "Análisis de todos los conceptos (histórico)" at bounding box center [91, 264] width 181 height 62
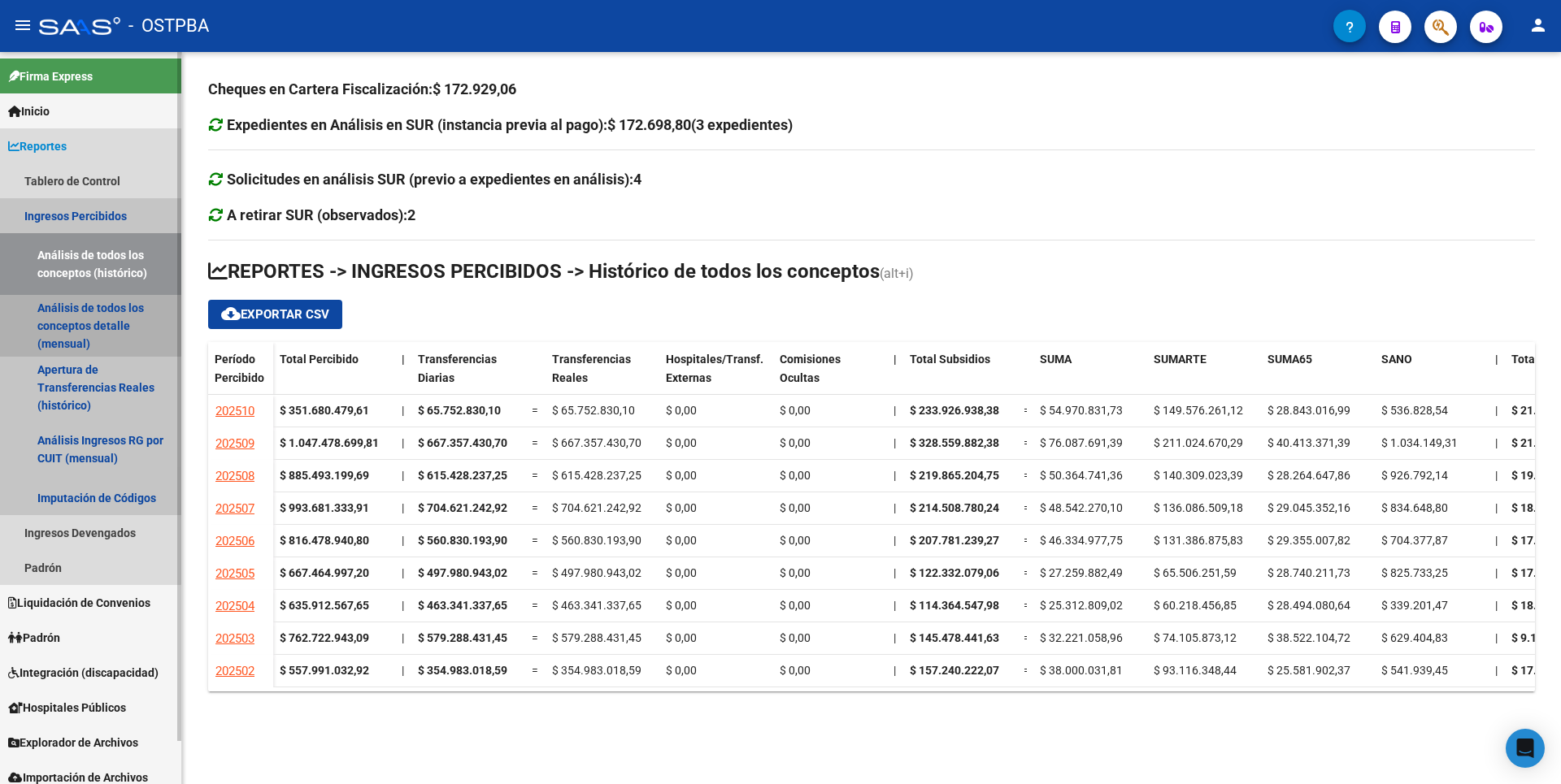
click at [89, 309] on link "Análisis de todos los conceptos detalle (mensual)" at bounding box center [91, 325] width 181 height 62
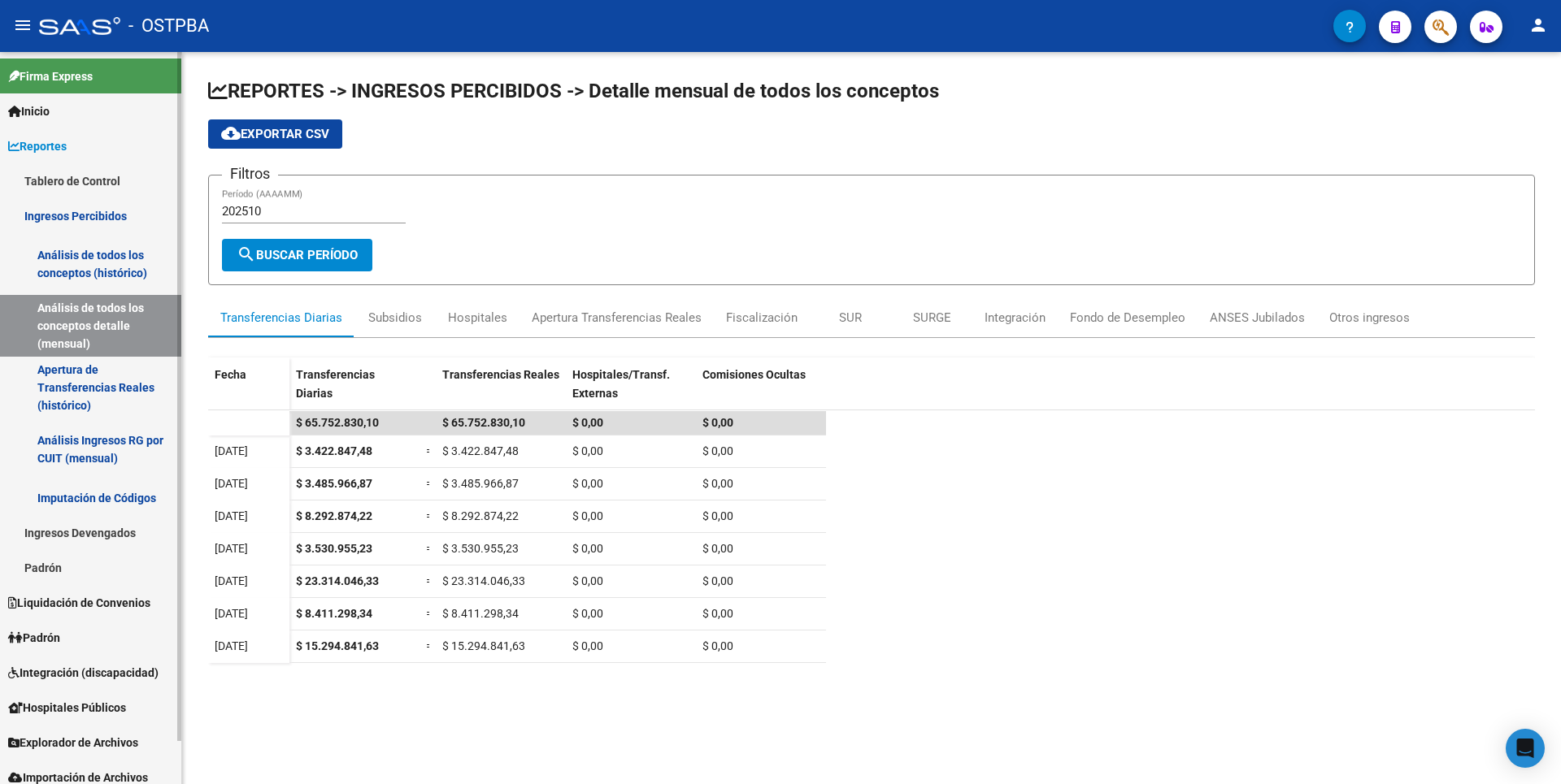
click at [117, 273] on link "Análisis de todos los conceptos (histórico)" at bounding box center [91, 264] width 181 height 62
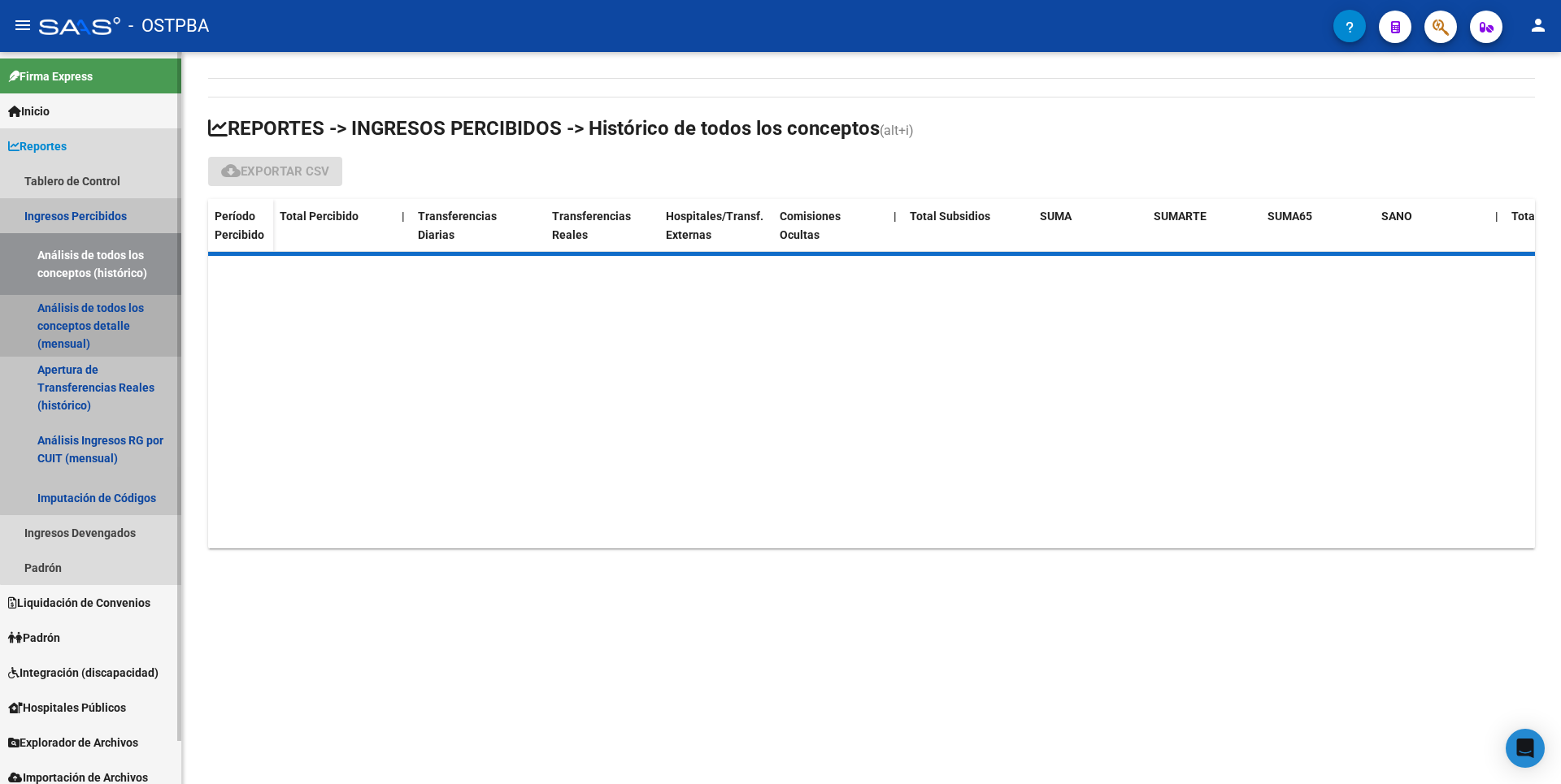
click at [111, 319] on link "Análisis de todos los conceptos detalle (mensual)" at bounding box center [91, 325] width 181 height 62
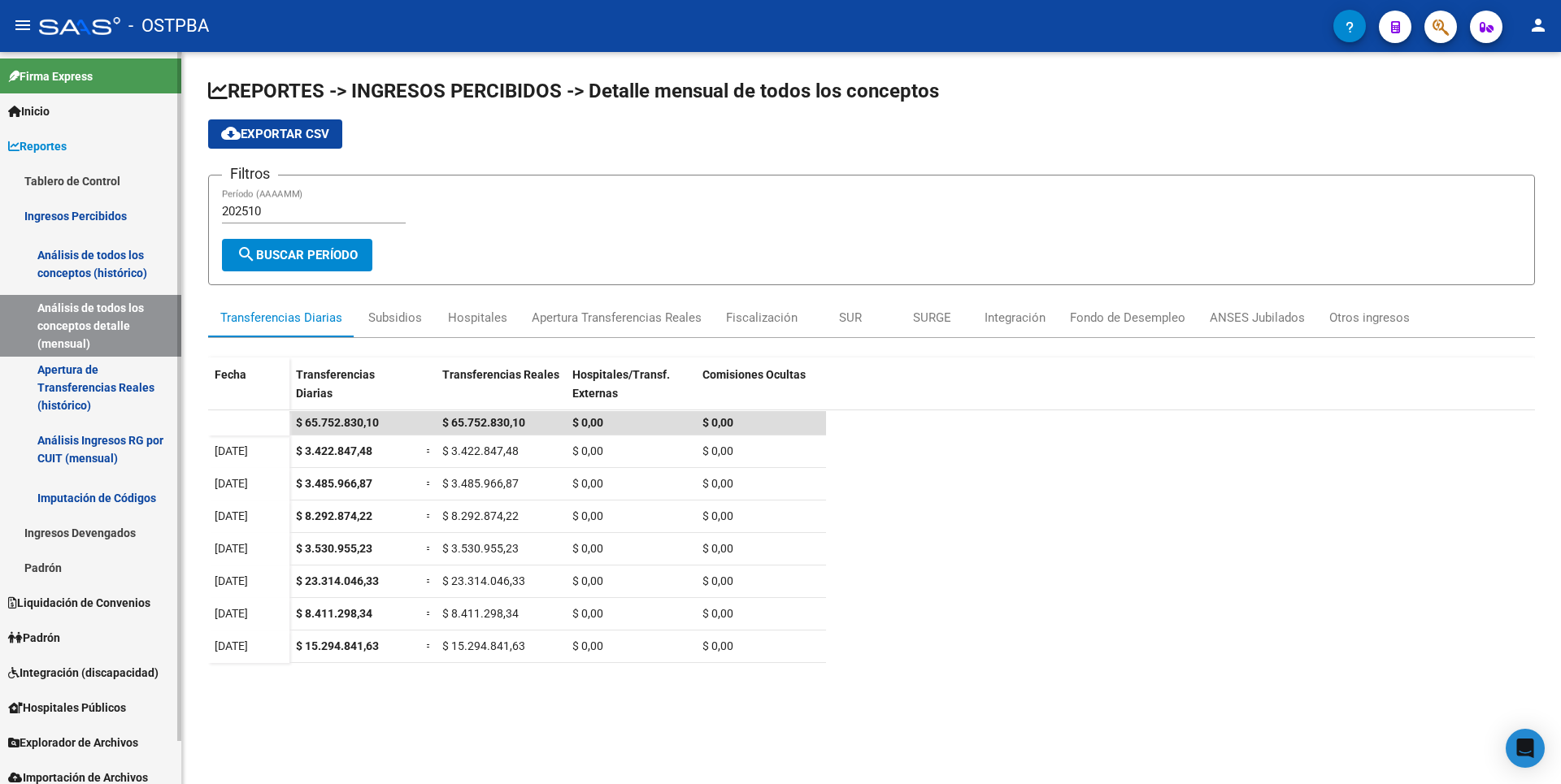
click at [89, 396] on link "Apertura de Transferencias Reales (histórico)" at bounding box center [91, 387] width 181 height 62
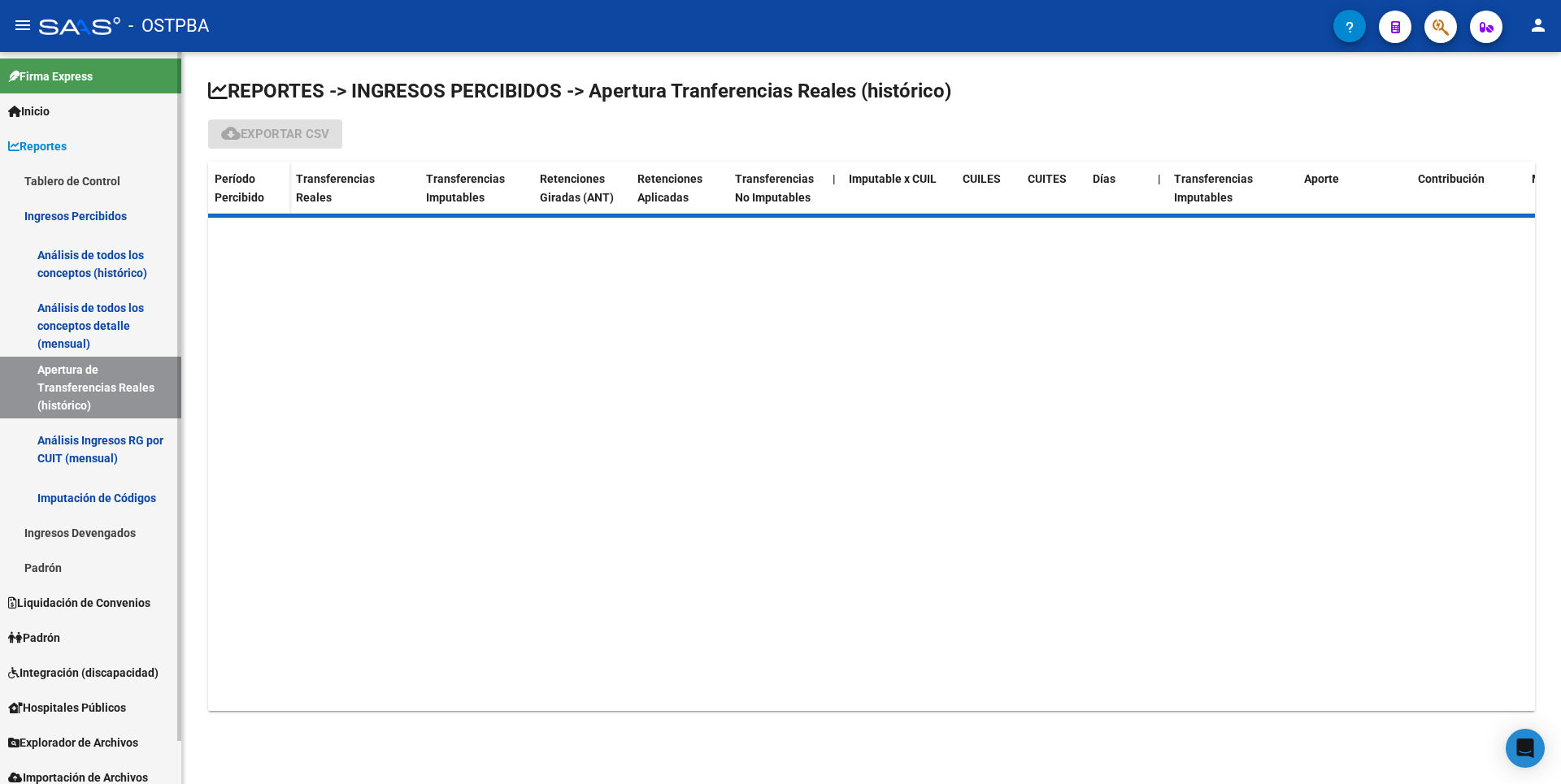
click at [96, 316] on link "Análisis de todos los conceptos detalle (mensual)" at bounding box center [91, 325] width 181 height 62
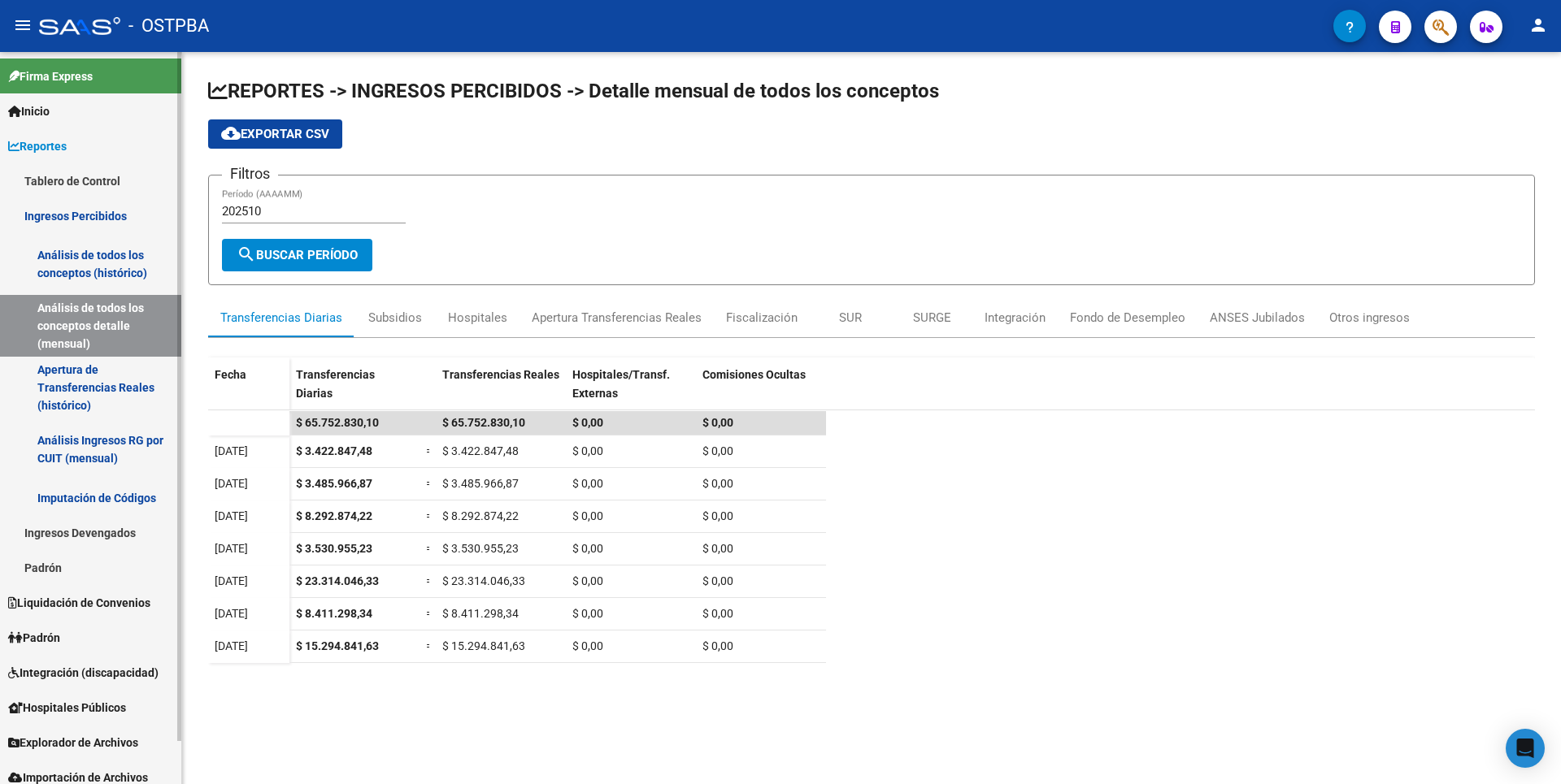
click at [109, 262] on link "Análisis de todos los conceptos (histórico)" at bounding box center [91, 264] width 181 height 62
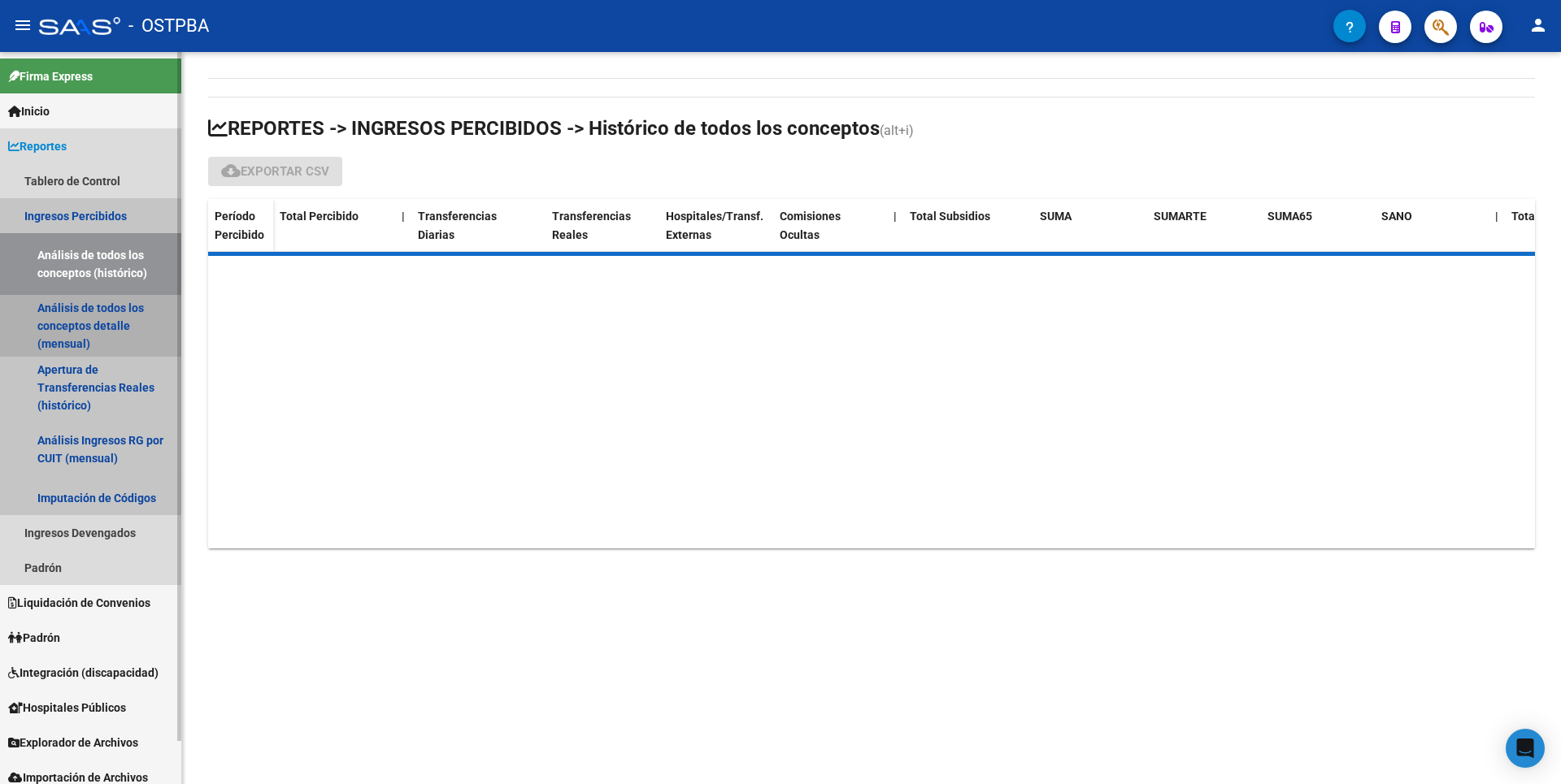
click at [99, 332] on link "Análisis de todos los conceptos detalle (mensual)" at bounding box center [91, 325] width 181 height 62
